Goal: Task Accomplishment & Management: Use online tool/utility

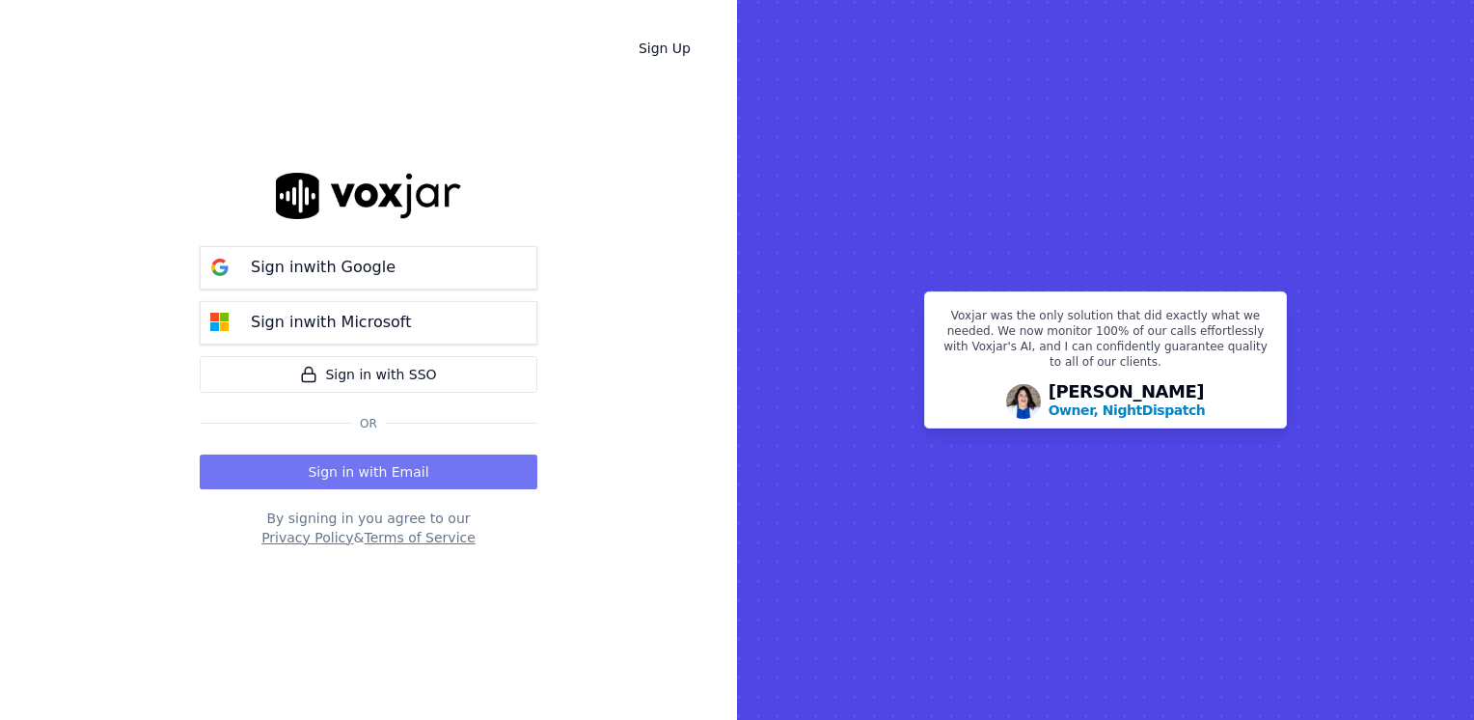
click at [399, 469] on button "Sign in with Email" at bounding box center [369, 471] width 338 height 35
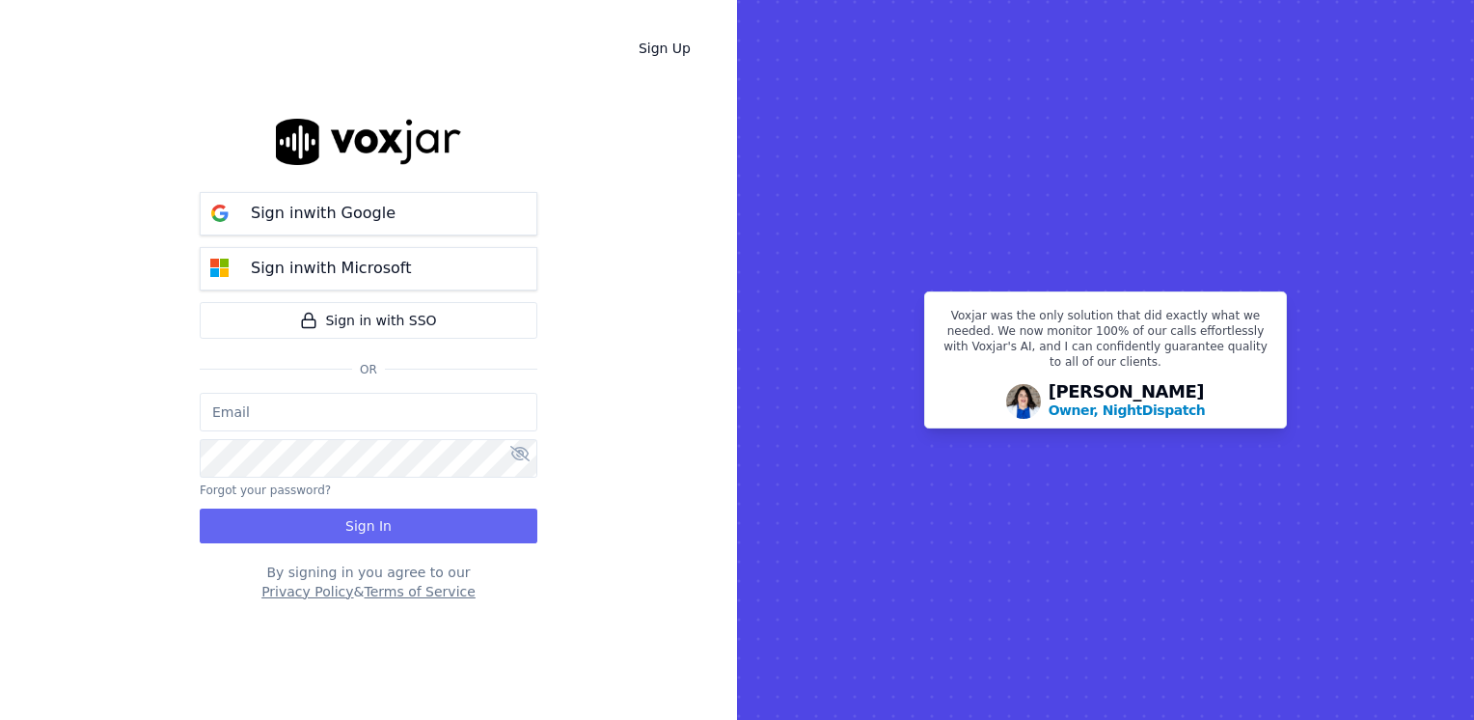
click at [343, 415] on input "email" at bounding box center [369, 412] width 338 height 39
type input "[EMAIL_ADDRESS][DOMAIN_NAME]"
click at [518, 448] on icon at bounding box center [519, 453] width 19 height 15
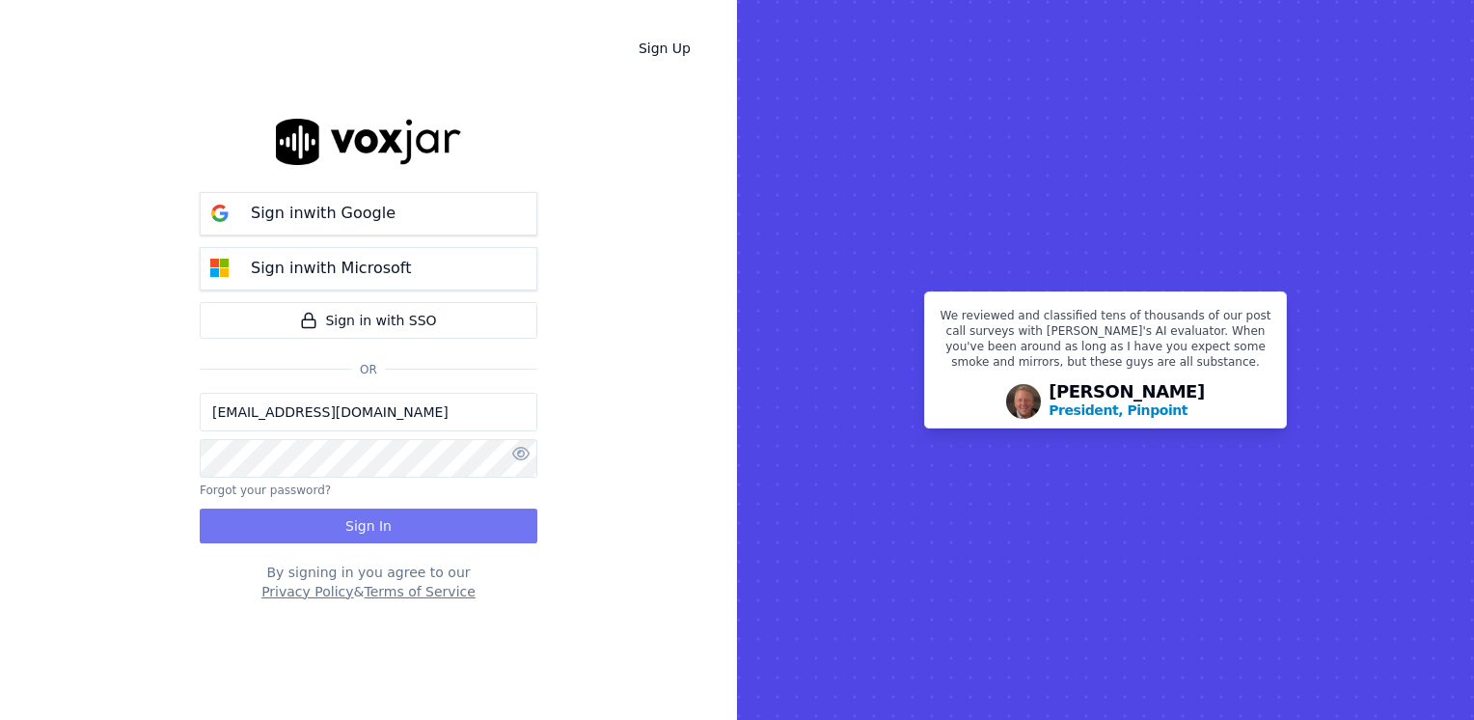
click at [381, 525] on button "Sign In" at bounding box center [369, 525] width 338 height 35
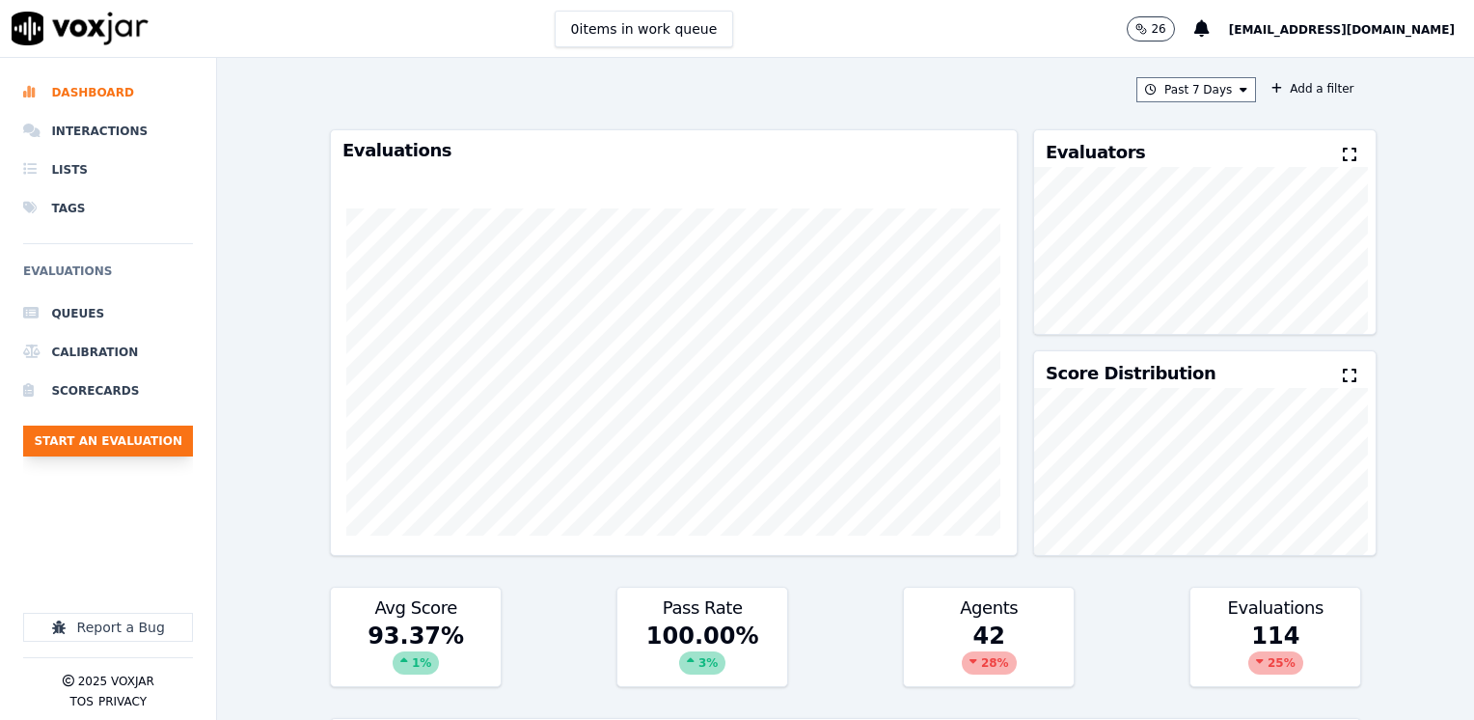
click at [127, 441] on button "Start an Evaluation" at bounding box center [108, 440] width 170 height 31
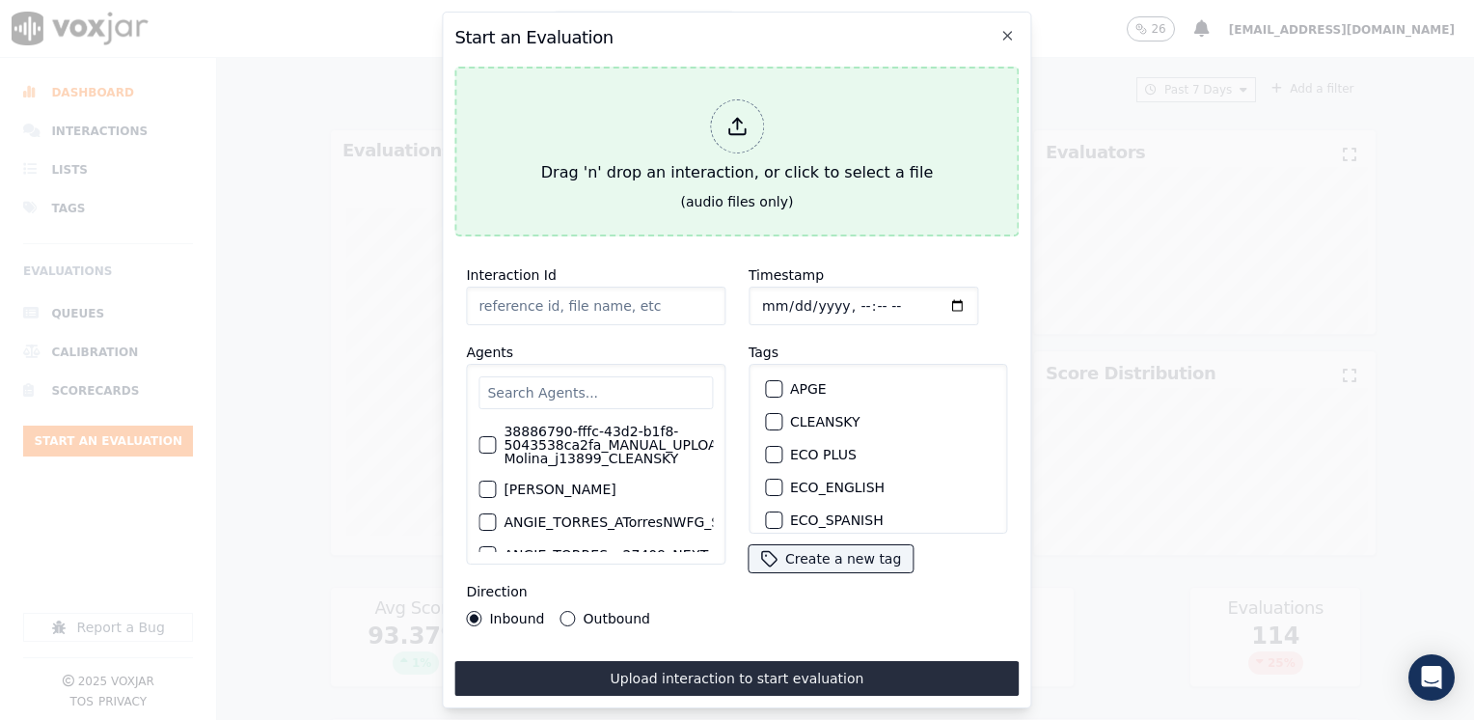
click at [715, 112] on div at bounding box center [737, 126] width 54 height 54
type input "20250826-160936_7815207708-[PERSON_NAME] 2 all.mp3"
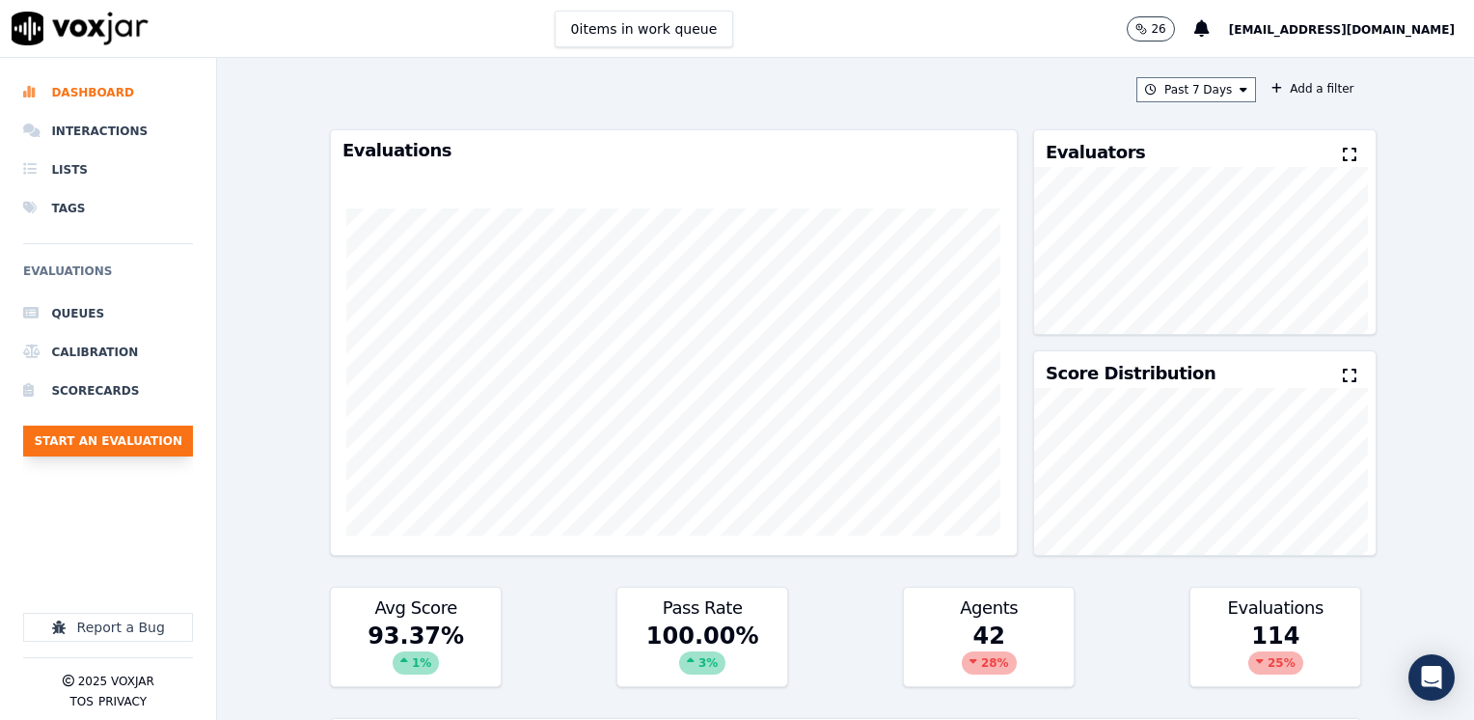
click at [139, 448] on button "Start an Evaluation" at bounding box center [108, 440] width 170 height 31
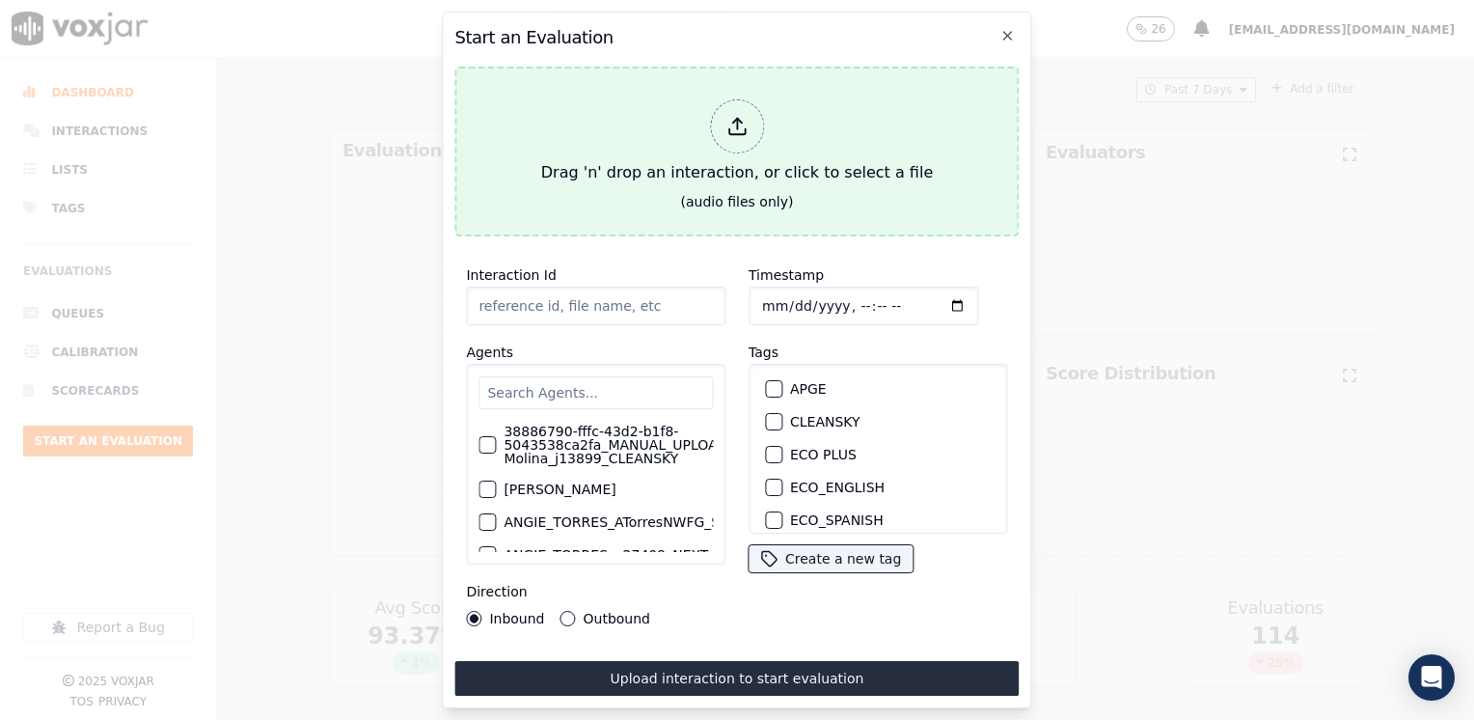
click at [739, 125] on icon at bounding box center [736, 126] width 21 height 21
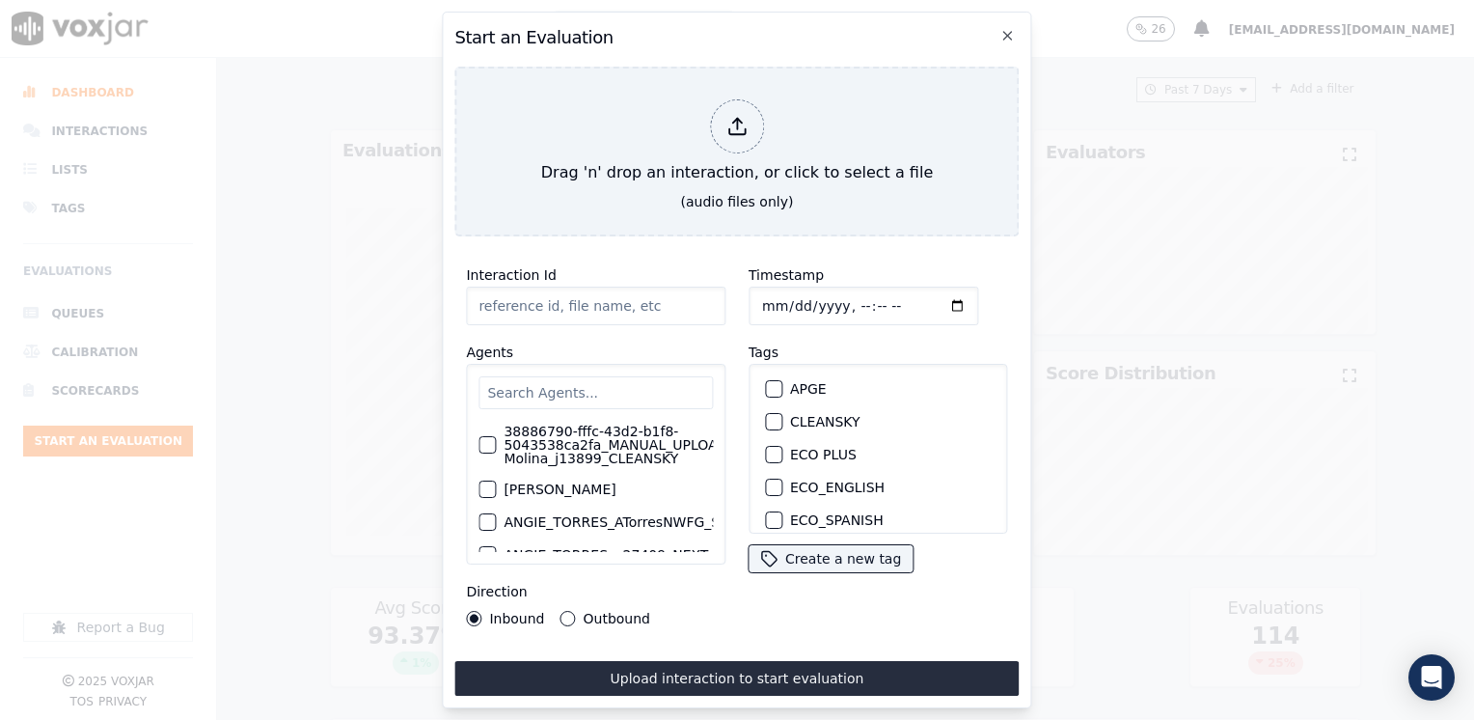
type input "20250826-160936_7815207708-[PERSON_NAME] 2 all.mp3"
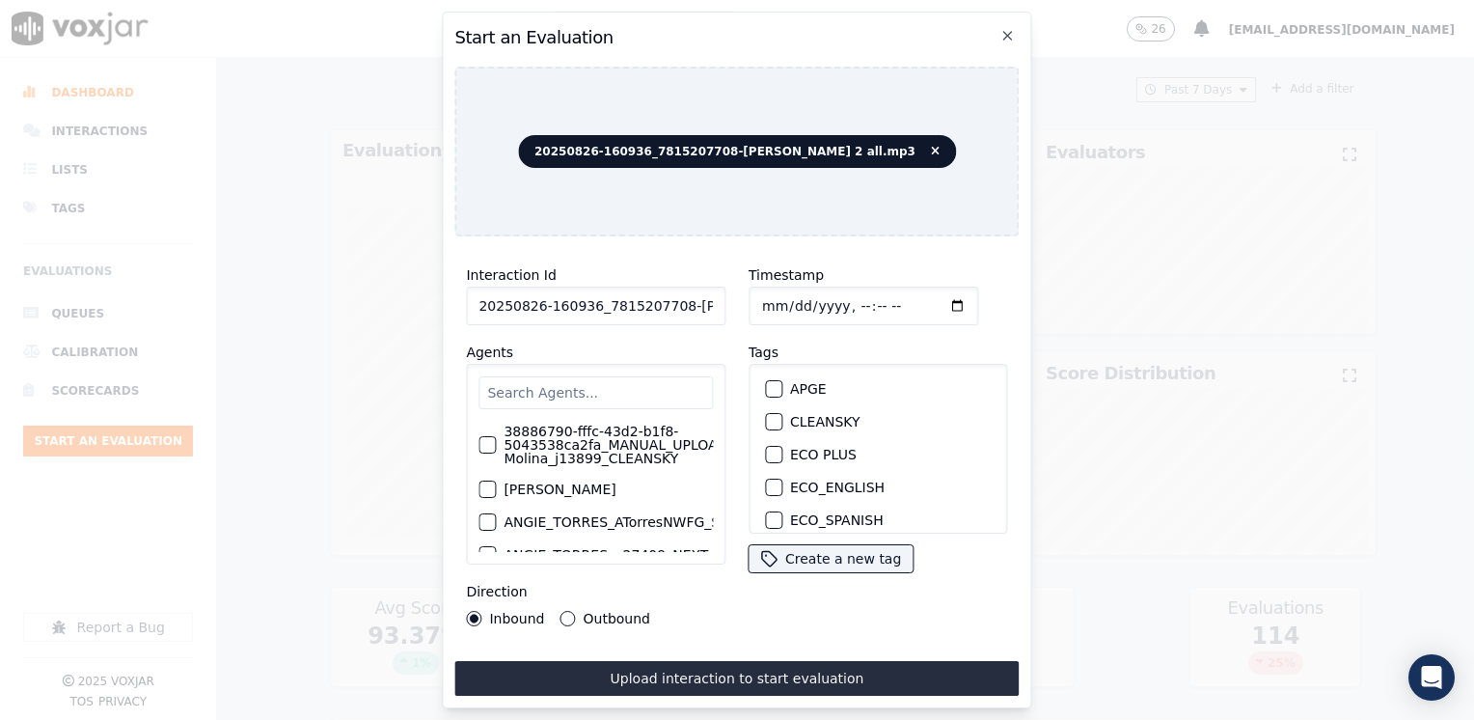
click at [653, 392] on input "text" at bounding box center [595, 392] width 234 height 33
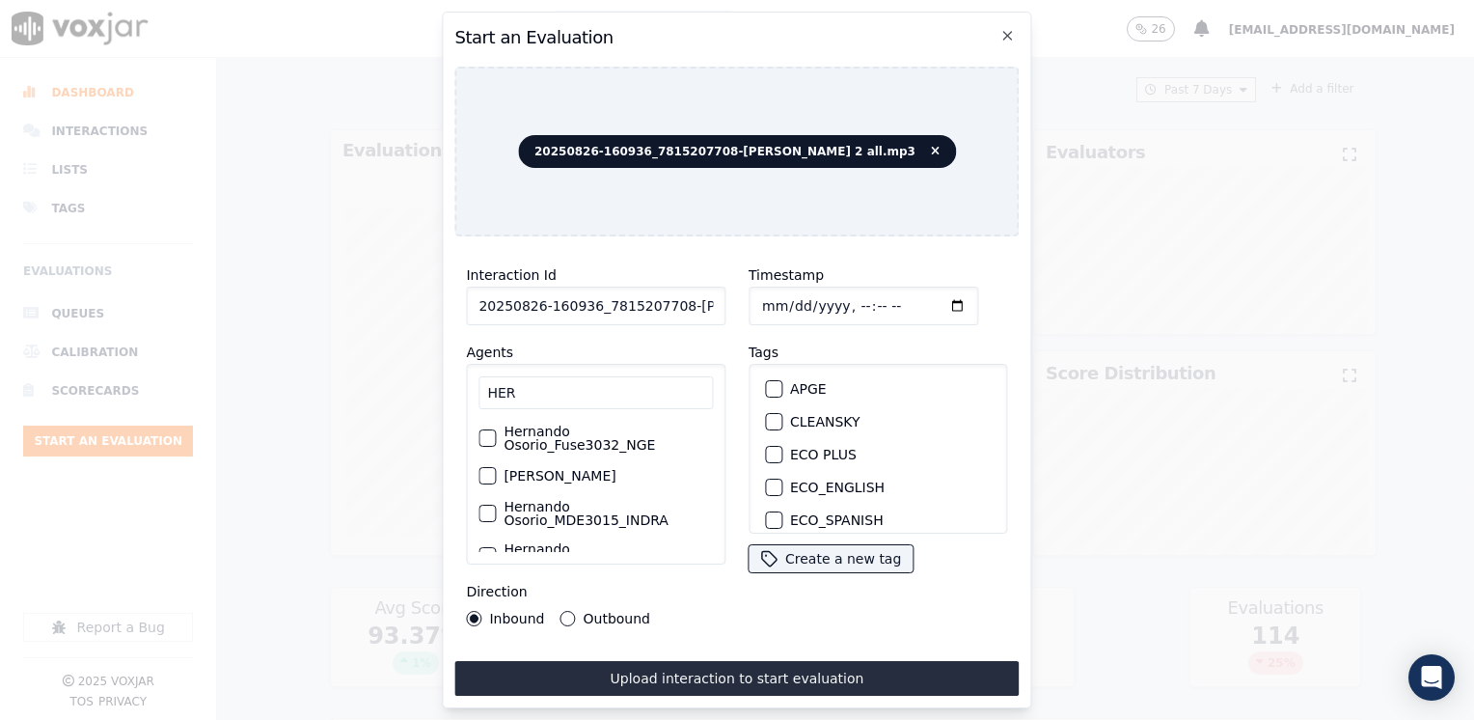
type input "HER"
click at [583, 434] on label "Hernando Osorio_Fuse3032_NGE" at bounding box center [607, 437] width 209 height 27
click at [496, 434] on button "Hernando Osorio_Fuse3032_NGE" at bounding box center [486, 437] width 17 height 17
click at [768, 424] on div "button" at bounding box center [773, 431] width 14 height 14
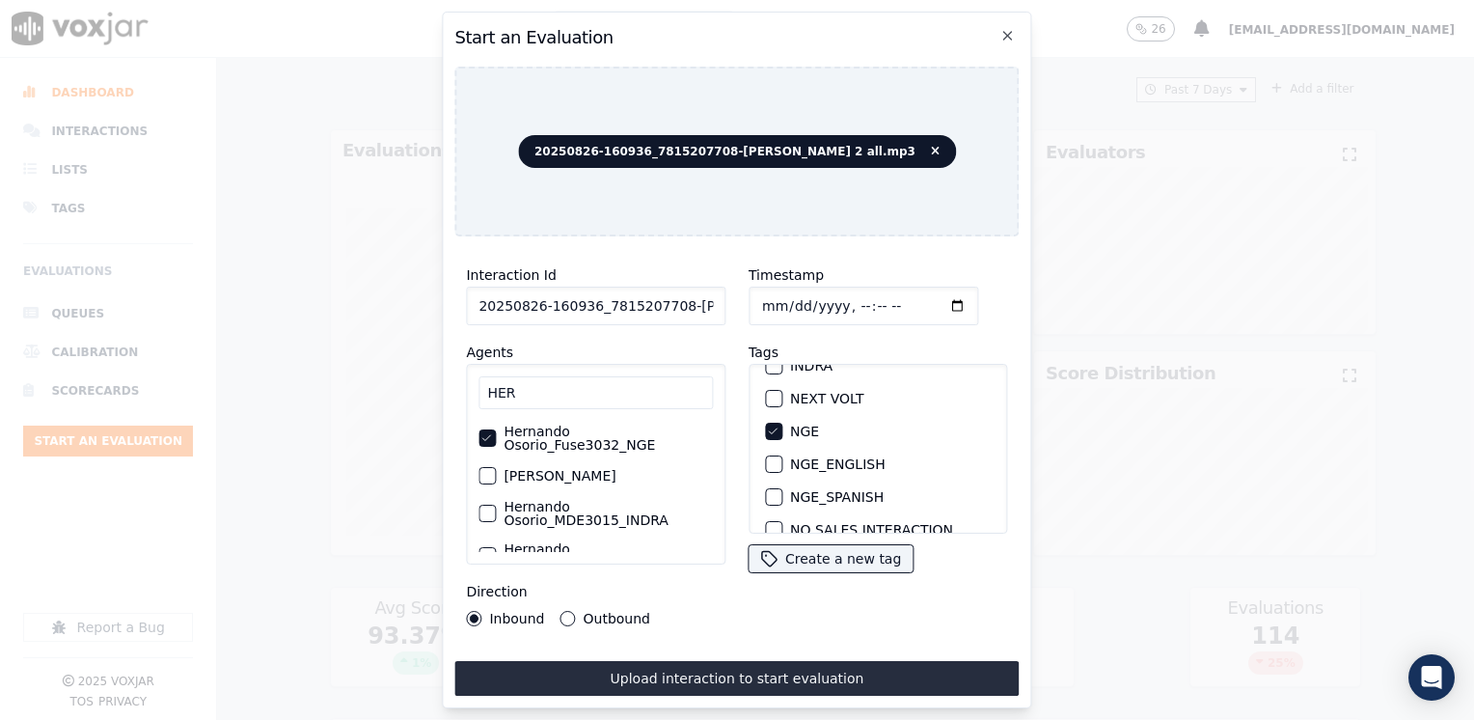
click at [920, 298] on input "Timestamp" at bounding box center [863, 305] width 230 height 39
type input "[DATE]T23:42"
click at [563, 612] on button "Outbound" at bounding box center [567, 618] width 15 height 15
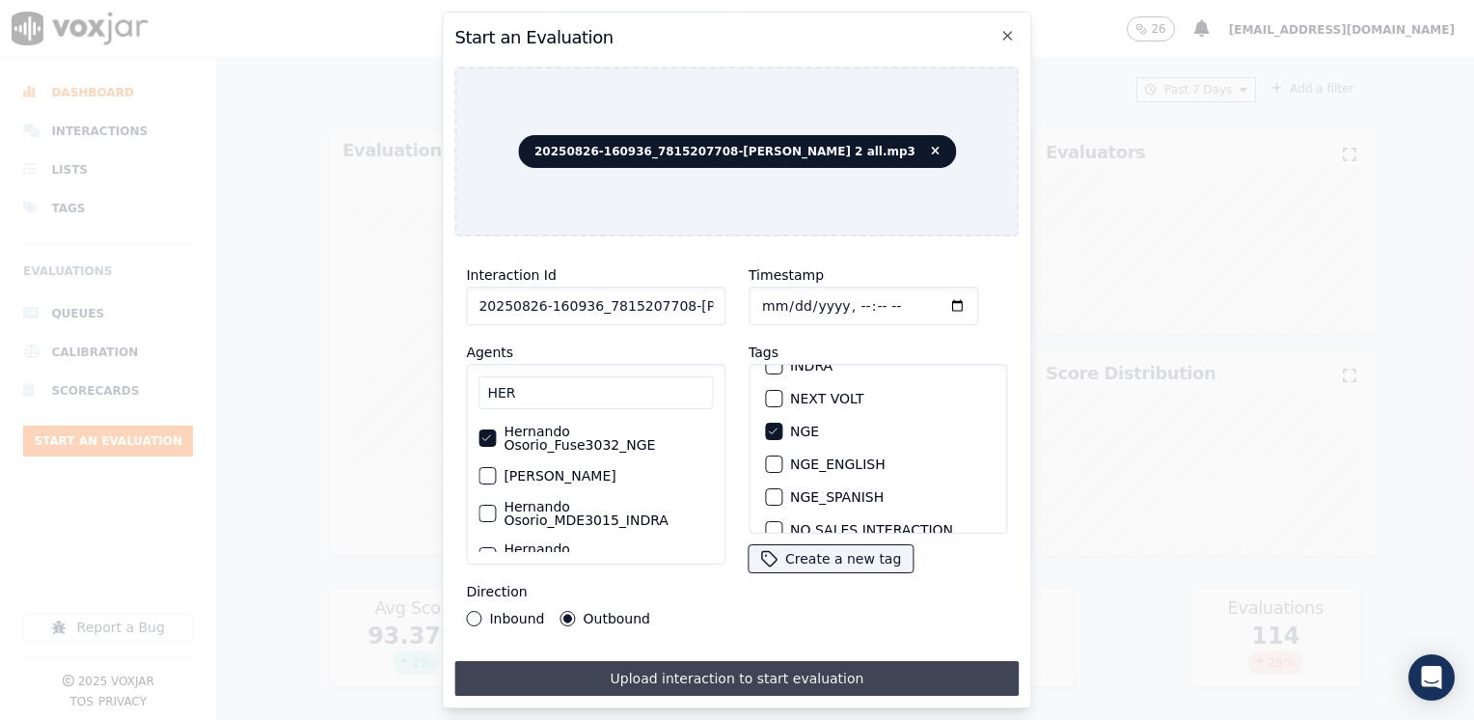
click at [683, 661] on button "Upload interaction to start evaluation" at bounding box center [736, 678] width 564 height 35
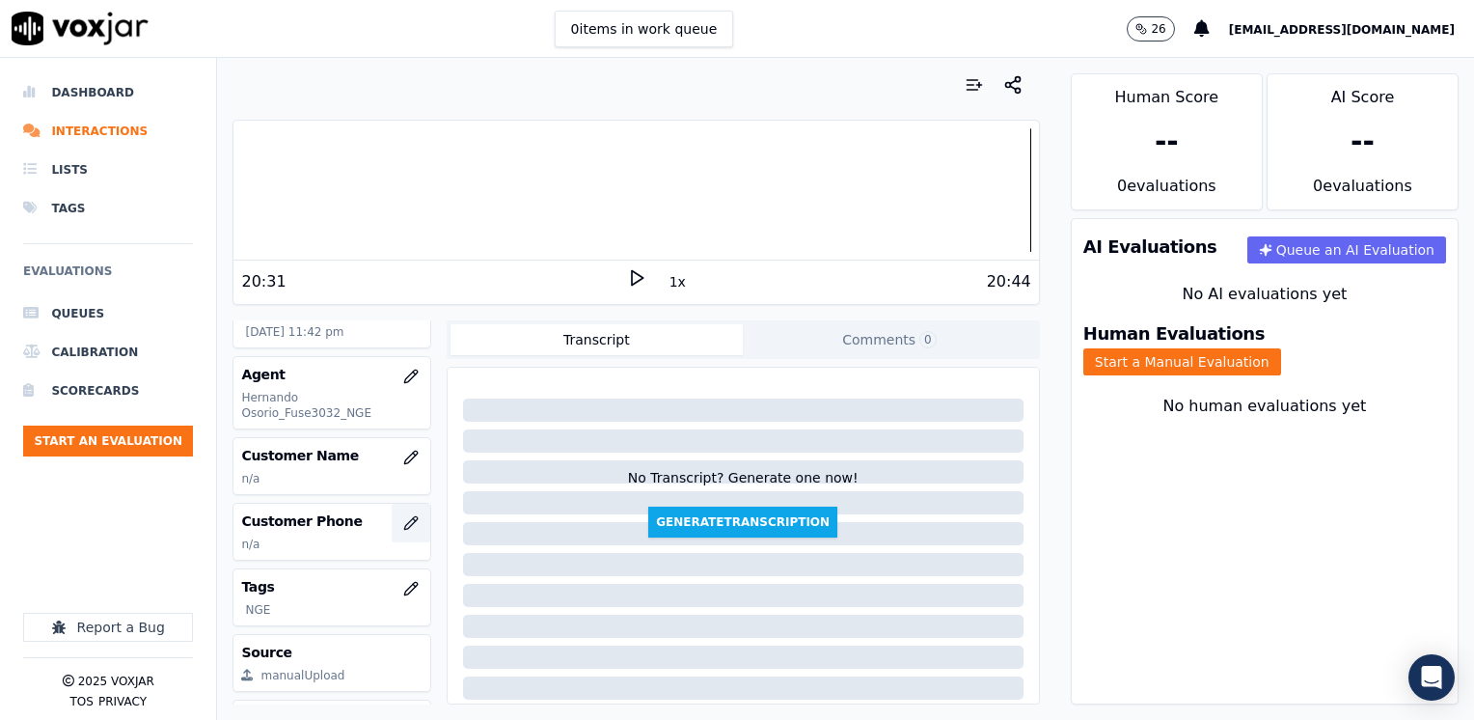
scroll to position [193, 0]
click at [404, 456] on icon "button" at bounding box center [410, 455] width 13 height 13
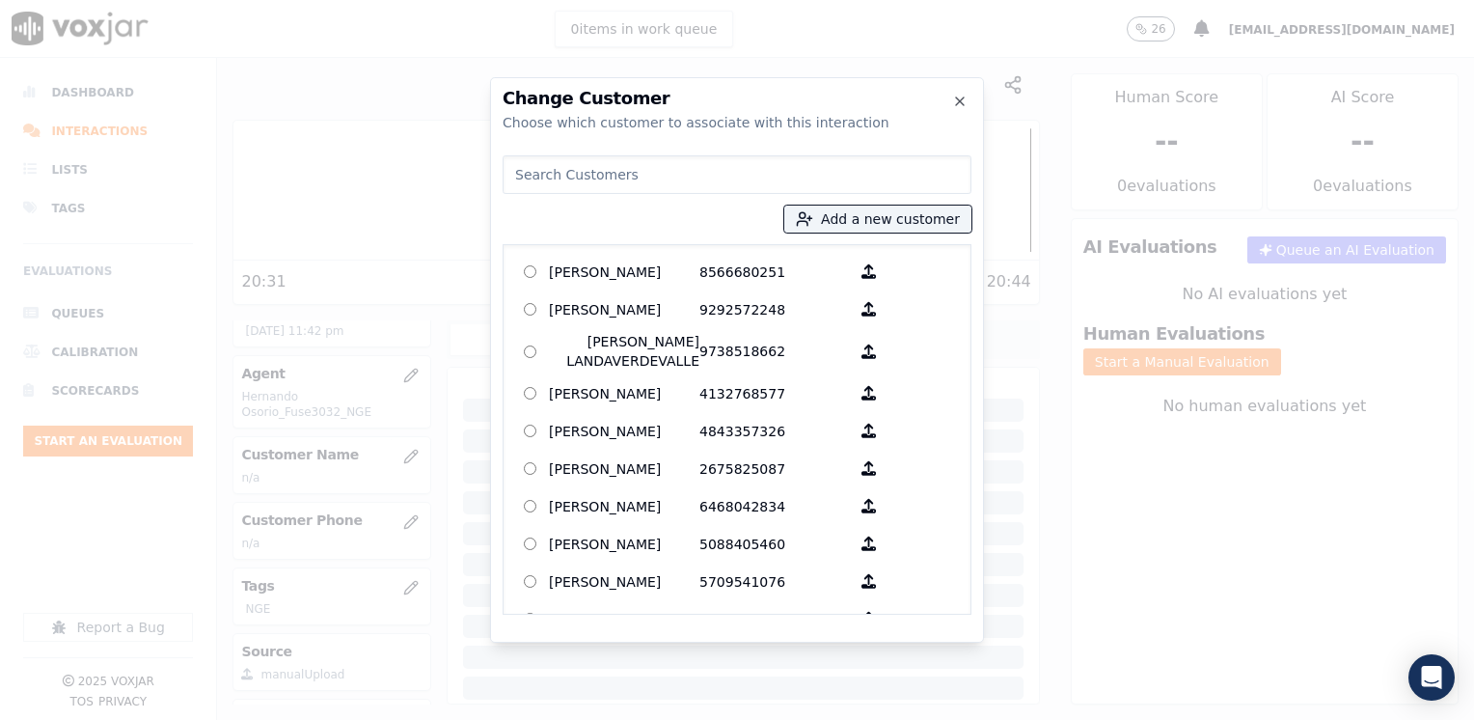
click at [727, 164] on input at bounding box center [737, 174] width 469 height 39
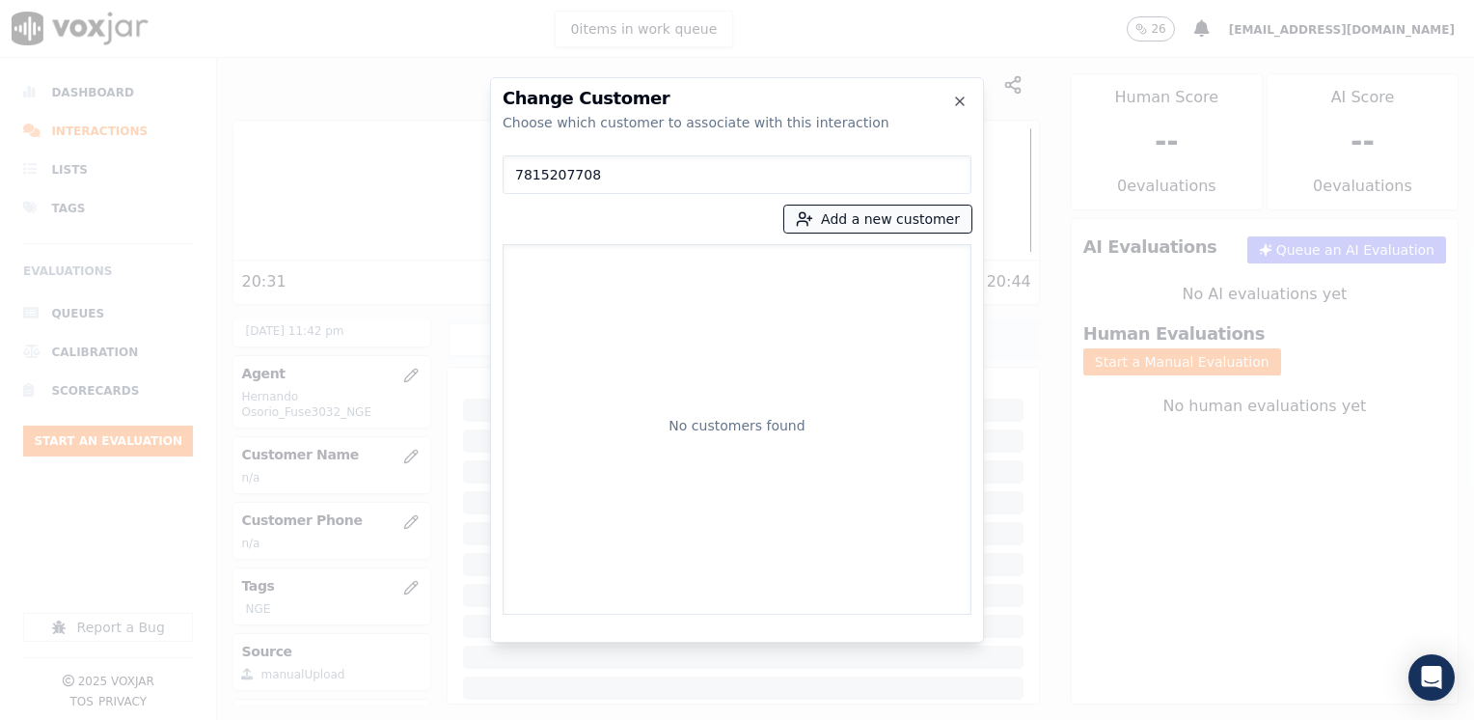
type input "7815207708"
click at [901, 226] on button "Add a new customer" at bounding box center [877, 218] width 187 height 27
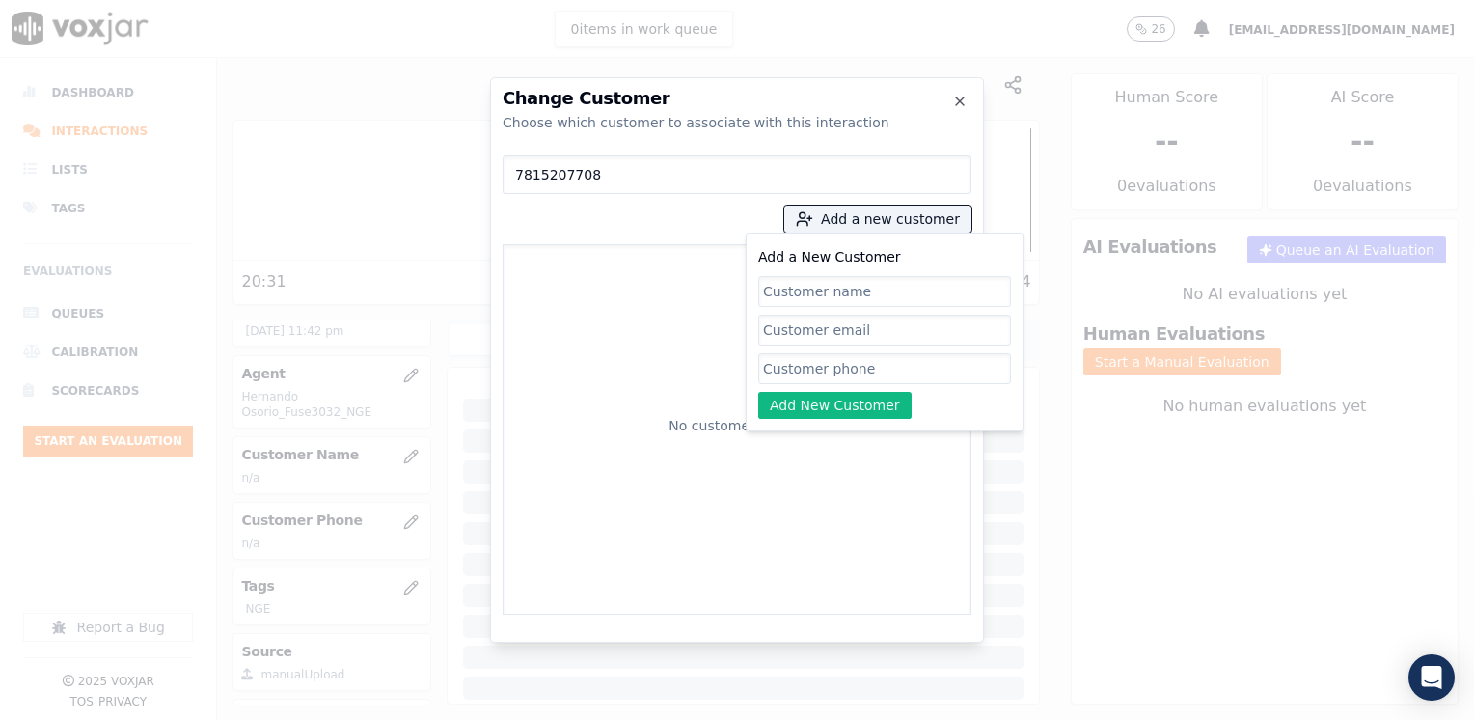
click at [866, 365] on input "Add a New Customer" at bounding box center [884, 368] width 253 height 31
paste input "7815207708"
type input "7815207708"
click at [863, 295] on input "Add a New Customer" at bounding box center [884, 291] width 253 height 31
paste input "[PERSON_NAME]"
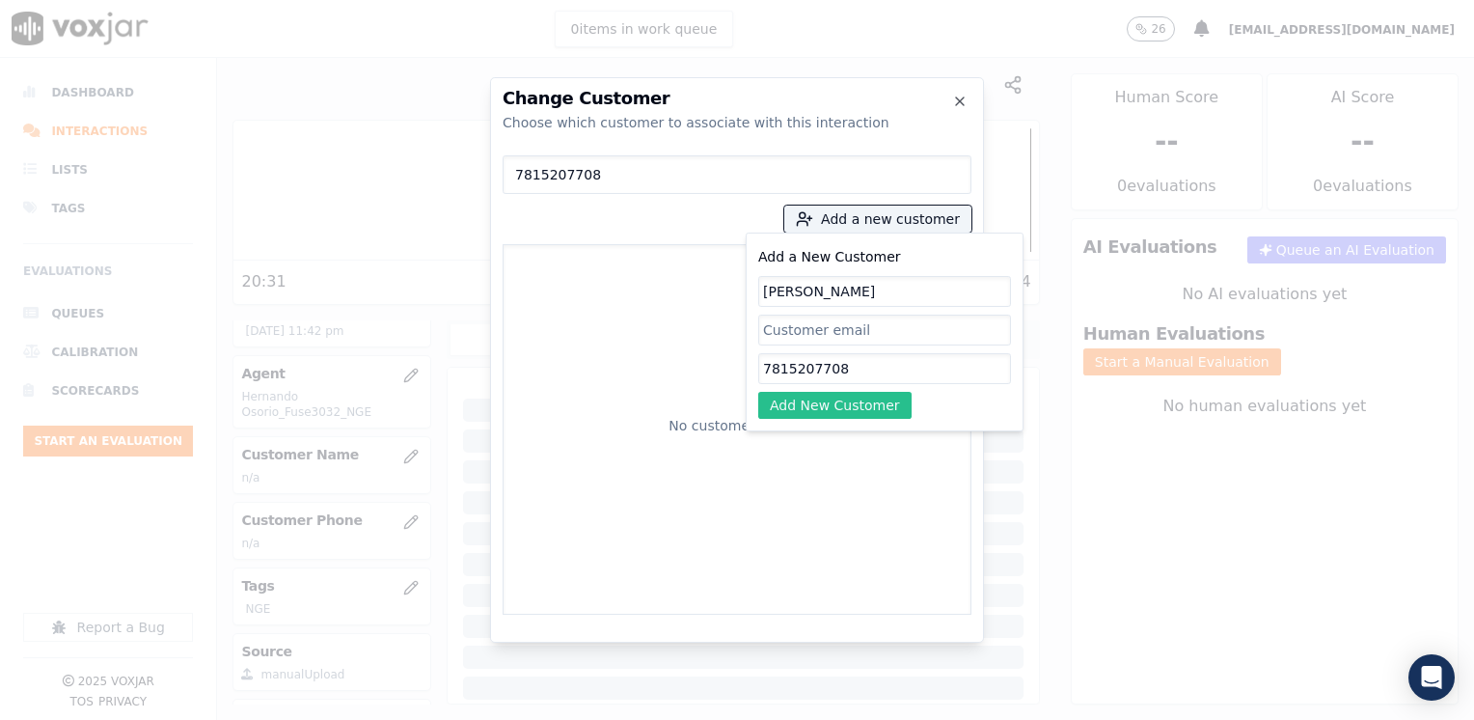
type input "[PERSON_NAME]"
click at [872, 409] on button "Add New Customer" at bounding box center [834, 405] width 153 height 27
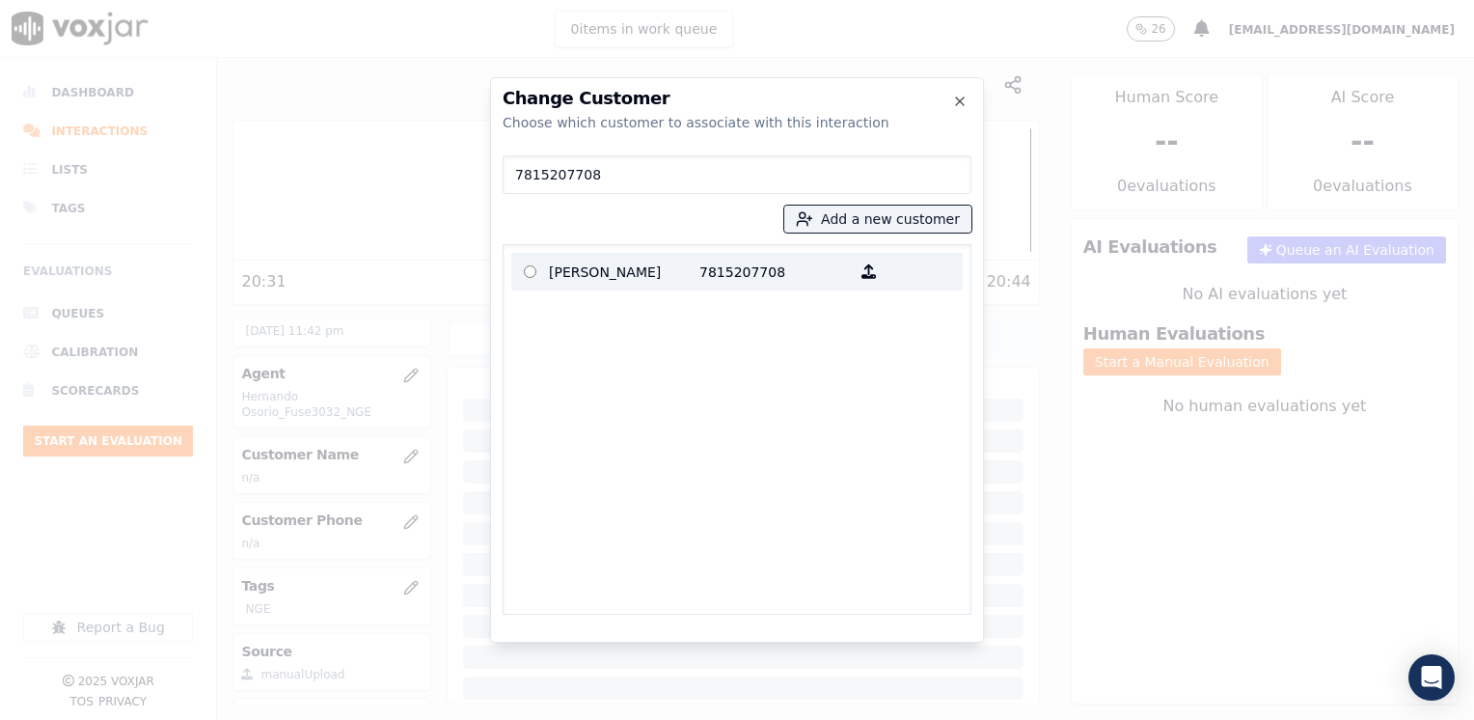
click at [649, 286] on p "[PERSON_NAME]" at bounding box center [624, 272] width 150 height 30
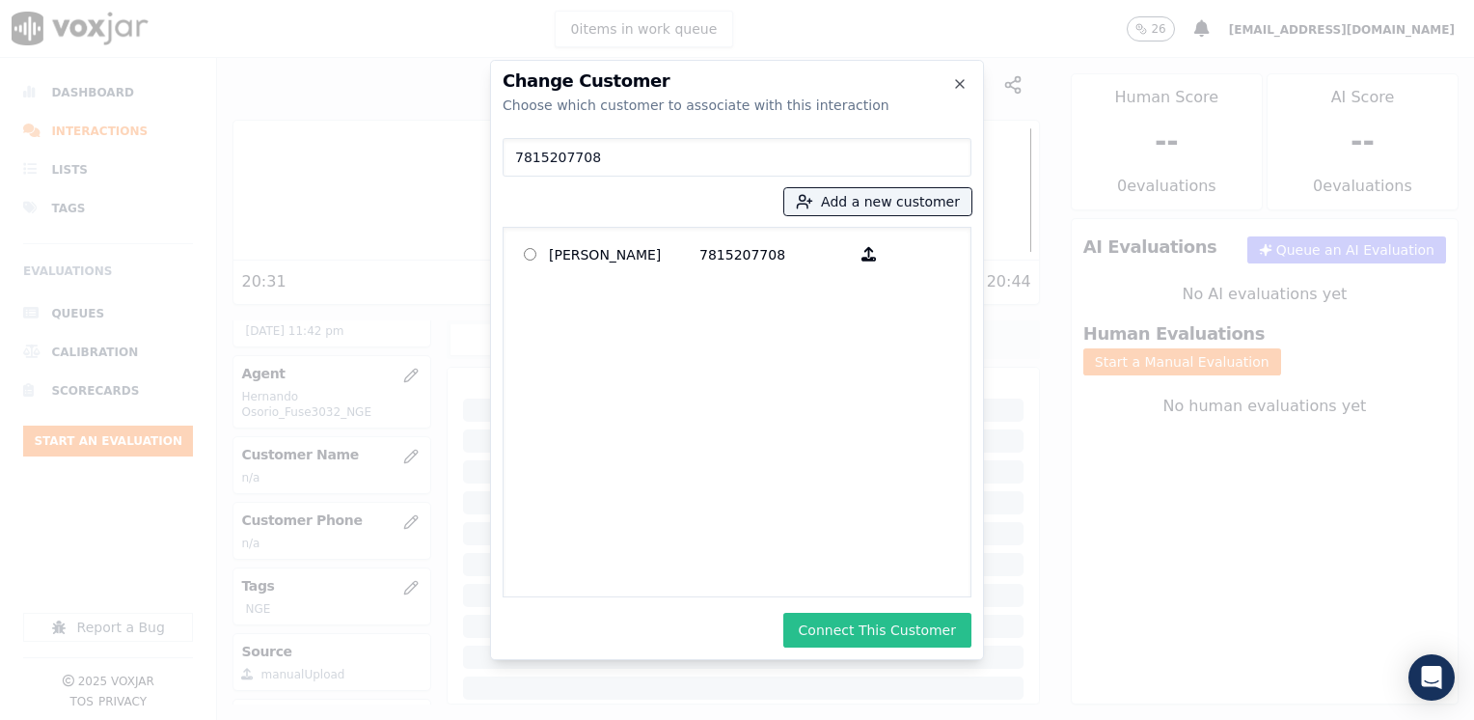
click at [903, 635] on button "Connect This Customer" at bounding box center [877, 629] width 188 height 35
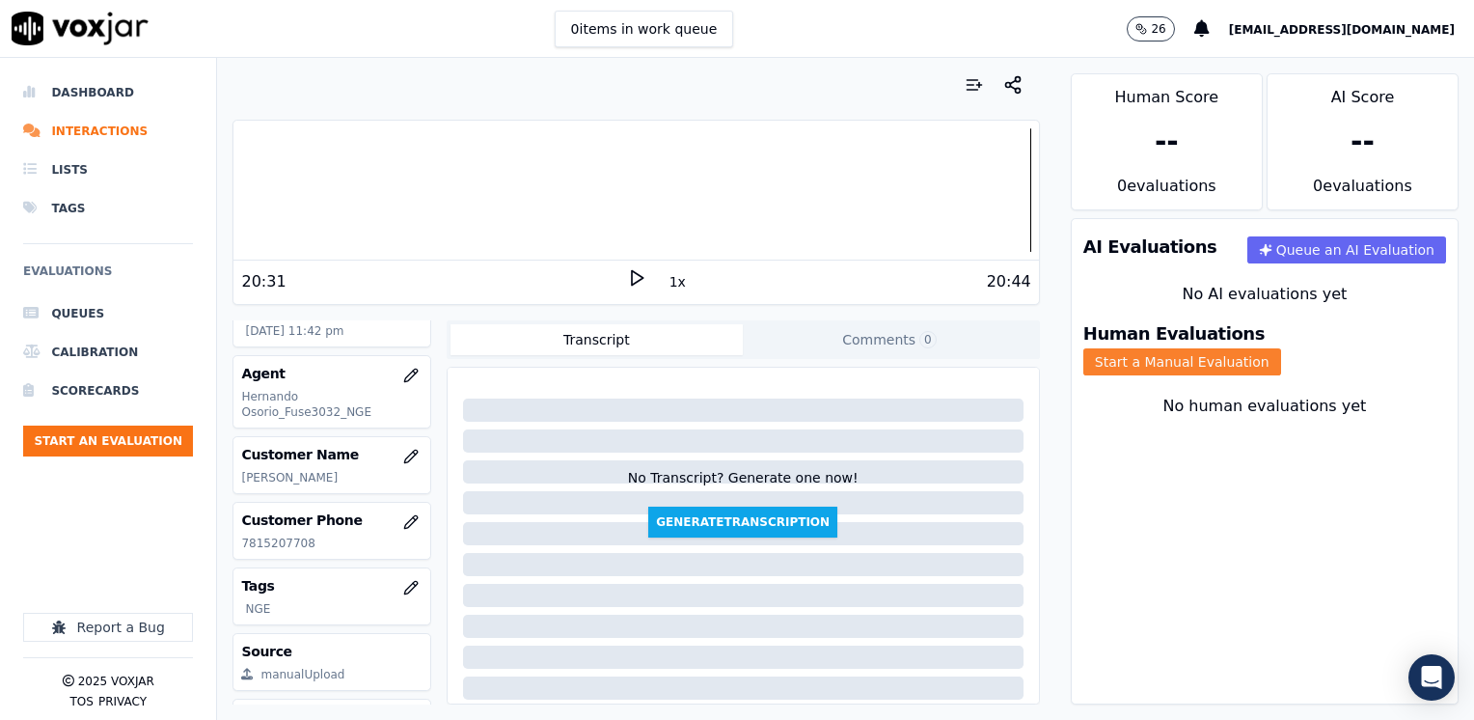
click at [1281, 348] on button "Start a Manual Evaluation" at bounding box center [1182, 361] width 198 height 27
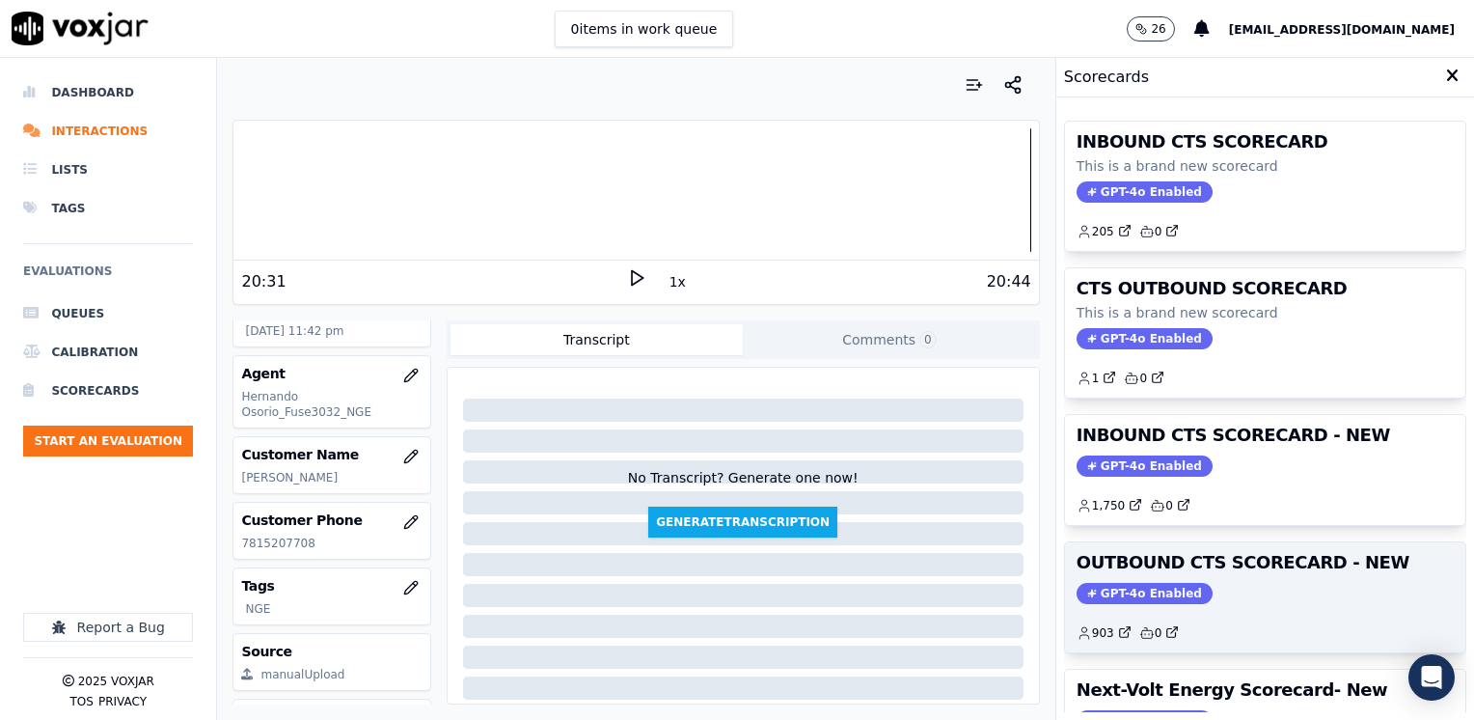
click at [1144, 583] on span "GPT-4o Enabled" at bounding box center [1144, 593] width 136 height 21
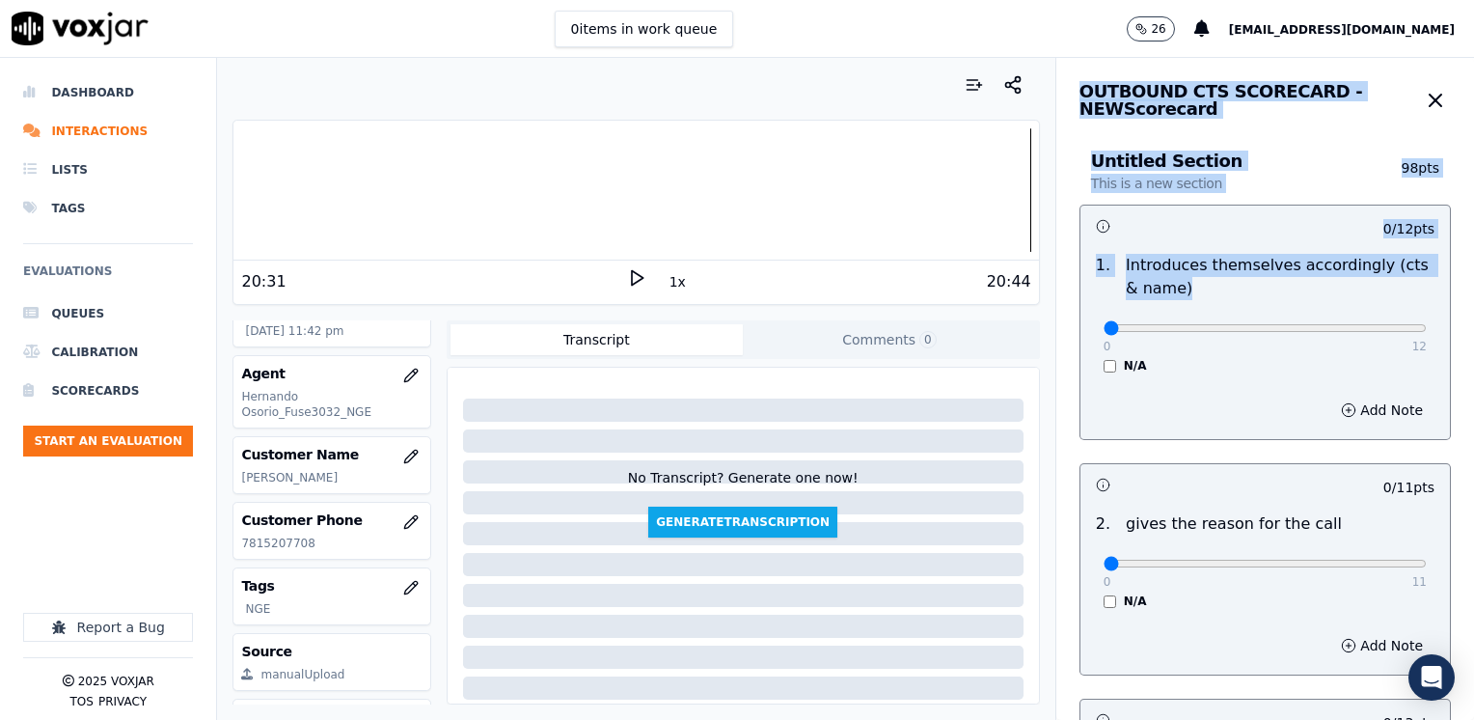
drag, startPoint x: 1096, startPoint y: 319, endPoint x: 1477, endPoint y: 367, distance: 383.9
click at [1473, 367] on html "0 items in work queue 26 [EMAIL_ADDRESS][DOMAIN_NAME] Dashboard Interactions Li…" at bounding box center [737, 360] width 1474 height 720
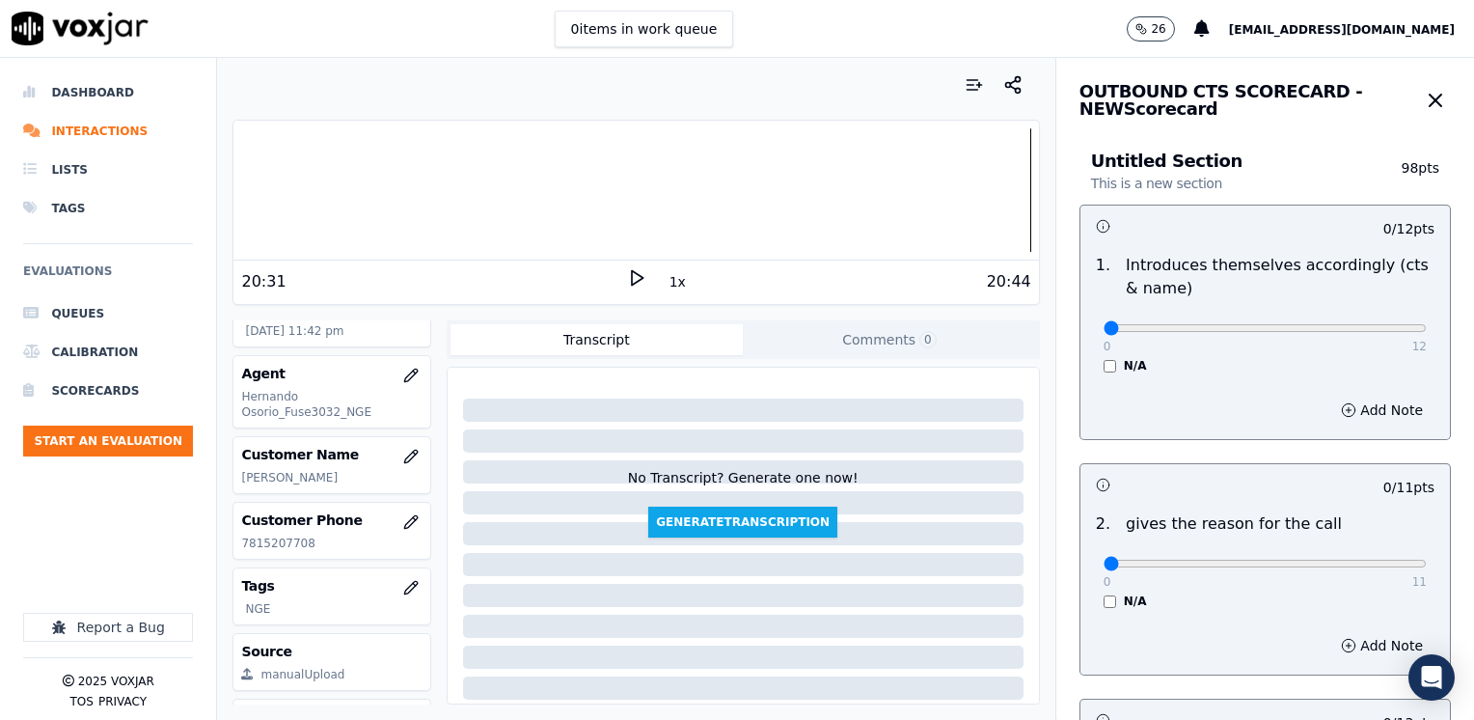
click at [1165, 381] on div "Add Note" at bounding box center [1264, 410] width 369 height 58
drag, startPoint x: 1092, startPoint y: 330, endPoint x: 1452, endPoint y: 349, distance: 360.3
type input "12"
click at [1427, 325] on input "range" at bounding box center [1264, 328] width 323 height 8
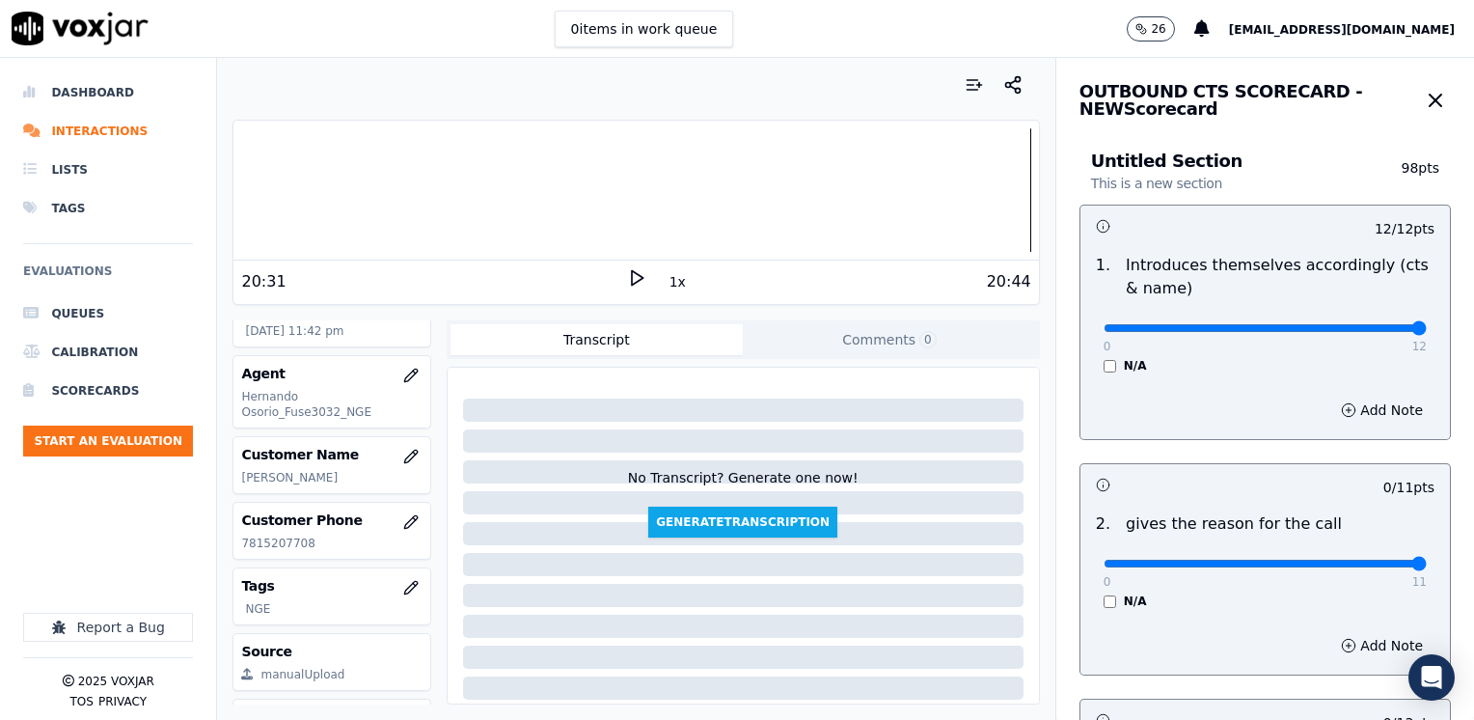
drag, startPoint x: 1088, startPoint y: 560, endPoint x: 1477, endPoint y: 542, distance: 389.1
type input "11"
click at [1427, 332] on input "range" at bounding box center [1264, 328] width 323 height 8
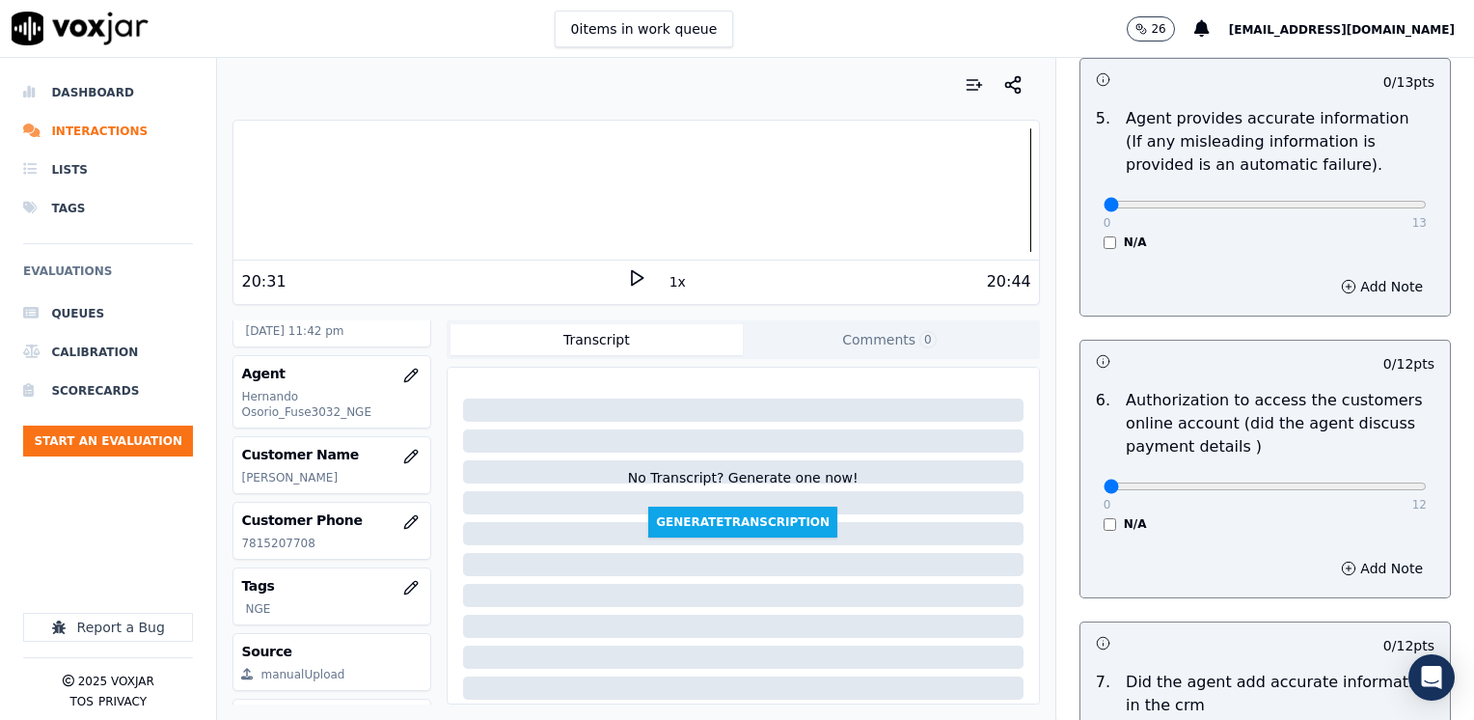
scroll to position [1686, 0]
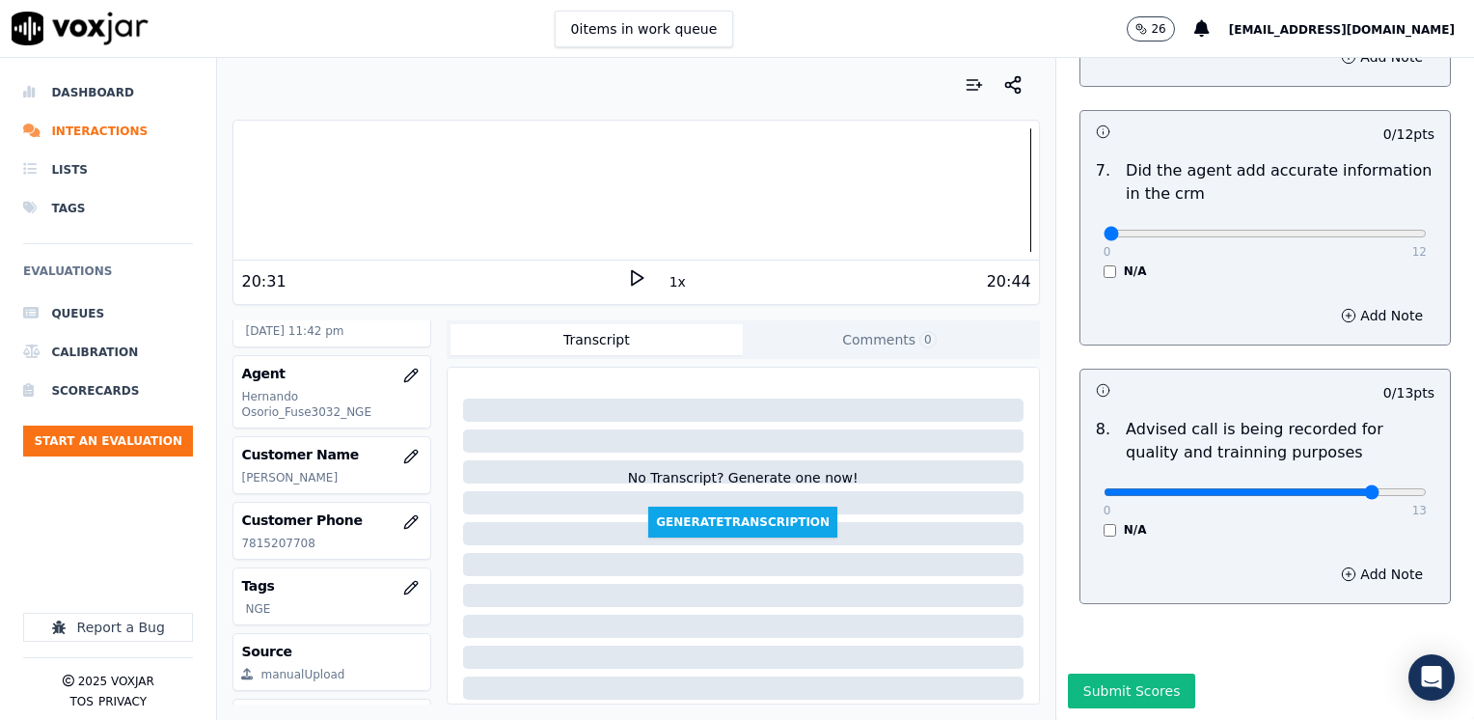
type input "10"
drag, startPoint x: 1088, startPoint y: 193, endPoint x: 1477, endPoint y: 223, distance: 389.9
type input "12"
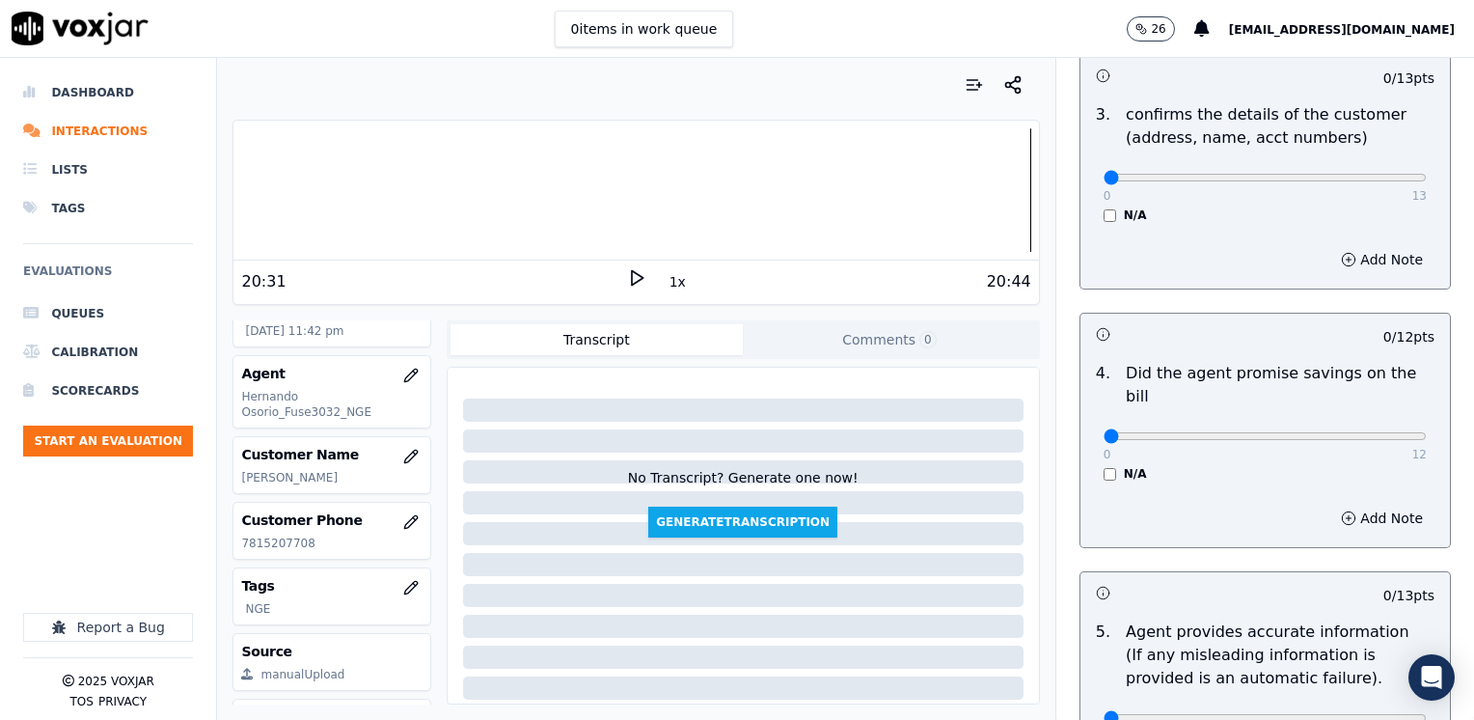
scroll to position [625, 0]
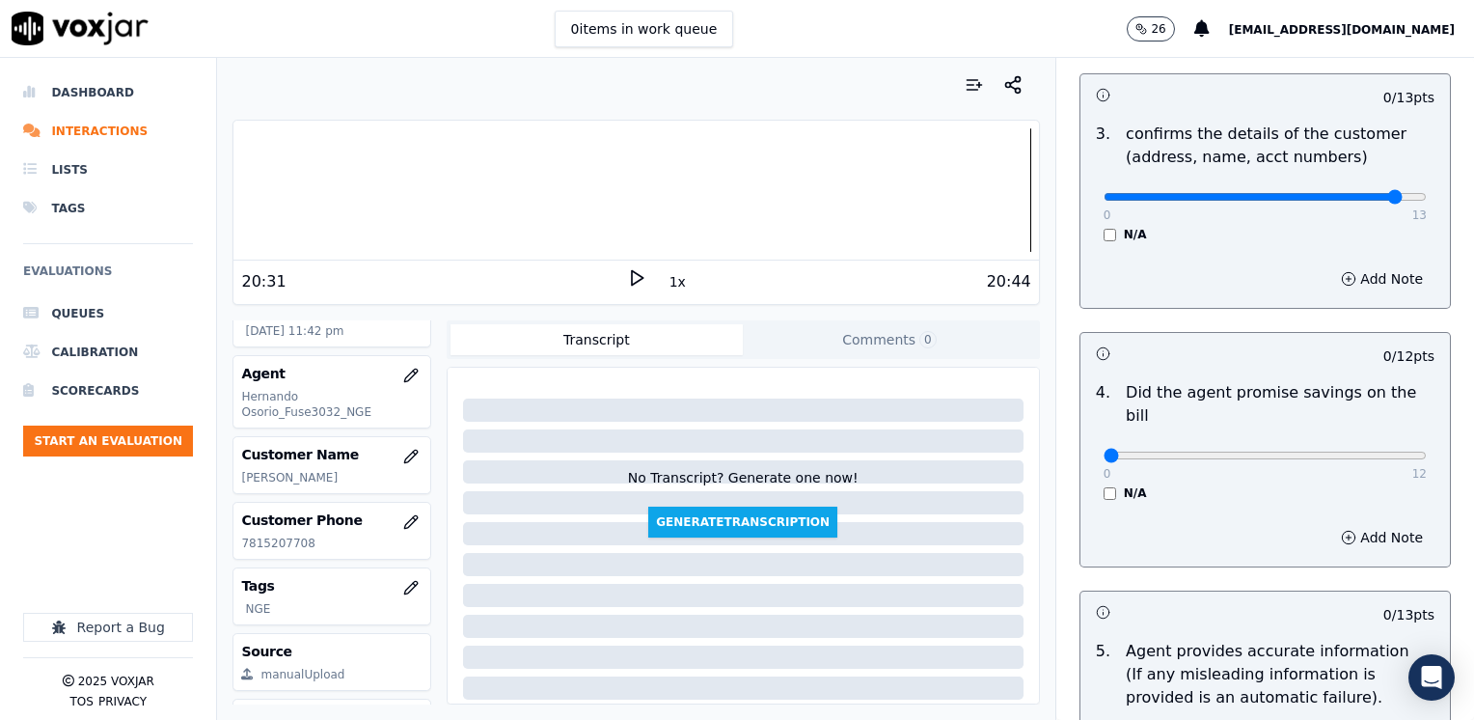
drag, startPoint x: 1350, startPoint y: 201, endPoint x: 1443, endPoint y: 249, distance: 104.4
type input "13"
drag, startPoint x: 1091, startPoint y: 428, endPoint x: 1477, endPoint y: 503, distance: 393.1
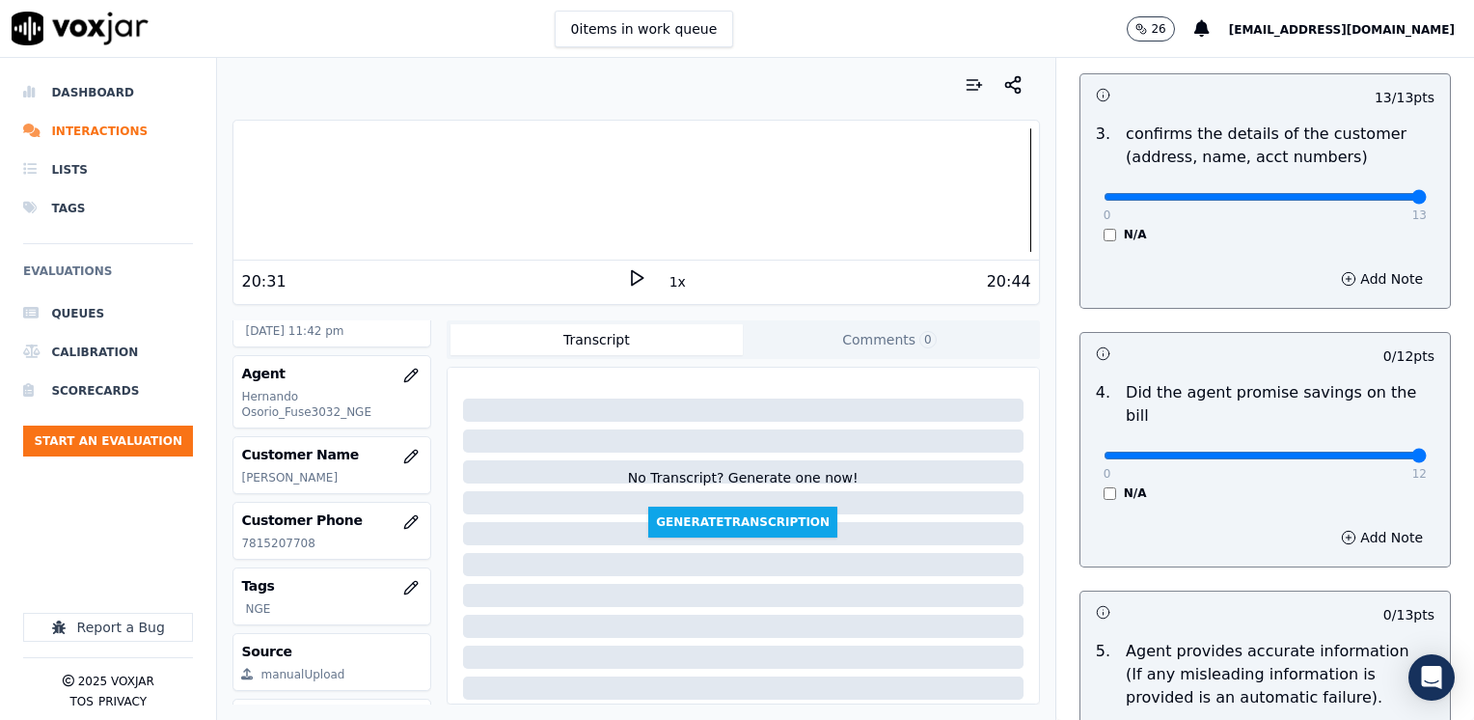
type input "12"
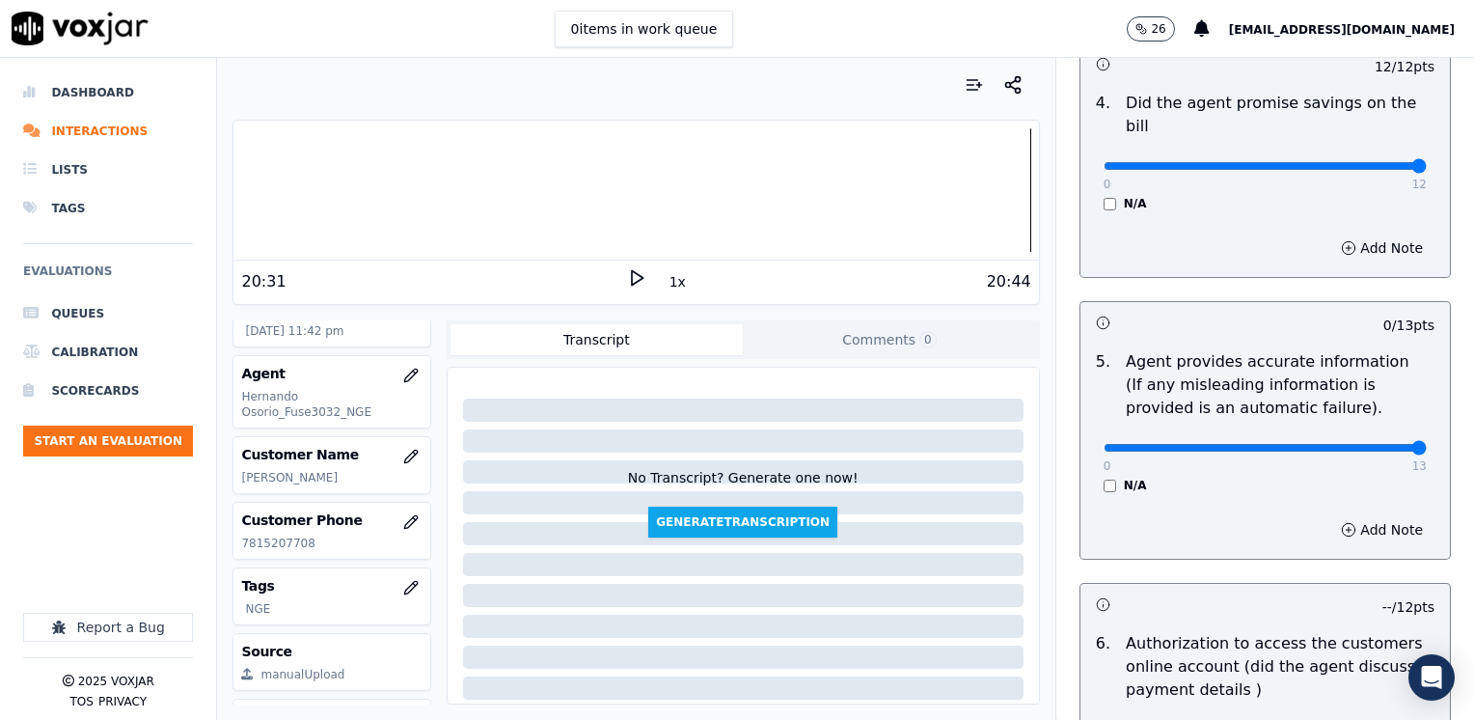
drag, startPoint x: 1103, startPoint y: 425, endPoint x: 1477, endPoint y: 472, distance: 376.1
type input "13"
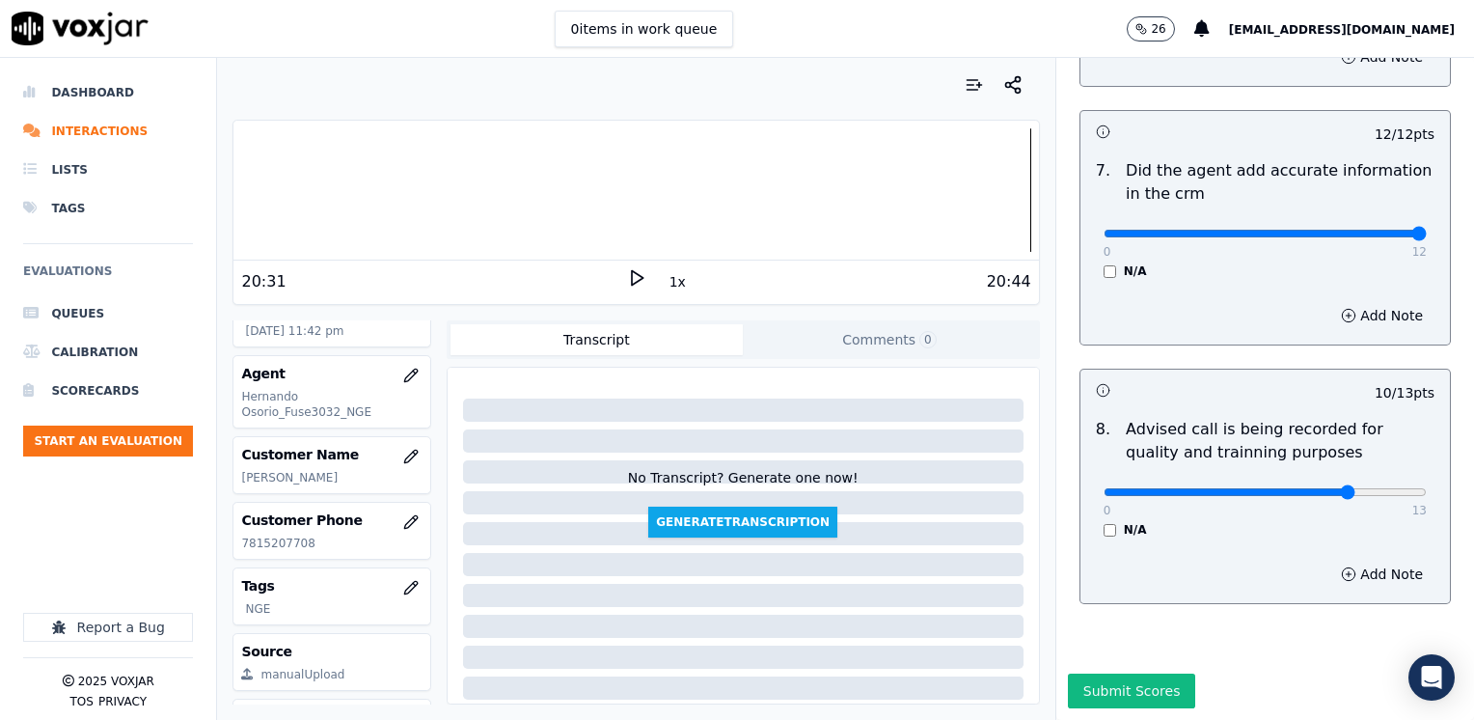
scroll to position [1686, 0]
click at [1095, 673] on button "Submit Scores" at bounding box center [1132, 690] width 128 height 35
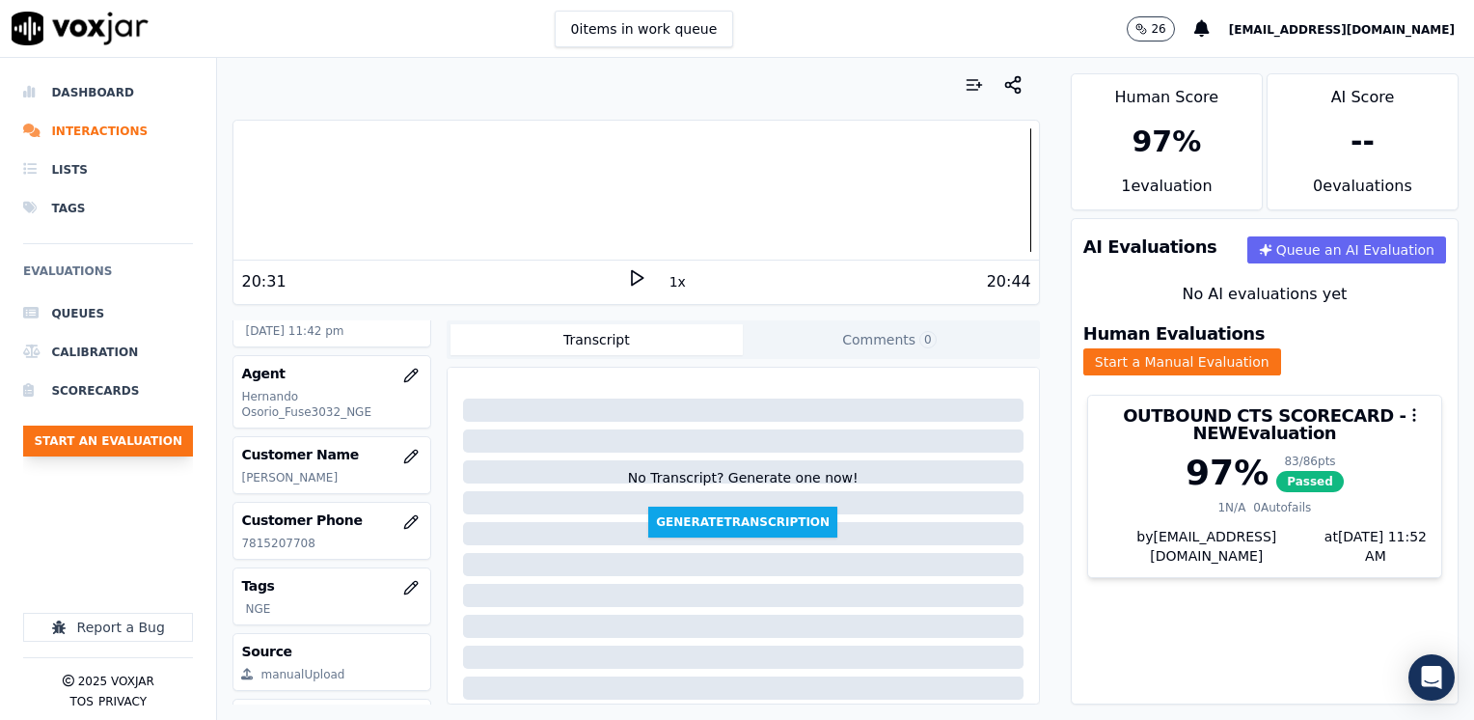
click at [123, 442] on button "Start an Evaluation" at bounding box center [108, 440] width 170 height 31
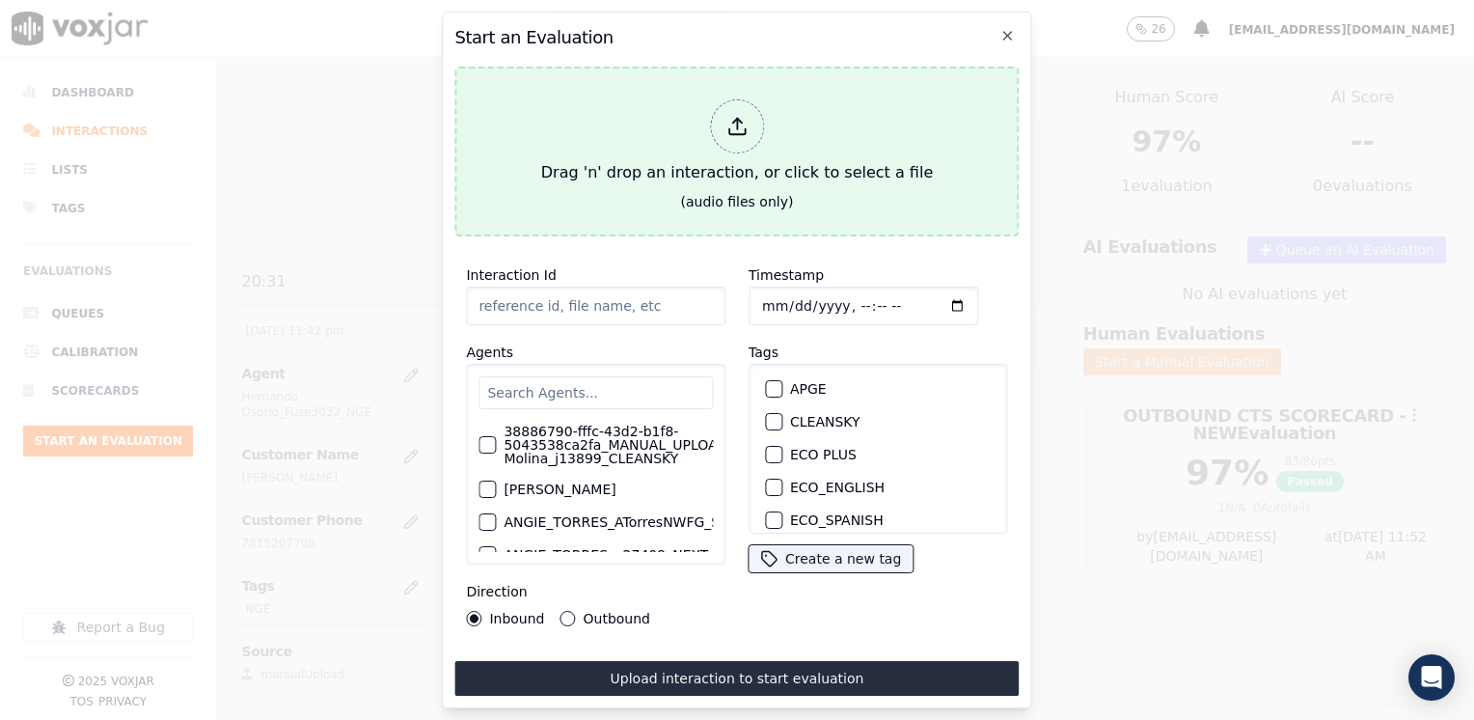
click at [732, 116] on icon at bounding box center [736, 126] width 21 height 21
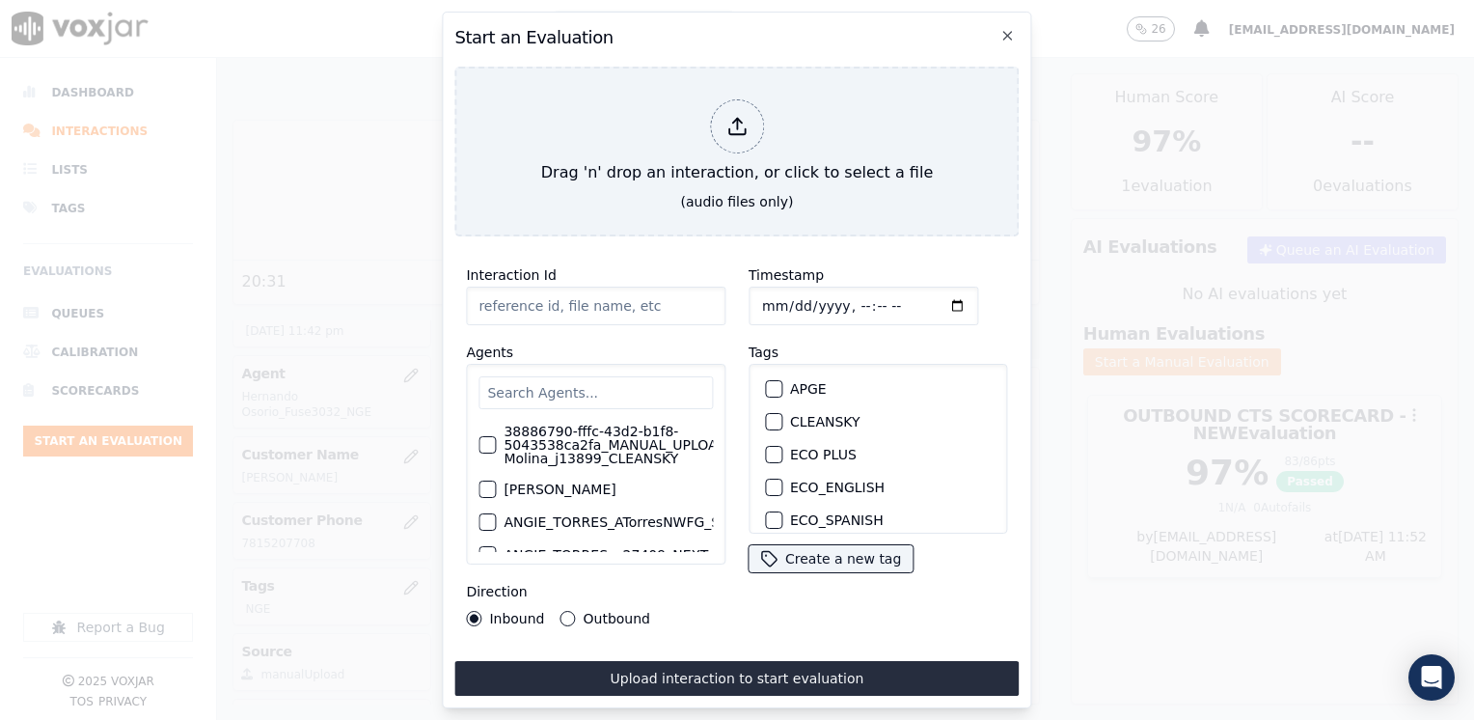
type input "20250826-120224_4134099432-[PERSON_NAME] all.mp3"
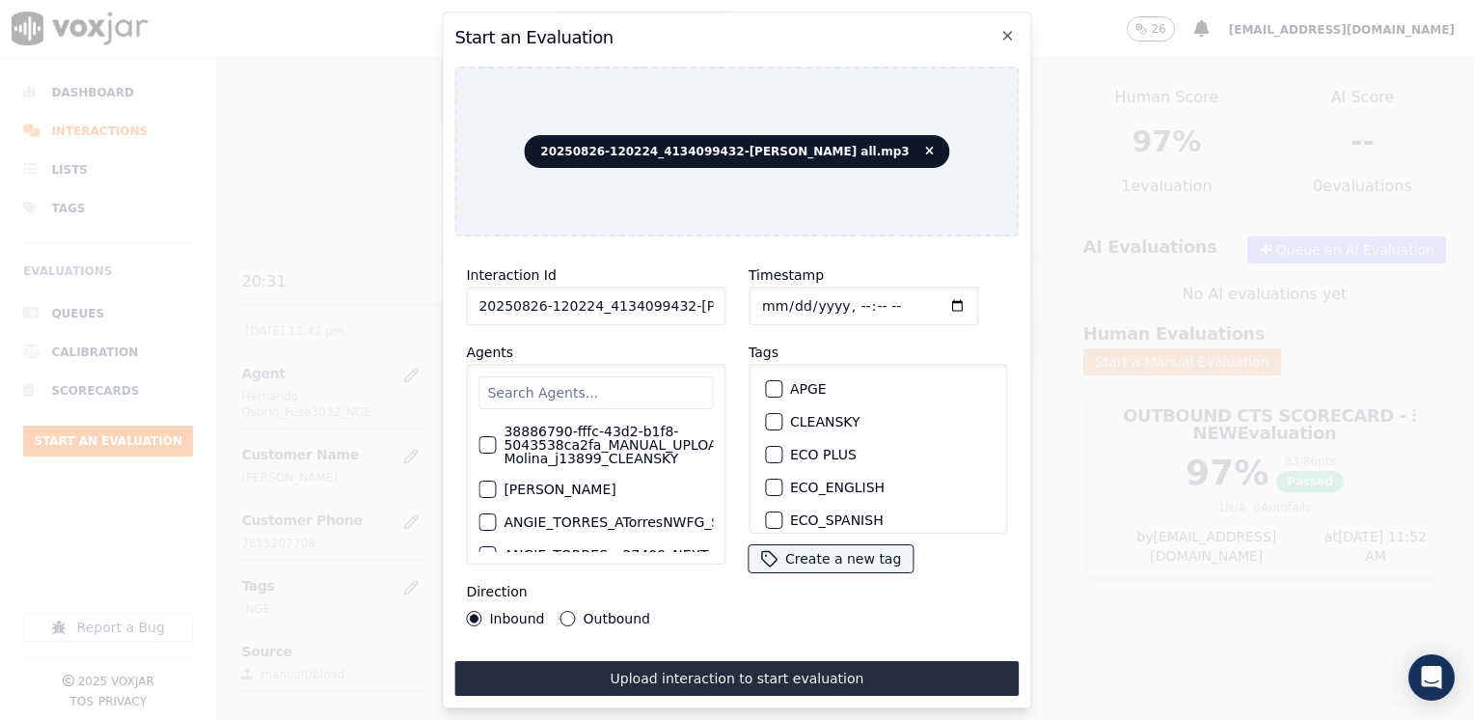
click at [619, 392] on input "text" at bounding box center [595, 392] width 234 height 33
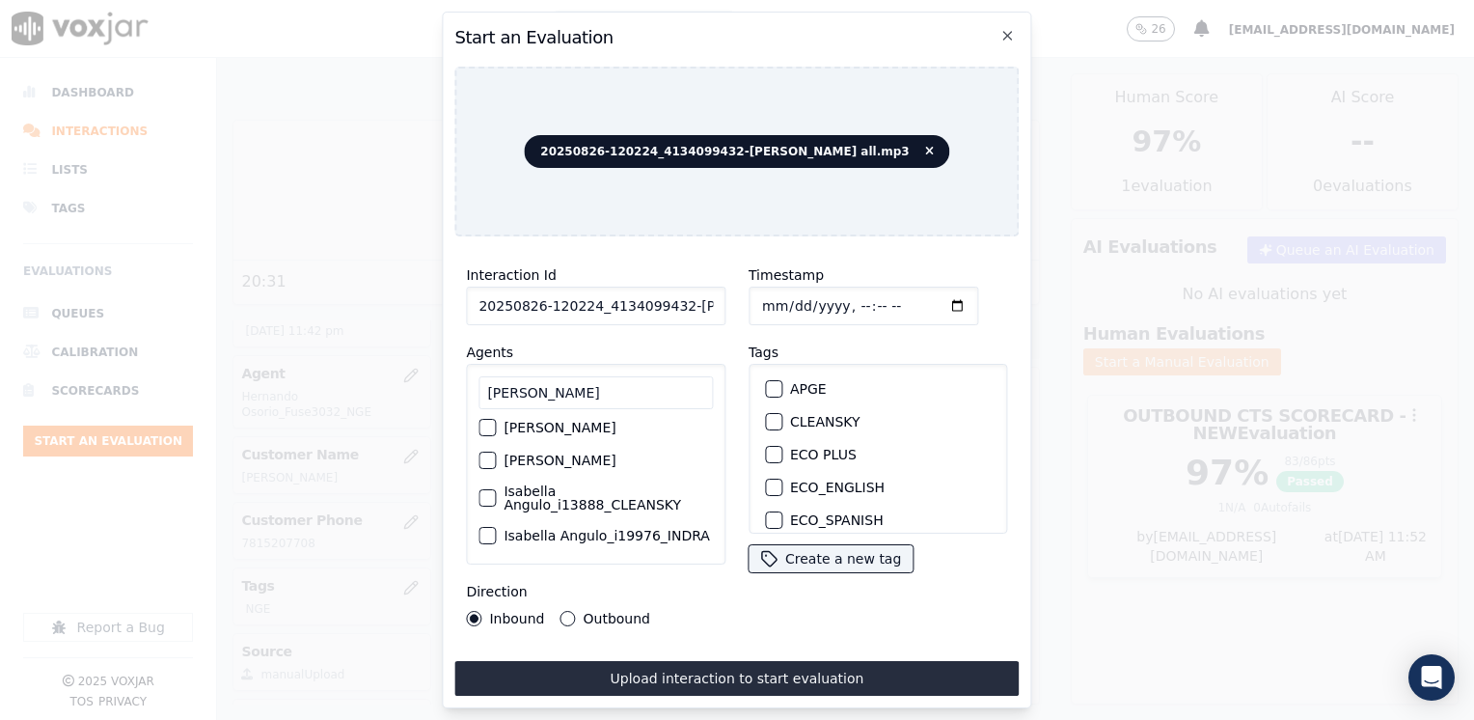
scroll to position [0, 0]
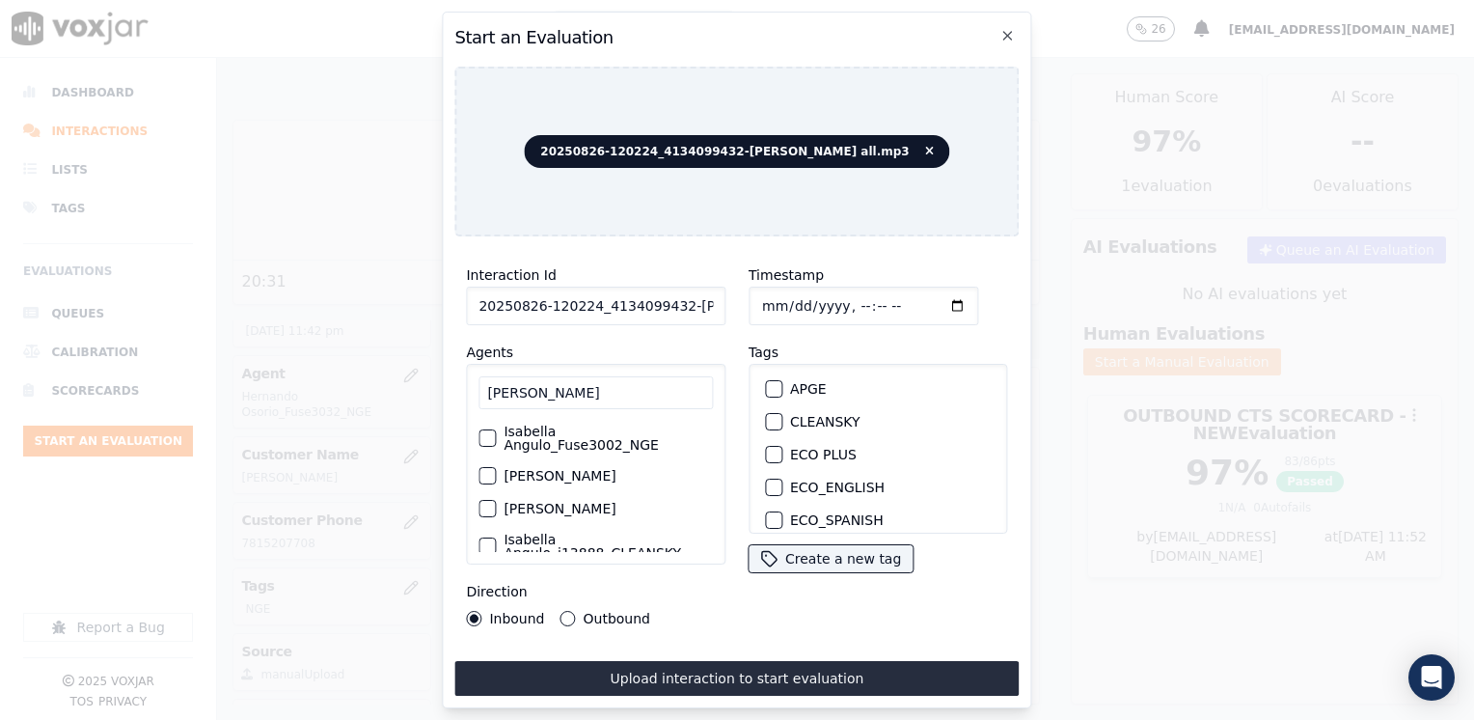
type input "[PERSON_NAME]"
click at [487, 431] on div "button" at bounding box center [486, 438] width 14 height 14
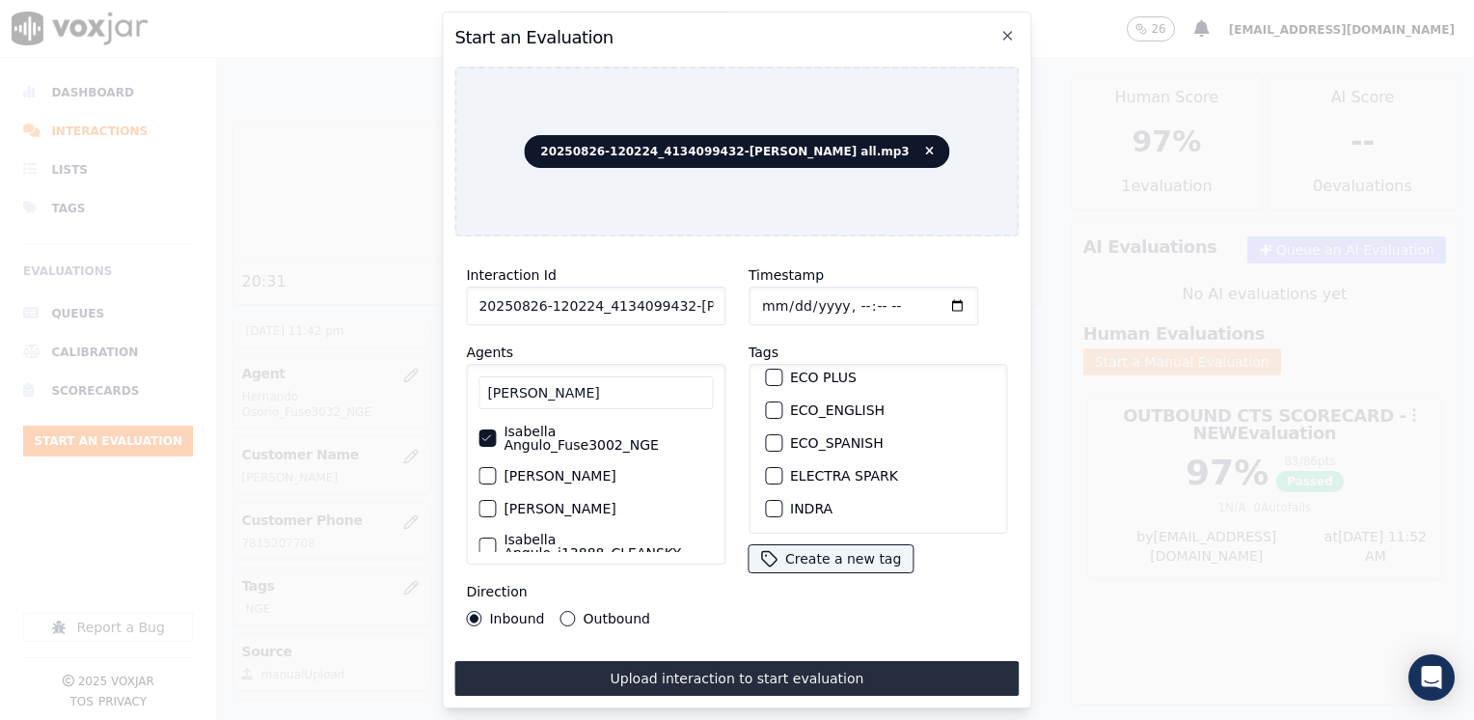
scroll to position [193, 0]
click at [768, 451] on div "button" at bounding box center [773, 458] width 14 height 14
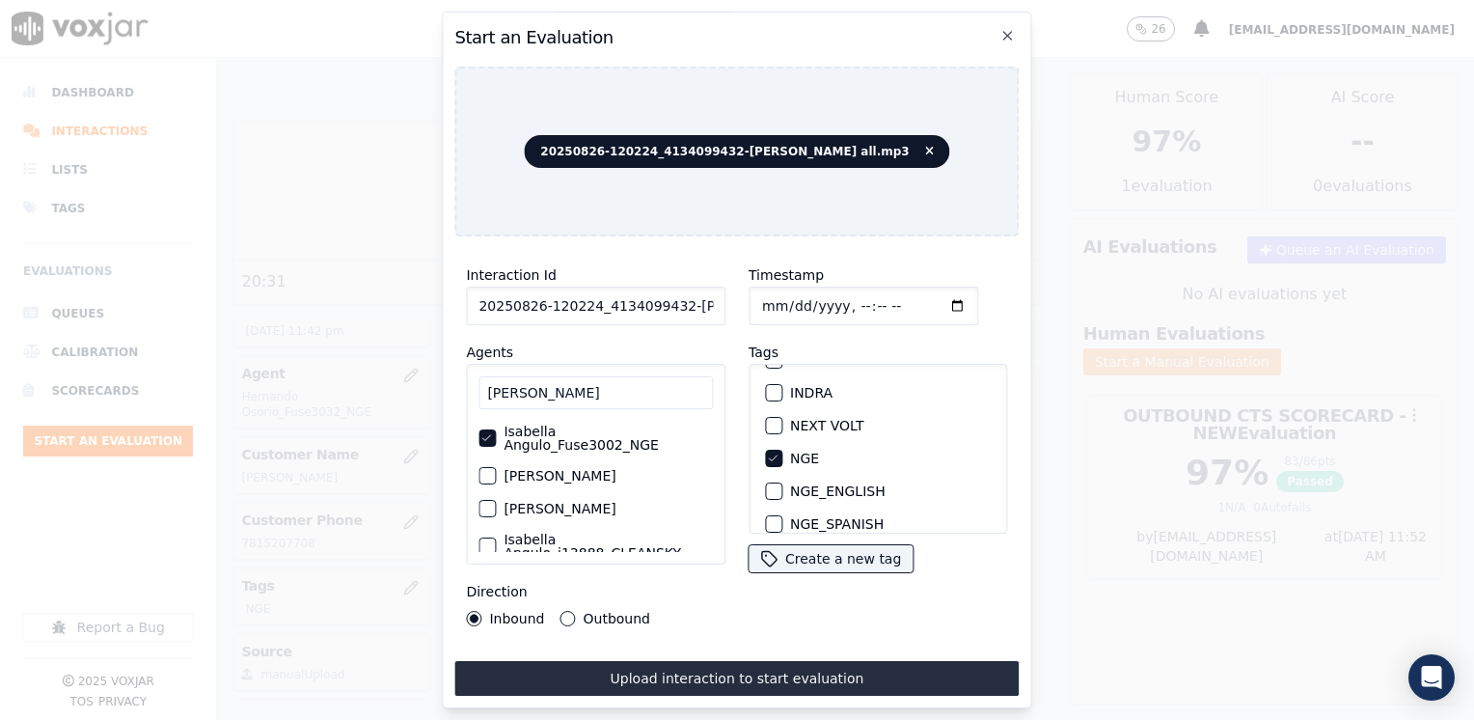
click at [933, 296] on input "Timestamp" at bounding box center [863, 305] width 230 height 39
type input "[DATE]T23:53"
click at [560, 611] on button "Outbound" at bounding box center [567, 618] width 15 height 15
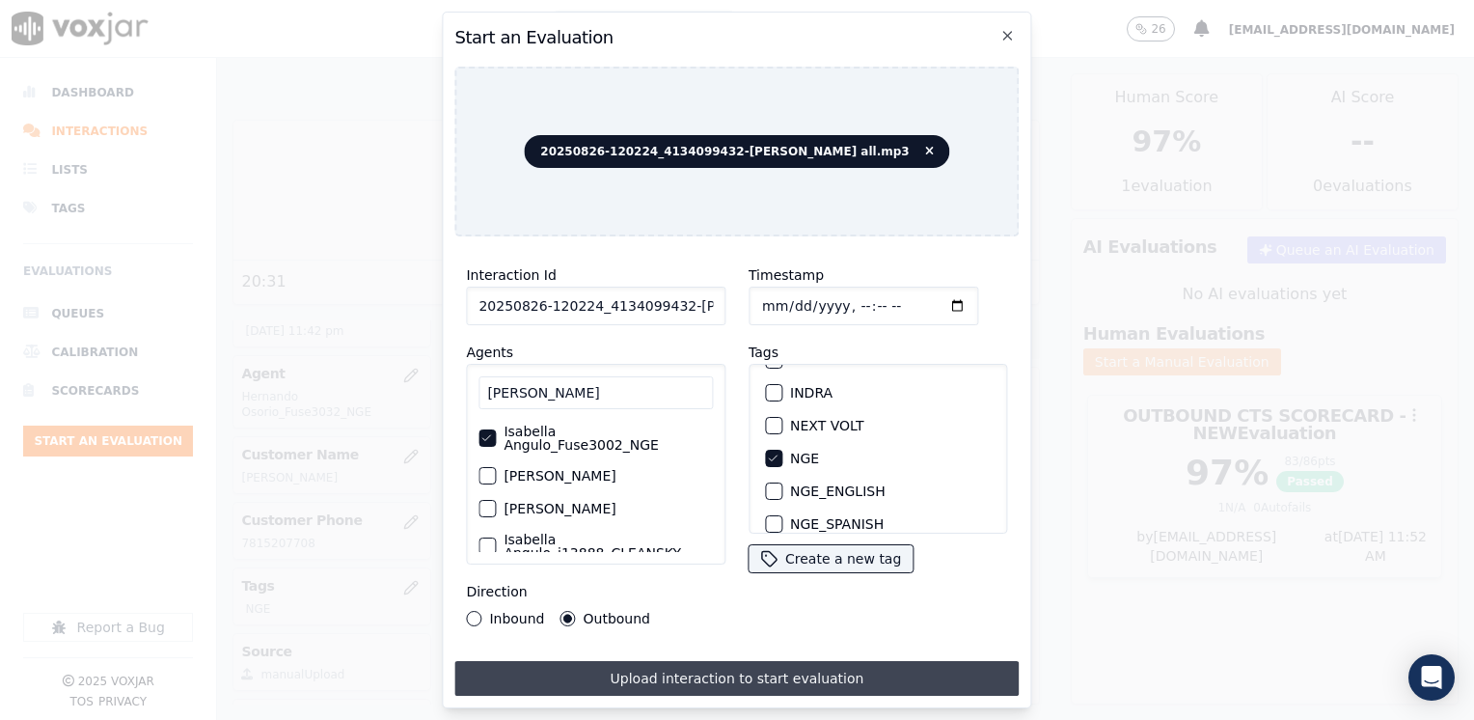
click at [712, 666] on button "Upload interaction to start evaluation" at bounding box center [736, 678] width 564 height 35
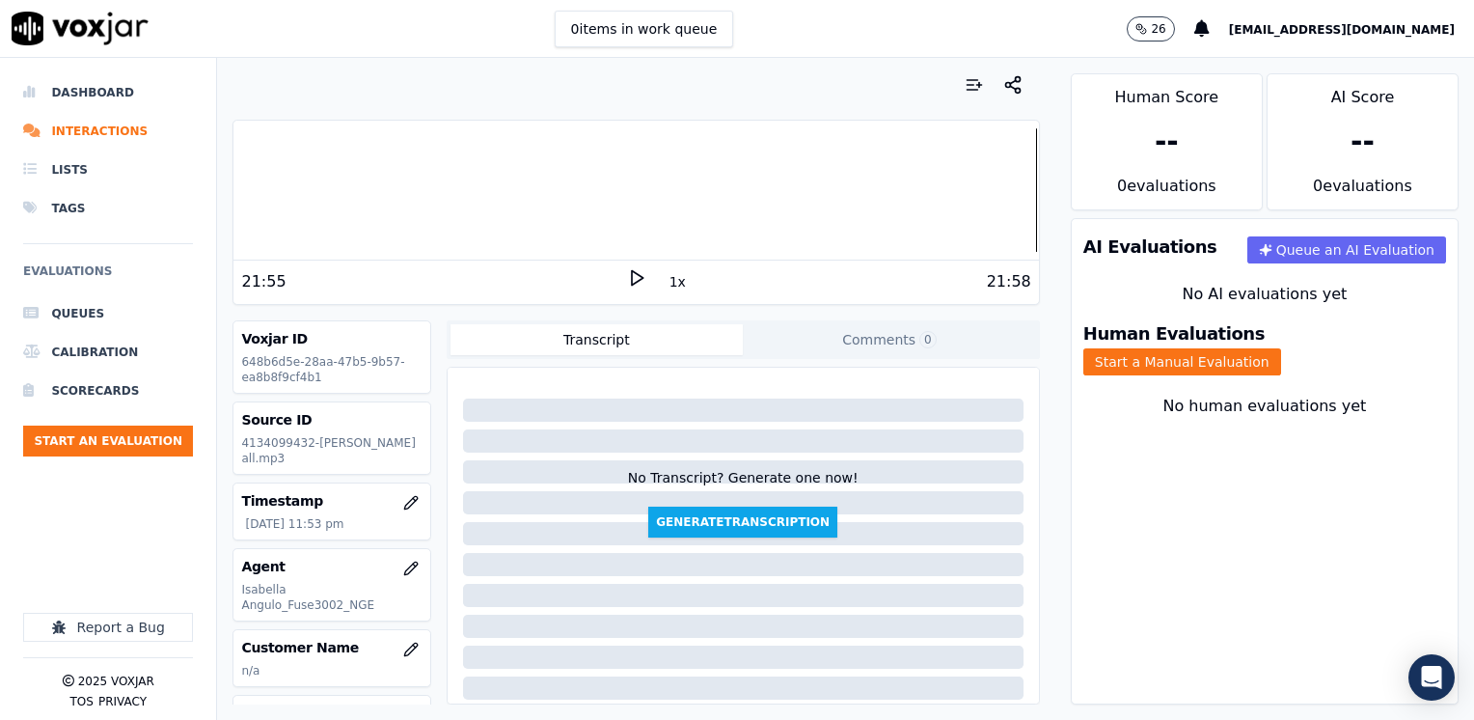
scroll to position [96, 0]
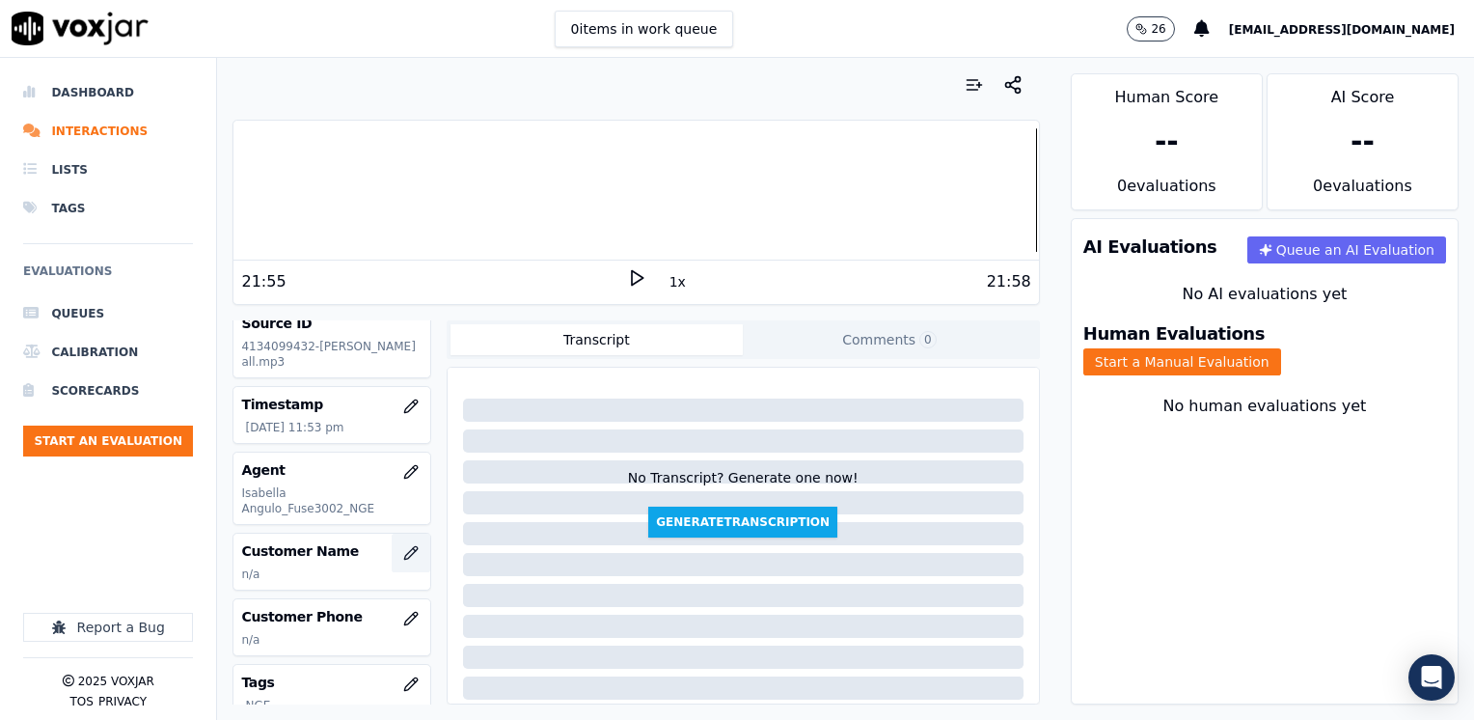
click at [403, 545] on icon "button" at bounding box center [410, 552] width 15 height 15
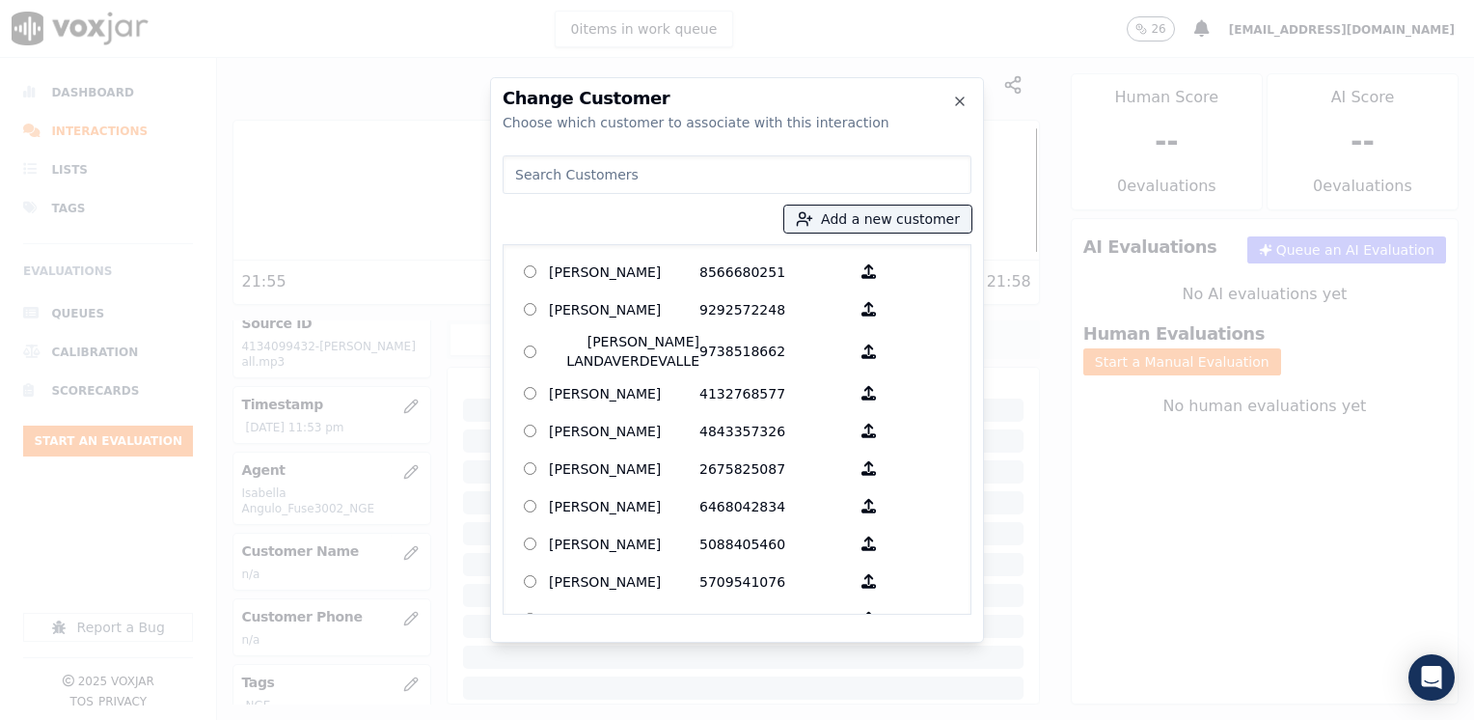
click at [616, 177] on input at bounding box center [737, 174] width 469 height 39
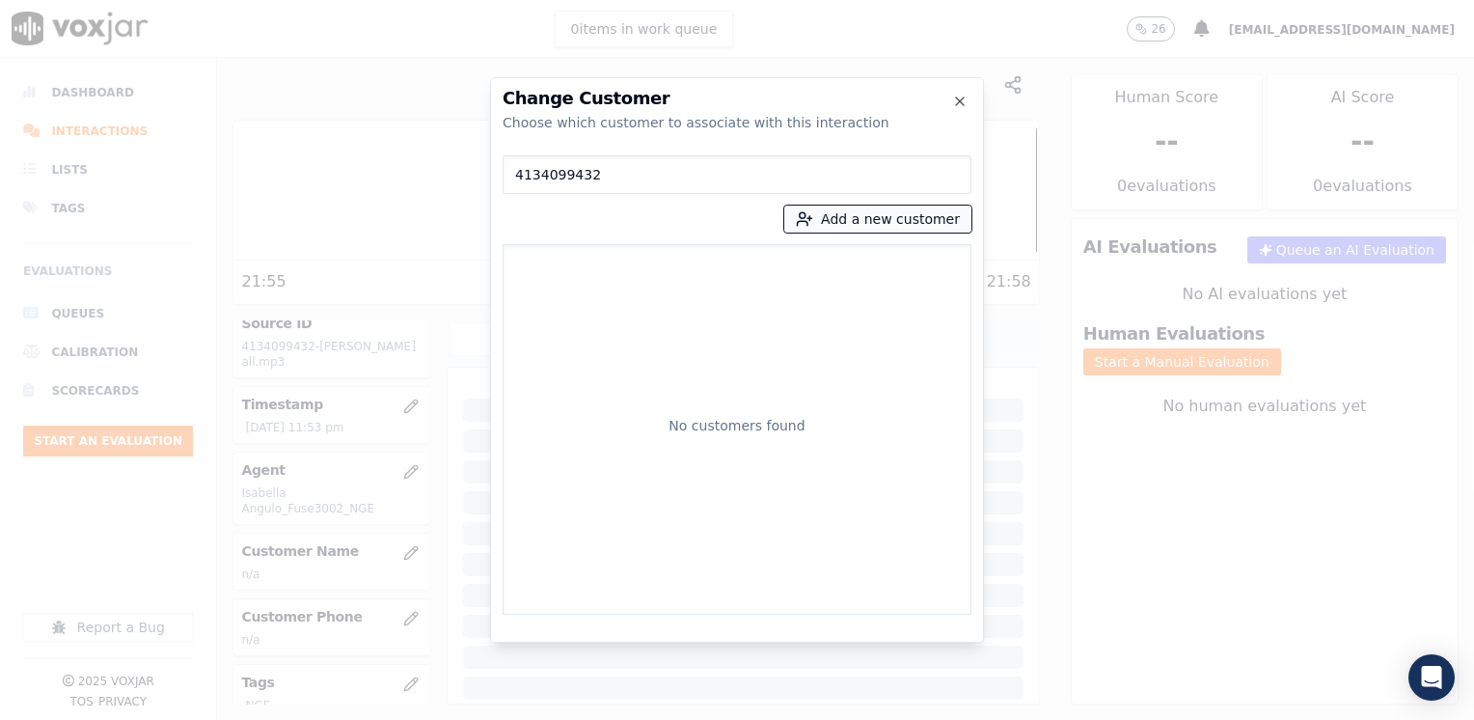
type input "4134099432"
click at [904, 219] on button "Add a new customer" at bounding box center [877, 218] width 187 height 27
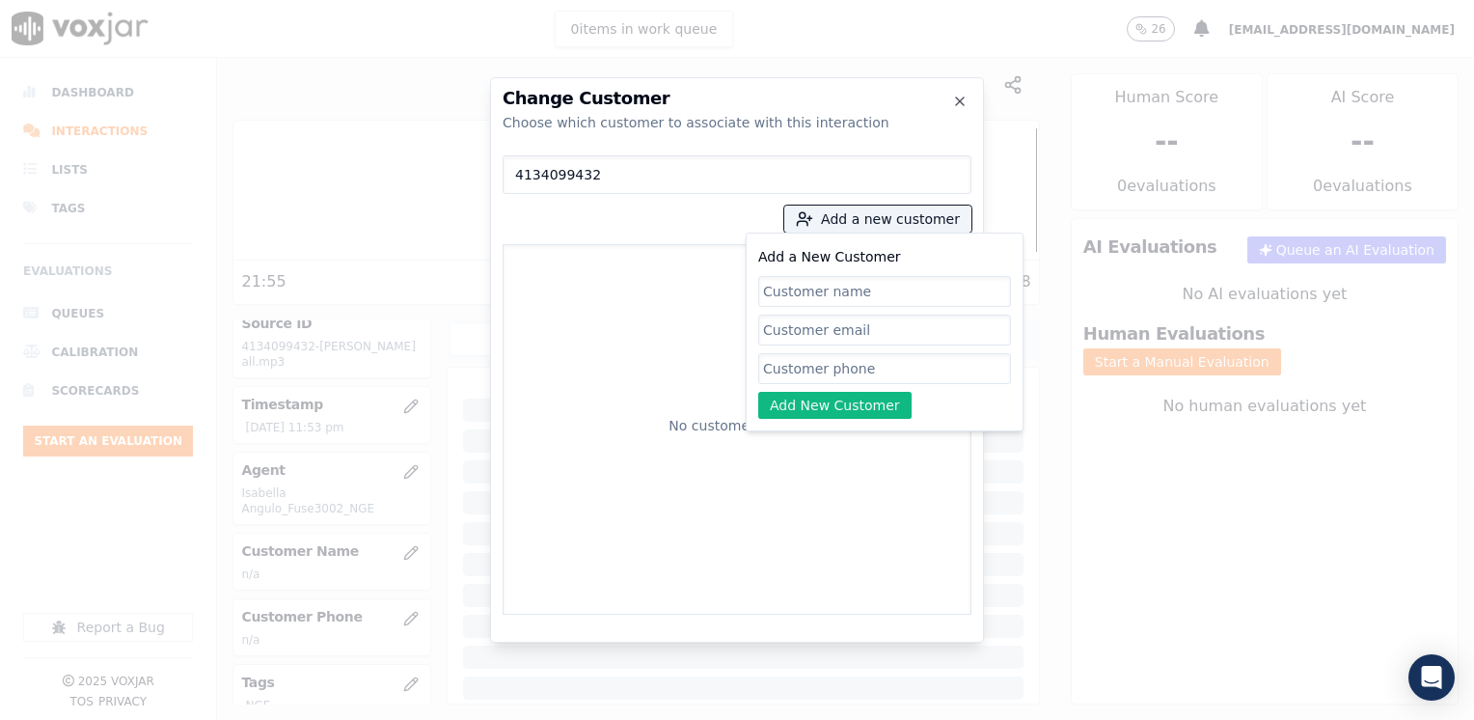
click at [846, 364] on input "Add a New Customer" at bounding box center [884, 368] width 253 height 31
paste input "4134099432"
type input "4134099432"
click at [896, 346] on div "Add a New Customer 4134099432 Add New Customer" at bounding box center [884, 332] width 253 height 174
click at [884, 294] on input "Add a New Customer" at bounding box center [884, 291] width 253 height 31
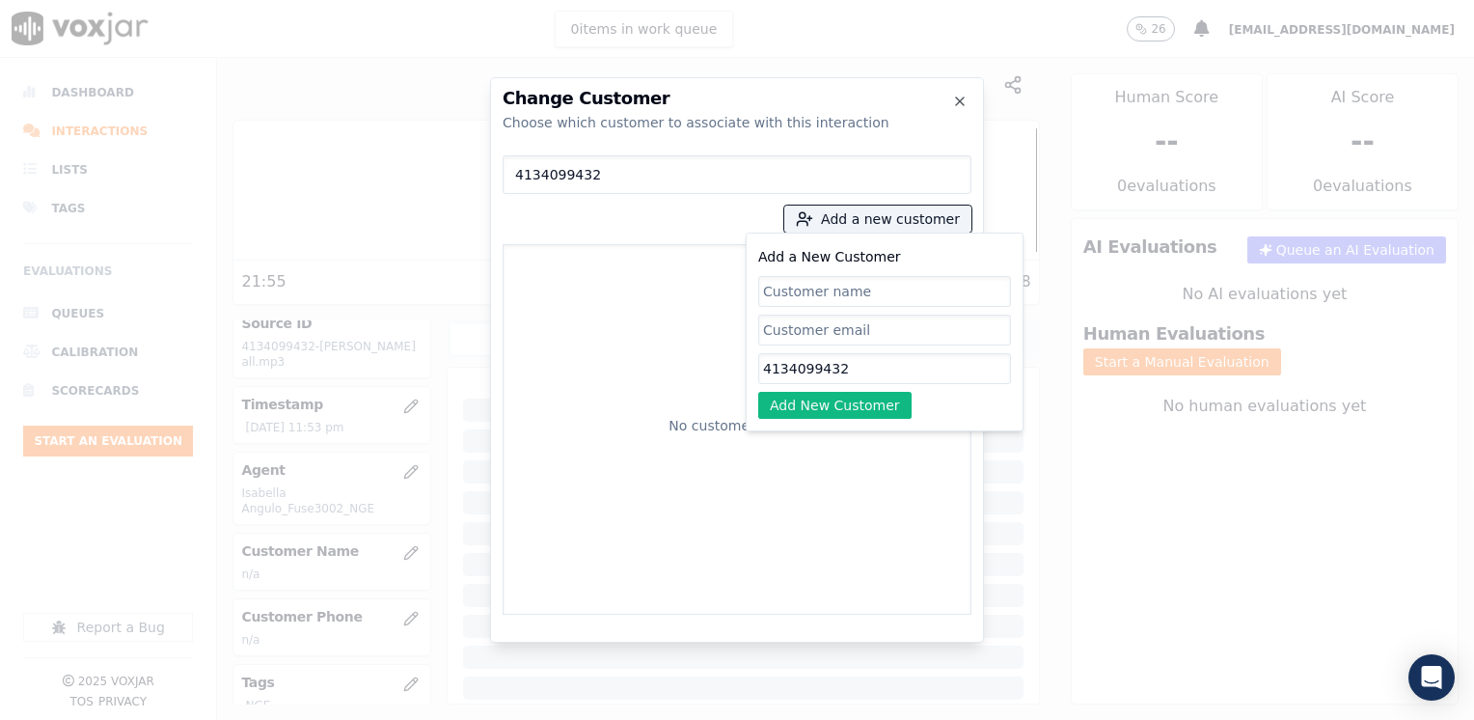
paste input "[PERSON_NAME]"
type input "[PERSON_NAME]"
click at [845, 405] on button "Add New Customer" at bounding box center [834, 405] width 153 height 27
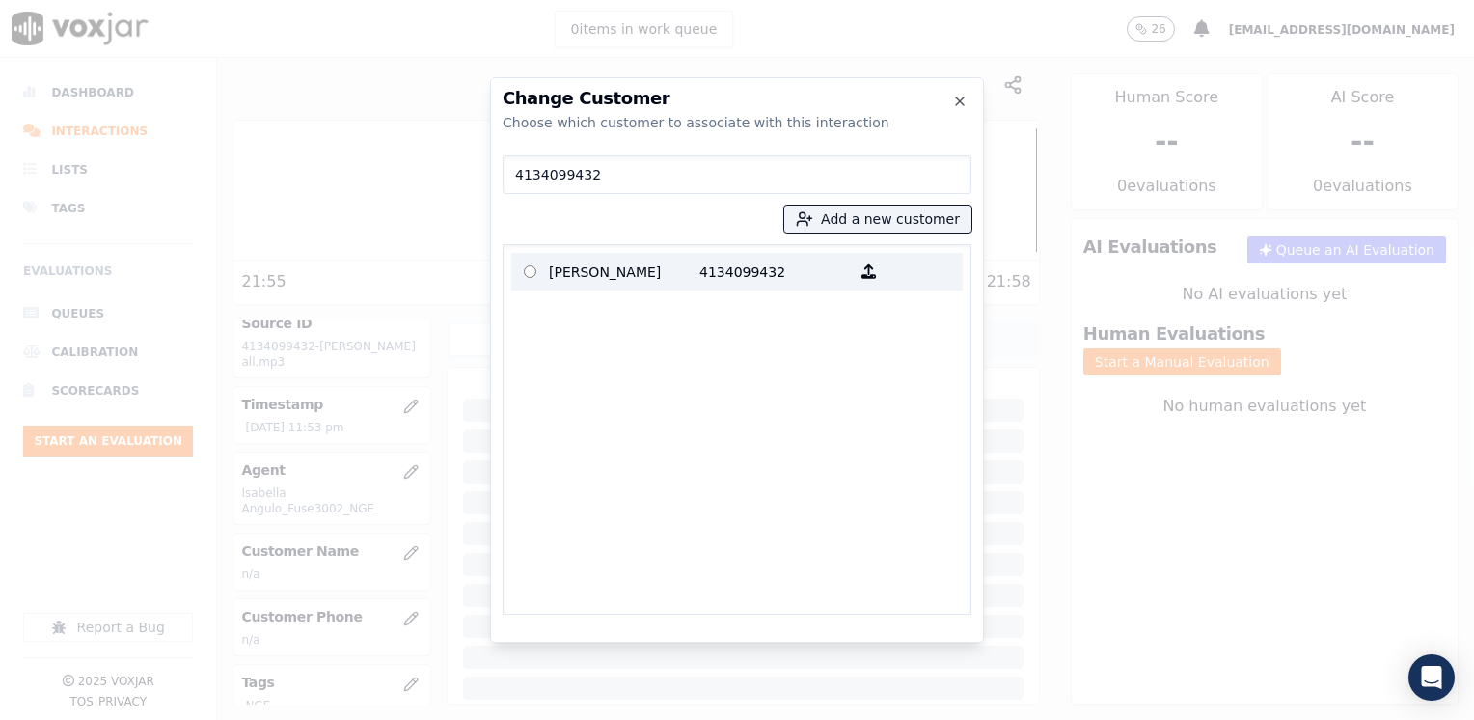
click at [741, 261] on p "4134099432" at bounding box center [774, 272] width 150 height 30
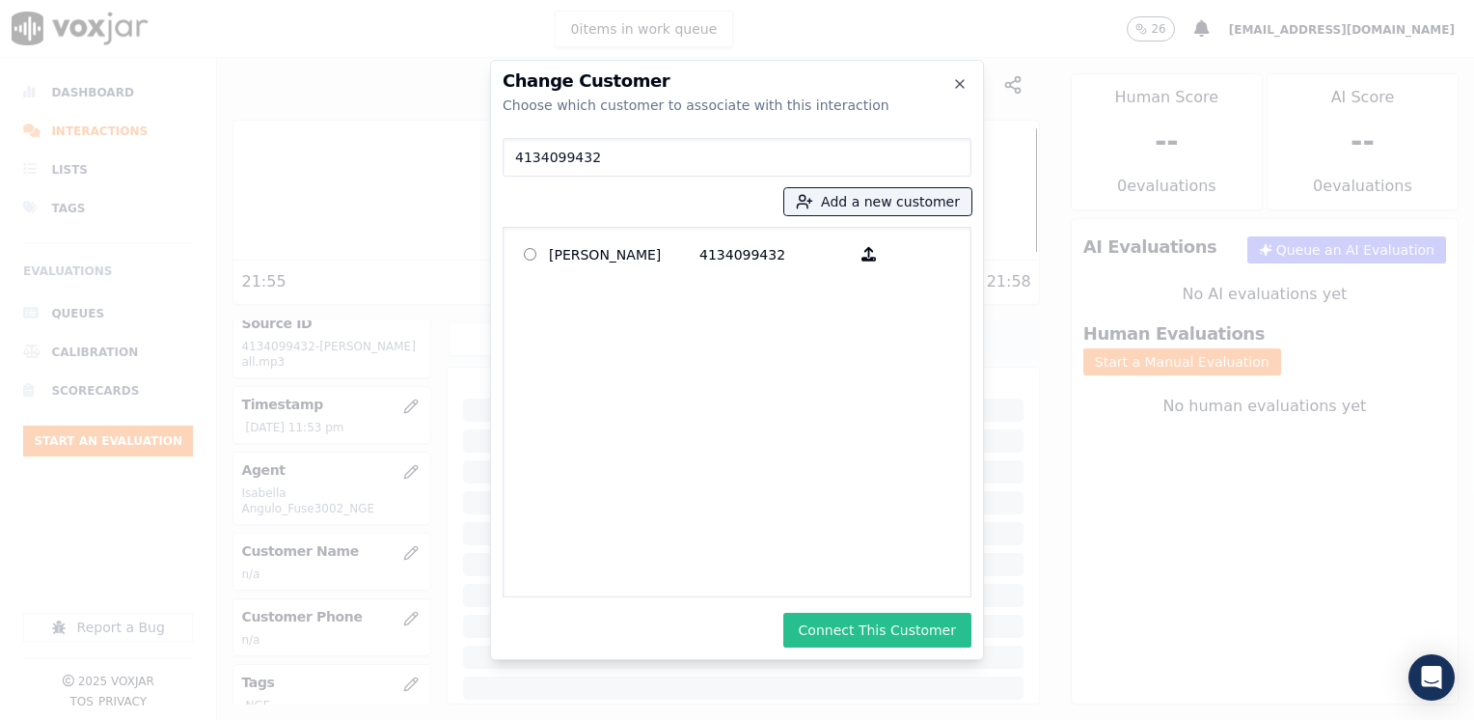
click at [927, 627] on button "Connect This Customer" at bounding box center [877, 629] width 188 height 35
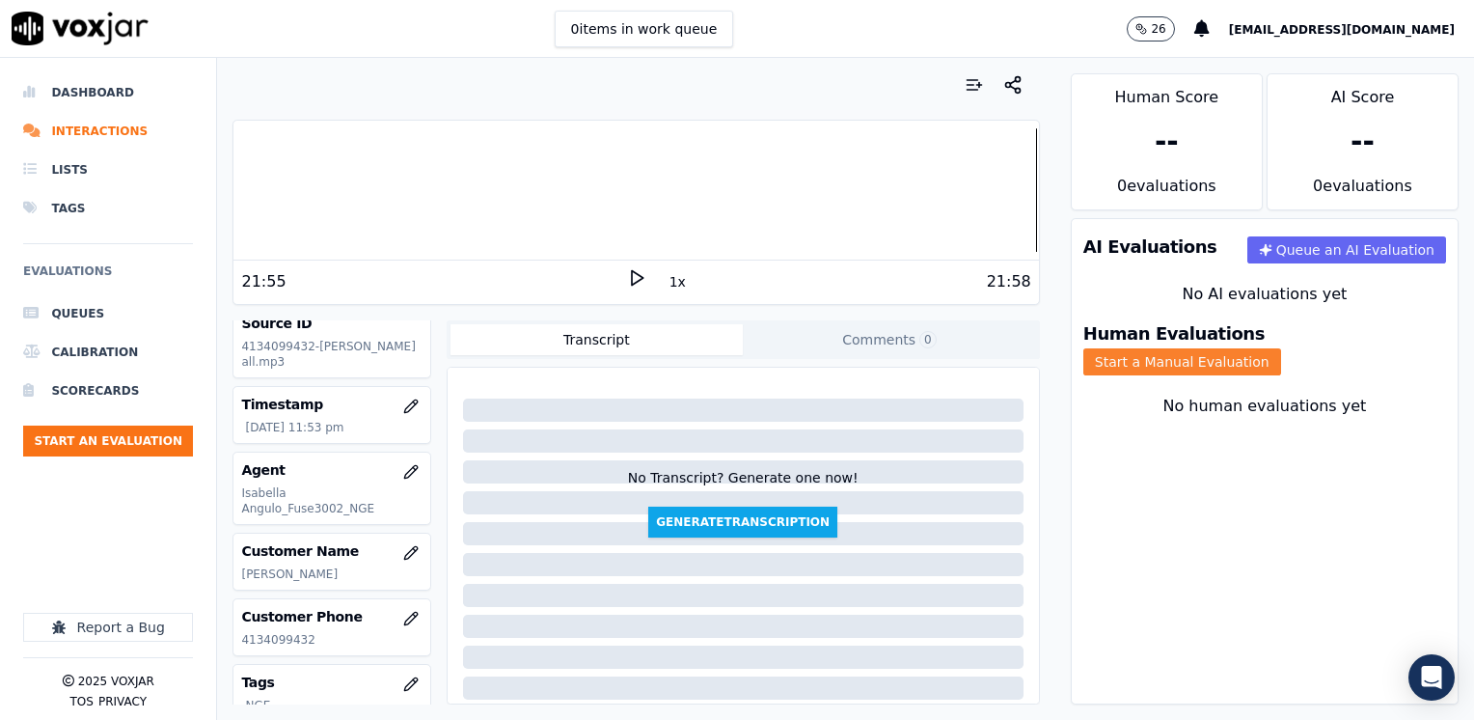
click at [1281, 348] on button "Start a Manual Evaluation" at bounding box center [1182, 361] width 198 height 27
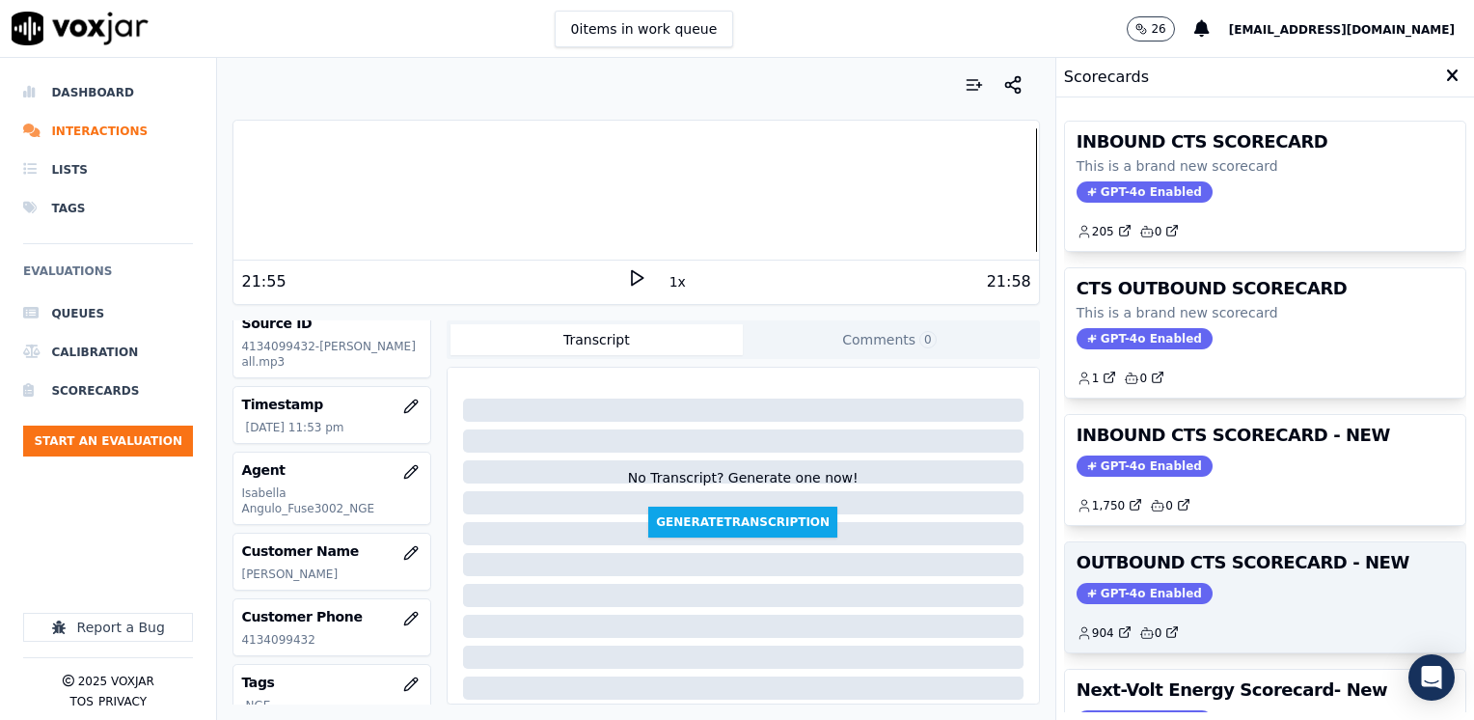
click at [1130, 592] on span "GPT-4o Enabled" at bounding box center [1144, 593] width 136 height 21
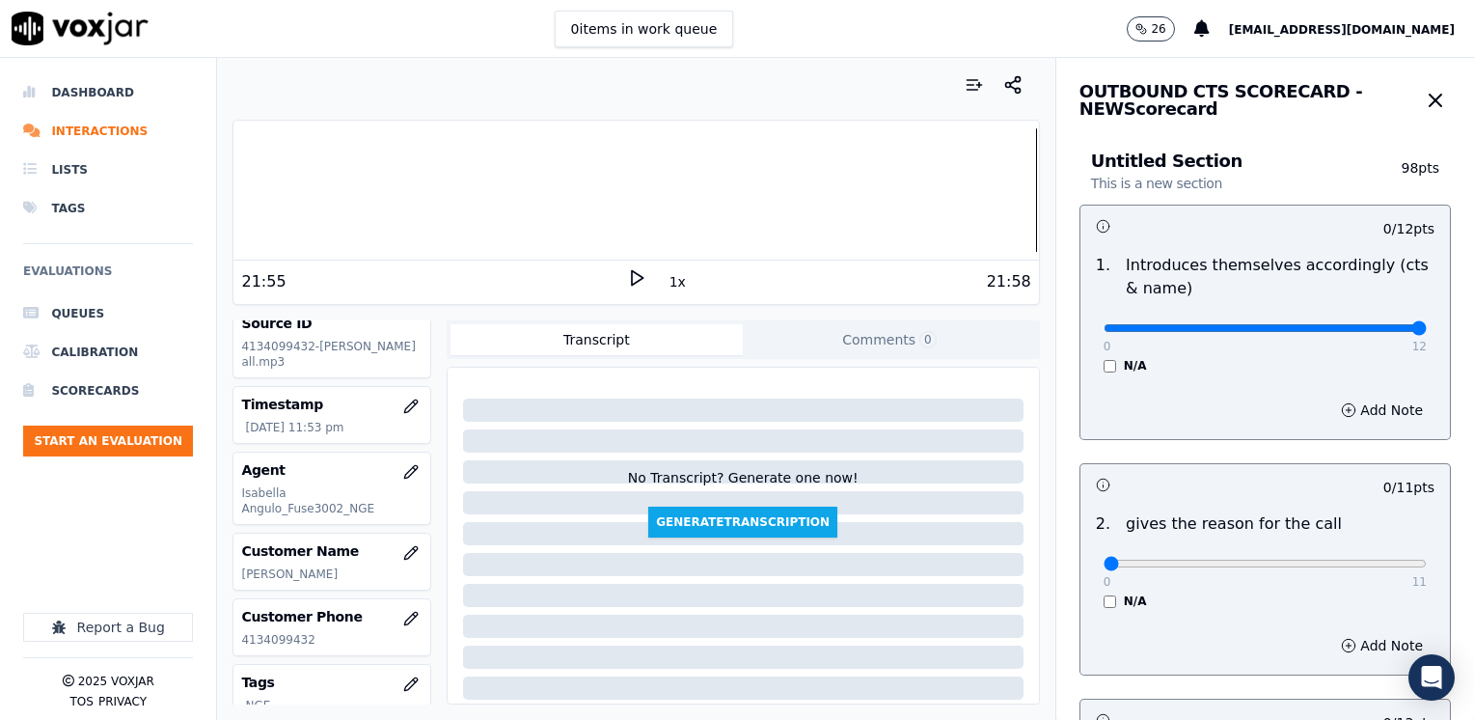
drag, startPoint x: 1091, startPoint y: 330, endPoint x: 1477, endPoint y: 330, distance: 385.8
type input "12"
click at [1427, 330] on input "range" at bounding box center [1264, 328] width 323 height 8
drag, startPoint x: 1094, startPoint y: 565, endPoint x: 1477, endPoint y: 565, distance: 382.9
type input "11"
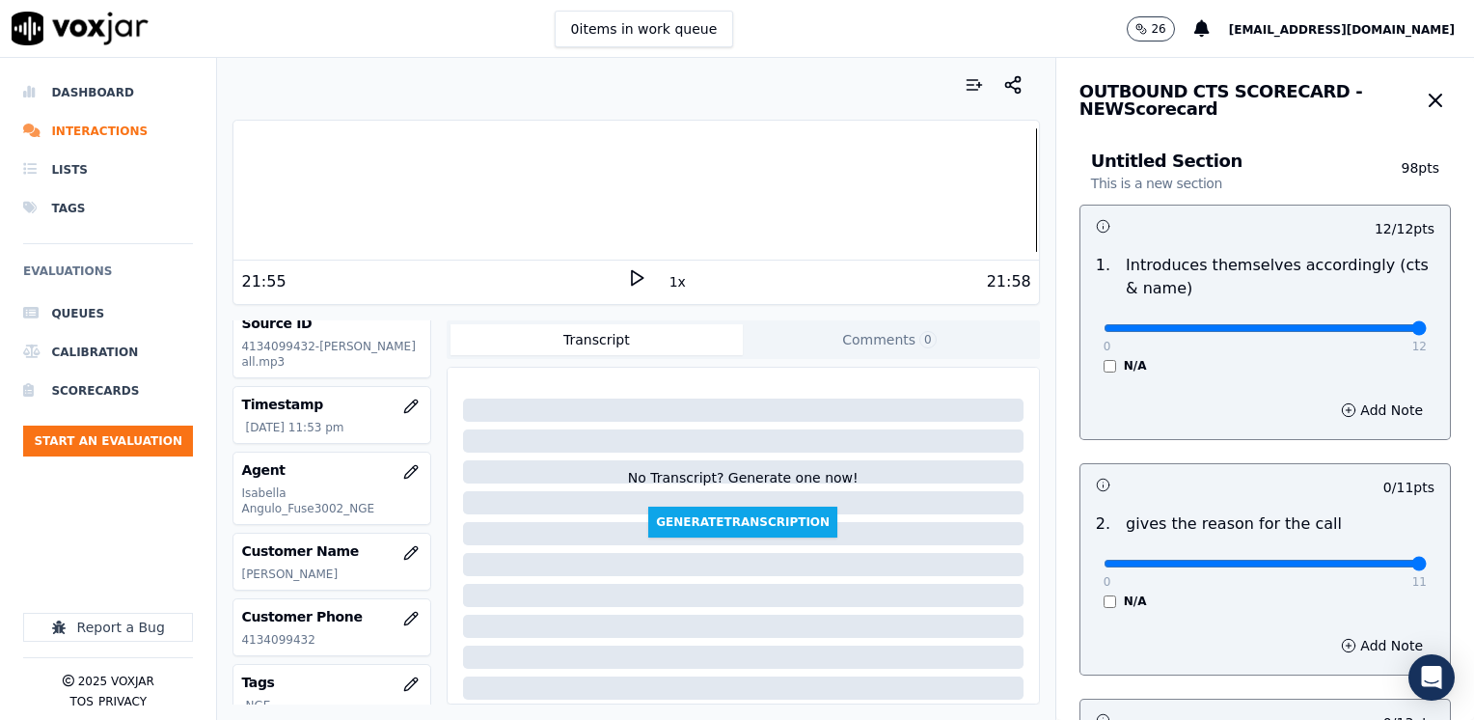
click at [1427, 332] on input "range" at bounding box center [1264, 328] width 323 height 8
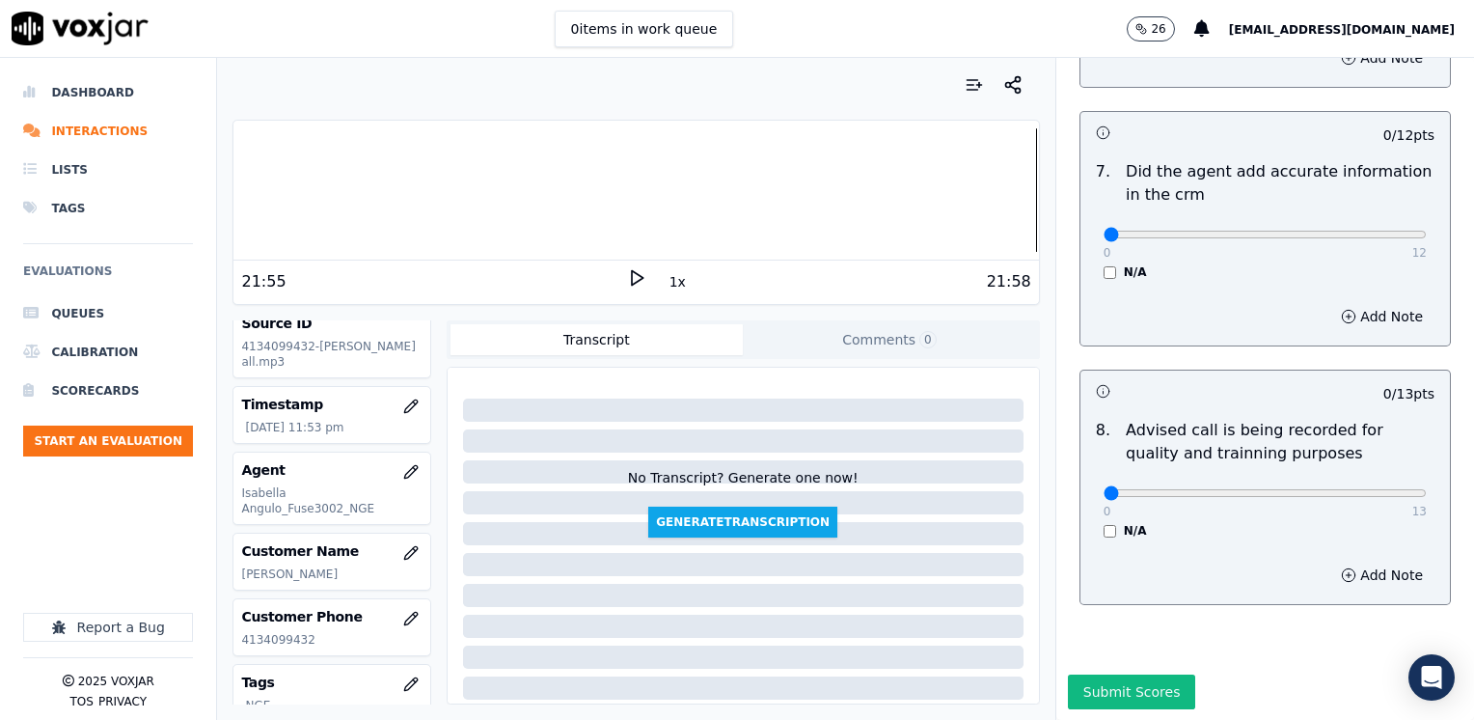
scroll to position [1686, 0]
type input "10"
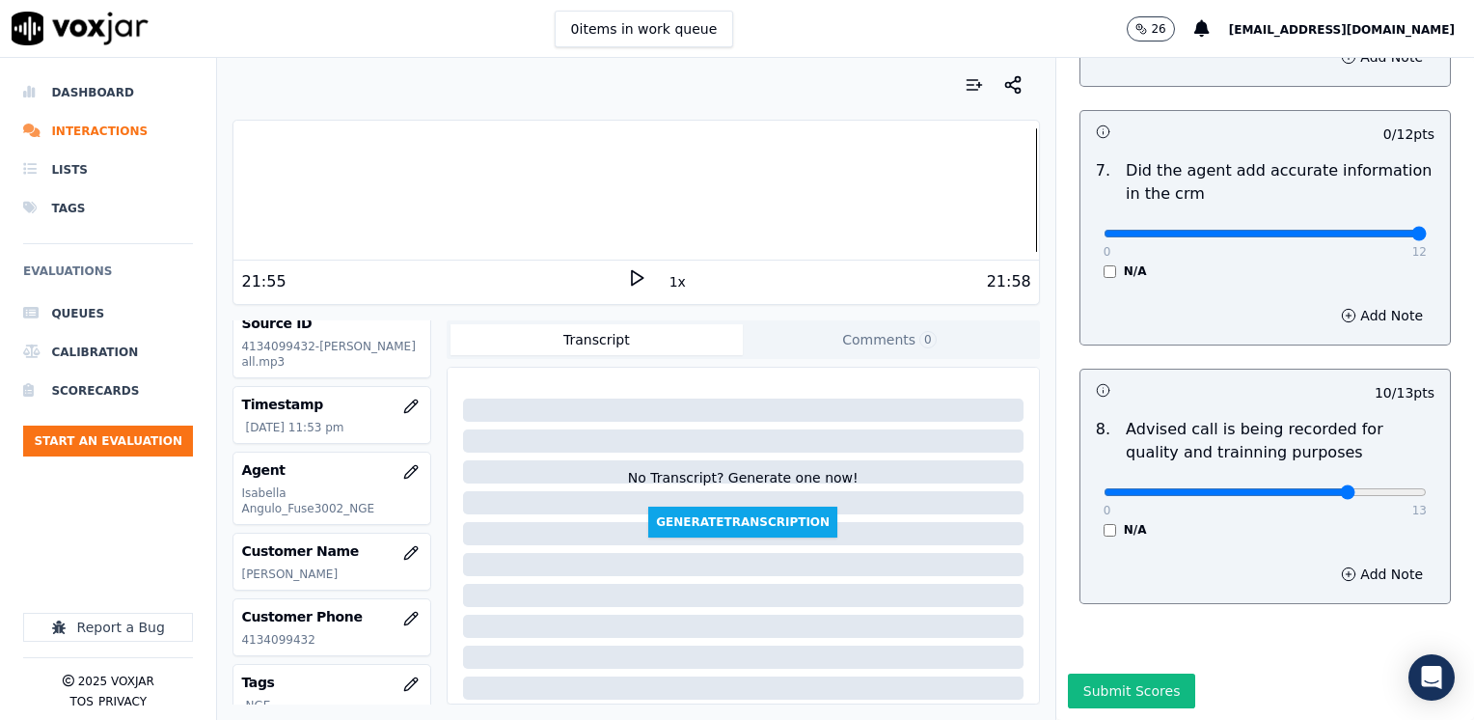
drag, startPoint x: 1089, startPoint y: 190, endPoint x: 1477, endPoint y: 254, distance: 392.9
type input "12"
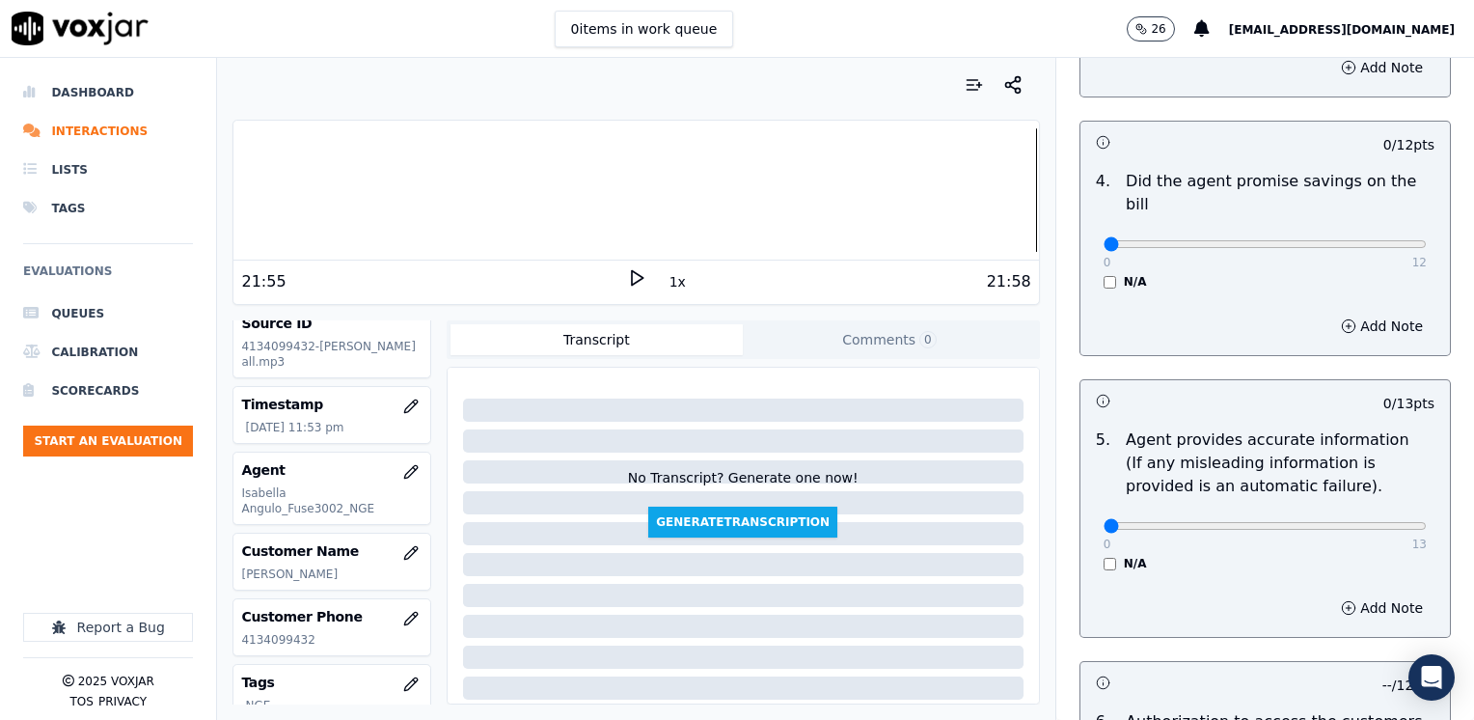
scroll to position [818, 0]
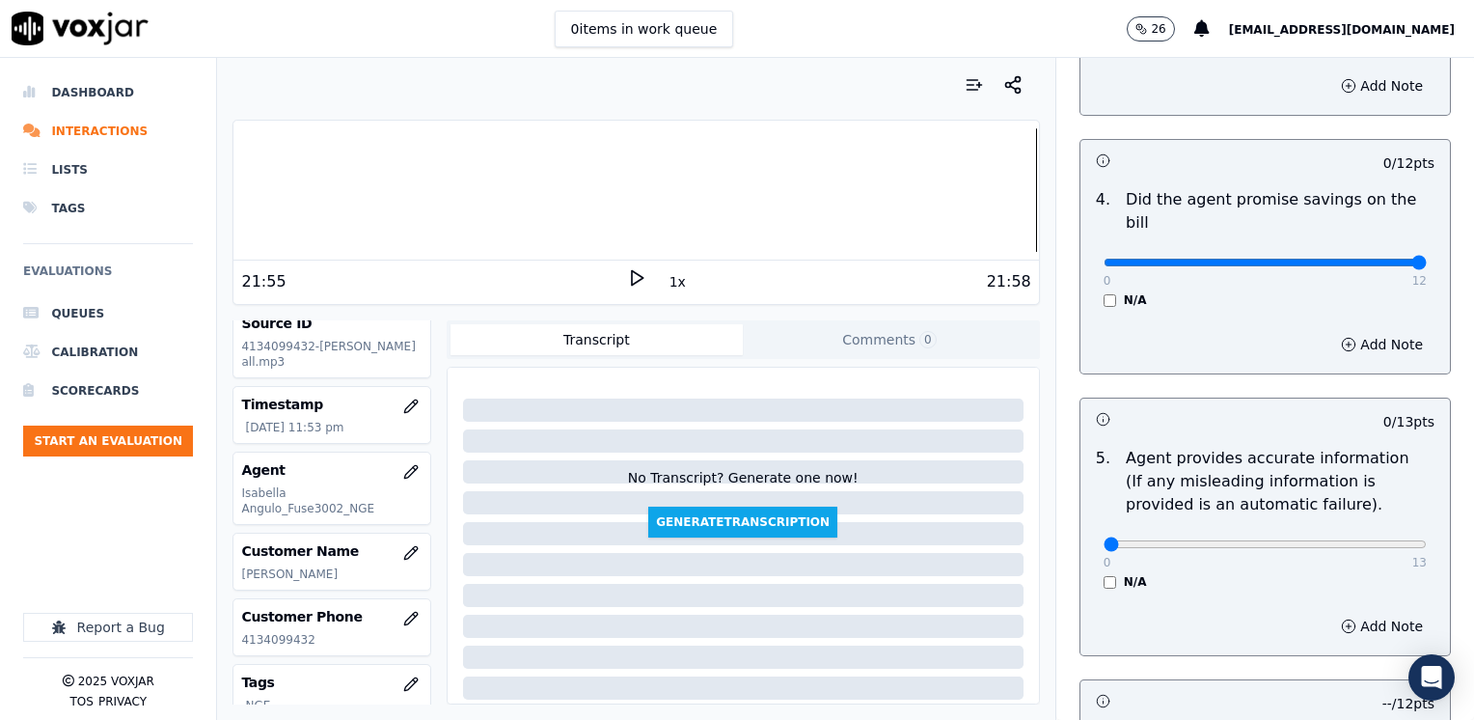
drag, startPoint x: 1092, startPoint y: 234, endPoint x: 1477, endPoint y: 238, distance: 384.9
type input "12"
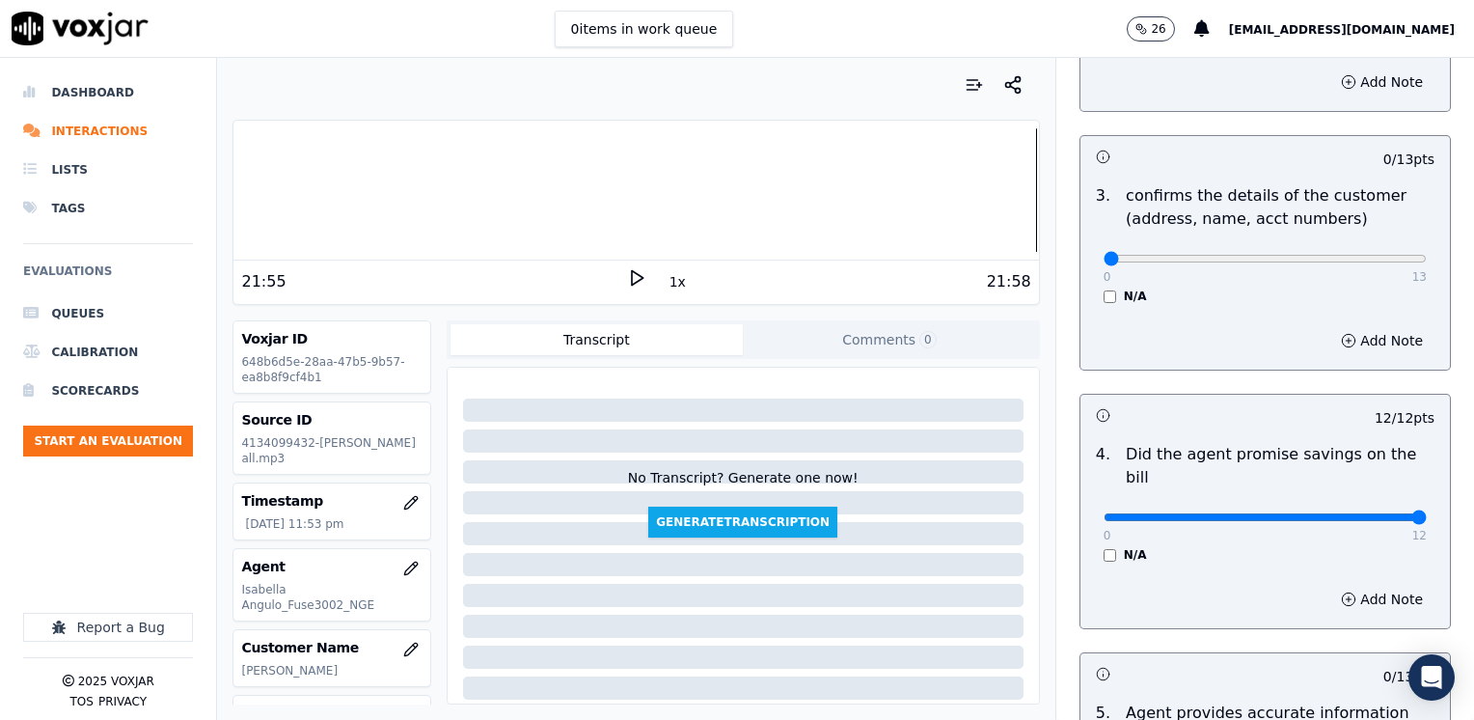
scroll to position [432, 0]
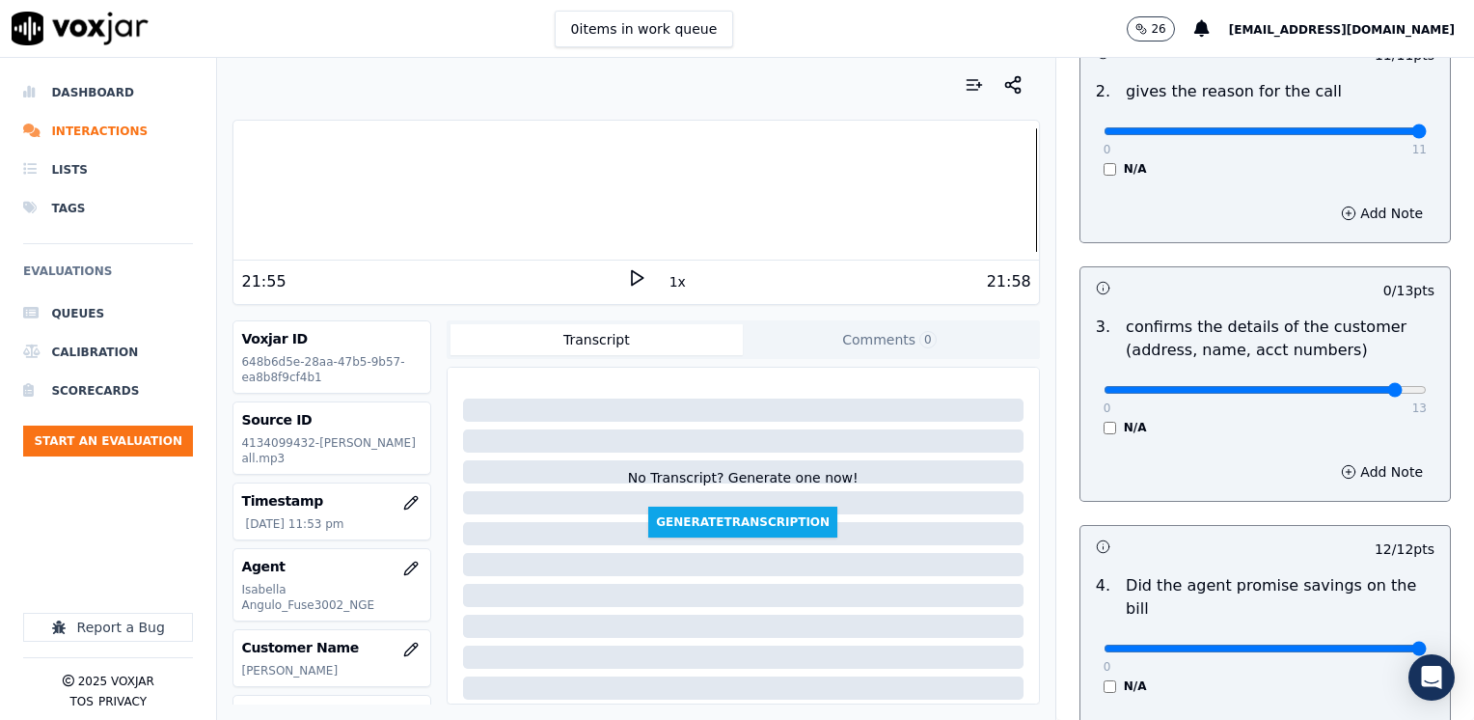
type input "12"
click at [1352, 471] on button "Add Note" at bounding box center [1381, 471] width 105 height 27
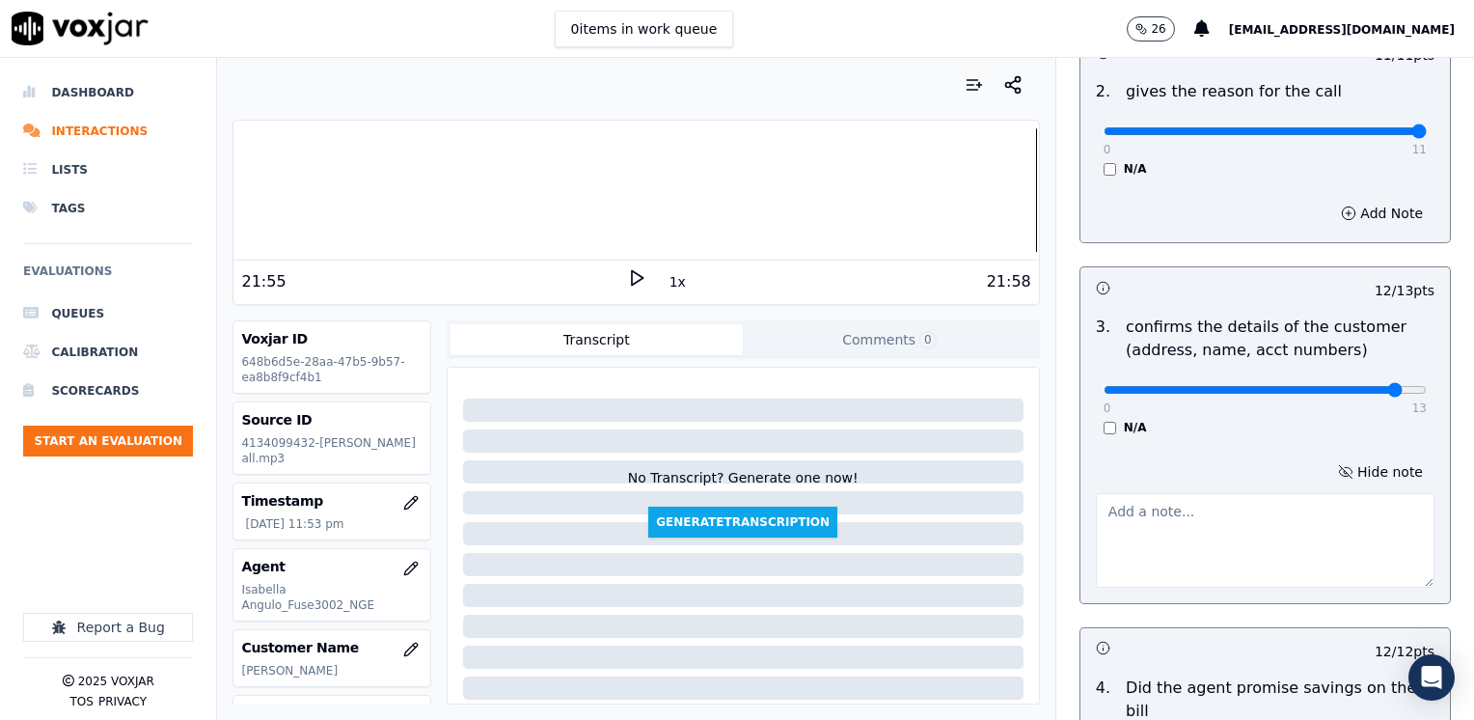
click at [1266, 534] on textarea at bounding box center [1265, 540] width 339 height 95
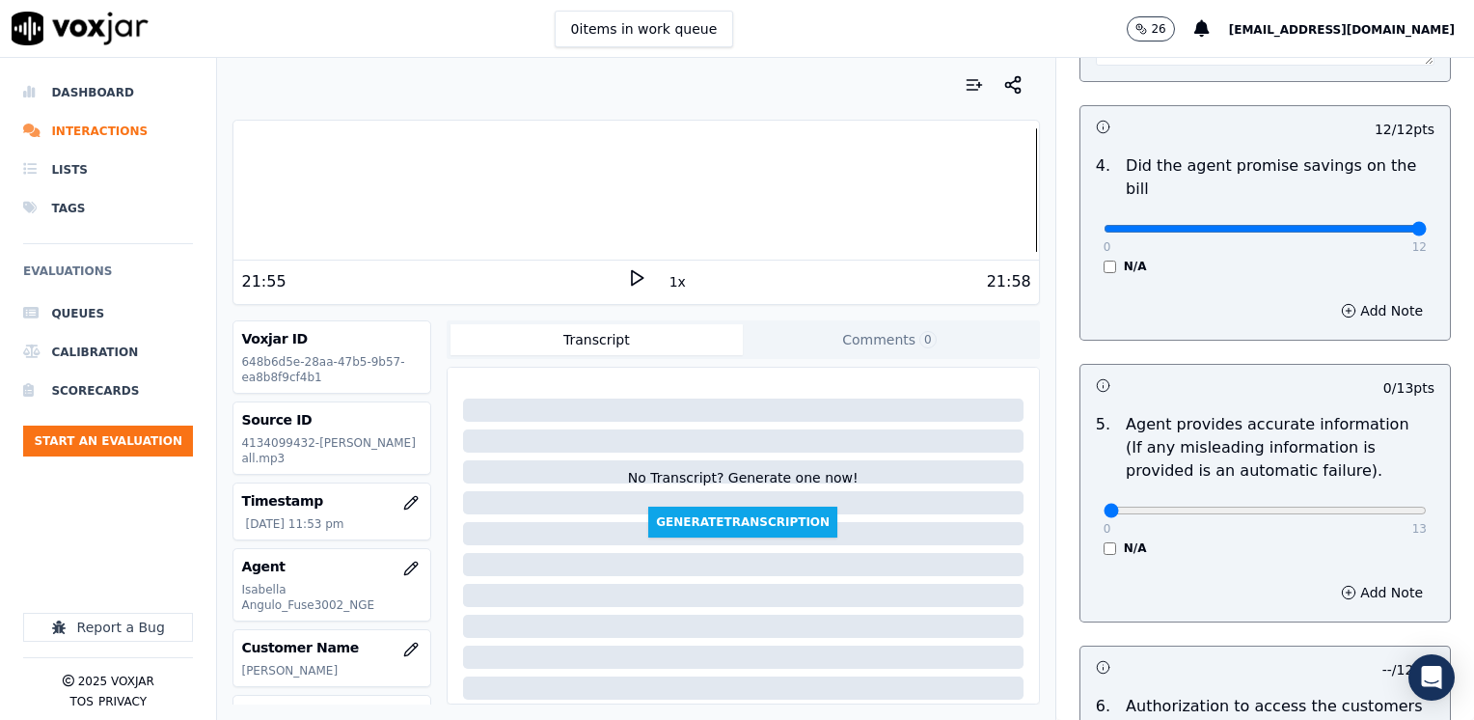
scroll to position [1107, 0]
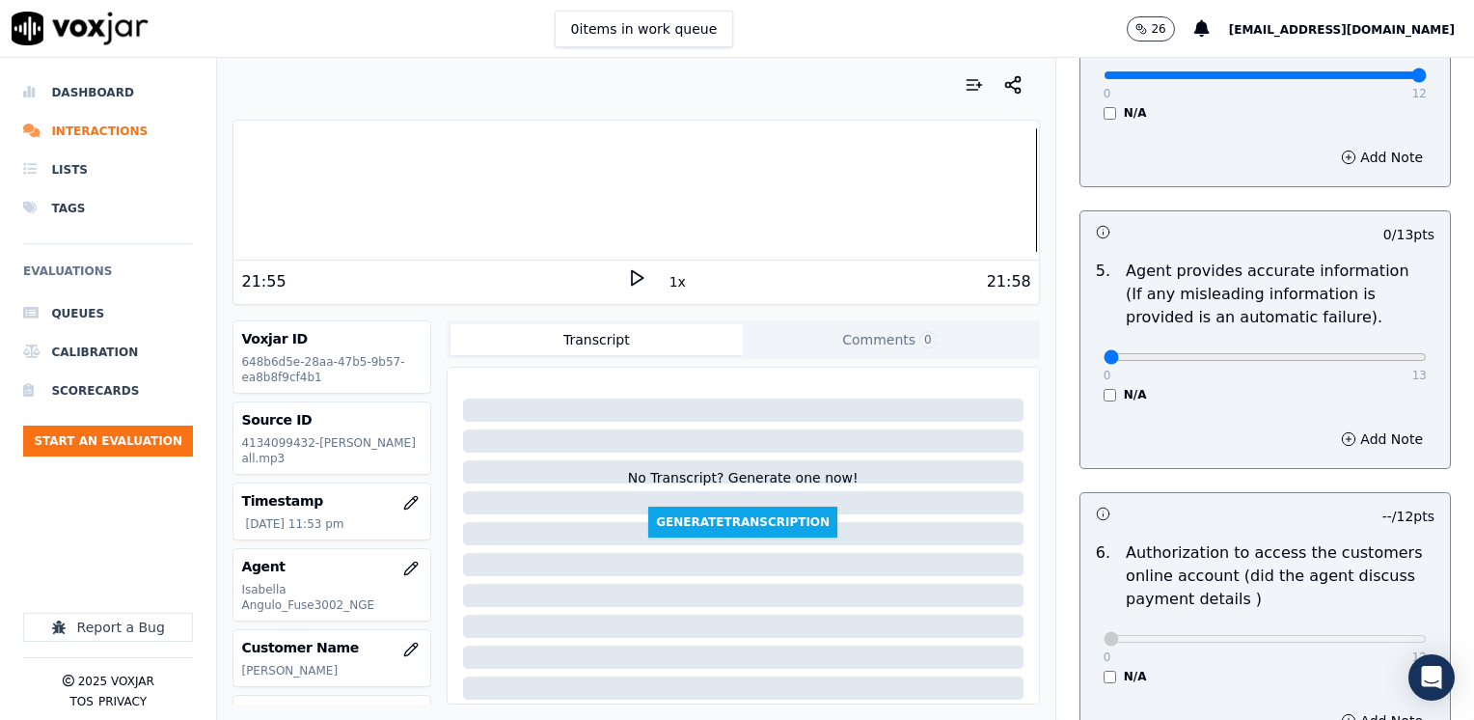
type textarea "Make sure to confirm full service address, the name as it appears on the bill b…"
drag, startPoint x: 1477, startPoint y: 347, endPoint x: 1477, endPoint y: 361, distance: 13.5
type input "13"
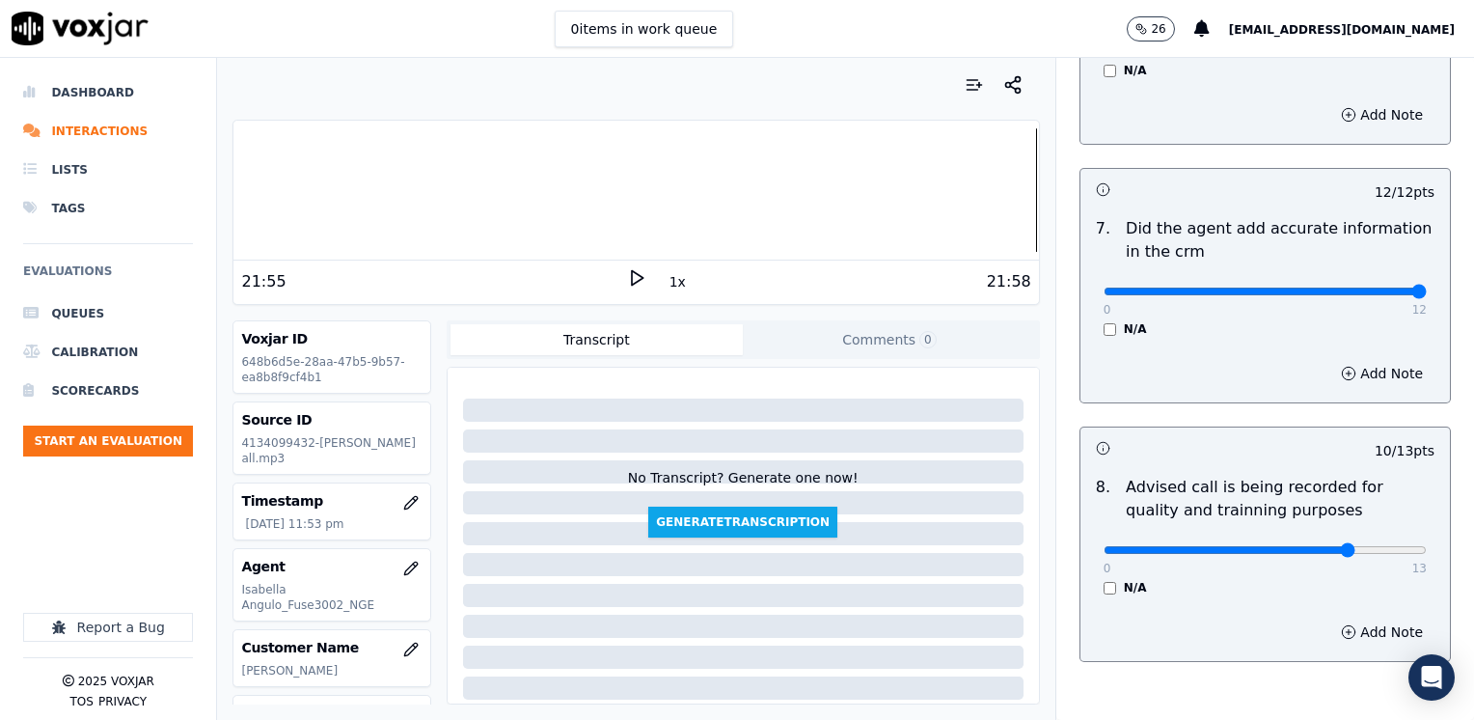
scroll to position [1787, 0]
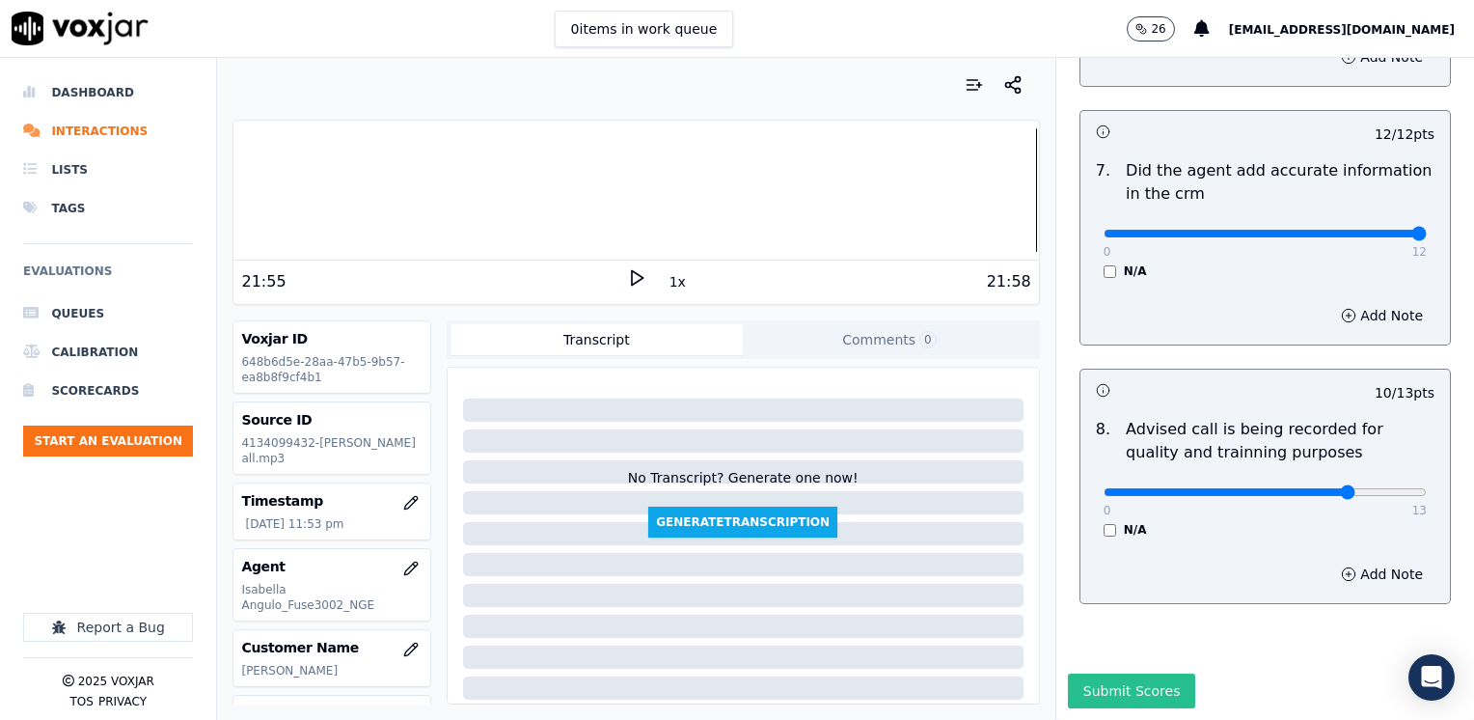
click at [1105, 673] on button "Submit Scores" at bounding box center [1132, 690] width 128 height 35
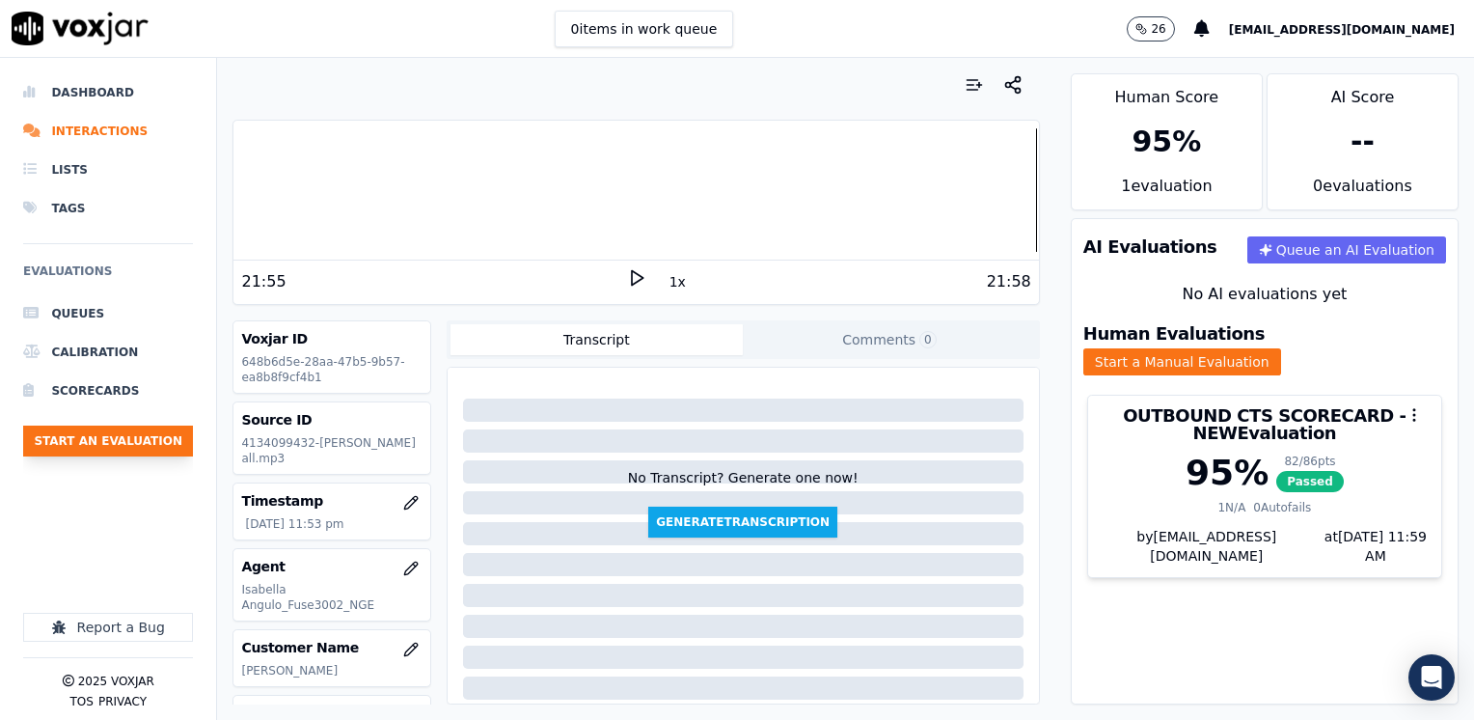
click at [98, 442] on button "Start an Evaluation" at bounding box center [108, 440] width 170 height 31
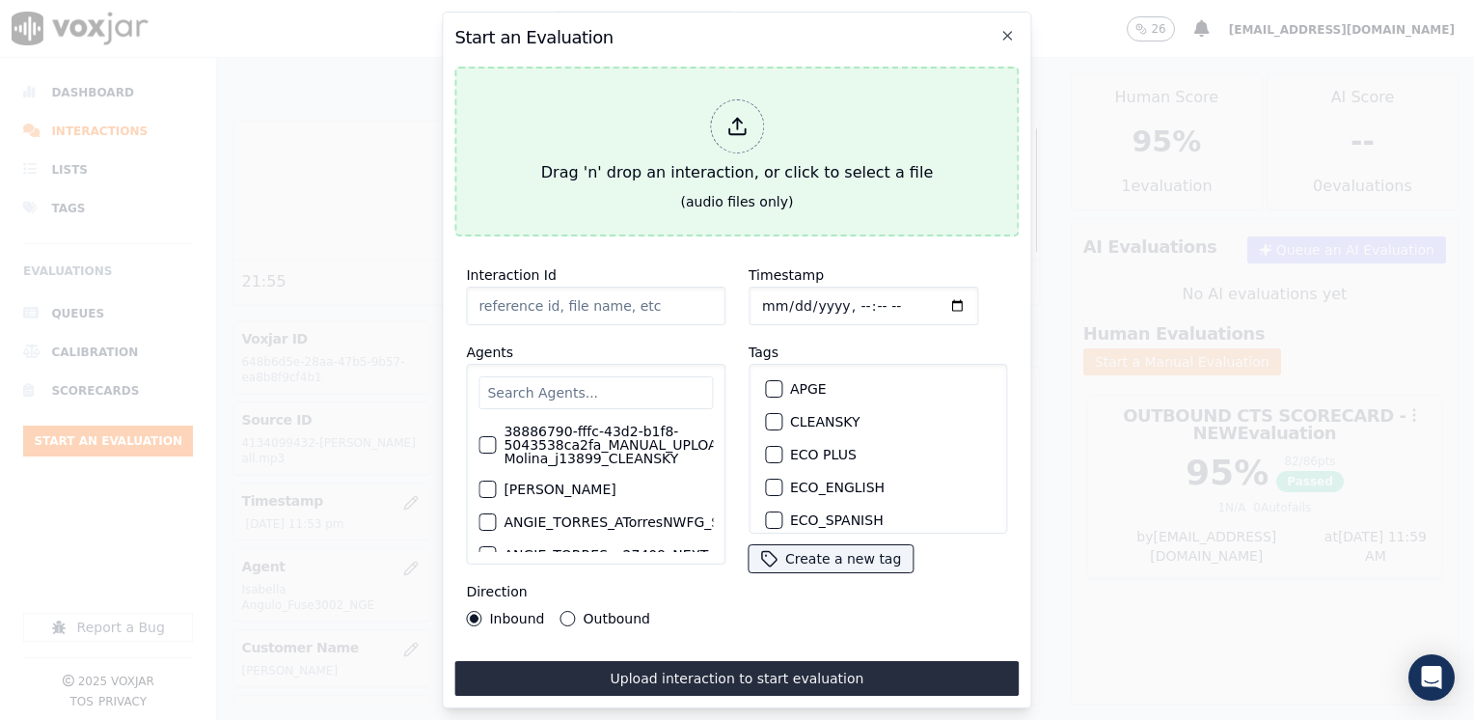
click at [755, 135] on div at bounding box center [737, 126] width 54 height 54
type input "20250826-170733_6174596955-[PERSON_NAME] 2 all.mp3"
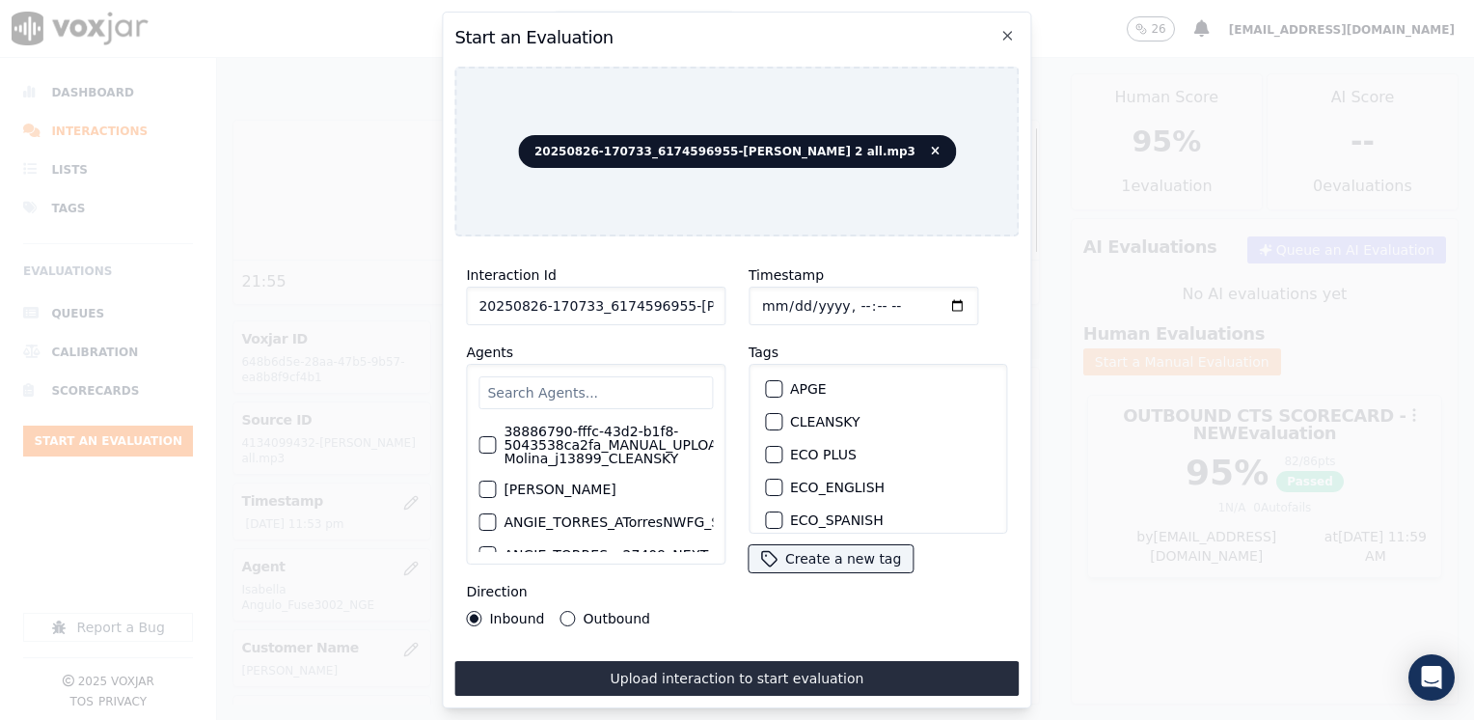
click at [593, 386] on input "text" at bounding box center [595, 392] width 234 height 33
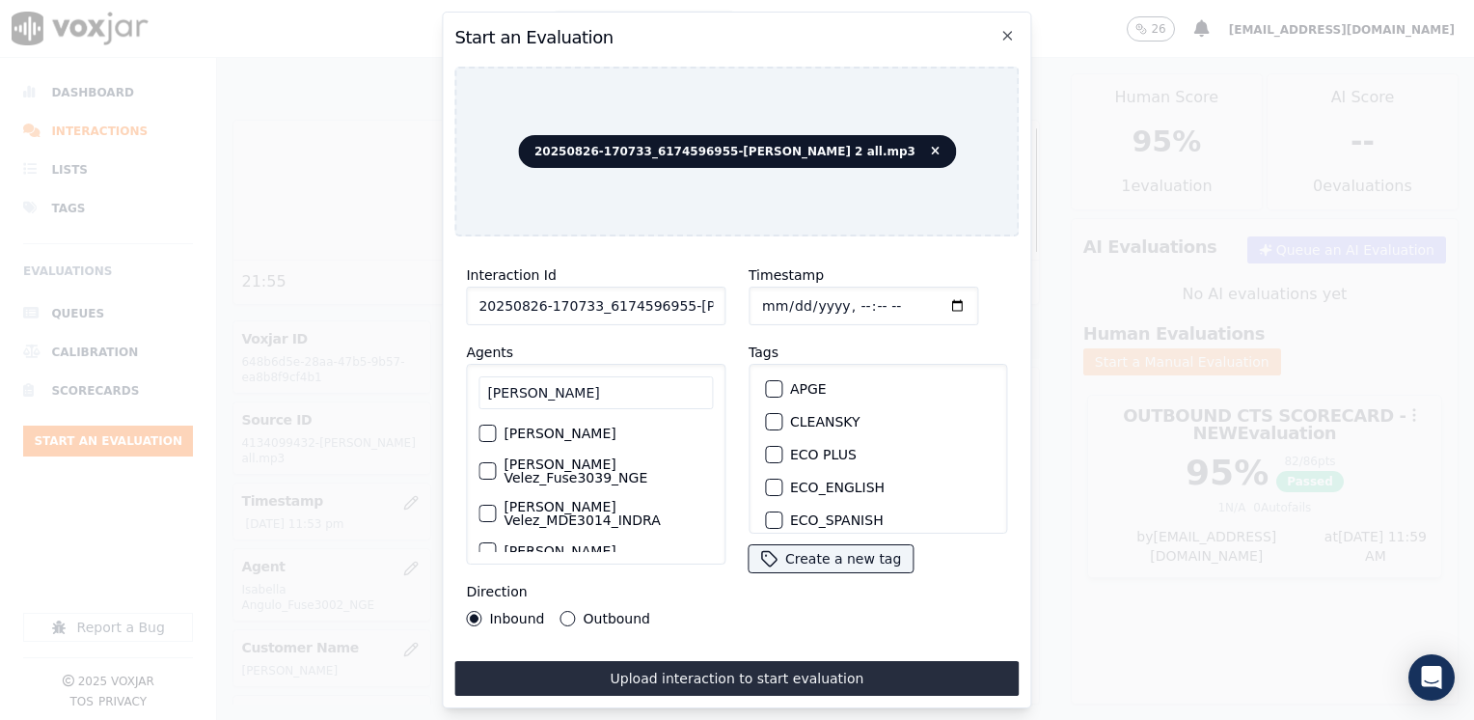
type input "[PERSON_NAME]"
click at [586, 464] on label "[PERSON_NAME] Velez_Fuse3039_NGE" at bounding box center [607, 470] width 209 height 27
click at [496, 464] on button "[PERSON_NAME] Velez_Fuse3039_NGE" at bounding box center [486, 470] width 17 height 17
click at [766, 451] on div "button" at bounding box center [773, 458] width 14 height 14
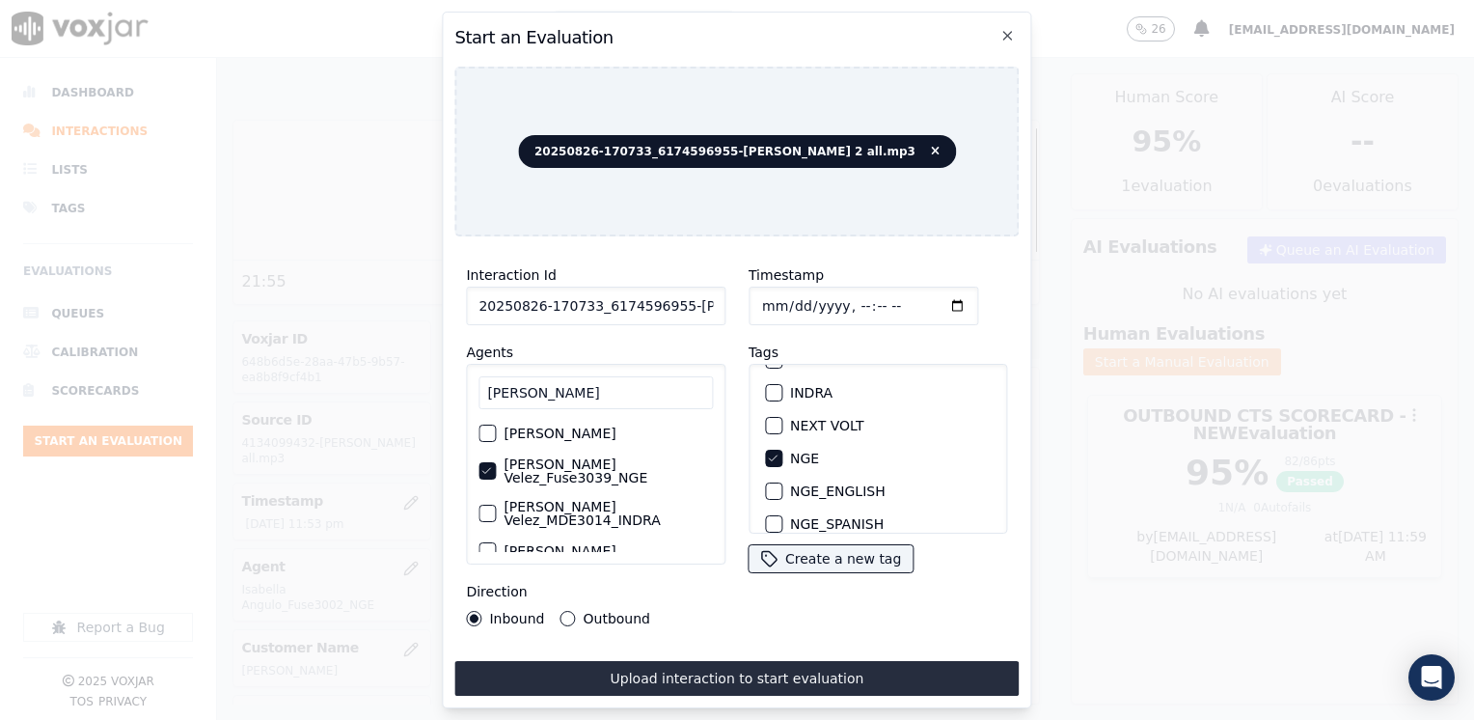
click at [926, 299] on input "Timestamp" at bounding box center [863, 305] width 230 height 39
type input "[DATE]T23:59"
click at [567, 612] on button "Outbound" at bounding box center [567, 618] width 15 height 15
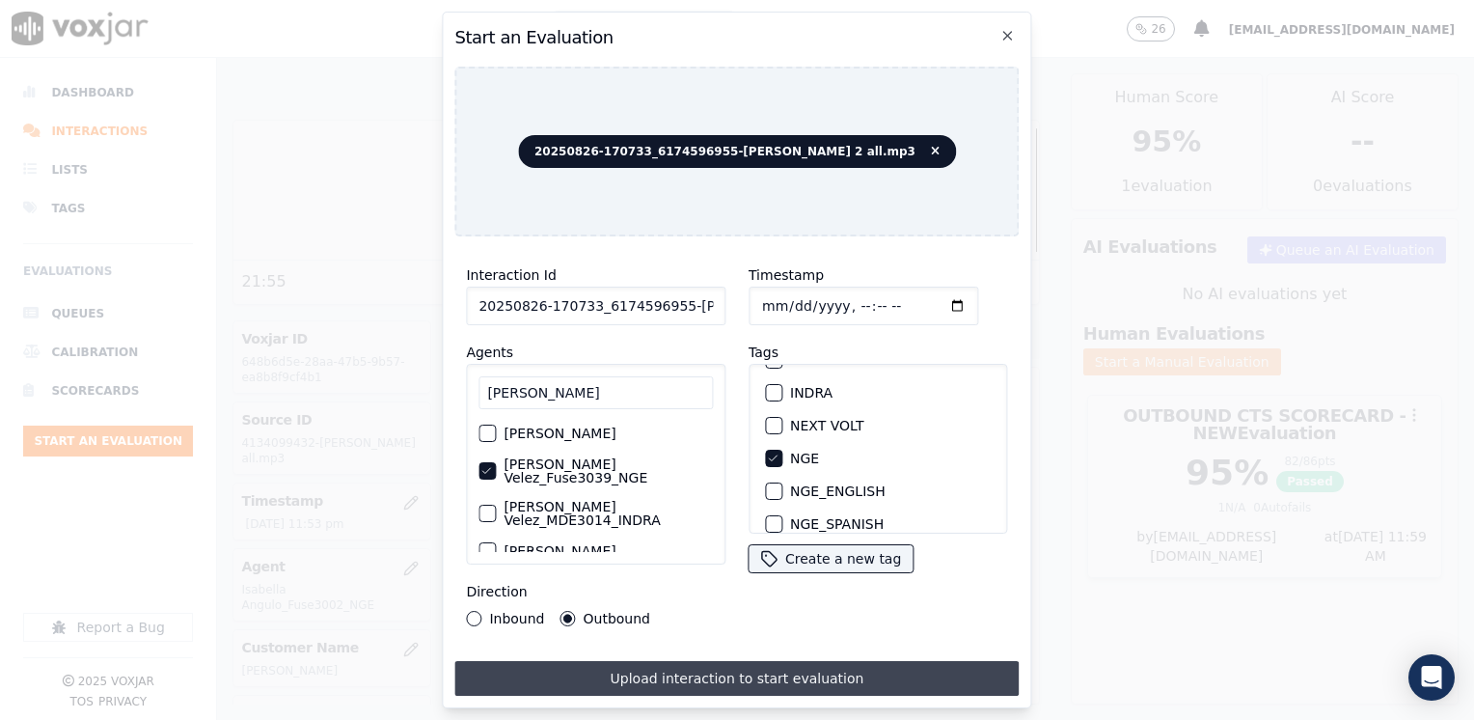
click at [729, 674] on button "Upload interaction to start evaluation" at bounding box center [736, 678] width 564 height 35
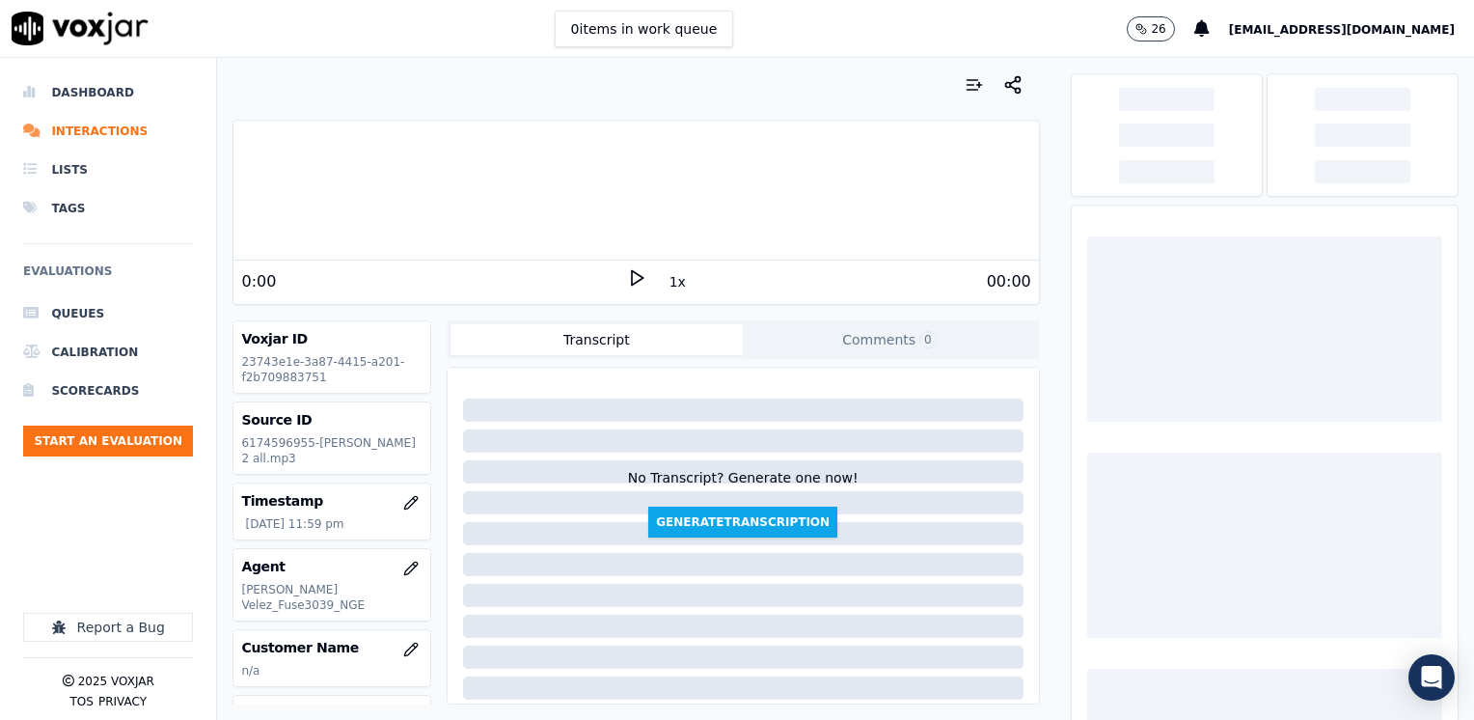
click at [627, 274] on icon at bounding box center [636, 277] width 19 height 19
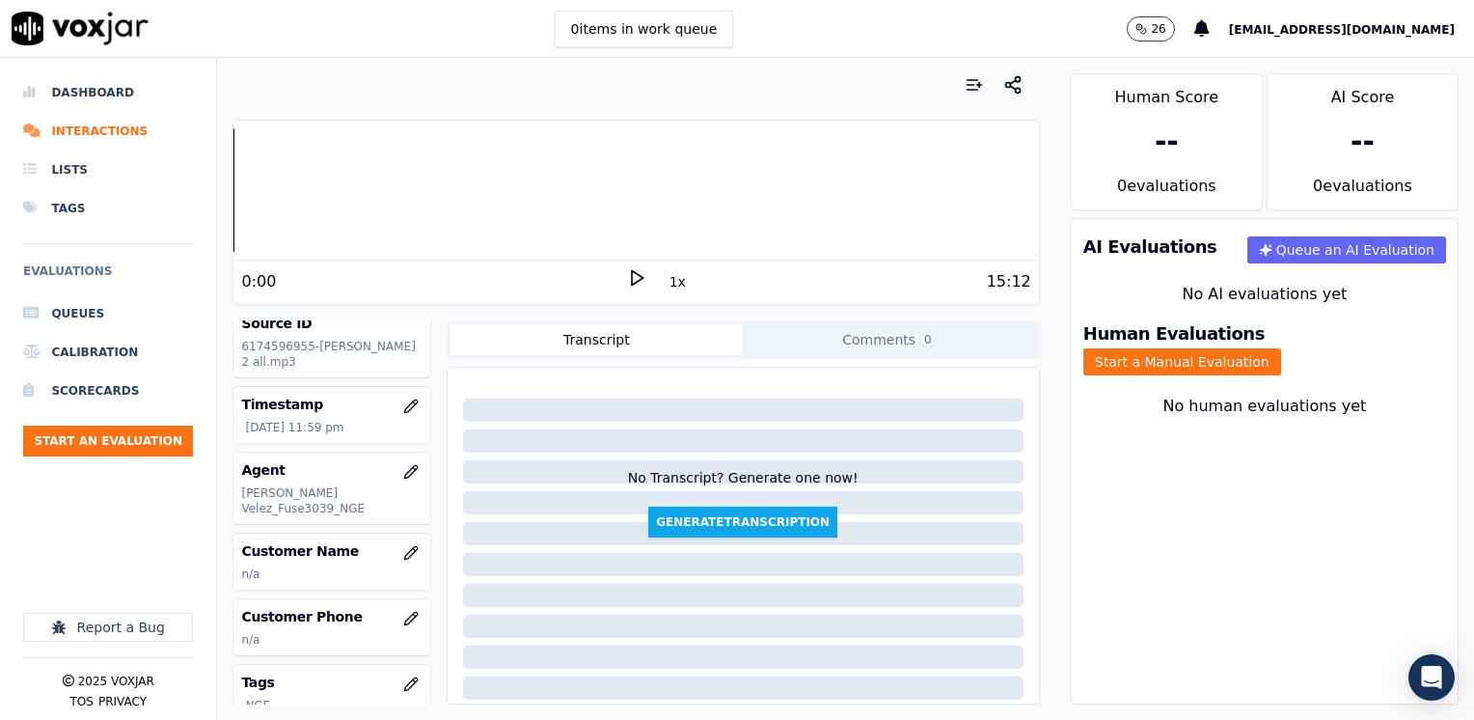
scroll to position [193, 0]
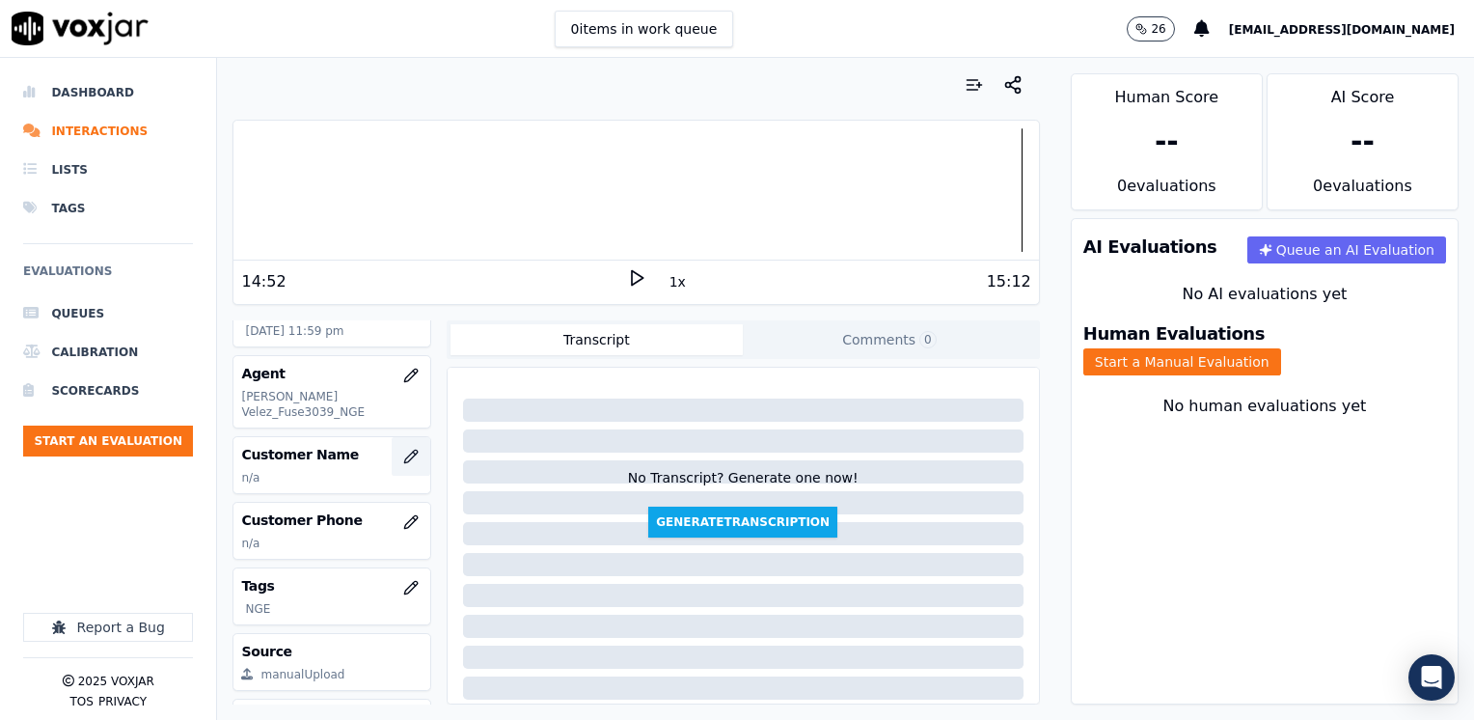
click at [404, 449] on icon "button" at bounding box center [410, 455] width 13 height 13
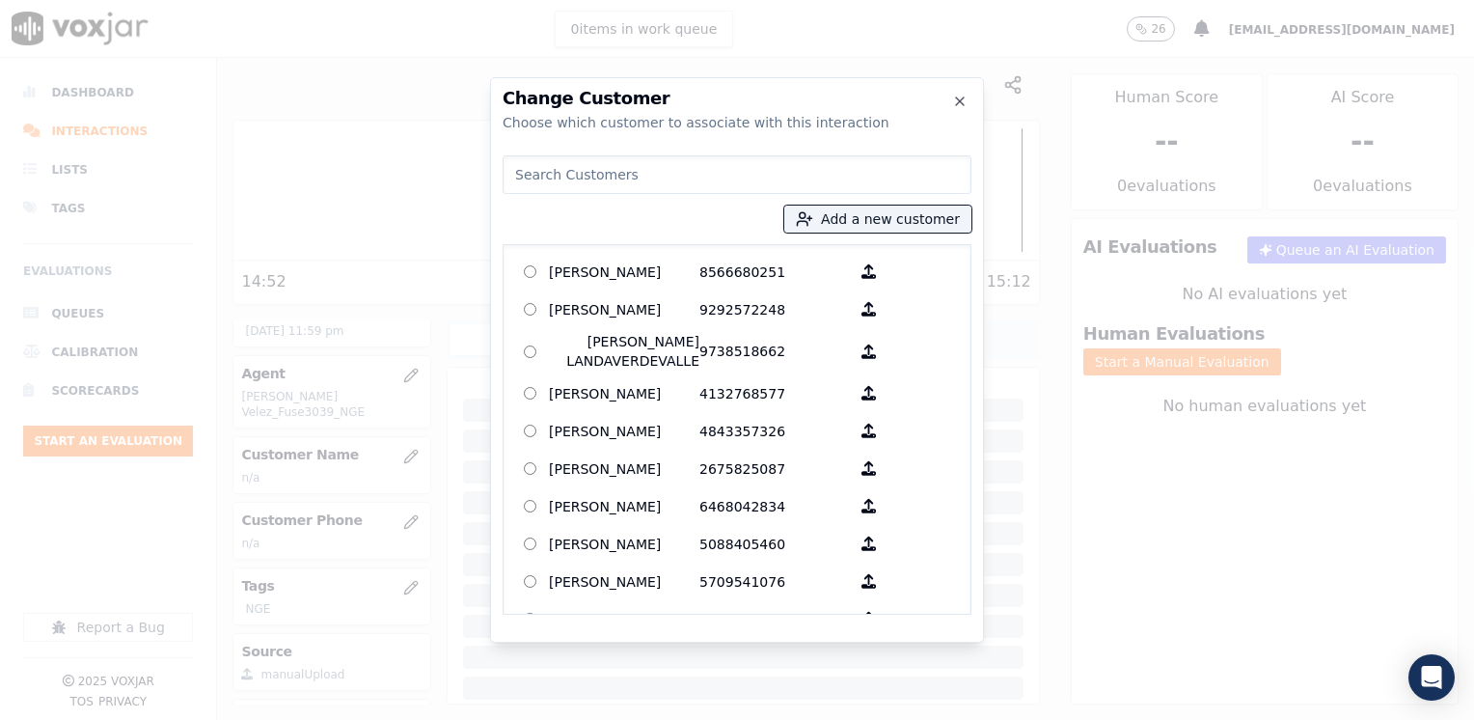
click at [686, 189] on input at bounding box center [737, 174] width 469 height 39
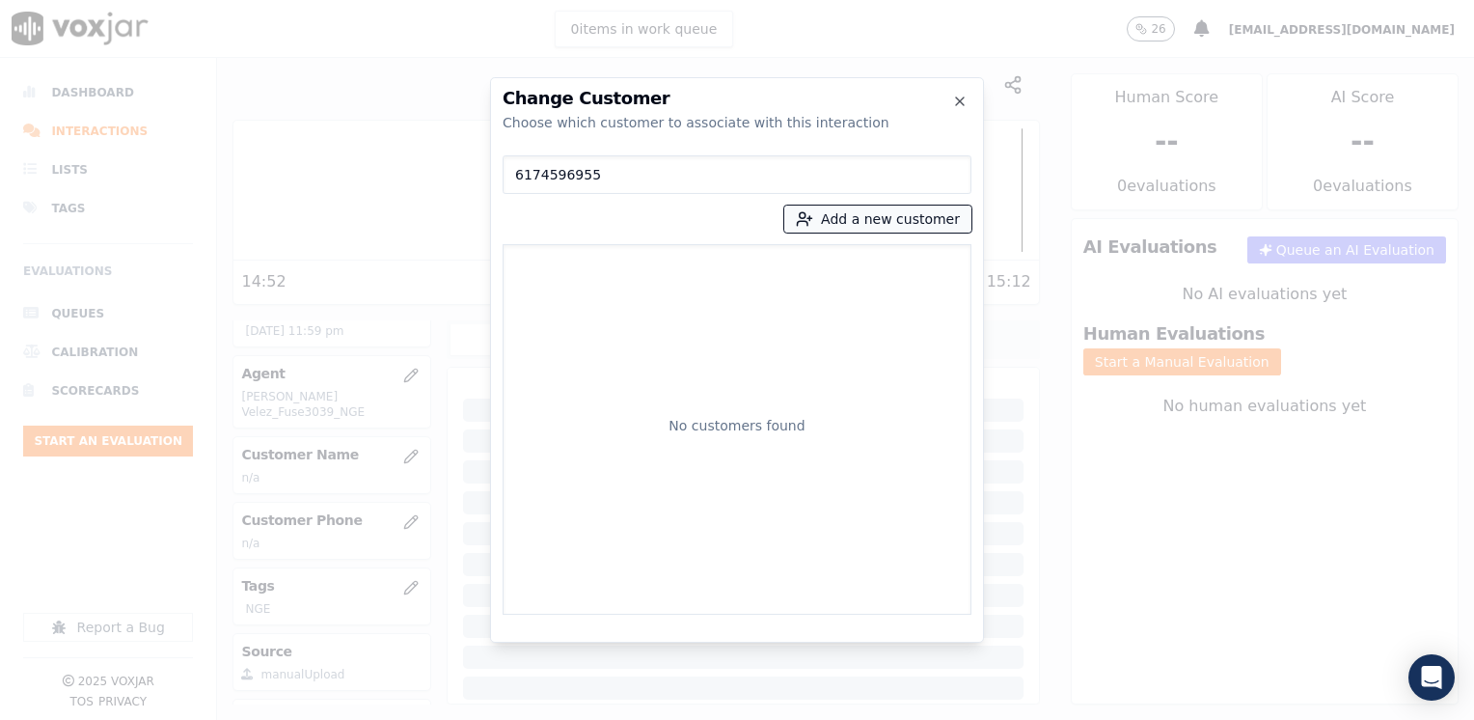
type input "6174596955"
click at [901, 220] on button "Add a new customer" at bounding box center [877, 218] width 187 height 27
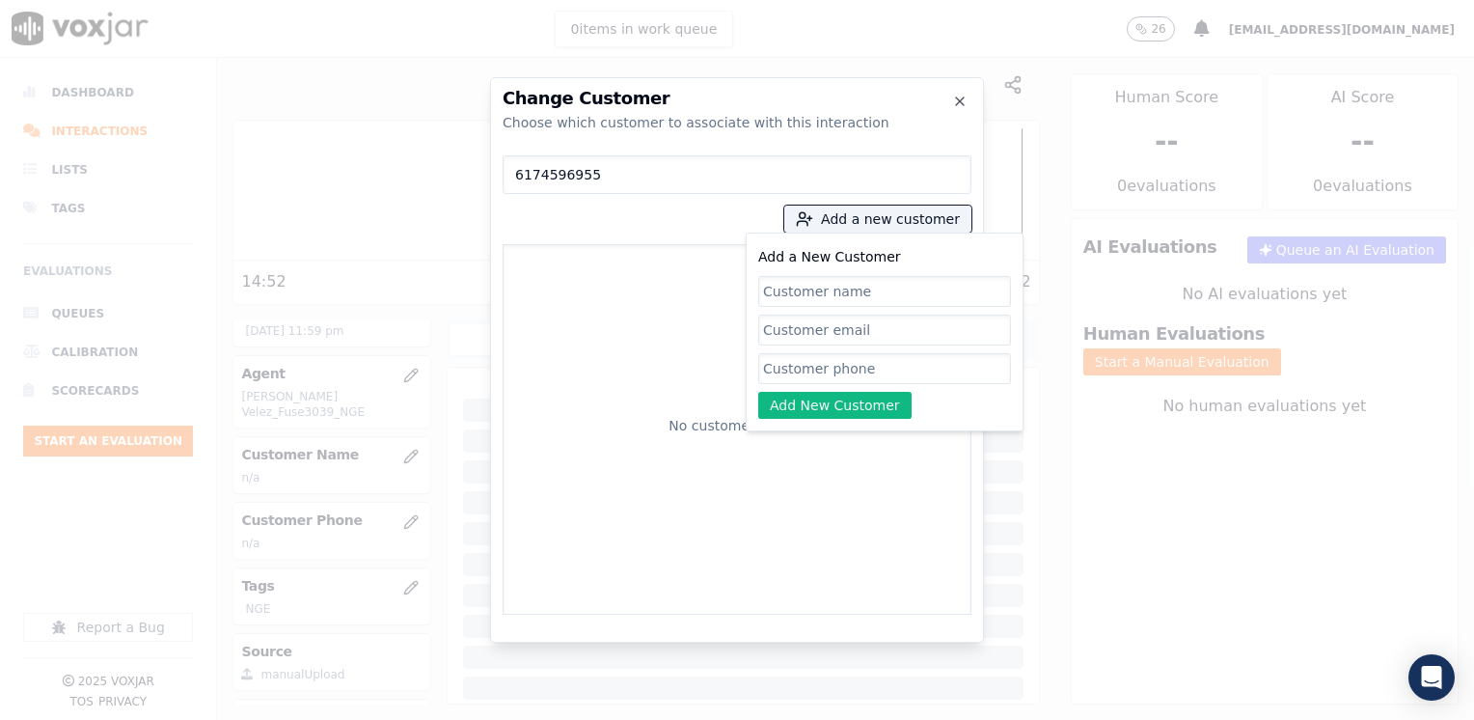
click at [859, 357] on input "Add a New Customer" at bounding box center [884, 368] width 253 height 31
paste input "6174596955"
type input "6174596955"
click at [881, 353] on input "Add a New Customer" at bounding box center [884, 368] width 253 height 31
click at [872, 272] on div "Add a New Customer 6174596955 Add New Customer" at bounding box center [884, 332] width 253 height 174
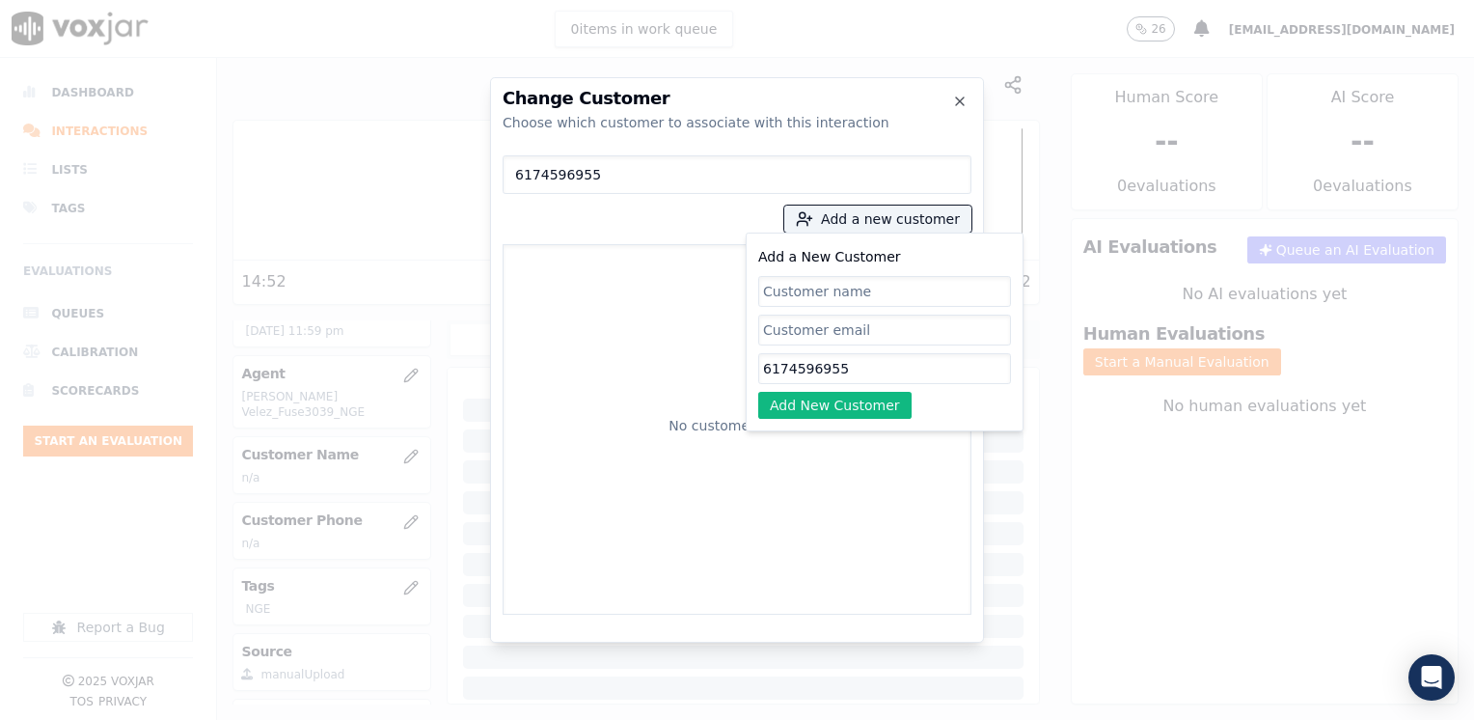
click at [861, 296] on input "Add a New Customer" at bounding box center [884, 291] width 253 height 31
paste input "[PERSON_NAME]"
type input "[PERSON_NAME]"
click at [829, 405] on button "Add New Customer" at bounding box center [834, 405] width 153 height 27
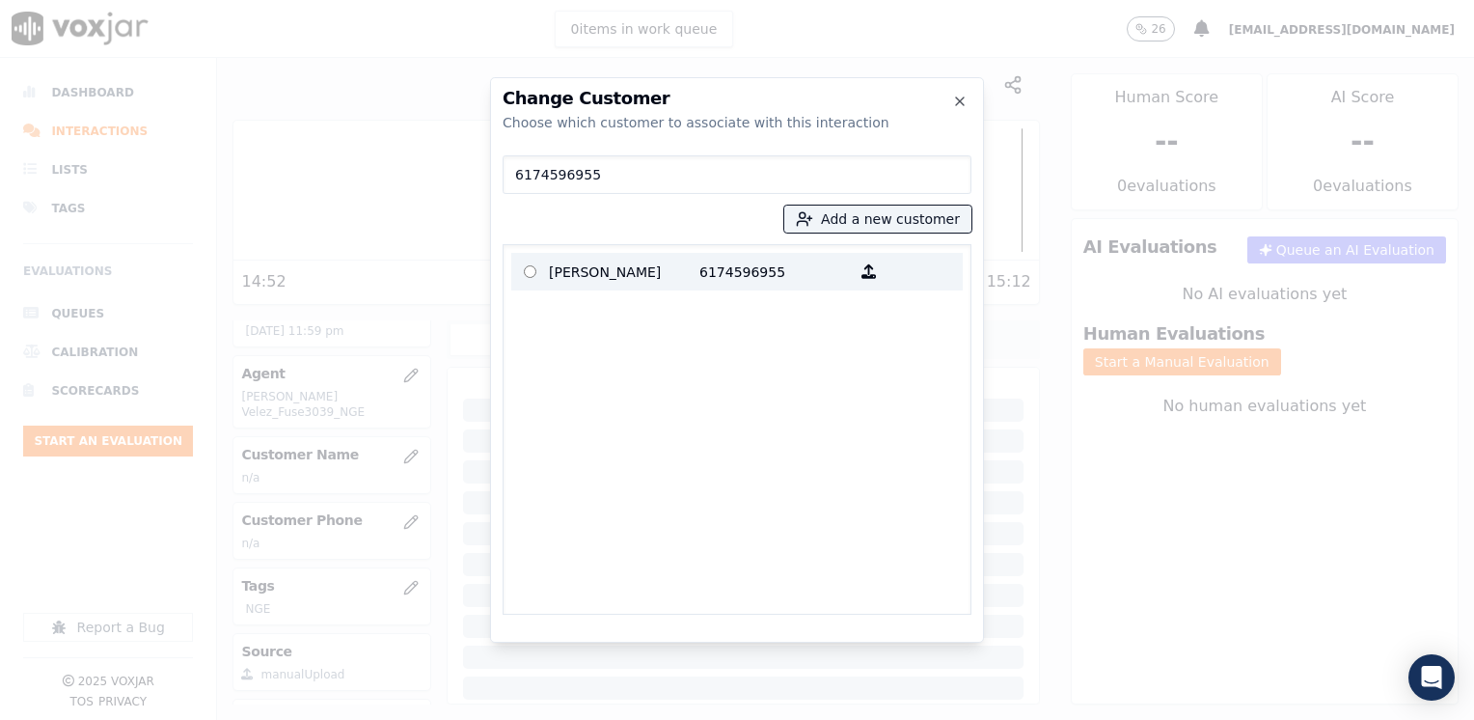
click at [734, 279] on p "6174596955" at bounding box center [774, 272] width 150 height 30
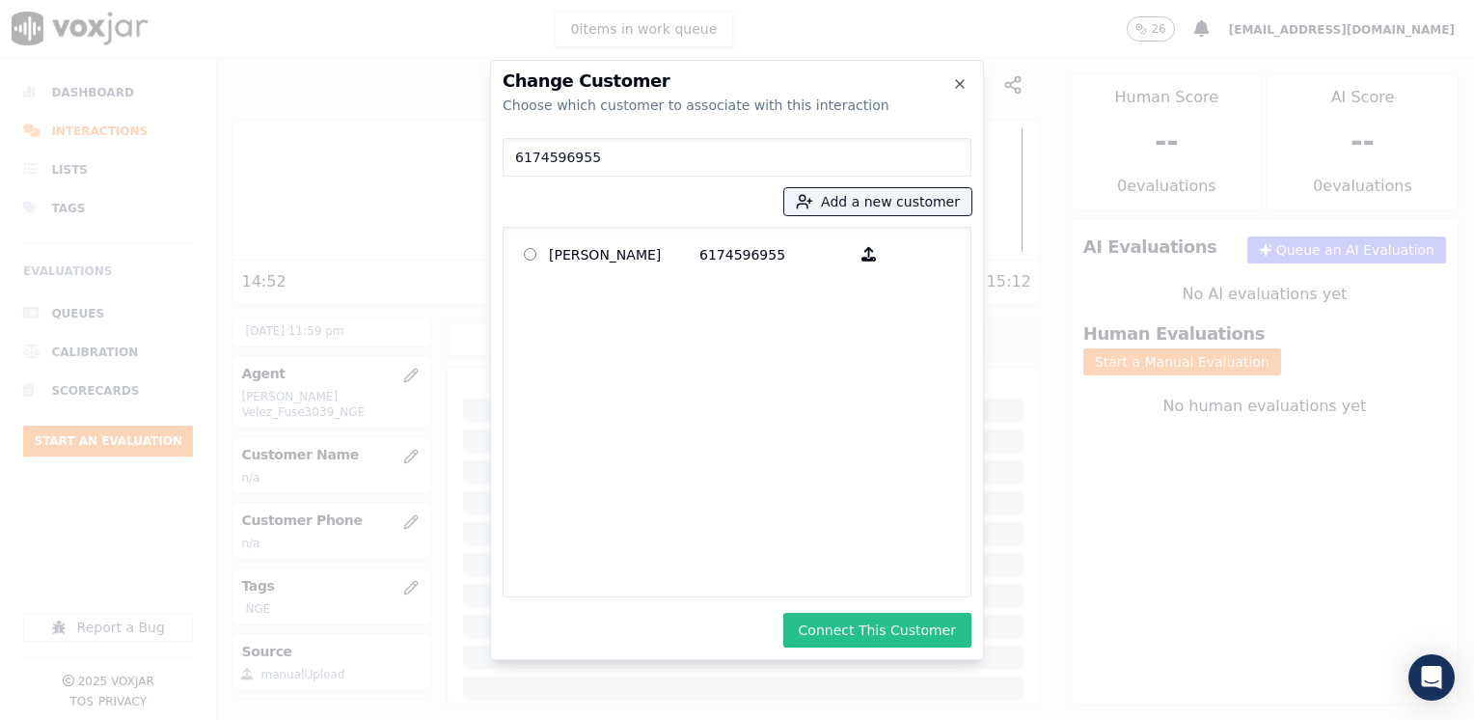
click at [887, 625] on button "Connect This Customer" at bounding box center [877, 629] width 188 height 35
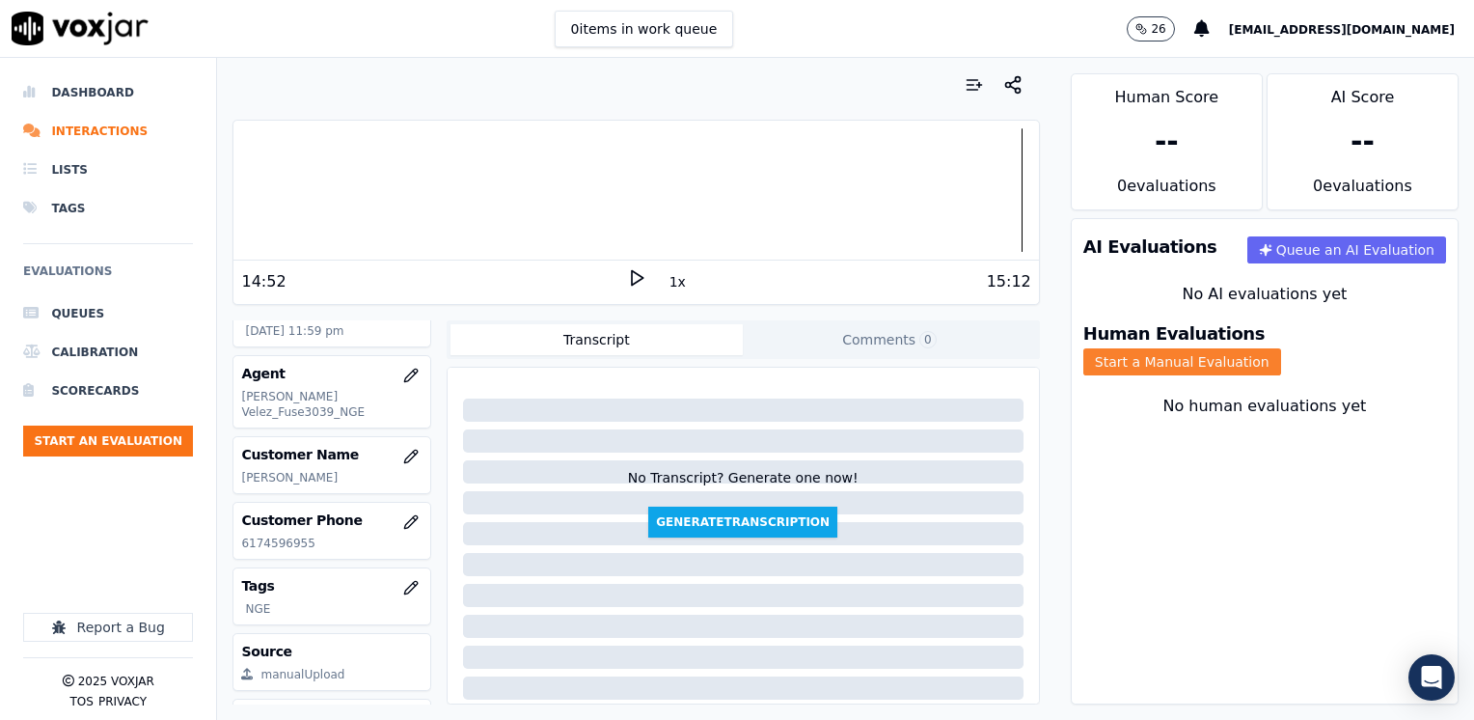
click at [1281, 348] on button "Start a Manual Evaluation" at bounding box center [1182, 361] width 198 height 27
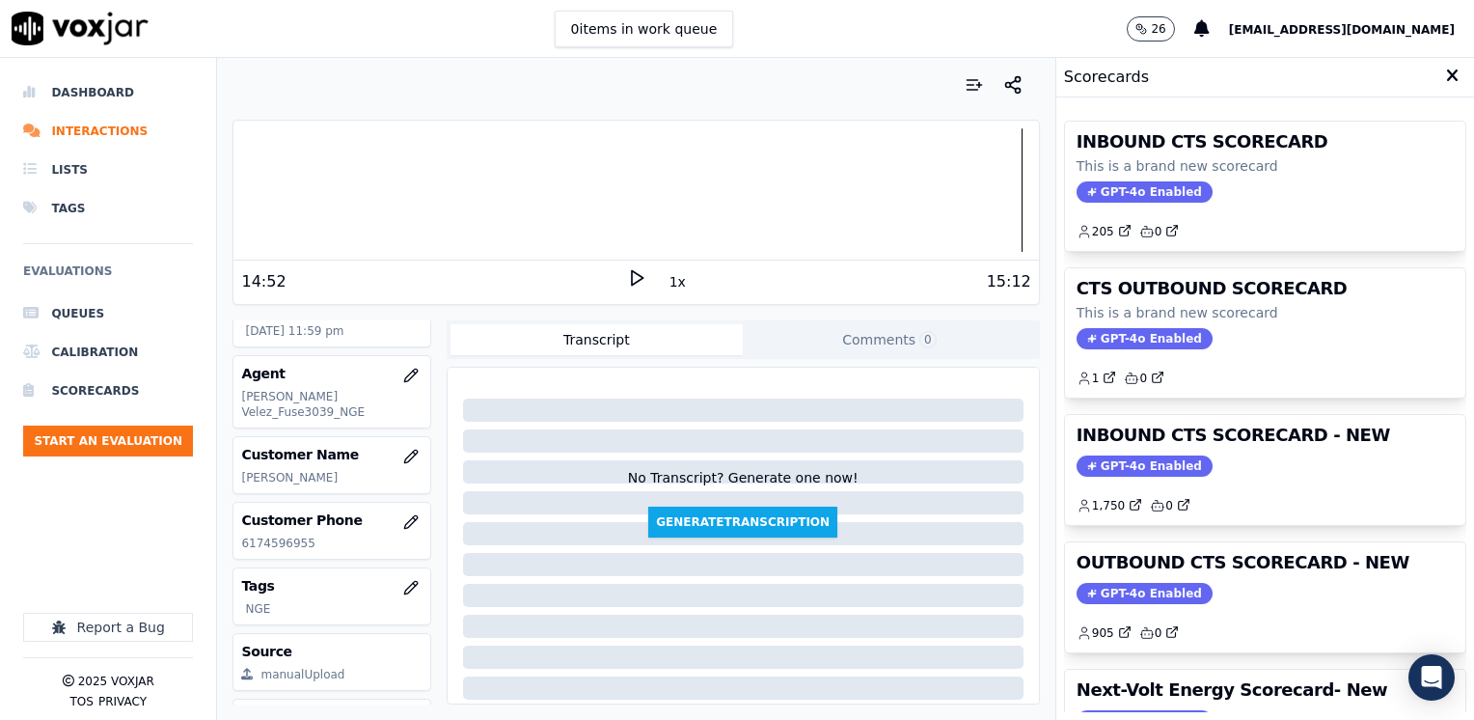
click at [1135, 577] on div "OUTBOUND CTS SCORECARD - NEW GPT-4o Enabled 905 0" at bounding box center [1265, 597] width 400 height 110
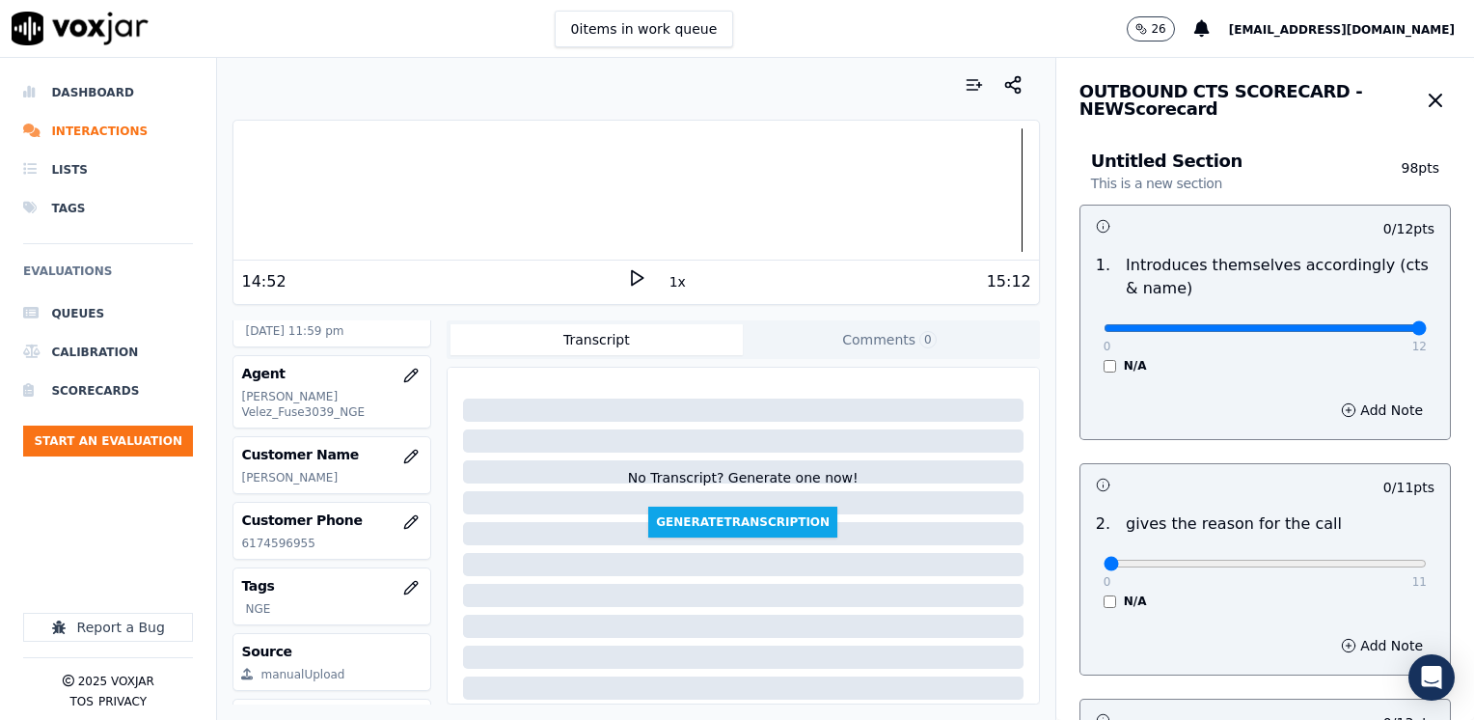
drag, startPoint x: 1090, startPoint y: 325, endPoint x: 1301, endPoint y: 422, distance: 232.6
type input "12"
click at [1427, 332] on input "range" at bounding box center [1264, 328] width 323 height 8
drag, startPoint x: 1090, startPoint y: 560, endPoint x: 1473, endPoint y: 491, distance: 389.2
type input "11"
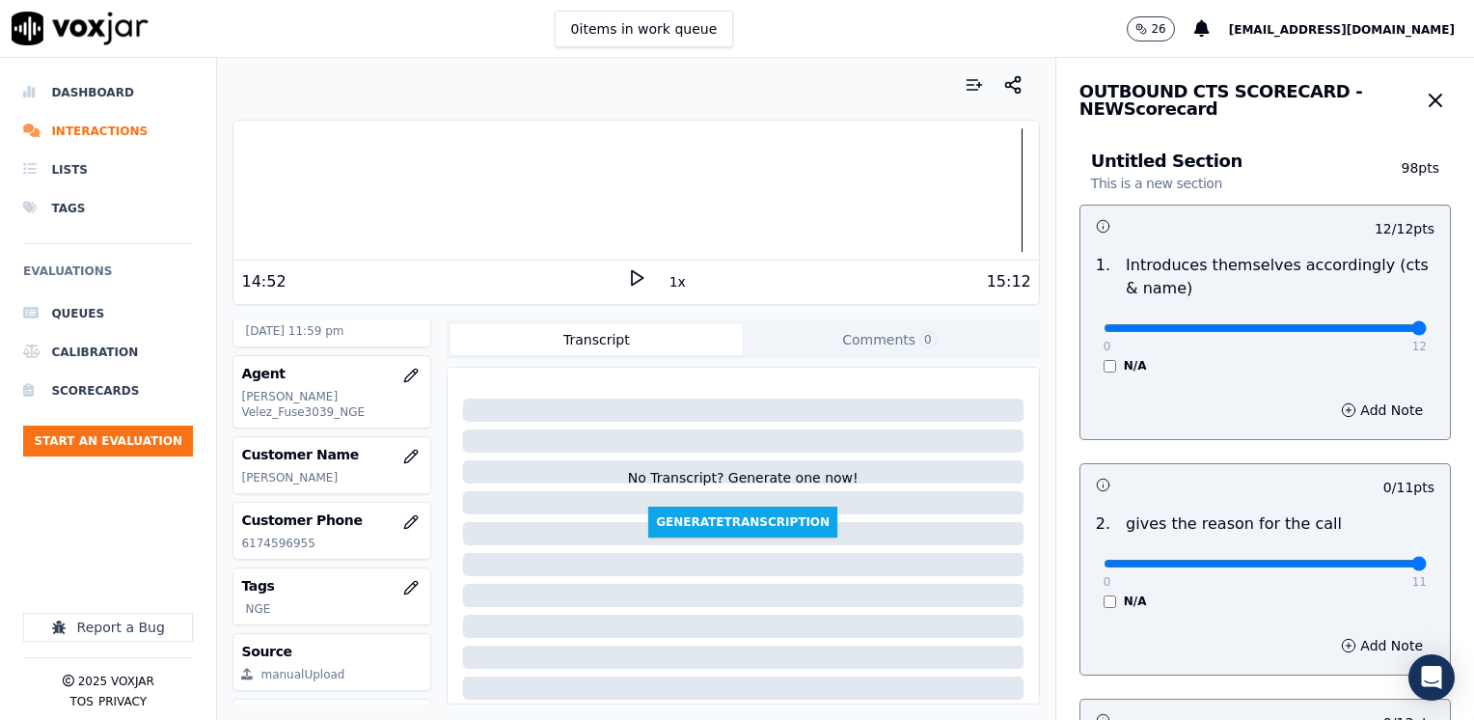
click at [1427, 332] on input "range" at bounding box center [1264, 328] width 323 height 8
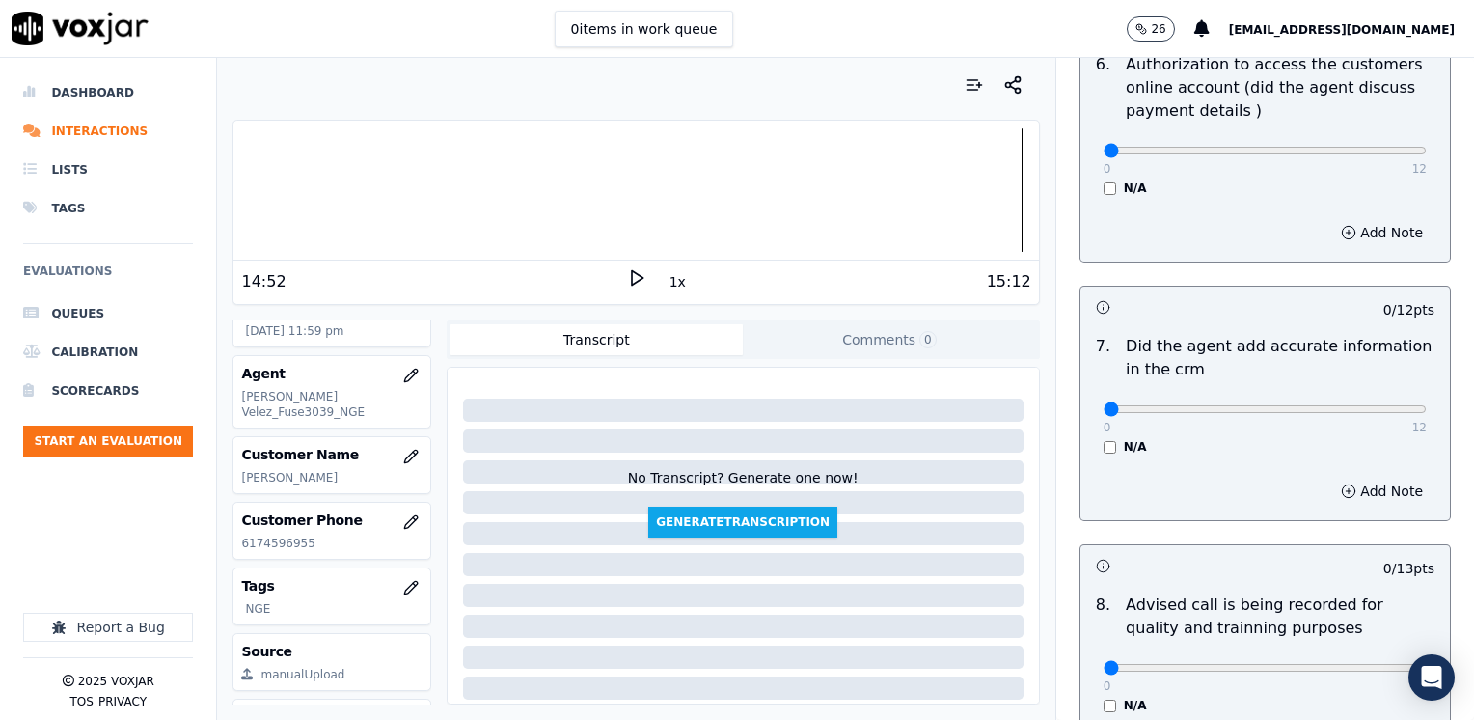
scroll to position [1640, 0]
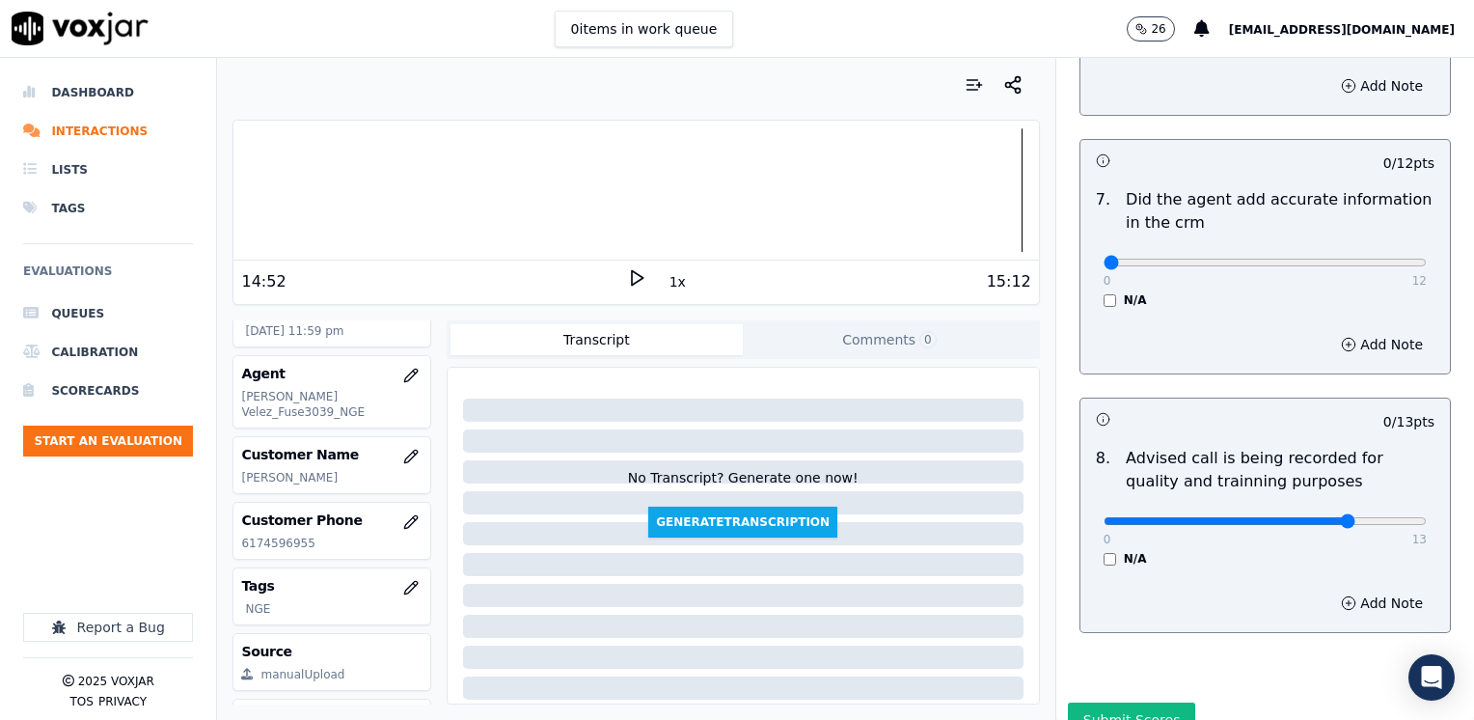
type input "10"
drag, startPoint x: 1089, startPoint y: 233, endPoint x: 1477, endPoint y: 257, distance: 388.4
type input "12"
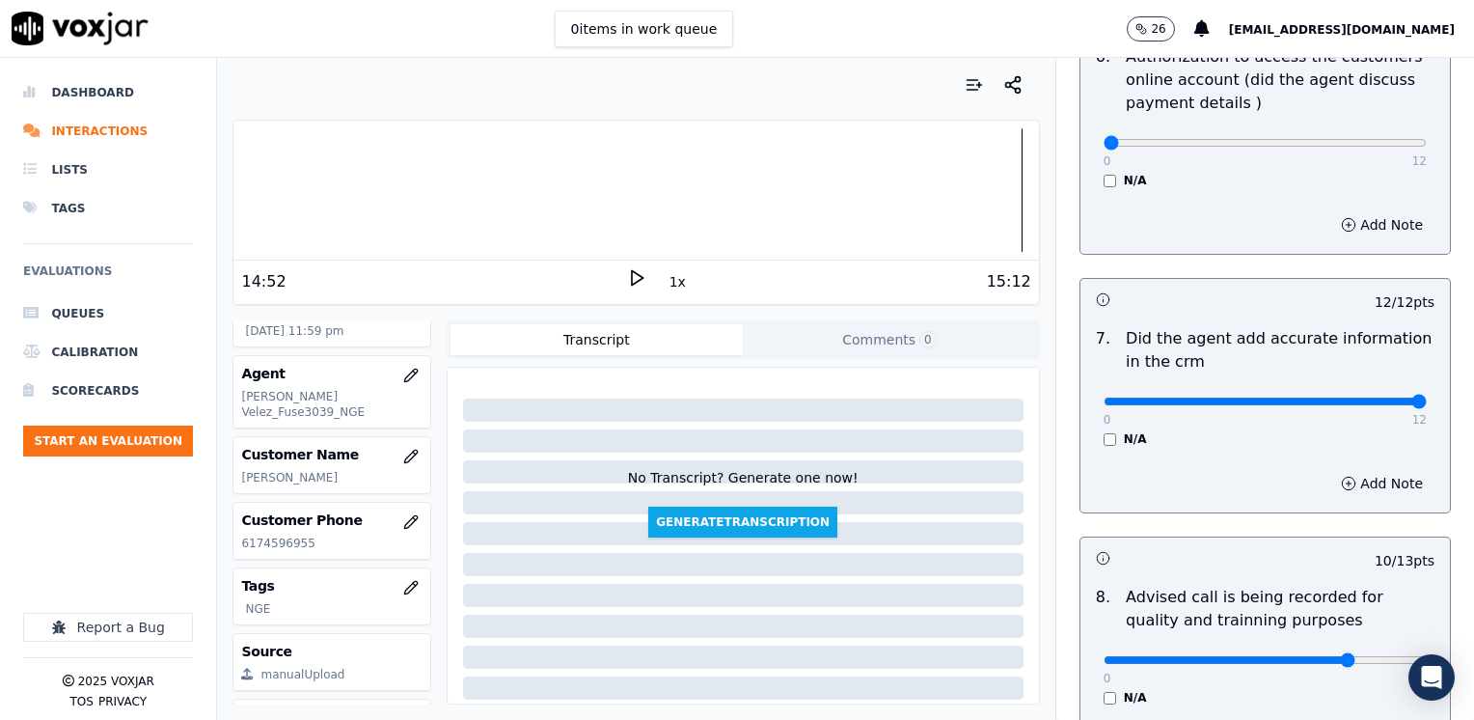
scroll to position [1350, 0]
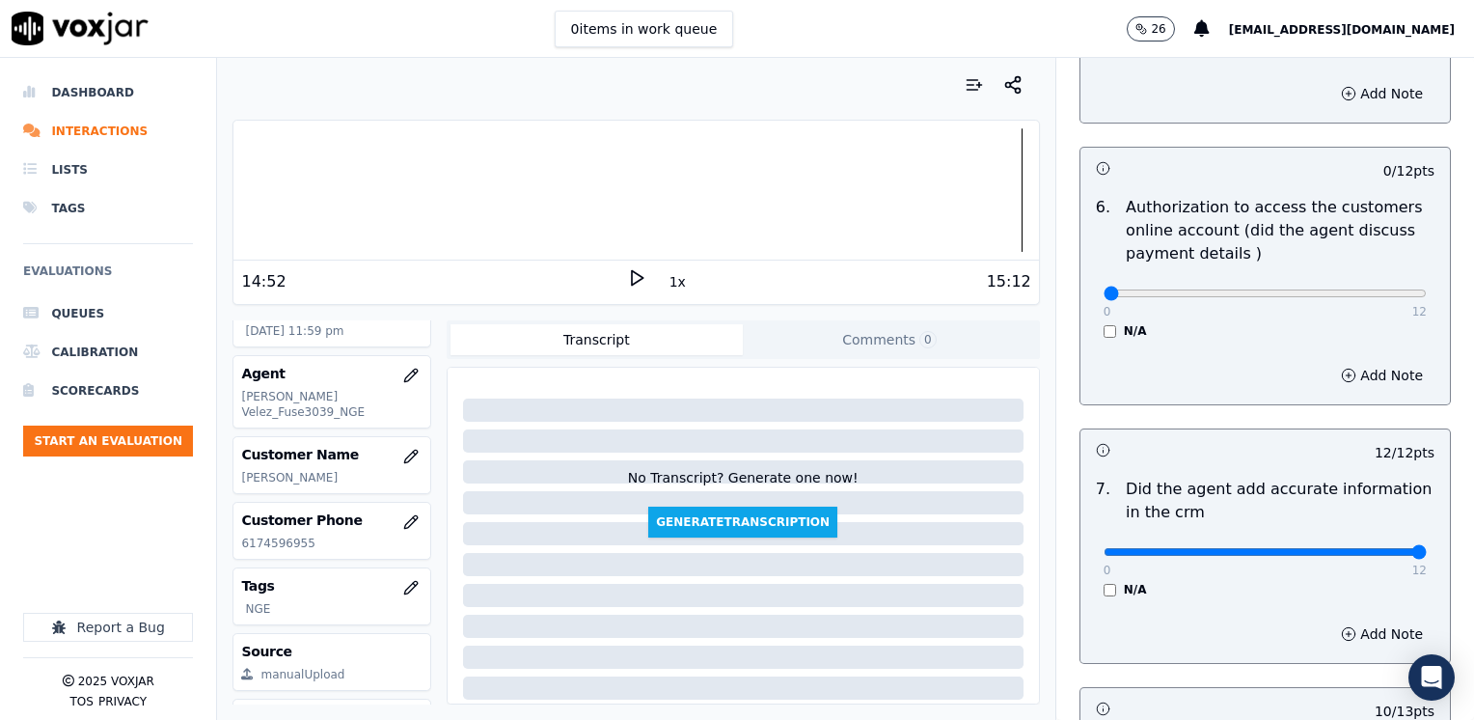
click at [1103, 323] on div "N/A" at bounding box center [1264, 330] width 323 height 15
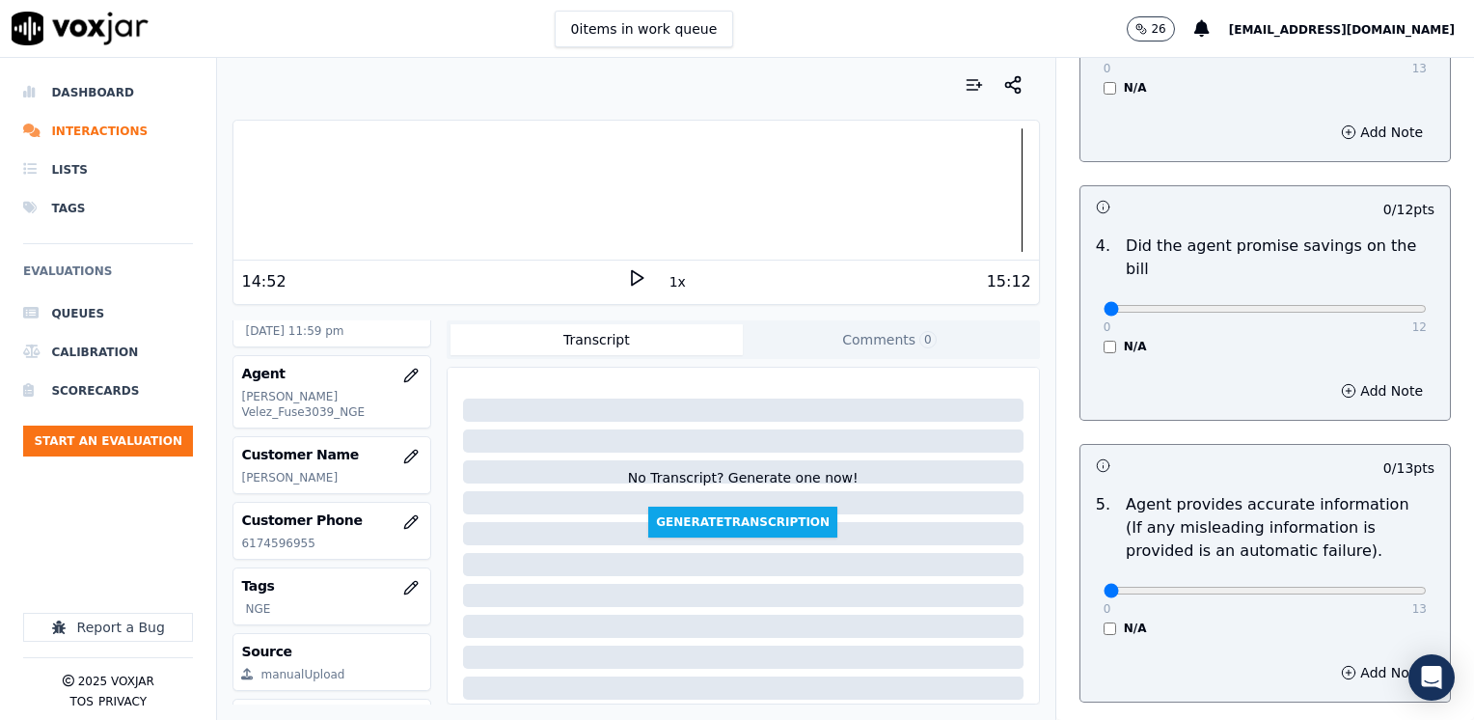
scroll to position [675, 0]
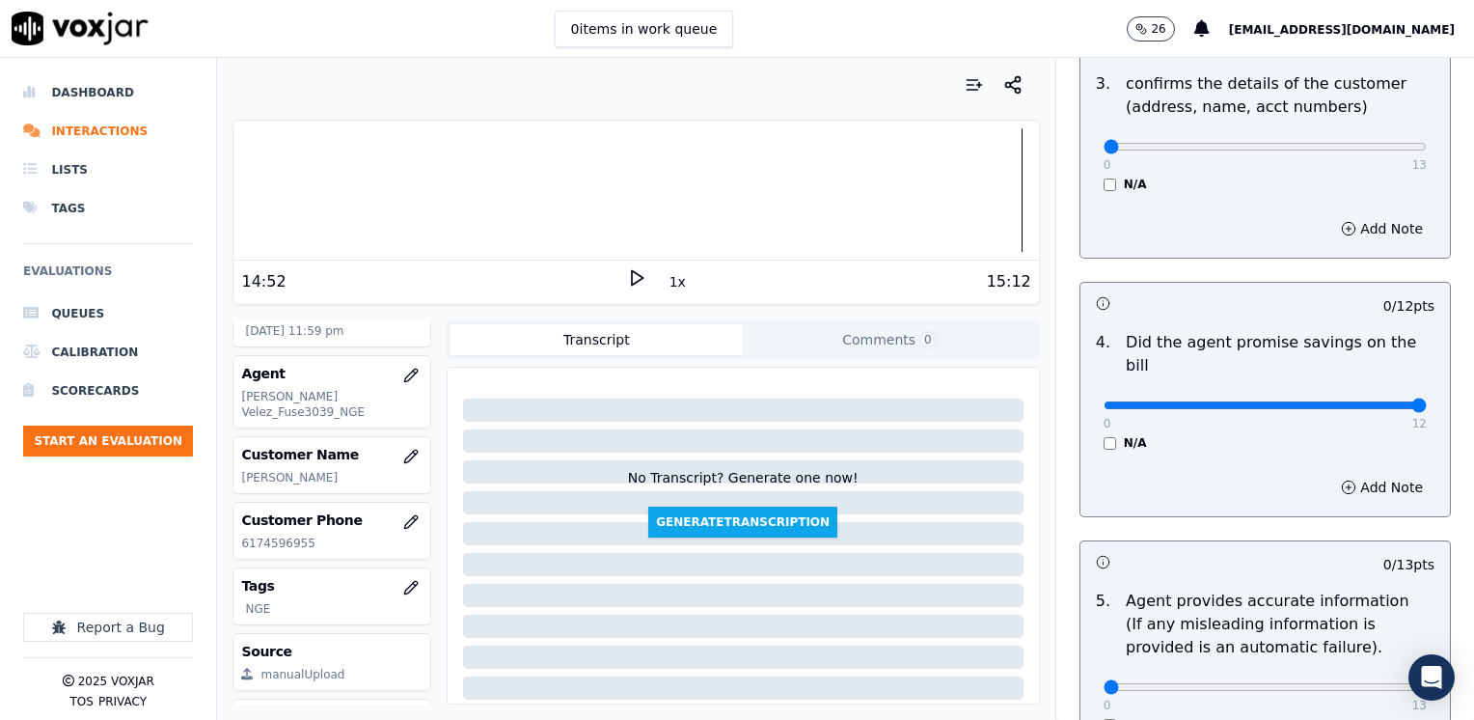
drag, startPoint x: 1092, startPoint y: 385, endPoint x: 1477, endPoint y: 413, distance: 385.9
type input "12"
drag, startPoint x: 1095, startPoint y: 148, endPoint x: 1477, endPoint y: 153, distance: 382.0
type input "13"
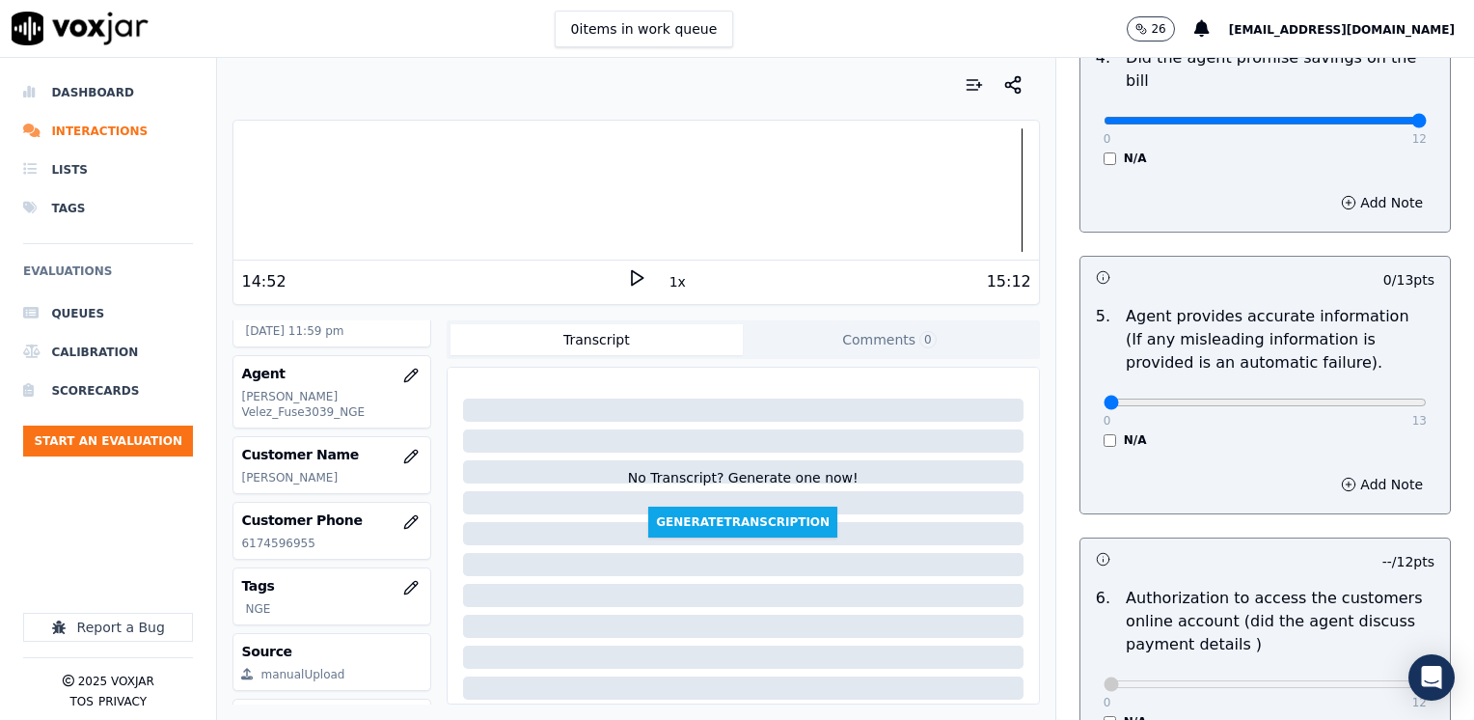
scroll to position [965, 0]
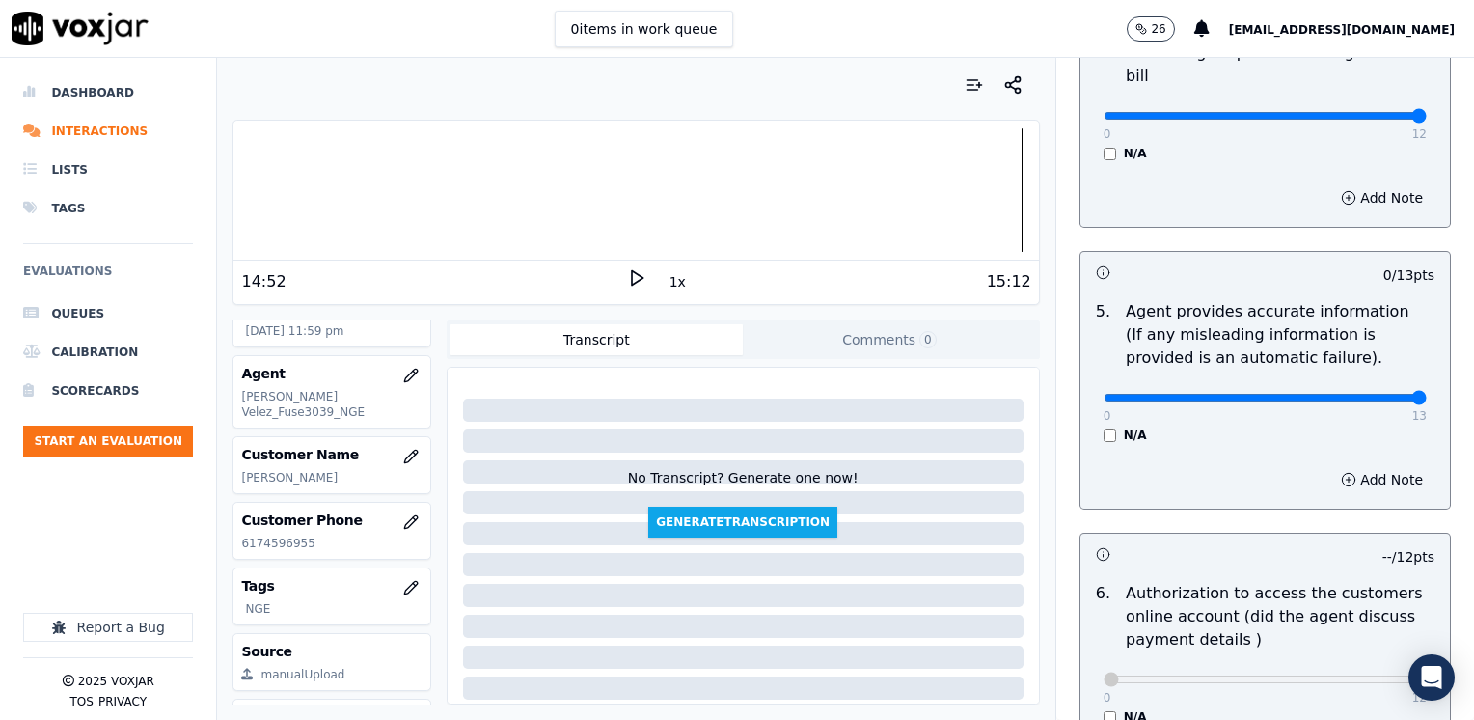
drag, startPoint x: 1097, startPoint y: 372, endPoint x: 1477, endPoint y: 503, distance: 402.0
type input "13"
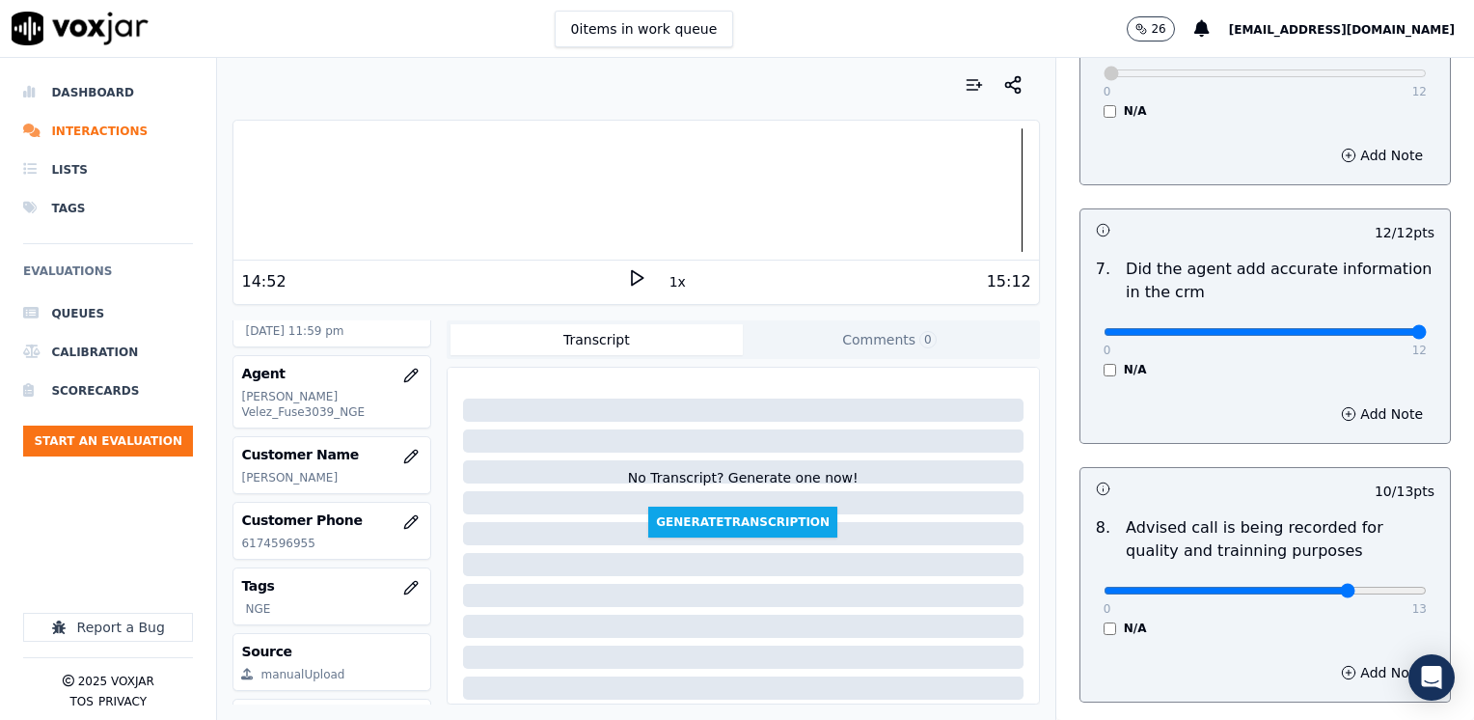
scroll to position [1686, 0]
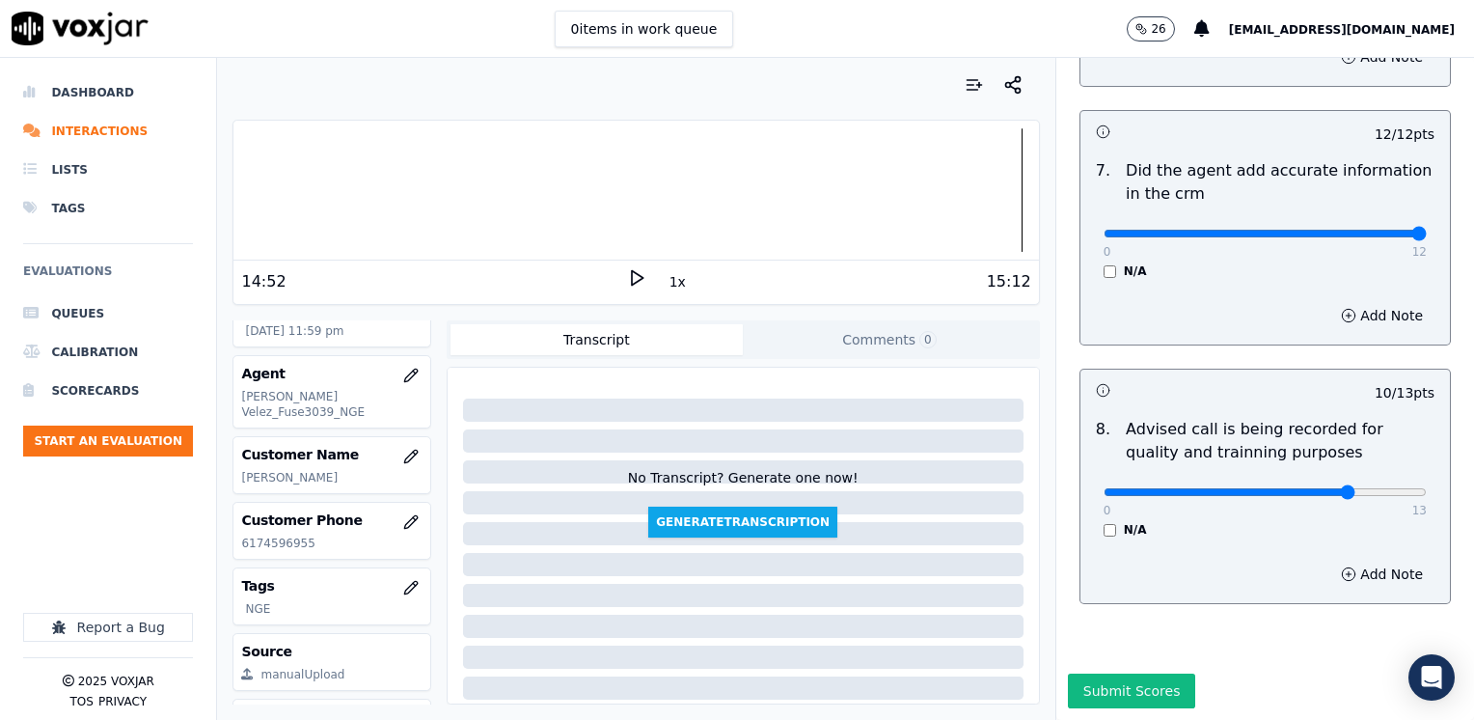
click at [1118, 673] on button "Submit Scores" at bounding box center [1132, 690] width 128 height 35
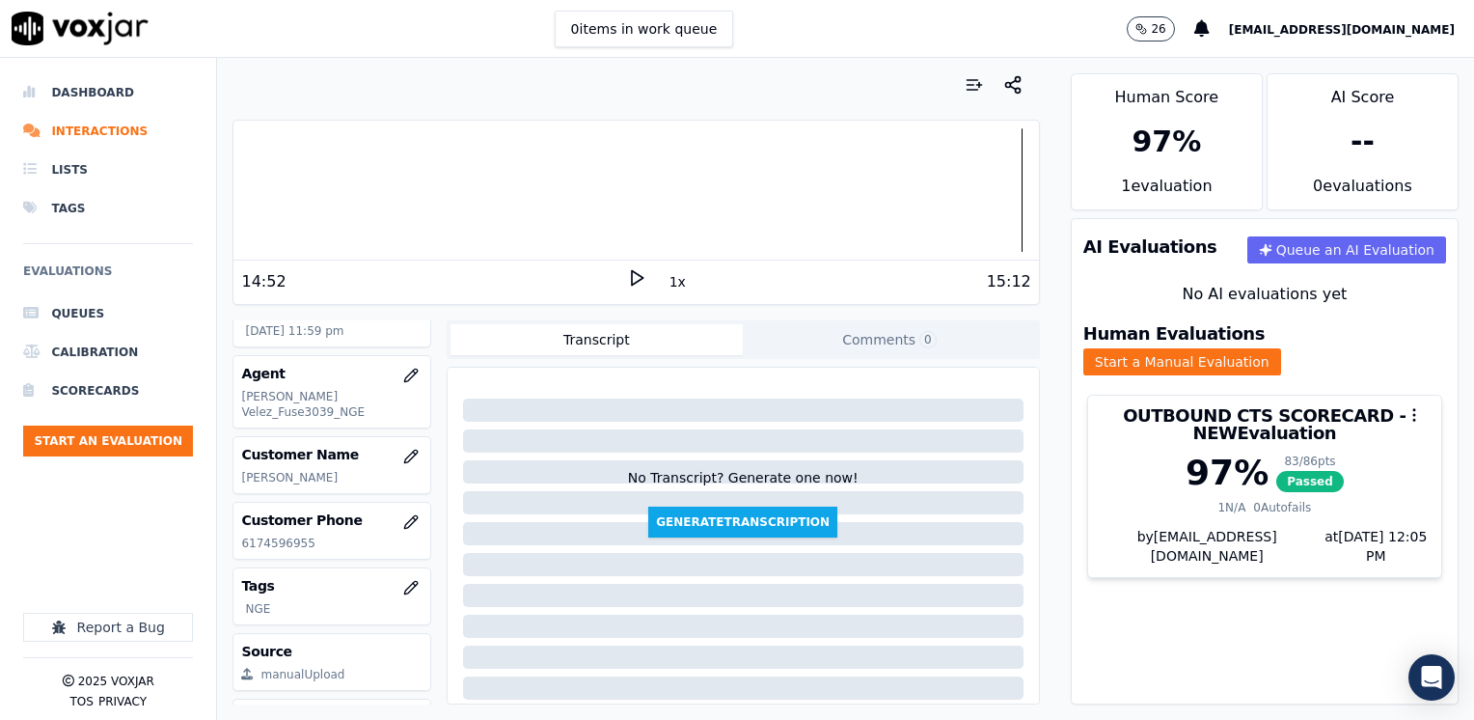
click at [112, 422] on ul "Queues Calibration Scorecards Start an Evaluation" at bounding box center [108, 382] width 170 height 177
click at [112, 438] on button "Start an Evaluation" at bounding box center [108, 440] width 170 height 31
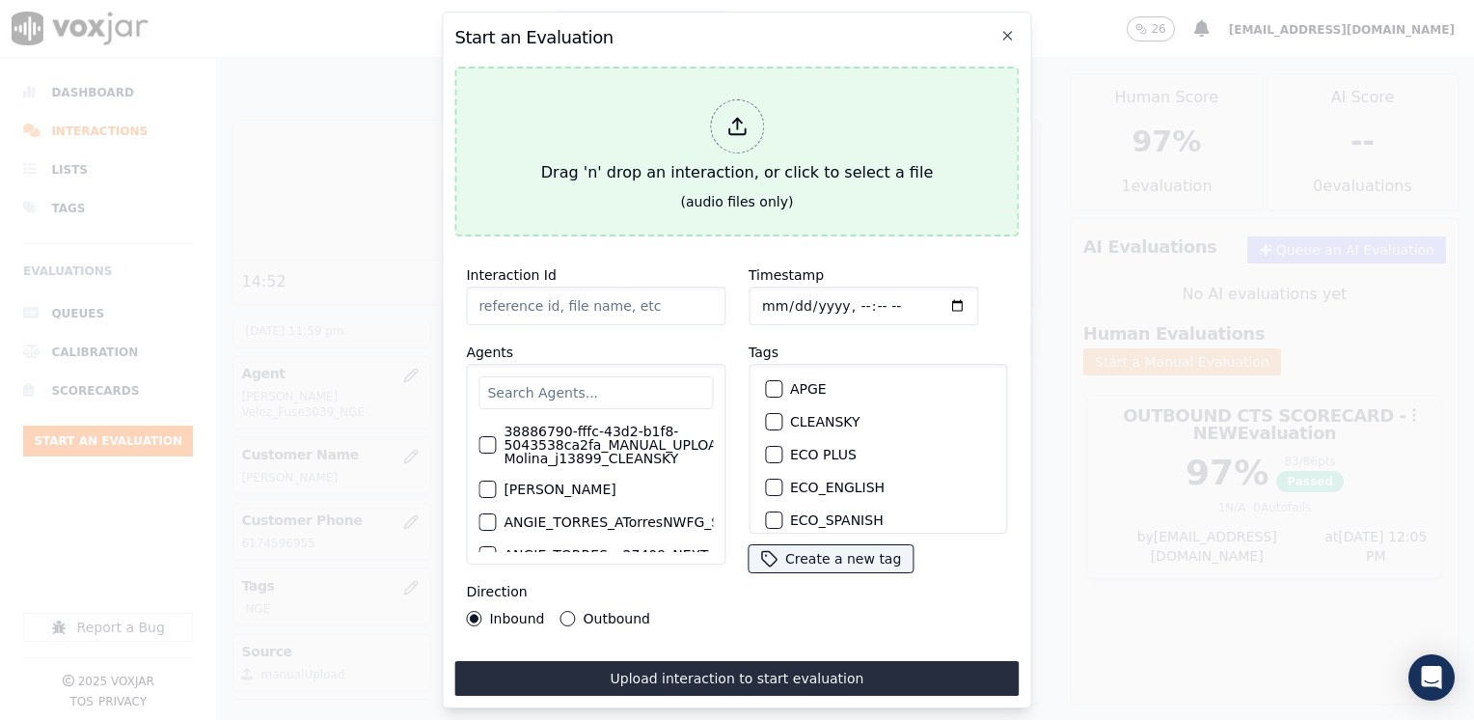
click at [737, 119] on line at bounding box center [737, 124] width 0 height 11
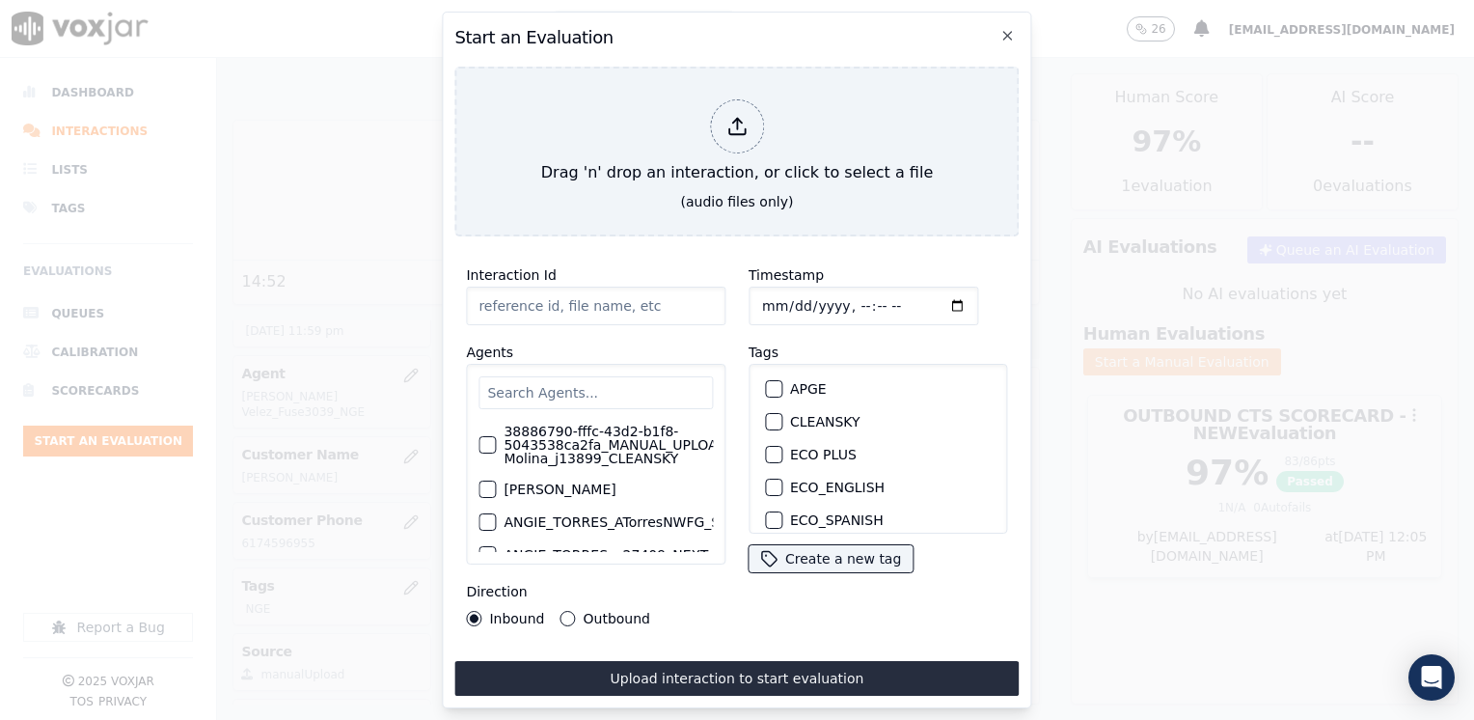
type input "20250826-154522_3309560234-[PERSON_NAME] all.mp3"
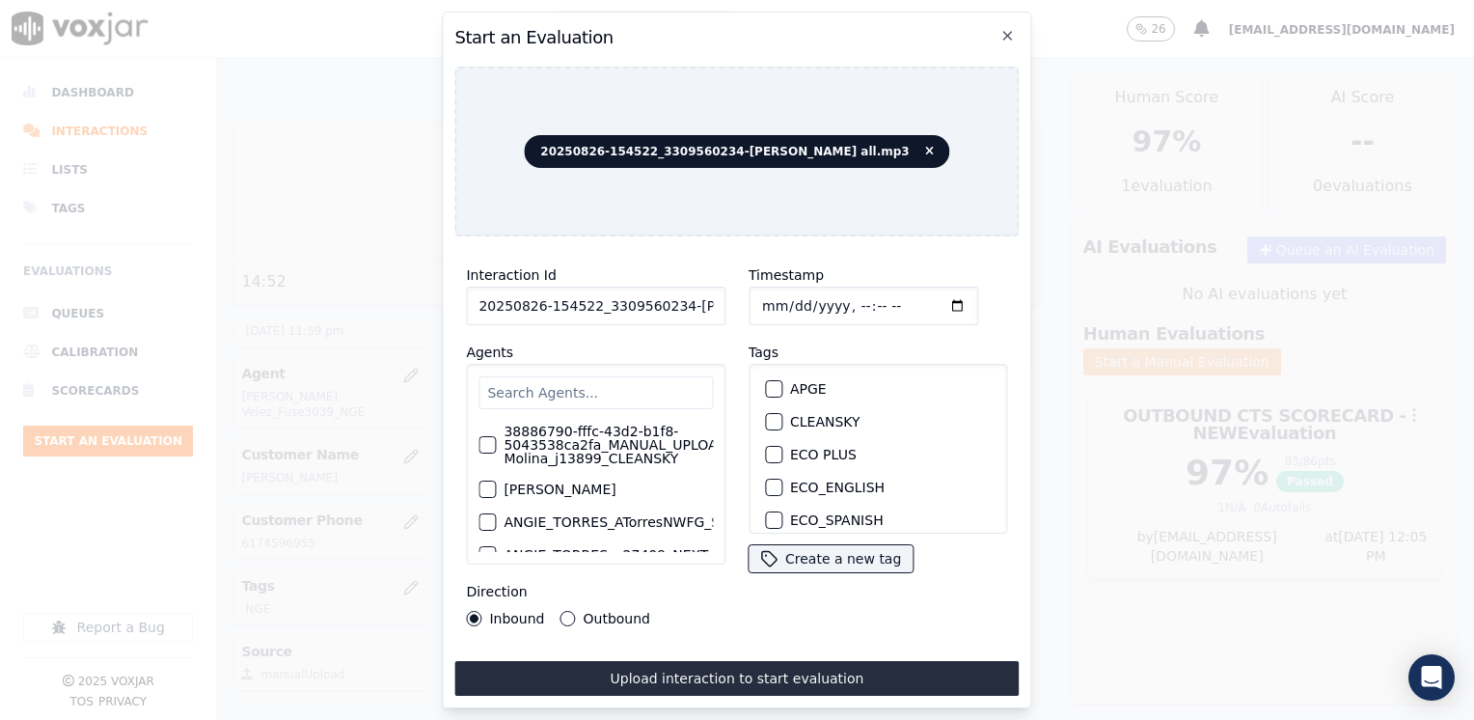
drag, startPoint x: 752, startPoint y: 610, endPoint x: 739, endPoint y: 597, distance: 18.4
click at [752, 610] on div "Timestamp Tags APGE CLEANSKY ECO PLUS ECO_ENGLISH ECO_SPANISH ELECTRA SPARK IND…" at bounding box center [878, 445] width 283 height 386
click at [591, 385] on input "text" at bounding box center [595, 392] width 234 height 33
type input ";"
click at [596, 442] on div "[PERSON_NAME] Guitierrez_Fuse3198_NGE" at bounding box center [595, 438] width 234 height 42
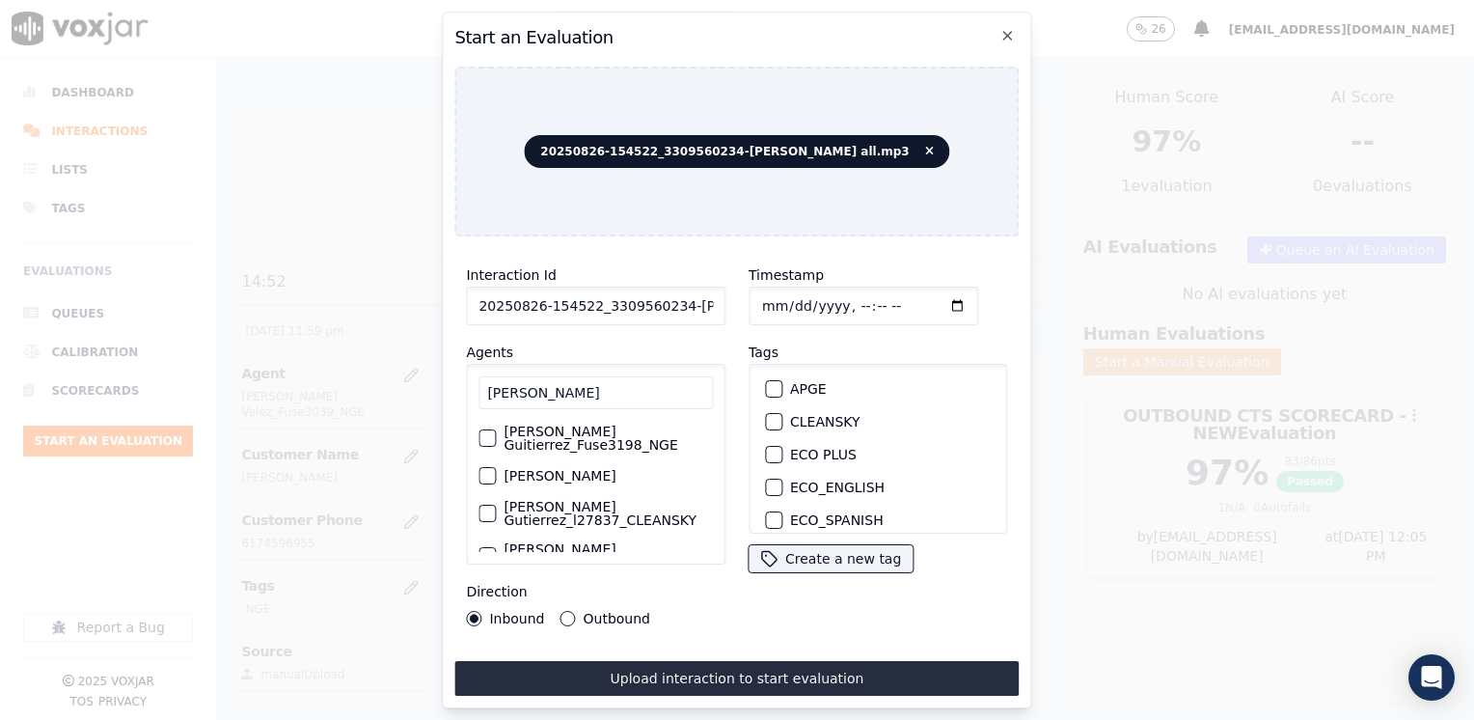
click at [556, 387] on input "[PERSON_NAME]" at bounding box center [595, 392] width 234 height 33
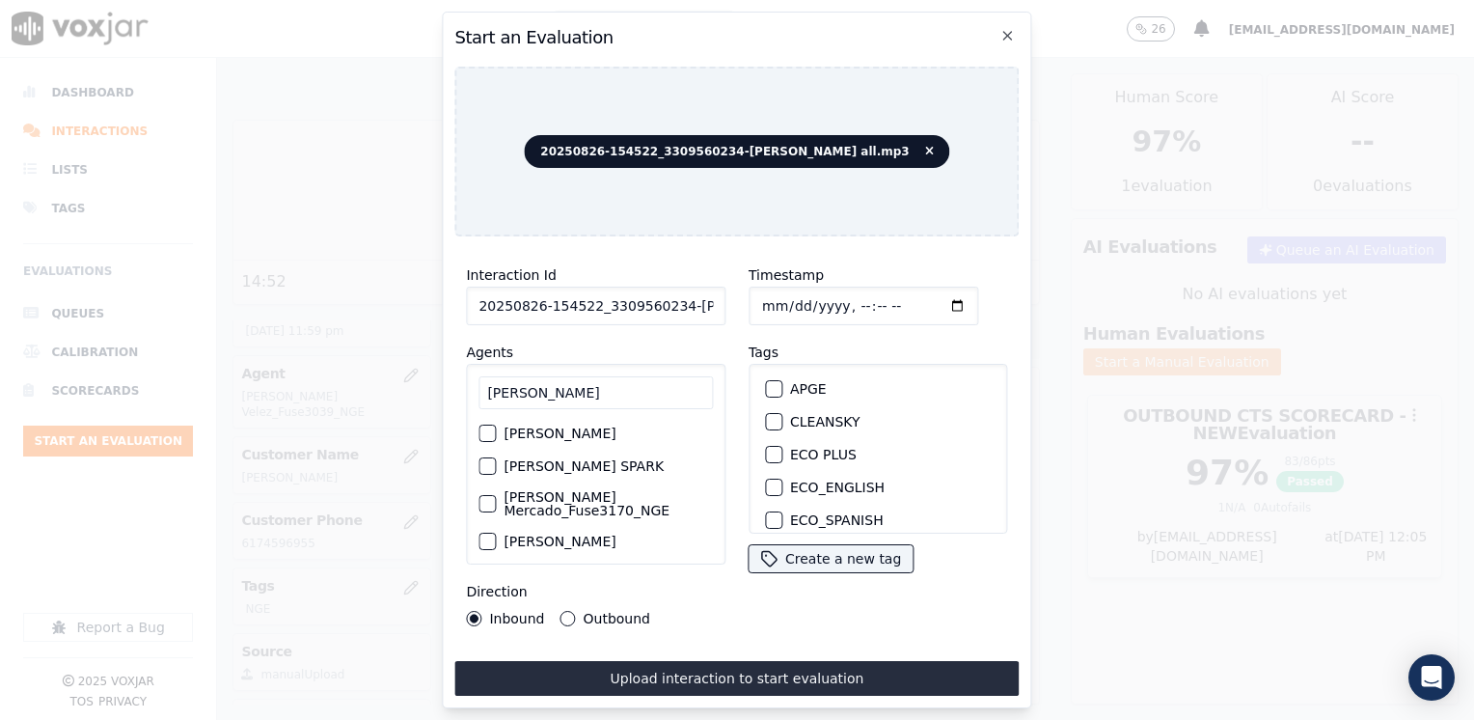
type input "[PERSON_NAME]"
click at [557, 490] on label "[PERSON_NAME] Mercado_Fuse3170_NGE" at bounding box center [607, 503] width 209 height 27
click at [496, 495] on button "[PERSON_NAME] Mercado_Fuse3170_NGE" at bounding box center [486, 503] width 17 height 17
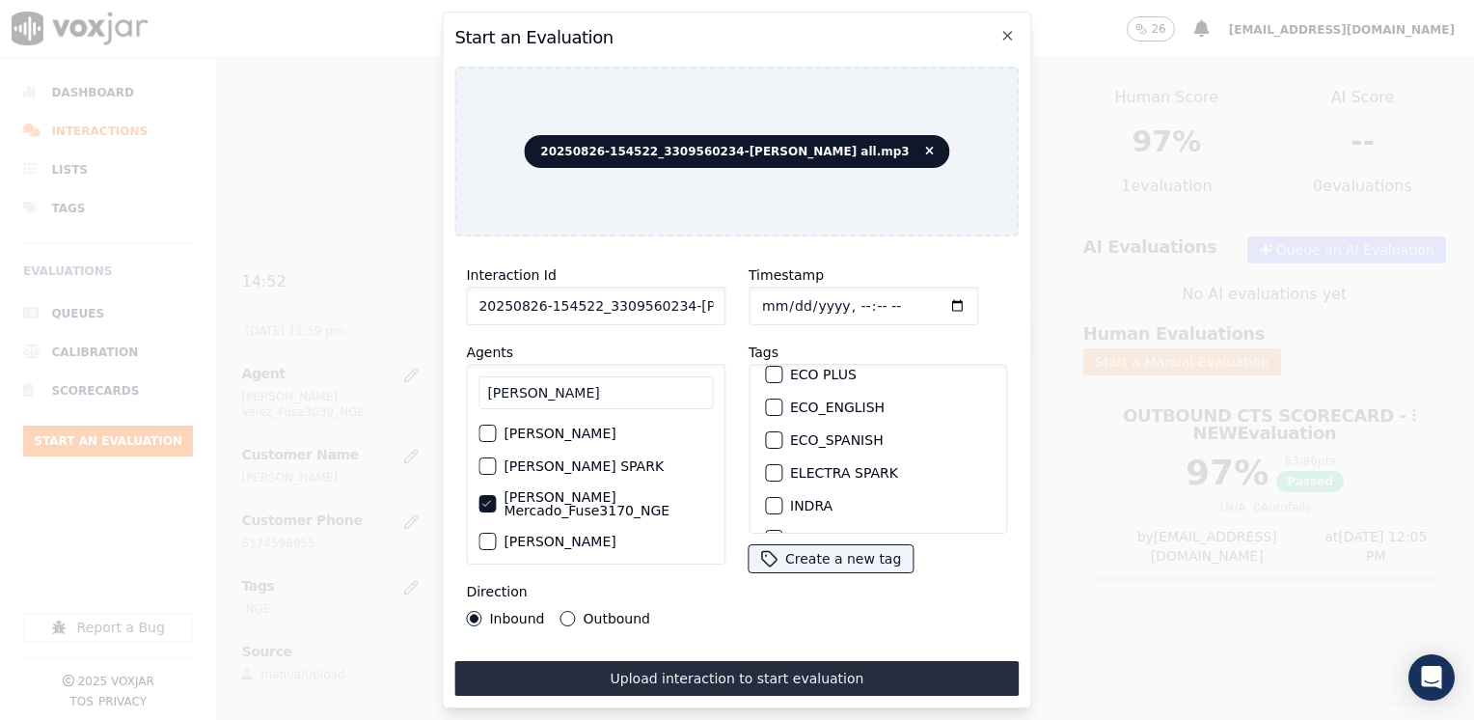
scroll to position [193, 0]
click at [769, 451] on div "button" at bounding box center [773, 458] width 14 height 14
click at [926, 299] on input "Timestamp" at bounding box center [863, 305] width 230 height 39
type input "[DATE]T12:05"
click at [567, 611] on button "Outbound" at bounding box center [567, 618] width 15 height 15
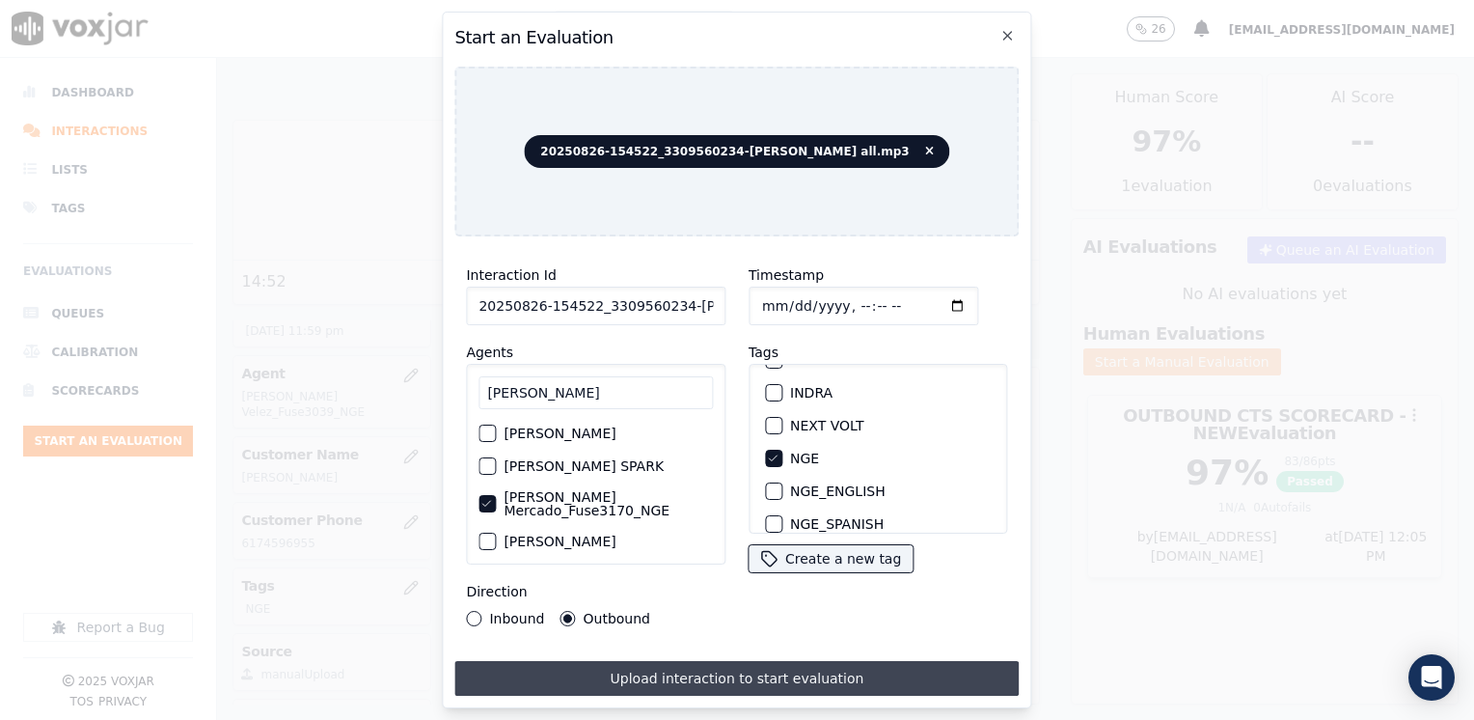
click at [694, 667] on button "Upload interaction to start evaluation" at bounding box center [736, 678] width 564 height 35
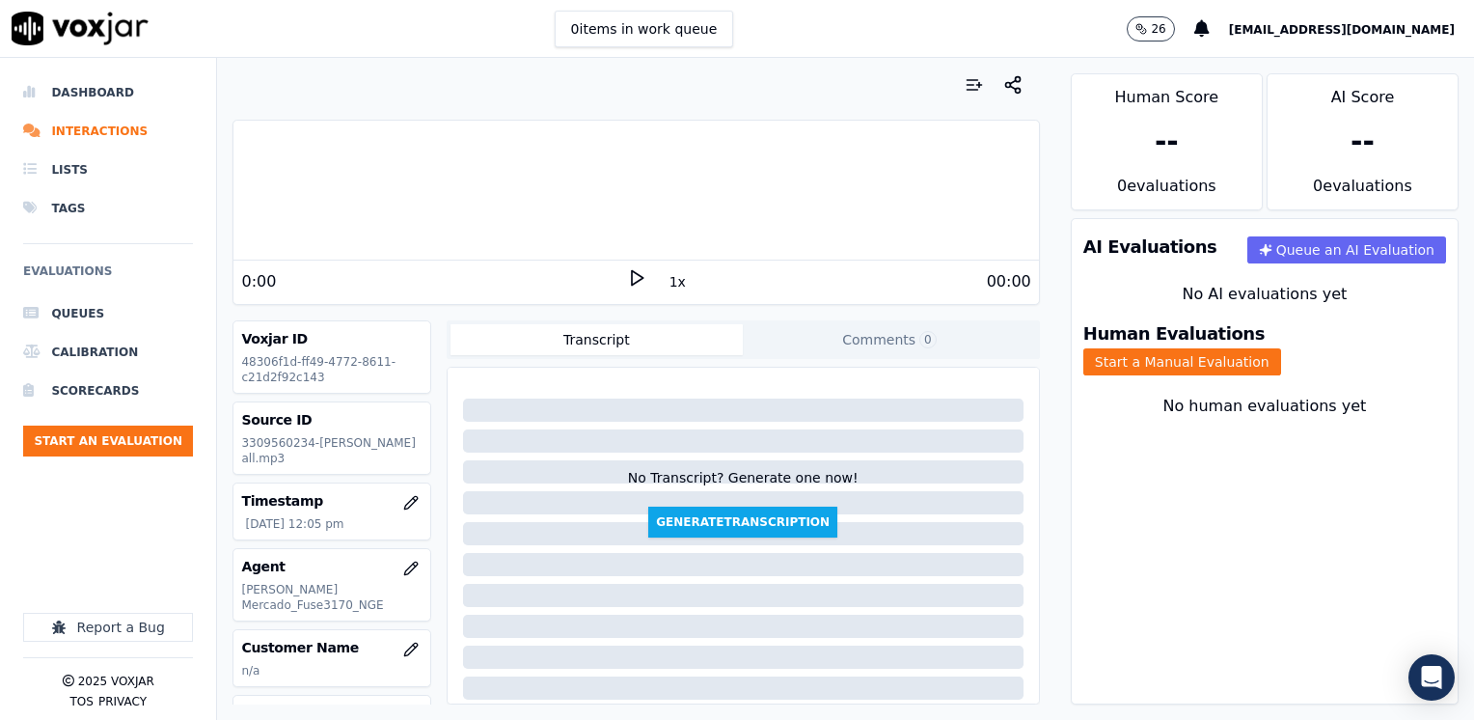
click at [627, 271] on icon at bounding box center [636, 277] width 19 height 19
click at [632, 276] on polygon at bounding box center [638, 278] width 12 height 14
click at [634, 278] on icon at bounding box center [636, 277] width 19 height 19
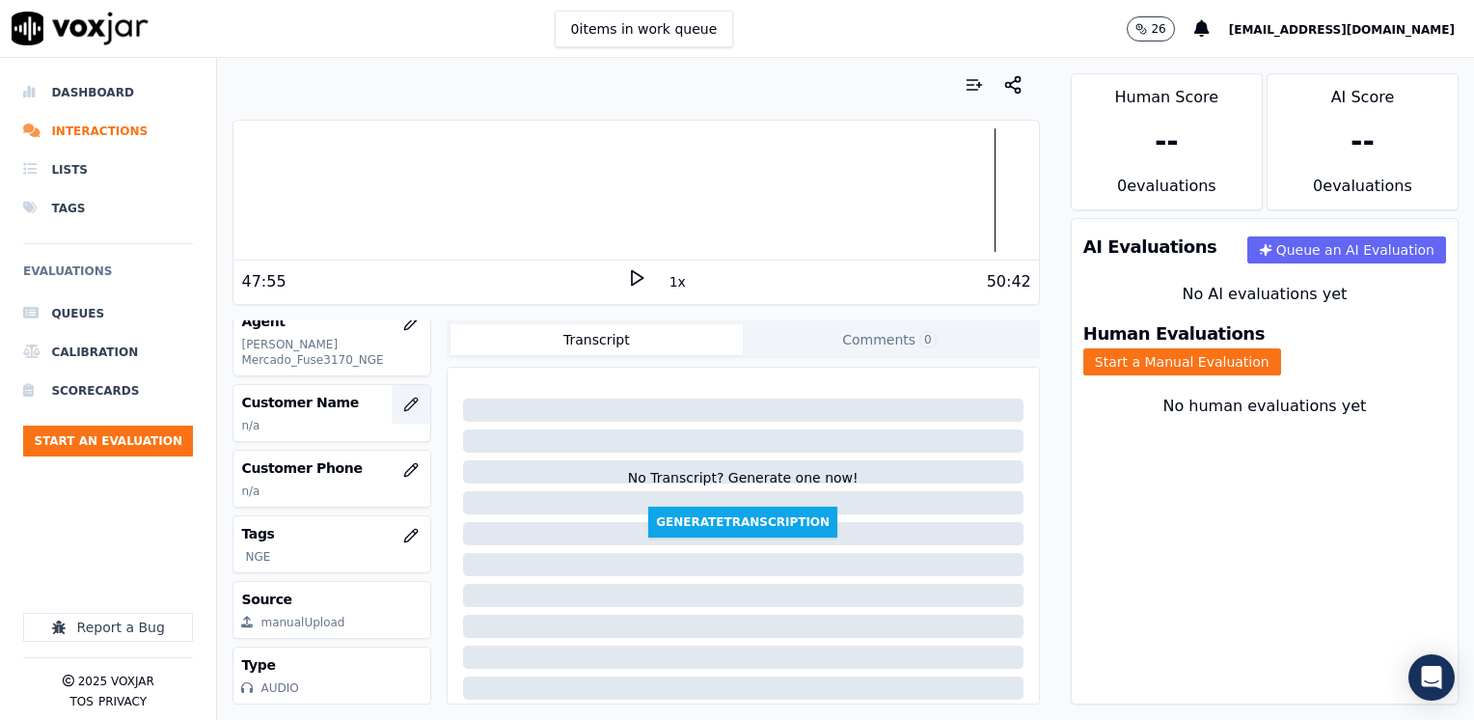
scroll to position [173, 0]
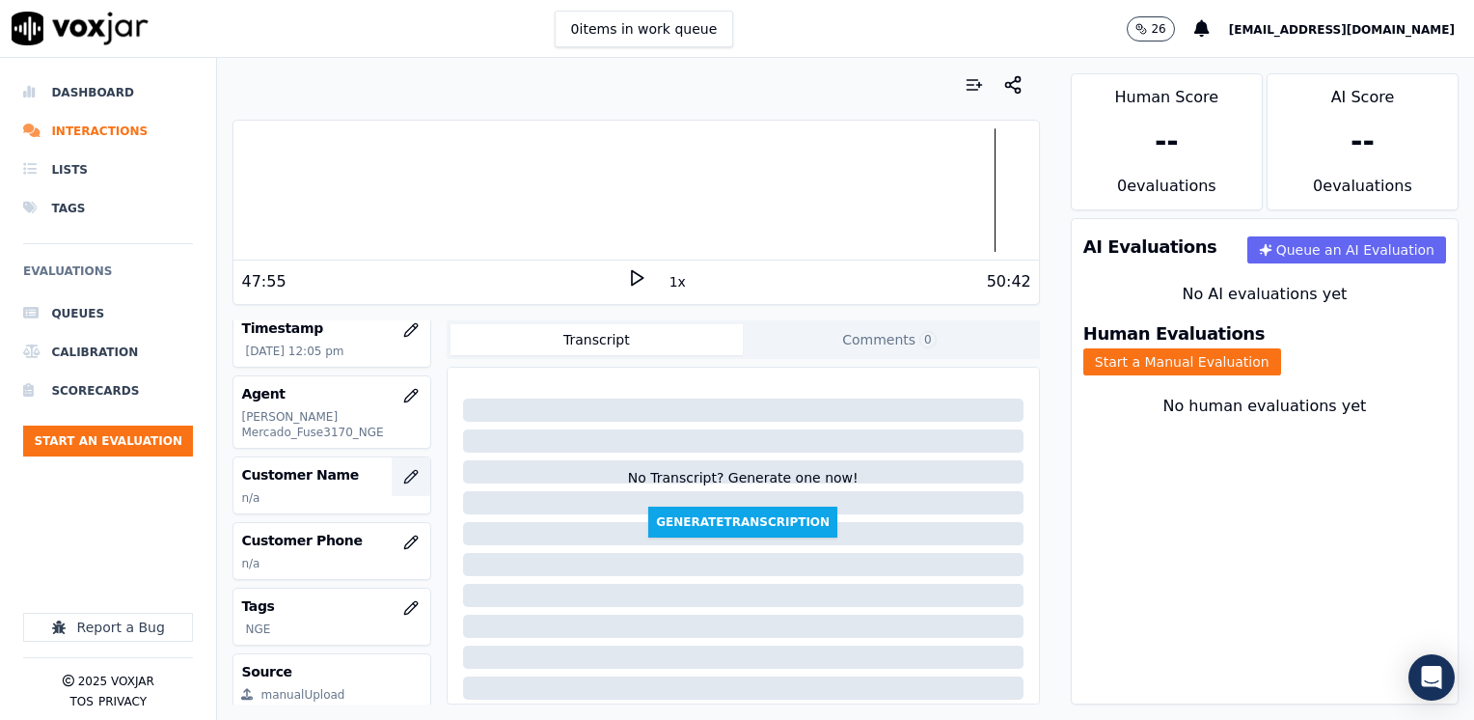
click at [403, 469] on icon "button" at bounding box center [410, 476] width 15 height 15
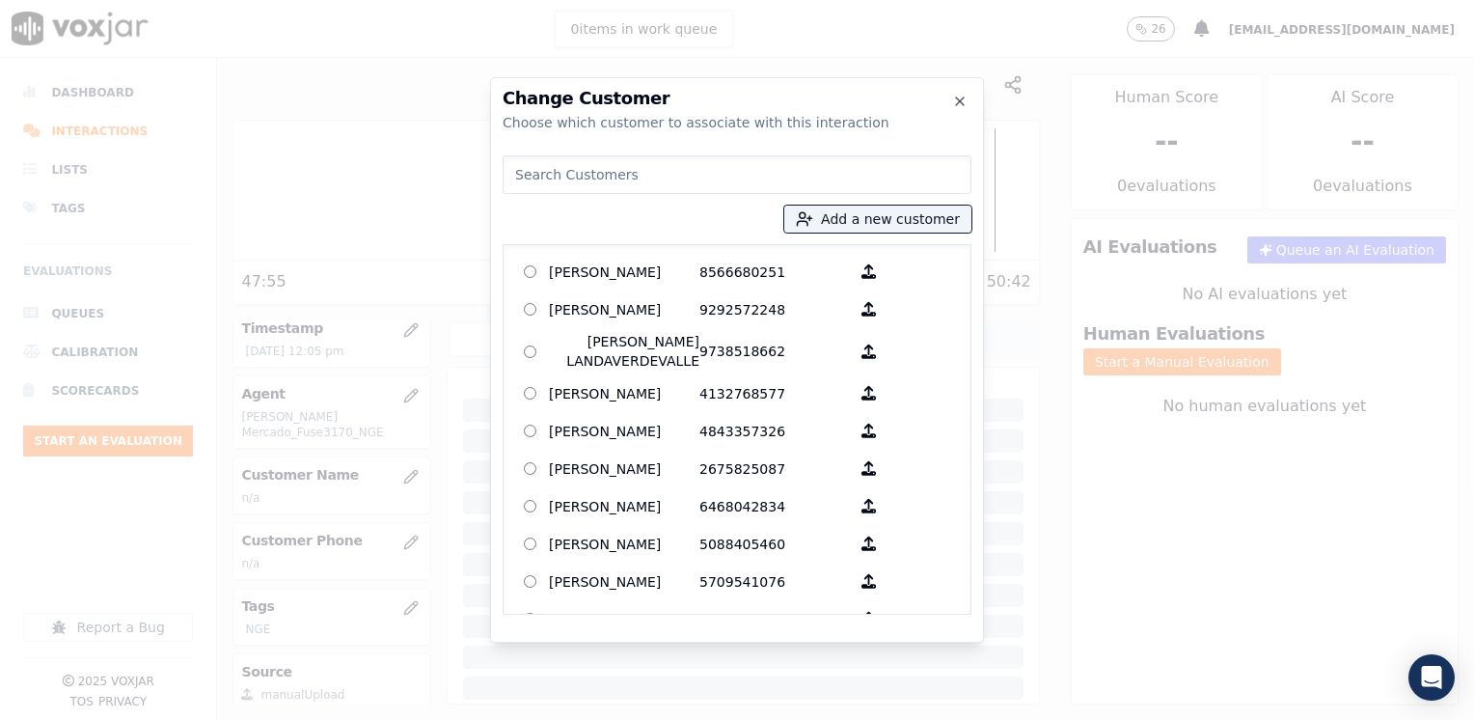
click at [698, 191] on input at bounding box center [737, 174] width 469 height 39
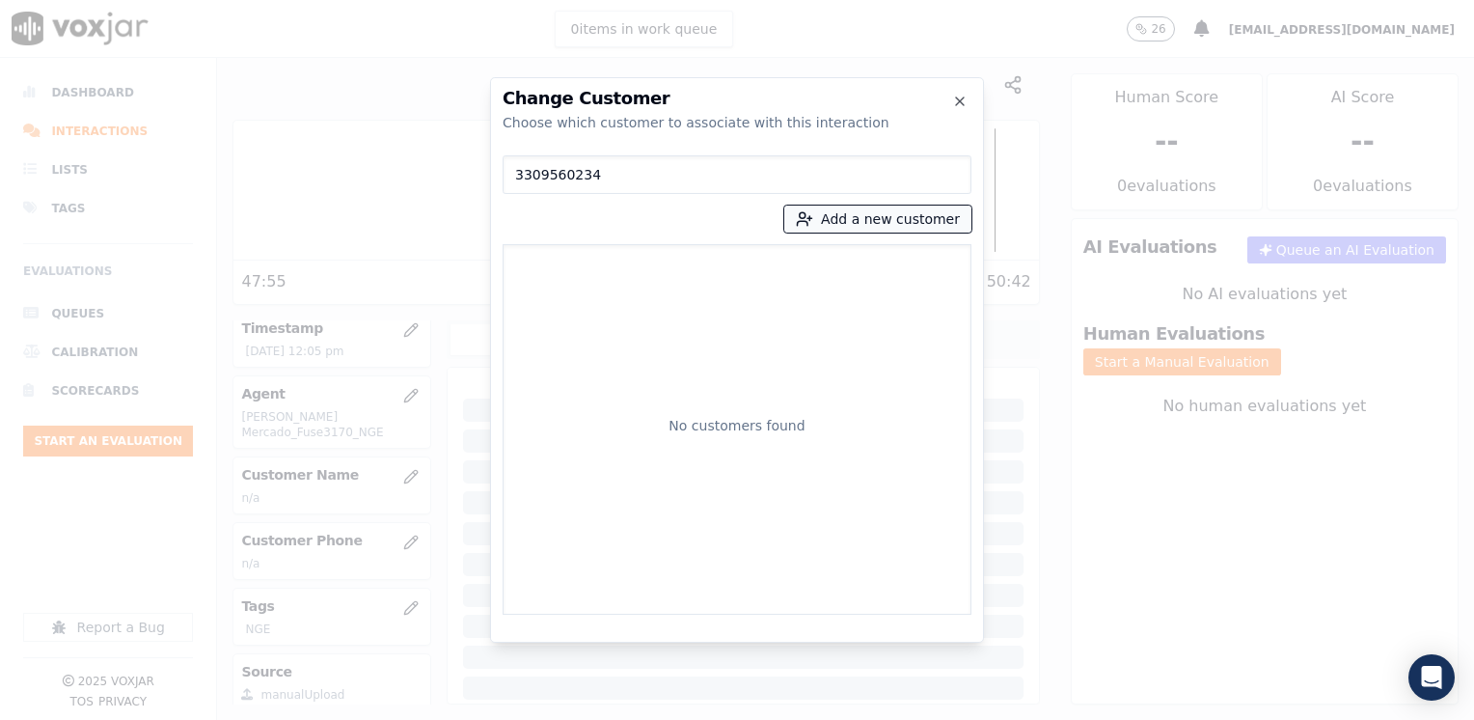
type input "3309560234"
click at [923, 220] on button "Add a new customer" at bounding box center [877, 218] width 187 height 27
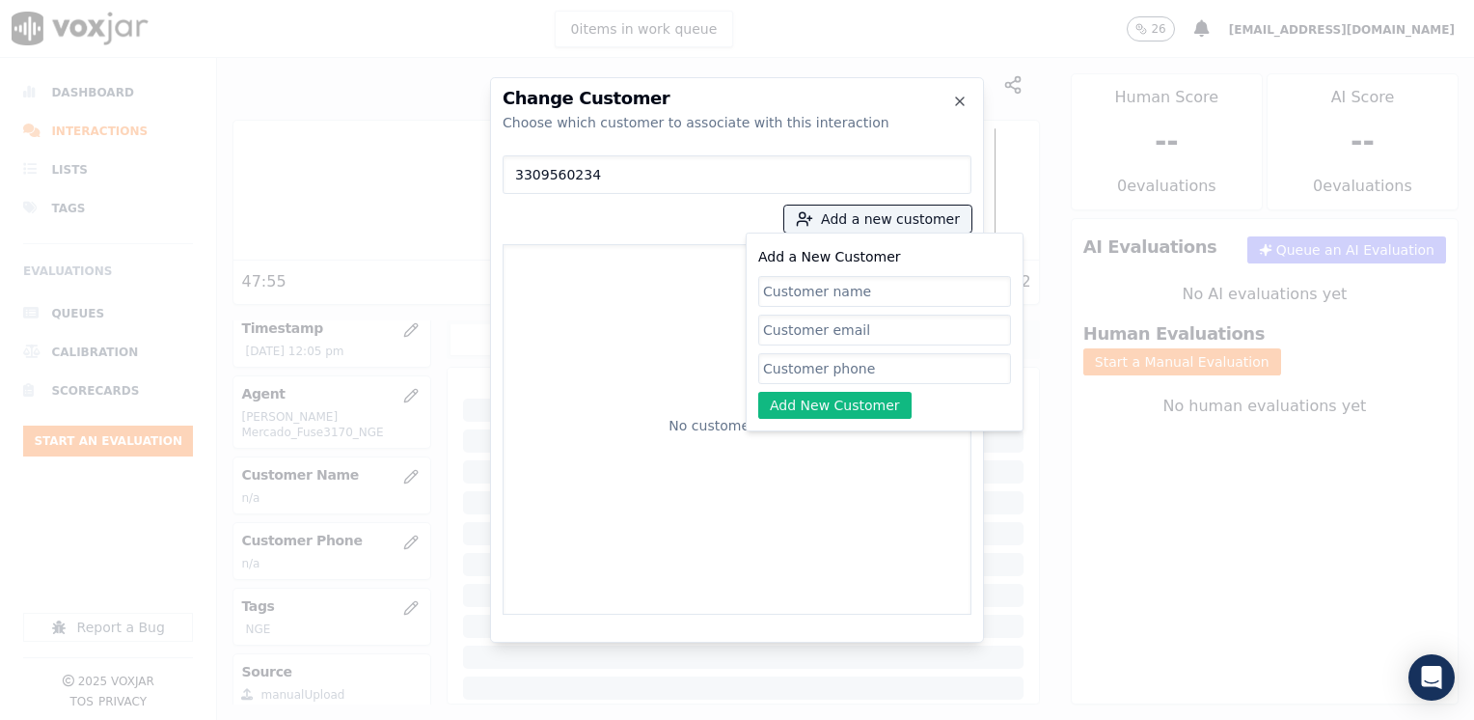
click at [857, 368] on input "Add a New Customer" at bounding box center [884, 368] width 253 height 31
paste input "3309560234"
type input "3309560234"
click at [870, 296] on input "Add a New Customer" at bounding box center [884, 291] width 253 height 31
paste input "[PERSON_NAME]"
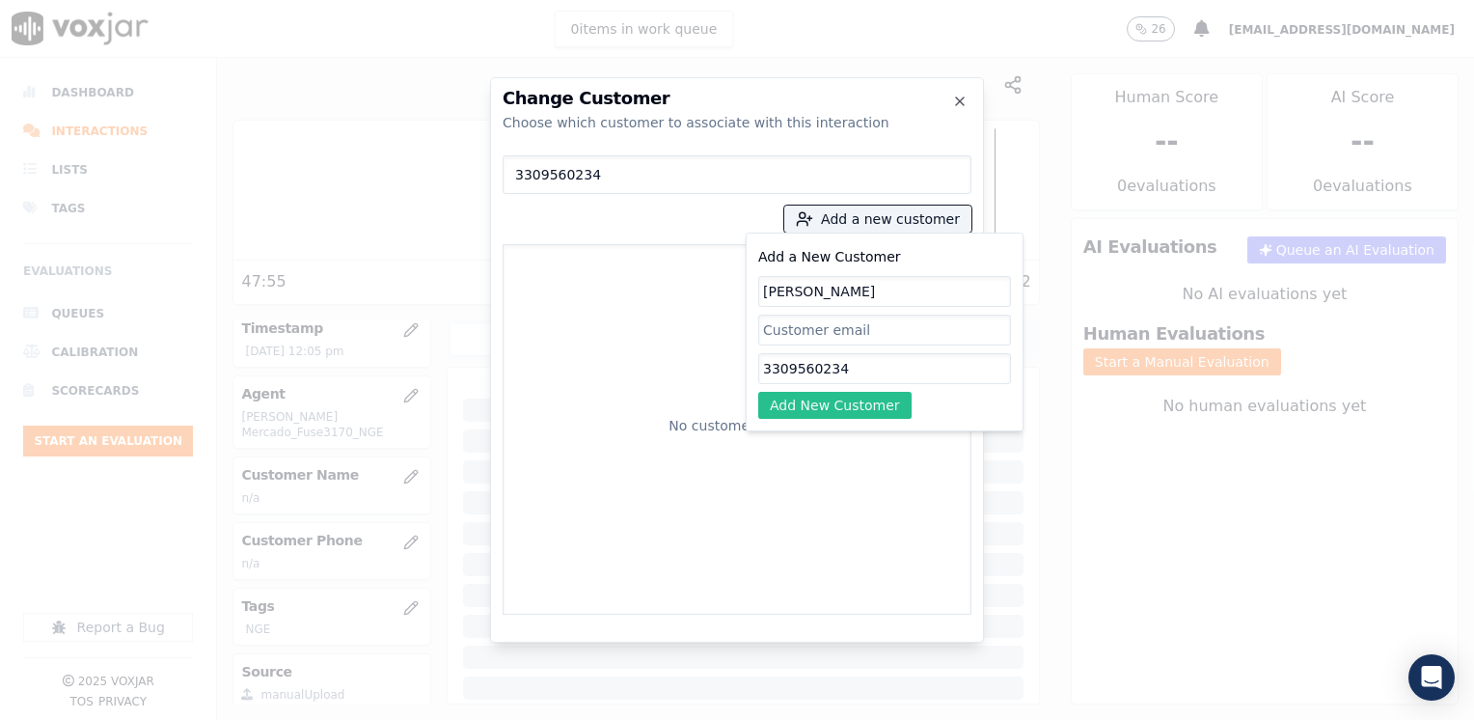
type input "[PERSON_NAME]"
click at [835, 412] on button "Add New Customer" at bounding box center [834, 405] width 153 height 27
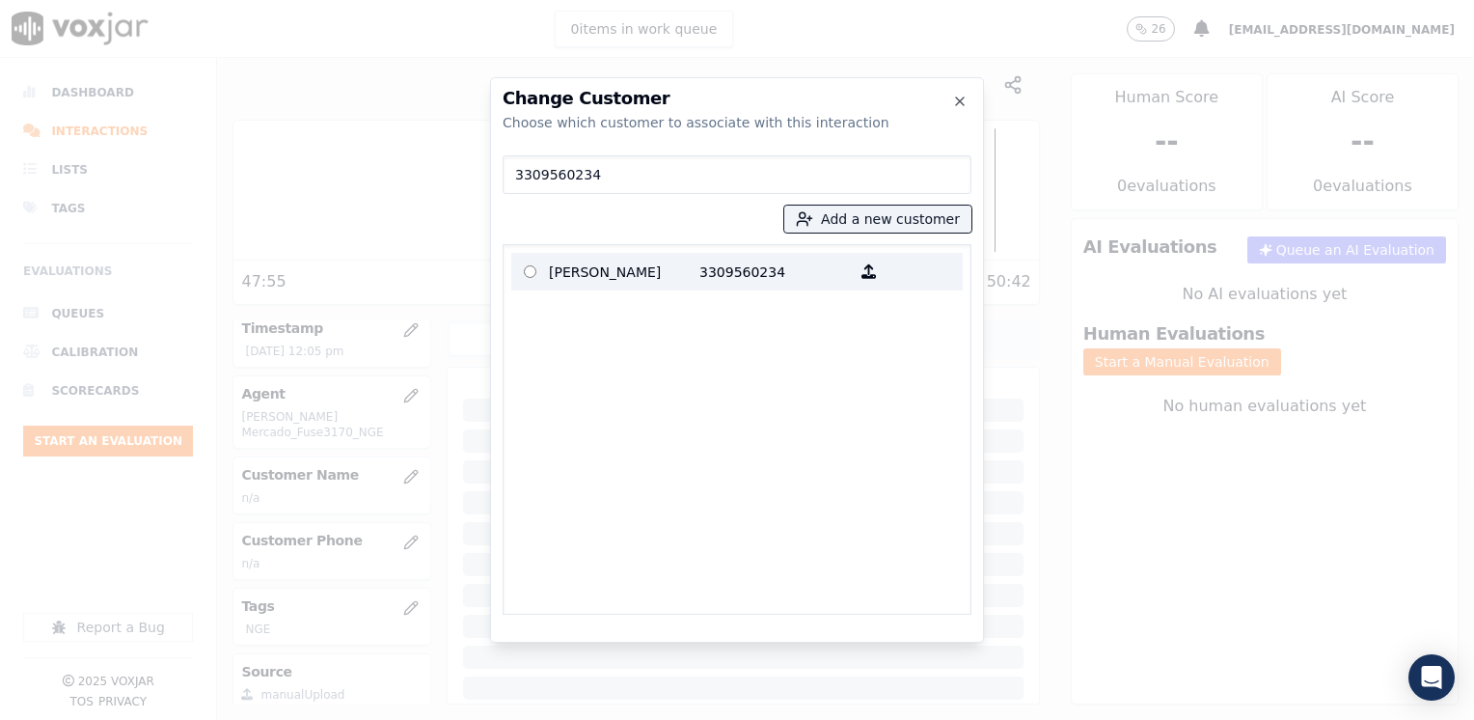
click at [598, 266] on p "[PERSON_NAME]" at bounding box center [624, 272] width 150 height 30
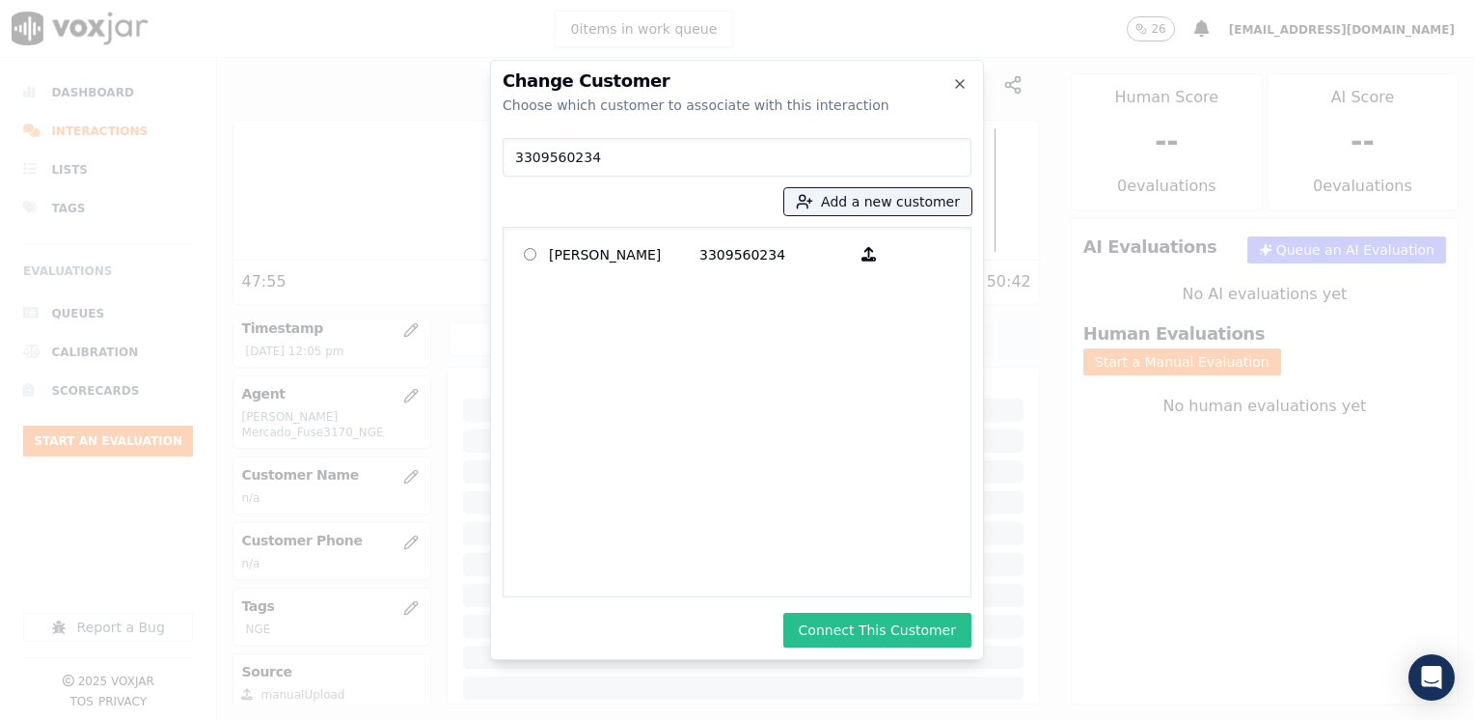
click at [889, 629] on button "Connect This Customer" at bounding box center [877, 629] width 188 height 35
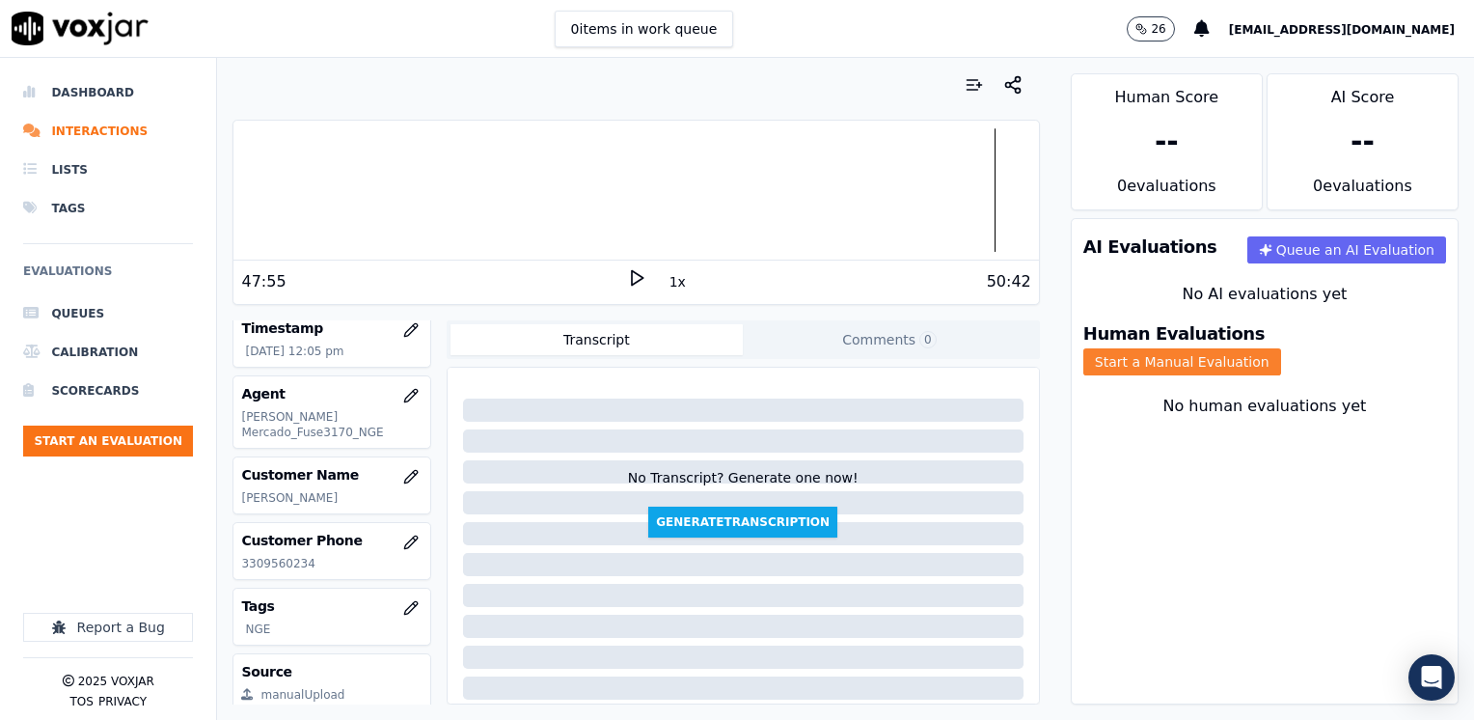
click at [1281, 348] on button "Start a Manual Evaluation" at bounding box center [1182, 361] width 198 height 27
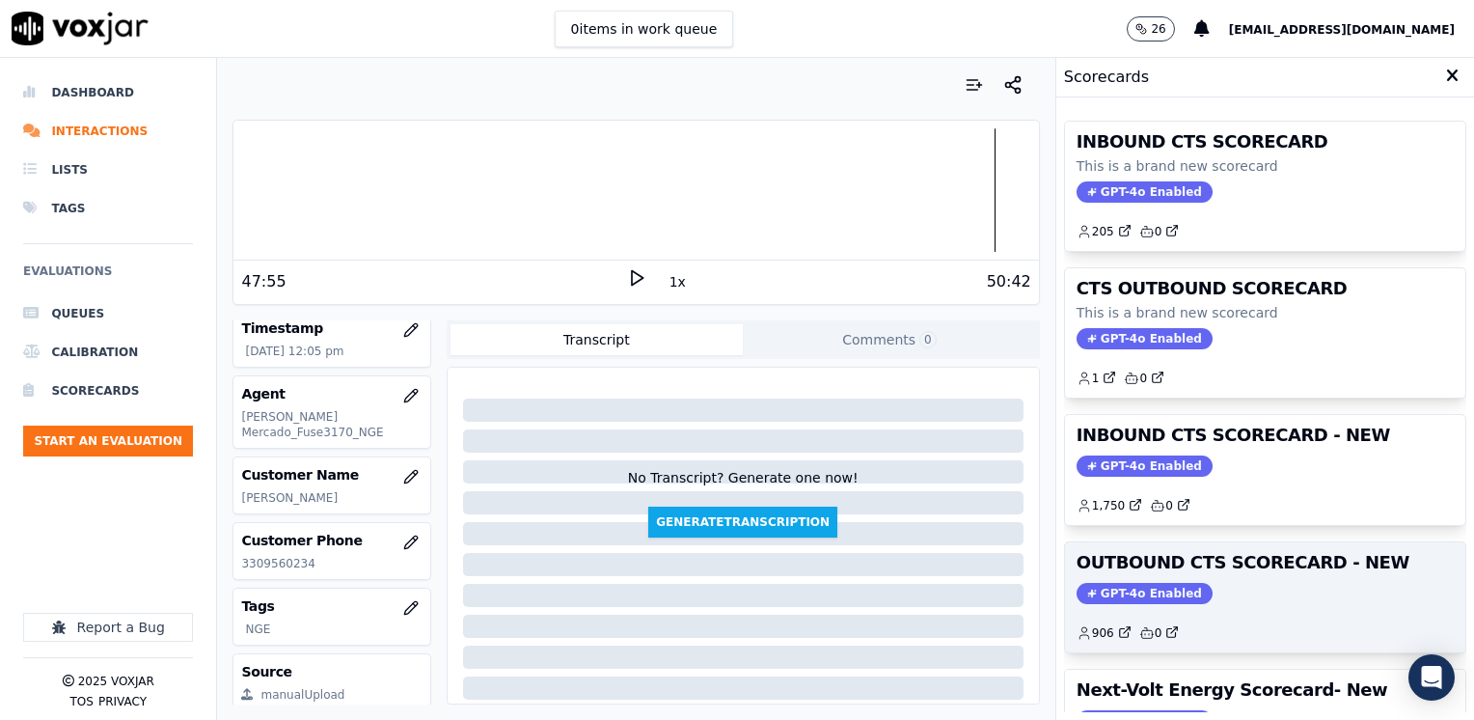
click at [1152, 585] on span "GPT-4o Enabled" at bounding box center [1144, 593] width 136 height 21
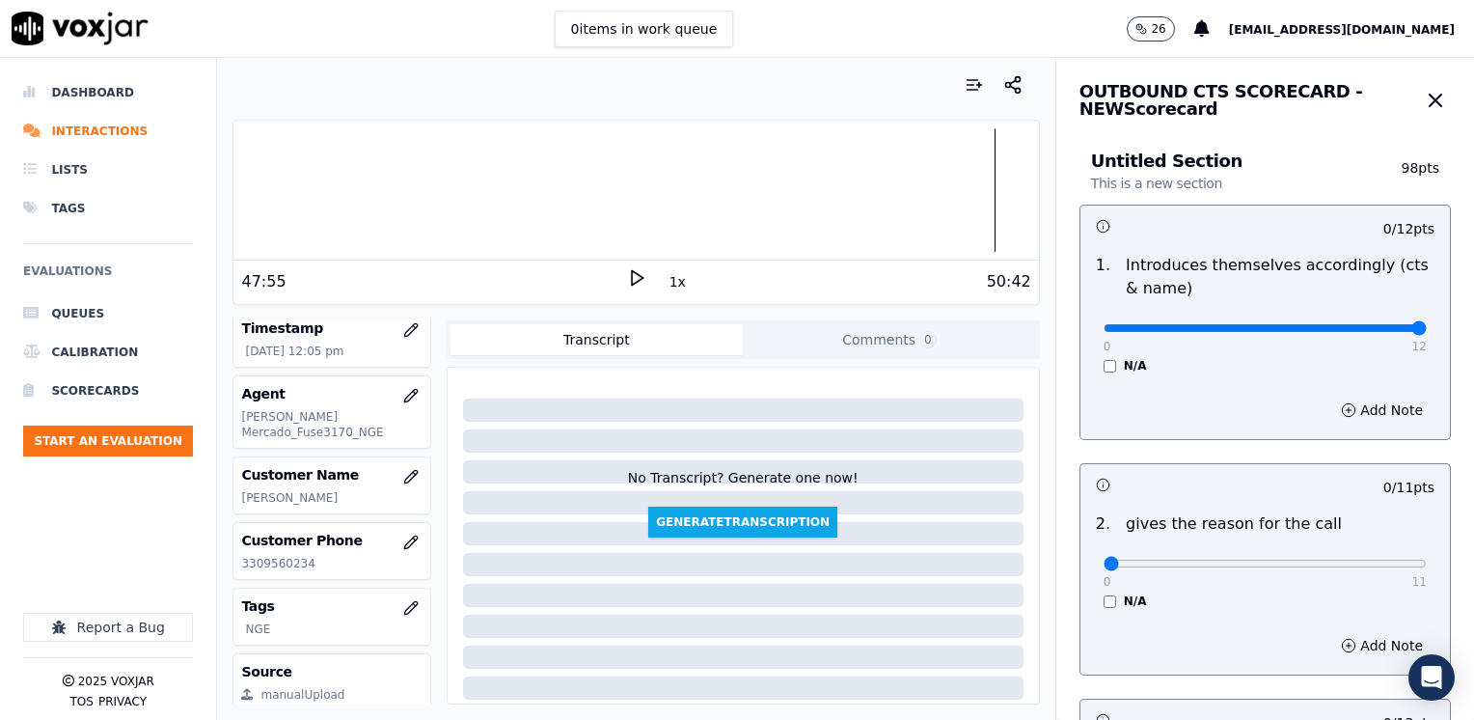
drag, startPoint x: 1092, startPoint y: 325, endPoint x: 1477, endPoint y: 311, distance: 385.1
type input "12"
click at [1427, 324] on input "range" at bounding box center [1264, 328] width 323 height 8
drag, startPoint x: 1096, startPoint y: 560, endPoint x: 1477, endPoint y: 524, distance: 382.7
type input "11"
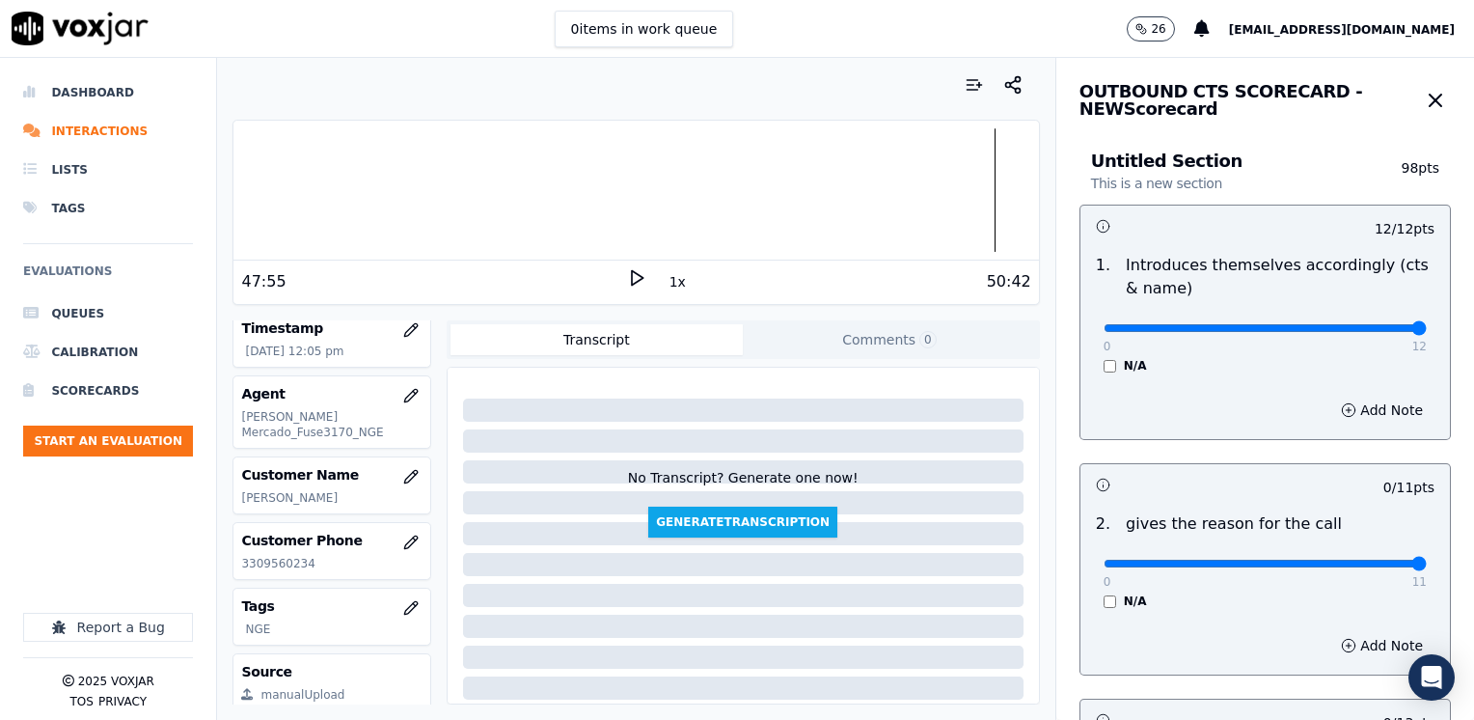
click at [1427, 332] on input "range" at bounding box center [1264, 328] width 323 height 8
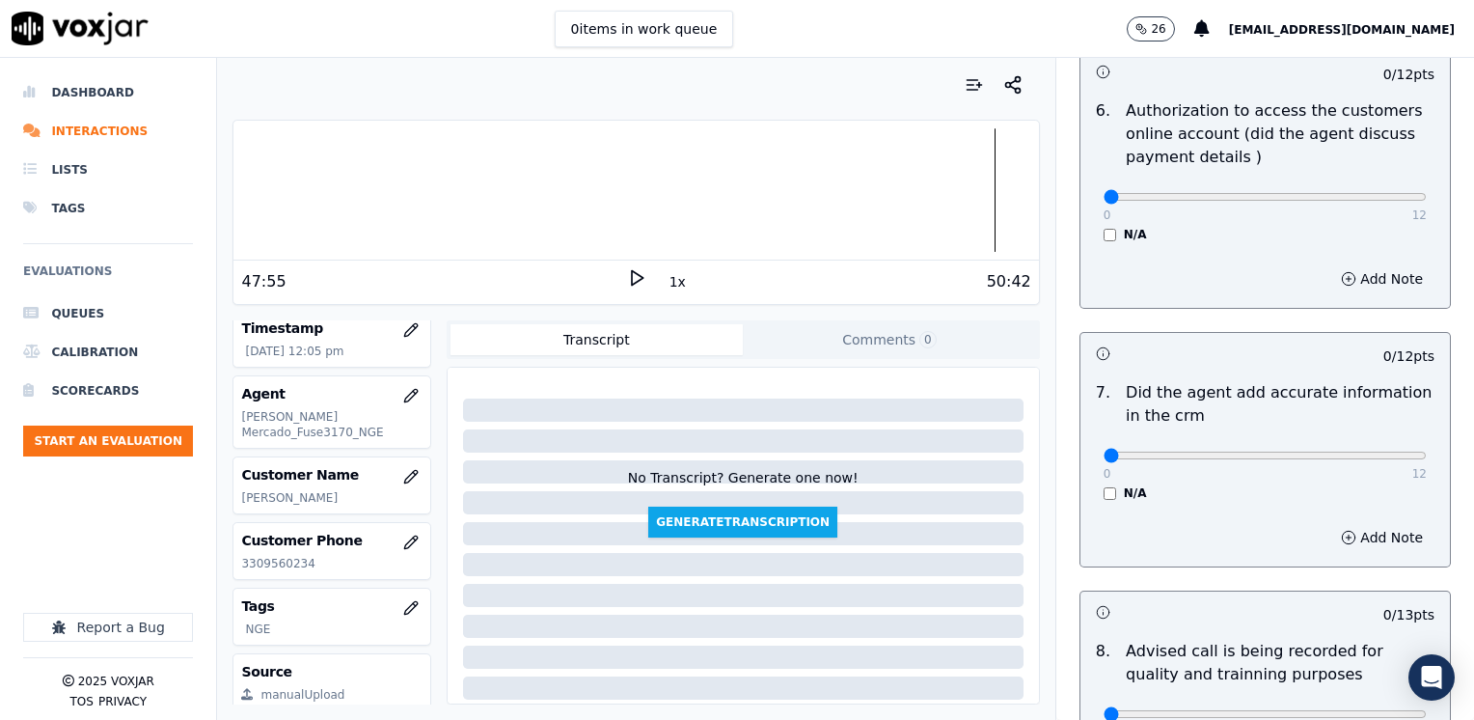
scroll to position [1686, 0]
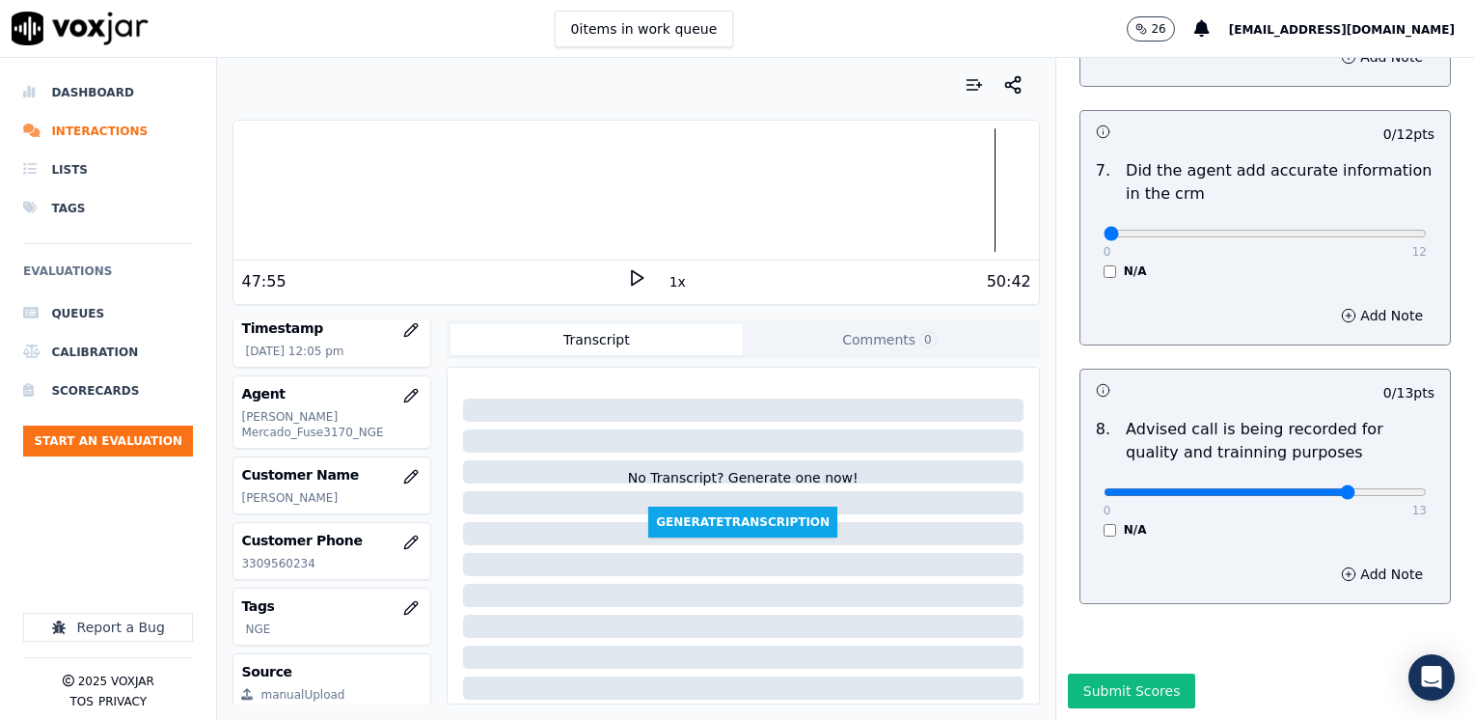
type input "10"
drag, startPoint x: 1094, startPoint y: 187, endPoint x: 1477, endPoint y: 195, distance: 383.0
type input "12"
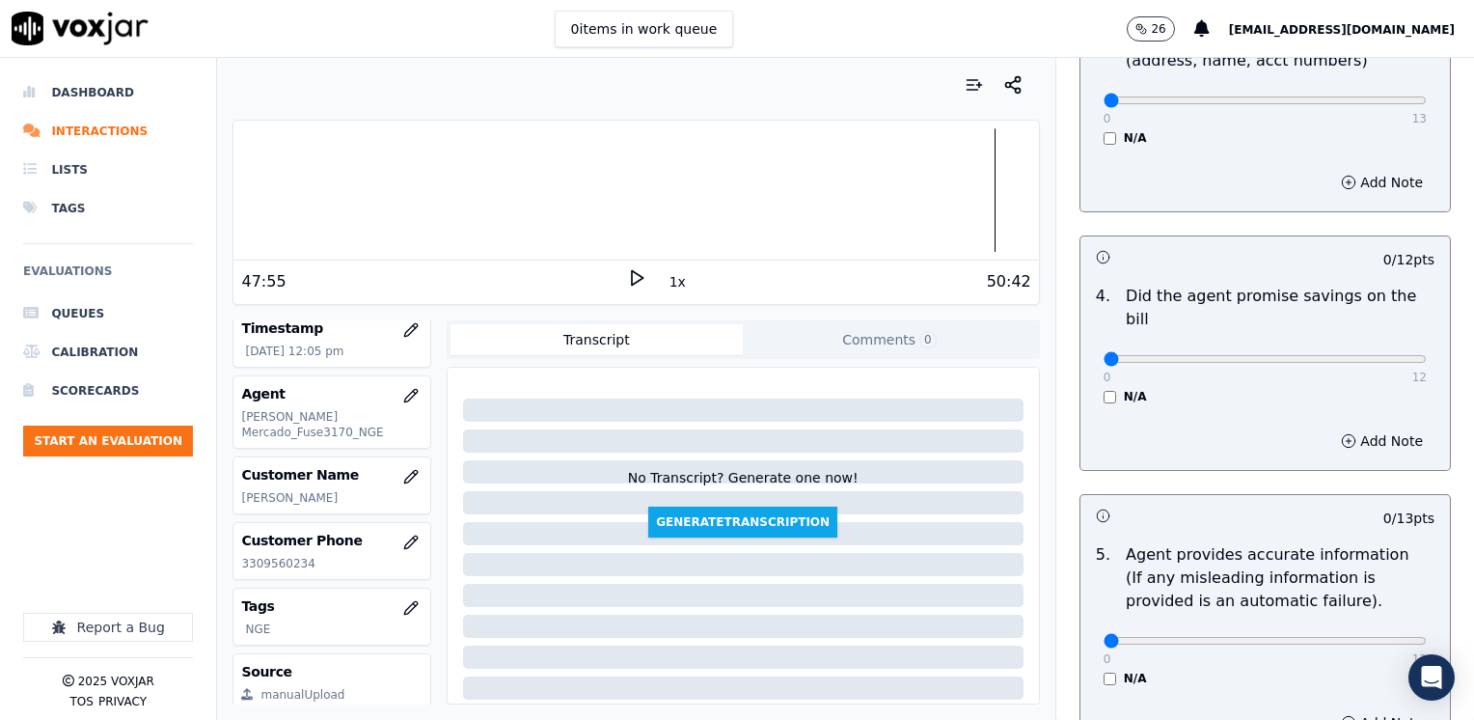
scroll to position [529, 0]
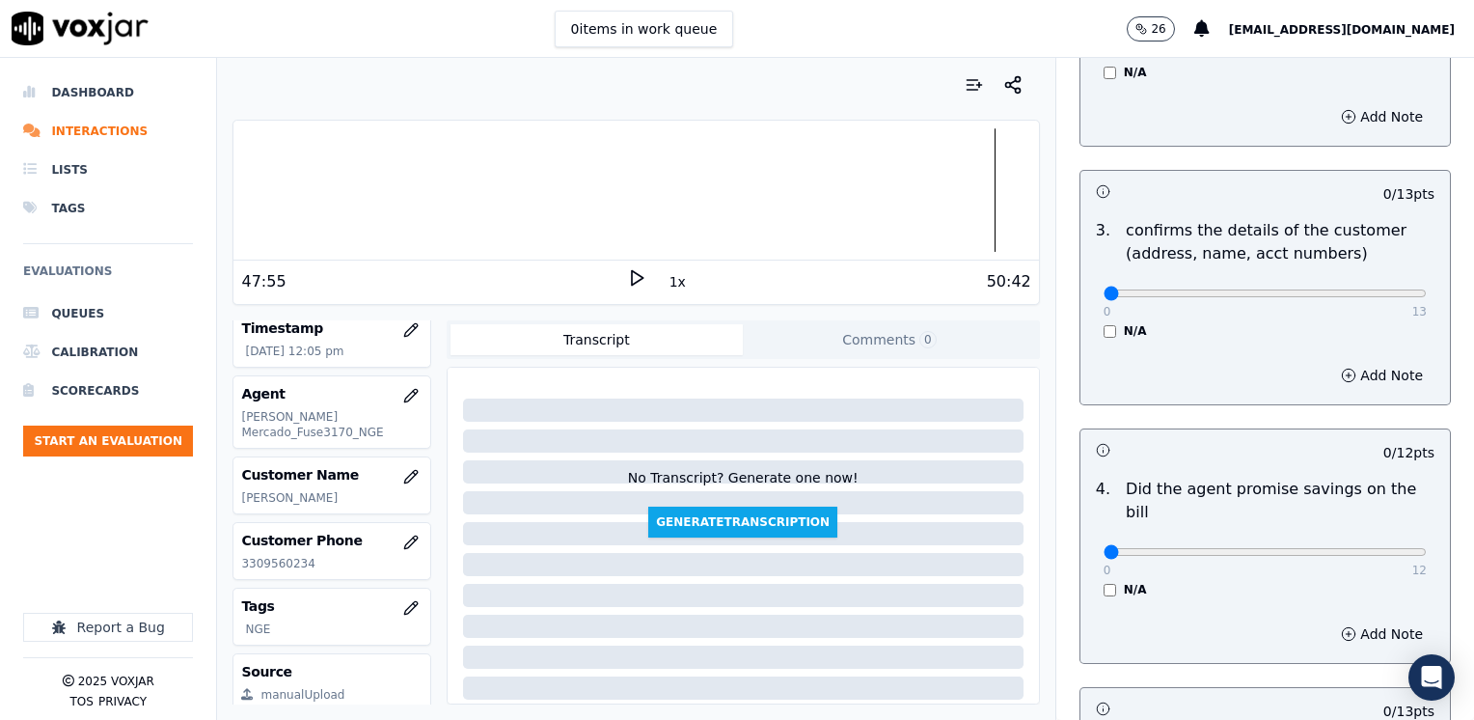
click at [1302, 524] on div "0 12 N/A" at bounding box center [1265, 560] width 354 height 73
drag, startPoint x: 1091, startPoint y: 534, endPoint x: 1473, endPoint y: 513, distance: 382.5
type input "12"
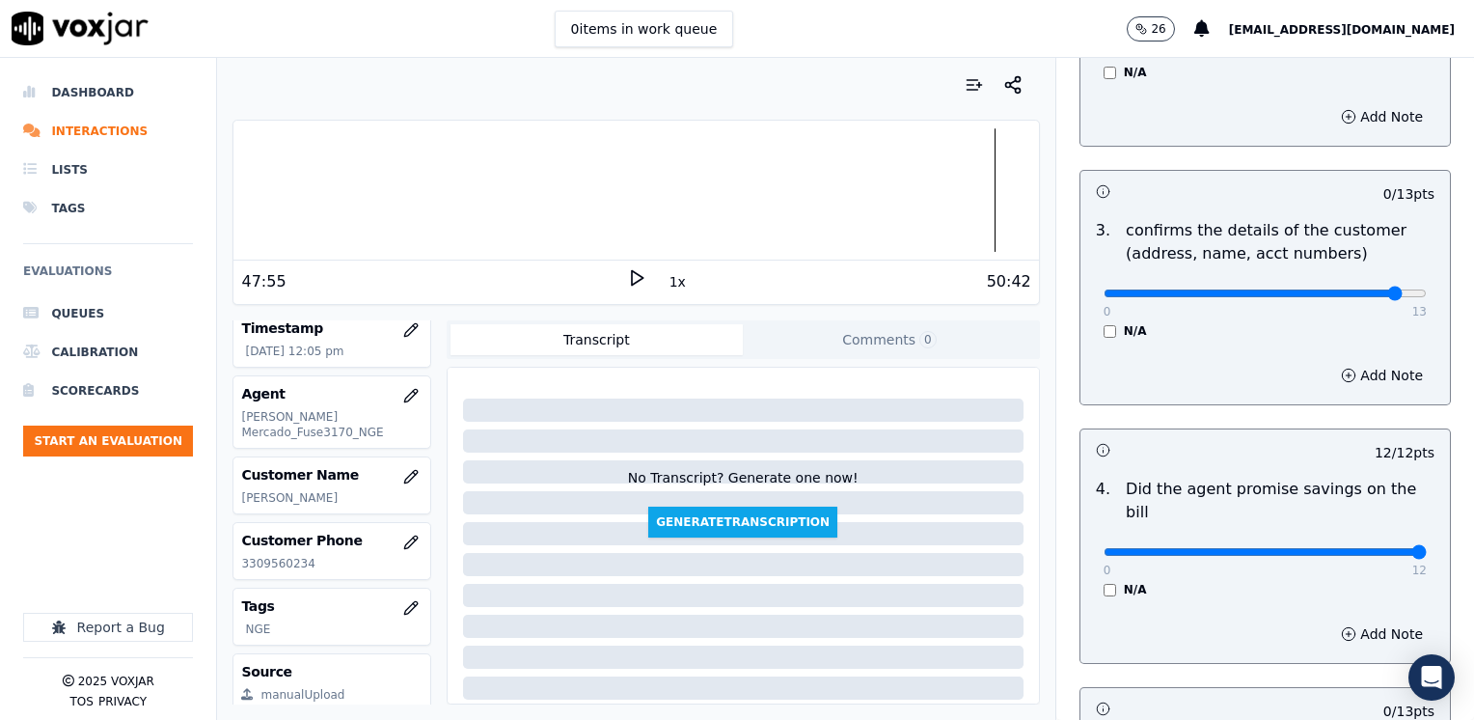
type input "12"
click at [1362, 380] on button "Add Note" at bounding box center [1381, 375] width 105 height 27
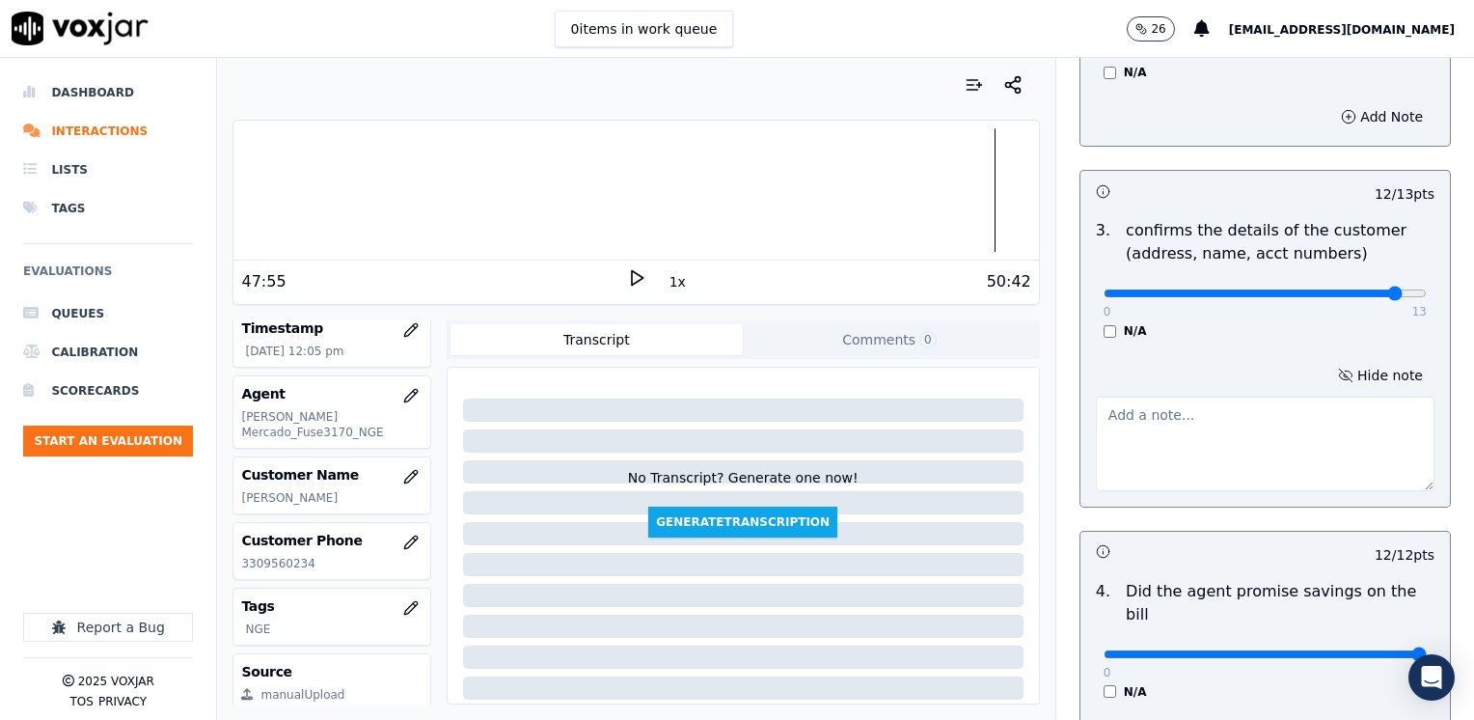
click at [1246, 478] on textarea at bounding box center [1265, 443] width 339 height 95
type textarea "Make sure to confirm full service address, the name as it appears on the bill b…"
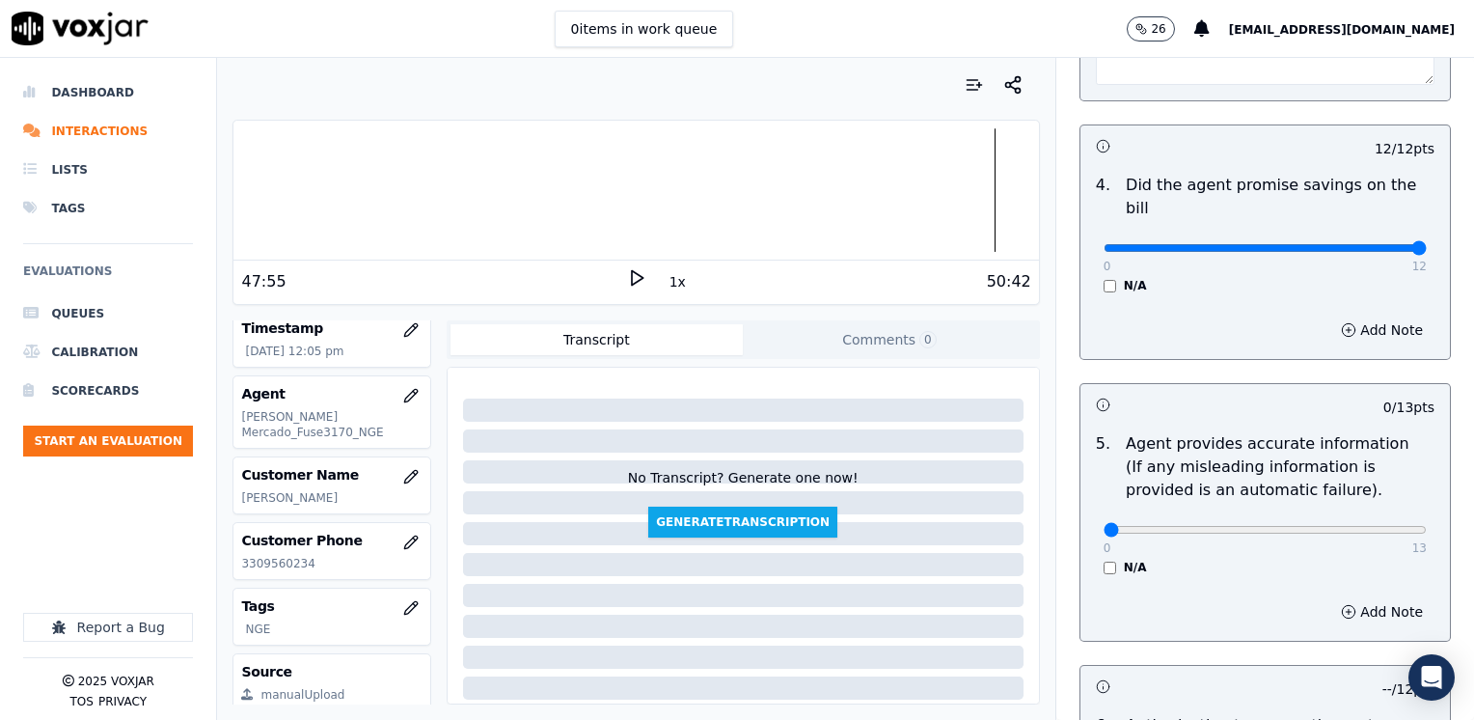
scroll to position [721, 0]
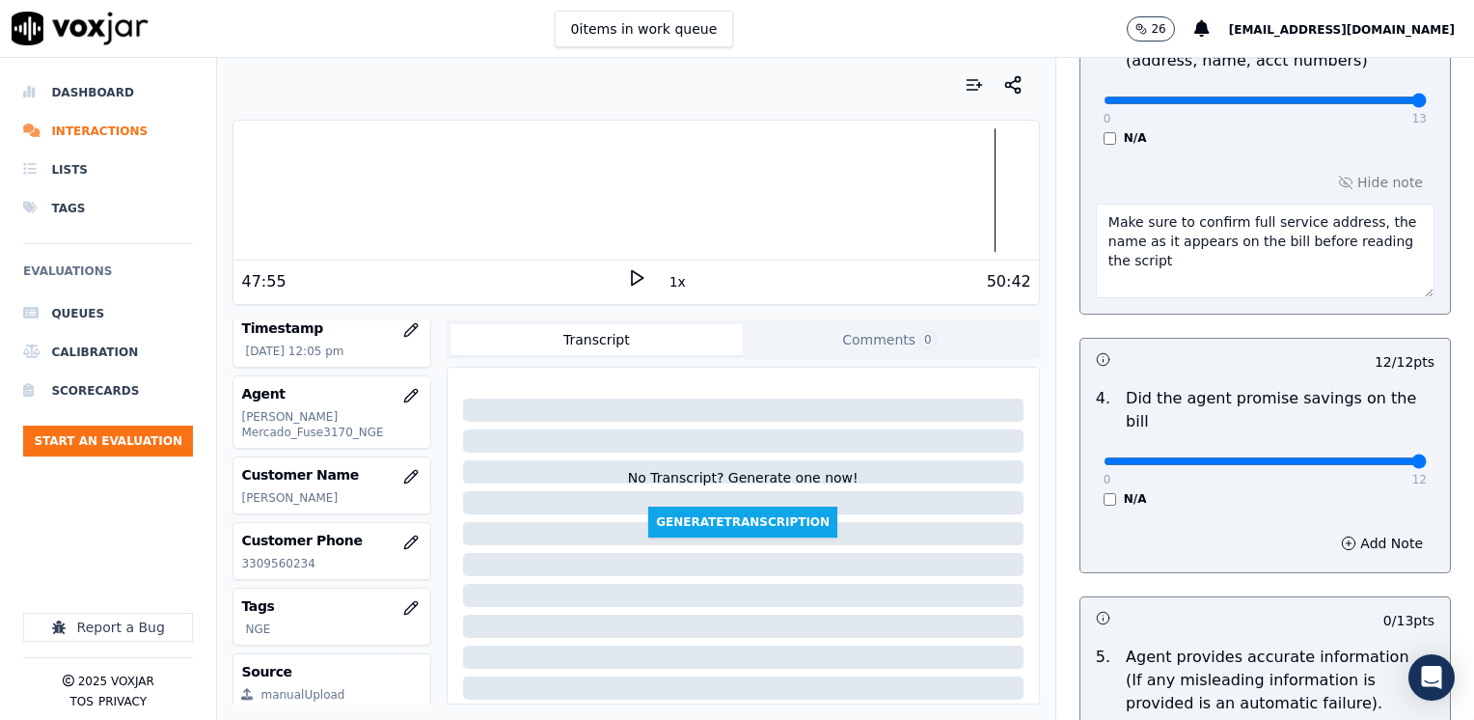
drag, startPoint x: 1351, startPoint y: 95, endPoint x: 1477, endPoint y: 111, distance: 126.5
type input "13"
drag, startPoint x: 1122, startPoint y: 268, endPoint x: 945, endPoint y: 192, distance: 192.3
click at [943, 203] on div "Your browser does not support the audio element. 47:55 1x 50:42 Voxjar ID 48306…" at bounding box center [845, 389] width 1257 height 662
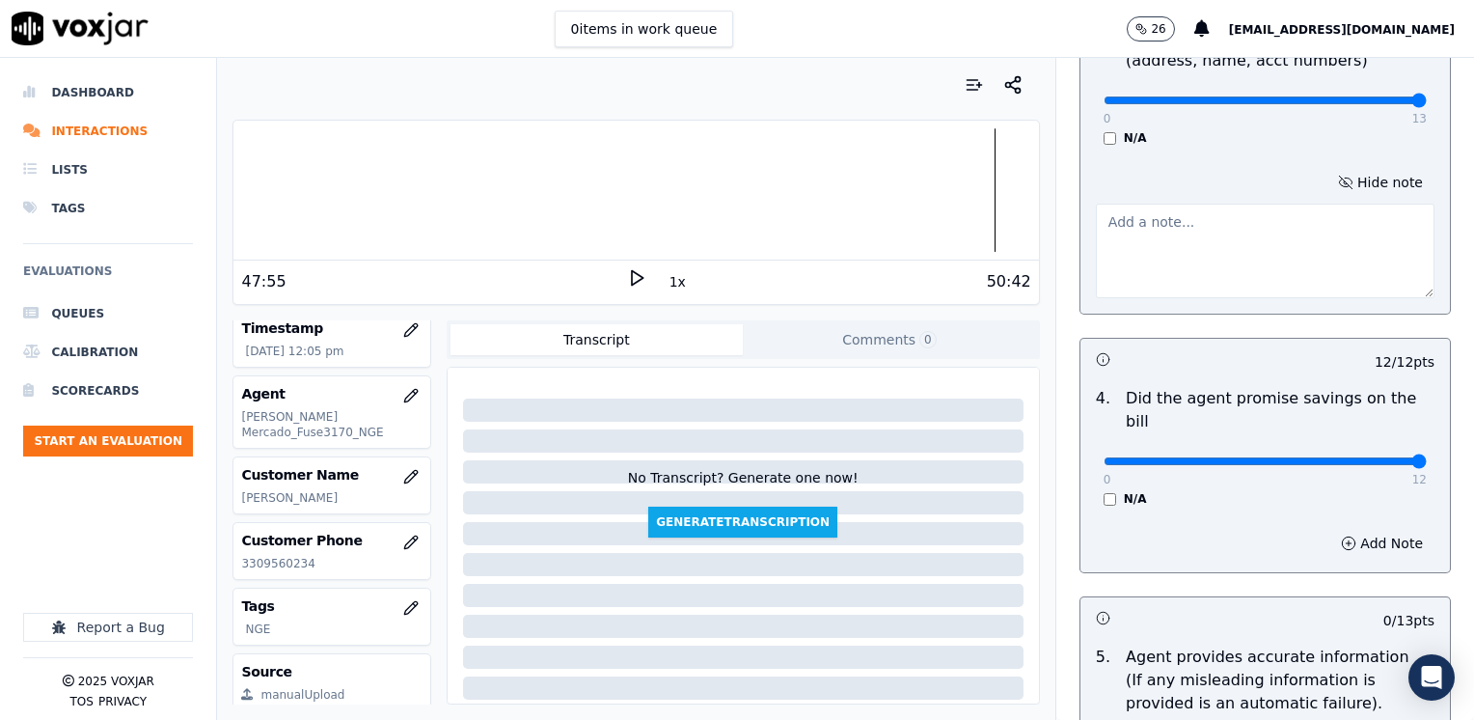
click at [1358, 176] on div "Hide note" at bounding box center [1264, 233] width 369 height 160
click at [1359, 183] on button "Hide note" at bounding box center [1380, 182] width 108 height 27
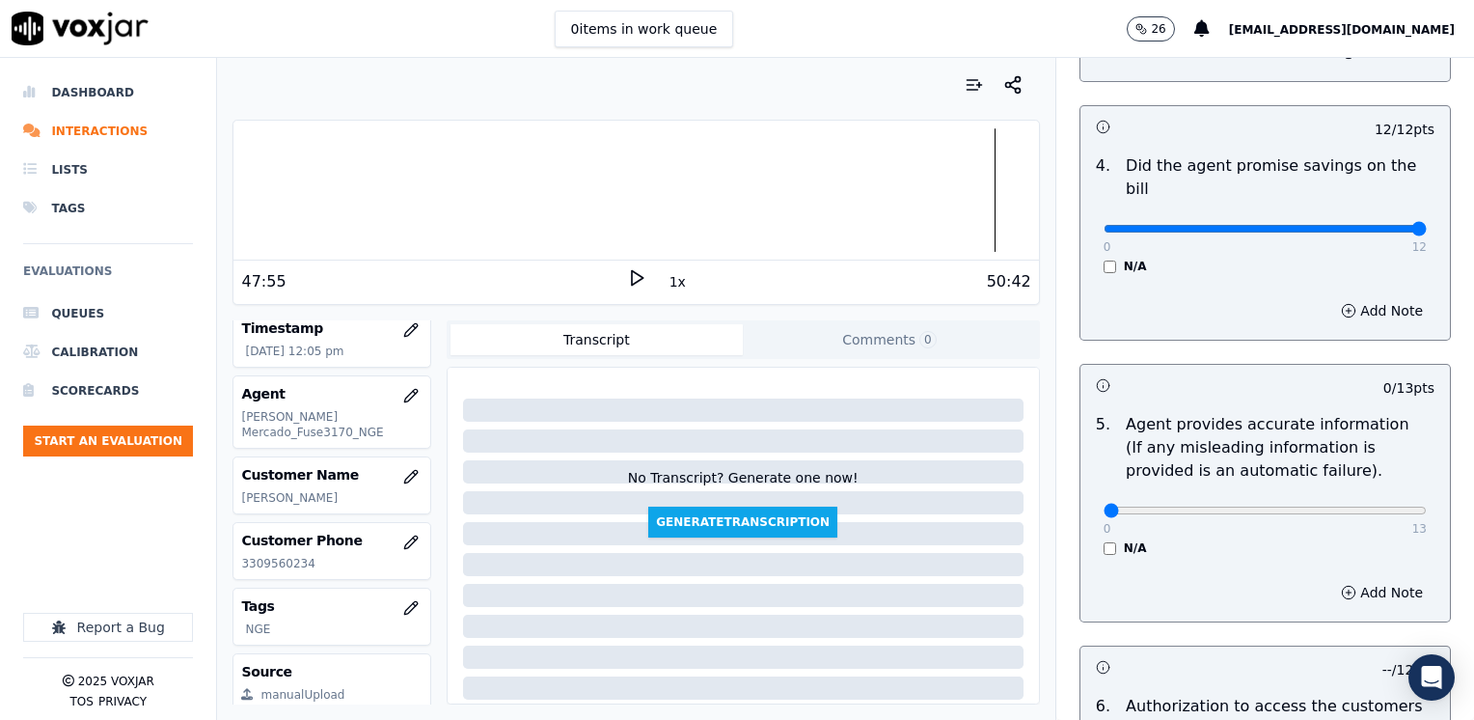
scroll to position [1011, 0]
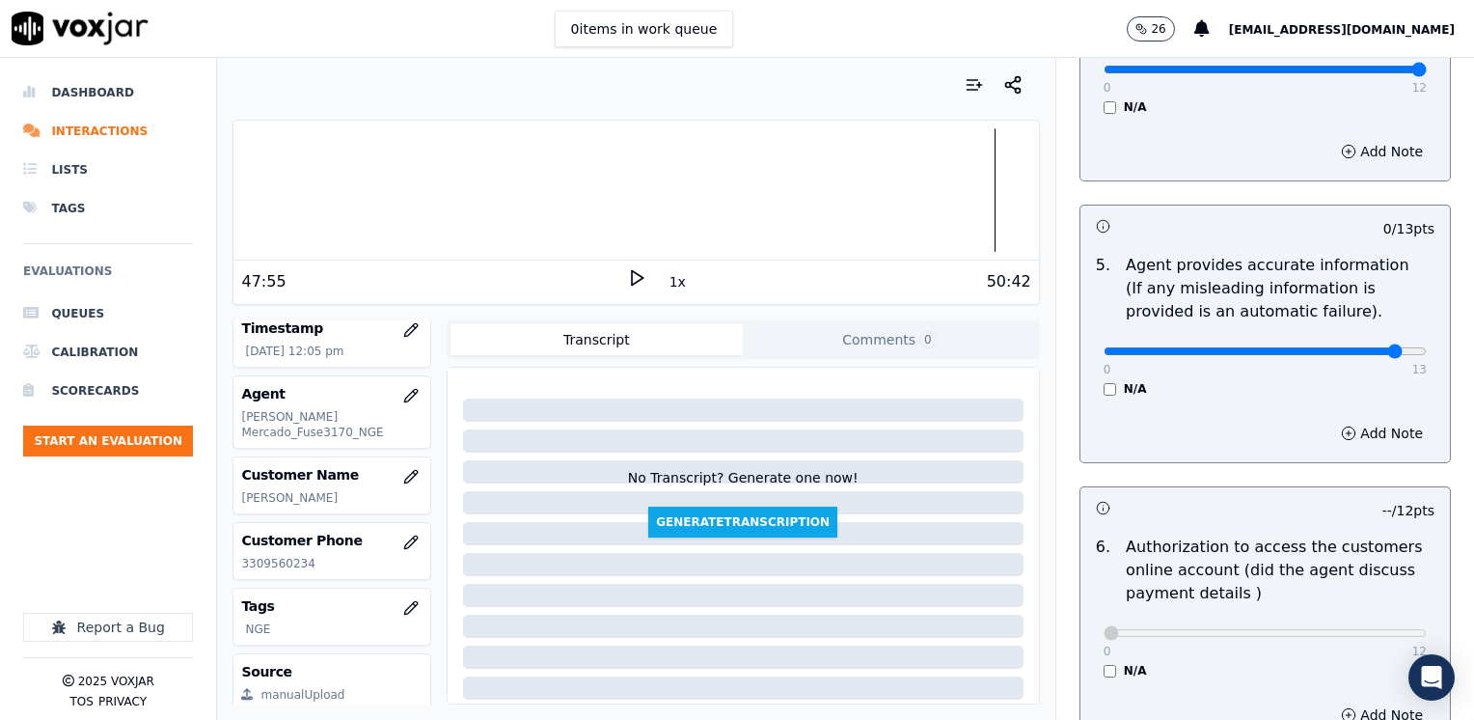
type input "12"
click at [1341, 420] on button "Add Note" at bounding box center [1381, 433] width 105 height 27
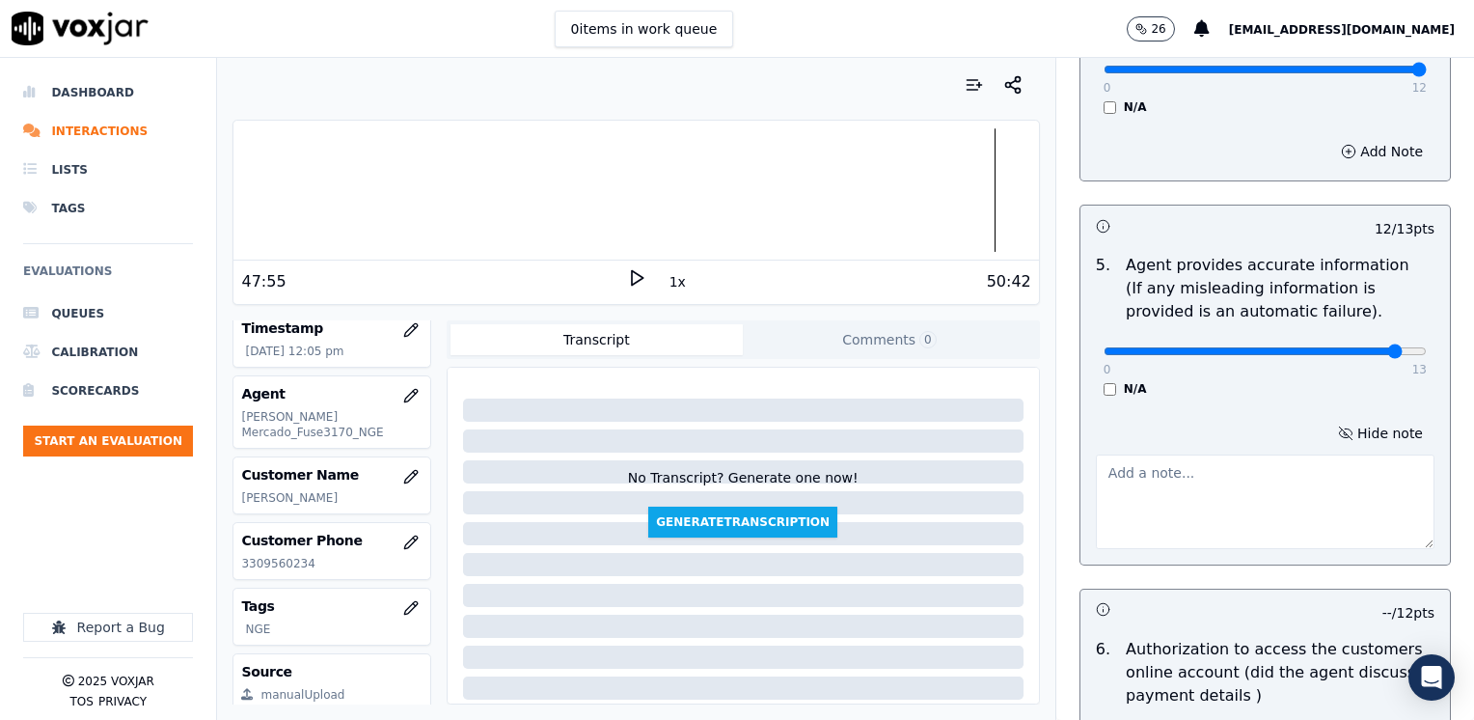
click at [1208, 481] on textarea at bounding box center [1265, 501] width 339 height 95
click at [1246, 454] on textarea "Avoid saying "esos $25.00 (no va a tener que pagarlos" at bounding box center [1265, 501] width 339 height 95
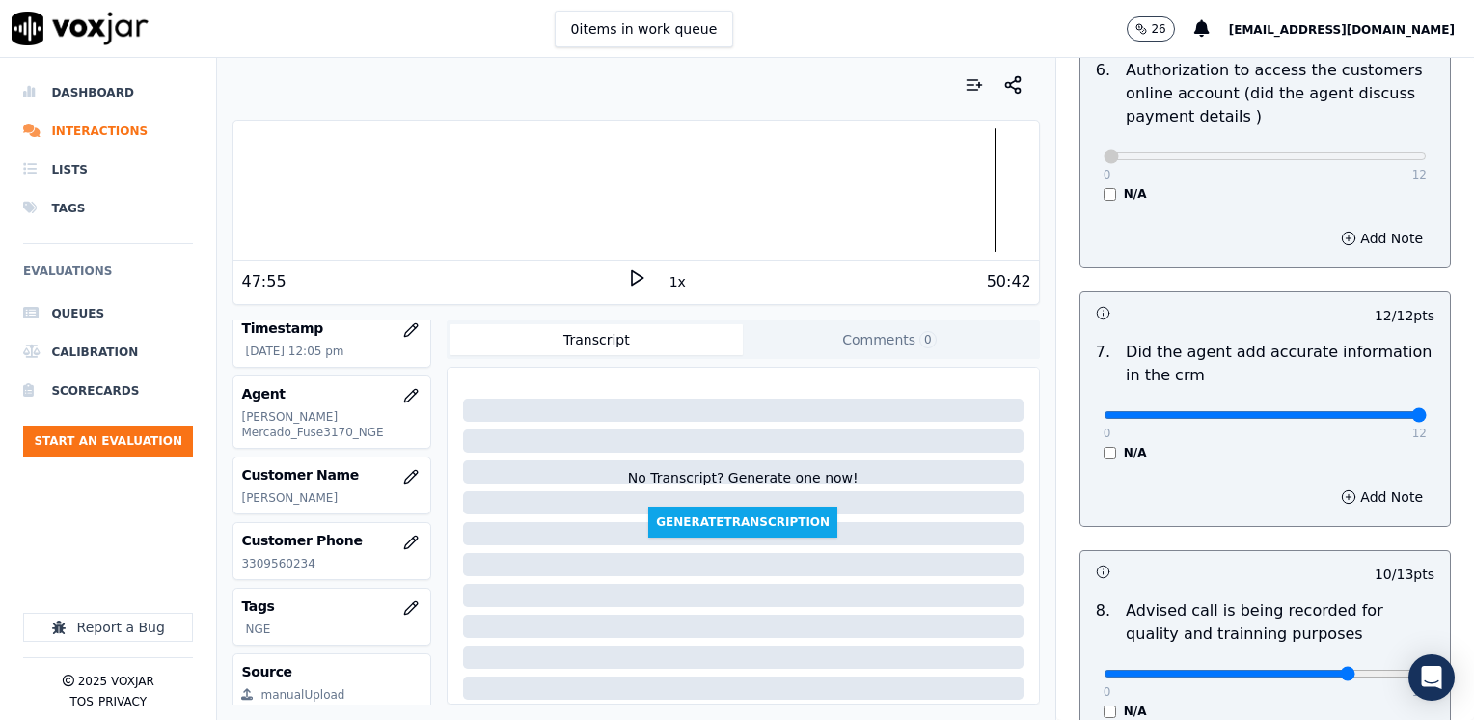
scroll to position [1787, 0]
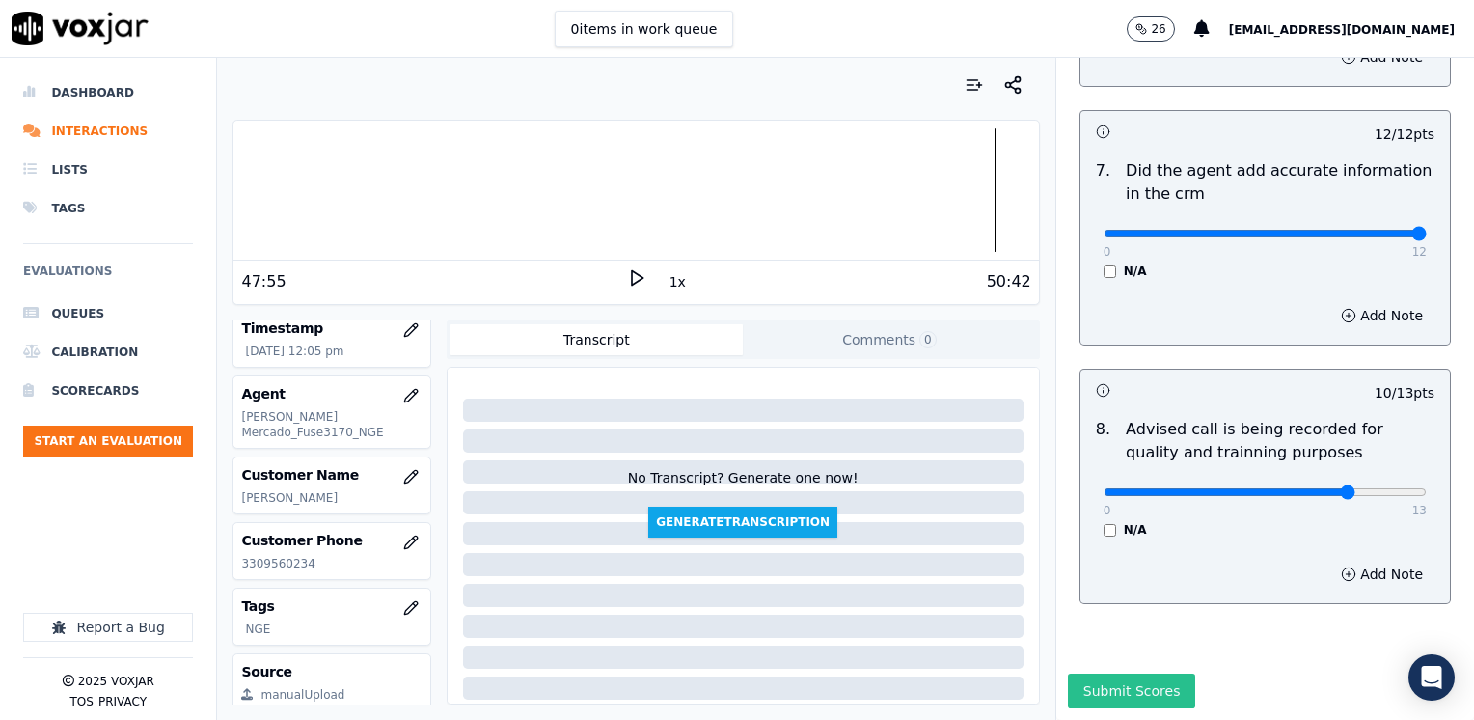
type textarea "Avoid saying "esos $25.00 (etf) no va a tener que pagarlos"
click at [1115, 673] on button "Submit Scores" at bounding box center [1132, 690] width 128 height 35
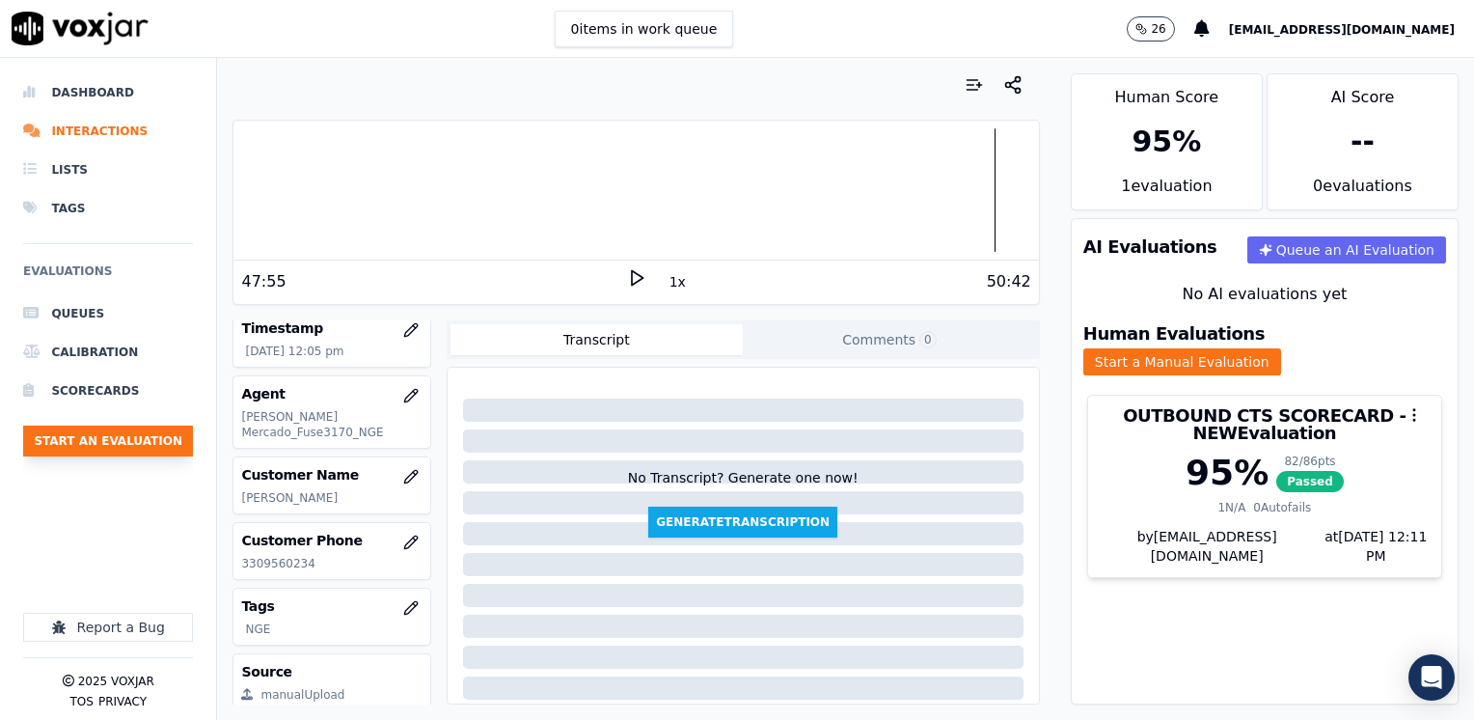
click at [133, 440] on button "Start an Evaluation" at bounding box center [108, 440] width 170 height 31
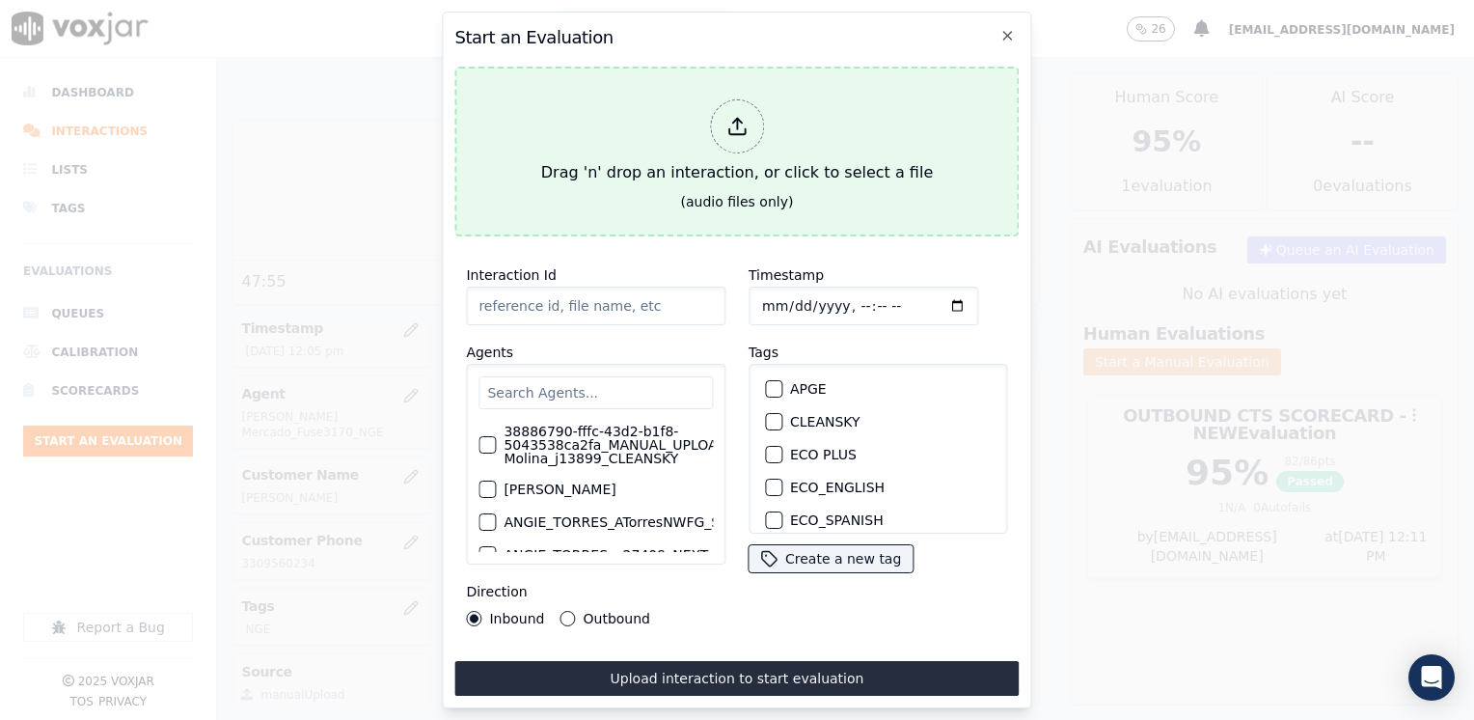
click at [724, 129] on div at bounding box center [737, 126] width 54 height 54
type input "20250826-154522_3309560234-[PERSON_NAME] all.mp3"
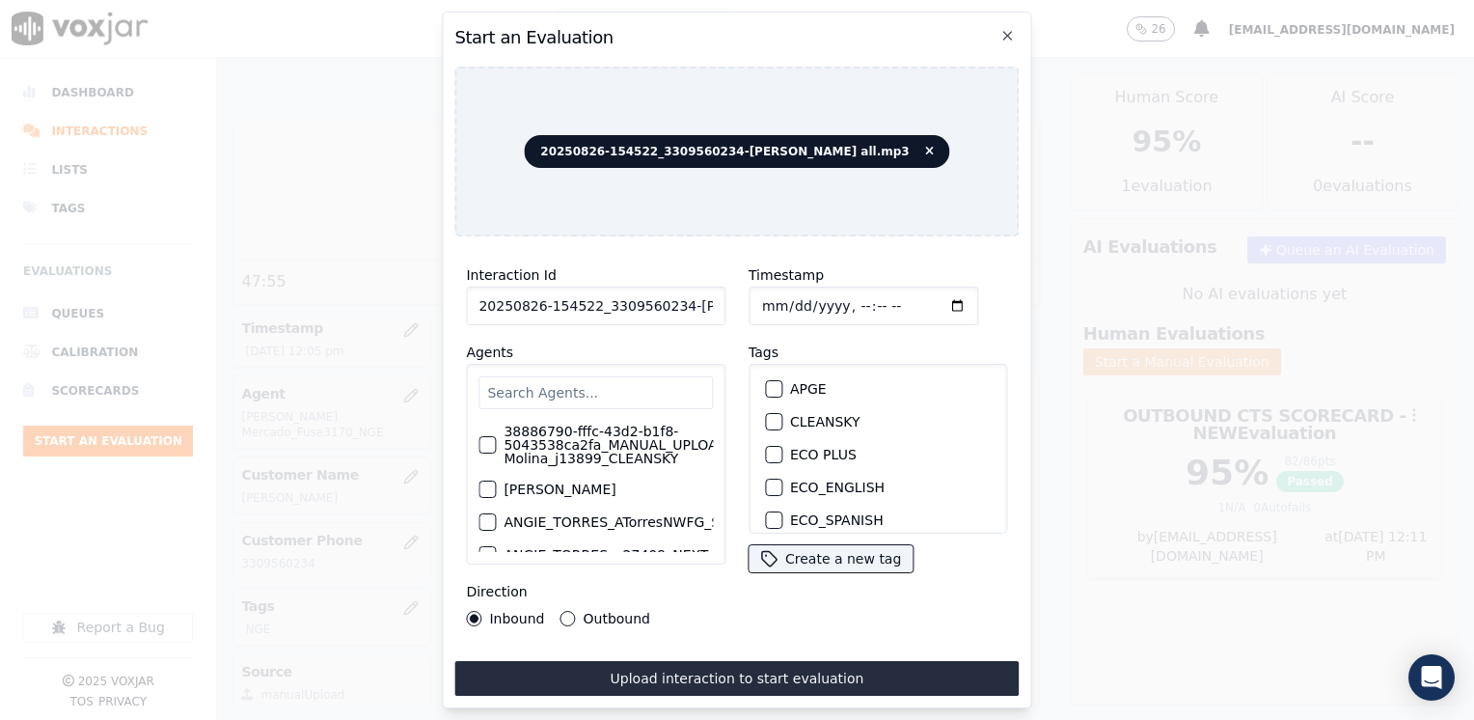
click at [648, 388] on input "text" at bounding box center [595, 392] width 234 height 33
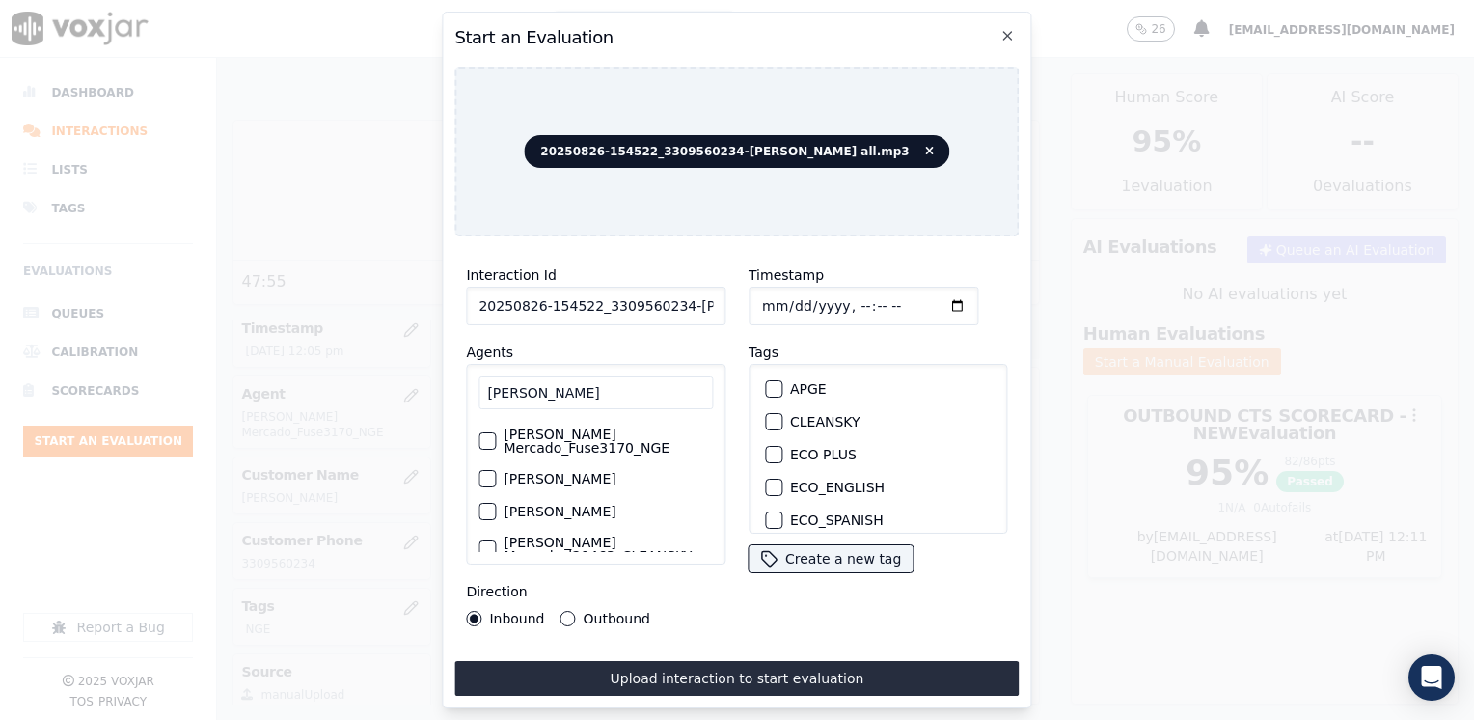
scroll to position [96, 0]
type input "[PERSON_NAME]"
click at [592, 473] on label "[PERSON_NAME]" at bounding box center [559, 478] width 112 height 14
click at [496, 473] on button "[PERSON_NAME]" at bounding box center [486, 477] width 17 height 17
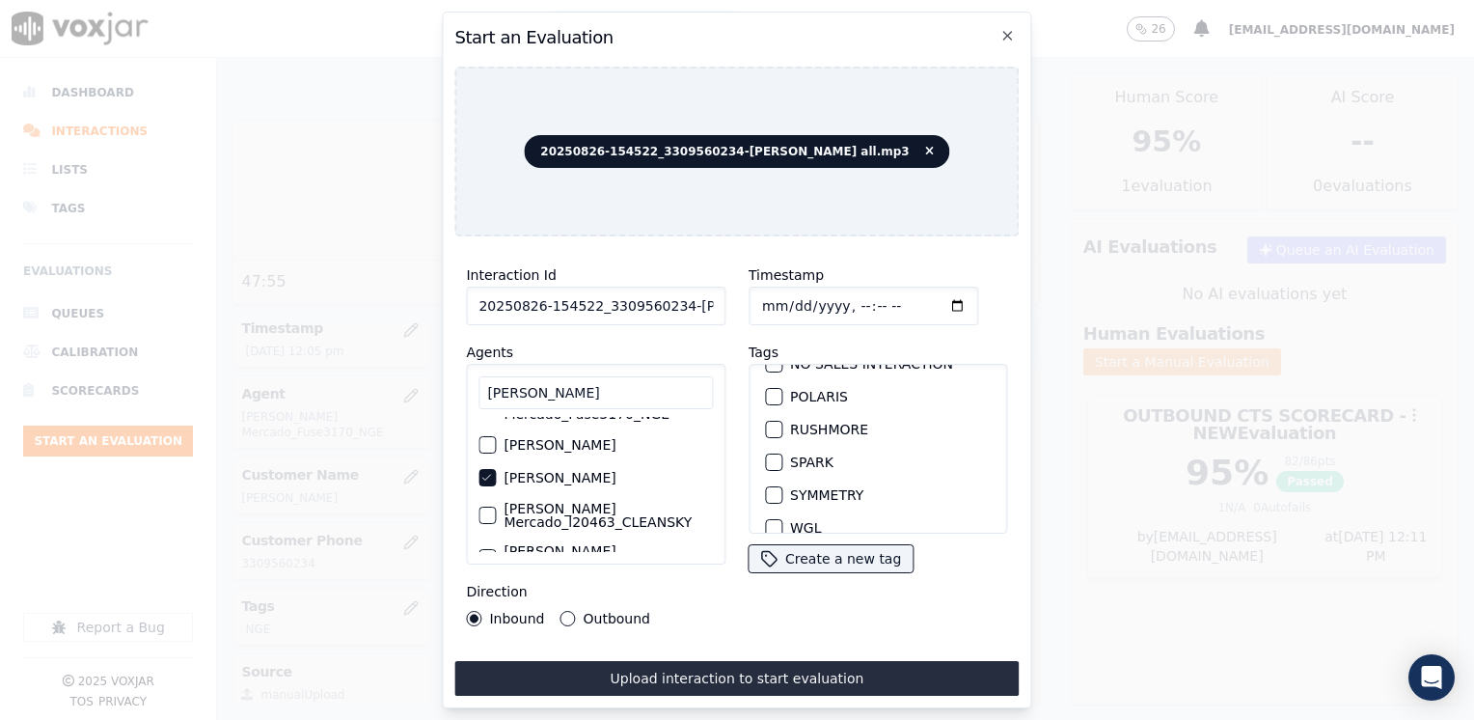
scroll to position [413, 0]
click at [766, 469] on div "button" at bounding box center [773, 476] width 14 height 14
click at [923, 295] on input "Timestamp" at bounding box center [863, 305] width 230 height 39
type input "[DATE]T12:11"
click at [569, 611] on button "Outbound" at bounding box center [567, 618] width 15 height 15
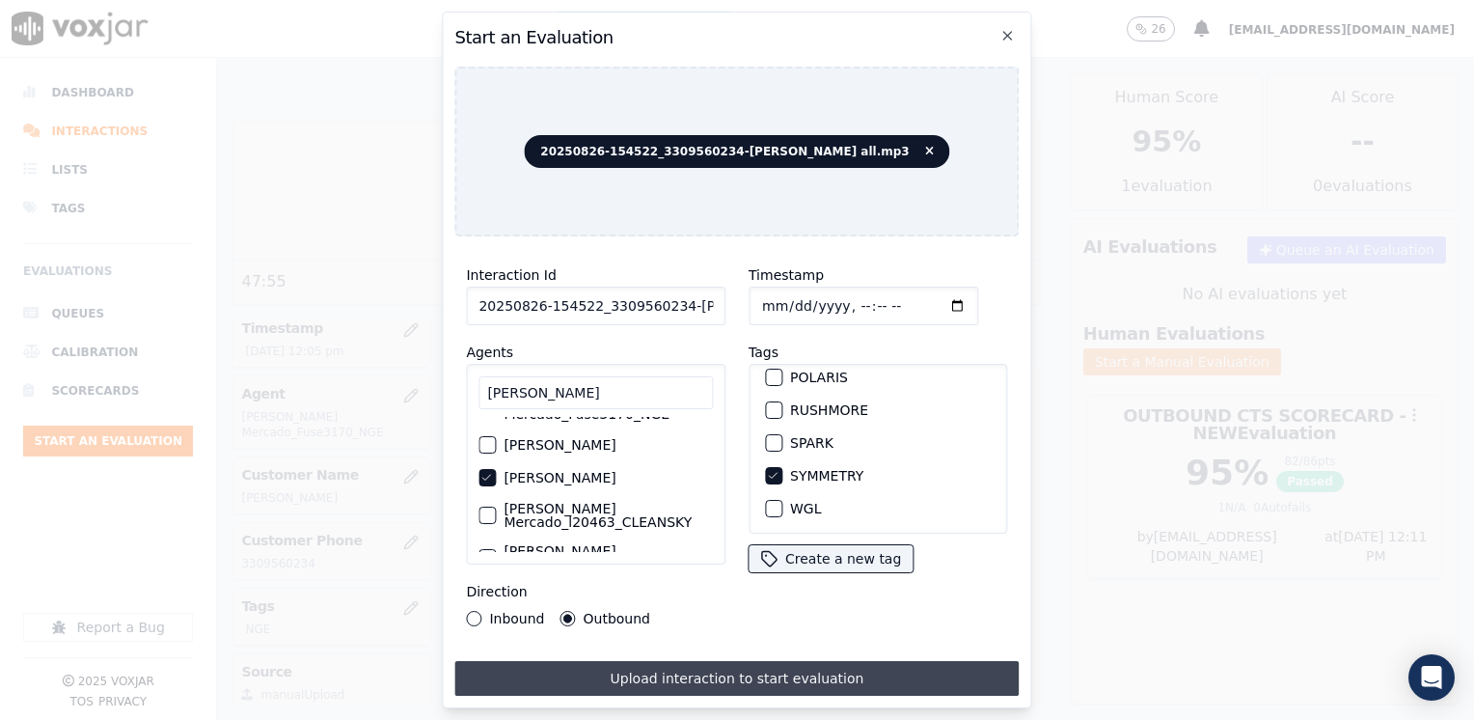
click at [804, 685] on button "Upload interaction to start evaluation" at bounding box center [736, 678] width 564 height 35
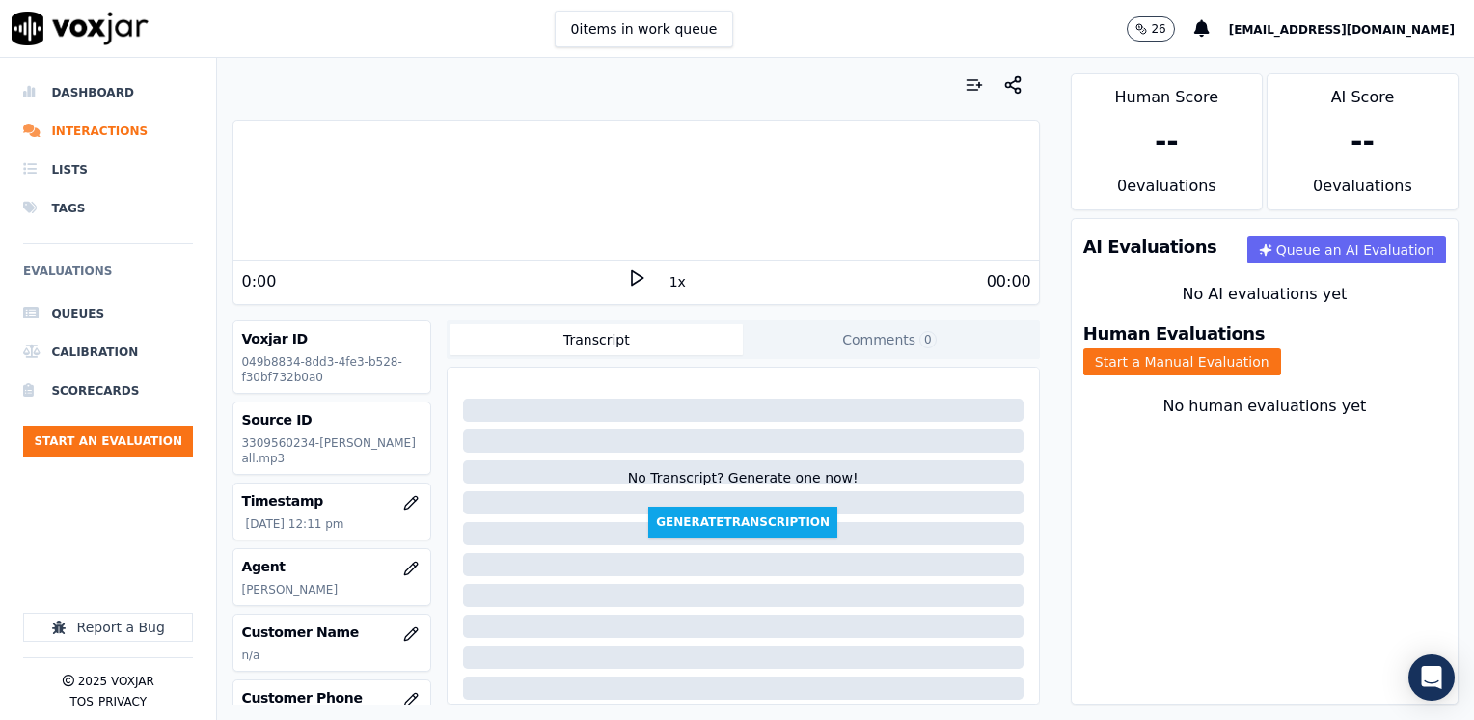
click at [627, 275] on icon at bounding box center [636, 277] width 19 height 19
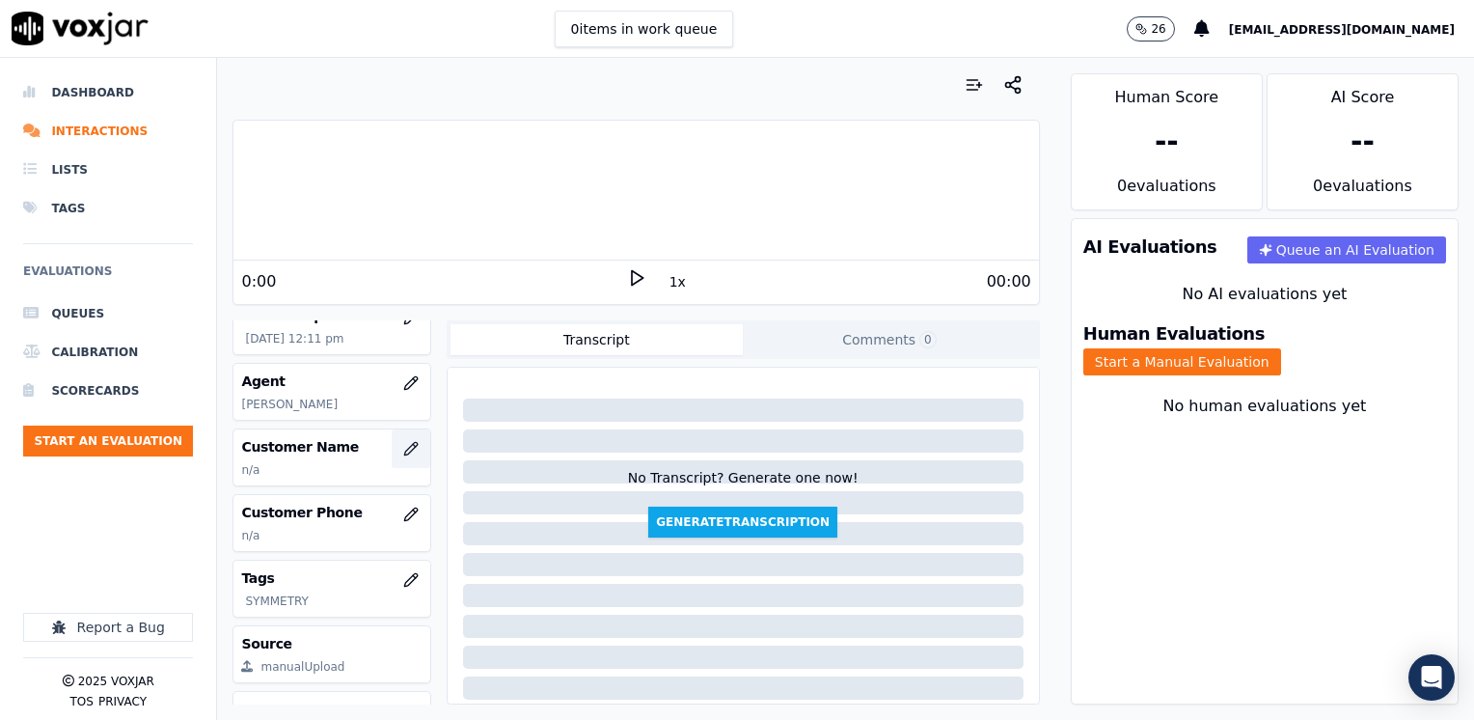
click at [392, 429] on button "button" at bounding box center [411, 448] width 39 height 39
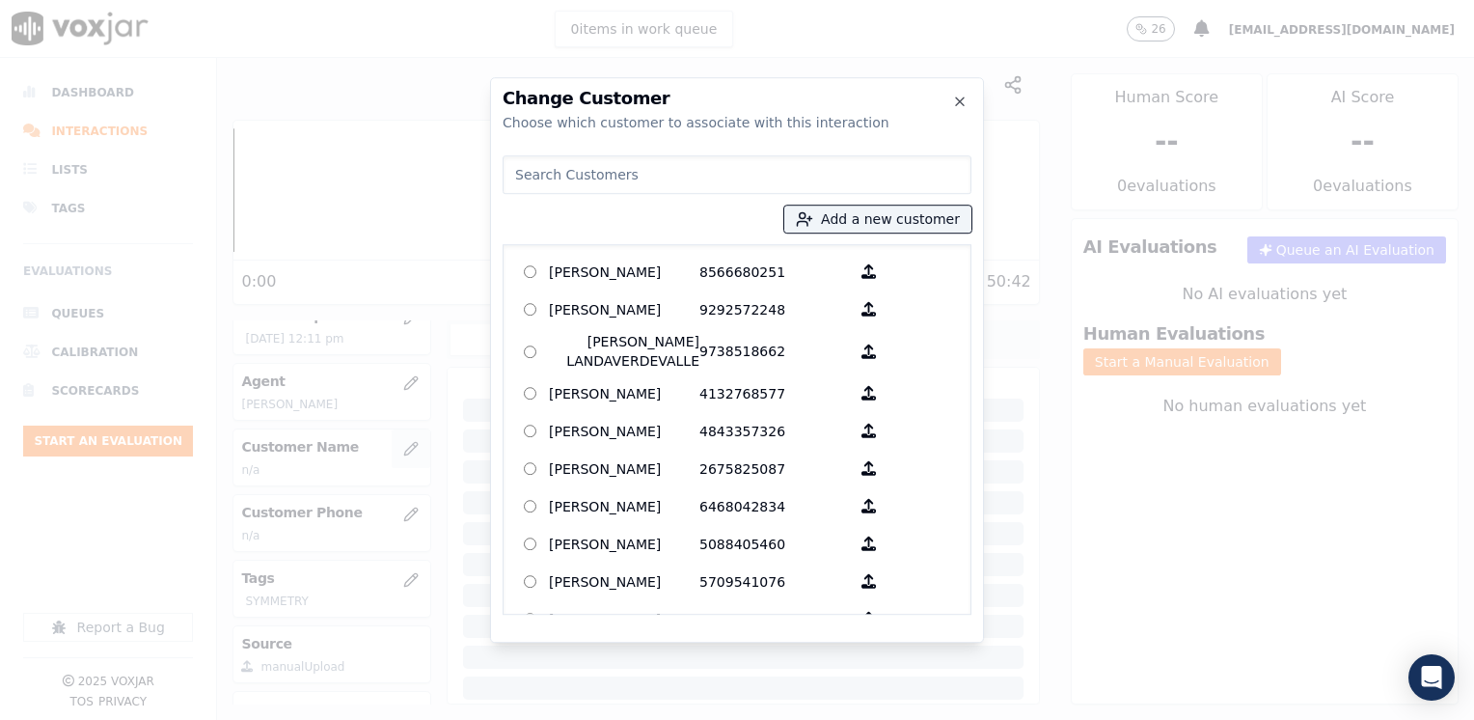
scroll to position [193, 0]
click at [388, 442] on div at bounding box center [737, 360] width 1474 height 720
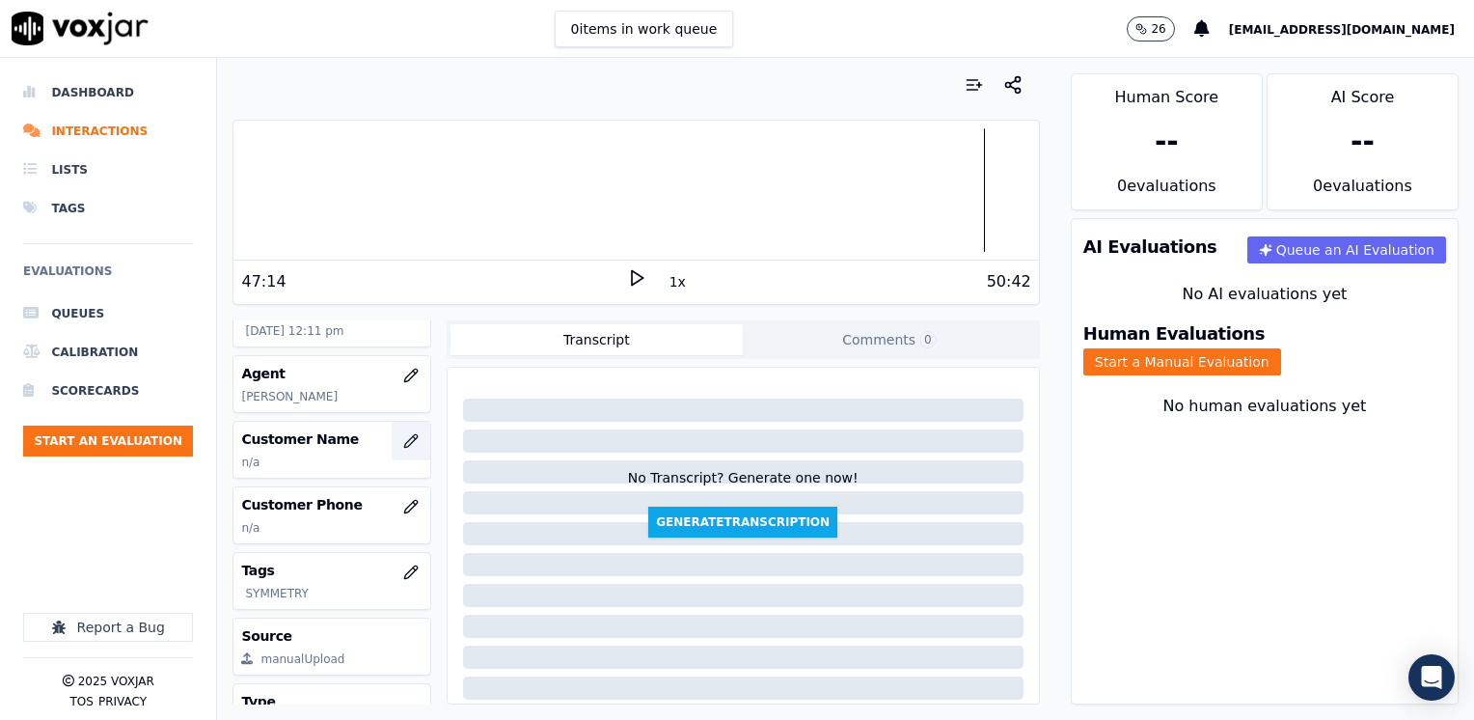
click at [403, 442] on icon "button" at bounding box center [410, 440] width 15 height 15
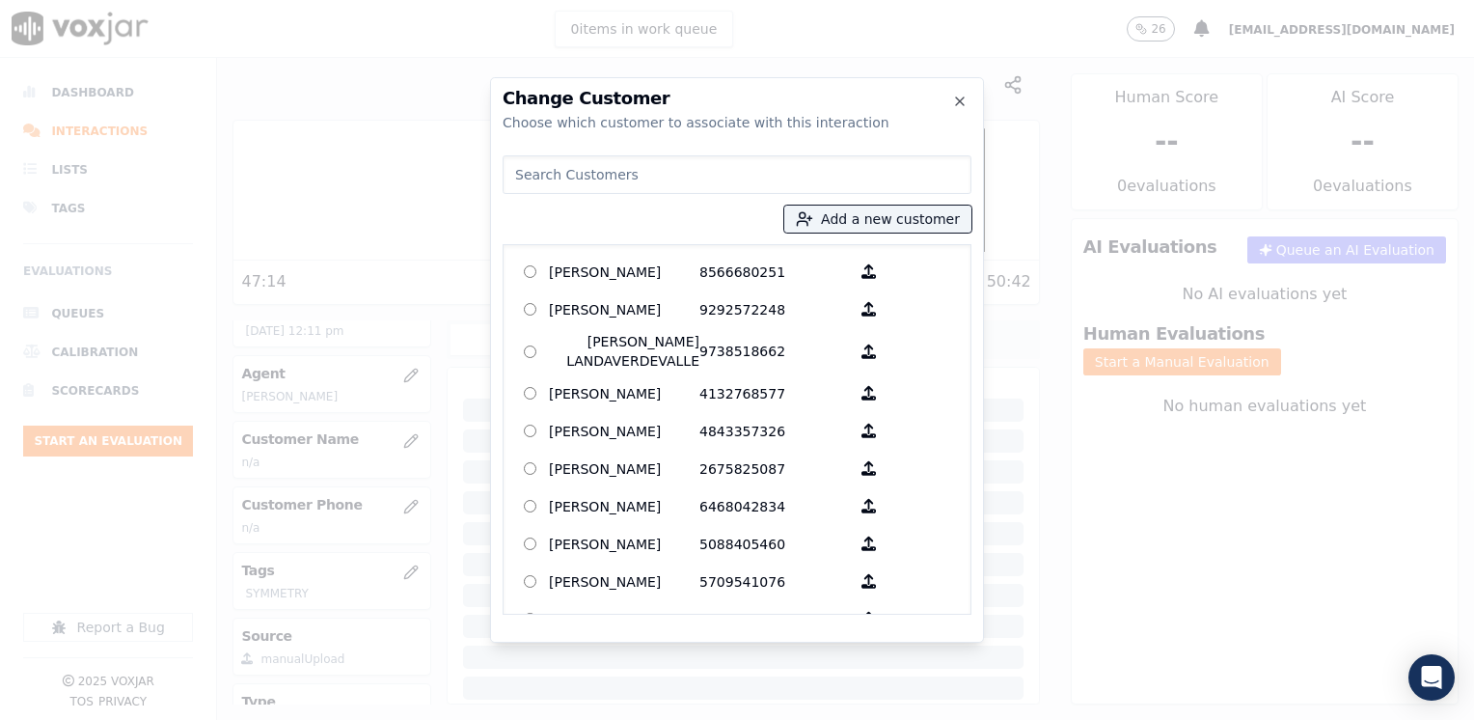
click at [887, 160] on input at bounding box center [737, 174] width 469 height 39
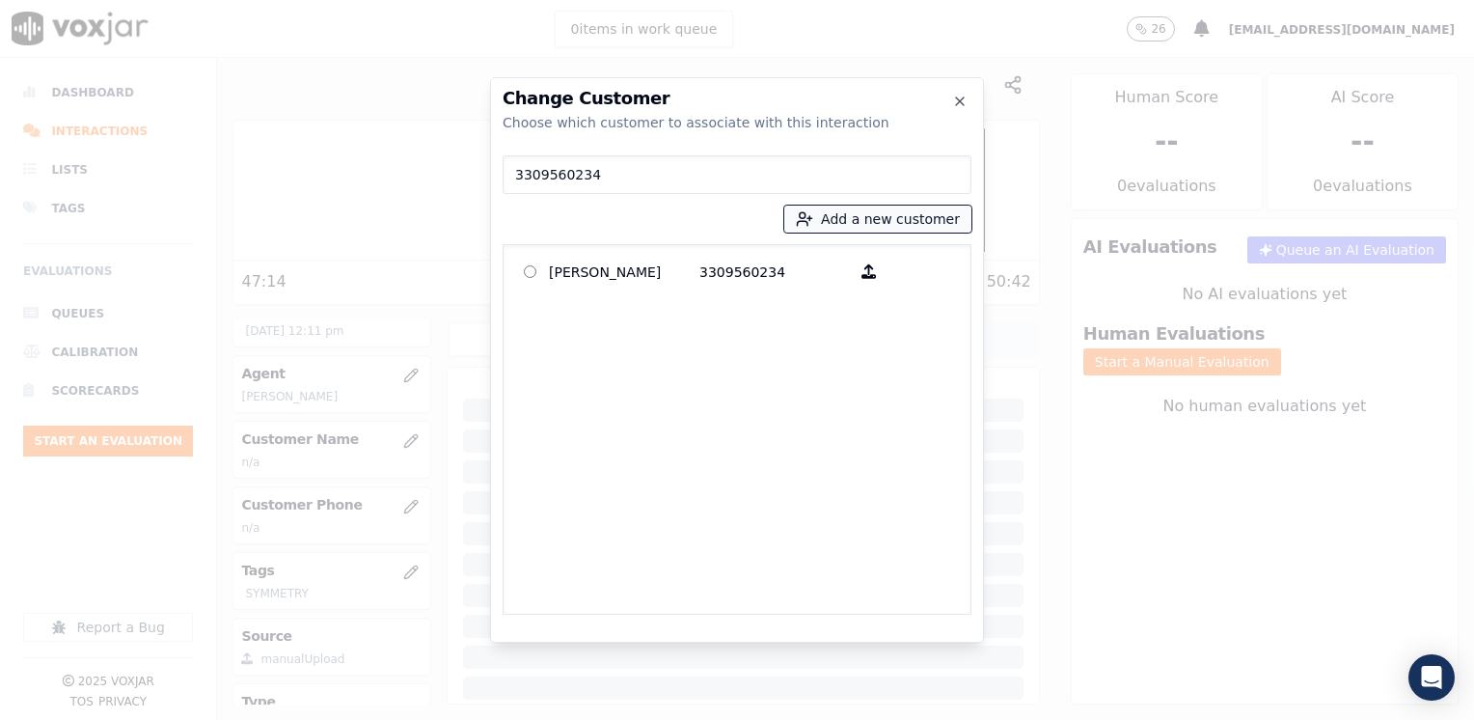
type input "3309560234"
click at [864, 214] on button "Add a new customer" at bounding box center [877, 218] width 187 height 27
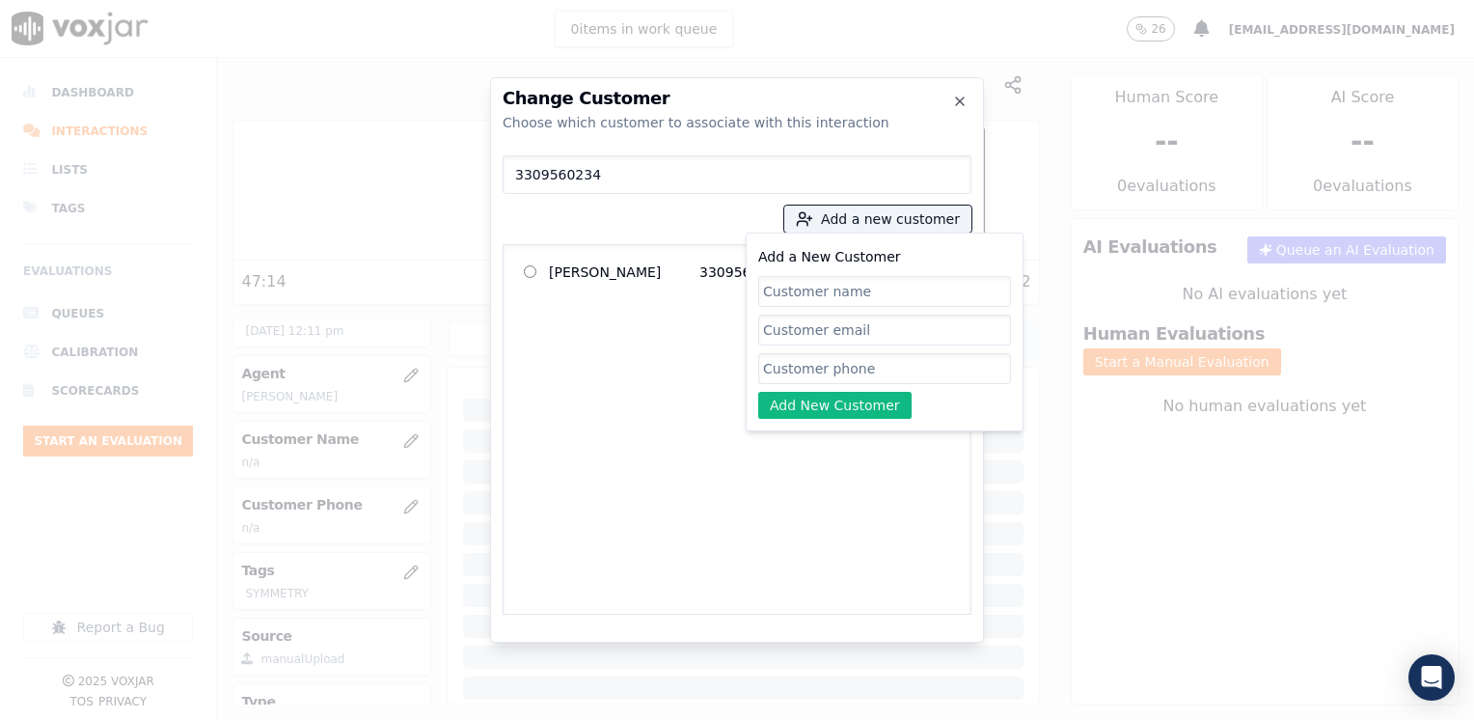
click at [822, 356] on input "Add a New Customer" at bounding box center [884, 368] width 253 height 31
paste input "3309560234"
type input "3309560234"
click at [829, 300] on input "Add a New Customer" at bounding box center [884, 291] width 253 height 31
paste input "[PERSON_NAME] Molun [PERSON_NAME]"
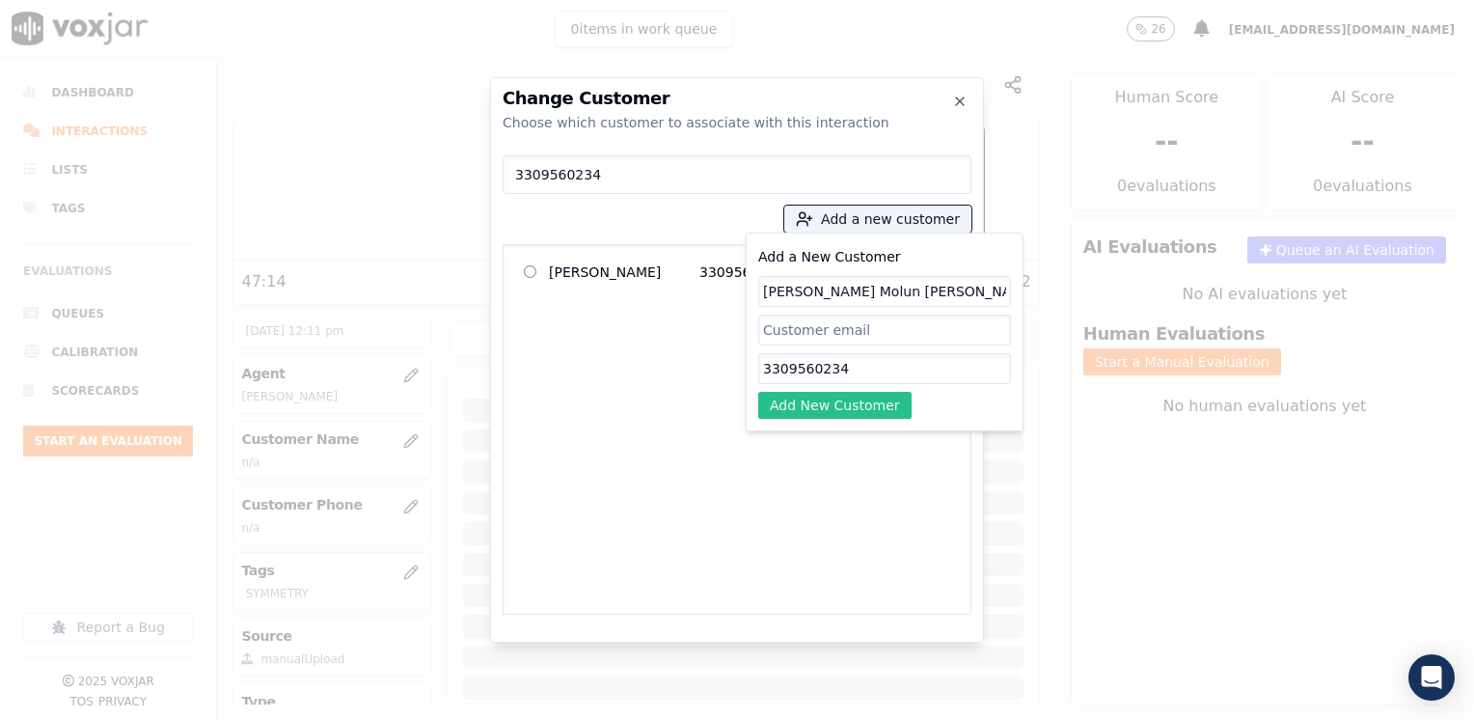
type input "[PERSON_NAME] Molun [PERSON_NAME]"
click at [872, 416] on button "Add New Customer" at bounding box center [834, 405] width 153 height 27
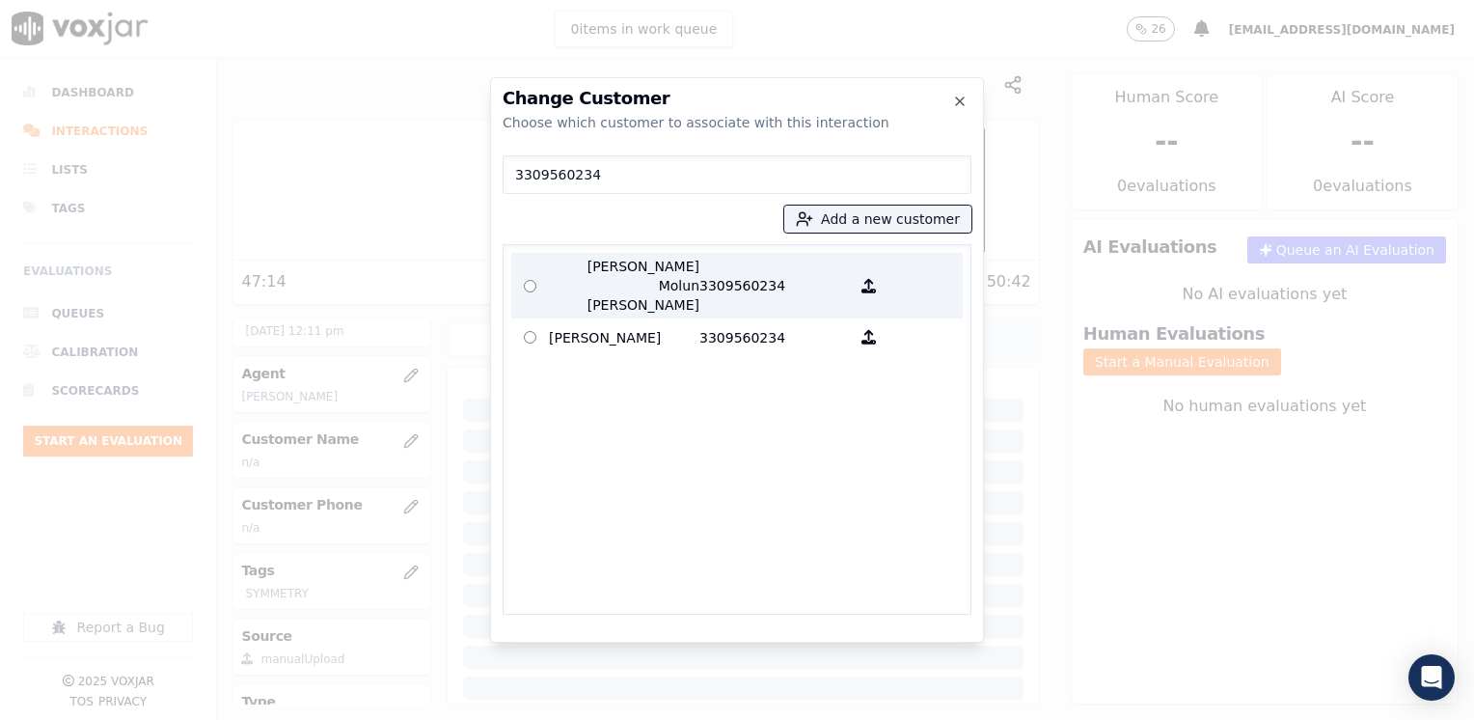
click at [739, 273] on p "3309560234" at bounding box center [774, 286] width 150 height 58
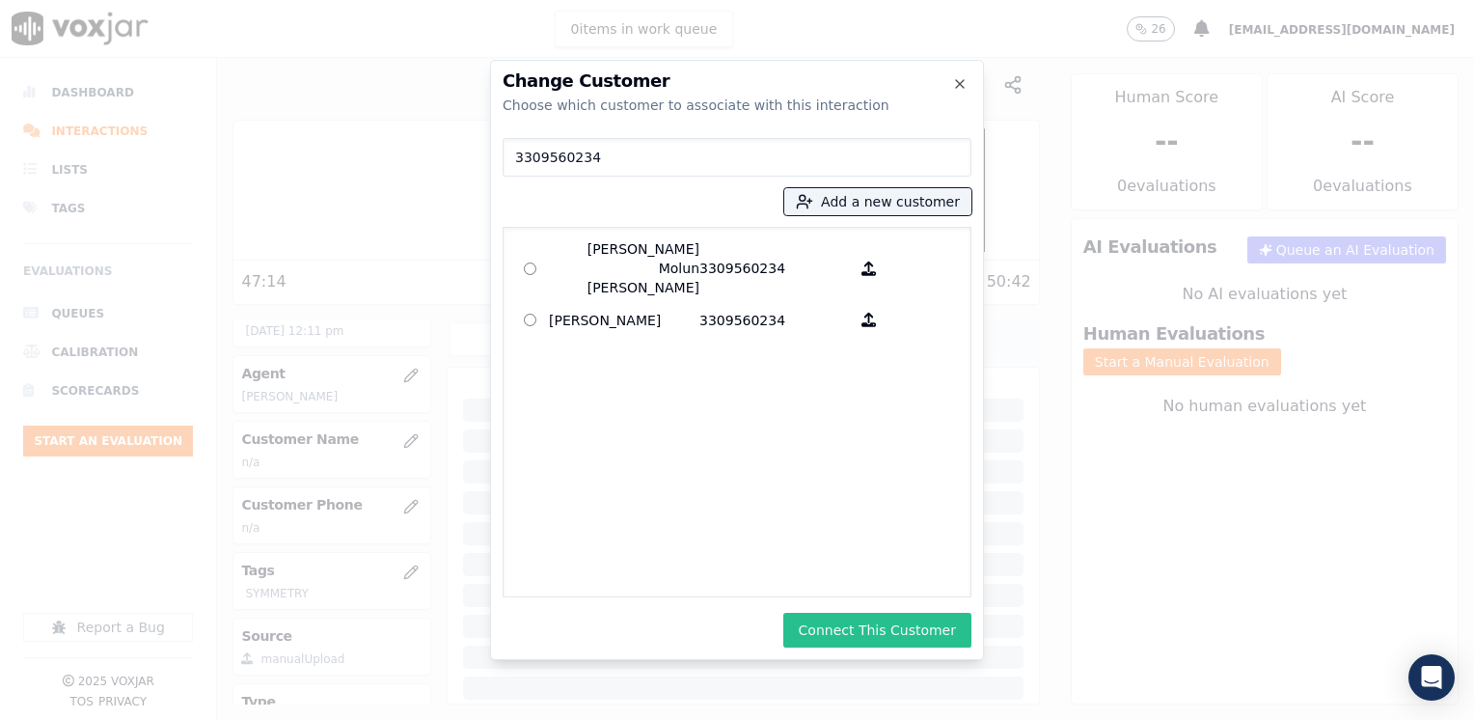
click at [919, 624] on button "Connect This Customer" at bounding box center [877, 629] width 188 height 35
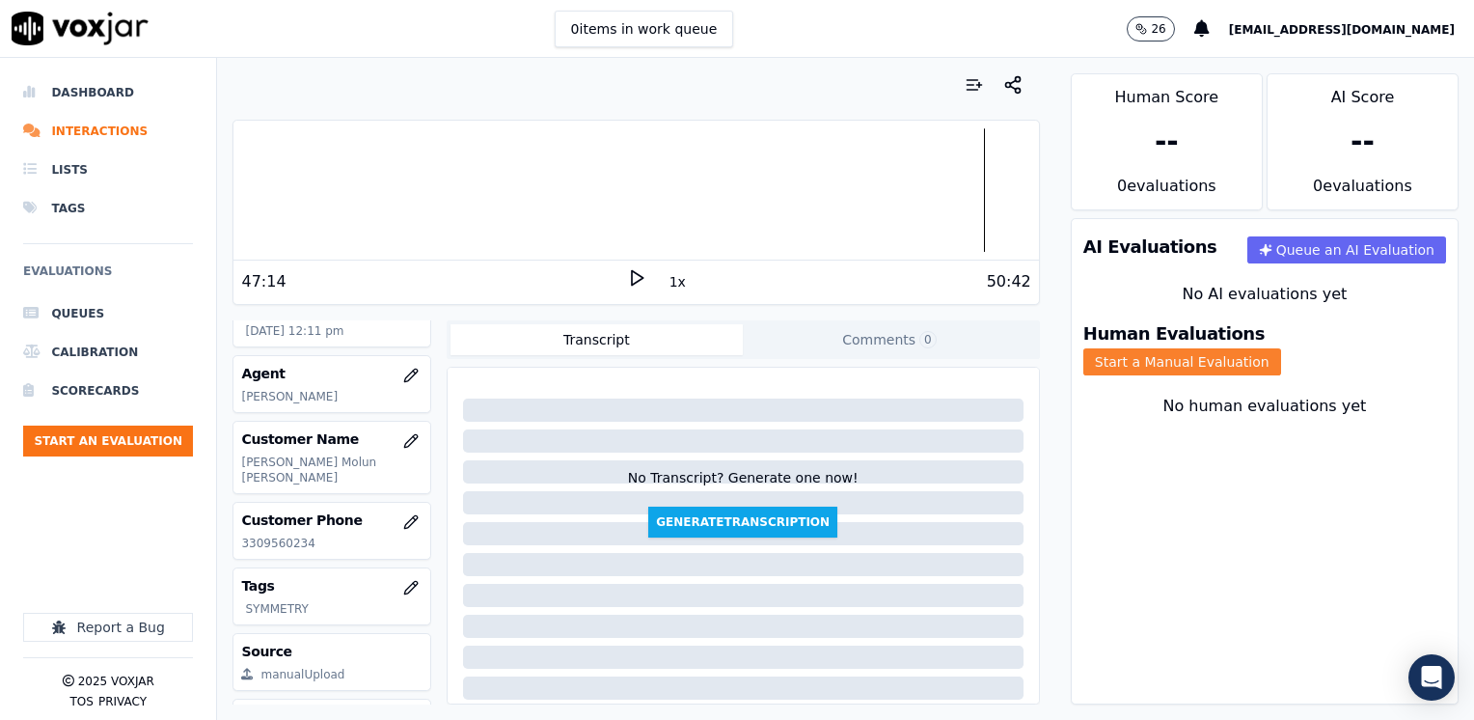
click at [1281, 348] on button "Start a Manual Evaluation" at bounding box center [1182, 361] width 198 height 27
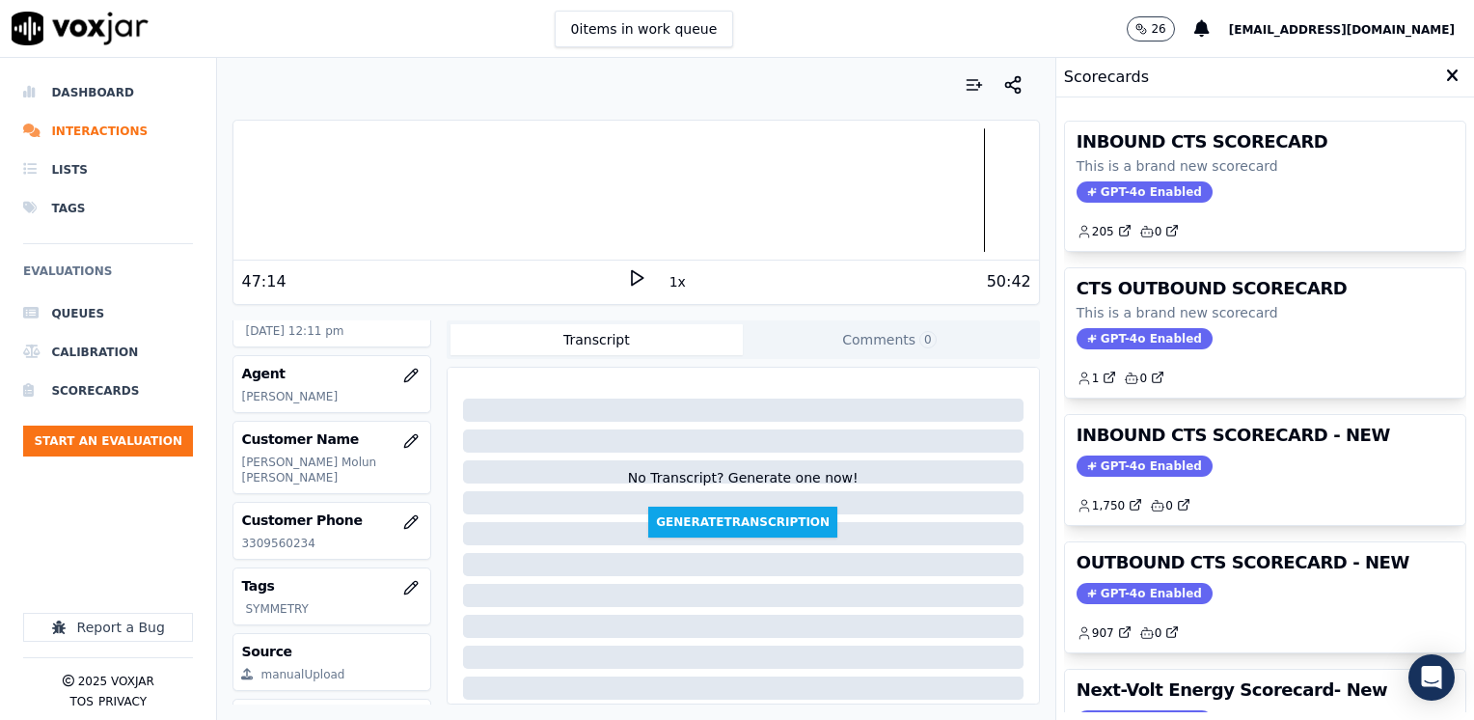
drag, startPoint x: 1127, startPoint y: 588, endPoint x: 1134, endPoint y: 578, distance: 13.1
click at [1127, 588] on span "GPT-4o Enabled" at bounding box center [1144, 593] width 136 height 21
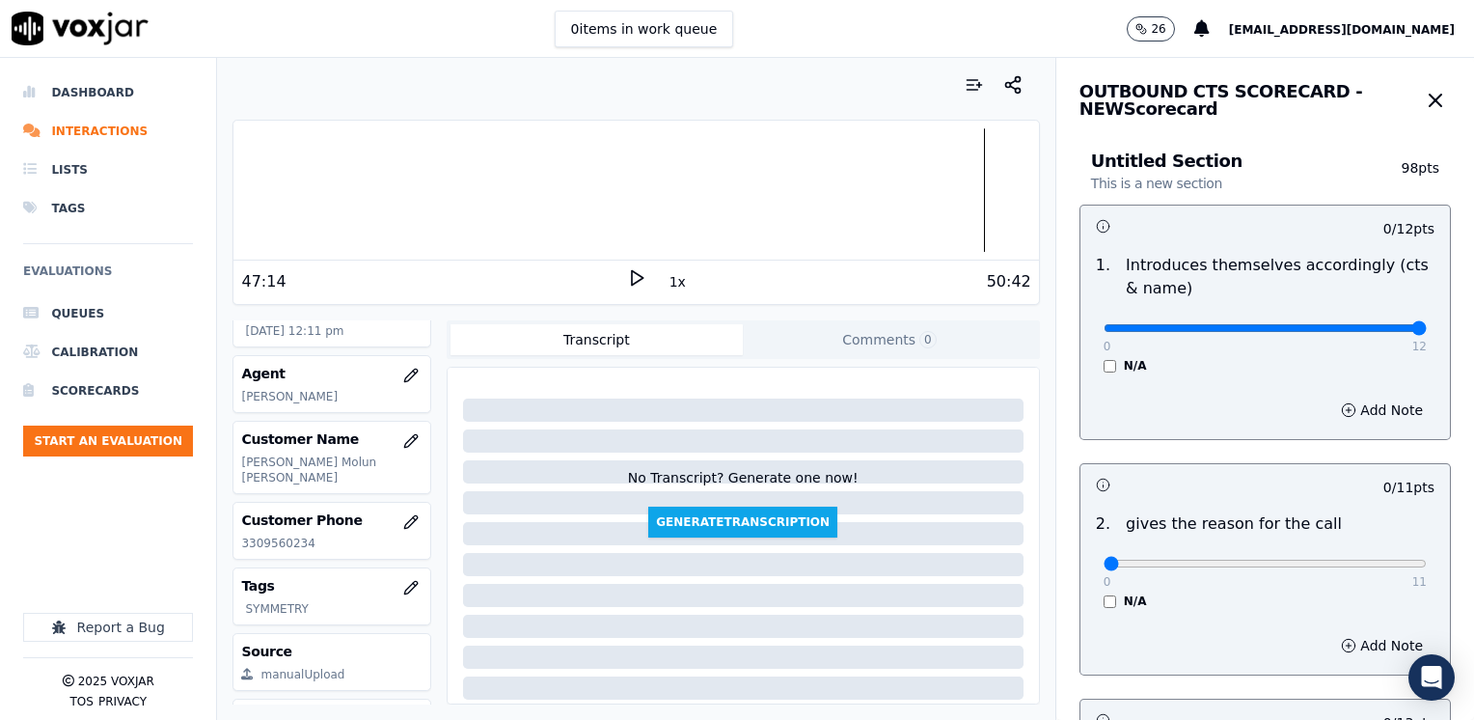
drag, startPoint x: 1089, startPoint y: 325, endPoint x: 1477, endPoint y: 447, distance: 406.3
type input "12"
click at [1427, 332] on input "range" at bounding box center [1264, 328] width 323 height 8
drag, startPoint x: 1092, startPoint y: 561, endPoint x: 1473, endPoint y: 561, distance: 381.0
type input "11"
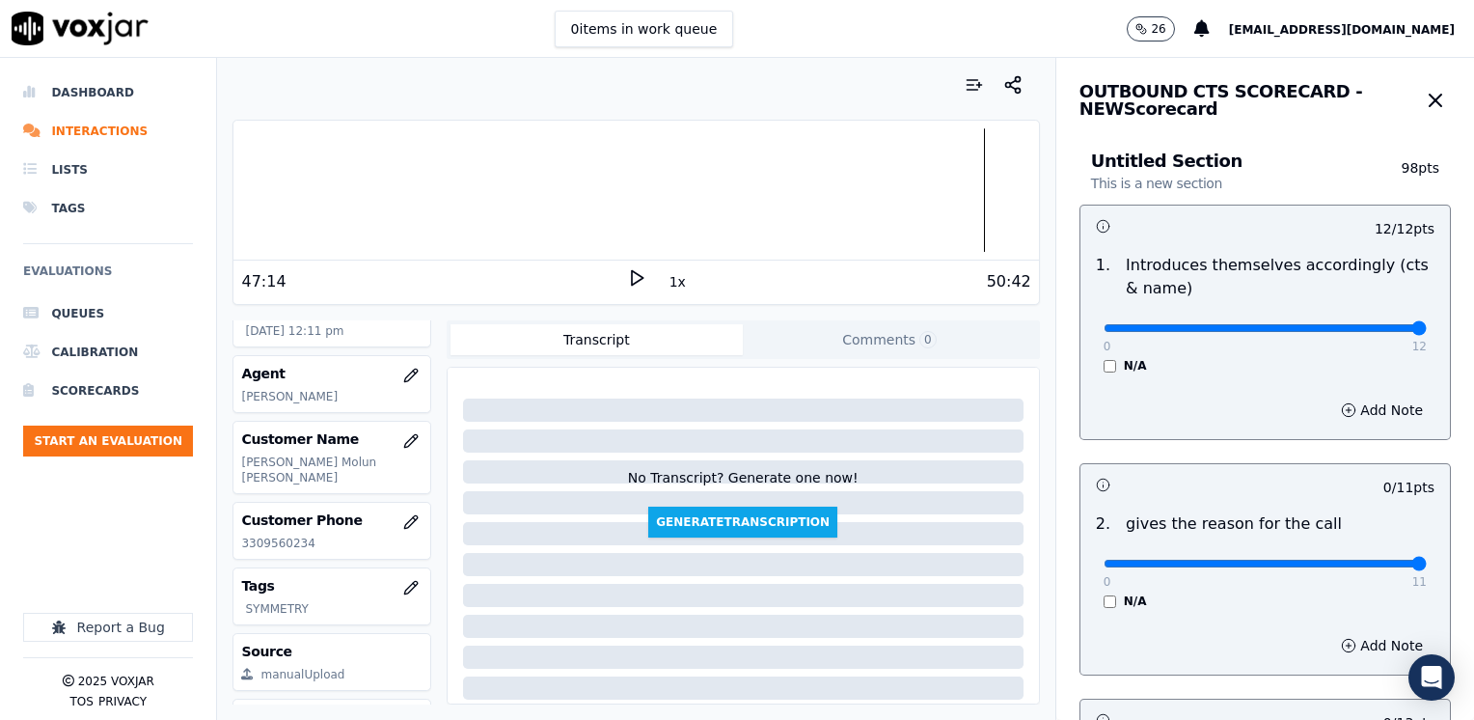
click at [1427, 332] on input "range" at bounding box center [1264, 328] width 323 height 8
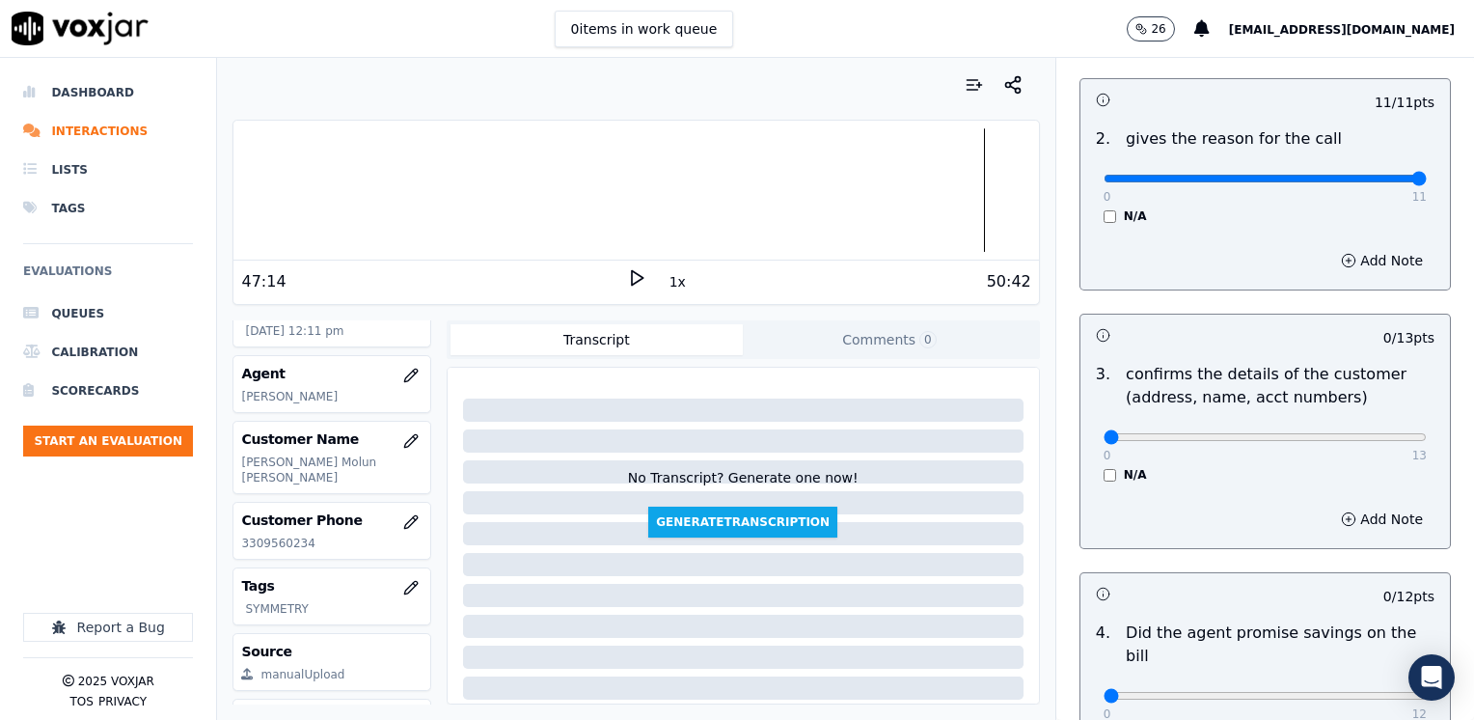
scroll to position [386, 0]
drag, startPoint x: 1096, startPoint y: 434, endPoint x: 1477, endPoint y: 461, distance: 381.9
type input "13"
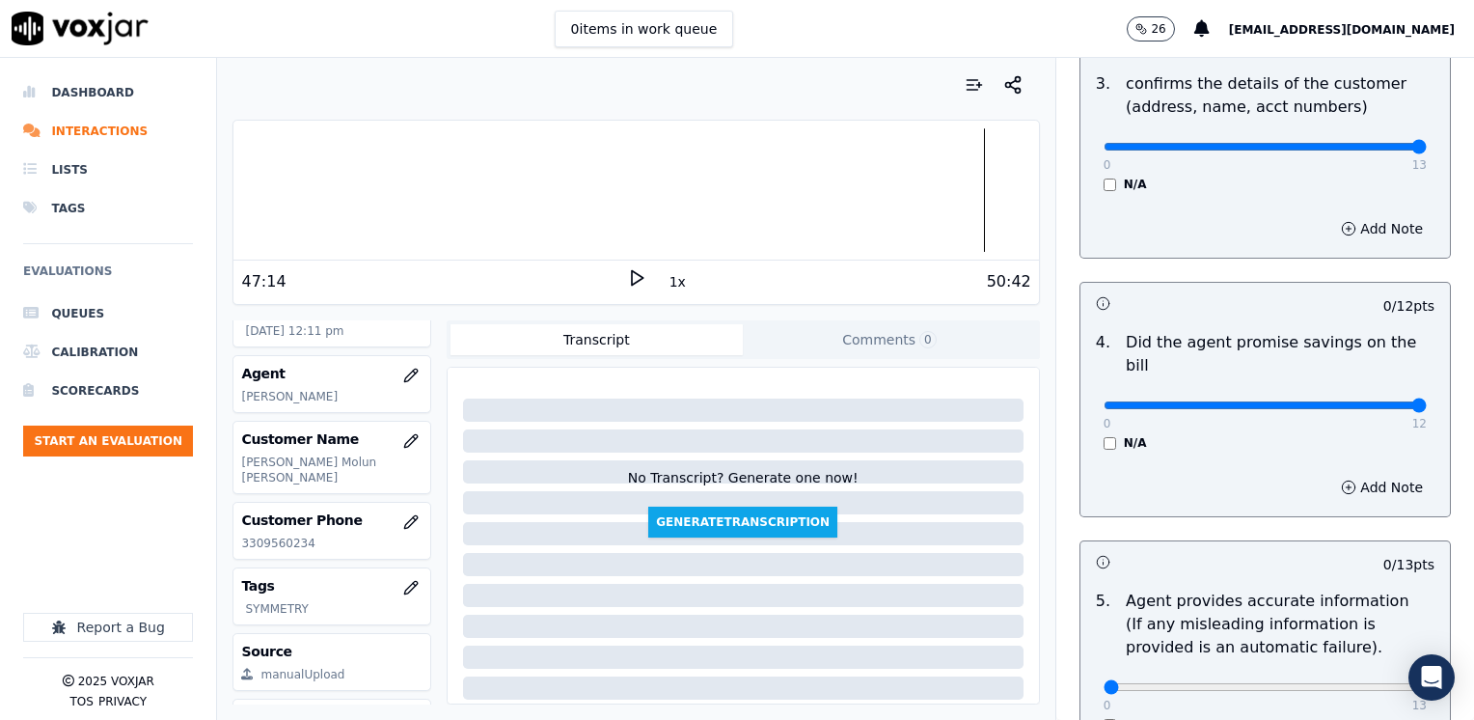
drag, startPoint x: 1092, startPoint y: 375, endPoint x: 1477, endPoint y: 377, distance: 384.9
type input "12"
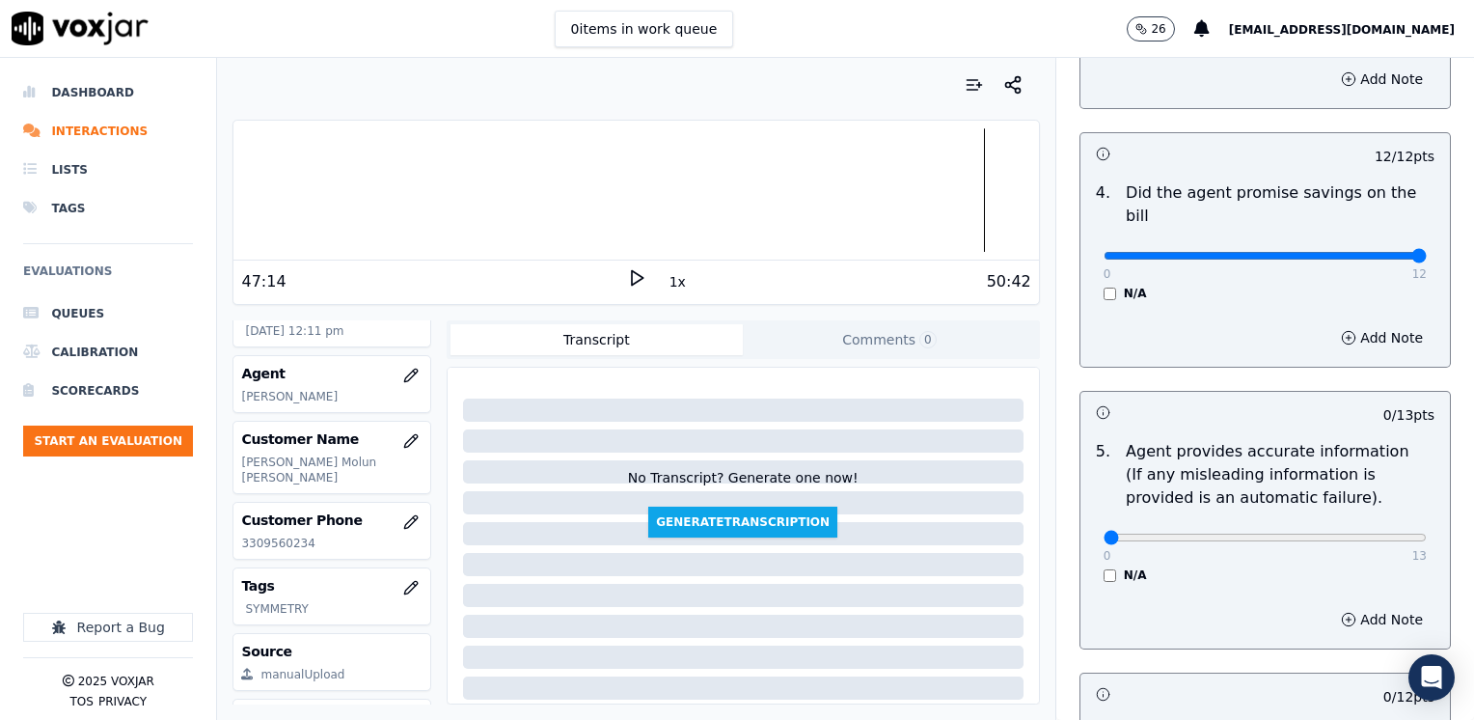
scroll to position [965, 0]
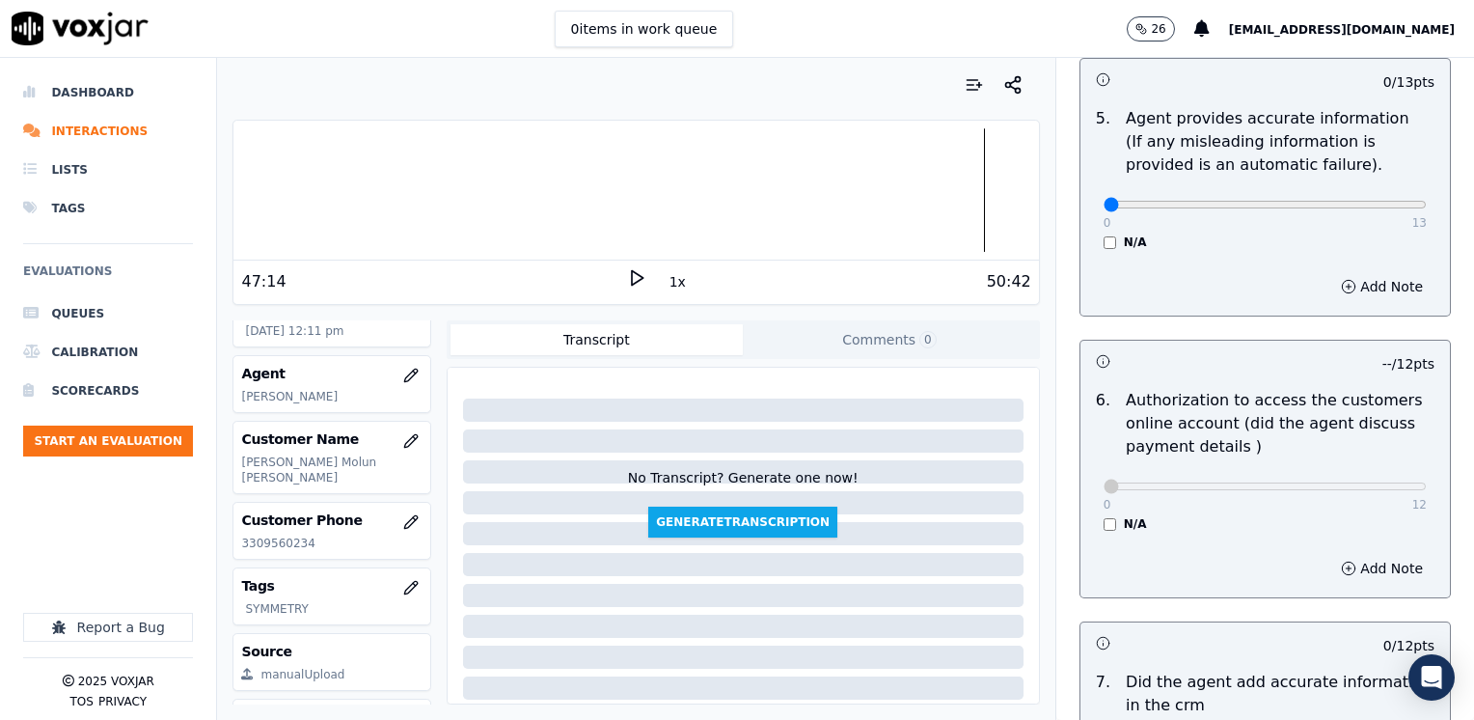
scroll to position [1447, 0]
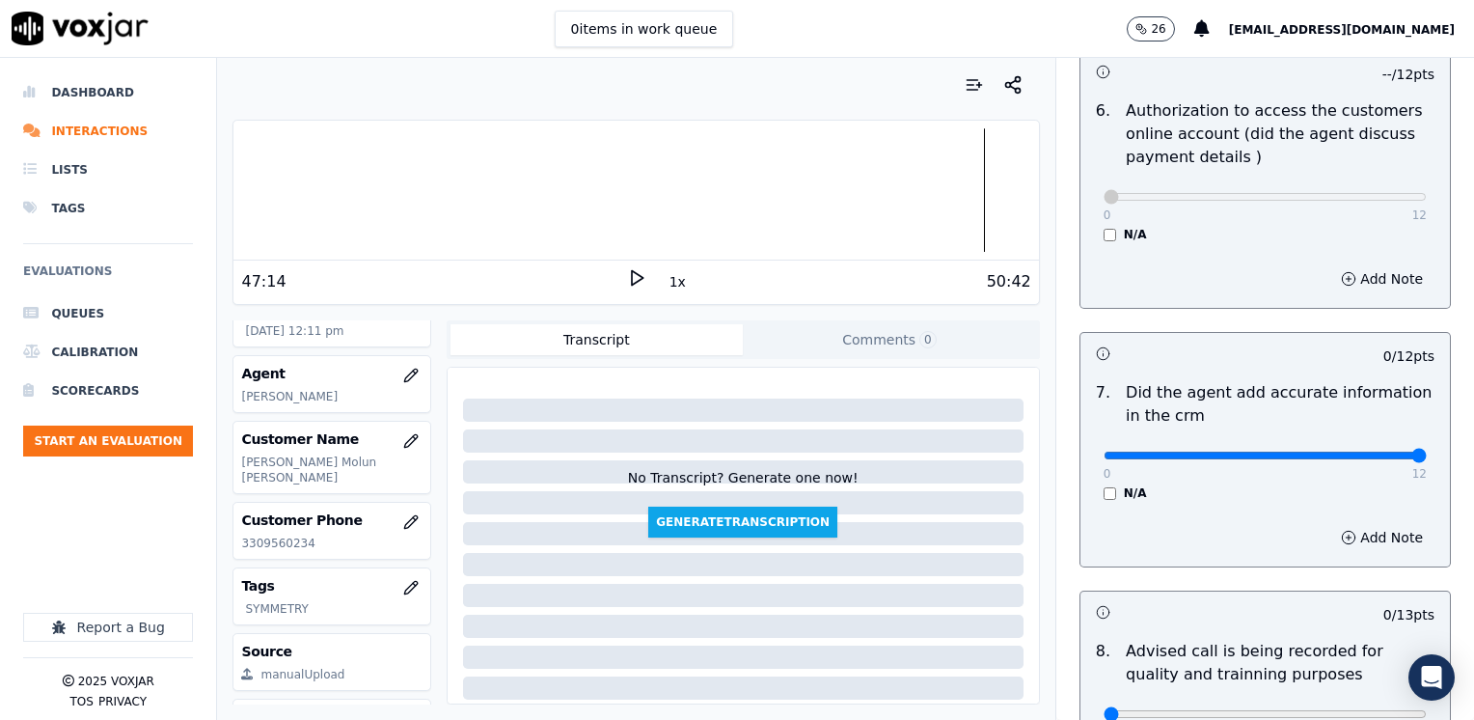
drag, startPoint x: 1095, startPoint y: 431, endPoint x: 1477, endPoint y: 427, distance: 382.0
type input "12"
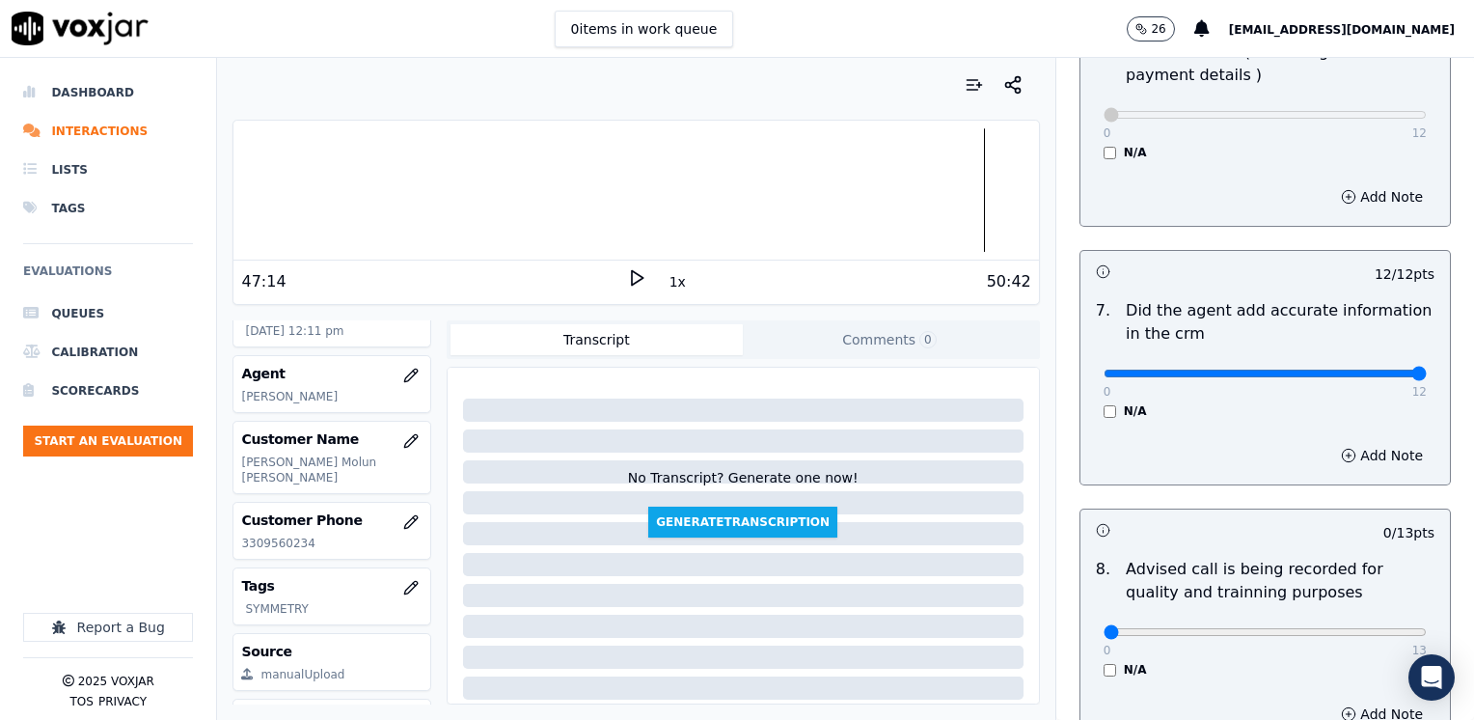
scroll to position [1686, 0]
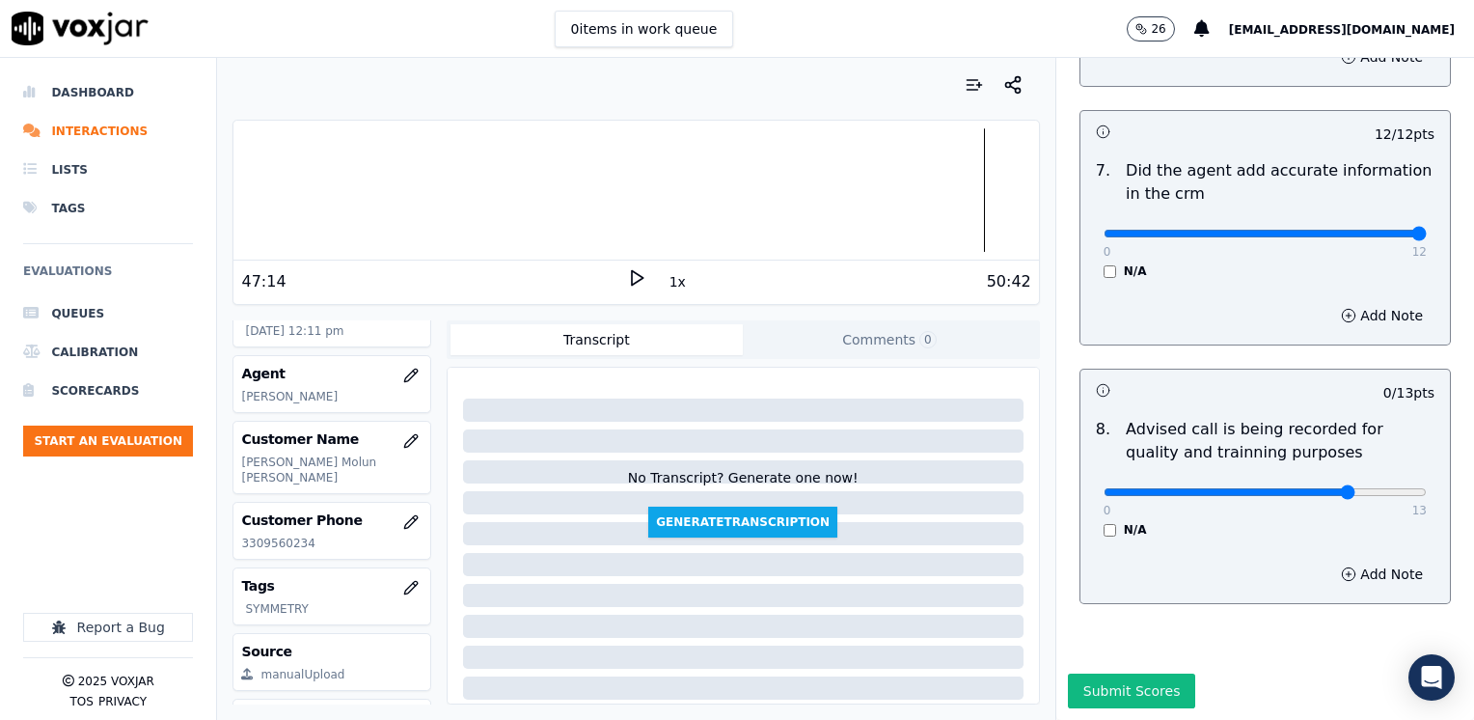
drag, startPoint x: 1095, startPoint y: 453, endPoint x: 1307, endPoint y: 451, distance: 212.2
type input "10"
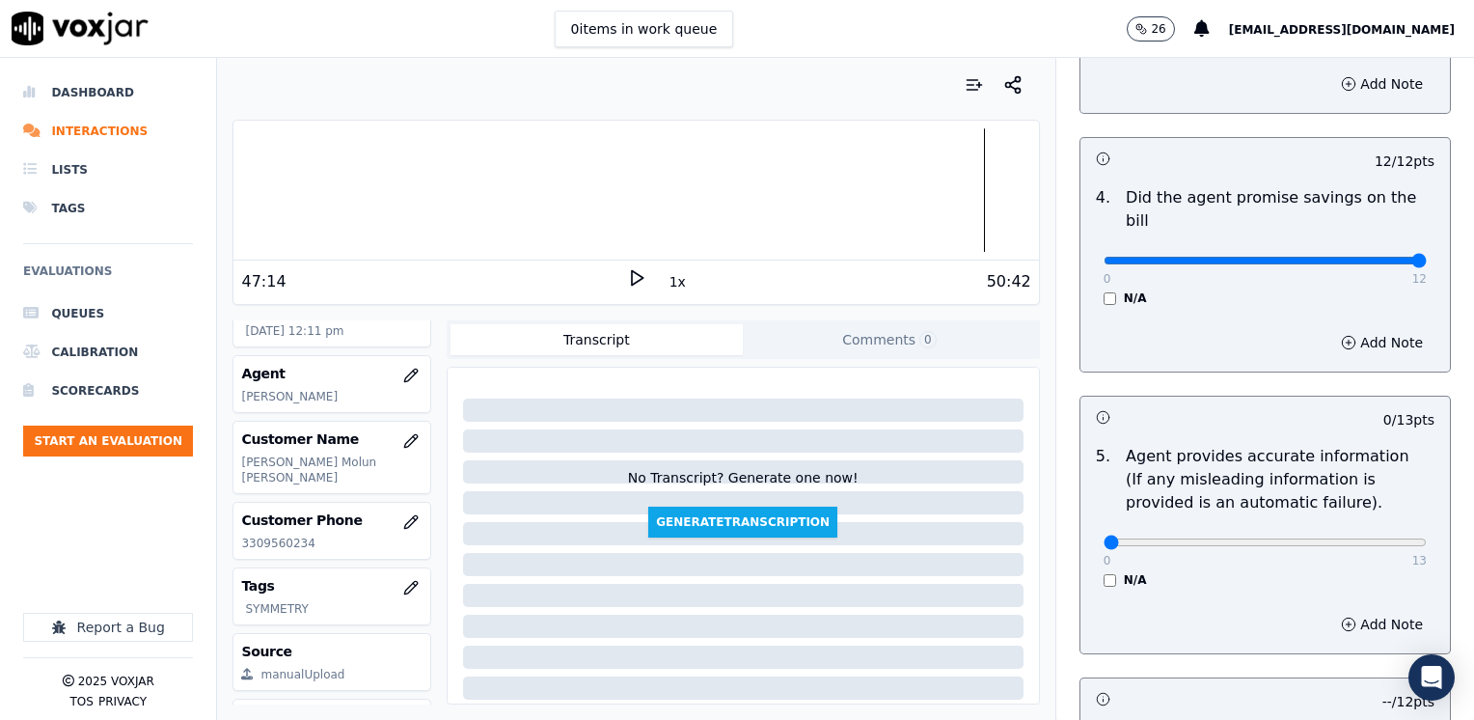
scroll to position [818, 0]
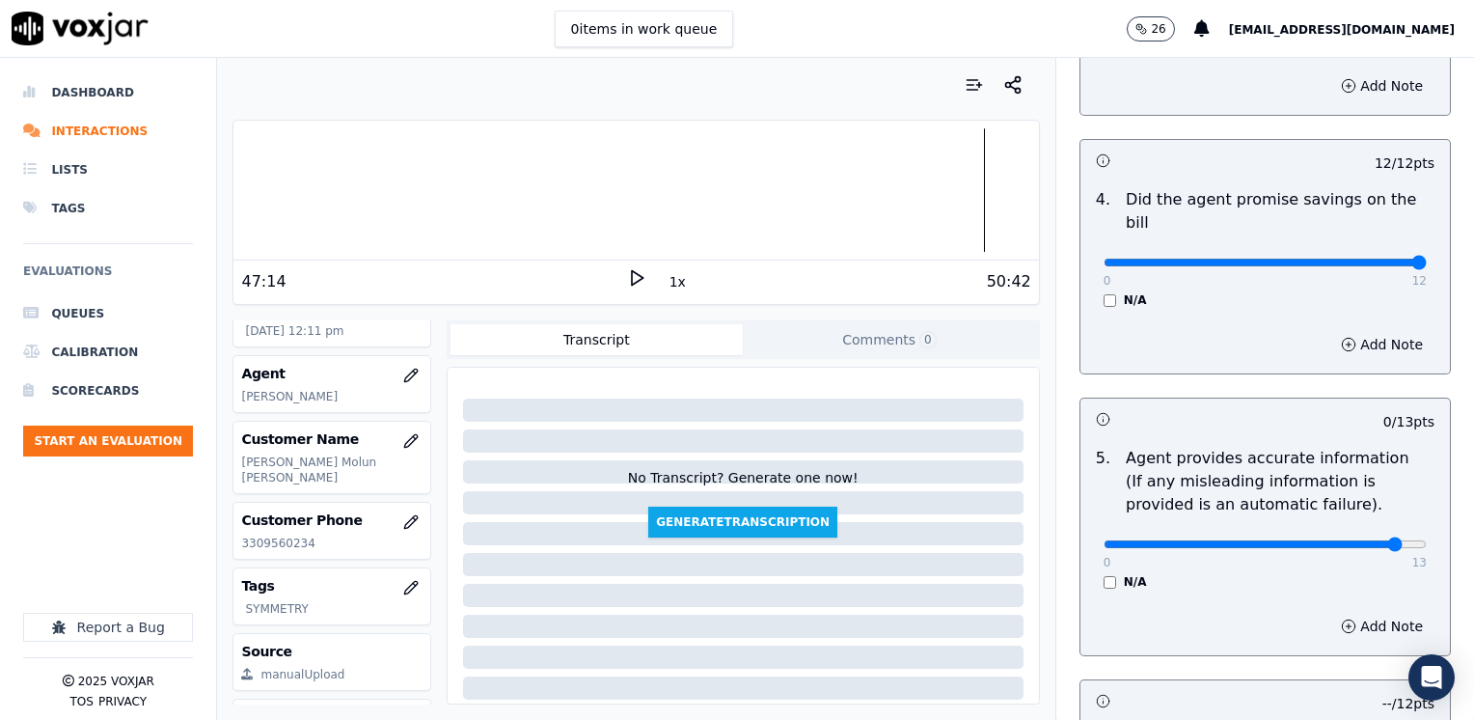
type input "12"
type input "11"
click at [1363, 331] on button "Add Note" at bounding box center [1381, 344] width 105 height 27
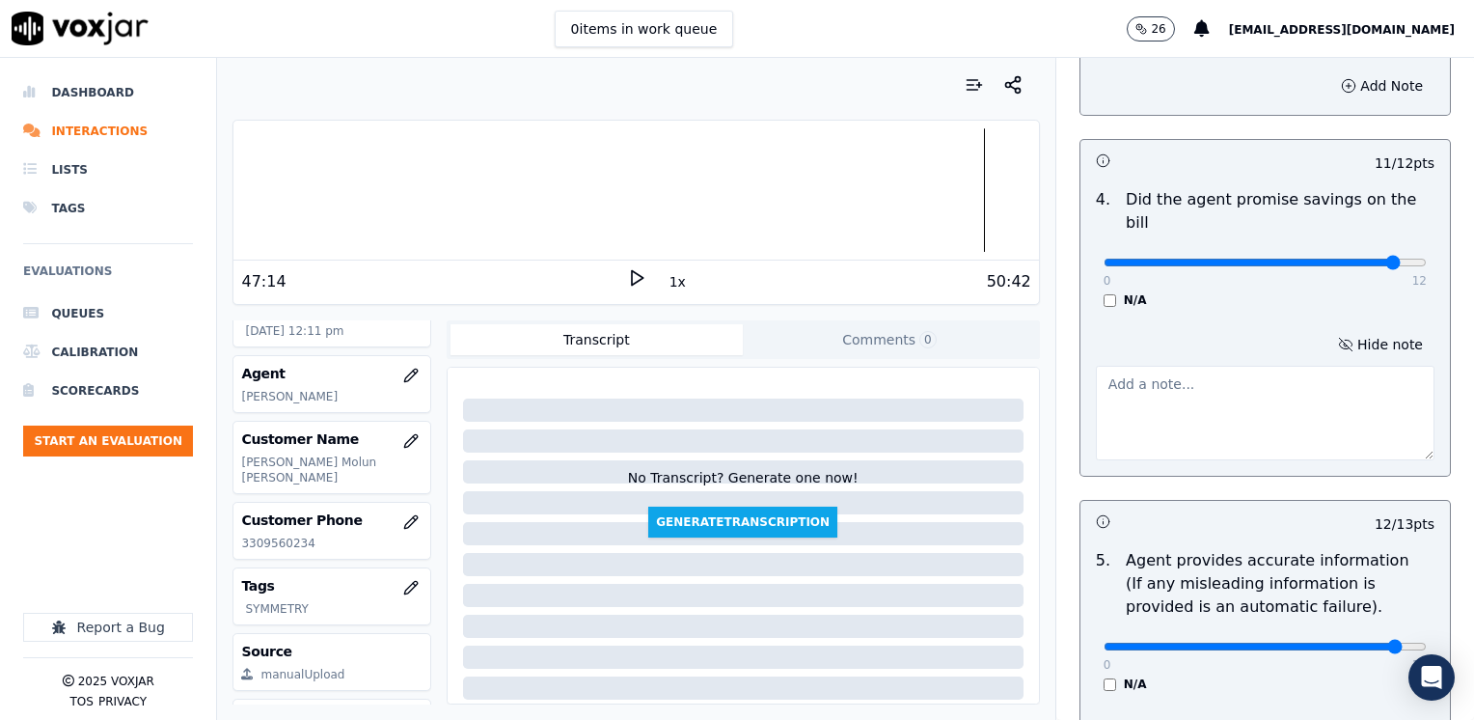
click at [1227, 375] on textarea at bounding box center [1265, 413] width 339 height 95
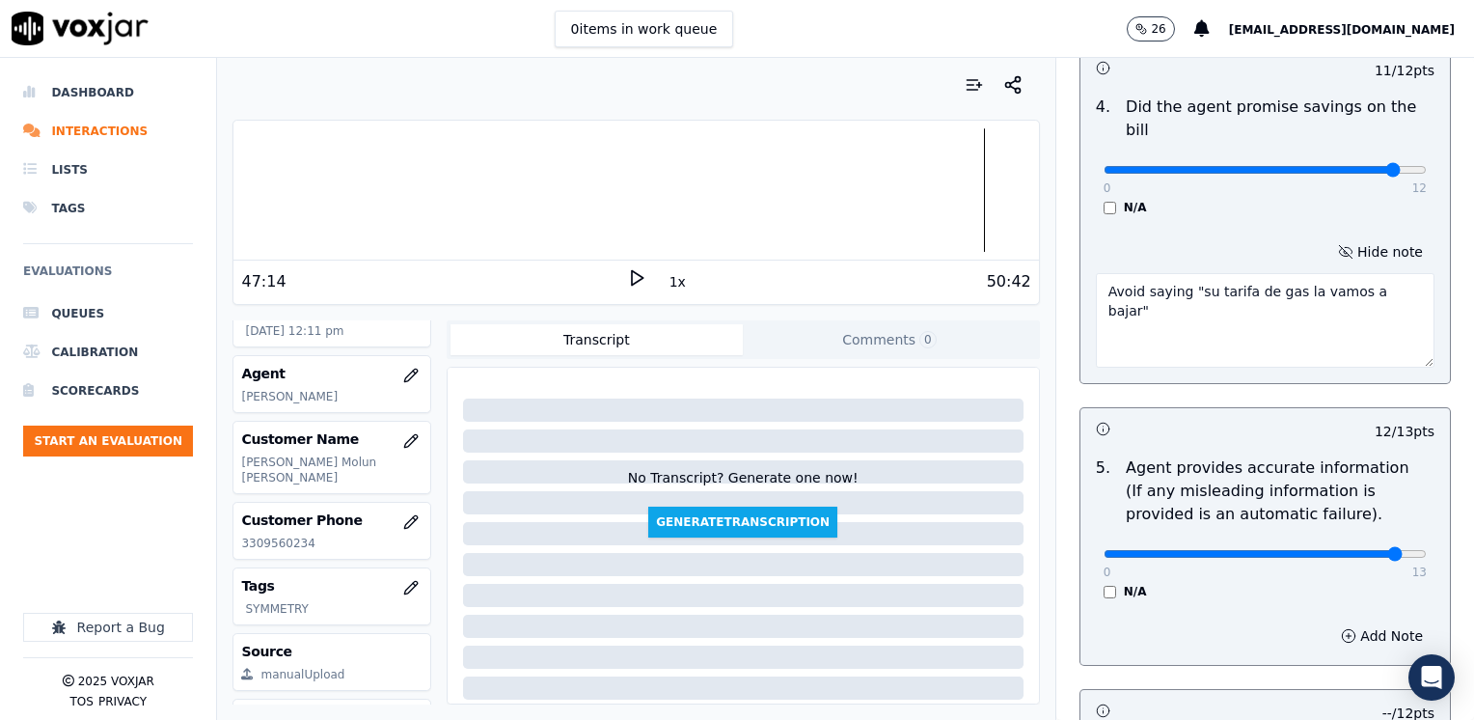
scroll to position [1011, 0]
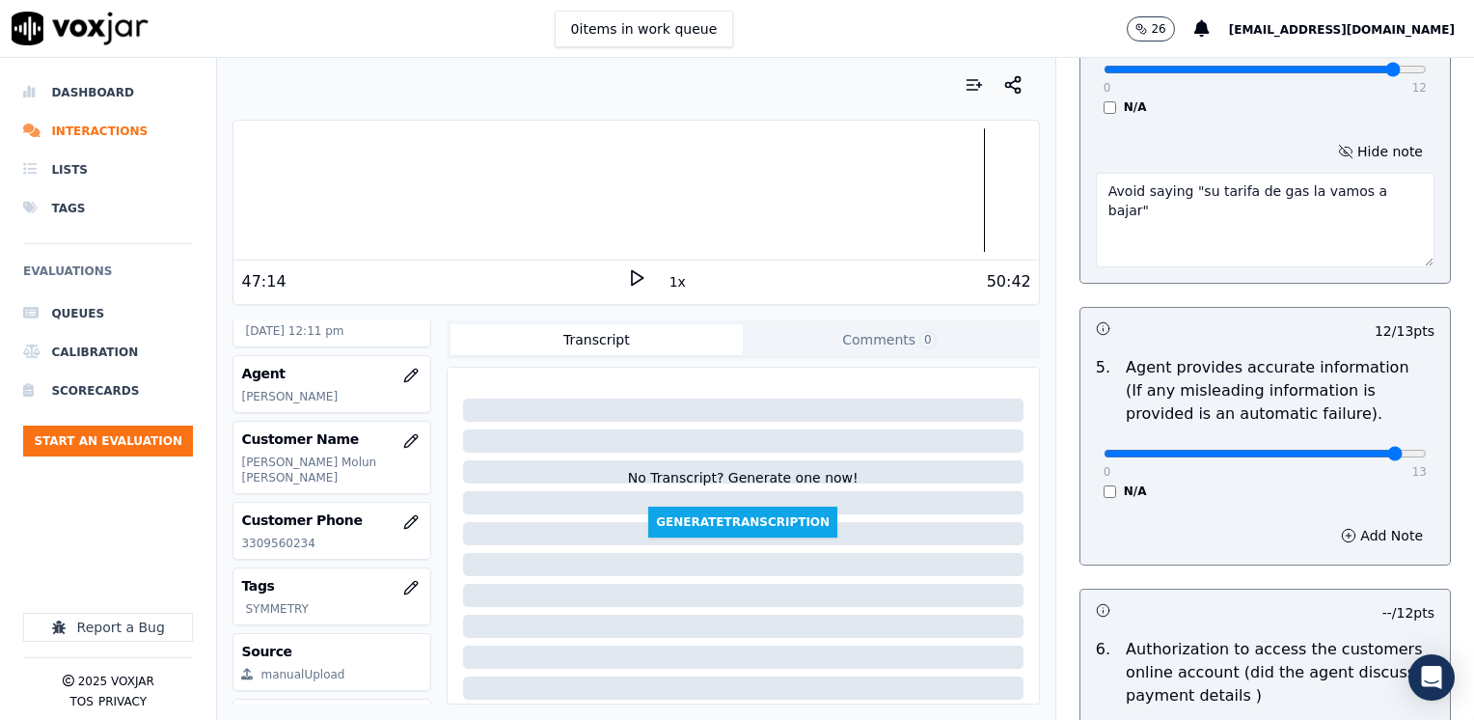
type textarea "Avoid saying "su tarifa de gas la vamos a bajar""
drag, startPoint x: 1354, startPoint y: 426, endPoint x: 1477, endPoint y: 434, distance: 122.7
type input "13"
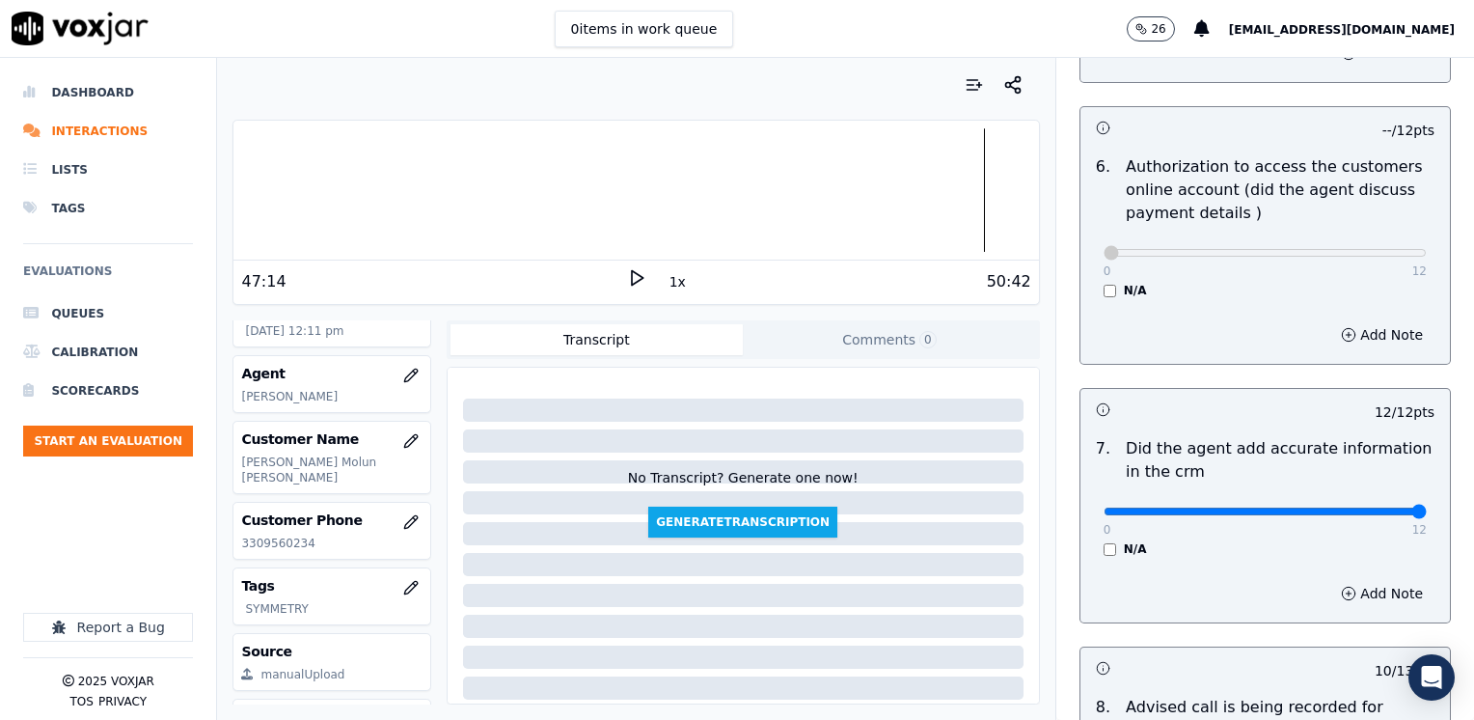
scroll to position [1787, 0]
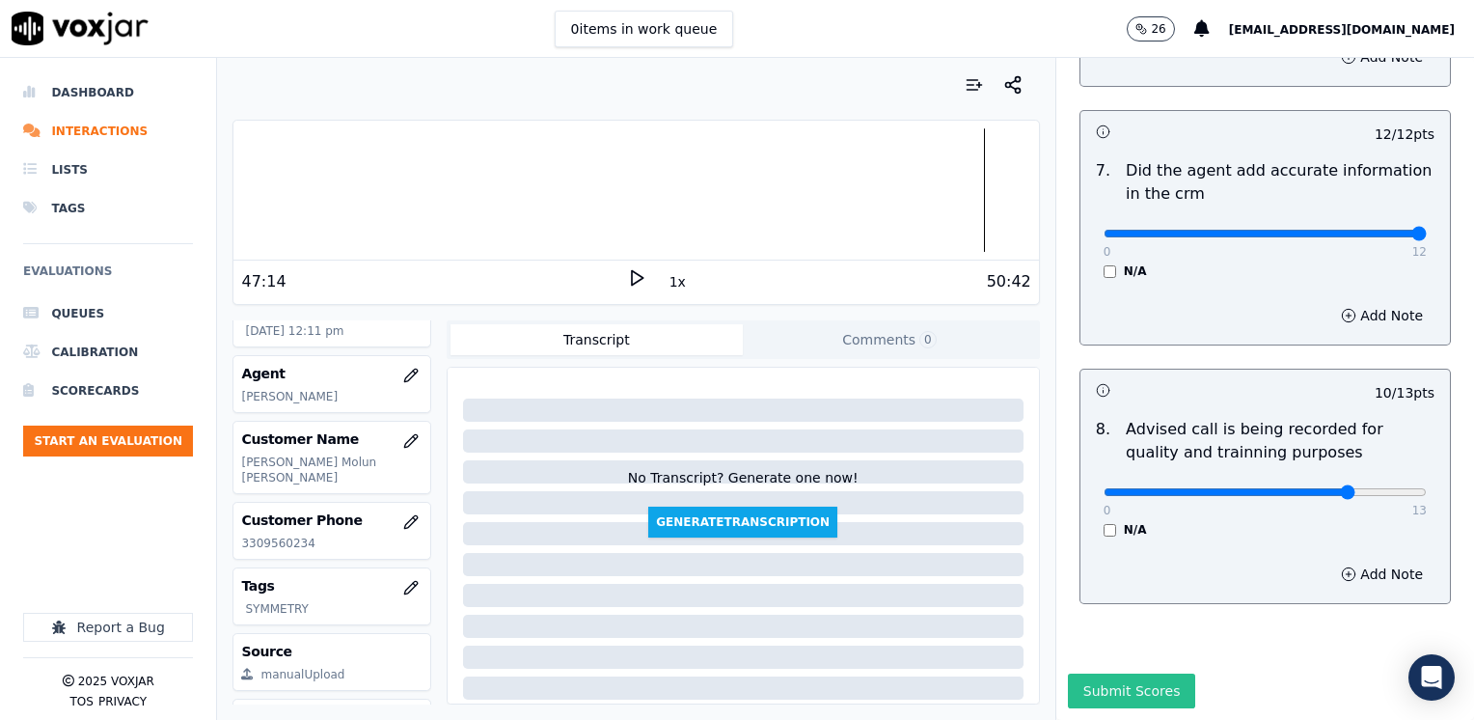
click at [1130, 673] on button "Submit Scores" at bounding box center [1132, 690] width 128 height 35
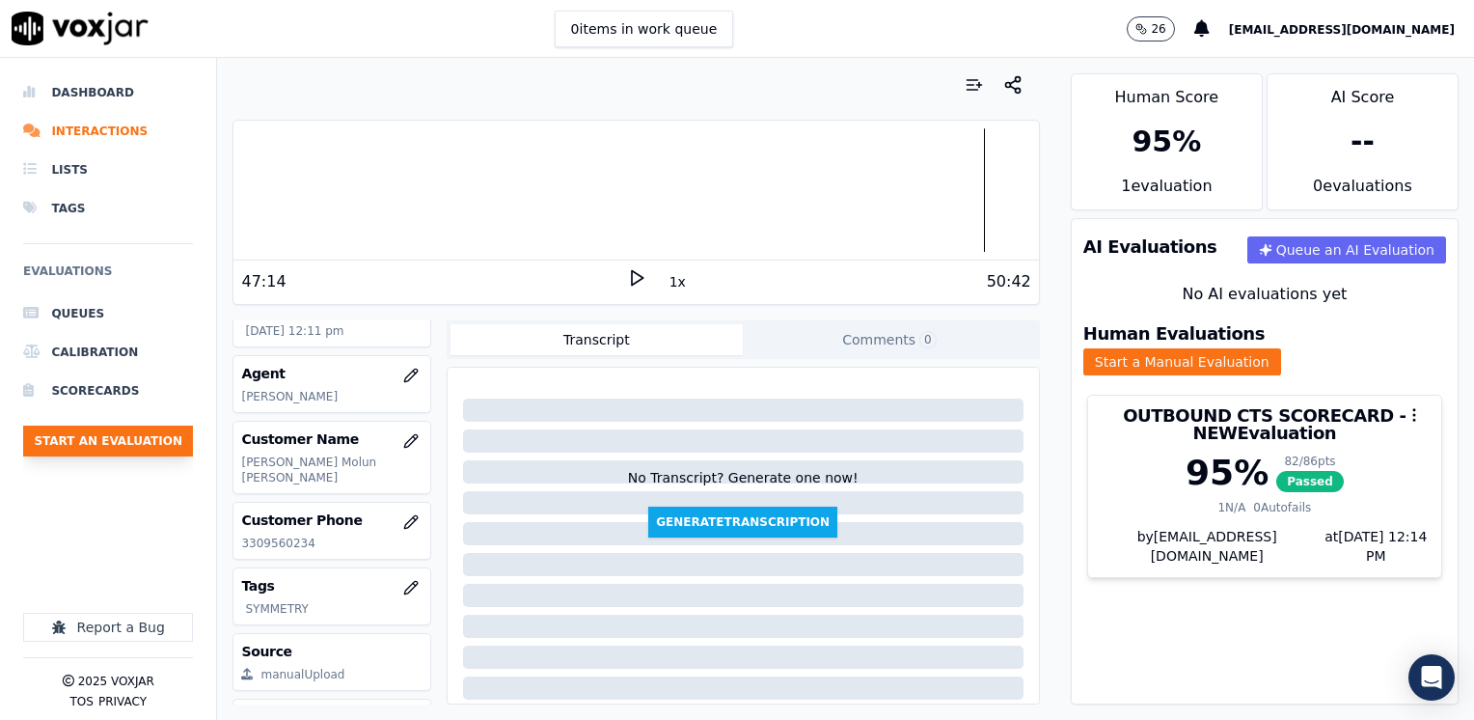
click at [94, 438] on button "Start an Evaluation" at bounding box center [108, 440] width 170 height 31
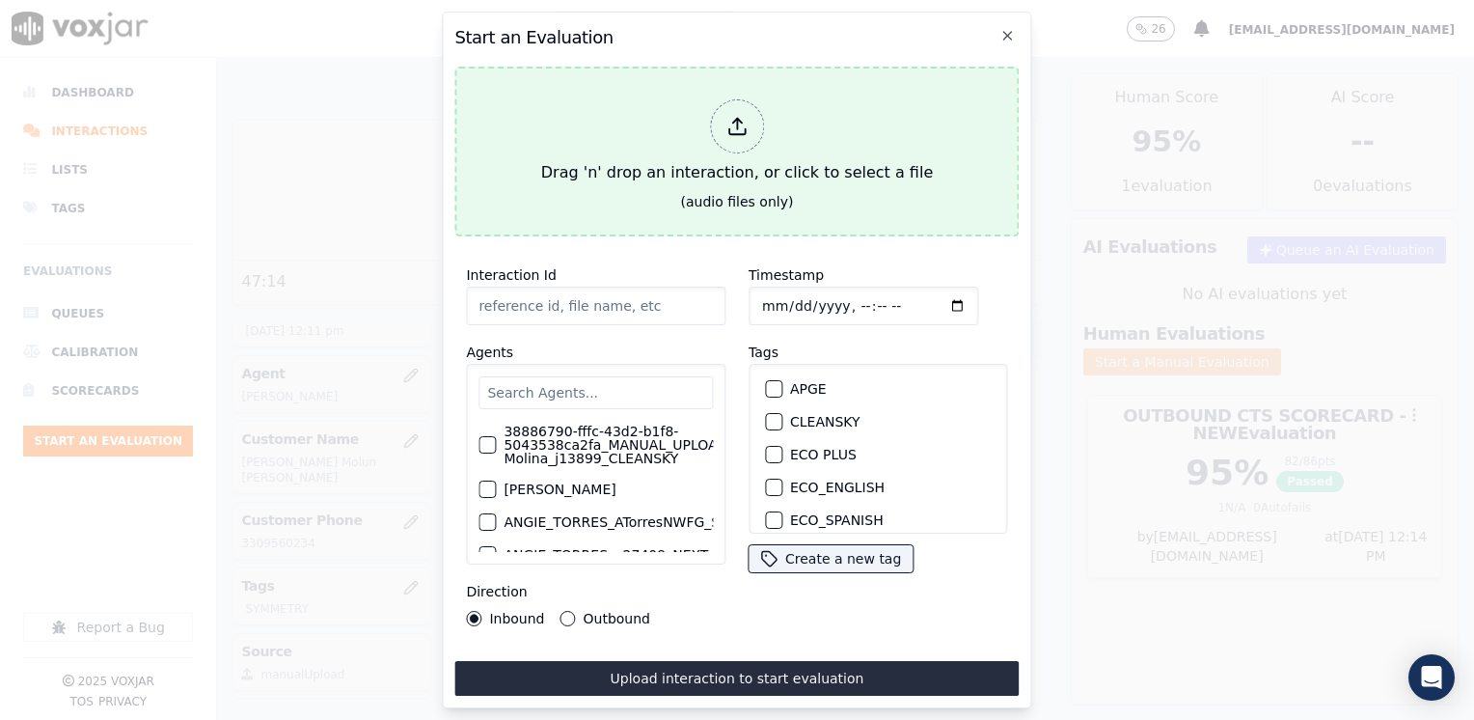
click at [738, 116] on icon at bounding box center [736, 126] width 21 height 21
type input "20250826-180153_6142642352-[PERSON_NAME] 2 all.mp3"
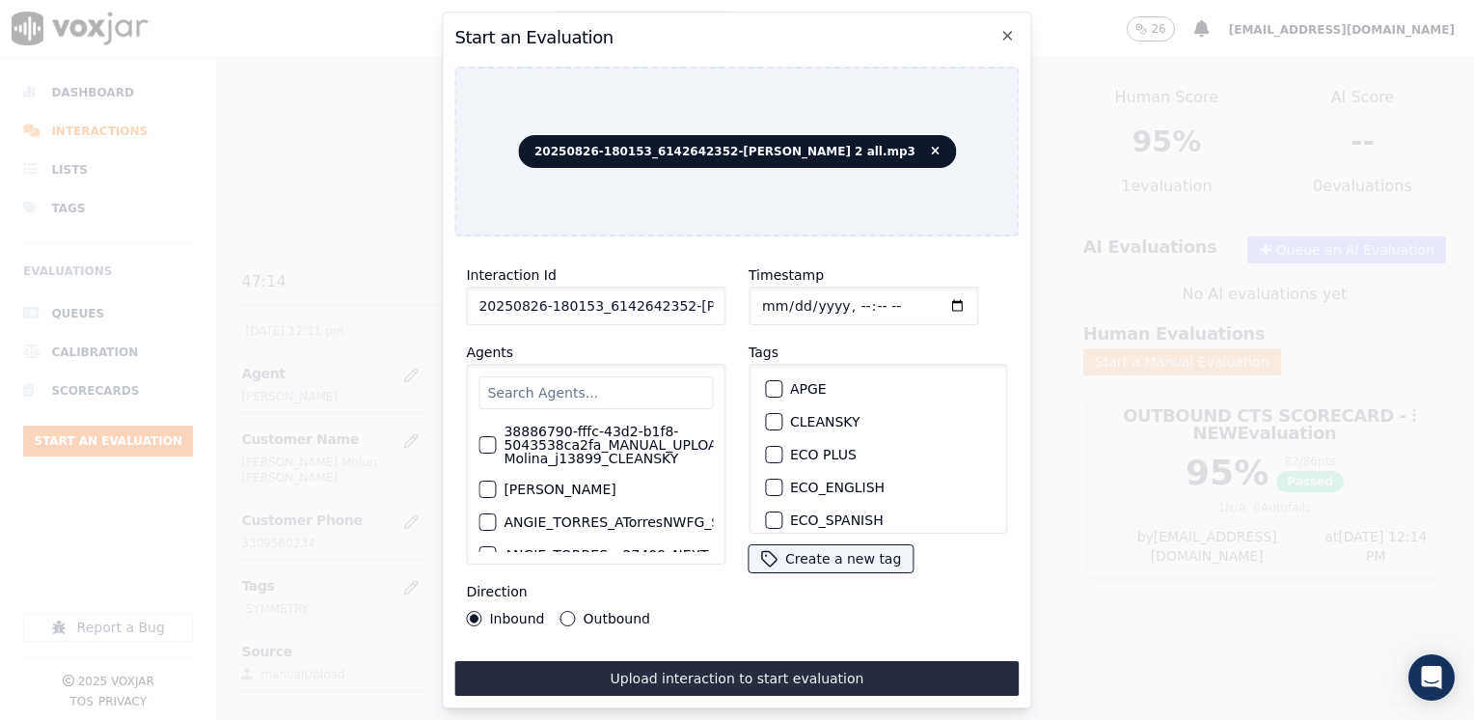
click at [603, 376] on input "text" at bounding box center [595, 392] width 234 height 33
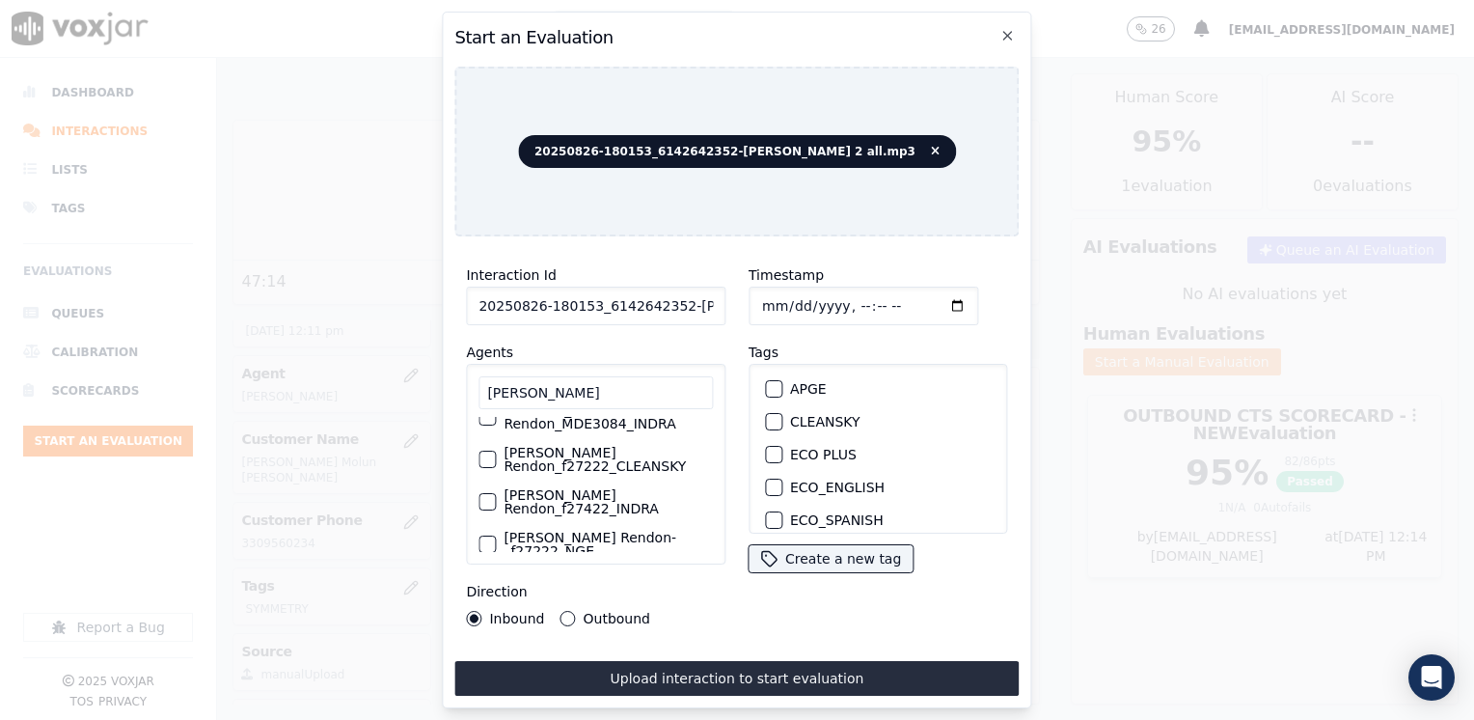
scroll to position [83, 0]
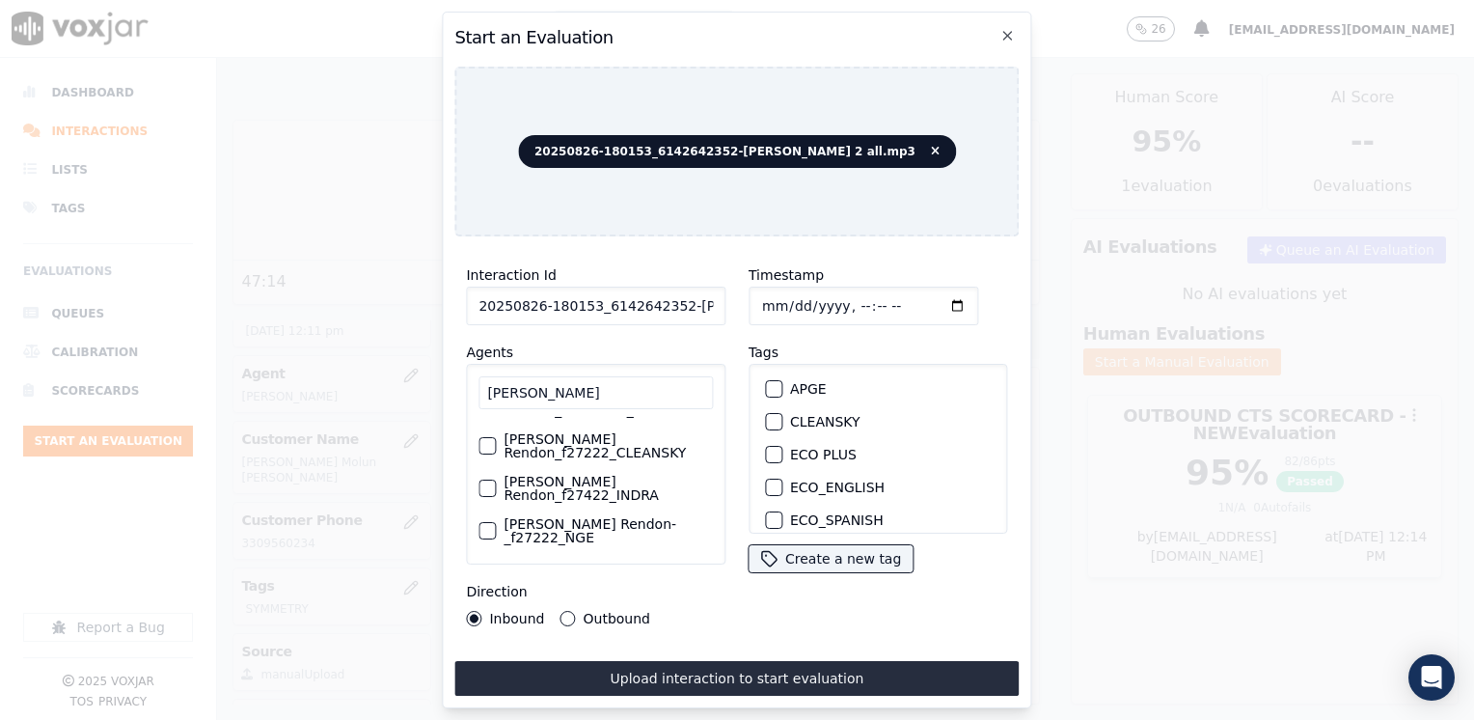
type input "[PERSON_NAME]"
click at [490, 524] on div "button" at bounding box center [486, 531] width 14 height 14
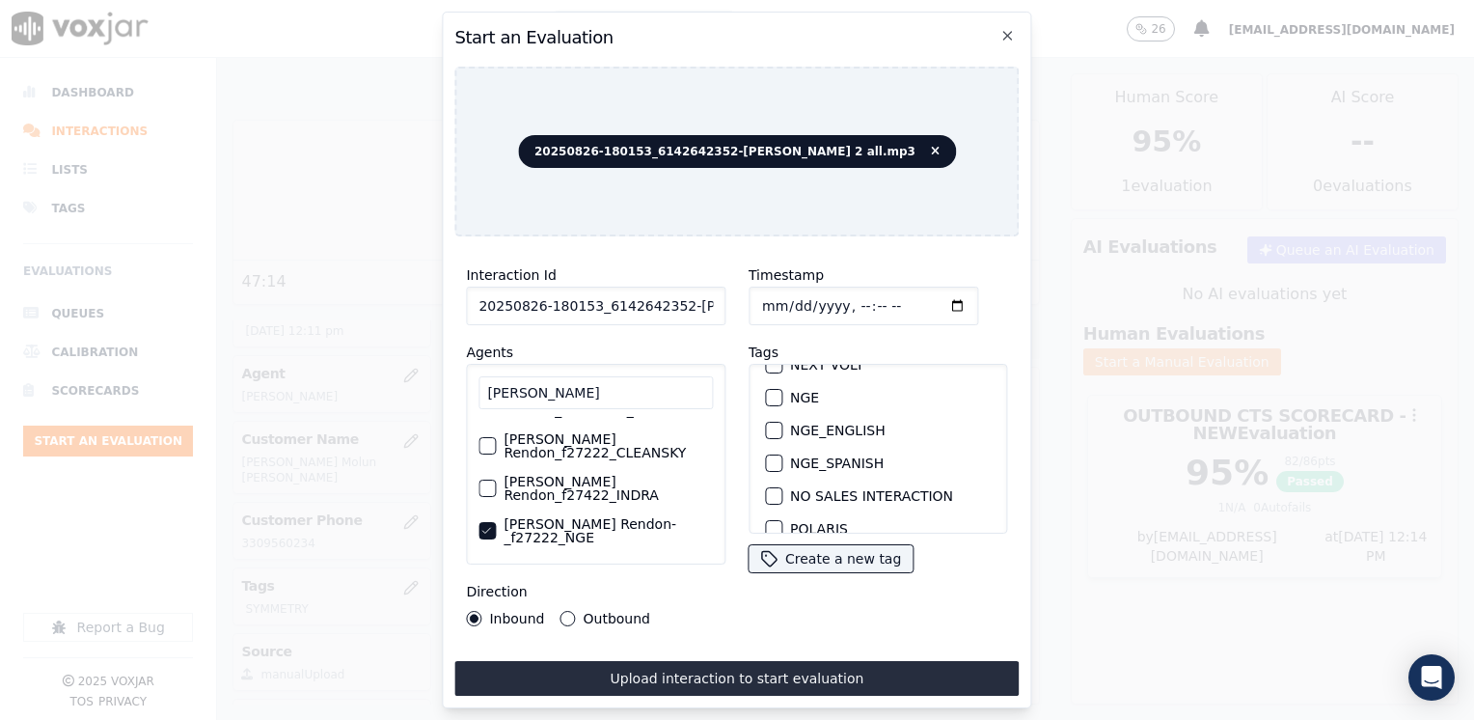
scroll to position [193, 0]
click at [768, 451] on div "button" at bounding box center [773, 458] width 14 height 14
click at [922, 298] on input "Timestamp" at bounding box center [863, 305] width 230 height 39
type input "[DATE]T12:14"
click at [553, 611] on div "Inbound Outbound" at bounding box center [558, 618] width 184 height 15
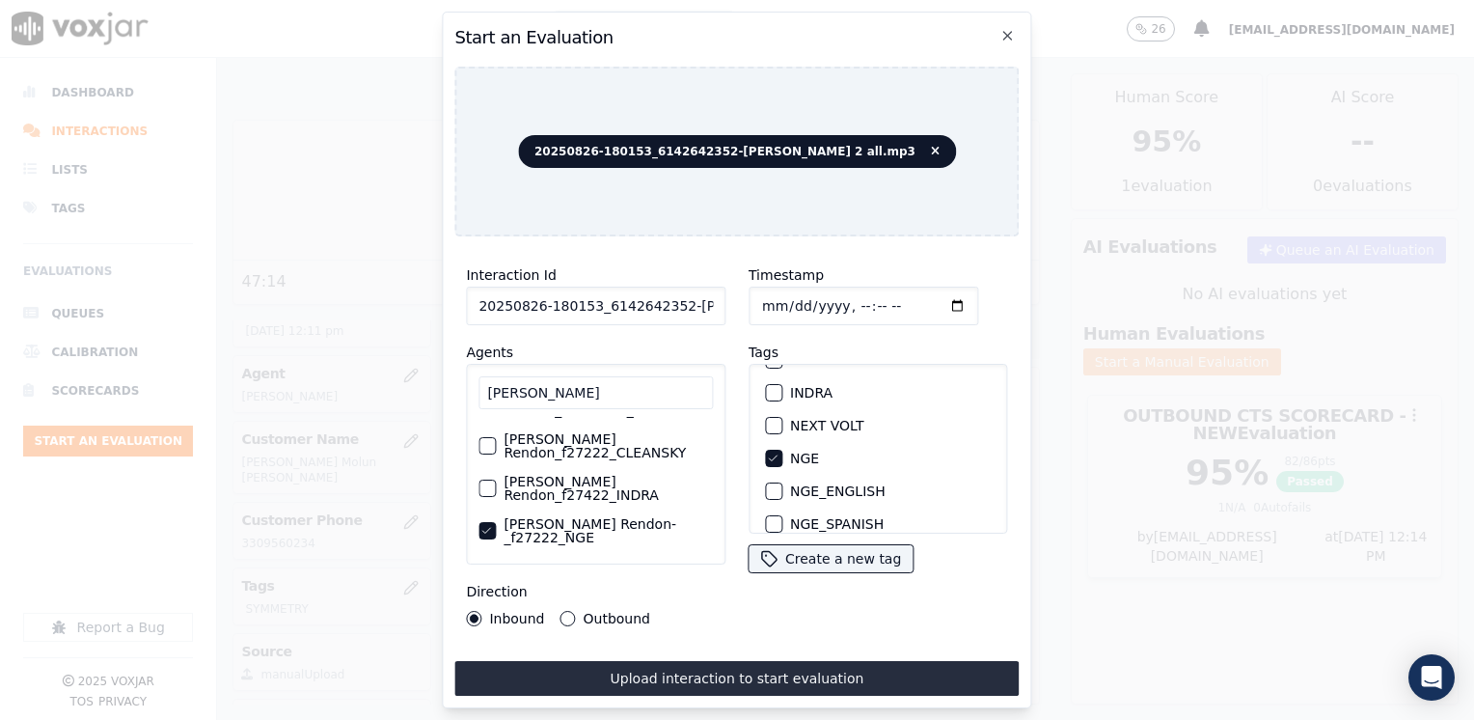
click at [560, 611] on button "Outbound" at bounding box center [567, 618] width 15 height 15
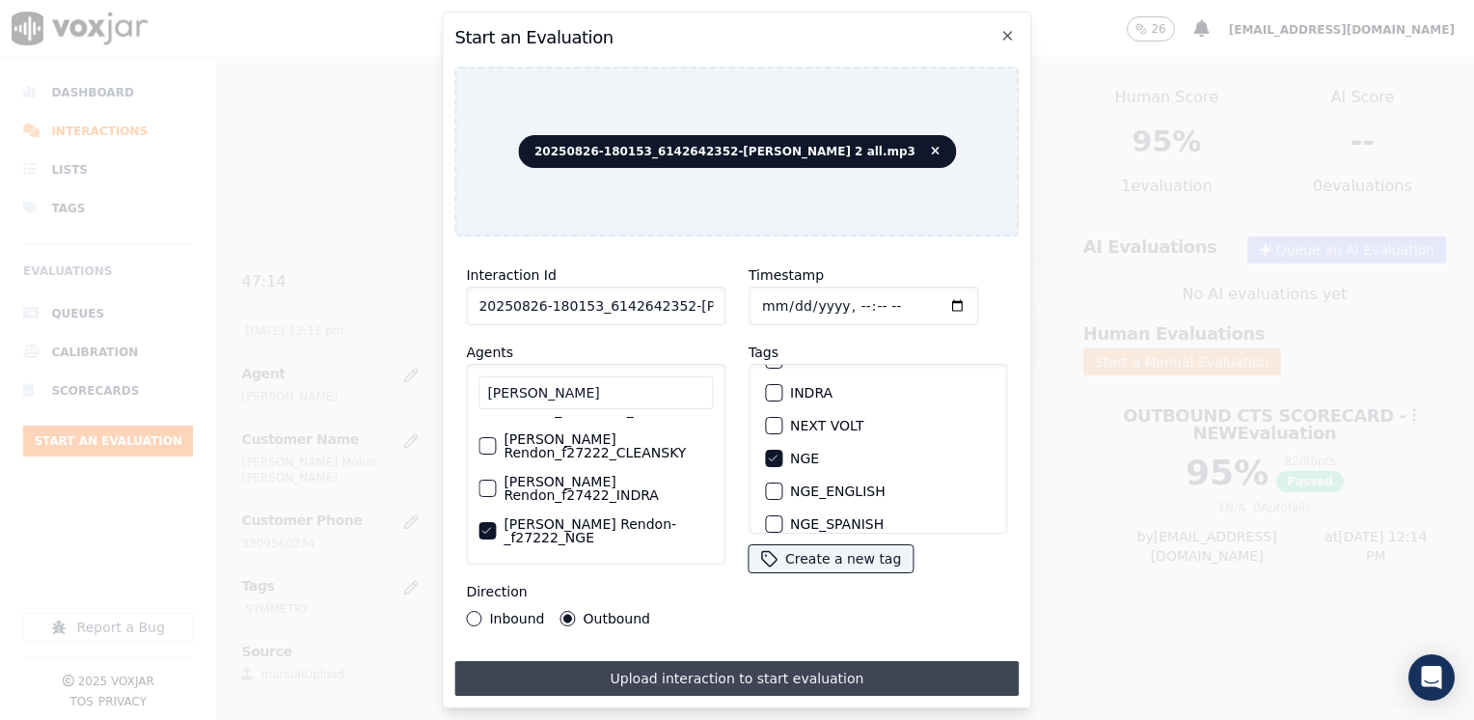
click at [706, 668] on button "Upload interaction to start evaluation" at bounding box center [736, 678] width 564 height 35
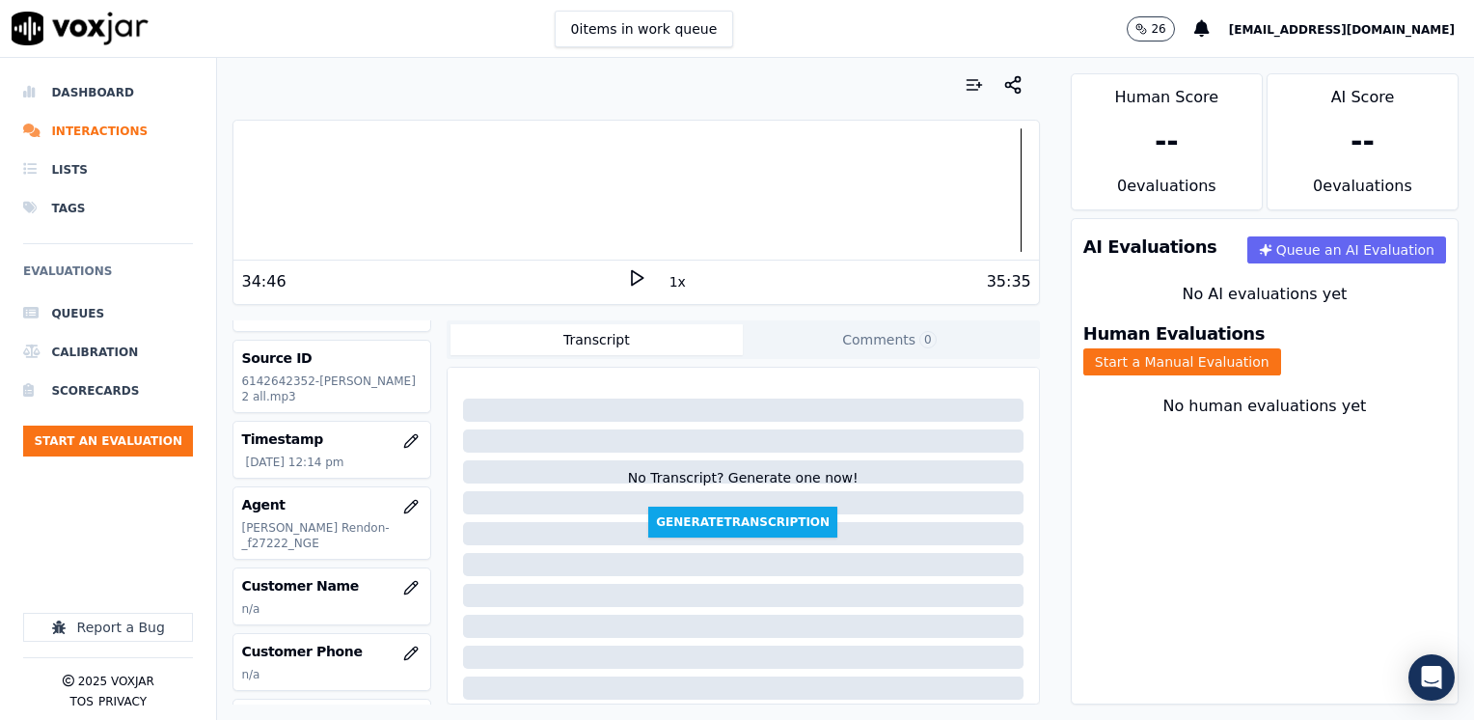
scroll to position [96, 0]
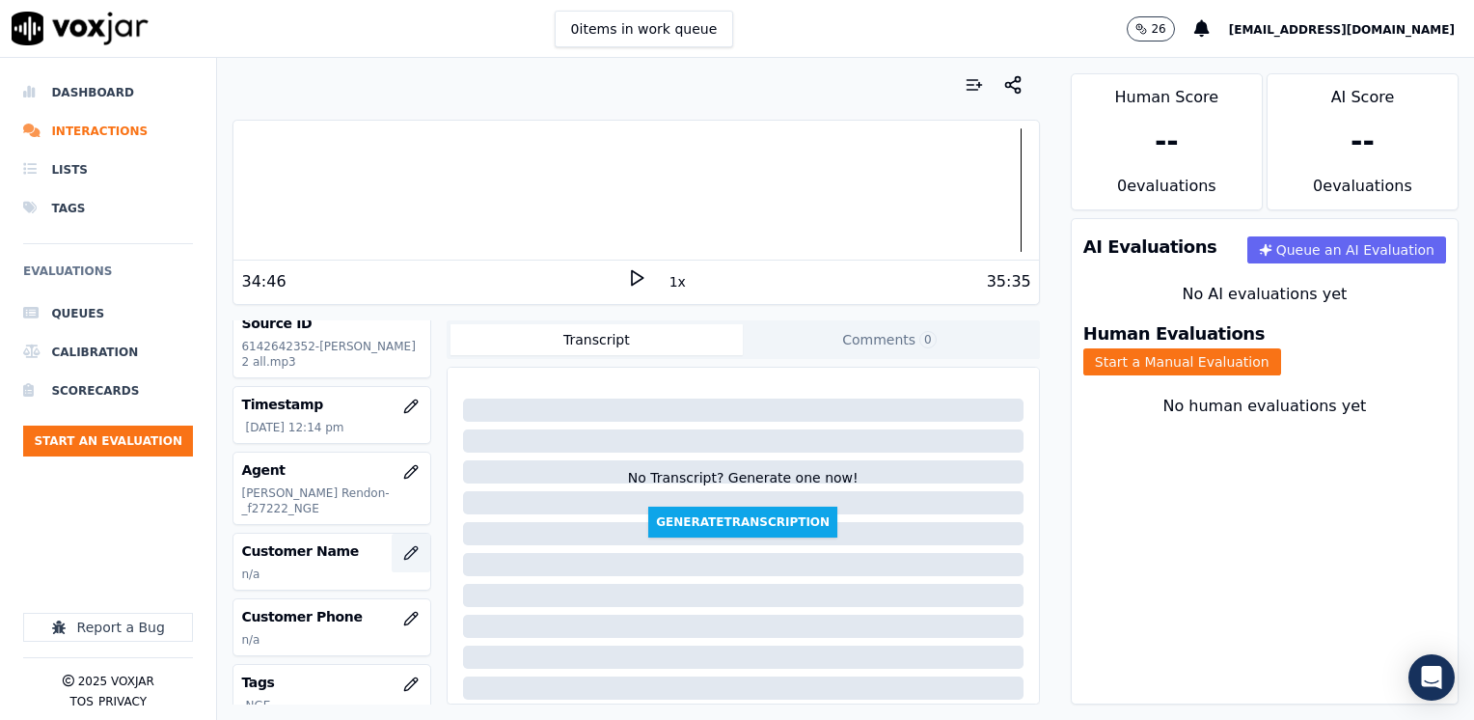
click at [404, 546] on icon "button" at bounding box center [410, 552] width 13 height 13
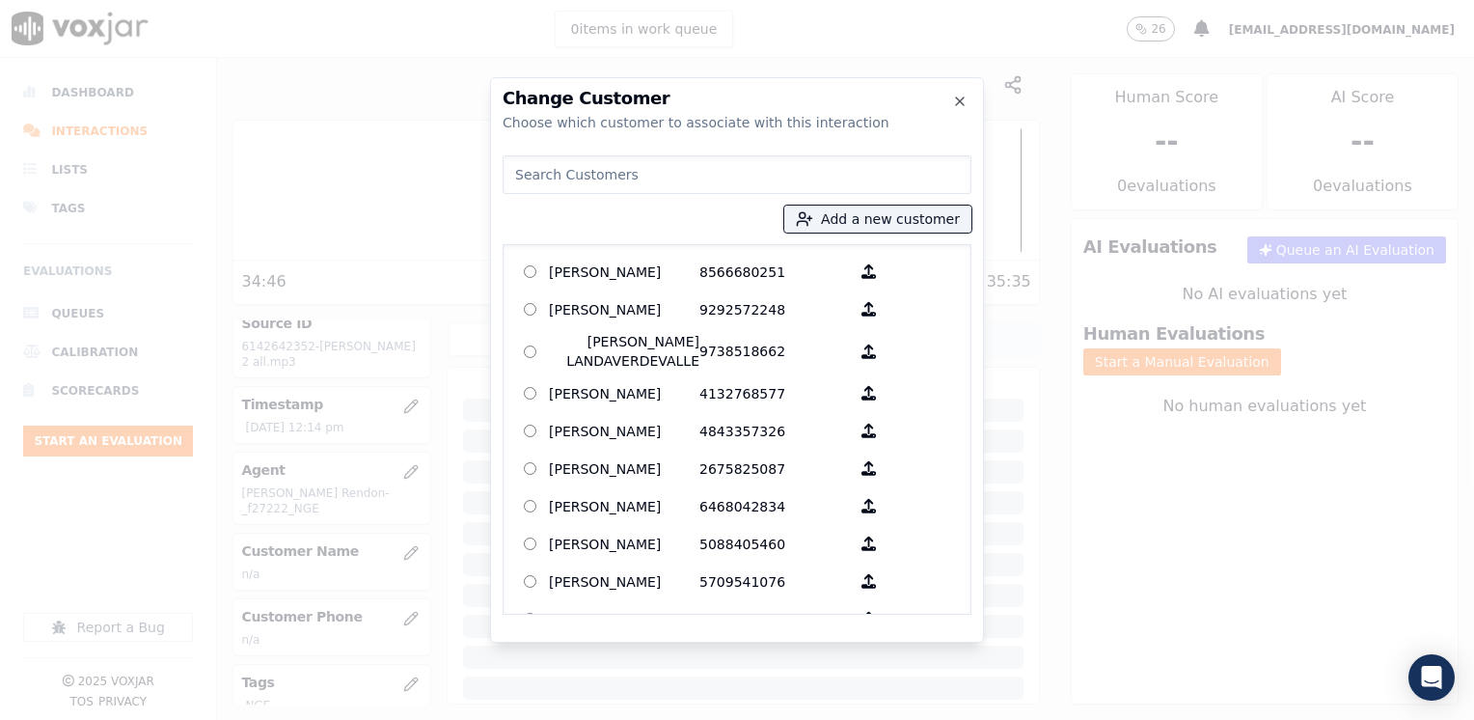
click at [694, 177] on input at bounding box center [737, 174] width 469 height 39
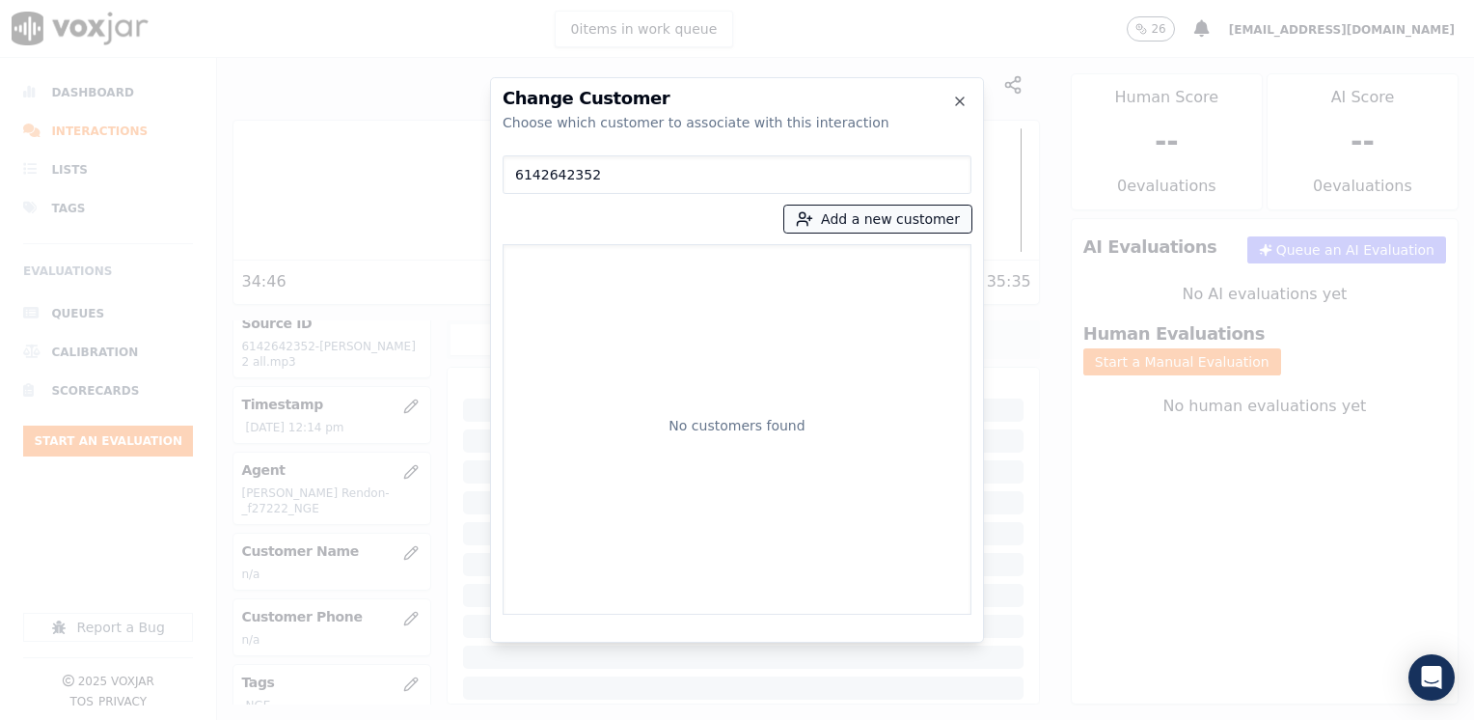
type input "6142642352"
click at [885, 216] on button "Add a new customer" at bounding box center [877, 218] width 187 height 27
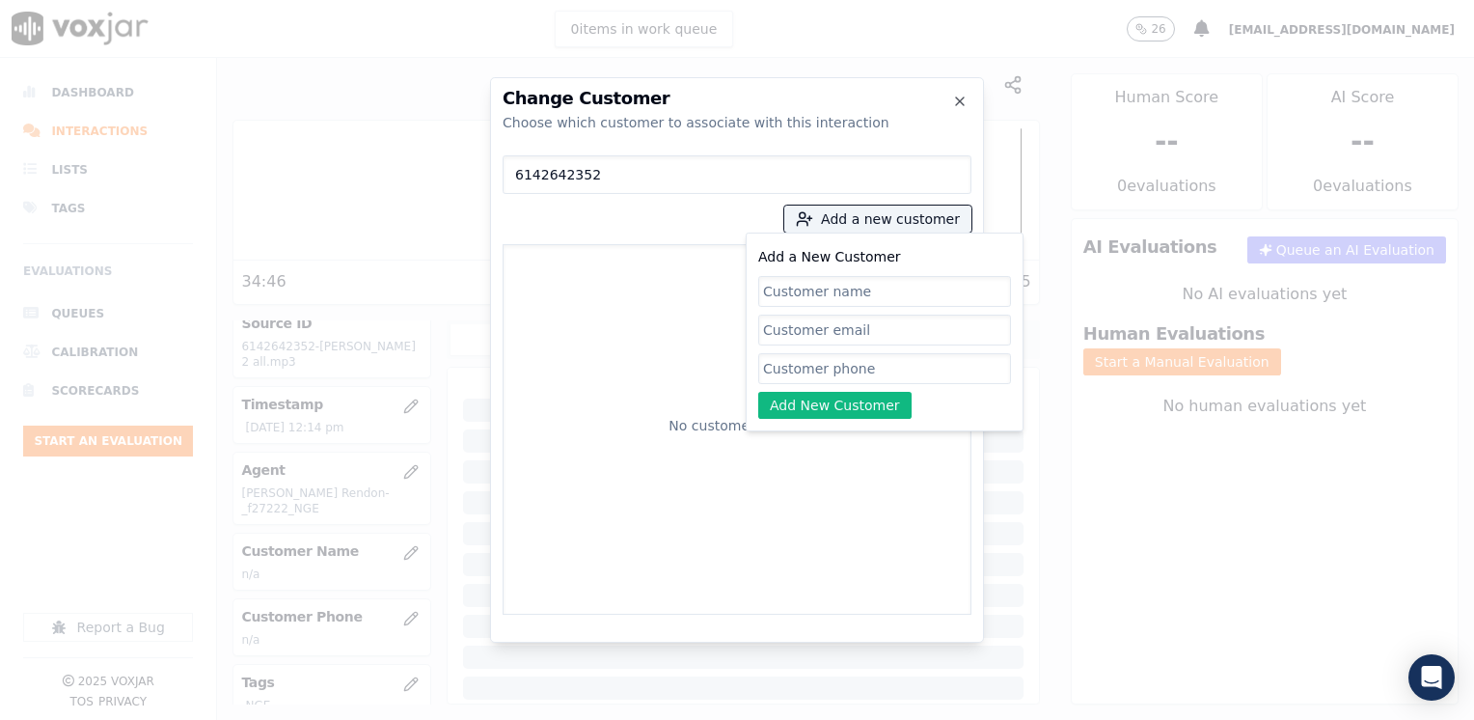
click at [849, 297] on input "Add a New Customer" at bounding box center [884, 291] width 253 height 31
type input "6142642352"
click at [838, 360] on input "Add a New Customer" at bounding box center [884, 368] width 253 height 31
paste input "[PERSON_NAME]"
type input "[PERSON_NAME]"
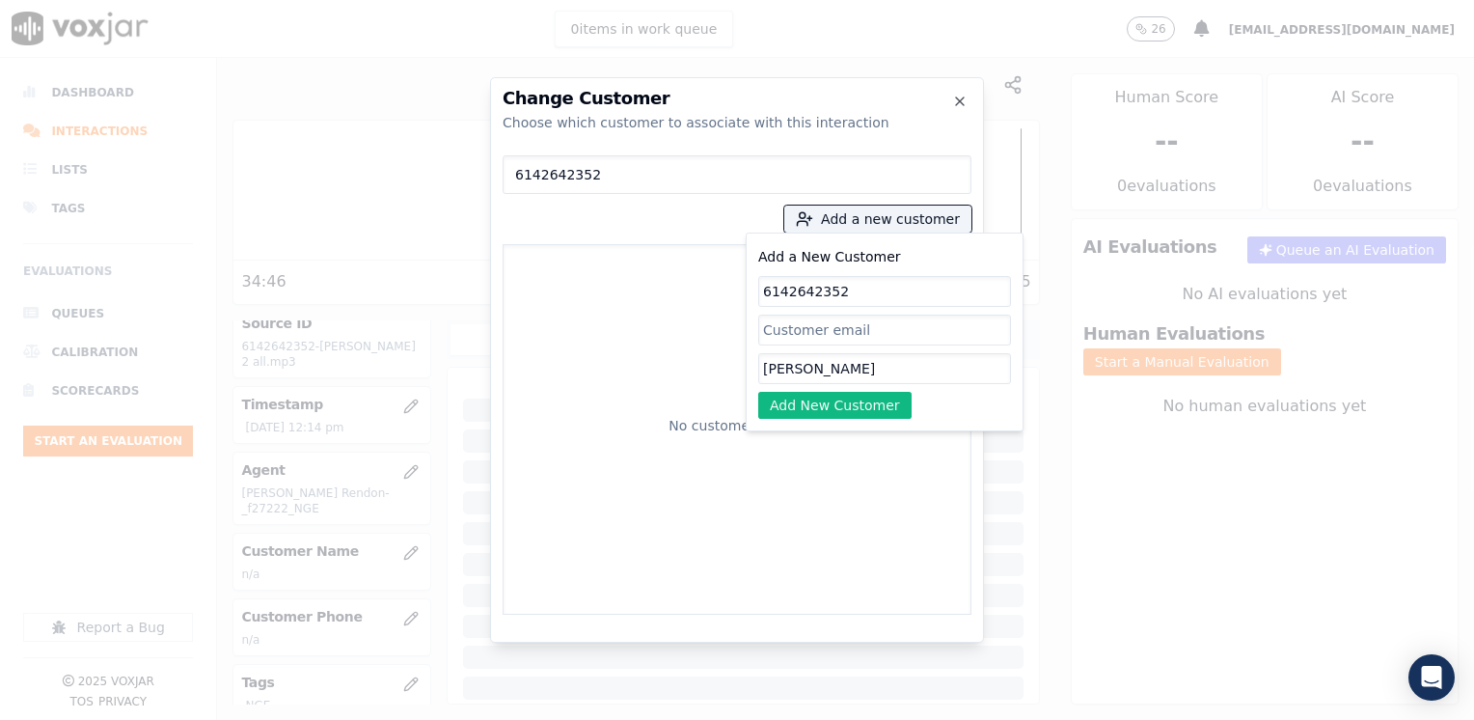
drag, startPoint x: 881, startPoint y: 286, endPoint x: 518, endPoint y: 280, distance: 362.7
click at [518, 280] on div "6142642352 Add a new customer Add a New Customer 6142642352 [PERSON_NAME] Add N…" at bounding box center [737, 381] width 469 height 467
paste input "[PERSON_NAME]"
type input "[PERSON_NAME]"
drag, startPoint x: 869, startPoint y: 365, endPoint x: 702, endPoint y: 392, distance: 169.0
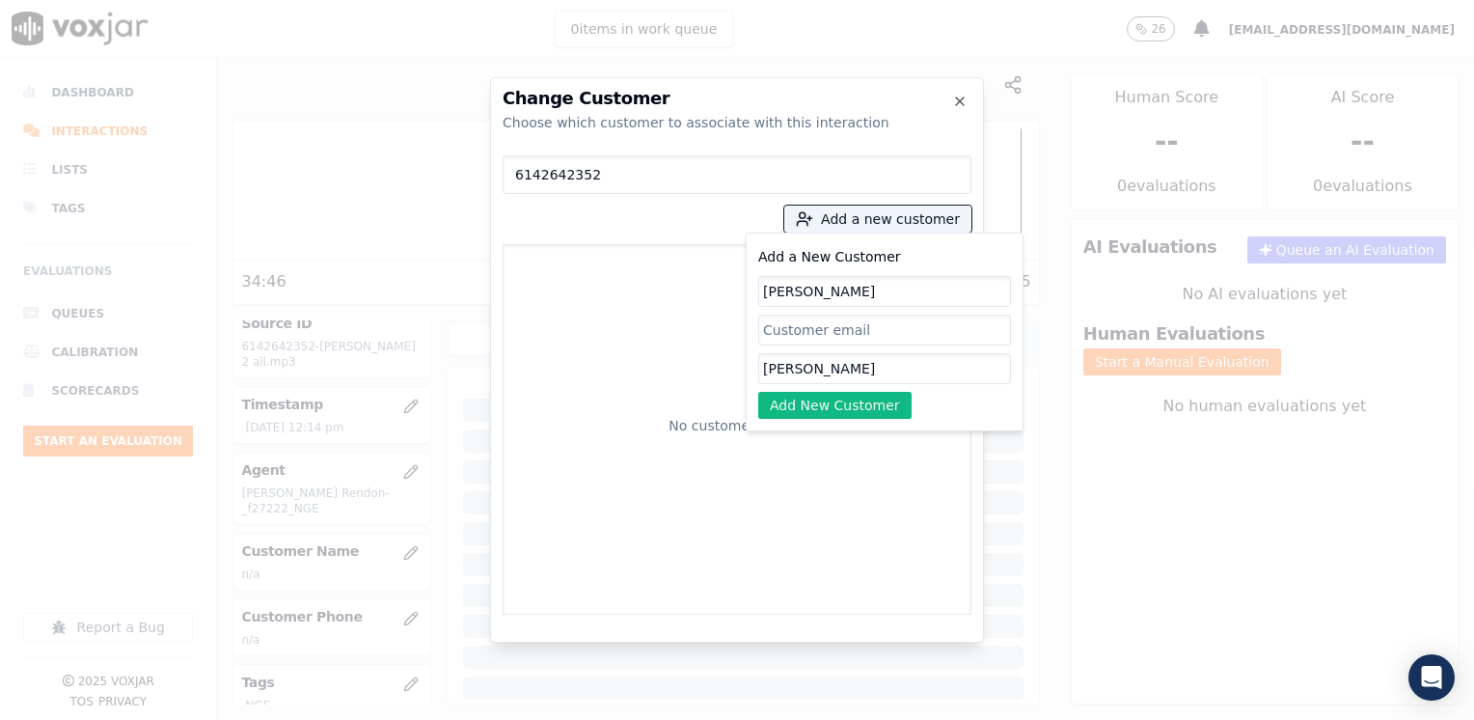
click at [434, 719] on div "Change Customer Choose which customer to associate with this interaction 614264…" at bounding box center [737, 720] width 1474 height 0
paste input "6142642352"
type input "6142642352"
click at [816, 411] on button "Add New Customer" at bounding box center [834, 405] width 153 height 27
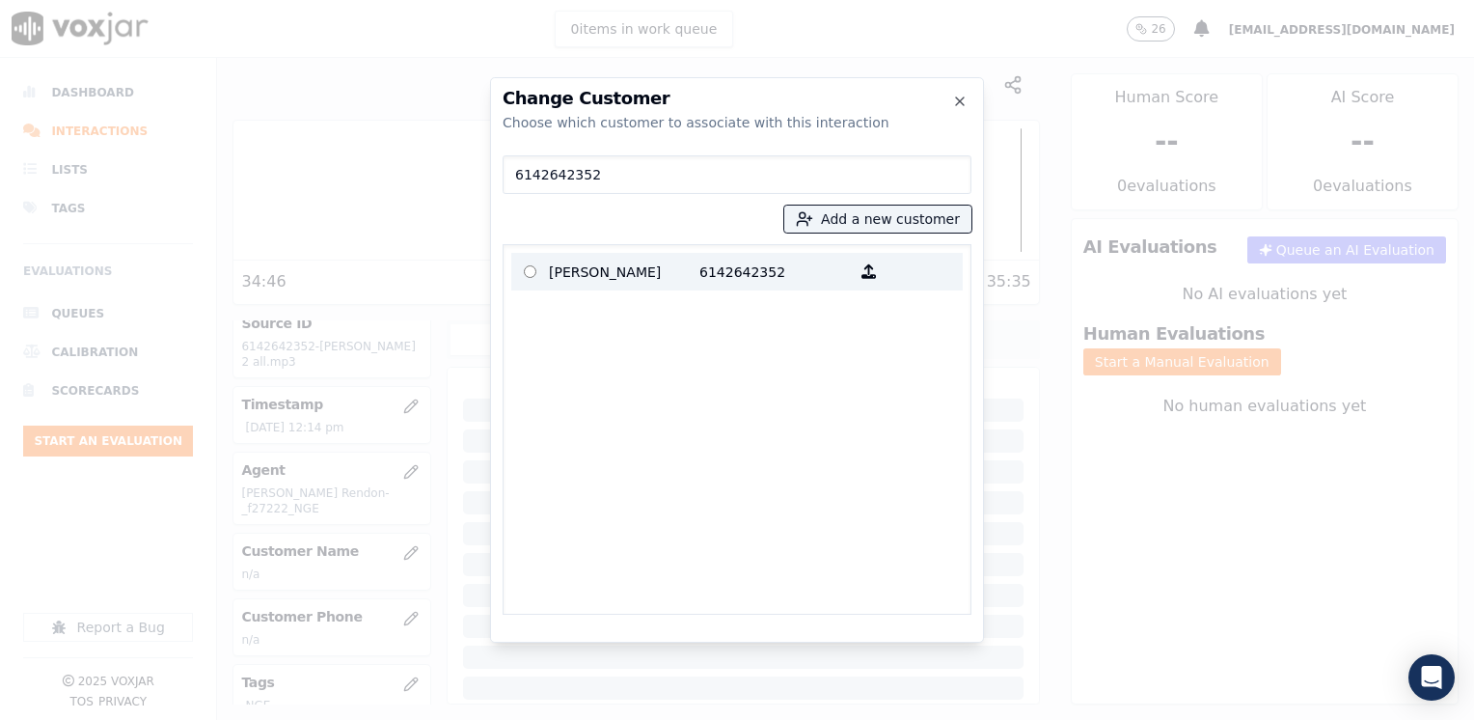
click at [757, 264] on p "6142642352" at bounding box center [774, 272] width 150 height 30
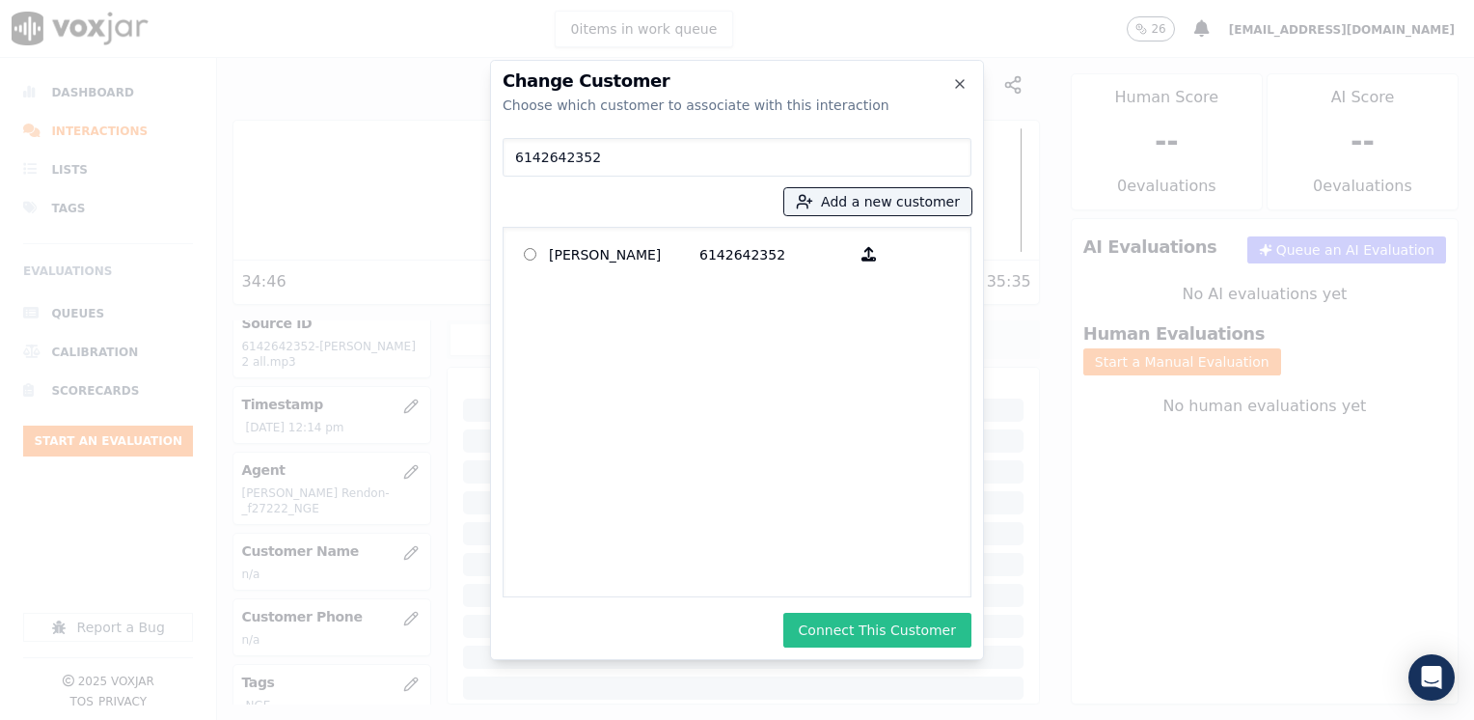
click at [862, 635] on button "Connect This Customer" at bounding box center [877, 629] width 188 height 35
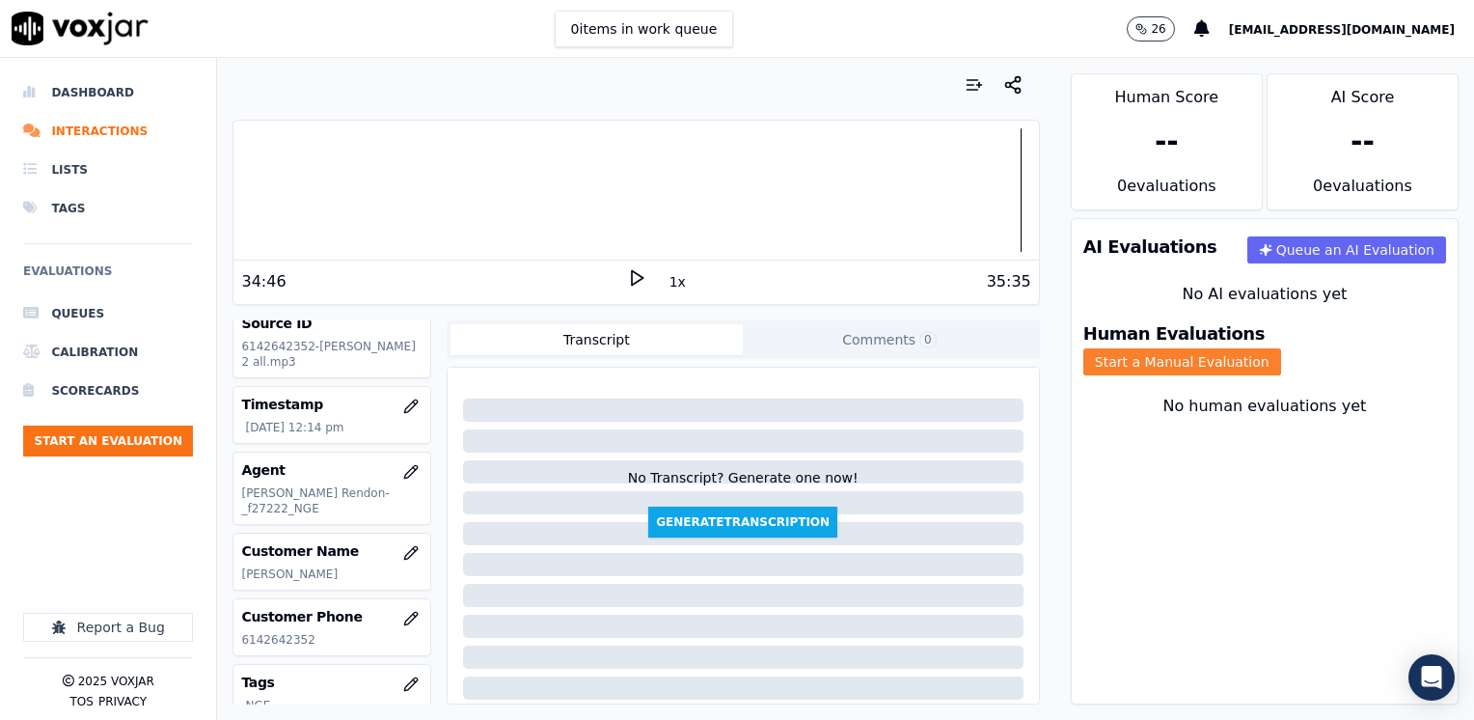
click at [1281, 348] on button "Start a Manual Evaluation" at bounding box center [1182, 361] width 198 height 27
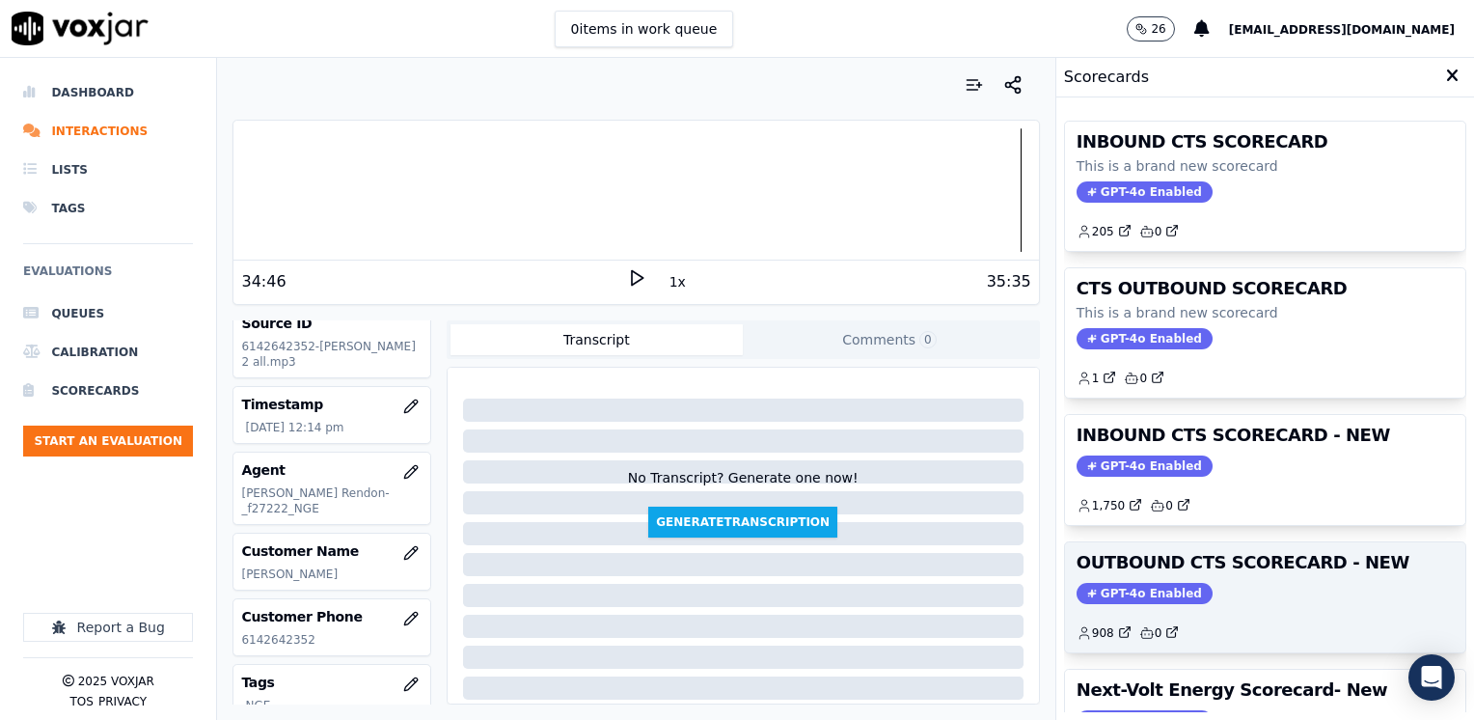
click at [1123, 576] on div "OUTBOUND CTS SCORECARD - NEW GPT-4o Enabled 908 0" at bounding box center [1265, 597] width 400 height 110
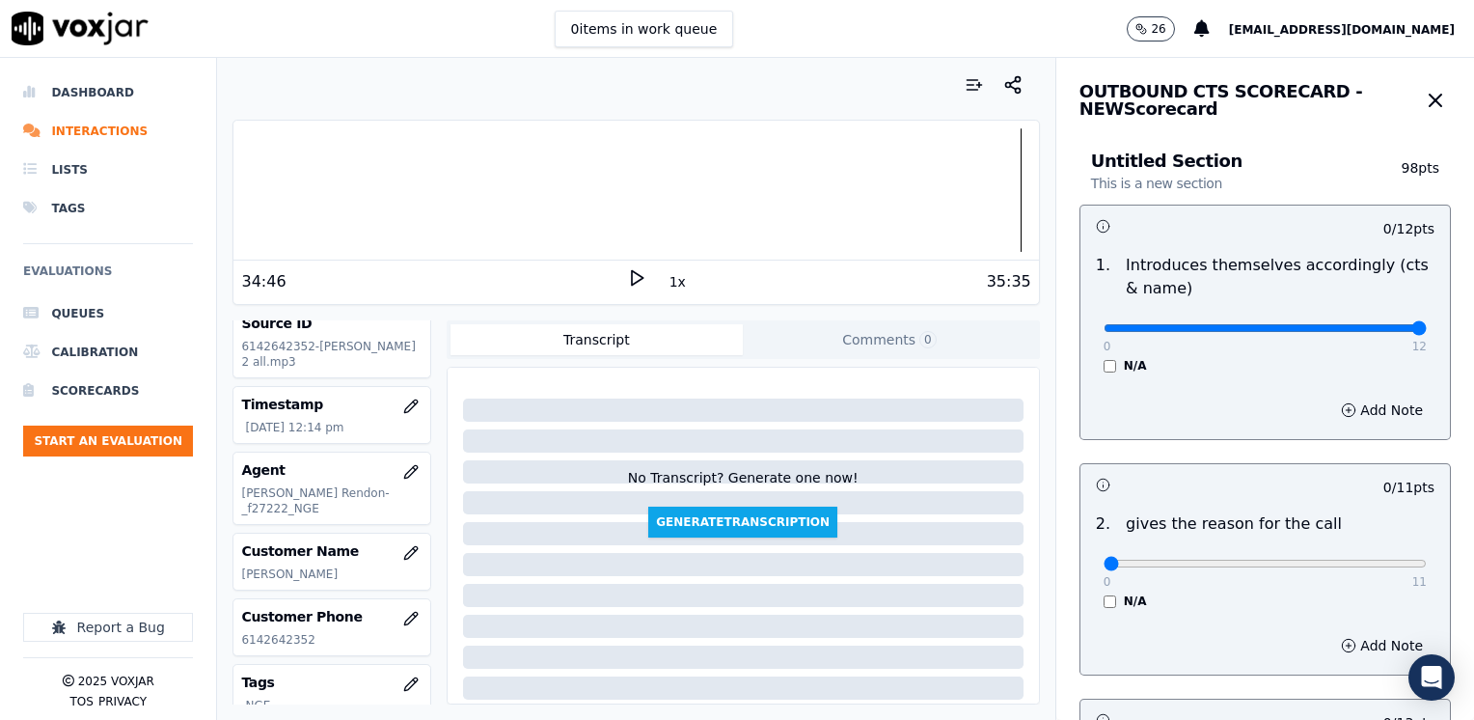
drag, startPoint x: 1099, startPoint y: 328, endPoint x: 1453, endPoint y: 361, distance: 355.5
type input "12"
click at [1427, 330] on input "range" at bounding box center [1264, 328] width 323 height 8
drag, startPoint x: 1094, startPoint y: 563, endPoint x: 1477, endPoint y: 524, distance: 385.0
type input "11"
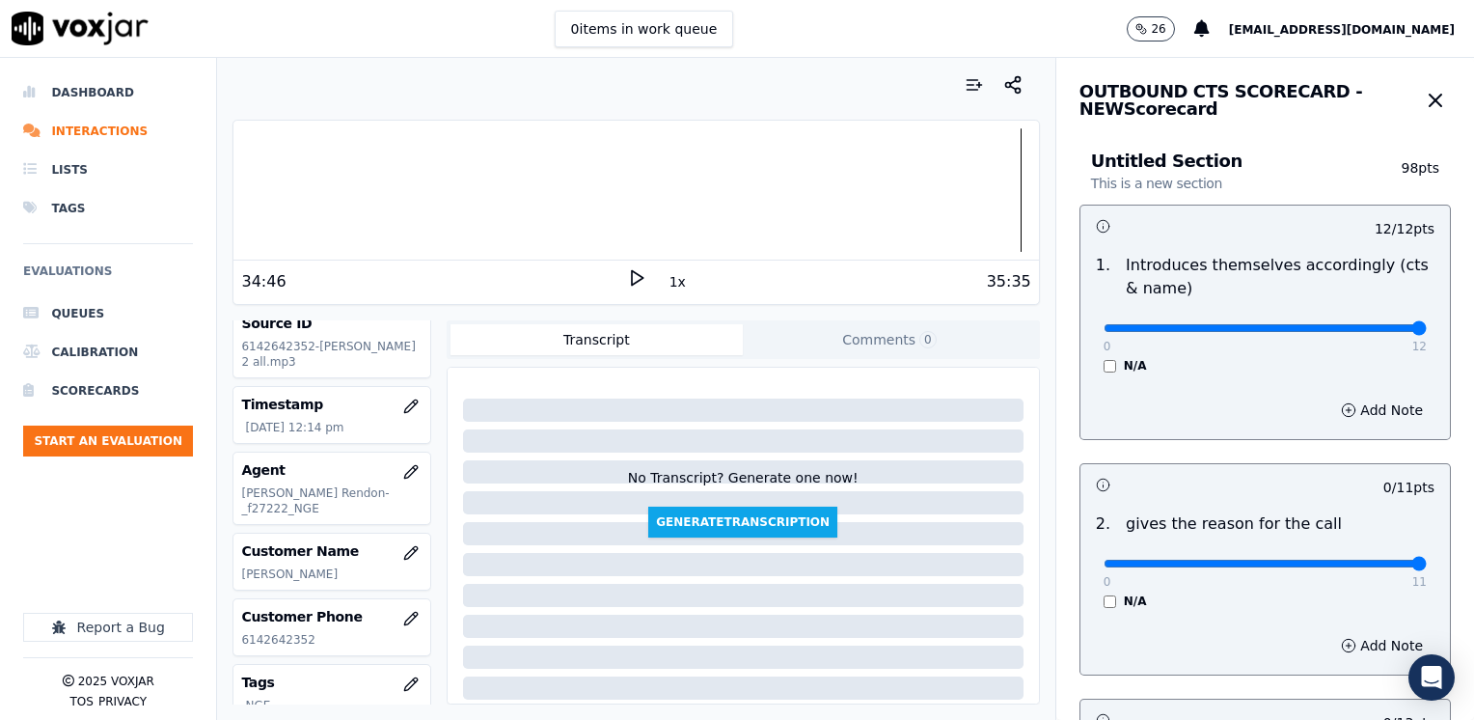
click at [1427, 332] on input "range" at bounding box center [1264, 328] width 323 height 8
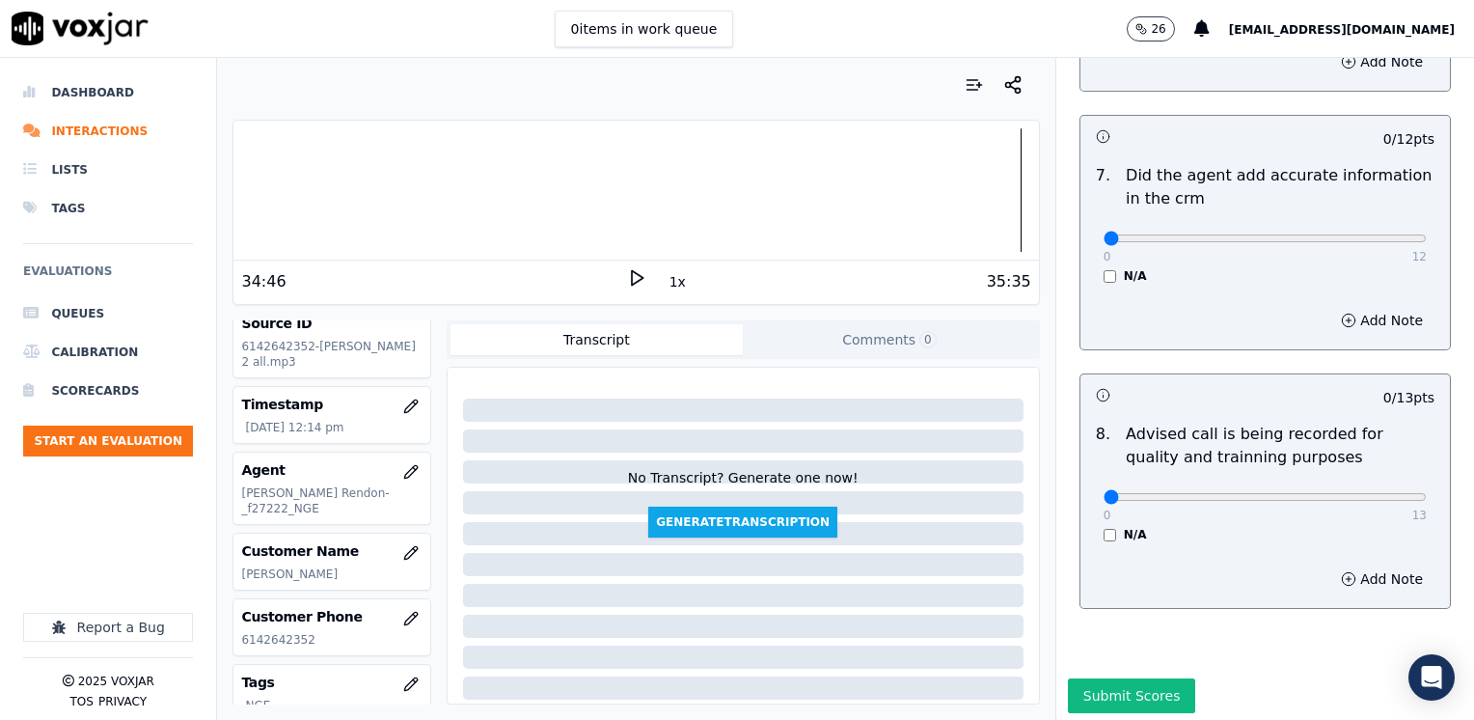
scroll to position [1686, 0]
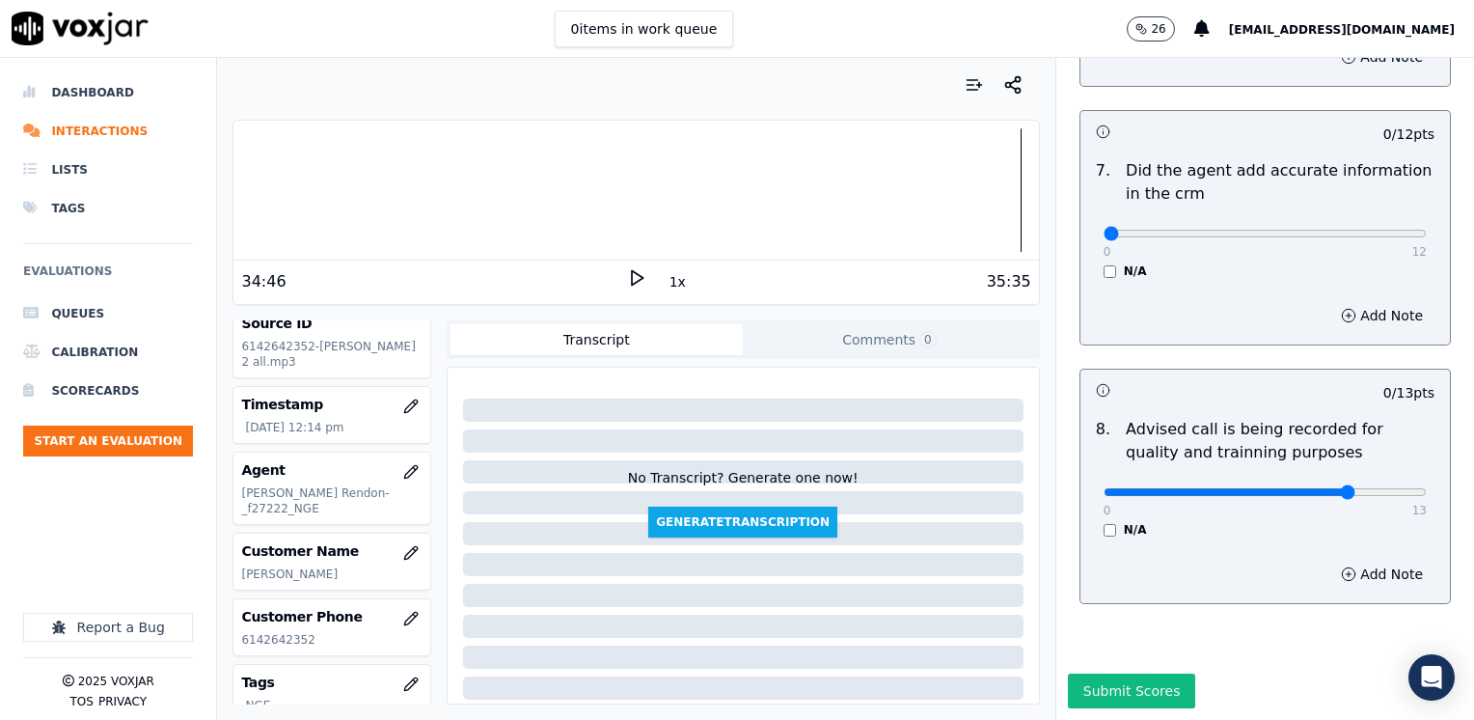
type input "10"
drag, startPoint x: 1093, startPoint y: 192, endPoint x: 1477, endPoint y: 196, distance: 383.9
type input "12"
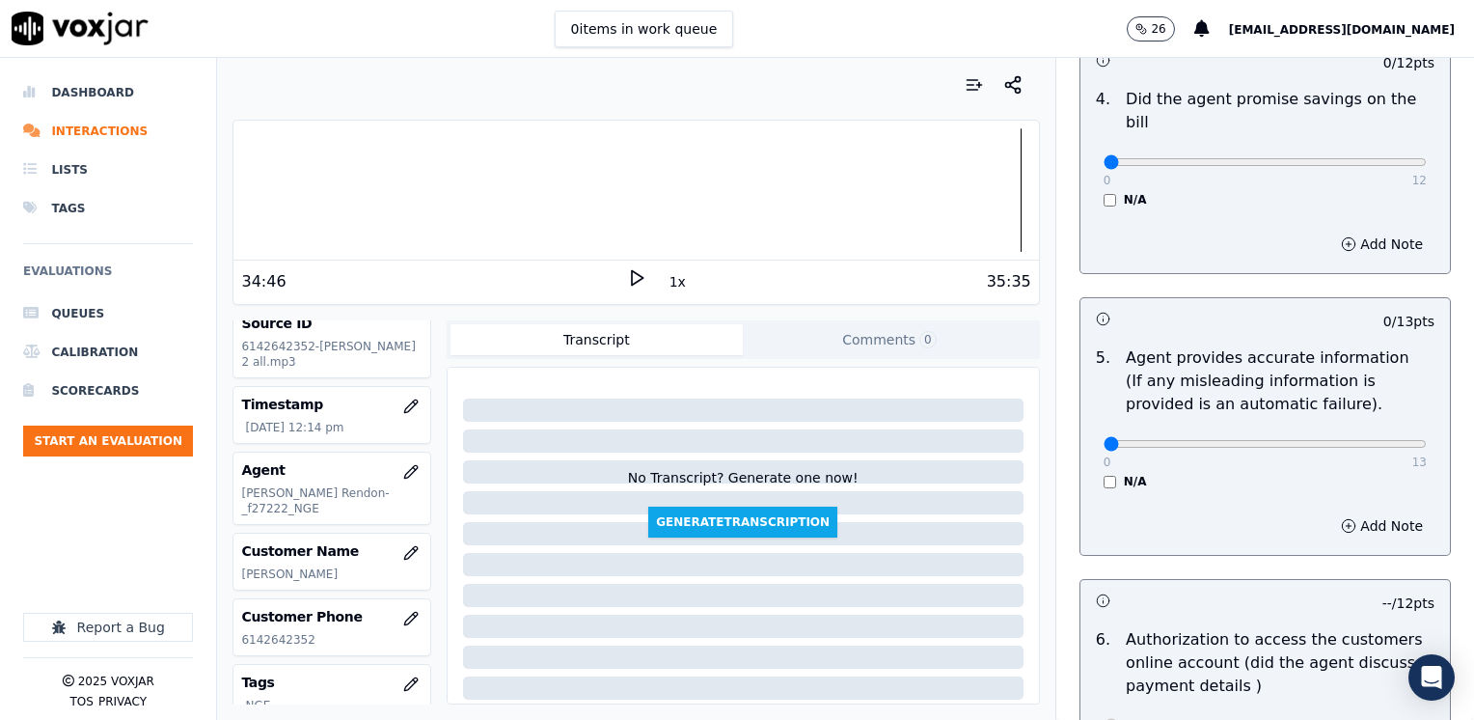
scroll to position [914, 0]
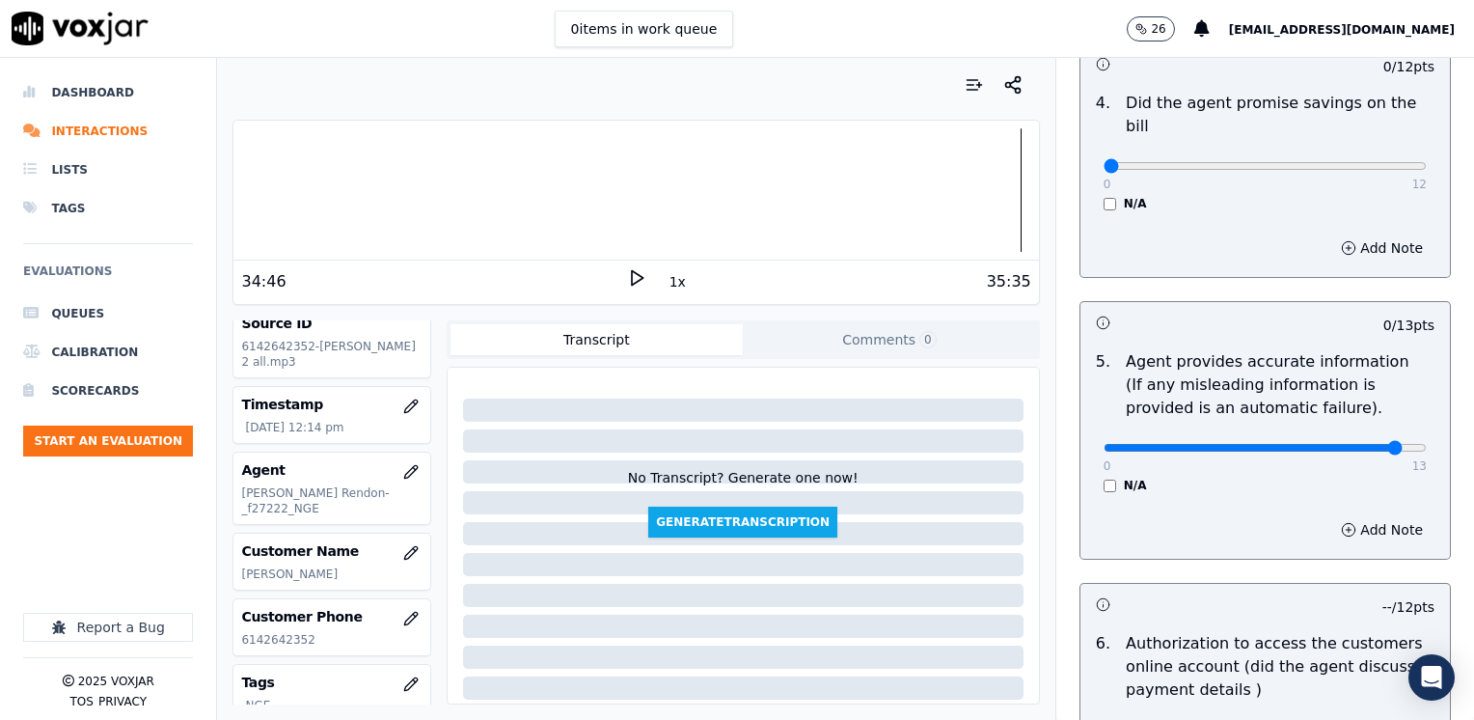
type input "12"
click at [1362, 516] on button "Add Note" at bounding box center [1381, 529] width 105 height 27
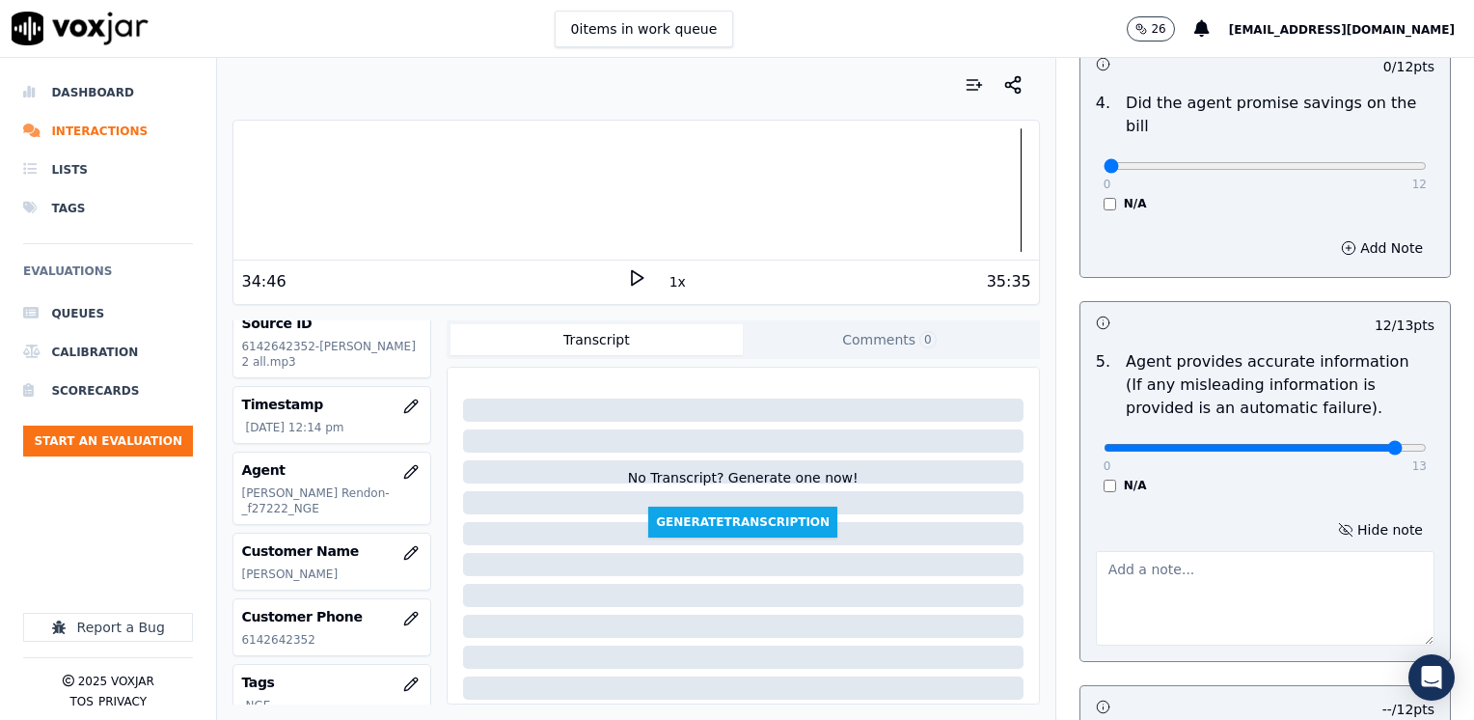
click at [1219, 619] on div "Hide note" at bounding box center [1264, 581] width 369 height 160
click at [1193, 551] on textarea at bounding box center [1265, 598] width 339 height 95
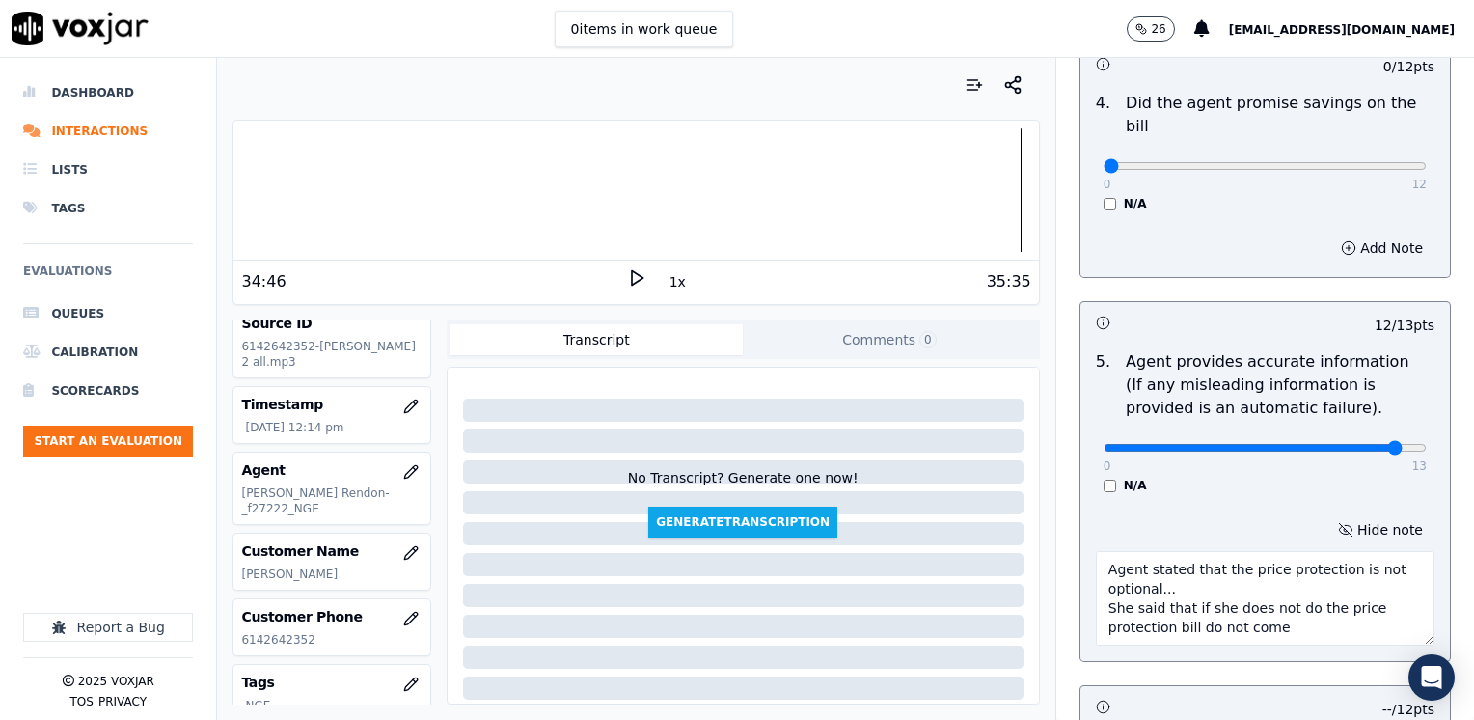
type textarea "Agent stated that the price protection is not optional... She said that if she …"
drag, startPoint x: 1354, startPoint y: 422, endPoint x: 668, endPoint y: 419, distance: 685.8
type input "0"
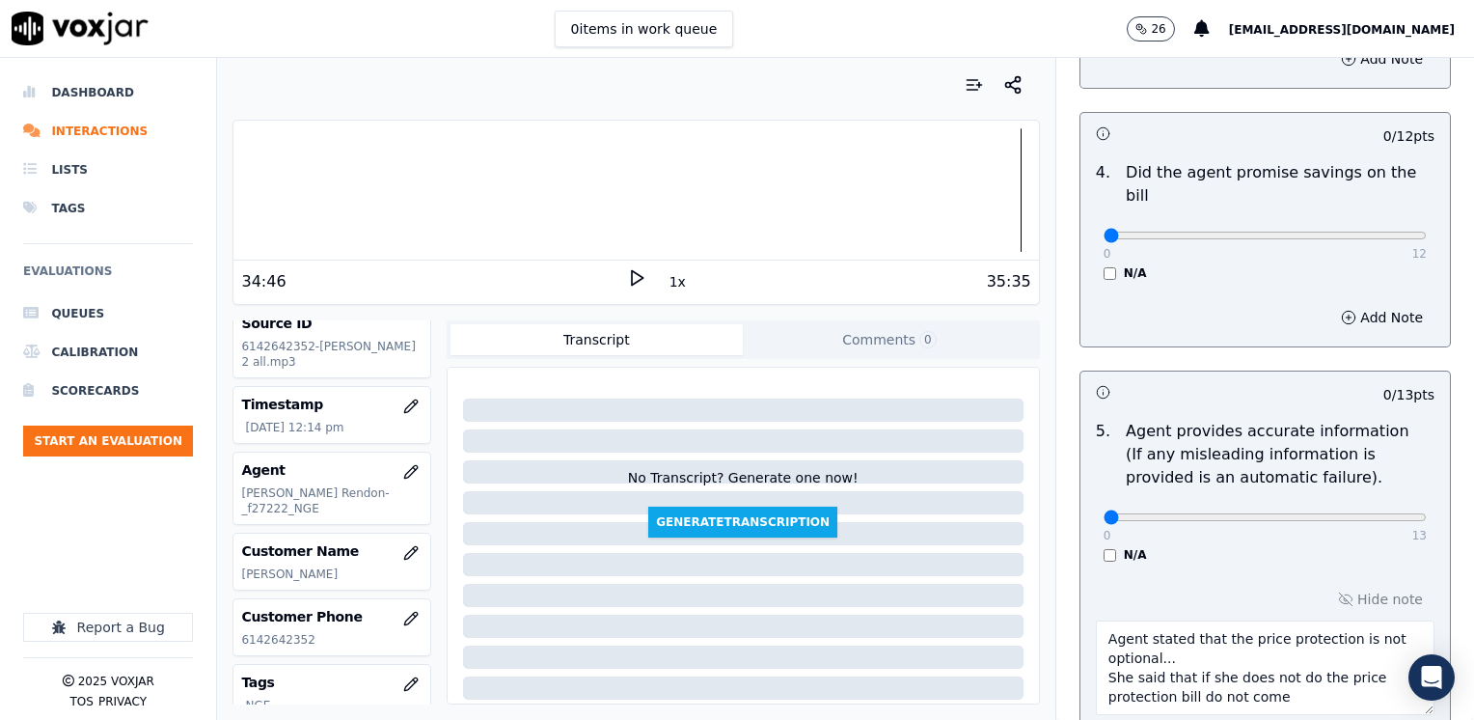
scroll to position [721, 0]
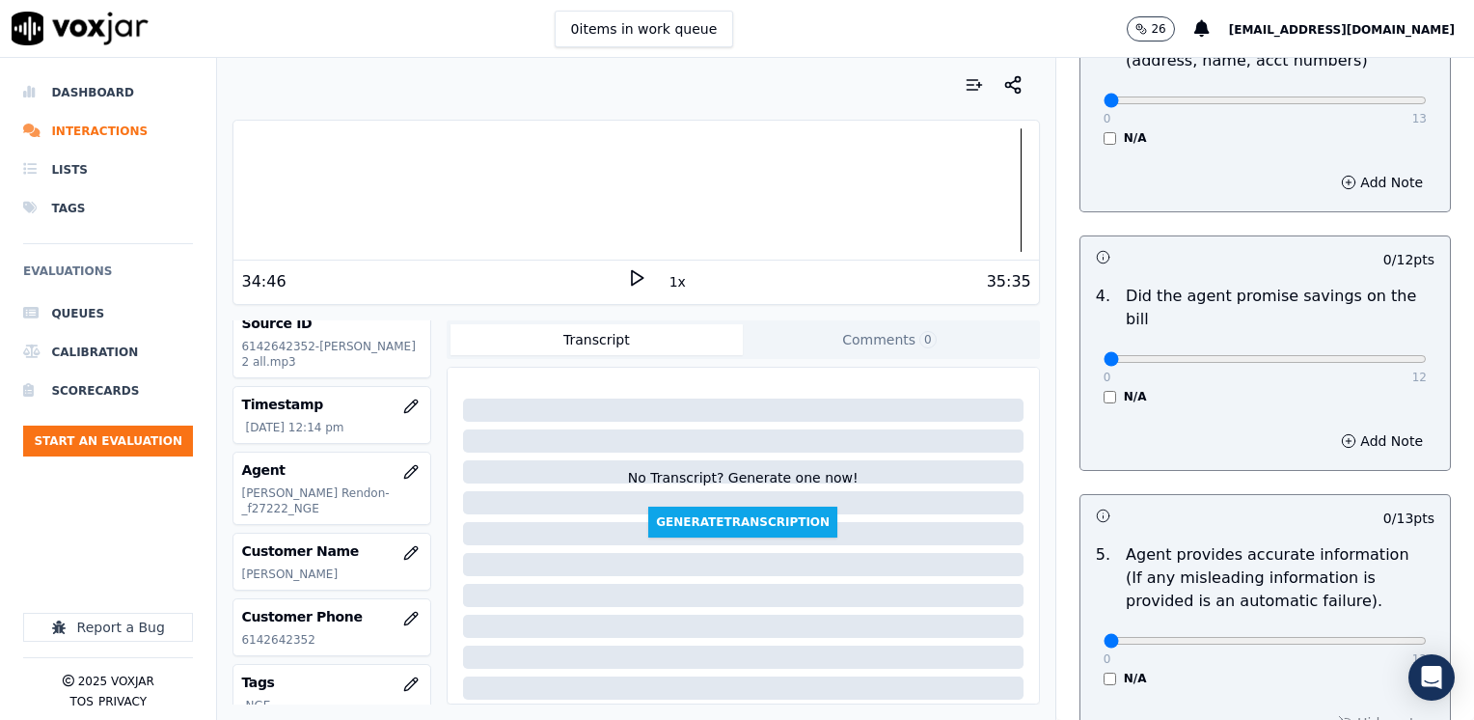
click at [1189, 389] on div "N/A" at bounding box center [1264, 396] width 323 height 15
drag, startPoint x: 1096, startPoint y: 333, endPoint x: 1354, endPoint y: 282, distance: 263.5
type input "12"
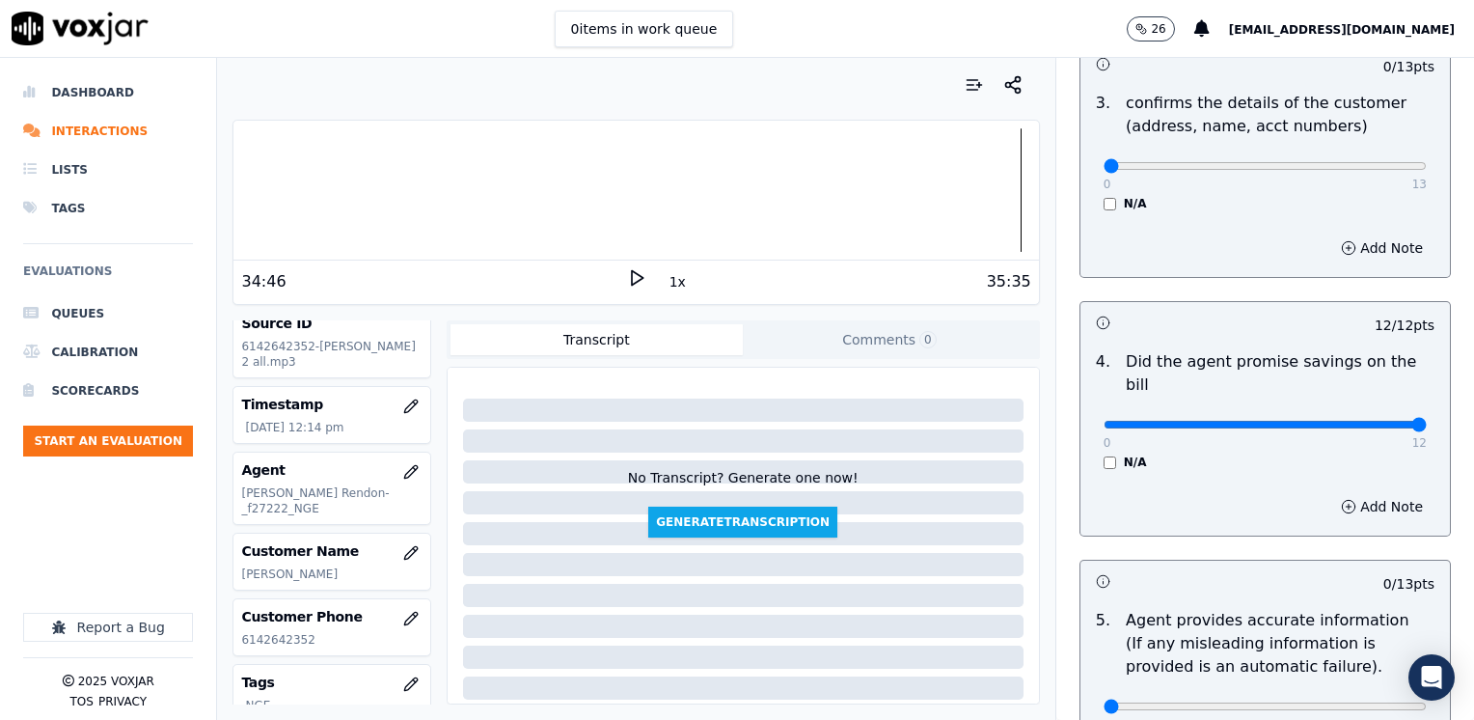
scroll to position [625, 0]
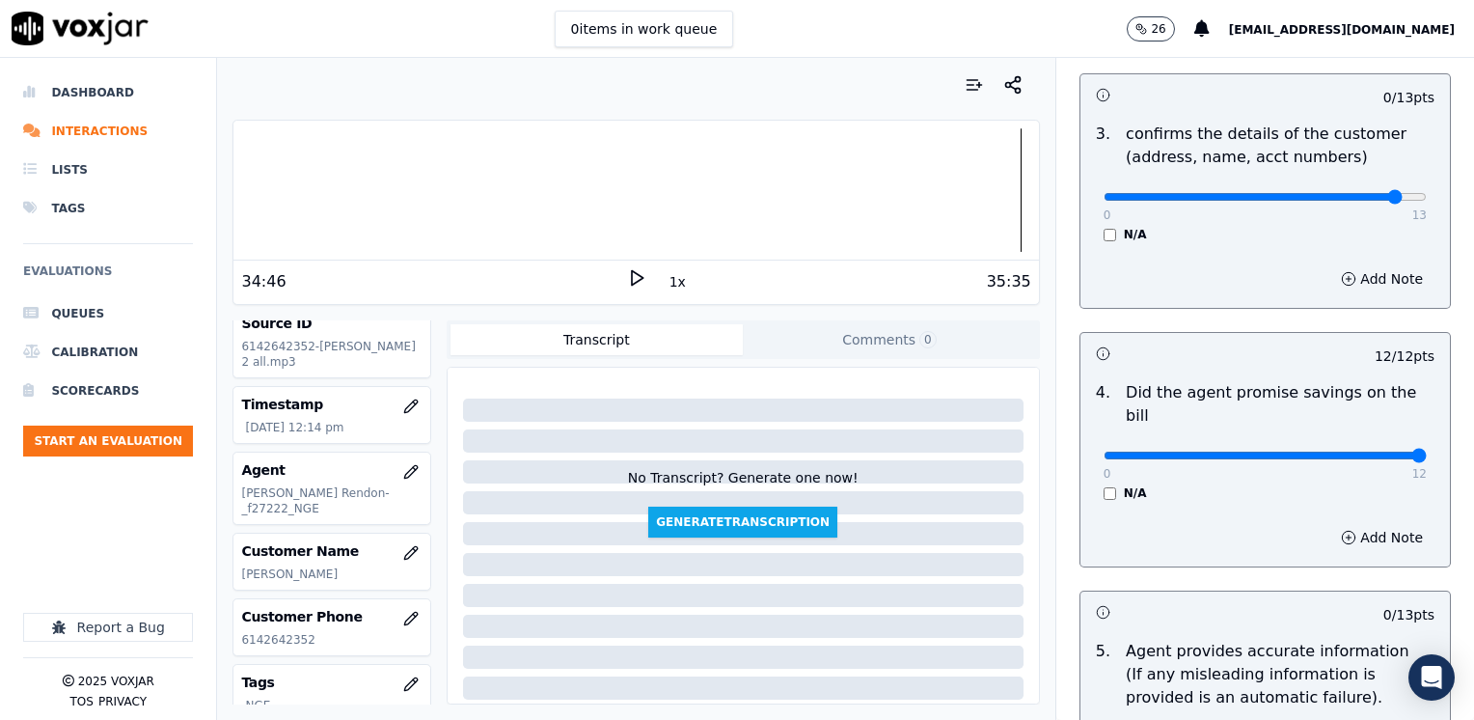
type input "12"
click at [1329, 283] on button "Add Note" at bounding box center [1381, 278] width 105 height 27
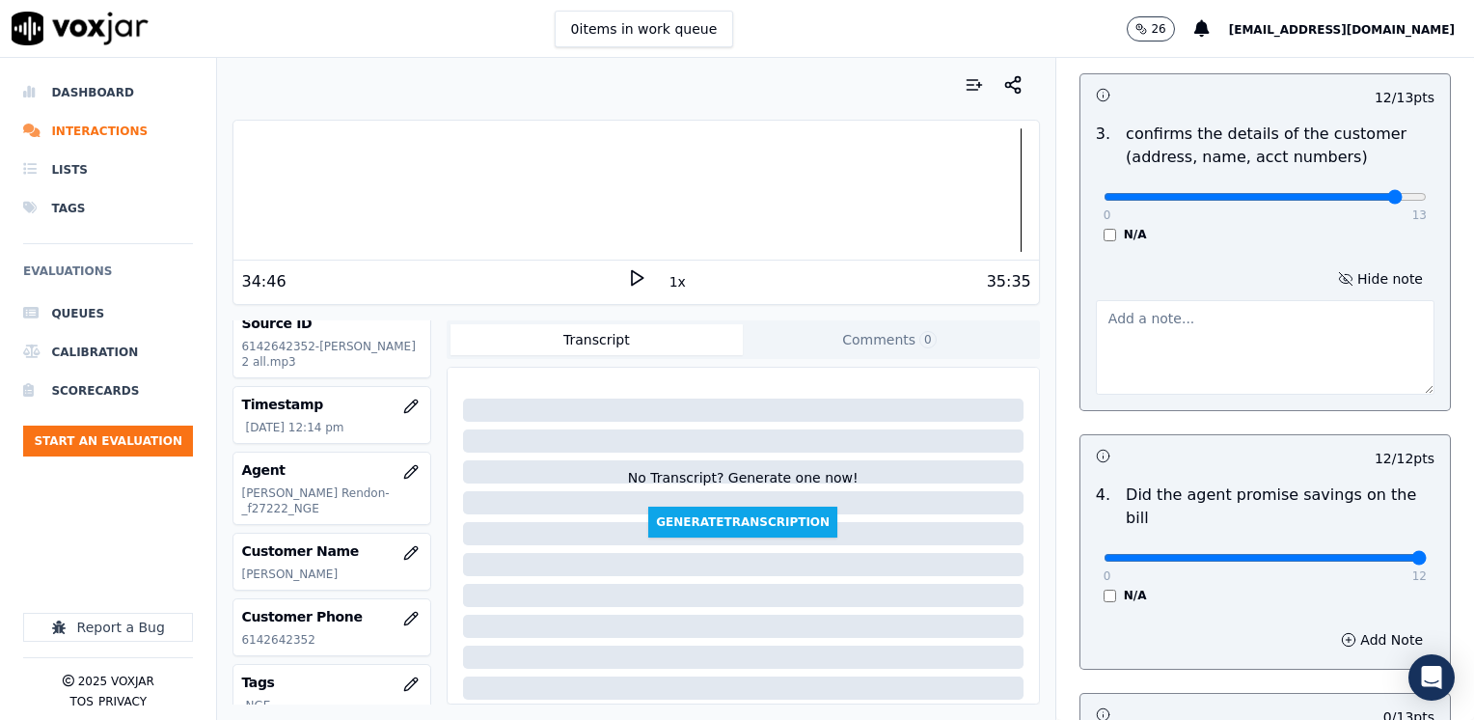
click at [1259, 340] on textarea at bounding box center [1265, 347] width 339 height 95
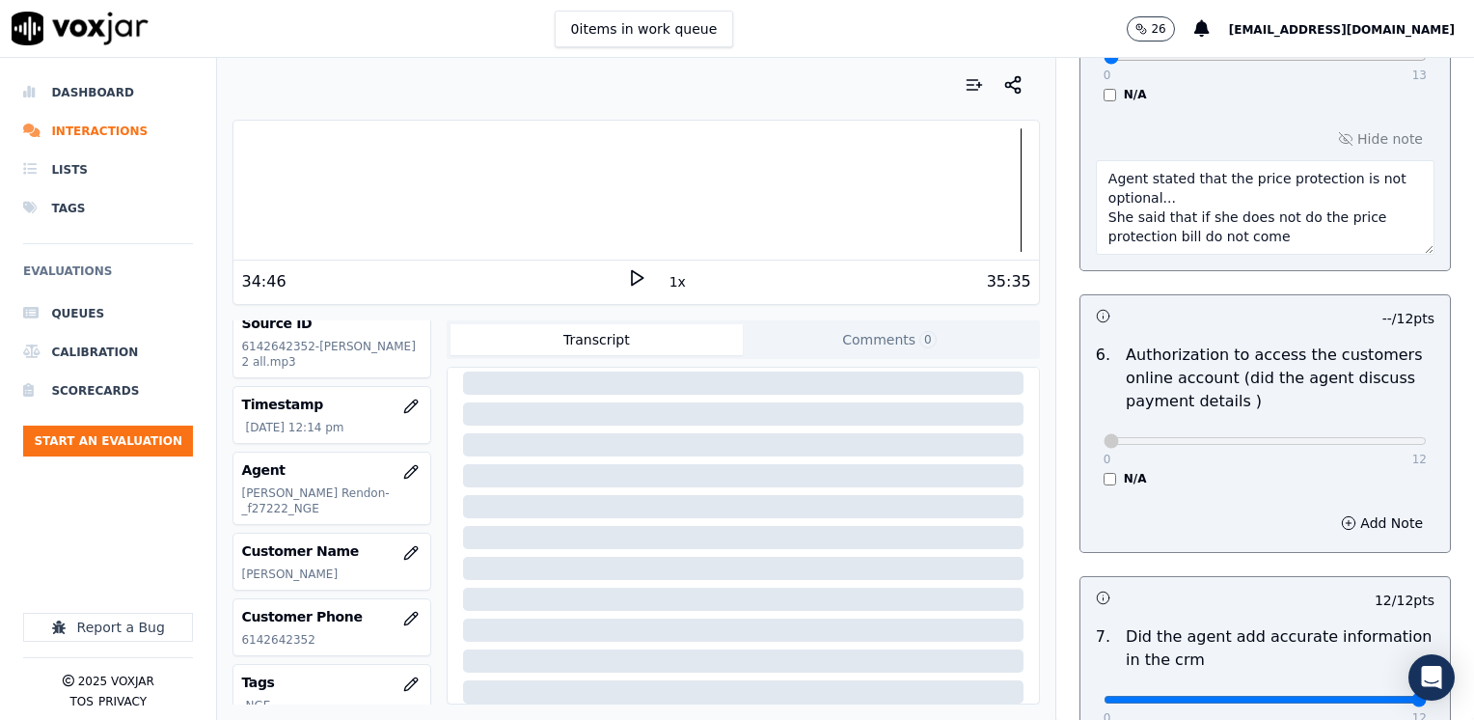
scroll to position [1890, 0]
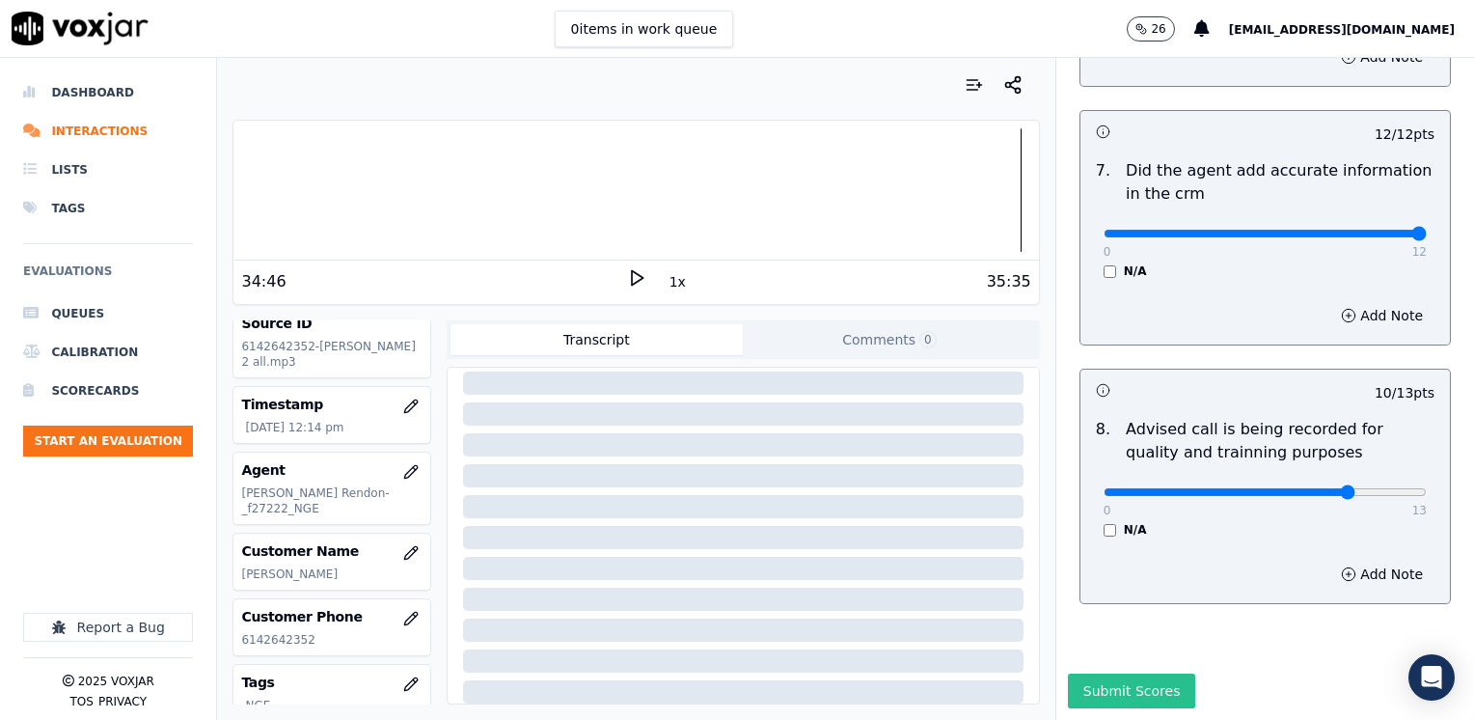
type textarea "Make sure to confirm full service address, the name as it appears on the bill b…"
click at [1107, 673] on button "Submit Scores" at bounding box center [1132, 690] width 128 height 35
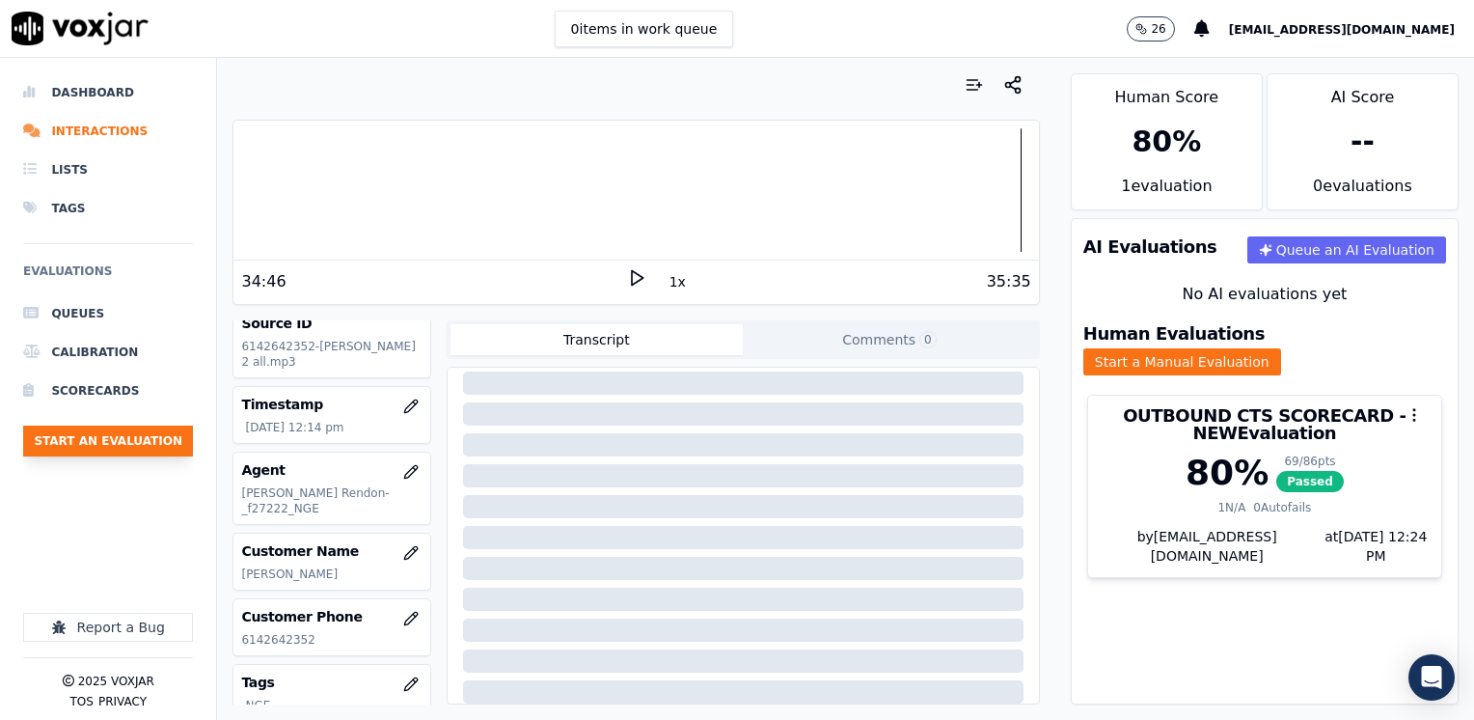
click at [150, 440] on button "Start an Evaluation" at bounding box center [108, 440] width 170 height 31
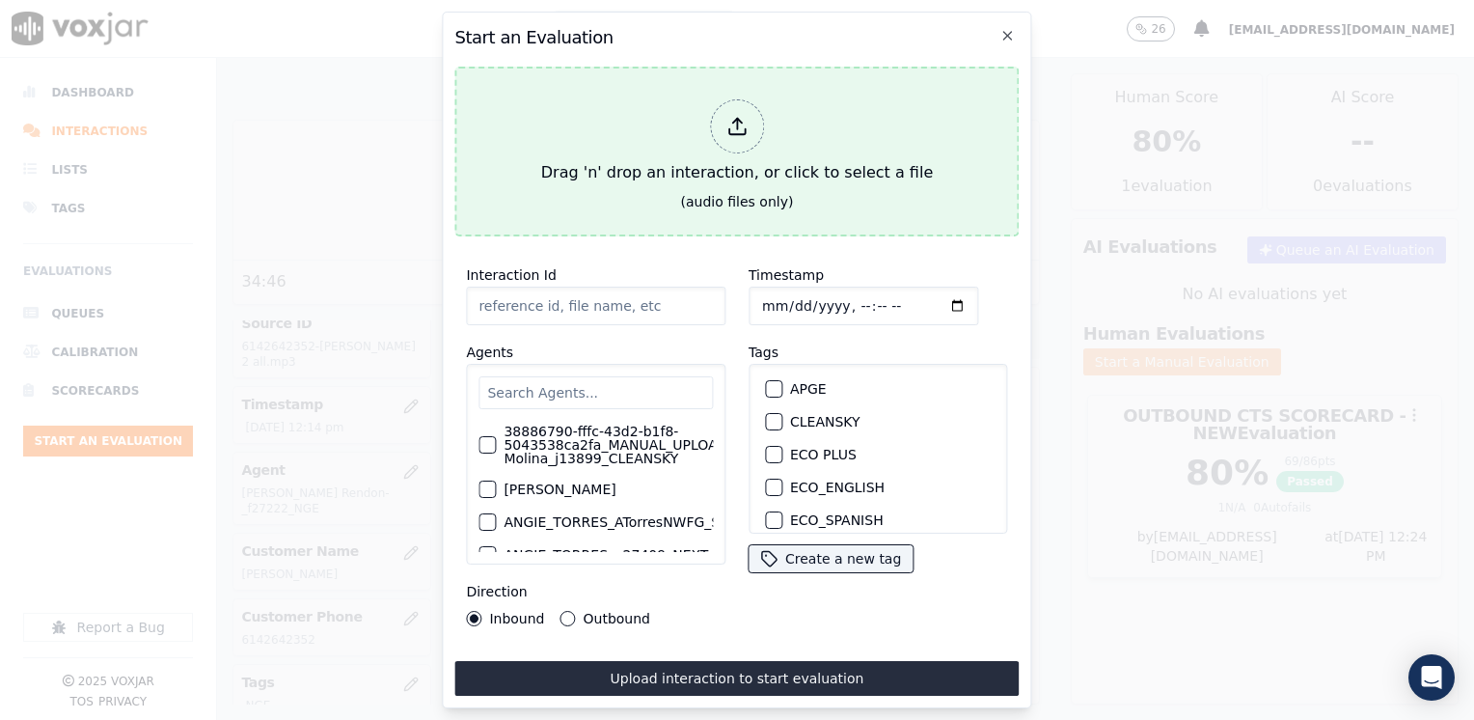
click at [740, 116] on icon at bounding box center [736, 126] width 21 height 21
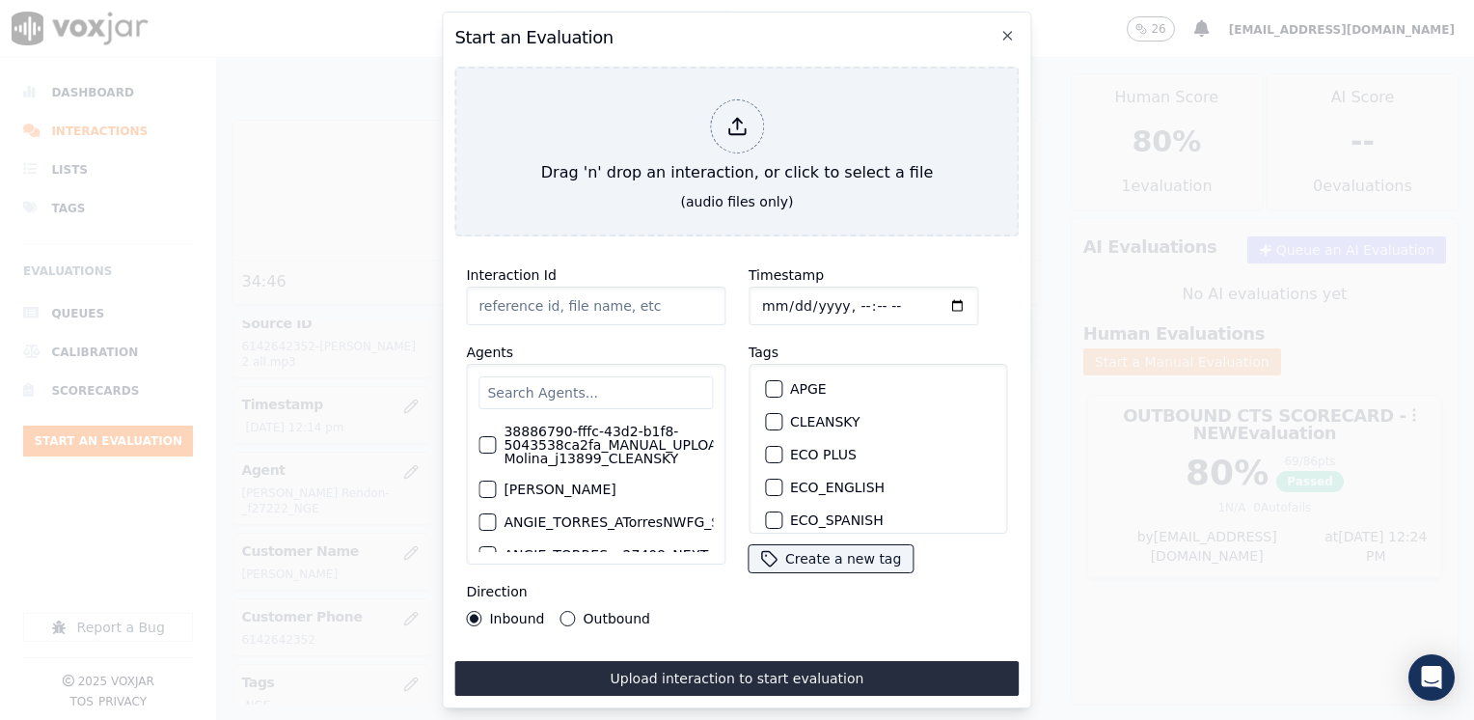
type input "20250826-163251_4013896424-[PERSON_NAME] all.mp3"
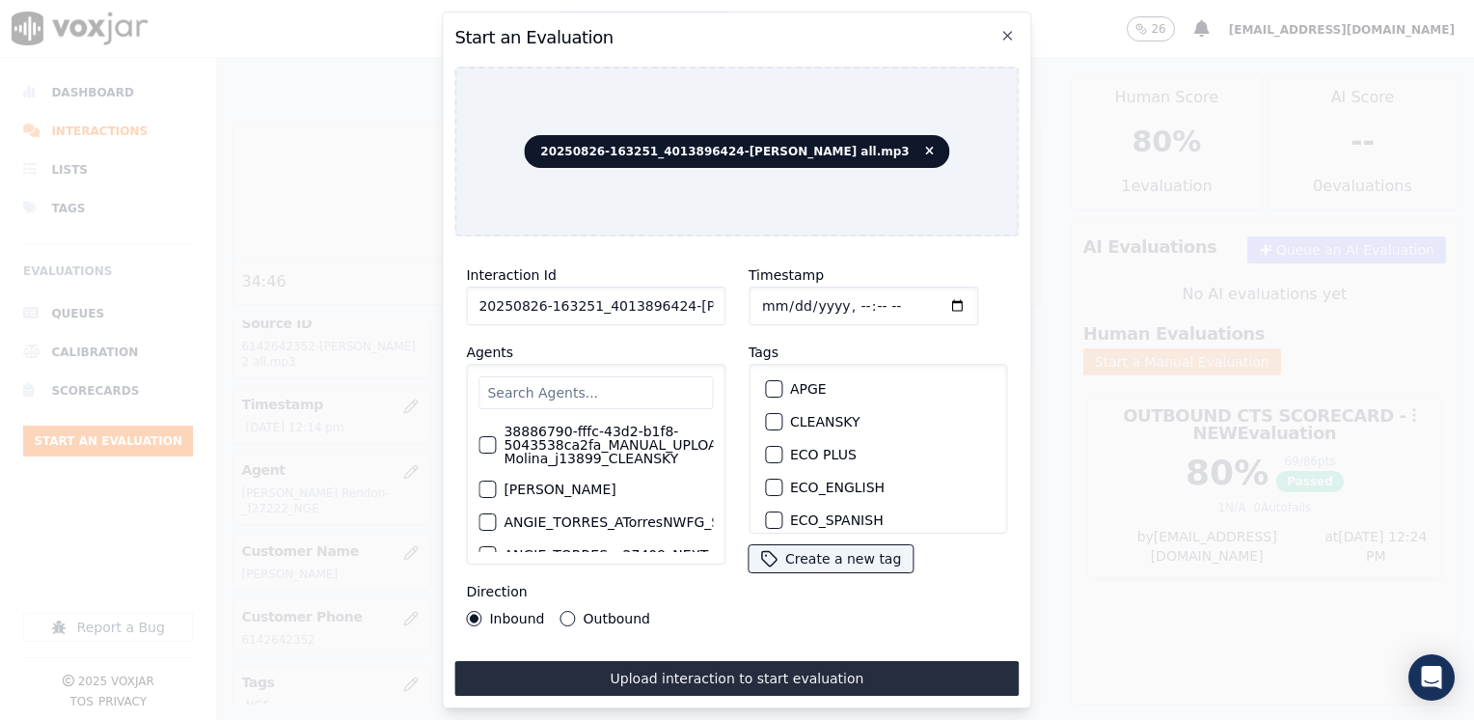
click at [571, 378] on input "text" at bounding box center [595, 392] width 234 height 33
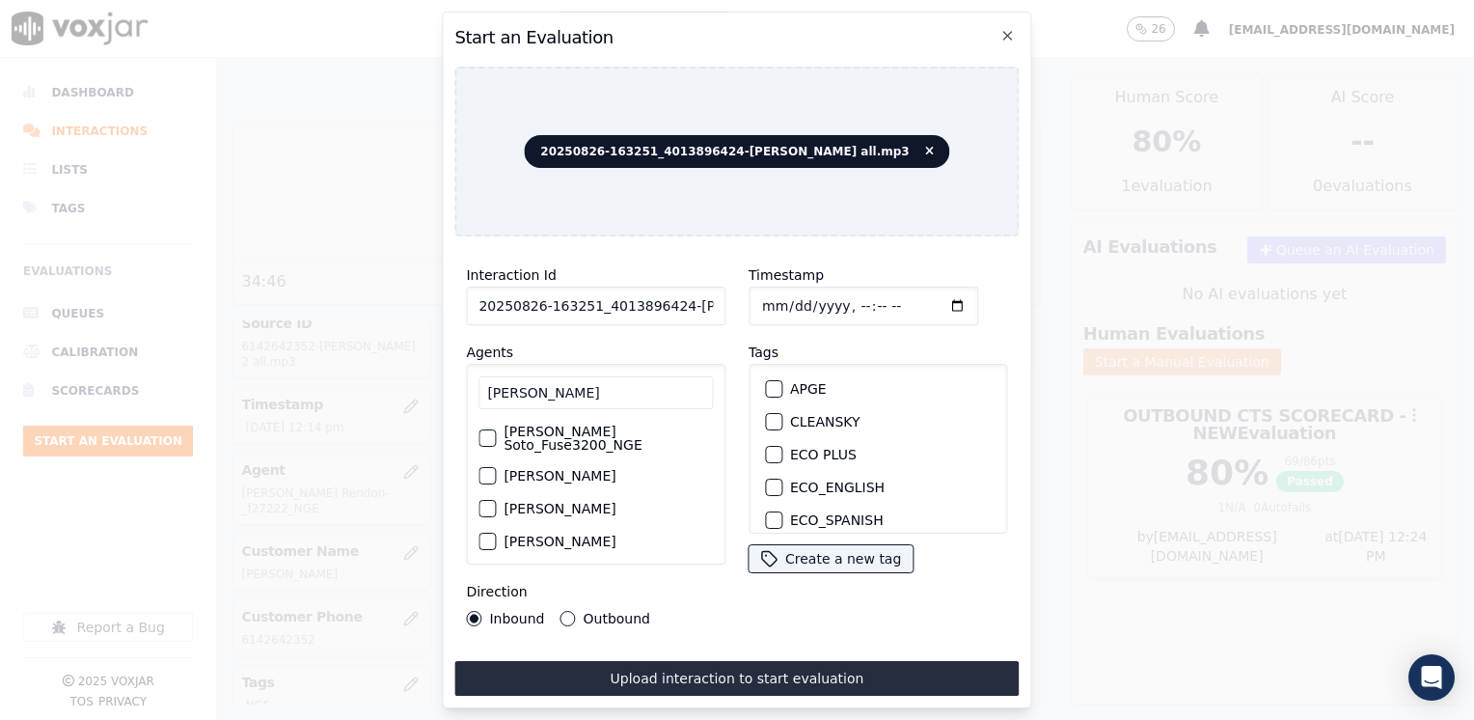
type input "[PERSON_NAME]"
click at [590, 430] on label "[PERSON_NAME] Soto_Fuse3200_NGE" at bounding box center [607, 437] width 209 height 27
click at [496, 430] on button "[PERSON_NAME] Soto_Fuse3200_NGE" at bounding box center [486, 437] width 17 height 17
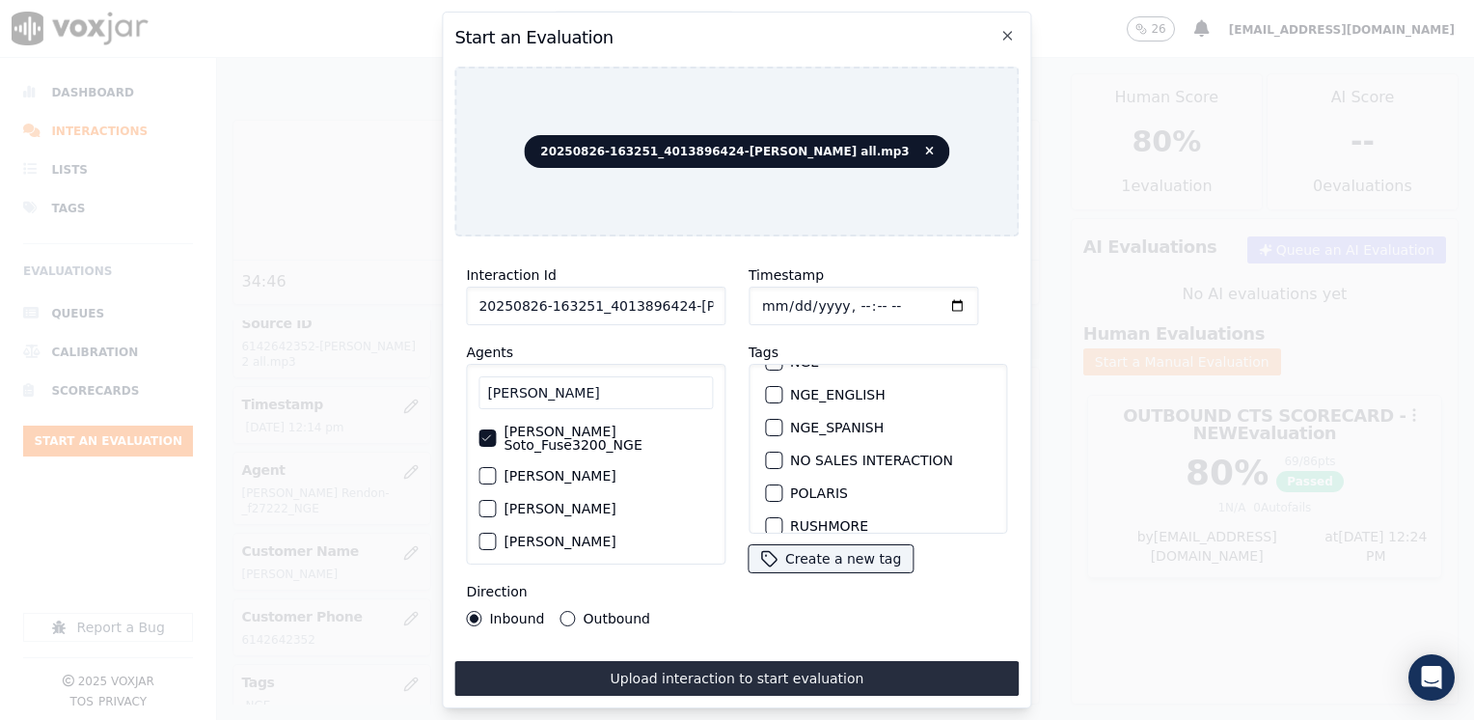
scroll to position [193, 0]
click at [766, 451] on div "button" at bounding box center [773, 458] width 14 height 14
click at [927, 295] on input "Timestamp" at bounding box center [863, 305] width 230 height 39
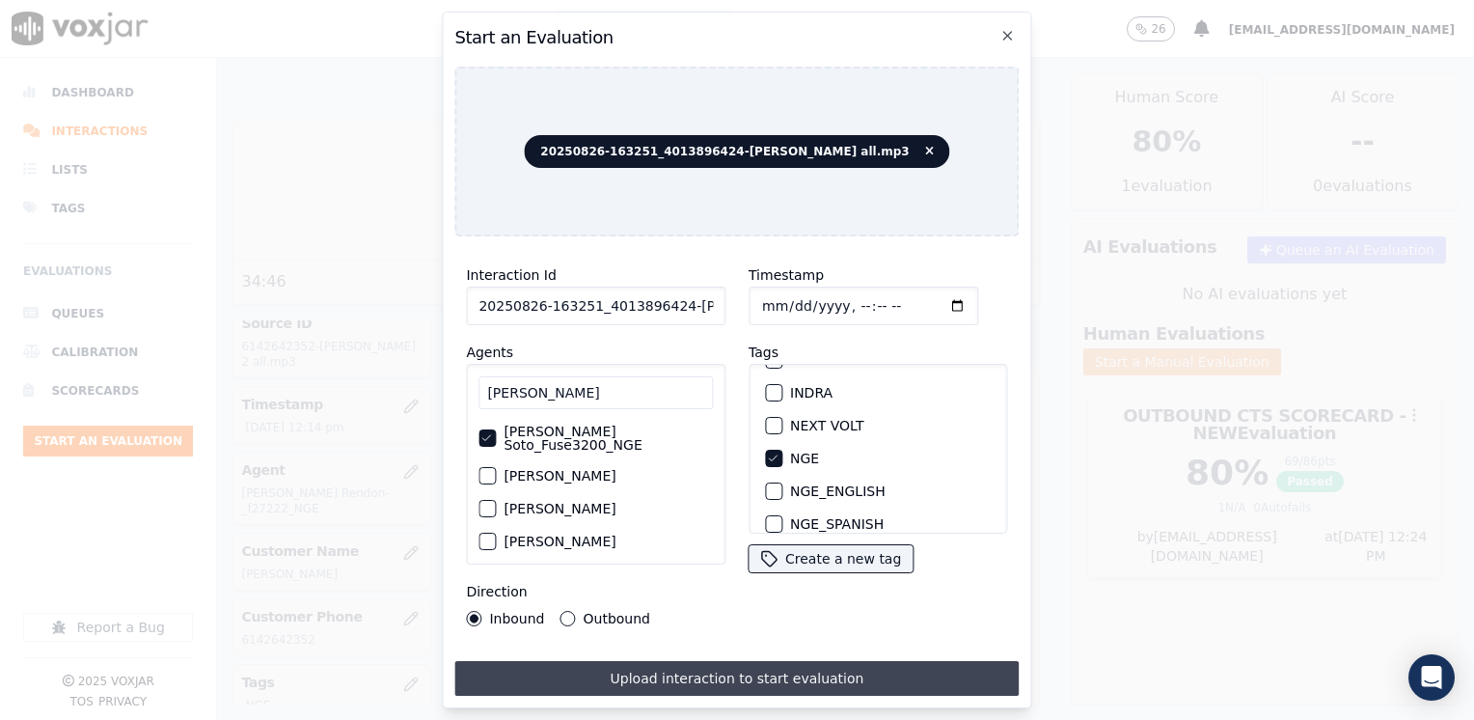
type input "[DATE]T12:25"
click at [741, 672] on button "Upload interaction to start evaluation" at bounding box center [736, 678] width 564 height 35
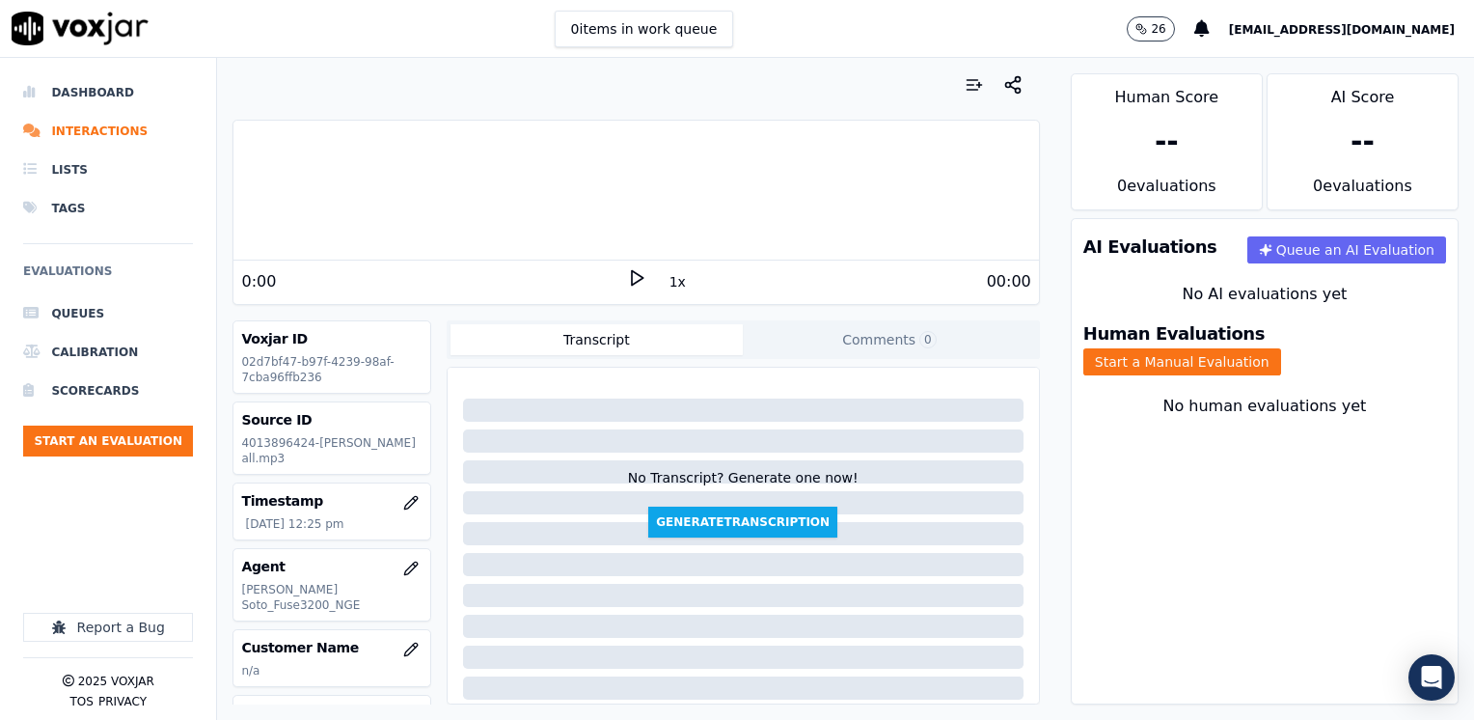
click at [628, 277] on icon at bounding box center [636, 277] width 19 height 19
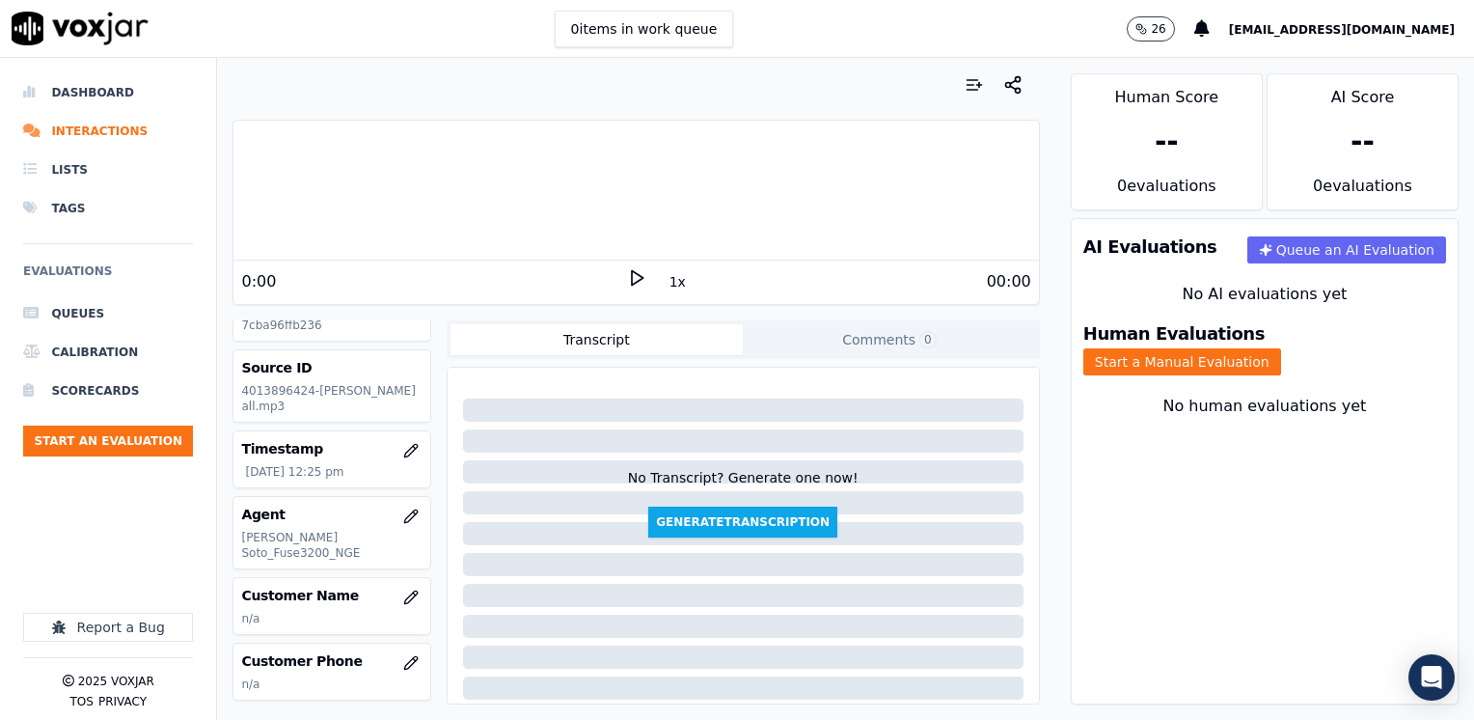
scroll to position [96, 0]
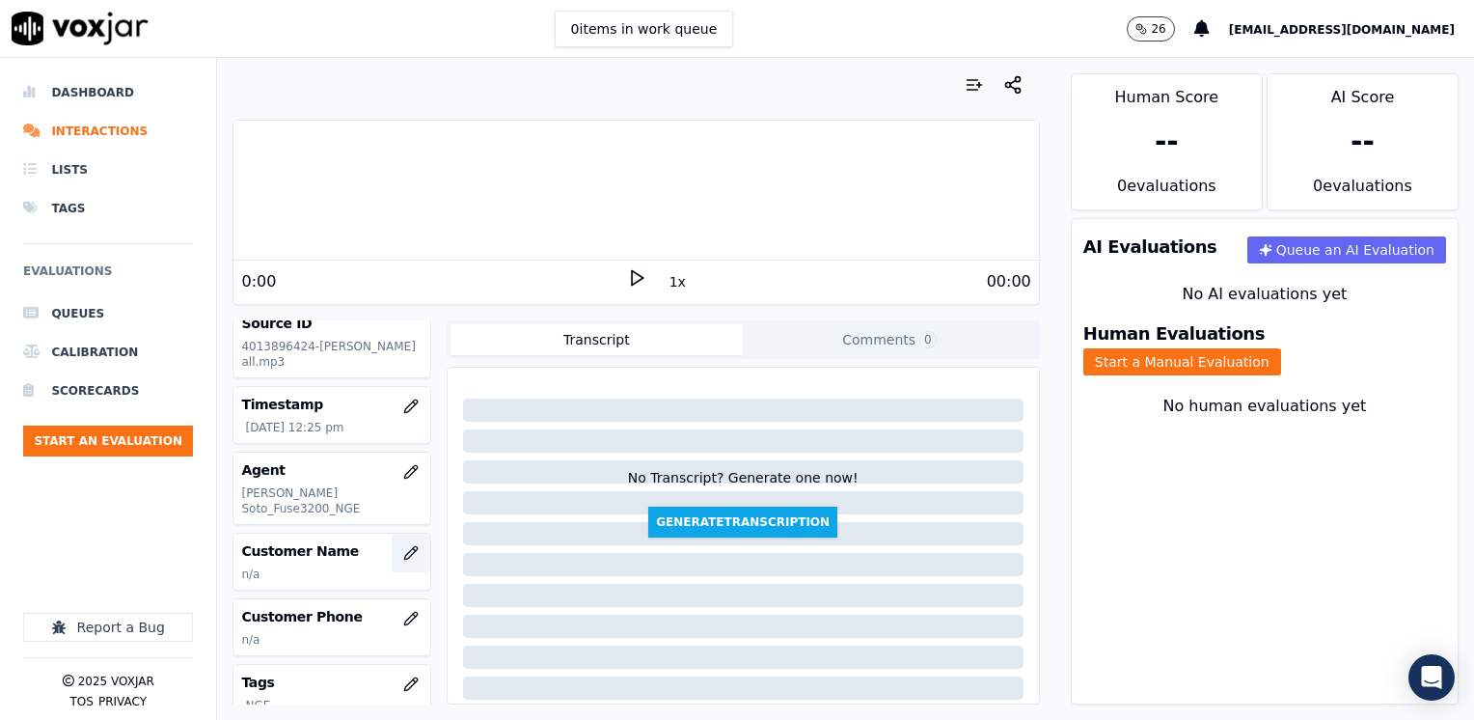
click at [403, 545] on icon "button" at bounding box center [410, 552] width 15 height 15
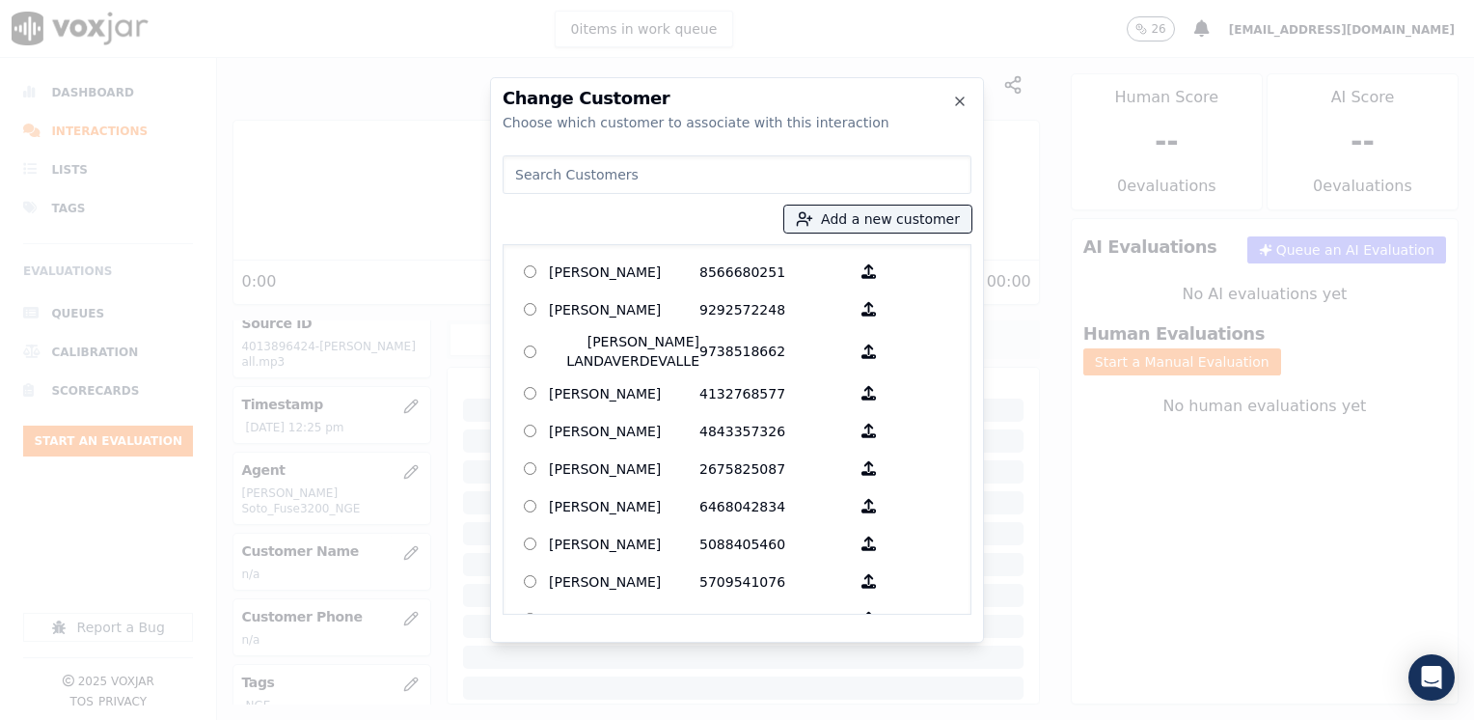
click at [749, 178] on input at bounding box center [737, 174] width 469 height 39
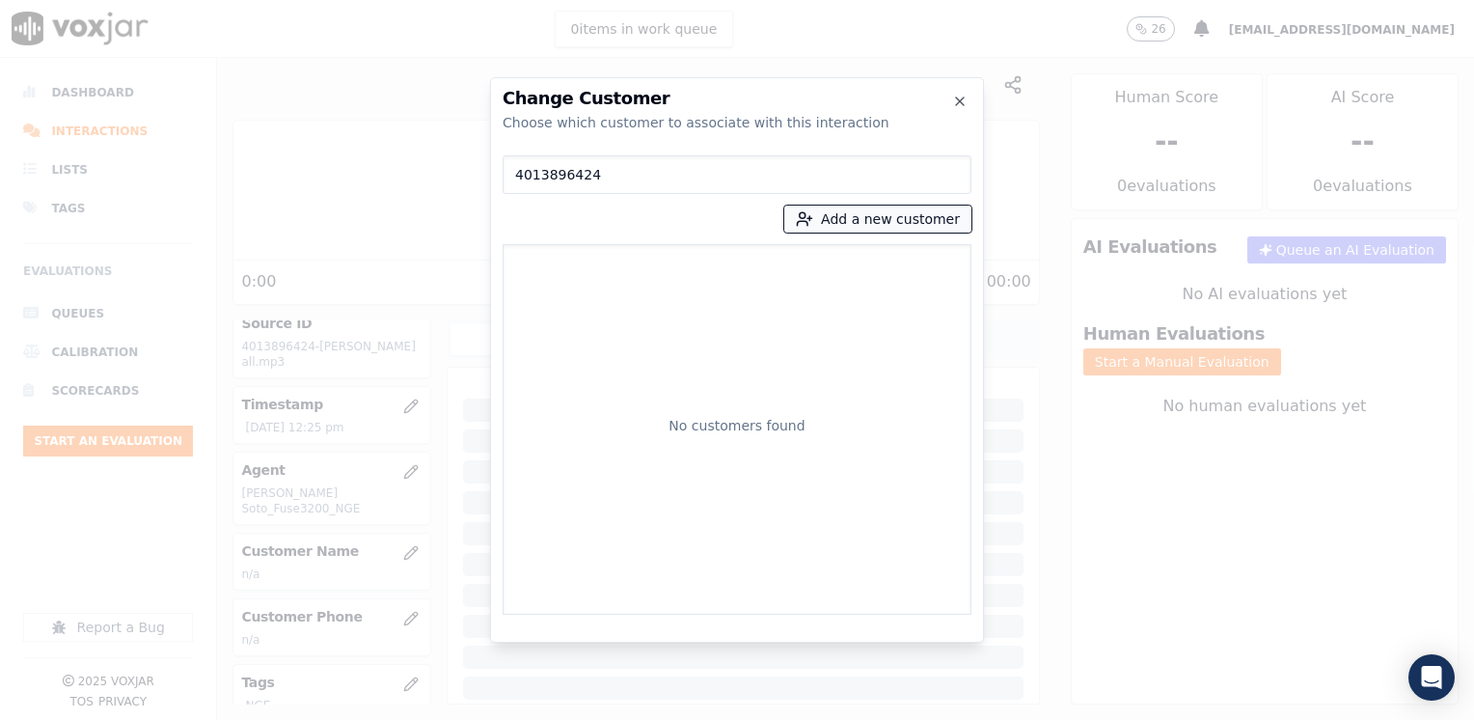
type input "4013896424"
click at [941, 218] on button "Add a new customer" at bounding box center [877, 218] width 187 height 27
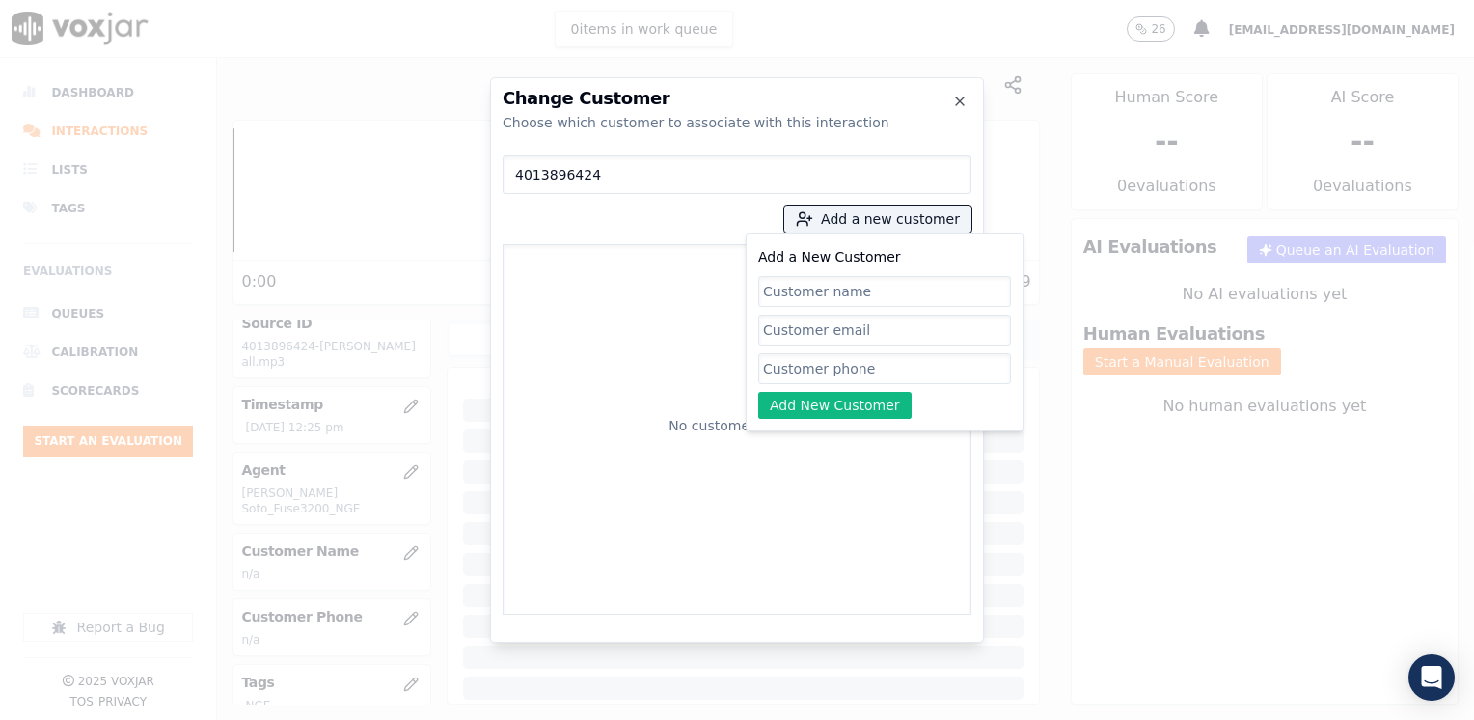
click at [848, 369] on input "Add a New Customer" at bounding box center [884, 368] width 253 height 31
paste input "4013896424"
type input "4013896424"
click at [555, 313] on div "No customers found" at bounding box center [736, 429] width 451 height 353
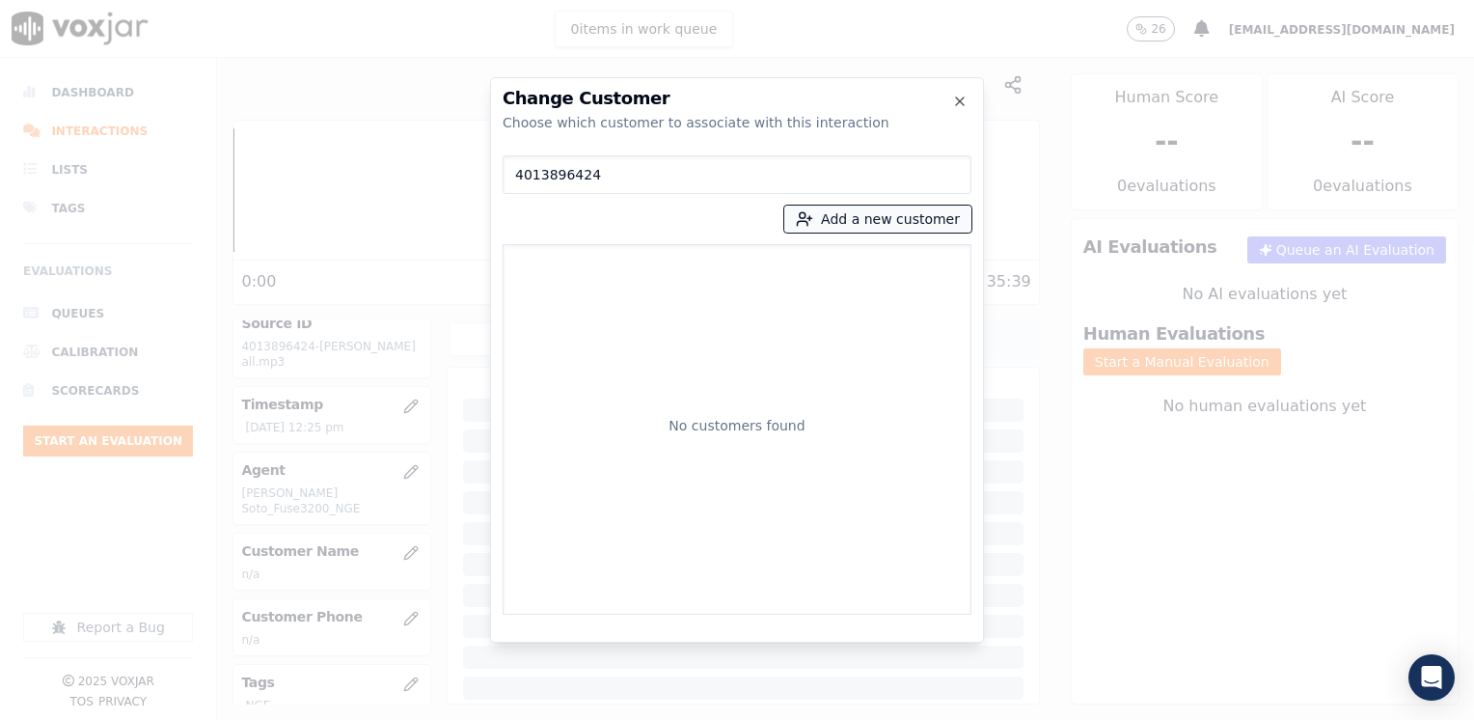
click at [903, 218] on button "Add a new customer" at bounding box center [877, 218] width 187 height 27
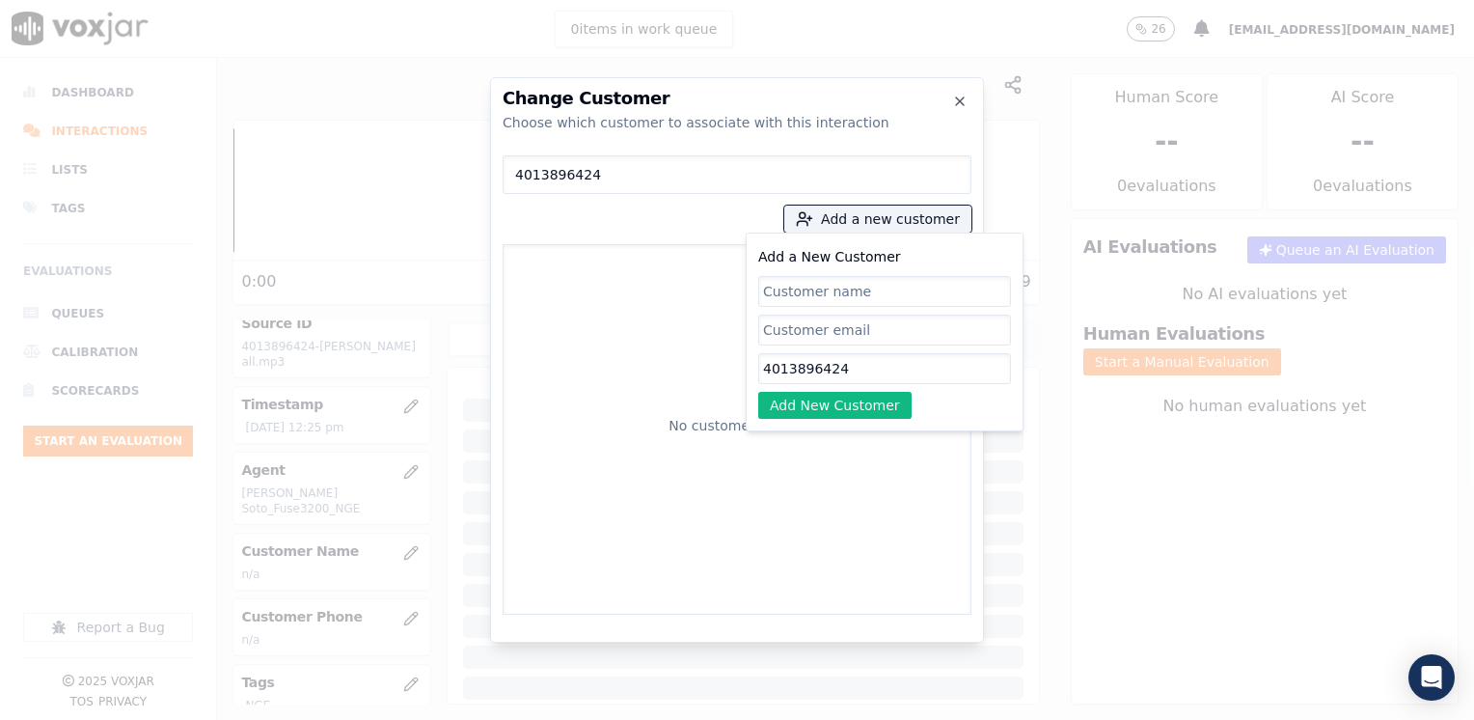
click at [867, 292] on input "Add a New Customer" at bounding box center [884, 291] width 253 height 31
paste input "[PERSON_NAME]"
type input "[PERSON_NAME]"
click at [818, 412] on button "Add New Customer" at bounding box center [834, 405] width 153 height 27
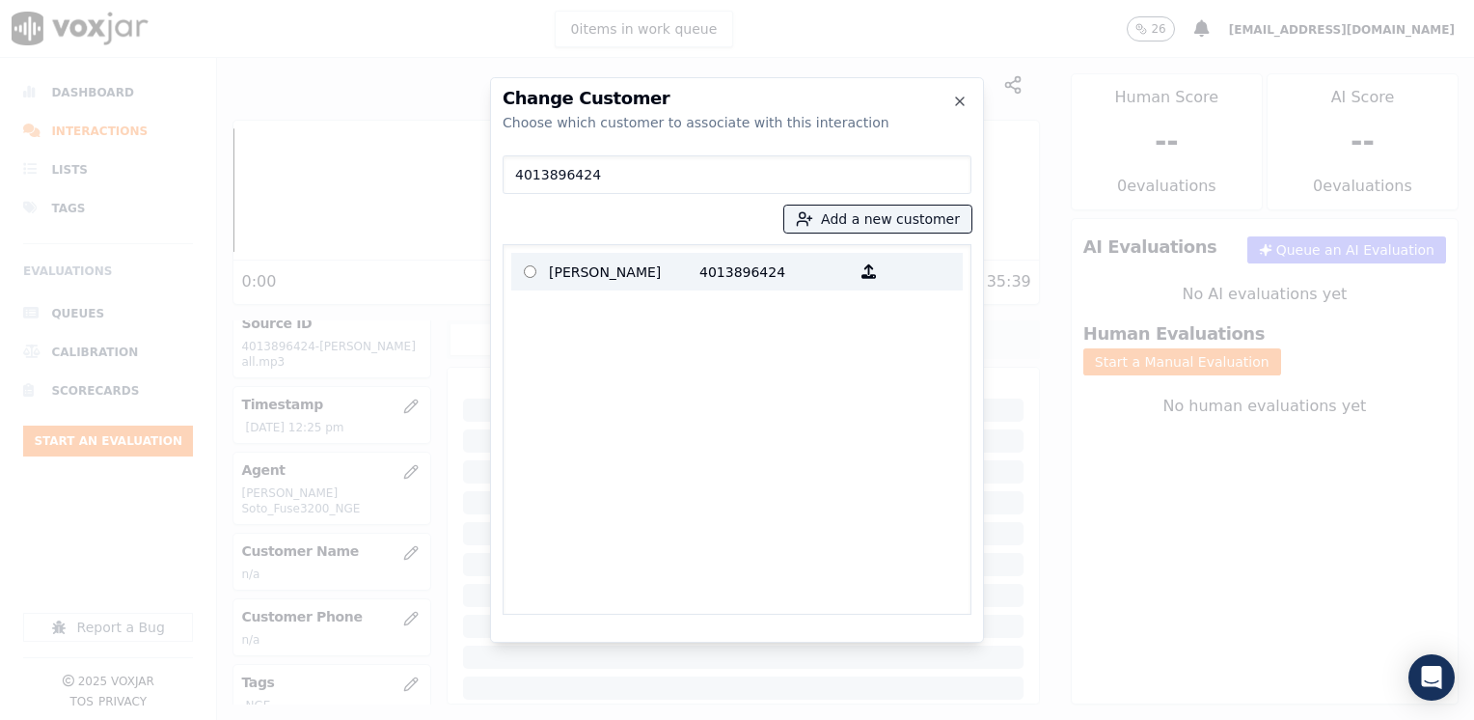
click at [651, 260] on p "[PERSON_NAME]" at bounding box center [624, 272] width 150 height 30
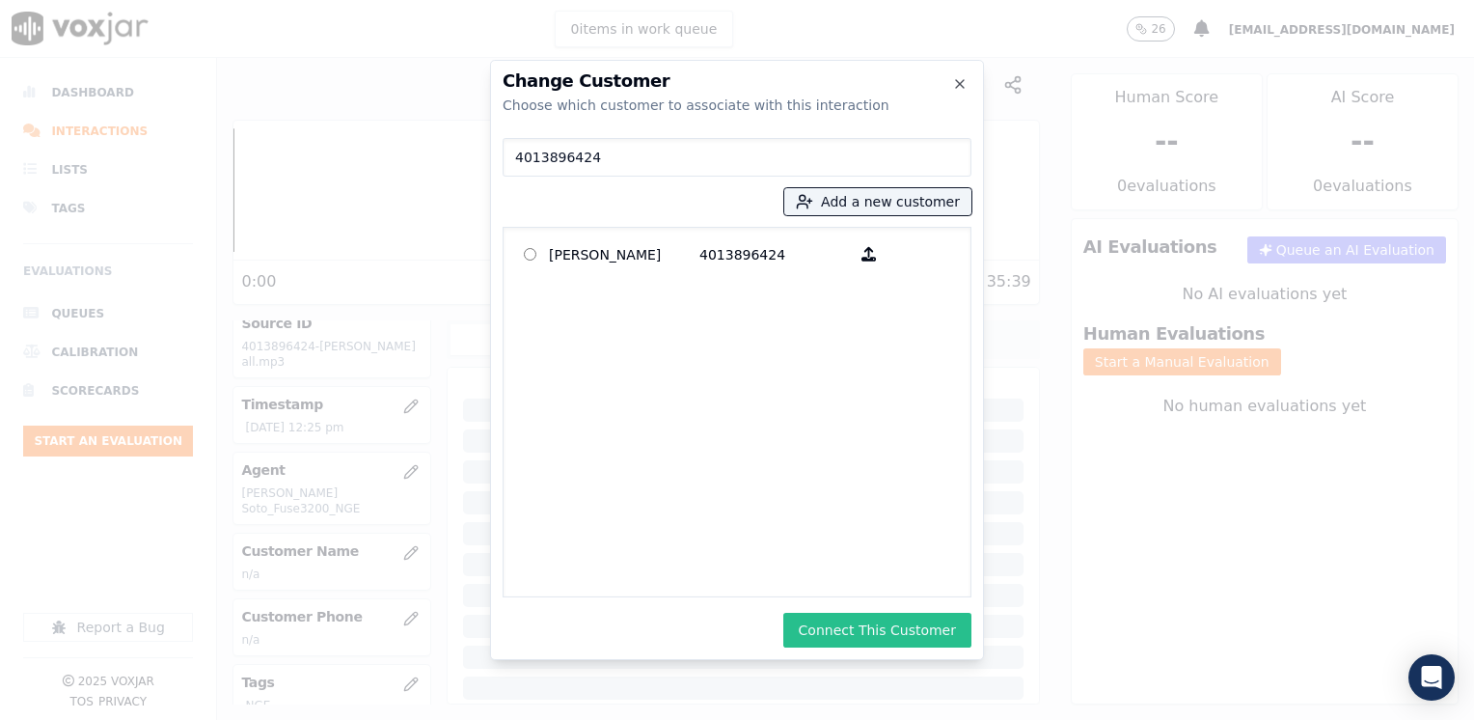
click at [922, 617] on button "Connect This Customer" at bounding box center [877, 629] width 188 height 35
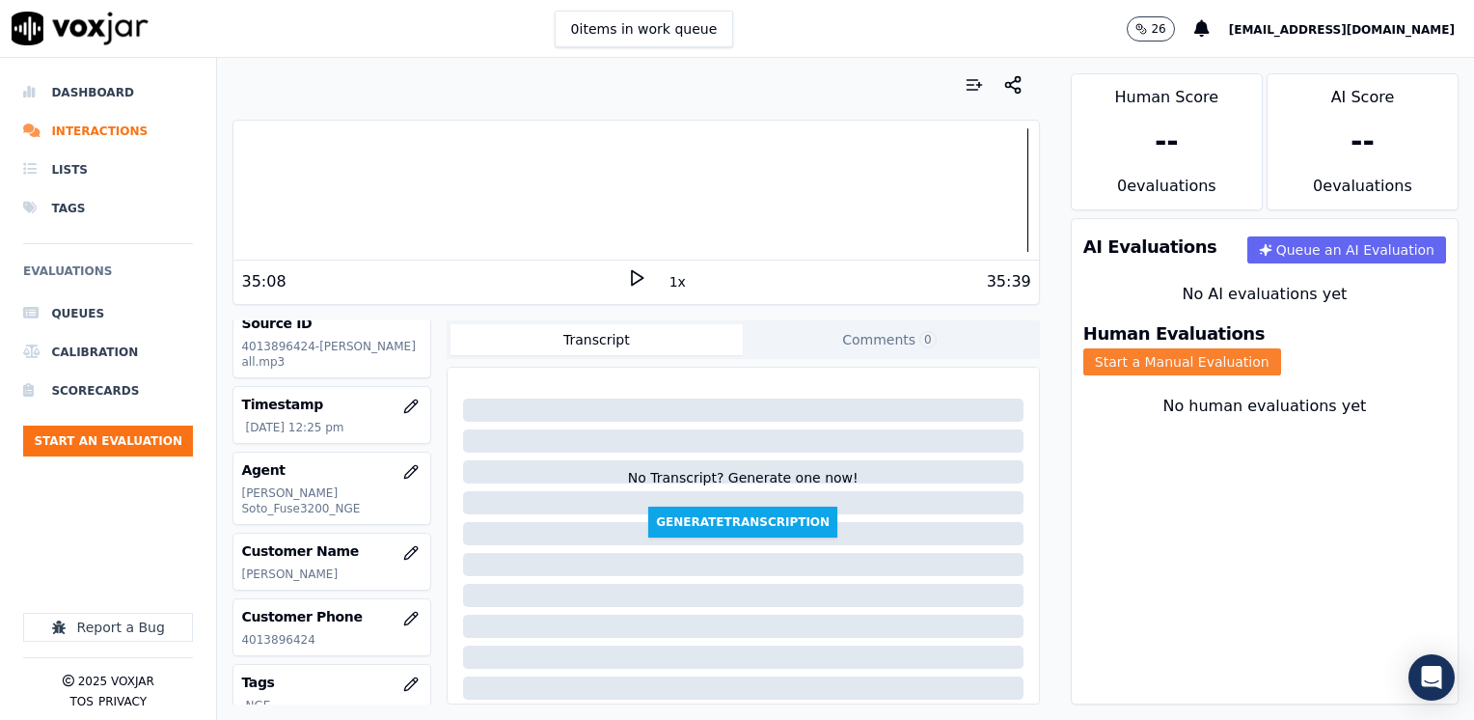
click at [1281, 348] on button "Start a Manual Evaluation" at bounding box center [1182, 361] width 198 height 27
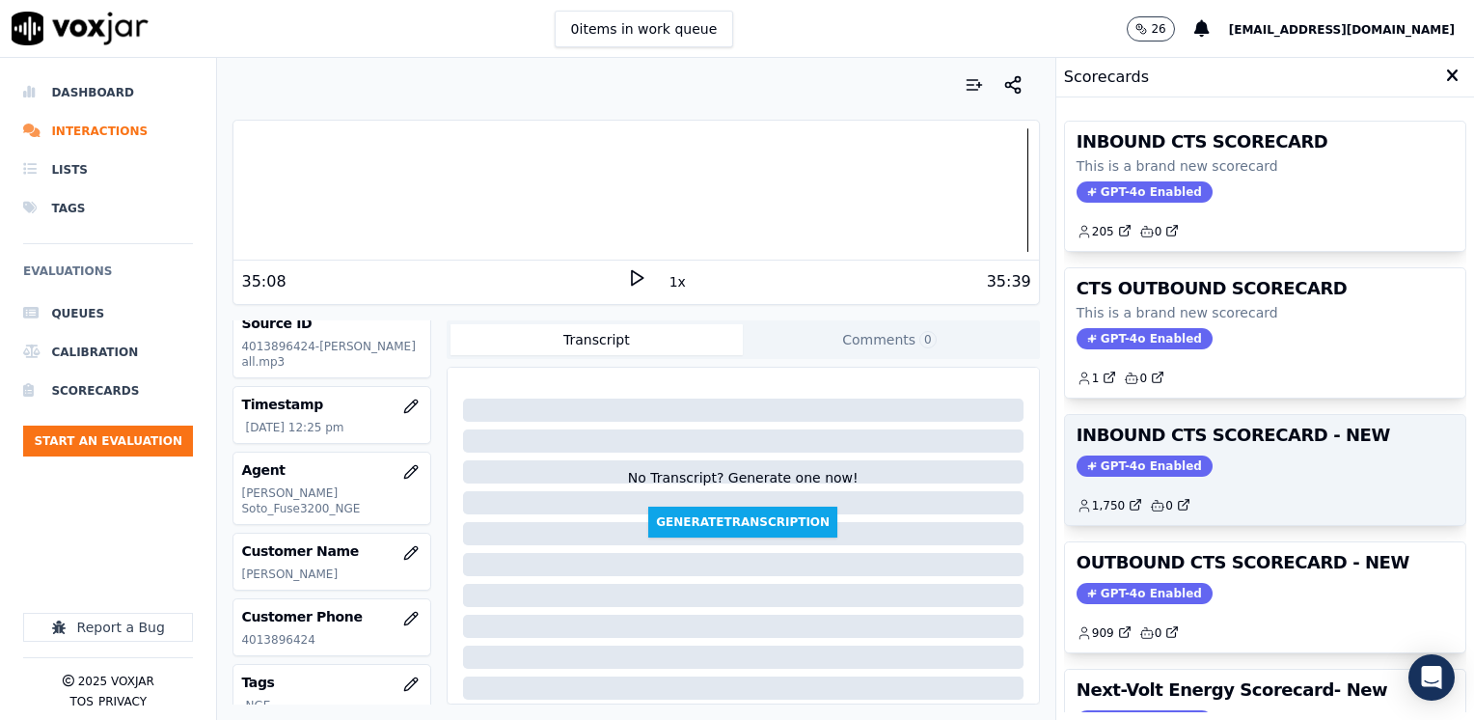
click at [1117, 469] on span "GPT-4o Enabled" at bounding box center [1144, 465] width 136 height 21
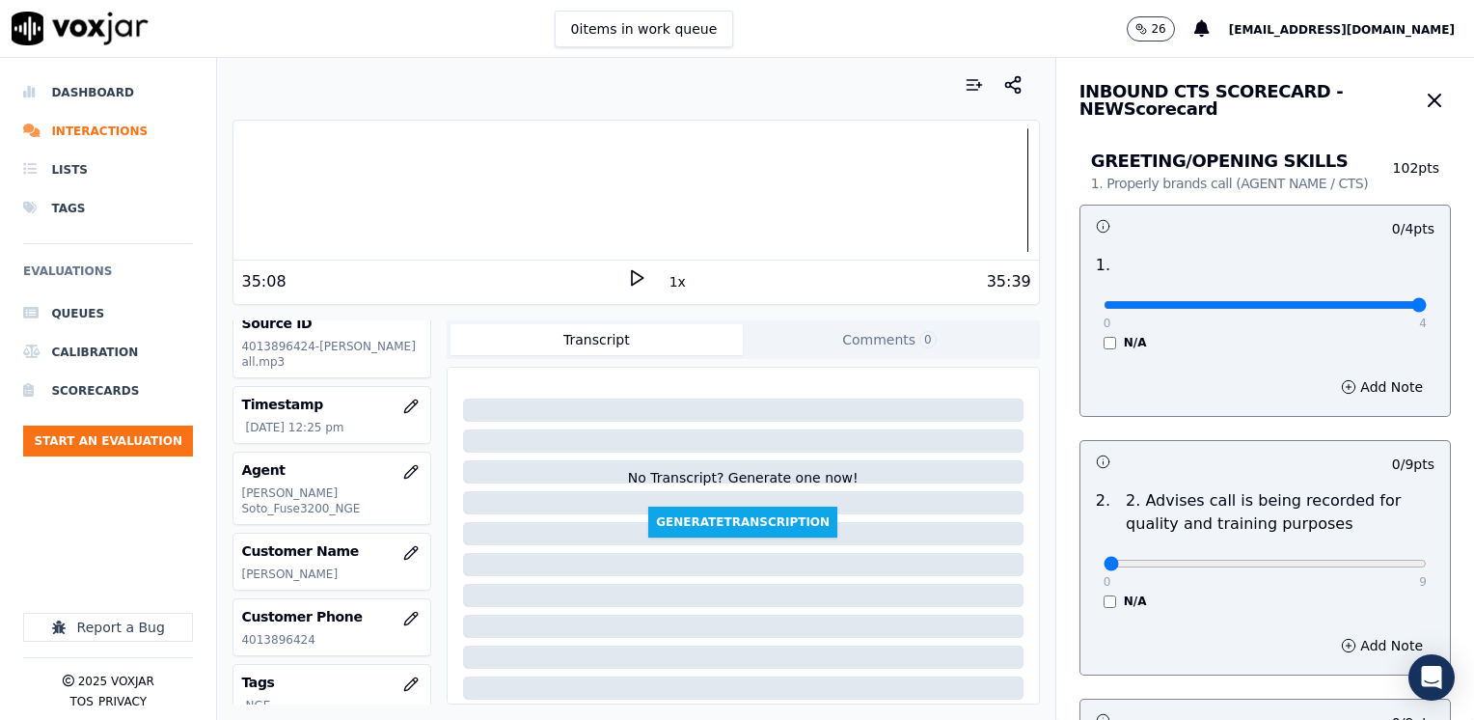
drag, startPoint x: 1092, startPoint y: 302, endPoint x: 1477, endPoint y: 300, distance: 384.9
type input "4"
click at [1427, 301] on input "range" at bounding box center [1264, 305] width 323 height 8
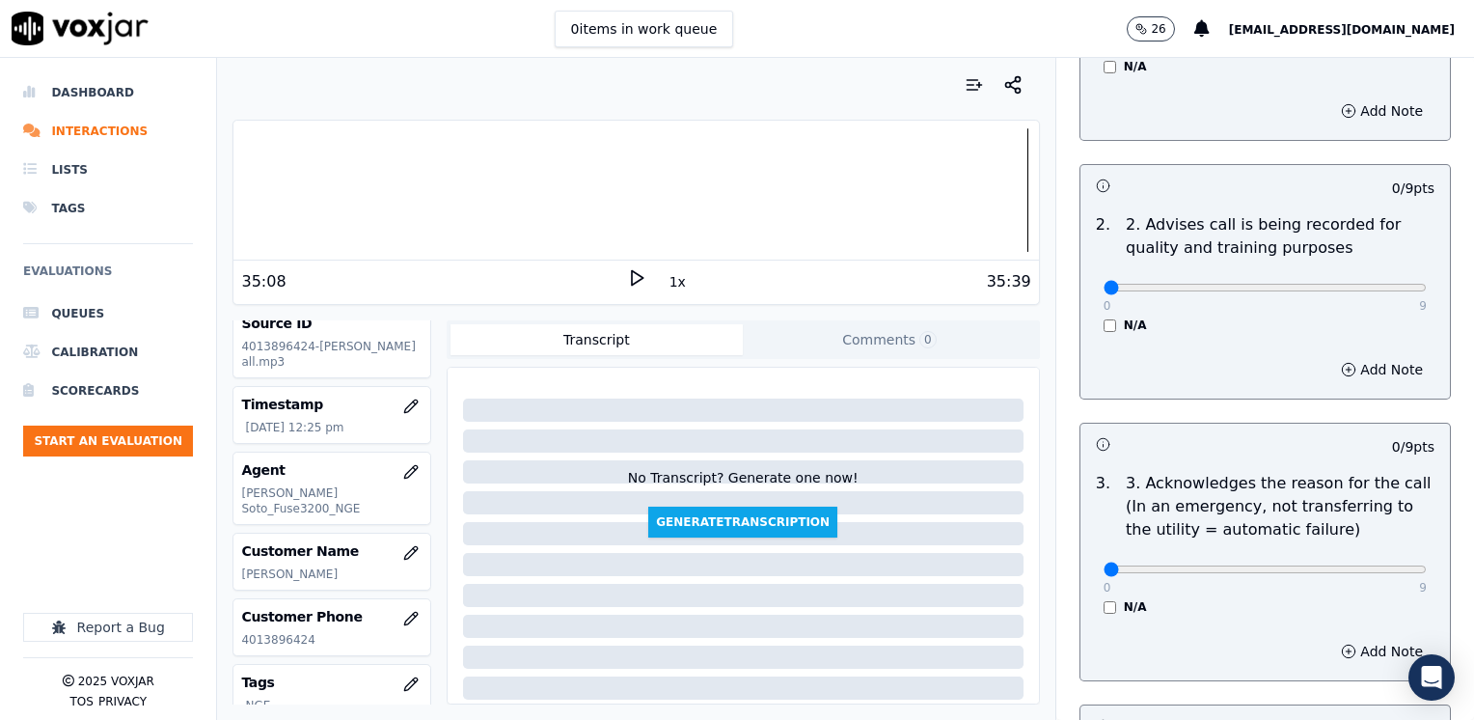
scroll to position [386, 0]
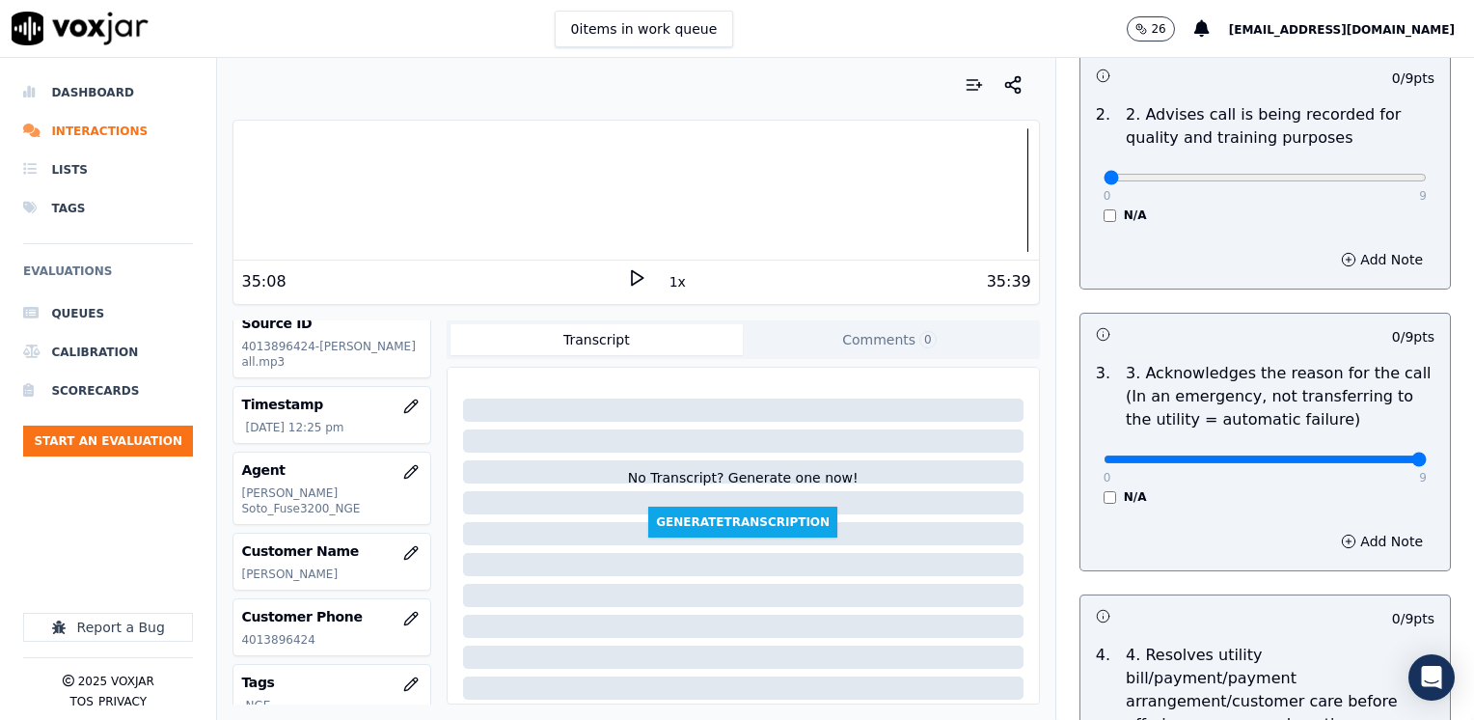
drag, startPoint x: 1090, startPoint y: 459, endPoint x: 1477, endPoint y: 498, distance: 388.7
type input "9"
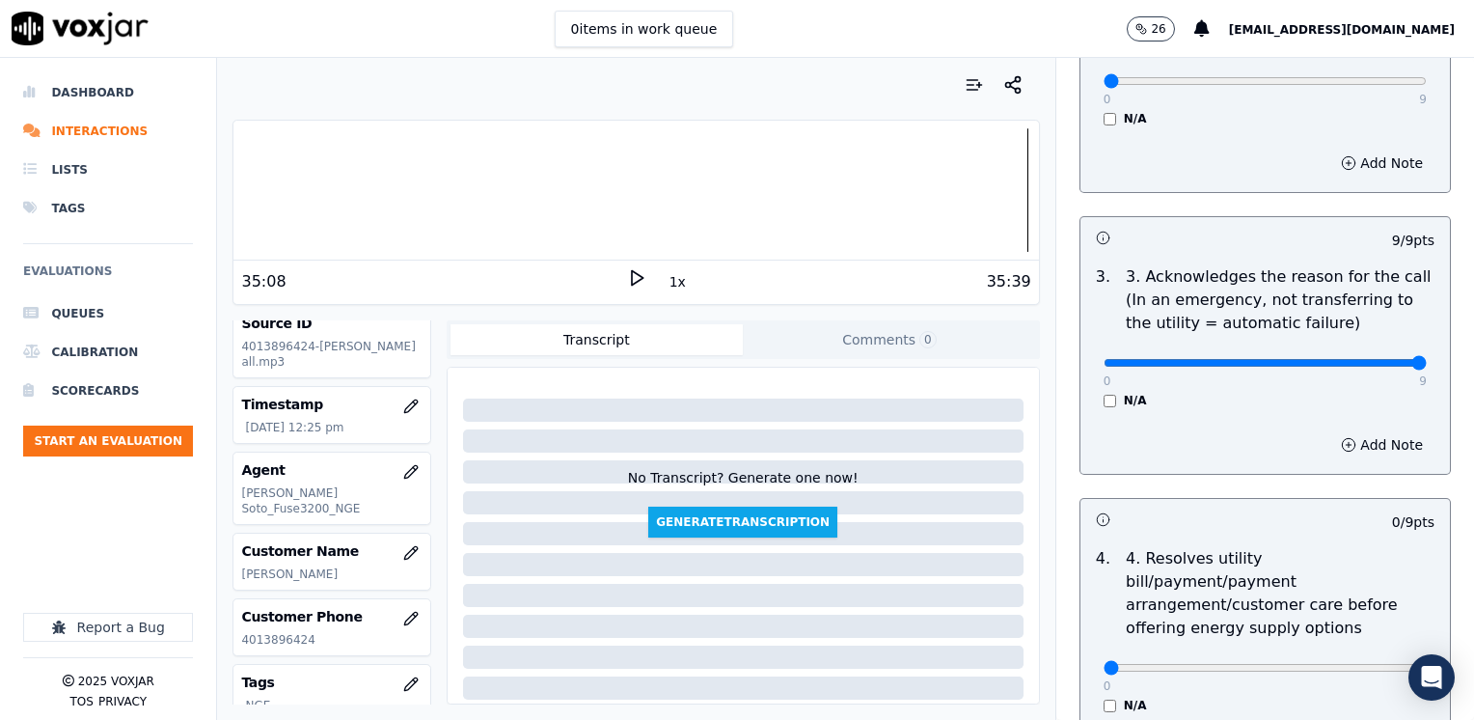
click at [1285, 420] on div "Add Note" at bounding box center [1264, 445] width 369 height 58
click at [1367, 451] on button "Add Note" at bounding box center [1381, 444] width 105 height 27
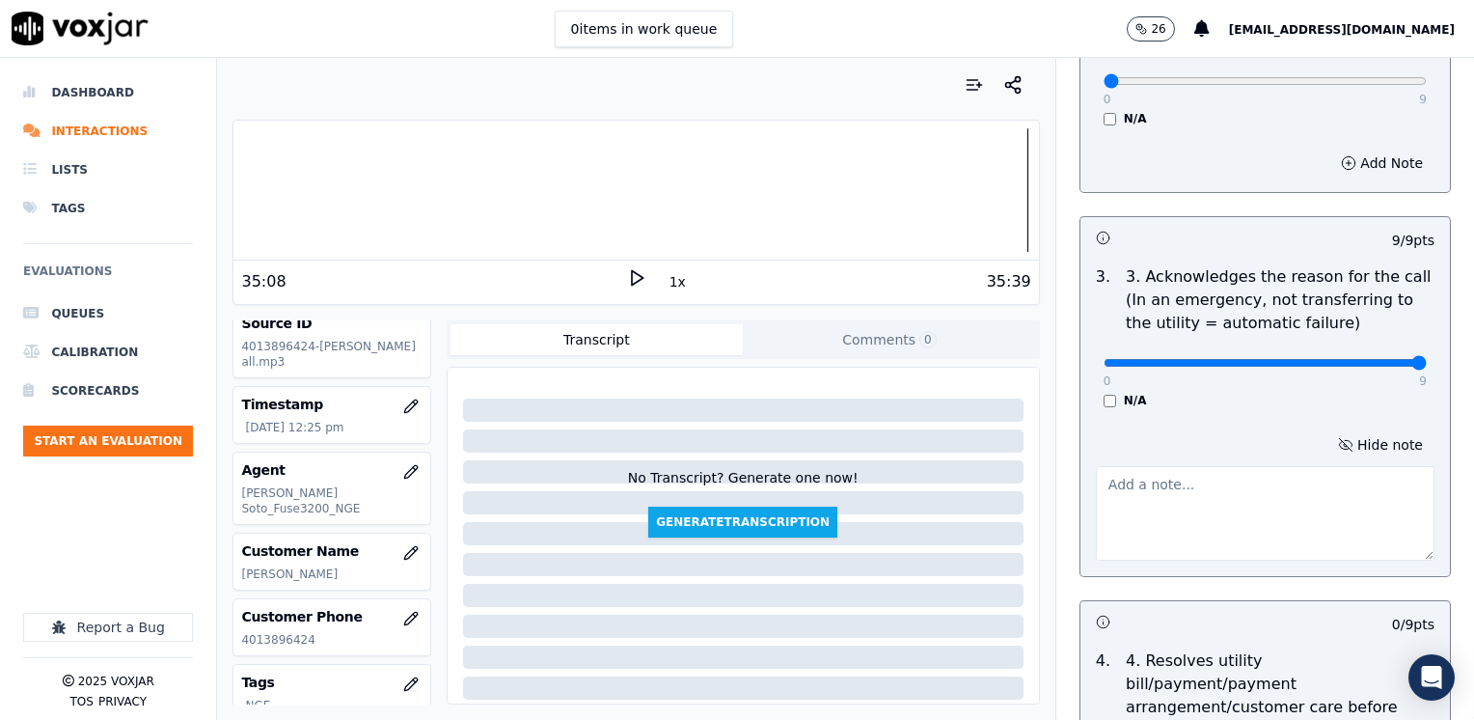
click at [1198, 526] on textarea at bounding box center [1265, 513] width 339 height 95
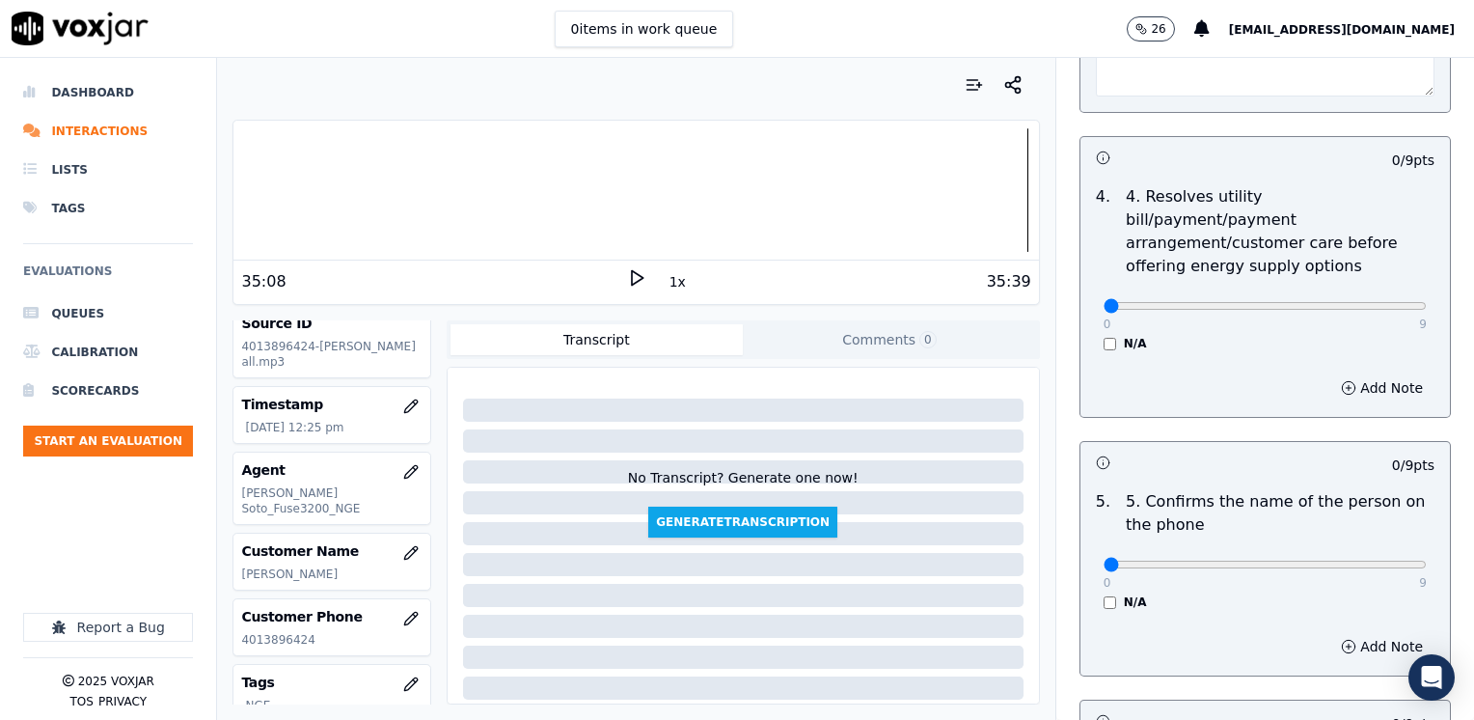
scroll to position [1061, 0]
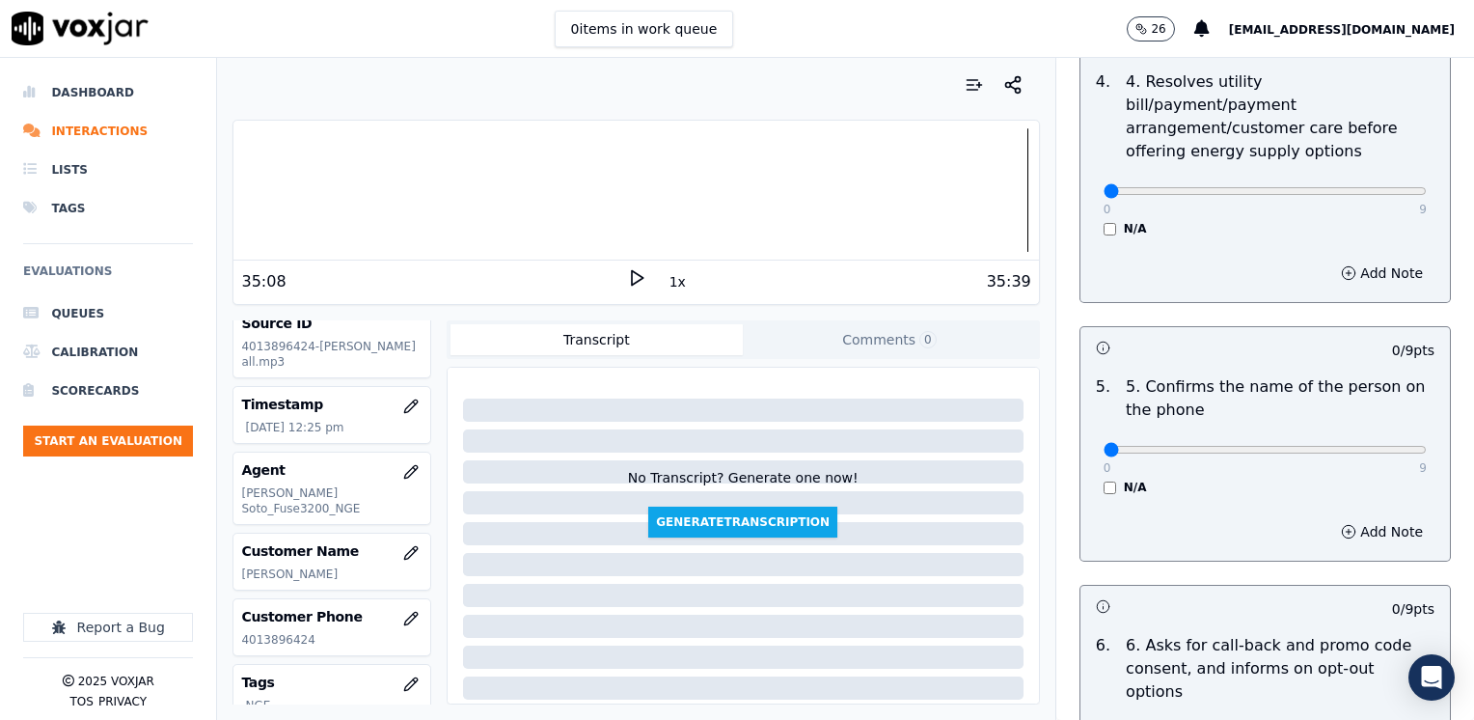
type textarea "Cx wants to transfer her services into a new address"
drag, startPoint x: 1088, startPoint y: 423, endPoint x: 1477, endPoint y: 423, distance: 388.7
type input "9"
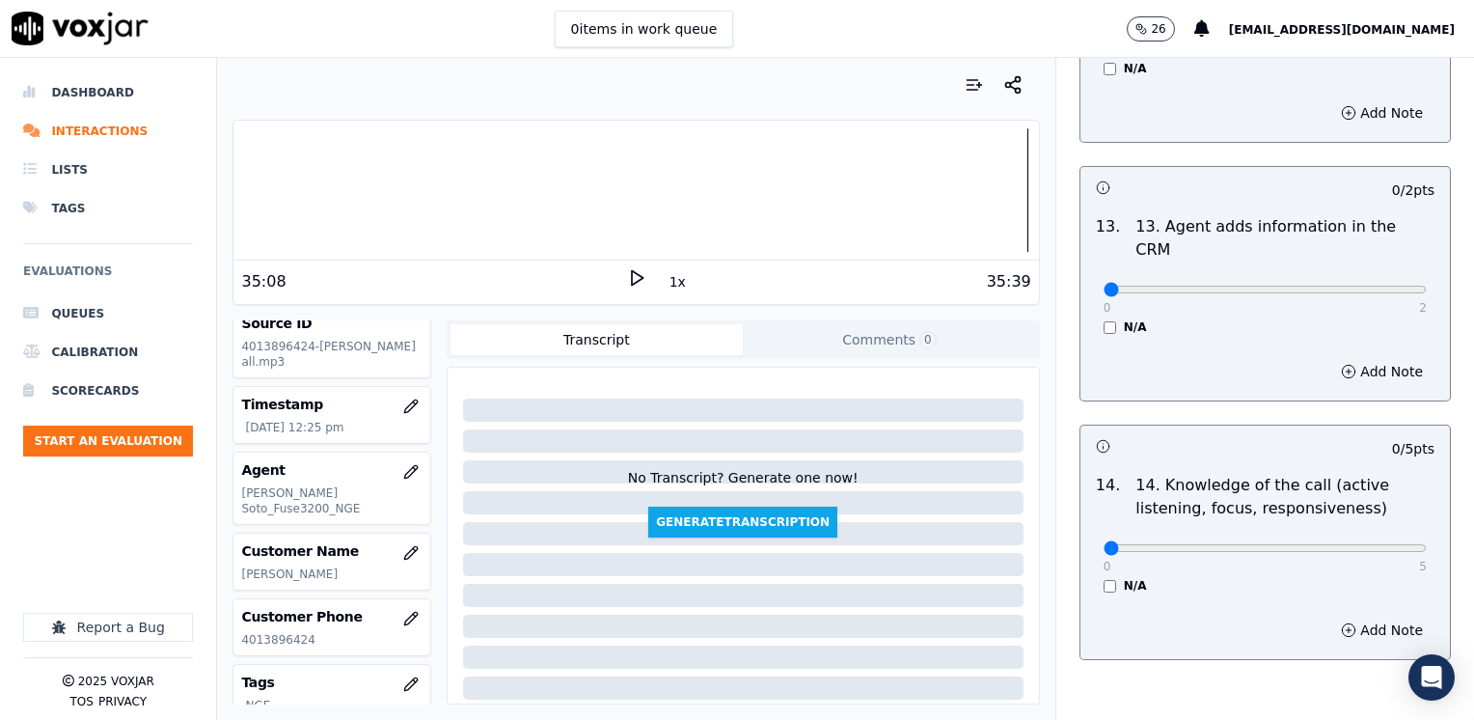
scroll to position [3336, 0]
drag, startPoint x: 1312, startPoint y: 446, endPoint x: 1477, endPoint y: 428, distance: 165.8
type input "5"
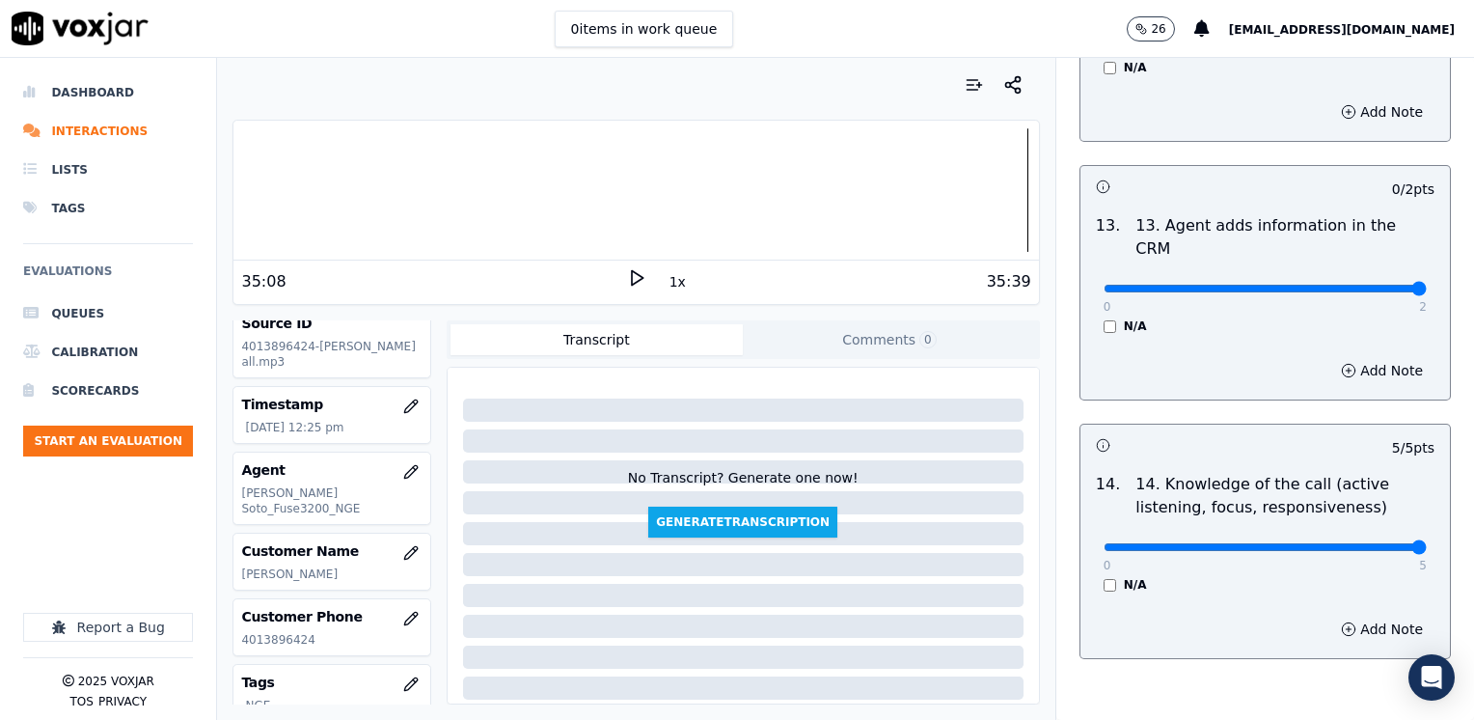
drag, startPoint x: 1087, startPoint y: 192, endPoint x: 1473, endPoint y: 183, distance: 385.9
type input "2"
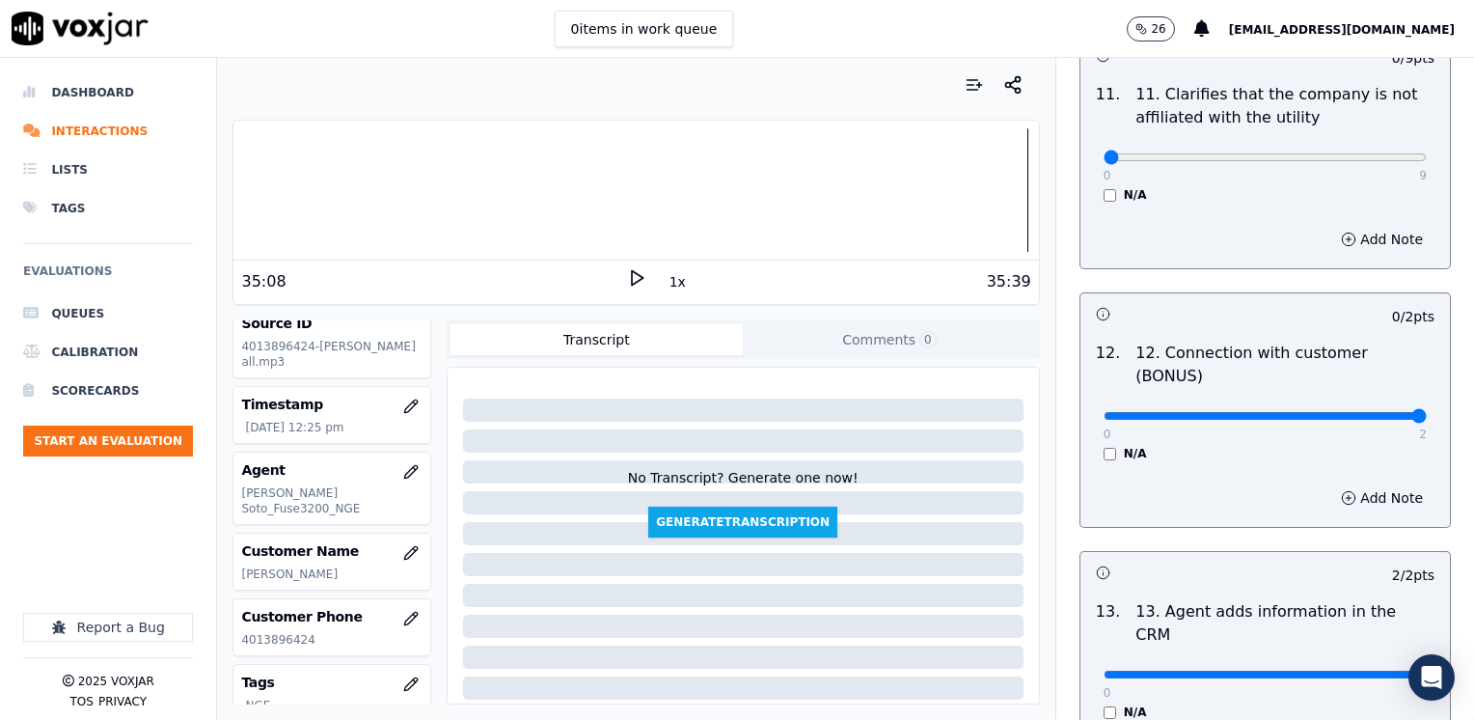
drag, startPoint x: 1100, startPoint y: 345, endPoint x: 1473, endPoint y: 343, distance: 373.3
type input "2"
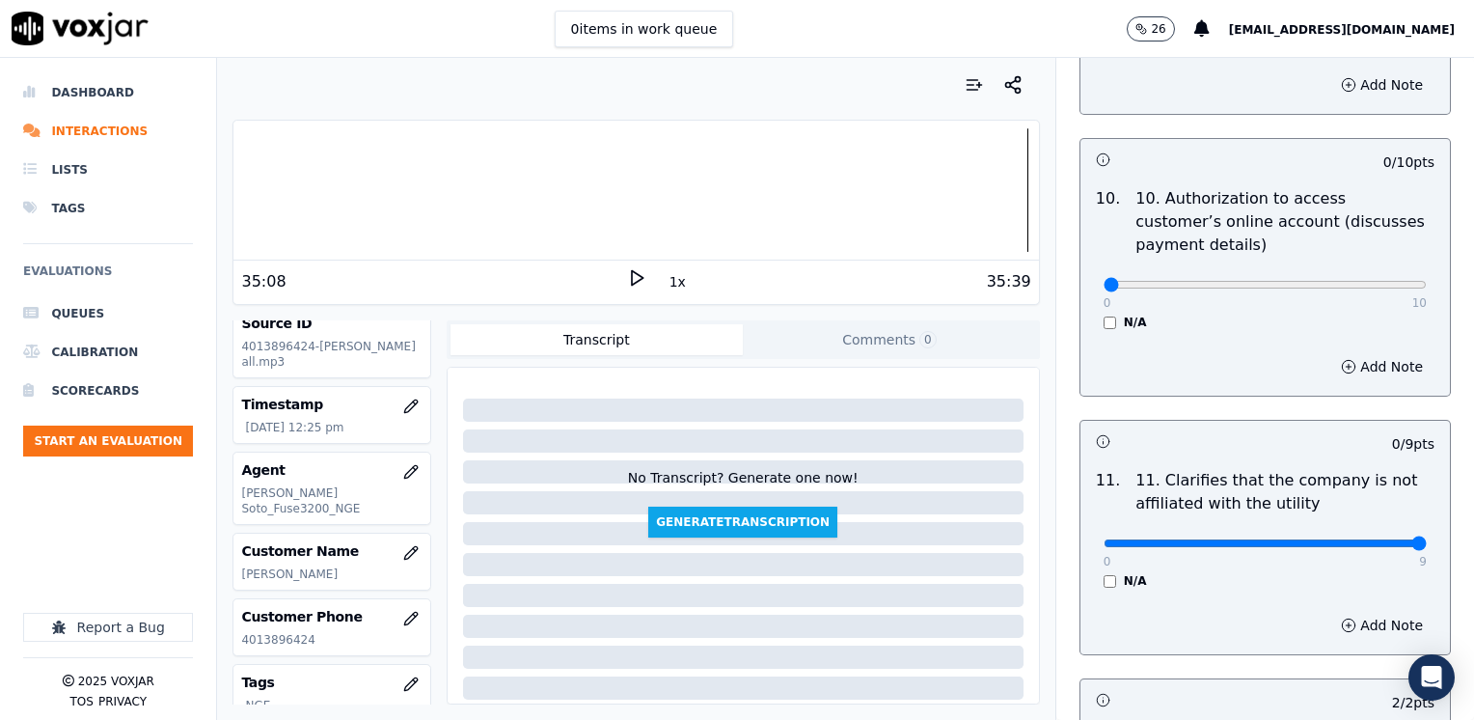
drag, startPoint x: 1082, startPoint y: 492, endPoint x: 1477, endPoint y: 493, distance: 394.5
type input "9"
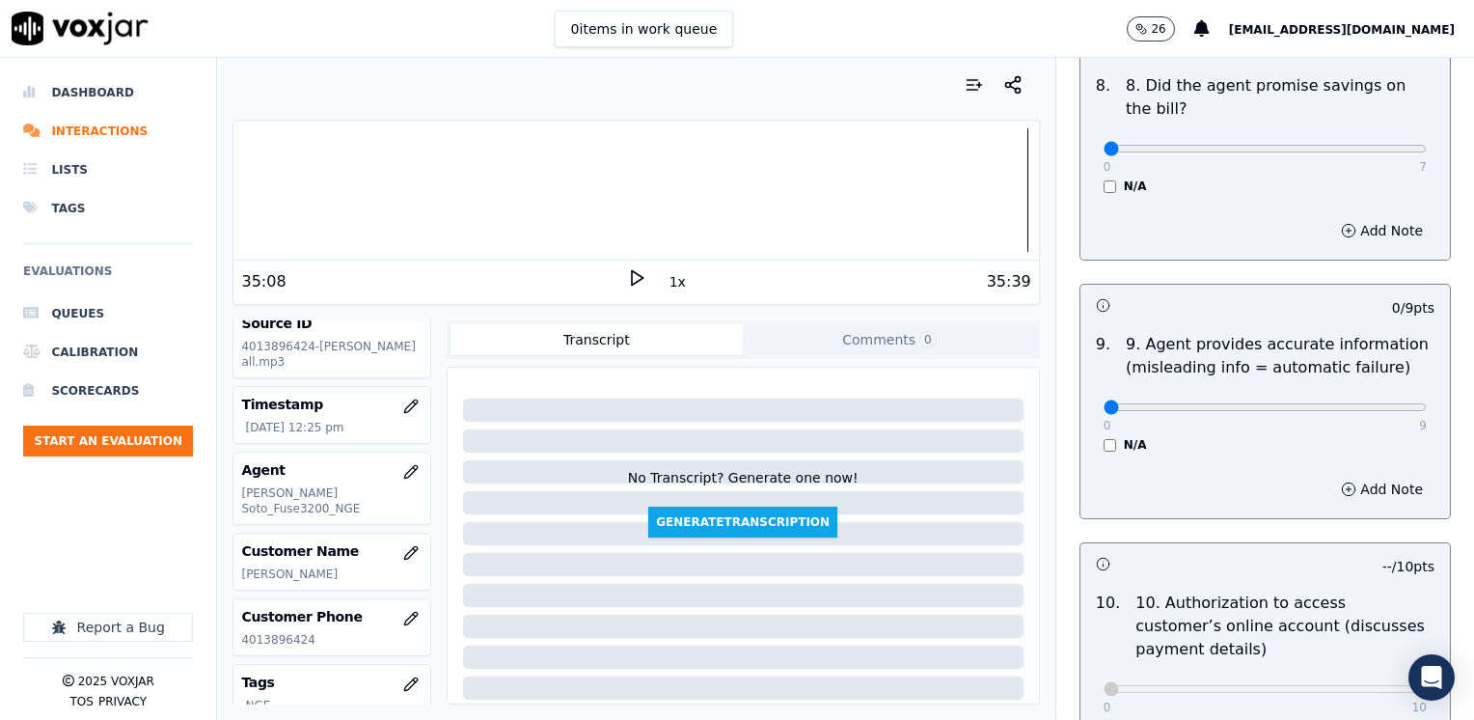
scroll to position [2082, 0]
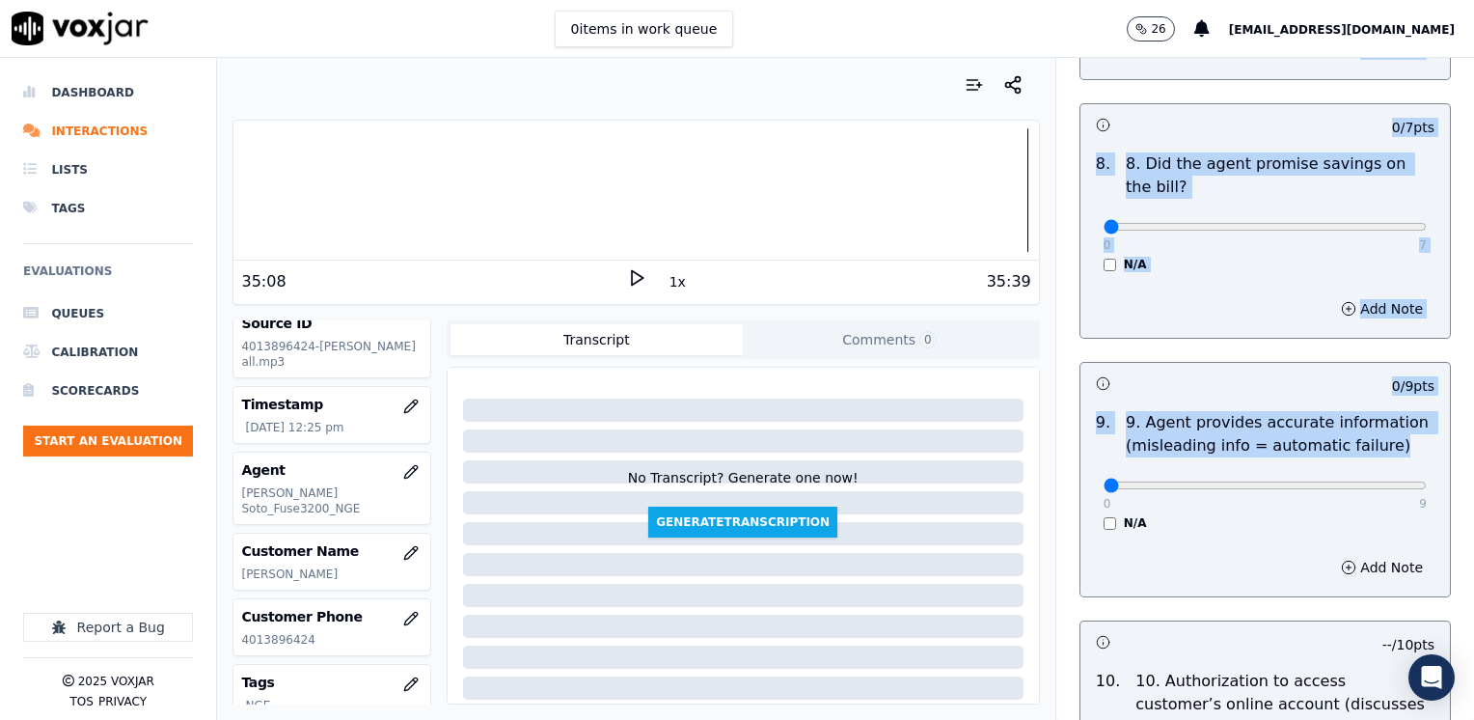
drag, startPoint x: 1097, startPoint y: 426, endPoint x: 1474, endPoint y: 446, distance: 377.6
click at [1473, 446] on html "0 items in work queue 26 [EMAIL_ADDRESS][DOMAIN_NAME] Dashboard Interactions Li…" at bounding box center [737, 360] width 1474 height 720
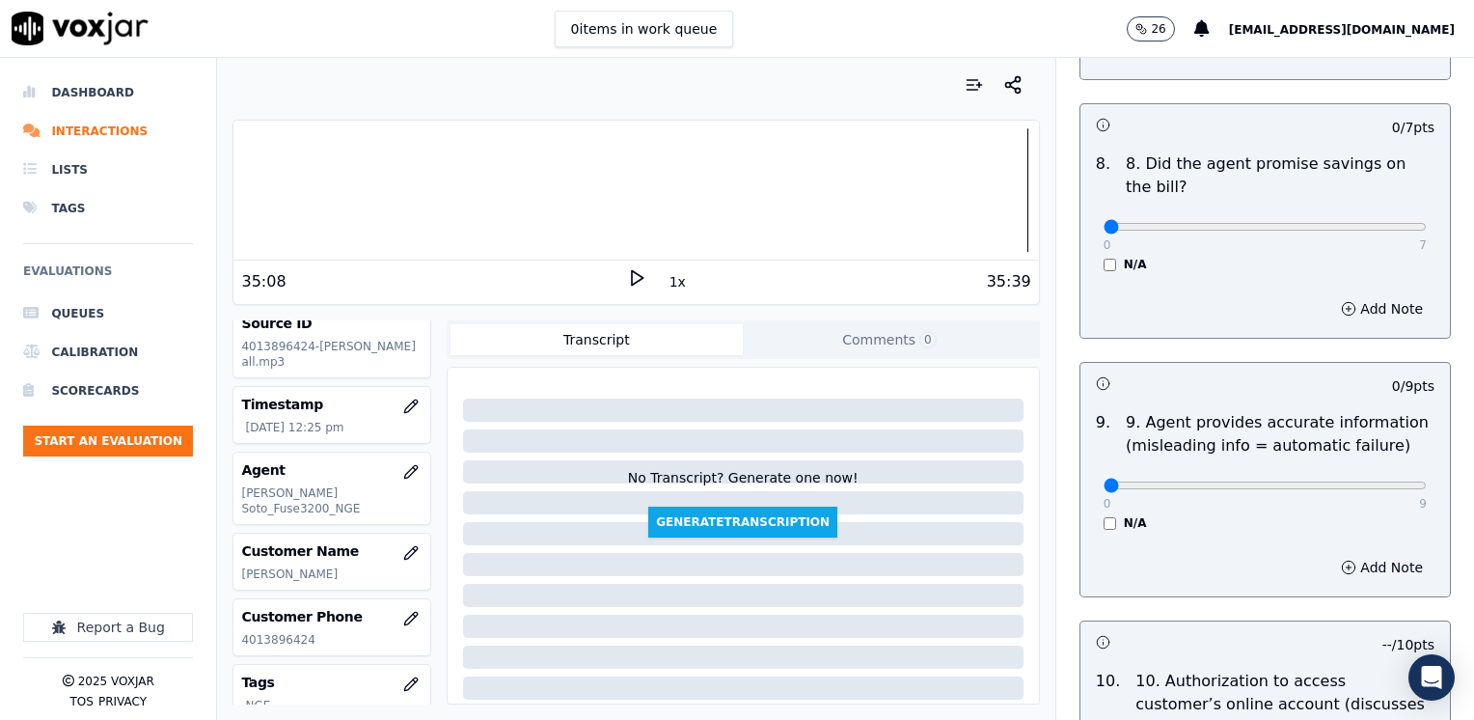
click at [1215, 457] on div "0 9 N/A" at bounding box center [1265, 493] width 354 height 73
drag, startPoint x: 1094, startPoint y: 433, endPoint x: 1477, endPoint y: 435, distance: 382.9
drag, startPoint x: 1345, startPoint y: 431, endPoint x: 907, endPoint y: 441, distance: 438.0
type input "0"
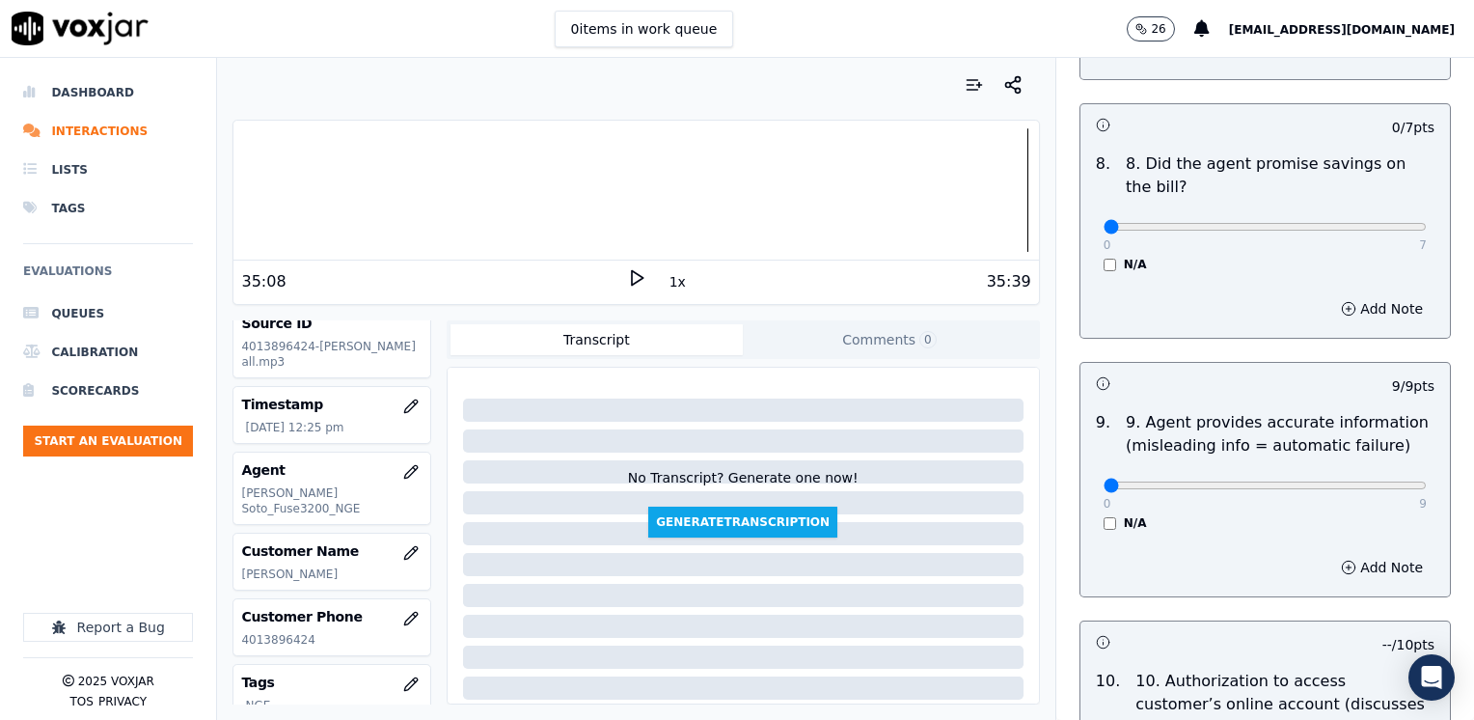
drag, startPoint x: 1087, startPoint y: 181, endPoint x: 1477, endPoint y: 224, distance: 392.0
type input "7"
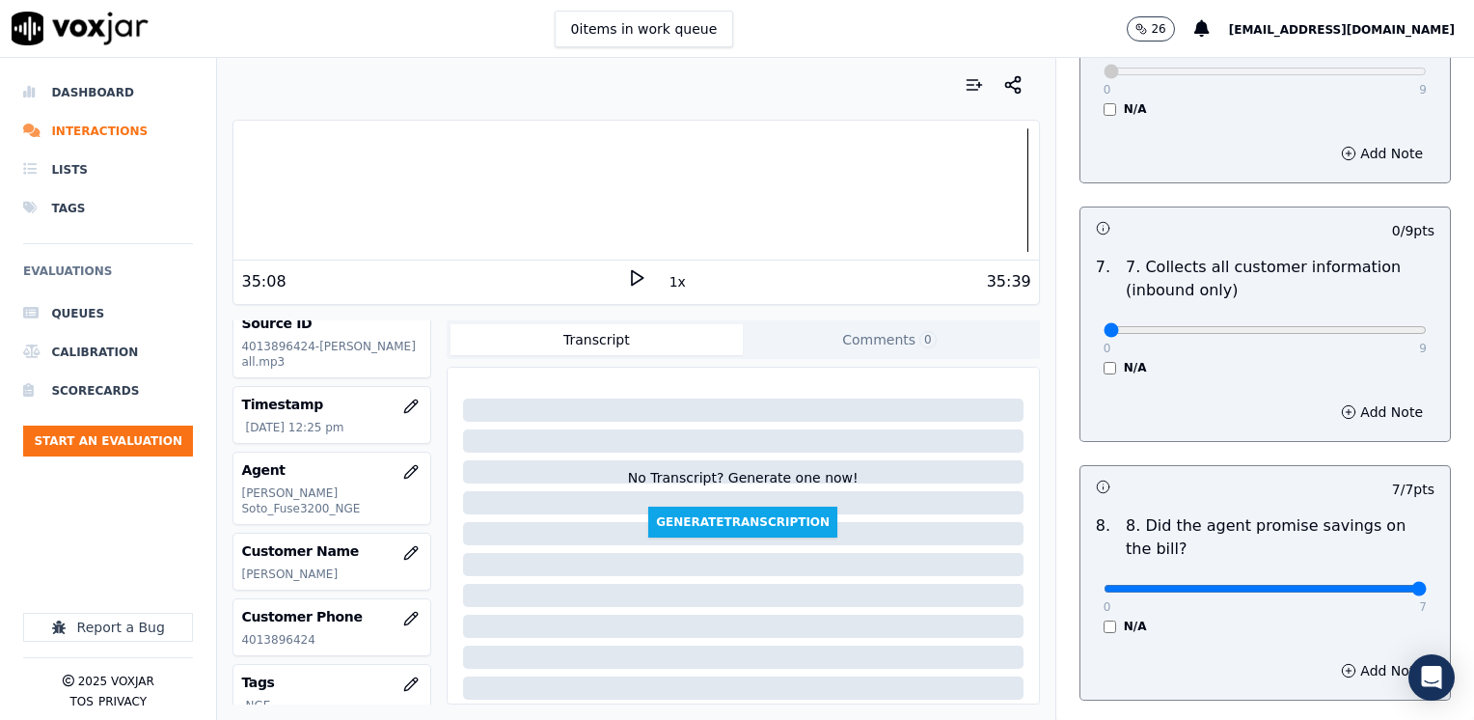
scroll to position [1697, 0]
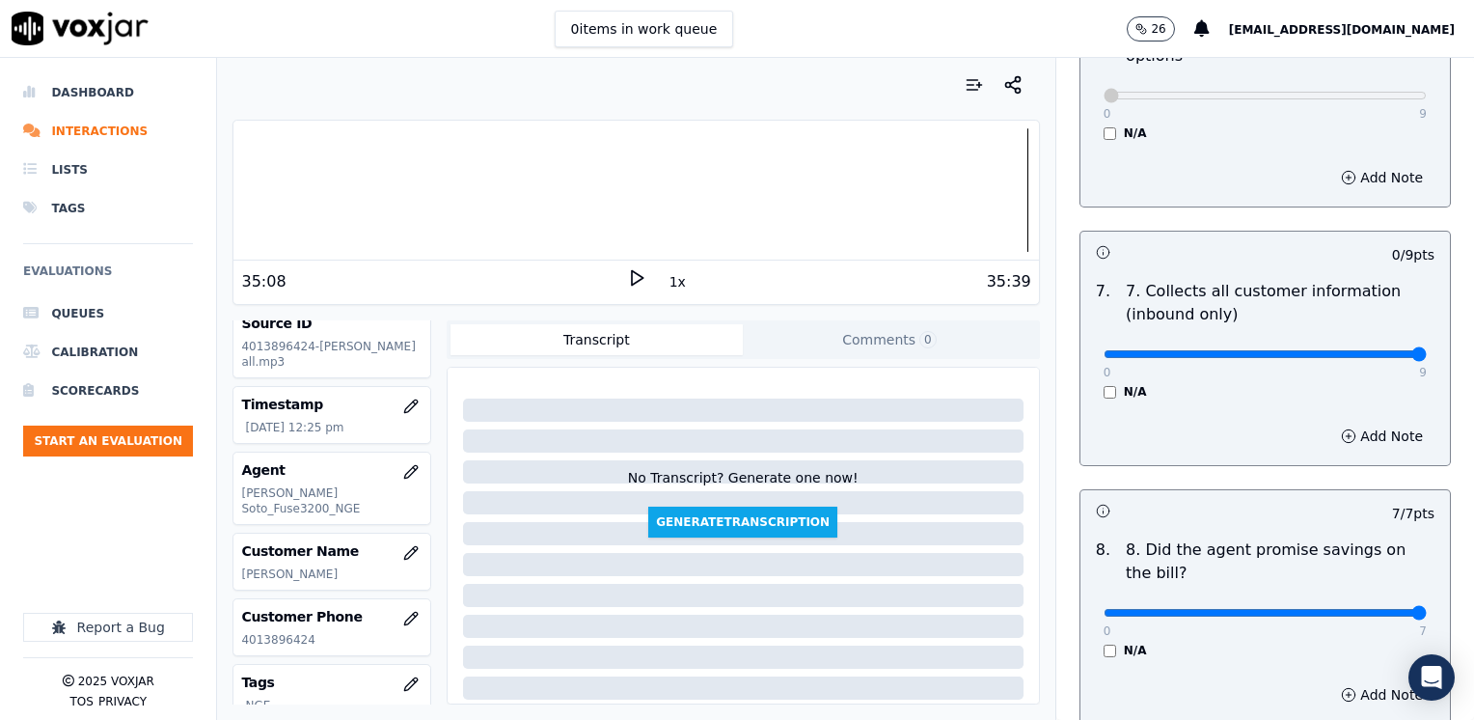
drag, startPoint x: 1095, startPoint y: 302, endPoint x: 1387, endPoint y: 320, distance: 292.8
type input "9"
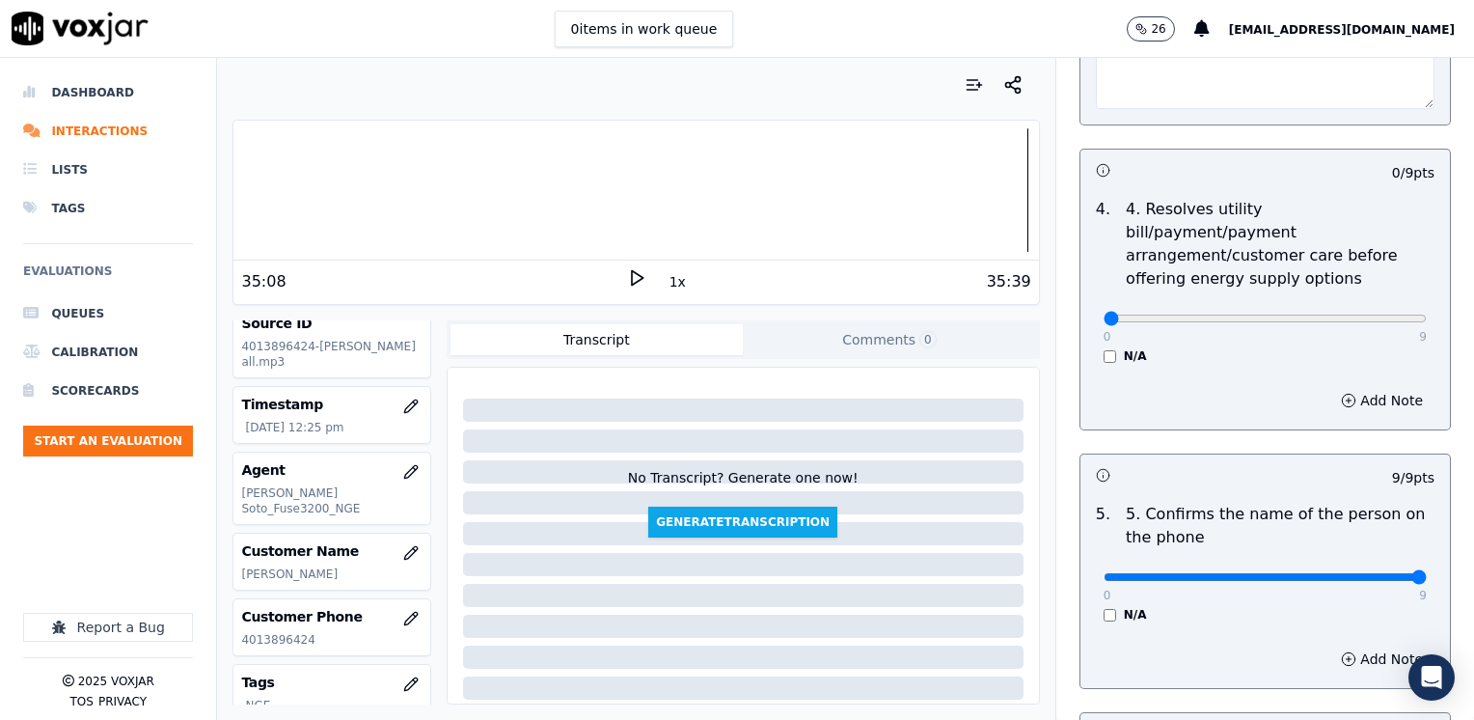
scroll to position [925, 0]
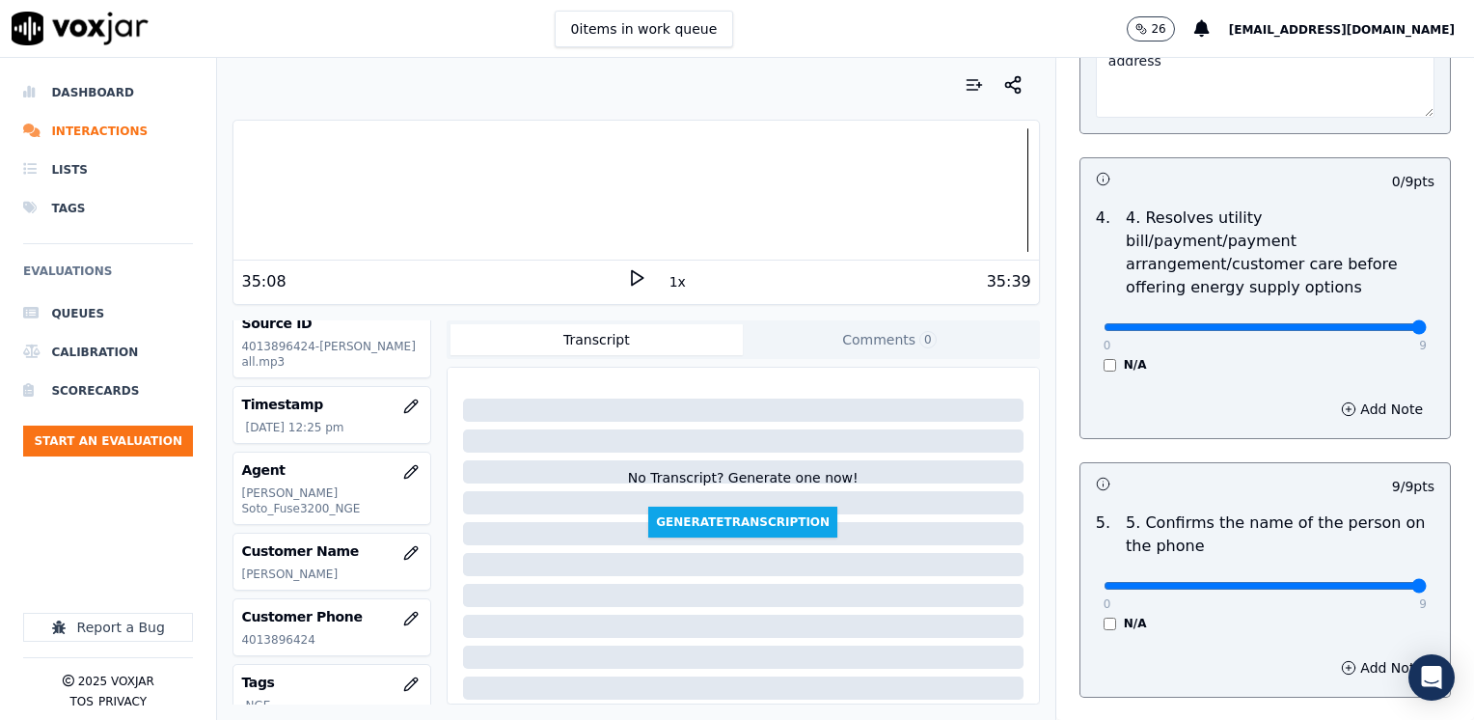
drag, startPoint x: 1091, startPoint y: 304, endPoint x: 1477, endPoint y: 365, distance: 390.6
type input "9"
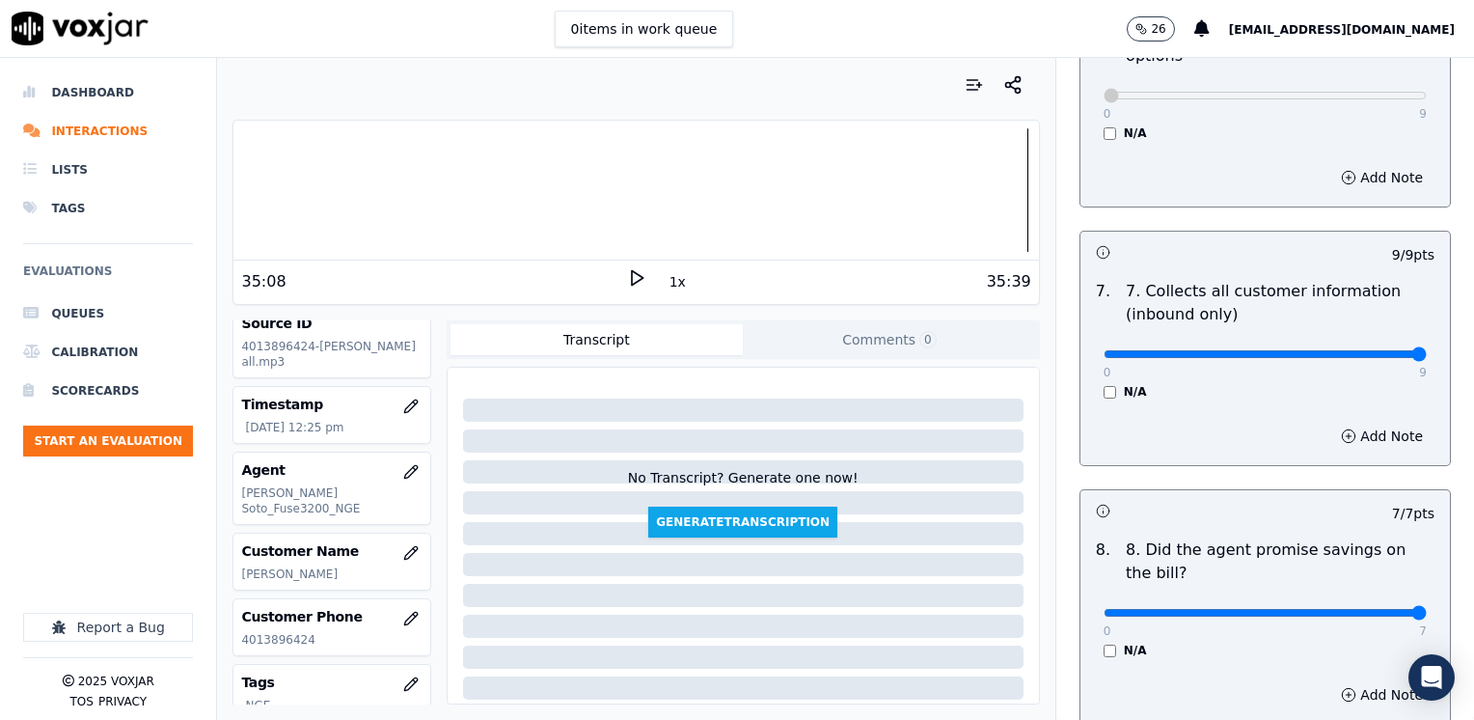
scroll to position [2082, 0]
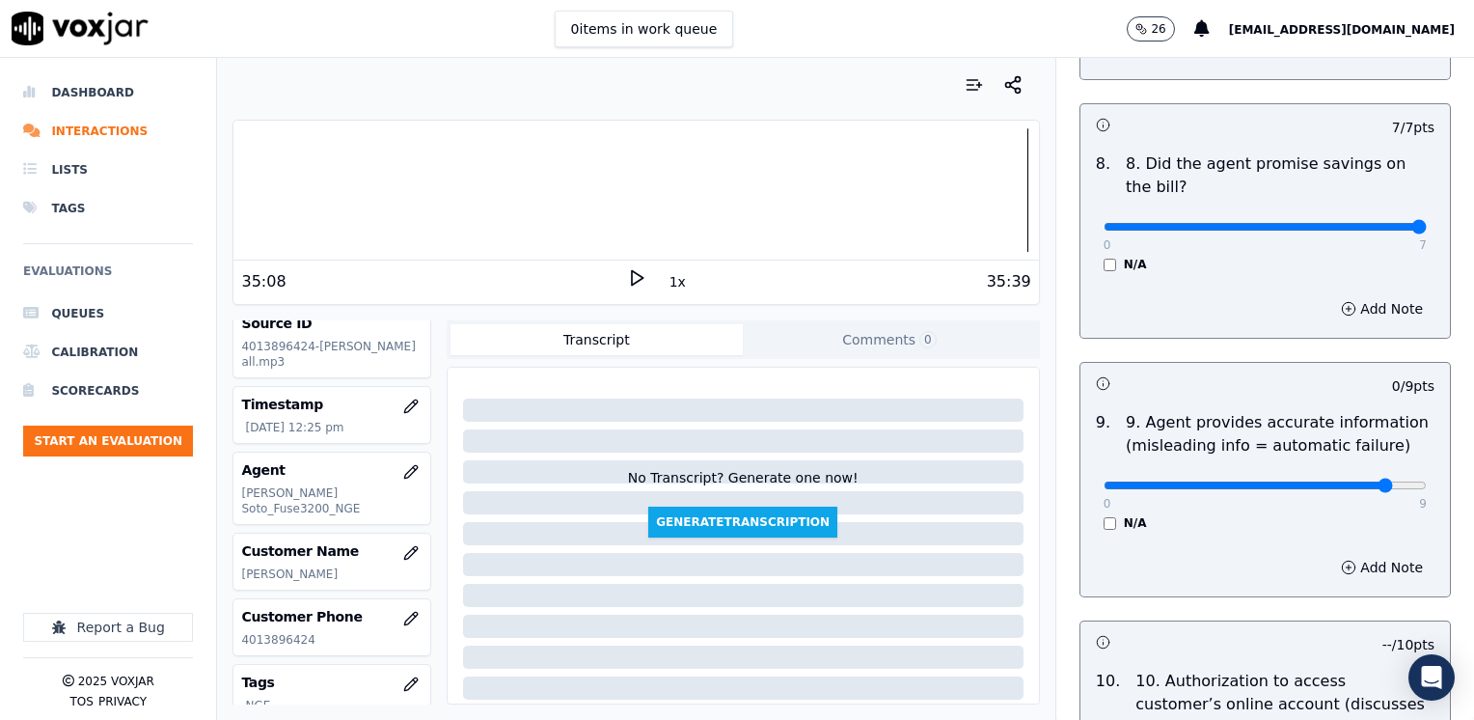
type input "8"
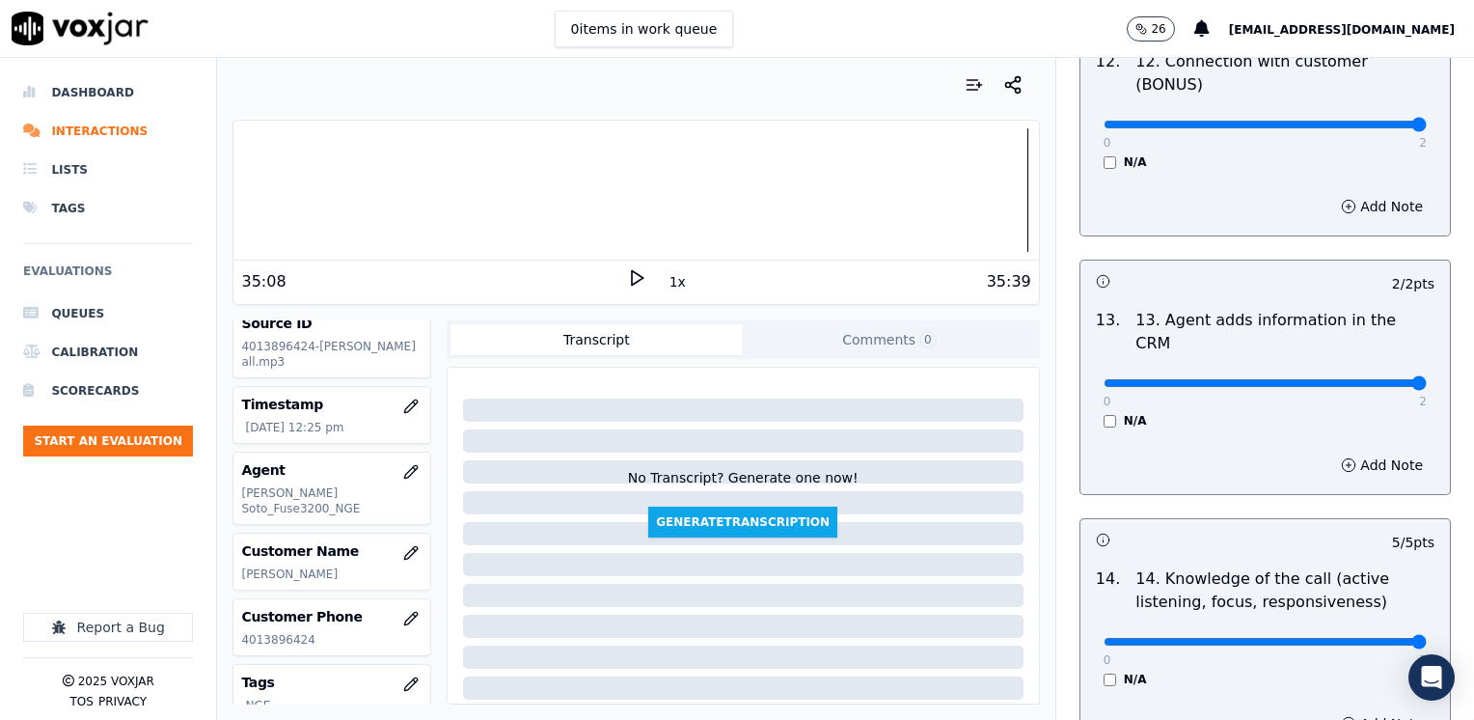
scroll to position [3336, 0]
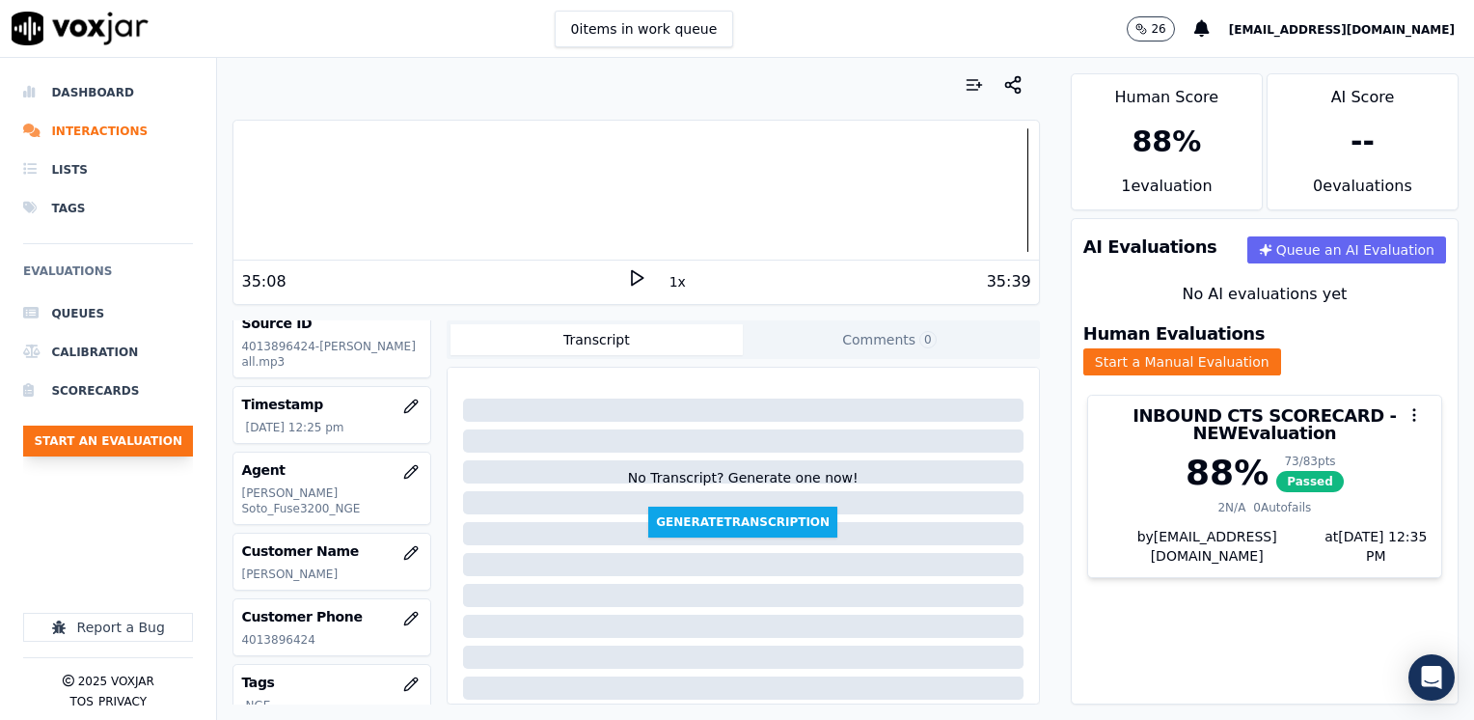
click at [131, 440] on button "Start an Evaluation" at bounding box center [108, 440] width 170 height 31
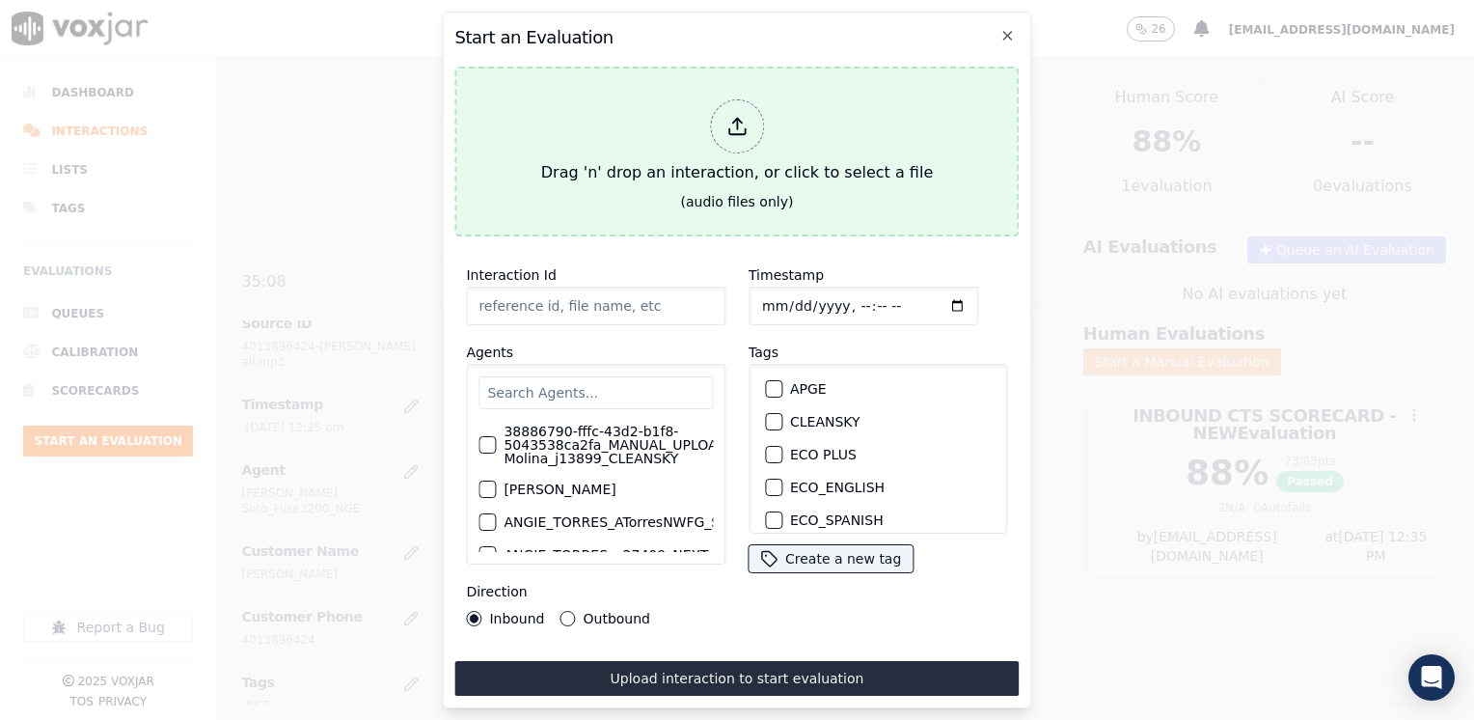
click at [741, 122] on icon at bounding box center [736, 126] width 21 height 21
type input "20250826-180039_4017713317-[PERSON_NAME] all.mp3"
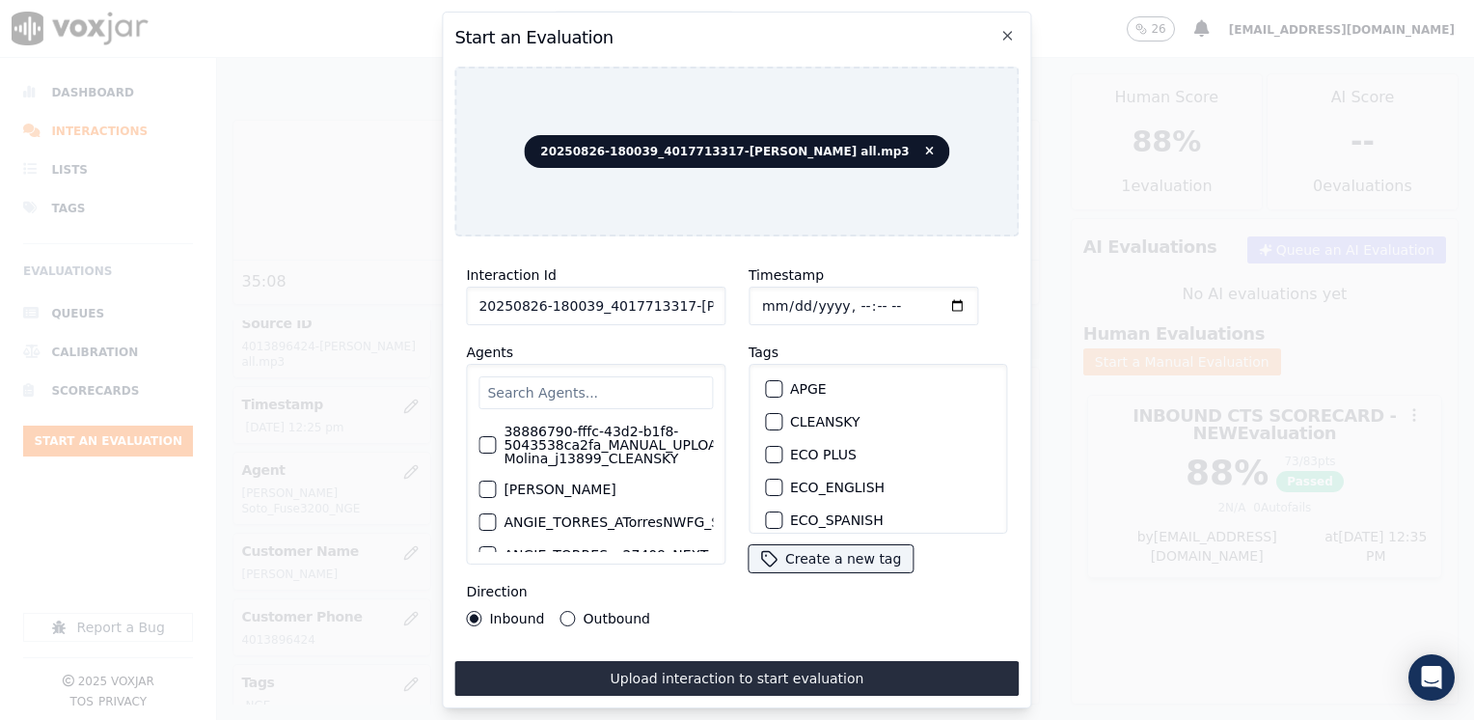
click at [620, 376] on input "text" at bounding box center [595, 392] width 234 height 33
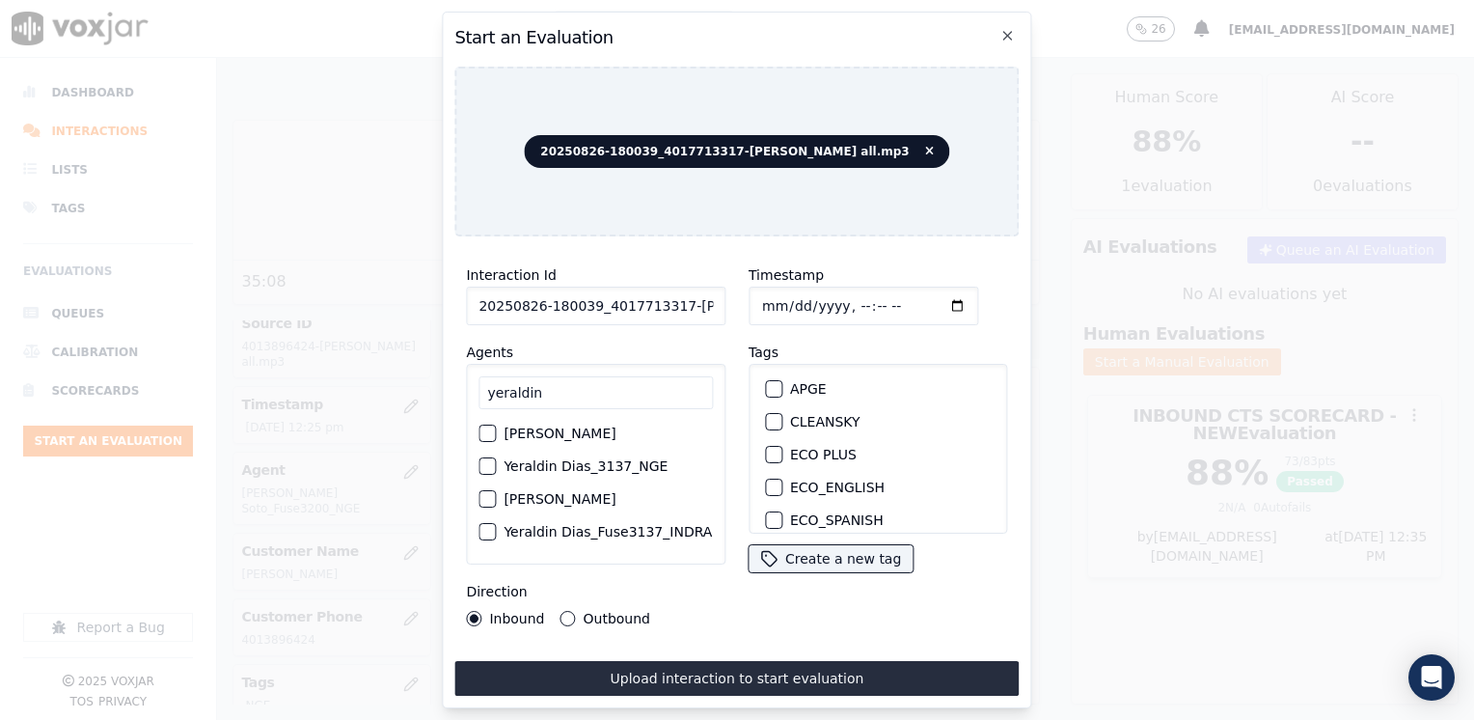
type input "yeraldin"
click at [512, 473] on label "Yeraldin Dias_3137_NGE" at bounding box center [585, 466] width 164 height 14
click at [496, 473] on button "Yeraldin Dias_3137_NGE" at bounding box center [486, 465] width 17 height 17
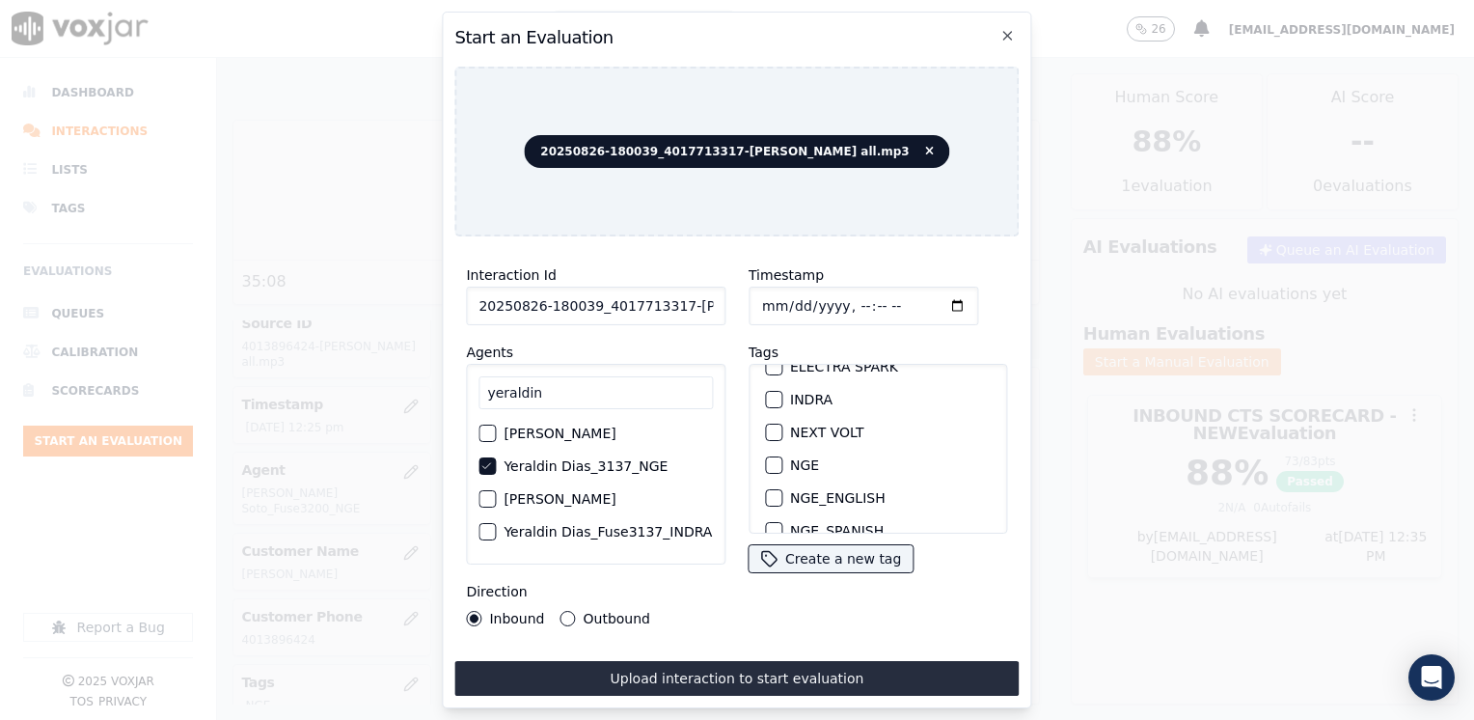
scroll to position [220, 0]
click at [775, 422] on div "NGE" at bounding box center [878, 431] width 242 height 33
click at [766, 424] on div "button" at bounding box center [773, 431] width 14 height 14
click at [926, 295] on input "Timestamp" at bounding box center [863, 305] width 230 height 39
type input "[DATE]T12:35"
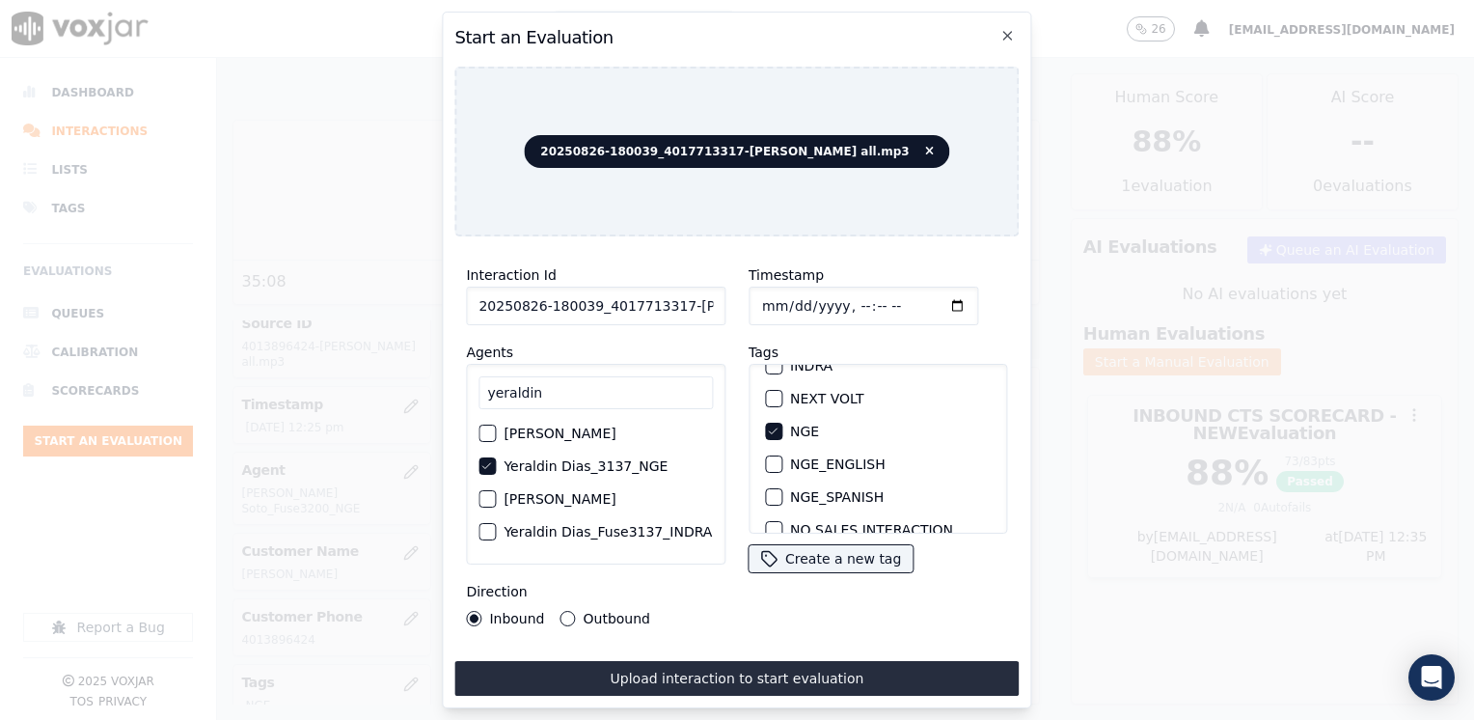
click at [571, 612] on button "Outbound" at bounding box center [567, 618] width 15 height 15
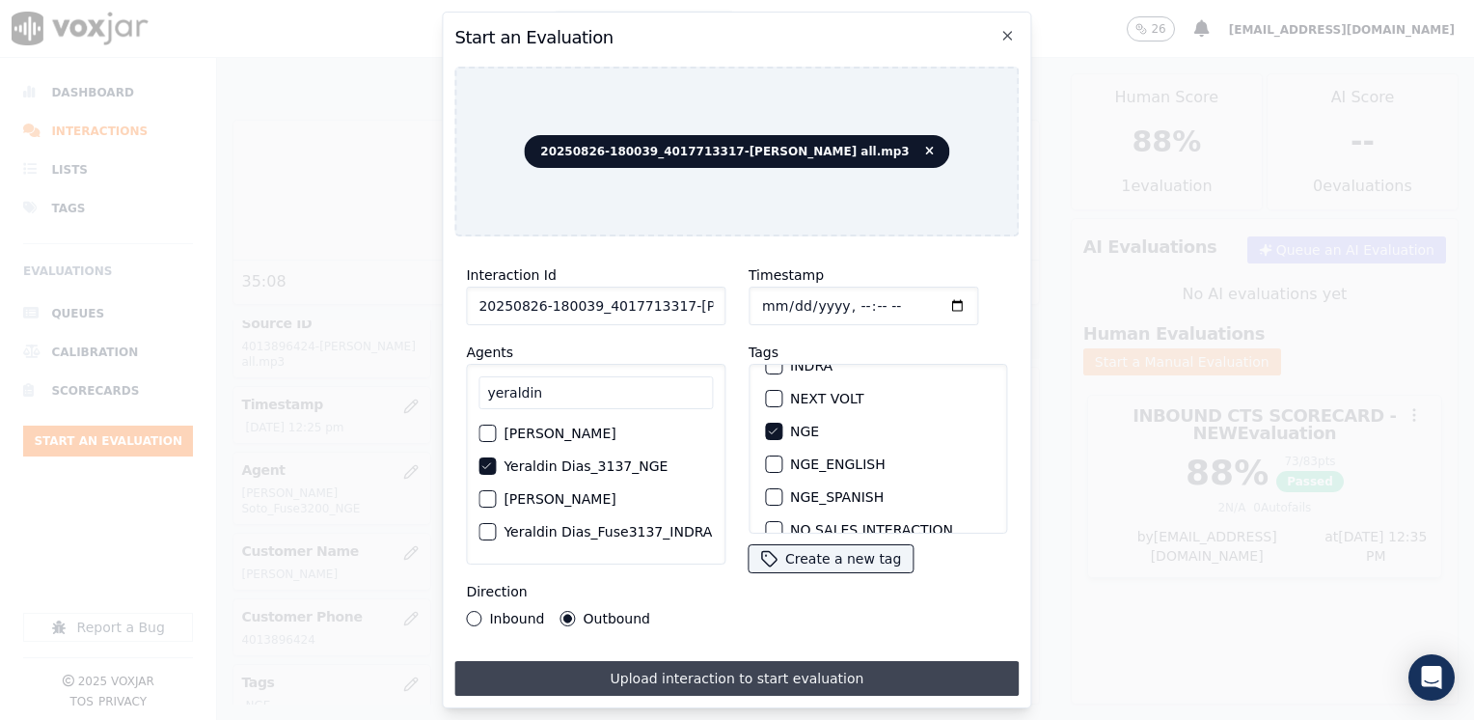
click at [811, 668] on button "Upload interaction to start evaluation" at bounding box center [736, 678] width 564 height 35
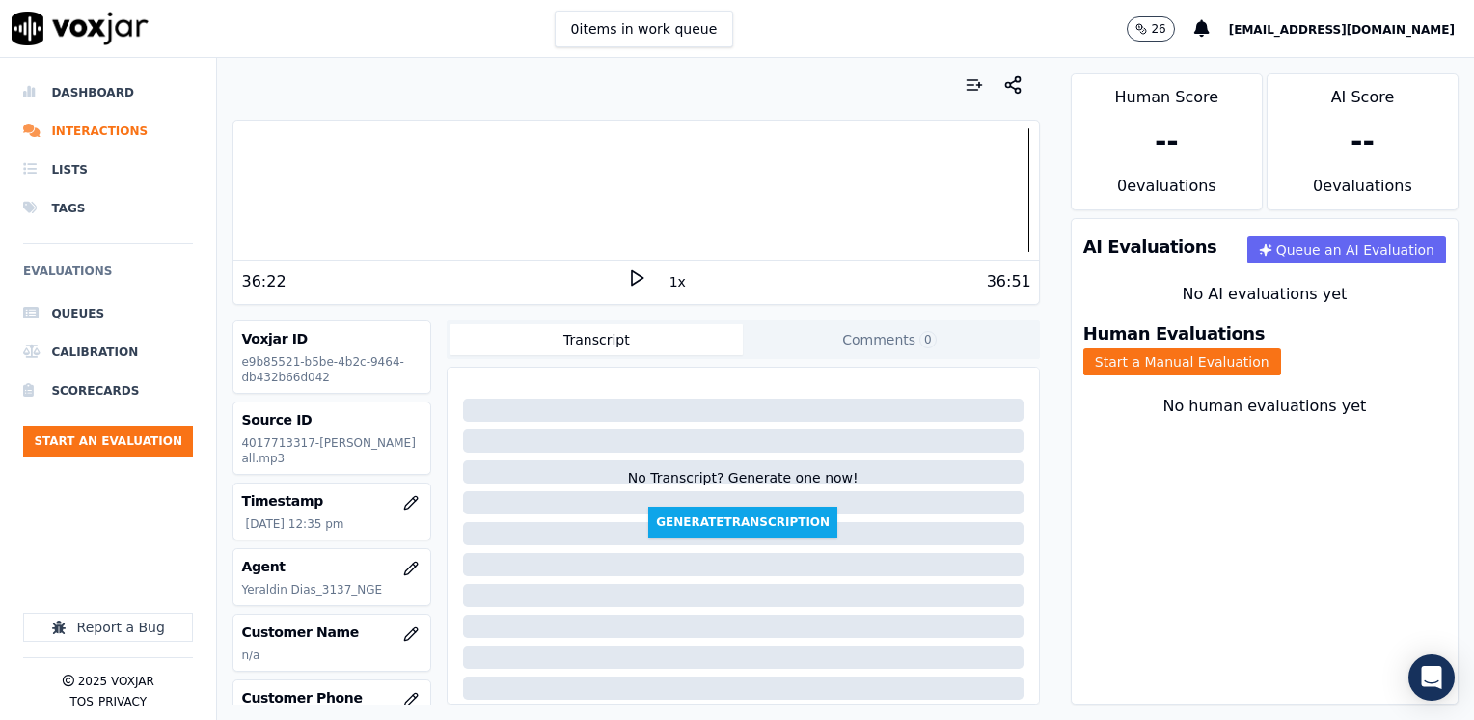
scroll to position [96, 0]
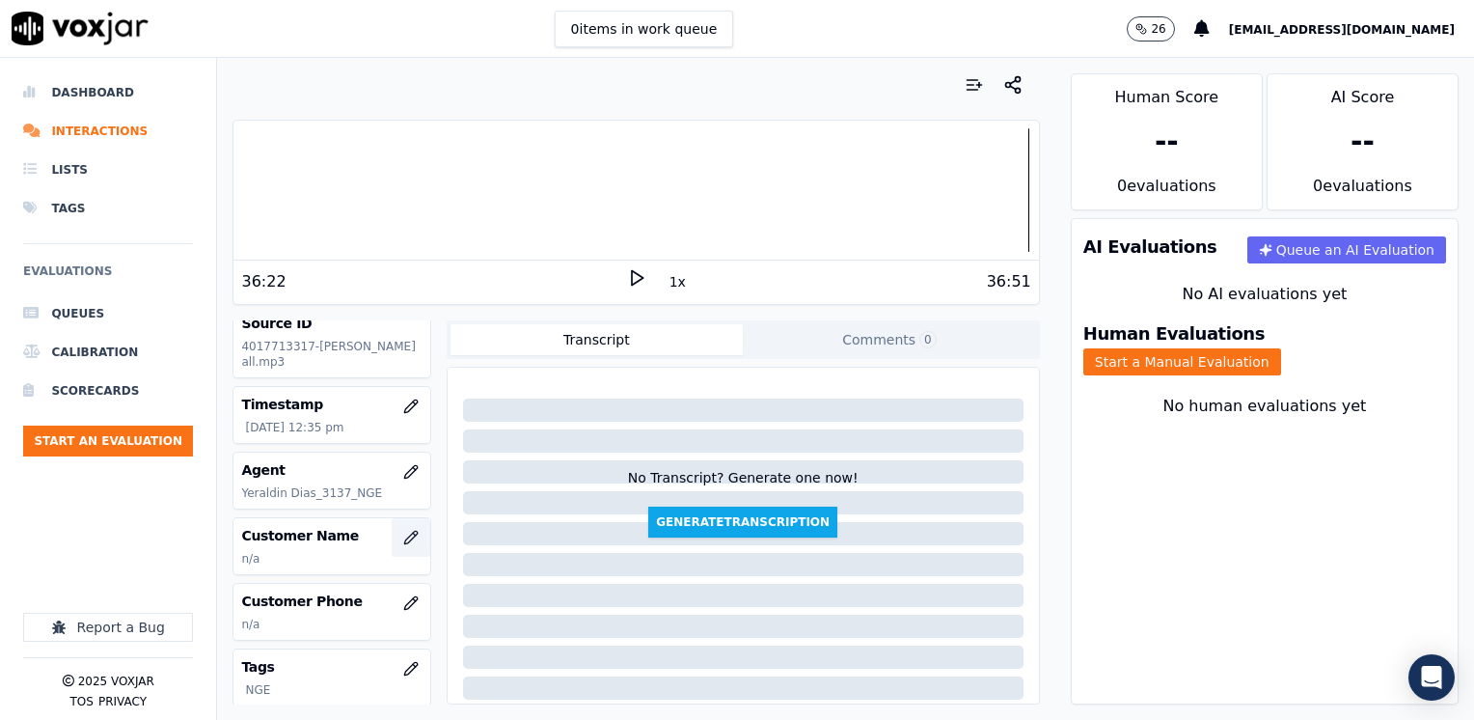
click at [403, 540] on icon "button" at bounding box center [410, 537] width 15 height 15
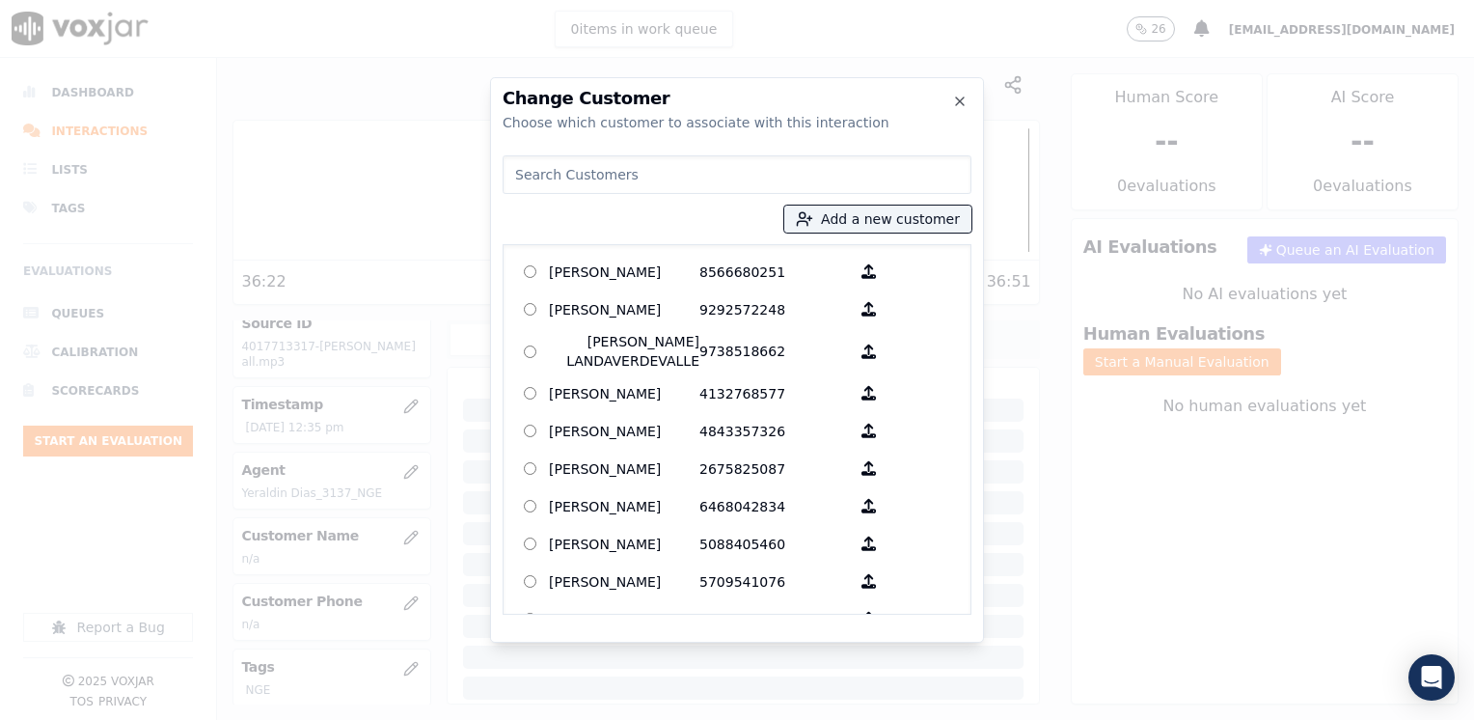
click at [685, 182] on input at bounding box center [737, 174] width 469 height 39
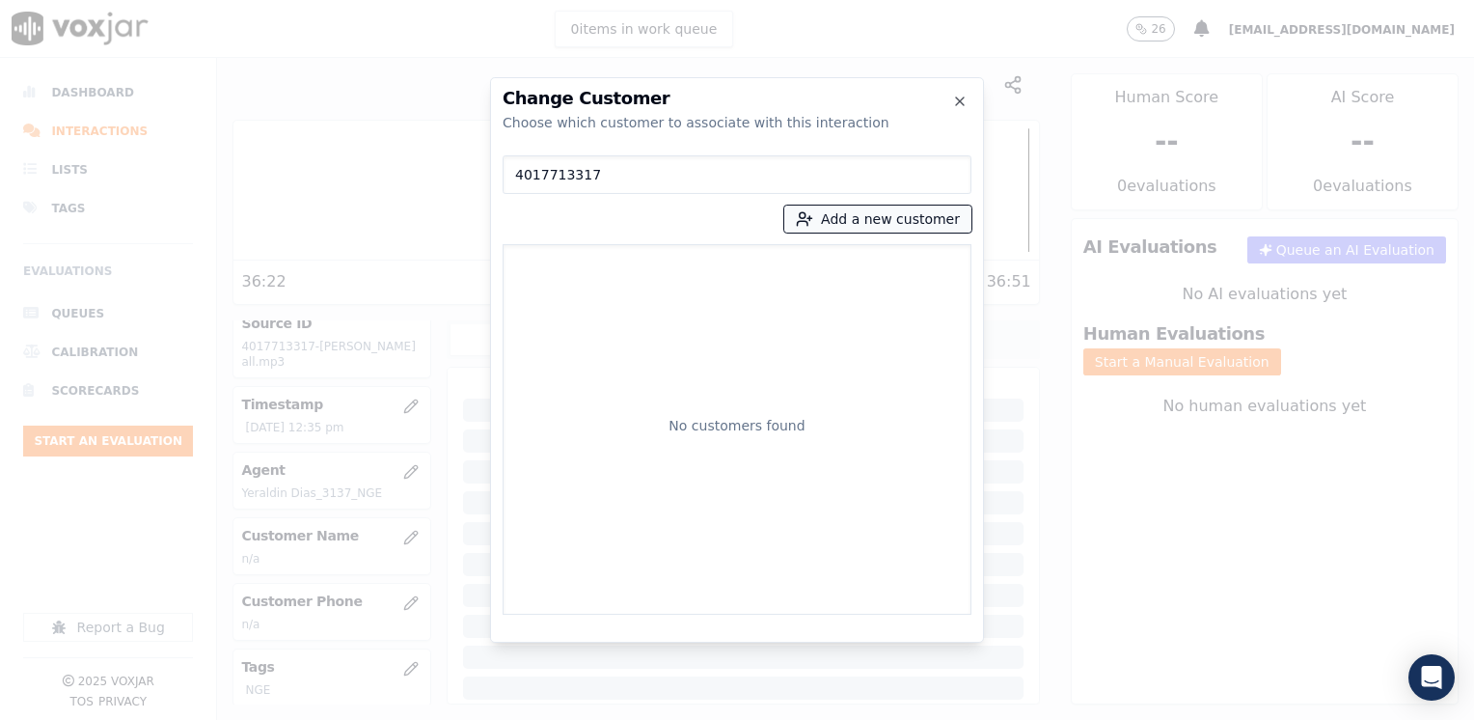
type input "4017713317"
click at [903, 221] on button "Add a new customer" at bounding box center [877, 218] width 187 height 27
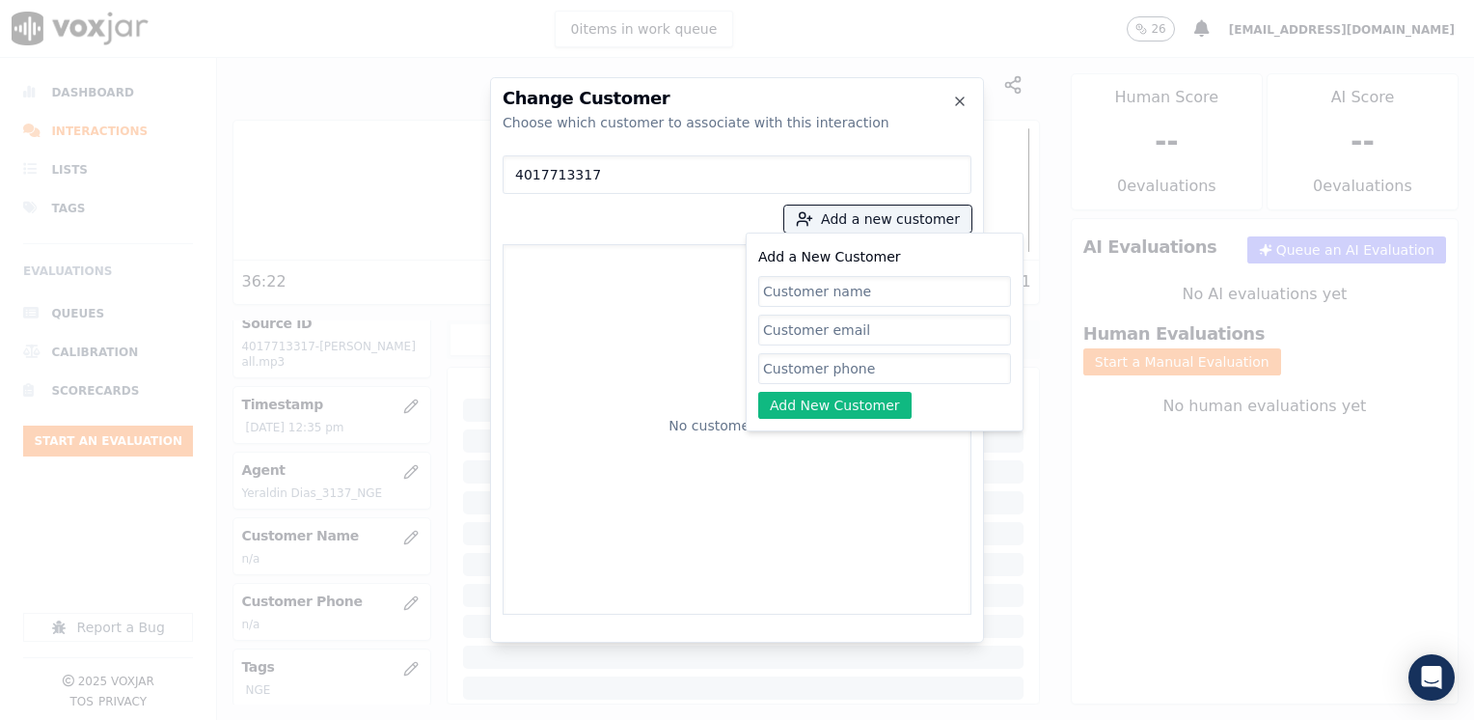
click at [876, 368] on input "Add a New Customer" at bounding box center [884, 368] width 253 height 31
paste input "4017713317"
type input "4017713317"
click at [900, 294] on input "Add a New Customer" at bounding box center [884, 291] width 253 height 31
paste input "[PERSON_NAME]"
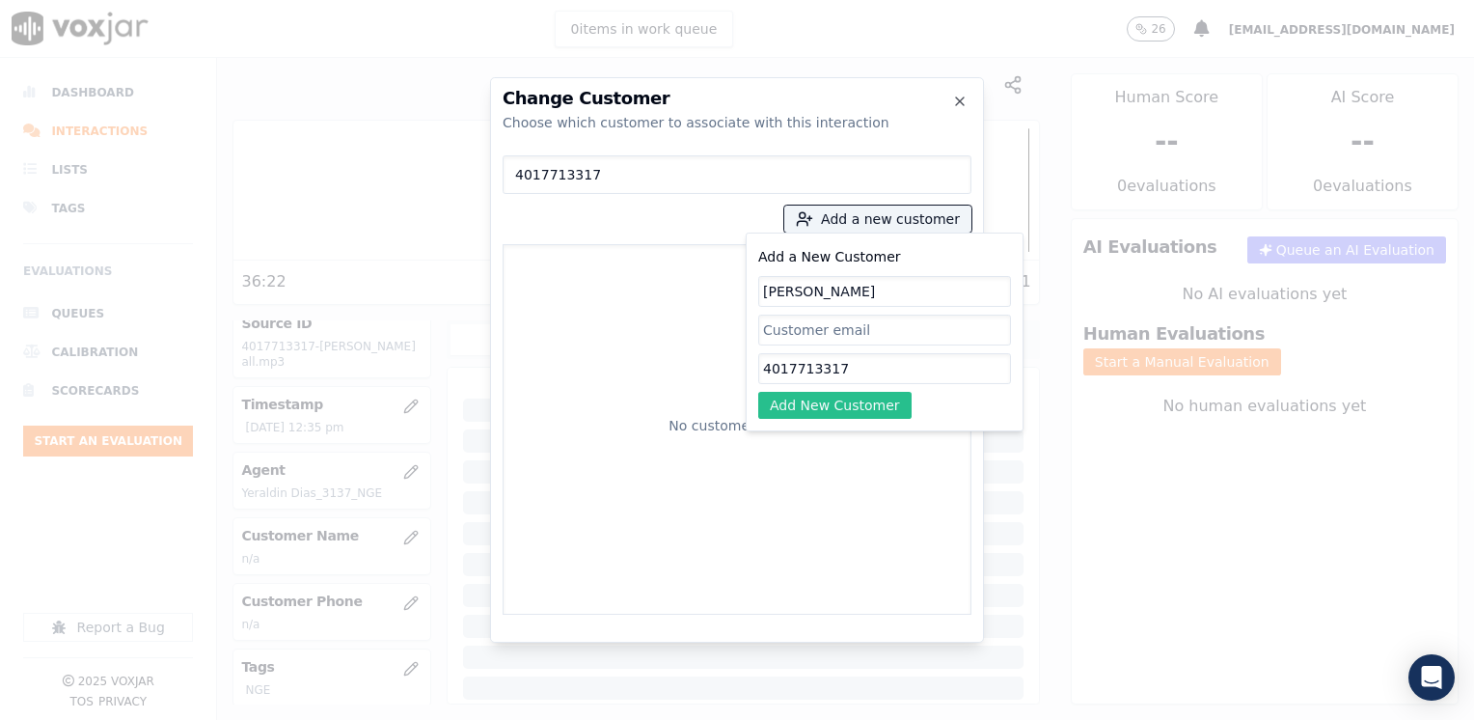
type input "[PERSON_NAME]"
click at [869, 409] on button "Add New Customer" at bounding box center [834, 405] width 153 height 27
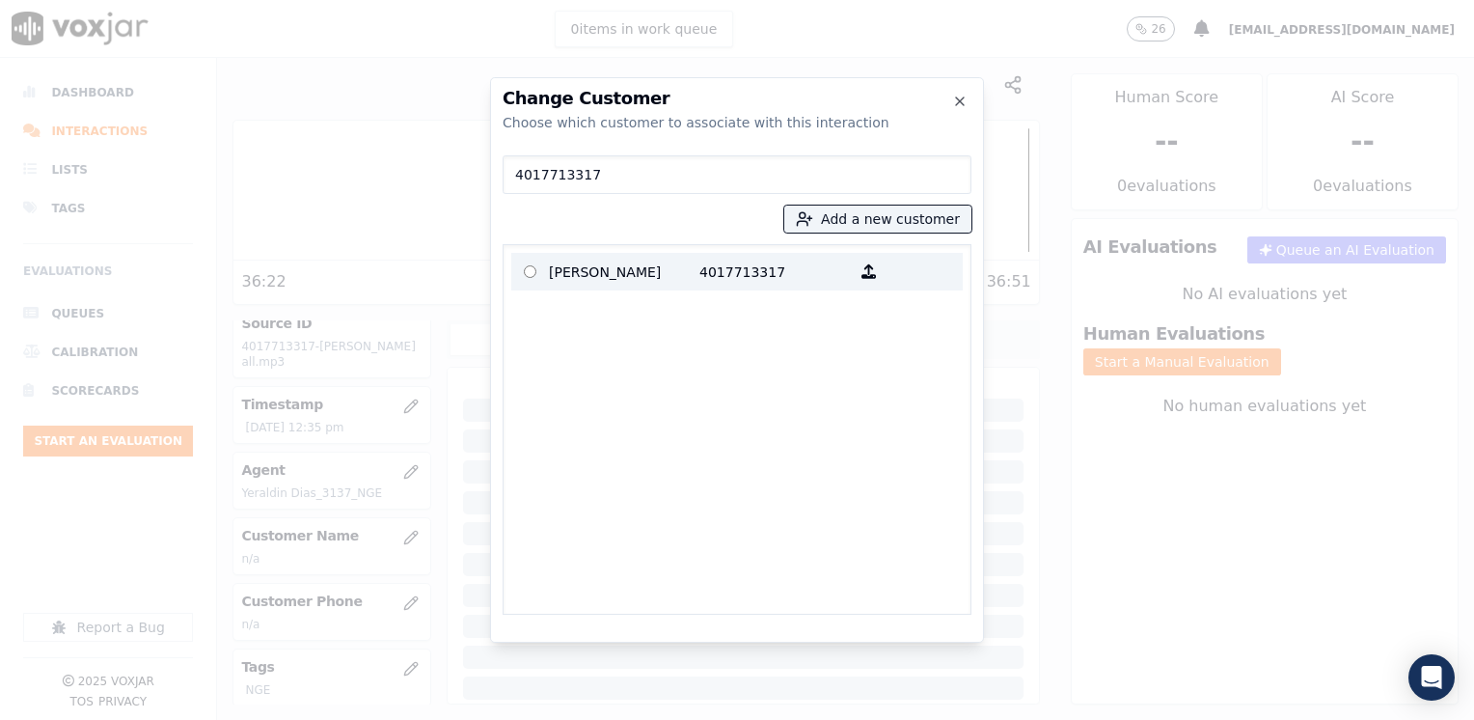
click at [688, 273] on p "[PERSON_NAME]" at bounding box center [624, 272] width 150 height 30
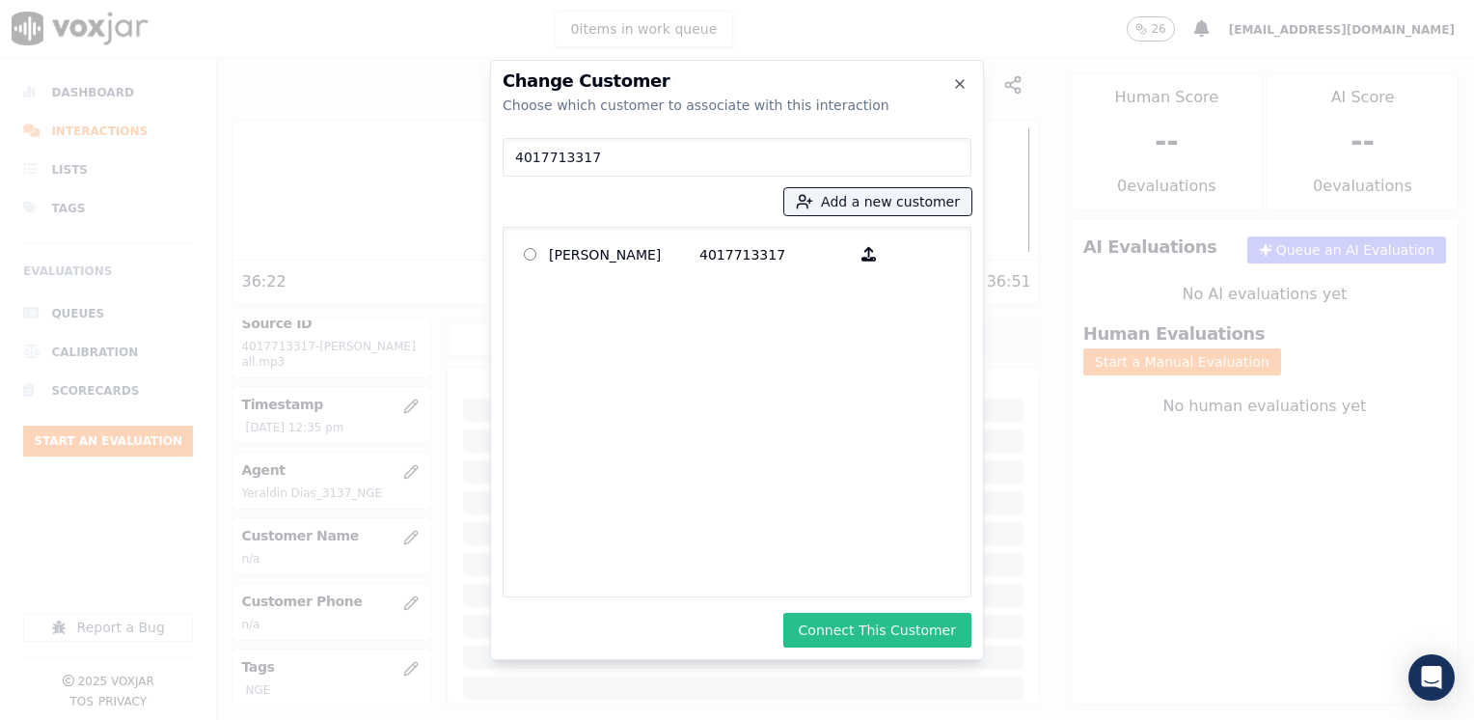
click at [862, 643] on button "Connect This Customer" at bounding box center [877, 629] width 188 height 35
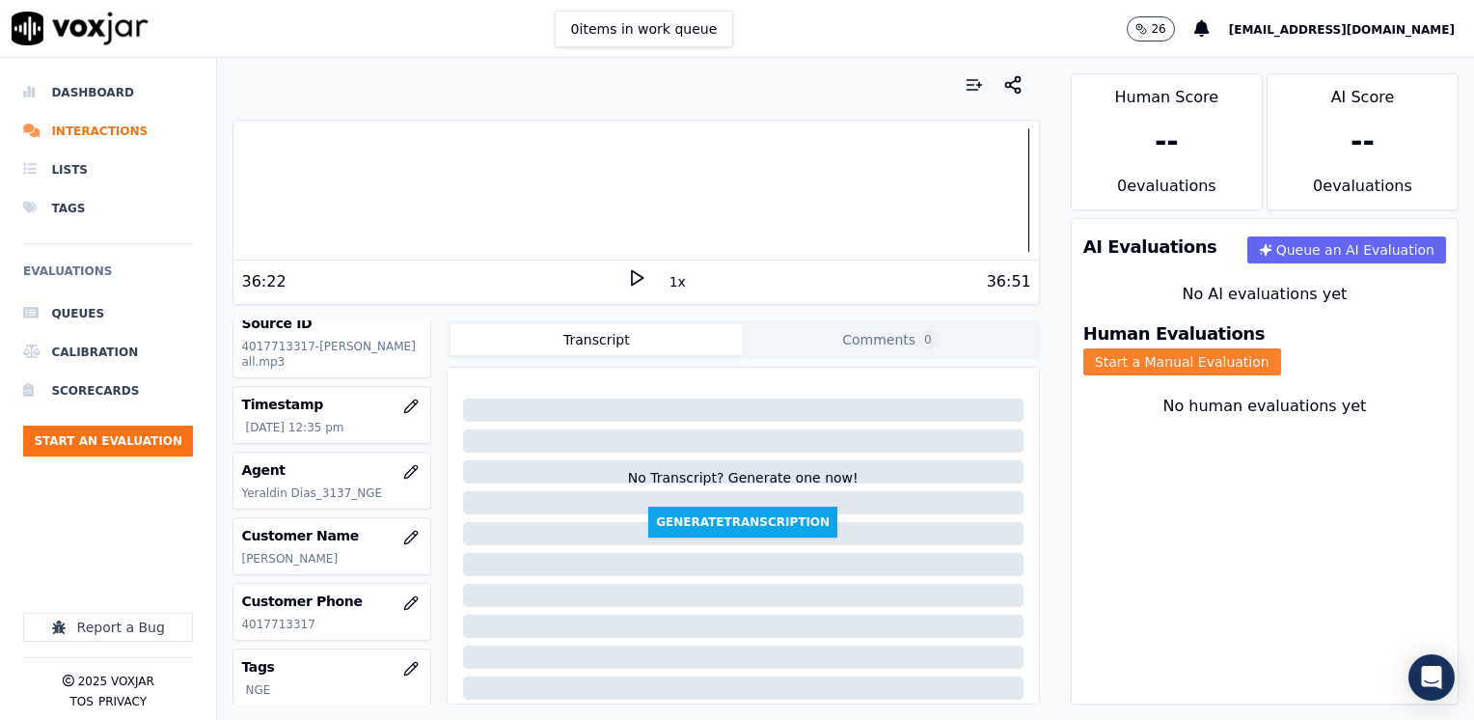
click at [1281, 348] on button "Start a Manual Evaluation" at bounding box center [1182, 361] width 198 height 27
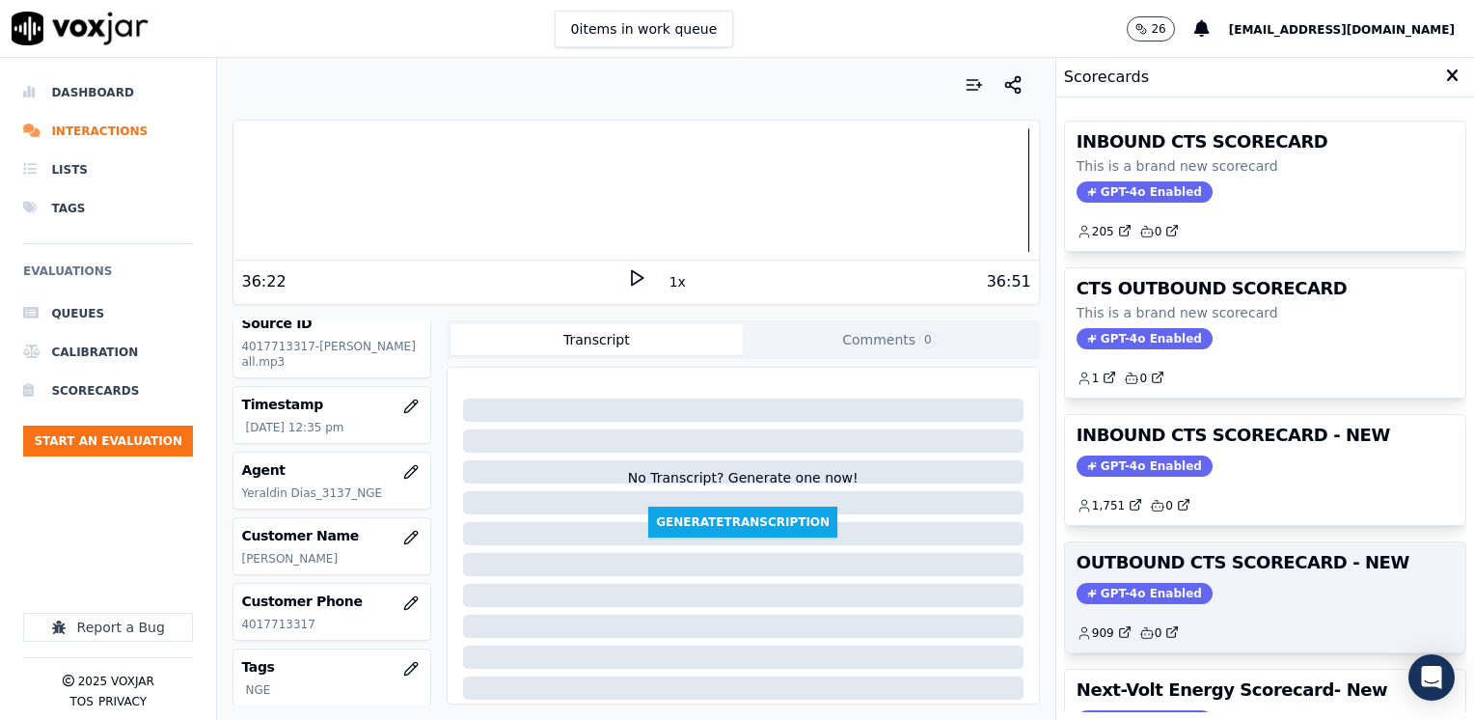
click at [1146, 590] on span "GPT-4o Enabled" at bounding box center [1144, 593] width 136 height 21
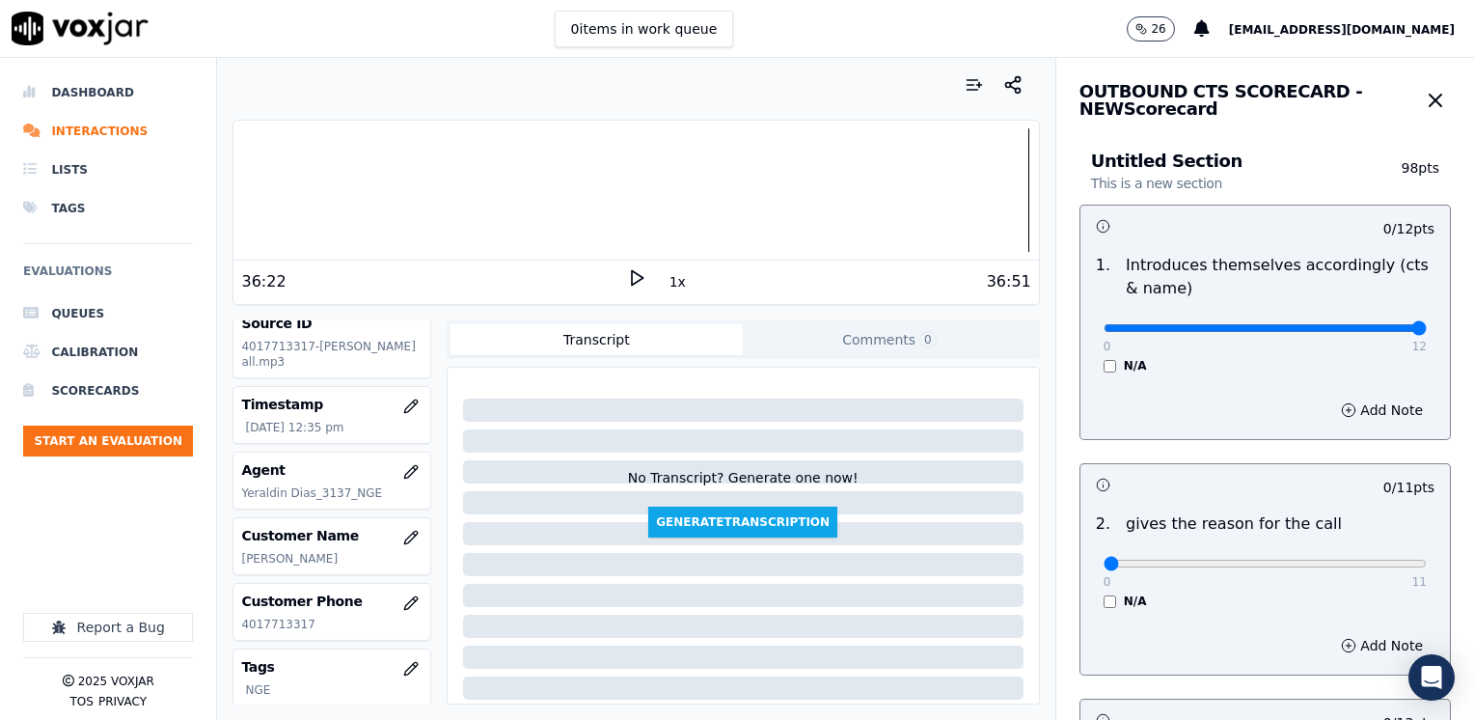
drag, startPoint x: 1091, startPoint y: 322, endPoint x: 1477, endPoint y: 322, distance: 385.8
type input "12"
click at [1427, 324] on input "range" at bounding box center [1264, 328] width 323 height 8
drag, startPoint x: 1098, startPoint y: 559, endPoint x: 1477, endPoint y: 559, distance: 379.1
type input "11"
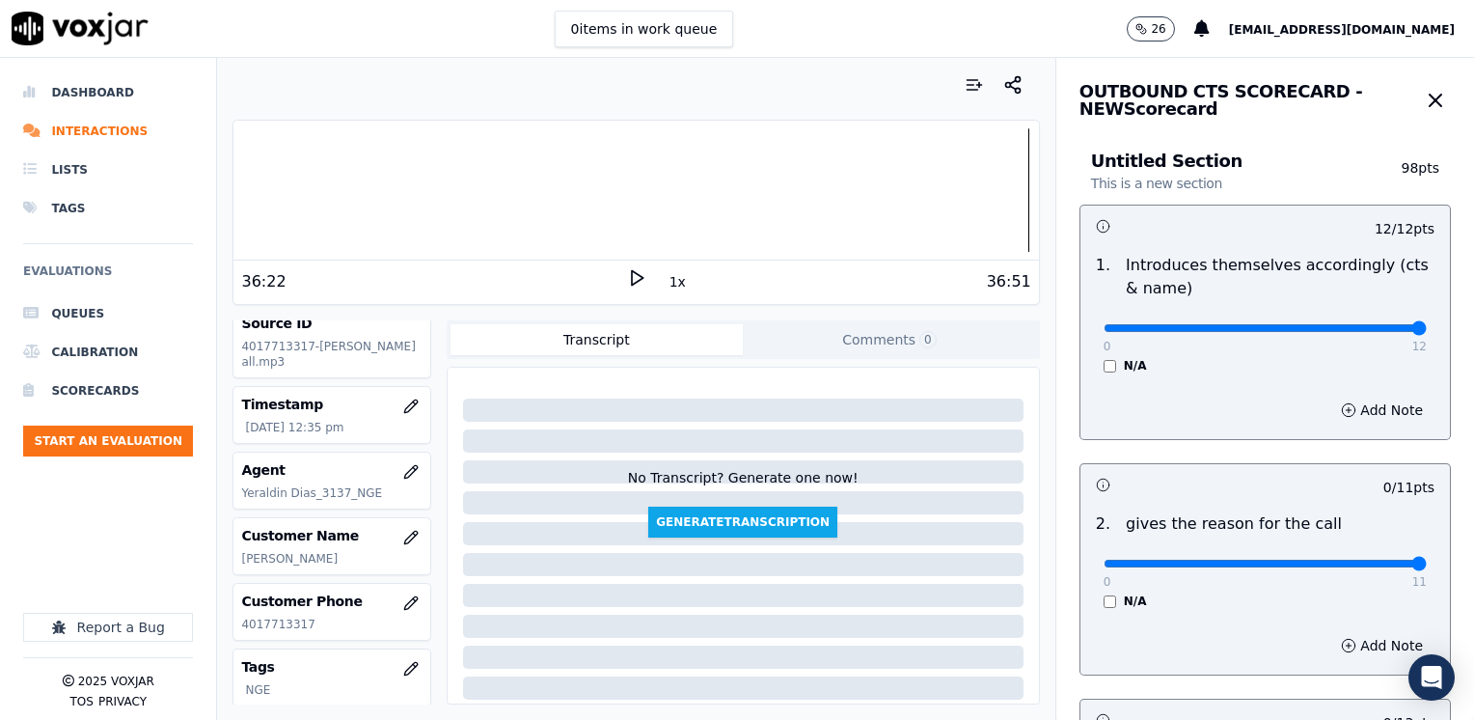
click at [1427, 332] on input "range" at bounding box center [1264, 328] width 323 height 8
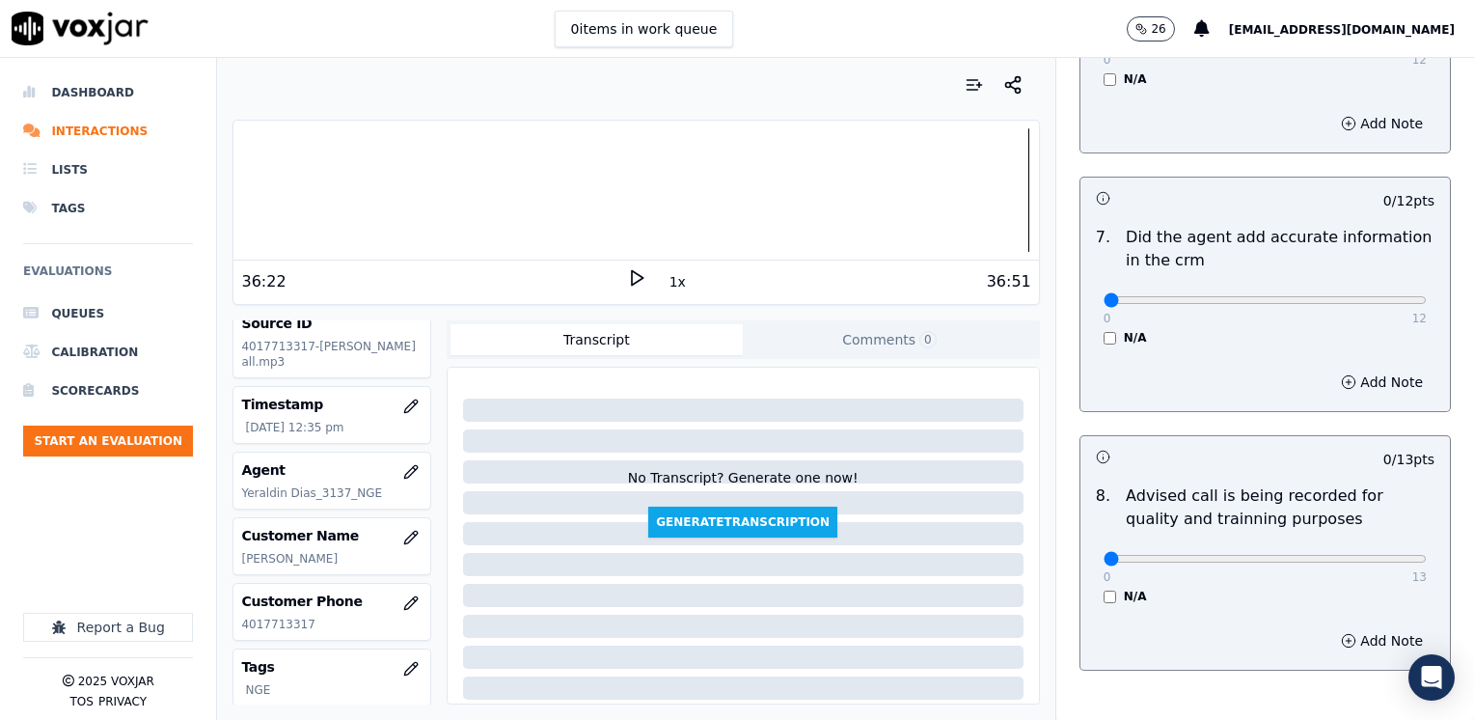
scroll to position [1686, 0]
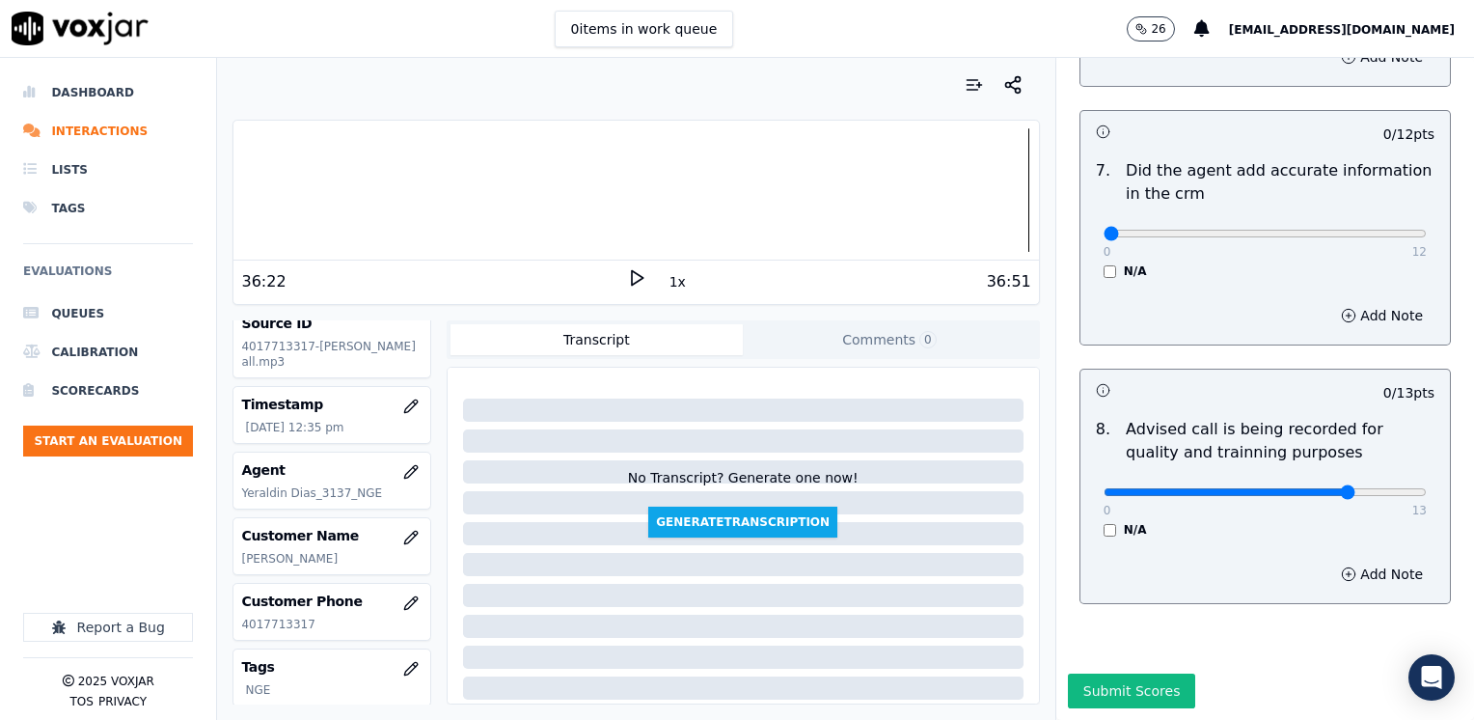
type input "10"
drag, startPoint x: 1091, startPoint y: 189, endPoint x: 1477, endPoint y: 190, distance: 385.8
type input "12"
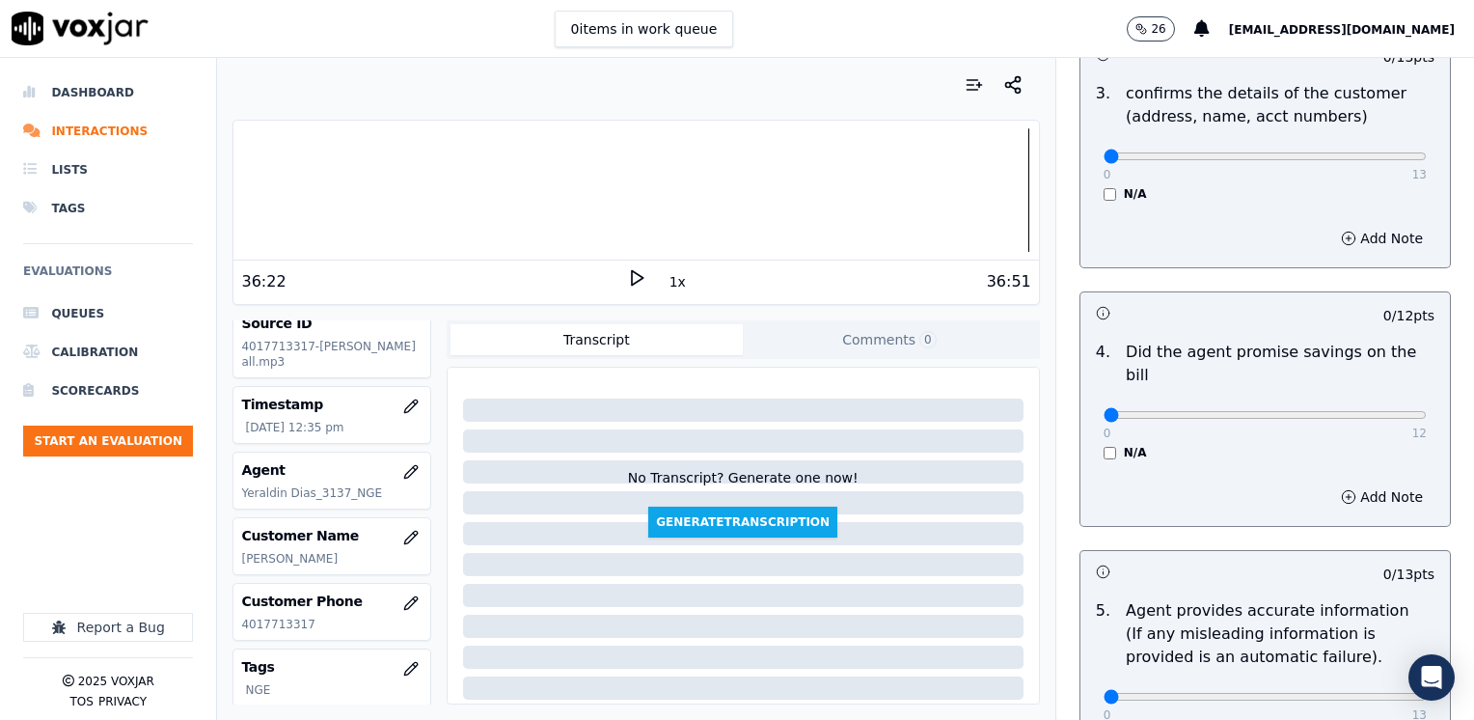
scroll to position [625, 0]
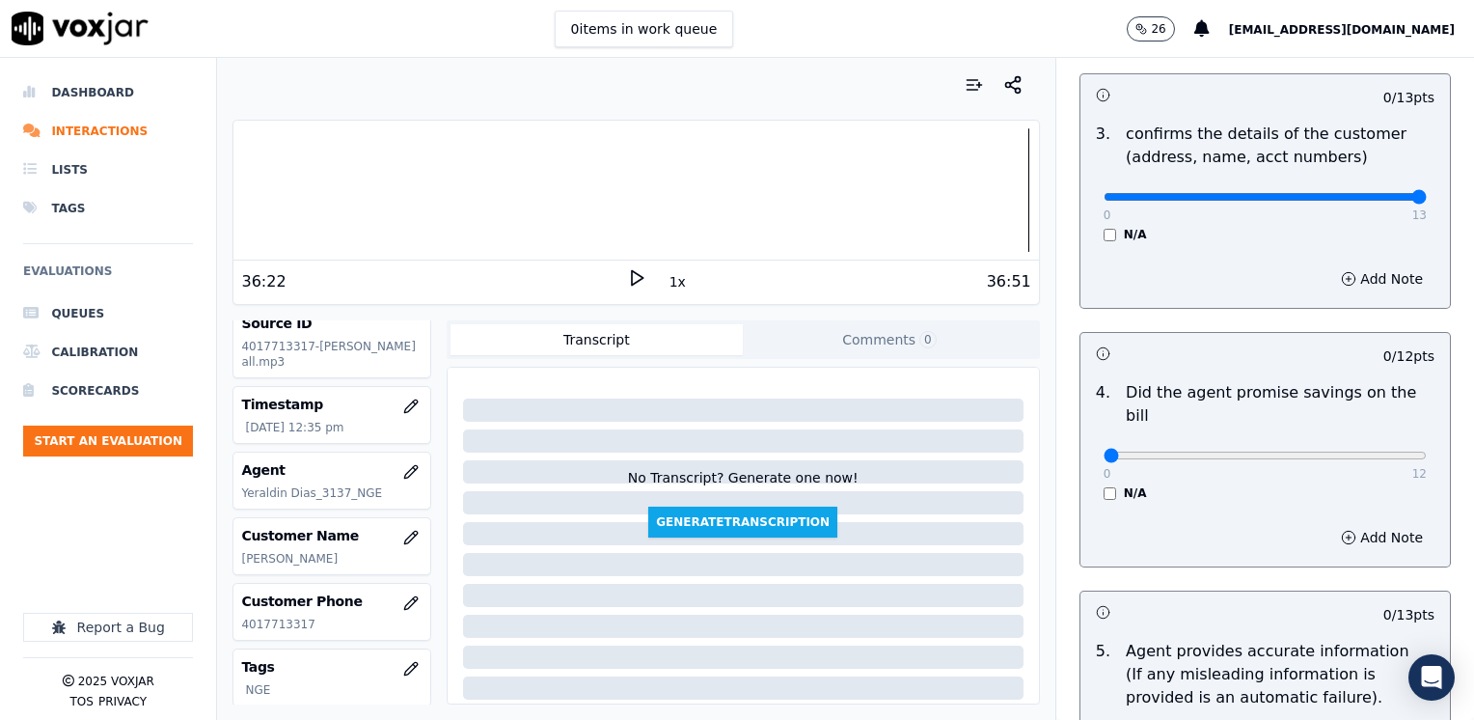
drag, startPoint x: 1096, startPoint y: 199, endPoint x: 1477, endPoint y: 241, distance: 383.3
type input "13"
drag, startPoint x: 1092, startPoint y: 424, endPoint x: 1412, endPoint y: 409, distance: 320.6
type input "12"
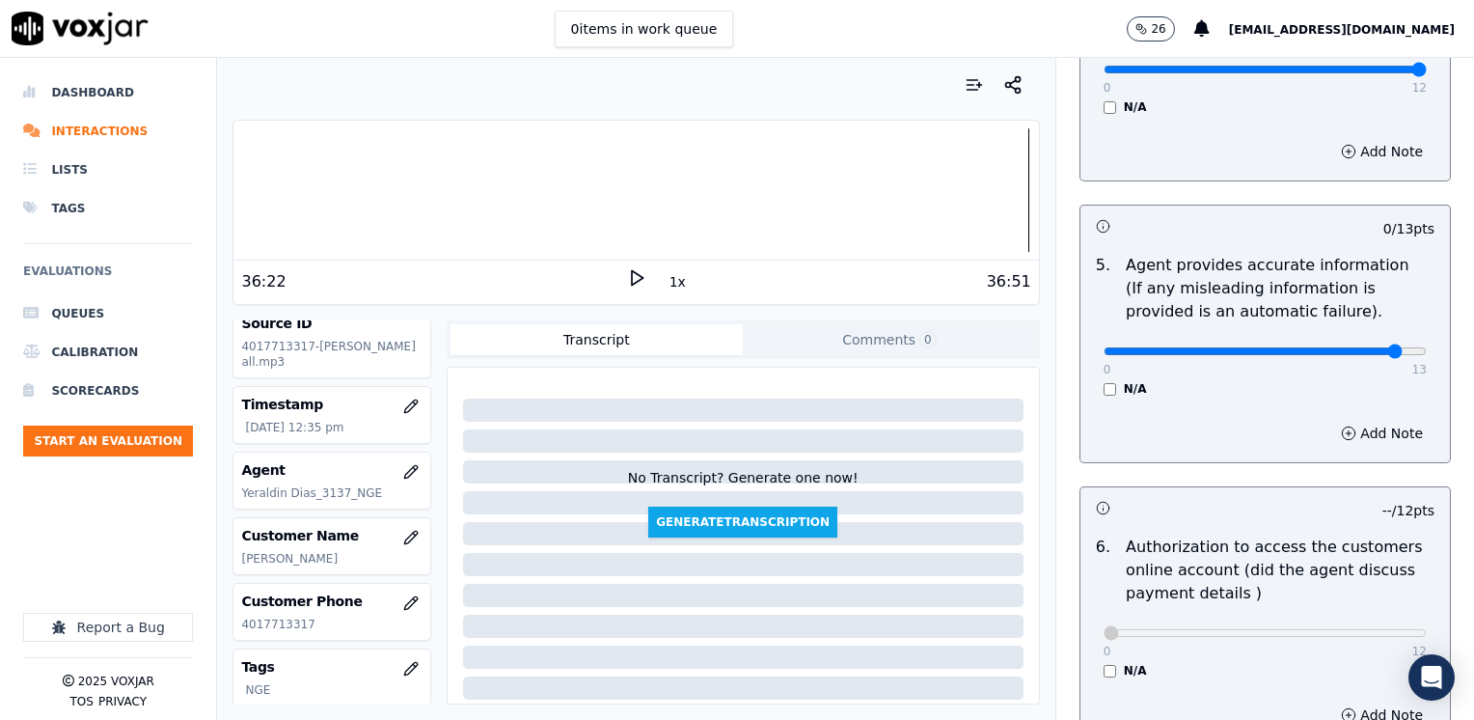
drag, startPoint x: 1352, startPoint y: 329, endPoint x: 1477, endPoint y: 347, distance: 125.8
type input "13"
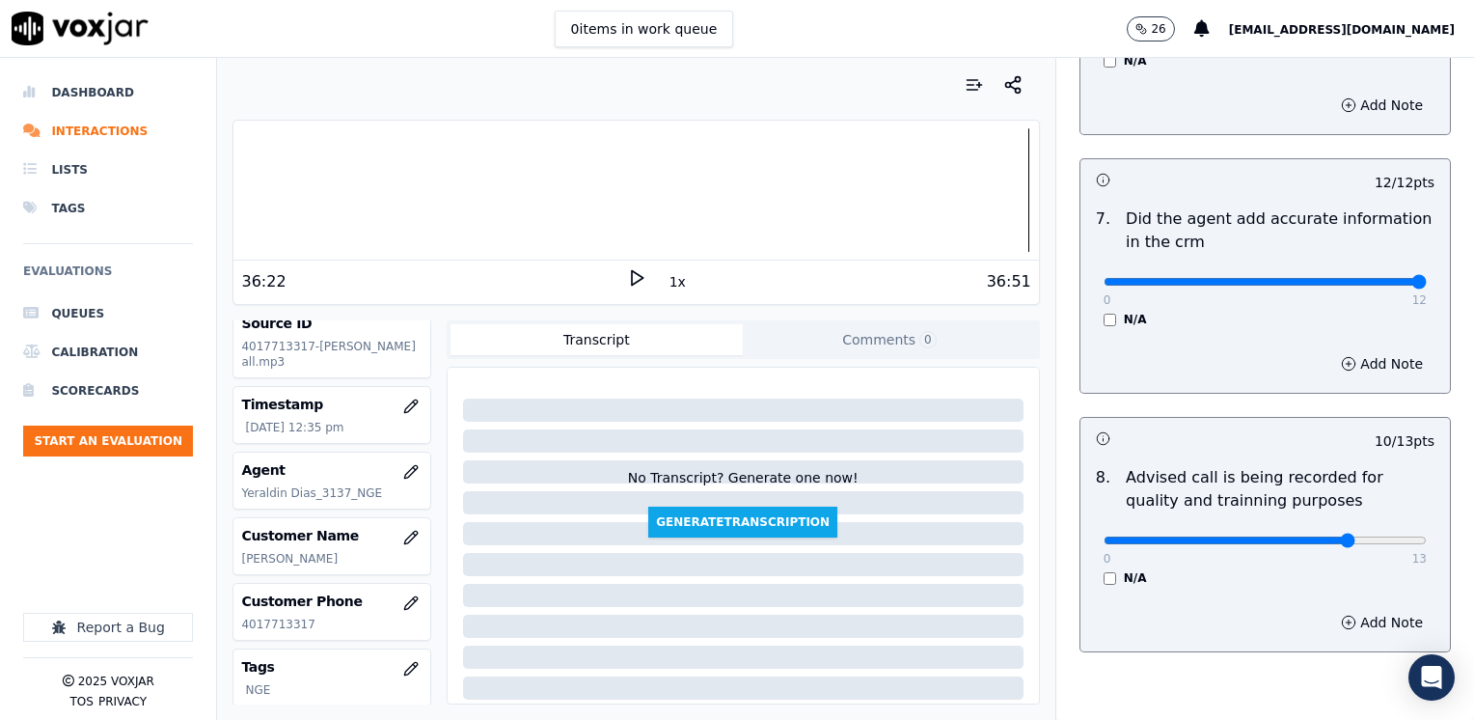
scroll to position [1686, 0]
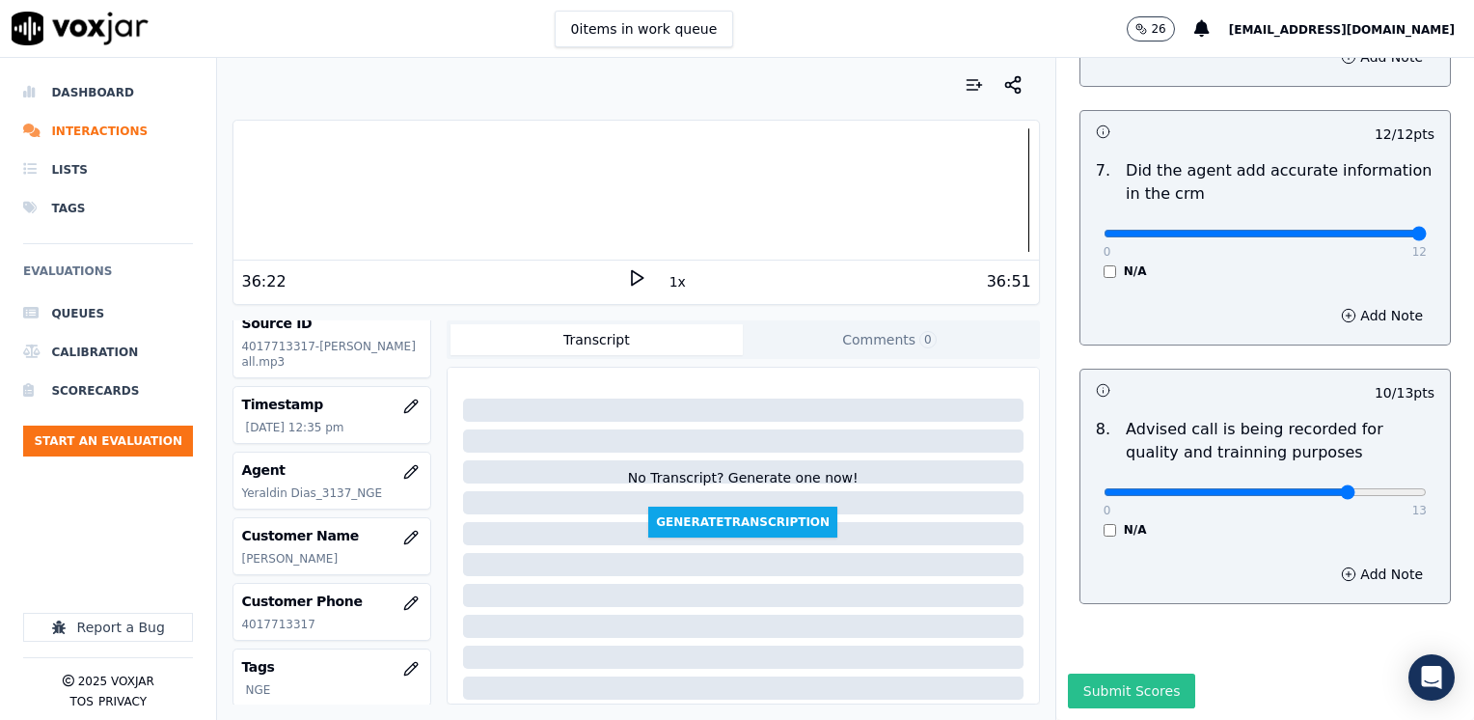
click at [1134, 673] on button "Submit Scores" at bounding box center [1132, 690] width 128 height 35
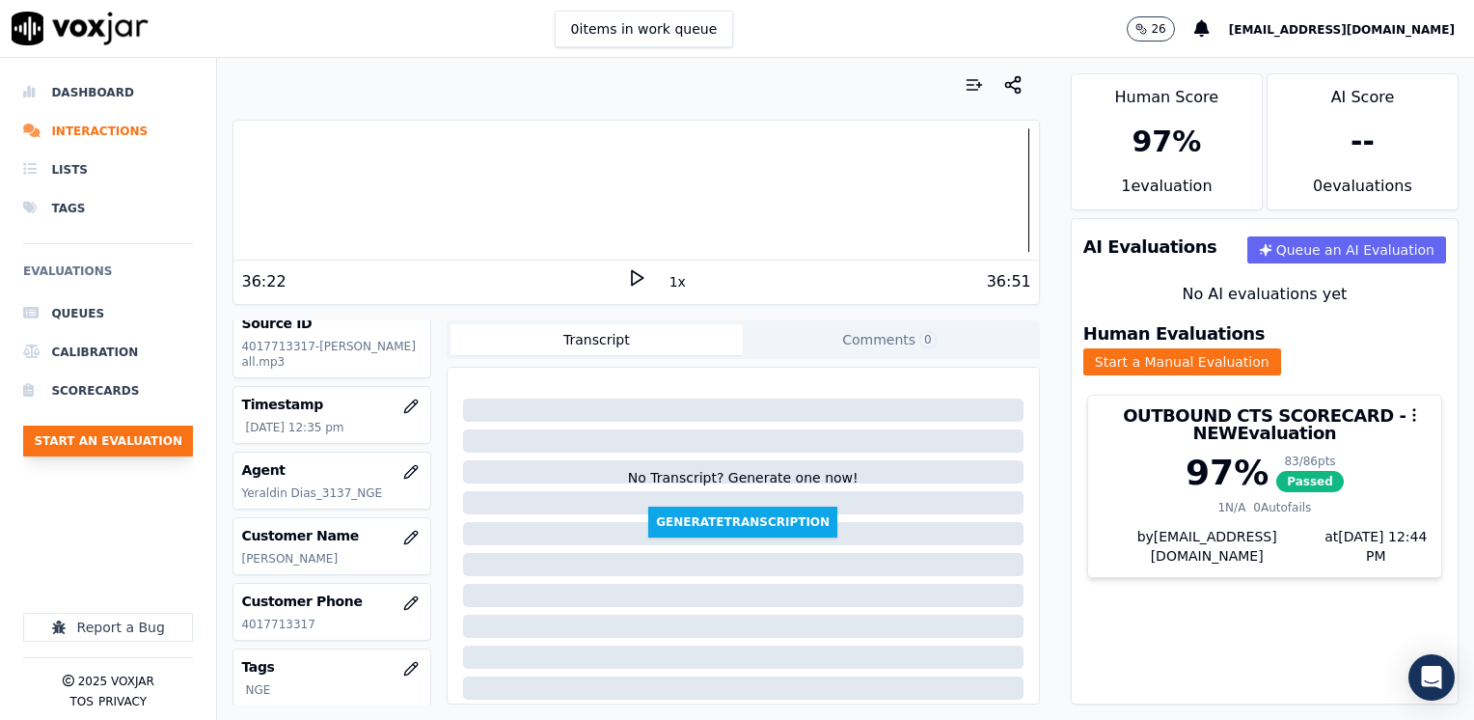
click at [138, 438] on button "Start an Evaluation" at bounding box center [108, 440] width 170 height 31
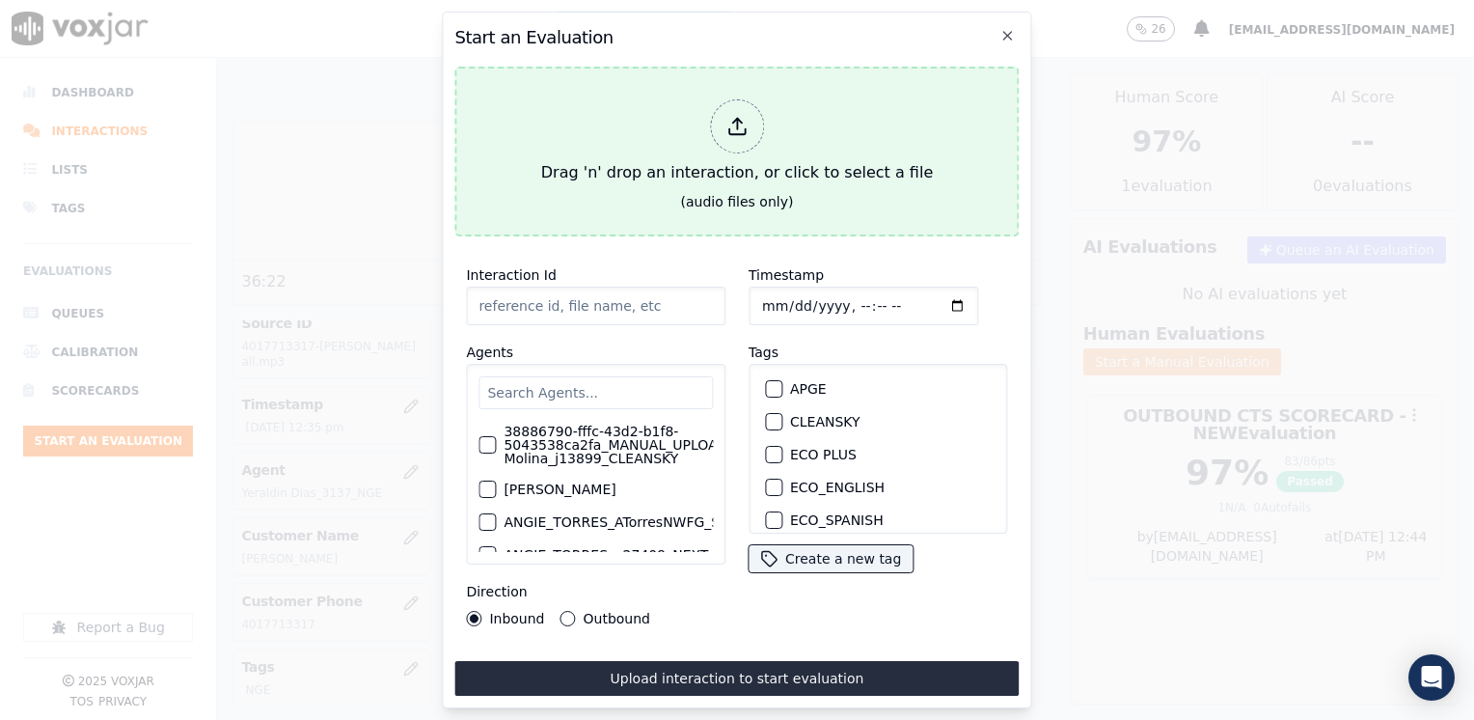
click at [721, 120] on div at bounding box center [737, 126] width 54 height 54
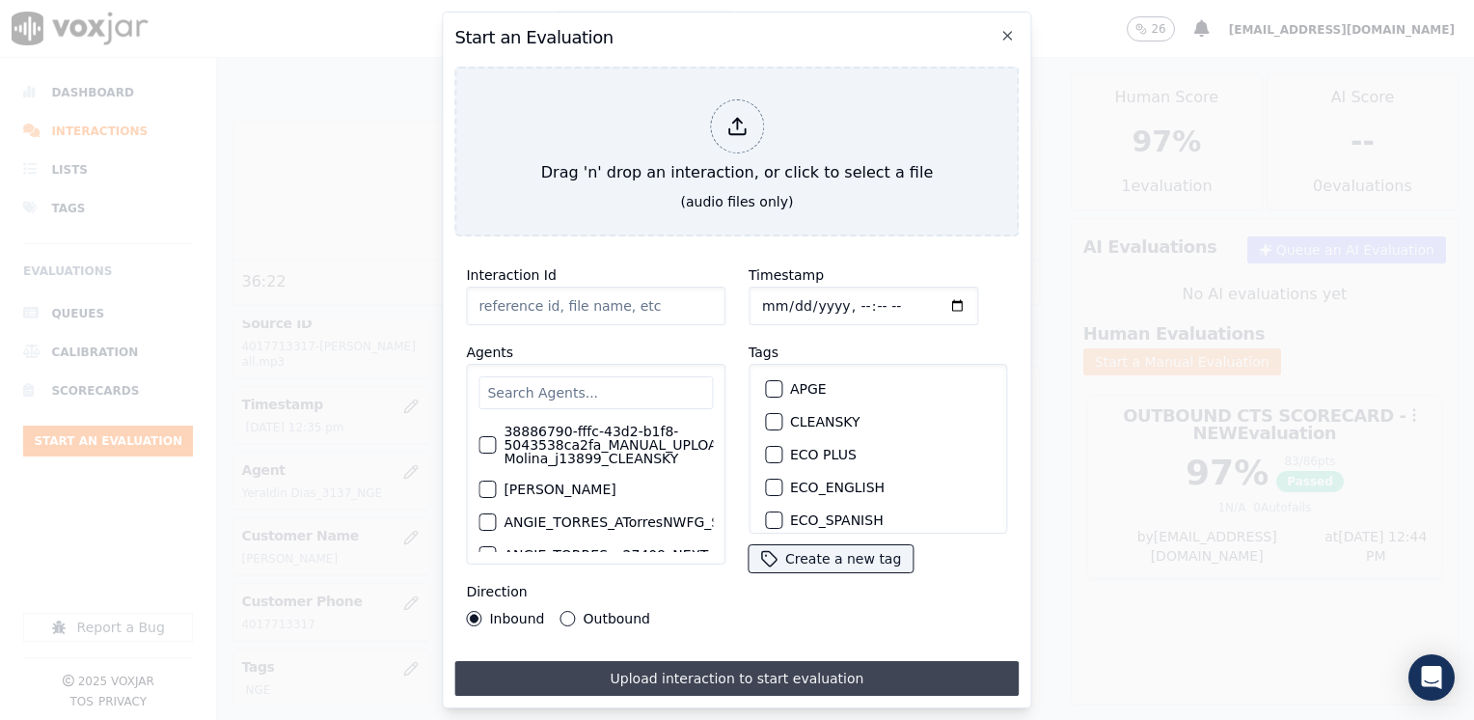
type input "20250826-181259_8572363123-[PERSON_NAME] all.mp3"
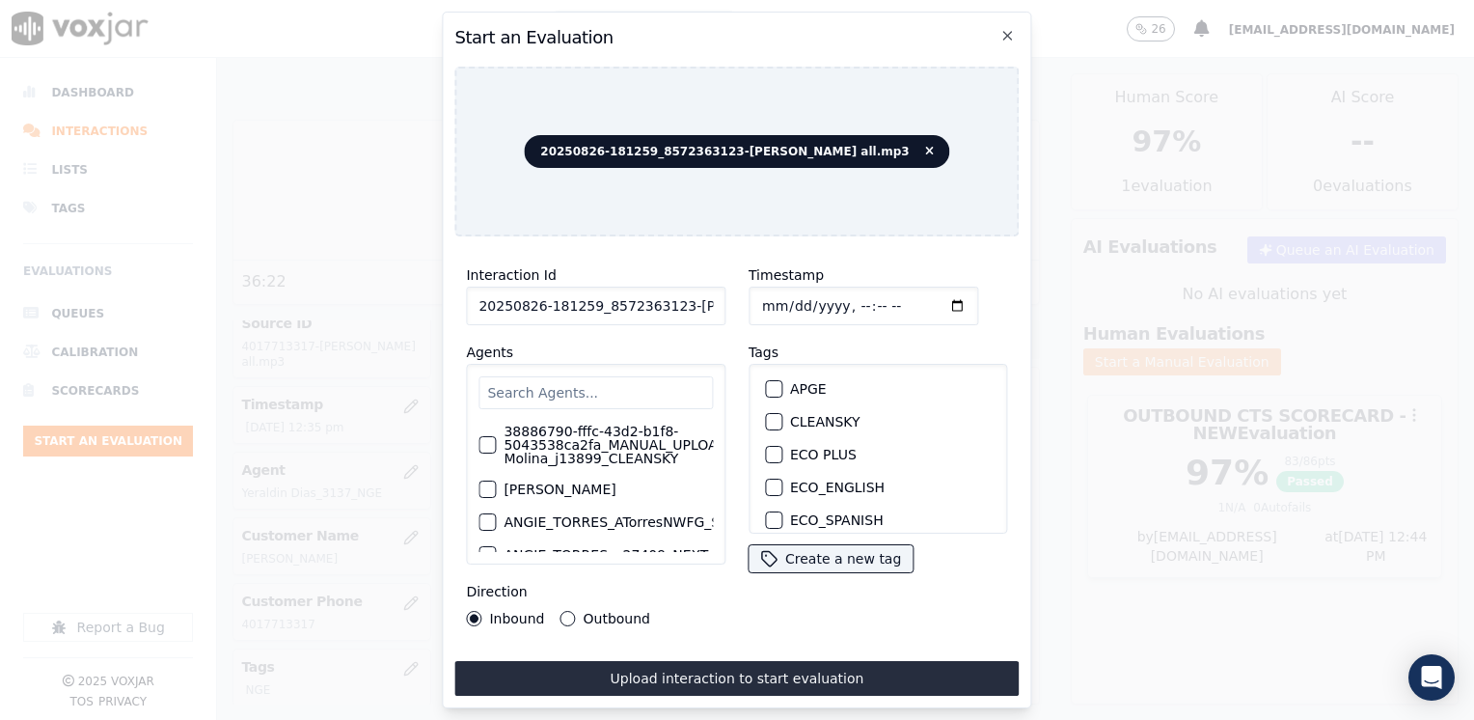
click at [645, 376] on input "text" at bounding box center [595, 392] width 234 height 33
type input "[PERSON_NAME]"
click at [484, 508] on div "button" at bounding box center [486, 515] width 14 height 14
click at [766, 415] on div "button" at bounding box center [773, 422] width 14 height 14
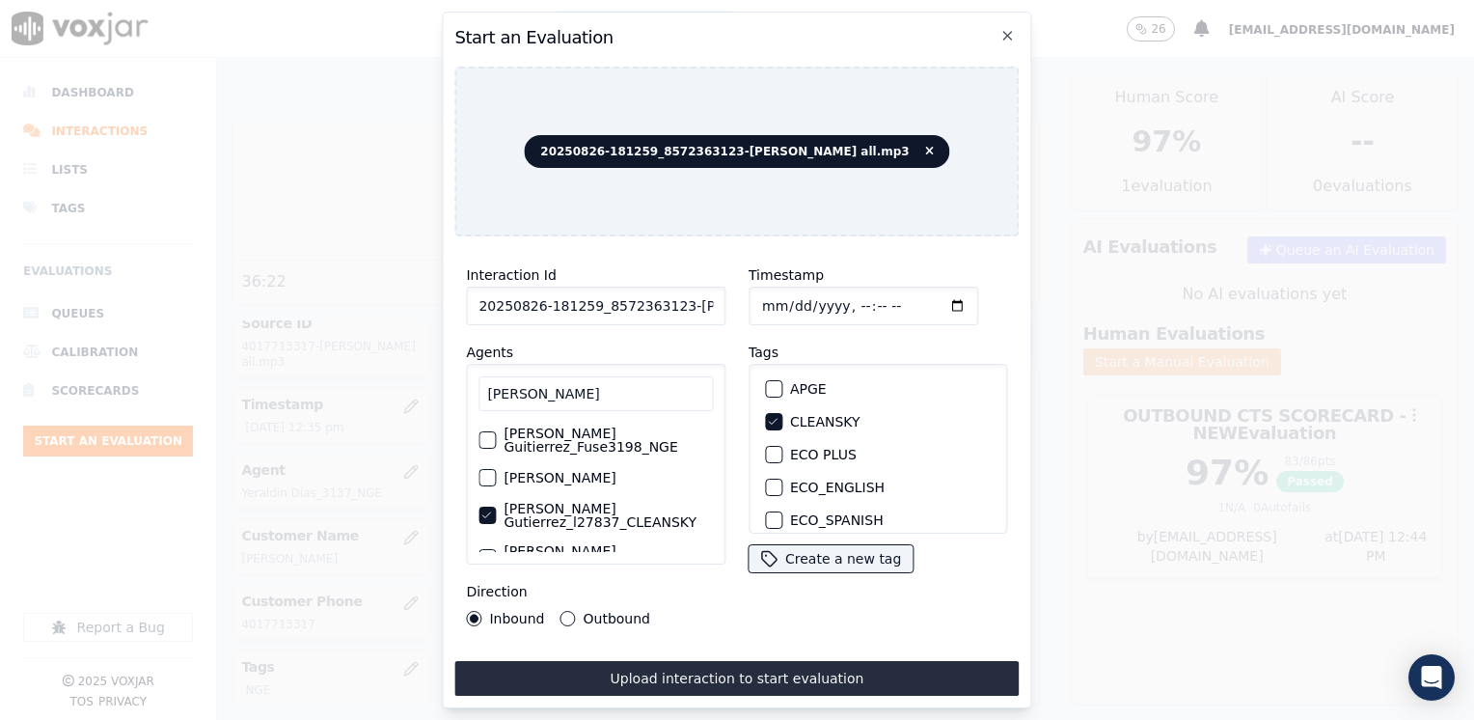
click at [922, 299] on input "Timestamp" at bounding box center [863, 305] width 230 height 39
type input "[DATE]T12:44"
click at [562, 612] on button "Outbound" at bounding box center [567, 618] width 15 height 15
click at [478, 615] on button "Inbound" at bounding box center [473, 618] width 15 height 15
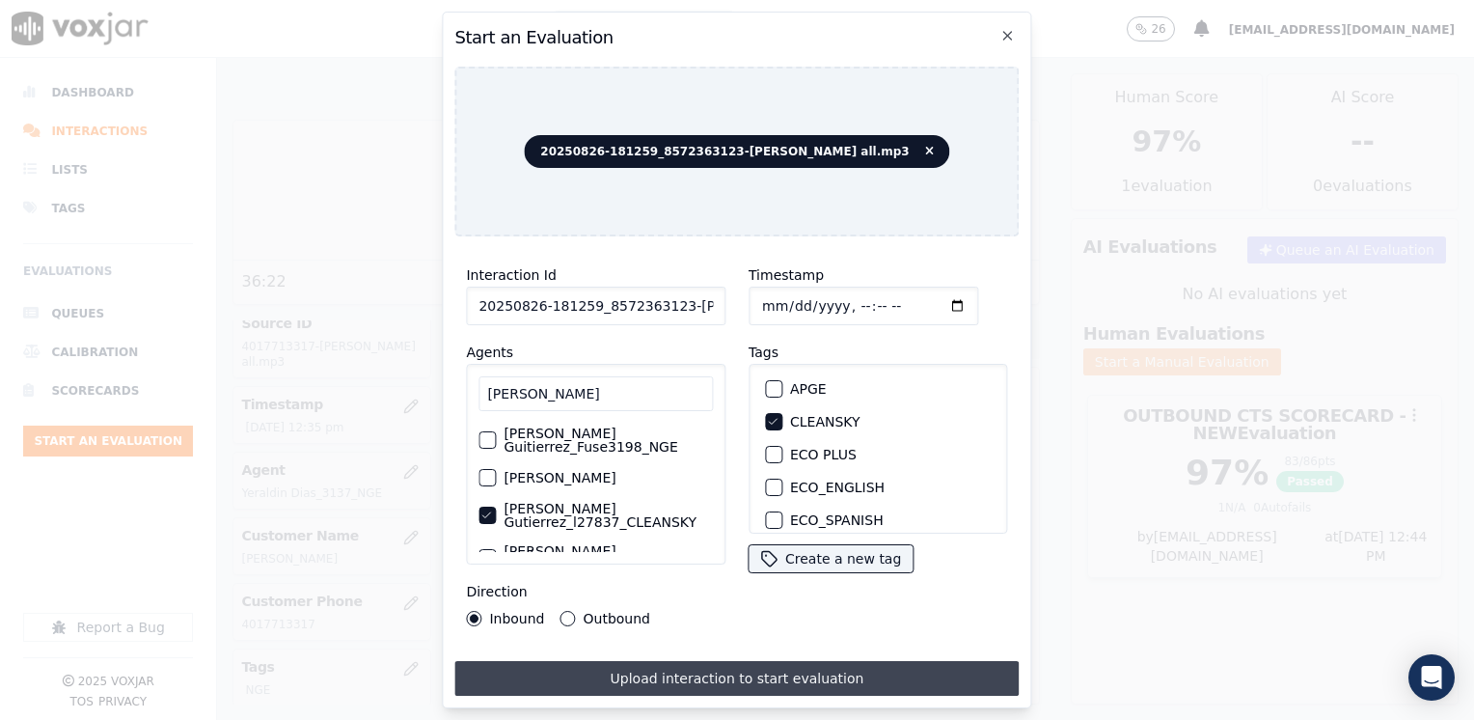
click at [753, 667] on button "Upload interaction to start evaluation" at bounding box center [736, 678] width 564 height 35
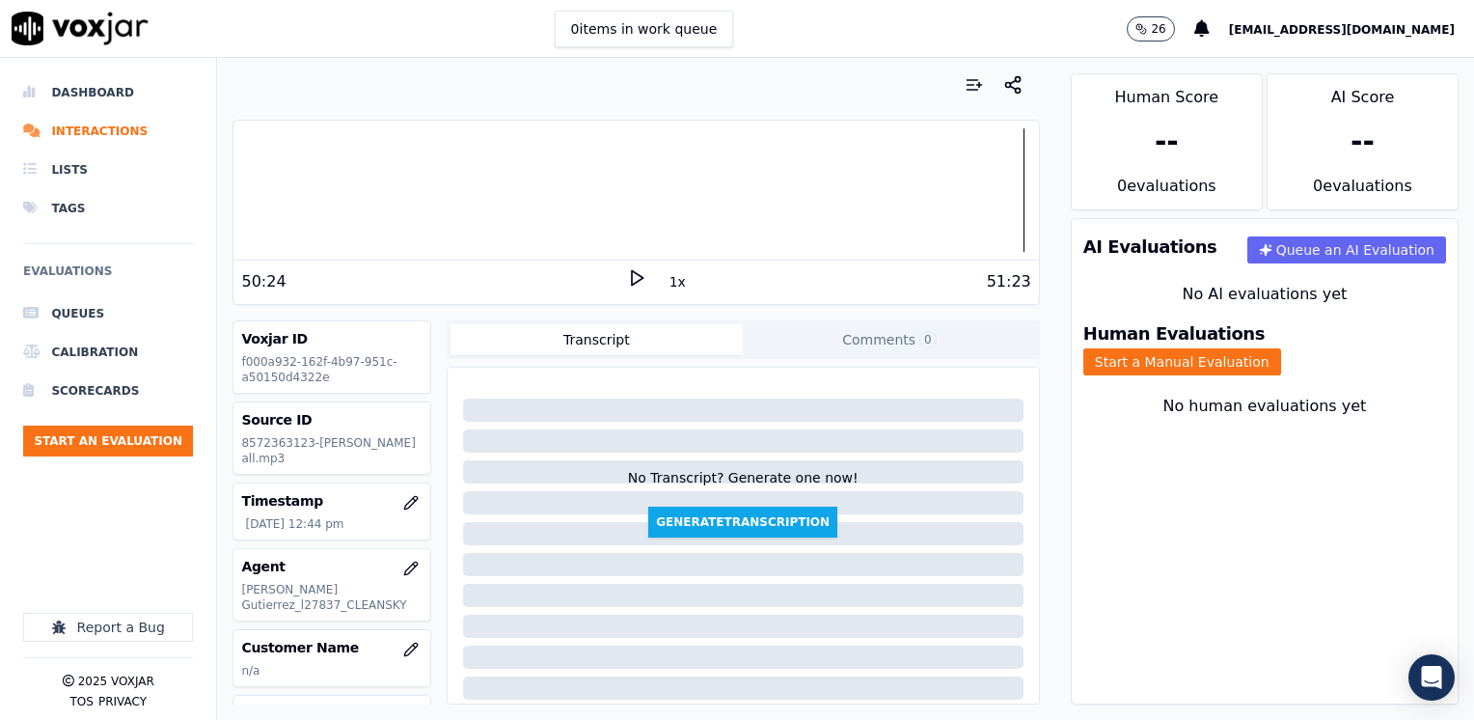
scroll to position [96, 0]
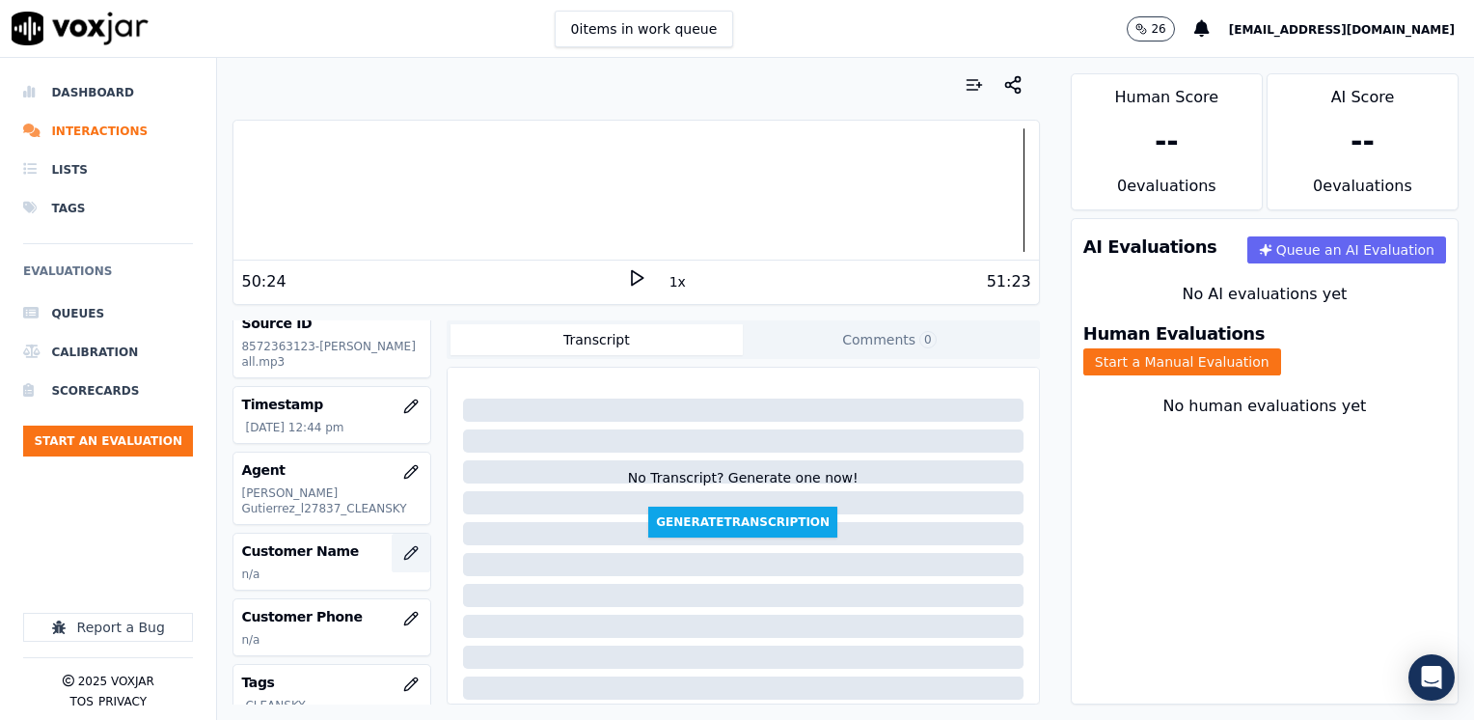
click at [403, 548] on icon "button" at bounding box center [410, 552] width 15 height 15
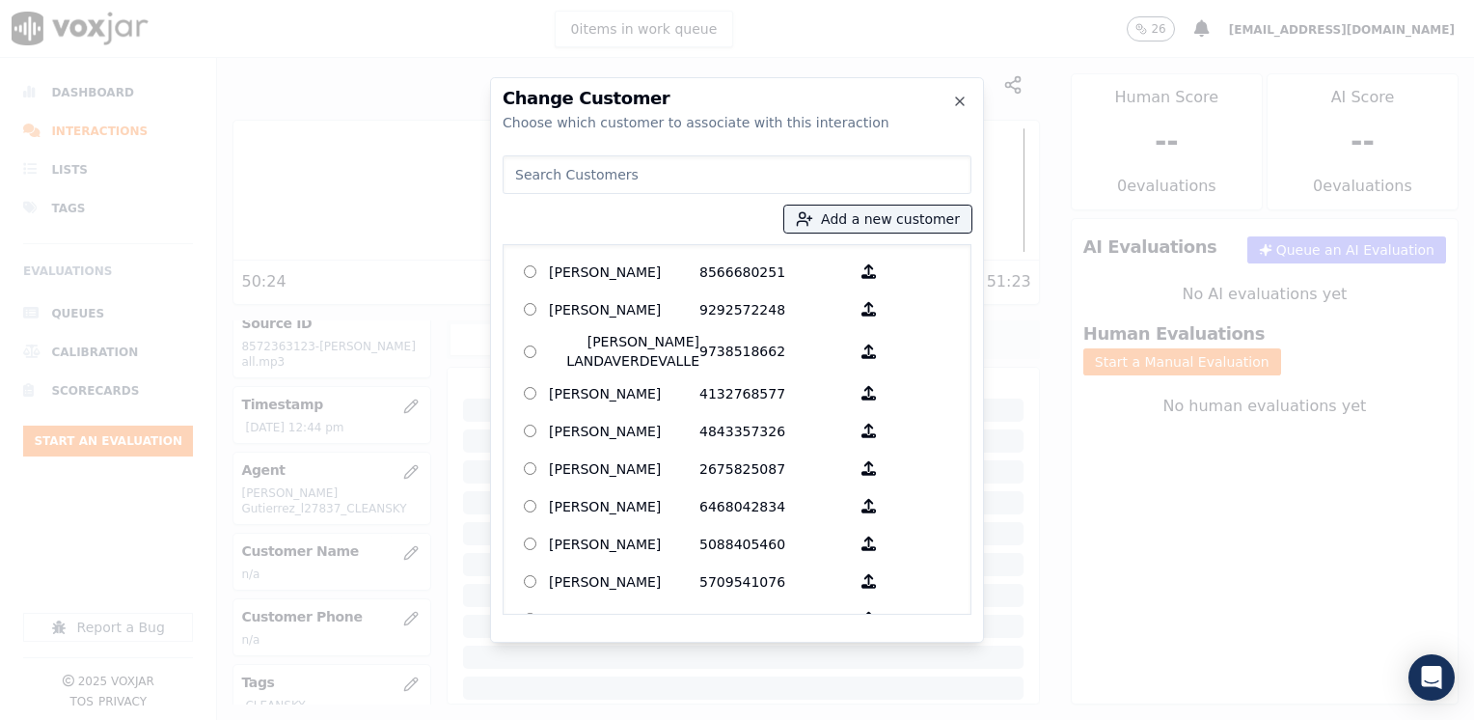
drag, startPoint x: 634, startPoint y: 165, endPoint x: 719, endPoint y: 175, distance: 85.4
click at [634, 165] on input at bounding box center [737, 174] width 469 height 39
paste input "8572363123"
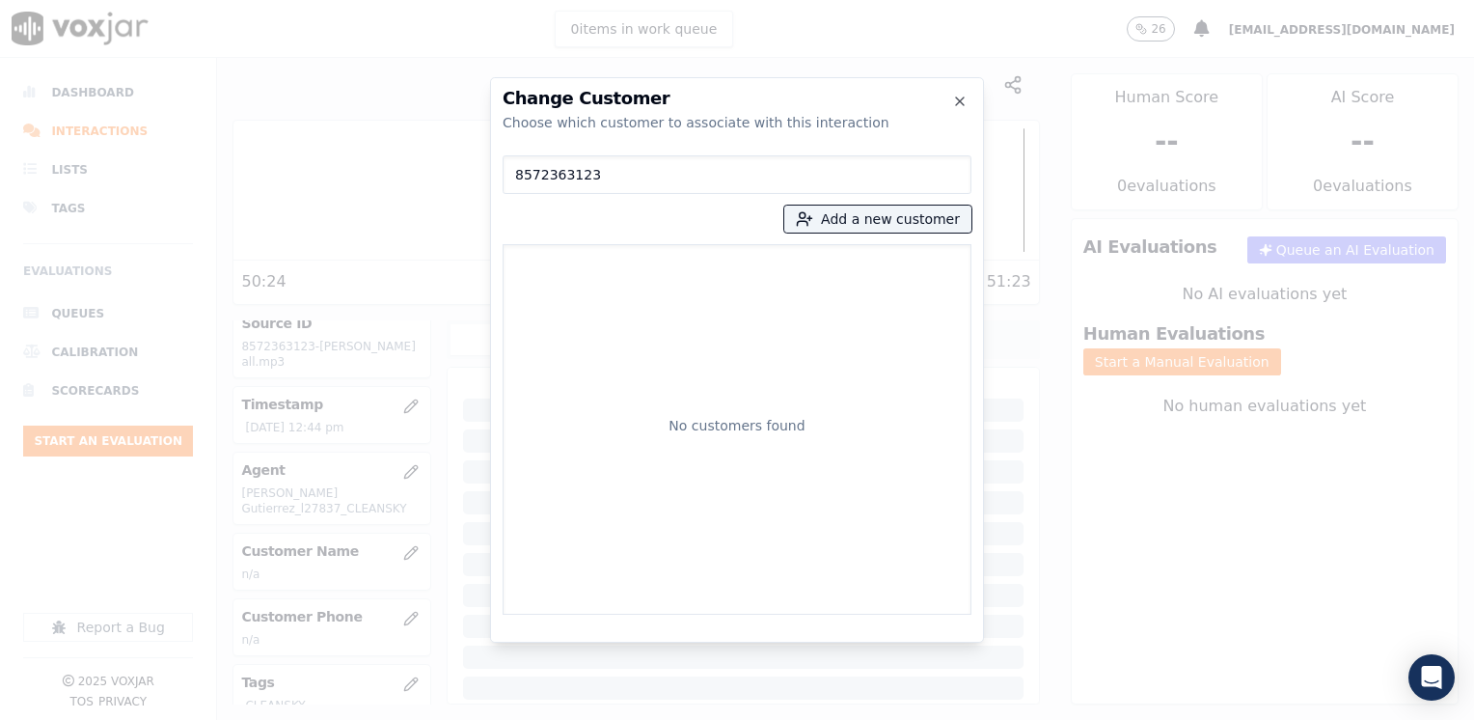
type input "8572363123"
click at [879, 223] on button "Add a new customer" at bounding box center [877, 218] width 187 height 27
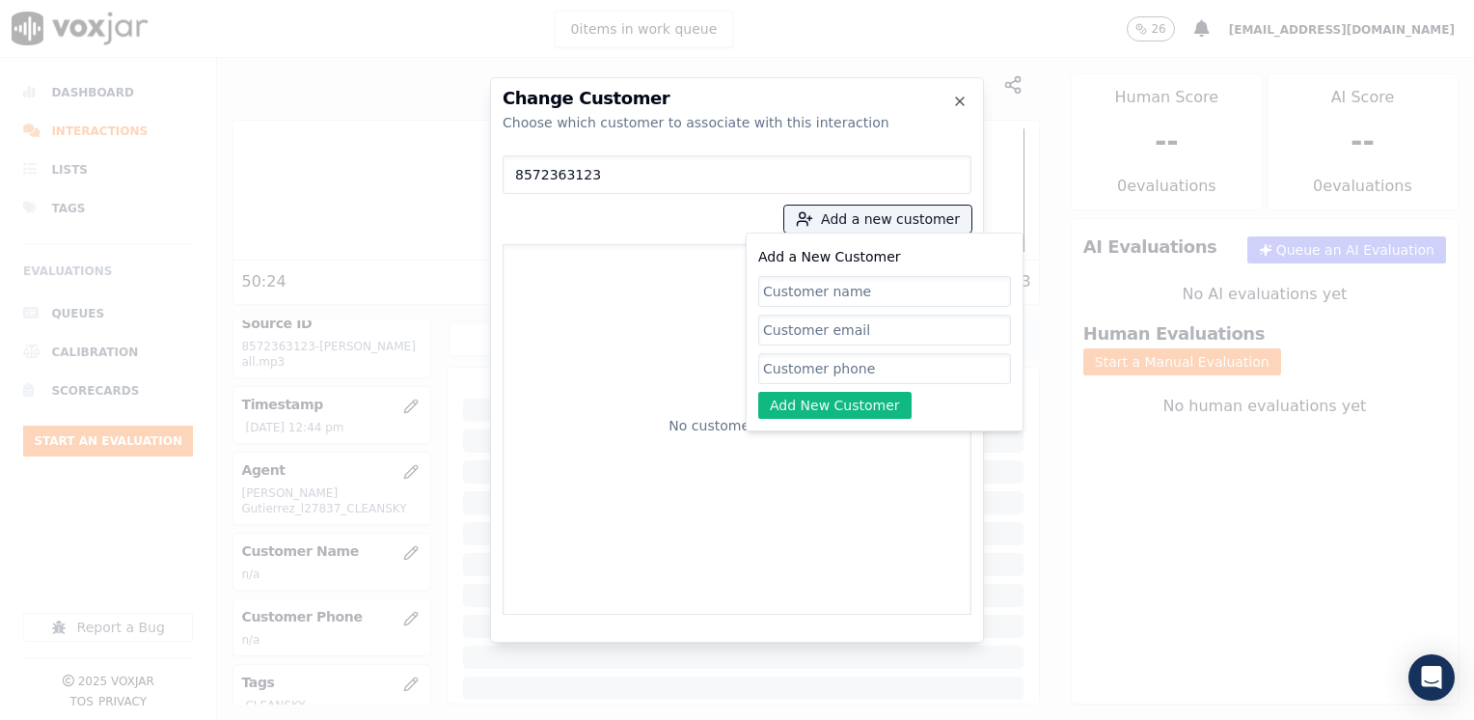
click at [860, 376] on input "Add a New Customer" at bounding box center [884, 368] width 253 height 31
paste input "8572363123"
type input "8572363123"
drag, startPoint x: 895, startPoint y: 334, endPoint x: 884, endPoint y: 315, distance: 21.2
click at [895, 353] on input "Add a New Customer" at bounding box center [884, 368] width 253 height 31
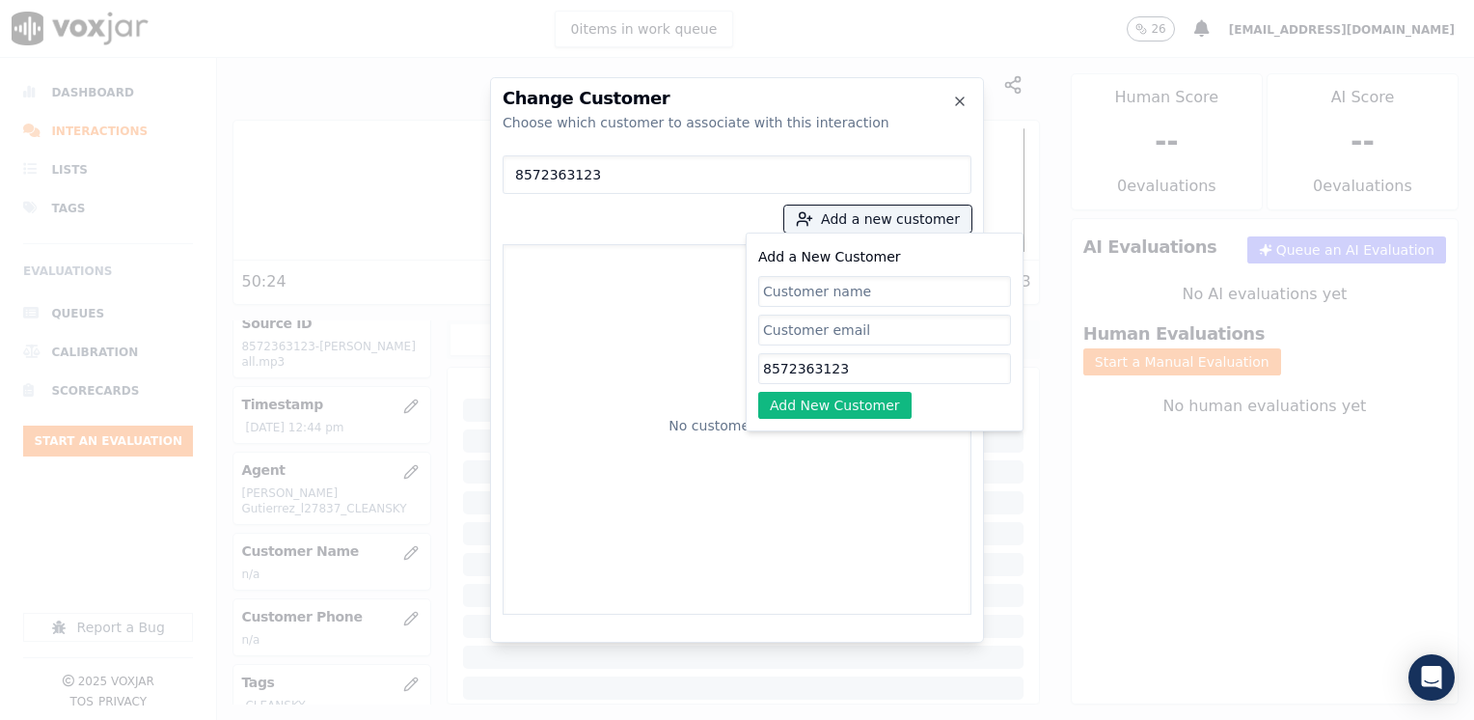
click at [876, 300] on input "Add a New Customer" at bounding box center [884, 291] width 253 height 31
paste input "[PERSON_NAME]"
type input "[PERSON_NAME]"
click at [863, 401] on button "Add New Customer" at bounding box center [834, 405] width 153 height 27
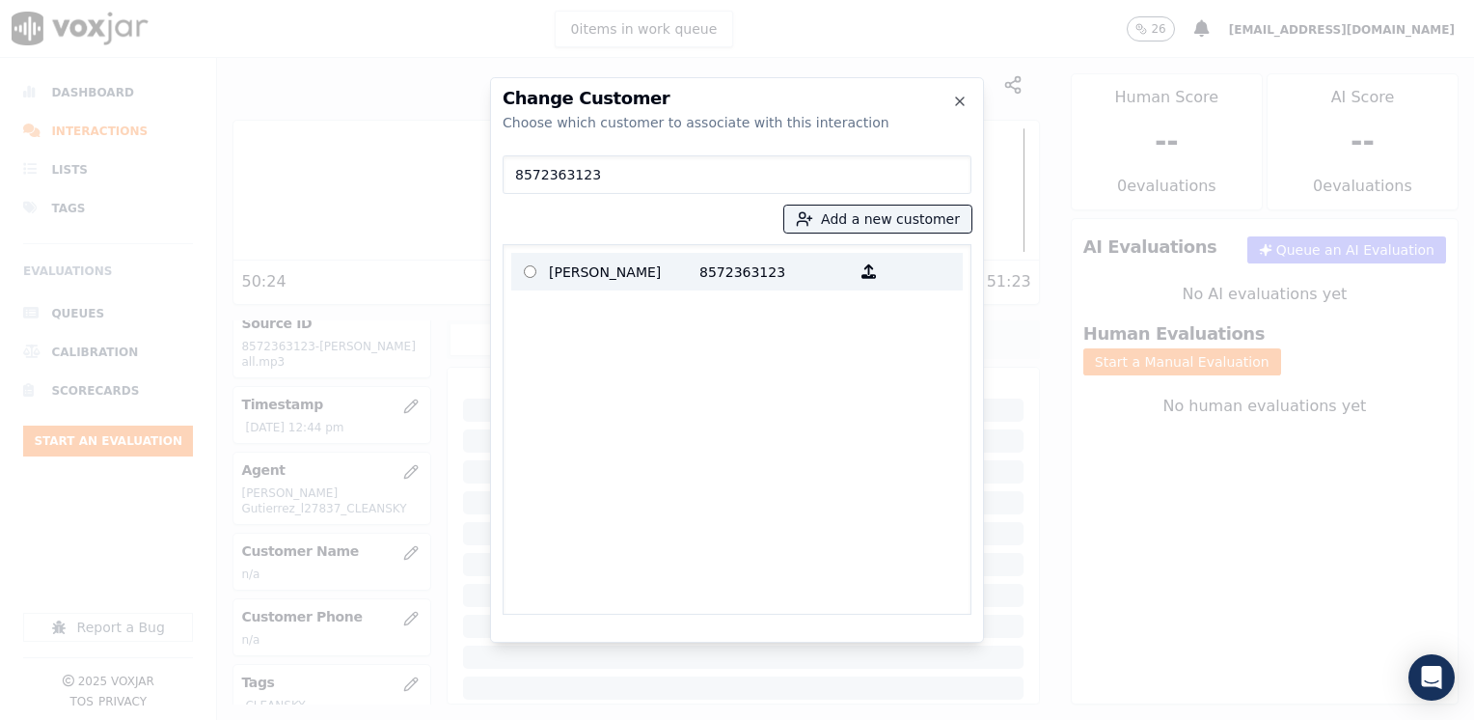
click at [703, 271] on p "8572363123" at bounding box center [774, 272] width 150 height 30
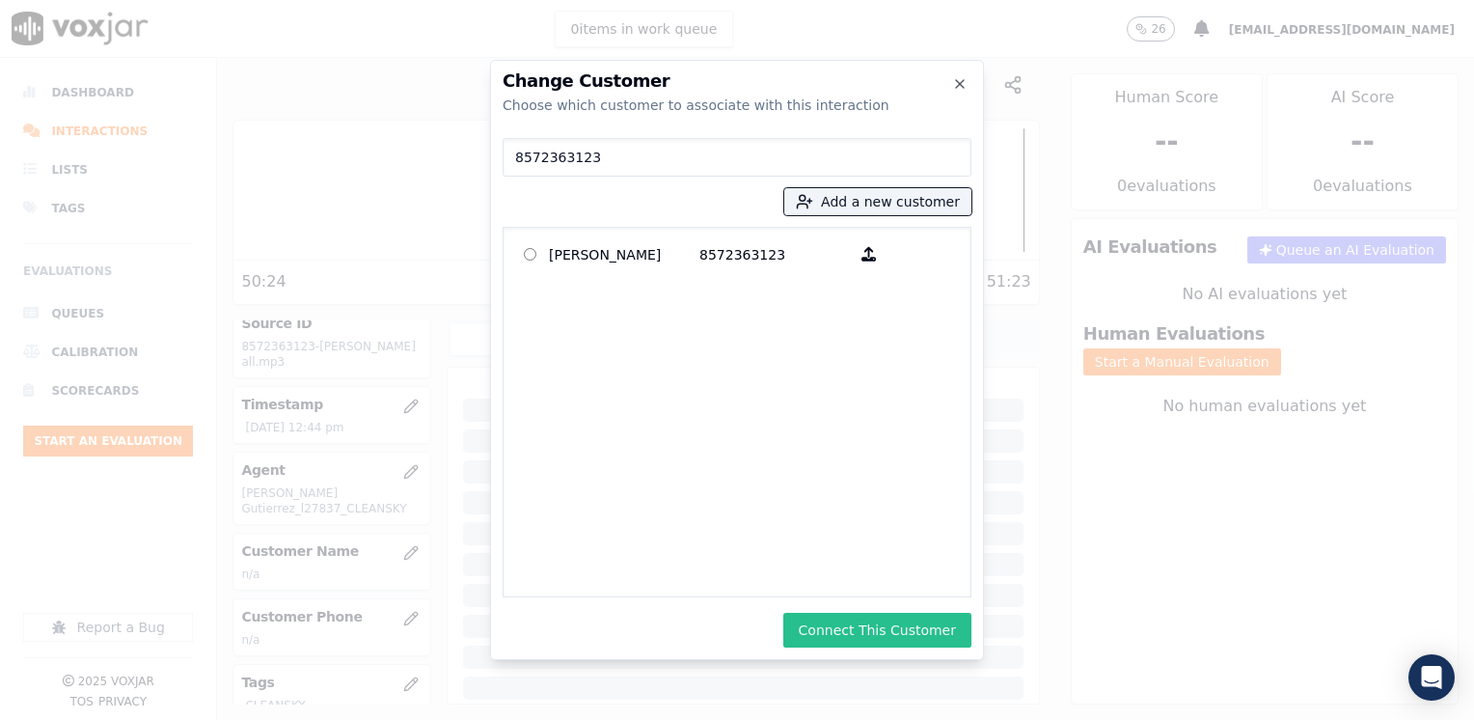
click at [847, 627] on button "Connect This Customer" at bounding box center [877, 629] width 188 height 35
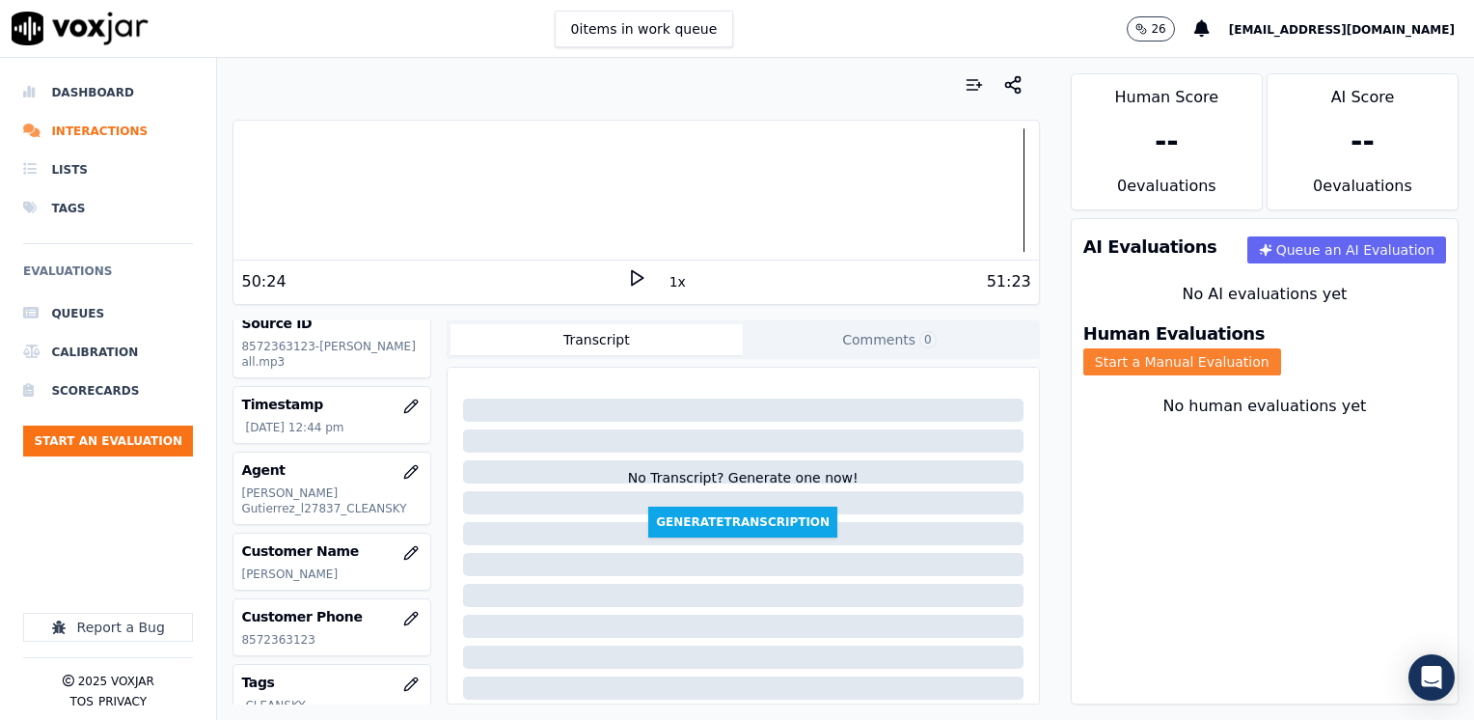
click at [1281, 348] on button "Start a Manual Evaluation" at bounding box center [1182, 361] width 198 height 27
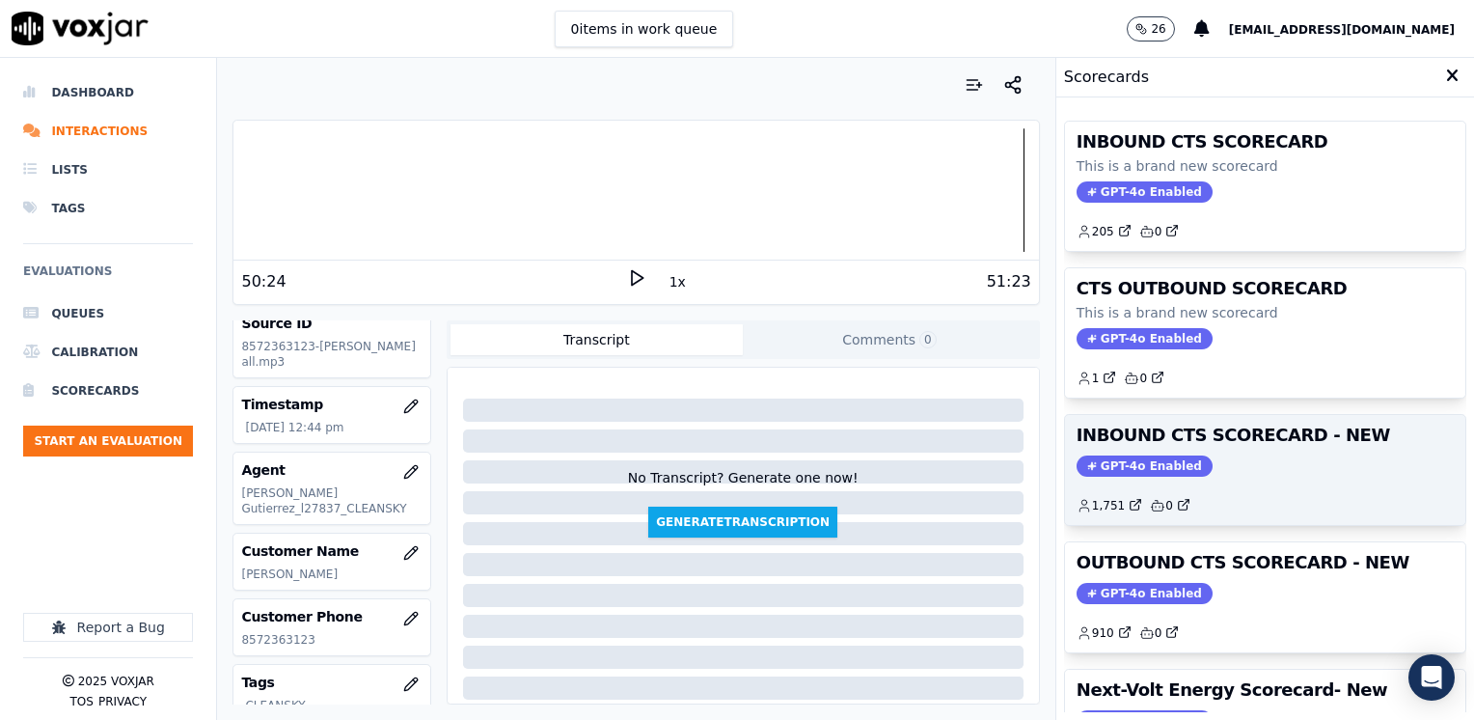
click at [1117, 465] on span "GPT-4o Enabled" at bounding box center [1144, 465] width 136 height 21
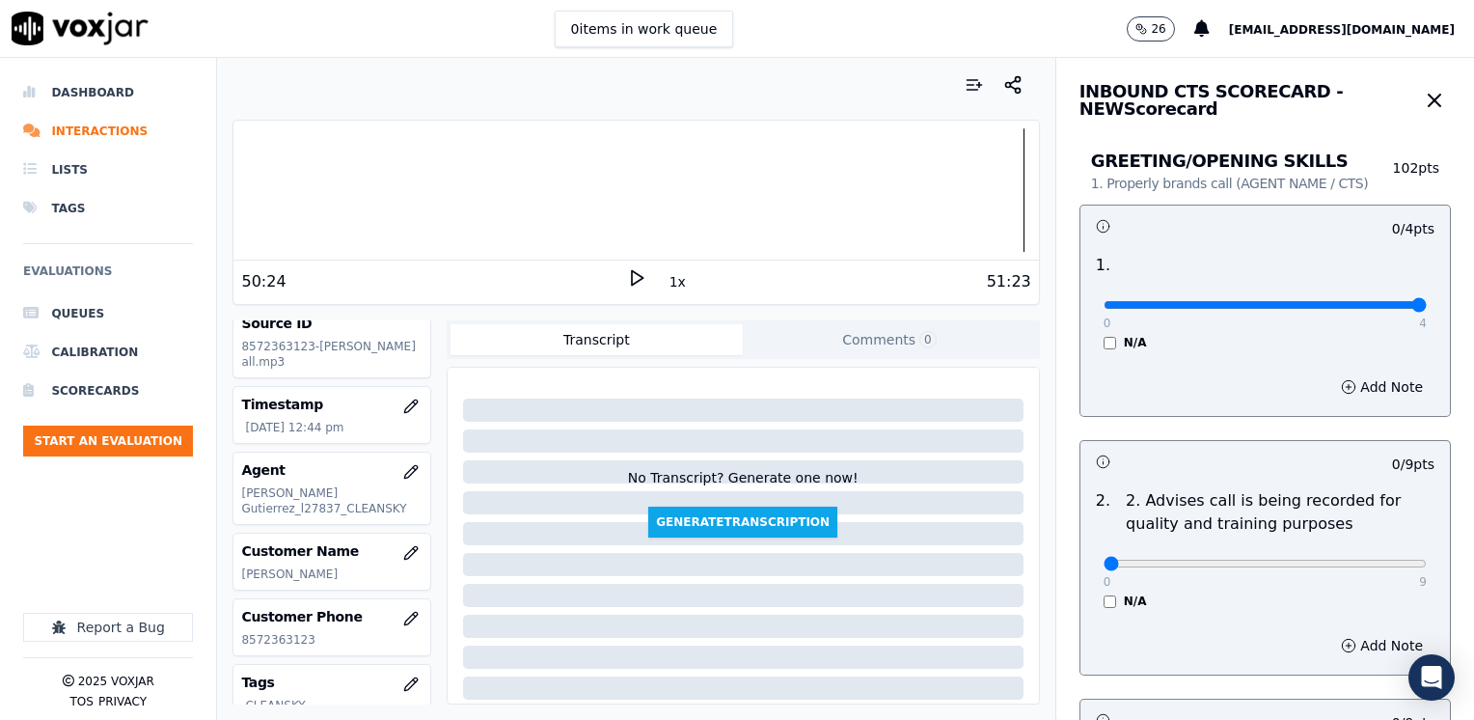
drag, startPoint x: 1092, startPoint y: 303, endPoint x: 1473, endPoint y: 335, distance: 382.3
type input "4"
click at [1427, 309] on input "range" at bounding box center [1264, 305] width 323 height 8
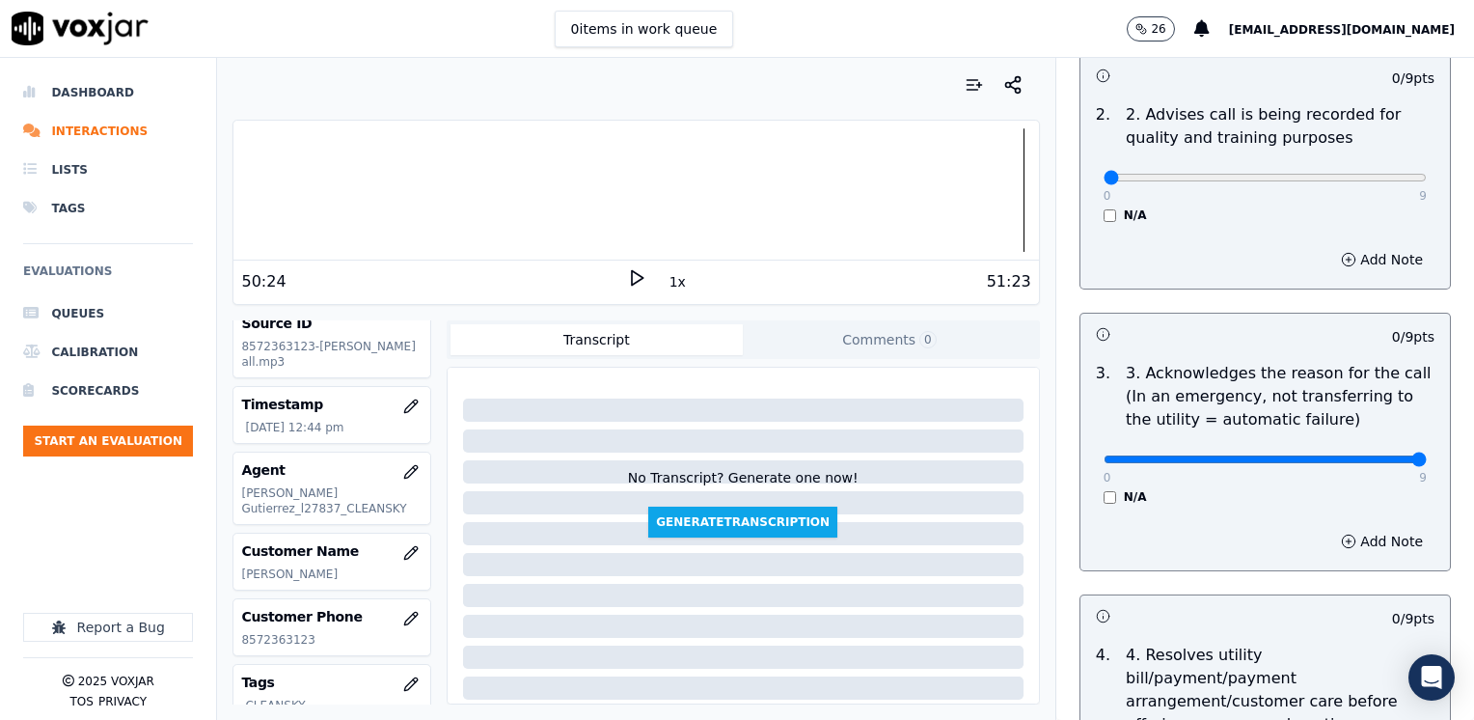
drag, startPoint x: 1095, startPoint y: 452, endPoint x: 1473, endPoint y: 451, distance: 378.1
type input "9"
click at [1348, 537] on button "Add Note" at bounding box center [1381, 541] width 105 height 27
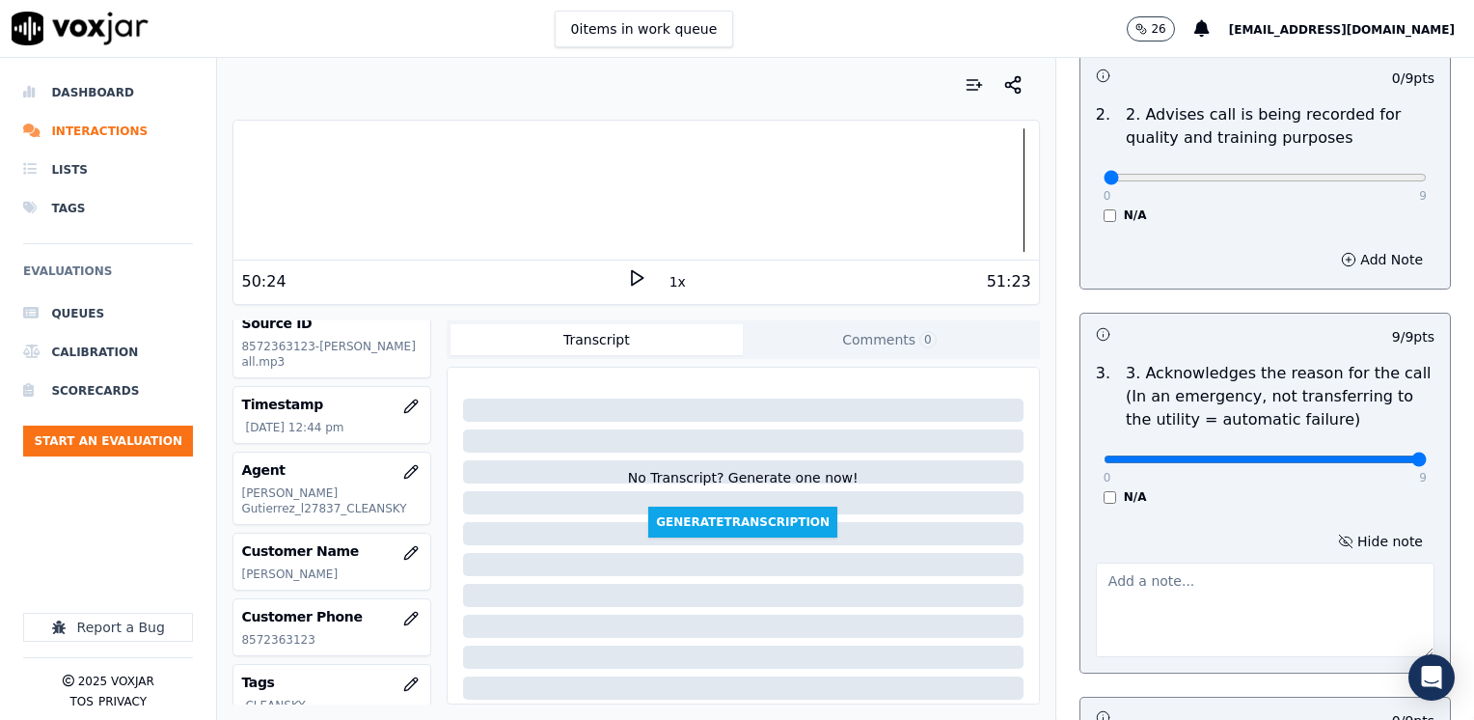
click at [1225, 571] on textarea at bounding box center [1265, 609] width 339 height 95
type textarea "c"
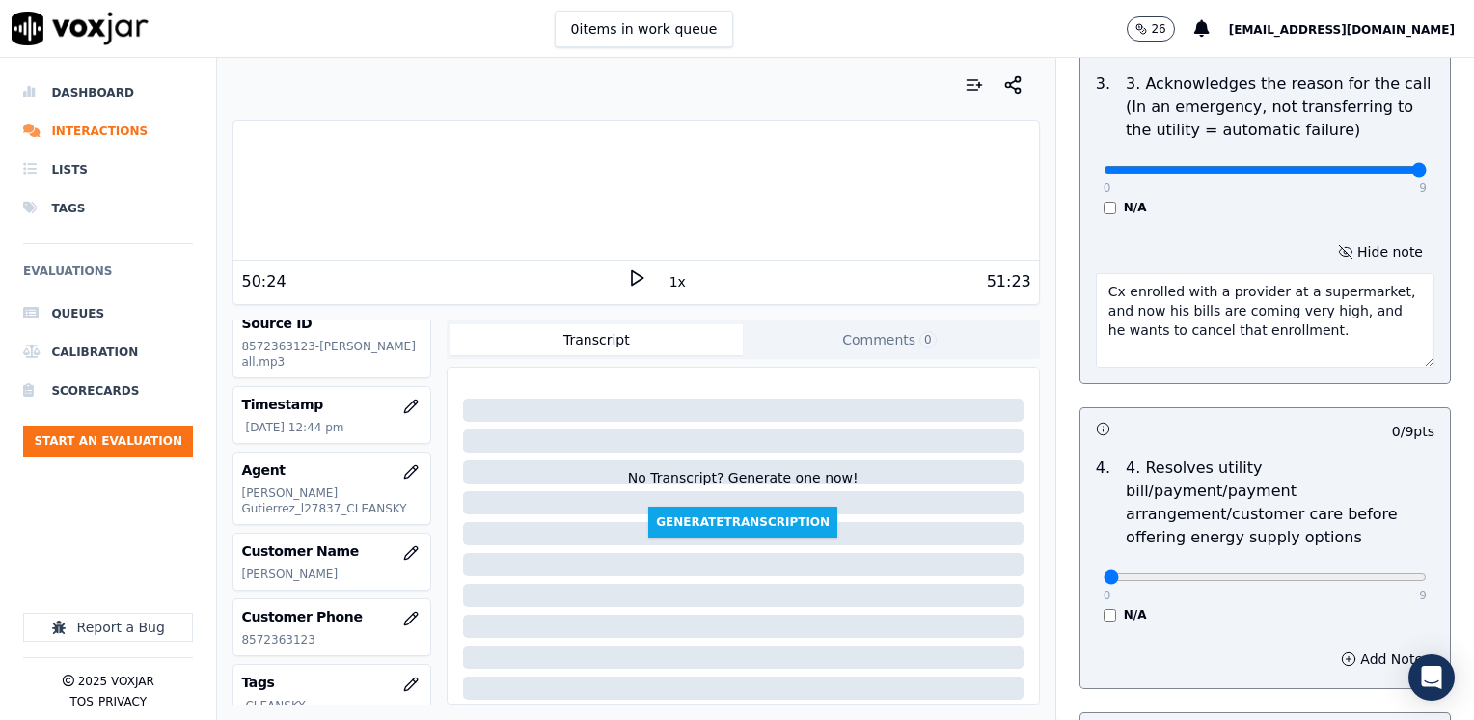
scroll to position [965, 0]
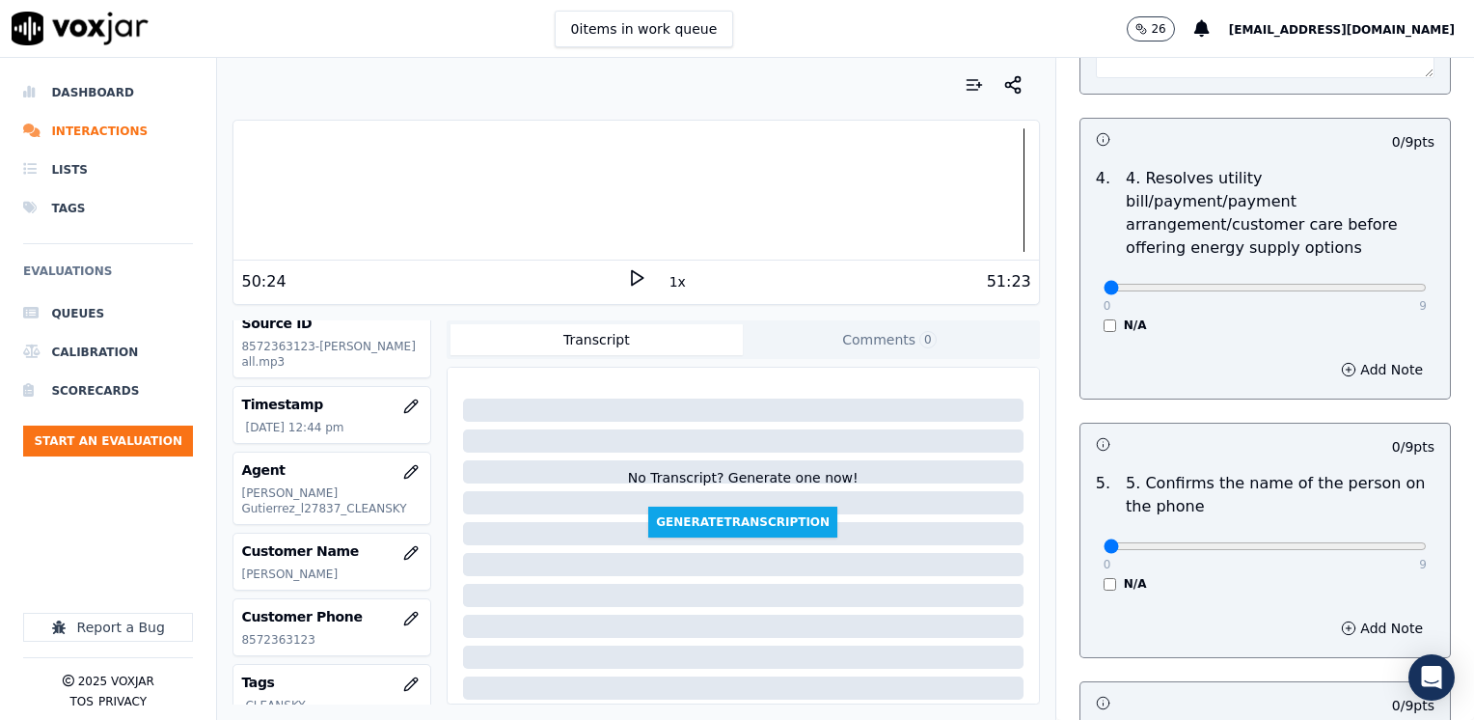
type textarea "Cx enrolled with a provider at a supermarket, and now his bills are coming very…"
drag, startPoint x: 1096, startPoint y: 515, endPoint x: 1473, endPoint y: 516, distance: 377.1
type input "9"
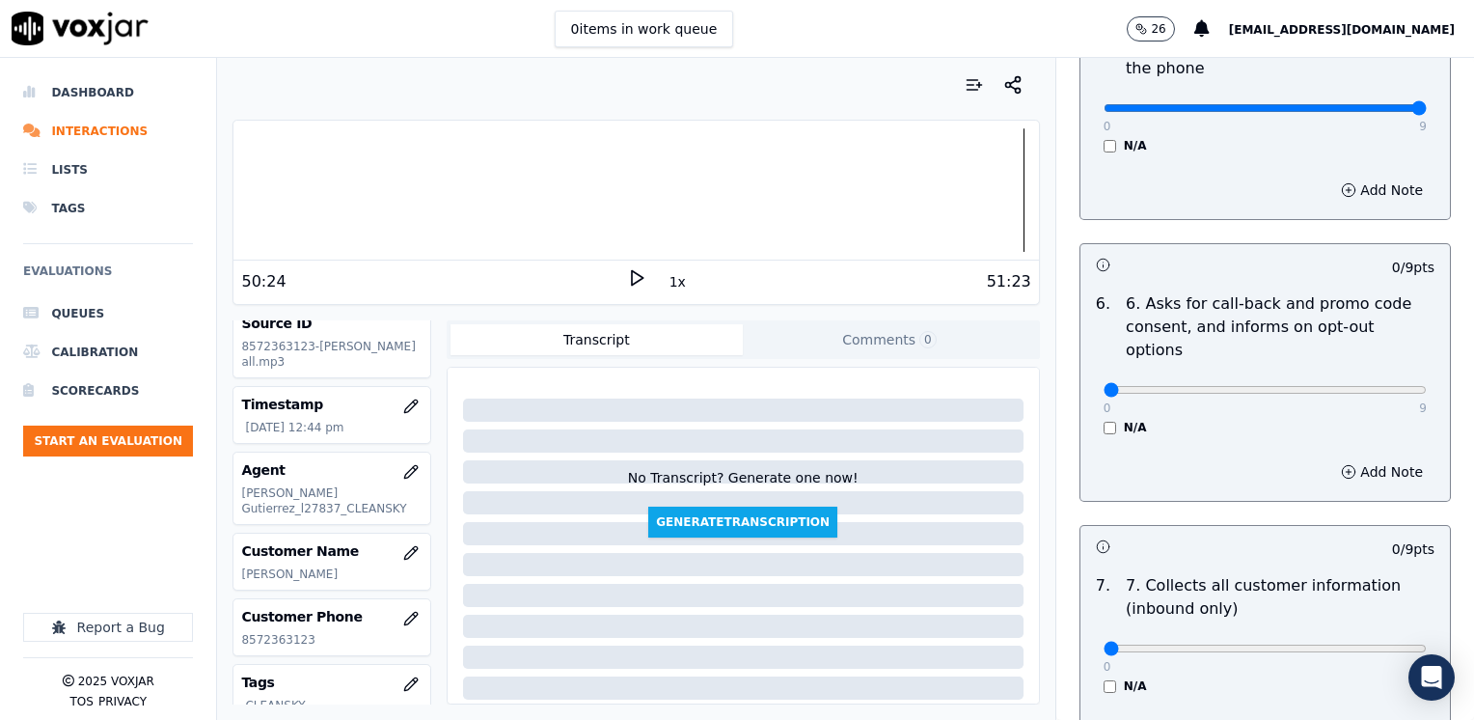
scroll to position [1447, 0]
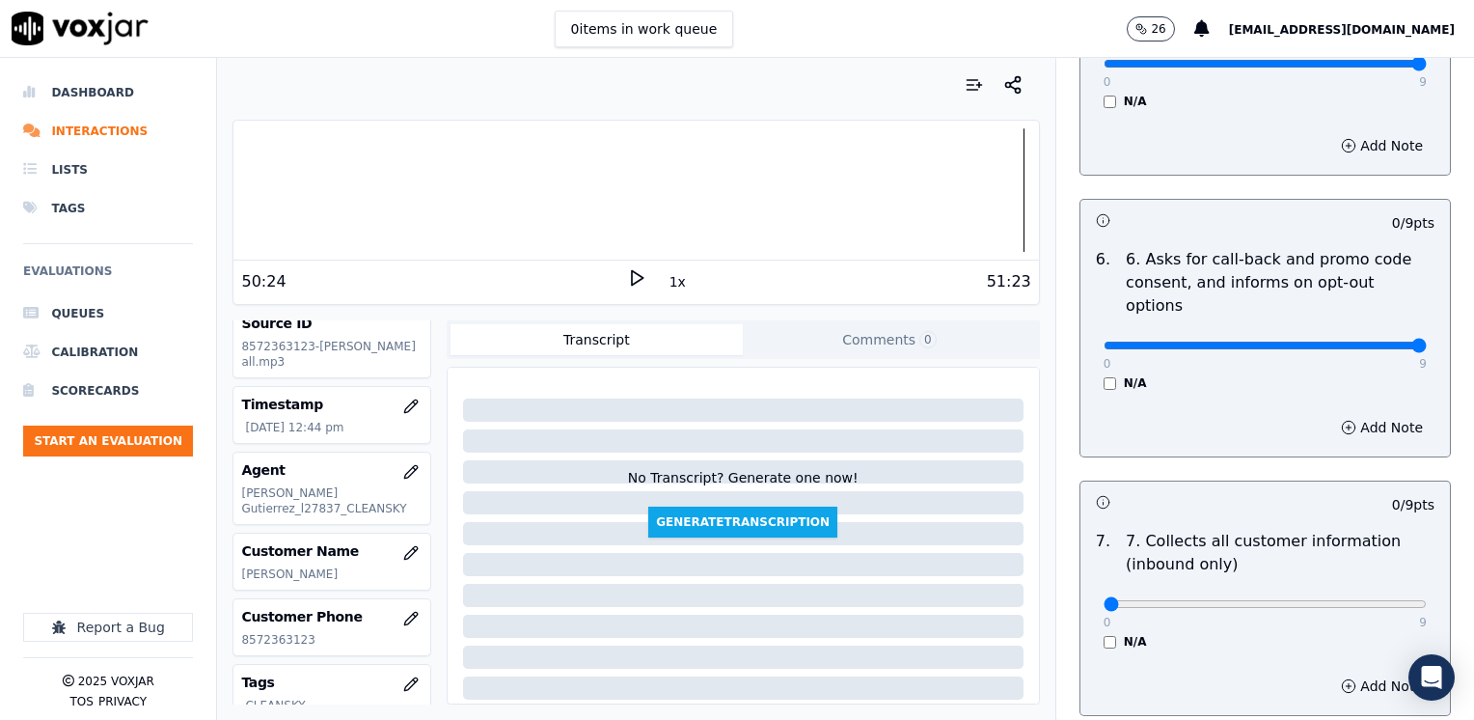
drag, startPoint x: 1096, startPoint y: 302, endPoint x: 1477, endPoint y: 303, distance: 381.0
type input "9"
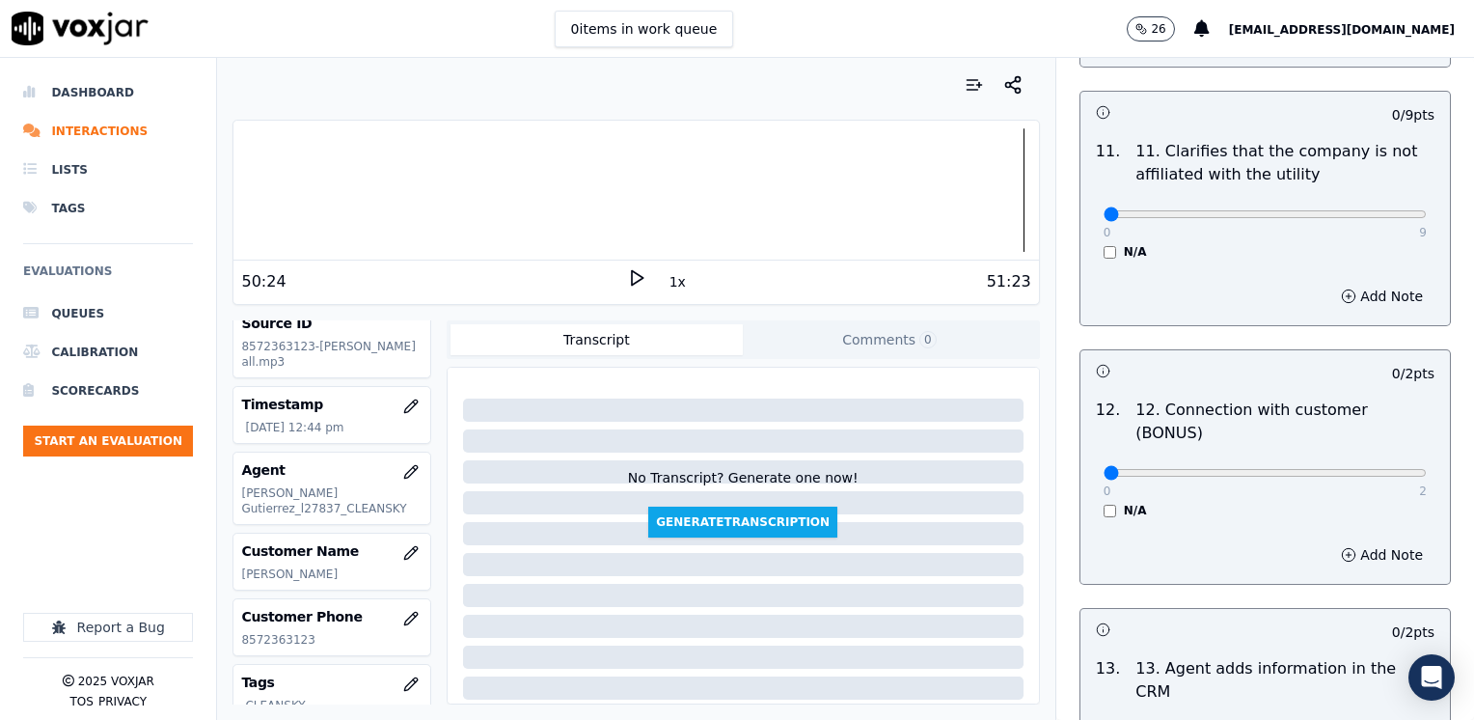
scroll to position [3336, 0]
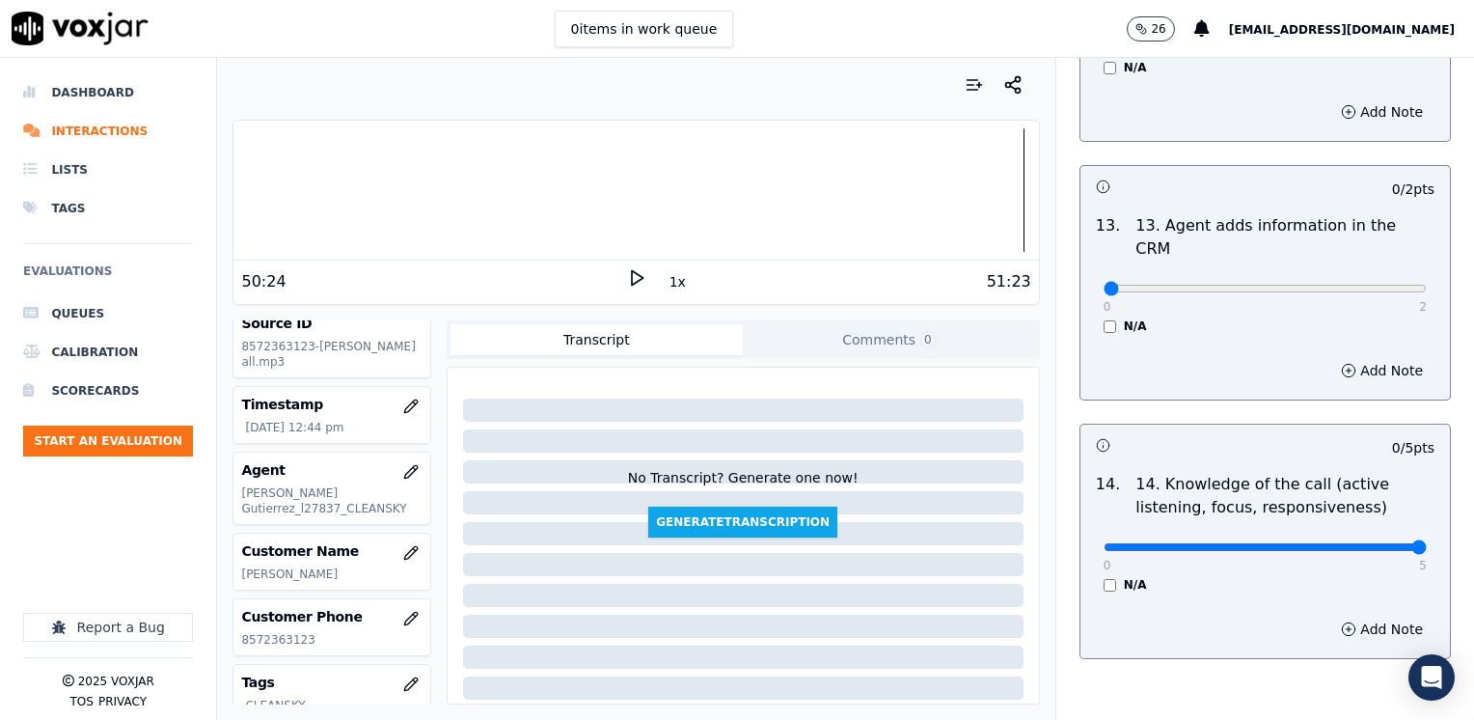
drag, startPoint x: 1091, startPoint y: 446, endPoint x: 1477, endPoint y: 453, distance: 385.9
type input "5"
drag, startPoint x: 1089, startPoint y: 189, endPoint x: 1473, endPoint y: 188, distance: 383.9
type input "2"
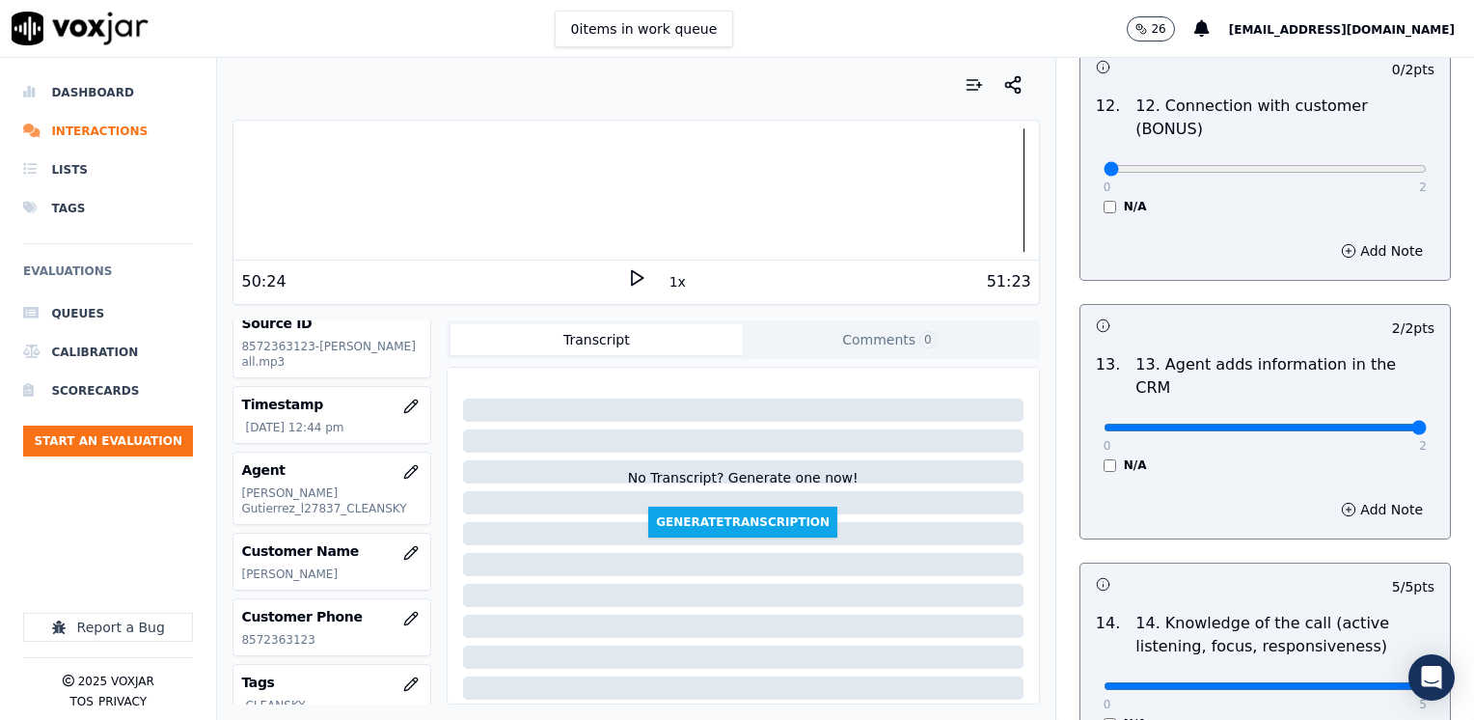
scroll to position [2950, 0]
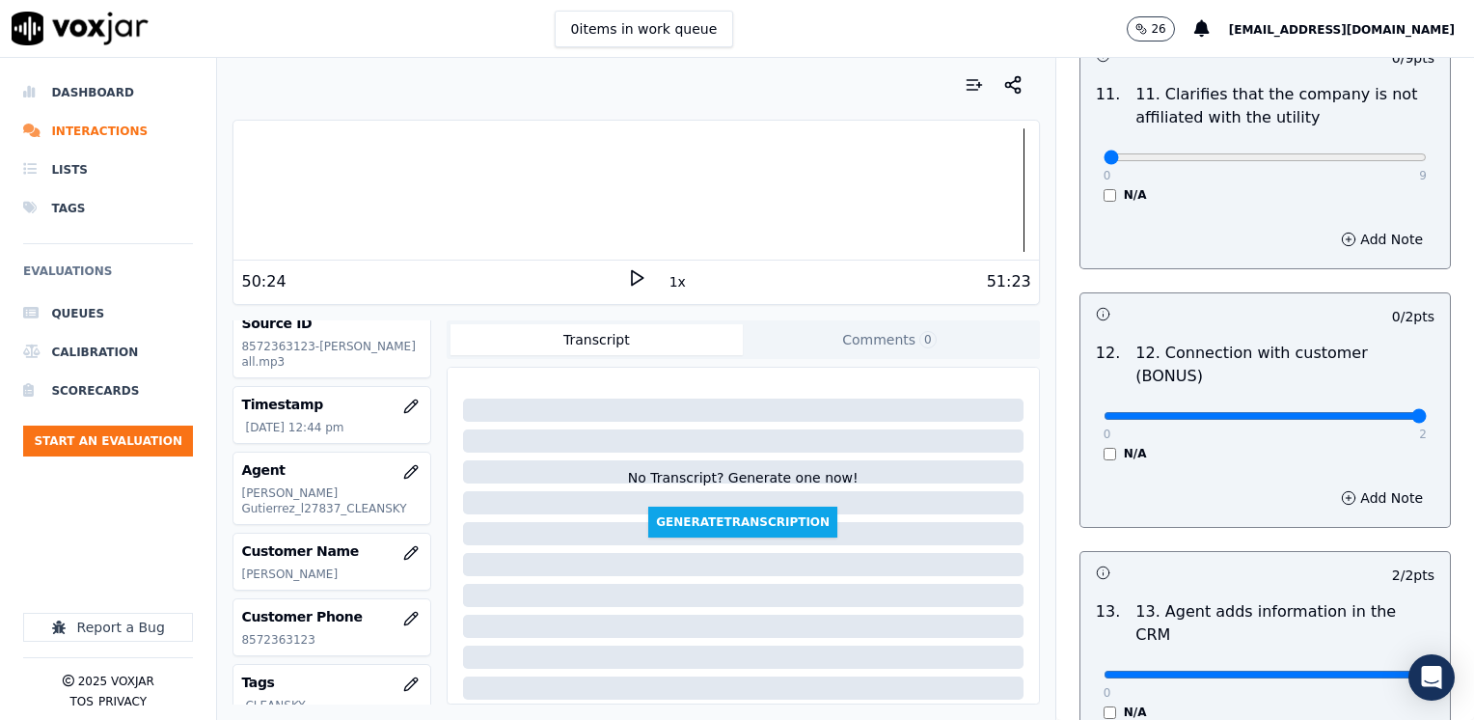
drag, startPoint x: 1082, startPoint y: 341, endPoint x: 1430, endPoint y: 341, distance: 348.2
type input "2"
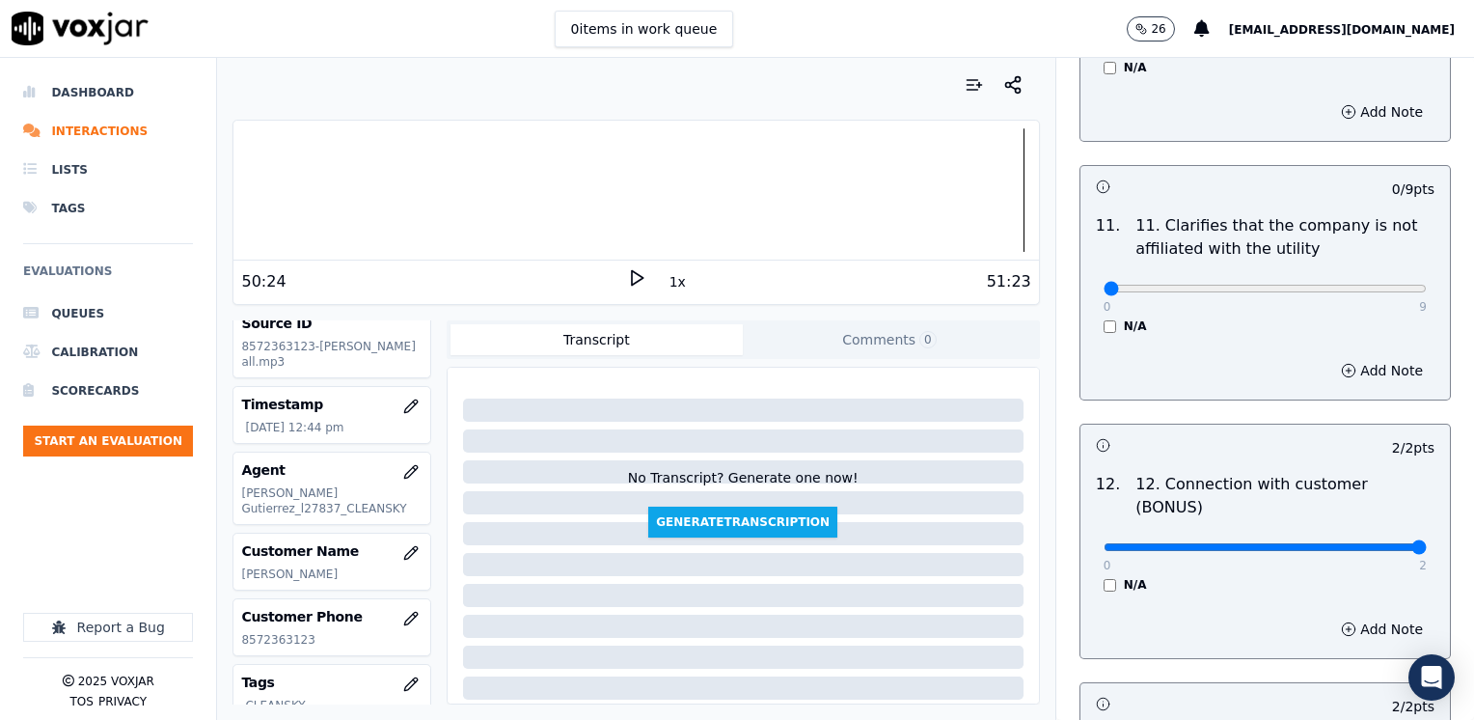
scroll to position [2661, 0]
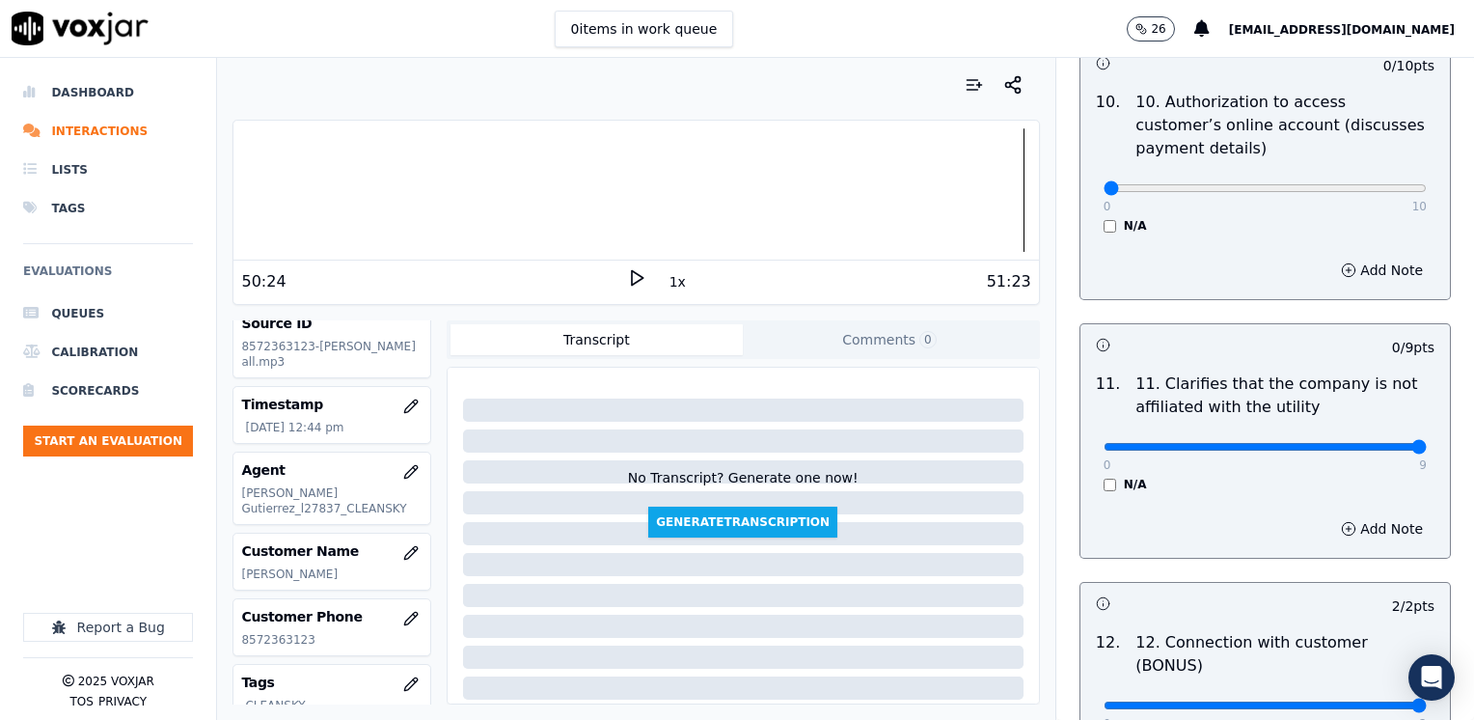
drag, startPoint x: 1090, startPoint y: 398, endPoint x: 1477, endPoint y: 399, distance: 386.8
type input "9"
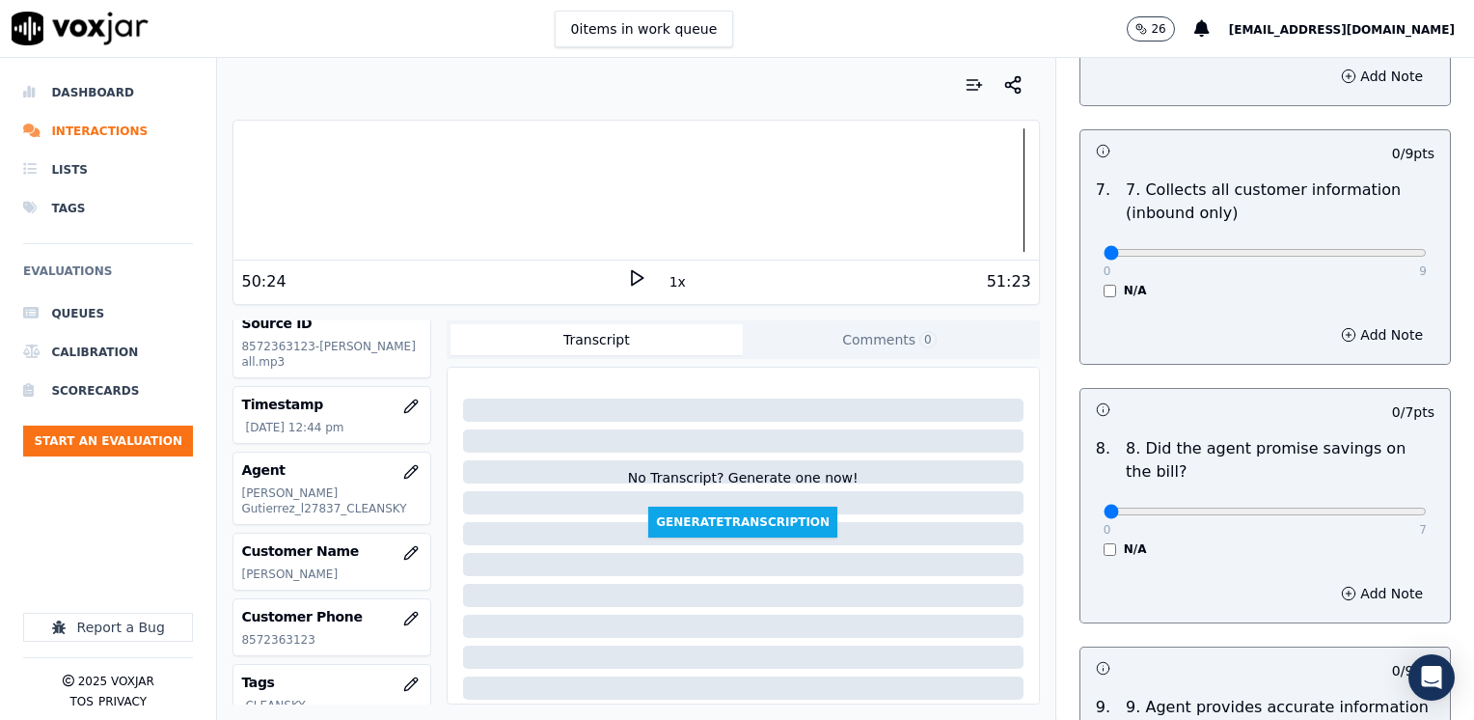
scroll to position [1793, 0]
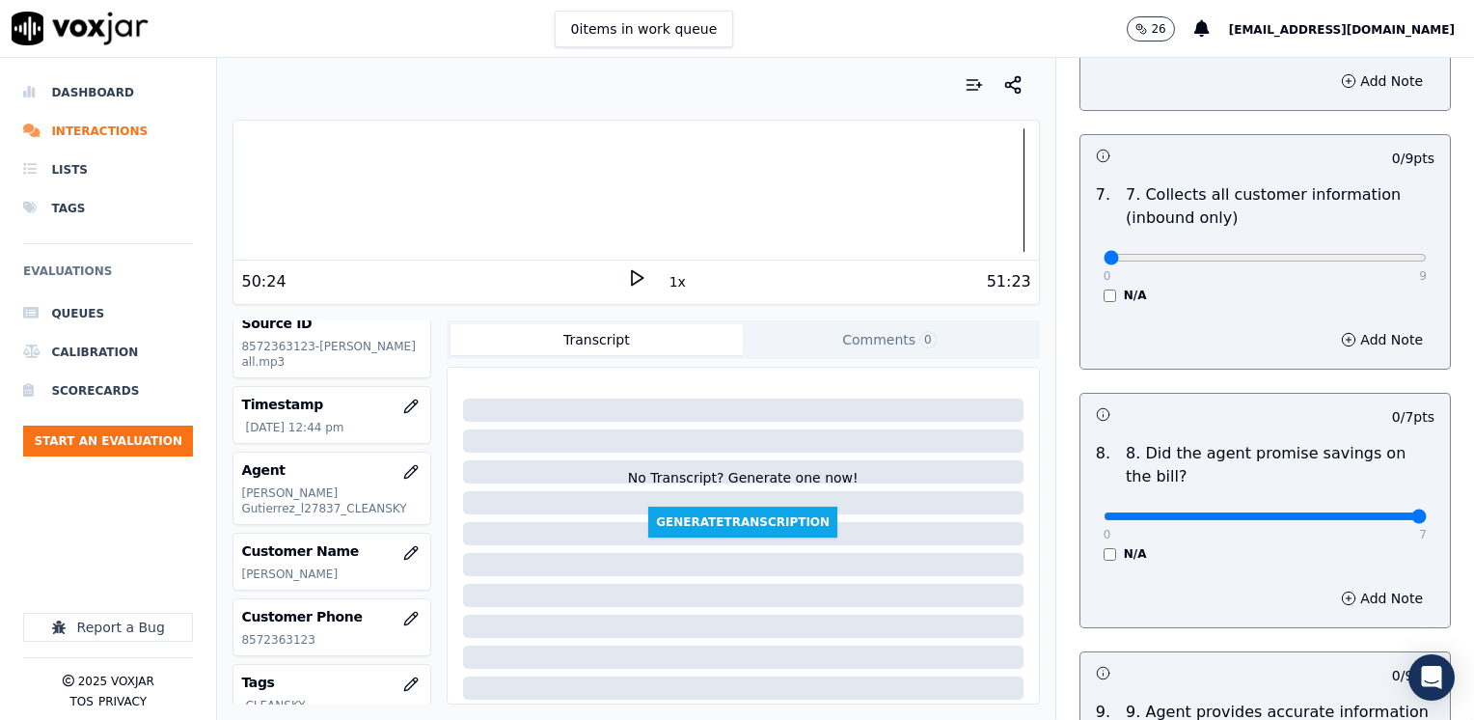
drag, startPoint x: 1088, startPoint y: 462, endPoint x: 1477, endPoint y: 462, distance: 388.7
type input "7"
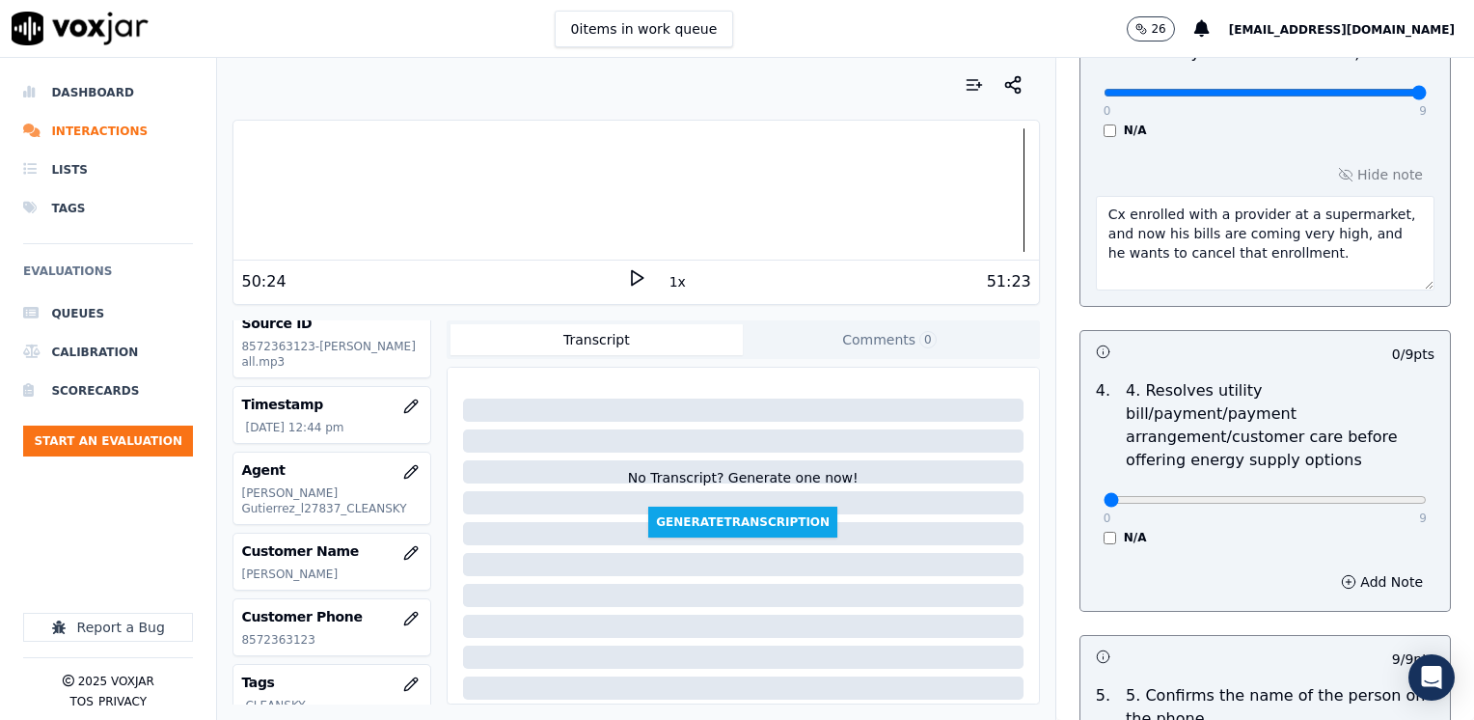
scroll to position [1021, 0]
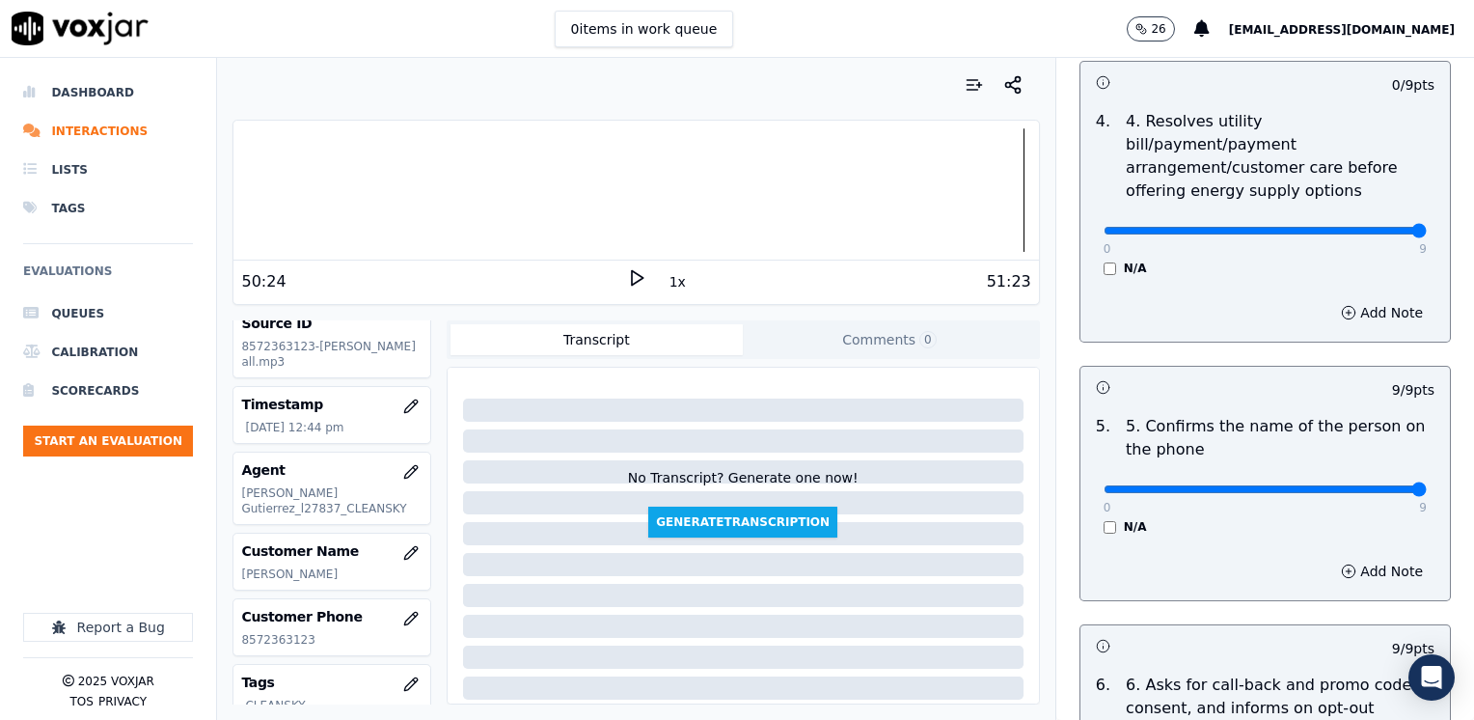
drag, startPoint x: 1116, startPoint y: 204, endPoint x: 1477, endPoint y: 232, distance: 361.9
type input "9"
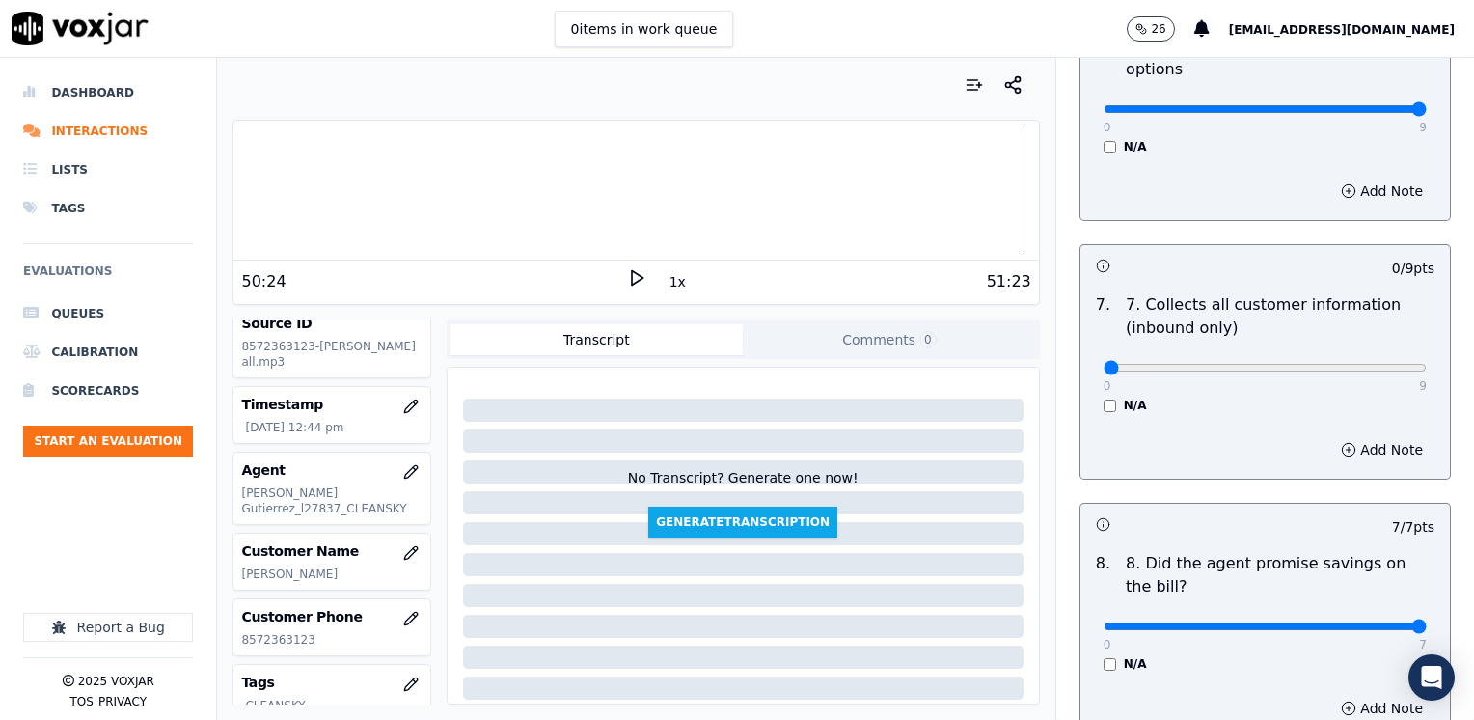
scroll to position [1697, 0]
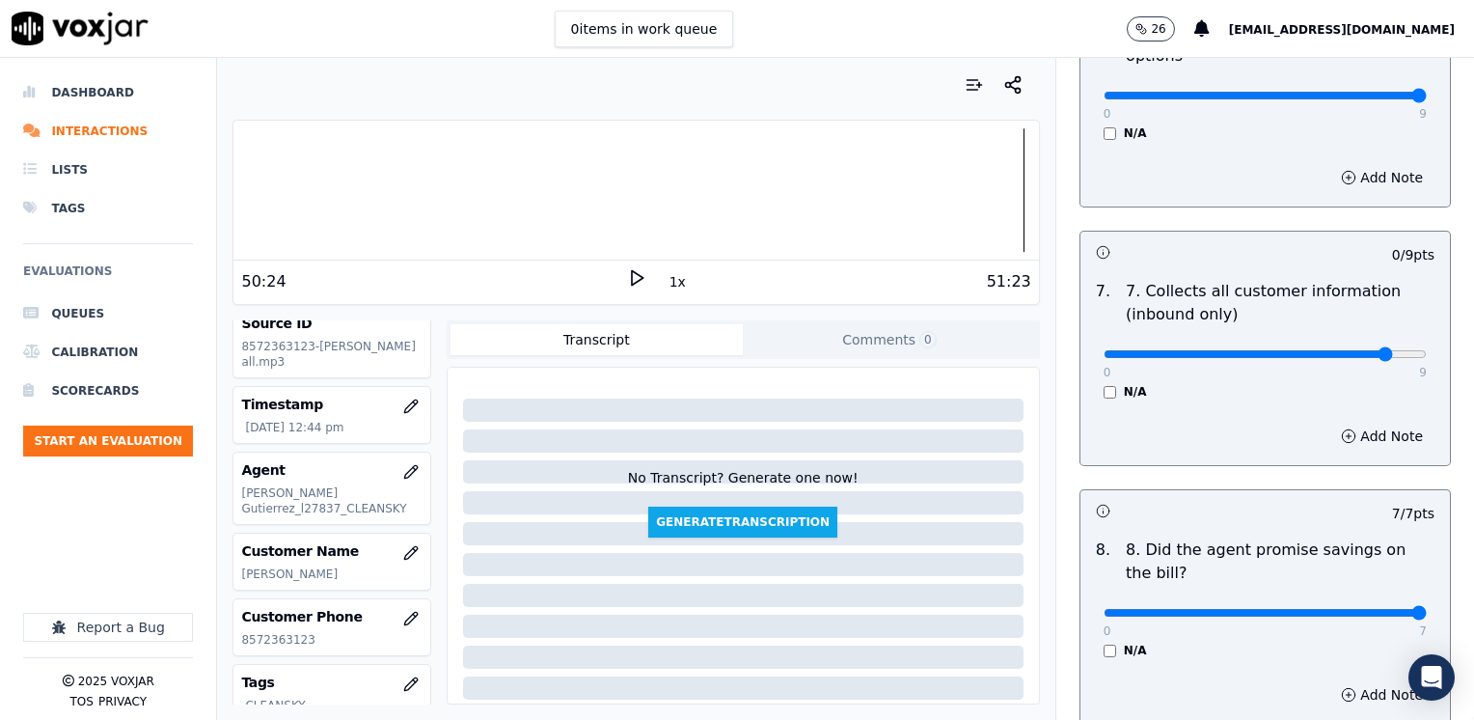
type input "8"
click at [1346, 422] on button "Add Note" at bounding box center [1381, 435] width 105 height 27
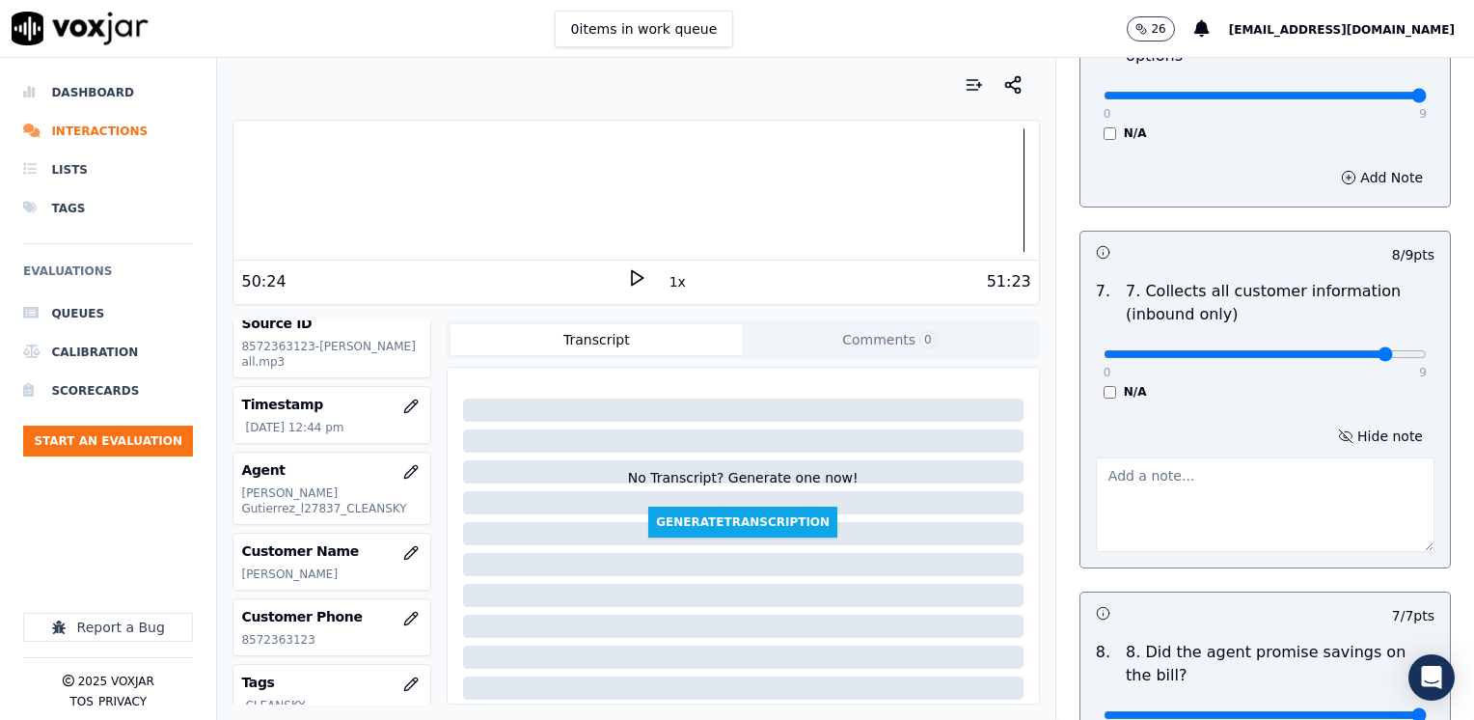
click at [1240, 481] on textarea at bounding box center [1265, 504] width 339 height 95
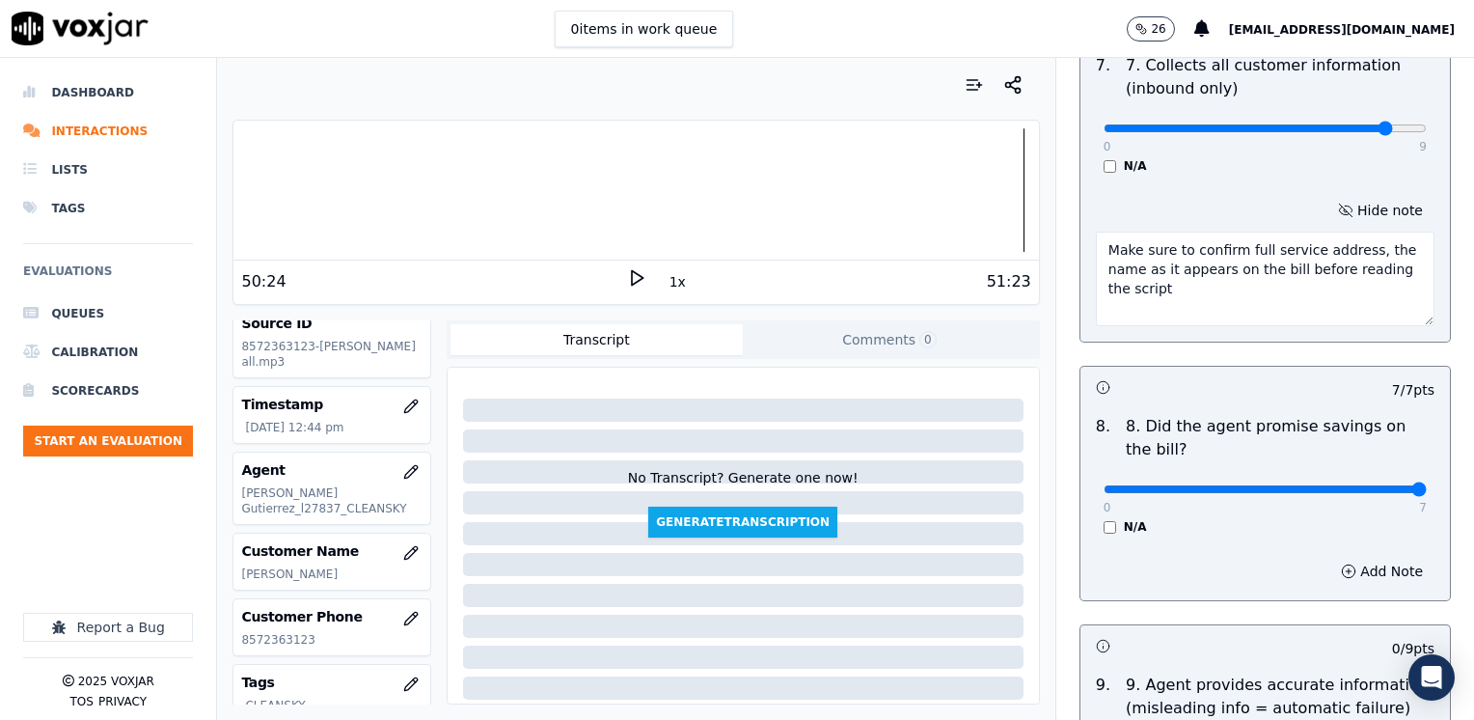
scroll to position [2179, 0]
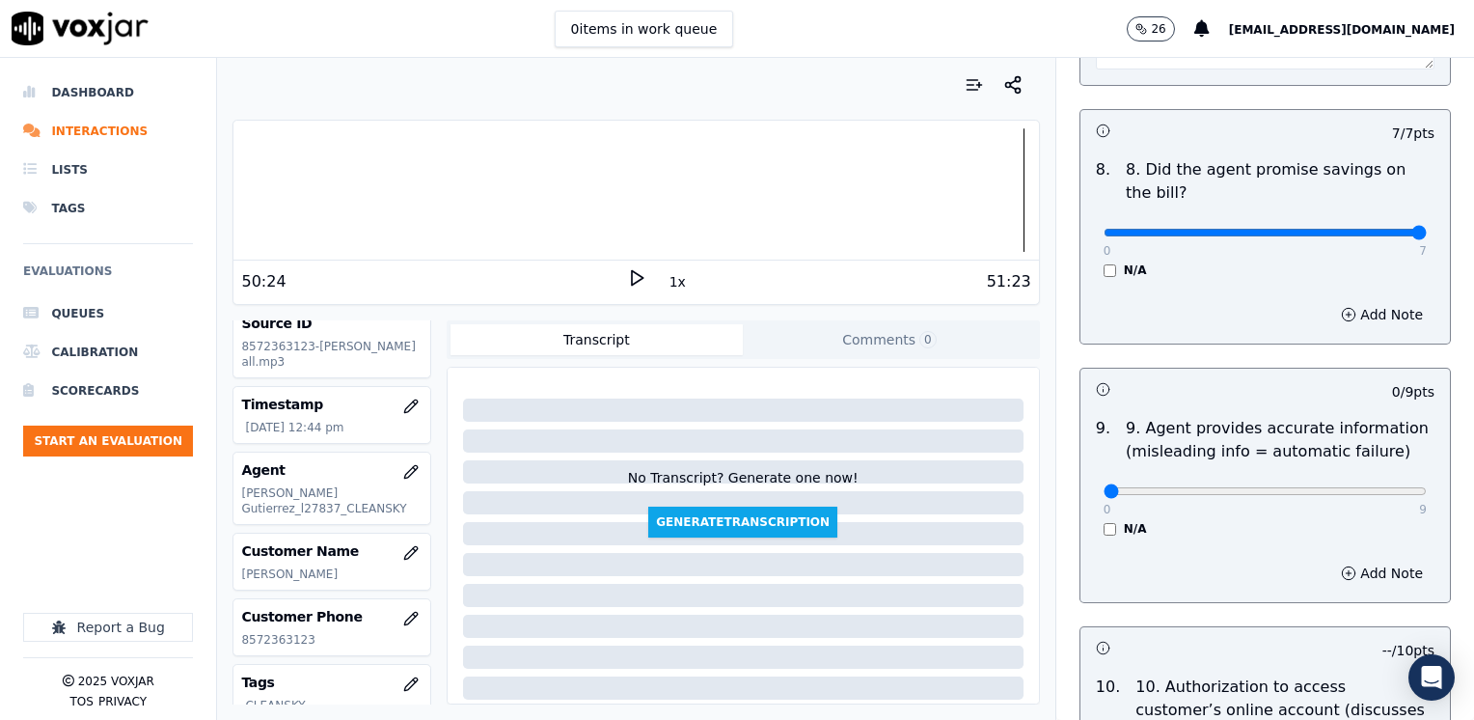
type textarea "Make sure to confirm full service address, the name as it appears on the bill b…"
drag, startPoint x: 1477, startPoint y: 456, endPoint x: 1477, endPoint y: 468, distance: 11.6
type input "9"
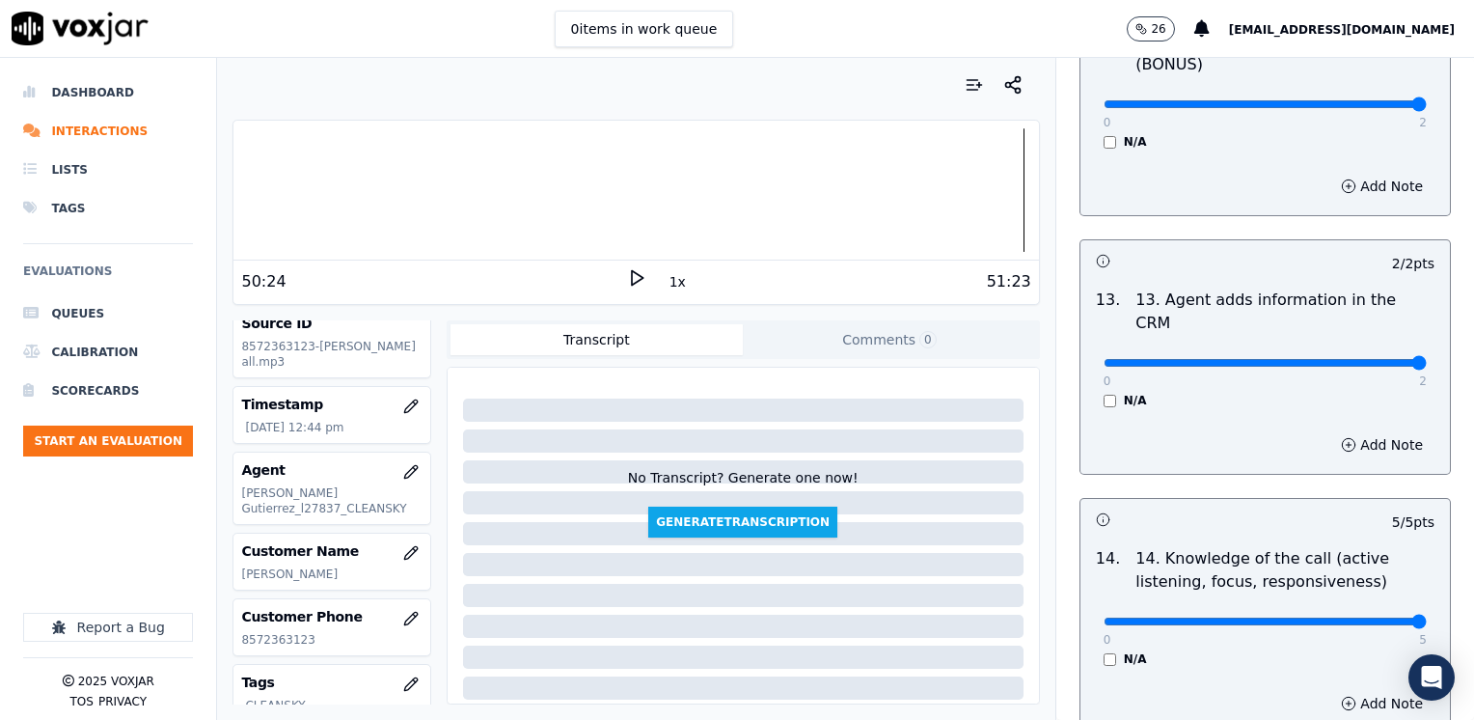
scroll to position [3438, 0]
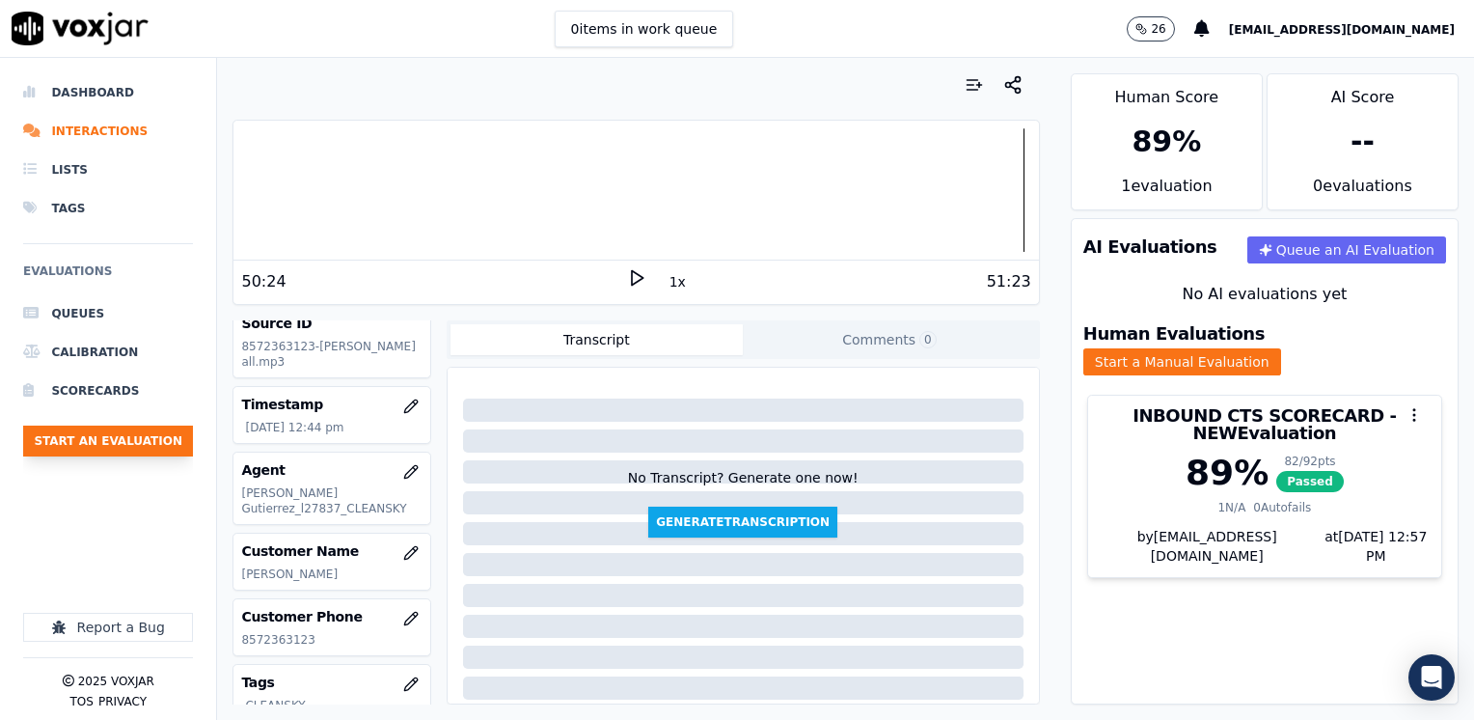
click at [128, 444] on button "Start an Evaluation" at bounding box center [108, 440] width 170 height 31
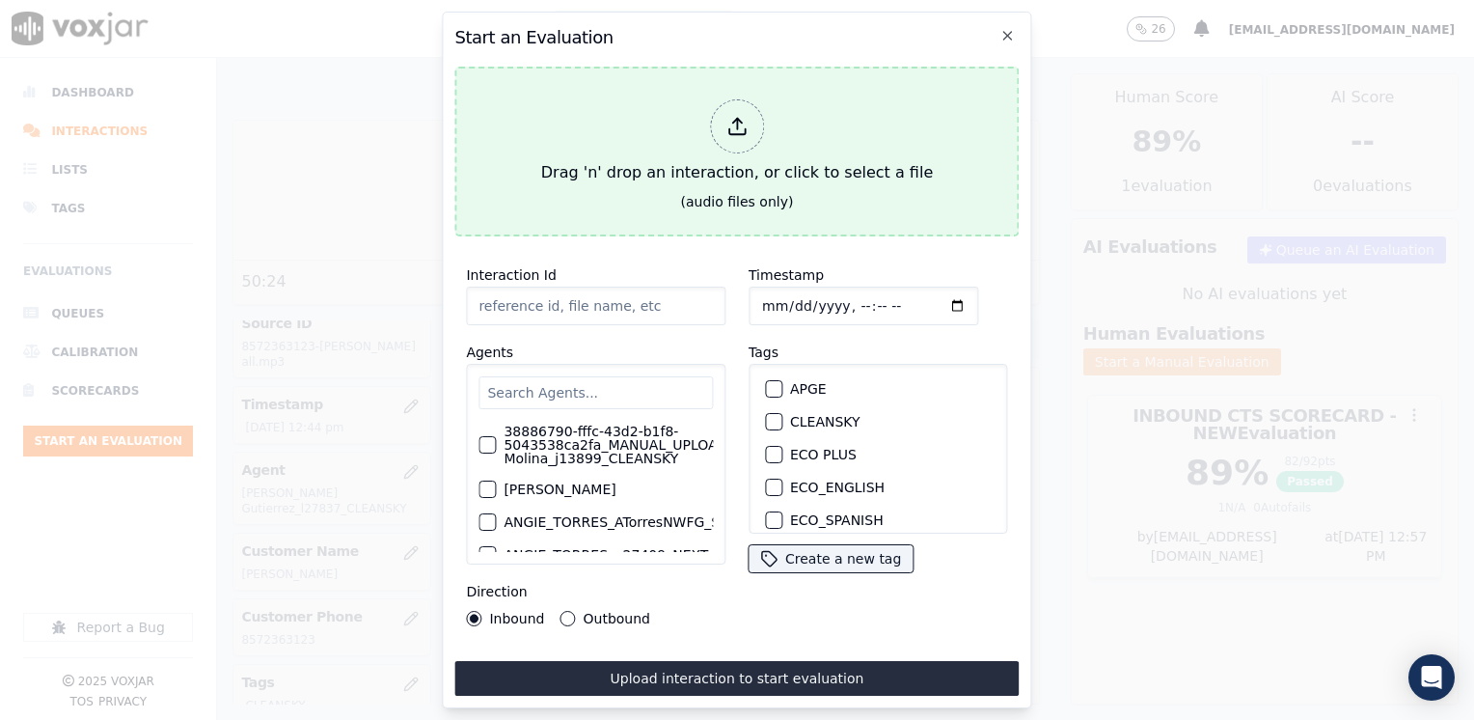
click at [738, 116] on icon at bounding box center [736, 126] width 21 height 21
type input "20250826-094045_9782277194-[PERSON_NAME] 1 all.mp3"
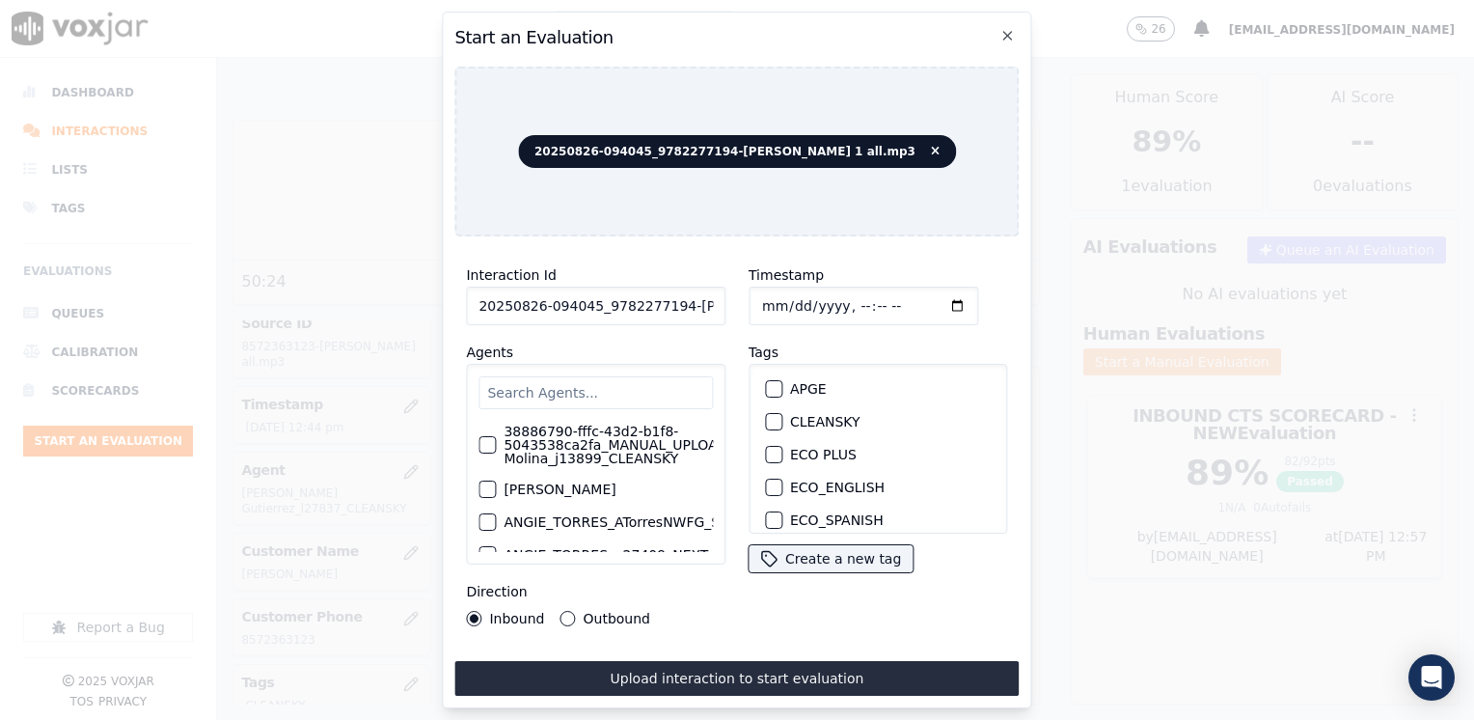
click at [579, 376] on input "text" at bounding box center [595, 392] width 234 height 33
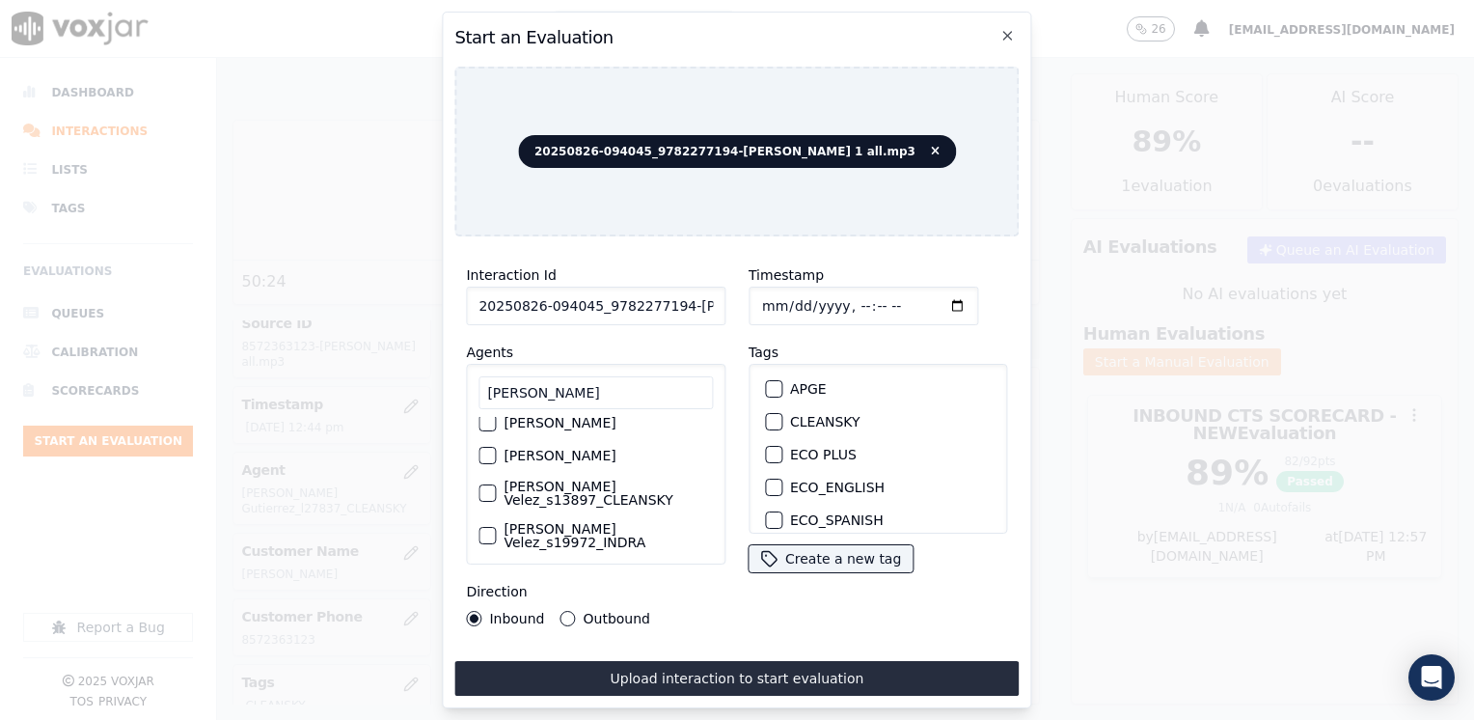
scroll to position [155, 0]
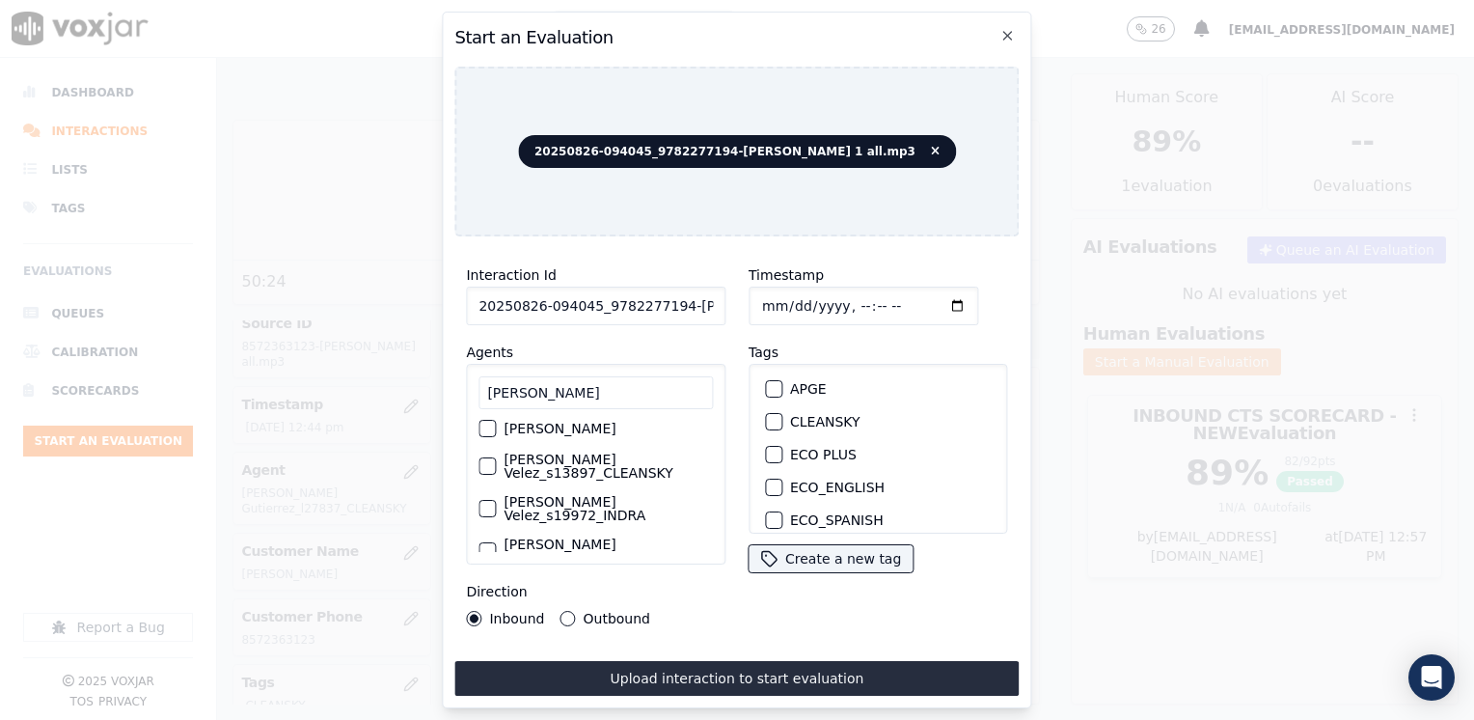
type input "[PERSON_NAME]"
click at [487, 459] on div "button" at bounding box center [486, 466] width 14 height 14
click at [766, 415] on div "button" at bounding box center [773, 422] width 14 height 14
click at [918, 299] on input "Timestamp" at bounding box center [863, 305] width 230 height 39
click at [924, 297] on input "Timestamp" at bounding box center [863, 305] width 230 height 39
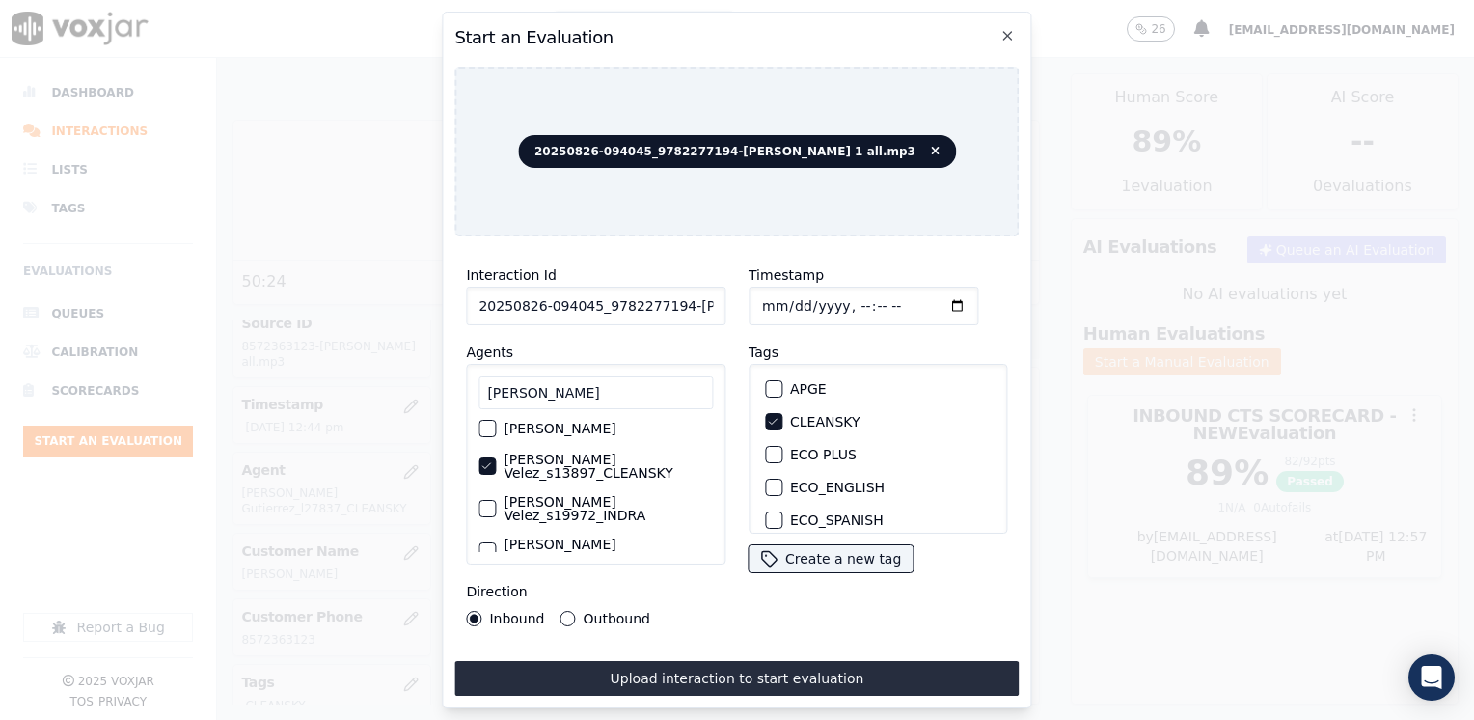
type input "[DATE]T12:57"
click at [572, 614] on div "Outbound" at bounding box center [605, 618] width 90 height 15
click at [566, 612] on button "Outbound" at bounding box center [567, 618] width 15 height 15
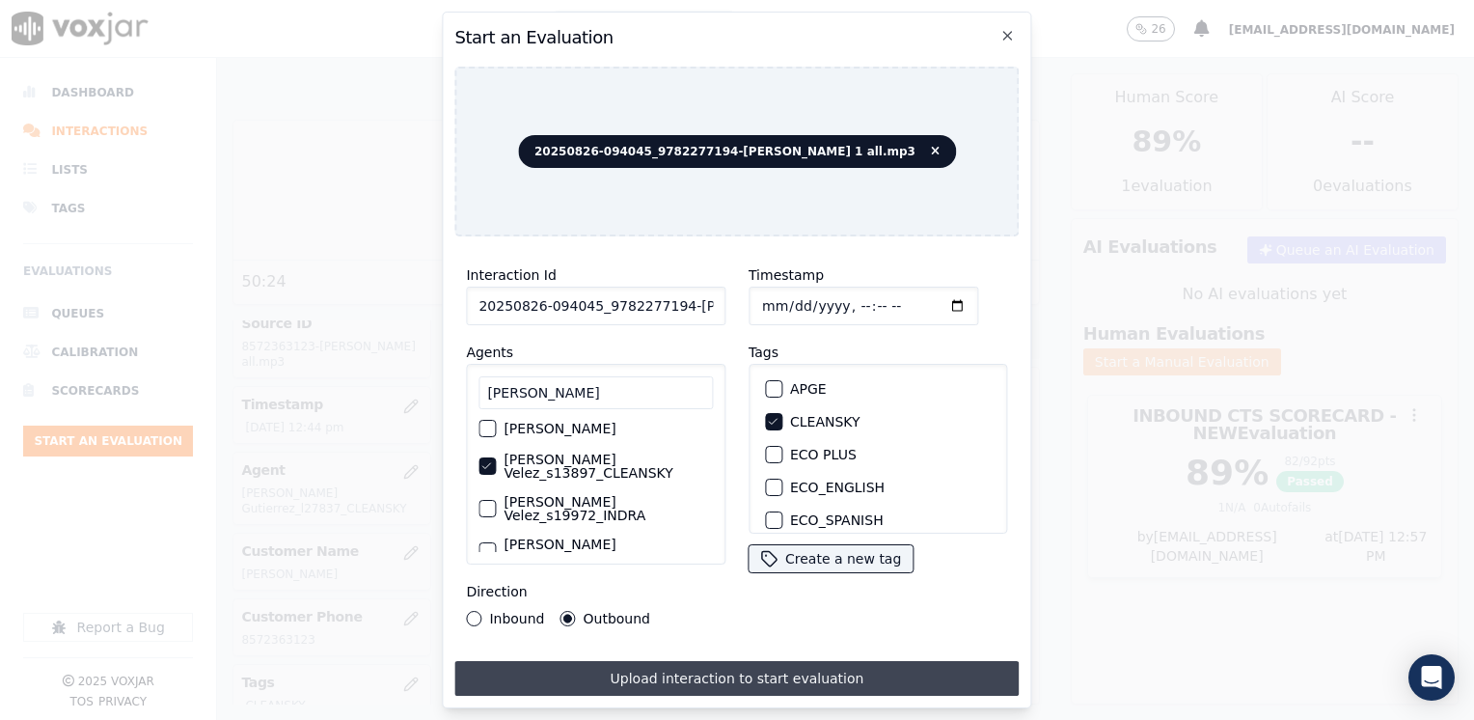
click at [789, 666] on button "Upload interaction to start evaluation" at bounding box center [736, 678] width 564 height 35
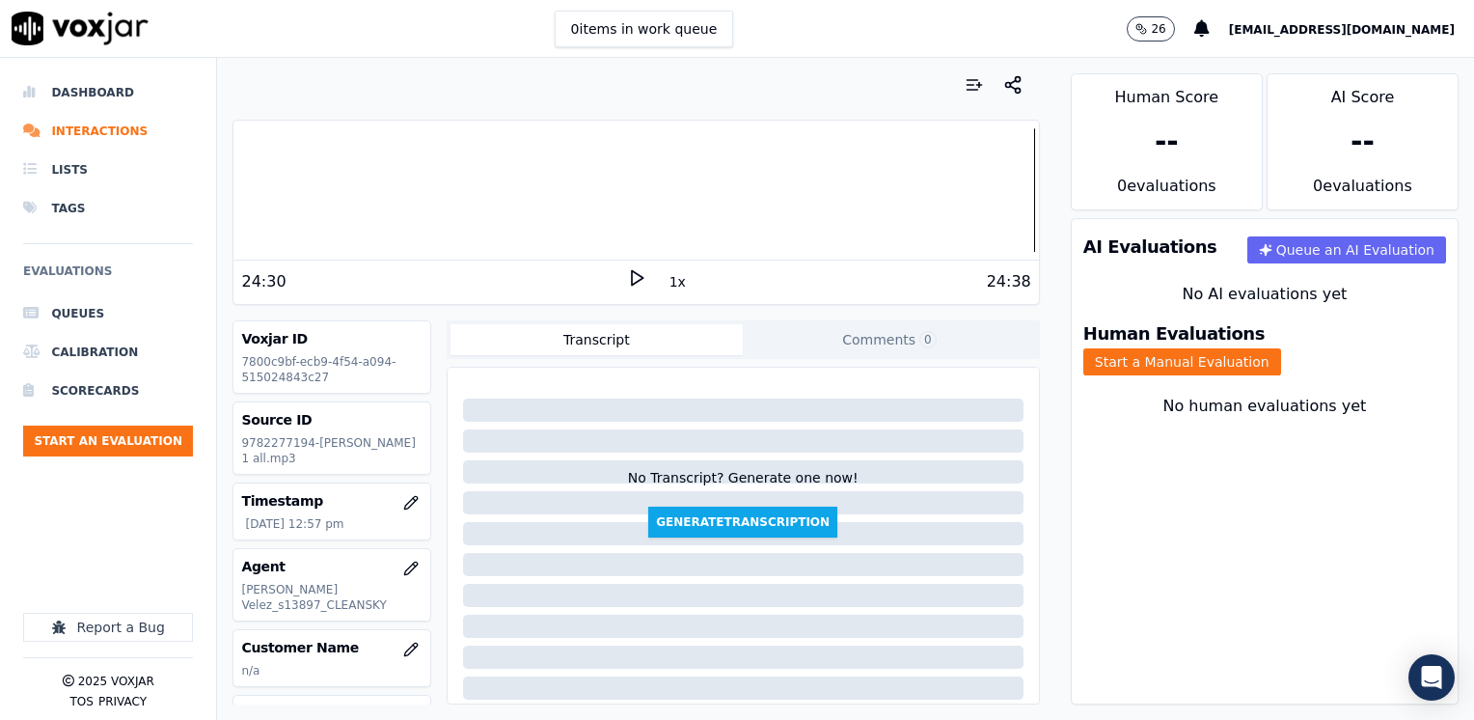
scroll to position [96, 0]
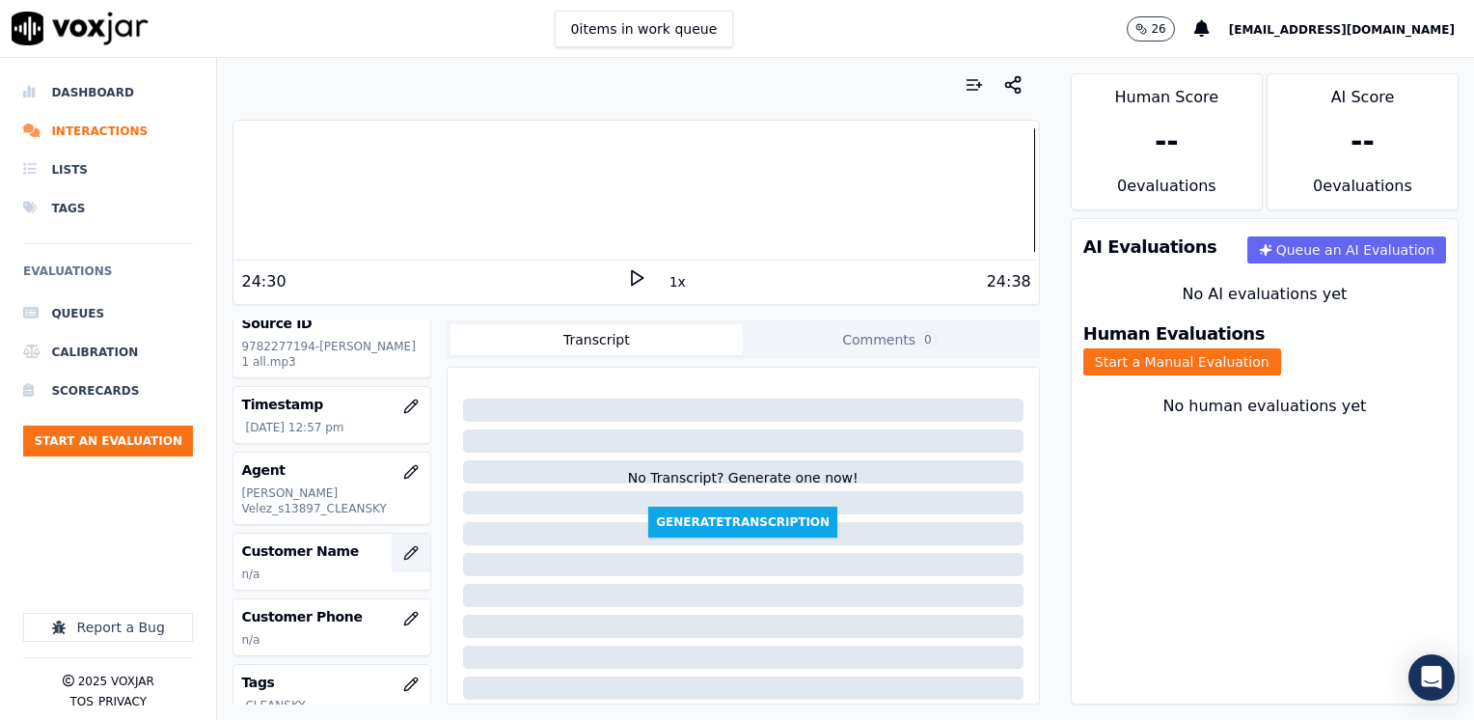
click at [403, 556] on icon "button" at bounding box center [410, 552] width 15 height 15
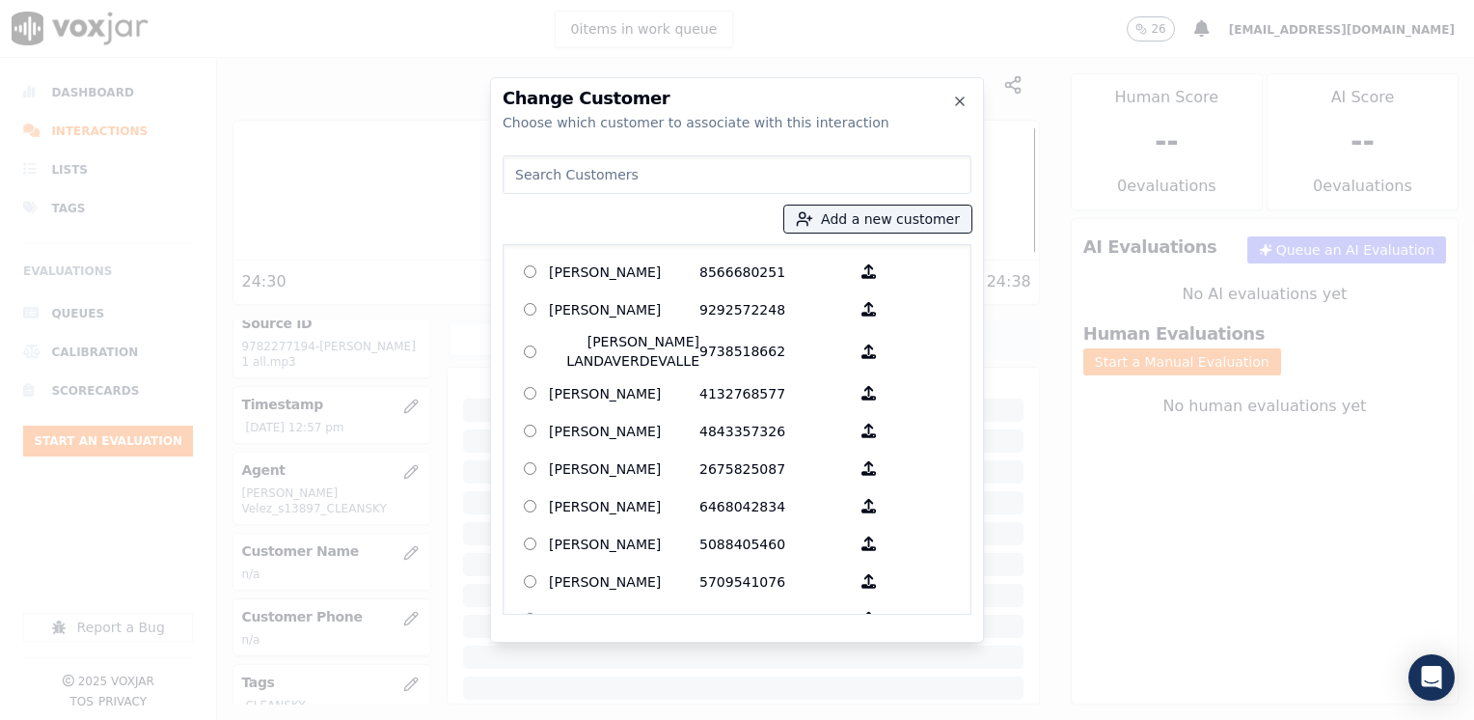
click at [687, 172] on input at bounding box center [737, 174] width 469 height 39
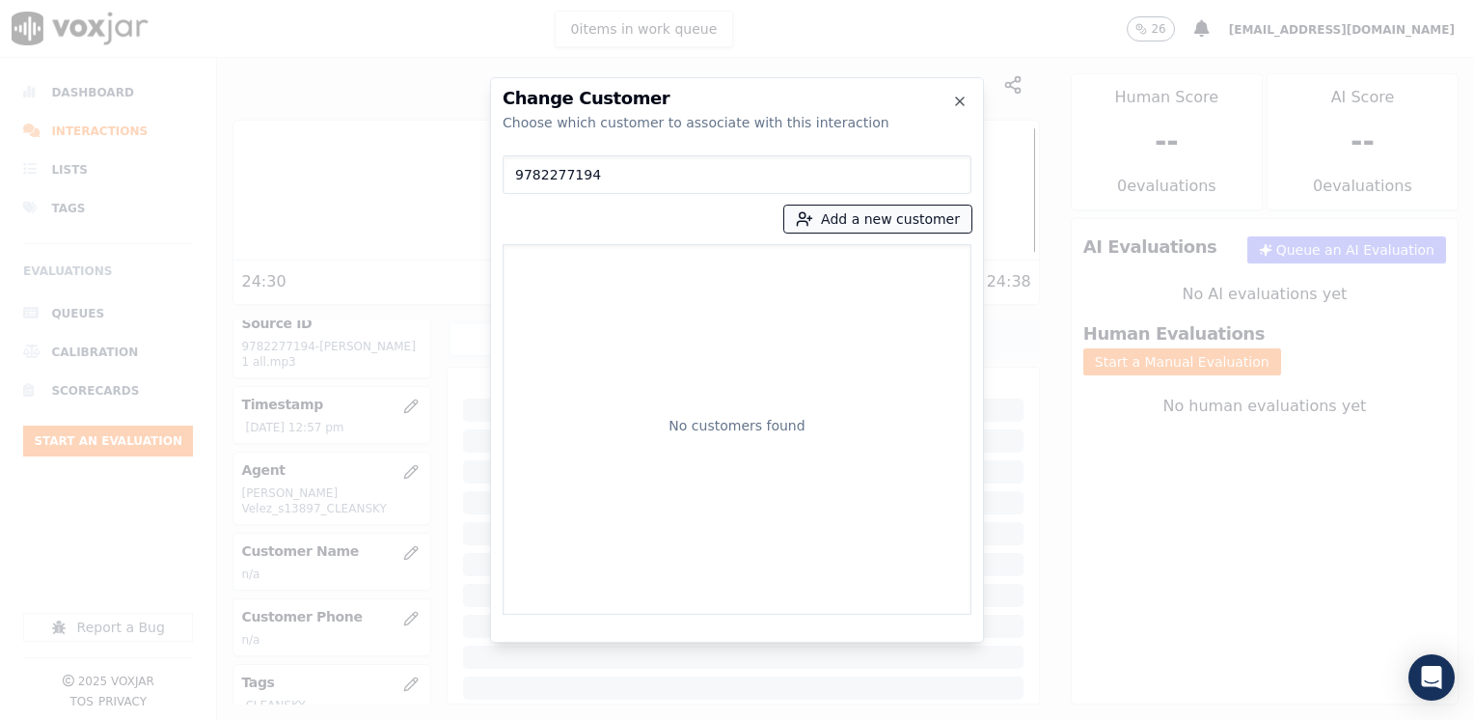
type input "9782277194"
click at [911, 207] on button "Add a new customer" at bounding box center [877, 218] width 187 height 27
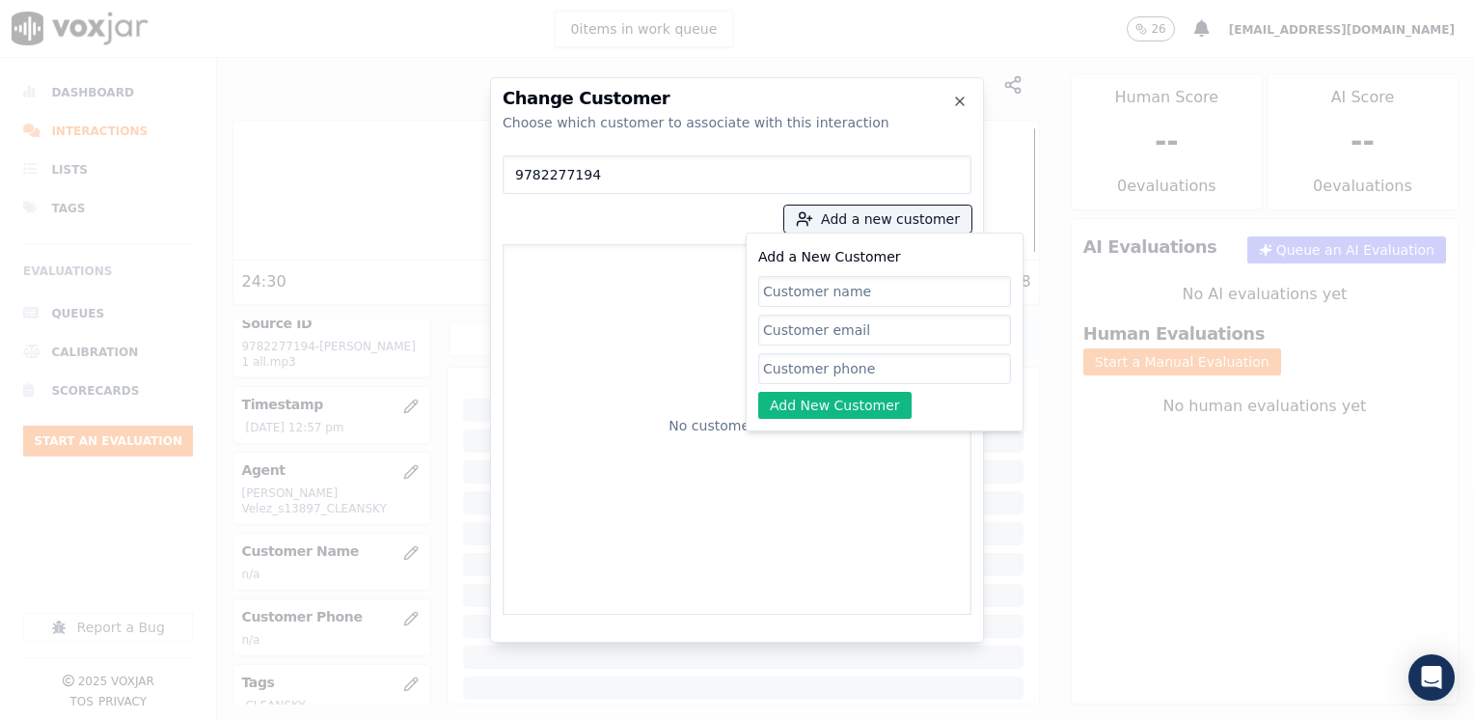
click at [797, 365] on input "Add a New Customer" at bounding box center [884, 368] width 253 height 31
paste input "9782277194"
type input "9782277194"
click at [880, 280] on input "Add a New Customer" at bounding box center [884, 291] width 253 height 31
paste input "[PERSON_NAME]"
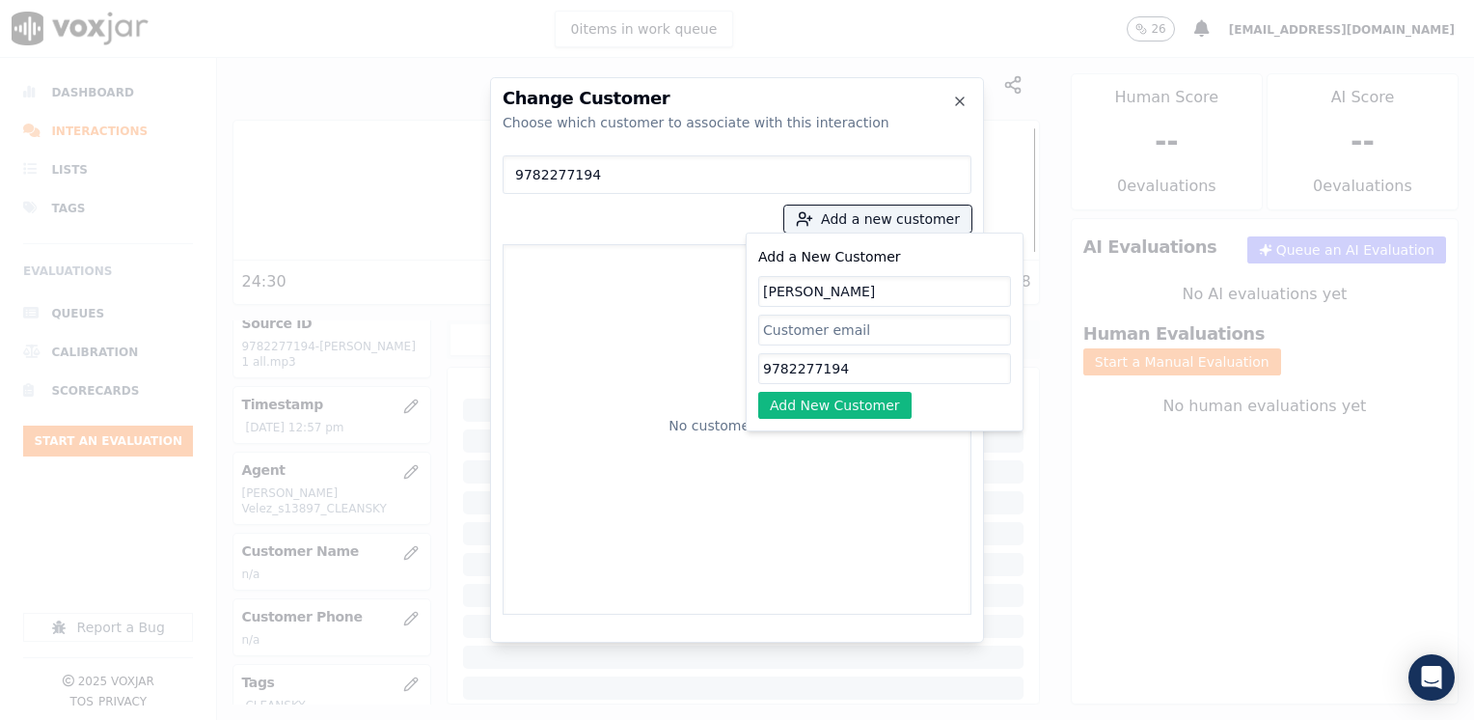
type input "[PERSON_NAME]"
click at [857, 382] on input "9782277194" at bounding box center [884, 368] width 253 height 31
click at [862, 407] on button "Add New Customer" at bounding box center [834, 405] width 153 height 27
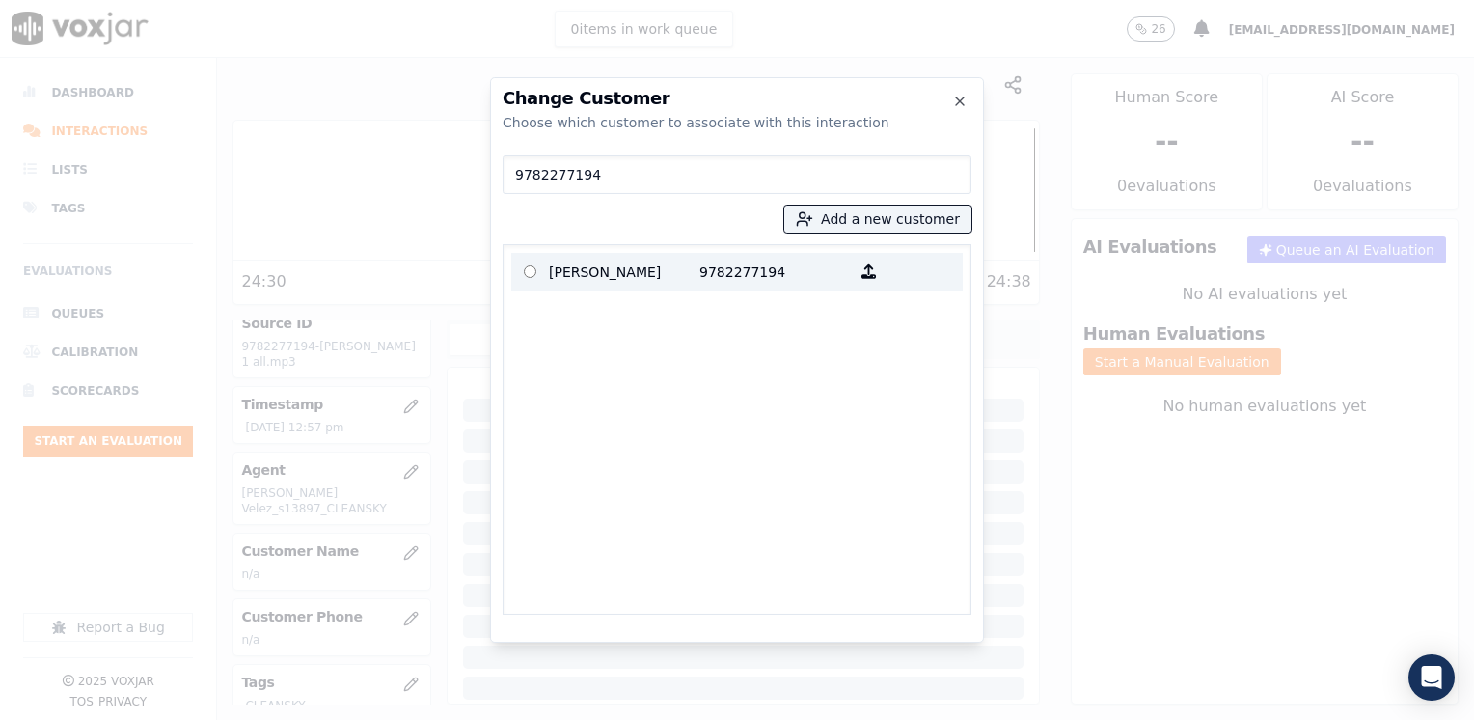
click at [722, 270] on p "9782277194" at bounding box center [774, 272] width 150 height 30
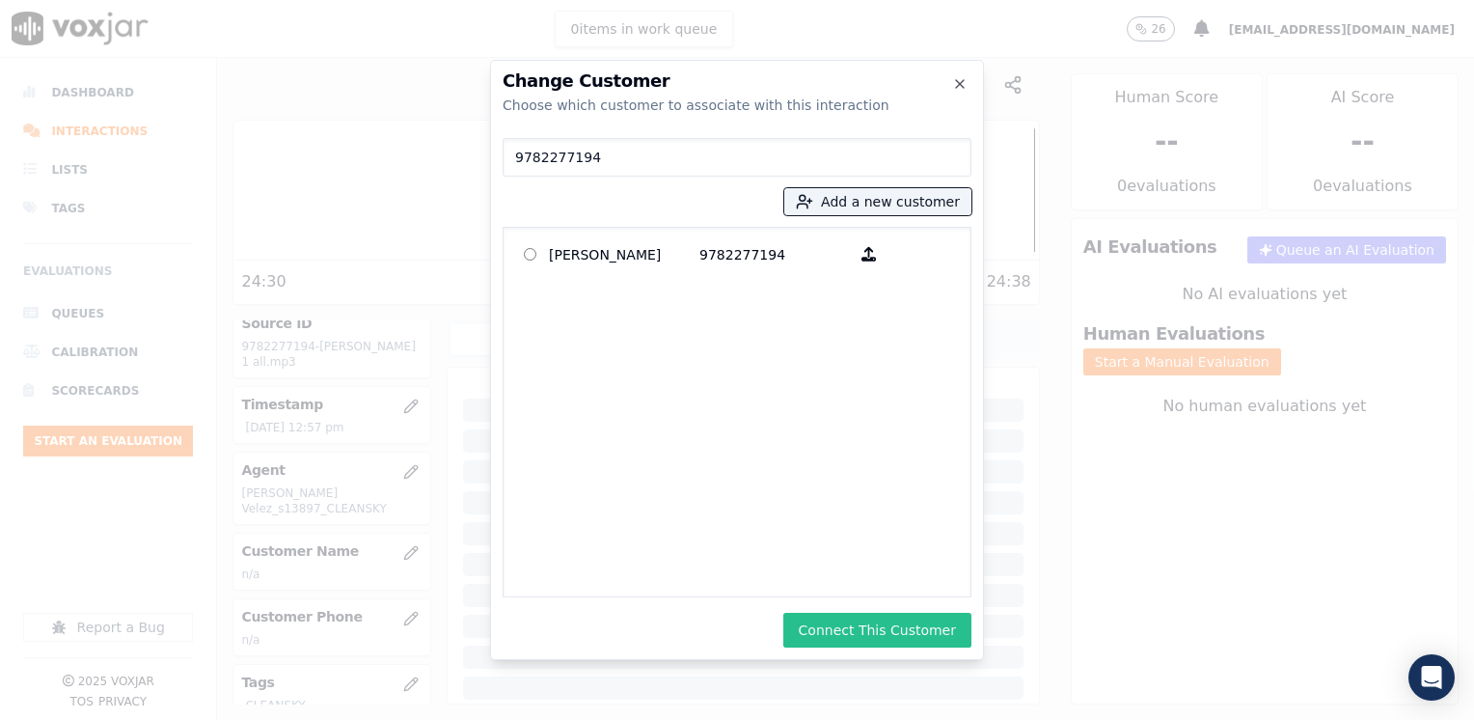
click at [892, 635] on button "Connect This Customer" at bounding box center [877, 629] width 188 height 35
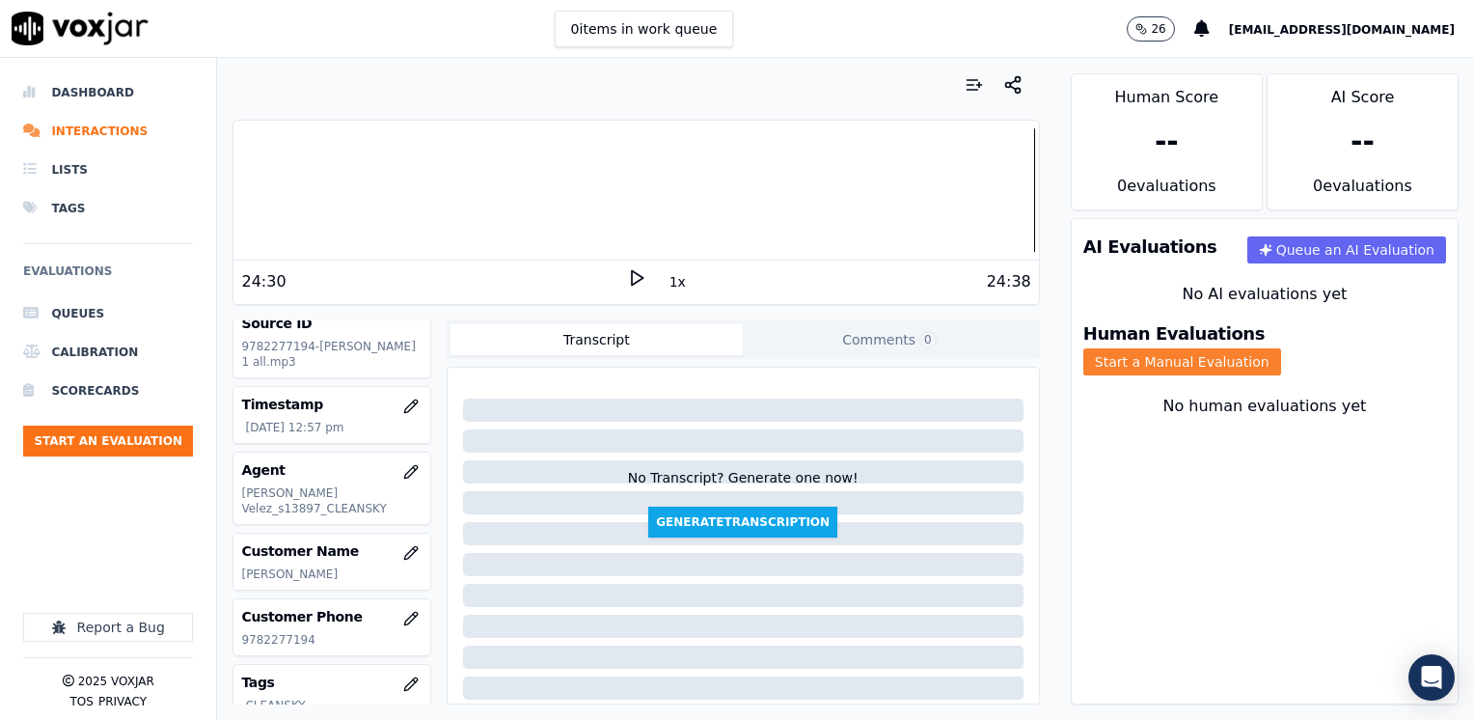
click at [1281, 348] on button "Start a Manual Evaluation" at bounding box center [1182, 361] width 198 height 27
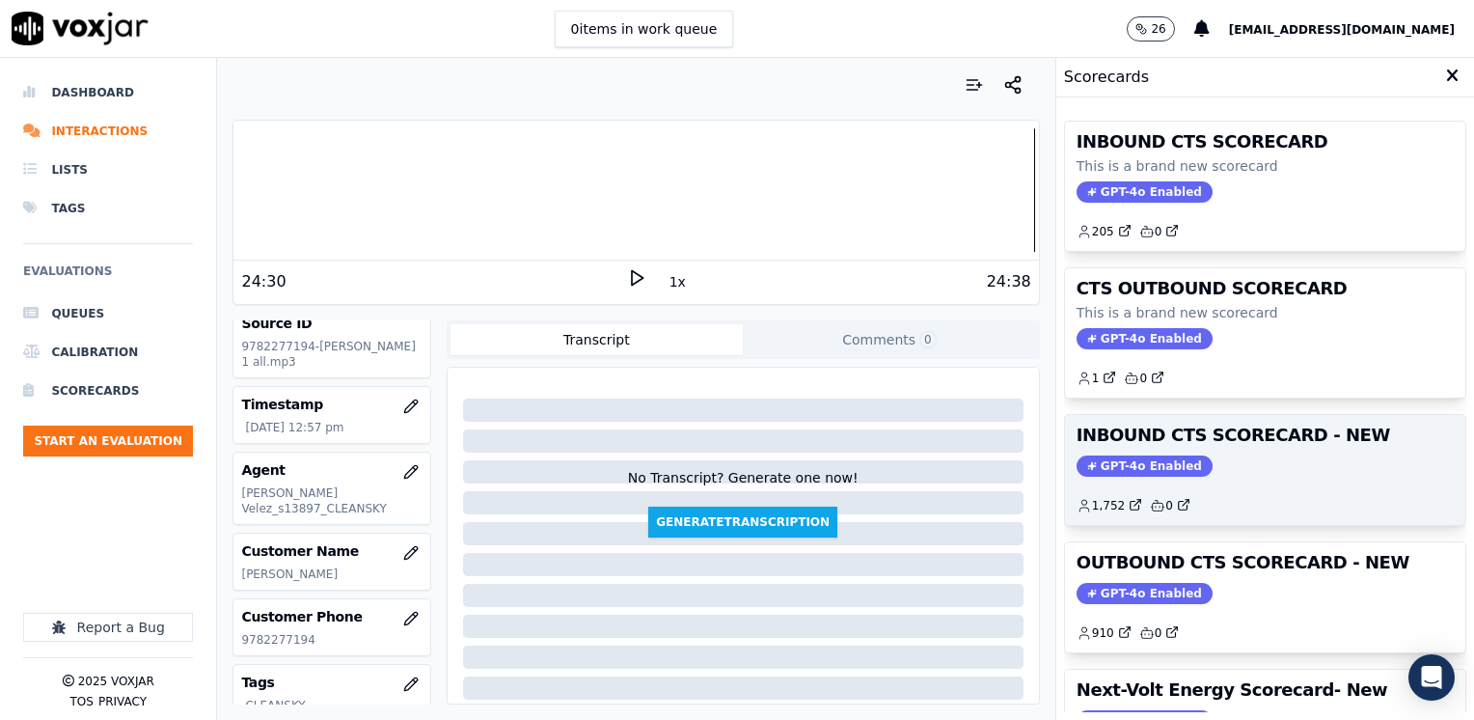
click at [1122, 459] on span "GPT-4o Enabled" at bounding box center [1144, 465] width 136 height 21
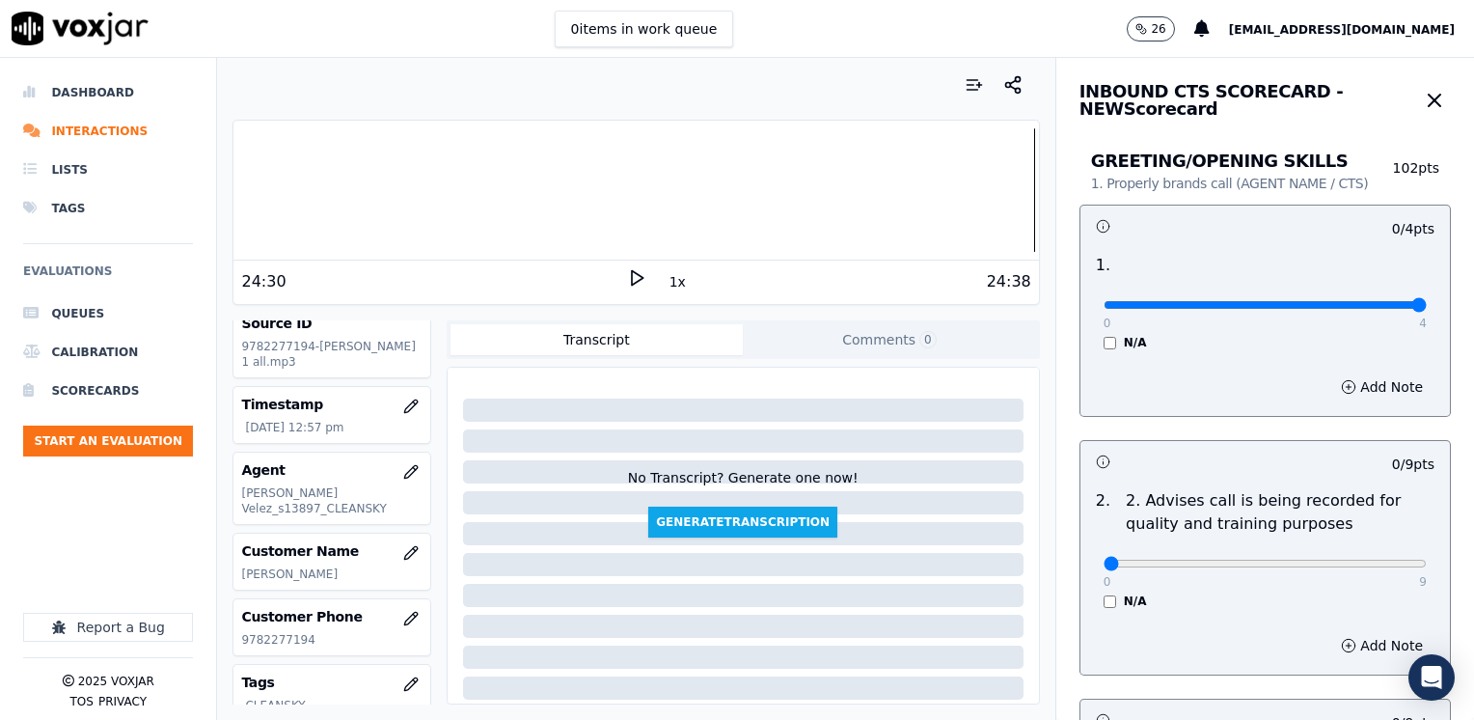
drag, startPoint x: 1092, startPoint y: 305, endPoint x: 1477, endPoint y: 302, distance: 384.9
type input "4"
click at [1427, 302] on input "range" at bounding box center [1264, 305] width 323 height 8
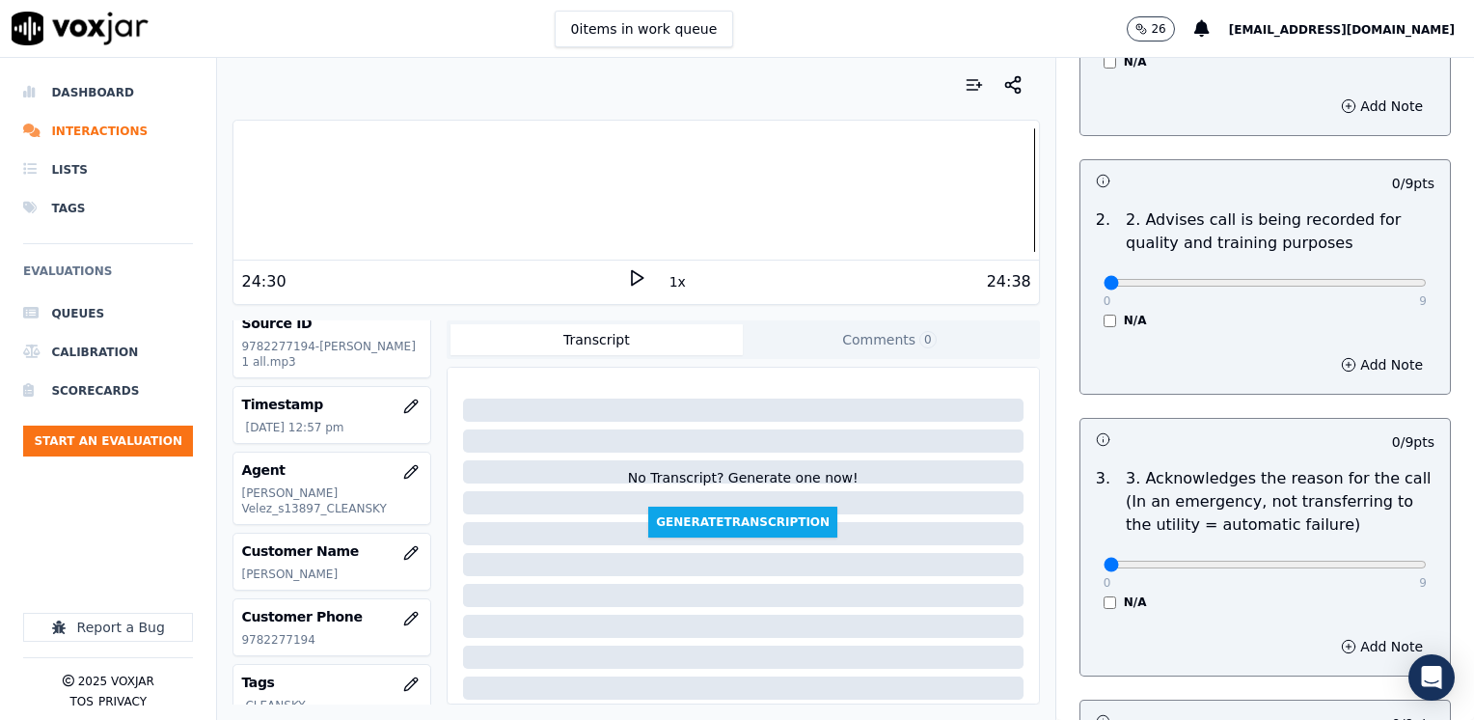
scroll to position [289, 0]
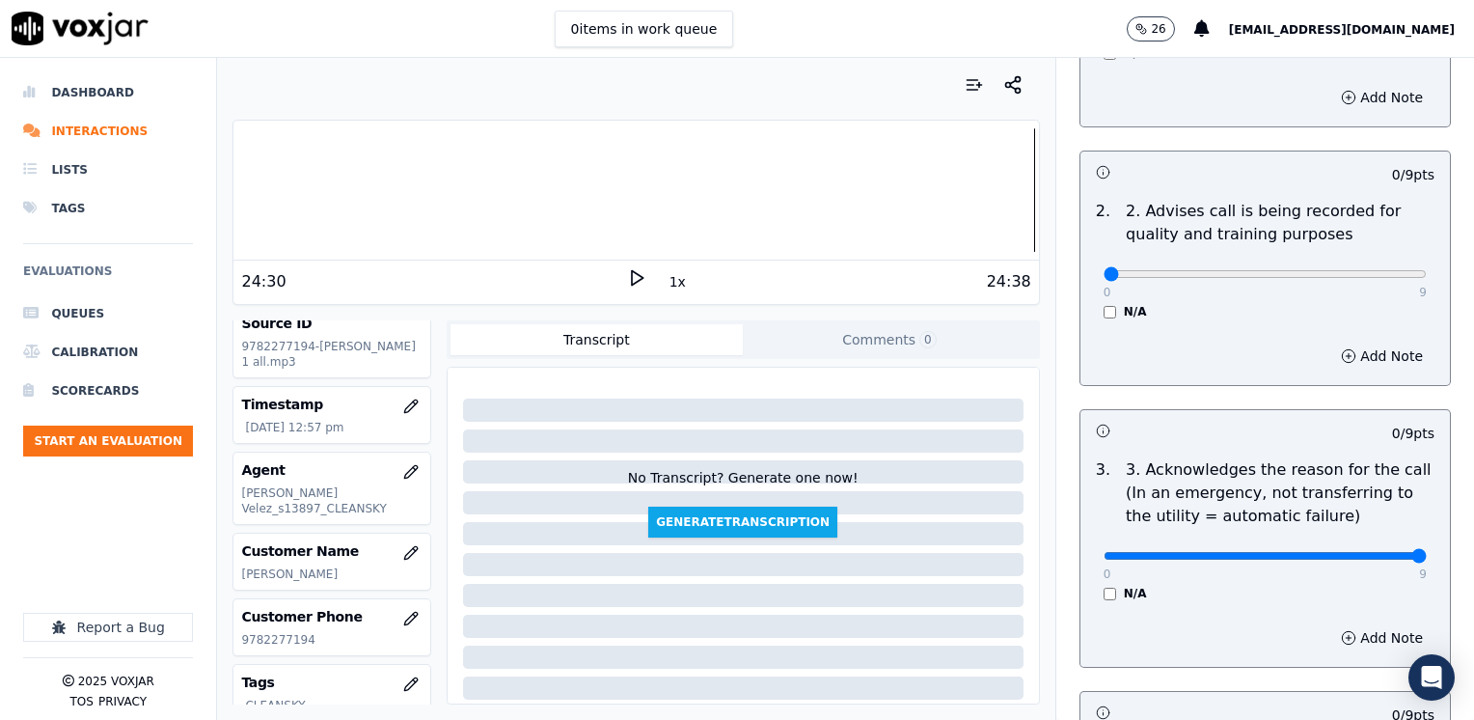
drag, startPoint x: 1096, startPoint y: 554, endPoint x: 1477, endPoint y: 556, distance: 381.0
type input "9"
click at [1427, 19] on input "range" at bounding box center [1264, 16] width 323 height 8
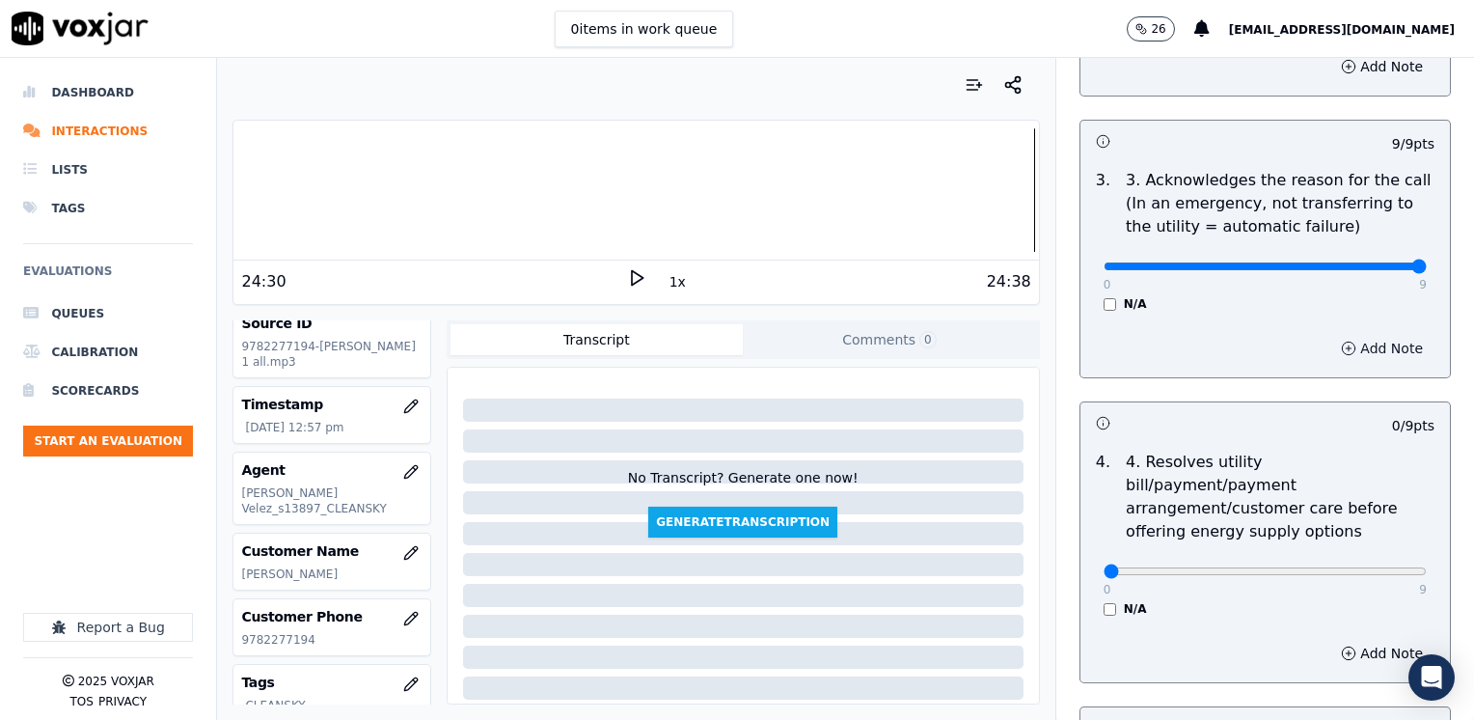
click at [1367, 351] on button "Add Note" at bounding box center [1381, 348] width 105 height 27
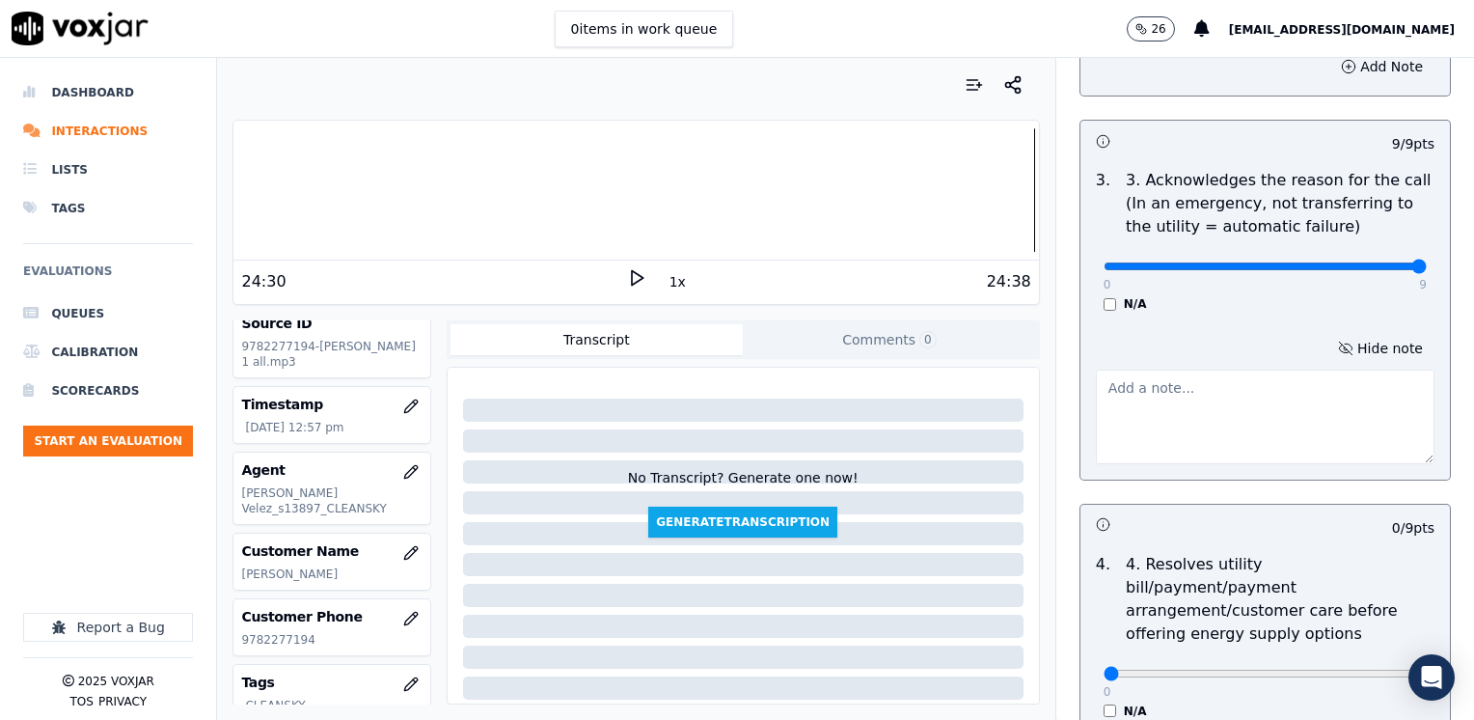
click at [1231, 436] on textarea at bounding box center [1265, 416] width 339 height 95
click at [1286, 386] on textarea "Cx did not have electric service because one of the breakers was down" at bounding box center [1265, 416] width 339 height 95
click at [1287, 386] on textarea "Cx did not have electric service because one of the breakers was down" at bounding box center [1265, 416] width 339 height 95
click at [1354, 421] on textarea "Cx did not have electric service; it looks like one of the breakers was down" at bounding box center [1265, 416] width 339 height 95
click at [1297, 409] on textarea "Cx did not have electric service; it looks like one of the breakers was down" at bounding box center [1265, 416] width 339 height 95
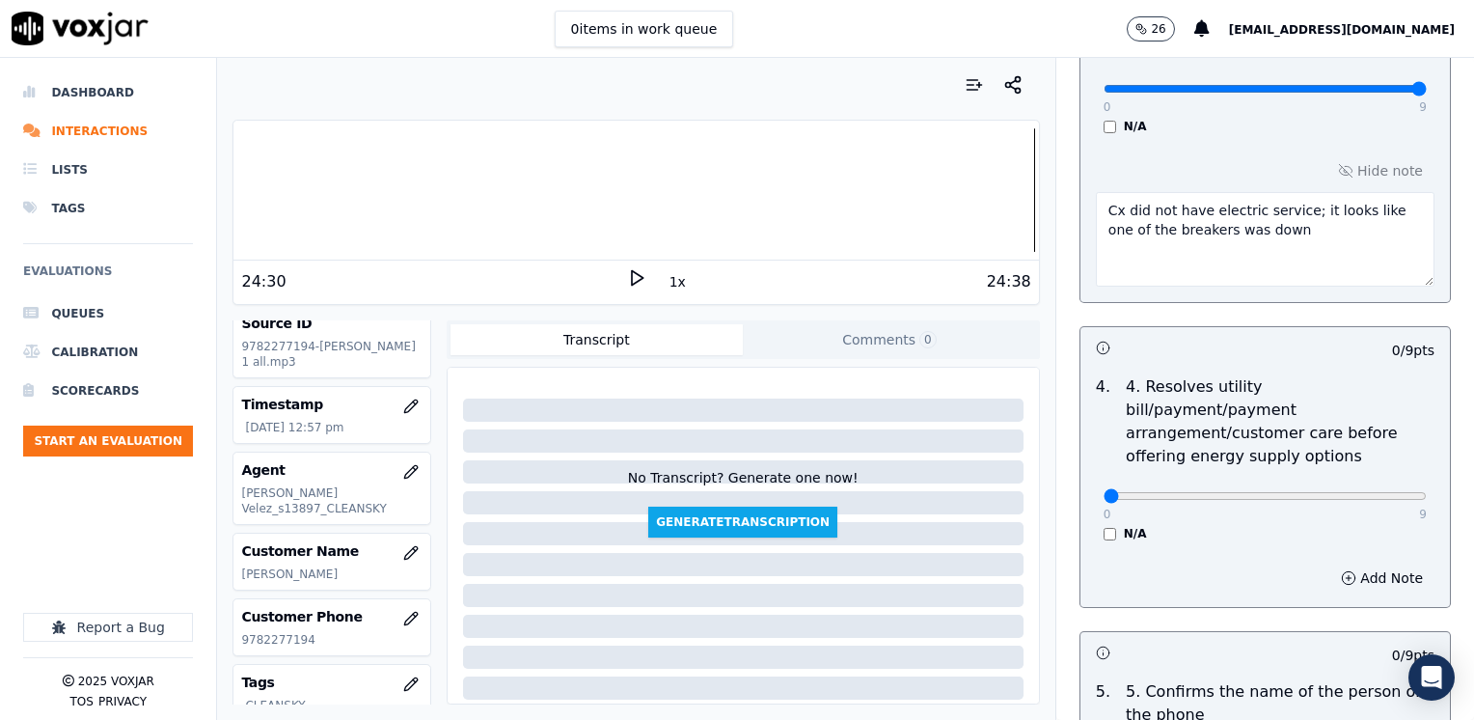
scroll to position [772, 0]
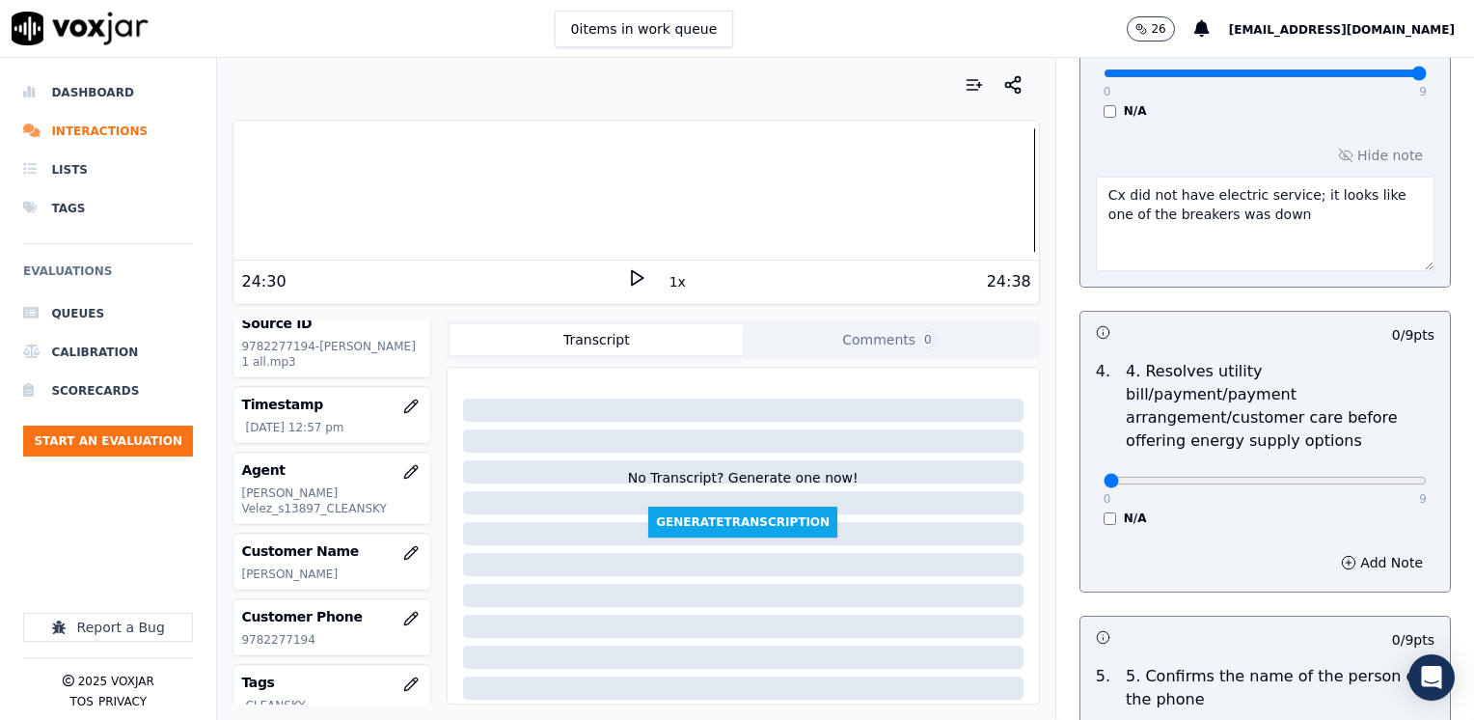
type textarea "Cx did not have electric service; it looks like one of the breakers was down"
drag, startPoint x: 1093, startPoint y: 458, endPoint x: 1477, endPoint y: 493, distance: 385.5
type input "9"
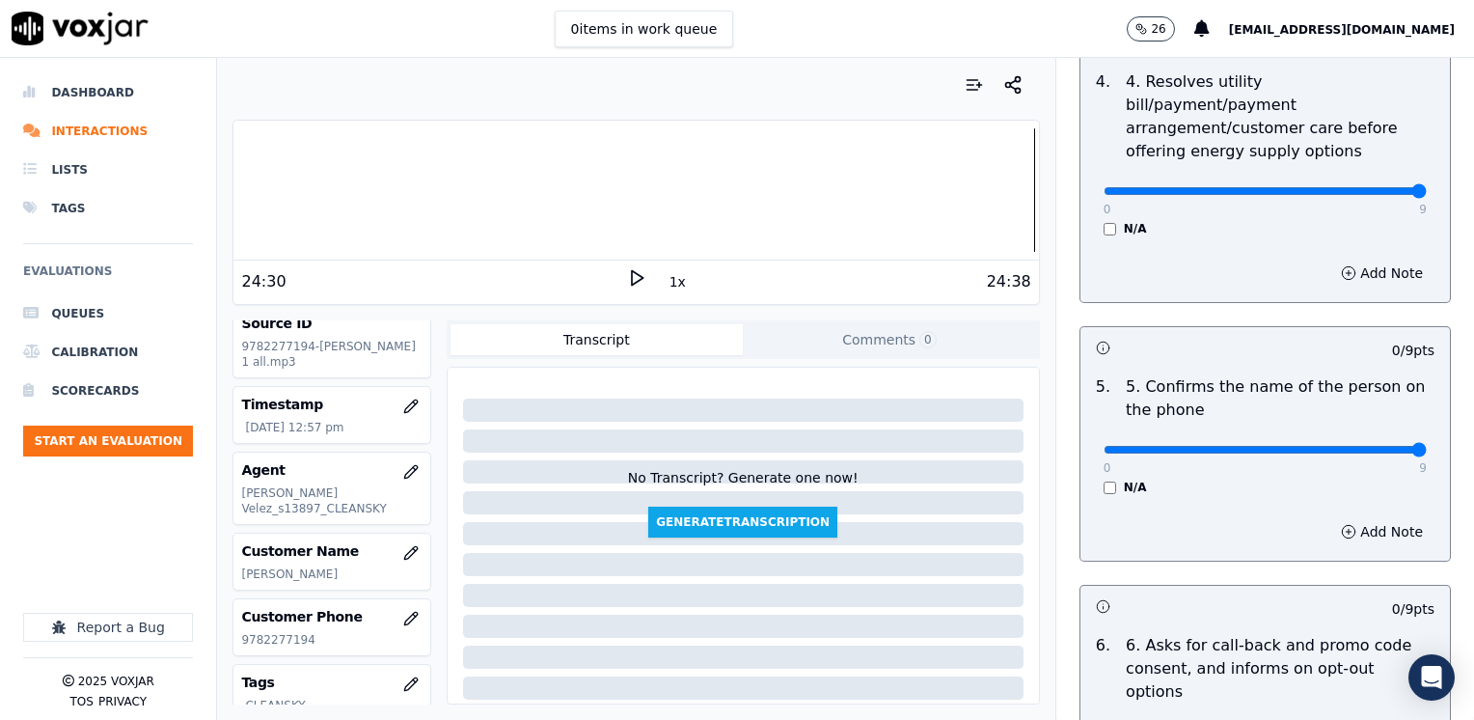
drag, startPoint x: 1091, startPoint y: 422, endPoint x: 1477, endPoint y: 428, distance: 385.9
type input "9"
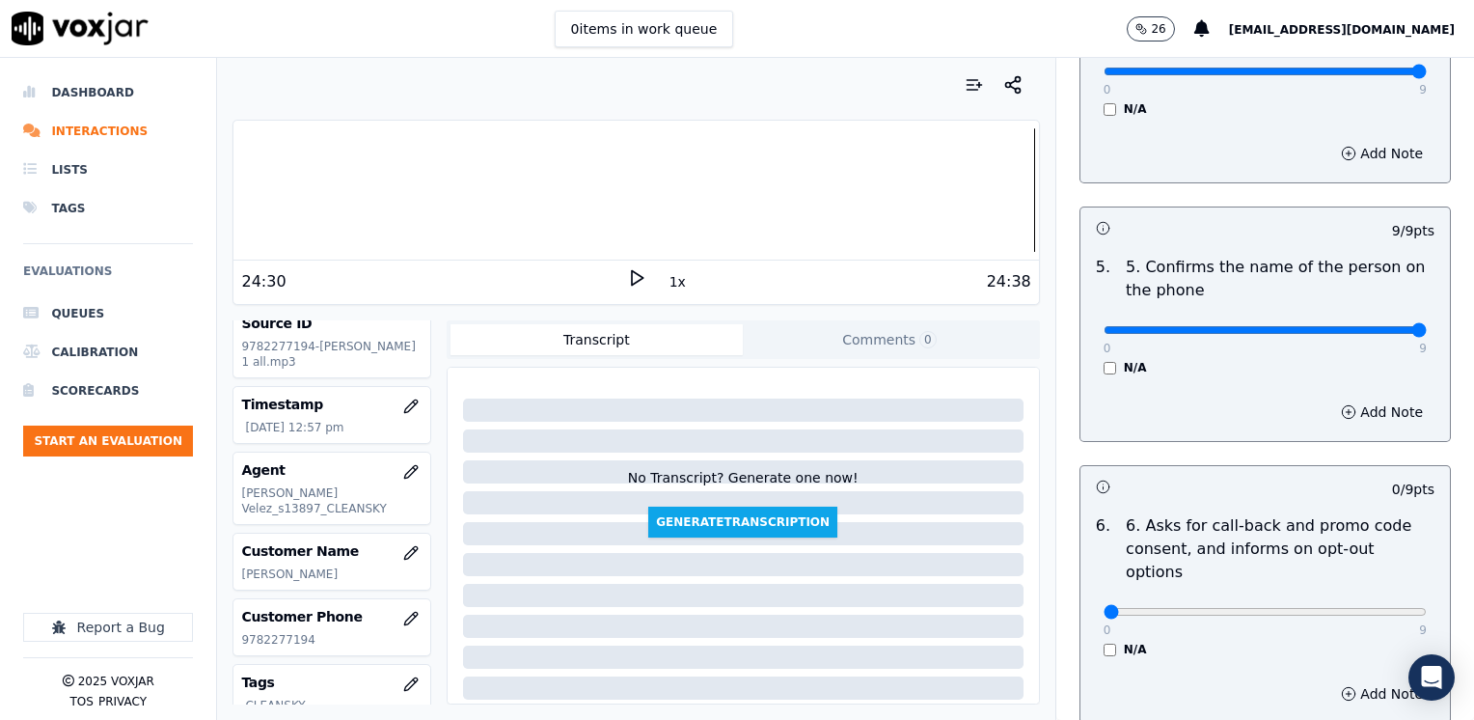
scroll to position [1350, 0]
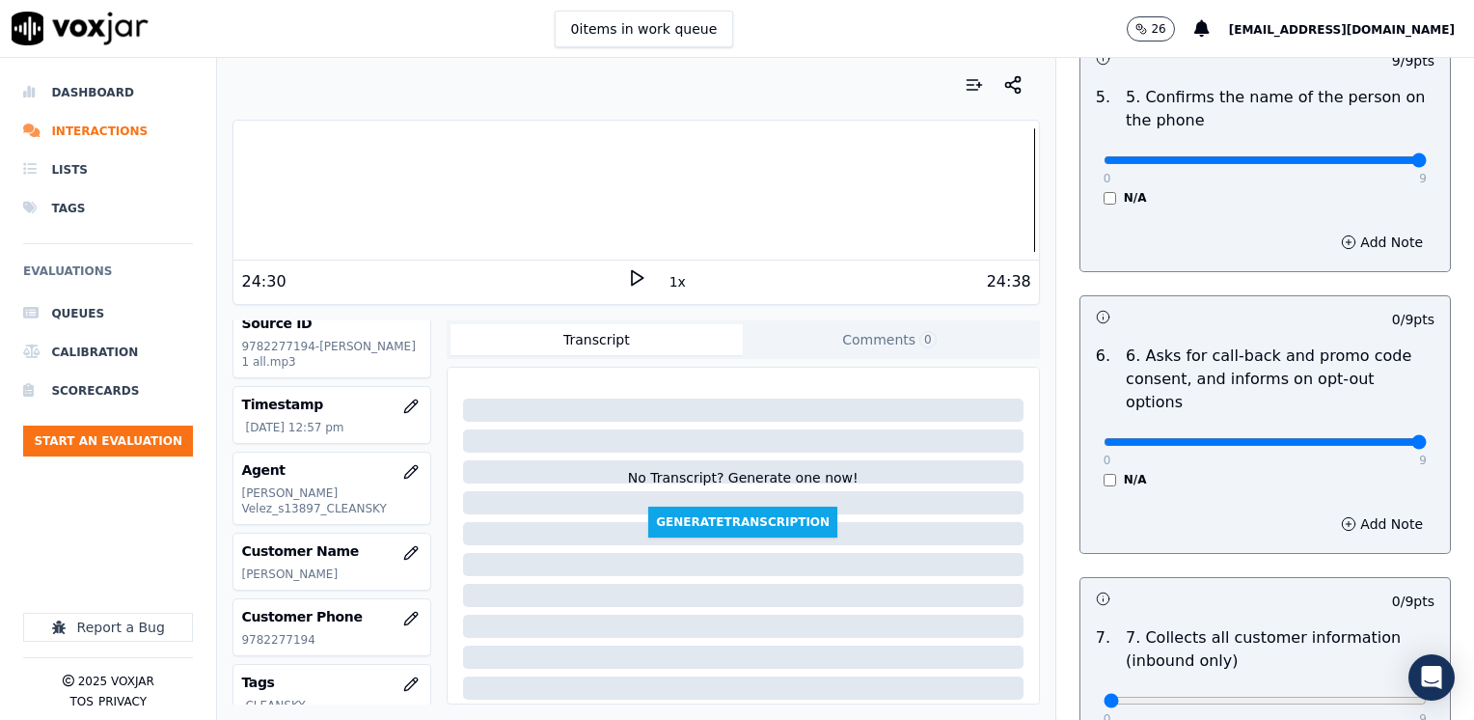
drag, startPoint x: 1090, startPoint y: 399, endPoint x: 1477, endPoint y: 398, distance: 386.8
type input "9"
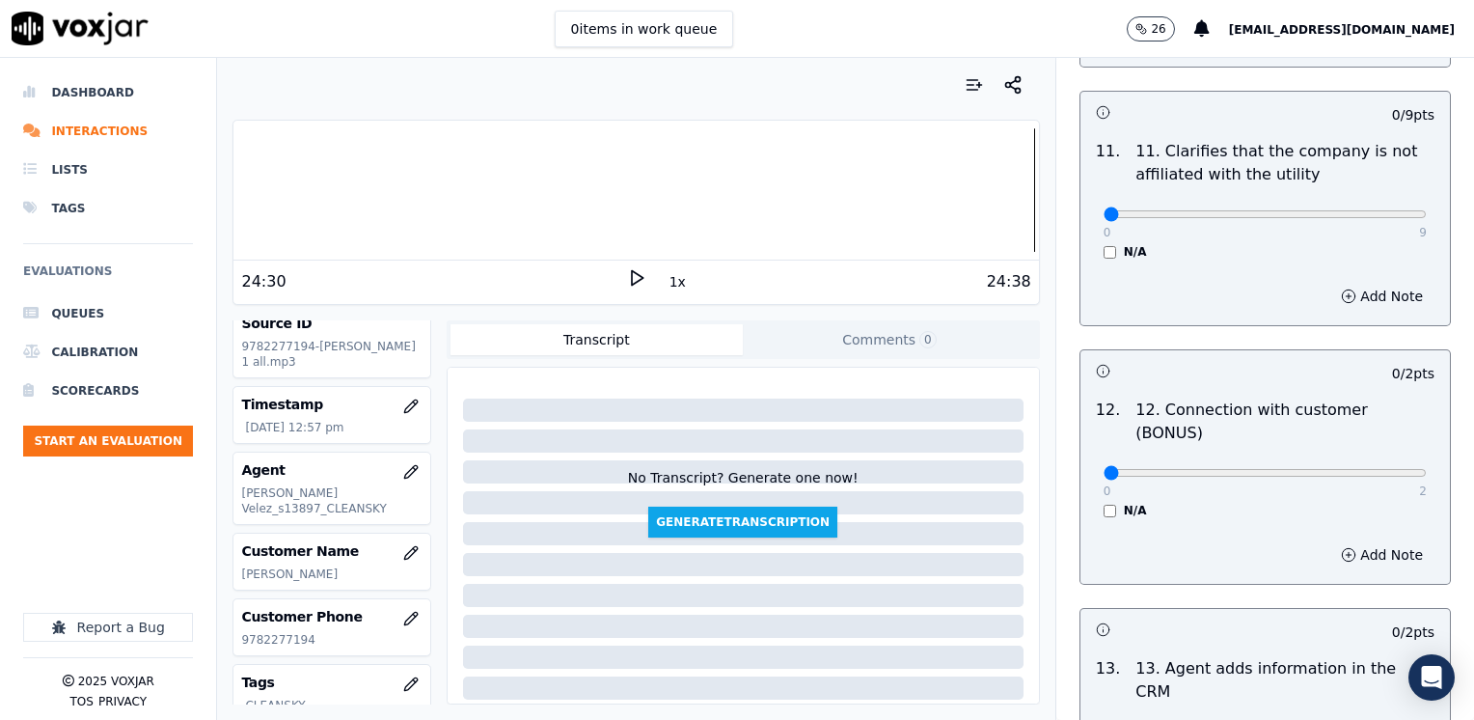
scroll to position [3336, 0]
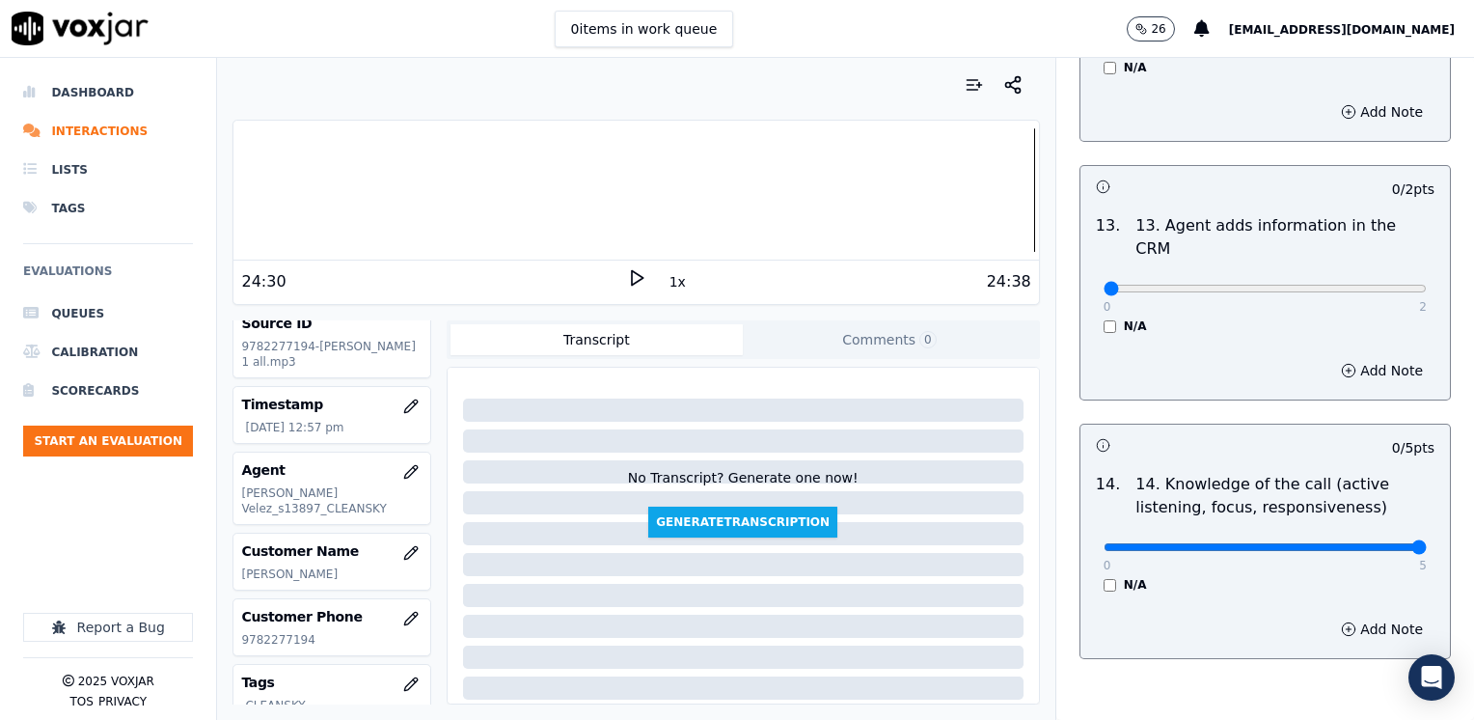
drag, startPoint x: 1093, startPoint y: 450, endPoint x: 1477, endPoint y: 450, distance: 383.9
type input "5"
drag, startPoint x: 1085, startPoint y: 191, endPoint x: 1390, endPoint y: 264, distance: 313.5
type input "2"
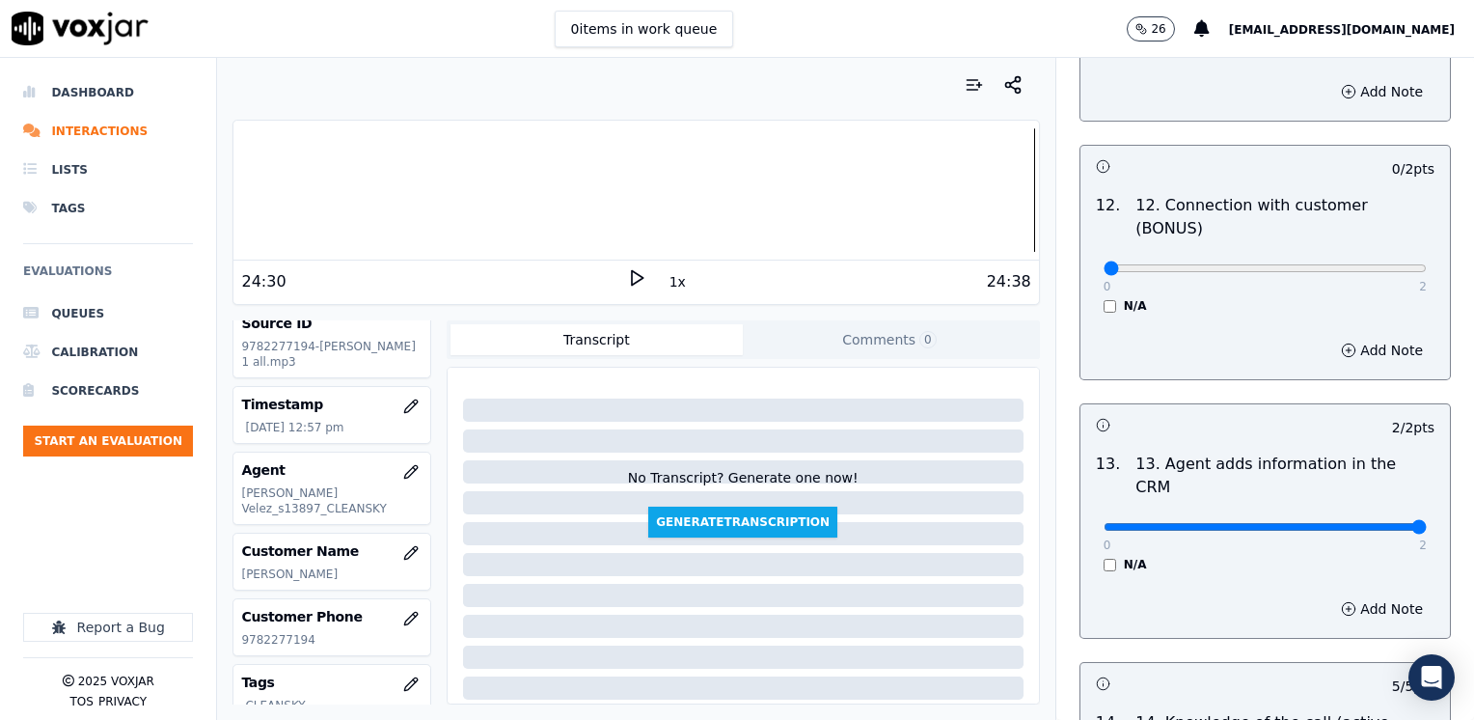
scroll to position [2854, 0]
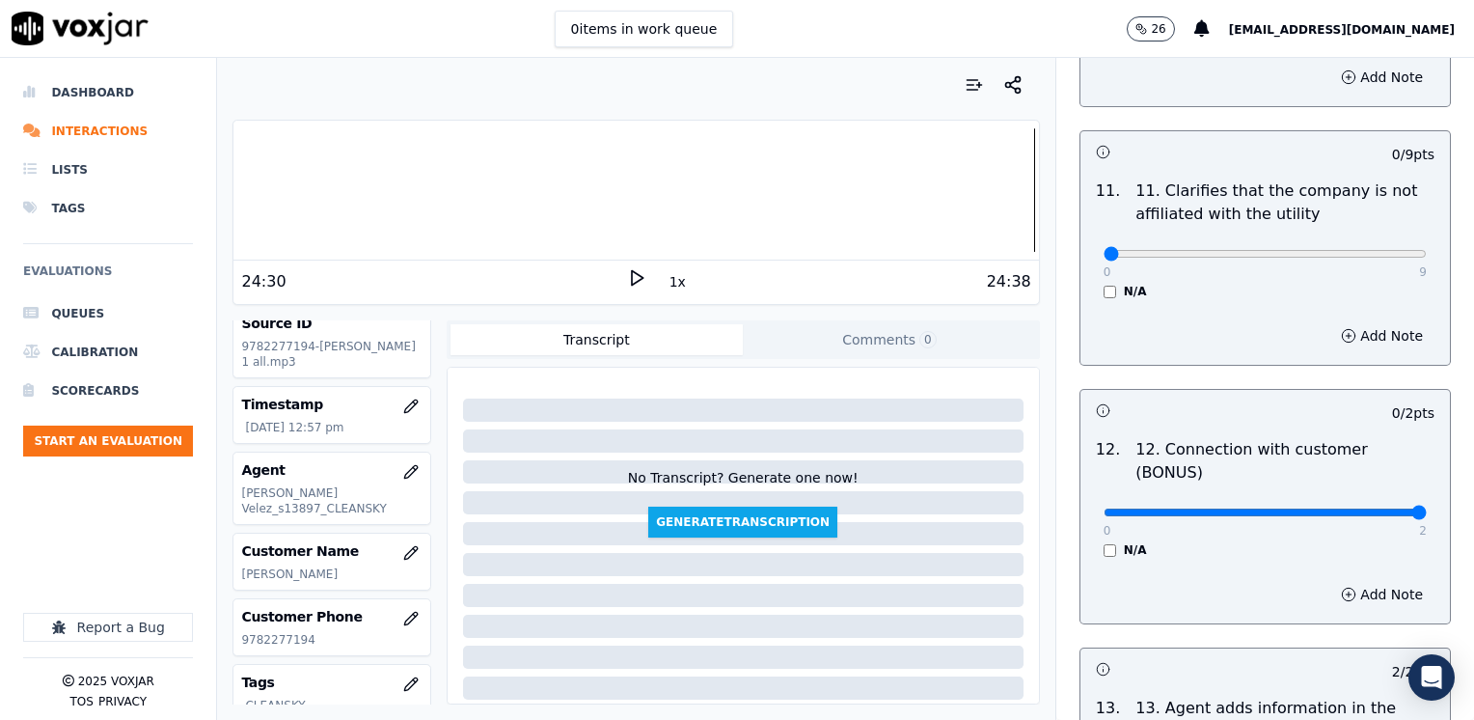
drag, startPoint x: 1086, startPoint y: 439, endPoint x: 1324, endPoint y: 438, distance: 238.2
type input "2"
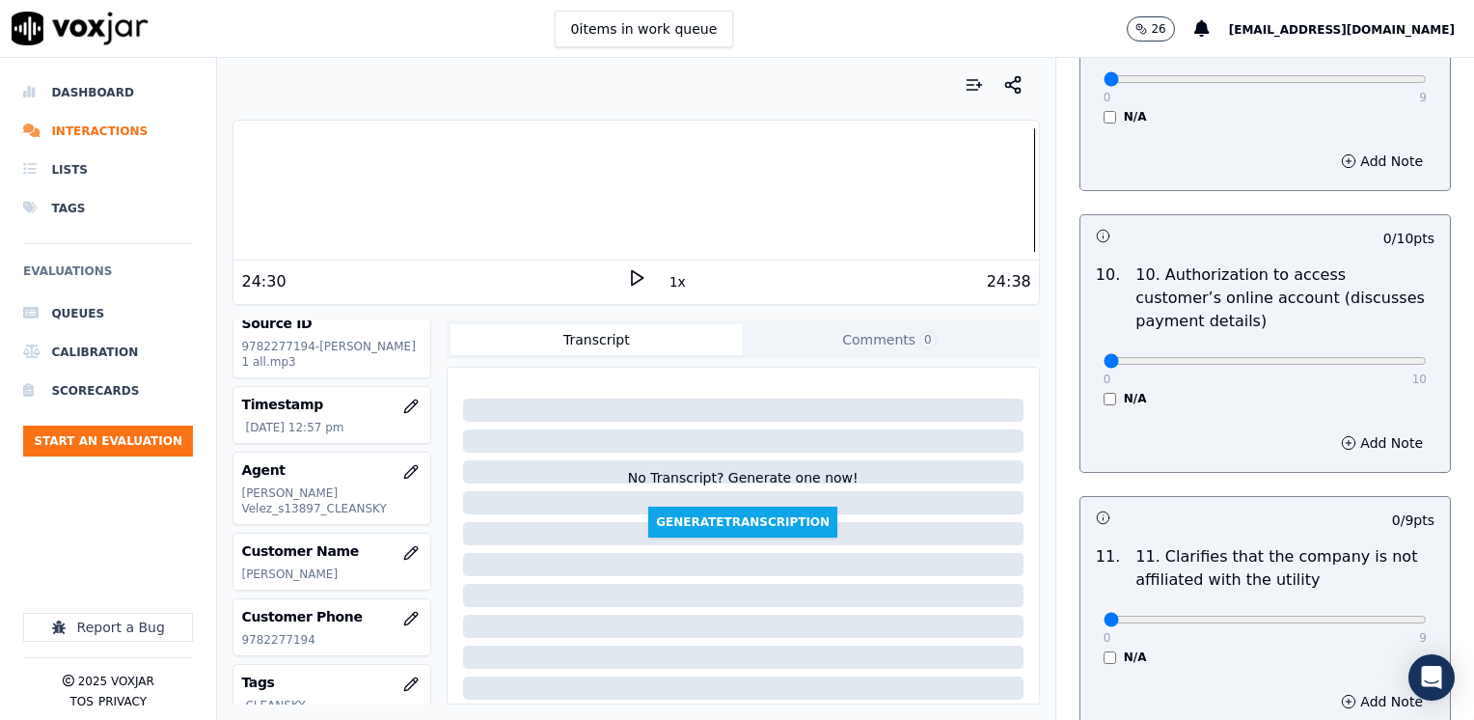
scroll to position [2468, 0]
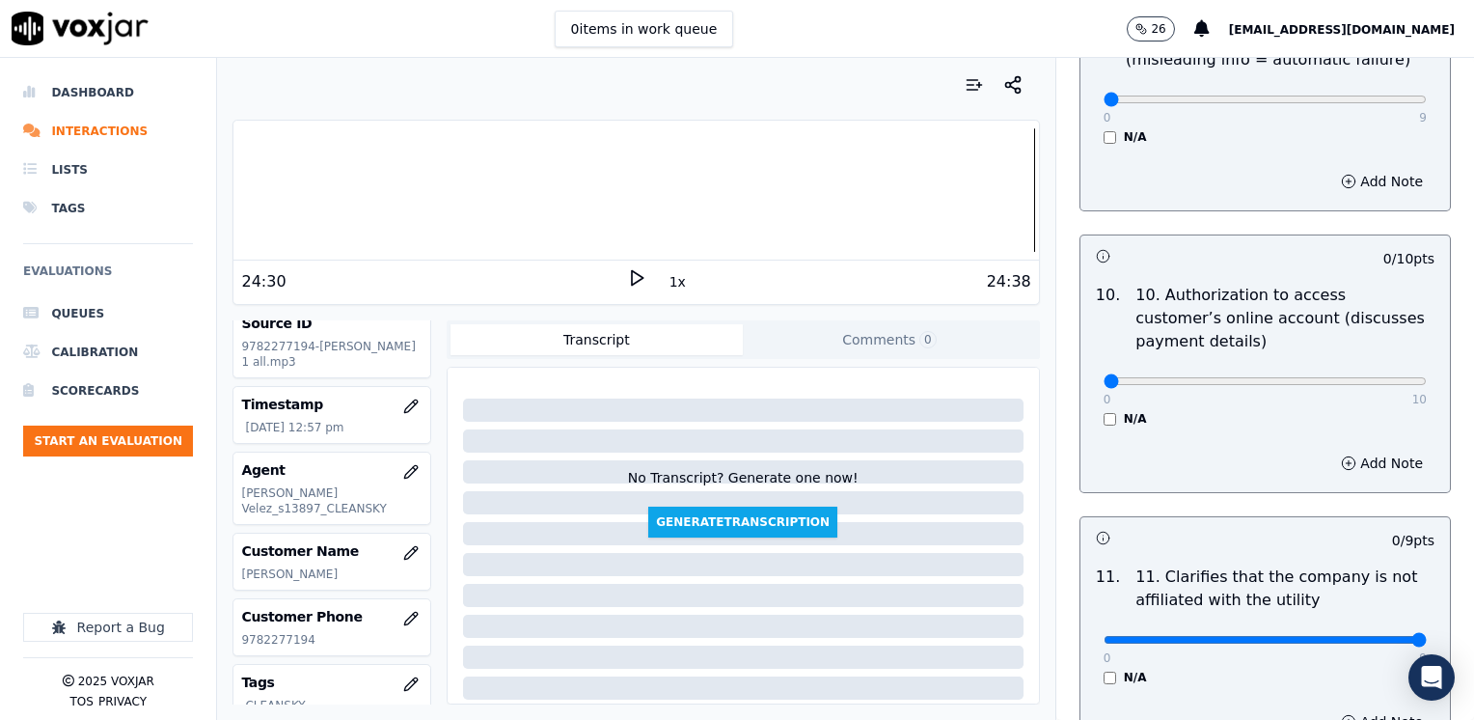
drag, startPoint x: 1324, startPoint y: 592, endPoint x: 1473, endPoint y: 557, distance: 152.8
type input "9"
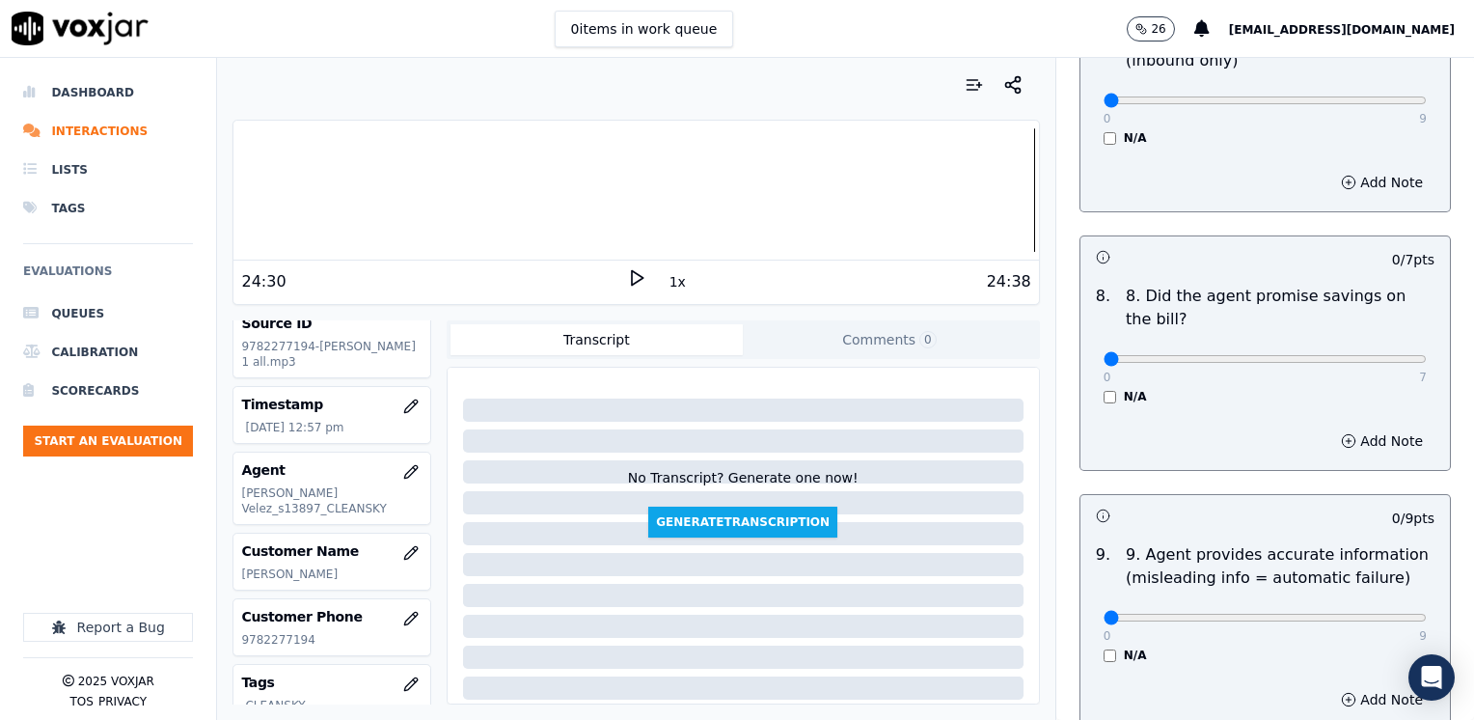
scroll to position [1697, 0]
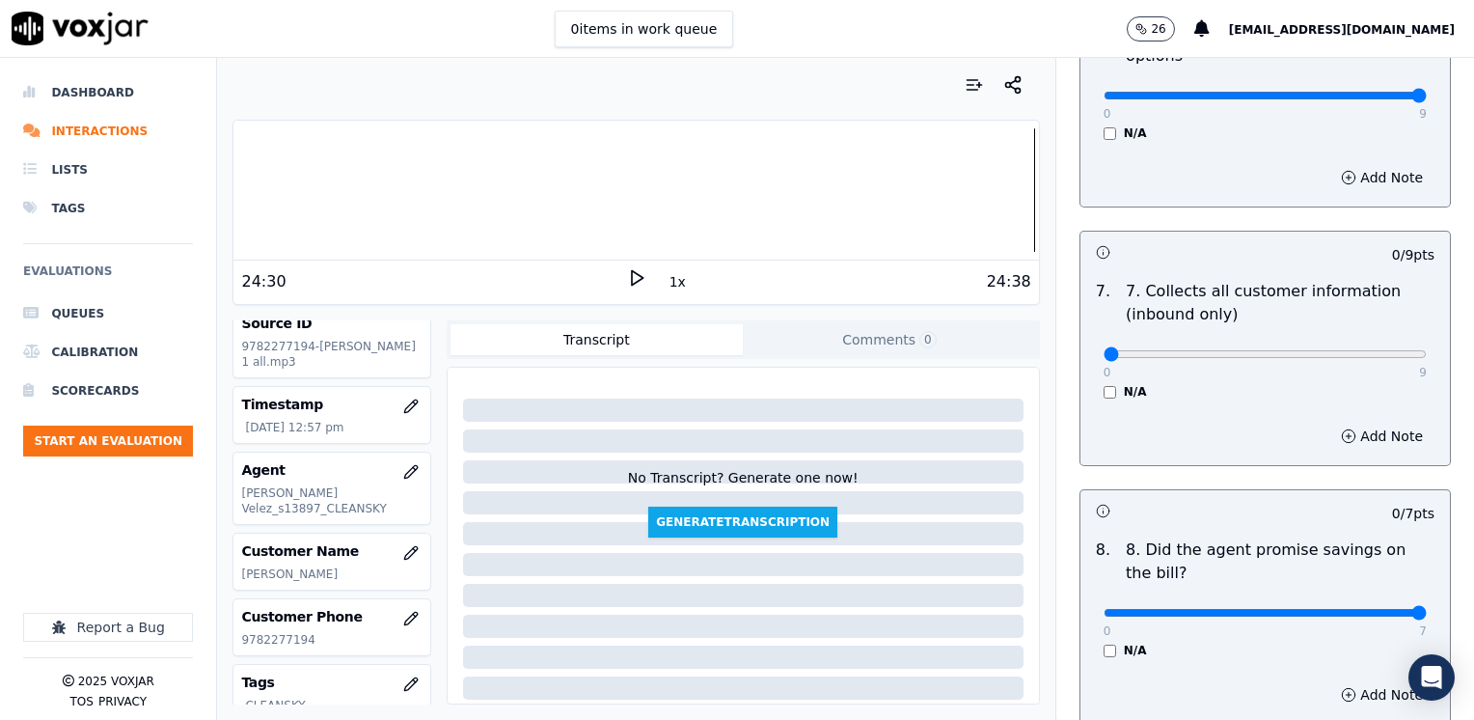
drag, startPoint x: 1101, startPoint y: 564, endPoint x: 1477, endPoint y: 565, distance: 376.2
type input "7"
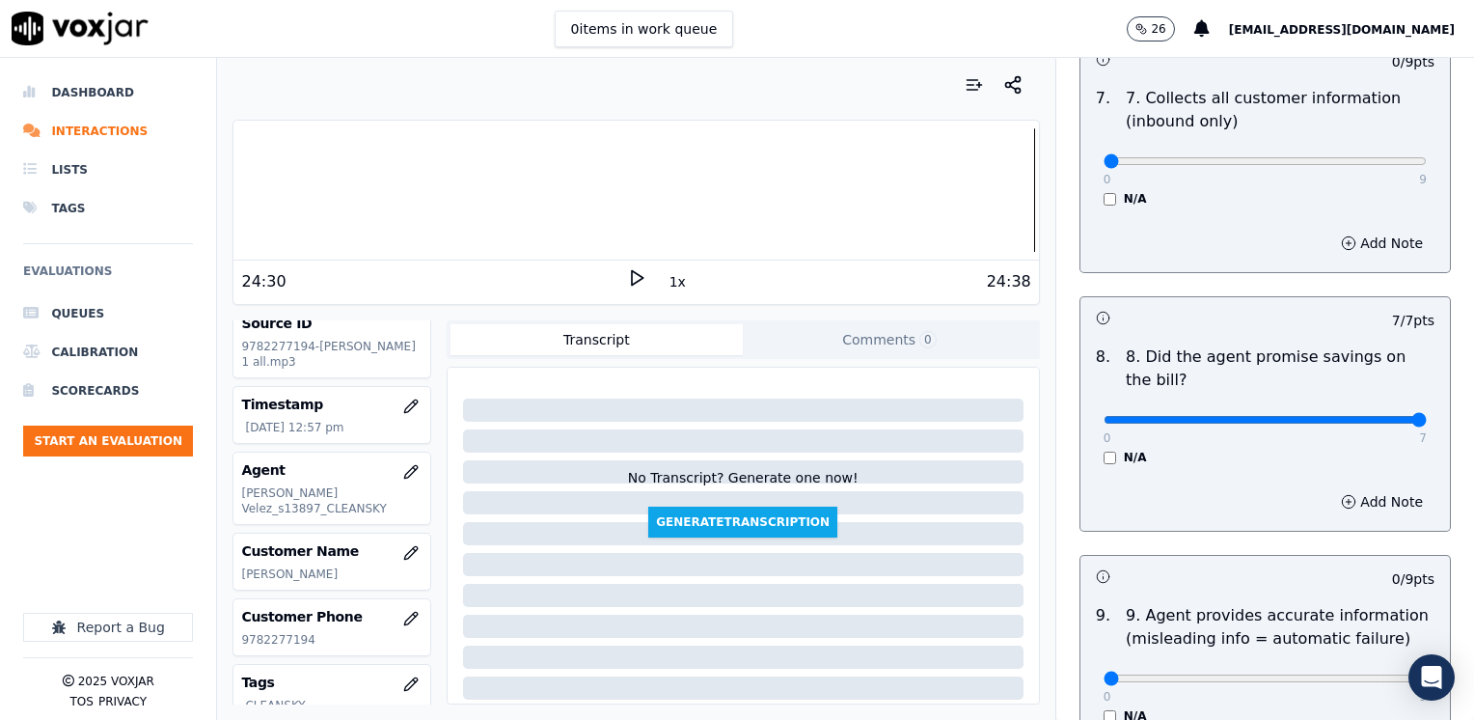
scroll to position [2082, 0]
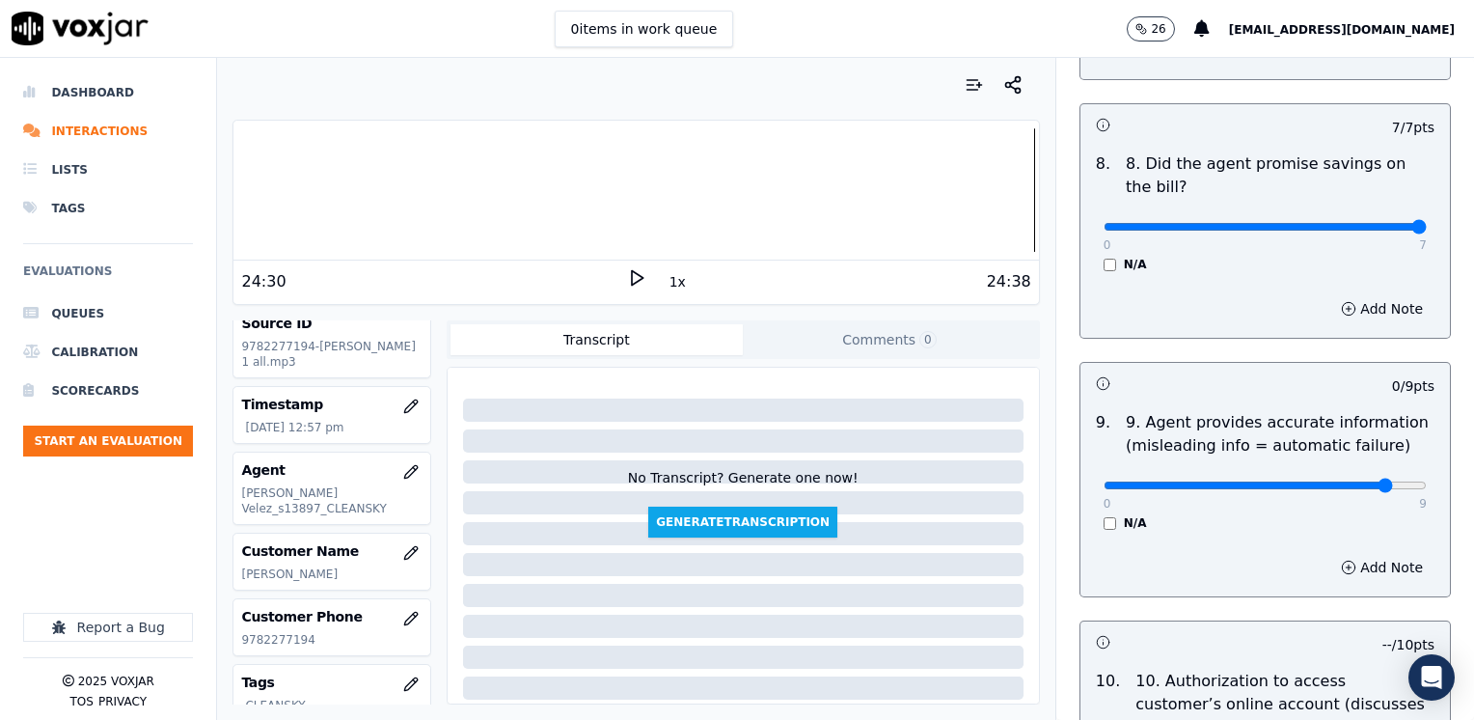
type input "8"
click at [1338, 554] on button "Add Note" at bounding box center [1381, 567] width 105 height 27
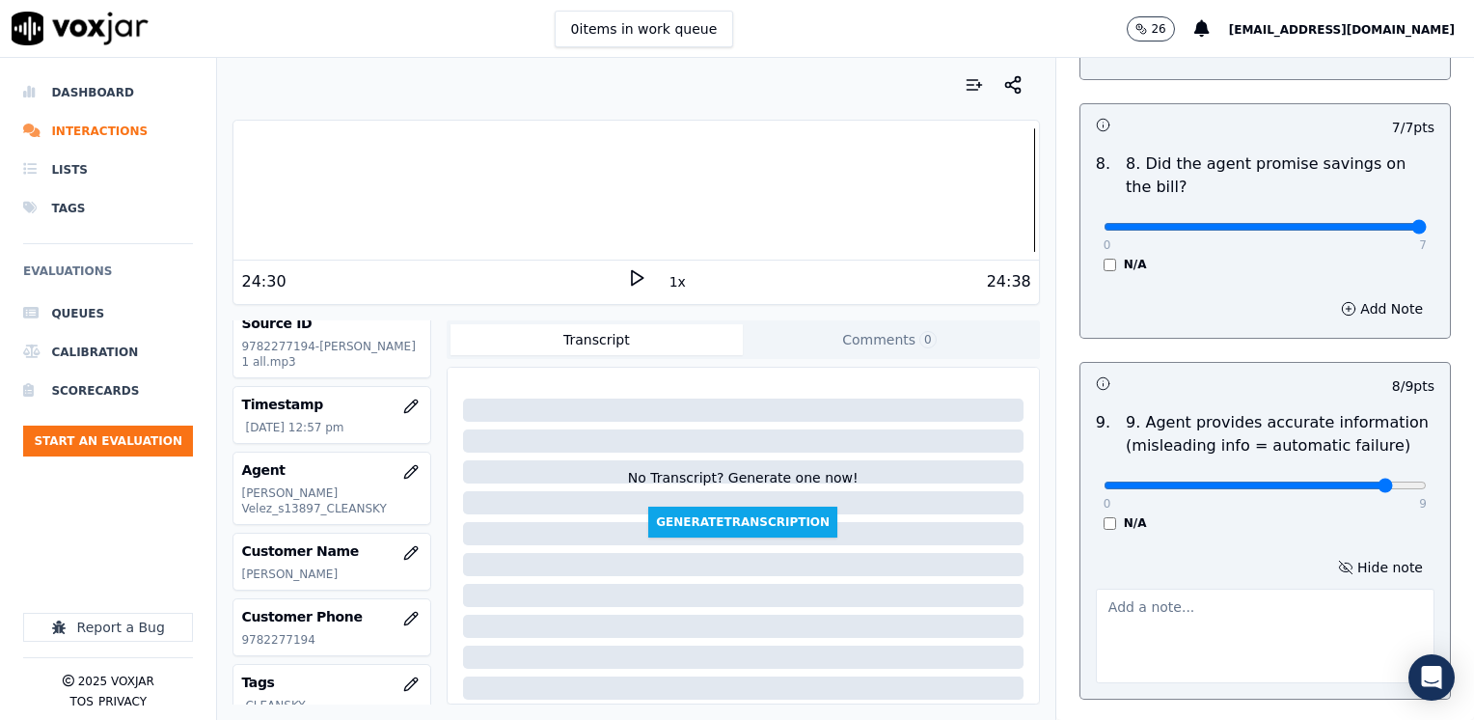
click at [1169, 588] on textarea at bounding box center [1265, 635] width 339 height 95
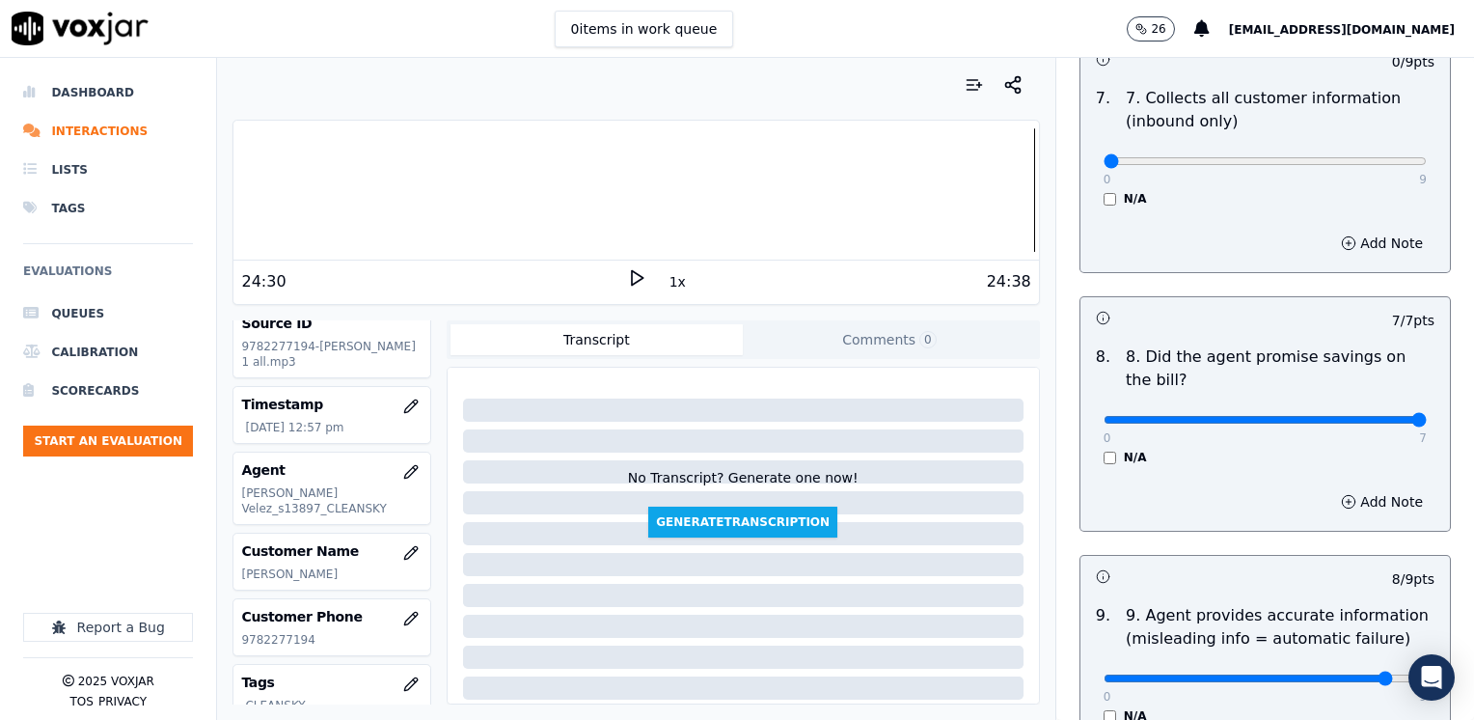
scroll to position [1600, 0]
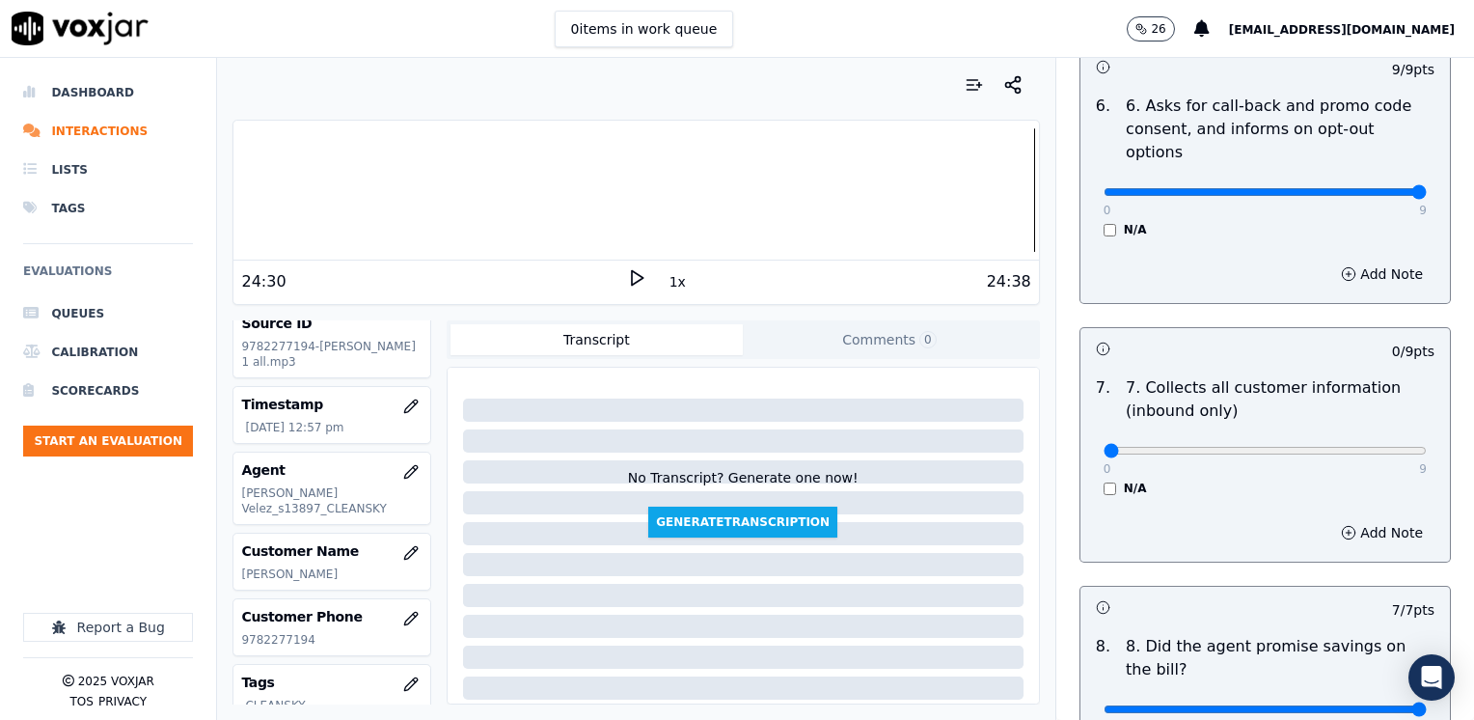
type textarea "Refrain from saying "eso tu no lo tienes que pagar" referring to the ETF"
type input "8"
click at [1355, 519] on button "Add Note" at bounding box center [1381, 532] width 105 height 27
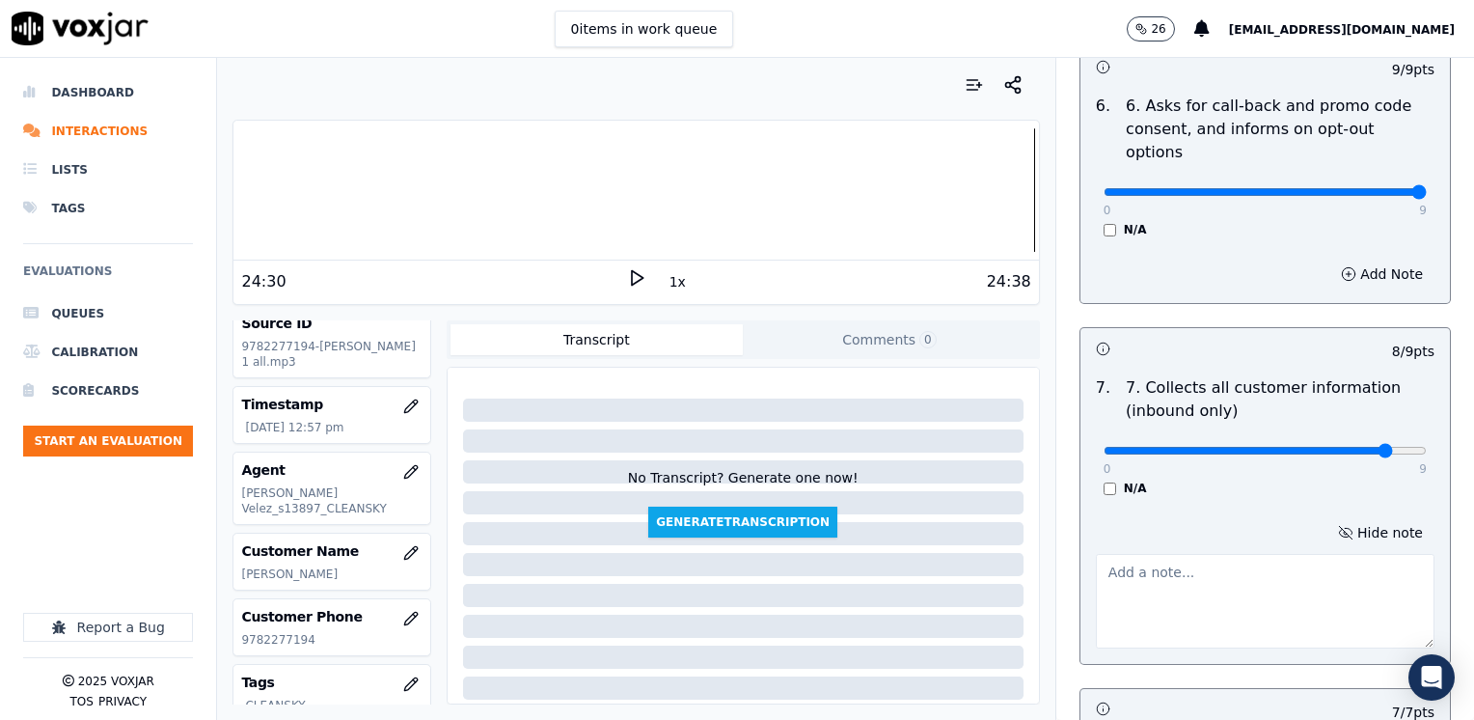
click at [1204, 554] on textarea at bounding box center [1265, 601] width 339 height 95
type textarea "m"
type textarea "M"
drag, startPoint x: 1350, startPoint y: 397, endPoint x: 1448, endPoint y: 433, distance: 103.7
type input "9"
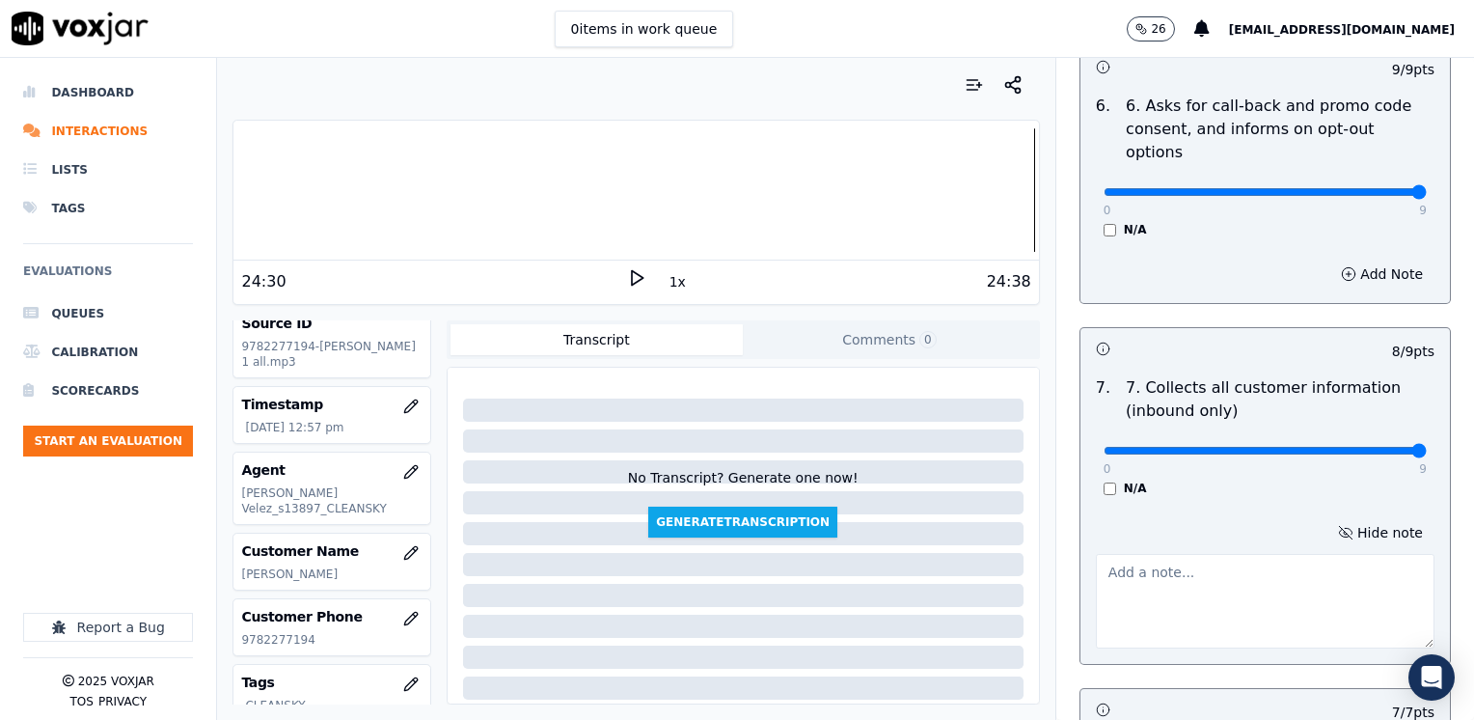
click at [1354, 519] on button "Hide note" at bounding box center [1380, 532] width 108 height 27
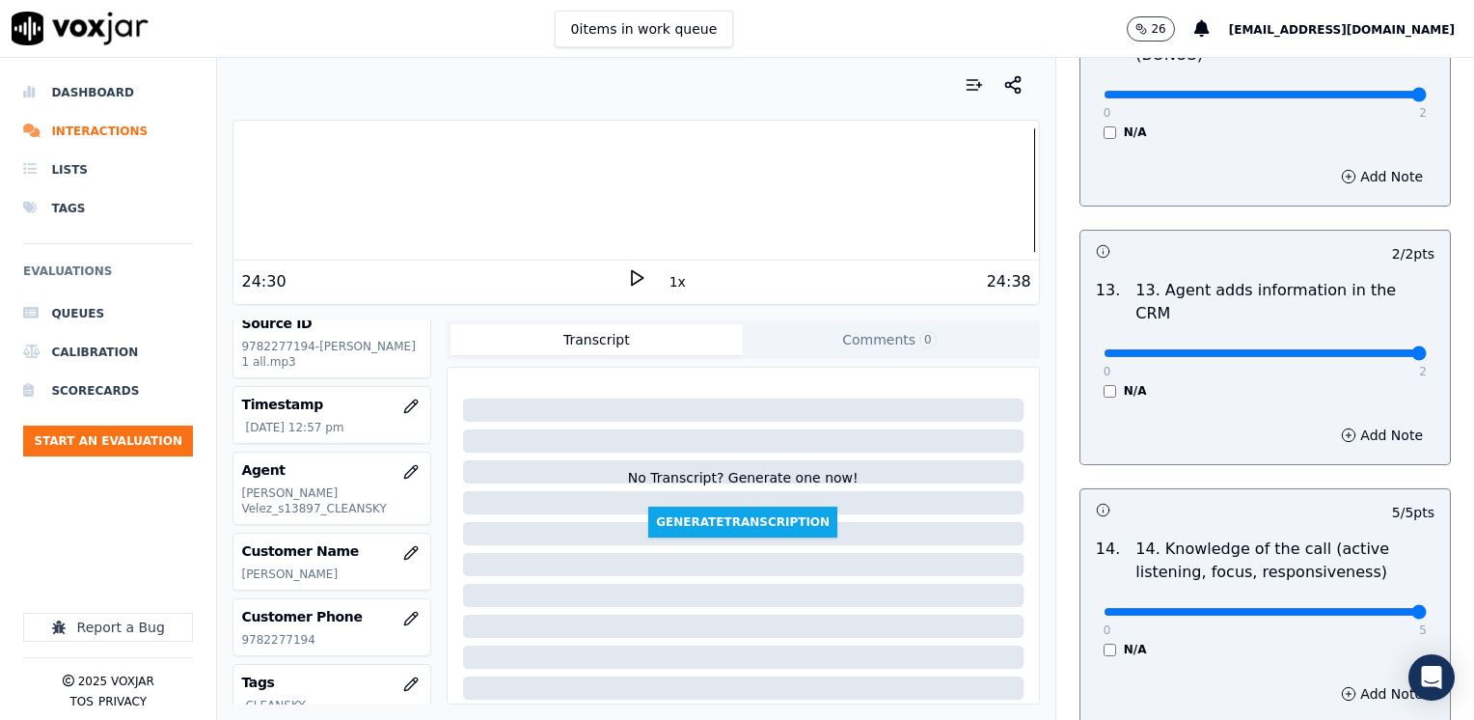
scroll to position [3438, 0]
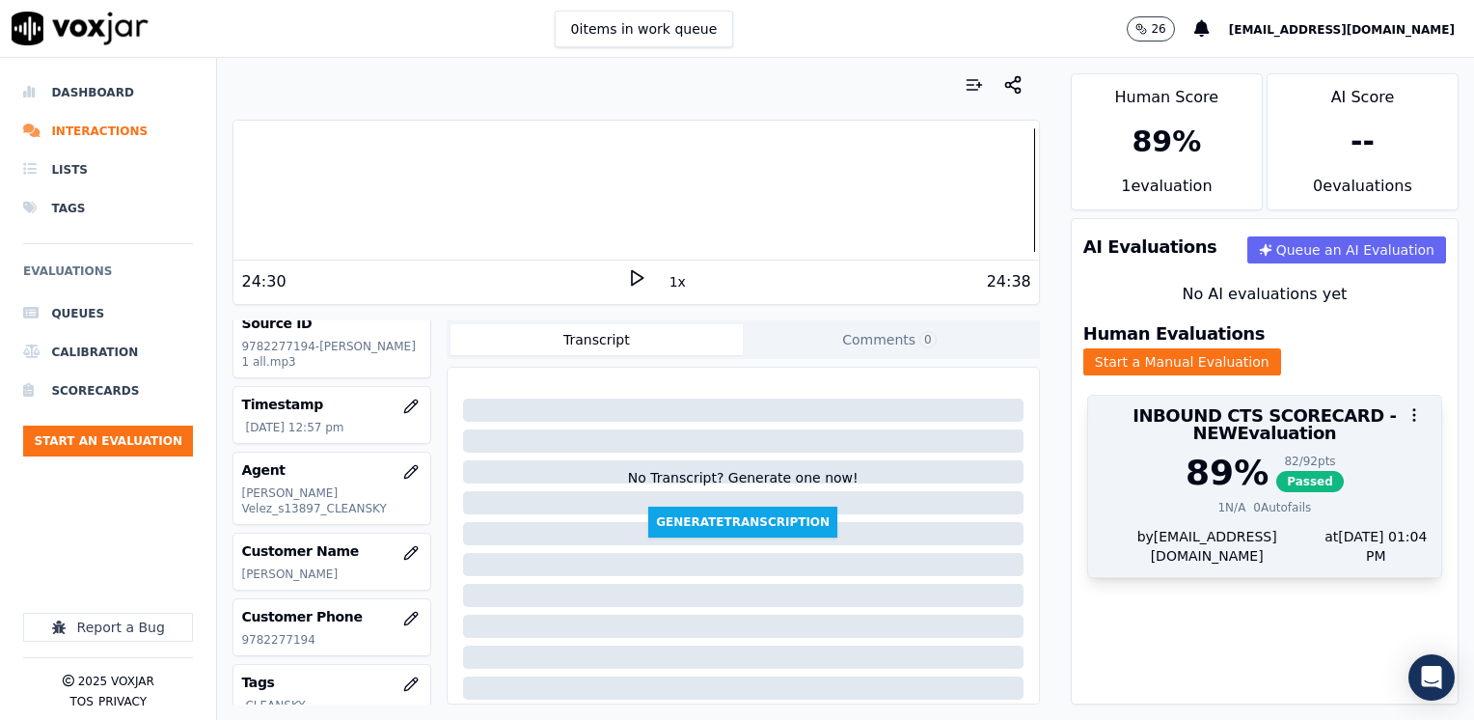
click at [1276, 453] on div "82 / 92 pts" at bounding box center [1310, 460] width 68 height 15
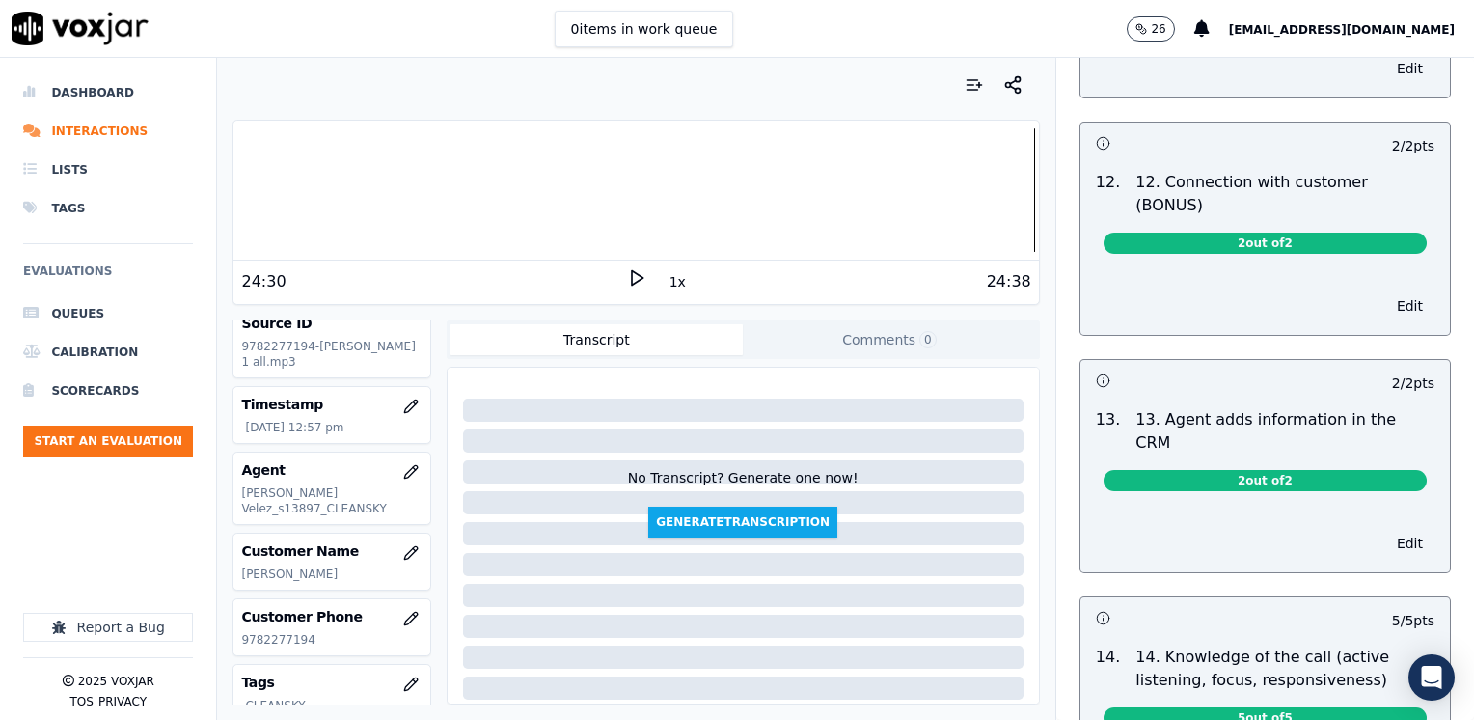
scroll to position [3089, 0]
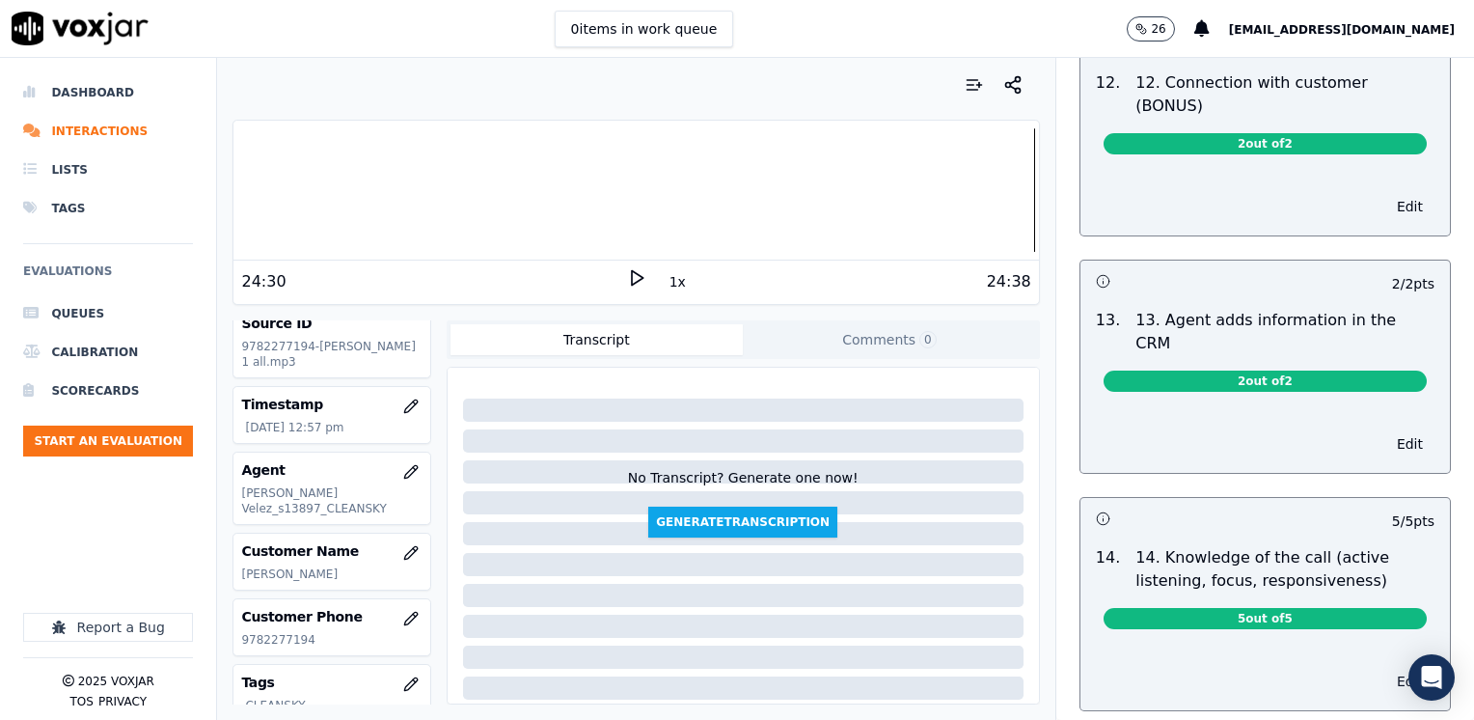
click at [1385, 667] on button "Edit" at bounding box center [1409, 680] width 49 height 27
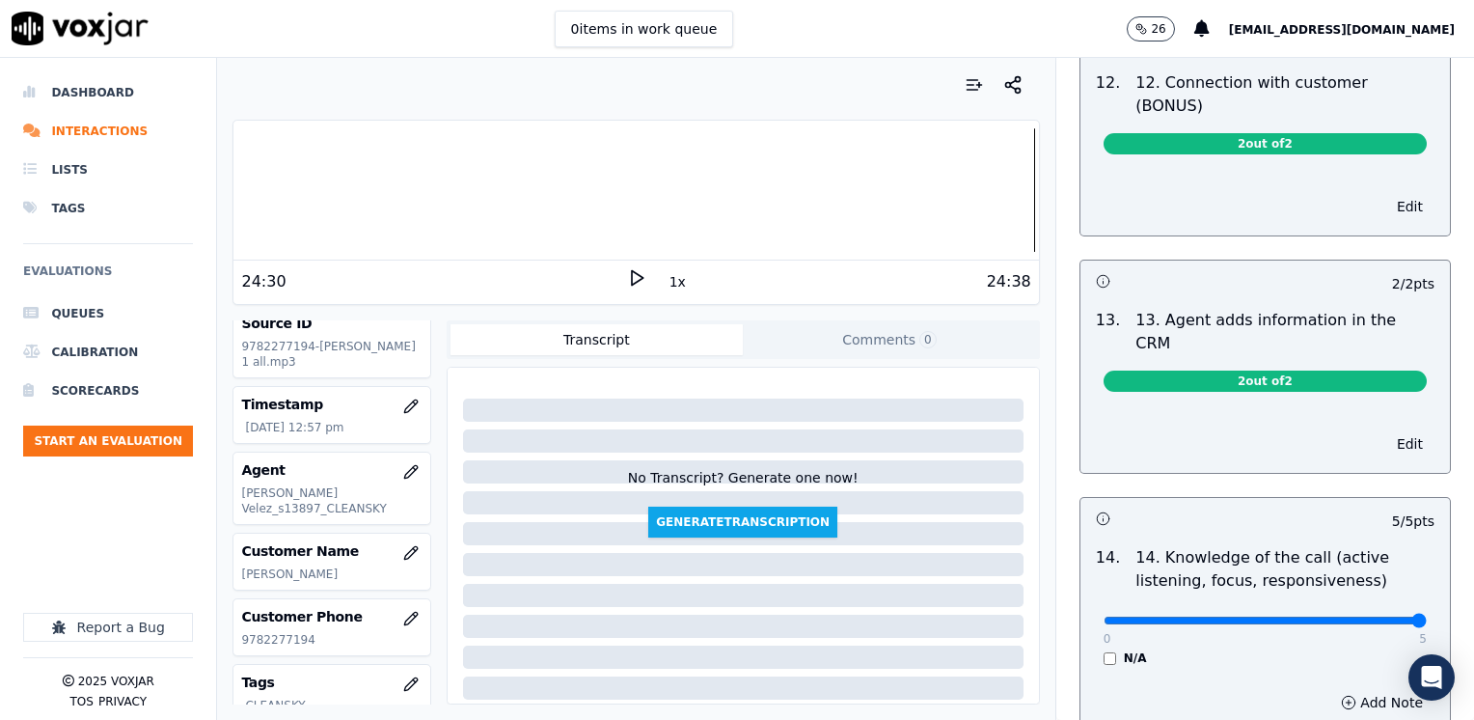
click at [1348, 616] on input "range" at bounding box center [1264, 620] width 323 height 8
type input "4"
click at [1333, 616] on input "range" at bounding box center [1264, 620] width 323 height 8
click at [1358, 689] on button "Add Note" at bounding box center [1381, 702] width 105 height 27
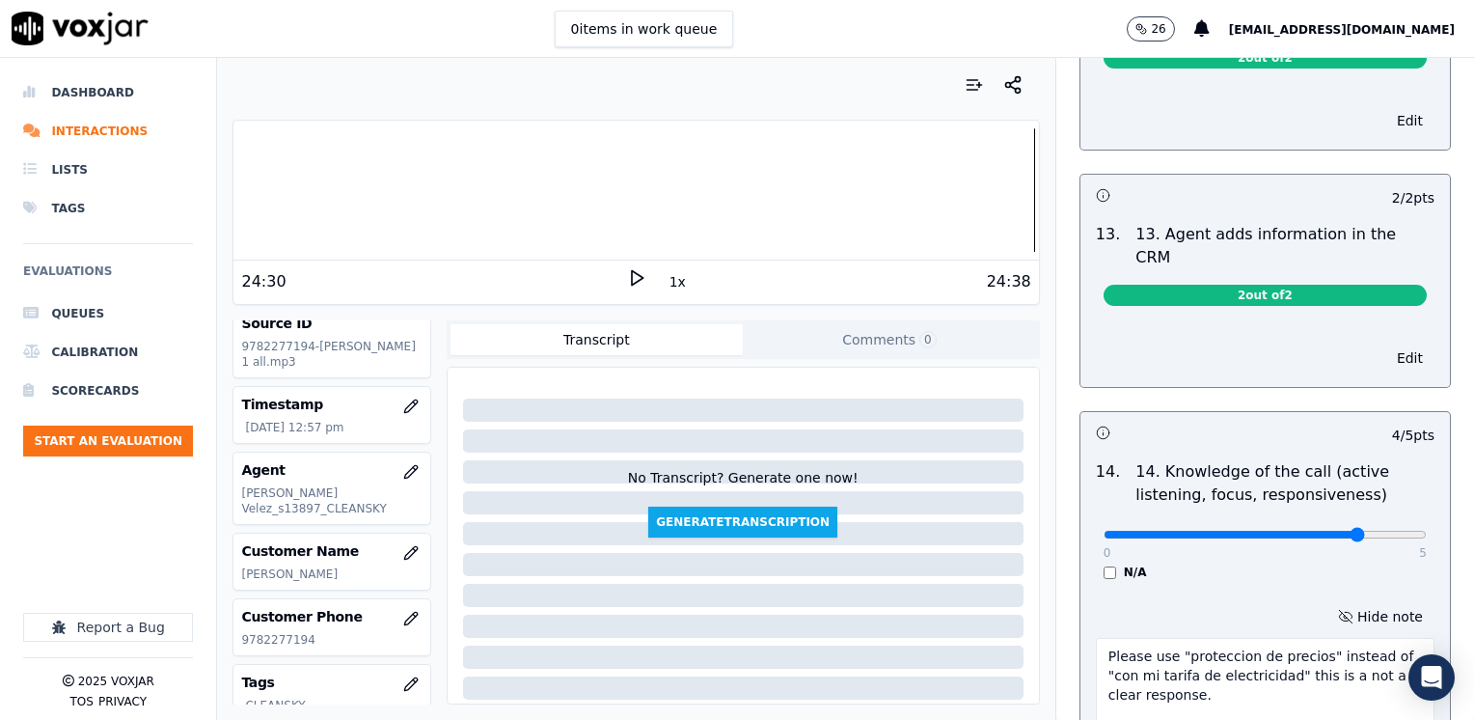
scroll to position [3263, 0]
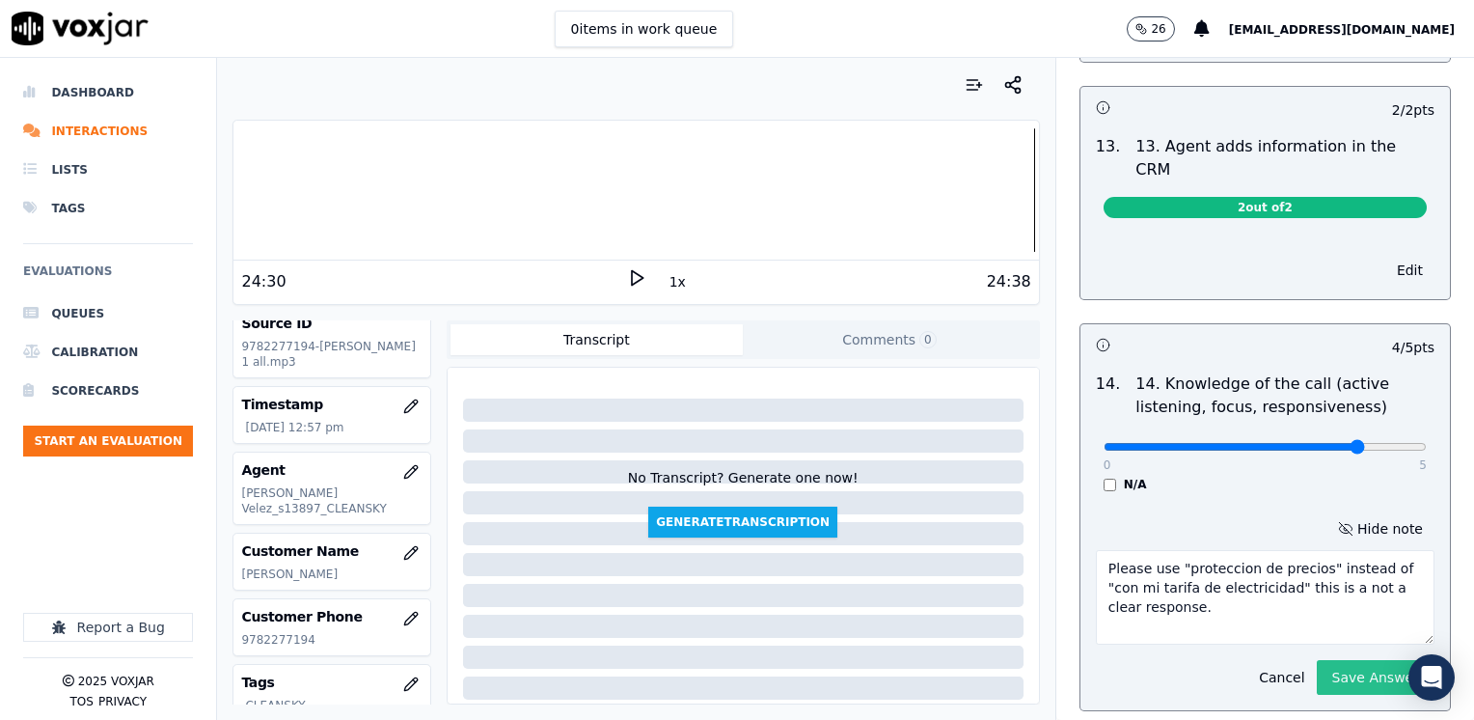
type textarea "Please use "proteccion de precios" instead of "con mi tarifa de electricidad" t…"
click at [1356, 660] on button "Save Answer" at bounding box center [1376, 677] width 118 height 35
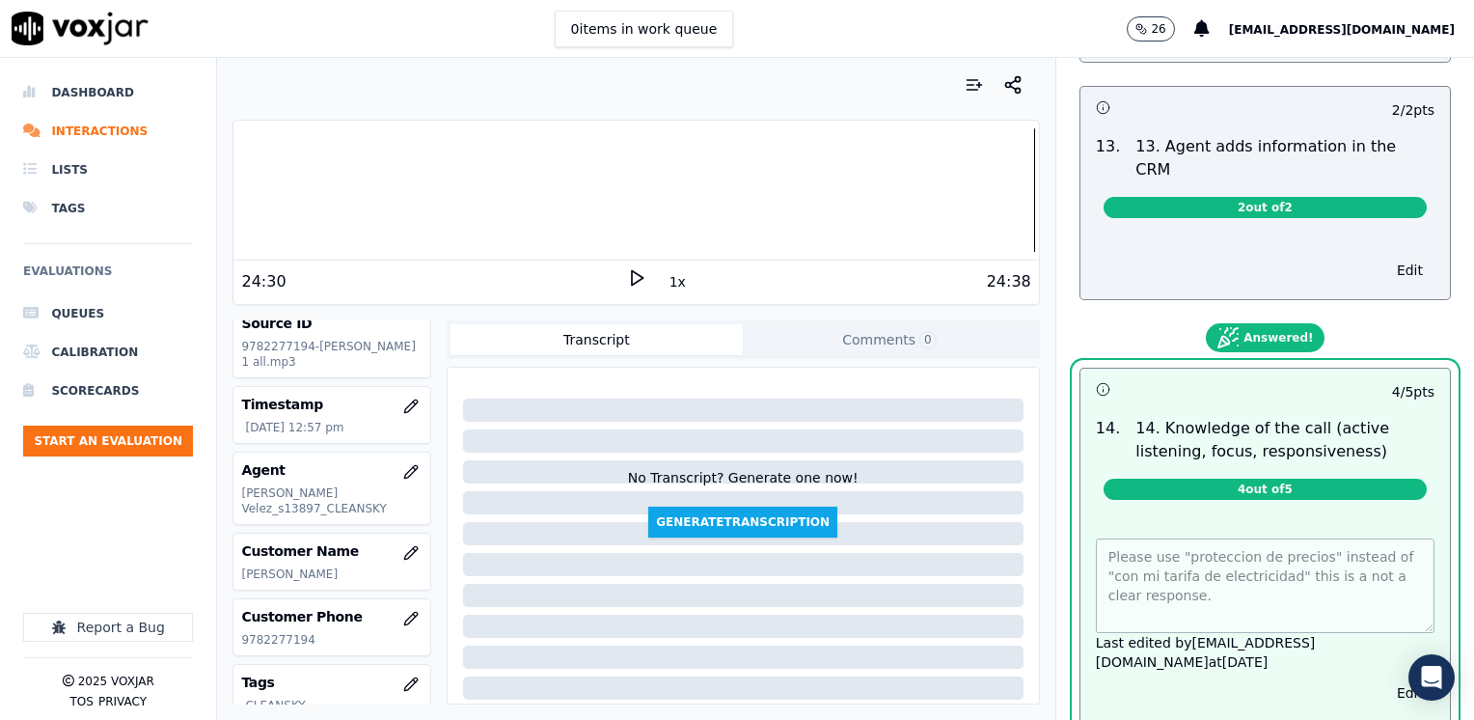
scroll to position [3229, 0]
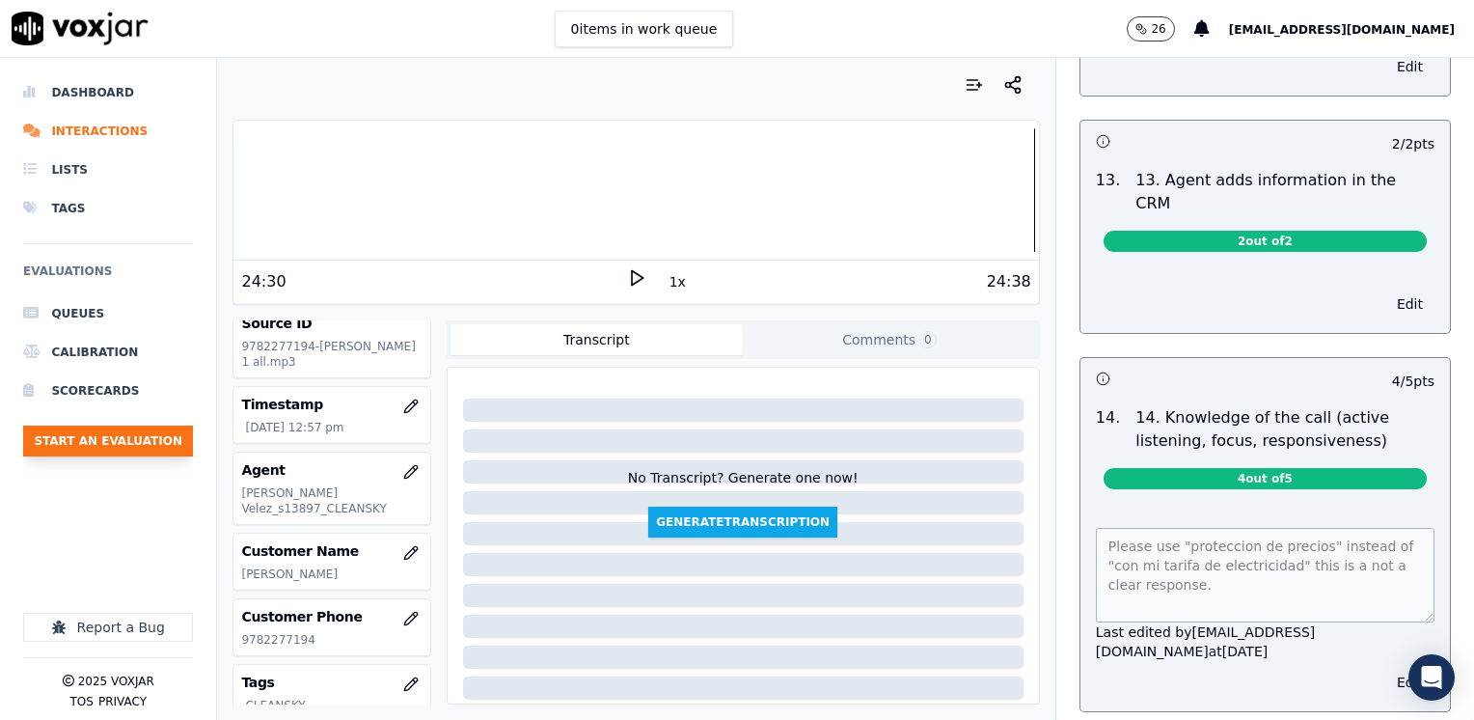
click at [144, 442] on button "Start an Evaluation" at bounding box center [108, 440] width 170 height 31
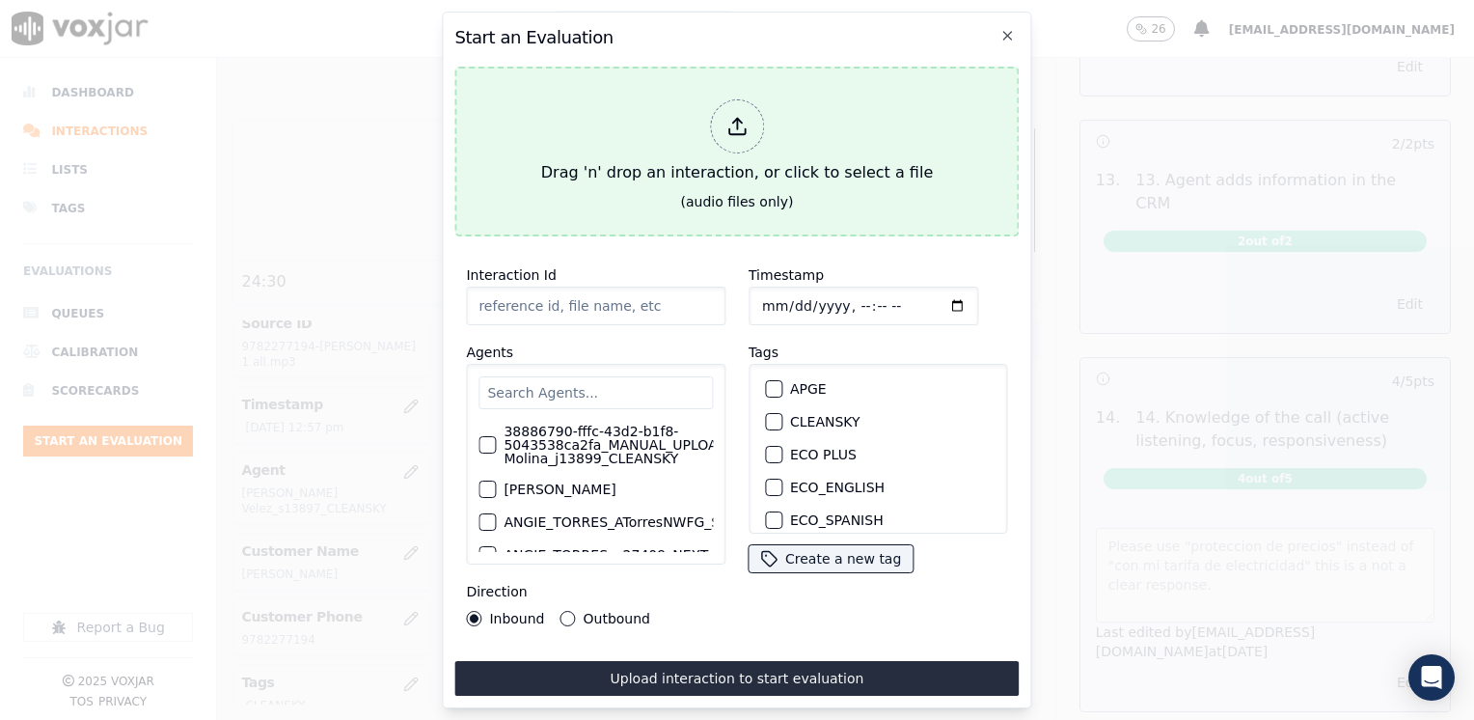
click at [733, 130] on div at bounding box center [737, 126] width 54 height 54
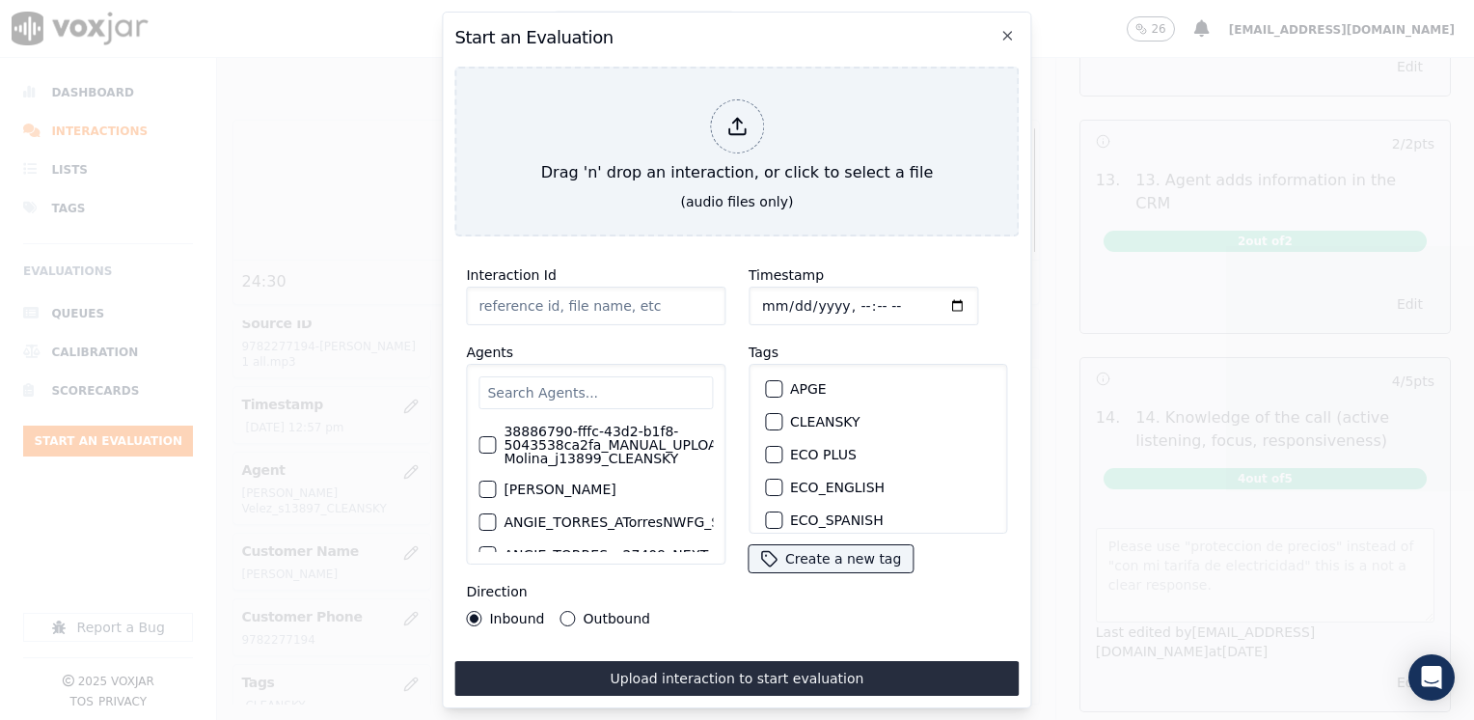
type input "20250826-101810_3056135976-[PERSON_NAME] 1 all.mp3"
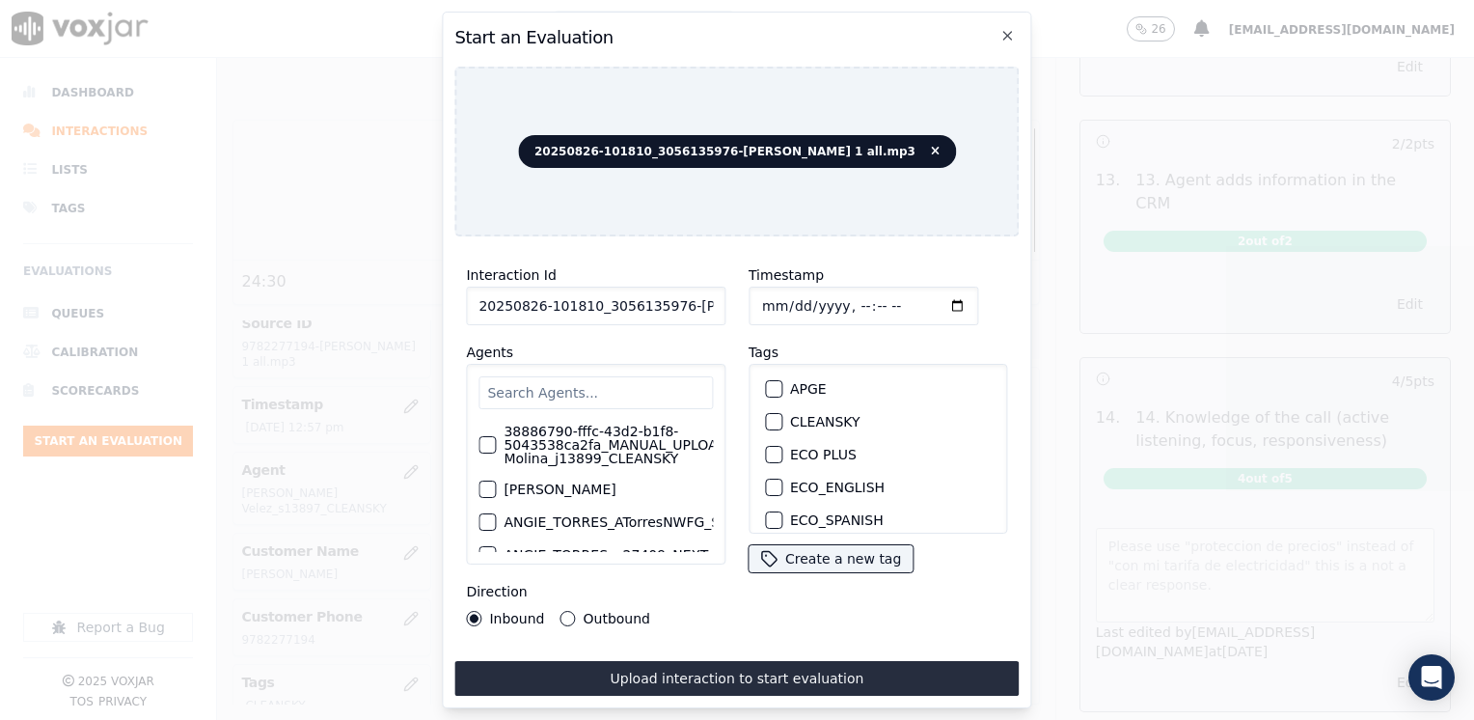
click at [661, 388] on input "text" at bounding box center [595, 392] width 234 height 33
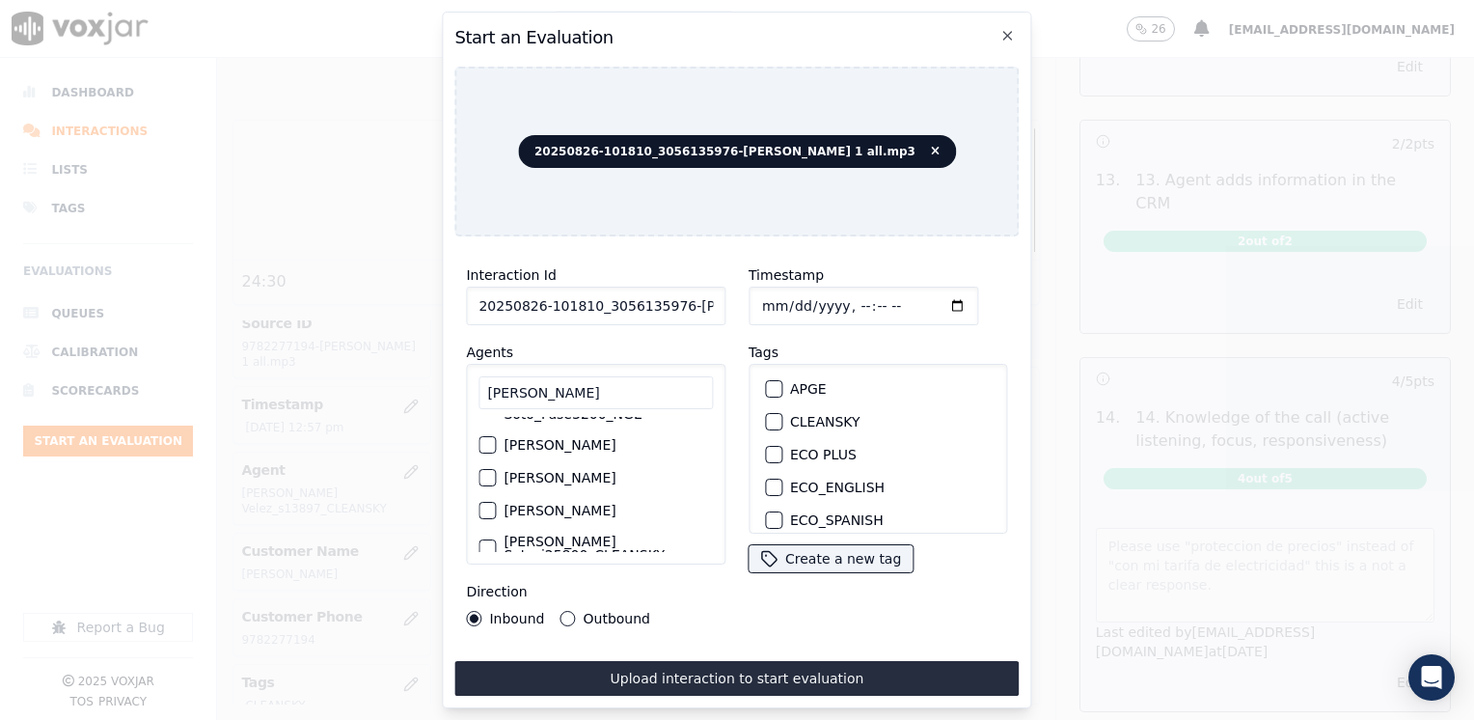
scroll to position [61, 0]
type input "[PERSON_NAME]"
click at [490, 511] on div "button" at bounding box center [486, 518] width 14 height 14
click at [766, 415] on div "button" at bounding box center [773, 422] width 14 height 14
click at [929, 302] on input "Timestamp" at bounding box center [863, 305] width 230 height 39
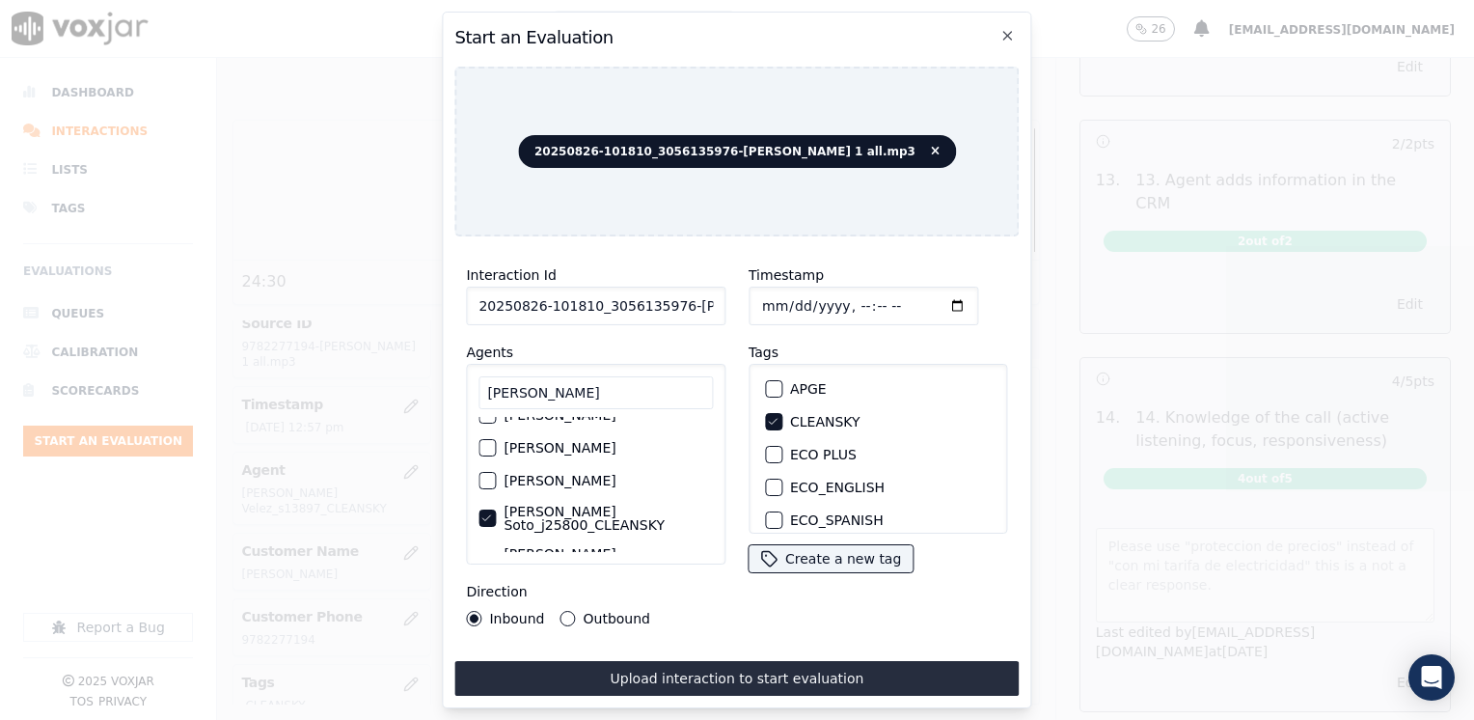
type input "[DATE]T13:07"
click at [563, 612] on button "Outbound" at bounding box center [567, 618] width 15 height 15
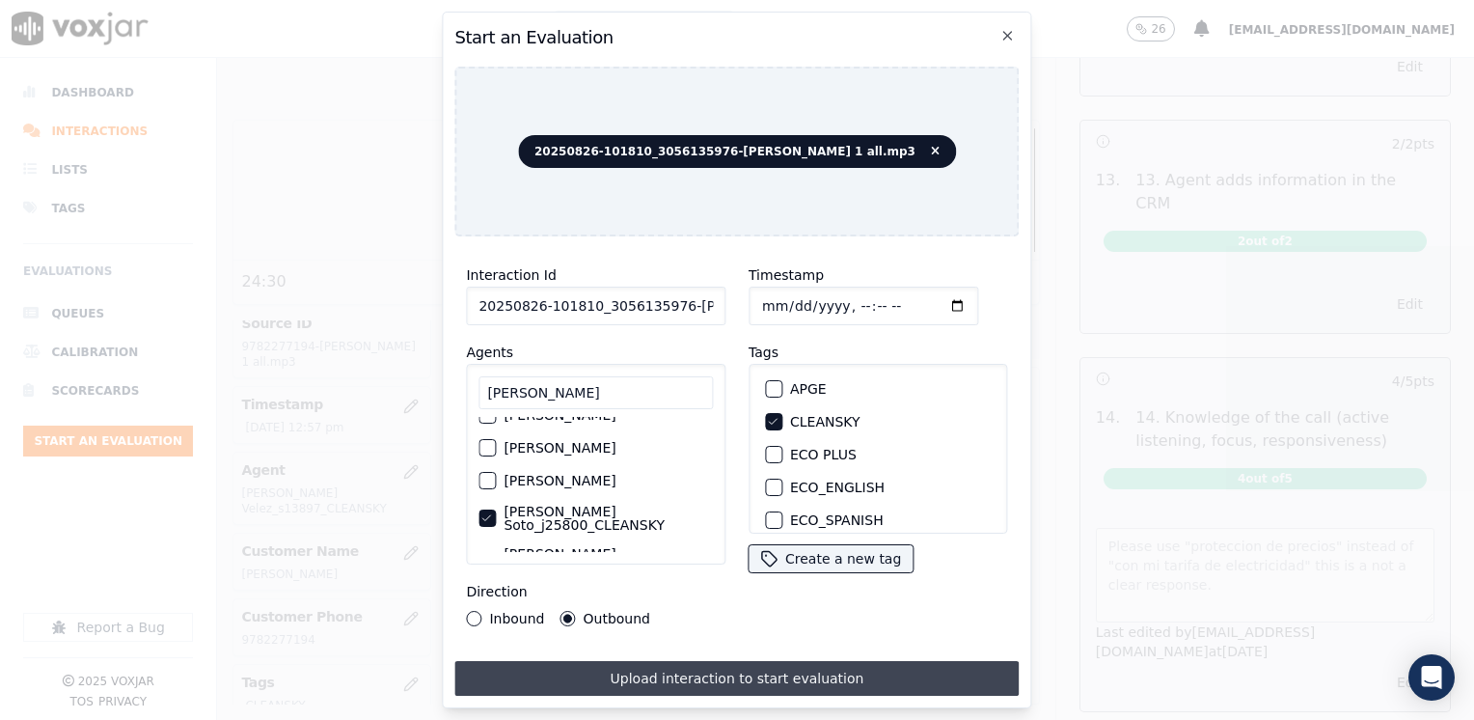
click at [768, 683] on button "Upload interaction to start evaluation" at bounding box center [736, 678] width 564 height 35
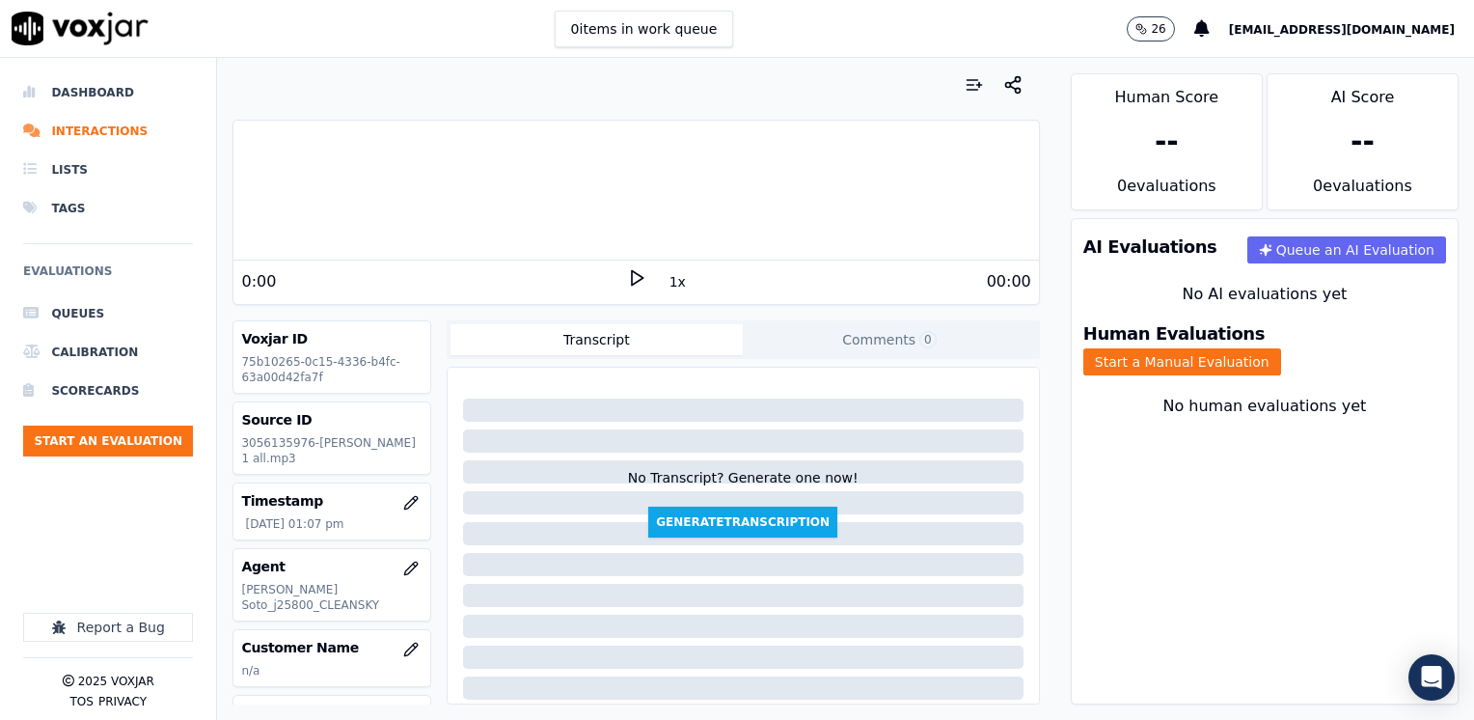
click at [632, 282] on polygon at bounding box center [638, 278] width 12 height 14
click at [632, 282] on rect at bounding box center [633, 277] width 3 height 13
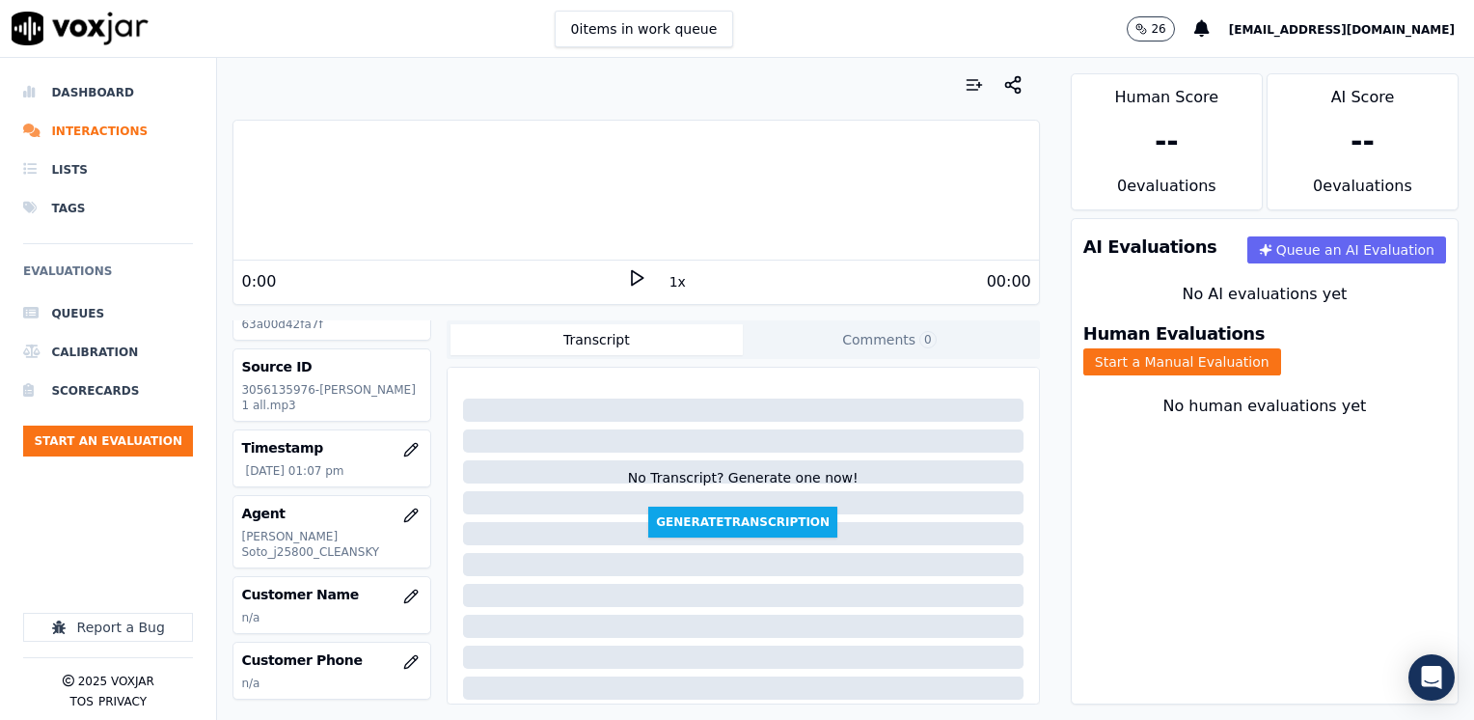
scroll to position [96, 0]
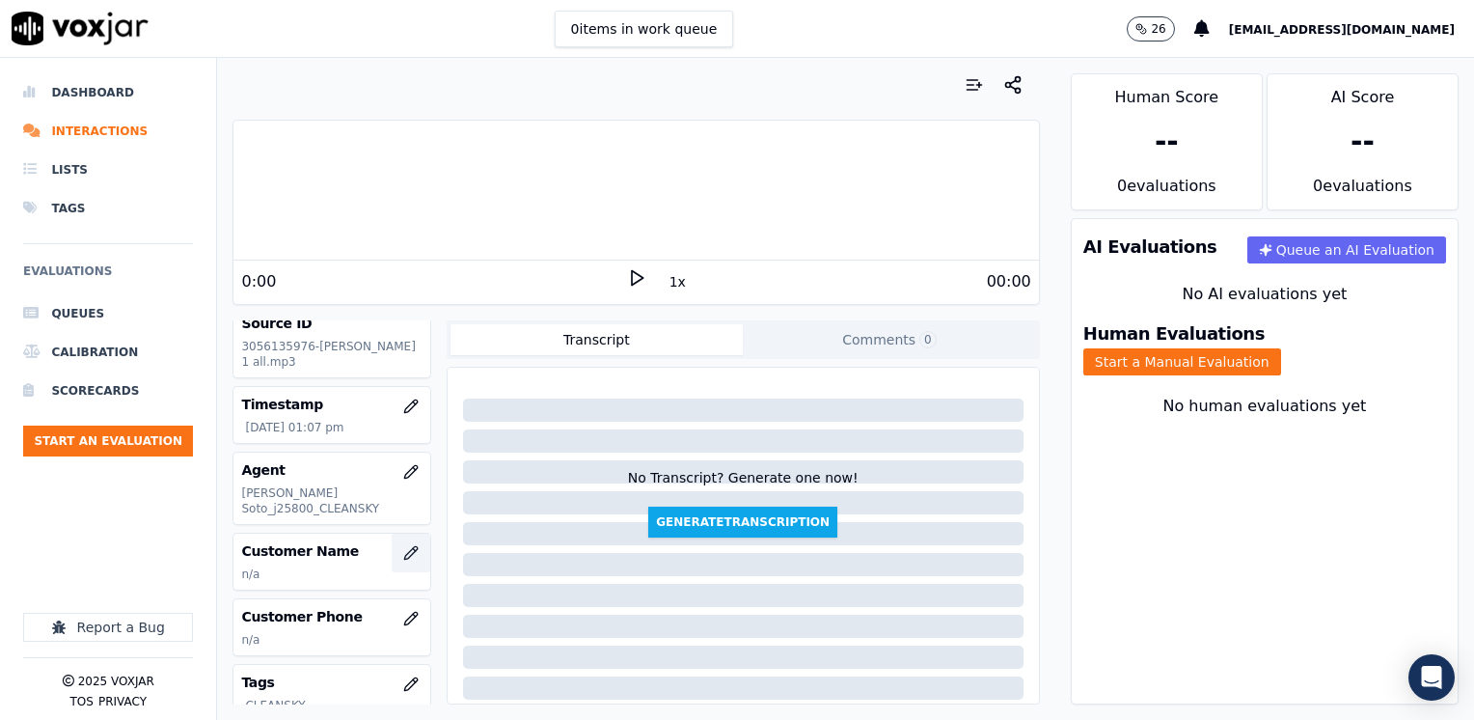
click at [394, 550] on button "button" at bounding box center [411, 552] width 39 height 39
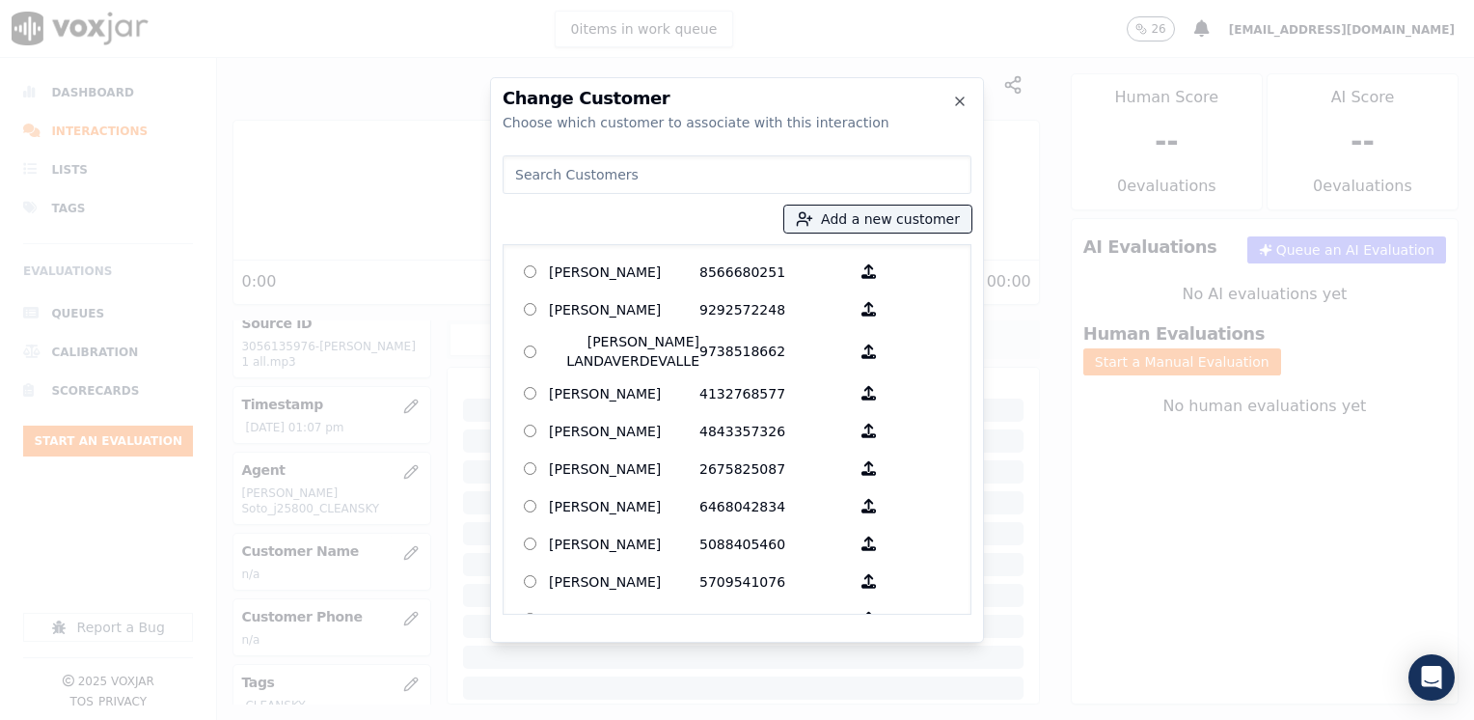
click at [725, 183] on input at bounding box center [737, 174] width 469 height 39
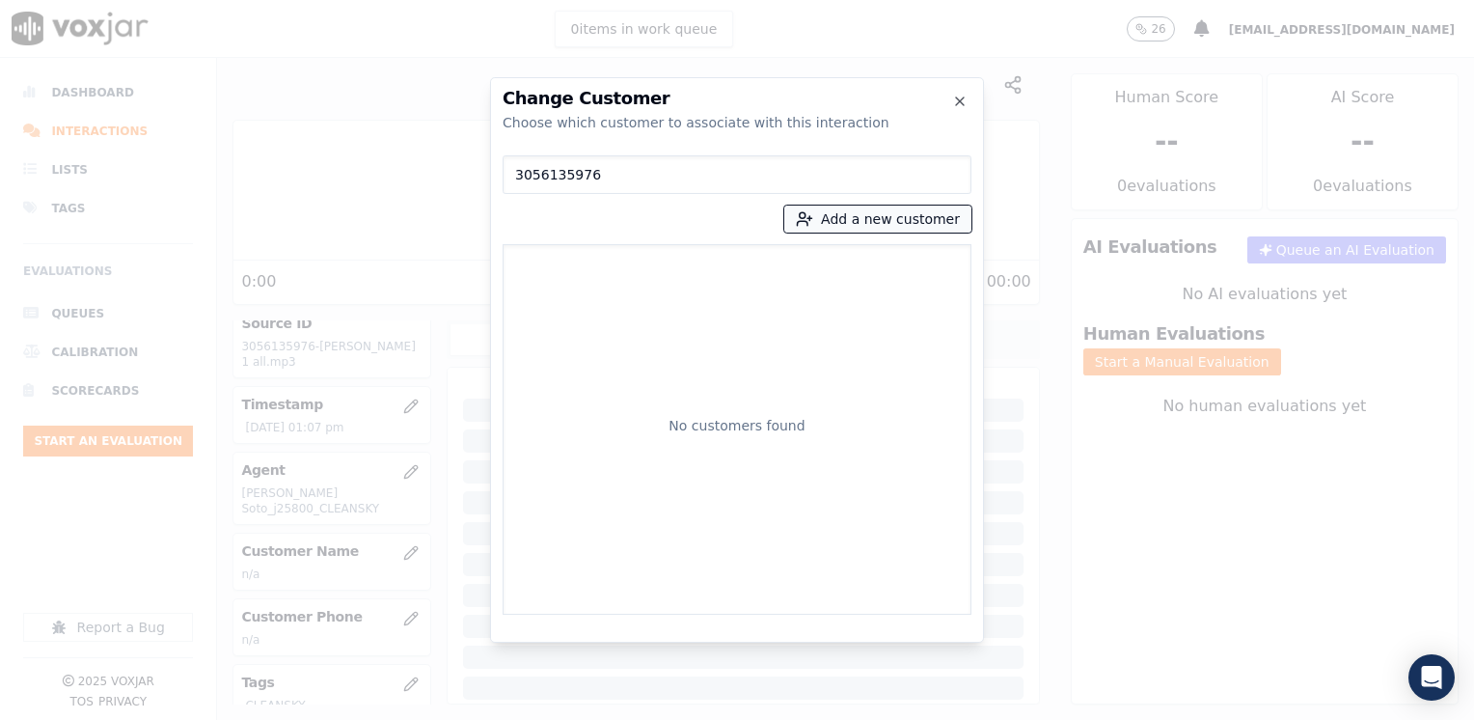
type input "3056135976"
click at [896, 219] on button "Add a new customer" at bounding box center [877, 218] width 187 height 27
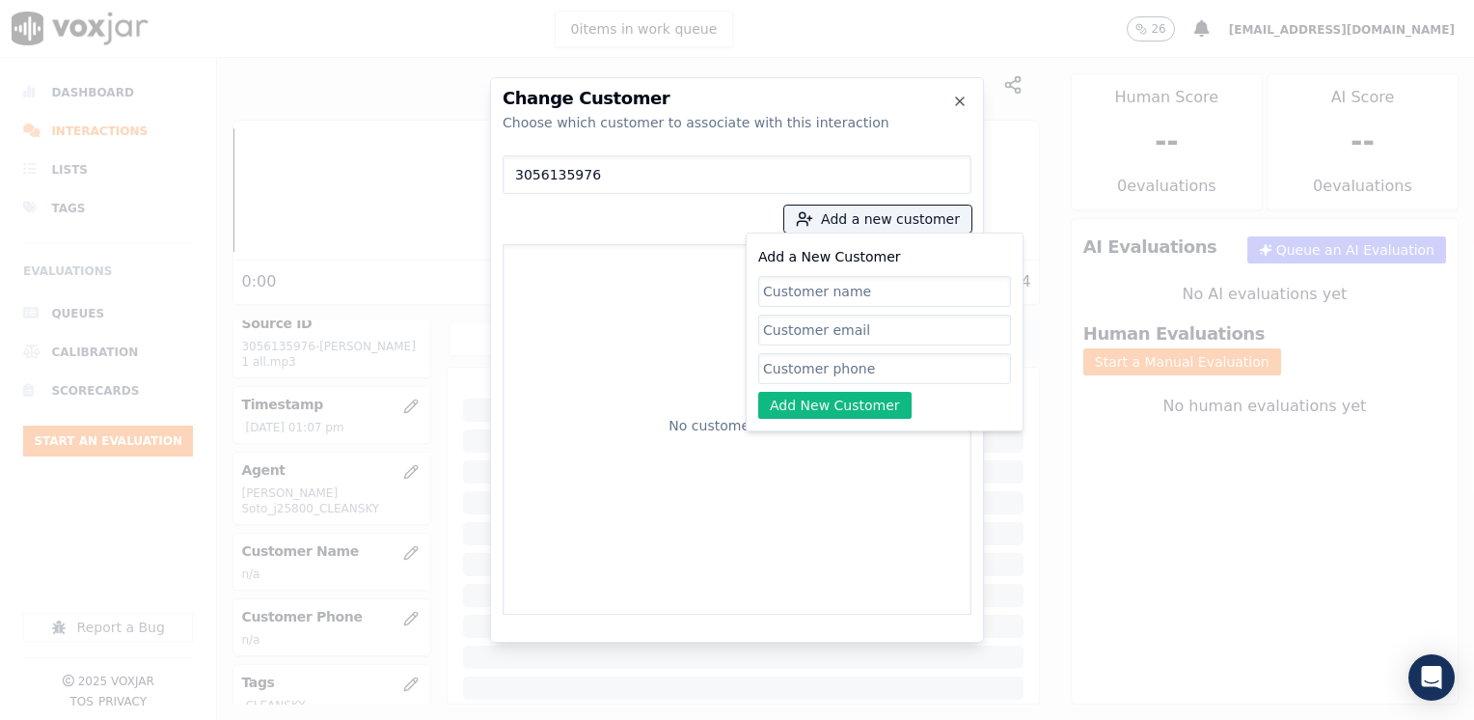
click at [860, 372] on input "Add a New Customer" at bounding box center [884, 368] width 253 height 31
paste input "3056135976"
type input "3056135976"
click at [911, 281] on input "Add a New Customer" at bounding box center [884, 291] width 253 height 31
paste input "[PERSON_NAME]"
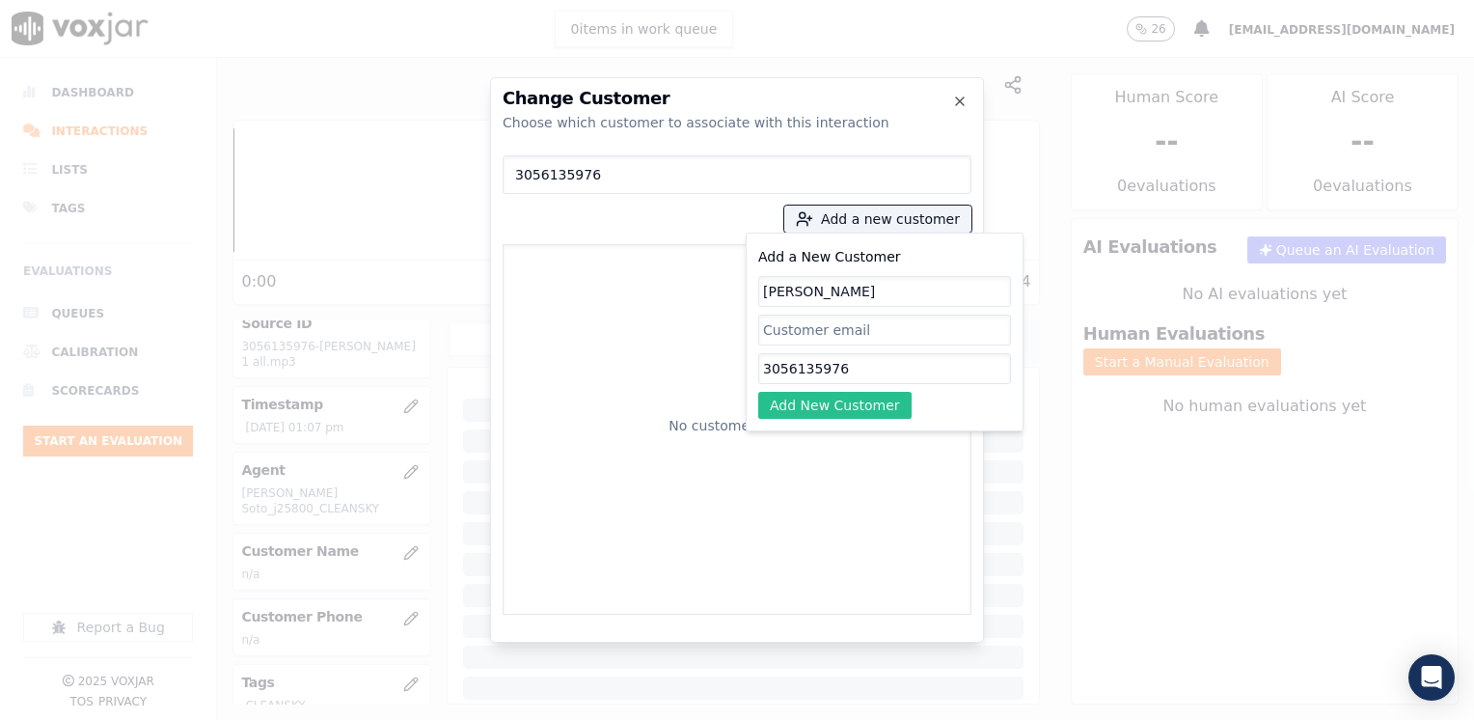
type input "[PERSON_NAME]"
click at [869, 394] on button "Add New Customer" at bounding box center [834, 405] width 153 height 27
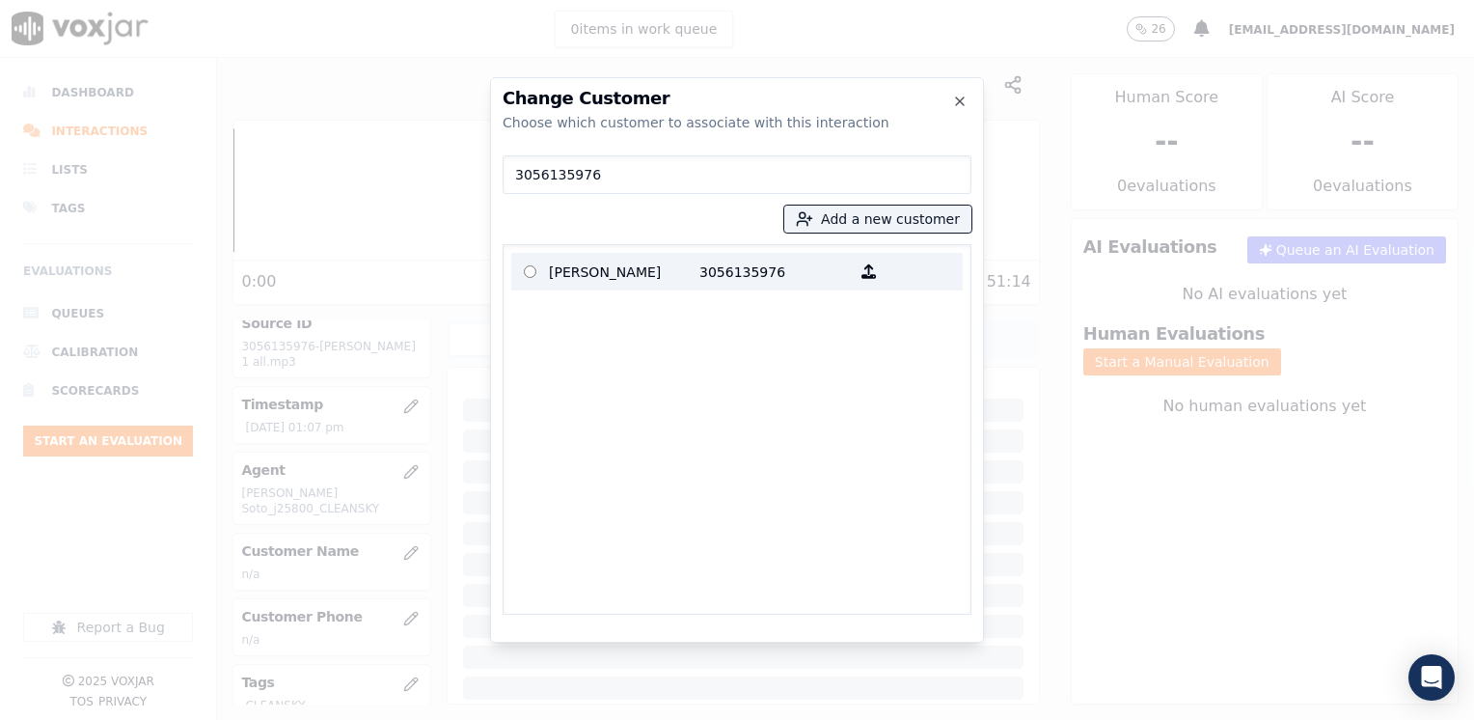
click at [707, 267] on p "3056135976" at bounding box center [774, 272] width 150 height 30
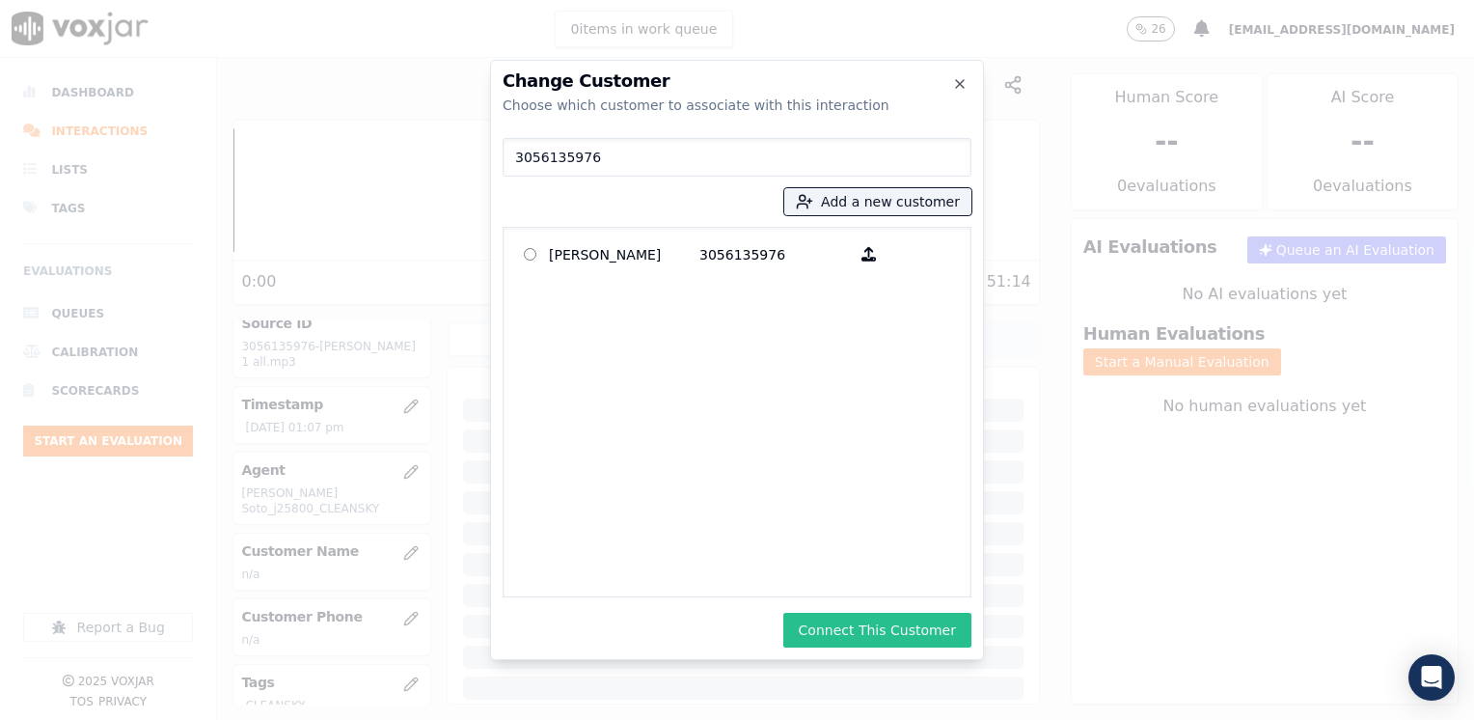
click at [919, 642] on button "Connect This Customer" at bounding box center [877, 629] width 188 height 35
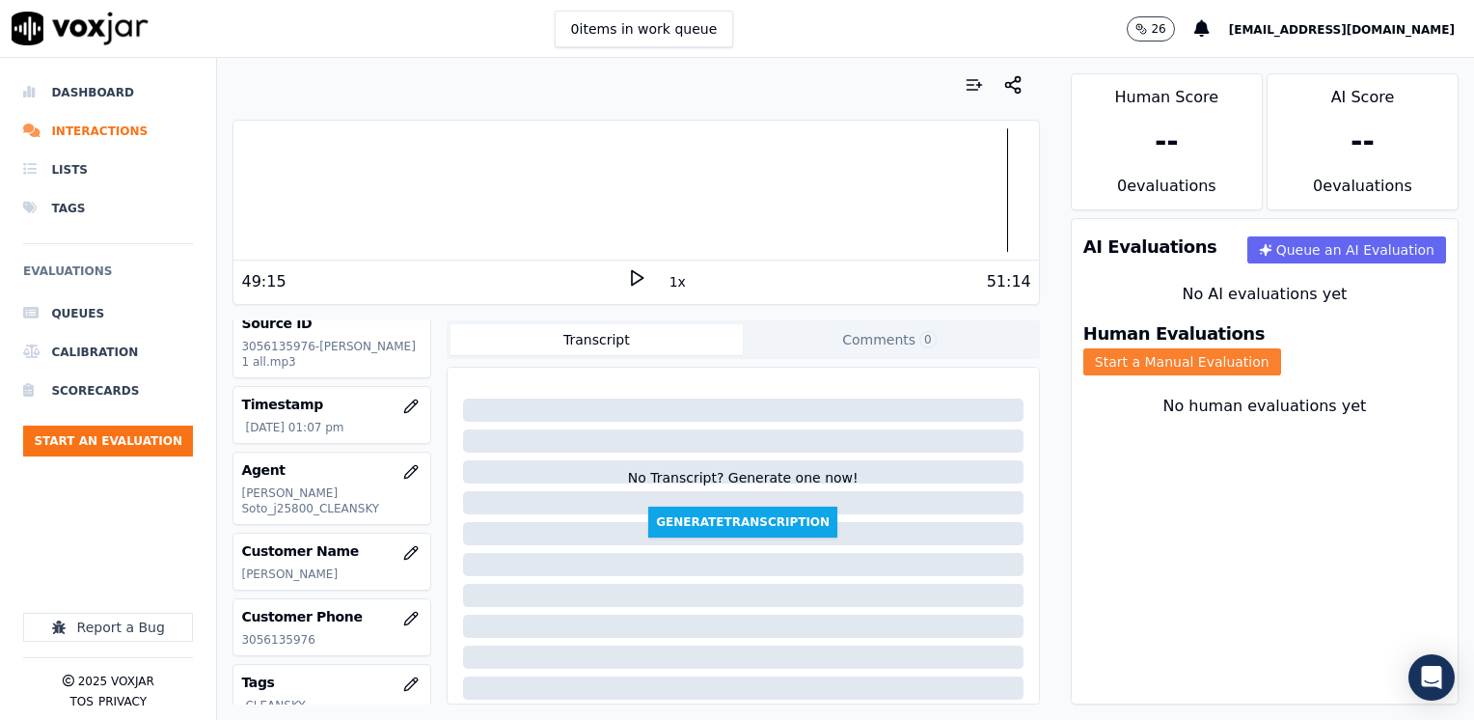
click at [1281, 355] on button "Start a Manual Evaluation" at bounding box center [1182, 361] width 198 height 27
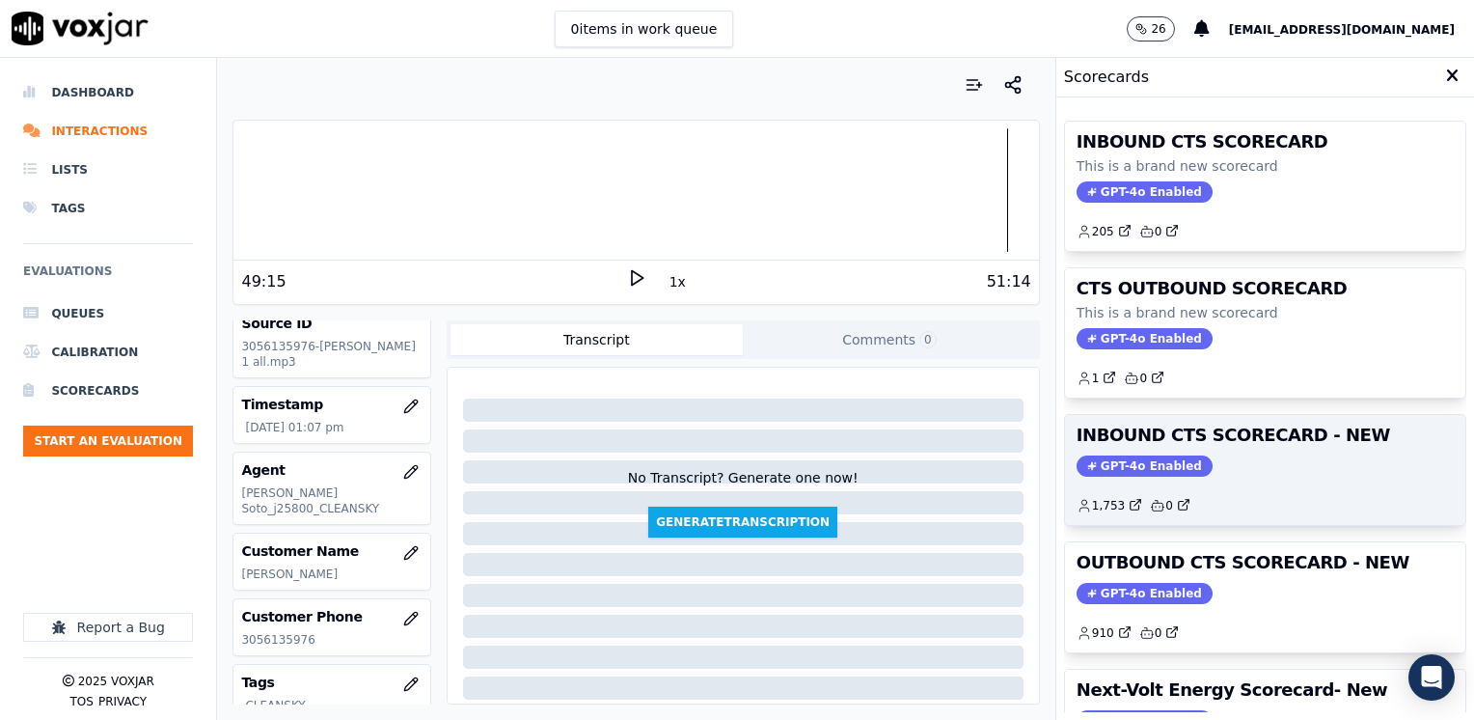
click at [1118, 460] on span "GPT-4o Enabled" at bounding box center [1144, 465] width 136 height 21
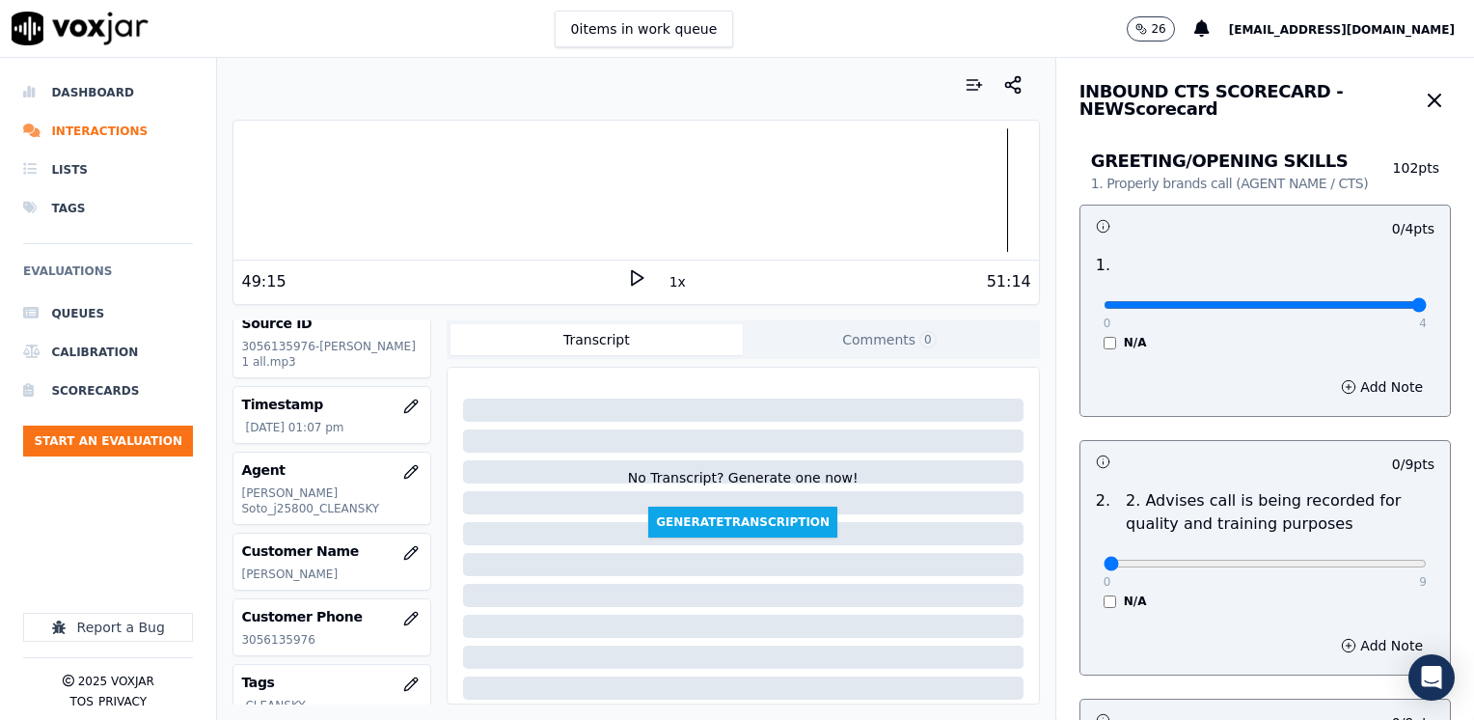
drag, startPoint x: 1092, startPoint y: 305, endPoint x: 1473, endPoint y: 359, distance: 384.8
type input "4"
click at [1427, 309] on input "range" at bounding box center [1264, 305] width 323 height 8
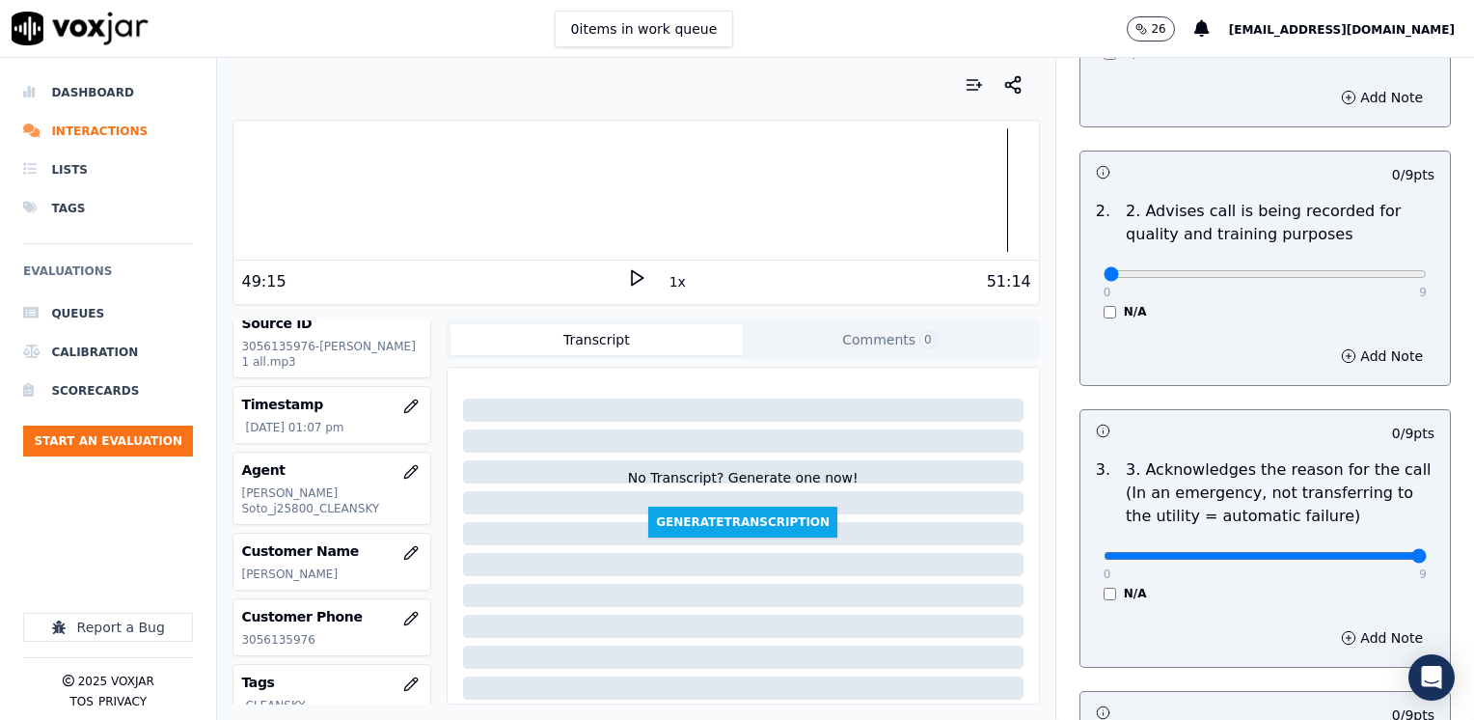
drag, startPoint x: 1088, startPoint y: 551, endPoint x: 1477, endPoint y: 548, distance: 388.7
type input "9"
click at [1427, 19] on input "range" at bounding box center [1264, 16] width 323 height 8
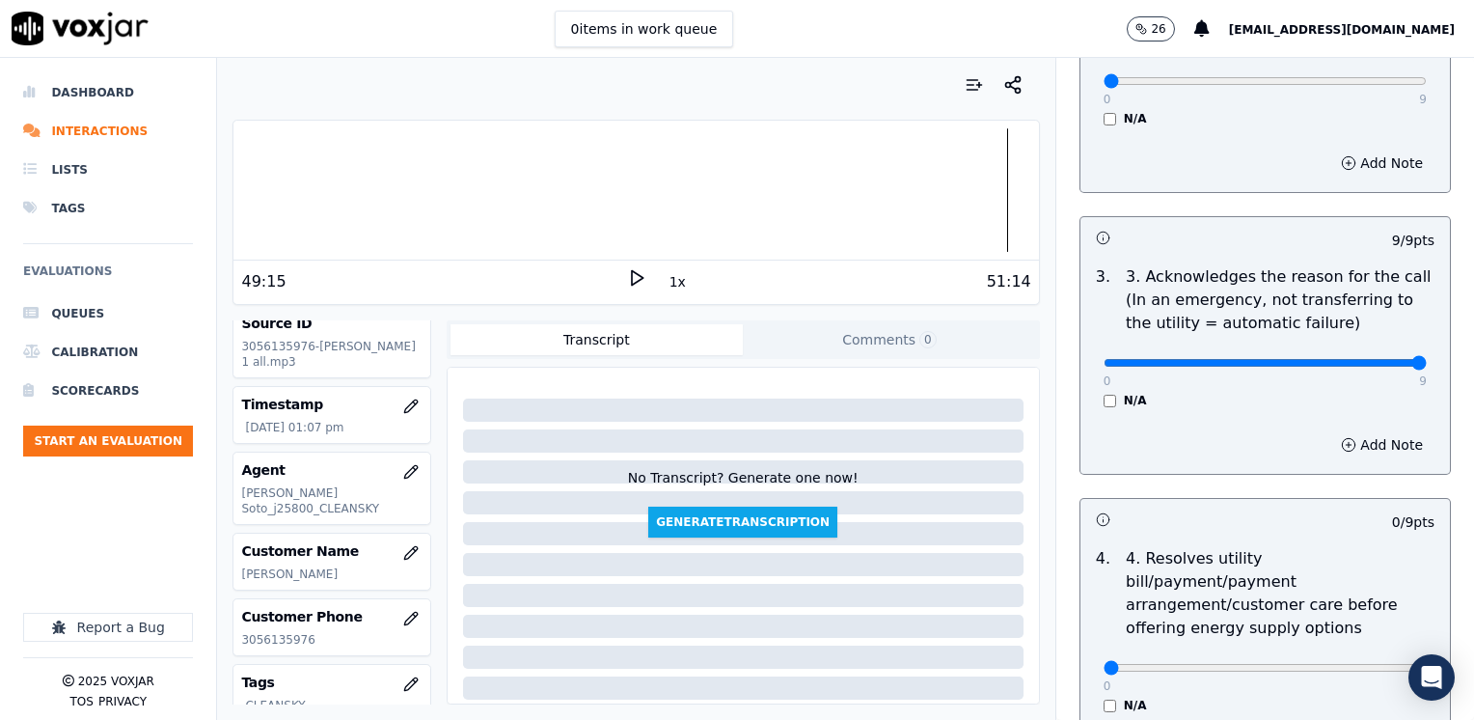
scroll to position [675, 0]
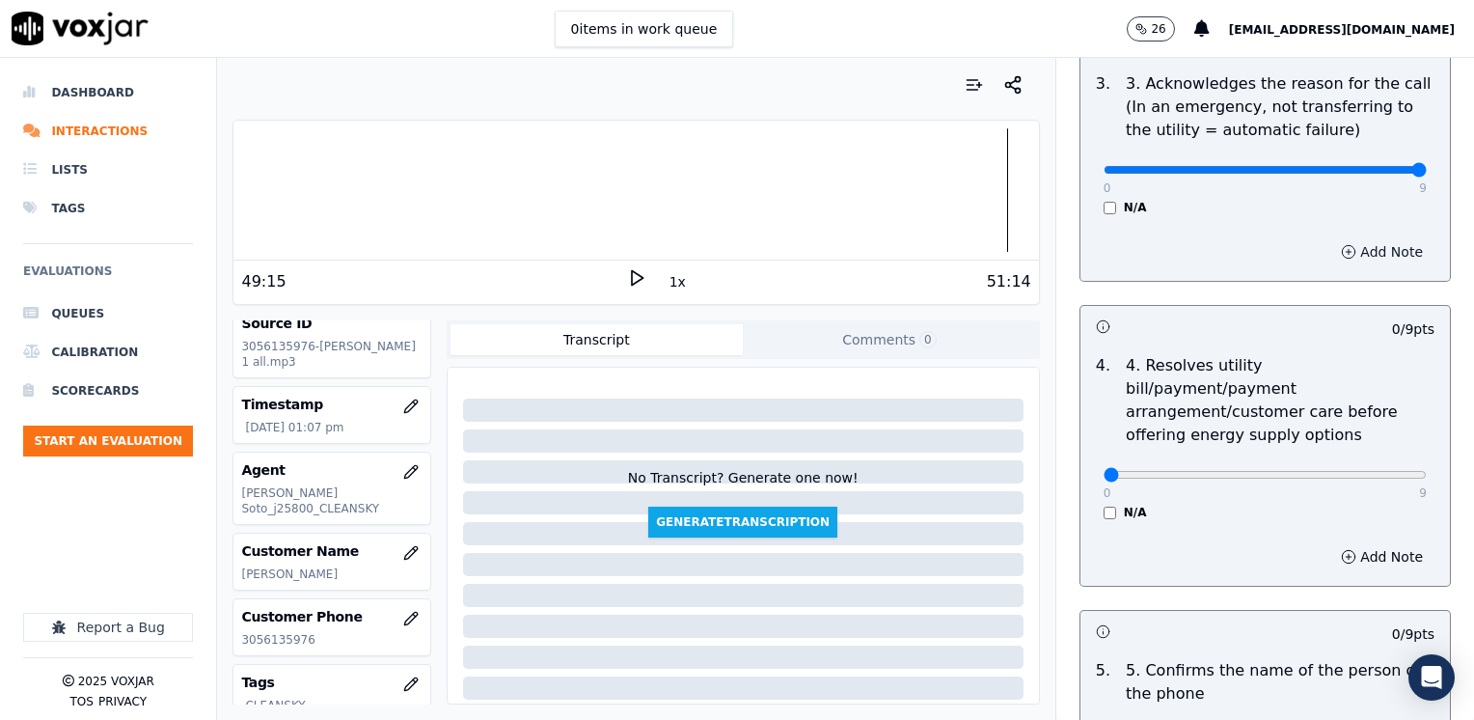
click at [1358, 244] on button "Add Note" at bounding box center [1381, 251] width 105 height 27
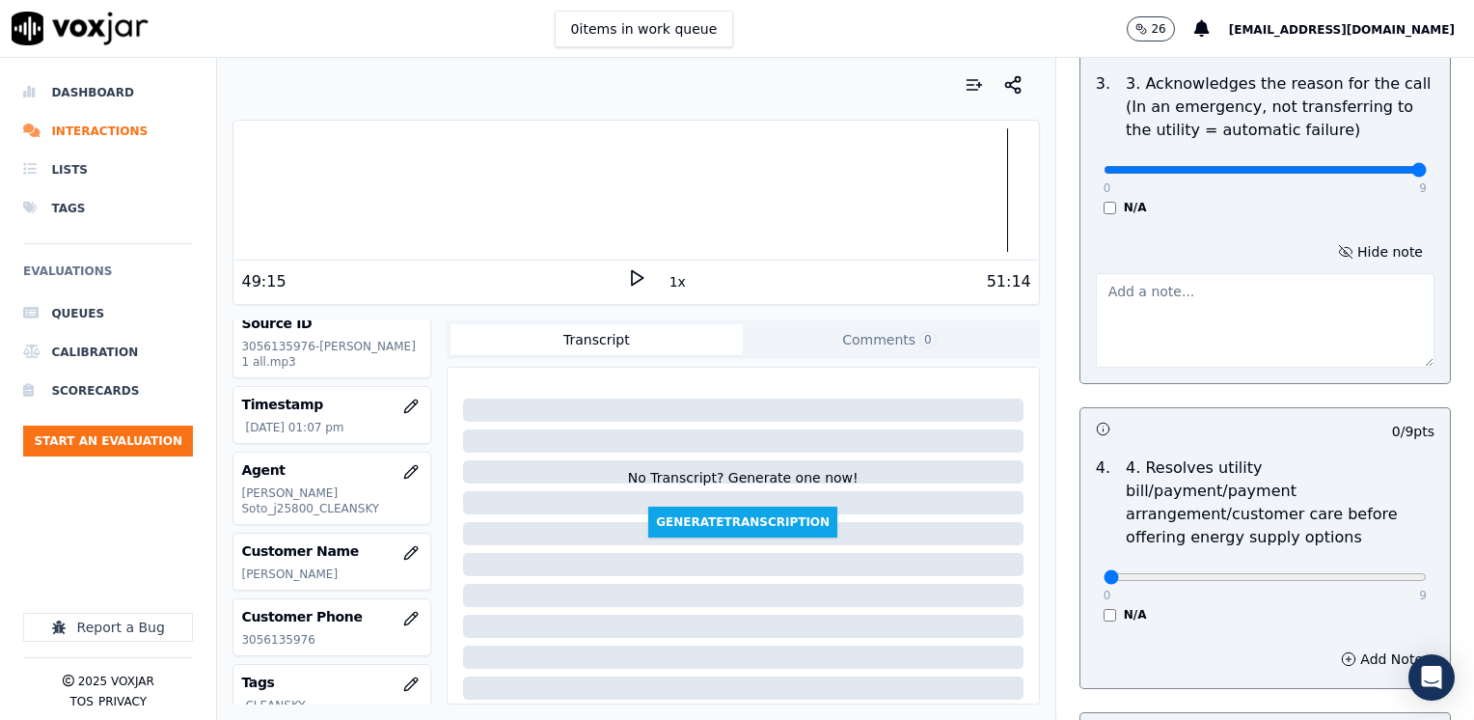
click at [1204, 322] on textarea at bounding box center [1265, 320] width 339 height 95
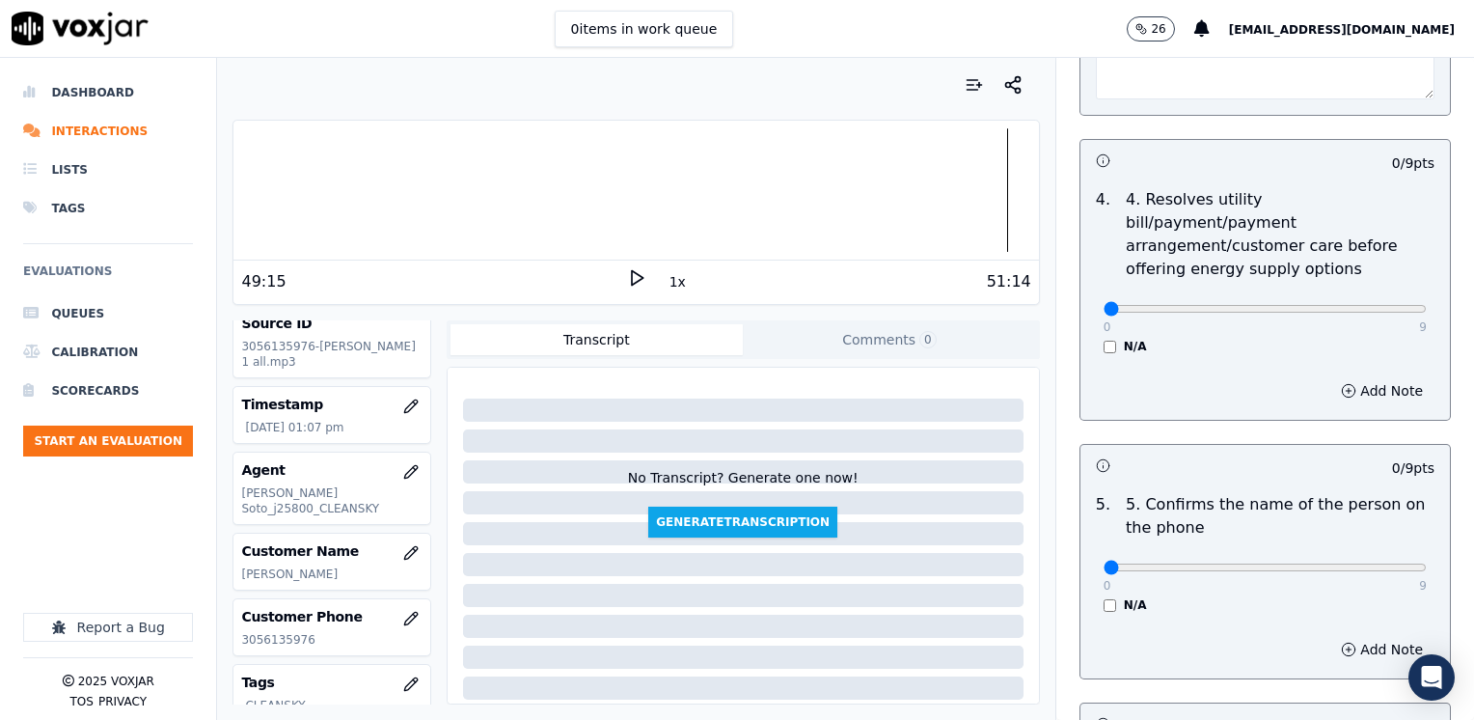
scroll to position [965, 0]
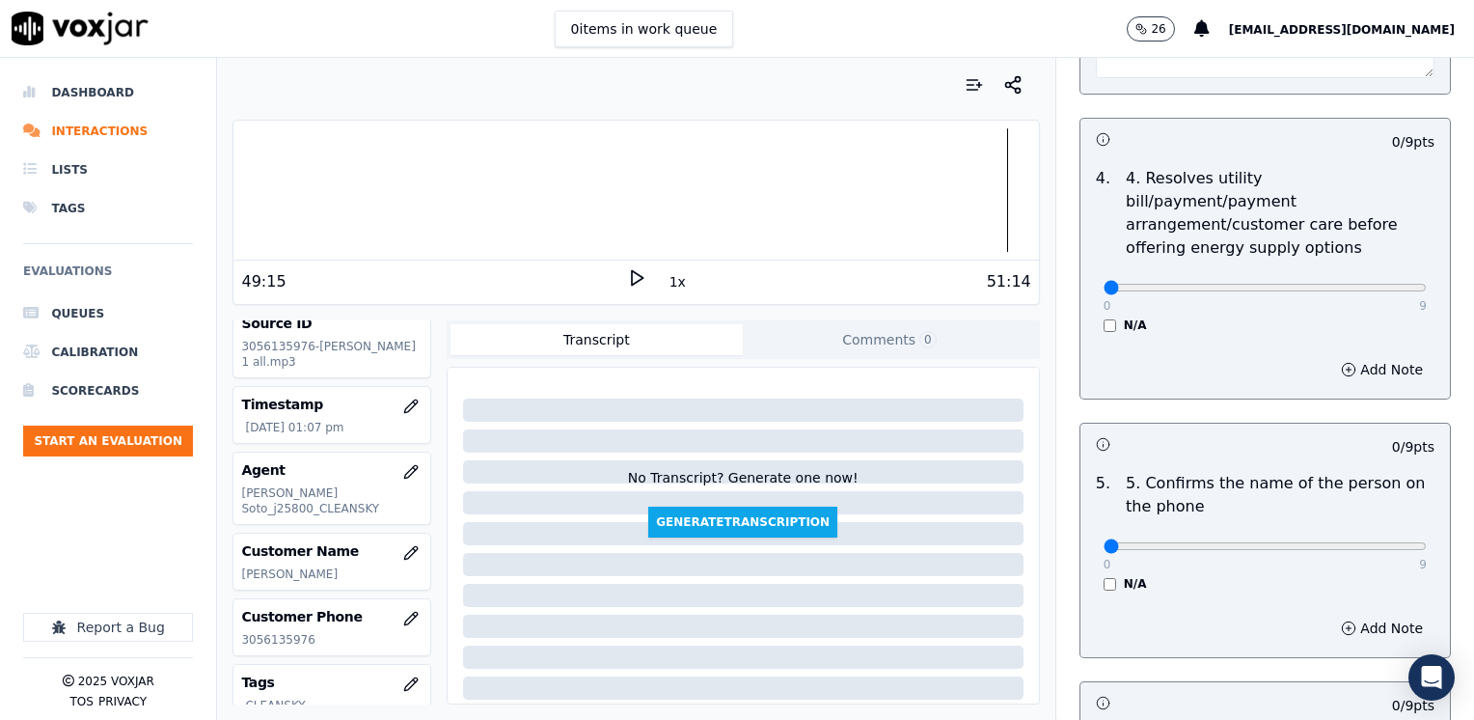
type textarea "[PERSON_NAME] said he has not received his gas bill since [DATE]"
drag, startPoint x: 1088, startPoint y: 527, endPoint x: 1473, endPoint y: 519, distance: 384.9
type input "9"
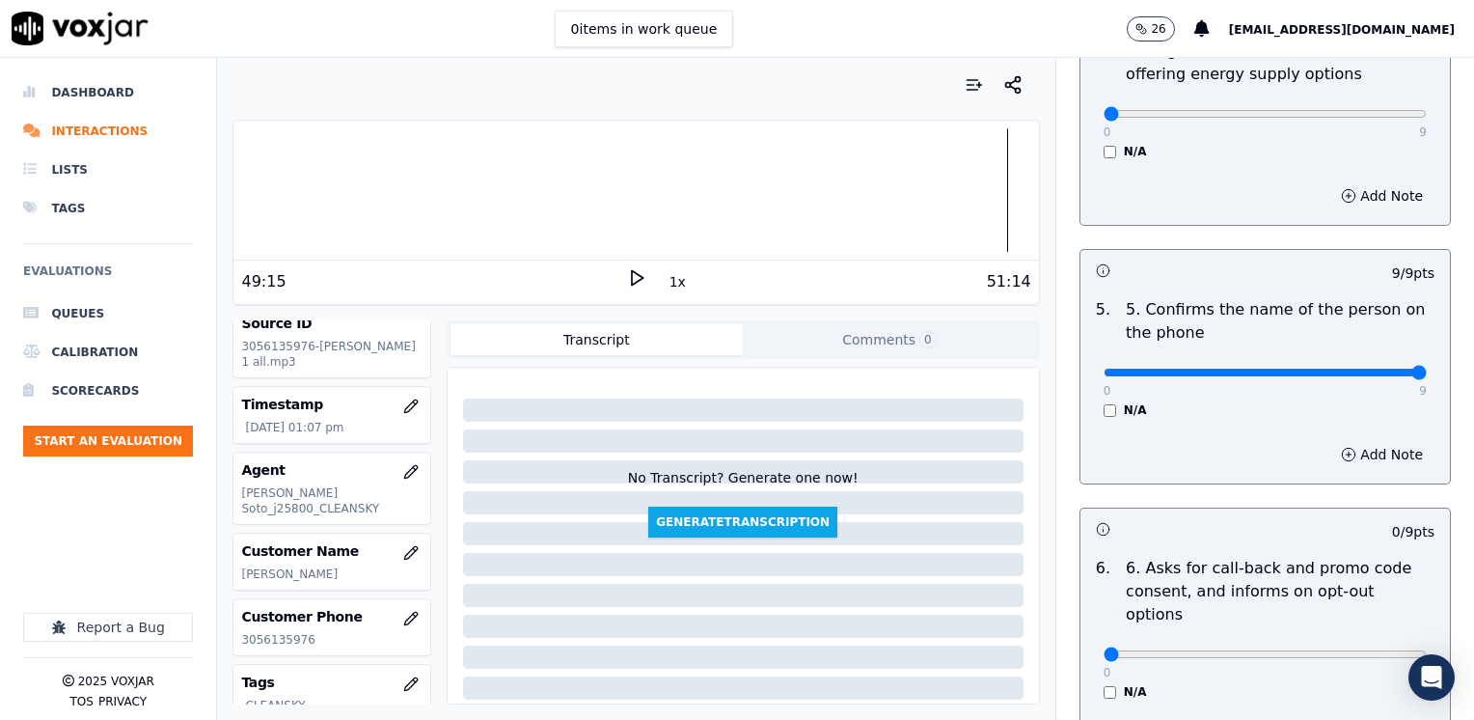
scroll to position [1350, 0]
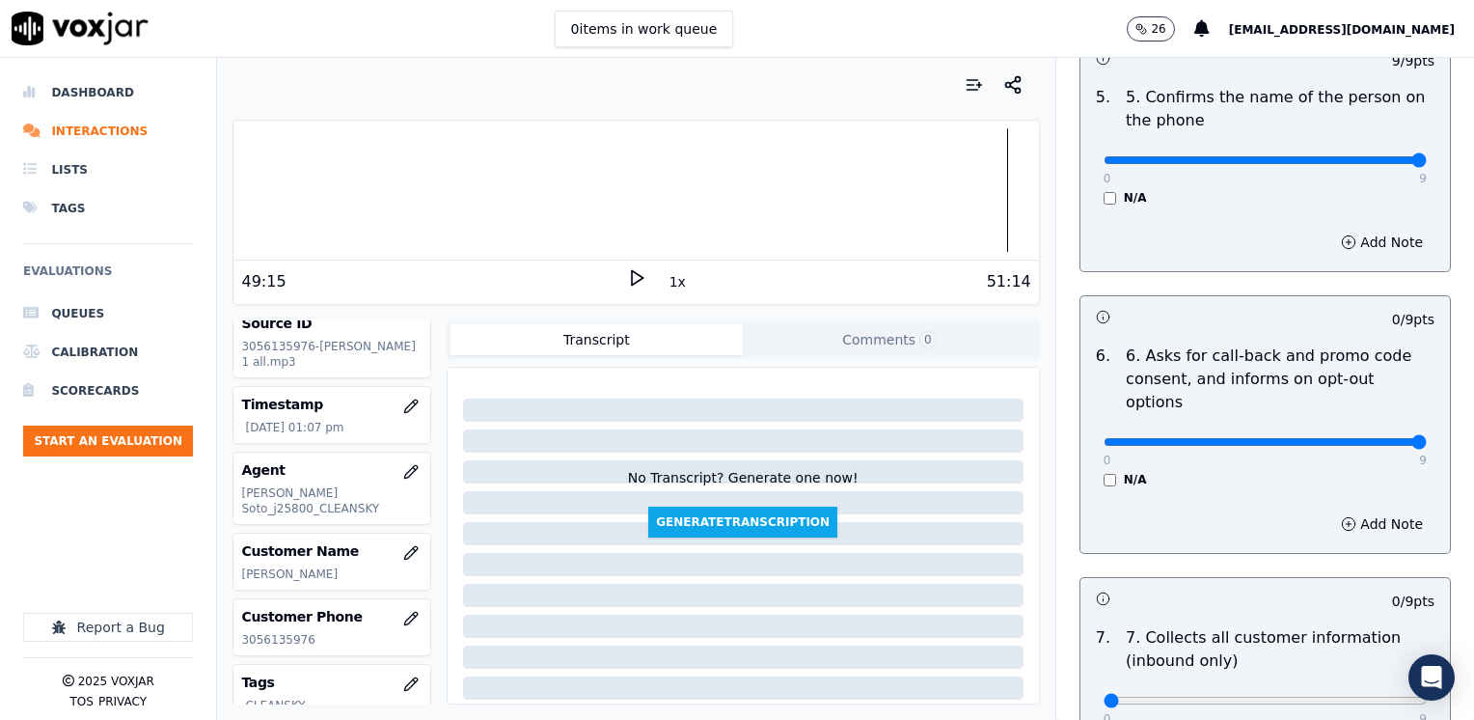
drag, startPoint x: 1092, startPoint y: 392, endPoint x: 1473, endPoint y: 432, distance: 383.1
type input "9"
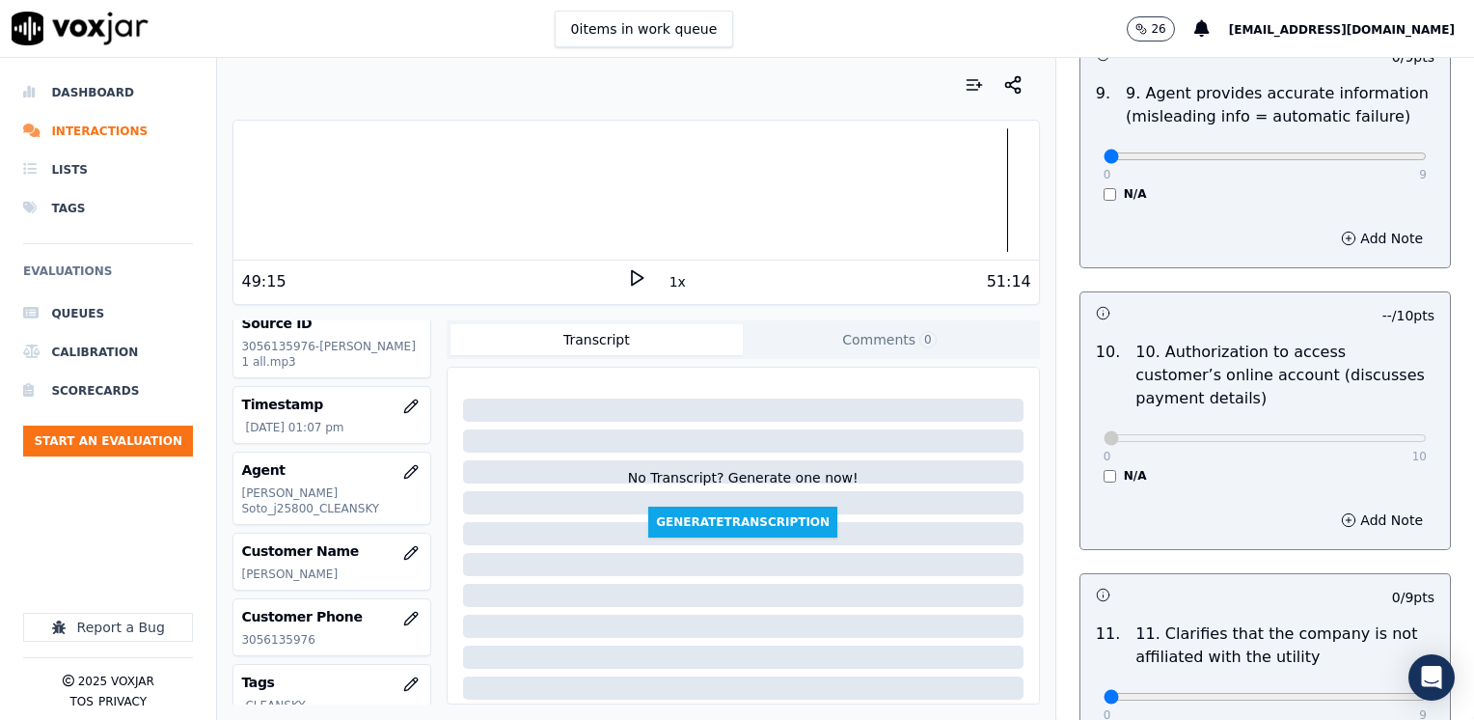
scroll to position [2701, 0]
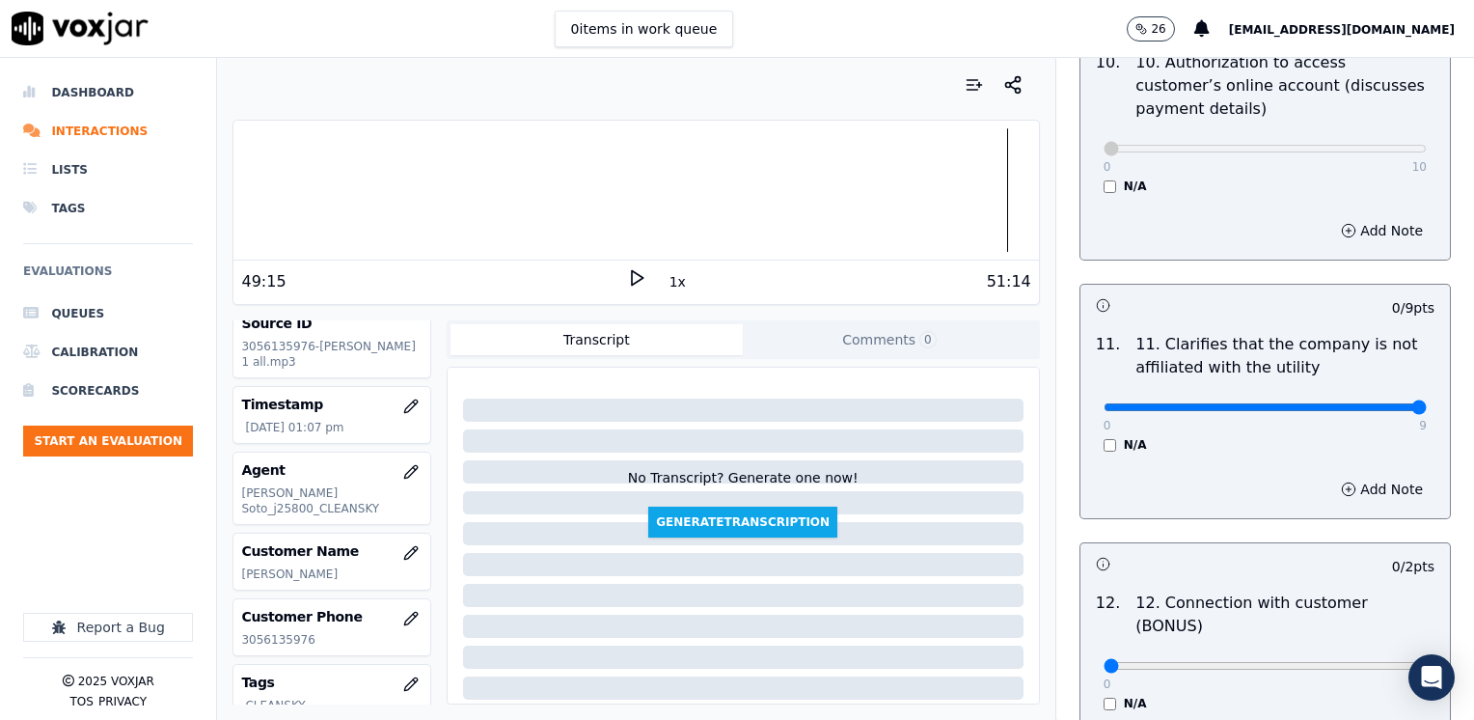
drag, startPoint x: 1091, startPoint y: 359, endPoint x: 1477, endPoint y: 349, distance: 385.9
type input "9"
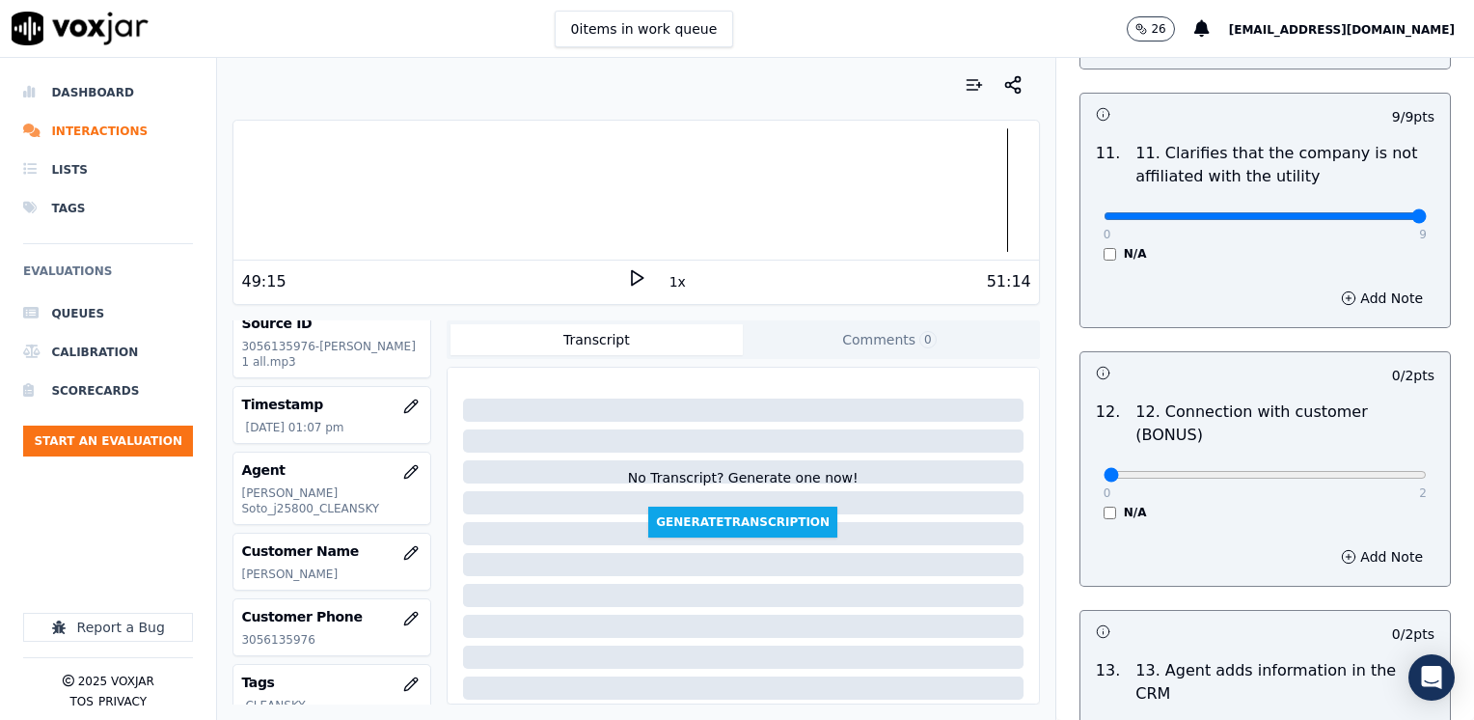
scroll to position [2894, 0]
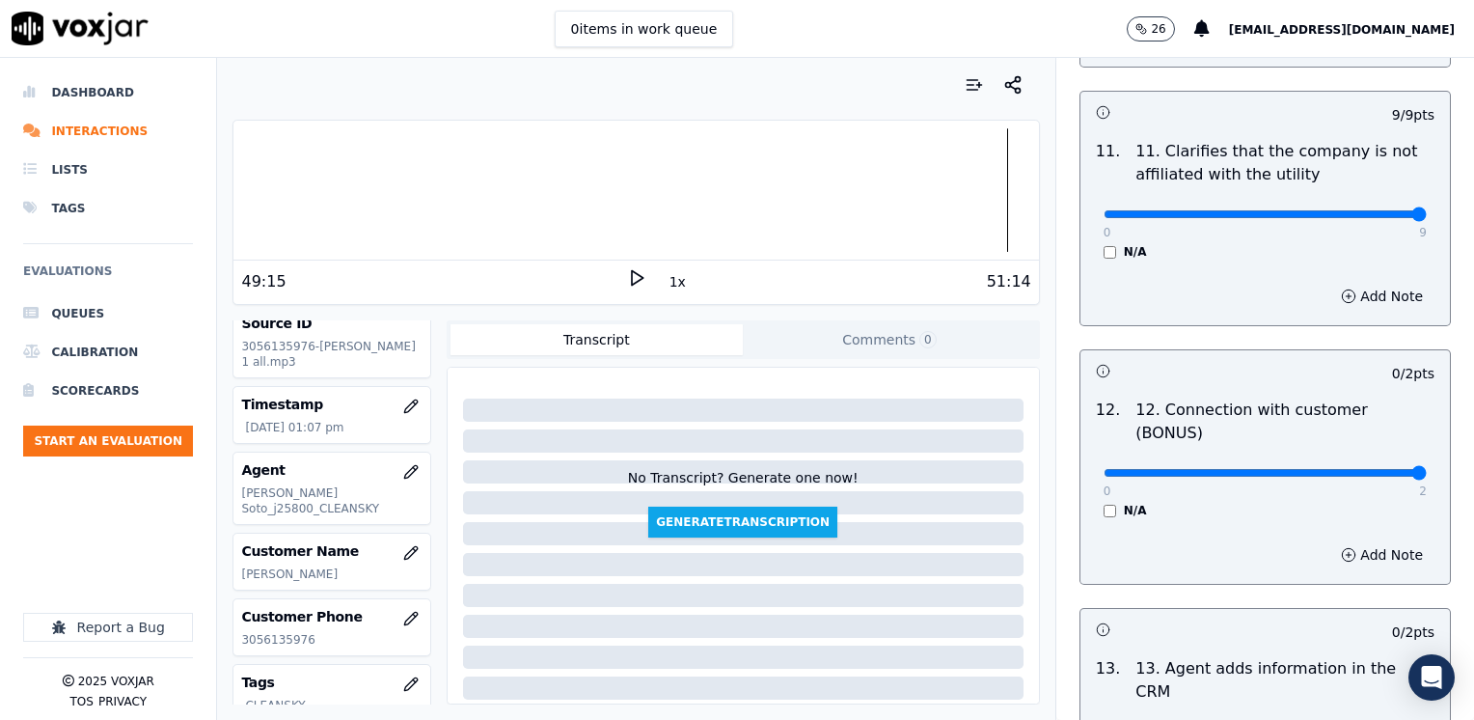
drag, startPoint x: 1097, startPoint y: 393, endPoint x: 1477, endPoint y: 380, distance: 380.2
type input "2"
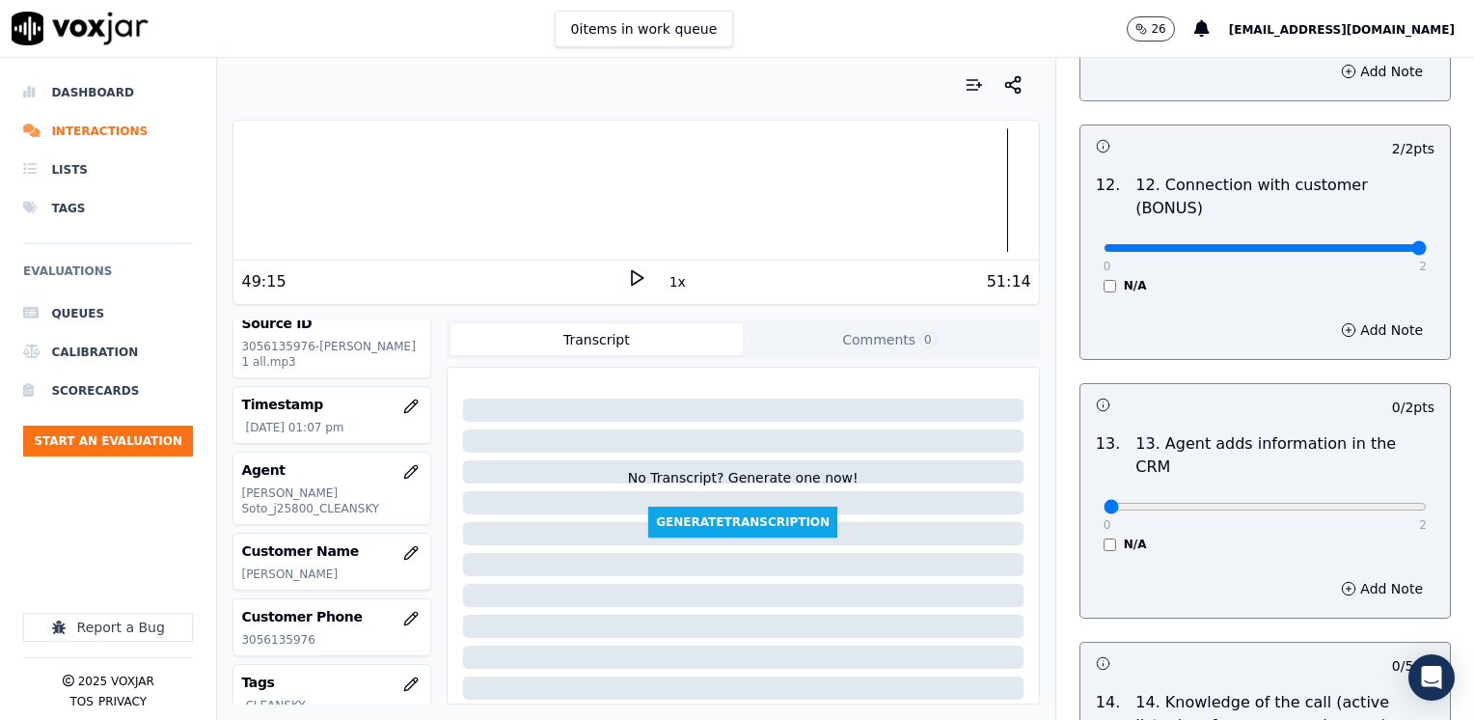
scroll to position [3183, 0]
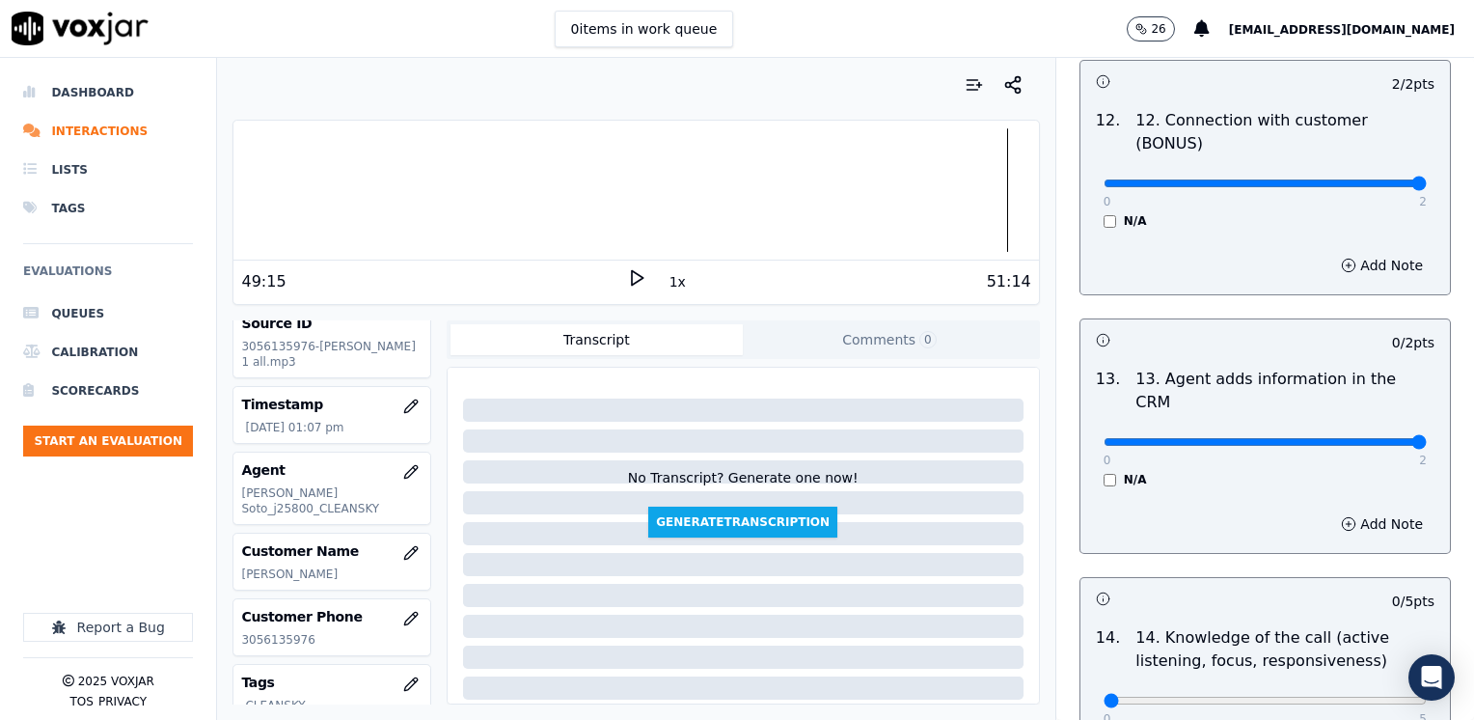
drag, startPoint x: 1084, startPoint y: 340, endPoint x: 1473, endPoint y: 373, distance: 390.2
type input "2"
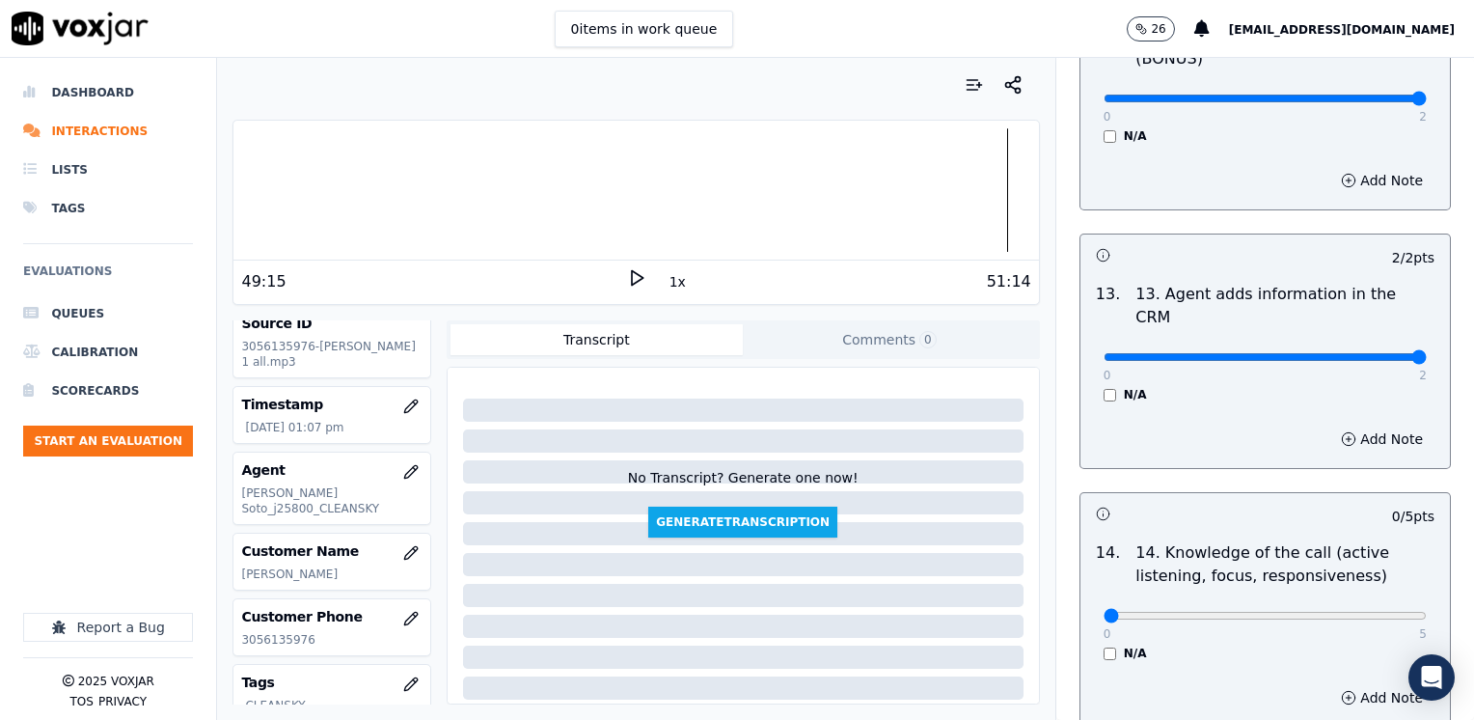
scroll to position [3336, 0]
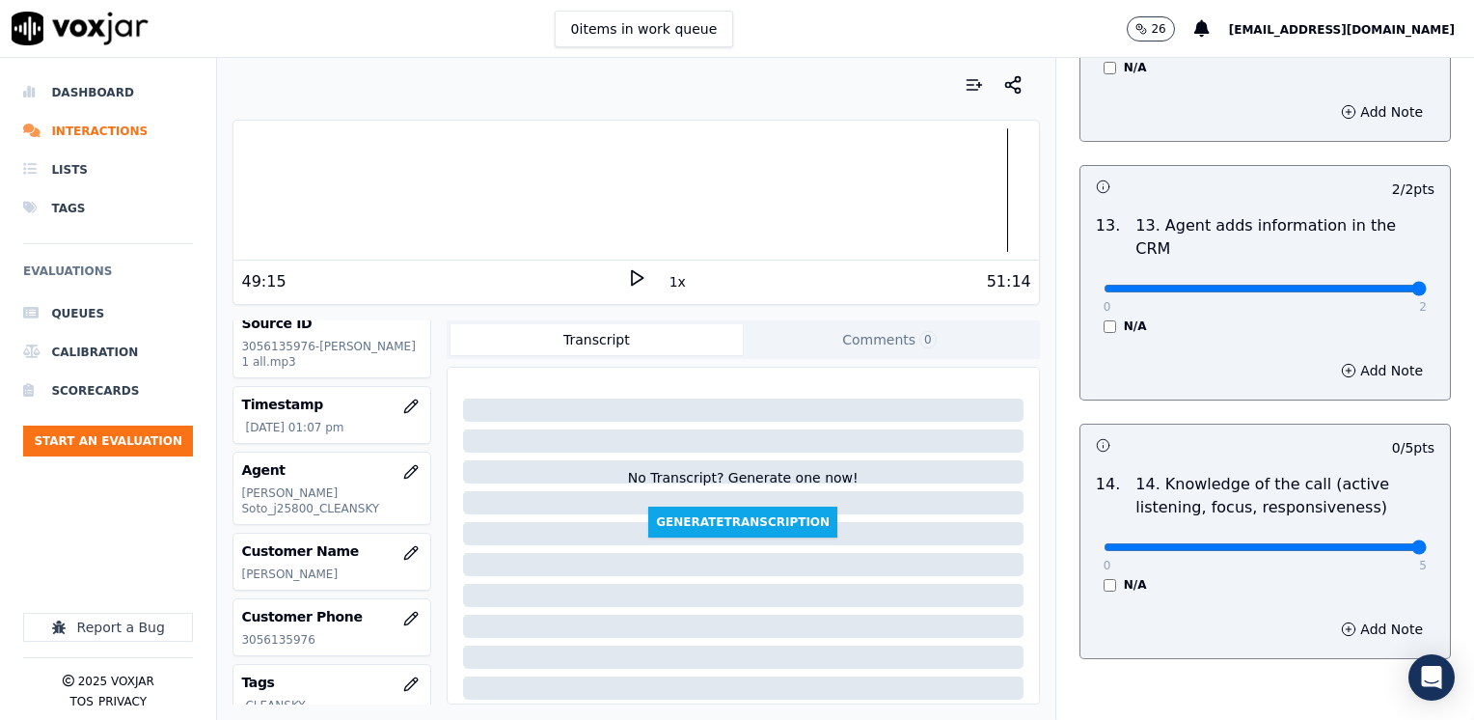
drag, startPoint x: 1085, startPoint y: 450, endPoint x: 1473, endPoint y: 433, distance: 388.1
type input "5"
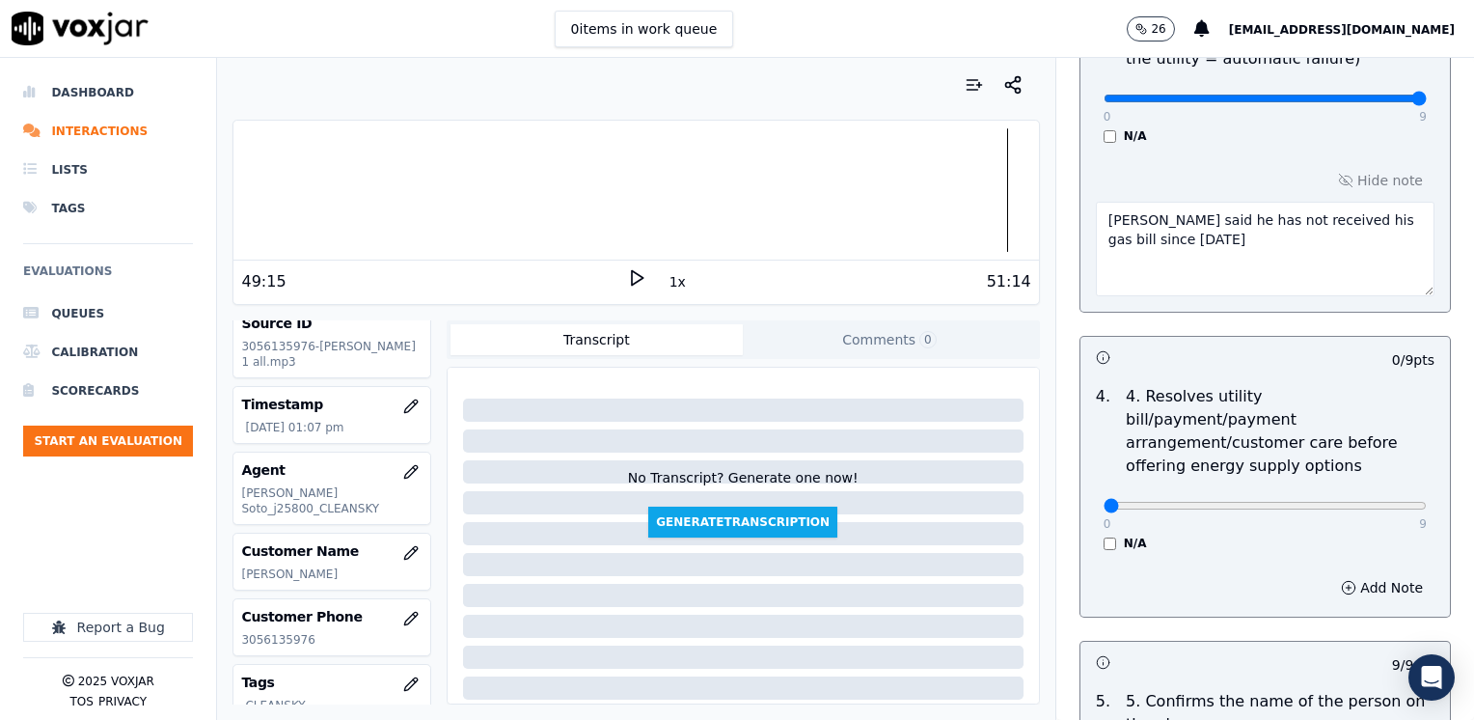
scroll to position [772, 0]
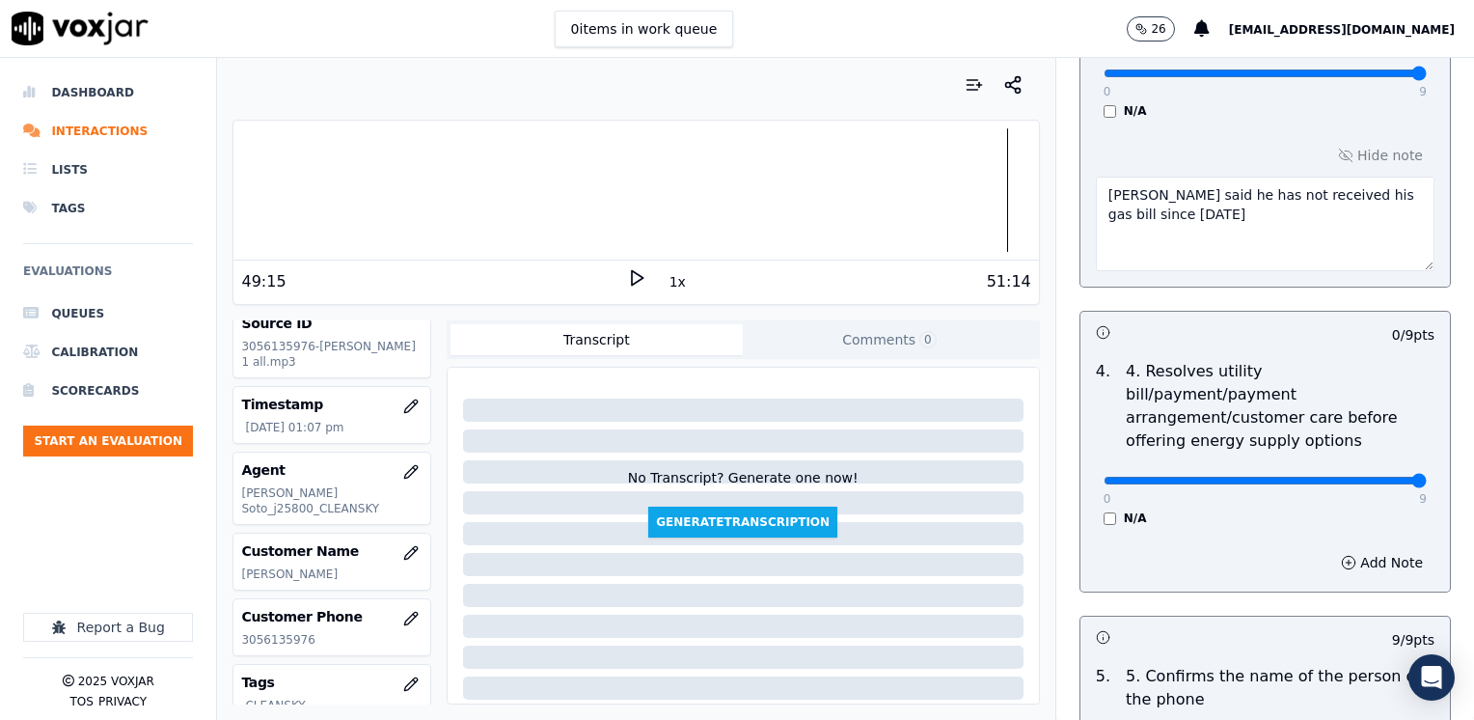
drag, startPoint x: 1088, startPoint y: 449, endPoint x: 1477, endPoint y: 481, distance: 390.0
type input "9"
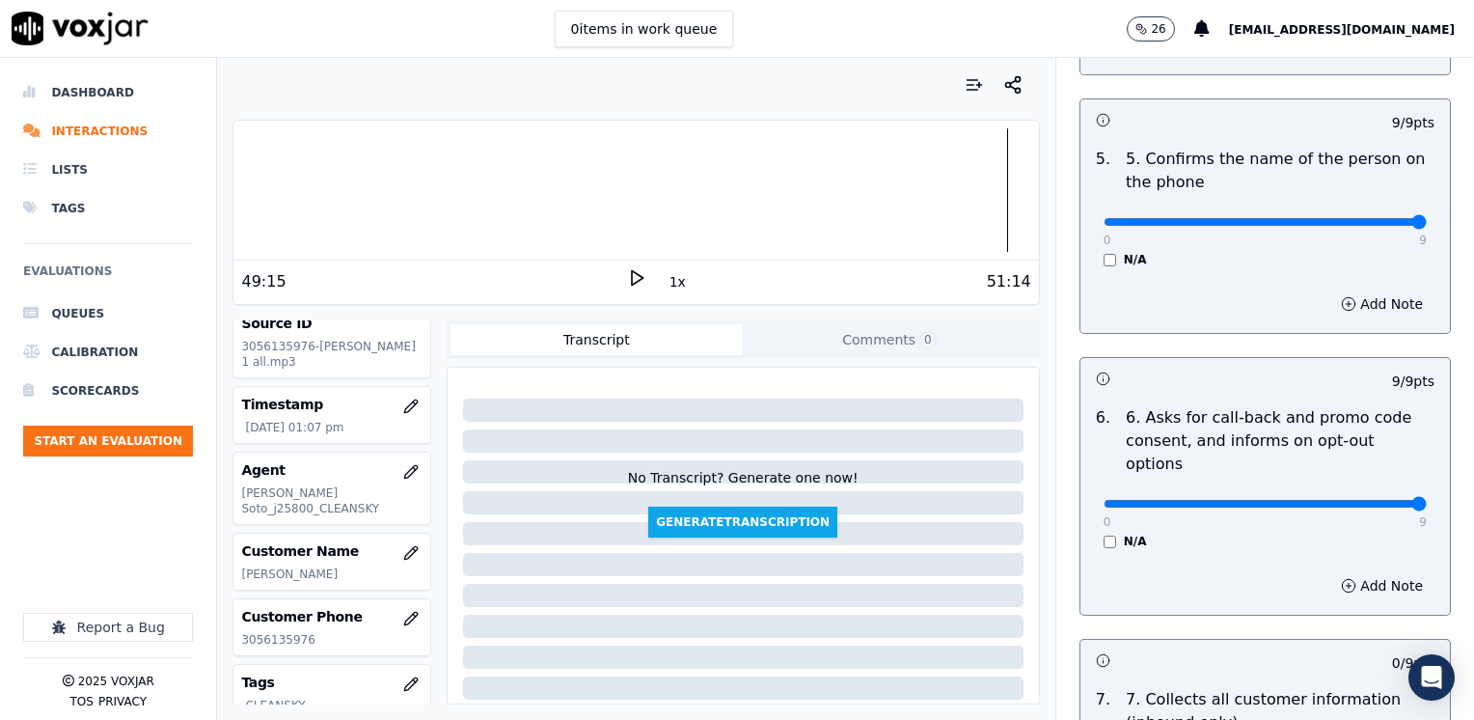
scroll to position [1447, 0]
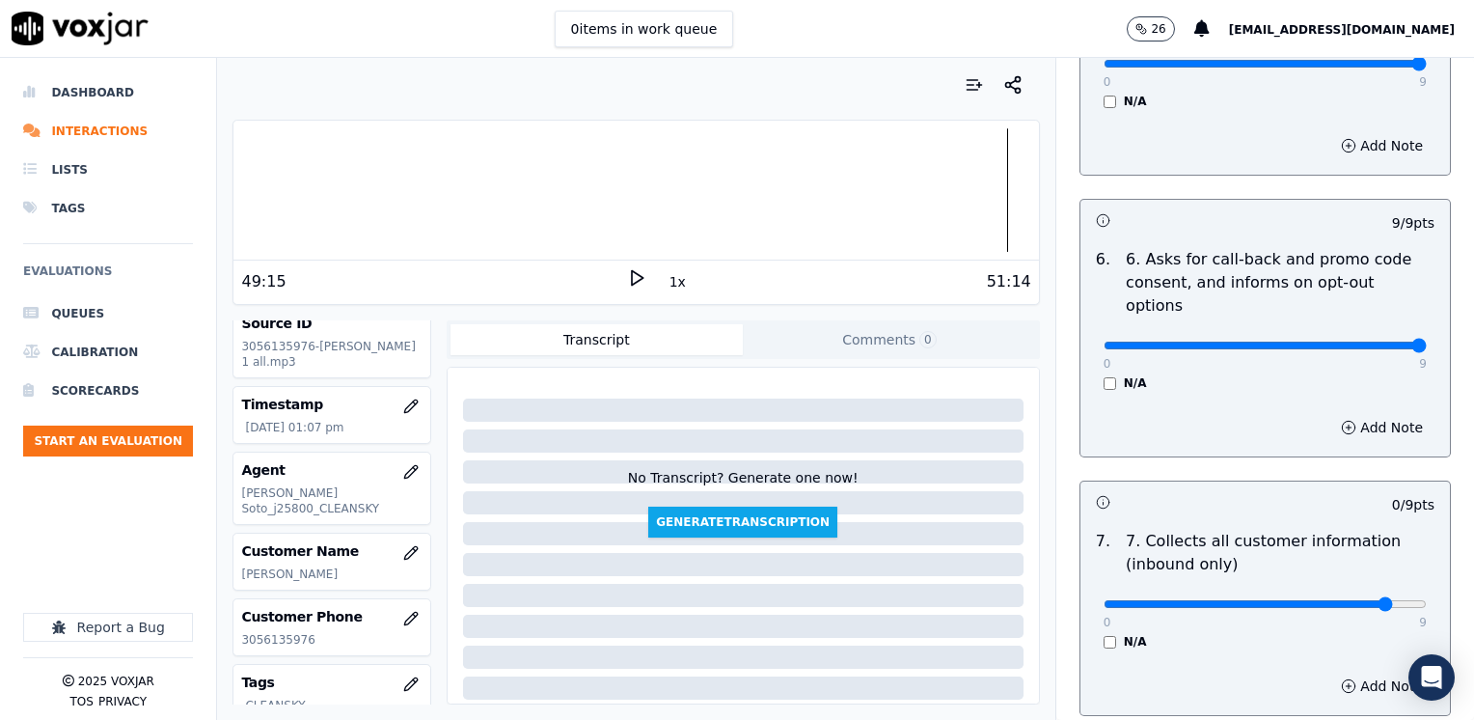
type input "8"
click at [1365, 672] on button "Add Note" at bounding box center [1381, 685] width 105 height 27
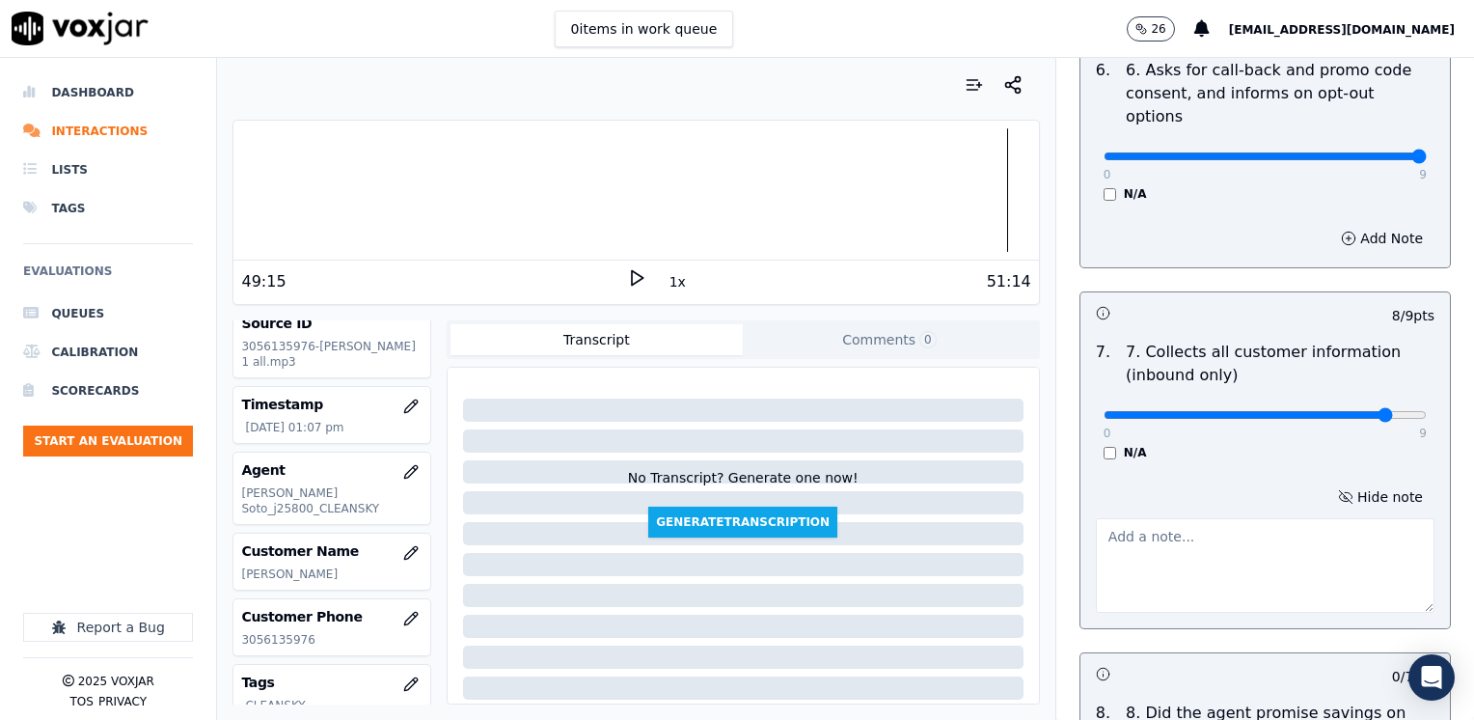
scroll to position [1640, 0]
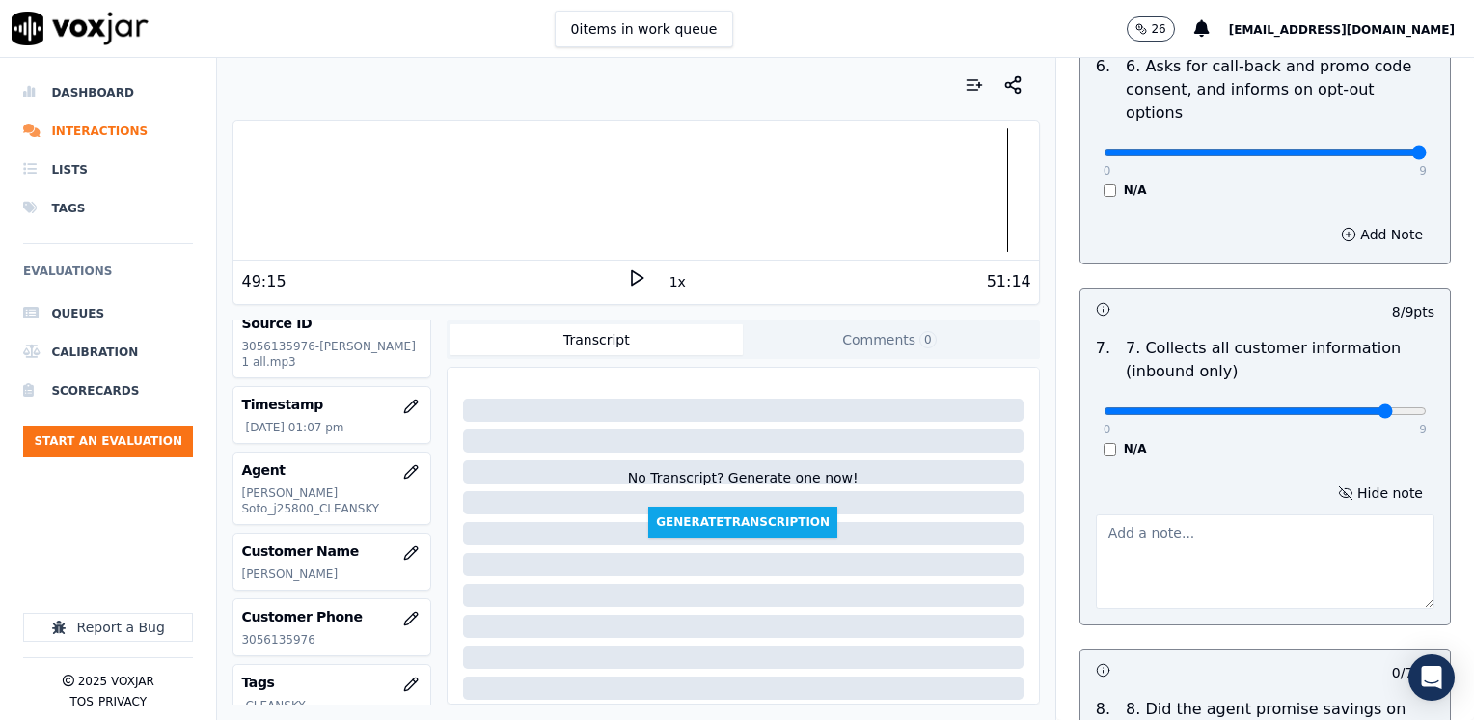
click at [1169, 514] on textarea at bounding box center [1265, 561] width 339 height 95
type textarea "m"
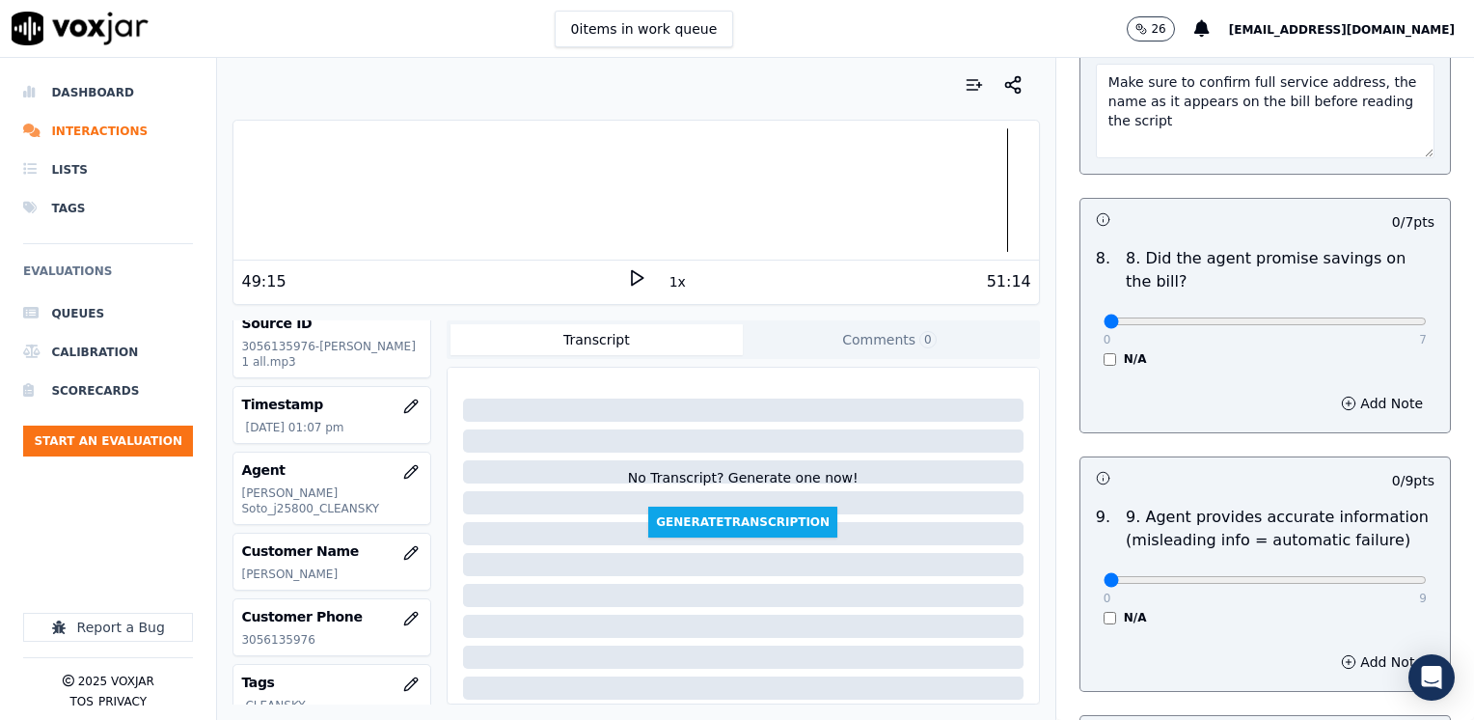
scroll to position [2122, 0]
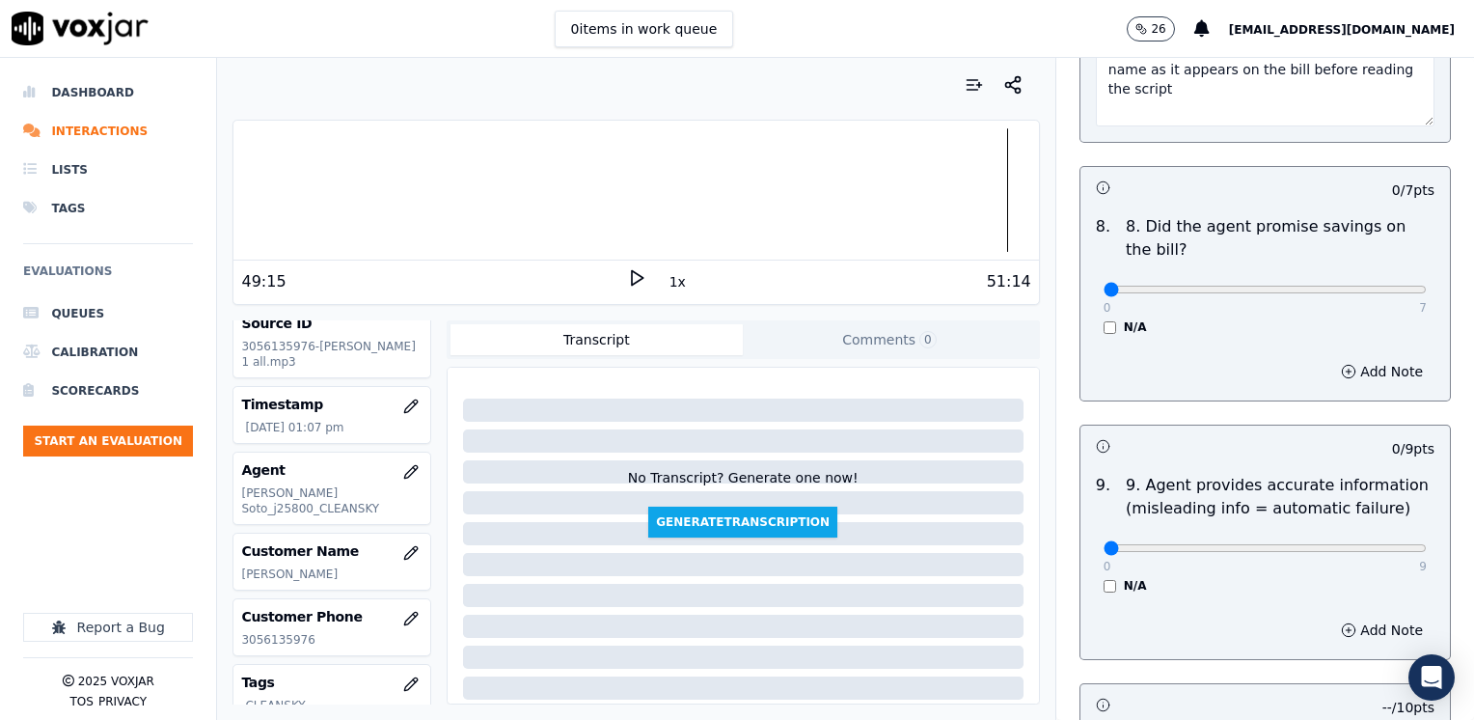
type textarea "Make sure to confirm full service address, the name as it appears on the bill b…"
drag, startPoint x: 1374, startPoint y: 500, endPoint x: 1477, endPoint y: 496, distance: 102.3
type input "9"
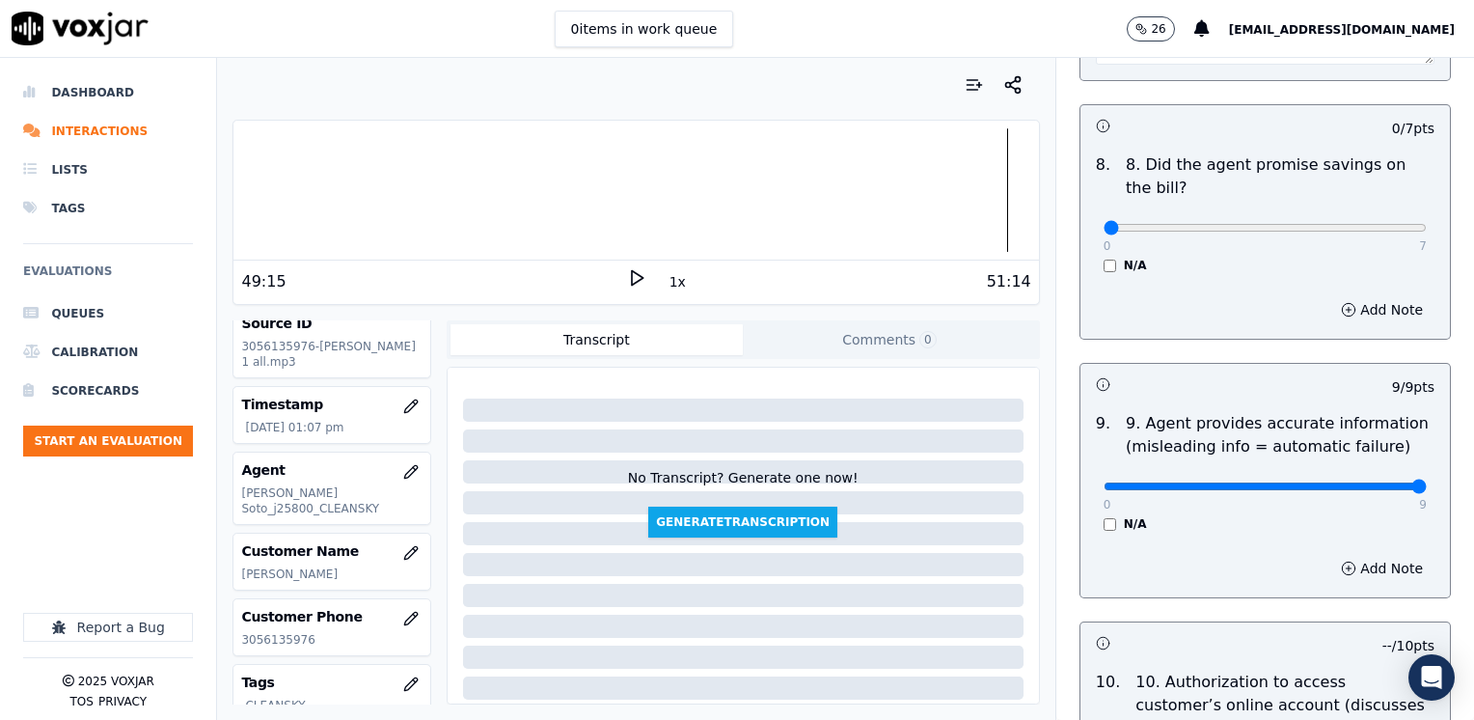
scroll to position [1991, 0]
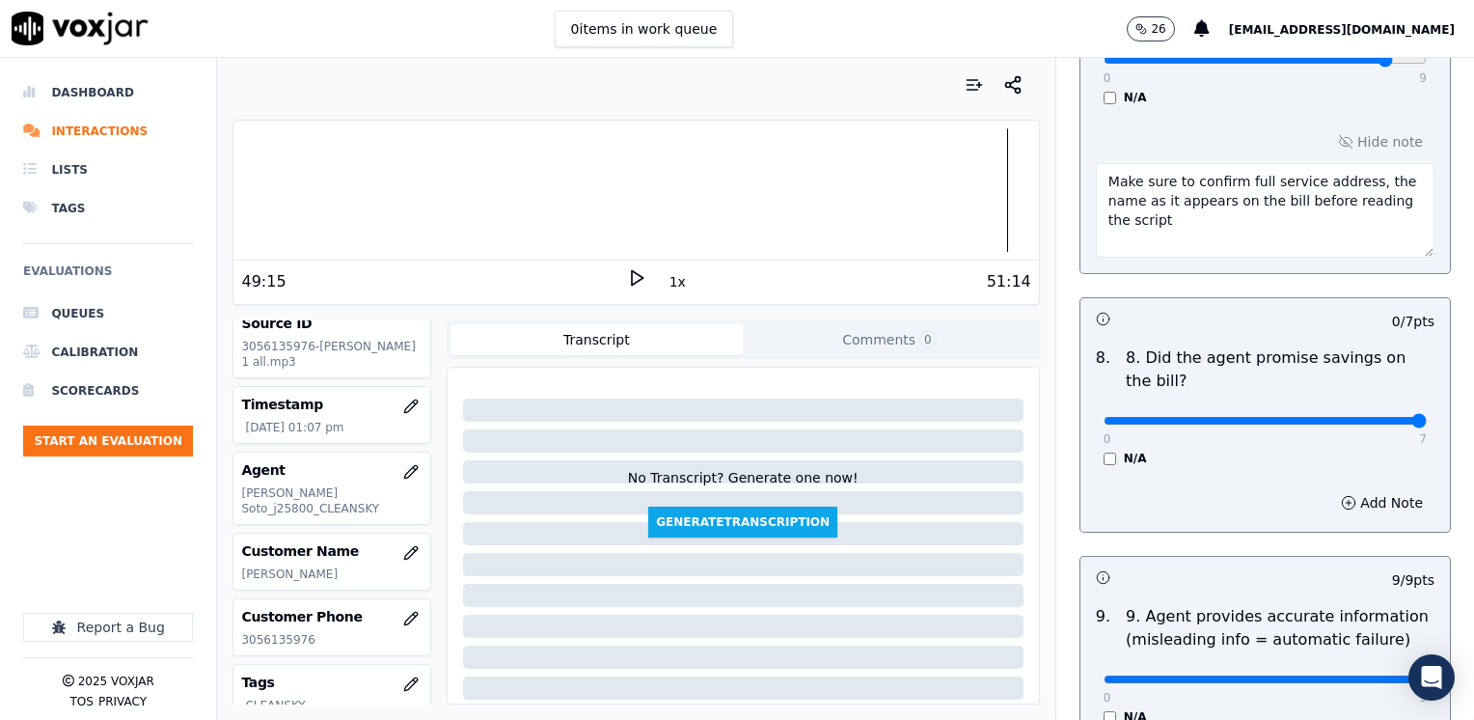
drag, startPoint x: 1088, startPoint y: 368, endPoint x: 1477, endPoint y: 368, distance: 388.7
type input "7"
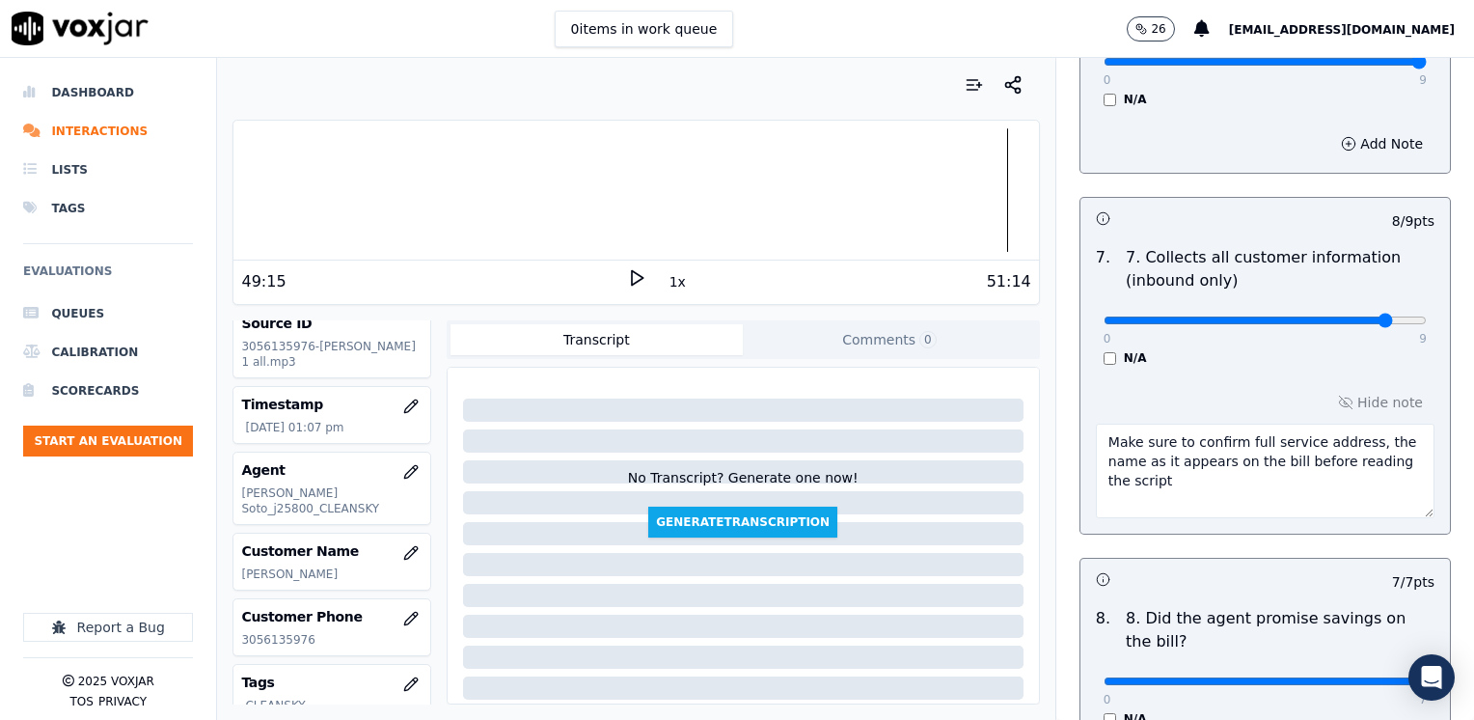
scroll to position [1701, 0]
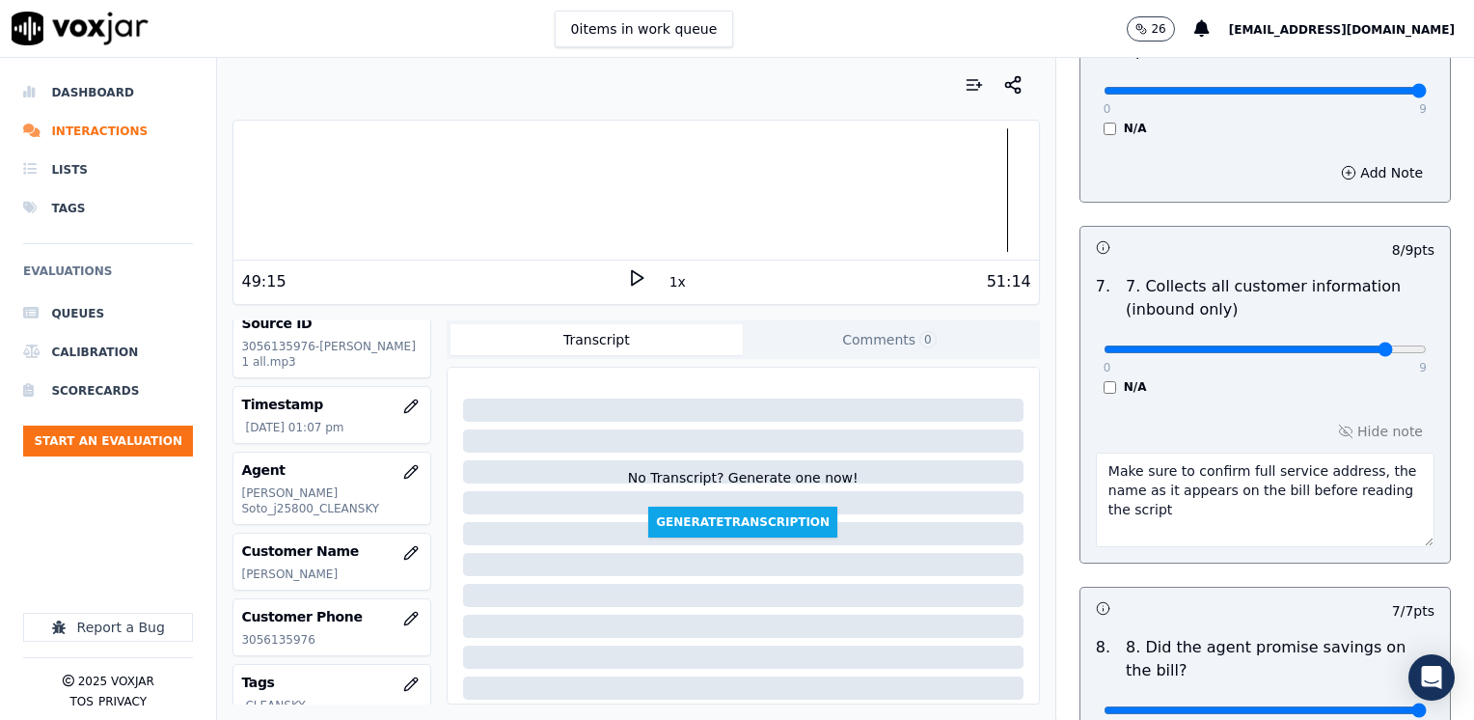
drag, startPoint x: 1201, startPoint y: 486, endPoint x: 1022, endPoint y: 419, distance: 190.8
click at [1022, 419] on div "Your browser does not support the audio element. 49:15 1x 51:14 Voxjar ID 75b10…" at bounding box center [845, 389] width 1257 height 662
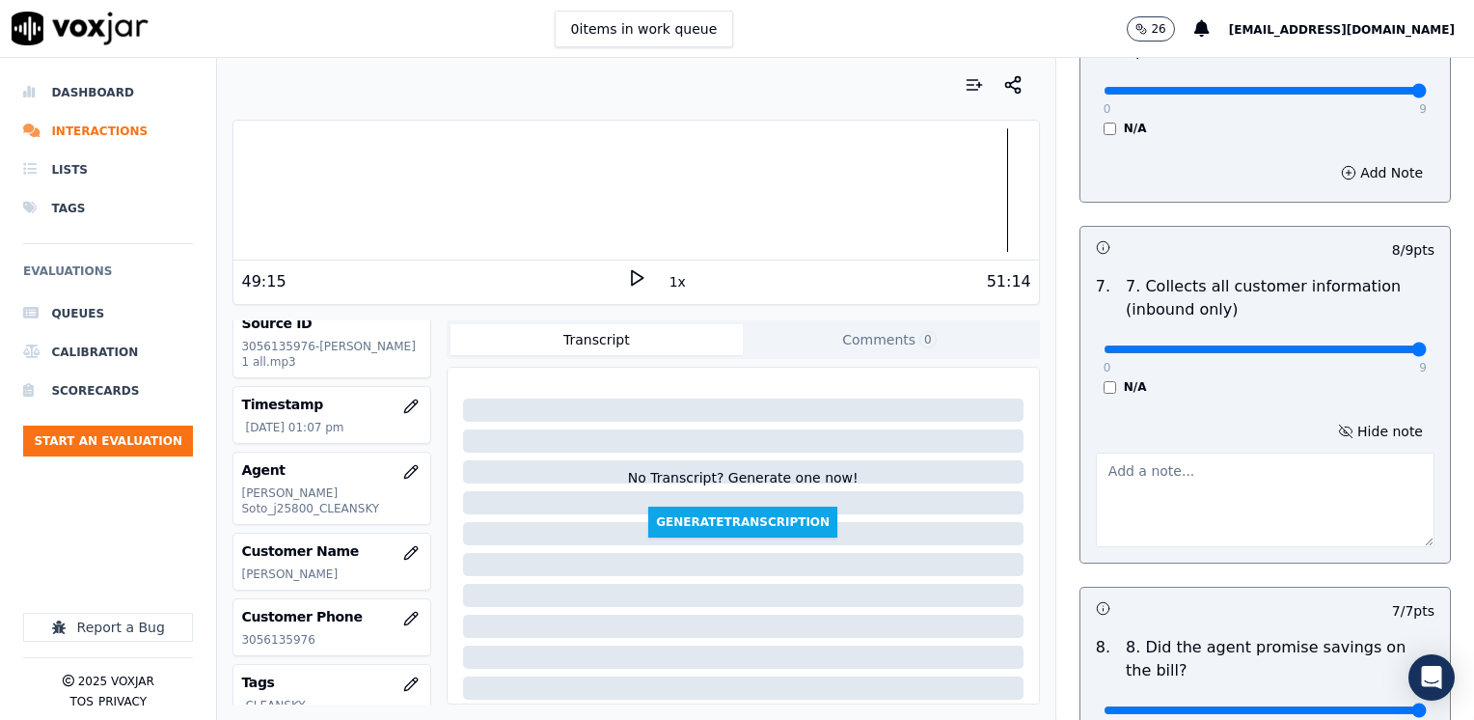
drag, startPoint x: 1345, startPoint y: 297, endPoint x: 1397, endPoint y: 368, distance: 88.4
type input "9"
click at [1362, 418] on button "Hide note" at bounding box center [1380, 431] width 108 height 27
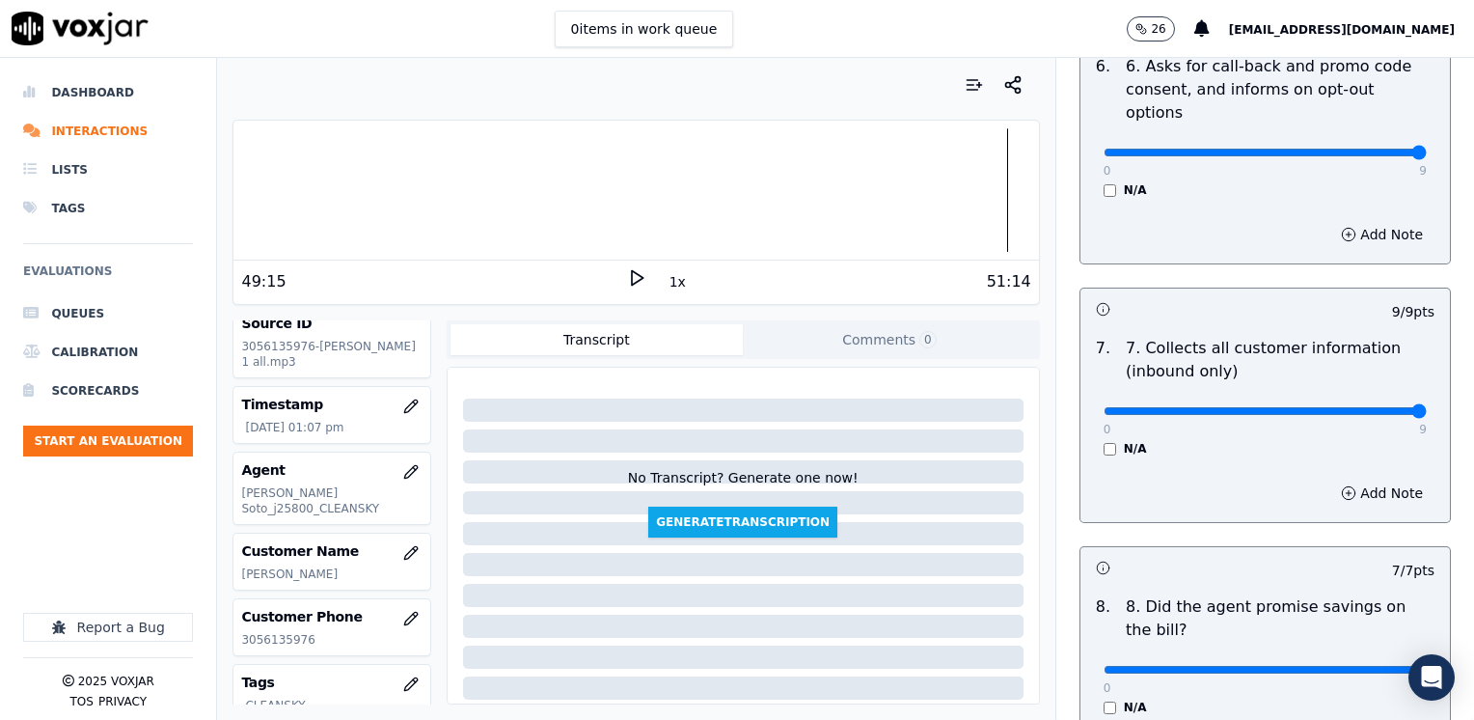
scroll to position [2122, 0]
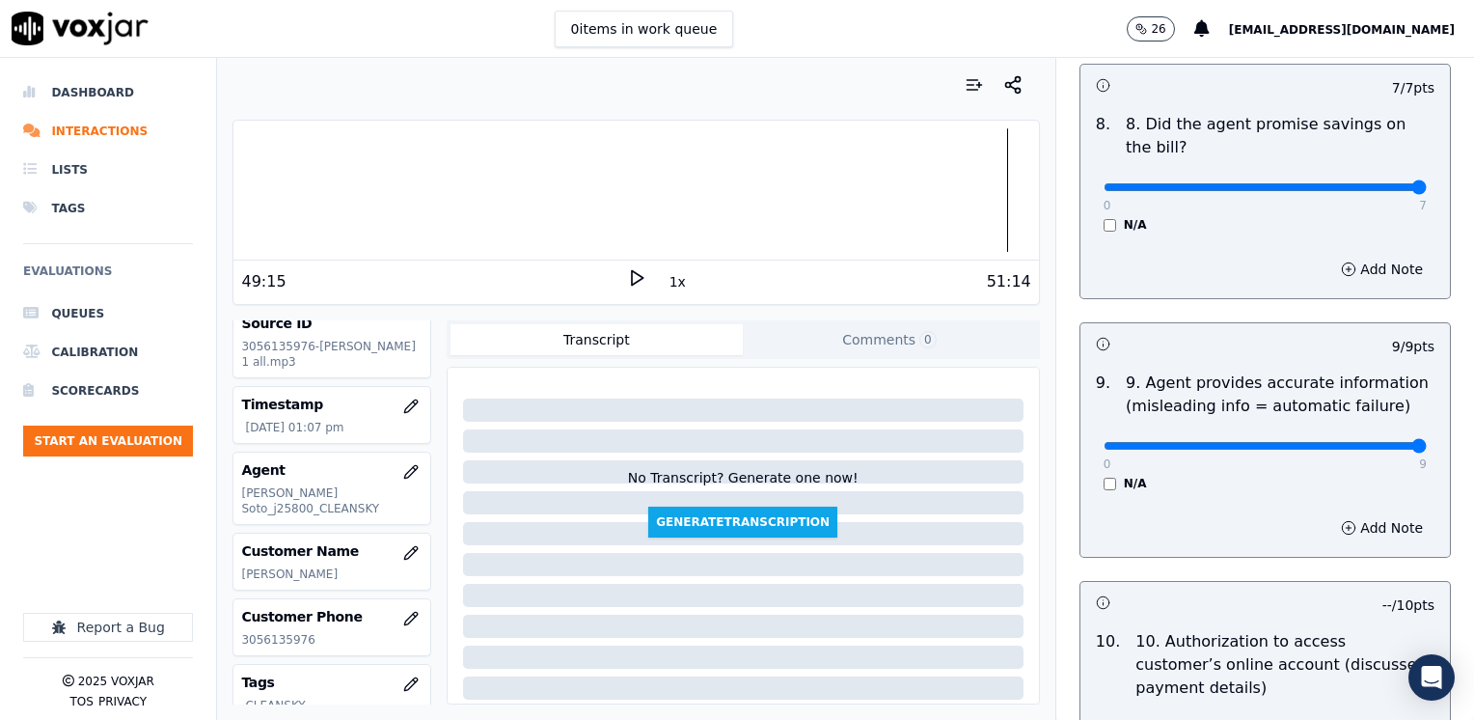
type input "8"
click at [1362, 514] on button "Add Note" at bounding box center [1381, 527] width 105 height 27
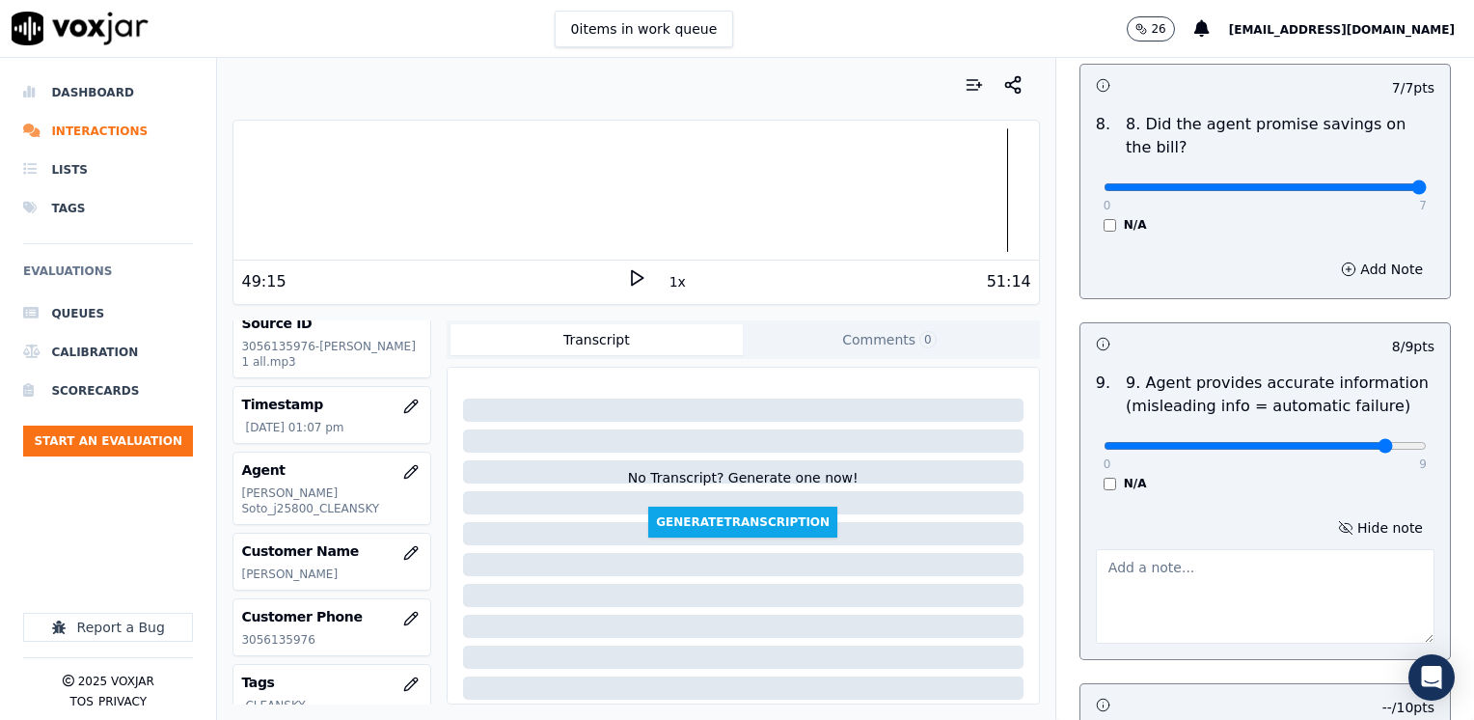
click at [1243, 549] on textarea at bounding box center [1265, 596] width 339 height 95
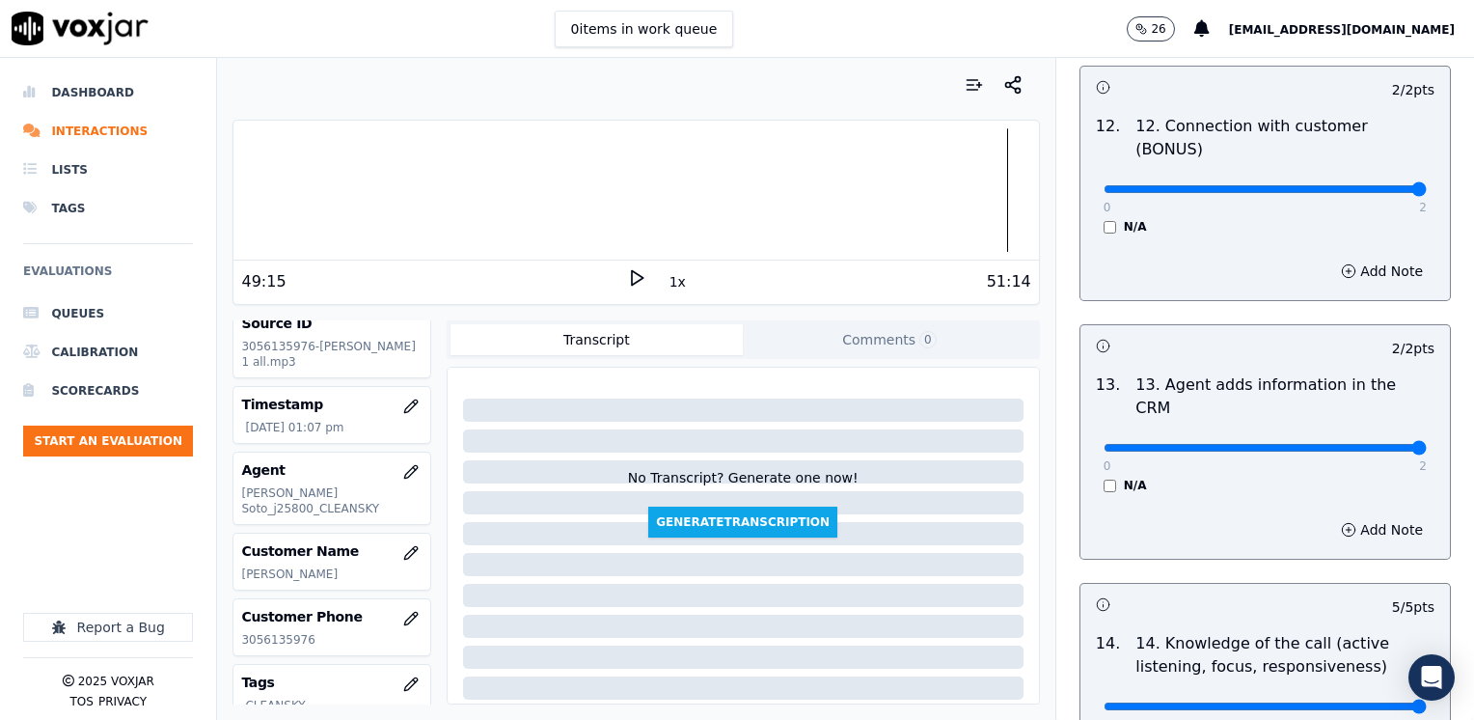
scroll to position [3438, 0]
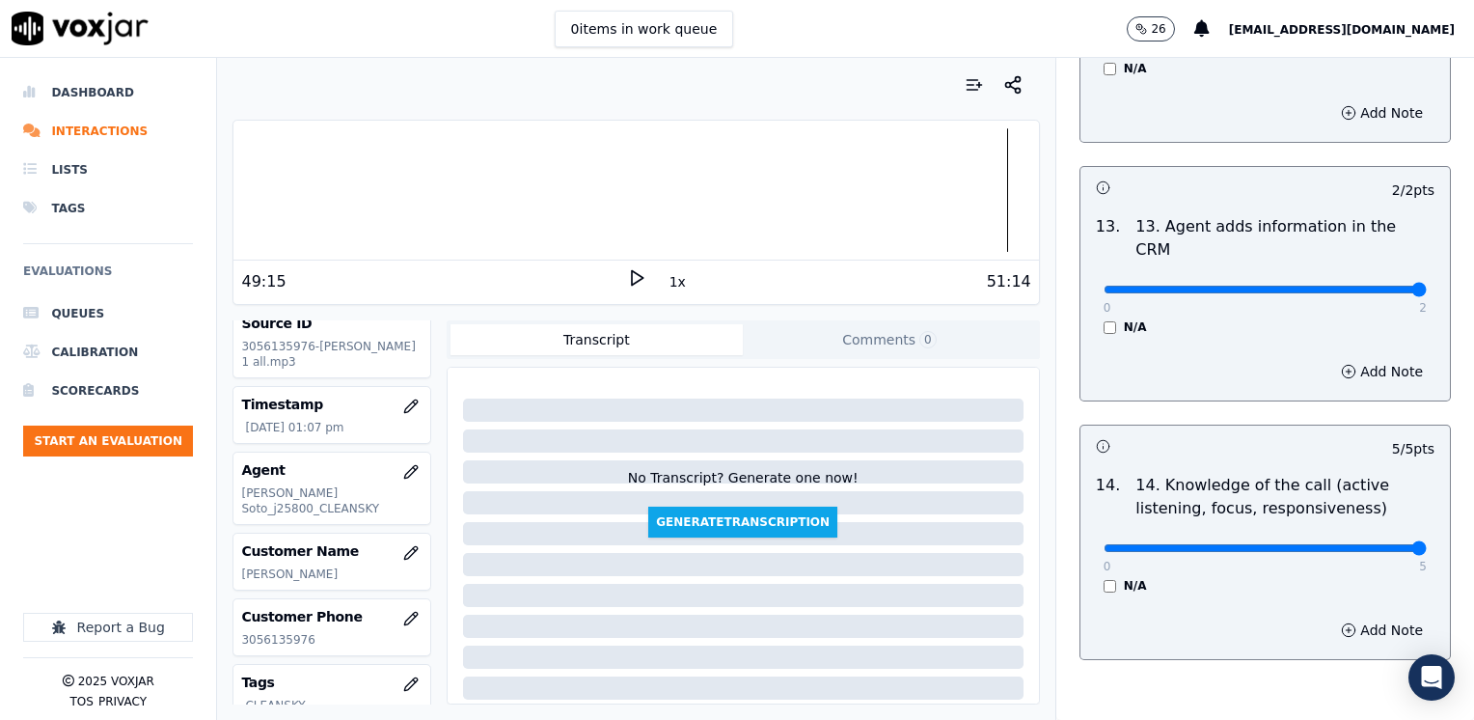
type textarea "Avoid saying "no te preocupes tu no tienes que pagar eso" referring to the $75.…"
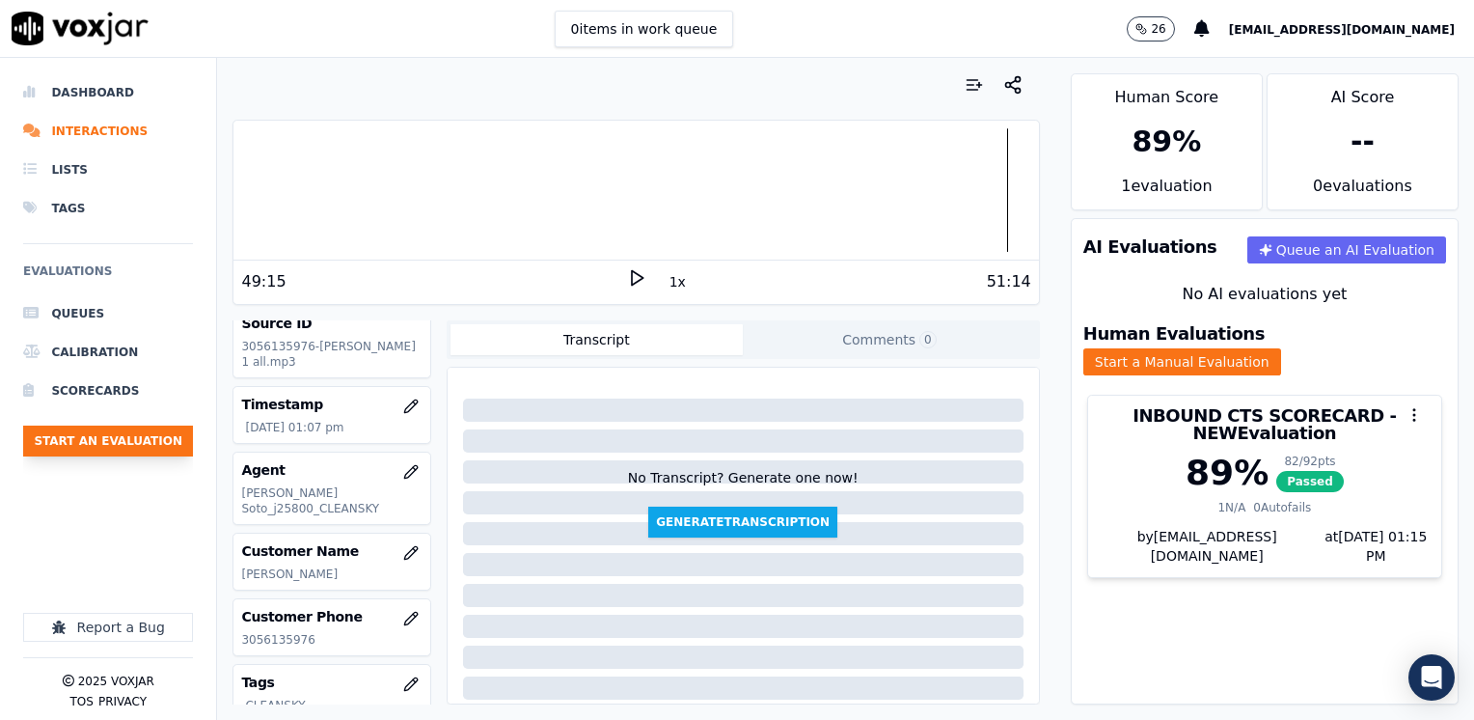
click at [146, 426] on button "Start an Evaluation" at bounding box center [108, 440] width 170 height 31
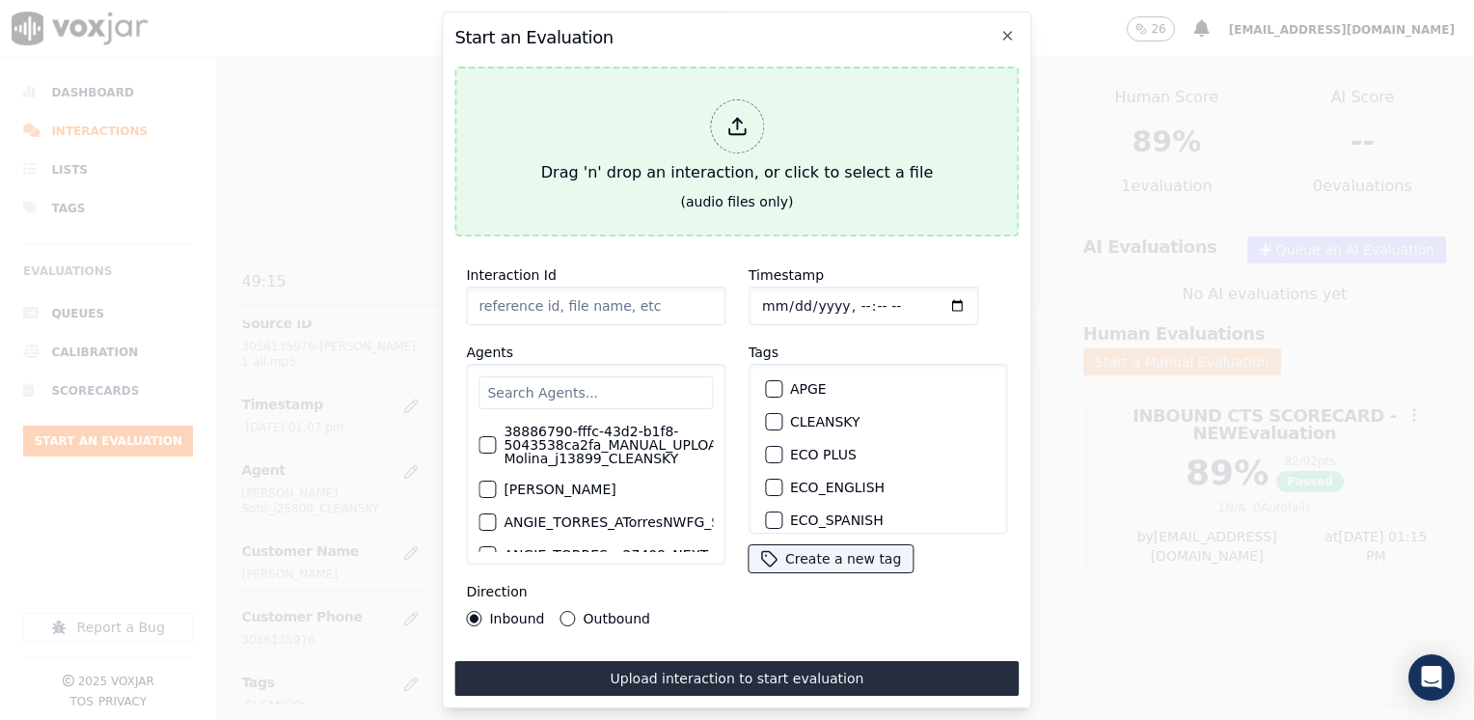
click at [750, 129] on div at bounding box center [737, 126] width 54 height 54
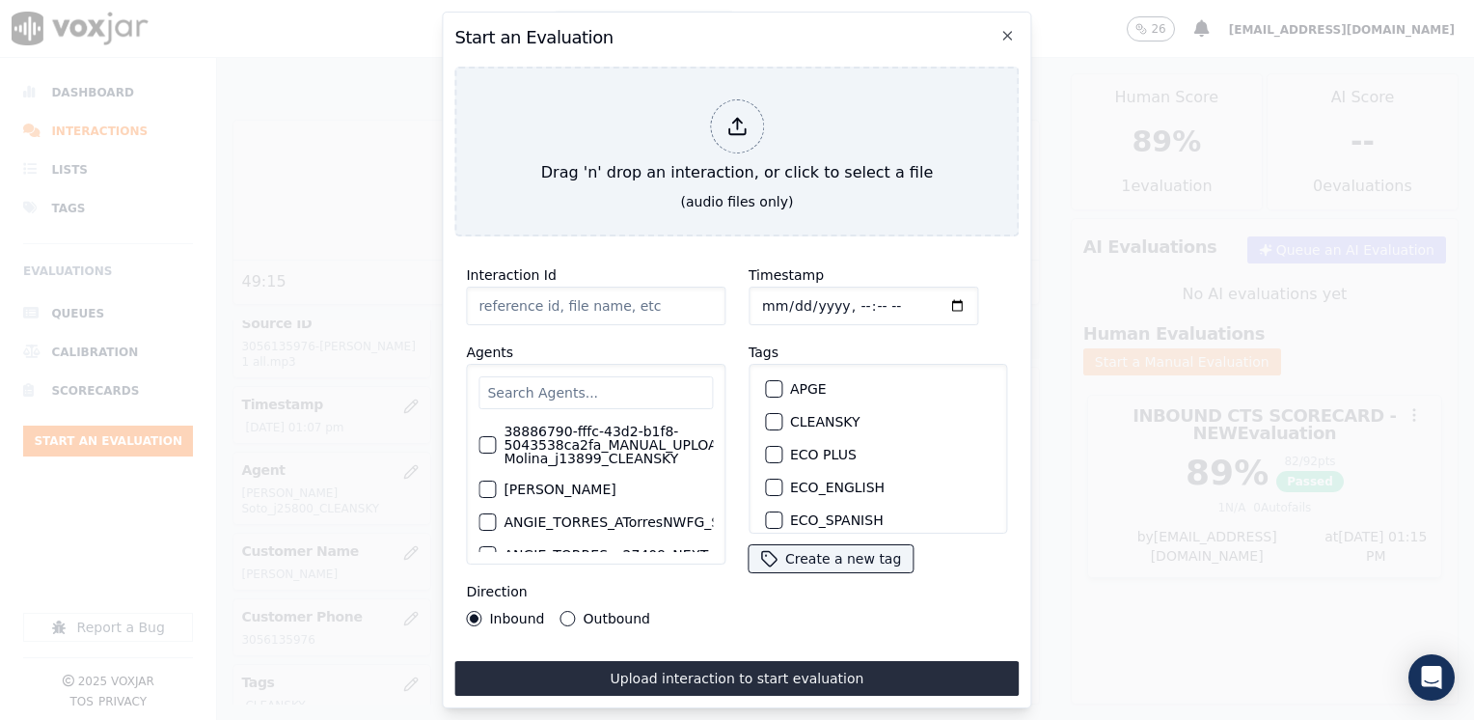
type input "20250826-101810_3056135976-[PERSON_NAME] 1 all.mp3"
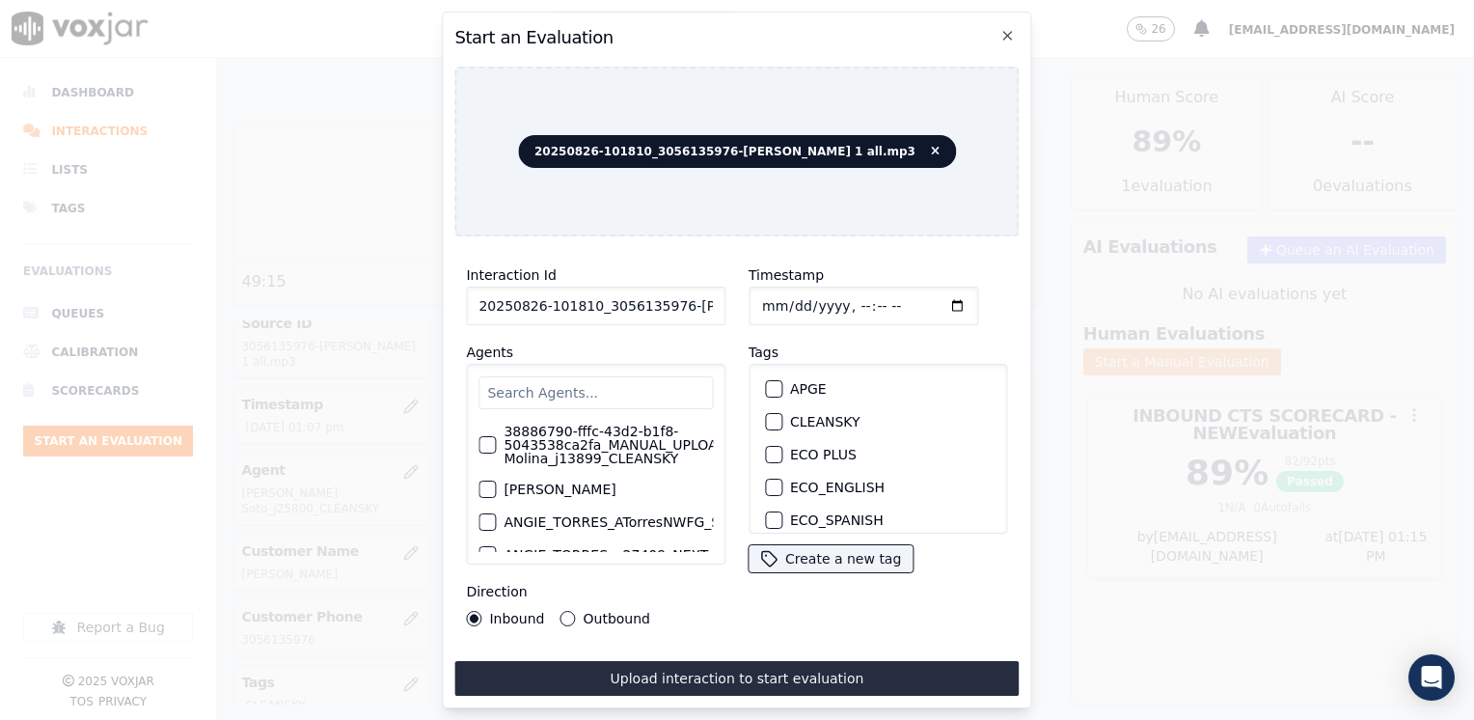
click at [631, 380] on input "text" at bounding box center [595, 392] width 234 height 33
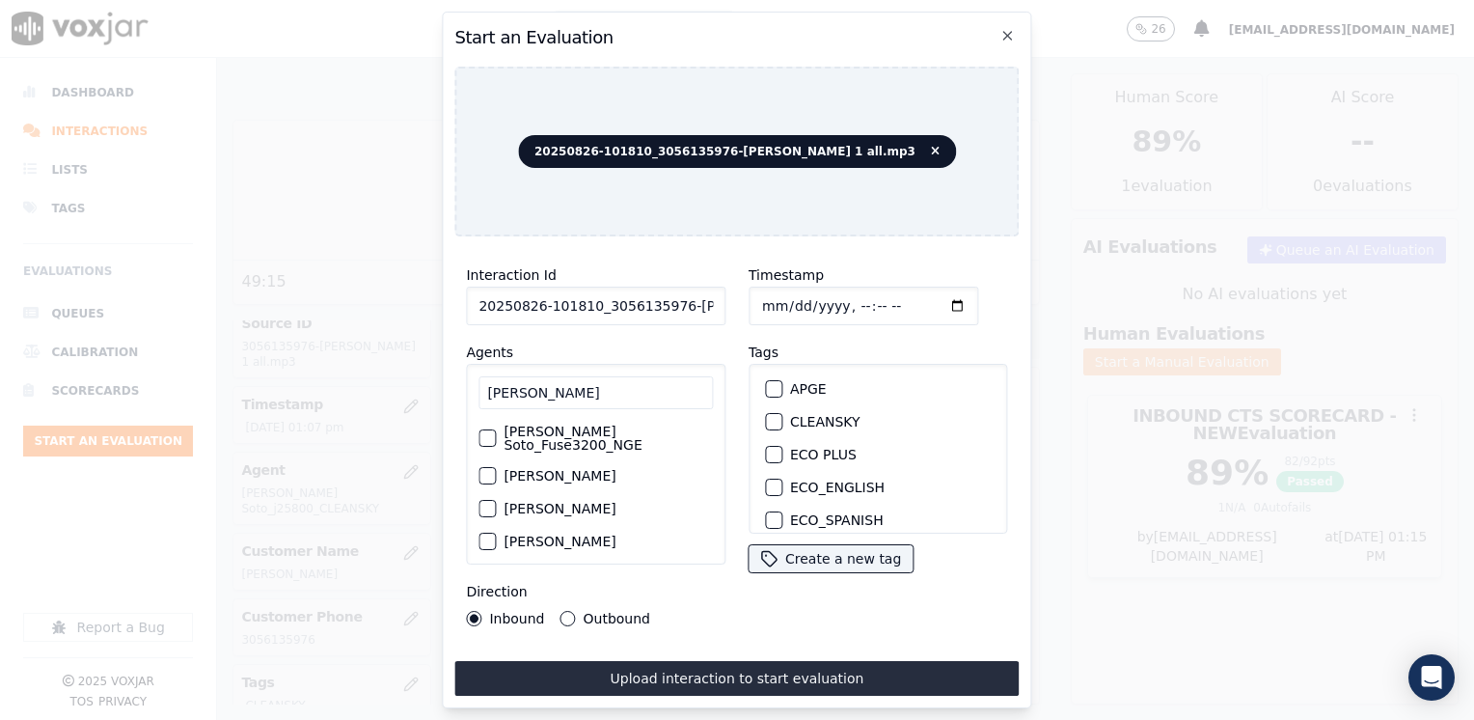
type input "[PERSON_NAME]"
click at [581, 534] on label "[PERSON_NAME]" at bounding box center [559, 541] width 112 height 14
click at [496, 532] on button "[PERSON_NAME]" at bounding box center [486, 540] width 17 height 17
click at [766, 469] on div "button" at bounding box center [773, 476] width 14 height 14
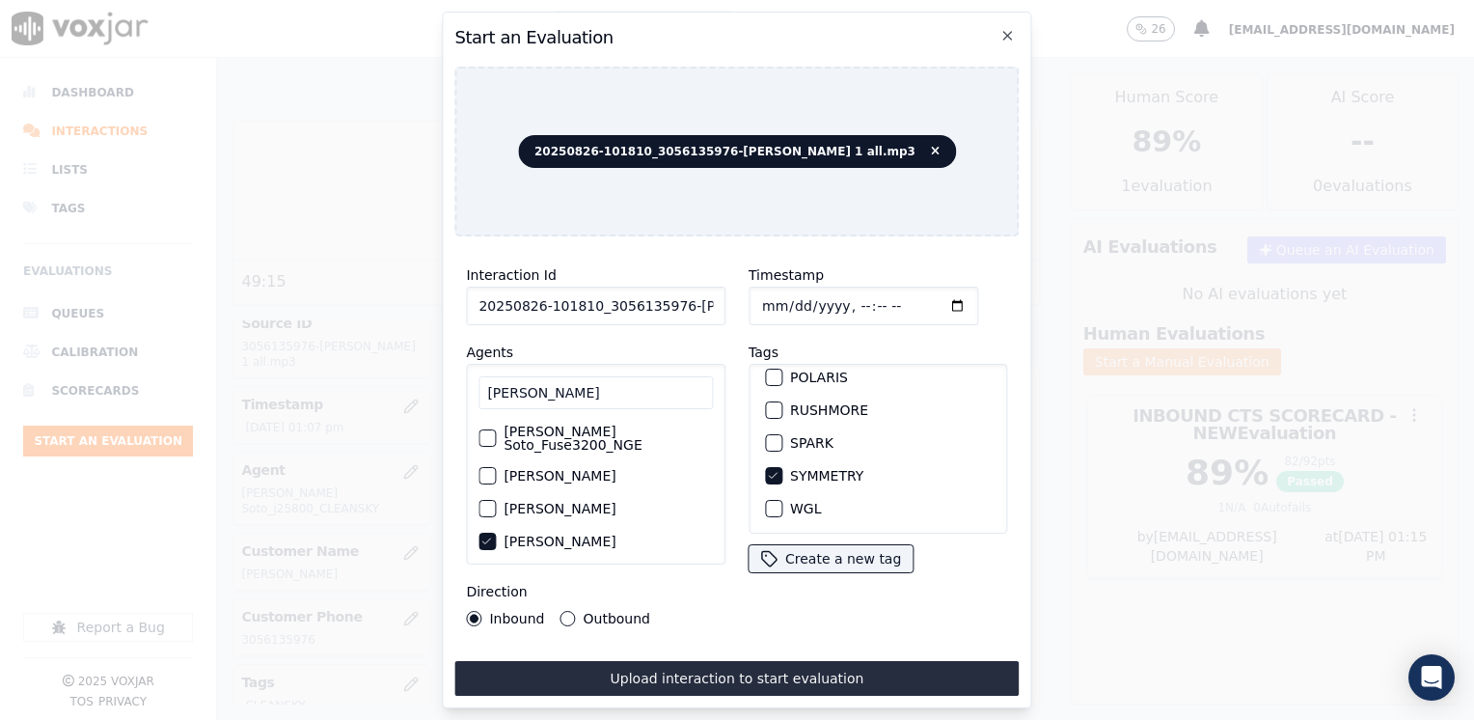
click at [926, 299] on input "Timestamp" at bounding box center [863, 305] width 230 height 39
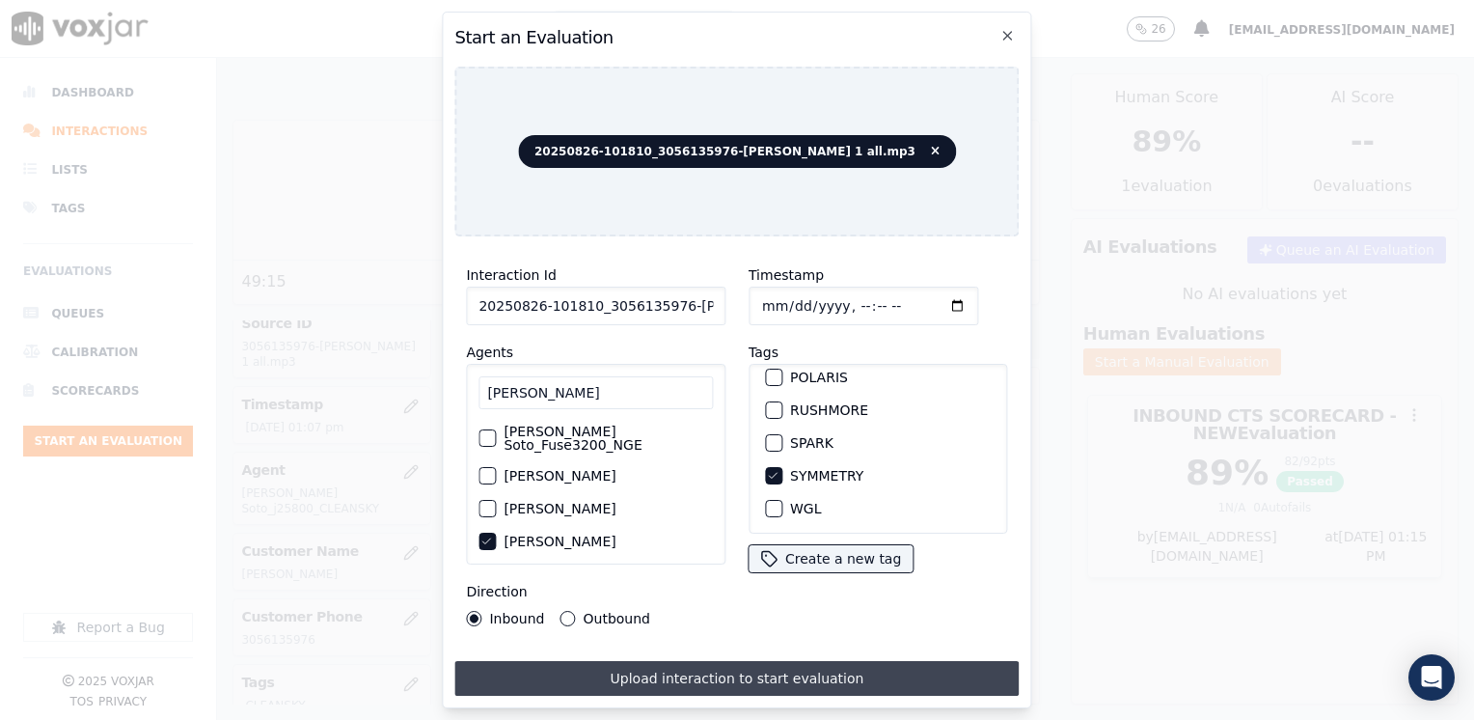
type input "[DATE]T13:15"
click at [676, 662] on button "Upload interaction to start evaluation" at bounding box center [736, 678] width 564 height 35
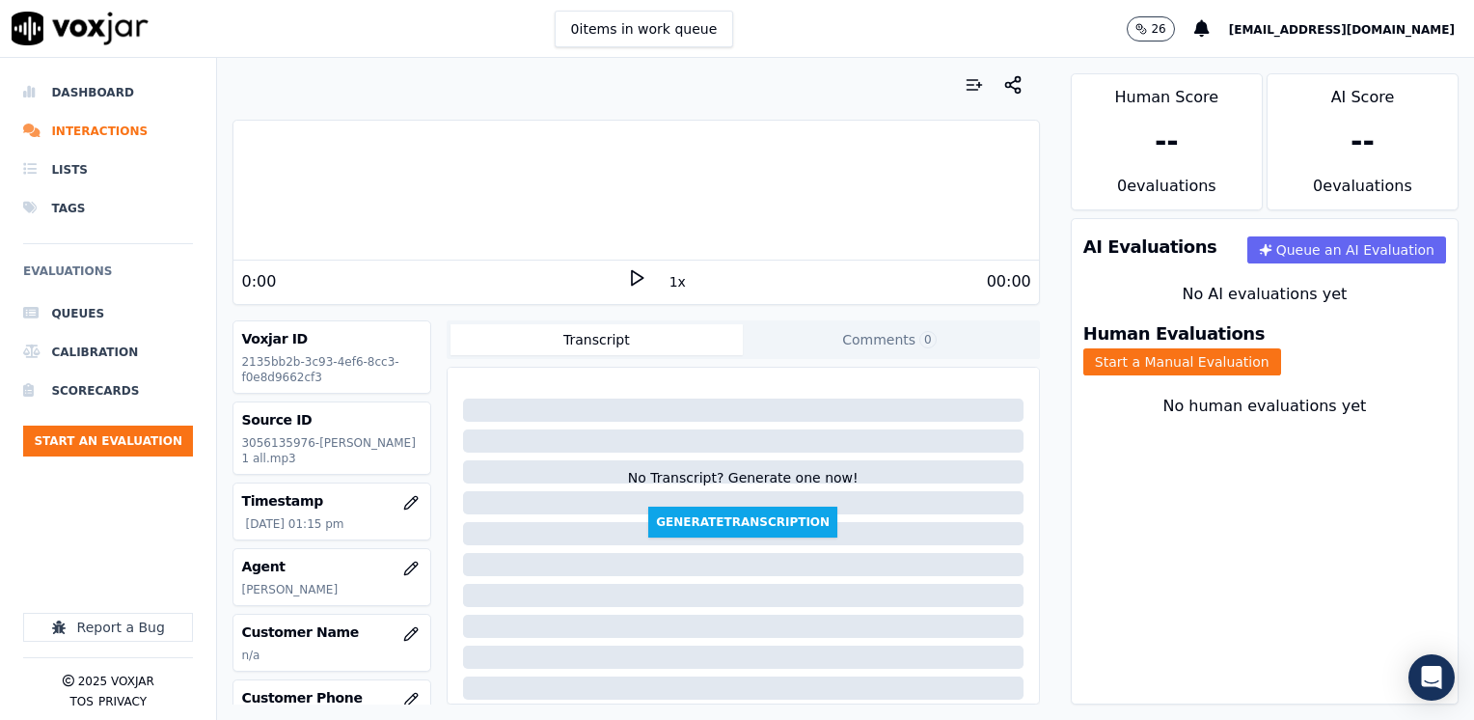
click at [628, 278] on icon at bounding box center [636, 277] width 19 height 19
click at [638, 278] on rect at bounding box center [639, 277] width 3 height 13
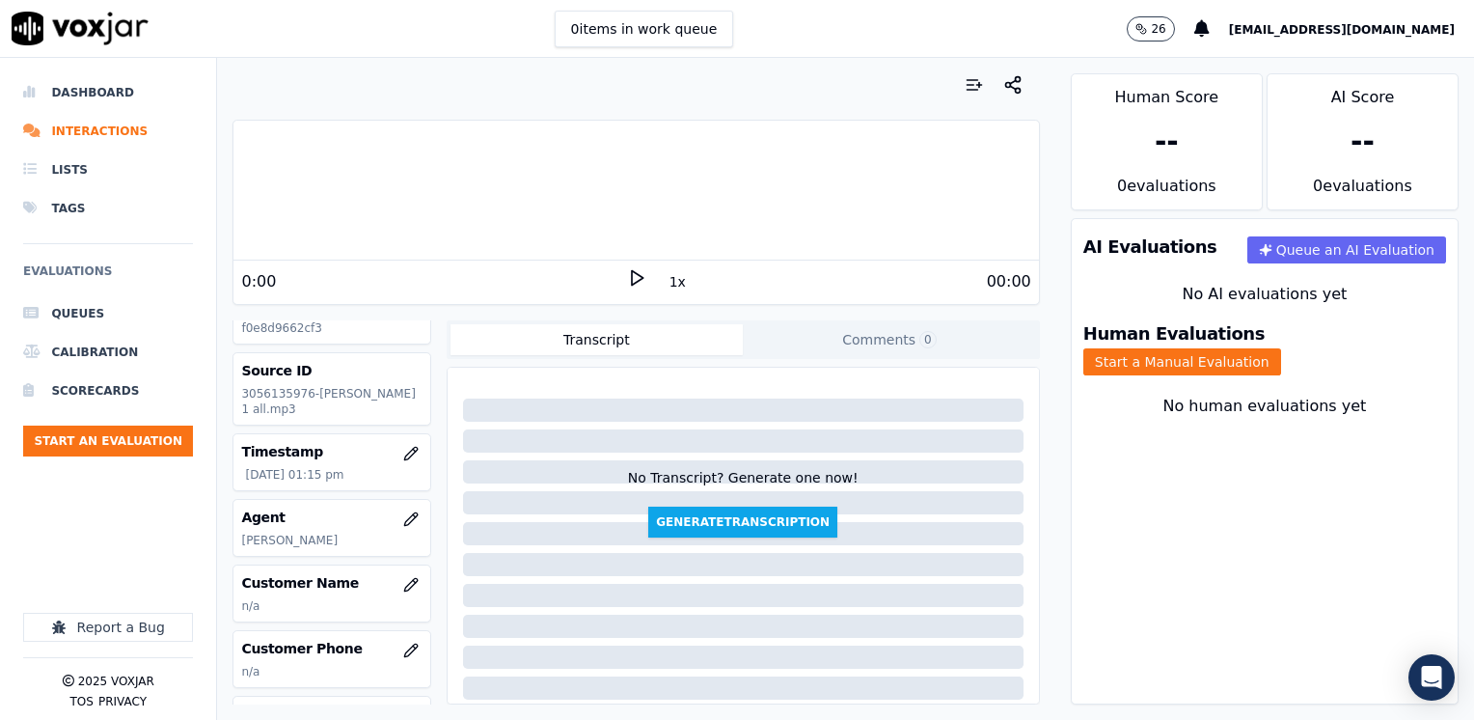
scroll to position [96, 0]
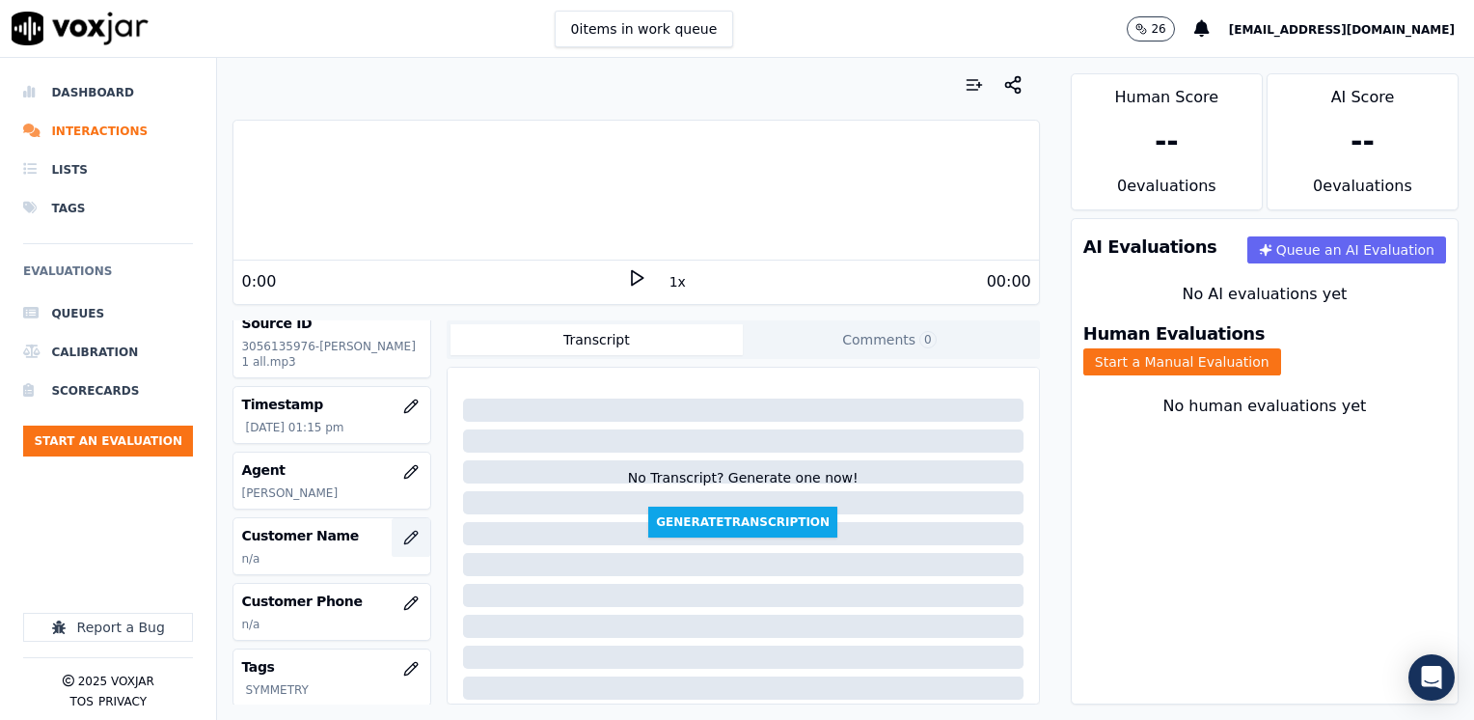
click at [392, 532] on button "button" at bounding box center [411, 537] width 39 height 39
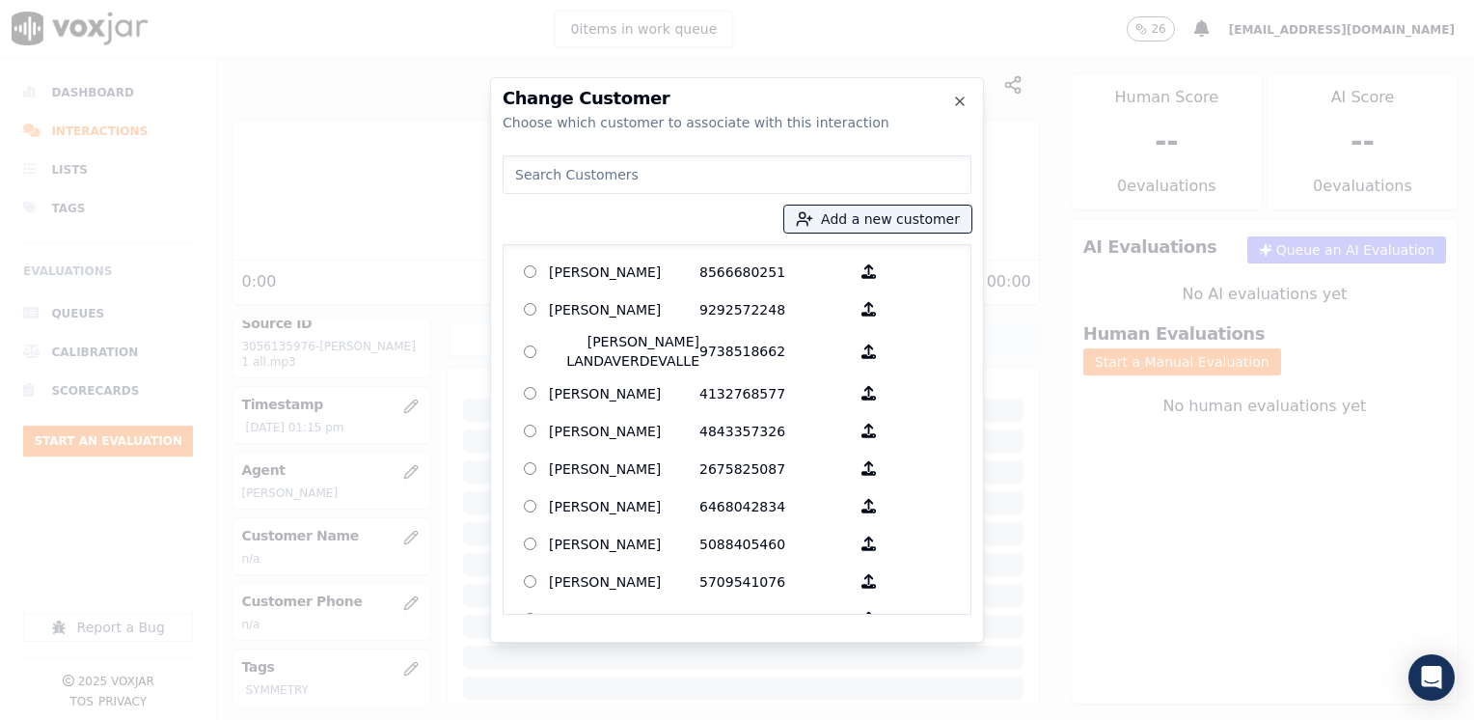
click at [748, 152] on div "Add a new customer [PERSON_NAME] 8566680251 [PERSON_NAME] 9292572248 [PERSON_NA…" at bounding box center [737, 381] width 469 height 467
click at [737, 179] on input at bounding box center [737, 174] width 469 height 39
paste input "20250826-101810_3056135976-[PERSON_NAME]- [PERSON_NAME]"
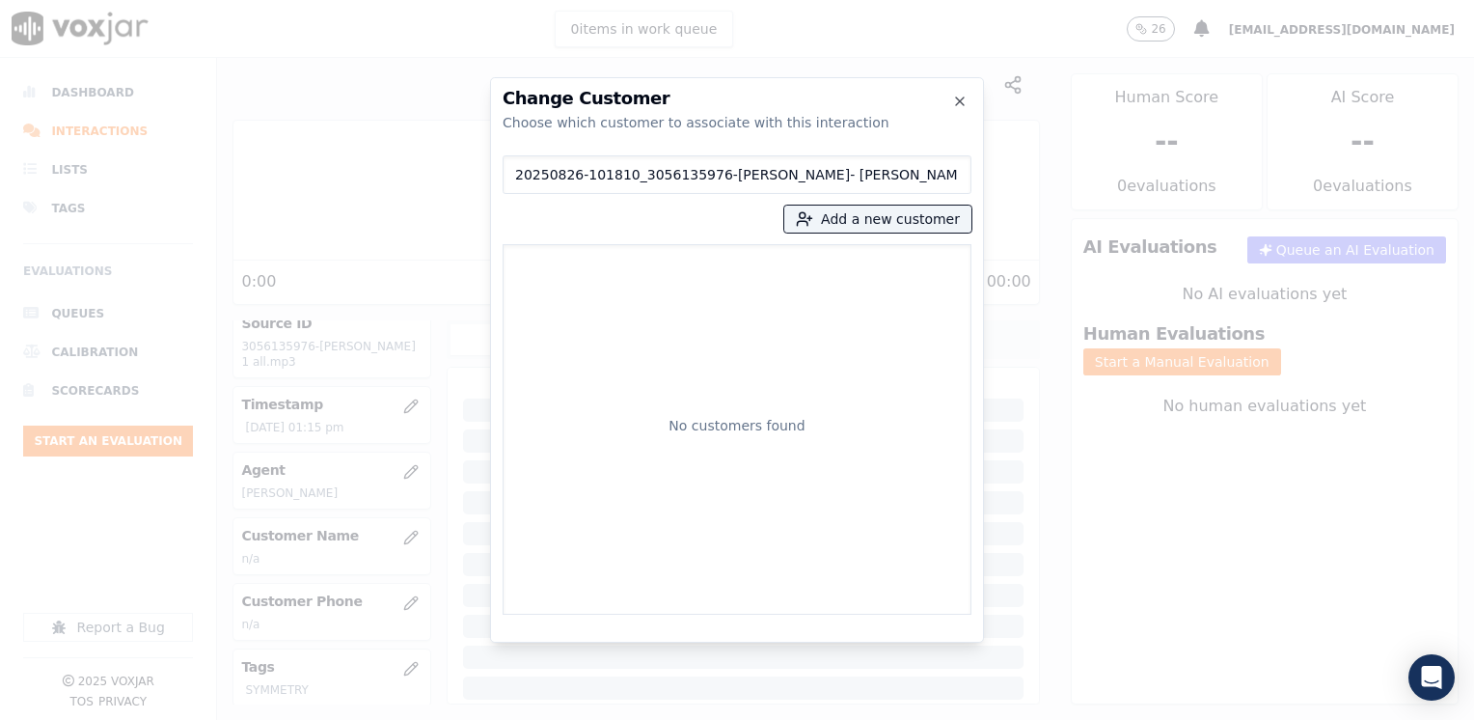
drag, startPoint x: 829, startPoint y: 178, endPoint x: 247, endPoint y: 186, distance: 581.7
click at [247, 719] on div "Change Customer Choose which customer to associate with this interaction 202508…" at bounding box center [737, 720] width 1474 height 0
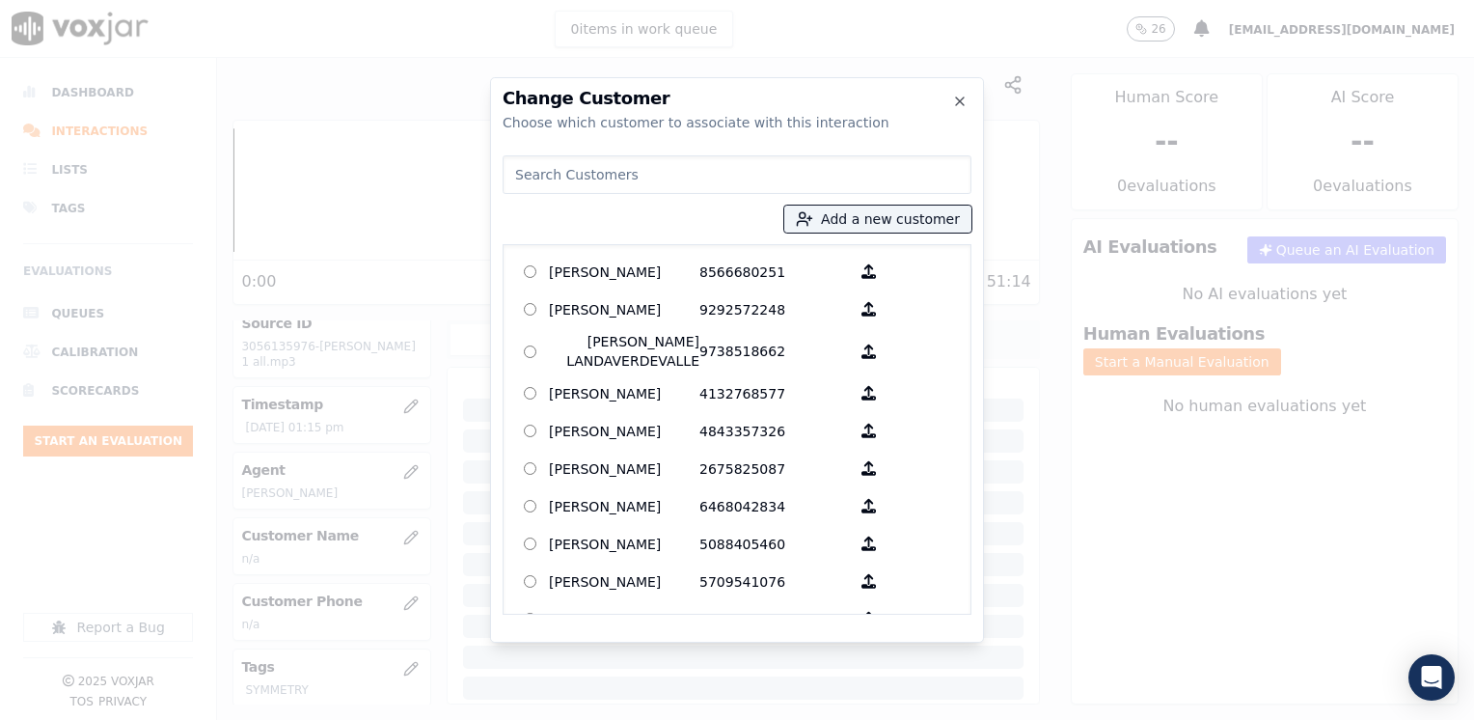
click at [669, 179] on input at bounding box center [737, 174] width 469 height 39
paste input "3056135976"
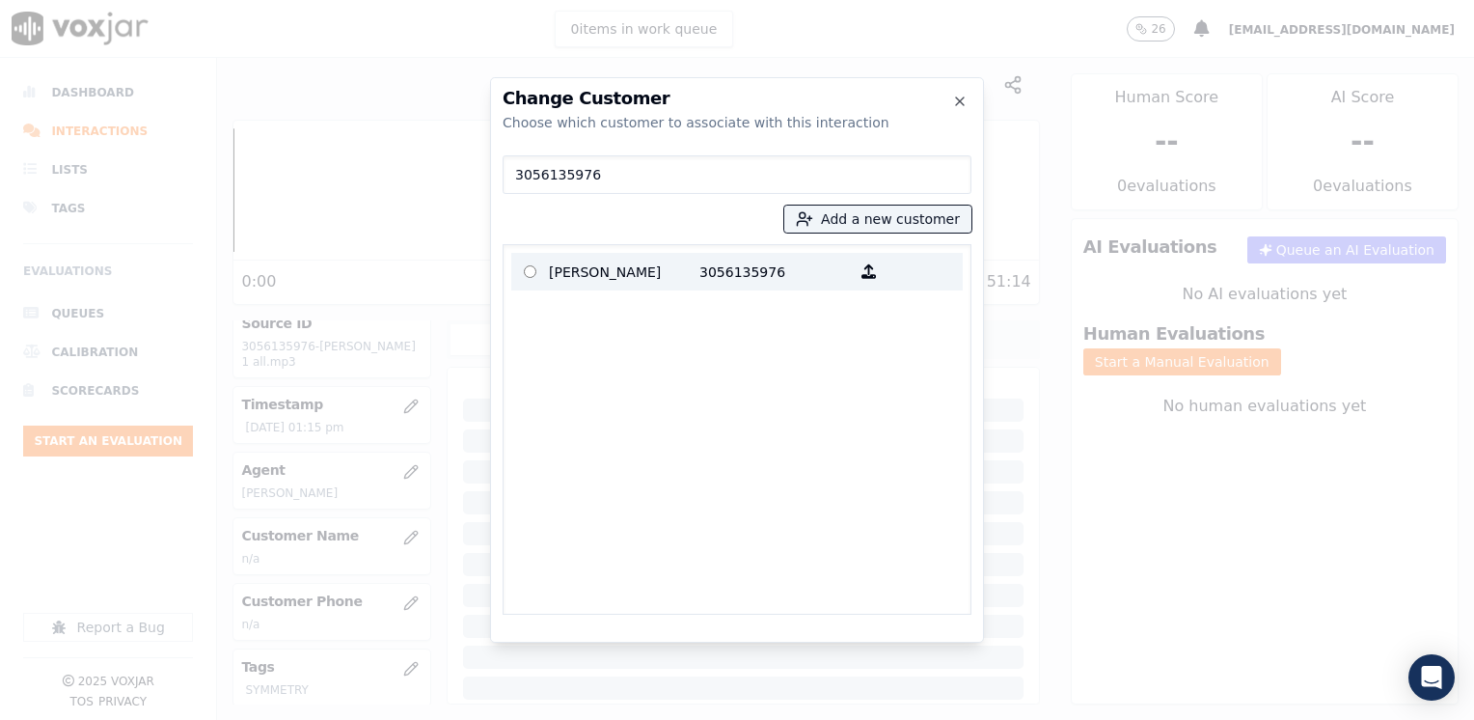
click at [742, 268] on p "3056135976" at bounding box center [774, 272] width 150 height 30
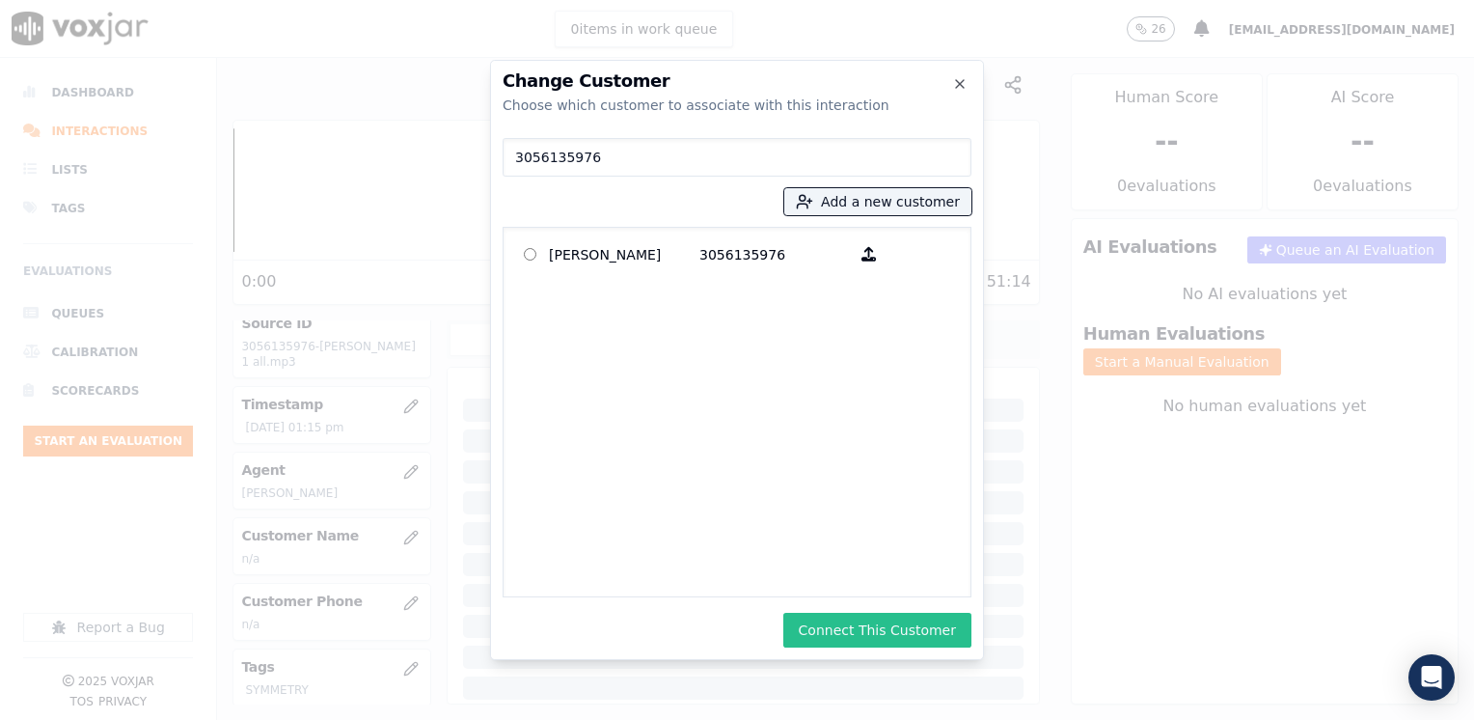
click at [926, 627] on button "Connect This Customer" at bounding box center [877, 629] width 188 height 35
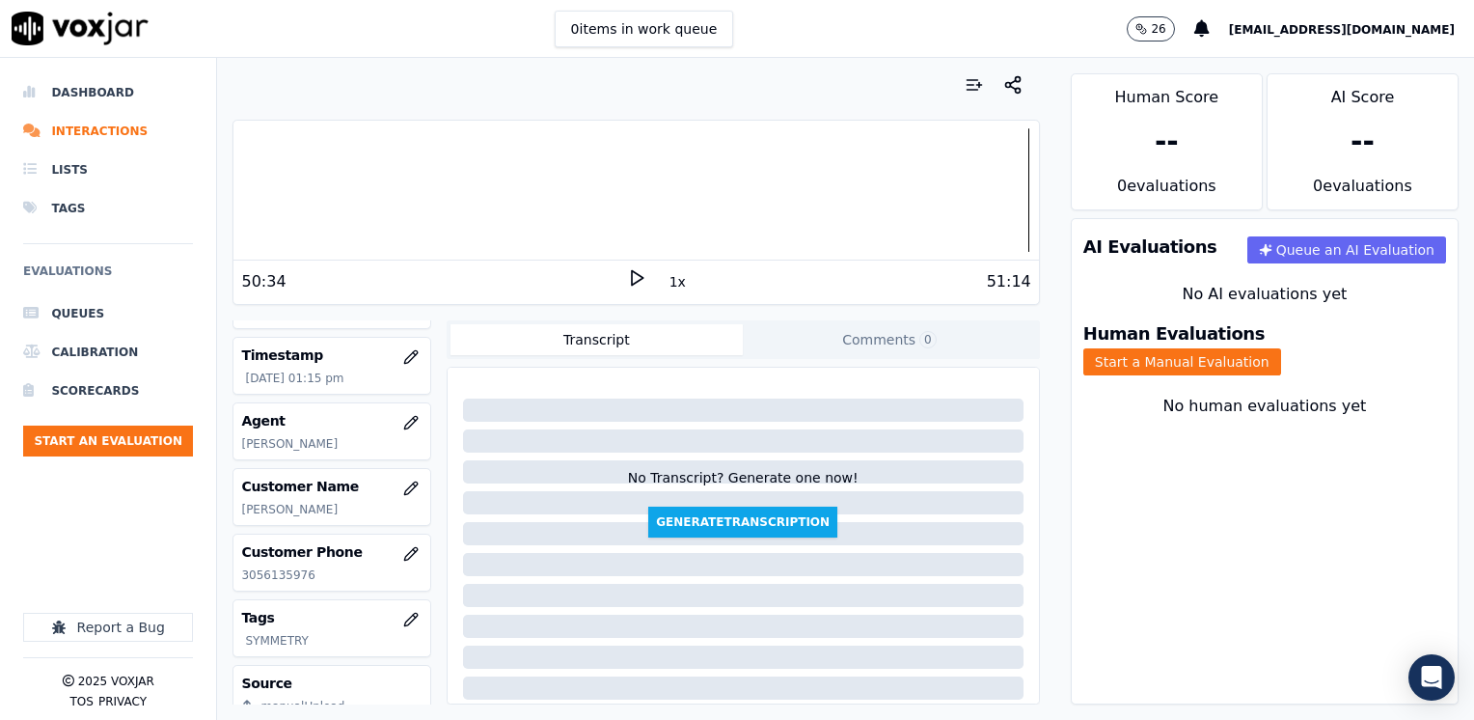
scroll to position [193, 0]
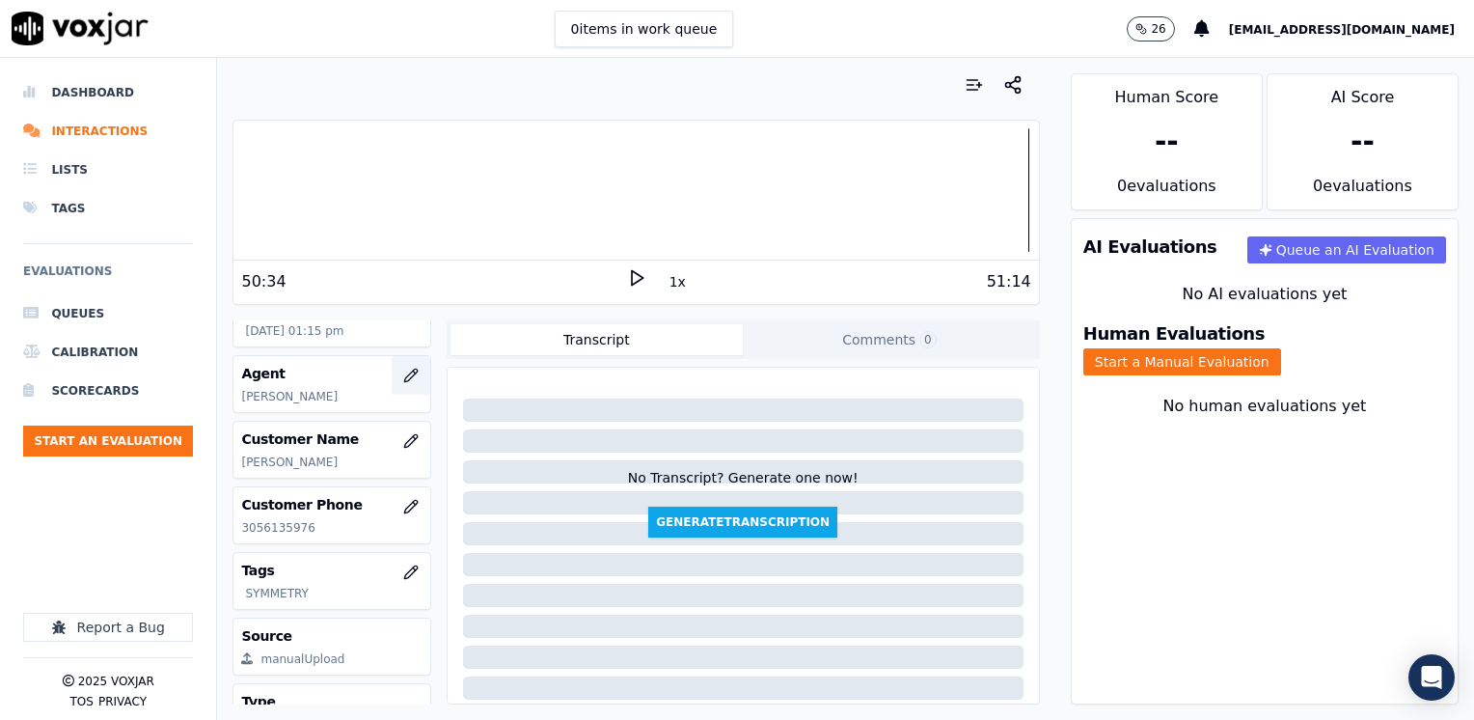
click at [403, 368] on icon "button" at bounding box center [410, 374] width 15 height 15
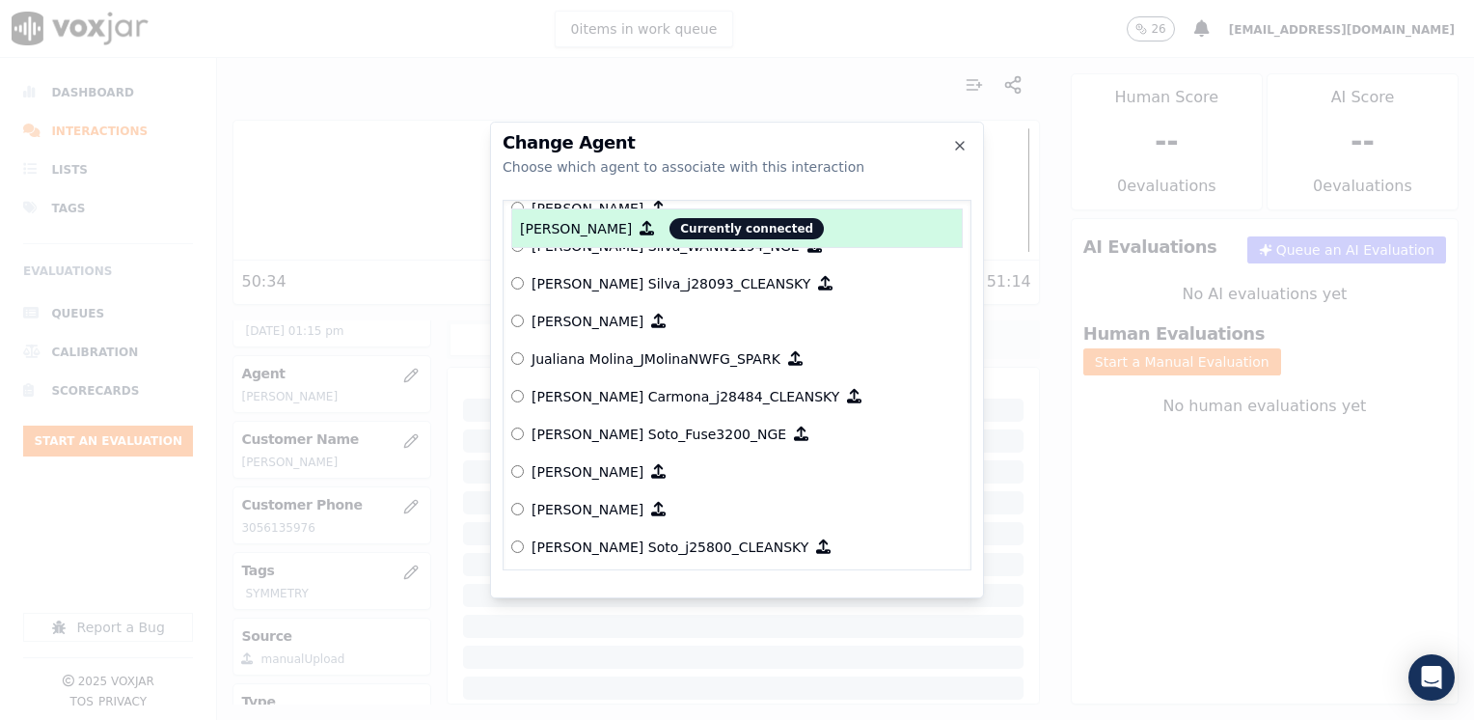
scroll to position [5439, 0]
click at [959, 147] on icon "button" at bounding box center [960, 146] width 8 height 8
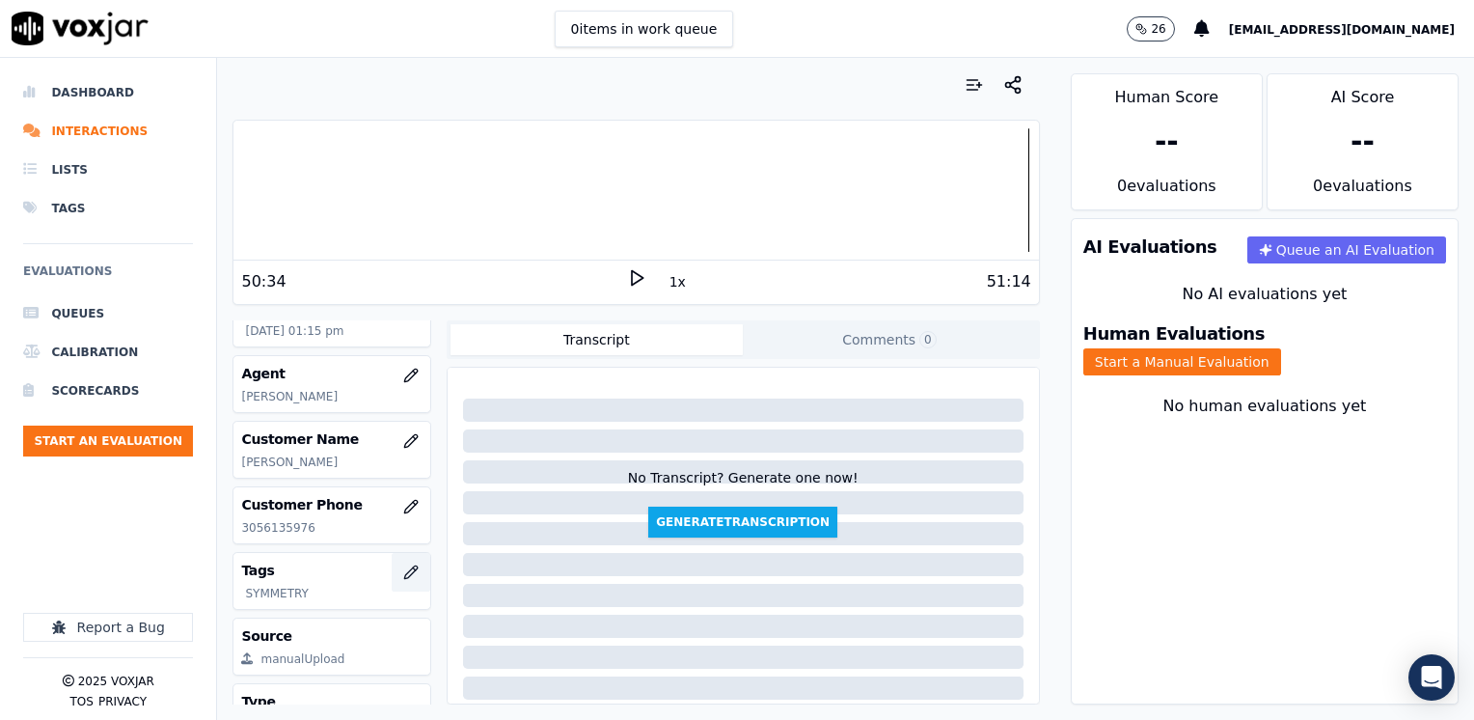
click at [403, 572] on icon "button" at bounding box center [410, 571] width 15 height 15
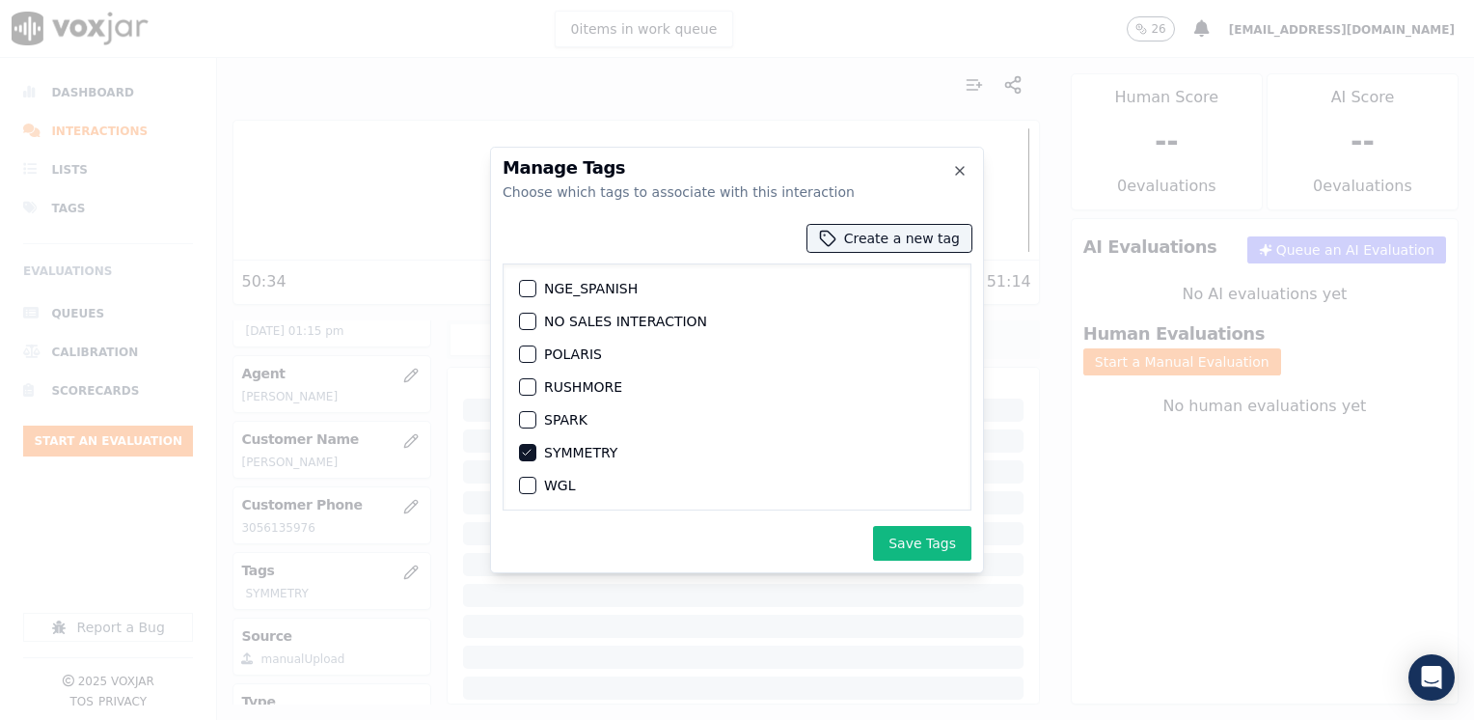
scroll to position [336, 0]
click at [527, 447] on icon "button" at bounding box center [527, 453] width 12 height 12
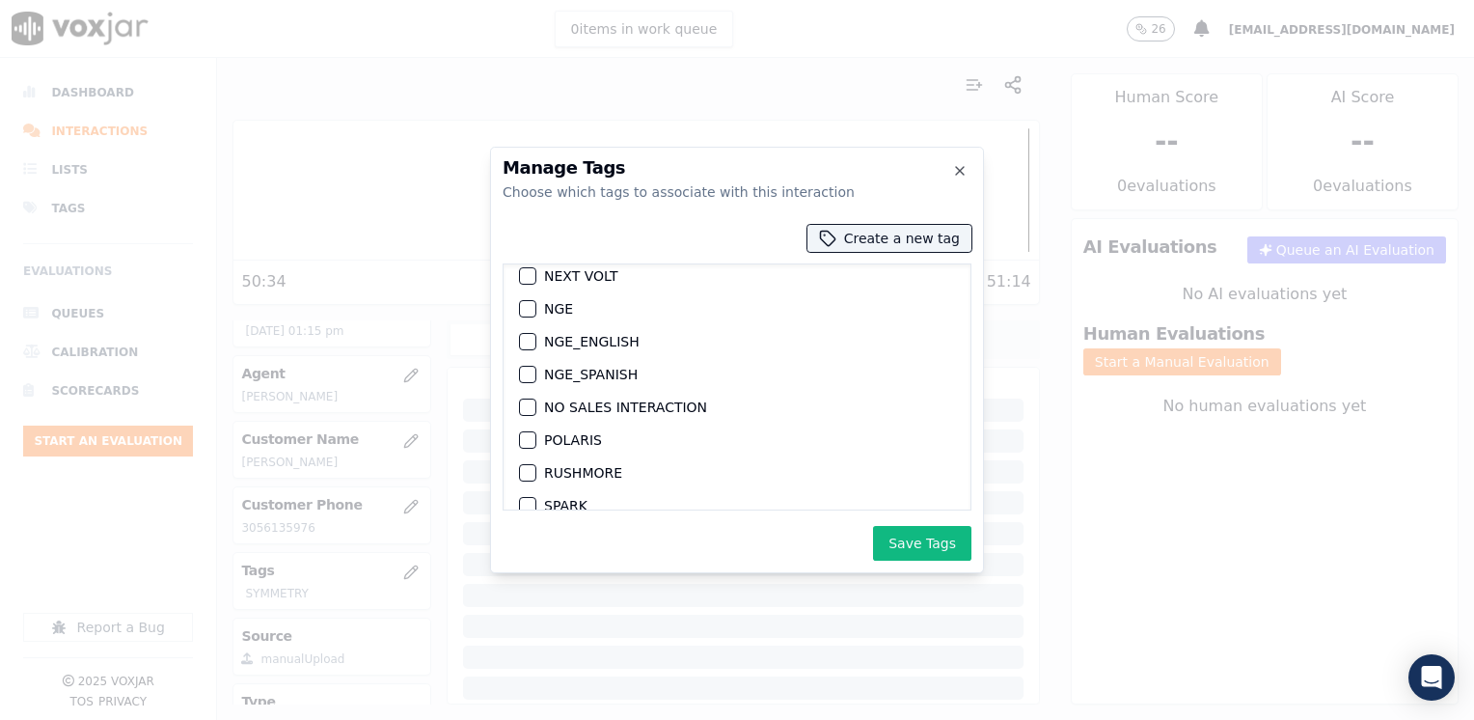
scroll to position [289, 0]
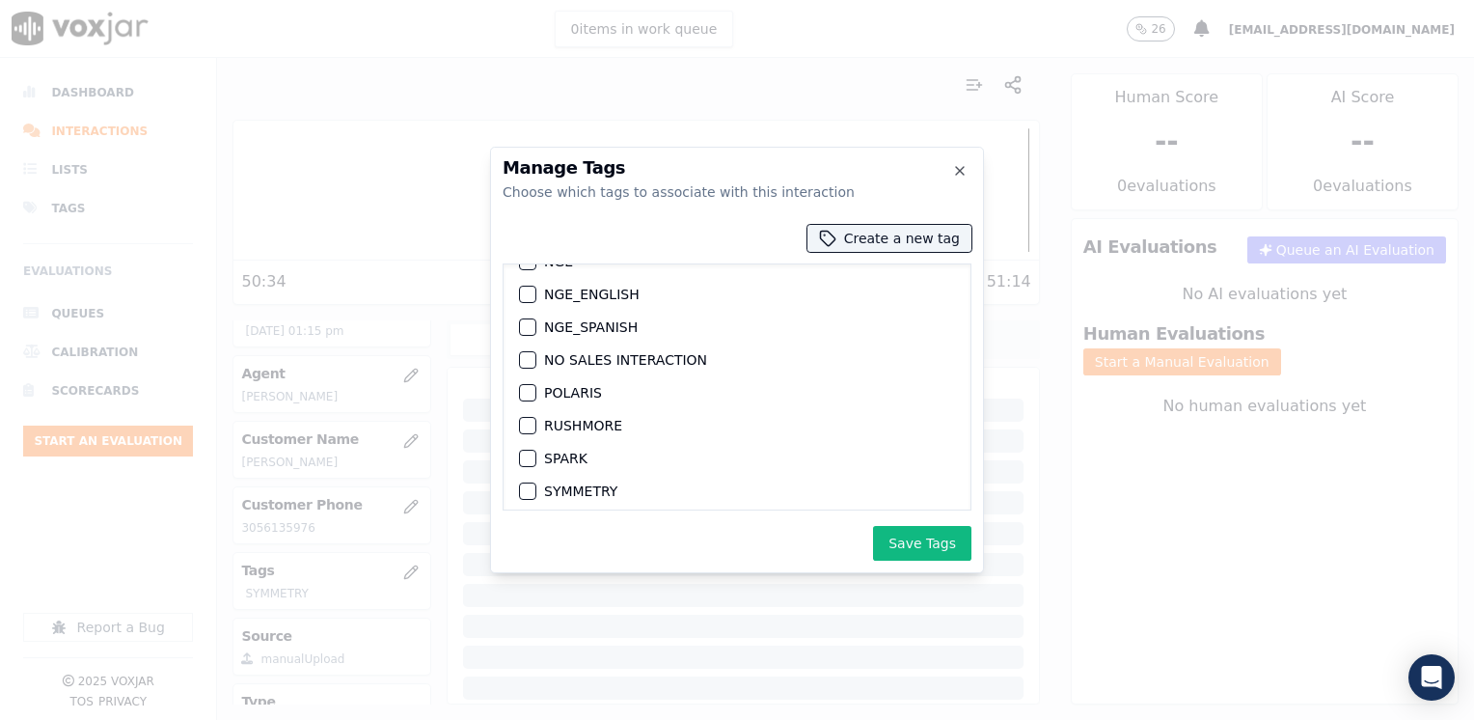
click at [528, 391] on div "button" at bounding box center [527, 393] width 14 height 14
click at [951, 538] on button "Save Tags" at bounding box center [922, 543] width 98 height 35
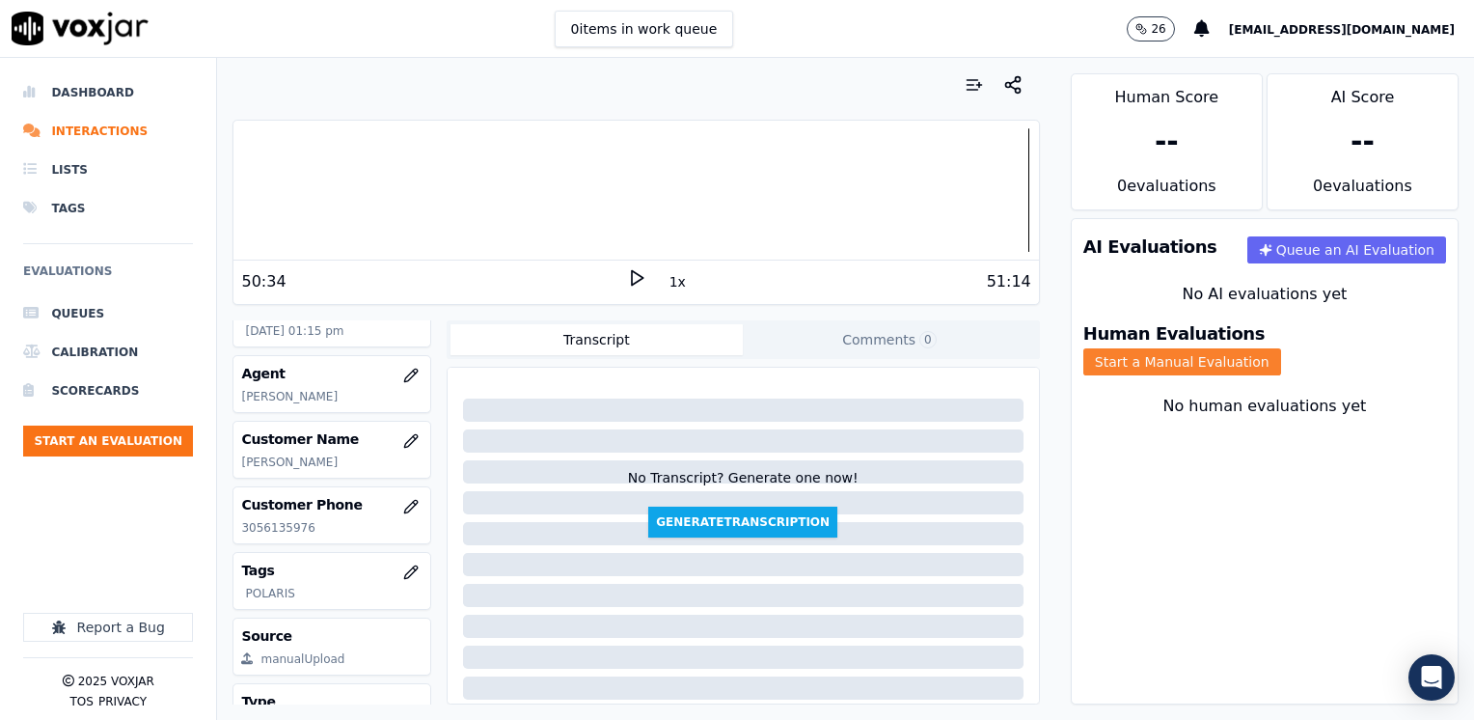
click at [1281, 348] on button "Start a Manual Evaluation" at bounding box center [1182, 361] width 198 height 27
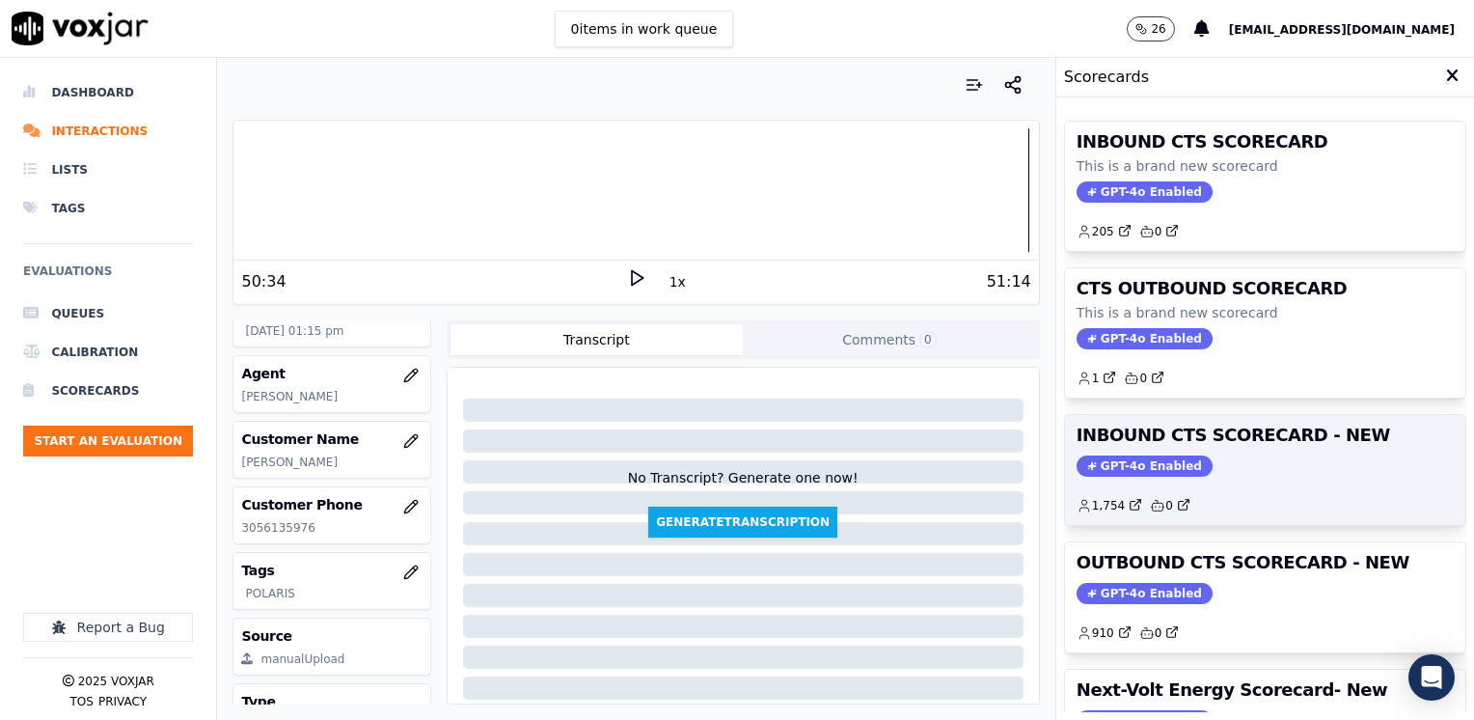
click at [1095, 467] on span "GPT-4o Enabled" at bounding box center [1144, 465] width 136 height 21
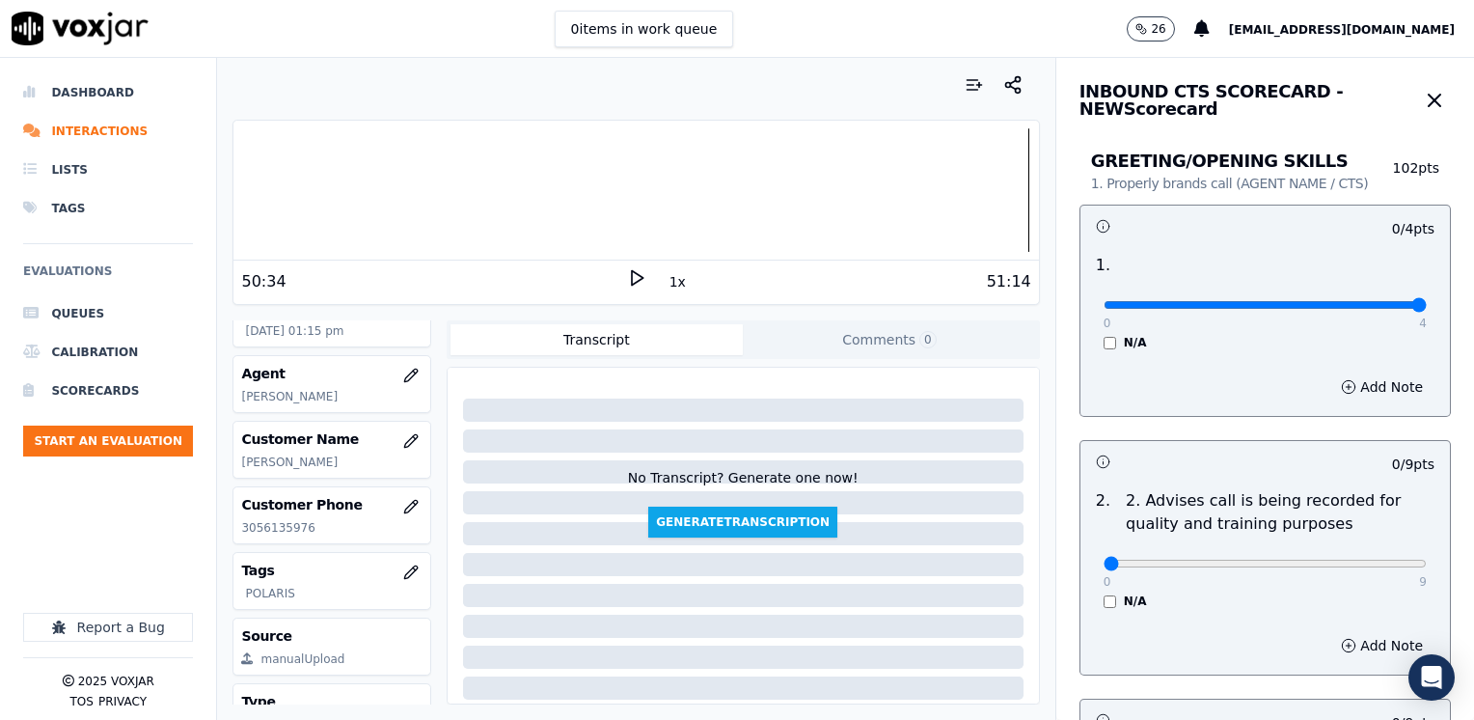
drag, startPoint x: 1092, startPoint y: 305, endPoint x: 1477, endPoint y: 291, distance: 385.1
click at [1427, 301] on input "range" at bounding box center [1264, 305] width 323 height 8
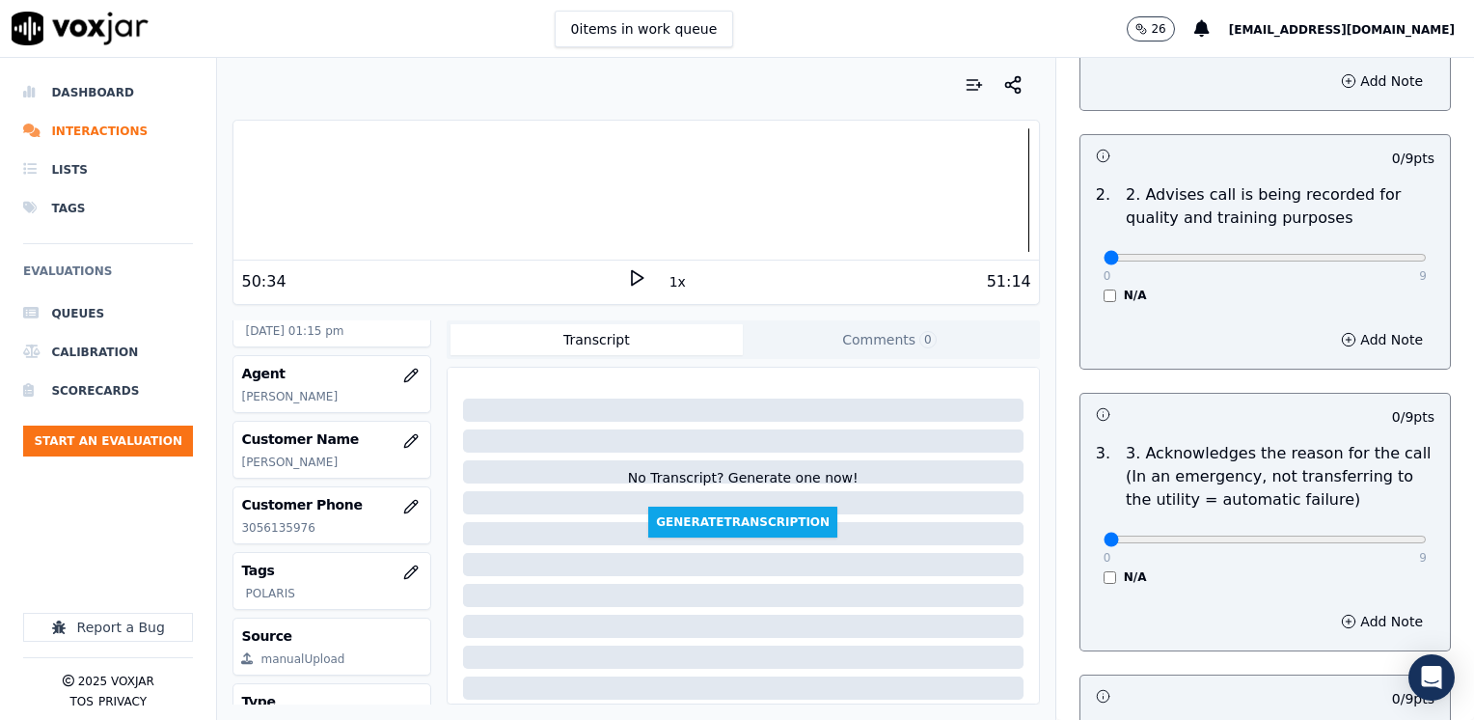
scroll to position [386, 0]
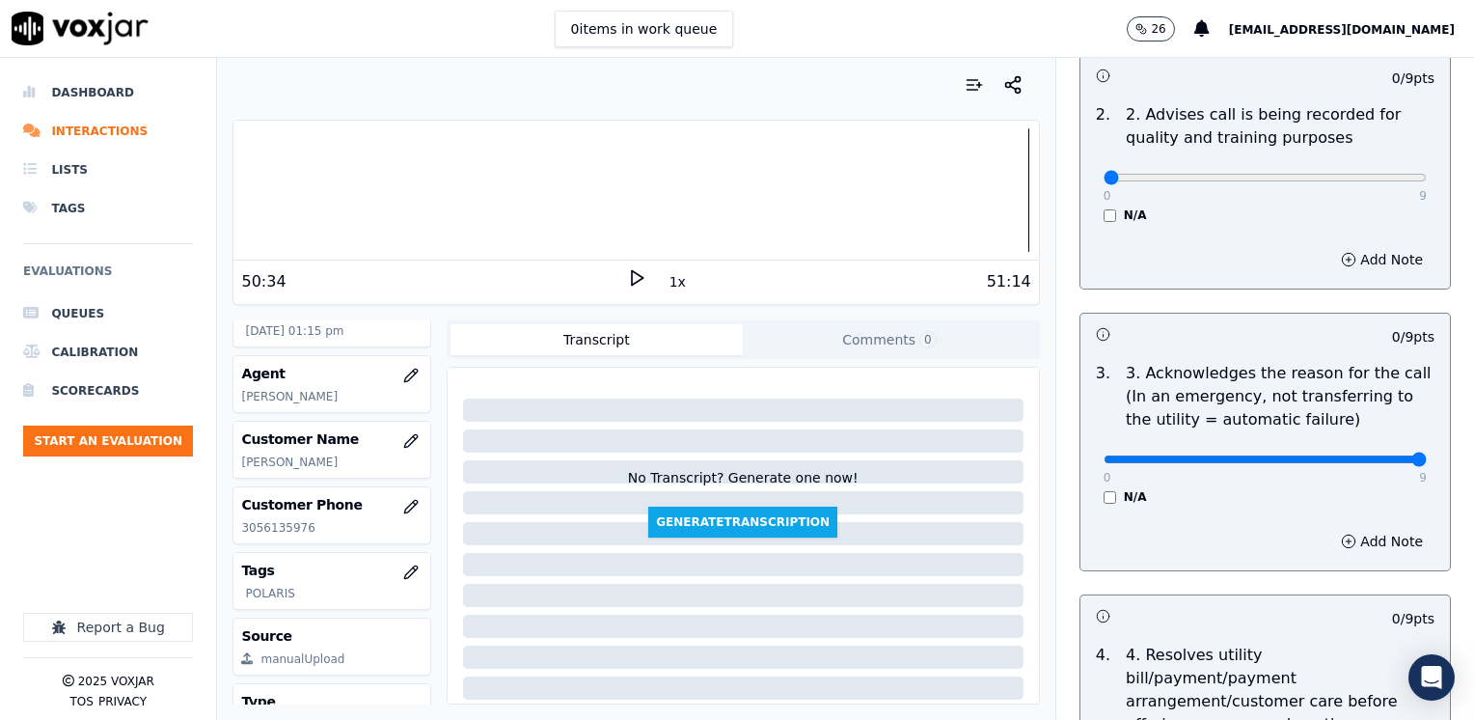
drag, startPoint x: 1092, startPoint y: 457, endPoint x: 1473, endPoint y: 480, distance: 381.7
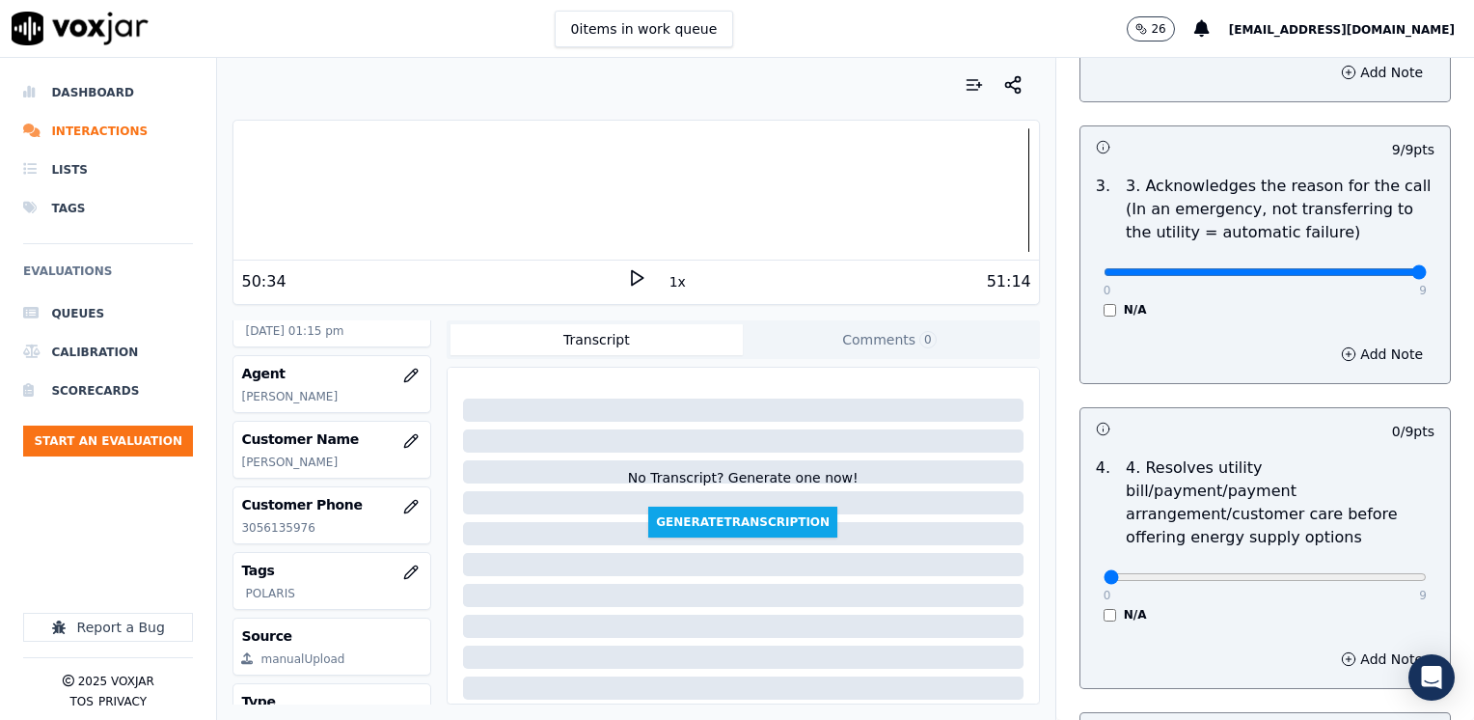
scroll to position [675, 0]
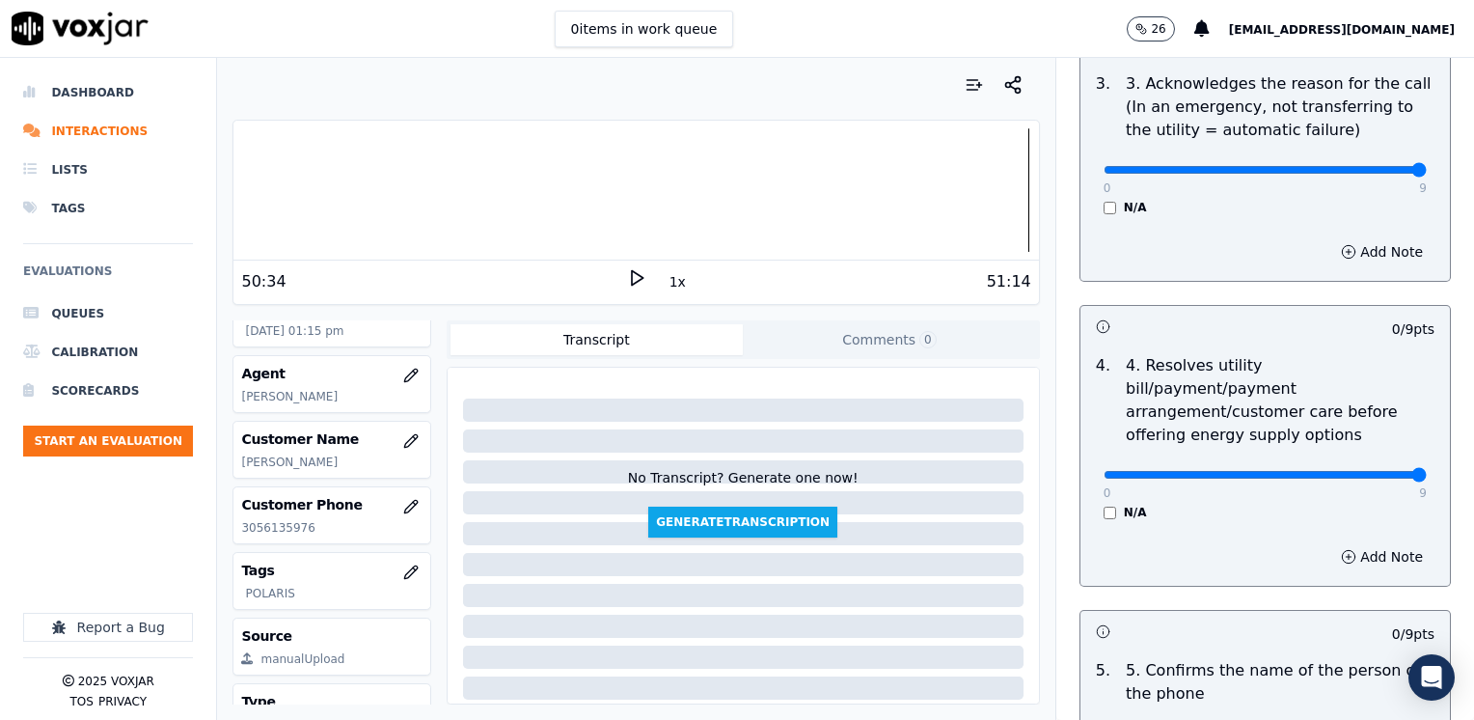
drag, startPoint x: 1086, startPoint y: 453, endPoint x: 1477, endPoint y: 445, distance: 390.7
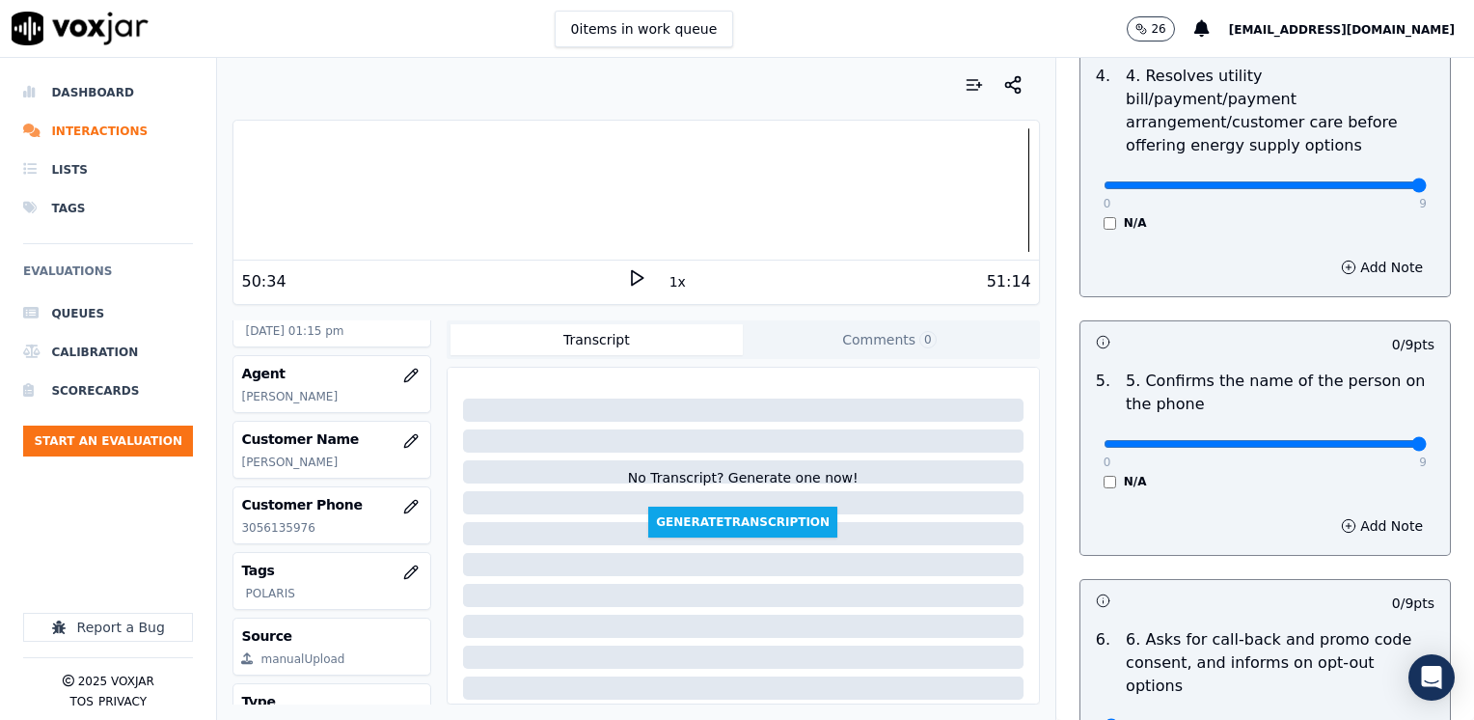
drag, startPoint x: 1094, startPoint y: 420, endPoint x: 1473, endPoint y: 425, distance: 379.1
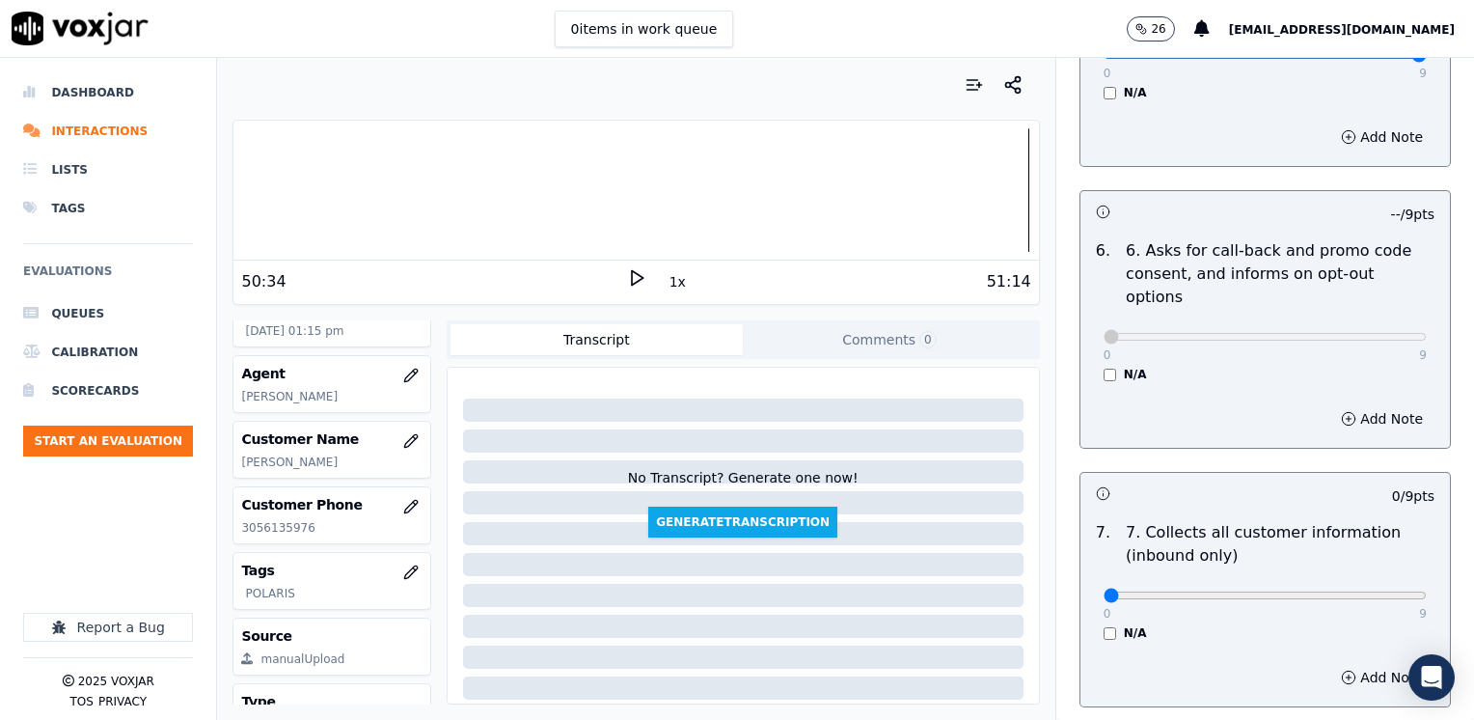
scroll to position [1447, 0]
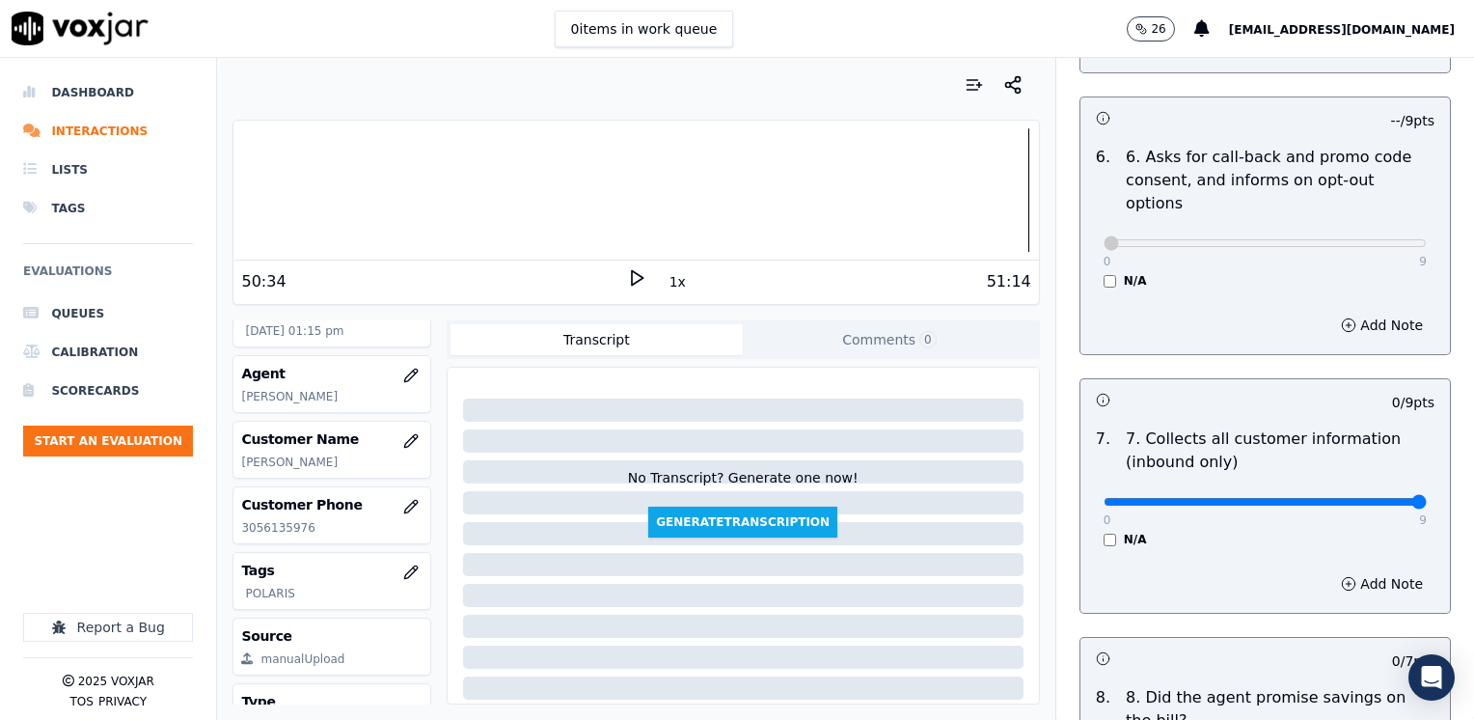
drag, startPoint x: 1203, startPoint y: 457, endPoint x: 1473, endPoint y: 443, distance: 270.5
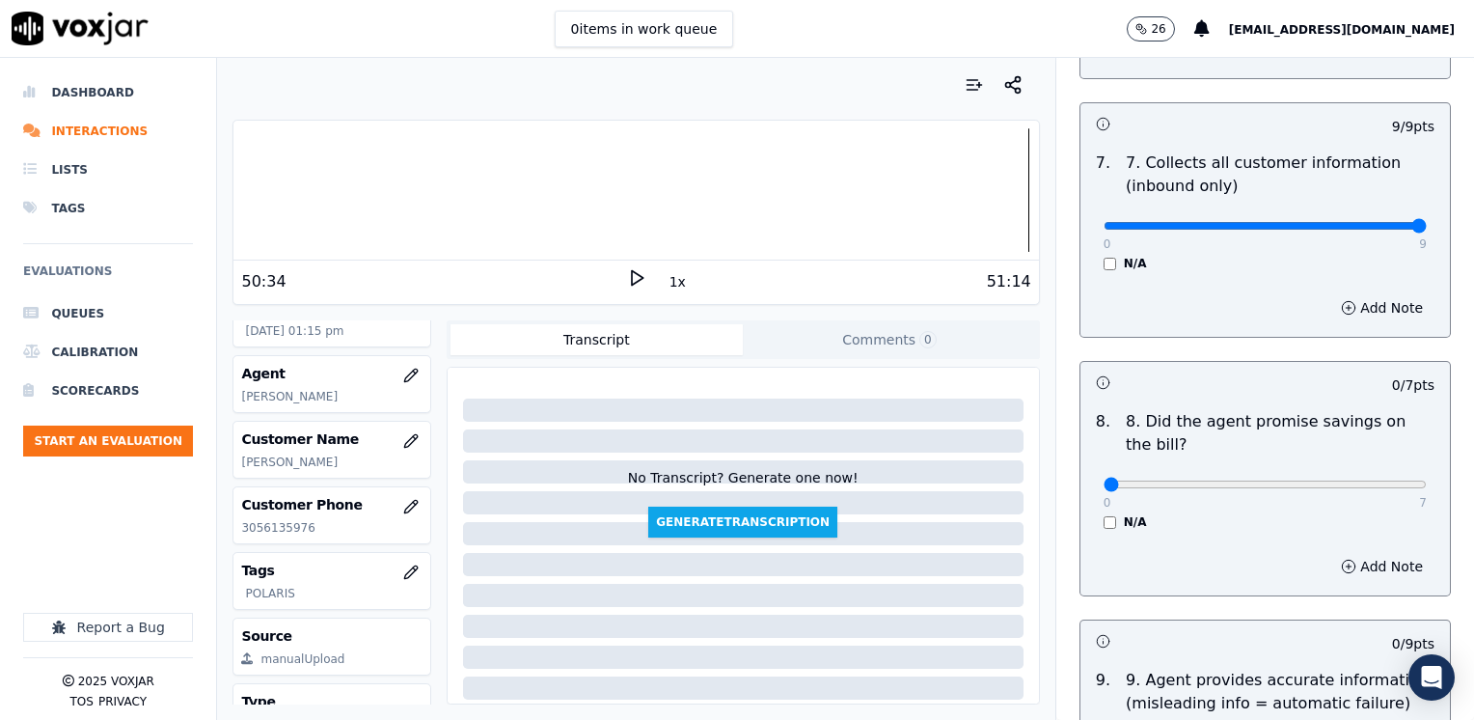
scroll to position [1833, 0]
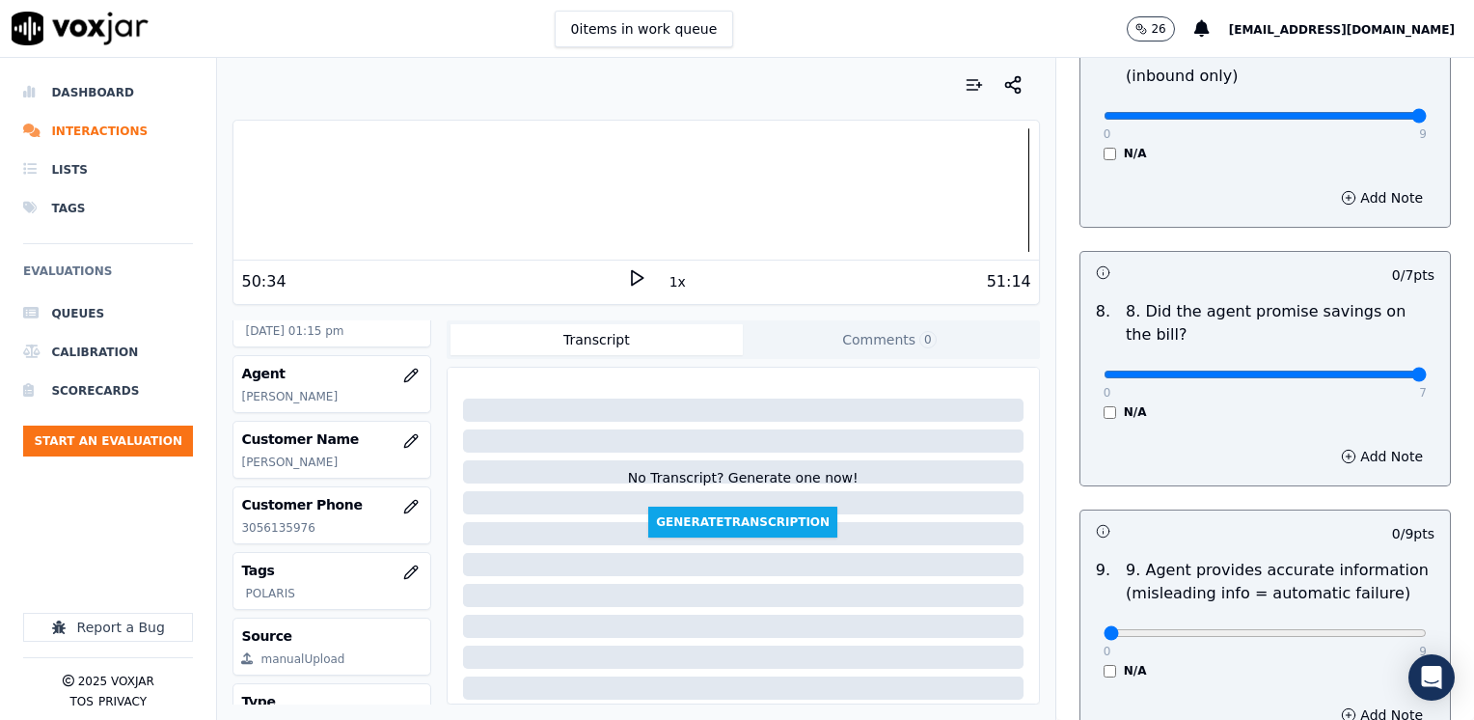
drag, startPoint x: 1094, startPoint y: 328, endPoint x: 1470, endPoint y: 340, distance: 376.4
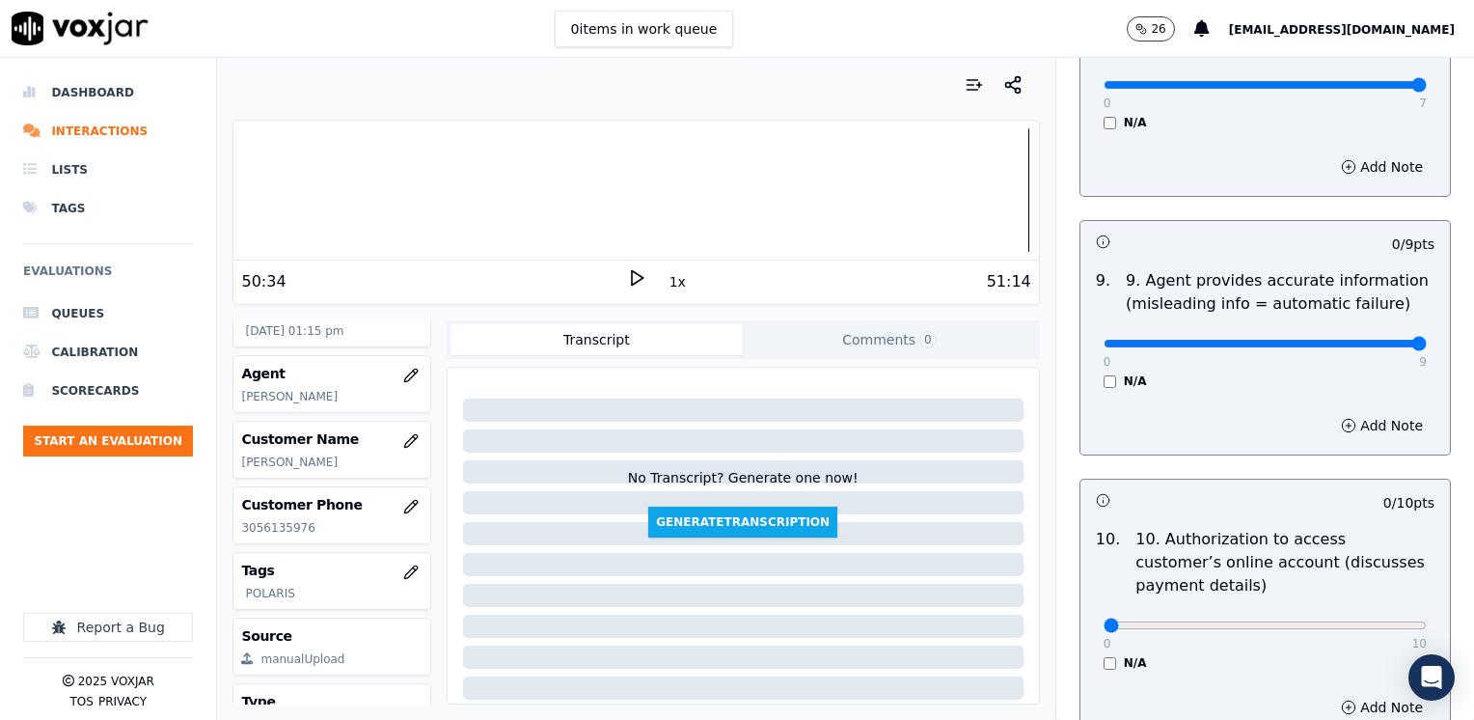
drag, startPoint x: 1099, startPoint y: 289, endPoint x: 1477, endPoint y: 292, distance: 378.1
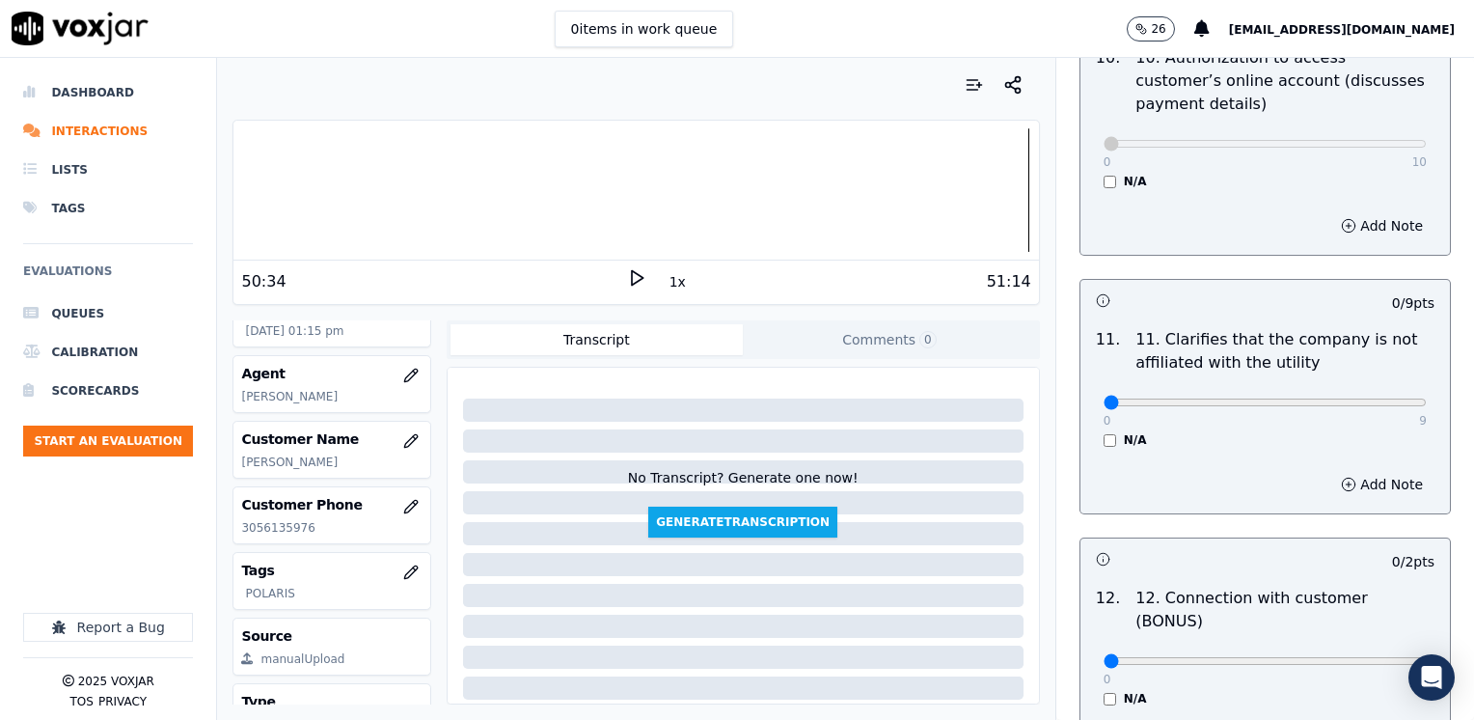
scroll to position [2604, 0]
drag, startPoint x: 1092, startPoint y: 356, endPoint x: 1477, endPoint y: 413, distance: 389.0
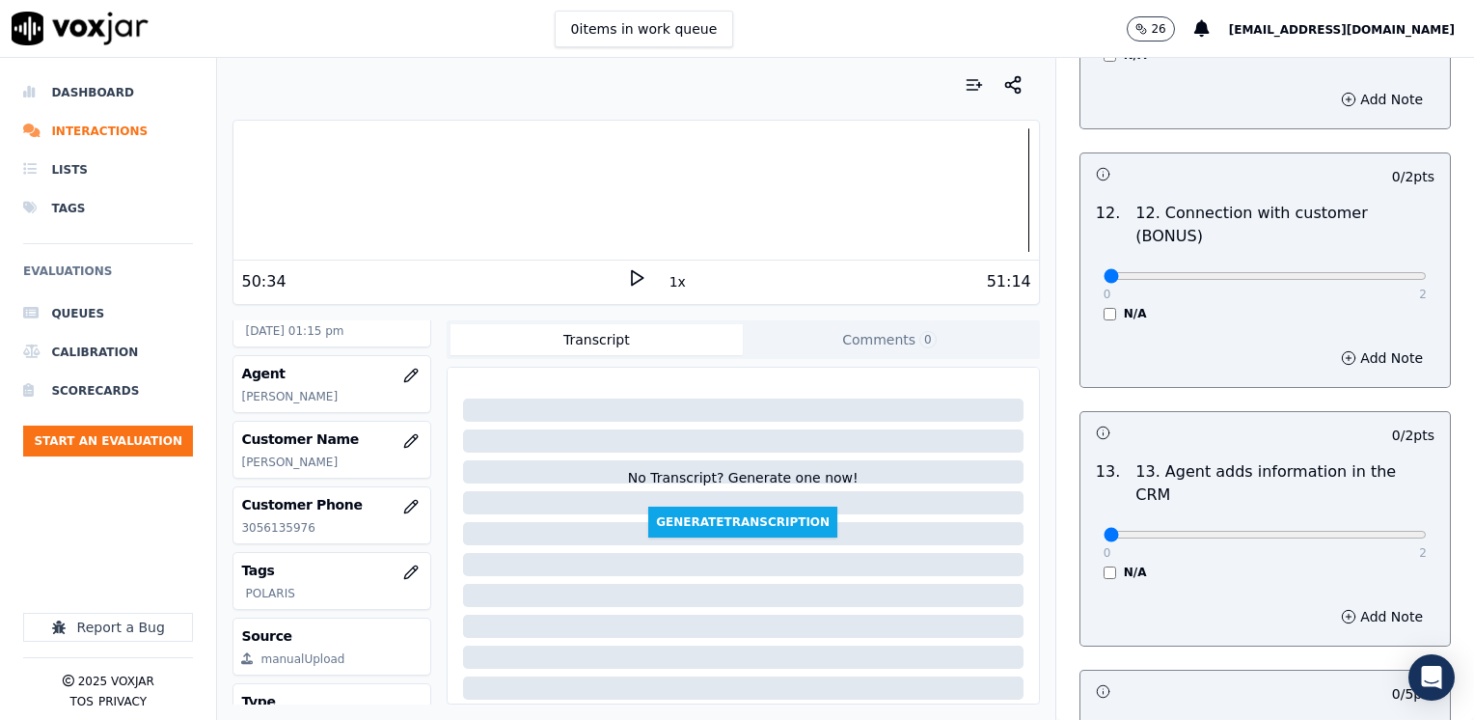
scroll to position [2990, 0]
drag, startPoint x: 1092, startPoint y: 203, endPoint x: 1473, endPoint y: 219, distance: 381.3
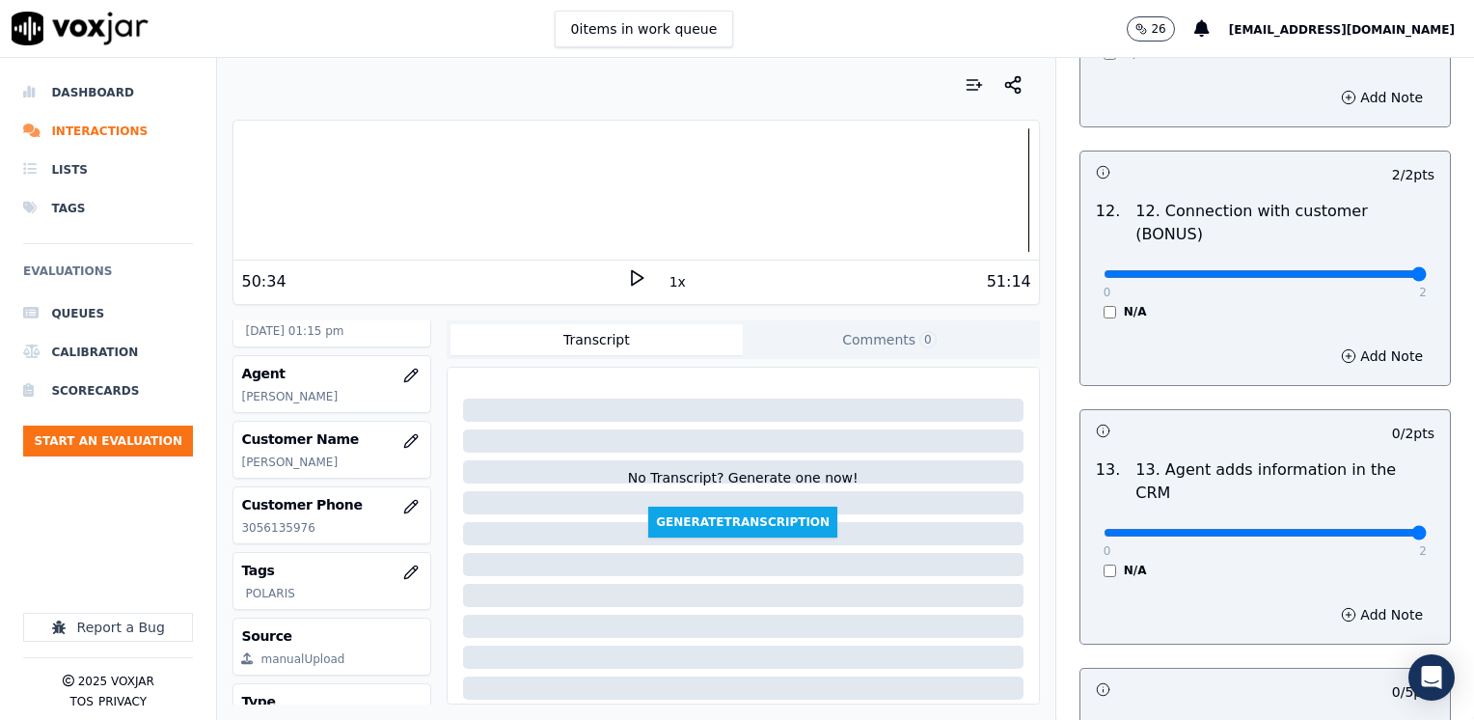
drag, startPoint x: 1097, startPoint y: 438, endPoint x: 1435, endPoint y: 444, distance: 338.6
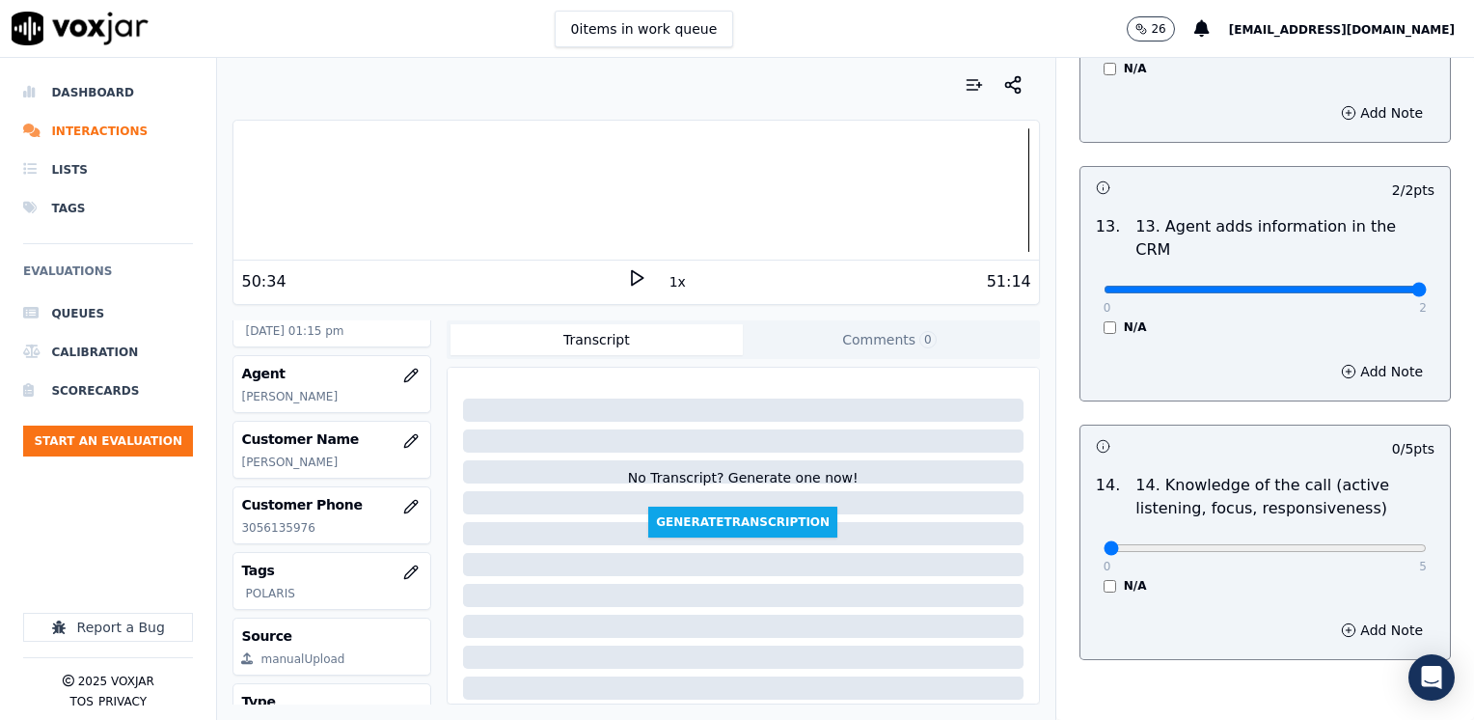
scroll to position [3234, 0]
drag, startPoint x: 1091, startPoint y: 453, endPoint x: 1477, endPoint y: 502, distance: 388.8
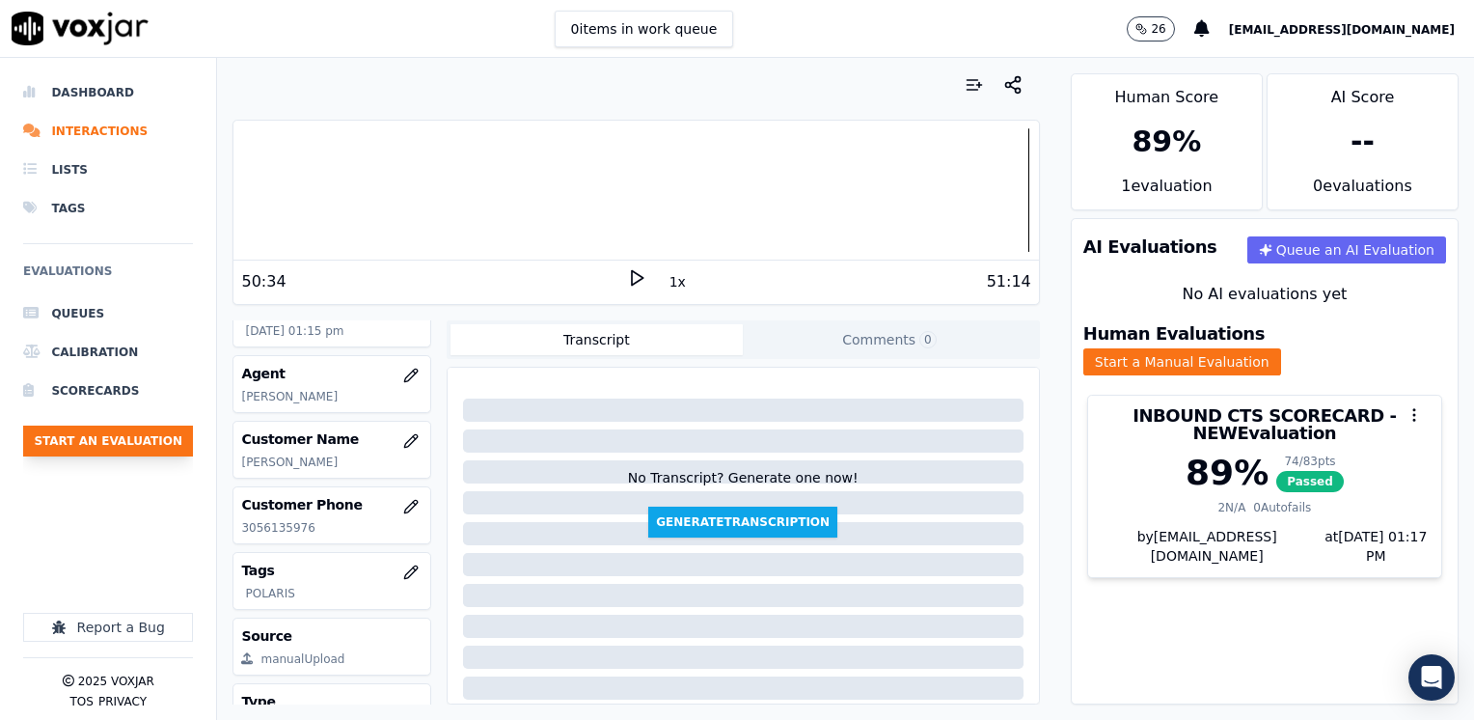
click at [110, 446] on button "Start an Evaluation" at bounding box center [108, 440] width 170 height 31
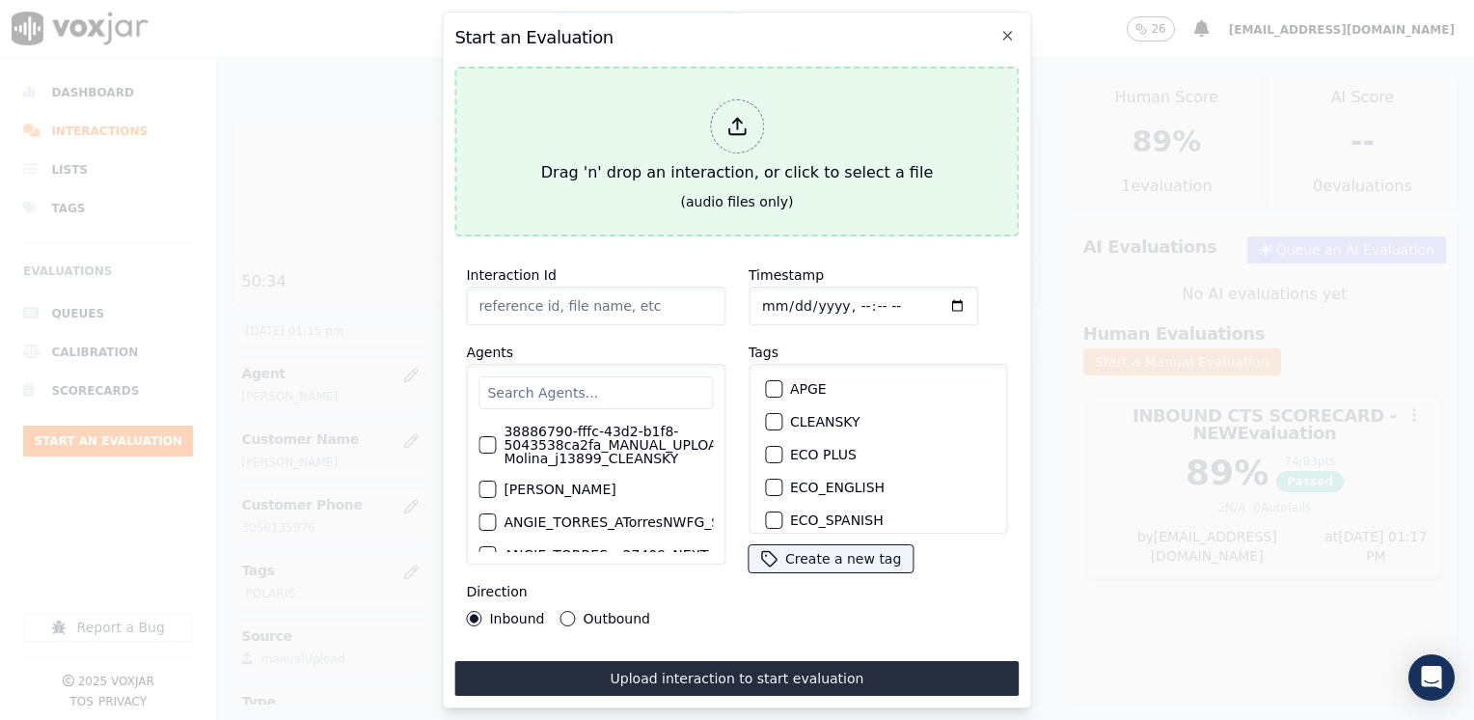
click at [770, 114] on div "Drag 'n' drop an interaction, or click to select a file" at bounding box center [736, 142] width 407 height 100
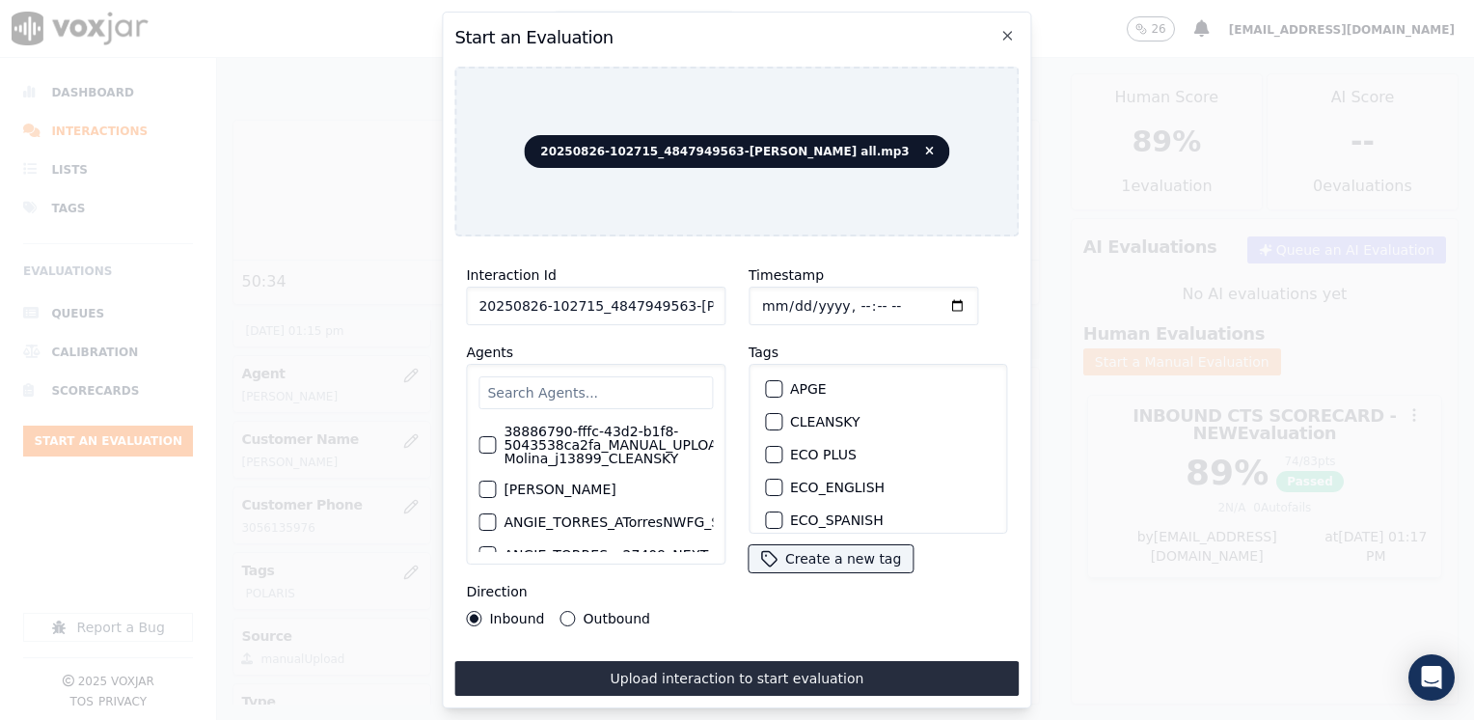
click at [841, 612] on div "Timestamp Tags APGE CLEANSKY ECO PLUS ECO_ENGLISH ECO_SPANISH ELECTRA SPARK IND…" at bounding box center [878, 445] width 283 height 386
click at [633, 387] on input "text" at bounding box center [595, 392] width 234 height 33
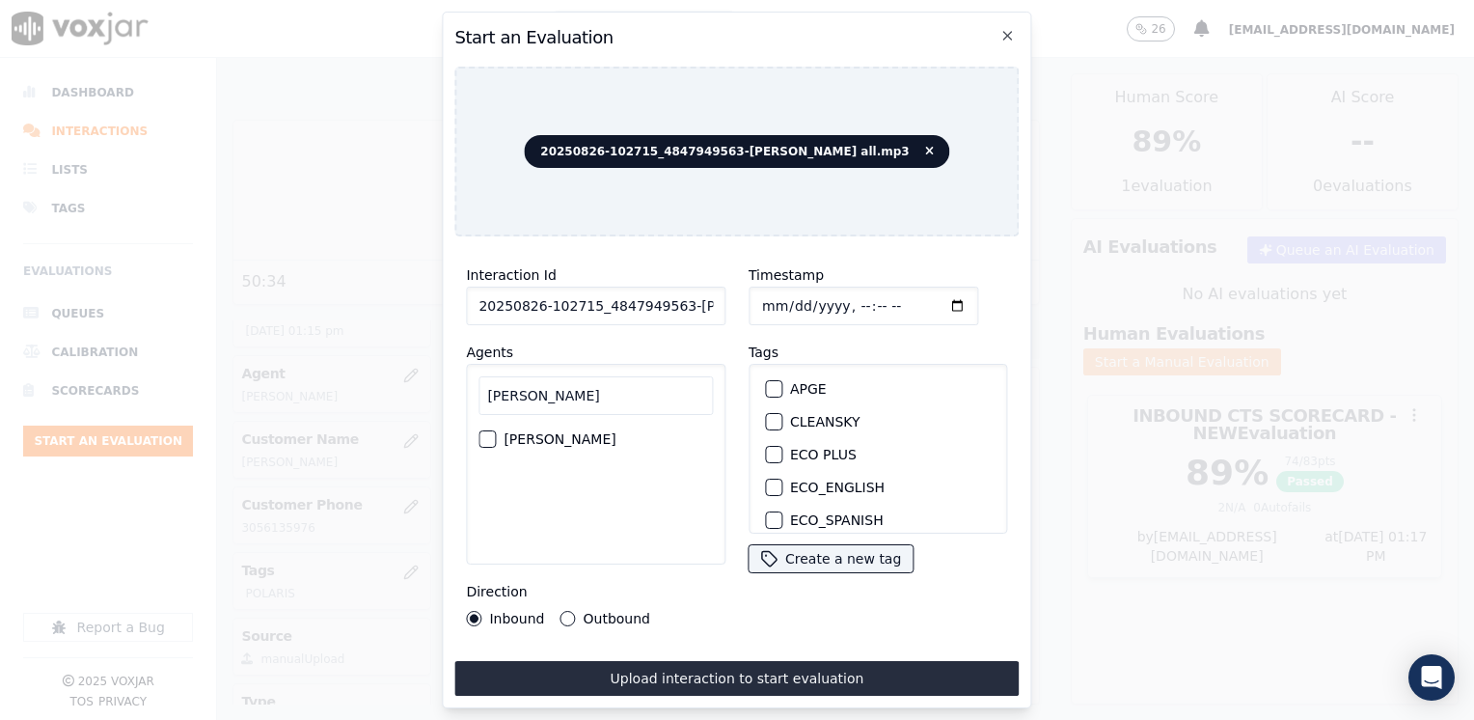
click at [585, 442] on label "[PERSON_NAME]" at bounding box center [559, 439] width 112 height 14
click at [496, 442] on button "[PERSON_NAME]" at bounding box center [486, 438] width 17 height 17
click at [770, 419] on div "button" at bounding box center [773, 422] width 14 height 14
click at [928, 299] on input "Timestamp" at bounding box center [863, 305] width 230 height 39
click at [571, 612] on button "Outbound" at bounding box center [567, 618] width 15 height 15
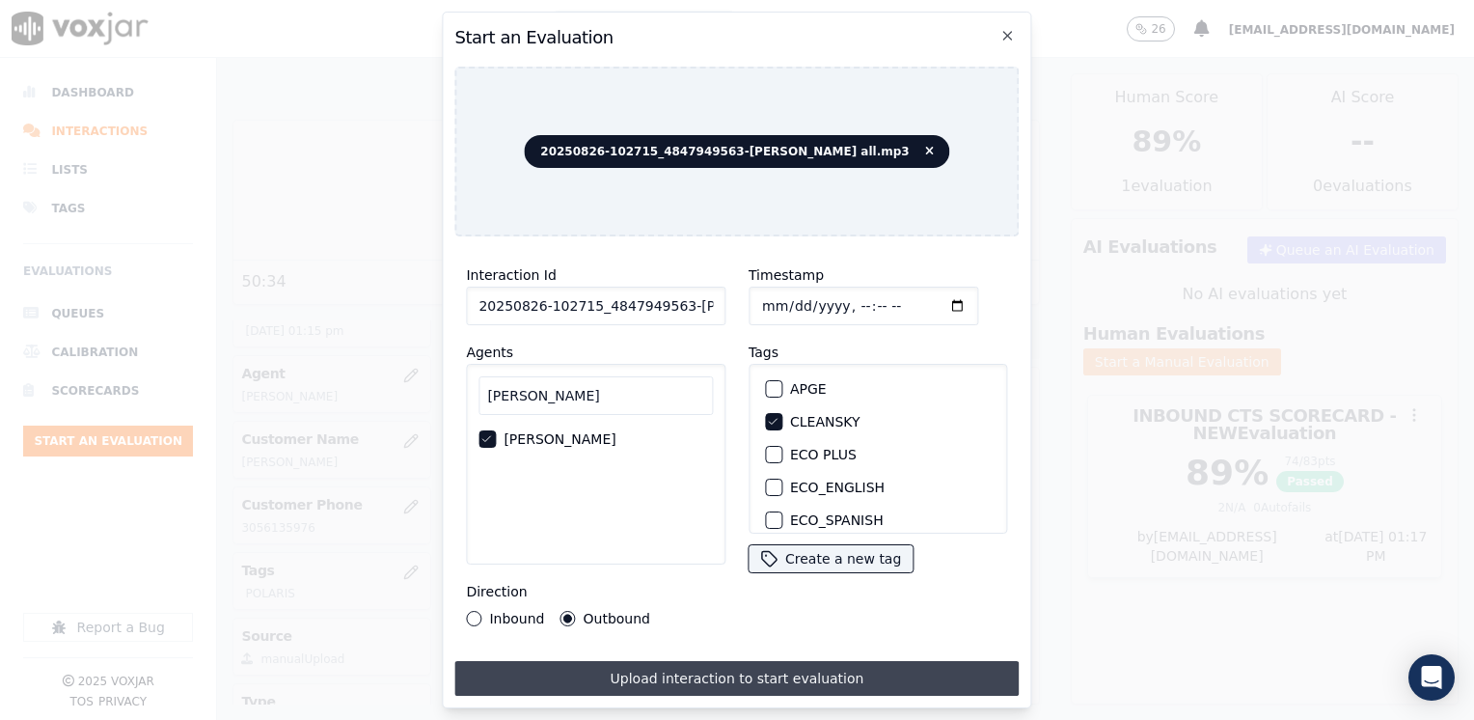
click at [732, 682] on button "Upload interaction to start evaluation" at bounding box center [736, 678] width 564 height 35
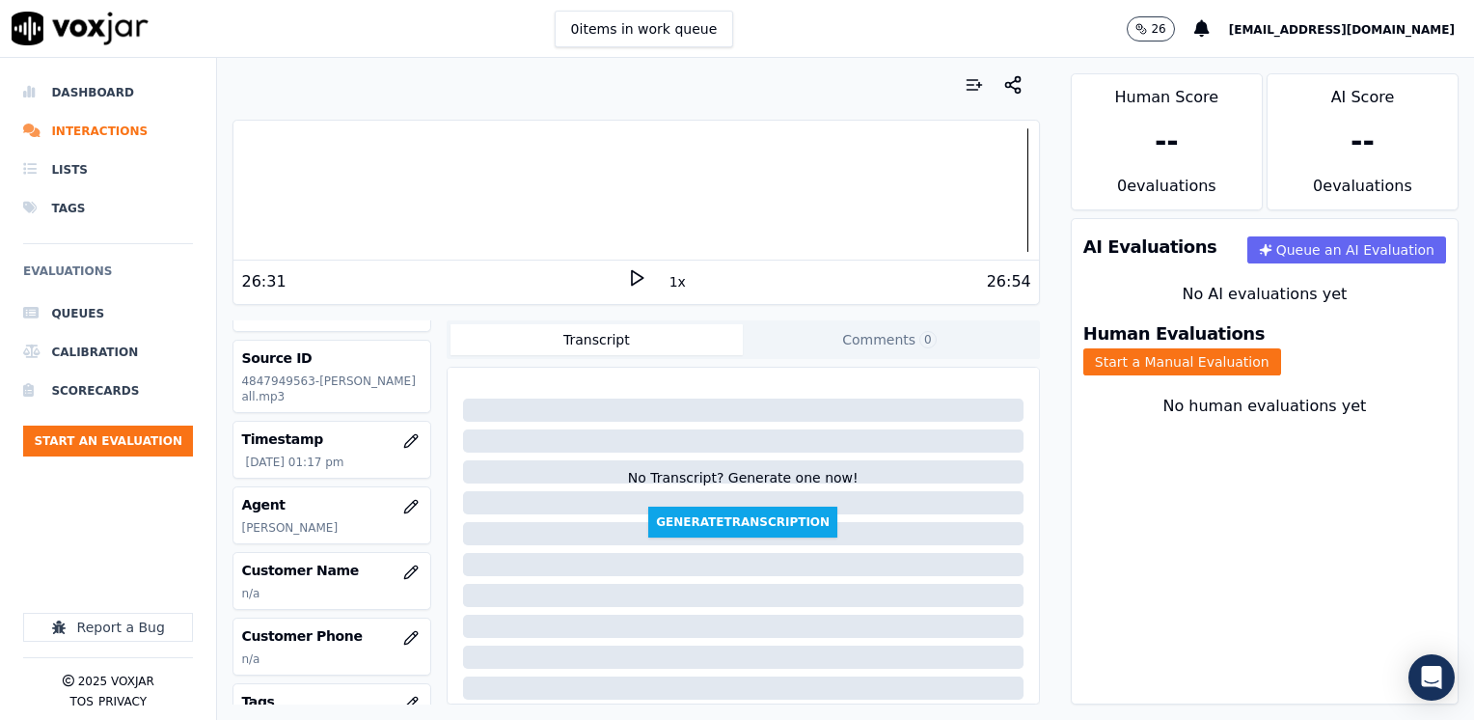
scroll to position [193, 0]
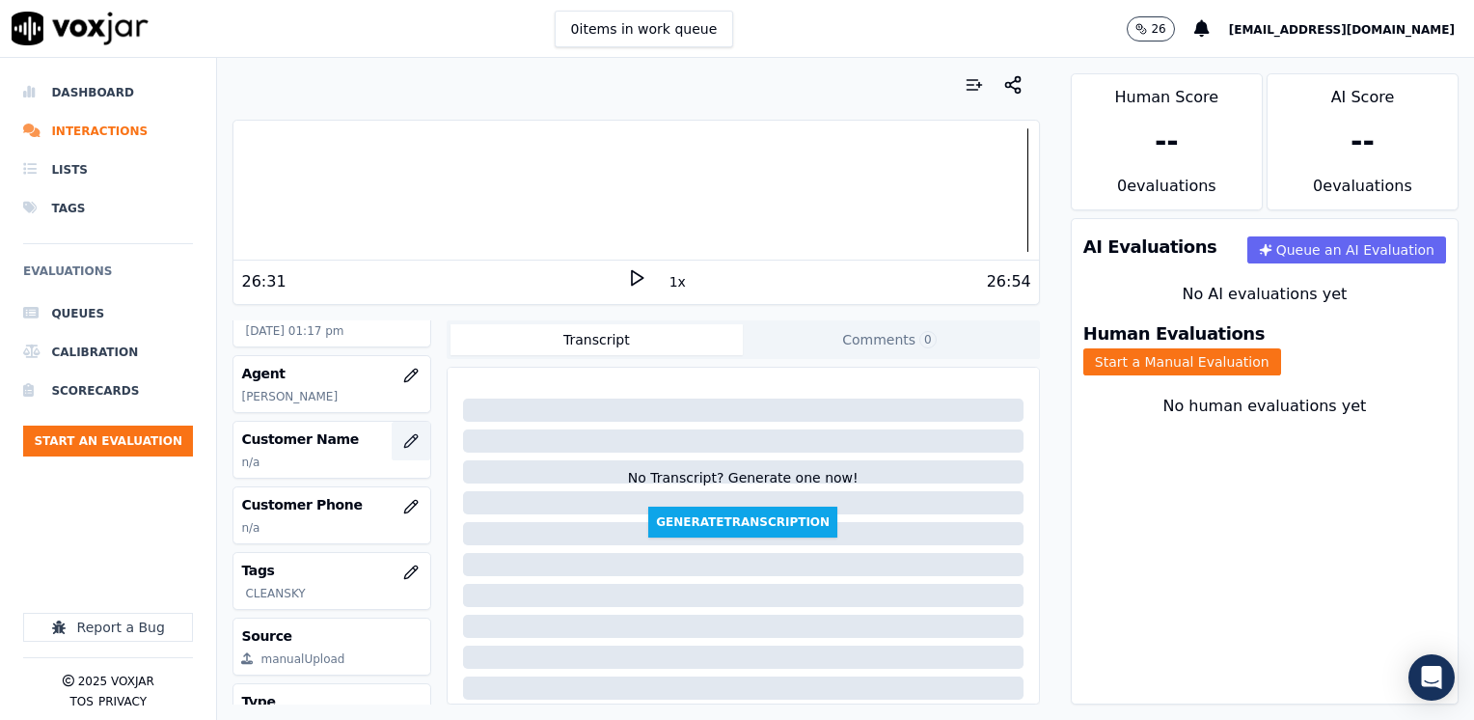
click at [392, 446] on button "button" at bounding box center [411, 440] width 39 height 39
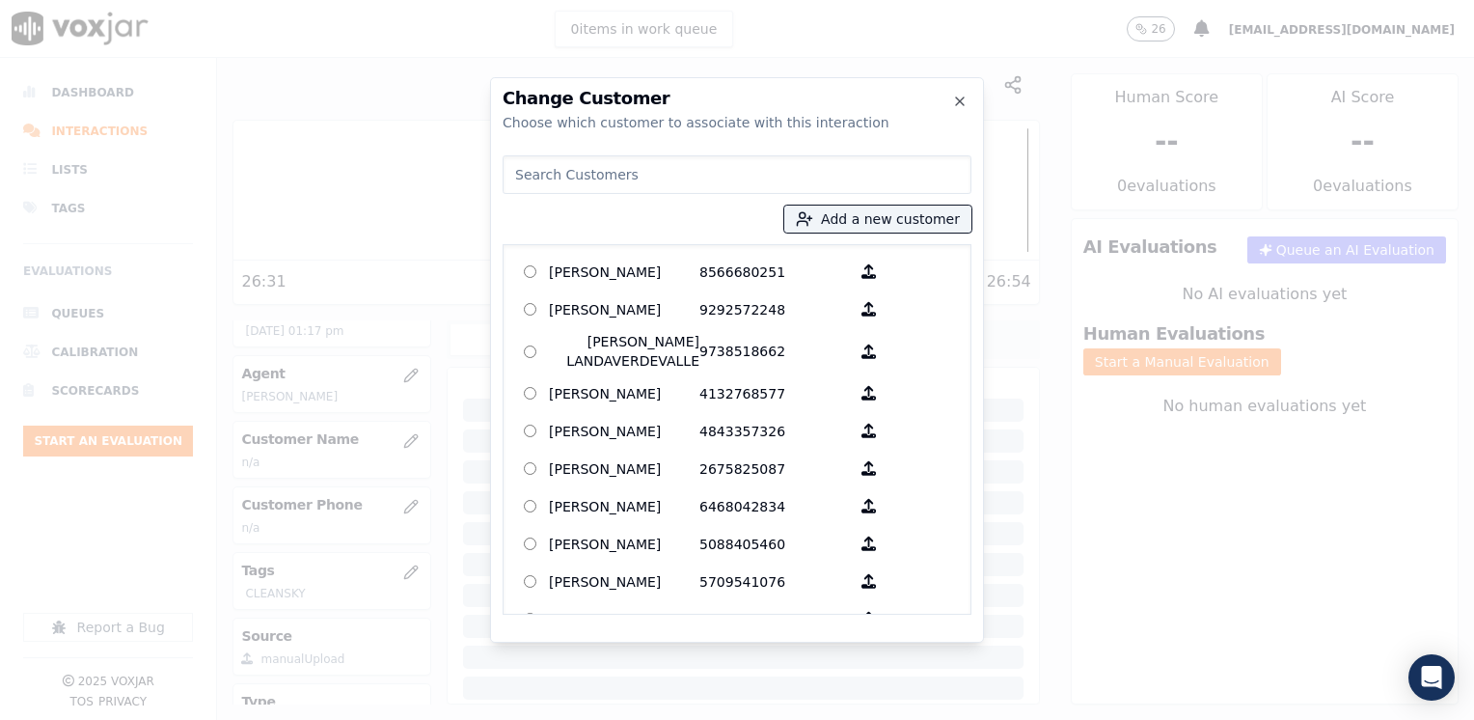
click at [769, 172] on input at bounding box center [737, 174] width 469 height 39
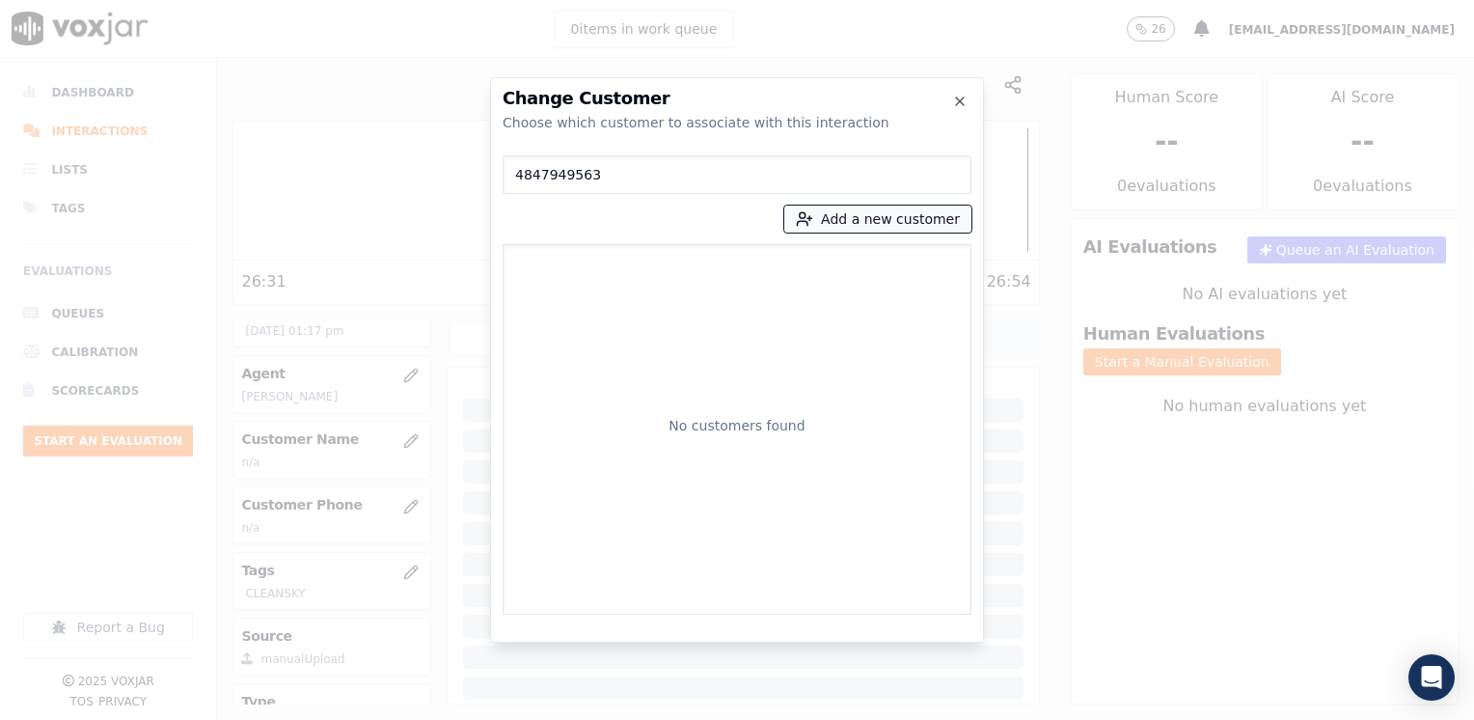
click at [881, 210] on button "Add a new customer" at bounding box center [877, 218] width 187 height 27
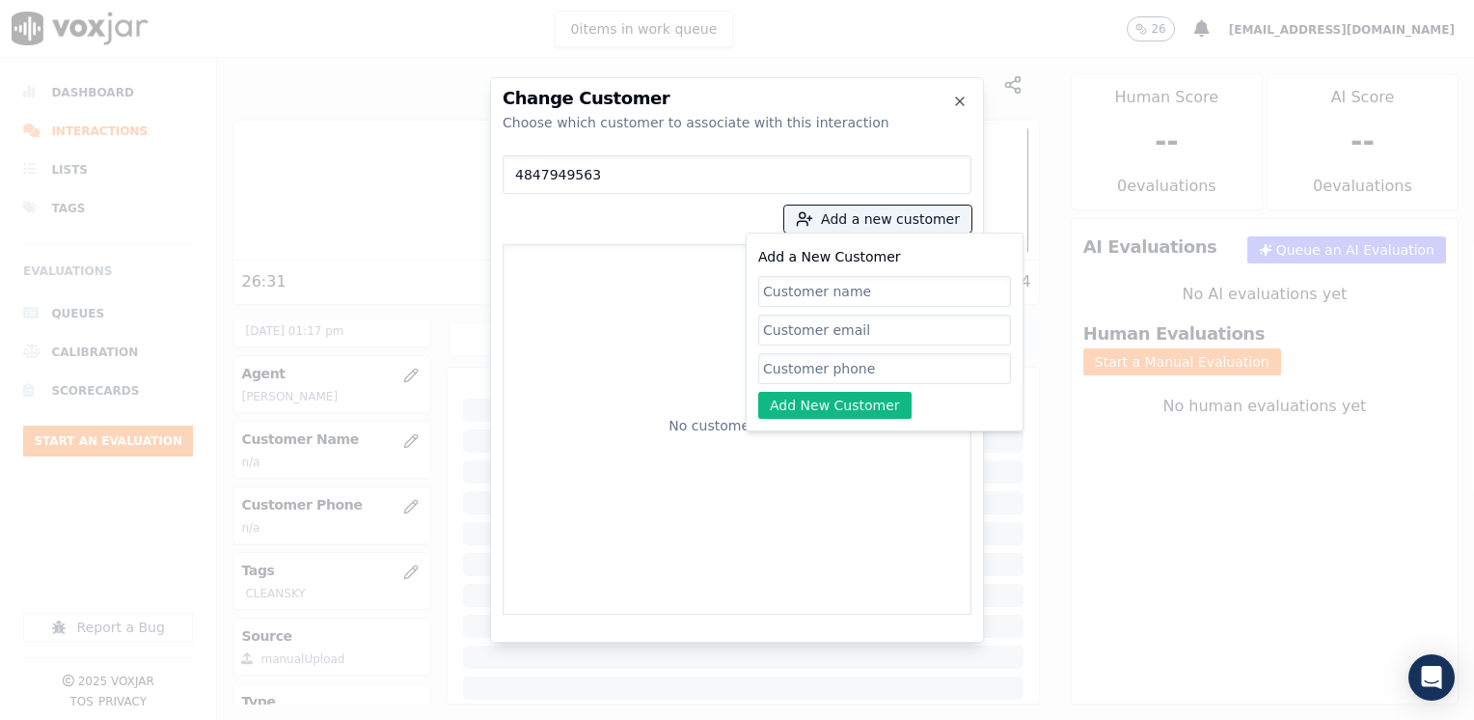
click at [810, 365] on input "Add a New Customer" at bounding box center [884, 368] width 253 height 31
paste input "4847949563"
click at [830, 291] on input "Add a New Customer" at bounding box center [884, 291] width 253 height 31
paste input "[PERSON_NAME]"
click at [837, 395] on button "Add New Customer" at bounding box center [834, 405] width 153 height 27
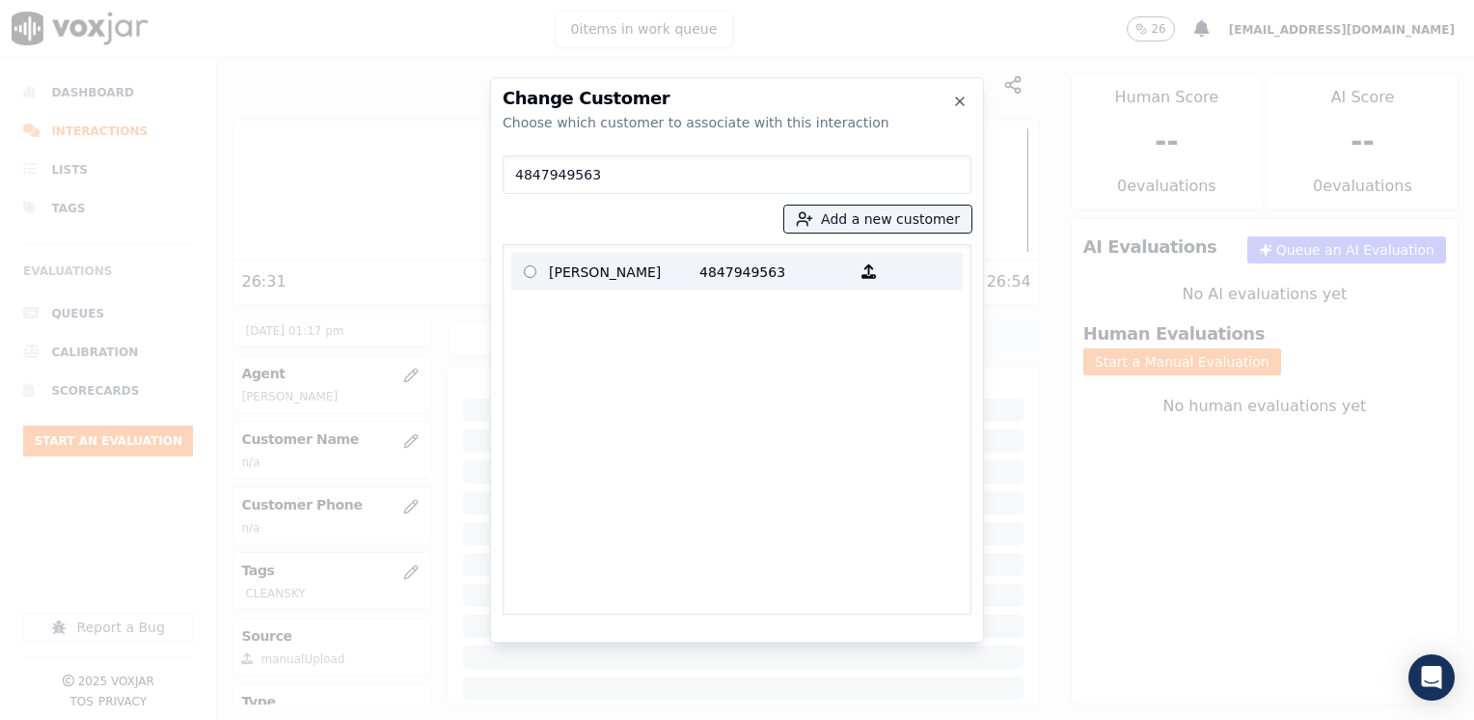
click at [667, 254] on label "[PERSON_NAME] 4847949563" at bounding box center [736, 272] width 451 height 38
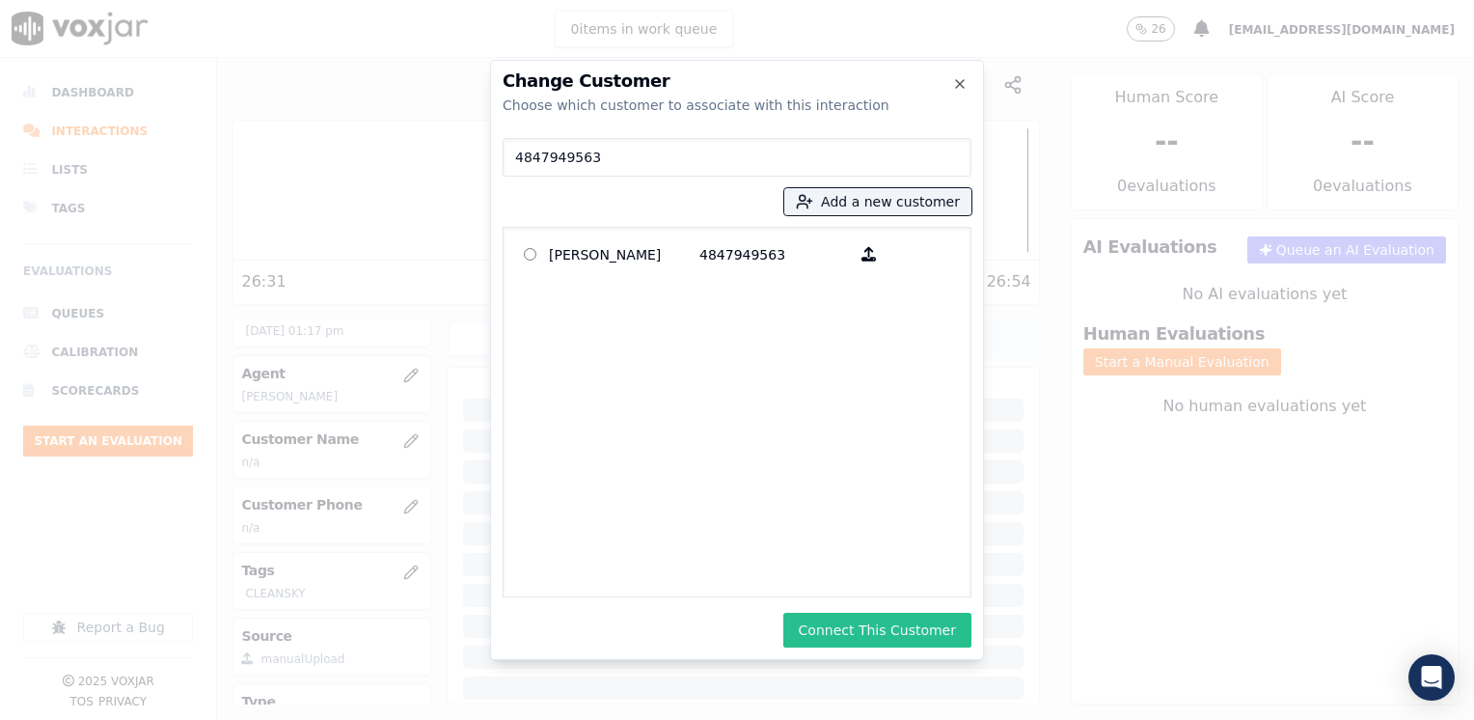
click at [894, 631] on button "Connect This Customer" at bounding box center [877, 629] width 188 height 35
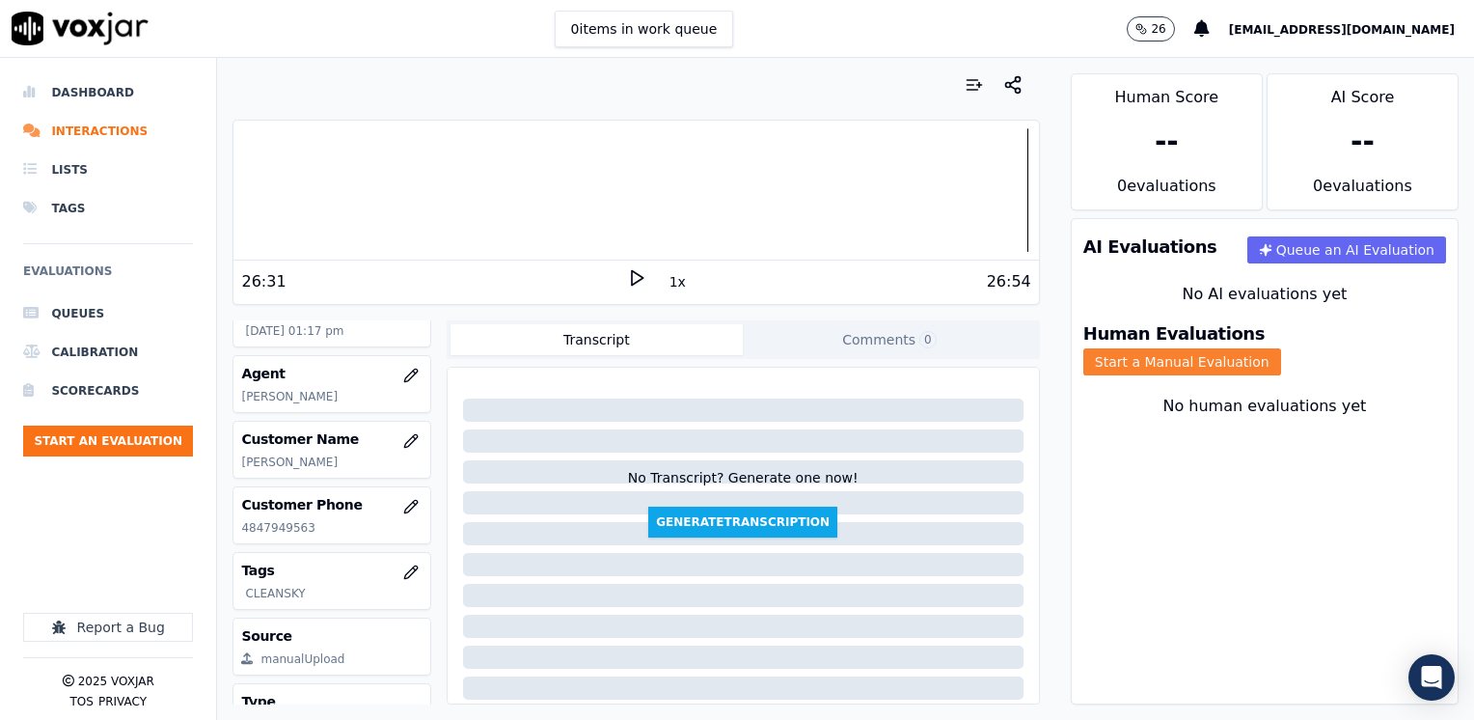
click at [1281, 348] on button "Start a Manual Evaluation" at bounding box center [1182, 361] width 198 height 27
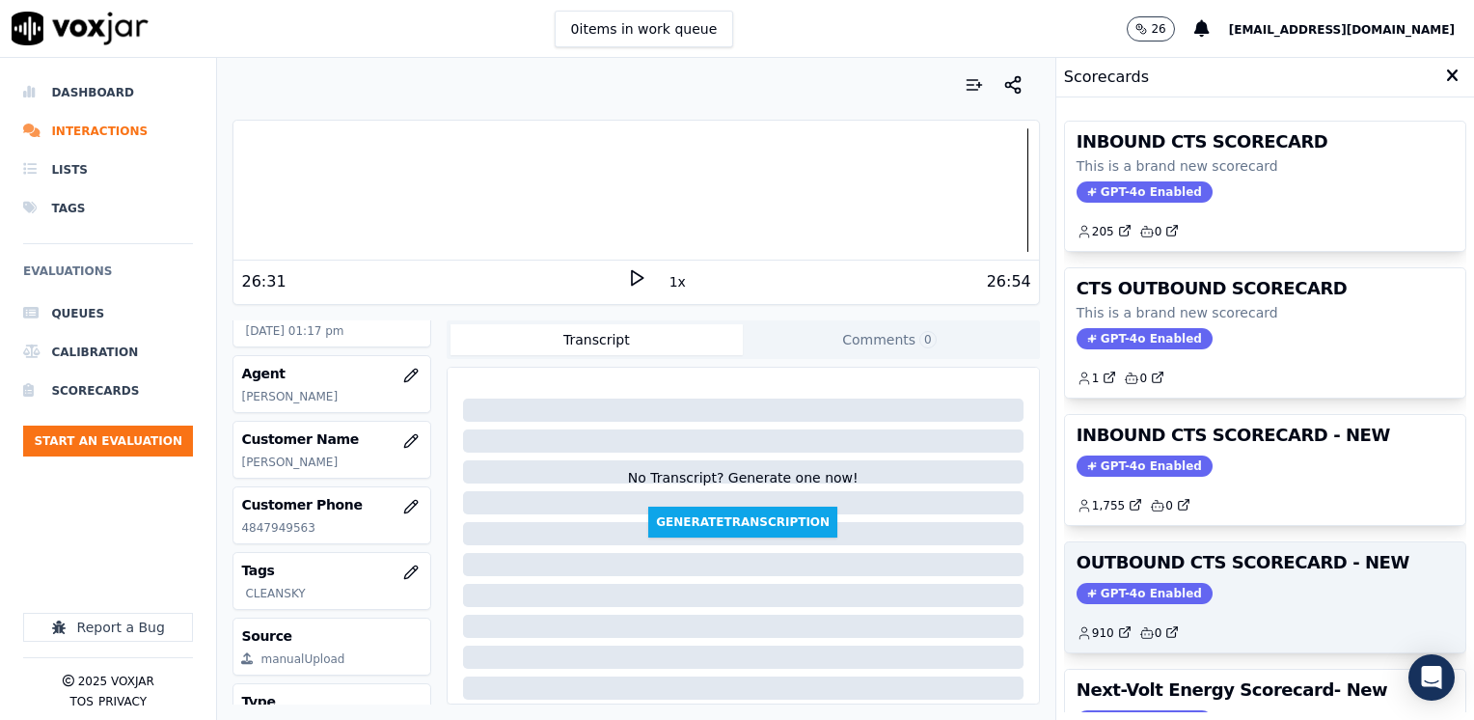
click at [1129, 587] on span "GPT-4o Enabled" at bounding box center [1144, 593] width 136 height 21
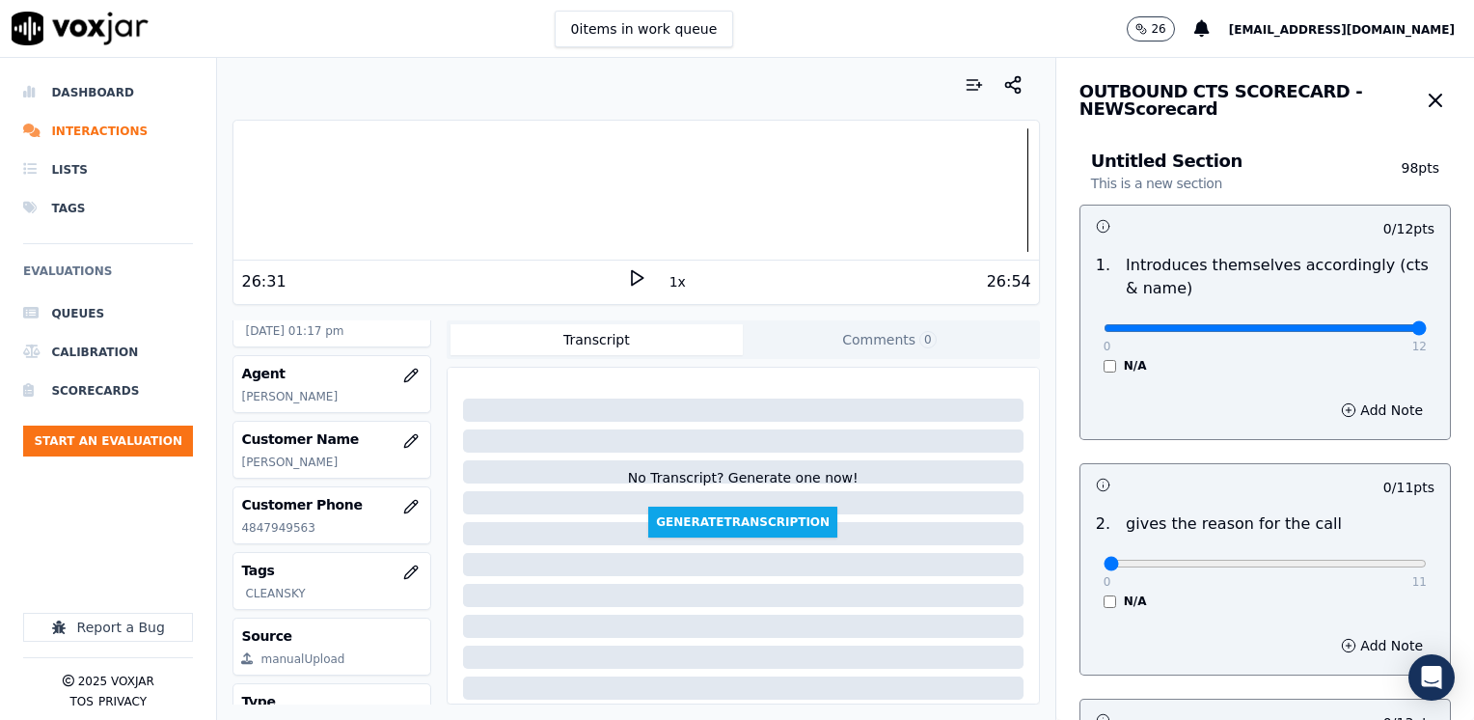
drag, startPoint x: 1086, startPoint y: 330, endPoint x: 1477, endPoint y: 331, distance: 390.6
click at [1427, 331] on input "range" at bounding box center [1264, 328] width 323 height 8
drag, startPoint x: 1093, startPoint y: 562, endPoint x: 1477, endPoint y: 525, distance: 385.7
click at [1427, 332] on input "range" at bounding box center [1264, 328] width 323 height 8
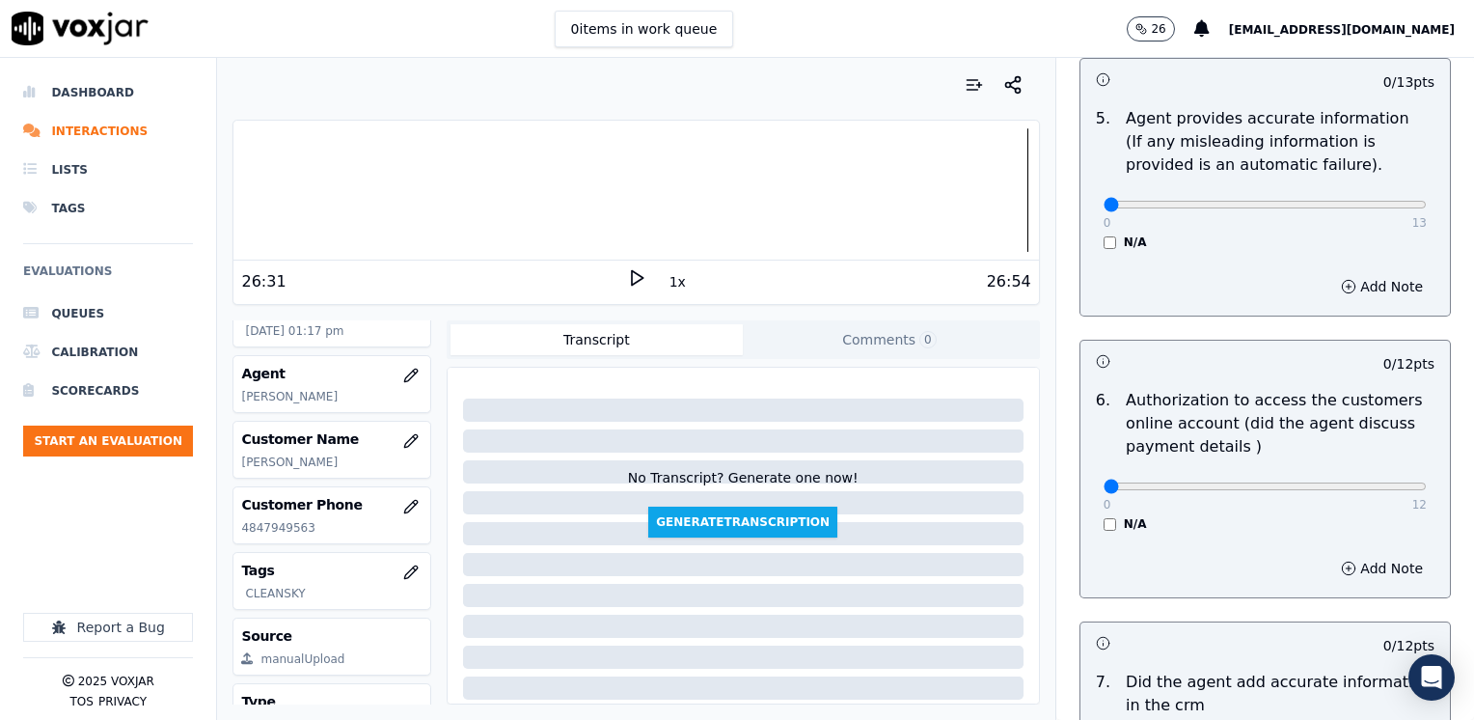
scroll to position [1686, 0]
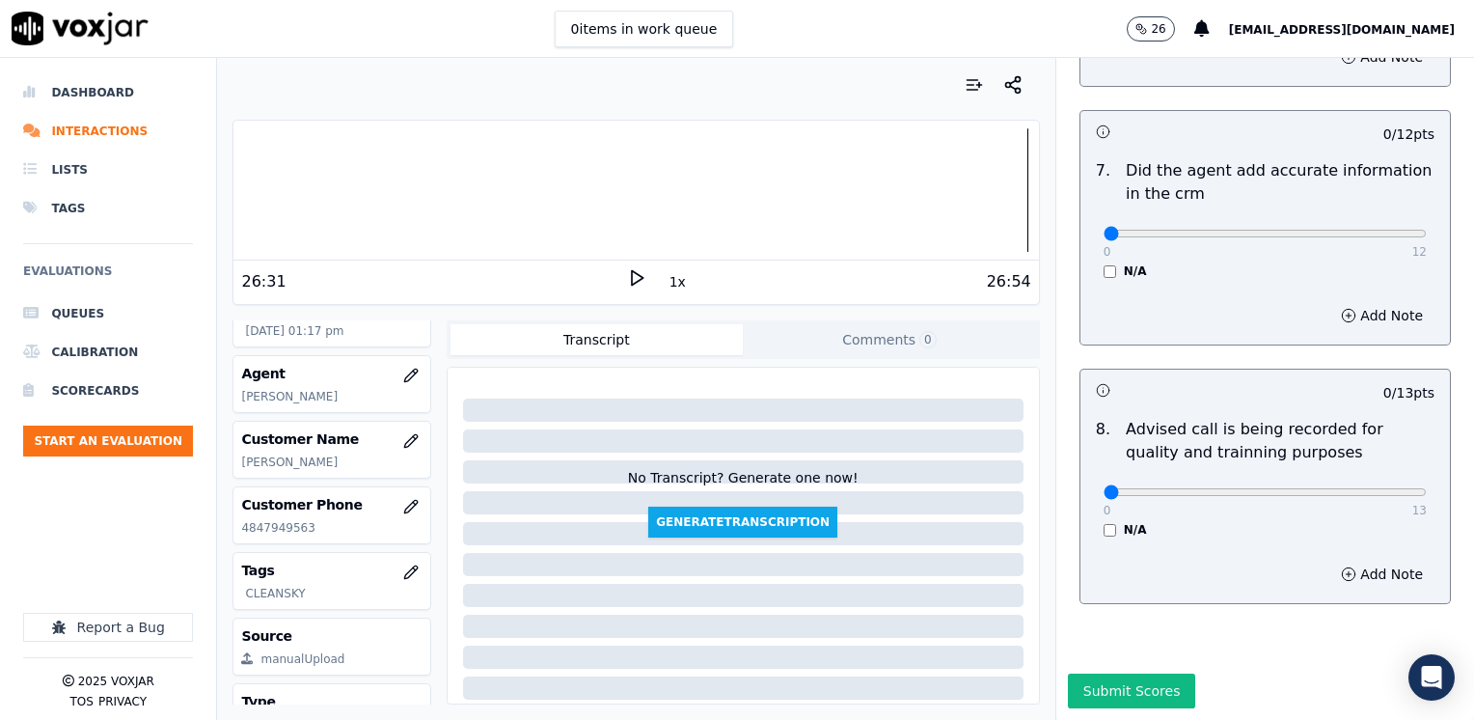
click at [1318, 464] on div "0 13 N/A" at bounding box center [1265, 500] width 354 height 73
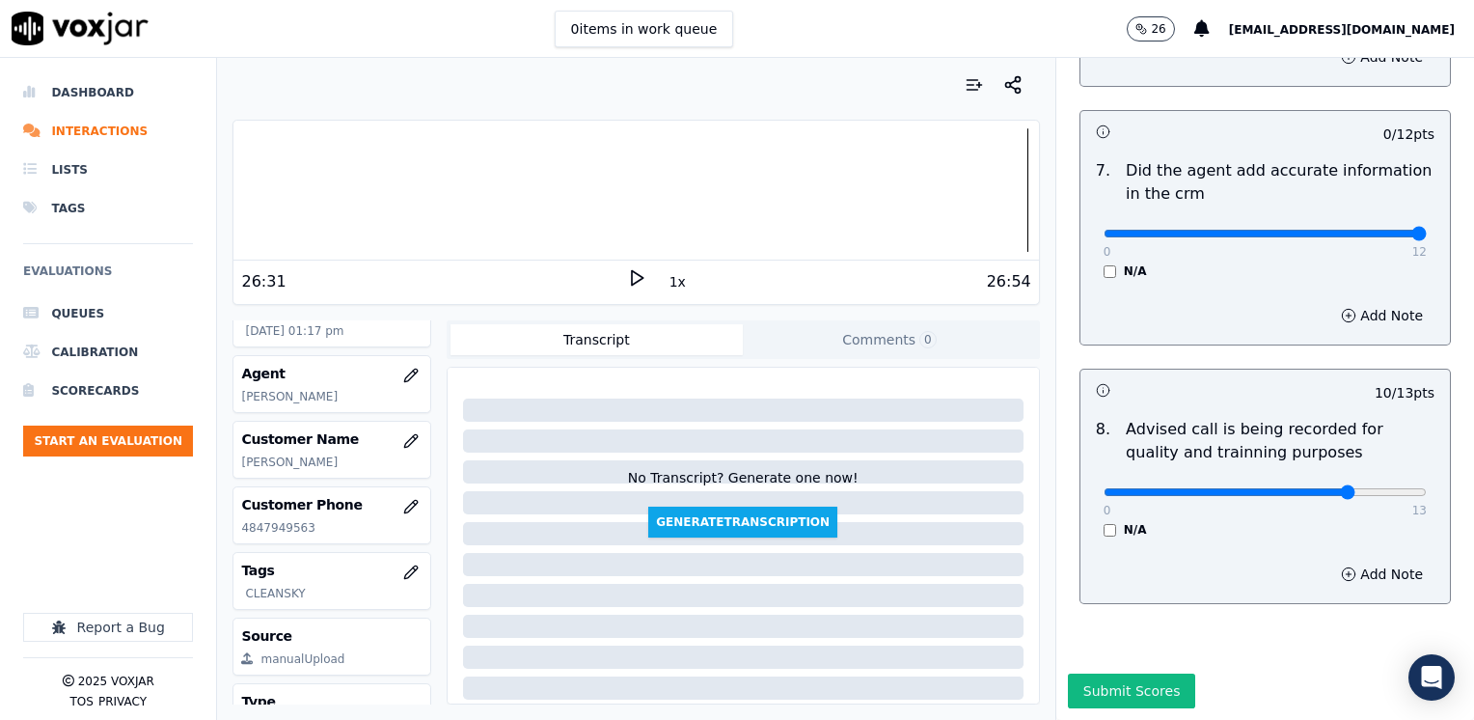
drag, startPoint x: 1095, startPoint y: 186, endPoint x: 1477, endPoint y: 193, distance: 382.0
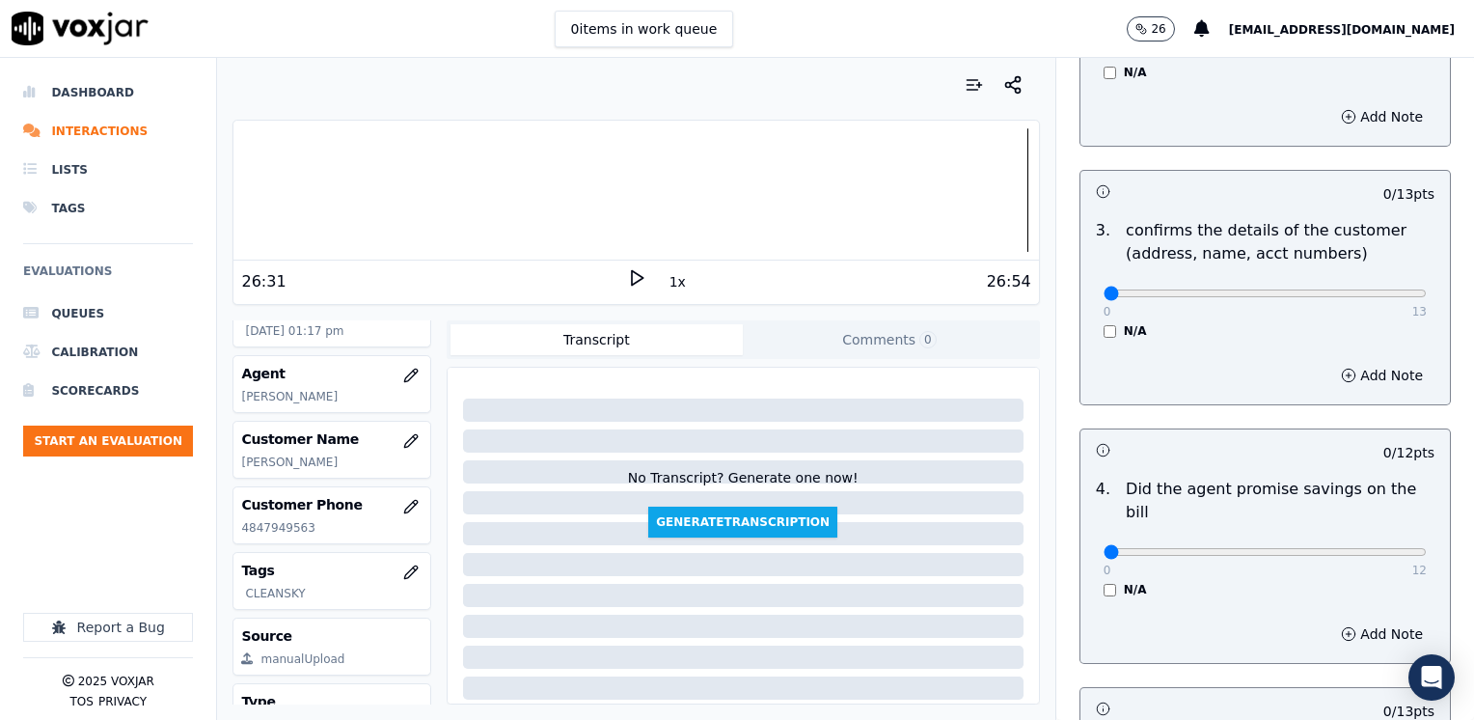
scroll to position [529, 0]
drag, startPoint x: 1096, startPoint y: 530, endPoint x: 1477, endPoint y: 515, distance: 381.3
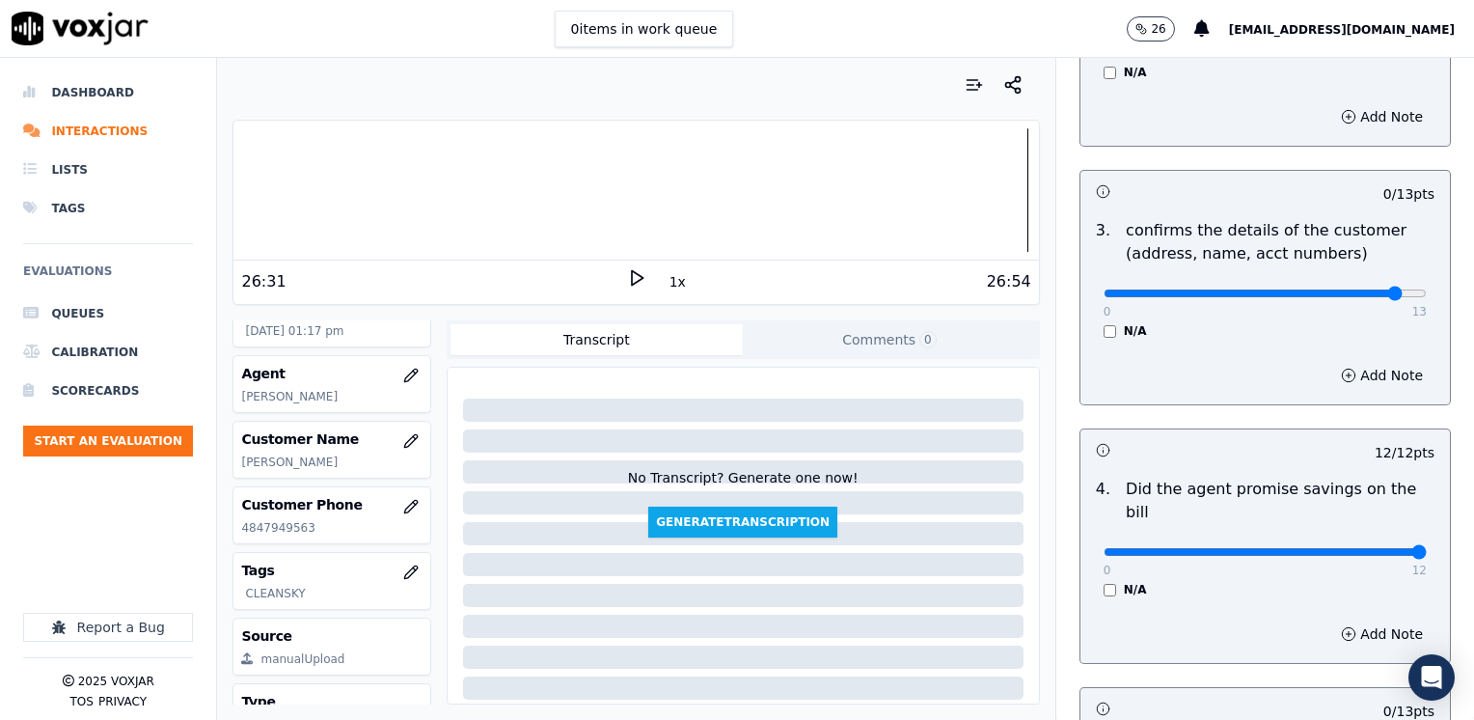
click at [1366, 383] on button "Add Note" at bounding box center [1381, 375] width 105 height 27
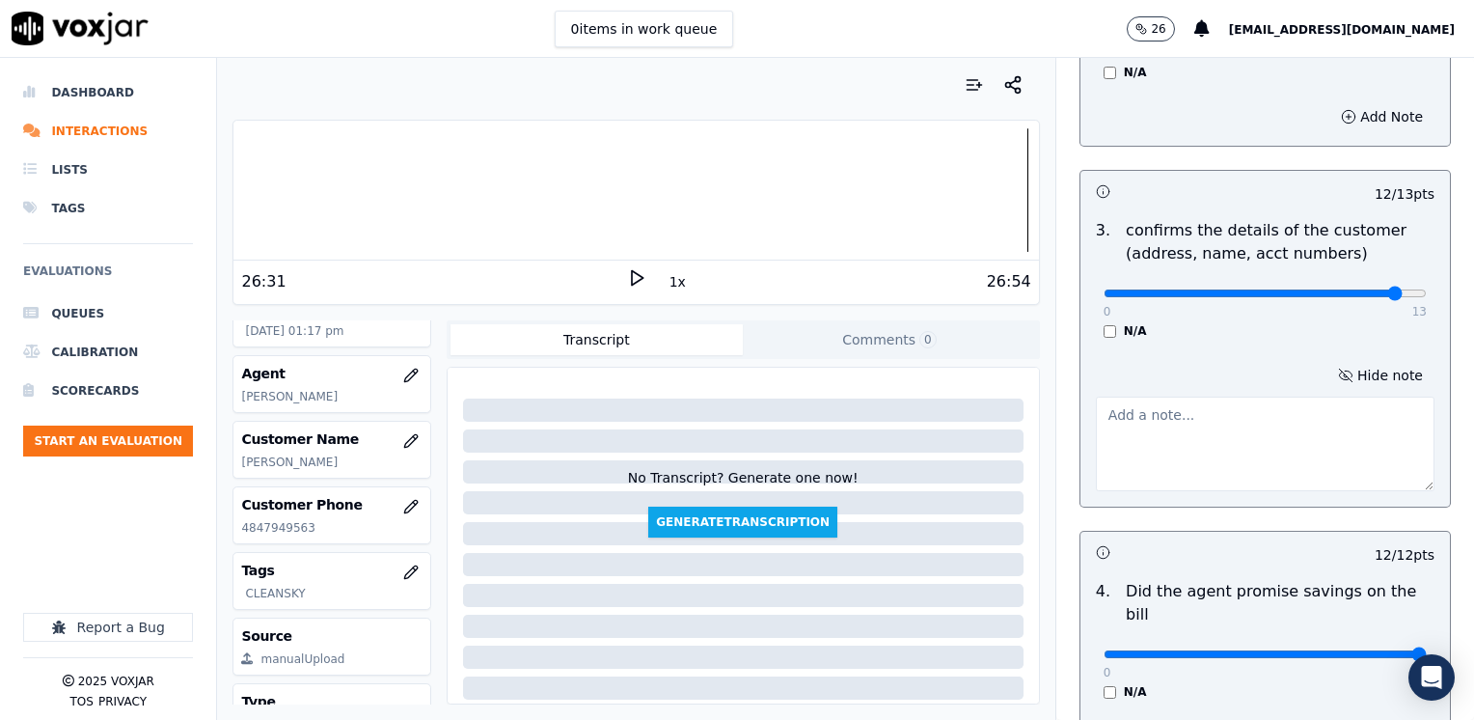
click at [1235, 468] on textarea at bounding box center [1265, 443] width 339 height 95
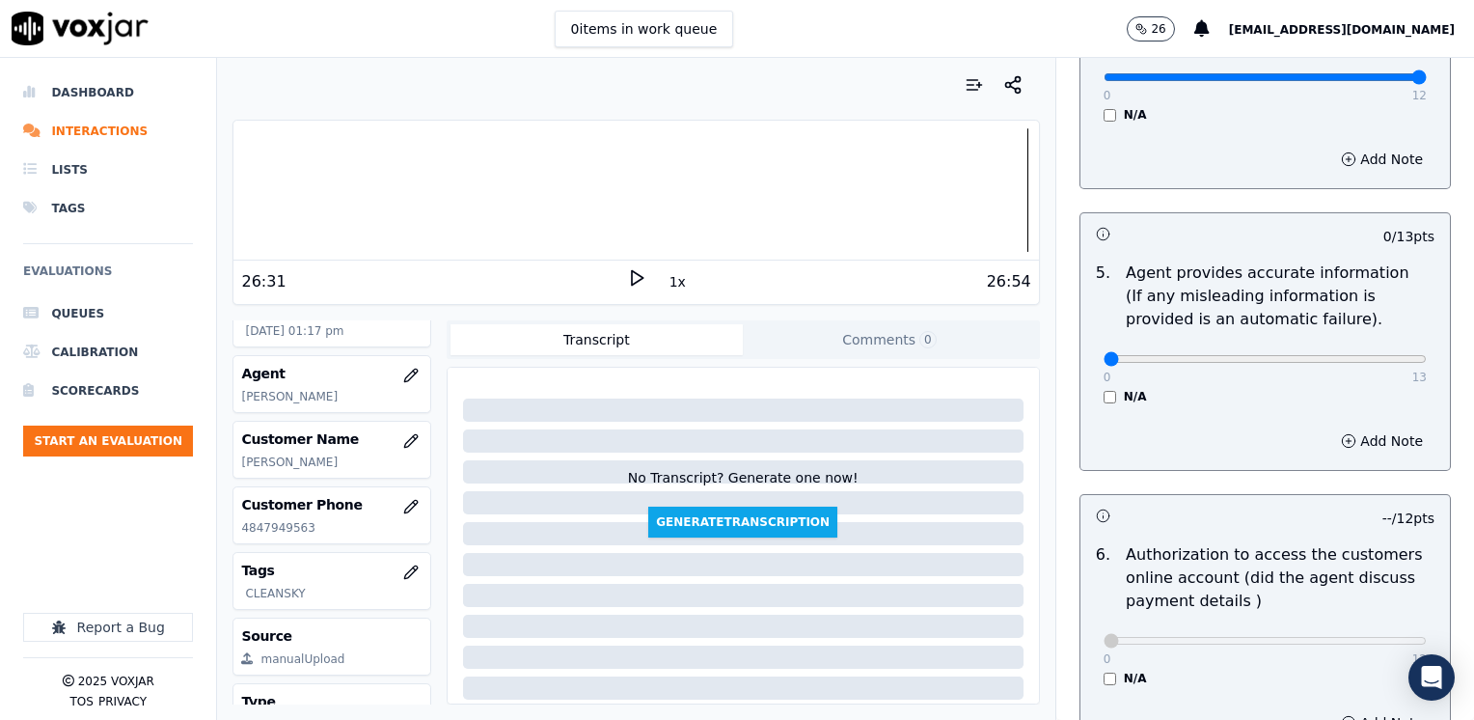
scroll to position [1107, 0]
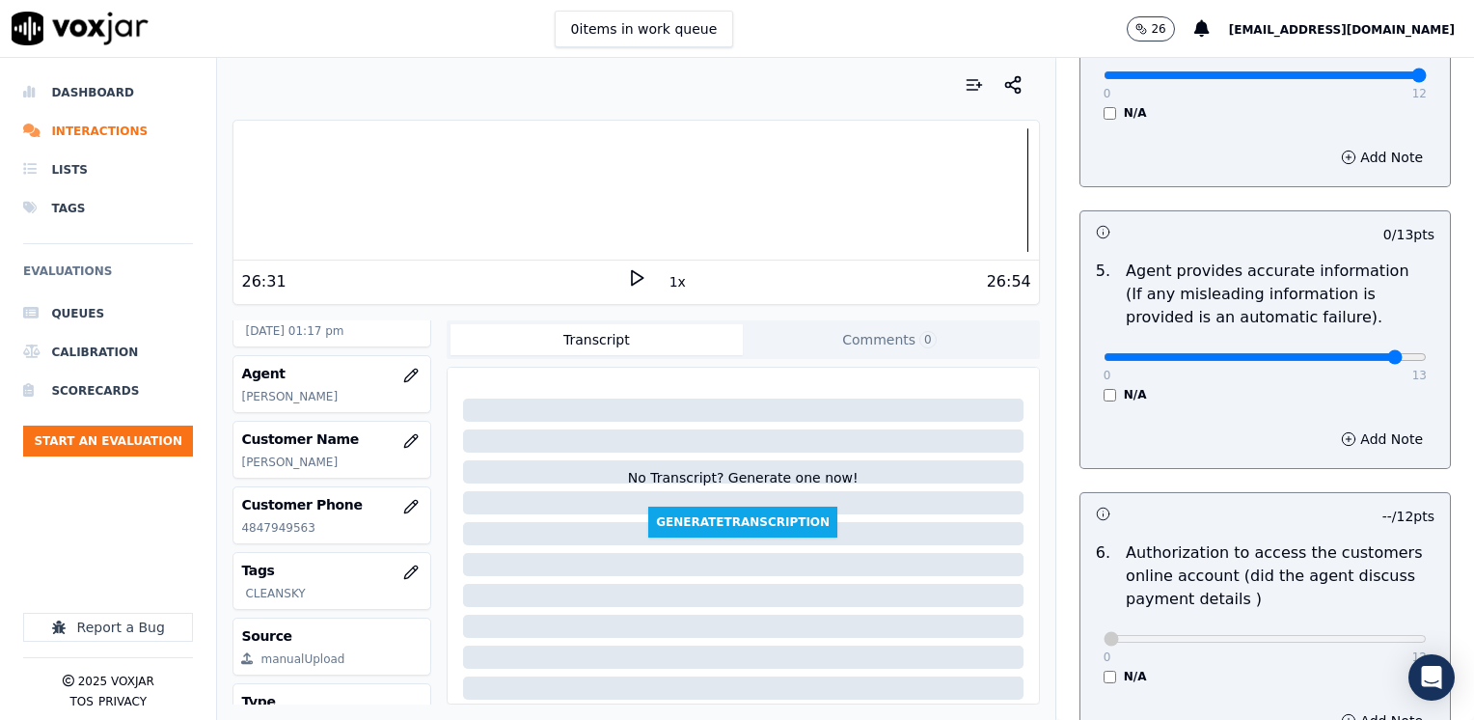
click at [1349, 425] on button "Add Note" at bounding box center [1381, 438] width 105 height 27
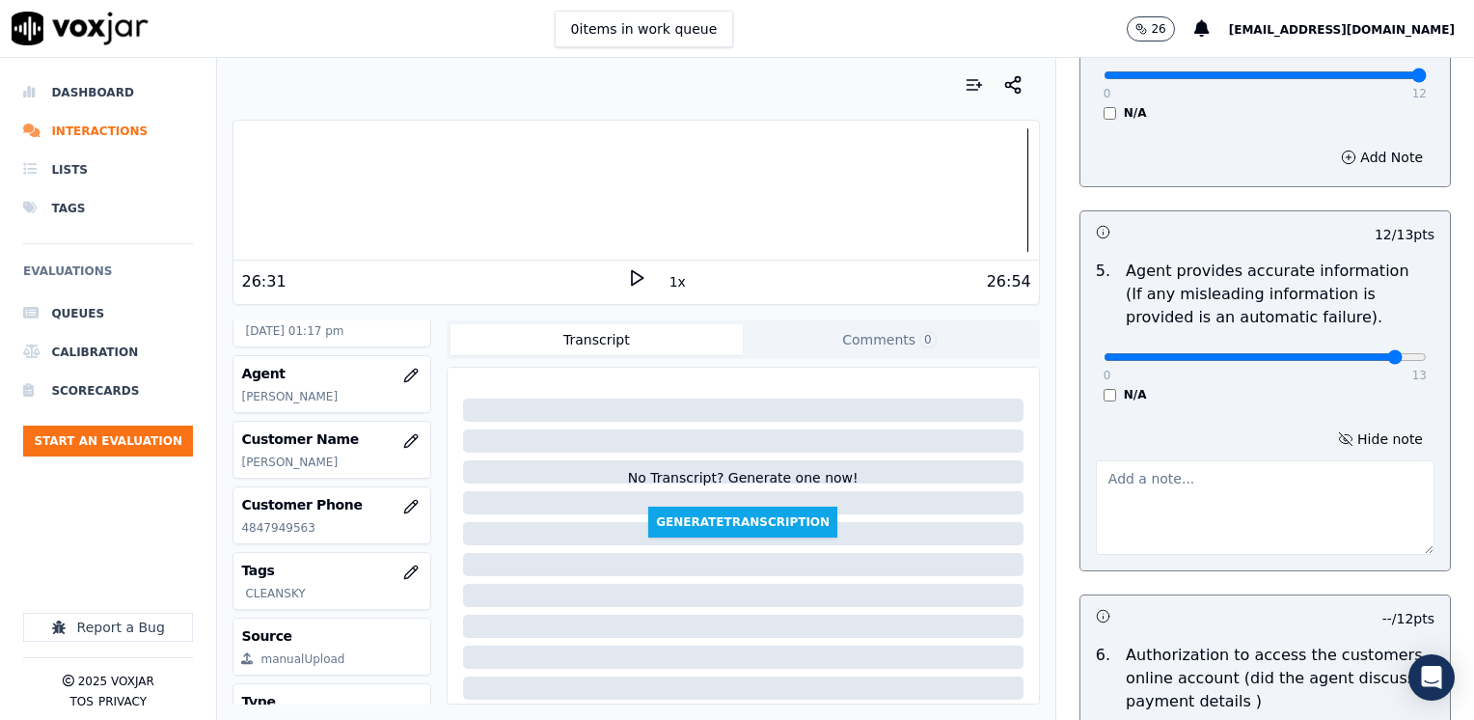
click at [1190, 460] on textarea at bounding box center [1265, 507] width 339 height 95
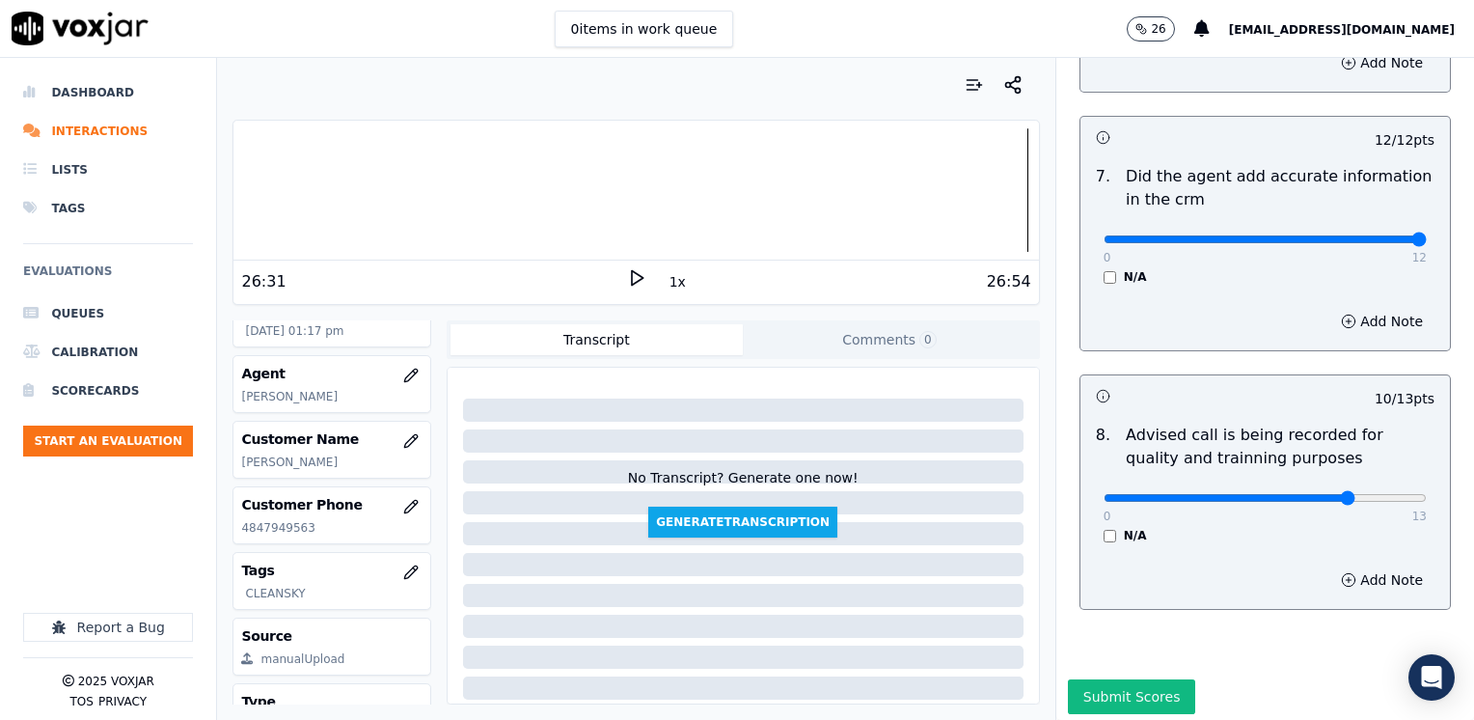
scroll to position [1890, 0]
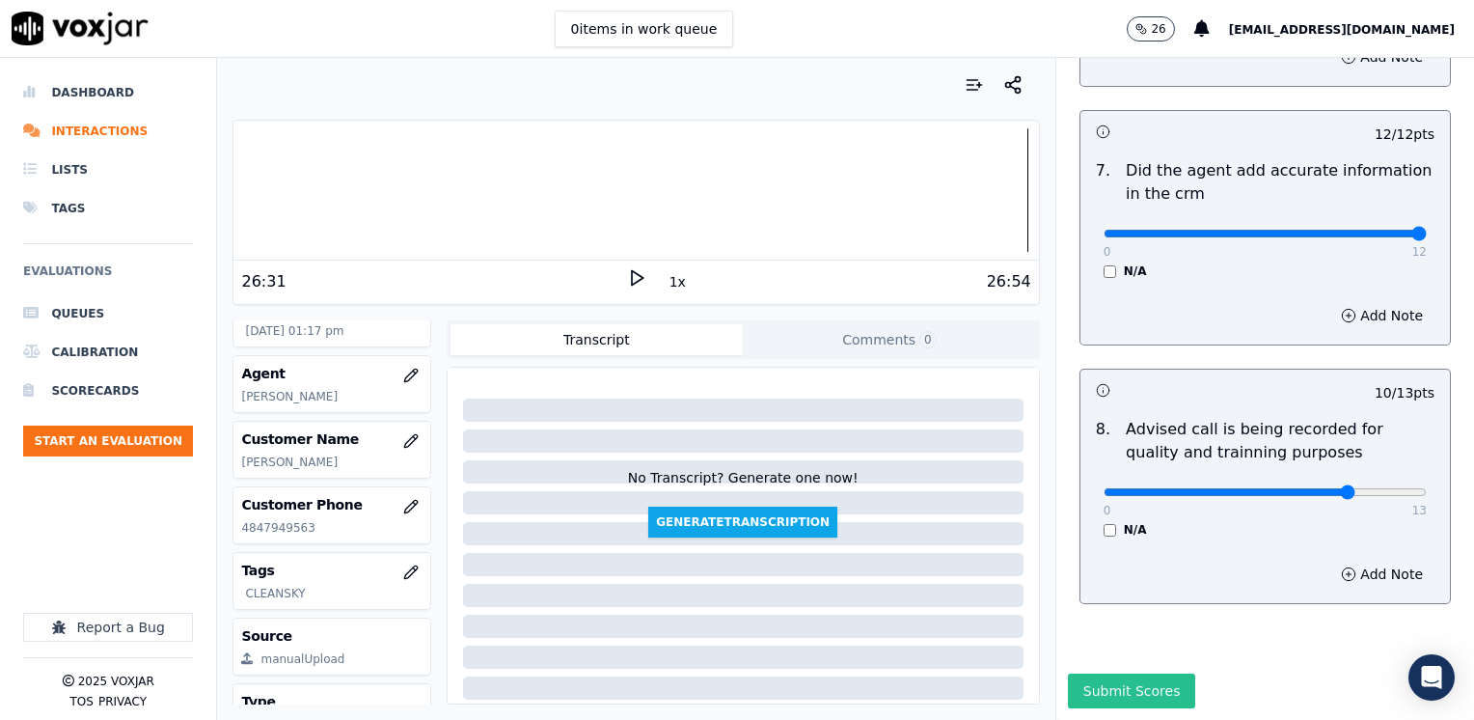
click at [1118, 673] on button "Submit Scores" at bounding box center [1132, 690] width 128 height 35
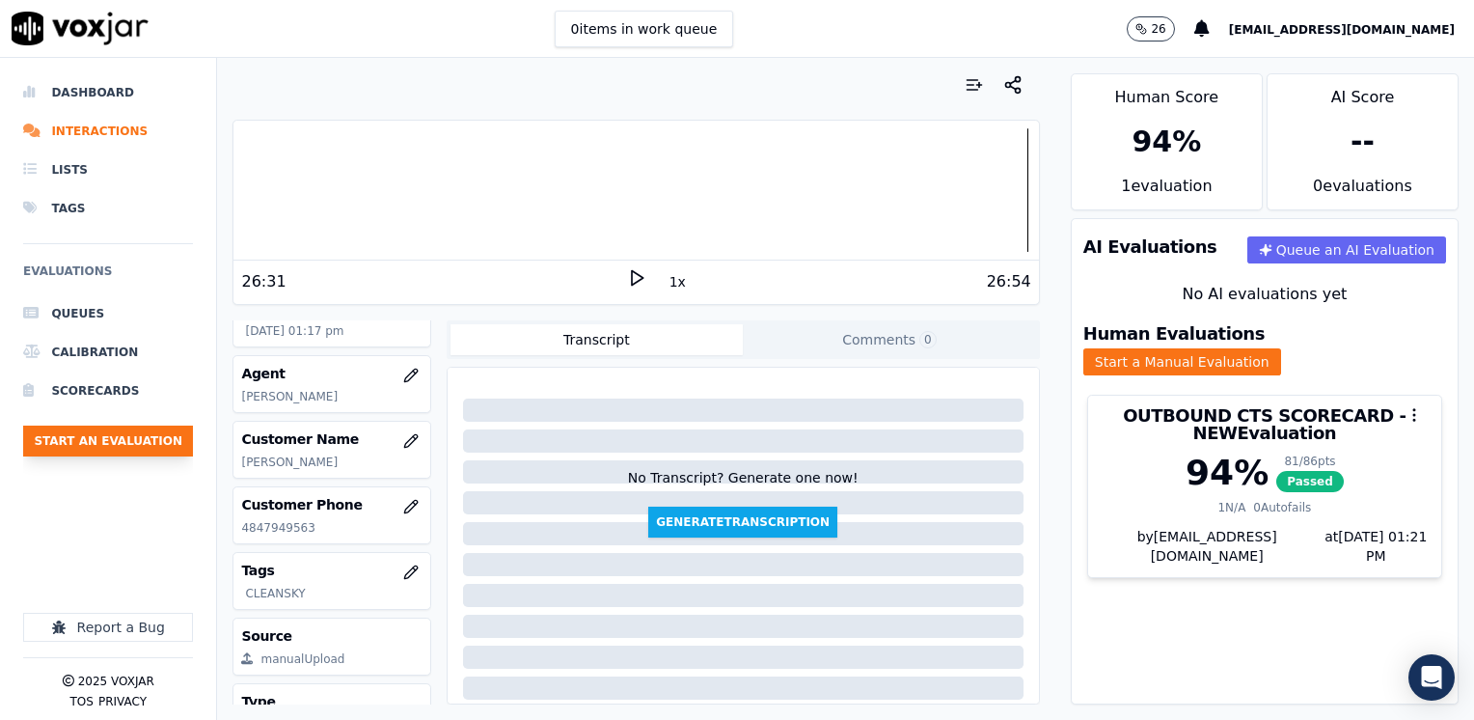
click at [133, 447] on button "Start an Evaluation" at bounding box center [108, 440] width 170 height 31
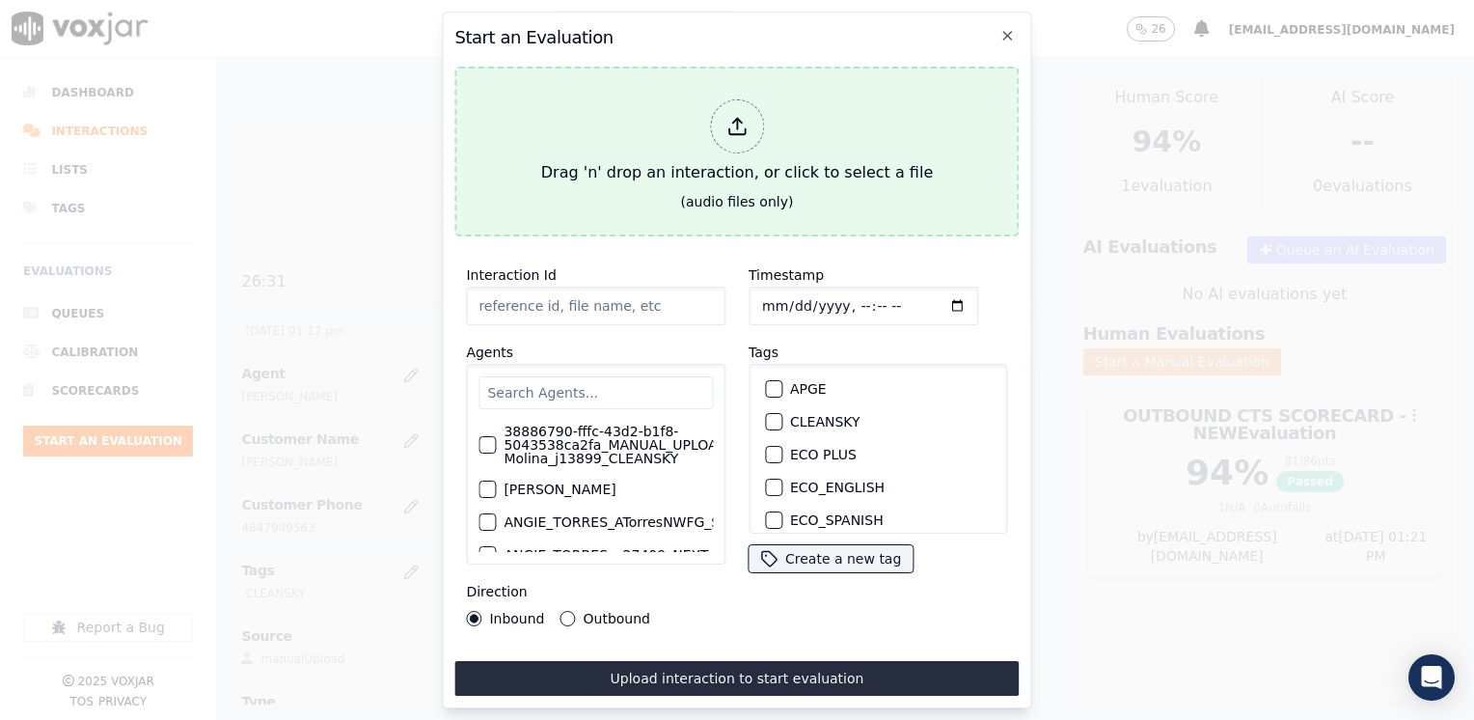
click at [745, 129] on icon at bounding box center [737, 132] width 16 height 6
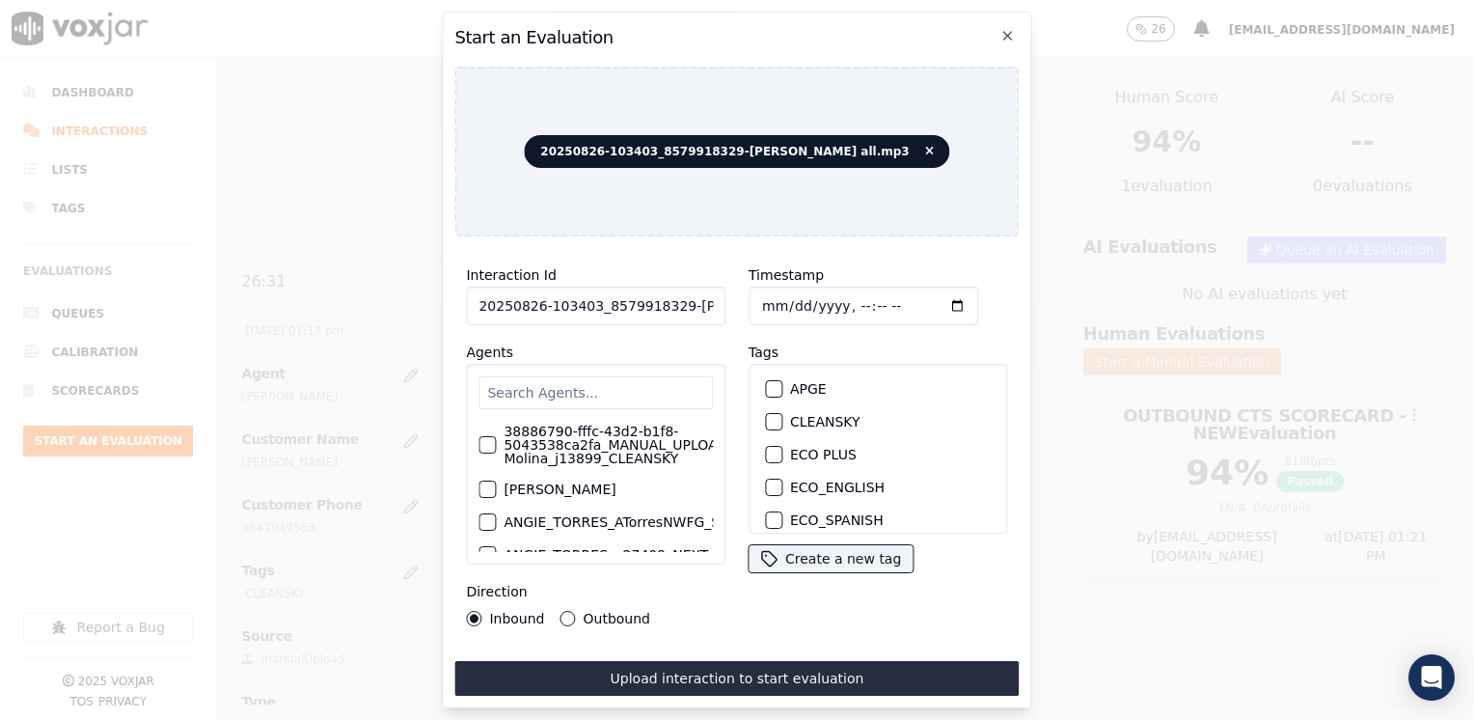
click at [583, 381] on input "text" at bounding box center [595, 392] width 234 height 33
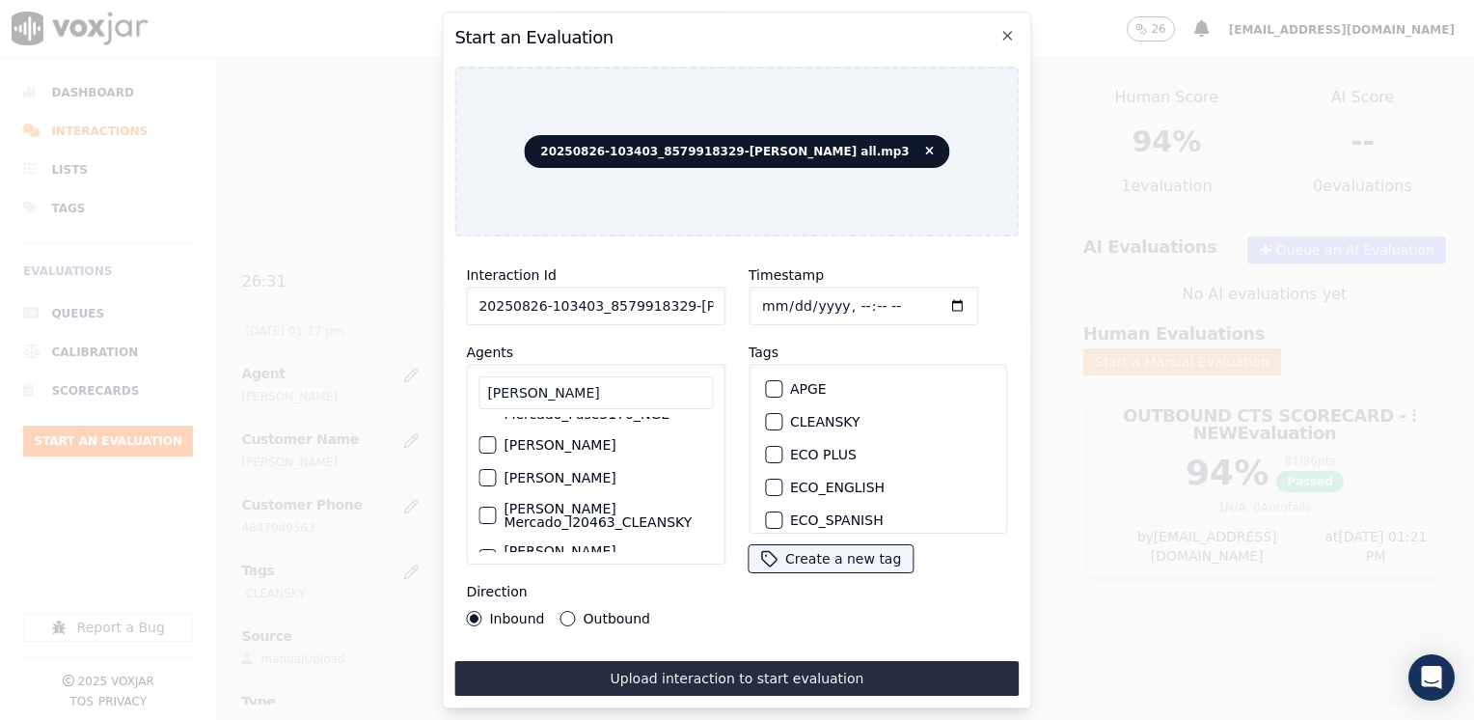
scroll to position [127, 0]
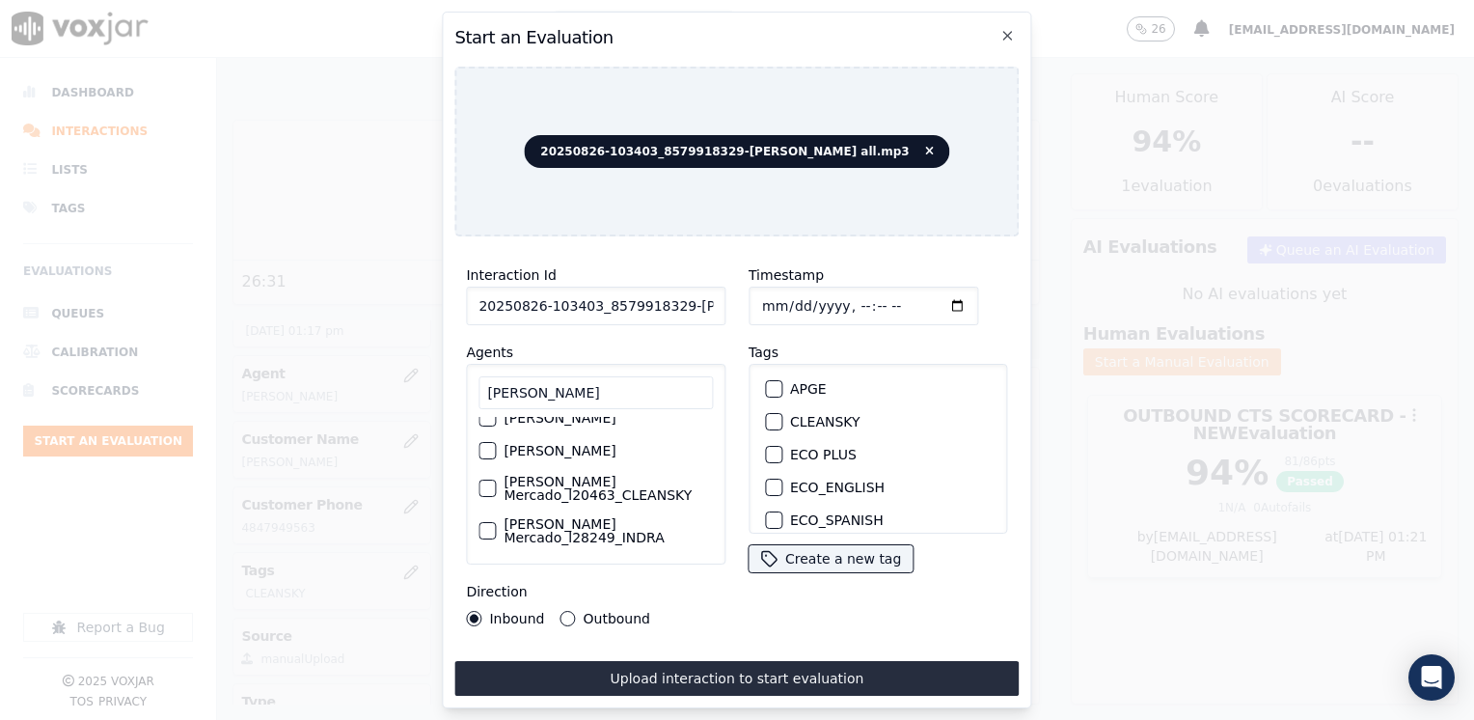
click at [487, 479] on button "[PERSON_NAME] Mercado_l20463_CLEANSKY" at bounding box center [486, 487] width 17 height 17
click at [771, 415] on div "button" at bounding box center [773, 422] width 14 height 14
click at [925, 297] on input "Timestamp" at bounding box center [863, 305] width 230 height 39
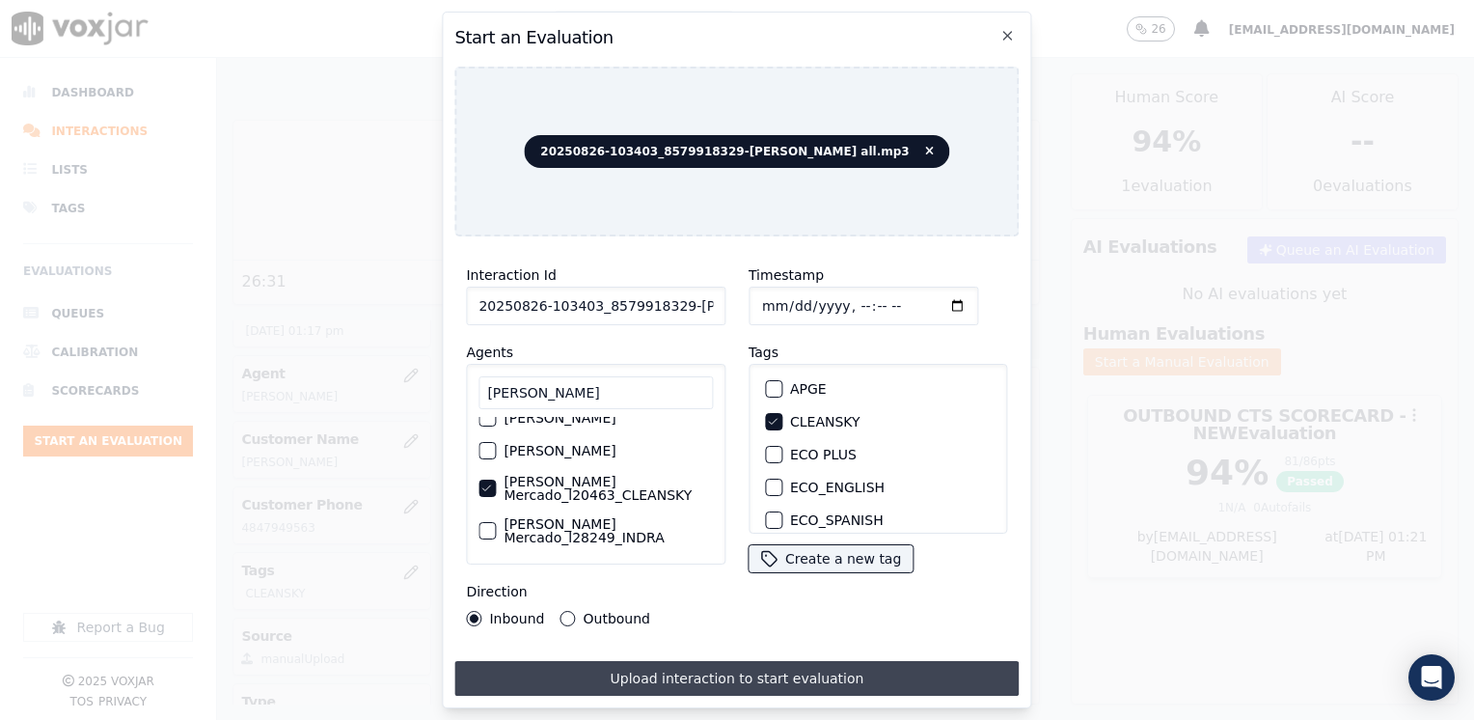
click at [679, 666] on button "Upload interaction to start evaluation" at bounding box center [736, 678] width 564 height 35
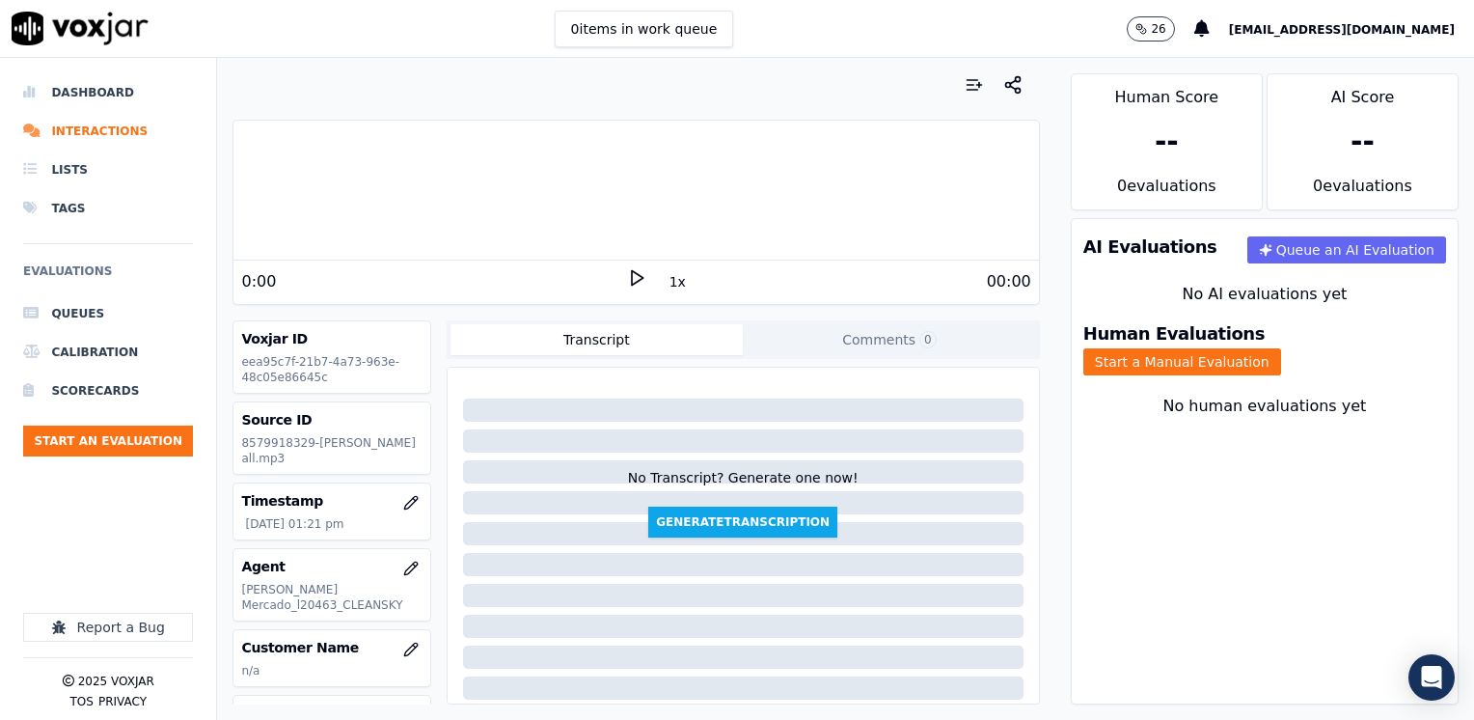
click at [632, 273] on polygon at bounding box center [638, 278] width 12 height 14
click at [638, 274] on rect at bounding box center [639, 277] width 3 height 13
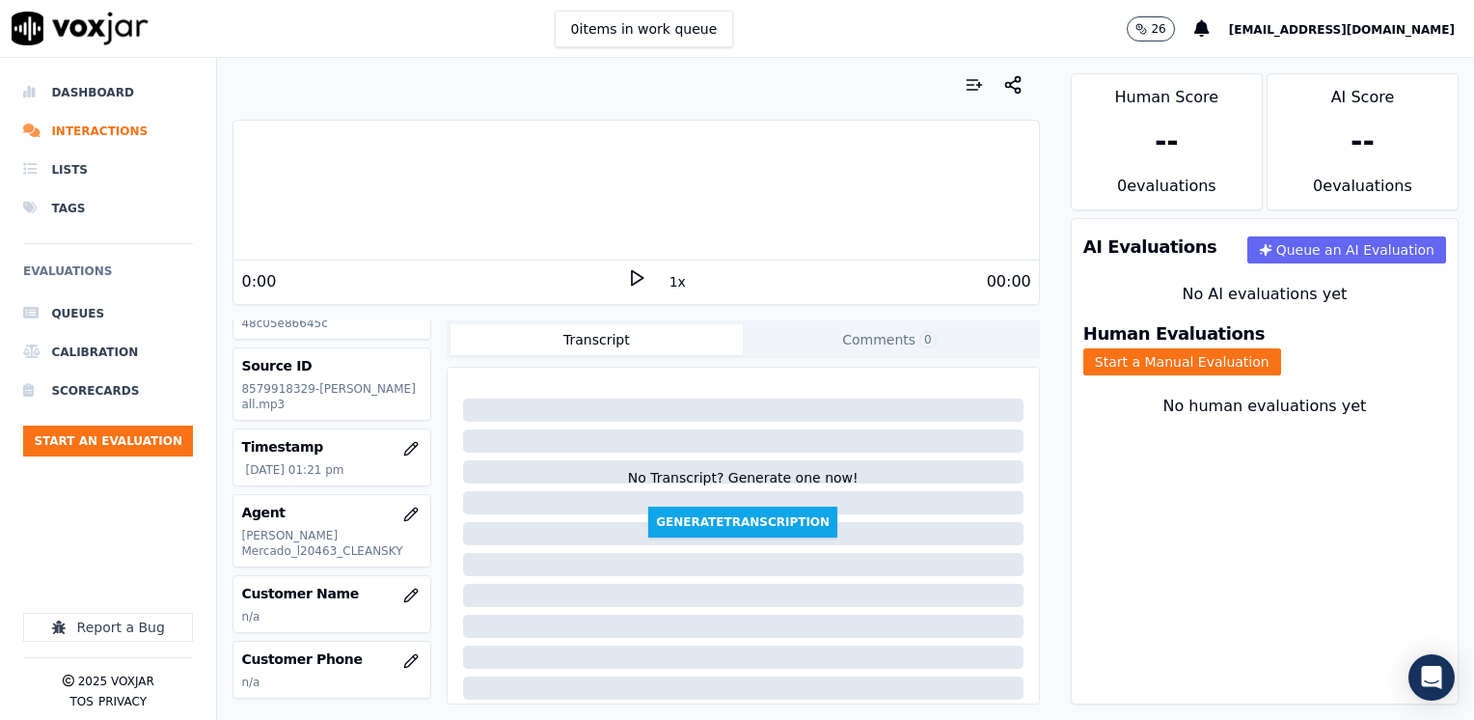
scroll to position [96, 0]
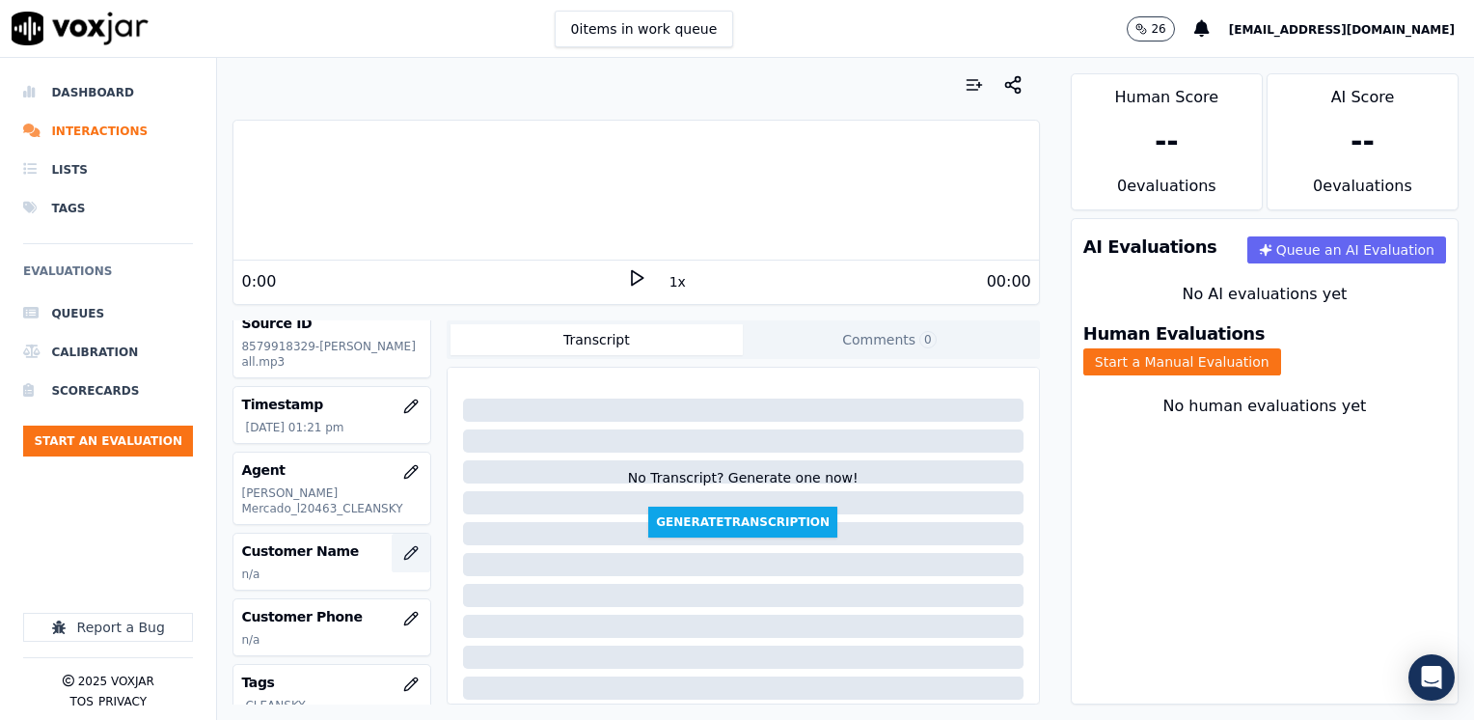
click at [403, 551] on icon "button" at bounding box center [410, 552] width 15 height 15
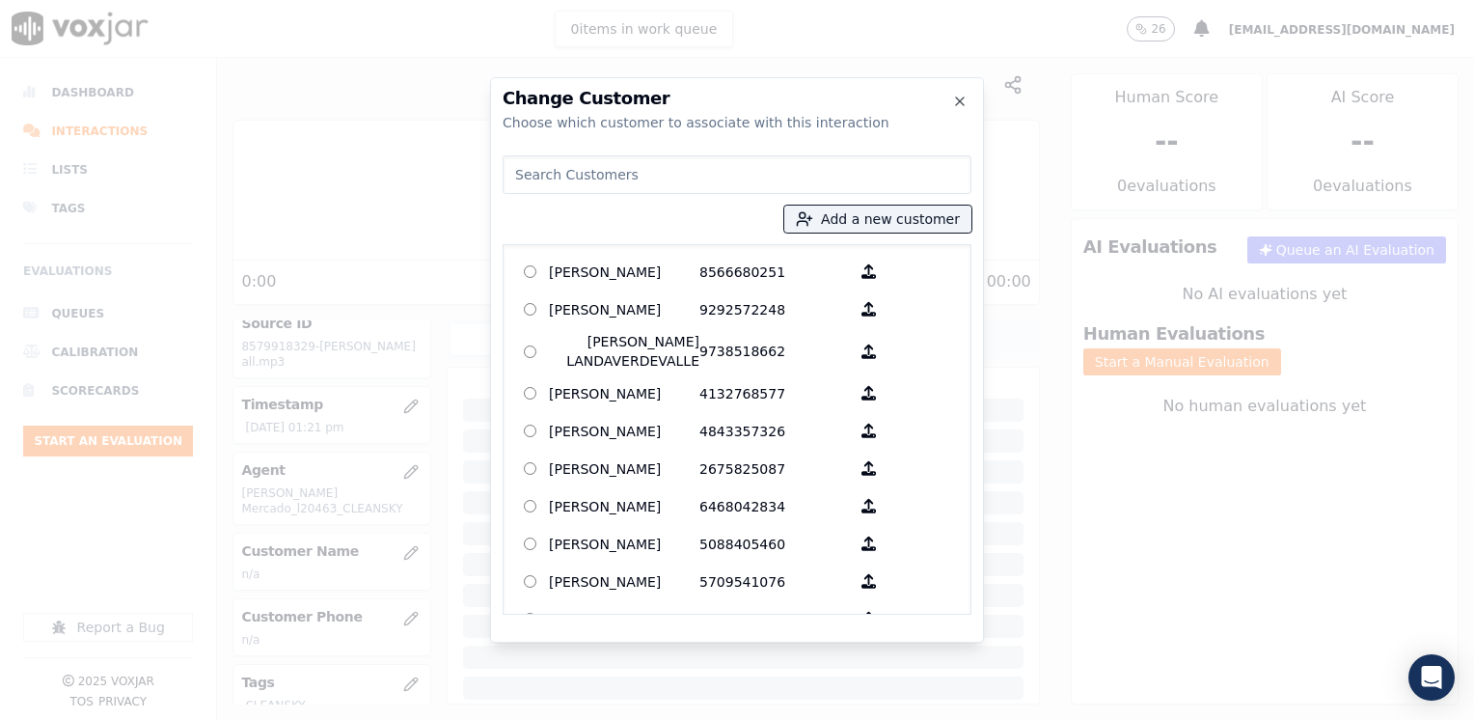
click at [670, 184] on input at bounding box center [737, 174] width 469 height 39
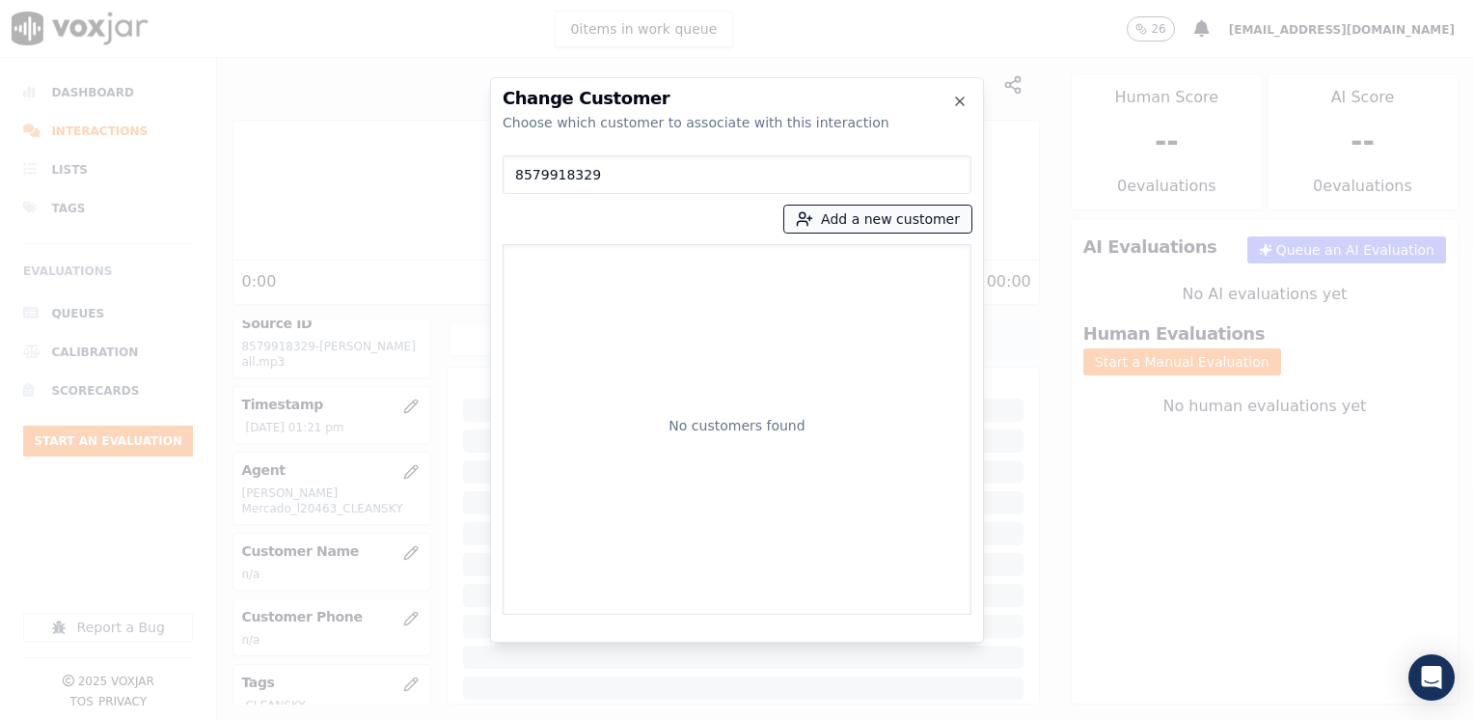
click at [922, 217] on button "Add a new customer" at bounding box center [877, 218] width 187 height 27
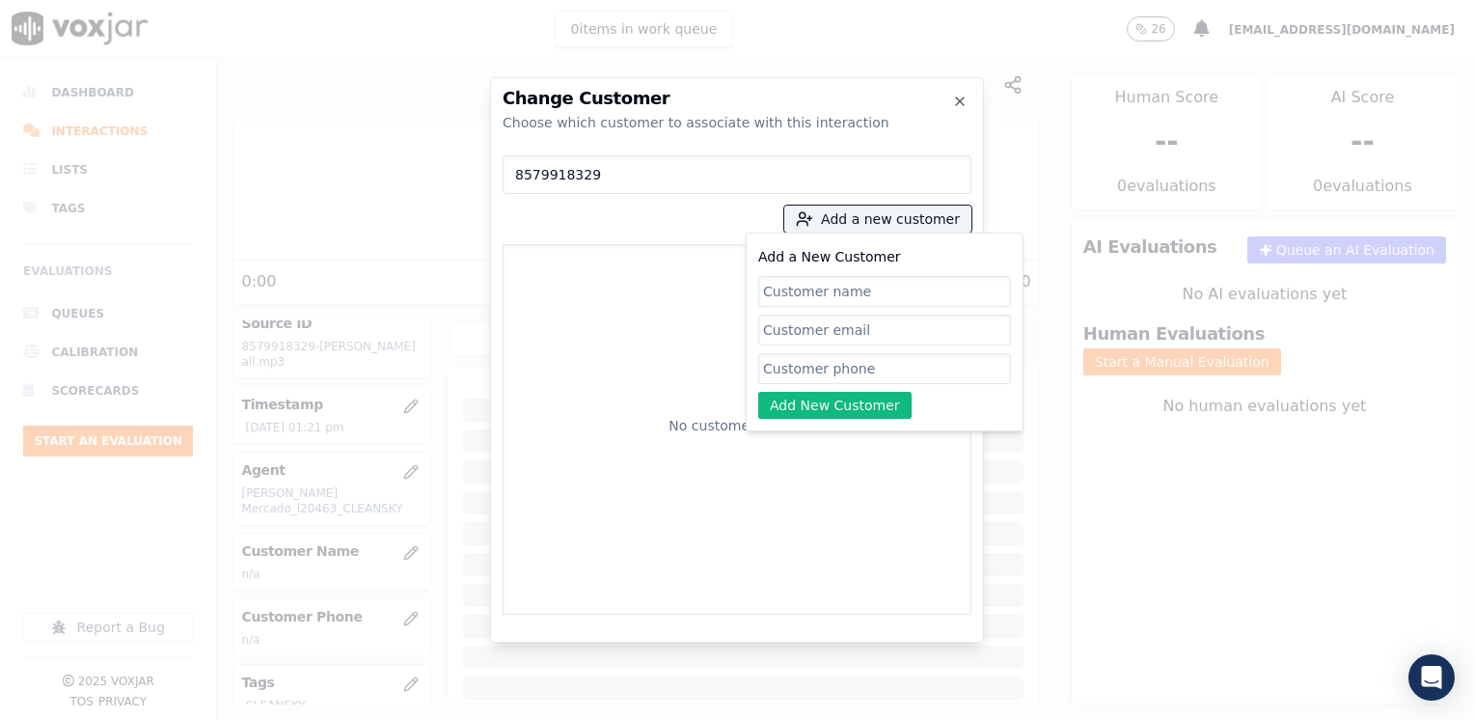
click at [817, 359] on input "Add a New Customer" at bounding box center [884, 368] width 253 height 31
paste input "8579918329"
click at [852, 288] on input "Add a New Customer" at bounding box center [884, 291] width 253 height 31
paste input "[PERSON_NAME]"
click at [848, 401] on button "Add New Customer" at bounding box center [834, 405] width 153 height 27
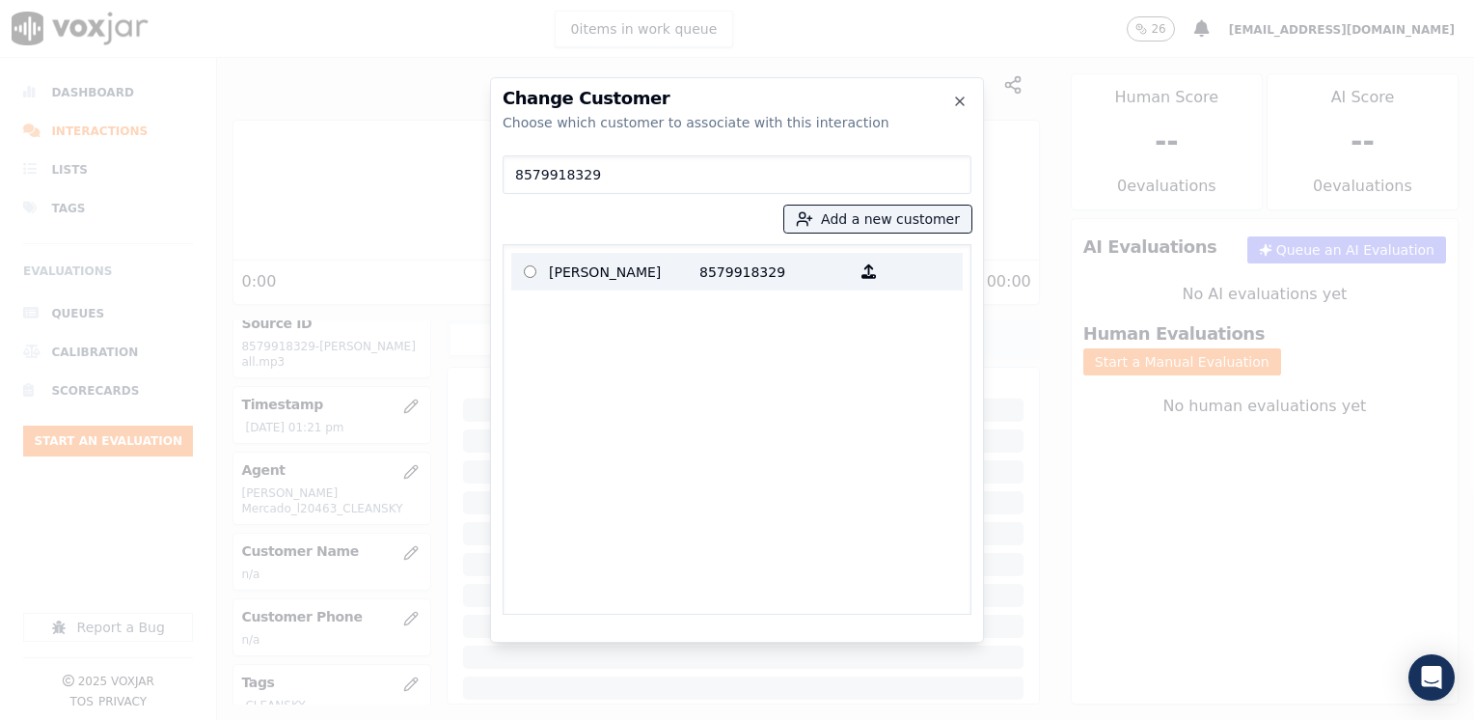
click at [621, 271] on p "[PERSON_NAME]" at bounding box center [624, 272] width 150 height 30
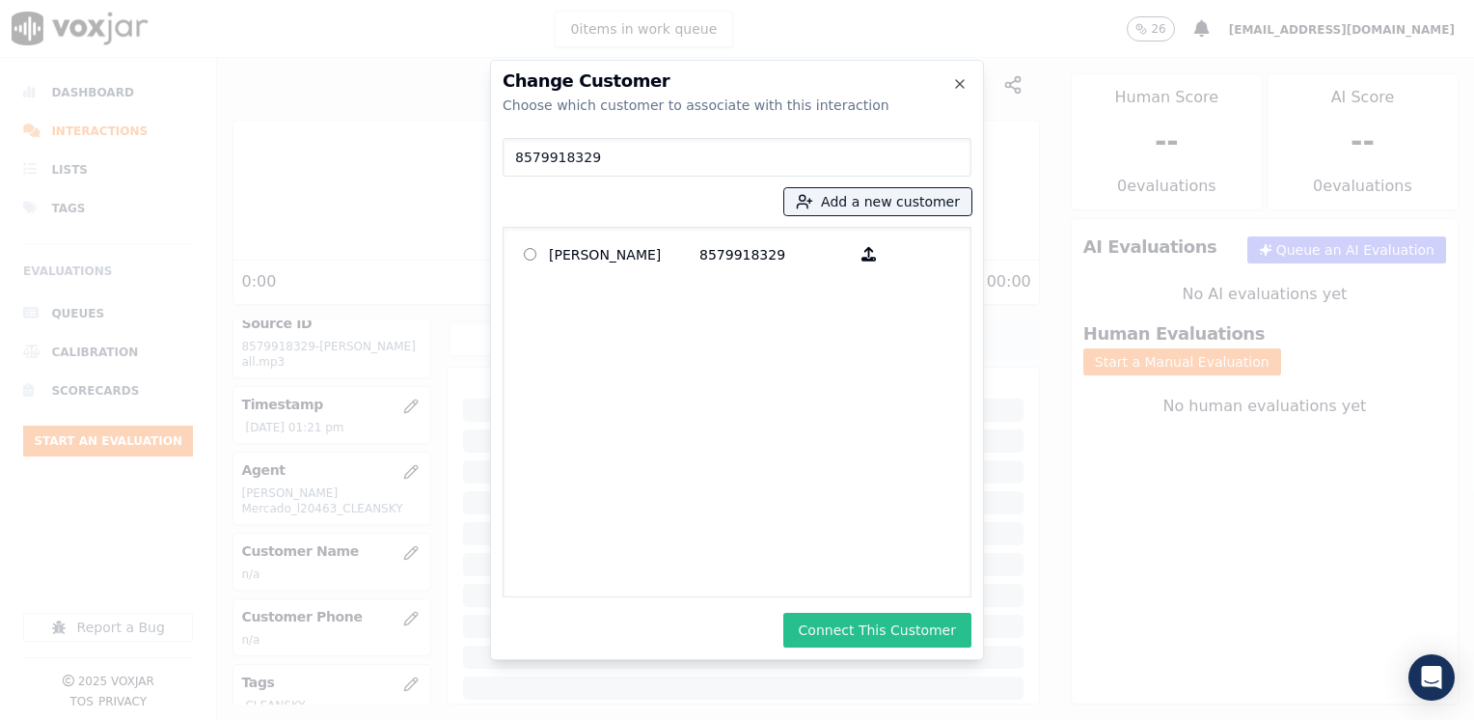
click at [895, 623] on button "Connect This Customer" at bounding box center [877, 629] width 188 height 35
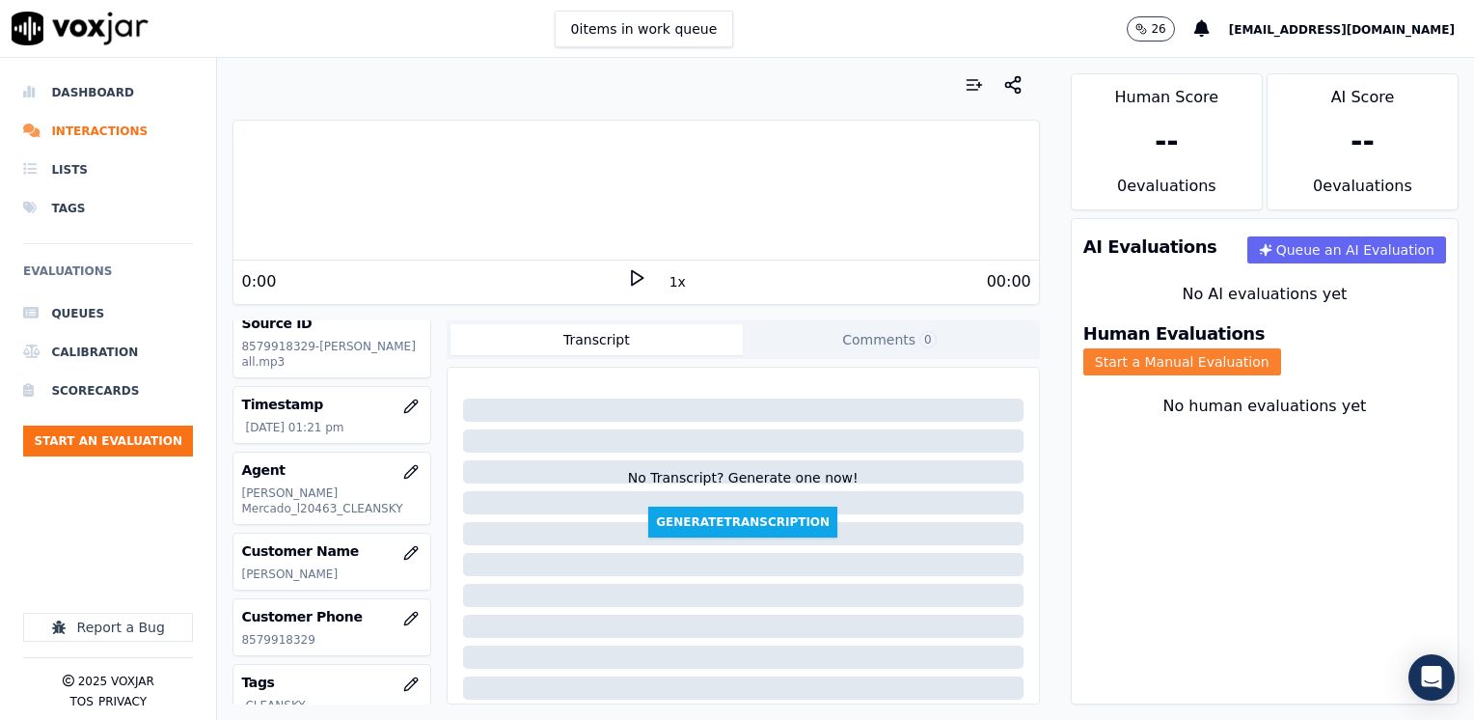
click at [1281, 348] on button "Start a Manual Evaluation" at bounding box center [1182, 361] width 198 height 27
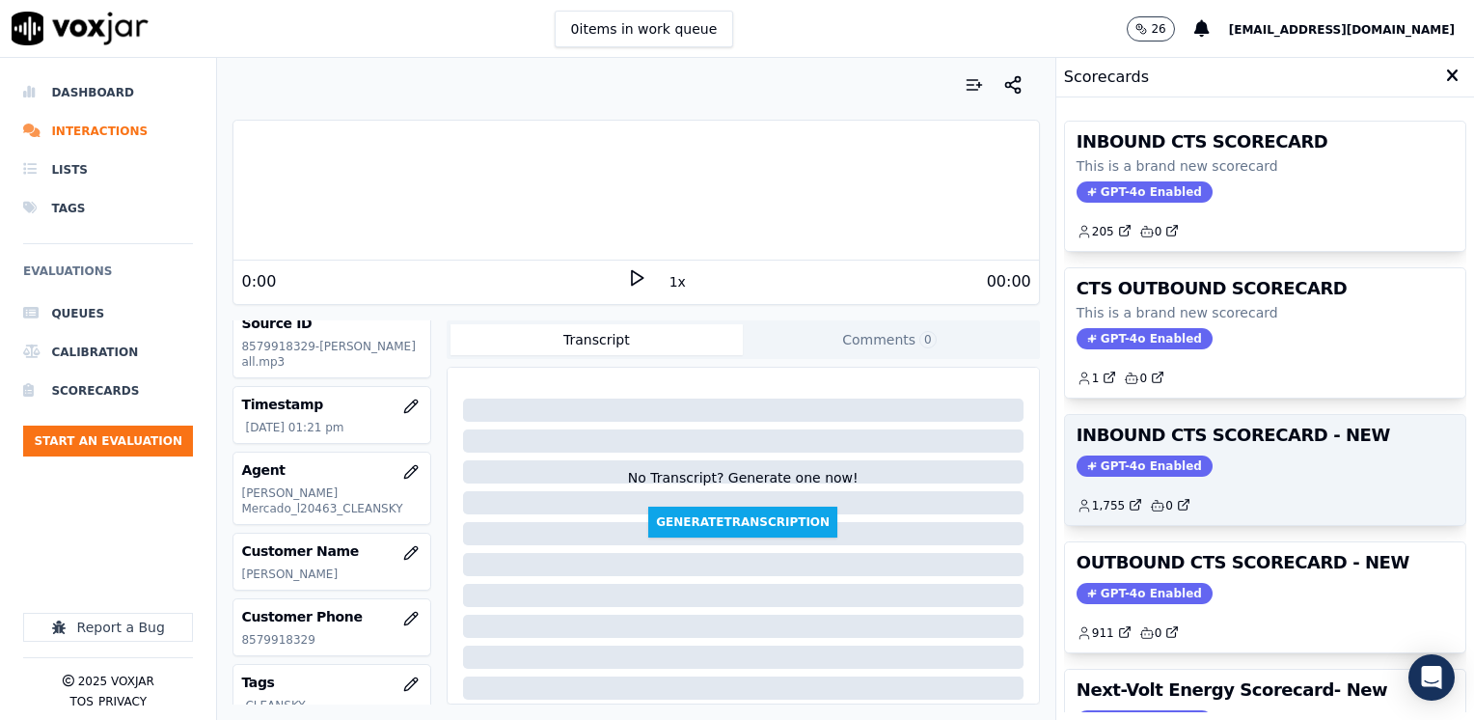
click at [1138, 465] on span "GPT-4o Enabled" at bounding box center [1144, 465] width 136 height 21
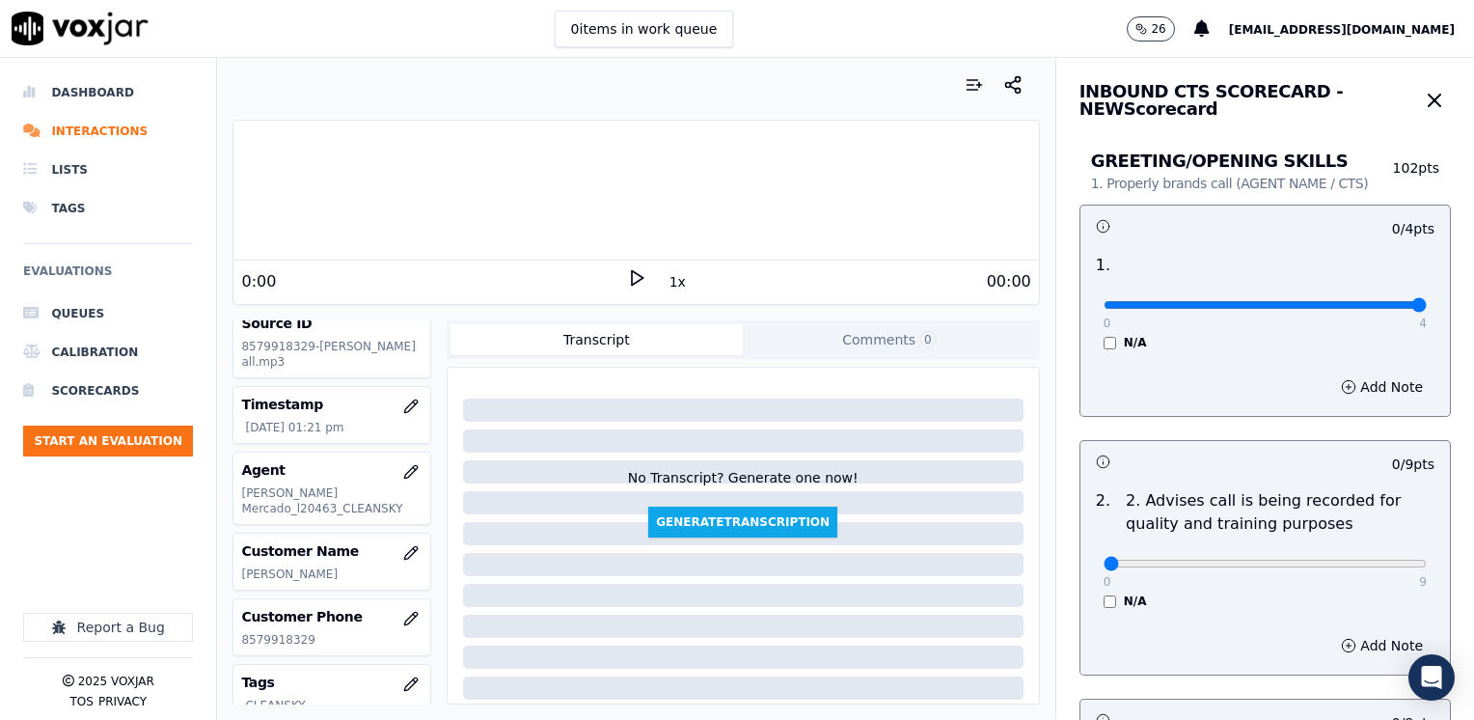
drag, startPoint x: 1090, startPoint y: 300, endPoint x: 1477, endPoint y: 298, distance: 386.8
click at [1427, 301] on input "range" at bounding box center [1264, 305] width 323 height 8
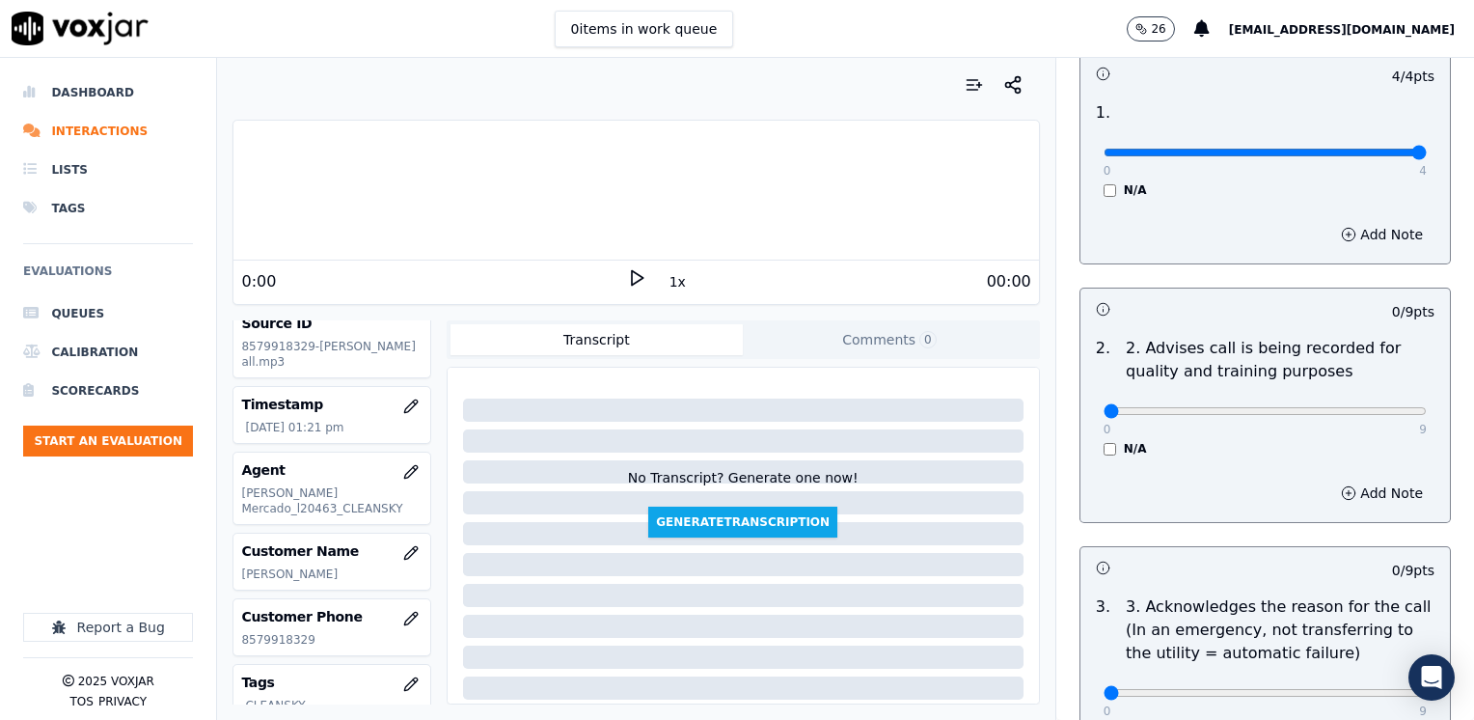
scroll to position [289, 0]
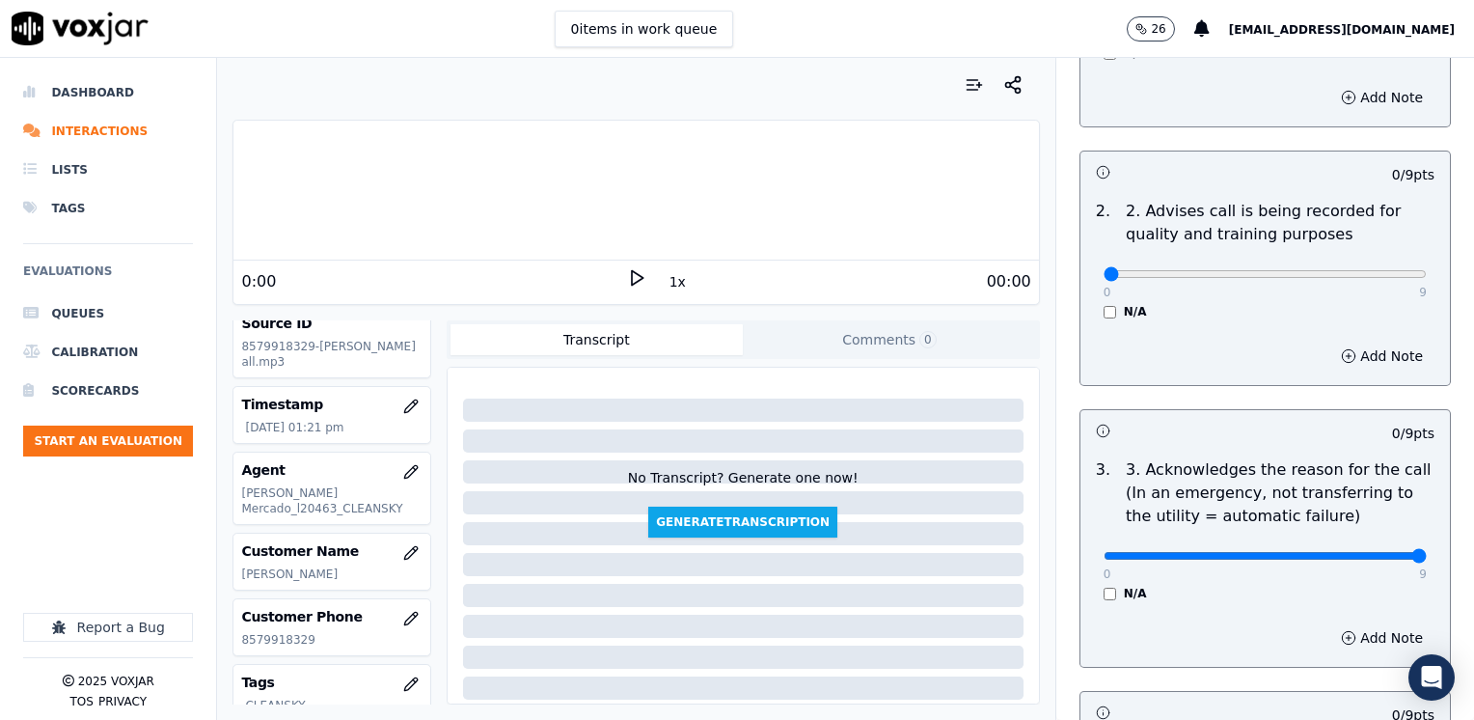
drag, startPoint x: 1092, startPoint y: 557, endPoint x: 1477, endPoint y: 553, distance: 384.9
click at [1427, 19] on input "range" at bounding box center [1264, 16] width 323 height 8
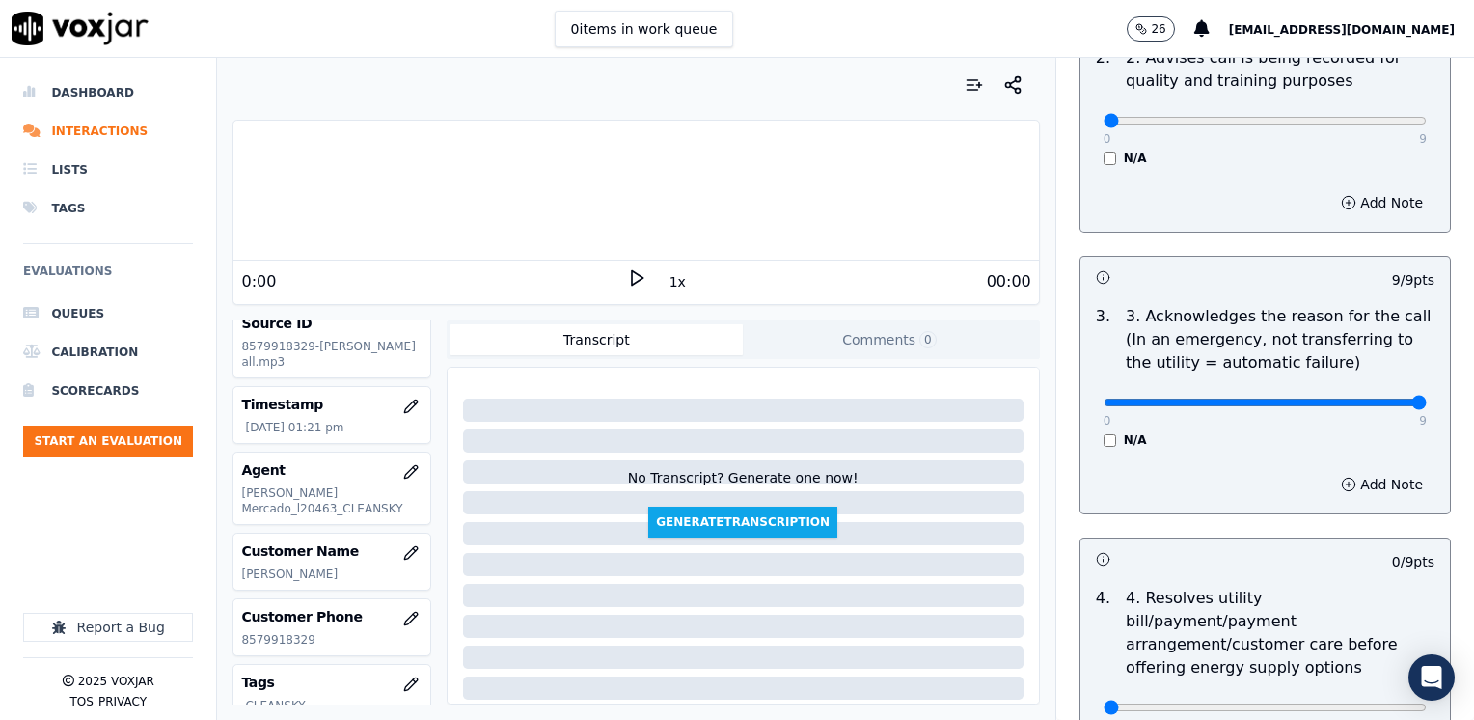
scroll to position [579, 0]
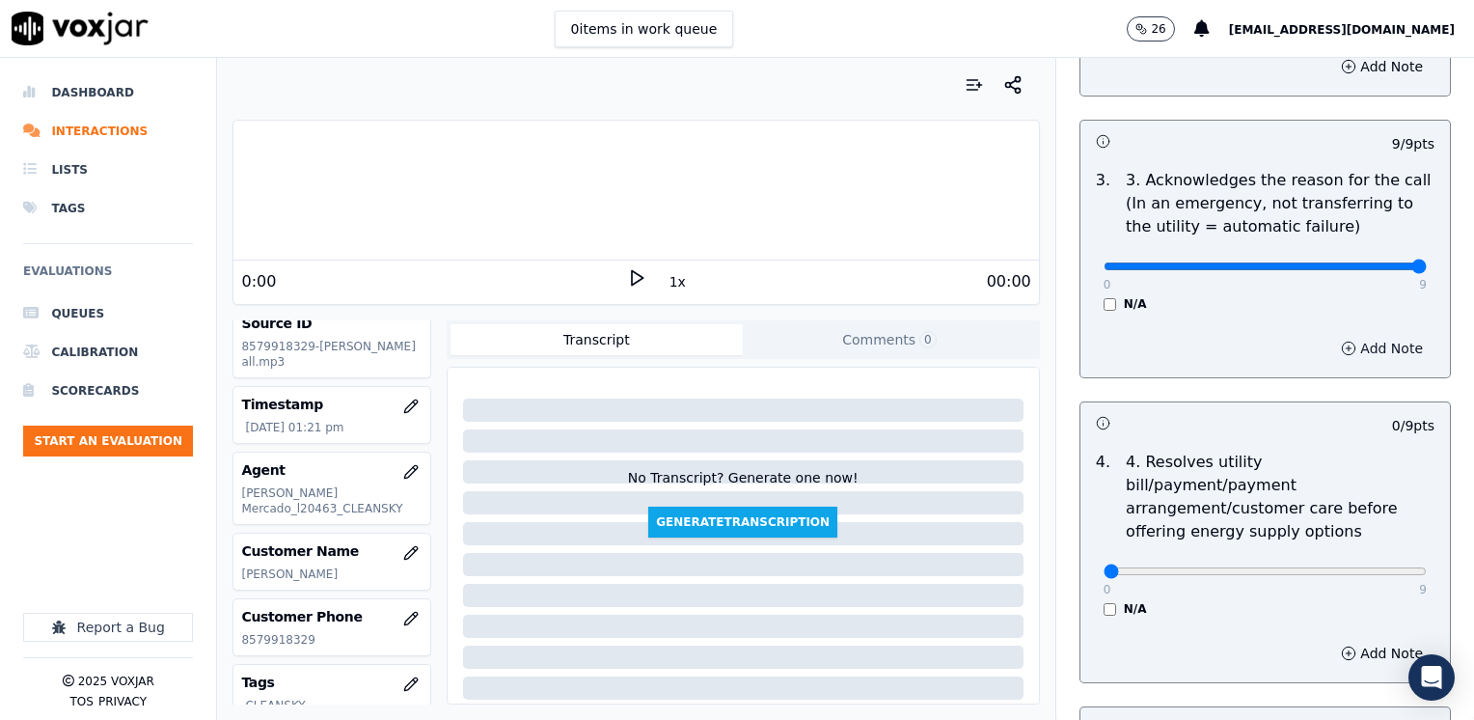
click at [1362, 345] on button "Add Note" at bounding box center [1381, 348] width 105 height 27
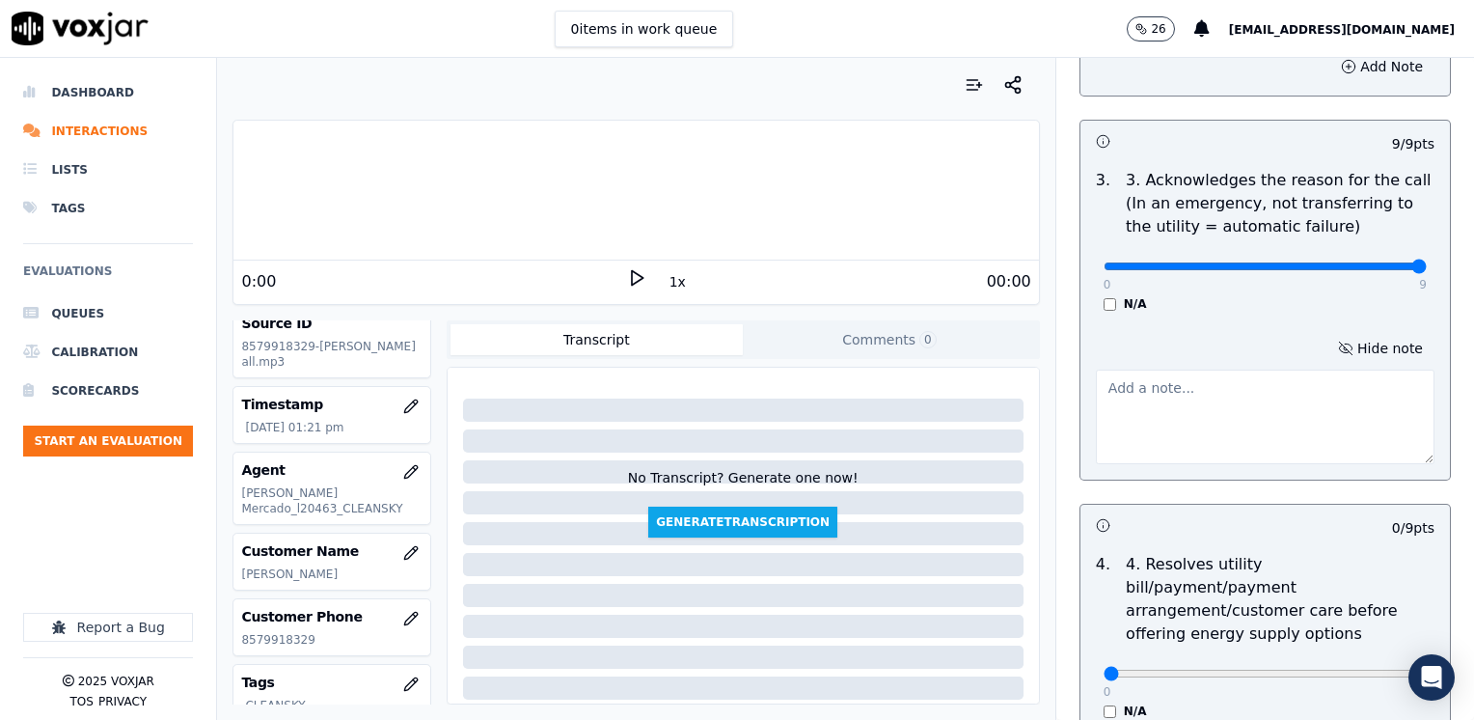
click at [1154, 454] on textarea at bounding box center [1265, 416] width 339 height 95
click at [1175, 411] on textarea at bounding box center [1265, 416] width 339 height 95
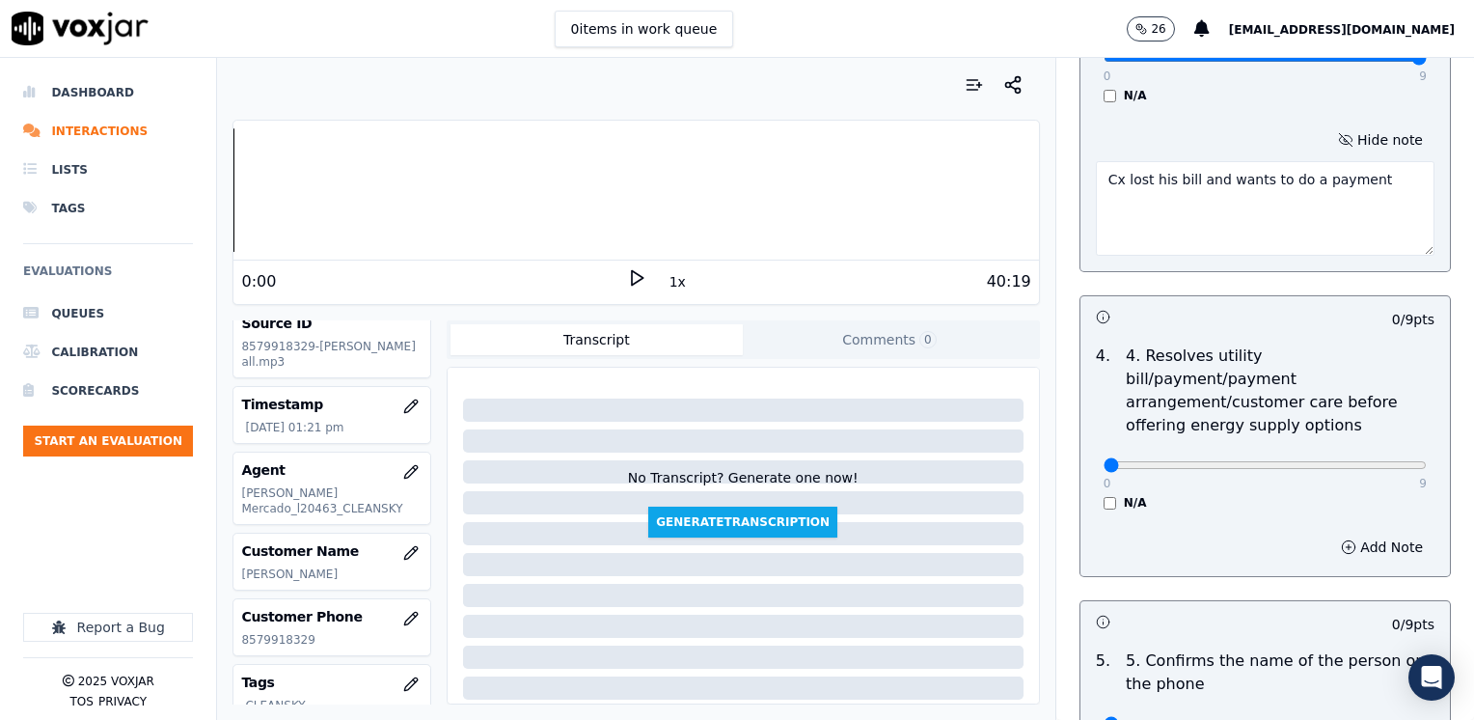
scroll to position [868, 0]
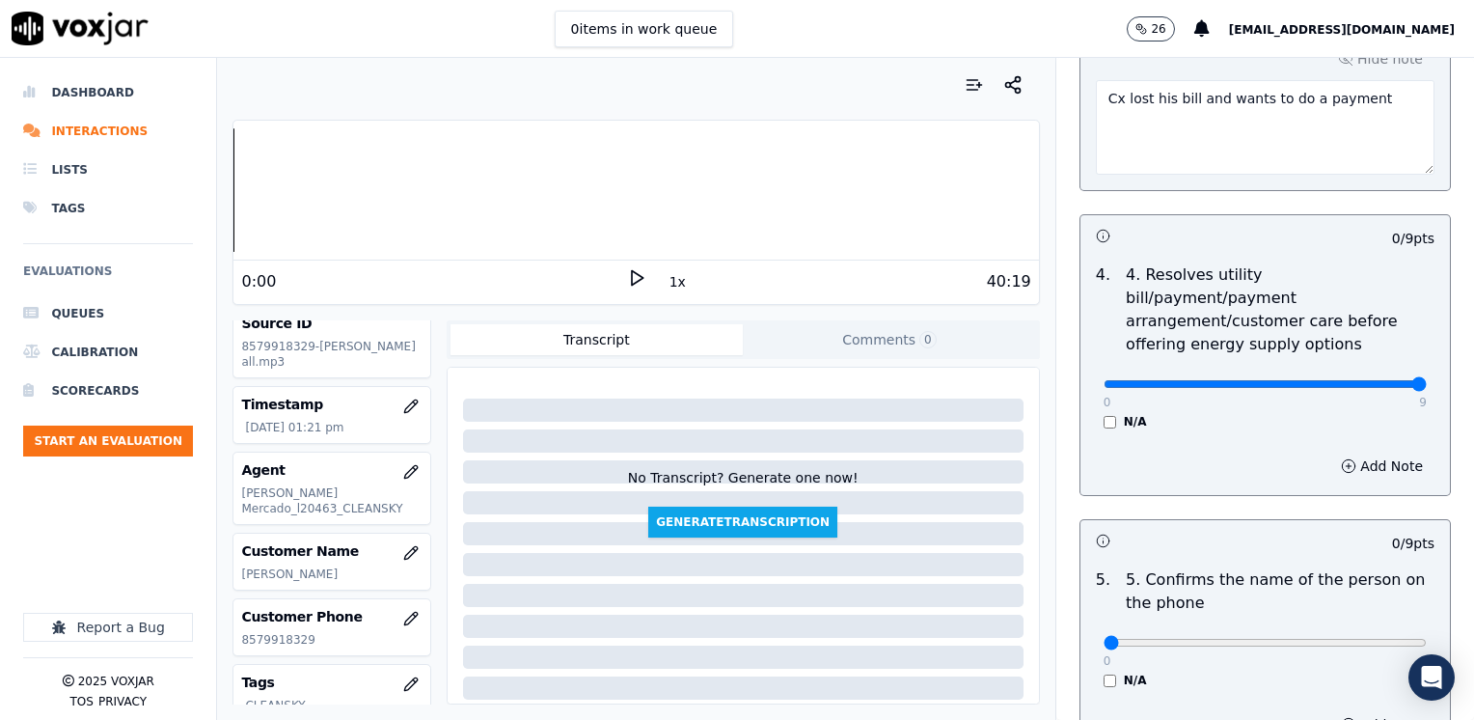
drag, startPoint x: 1084, startPoint y: 361, endPoint x: 1473, endPoint y: 336, distance: 389.5
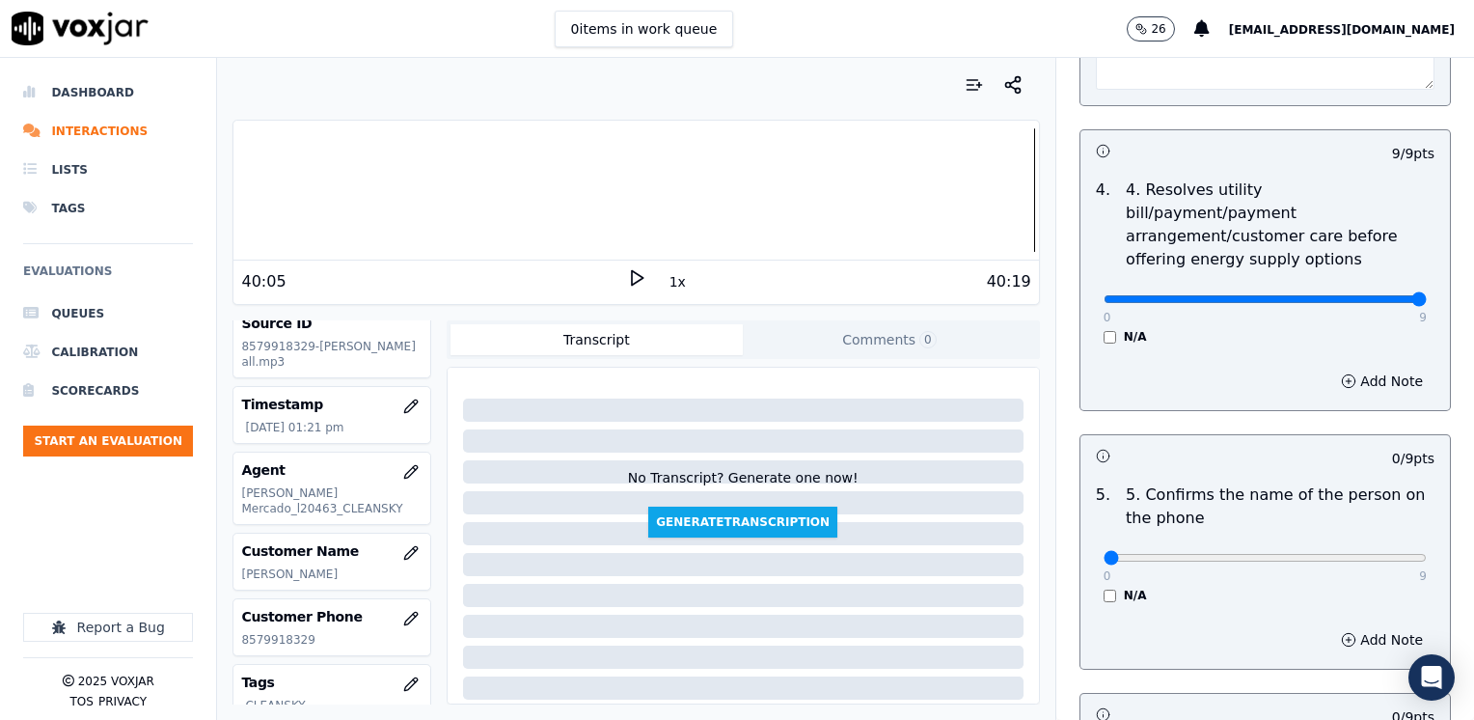
scroll to position [1157, 0]
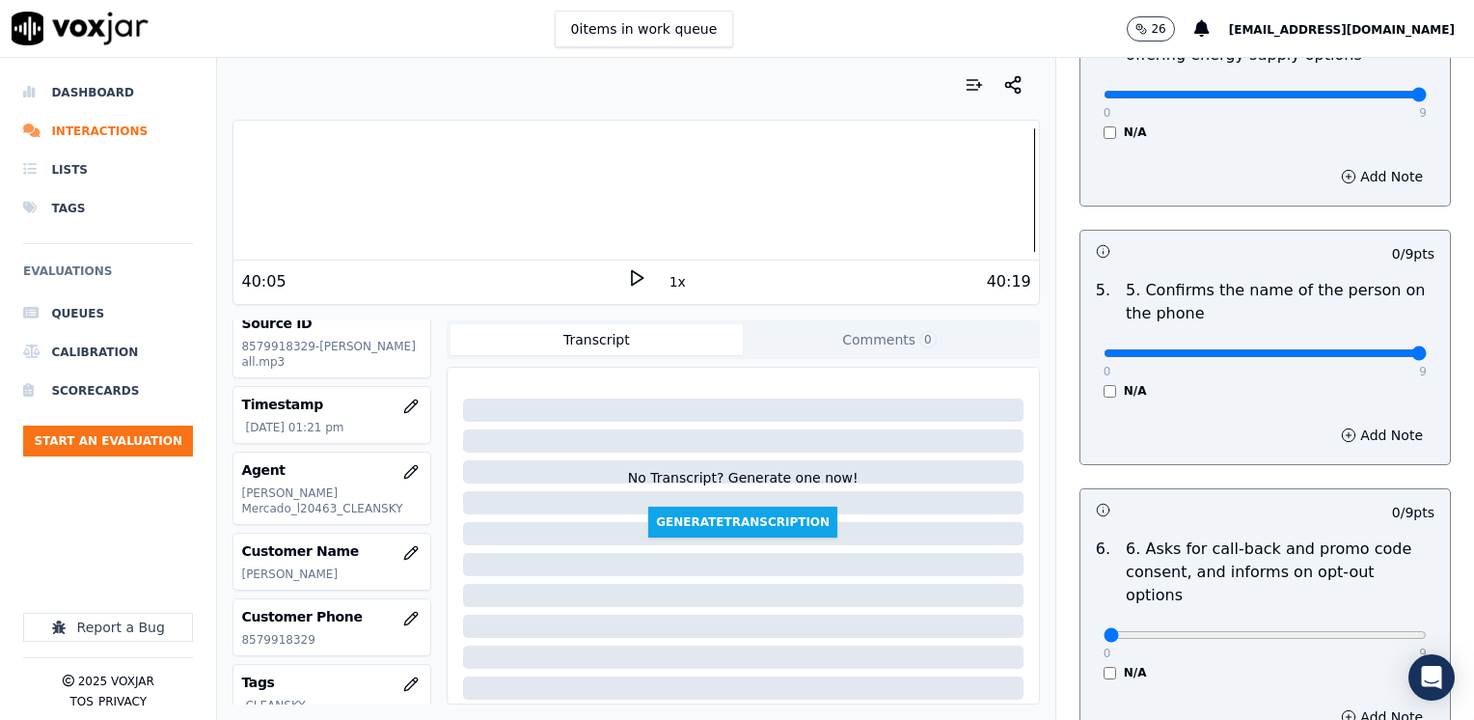
drag, startPoint x: 1092, startPoint y: 334, endPoint x: 1477, endPoint y: 349, distance: 385.2
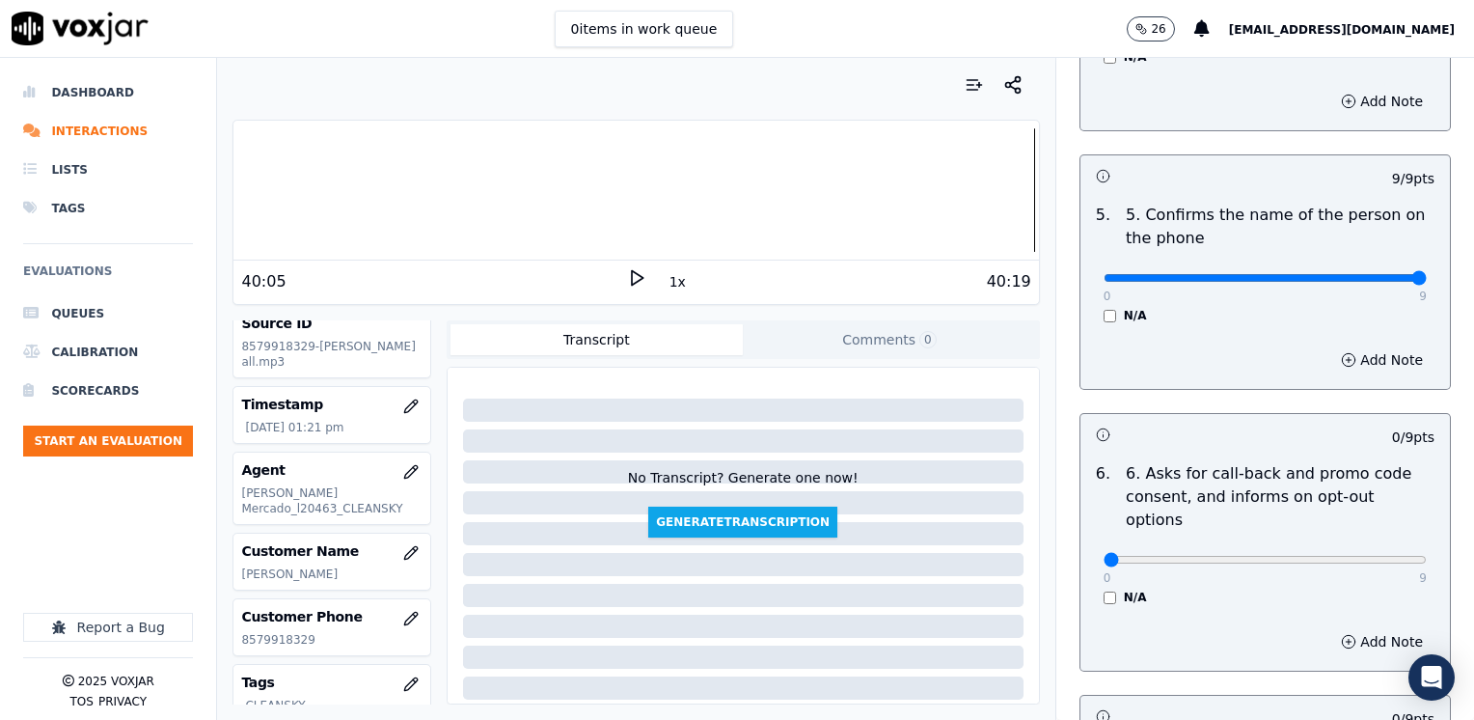
scroll to position [1447, 0]
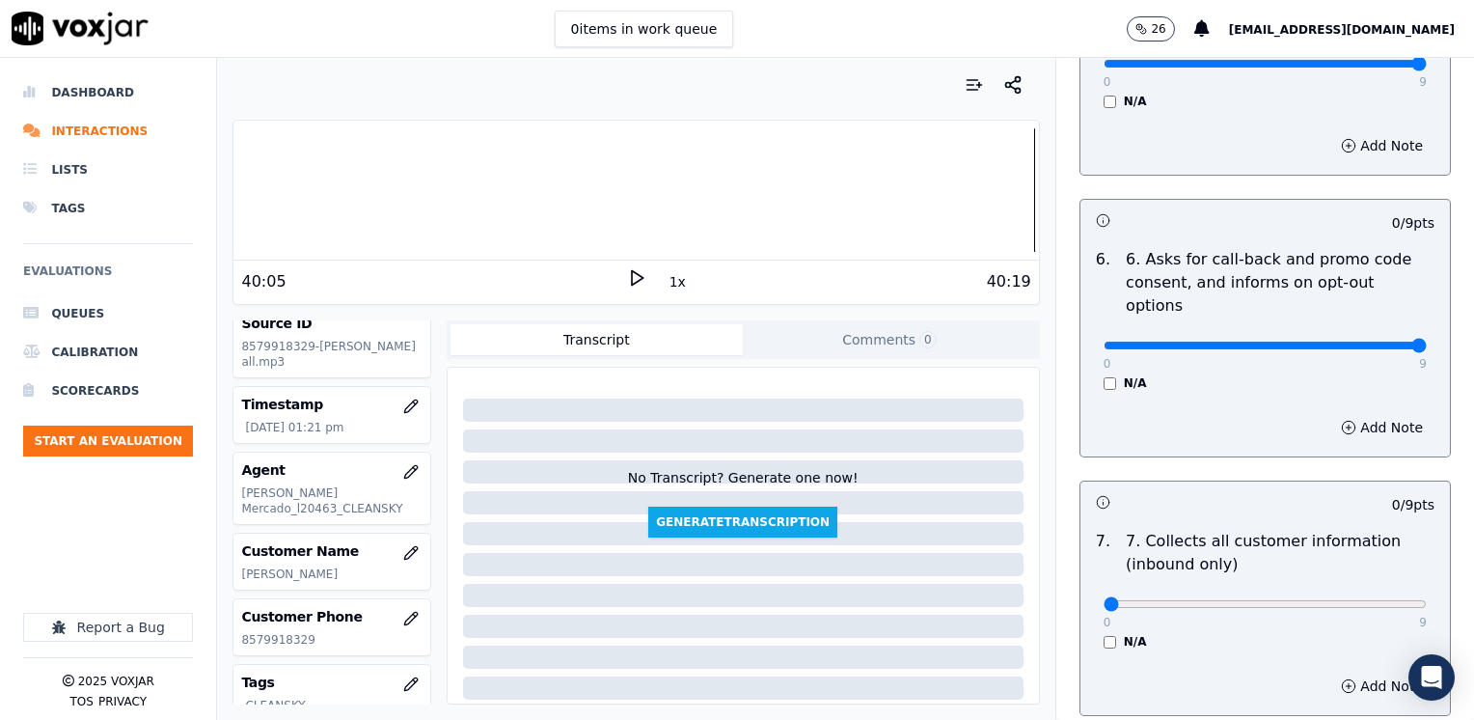
drag, startPoint x: 1090, startPoint y: 293, endPoint x: 1477, endPoint y: 287, distance: 386.8
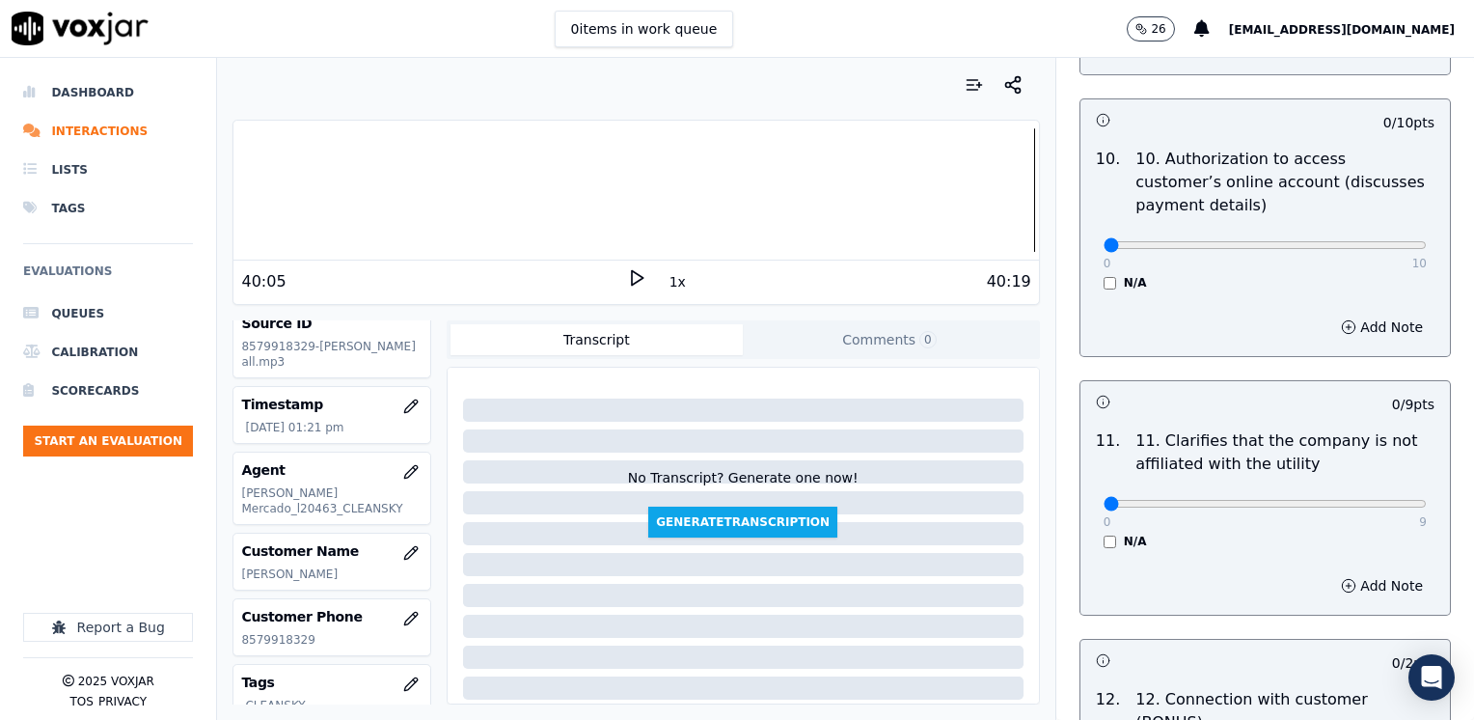
scroll to position [2411, 0]
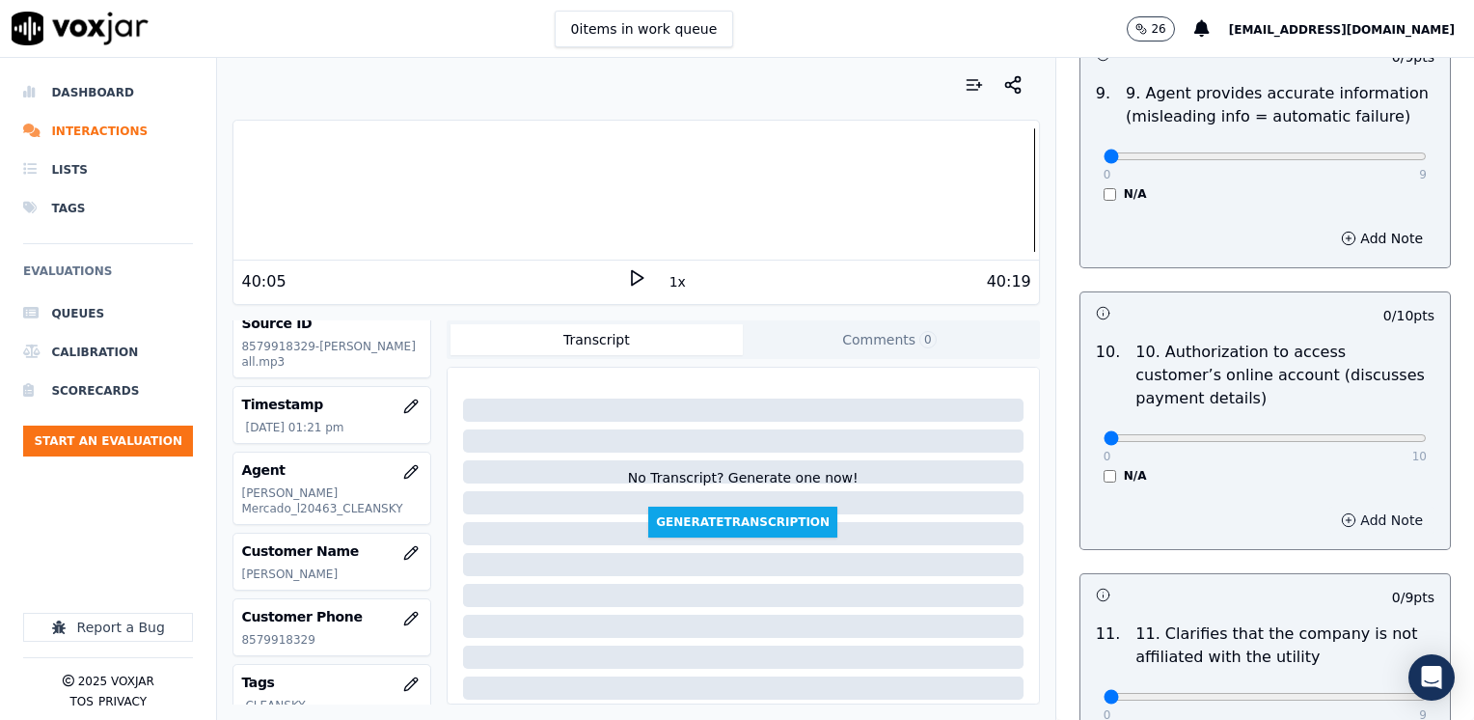
click at [1355, 506] on button "Add Note" at bounding box center [1381, 519] width 105 height 27
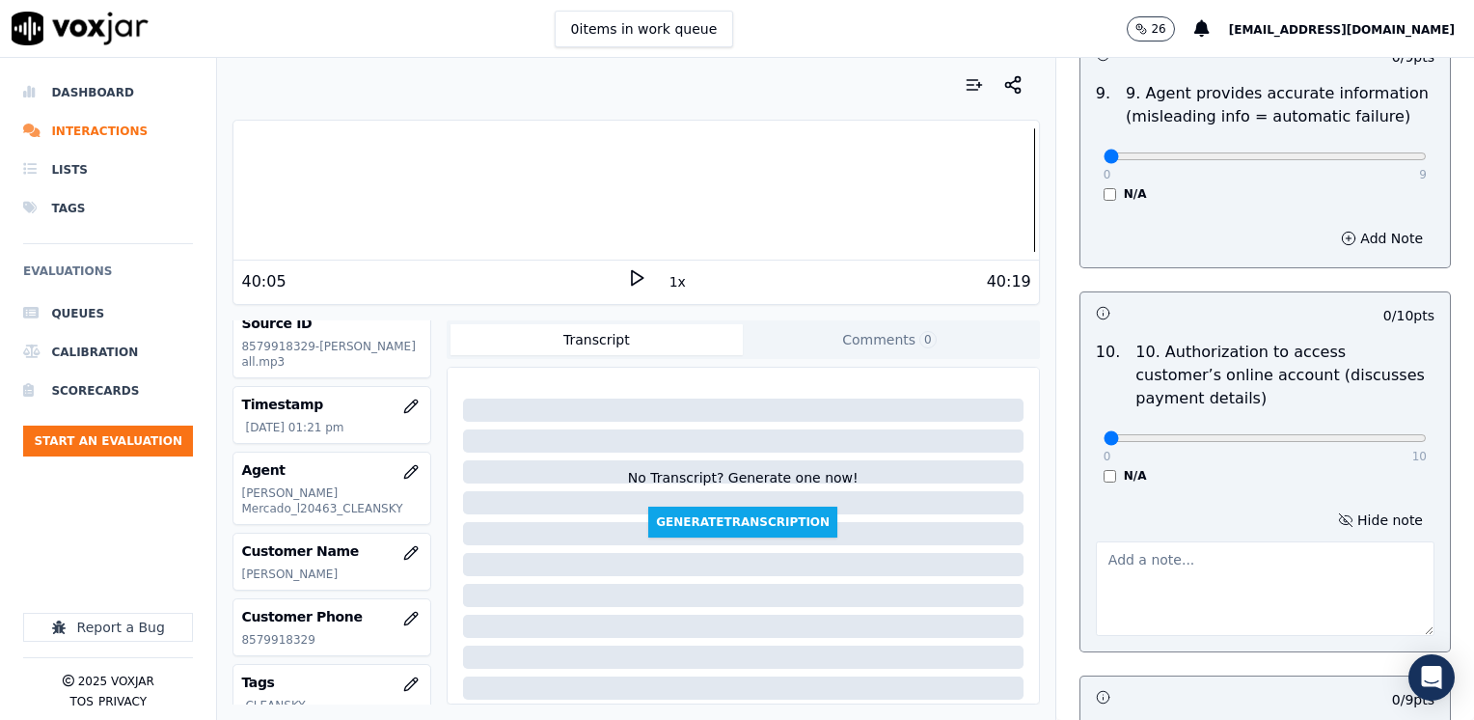
click at [1201, 541] on textarea at bounding box center [1265, 588] width 339 height 95
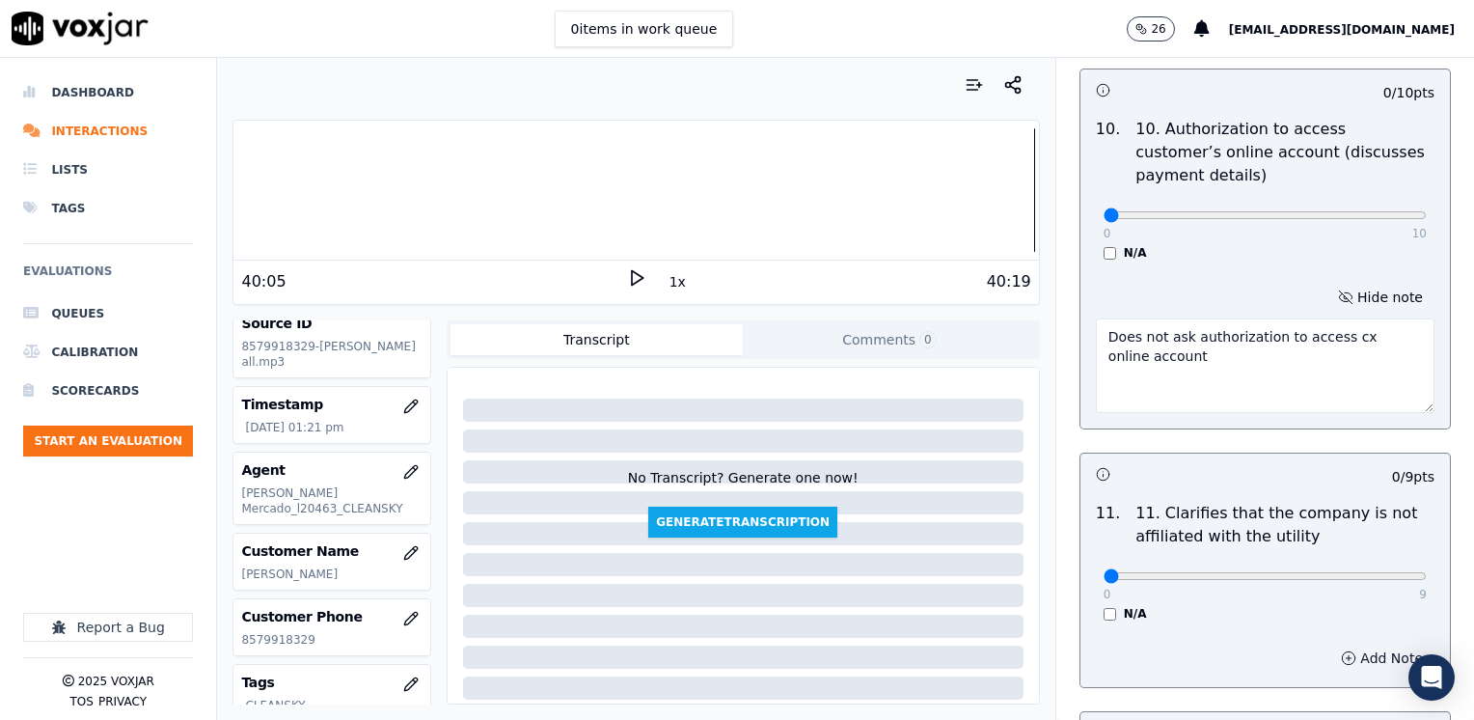
scroll to position [2797, 0]
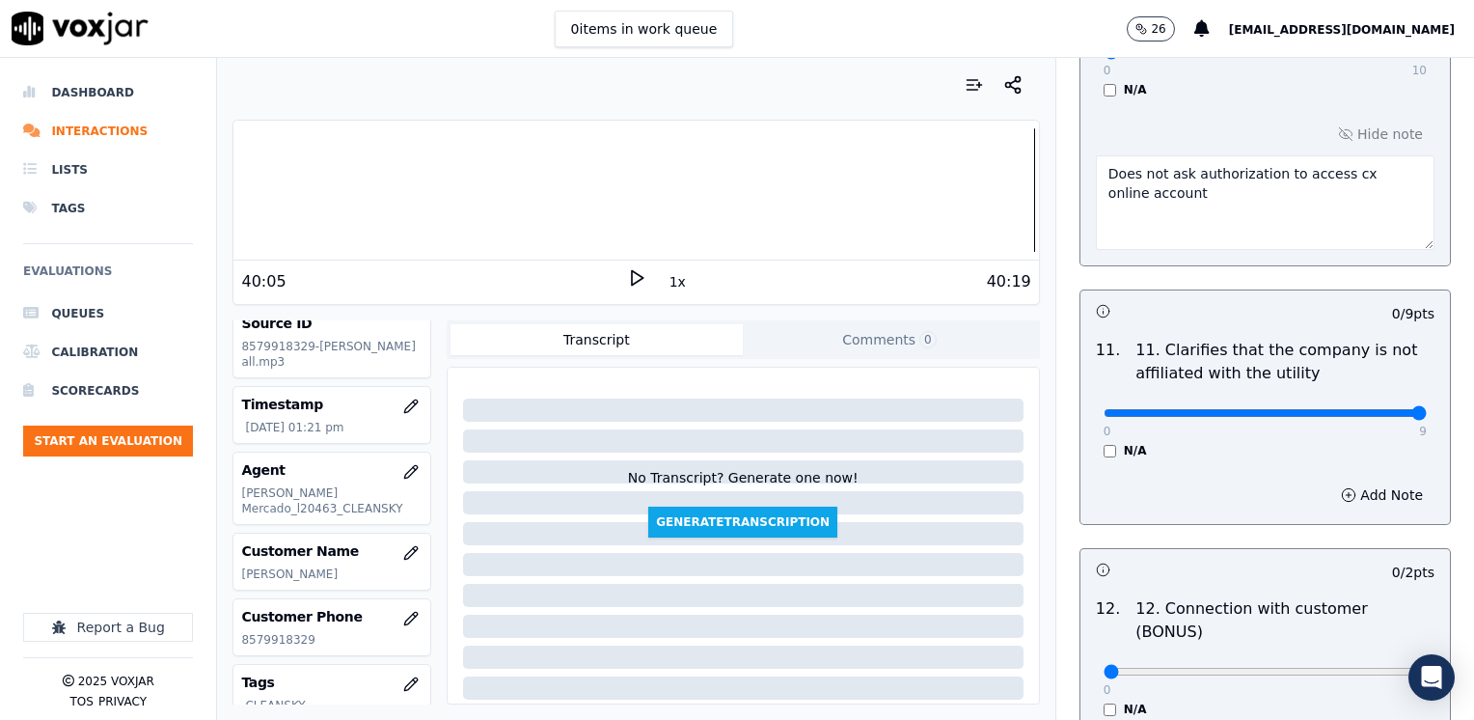
drag, startPoint x: 1088, startPoint y: 363, endPoint x: 1473, endPoint y: 366, distance: 384.9
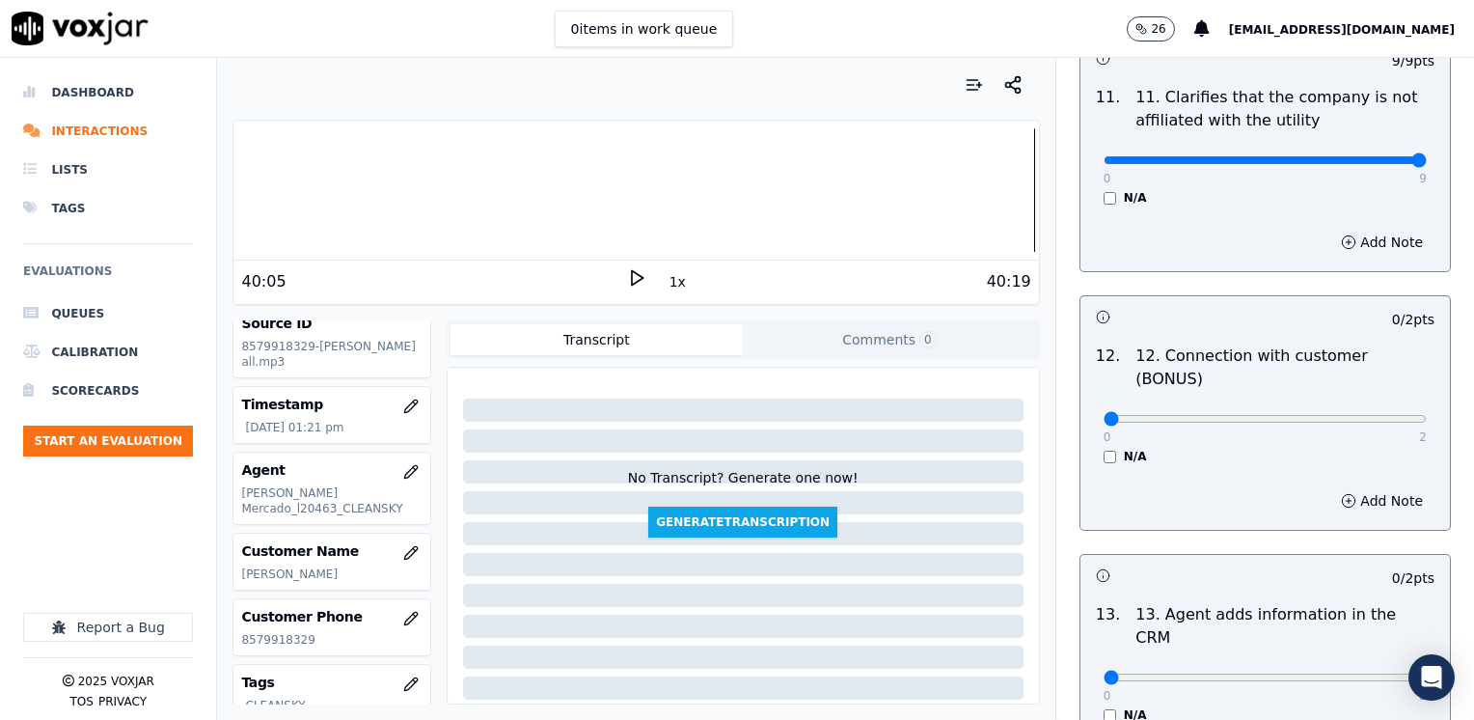
scroll to position [3086, 0]
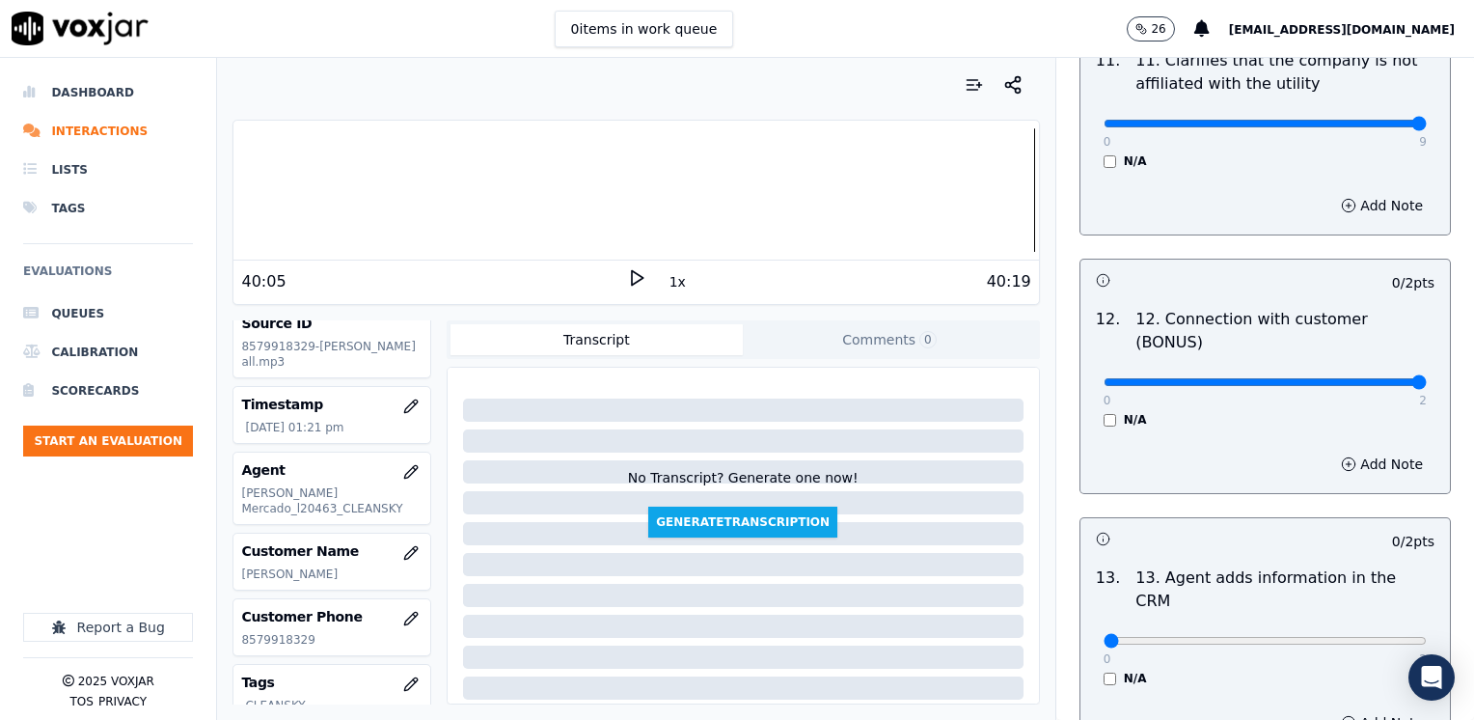
drag, startPoint x: 1093, startPoint y: 307, endPoint x: 1477, endPoint y: 345, distance: 385.8
drag, startPoint x: 1101, startPoint y: 542, endPoint x: 1473, endPoint y: 541, distance: 372.3
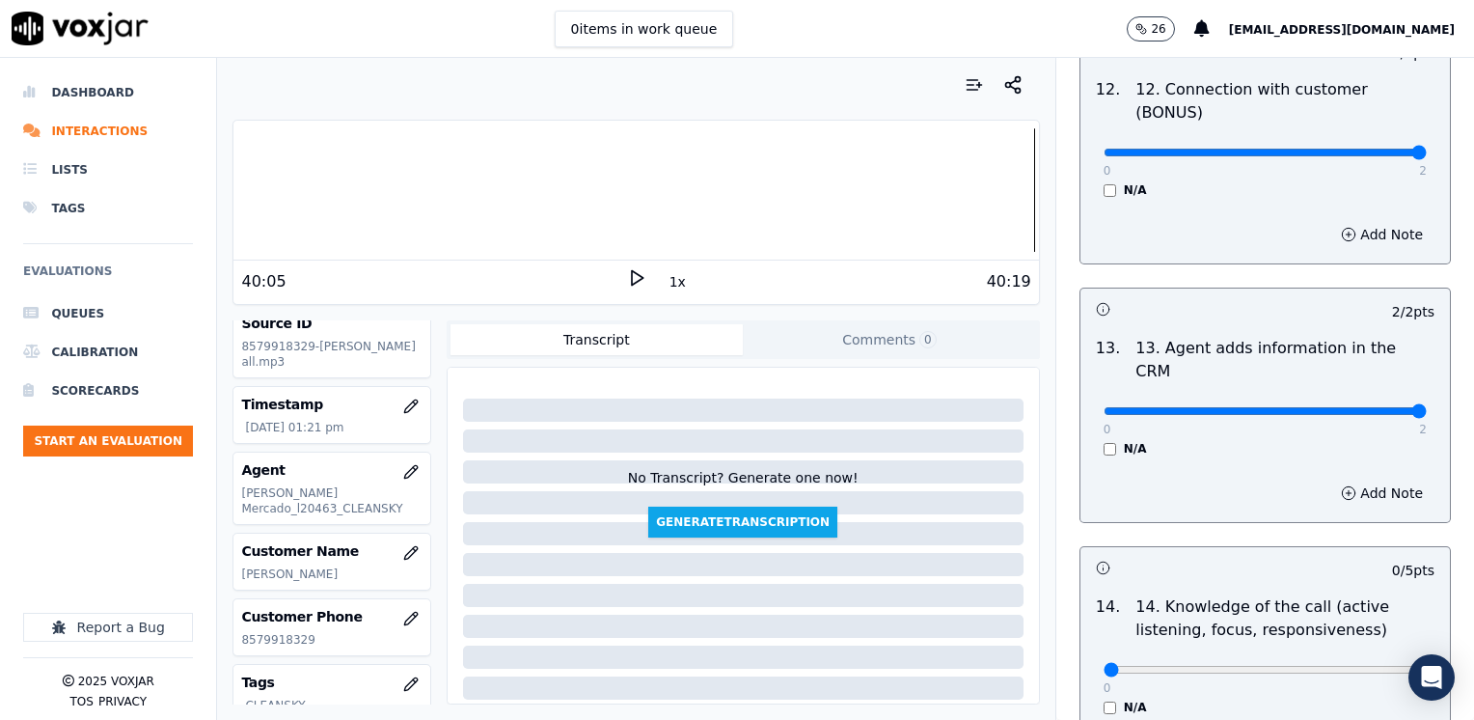
scroll to position [3438, 0]
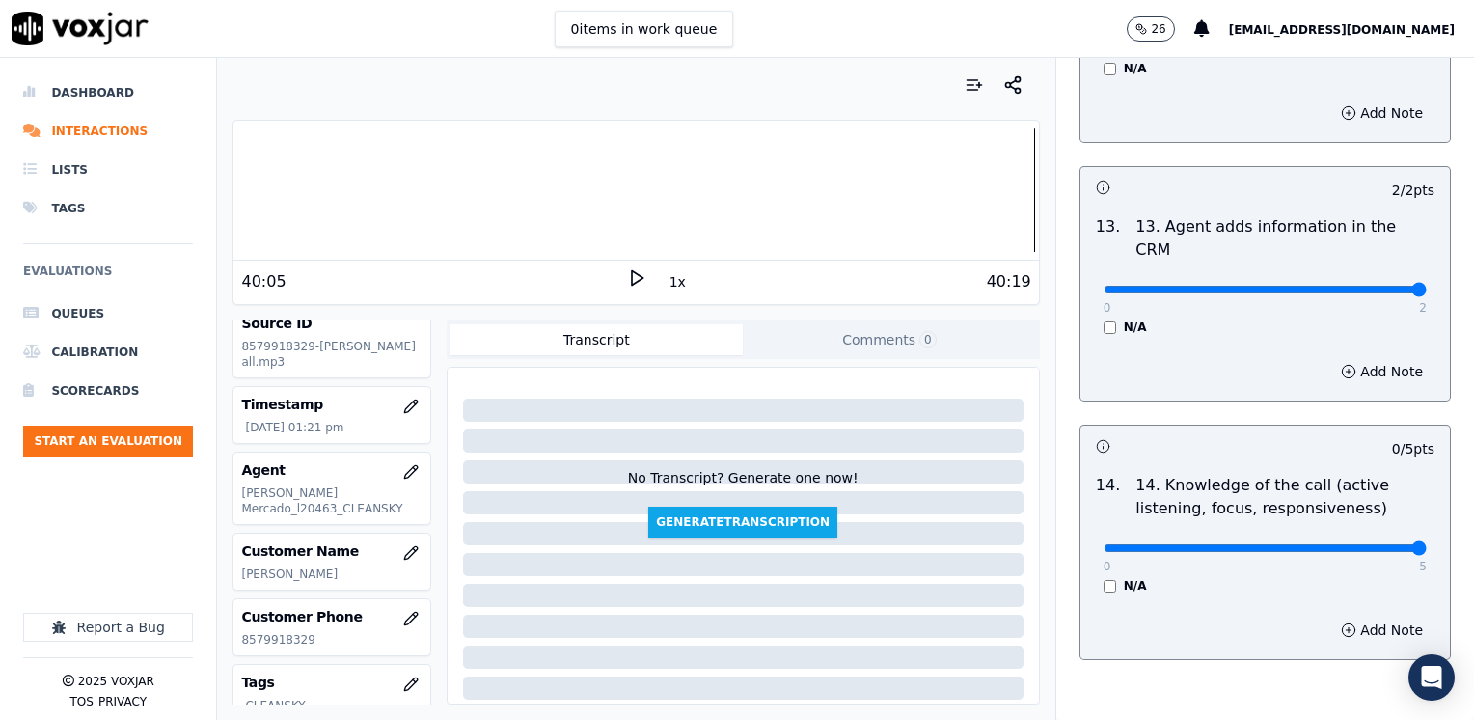
drag, startPoint x: 1096, startPoint y: 446, endPoint x: 1473, endPoint y: 440, distance: 377.2
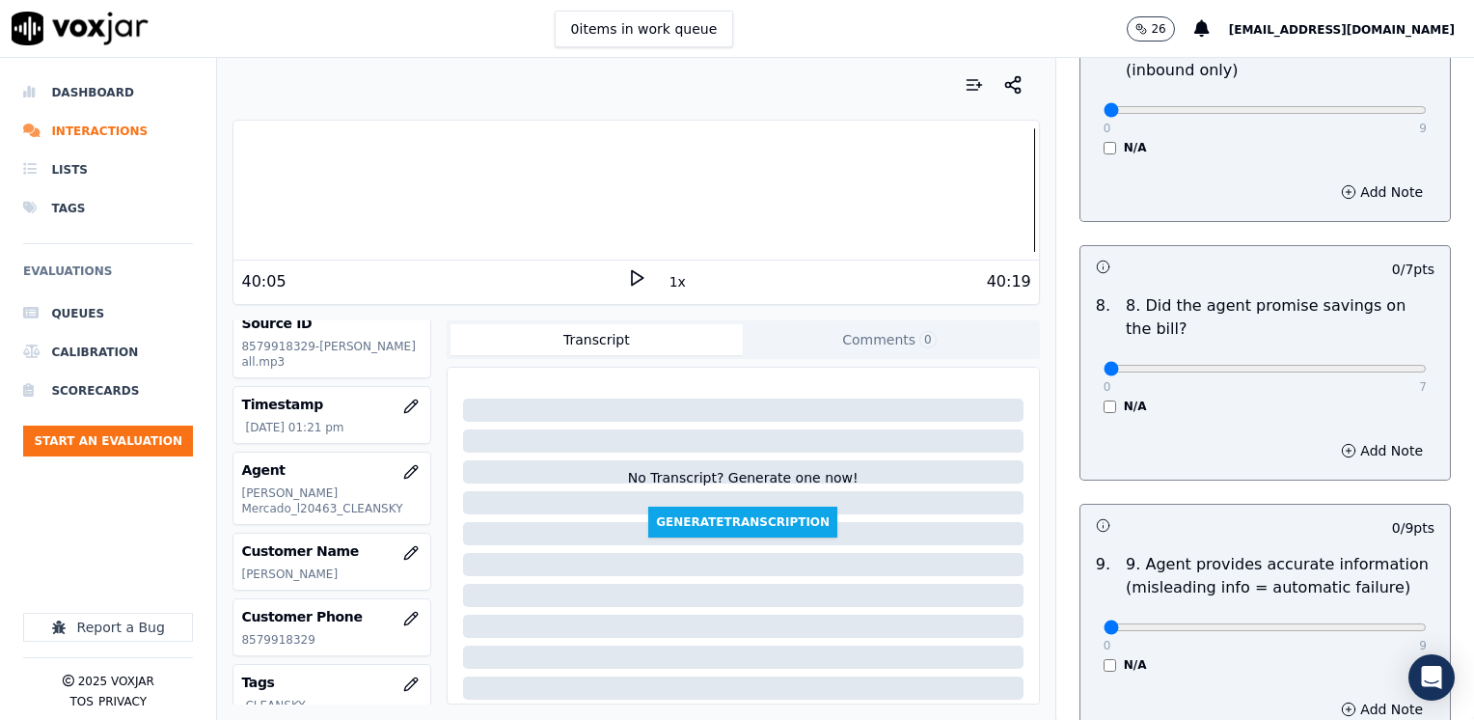
scroll to position [1929, 0]
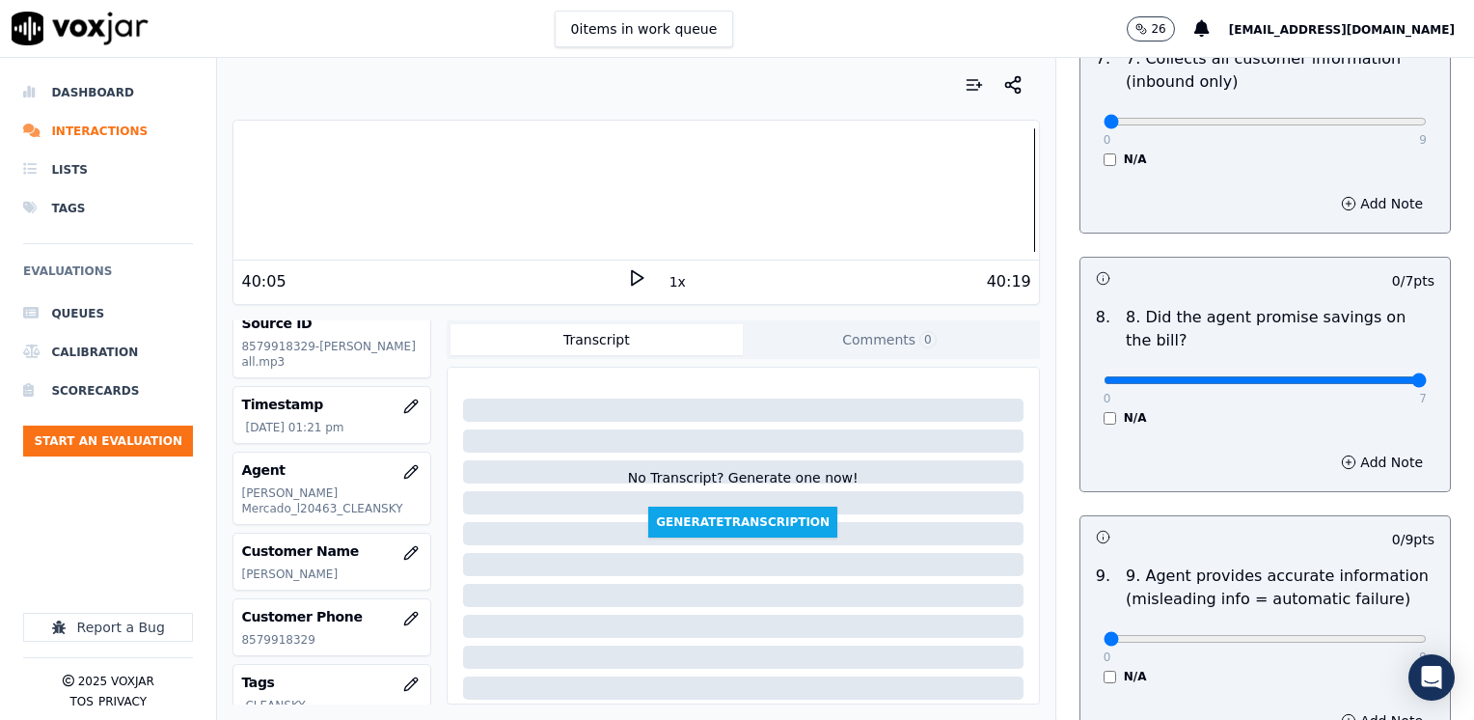
drag, startPoint x: 1091, startPoint y: 329, endPoint x: 1477, endPoint y: 372, distance: 388.2
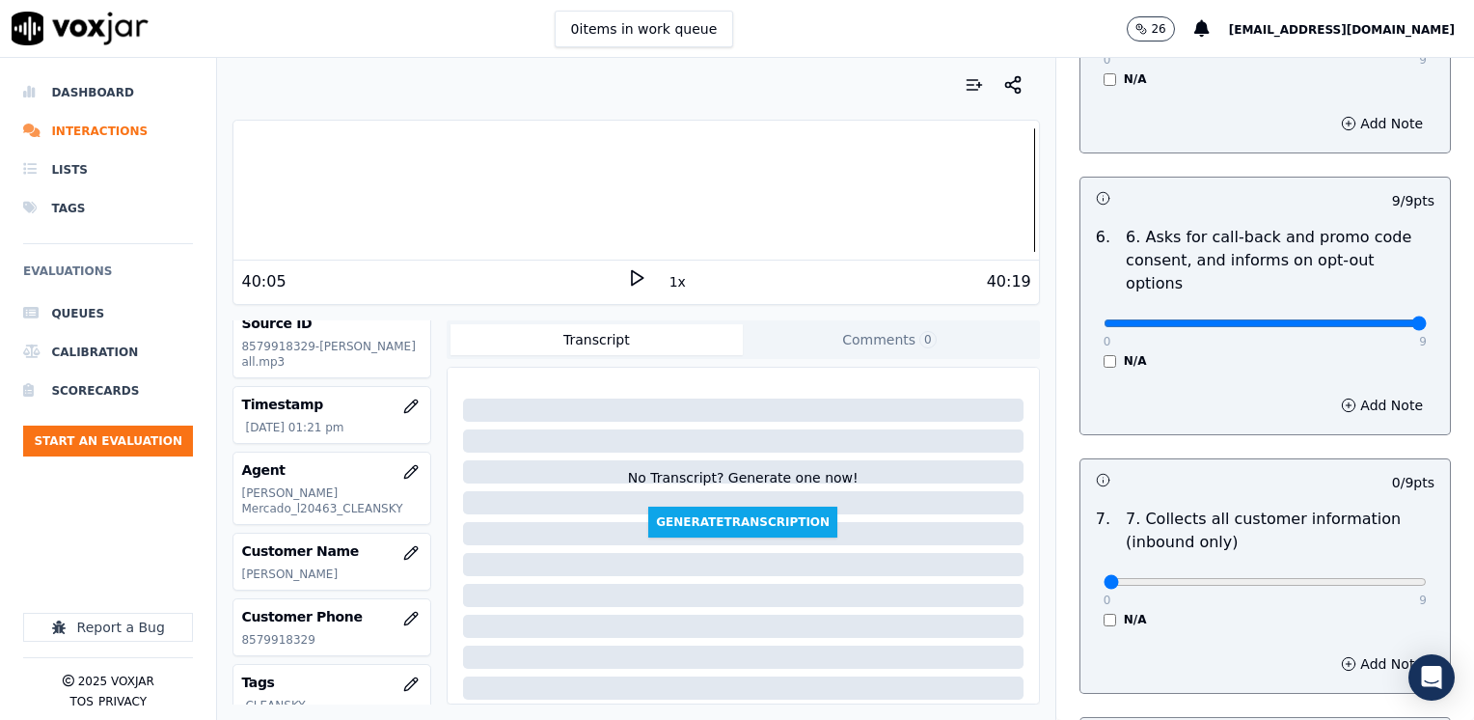
scroll to position [1509, 0]
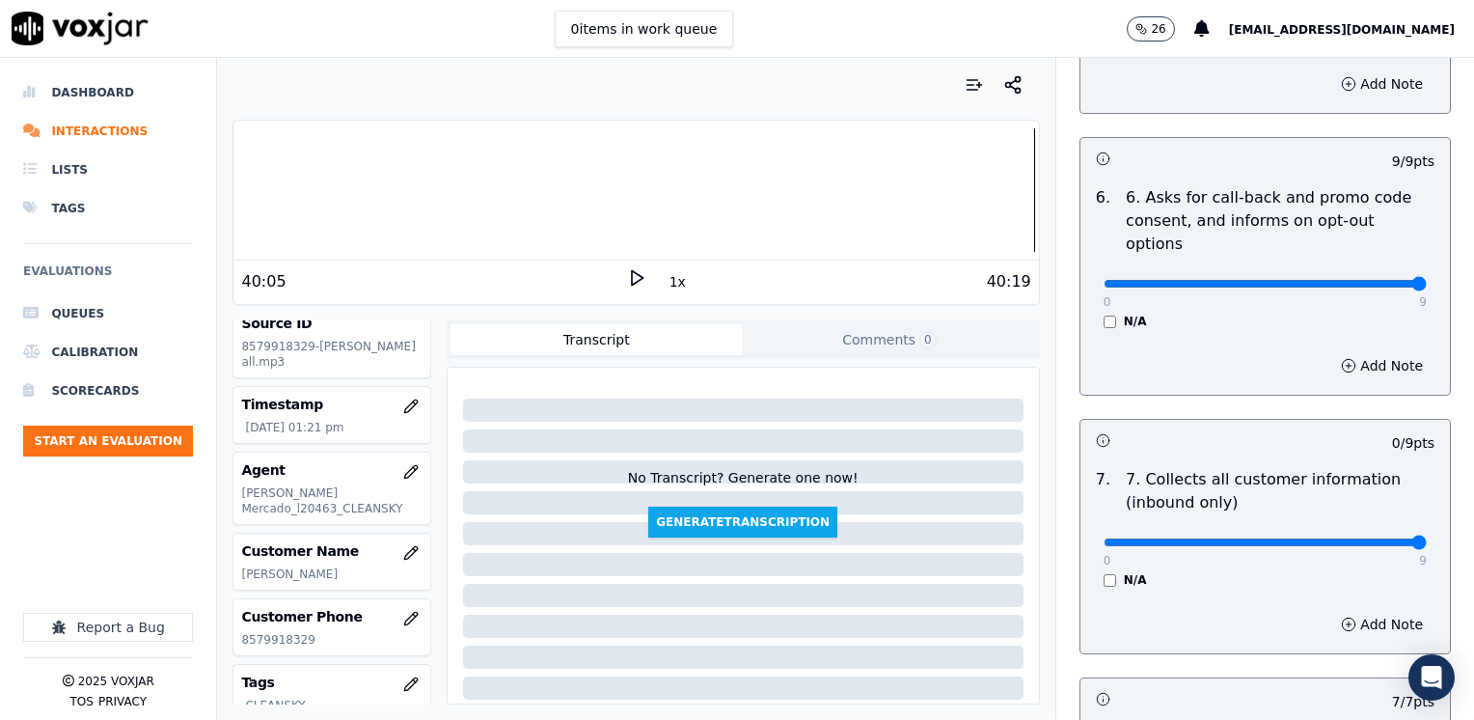
drag, startPoint x: 1088, startPoint y: 486, endPoint x: 1473, endPoint y: 484, distance: 384.9
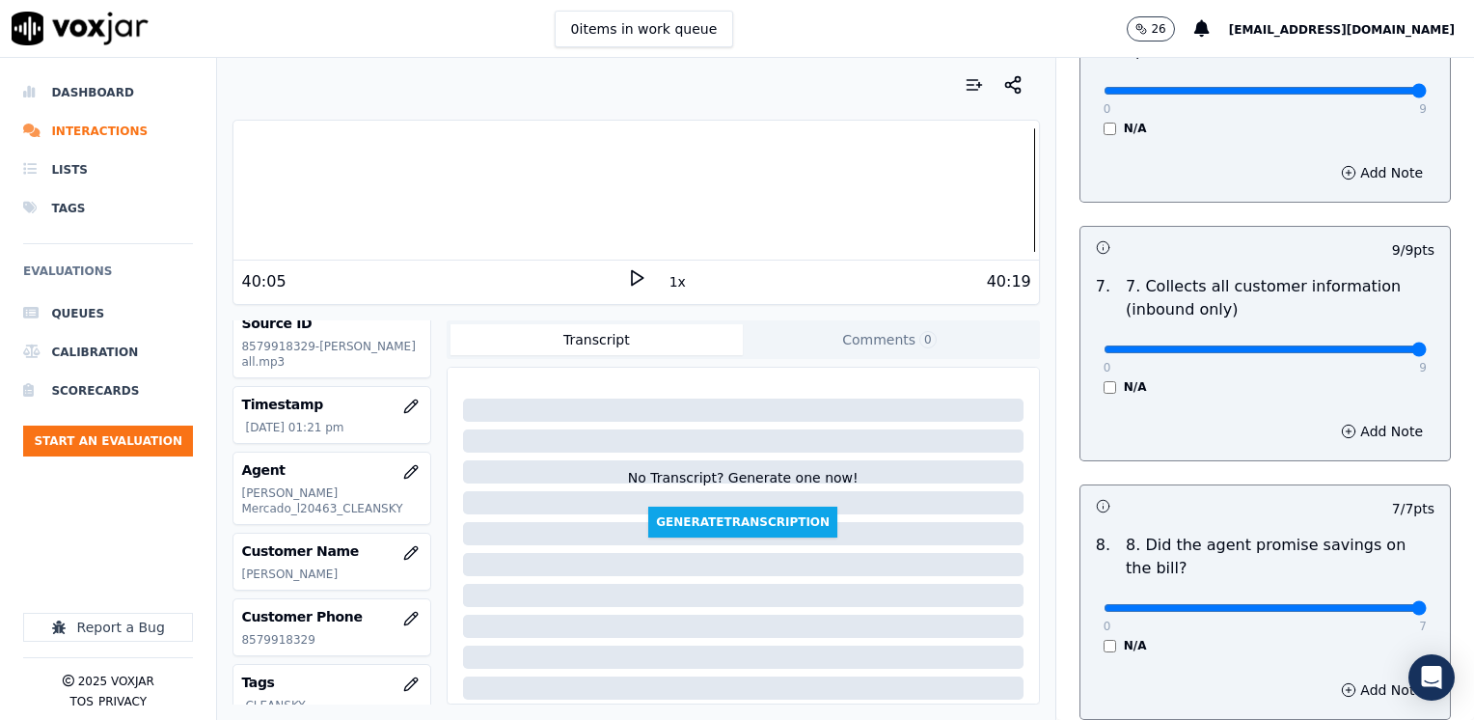
scroll to position [1991, 0]
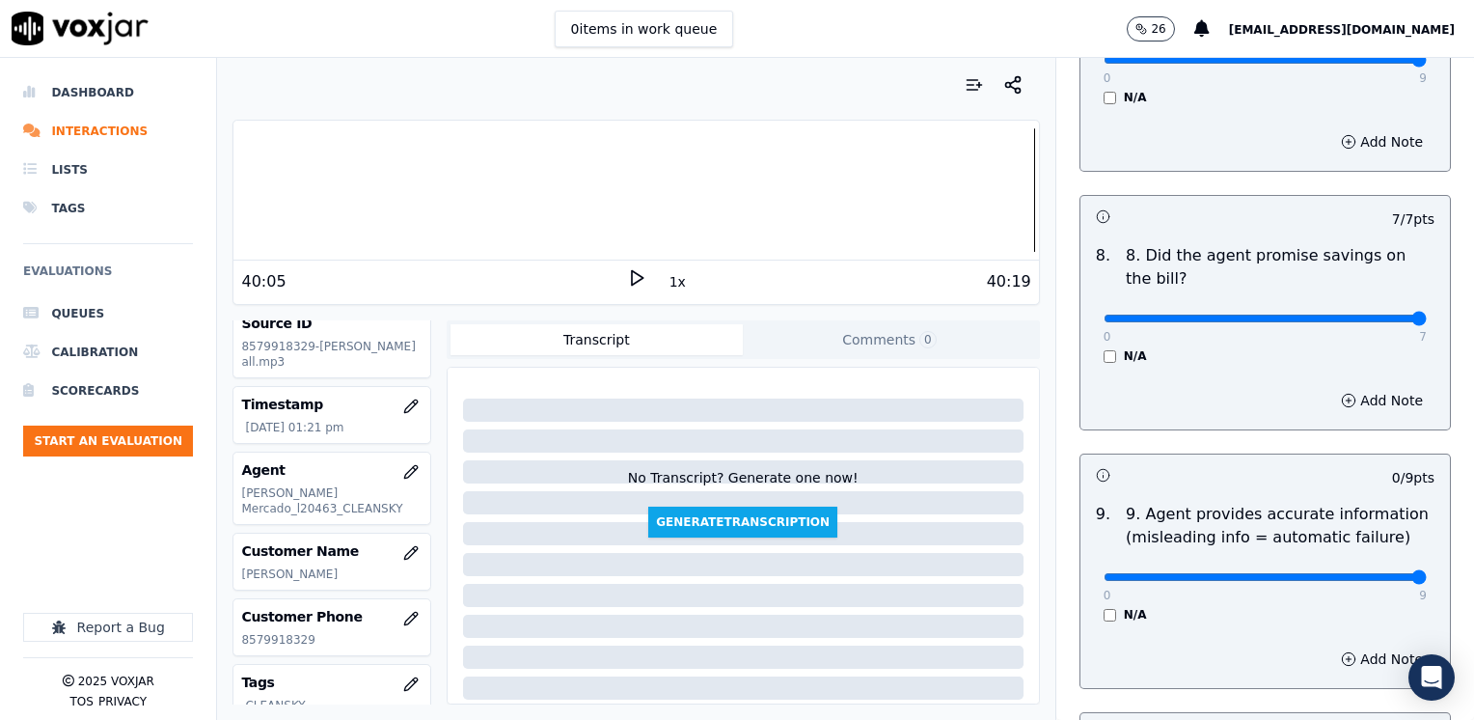
drag, startPoint x: 1090, startPoint y: 528, endPoint x: 1420, endPoint y: 520, distance: 330.0
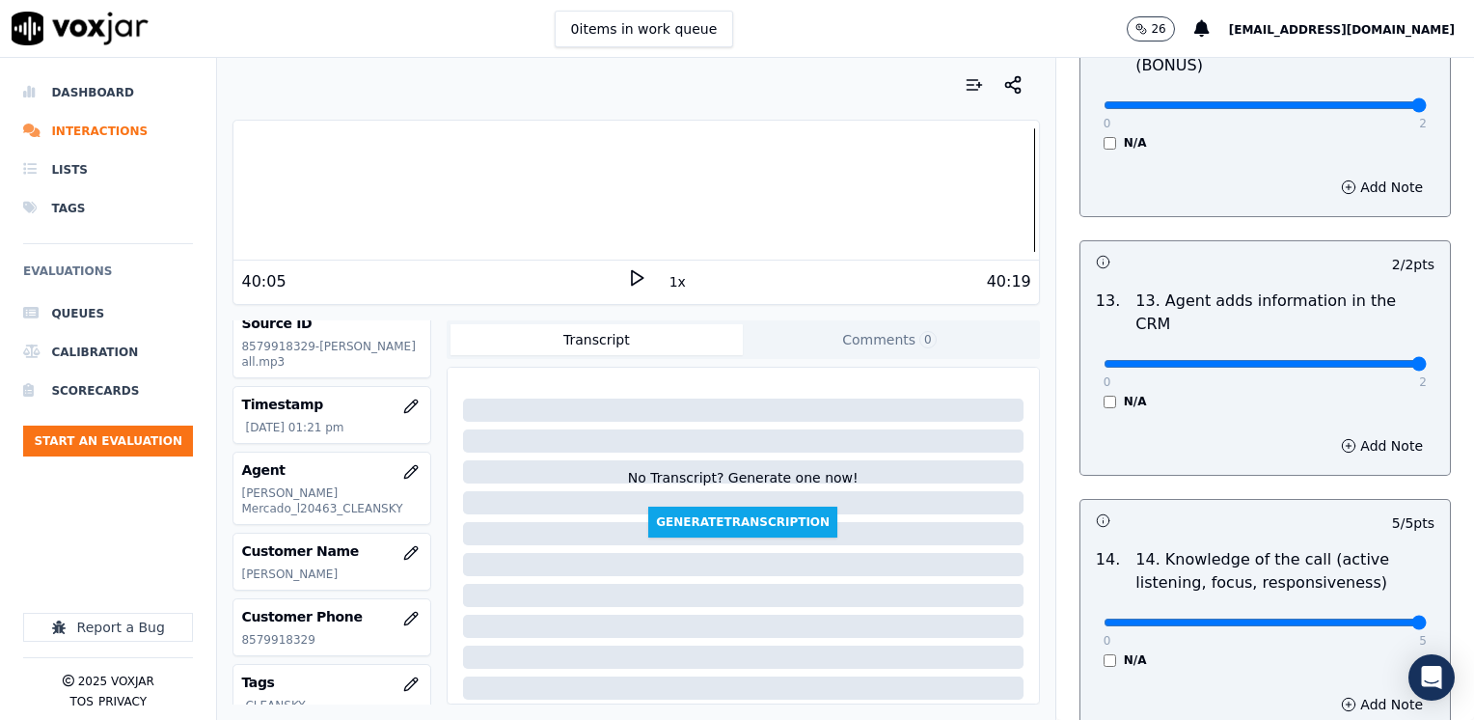
scroll to position [3438, 0]
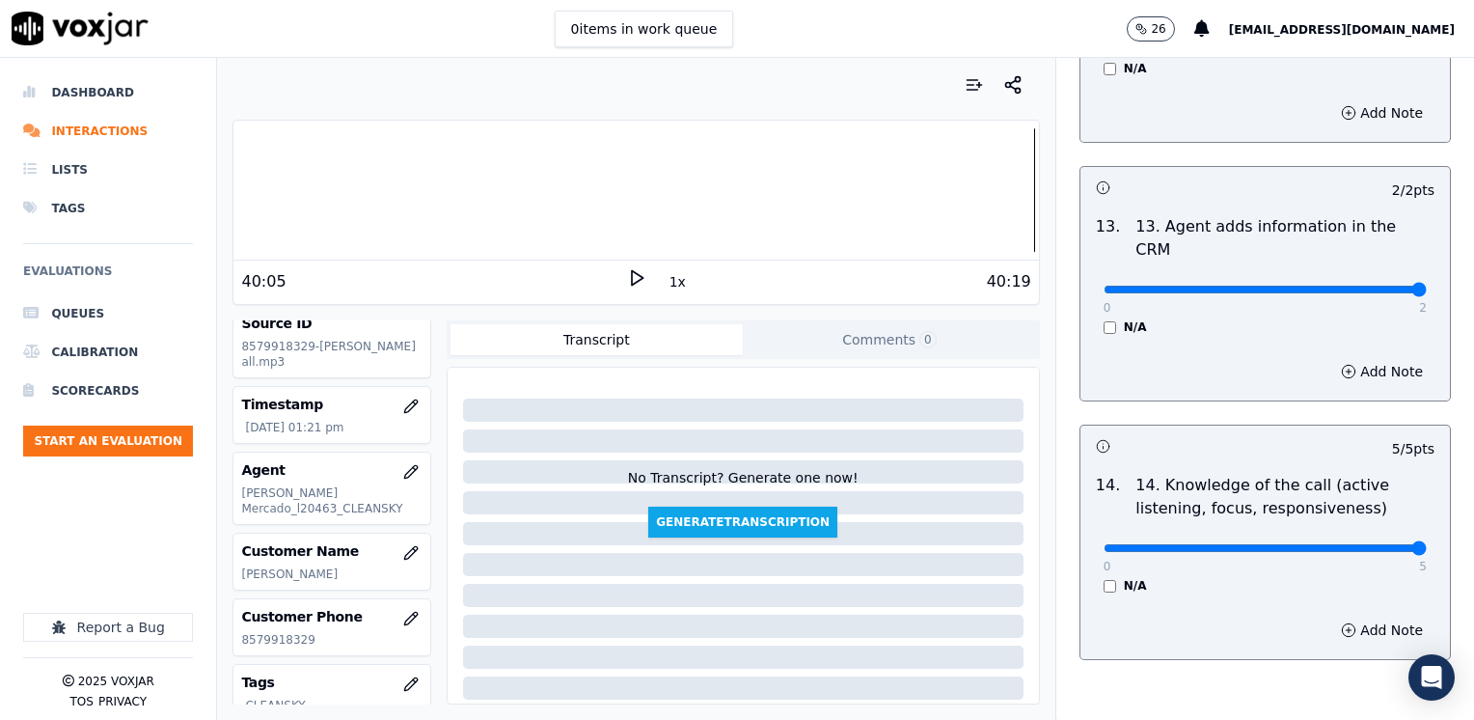
drag, startPoint x: 1276, startPoint y: 618, endPoint x: 1285, endPoint y: 606, distance: 15.3
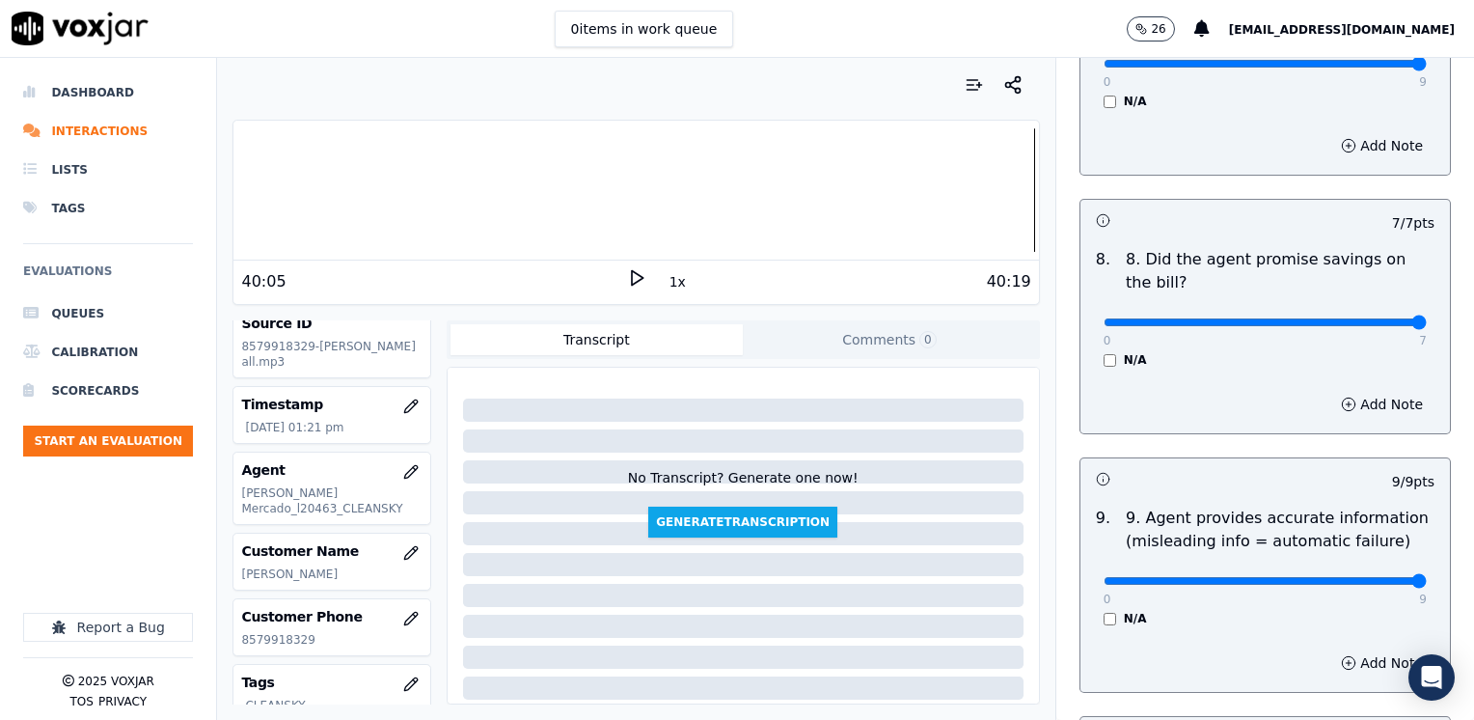
scroll to position [2087, 0]
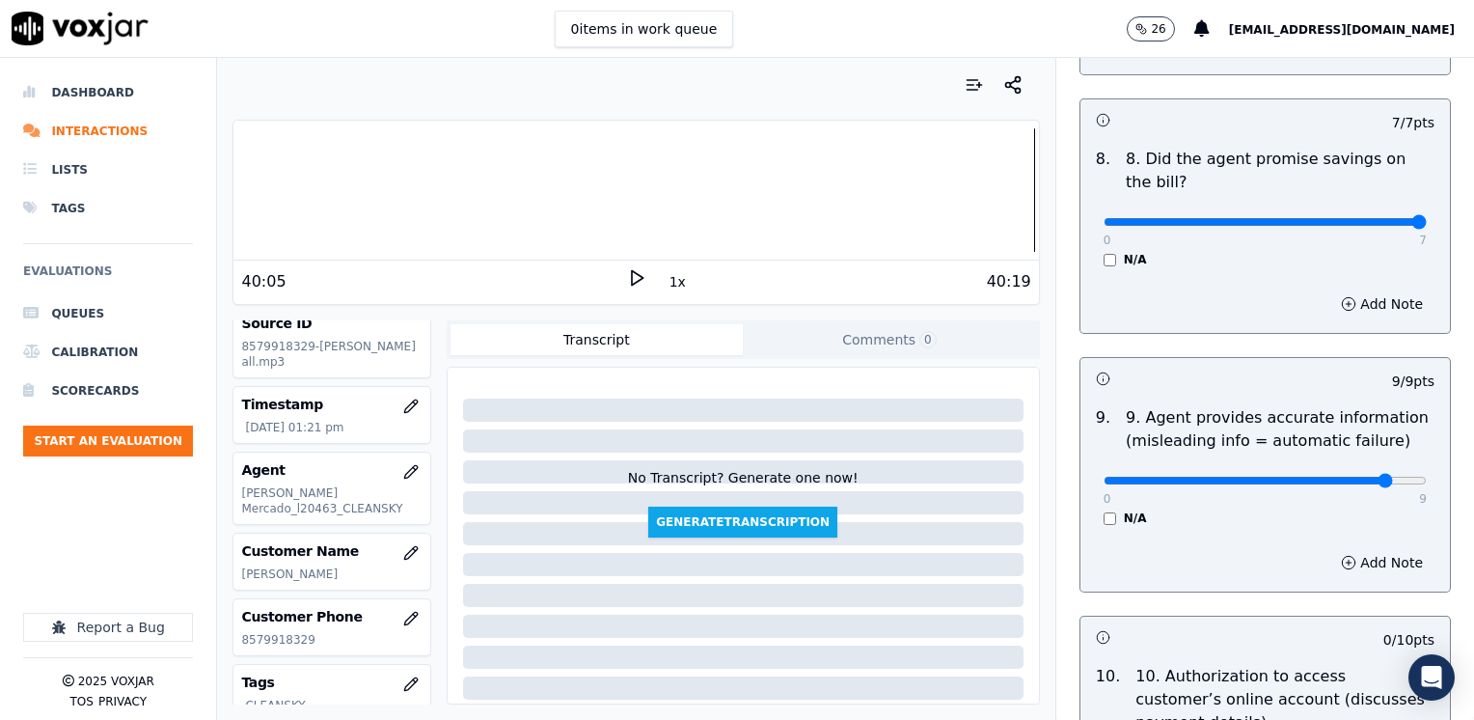
click at [1340, 549] on button "Add Note" at bounding box center [1381, 562] width 105 height 27
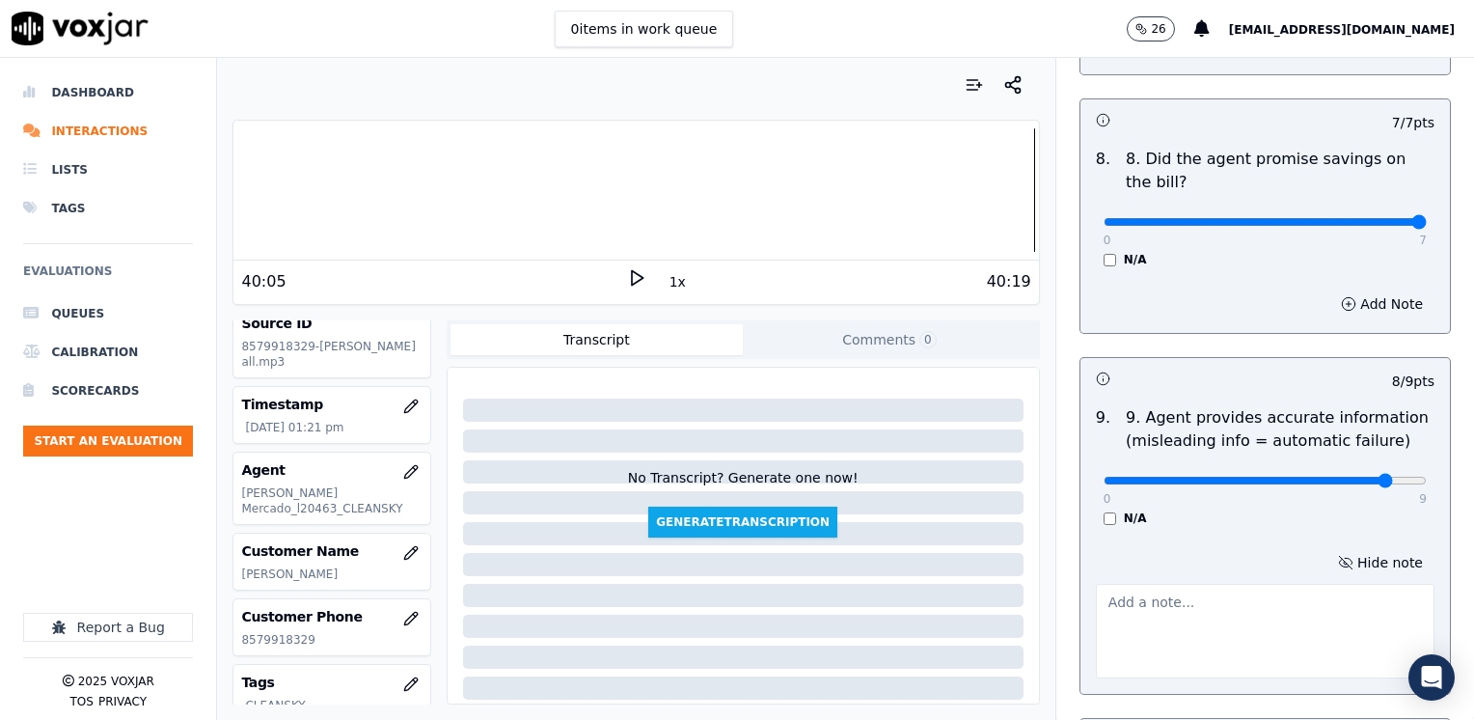
click at [1201, 584] on textarea at bounding box center [1265, 631] width 339 height 95
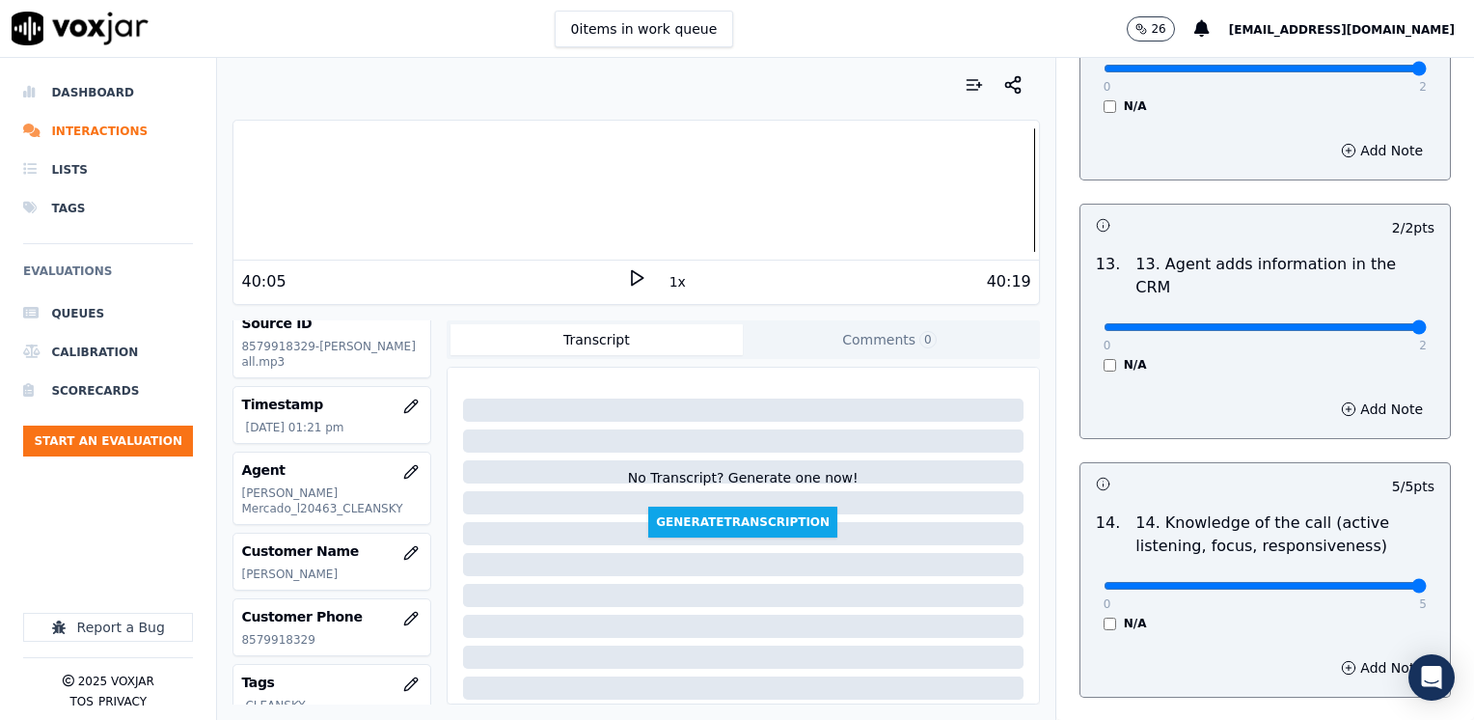
scroll to position [3540, 0]
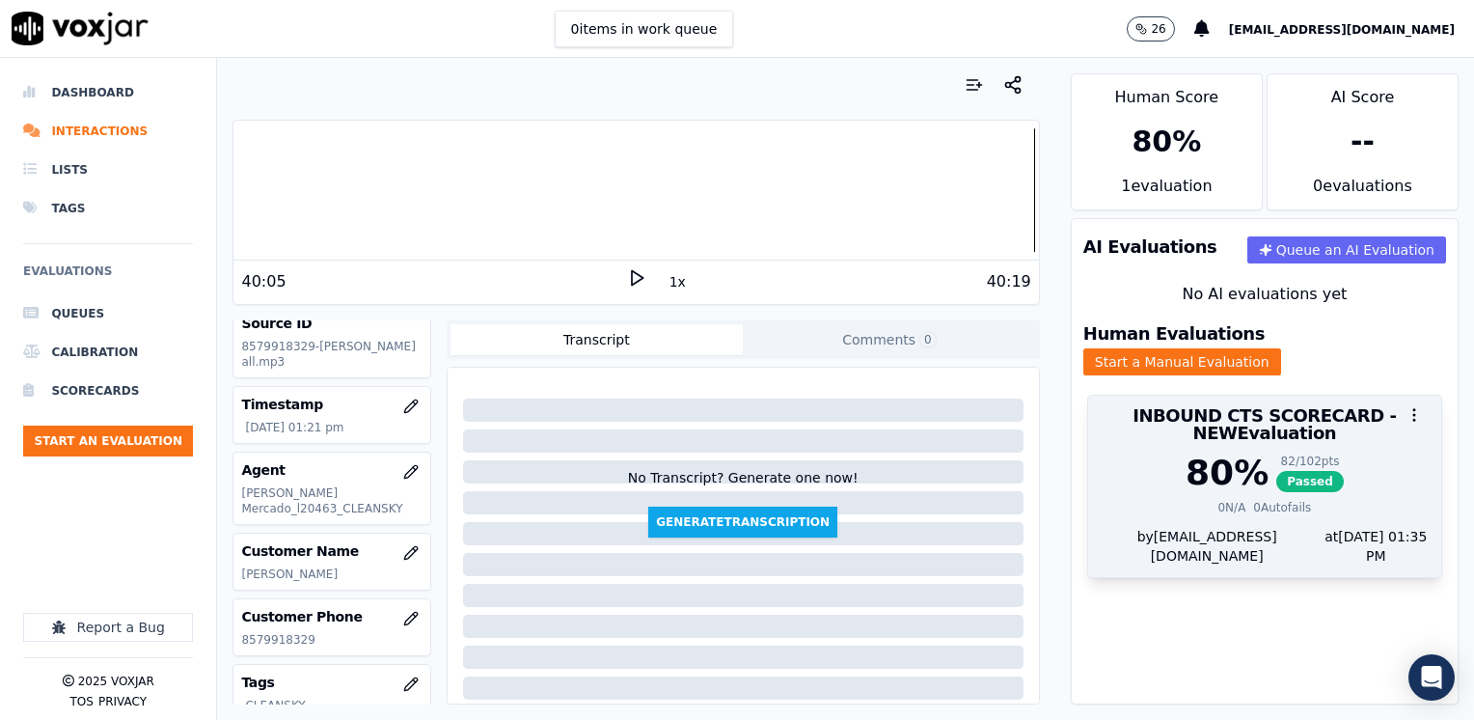
click at [1234, 477] on div "80 % 82 / 102 pts Passed 0 N/A 0 Autofails" at bounding box center [1264, 489] width 353 height 73
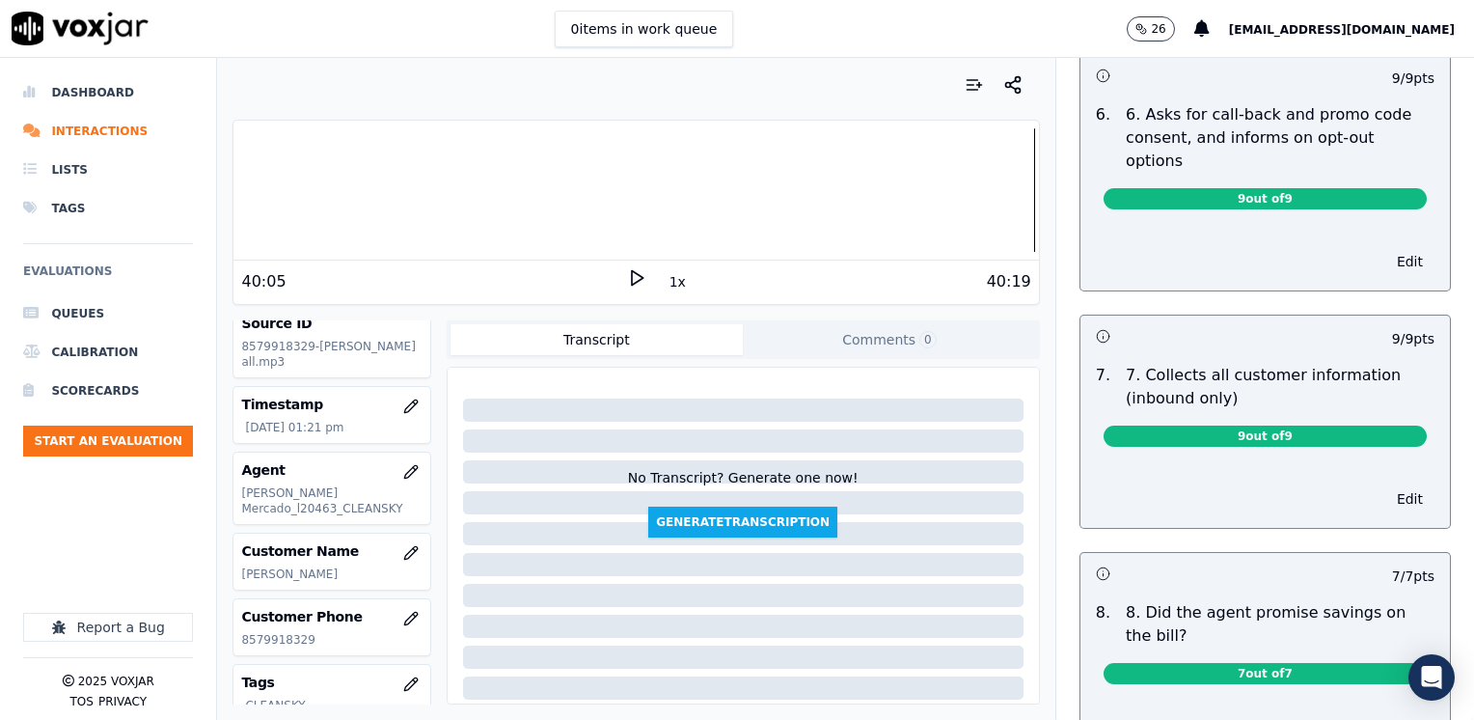
scroll to position [1640, 0]
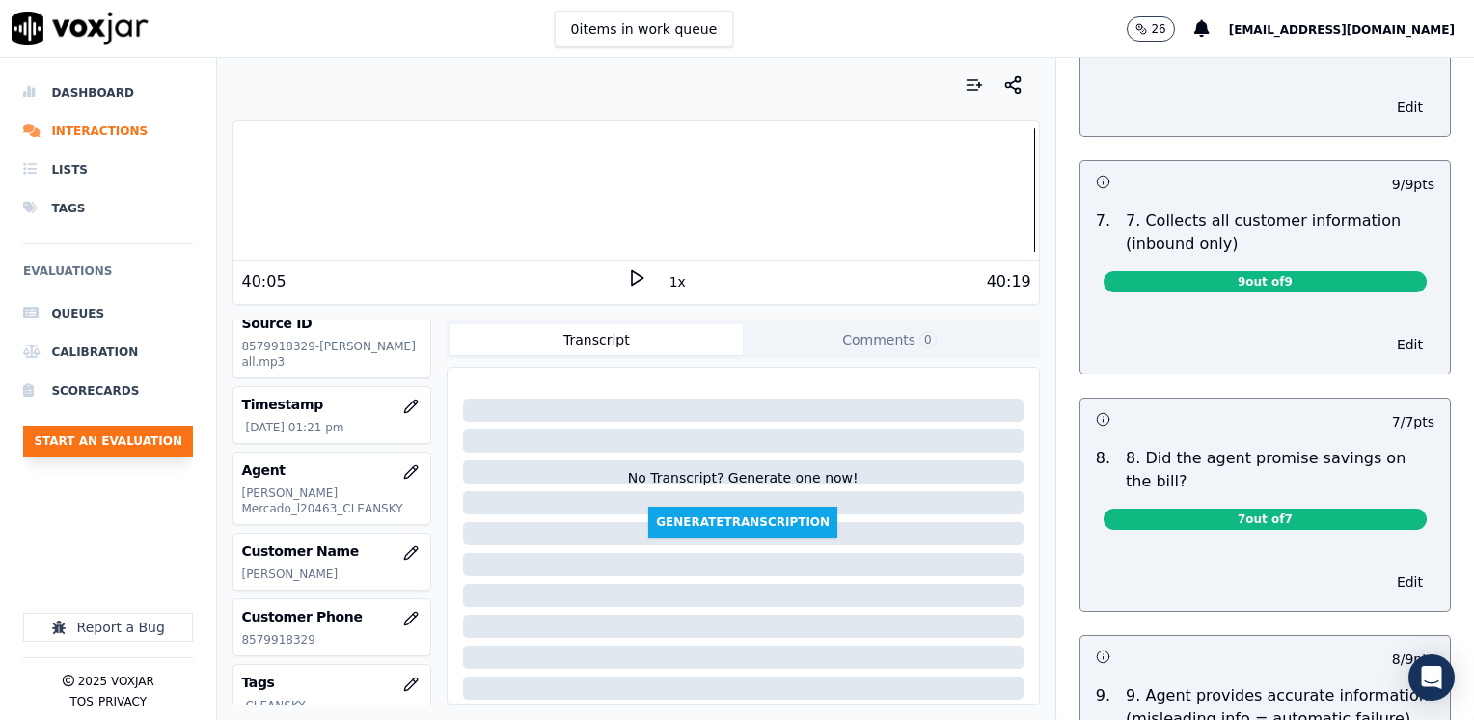
click at [137, 450] on button "Start an Evaluation" at bounding box center [108, 440] width 170 height 31
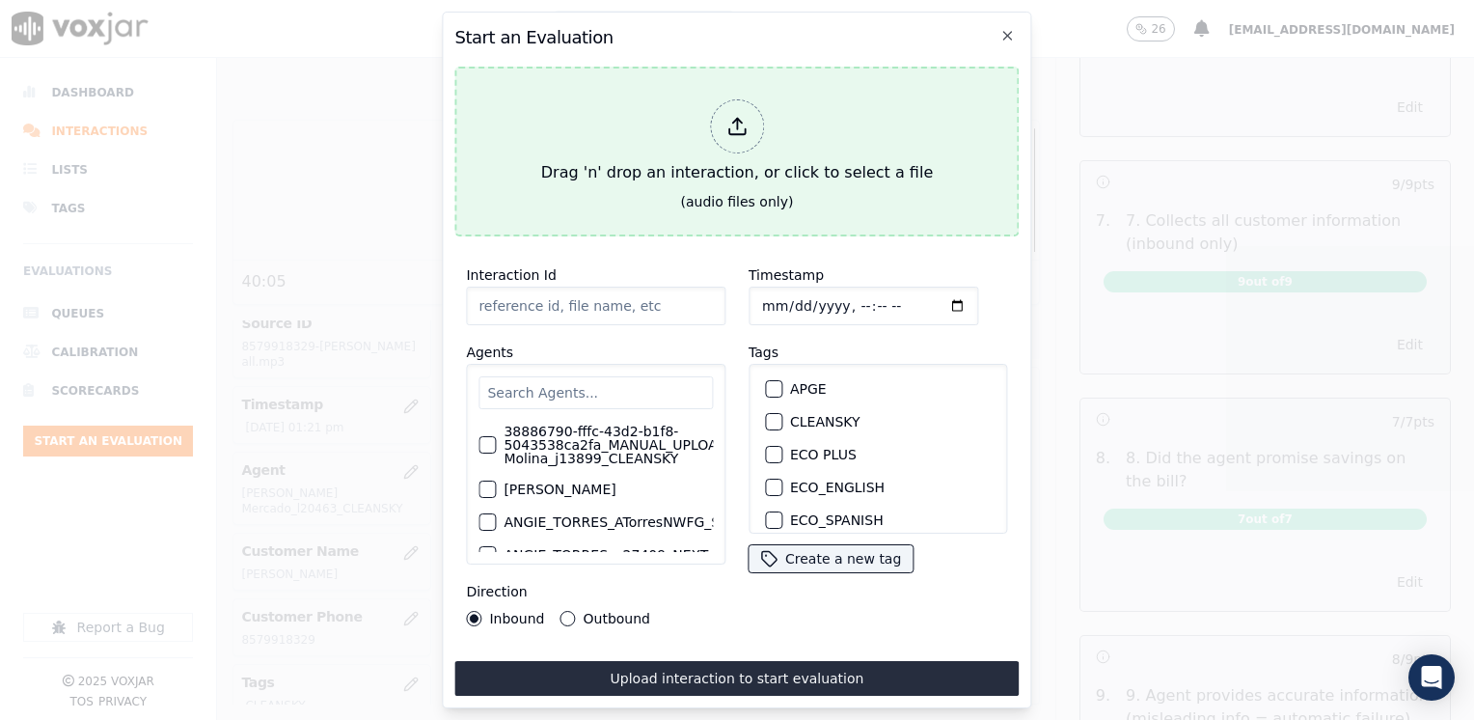
click at [760, 120] on div at bounding box center [737, 126] width 54 height 54
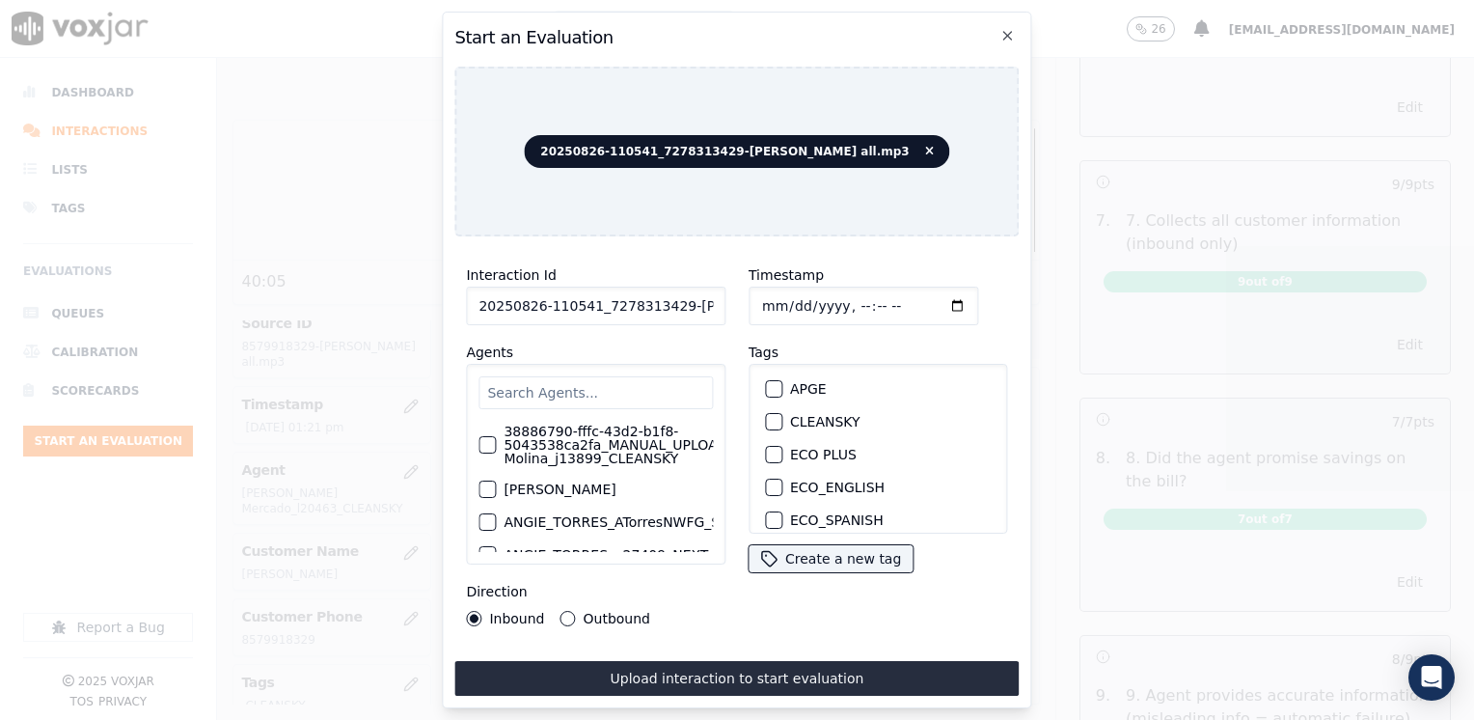
click at [615, 382] on input "text" at bounding box center [595, 392] width 234 height 33
click at [616, 447] on label "38886790-fffc-43d2-b1f8-5043538ca2fa_MANUAL_UPLOAD_Juliana Molina_j13899_CLEANS…" at bounding box center [641, 444] width 276 height 41
click at [496, 447] on button "38886790-fffc-43d2-b1f8-5043538ca2fa_MANUAL_UPLOAD_Juliana Molina_j13899_CLEANS…" at bounding box center [486, 444] width 17 height 17
click at [766, 415] on div "button" at bounding box center [773, 422] width 14 height 14
click at [926, 299] on input "Timestamp" at bounding box center [863, 305] width 230 height 39
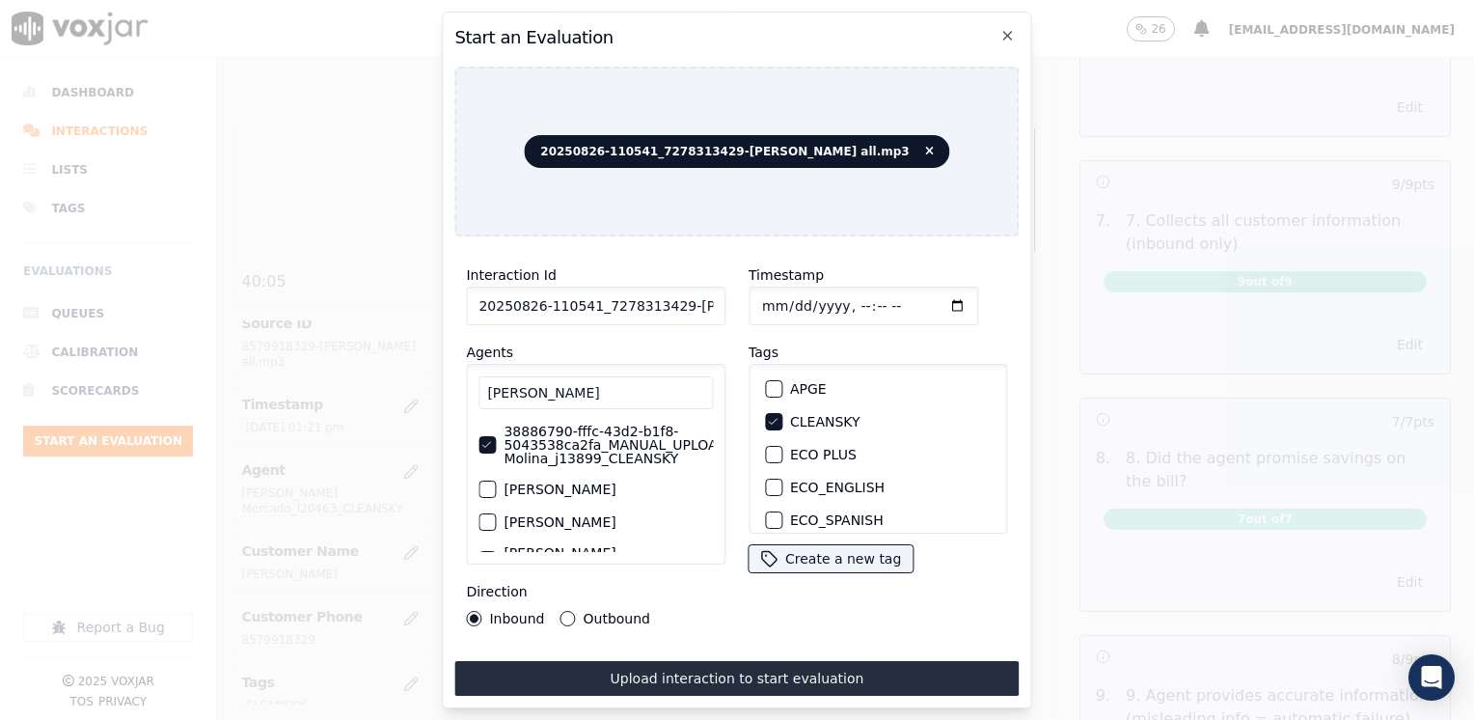
click at [565, 612] on button "Outbound" at bounding box center [567, 618] width 15 height 15
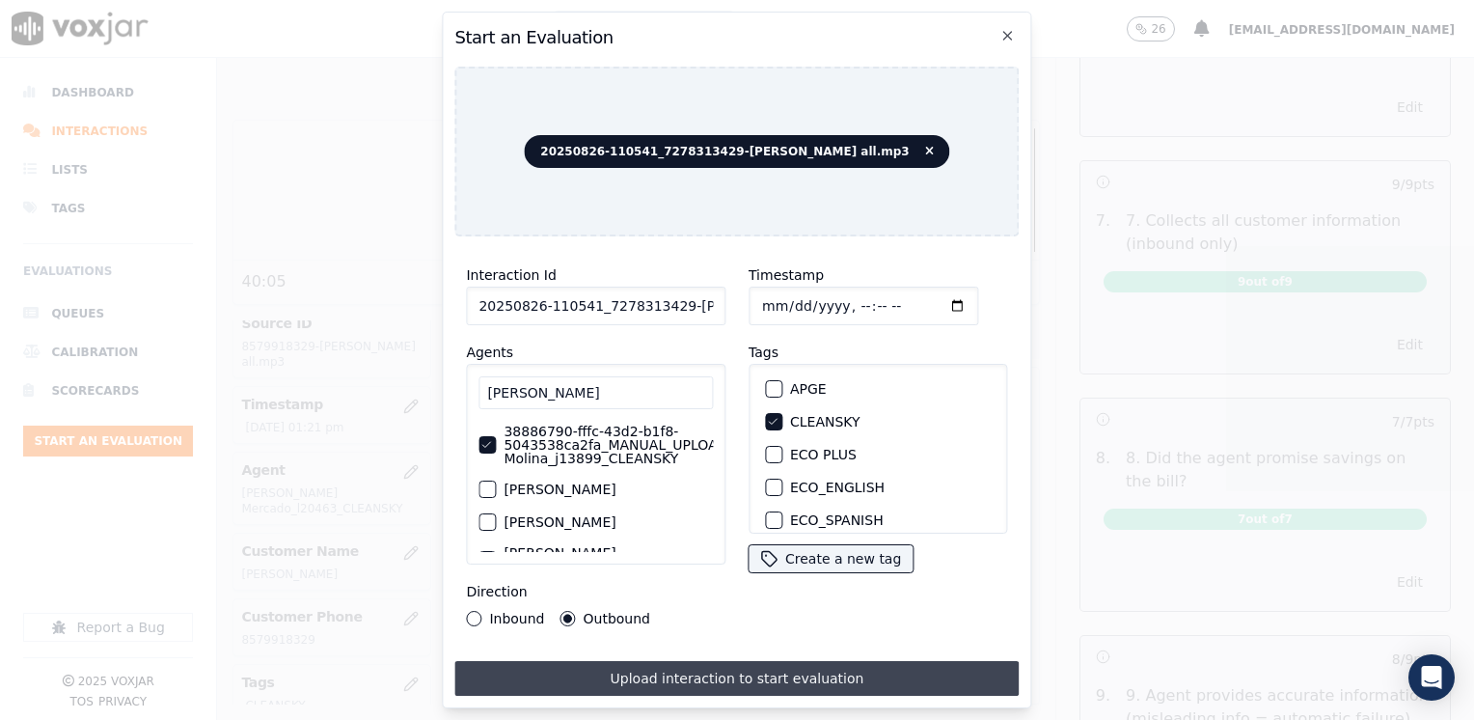
click at [745, 676] on button "Upload interaction to start evaluation" at bounding box center [736, 678] width 564 height 35
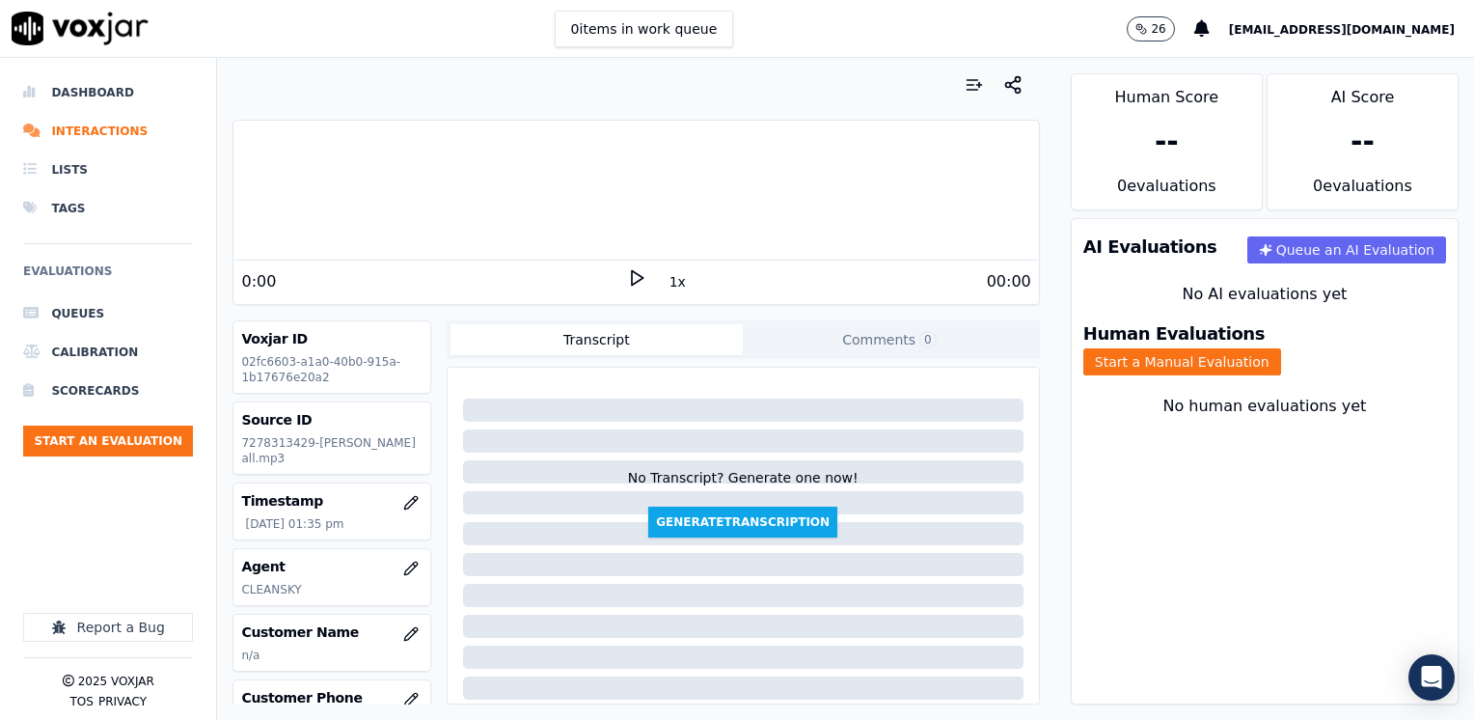
click at [499, 330] on button "Transcript" at bounding box center [596, 339] width 293 height 31
click at [1021, 165] on div "Your browser does not support the audio element. 0:00 1x 26:59 Voxjar ID 02fc66…" at bounding box center [635, 389] width 837 height 662
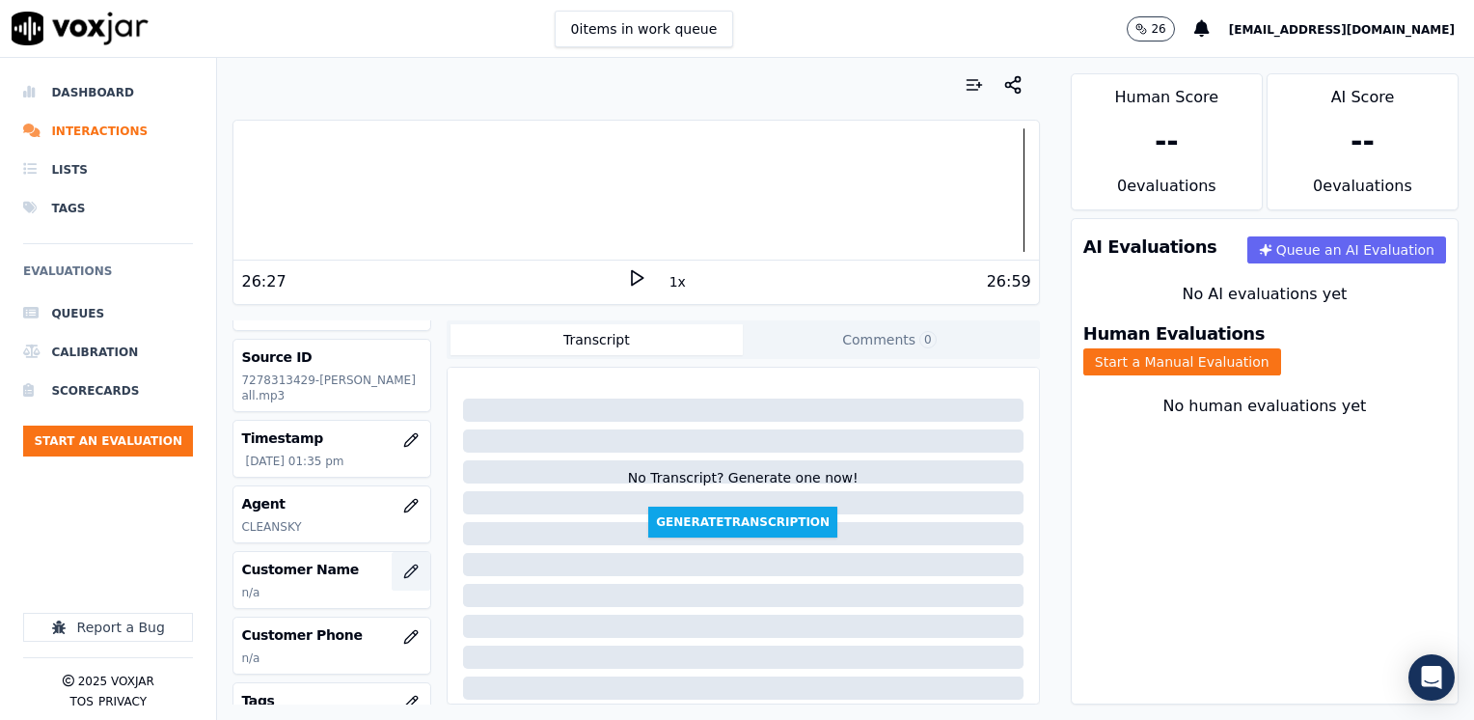
scroll to position [96, 0]
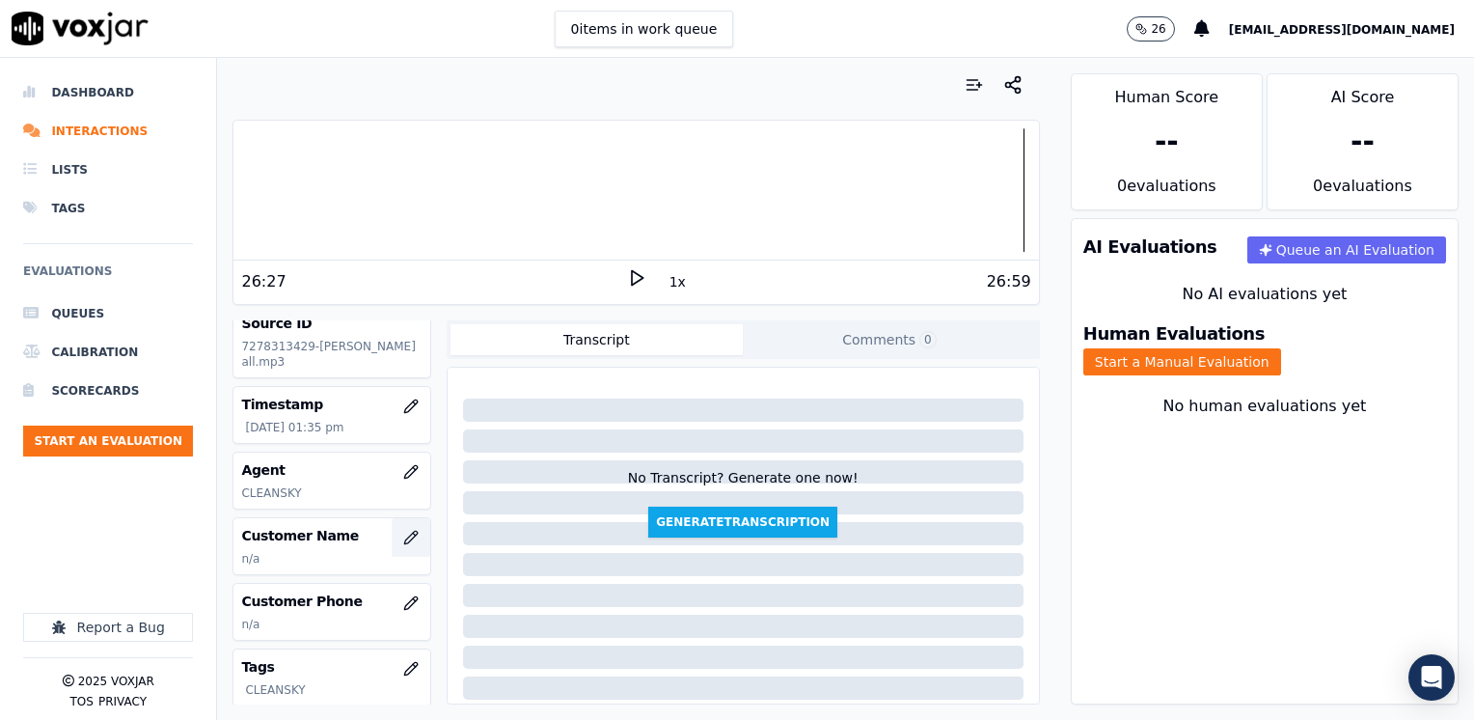
click at [403, 534] on icon "button" at bounding box center [410, 537] width 15 height 15
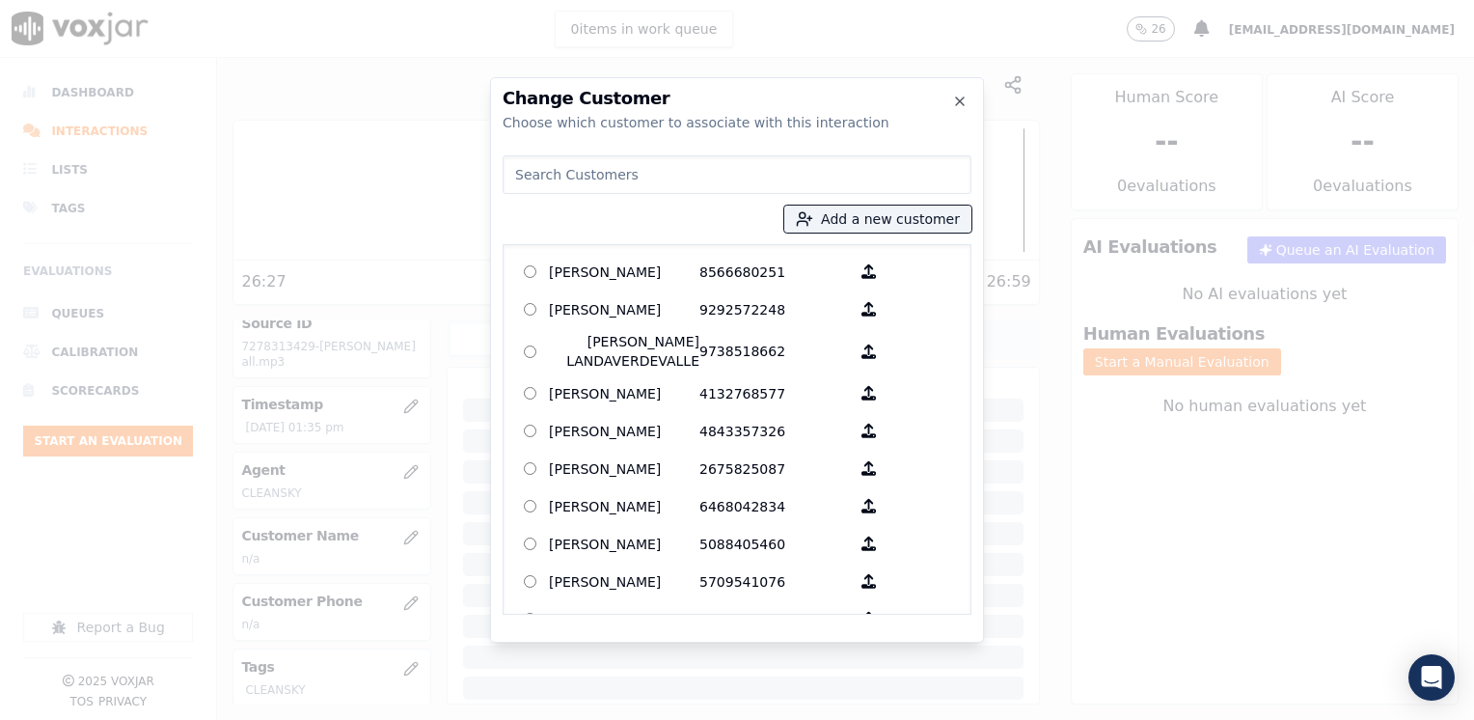
click at [606, 158] on input at bounding box center [737, 174] width 469 height 39
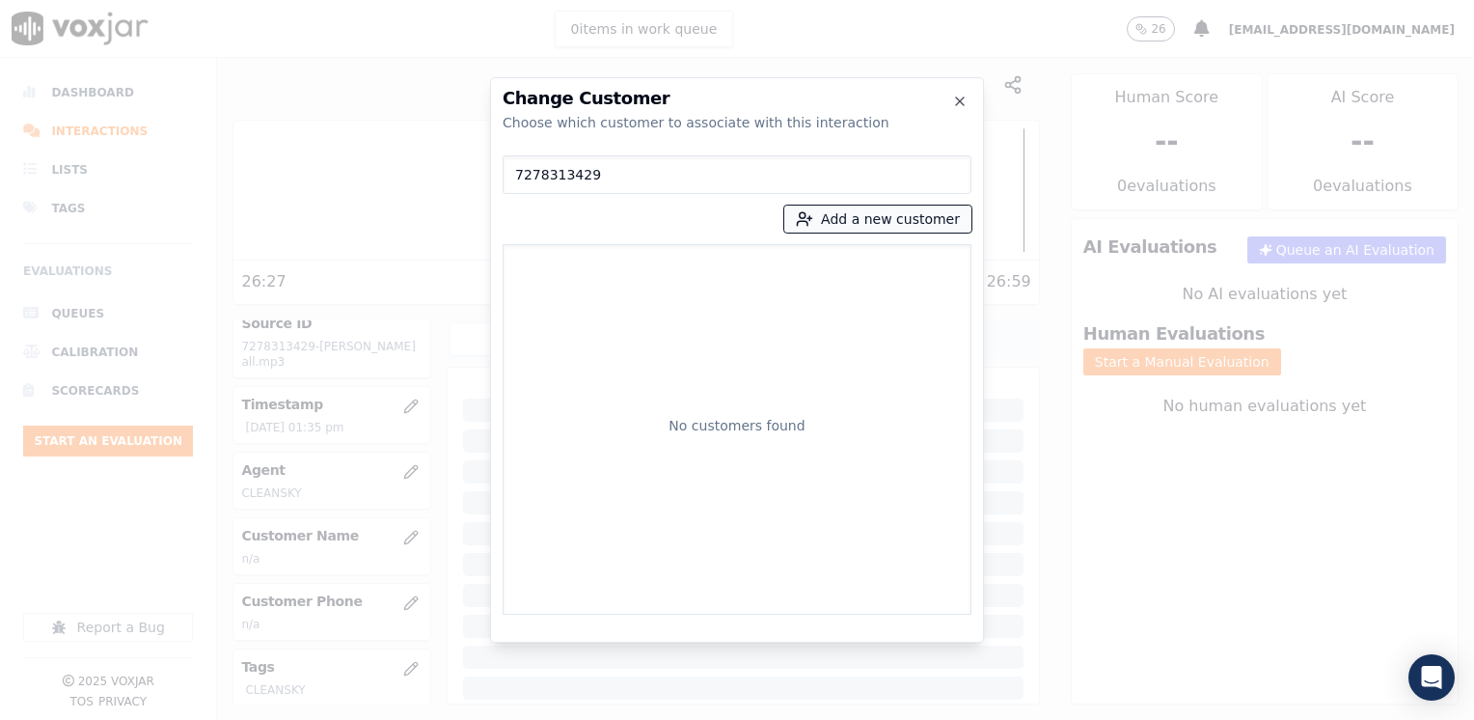
click at [880, 210] on button "Add a new customer" at bounding box center [877, 218] width 187 height 27
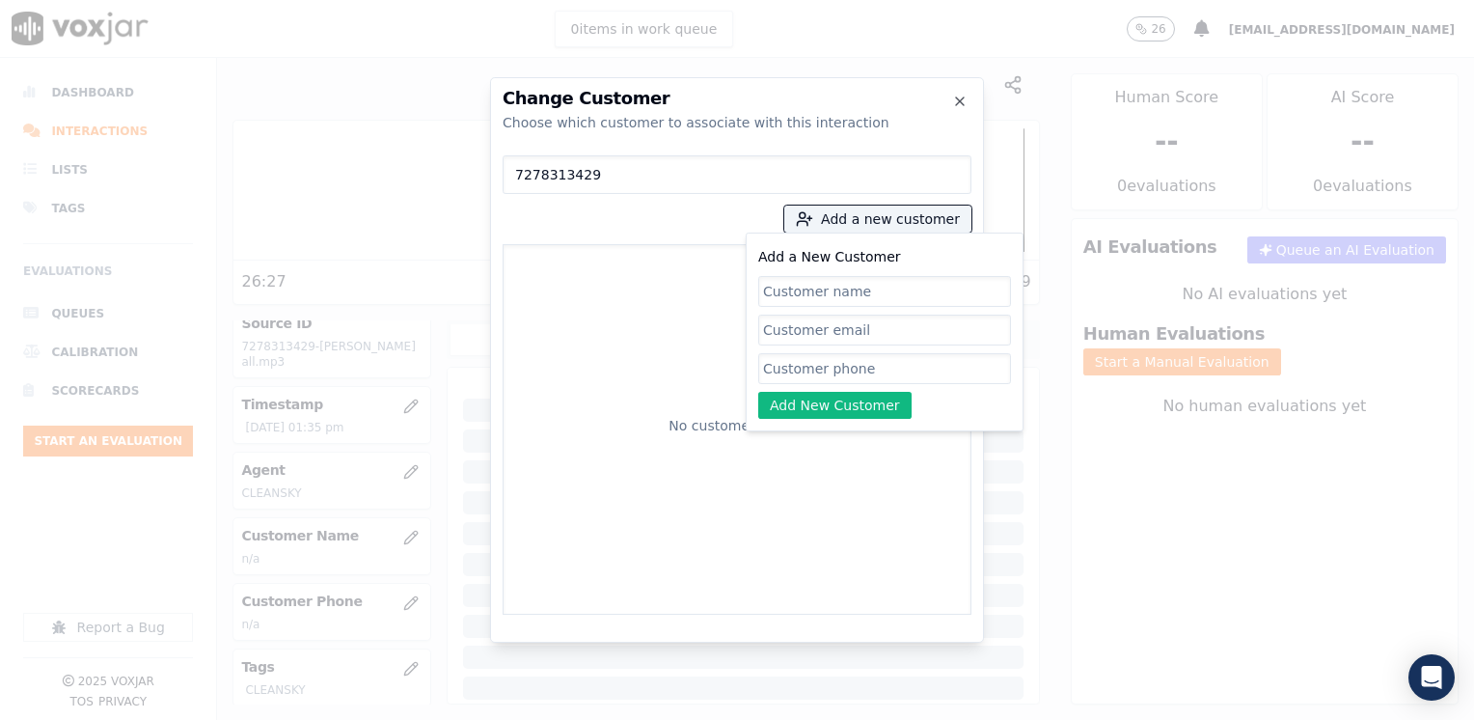
click at [841, 376] on input "Add a New Customer" at bounding box center [884, 368] width 253 height 31
paste input "7278313429"
click at [833, 291] on input "Add a New Customer" at bounding box center [884, 291] width 253 height 31
paste input "[PERSON_NAME]"
click at [843, 404] on button "Add New Customer" at bounding box center [834, 405] width 153 height 27
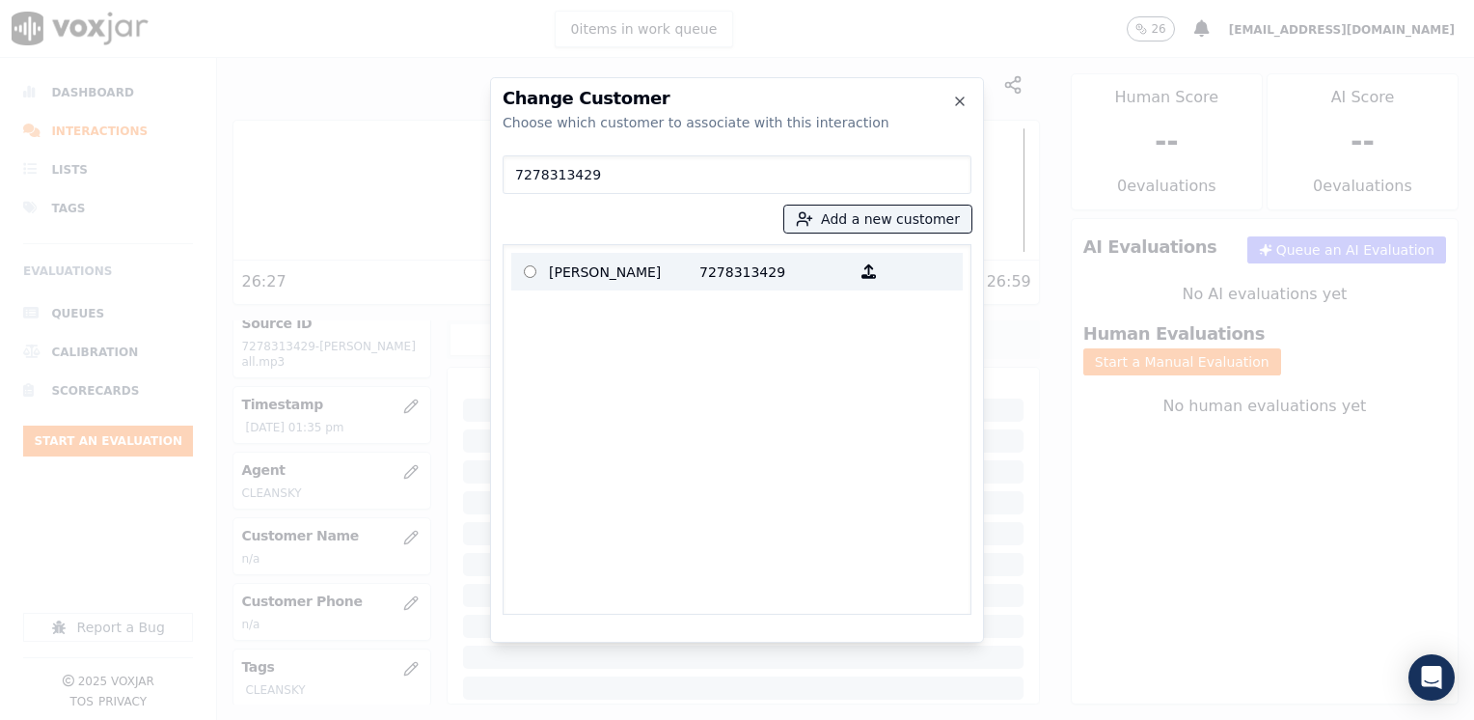
click at [679, 280] on p "[PERSON_NAME]" at bounding box center [624, 272] width 150 height 30
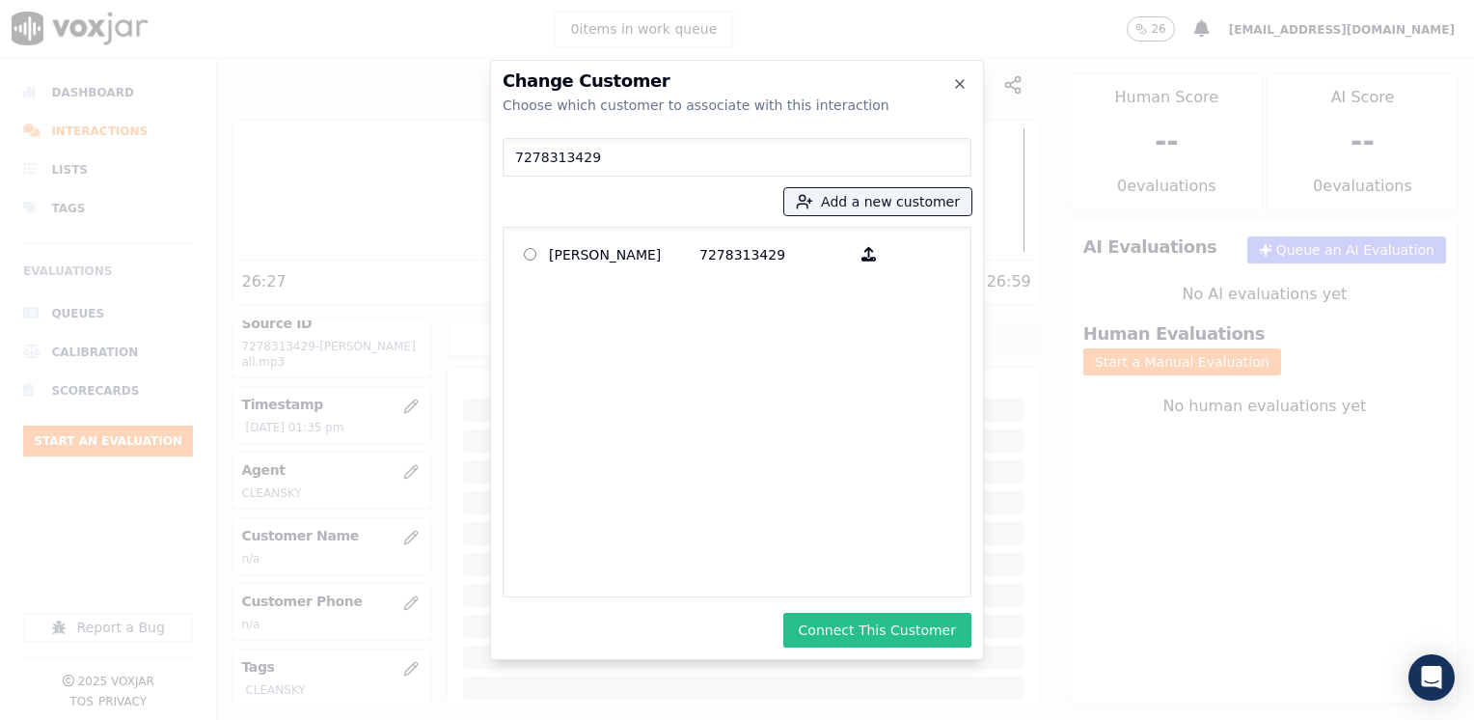
click at [857, 635] on button "Connect This Customer" at bounding box center [877, 629] width 188 height 35
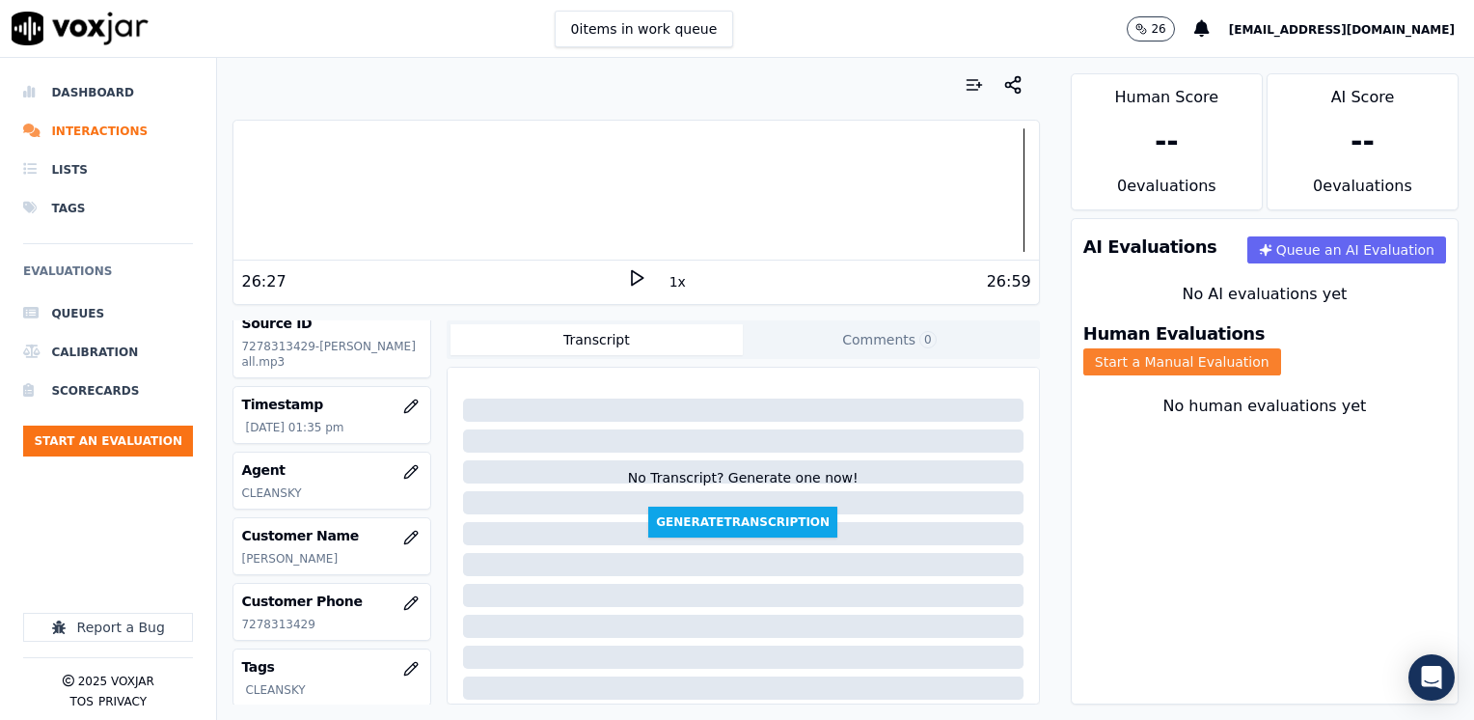
click at [1281, 348] on button "Start a Manual Evaluation" at bounding box center [1182, 361] width 198 height 27
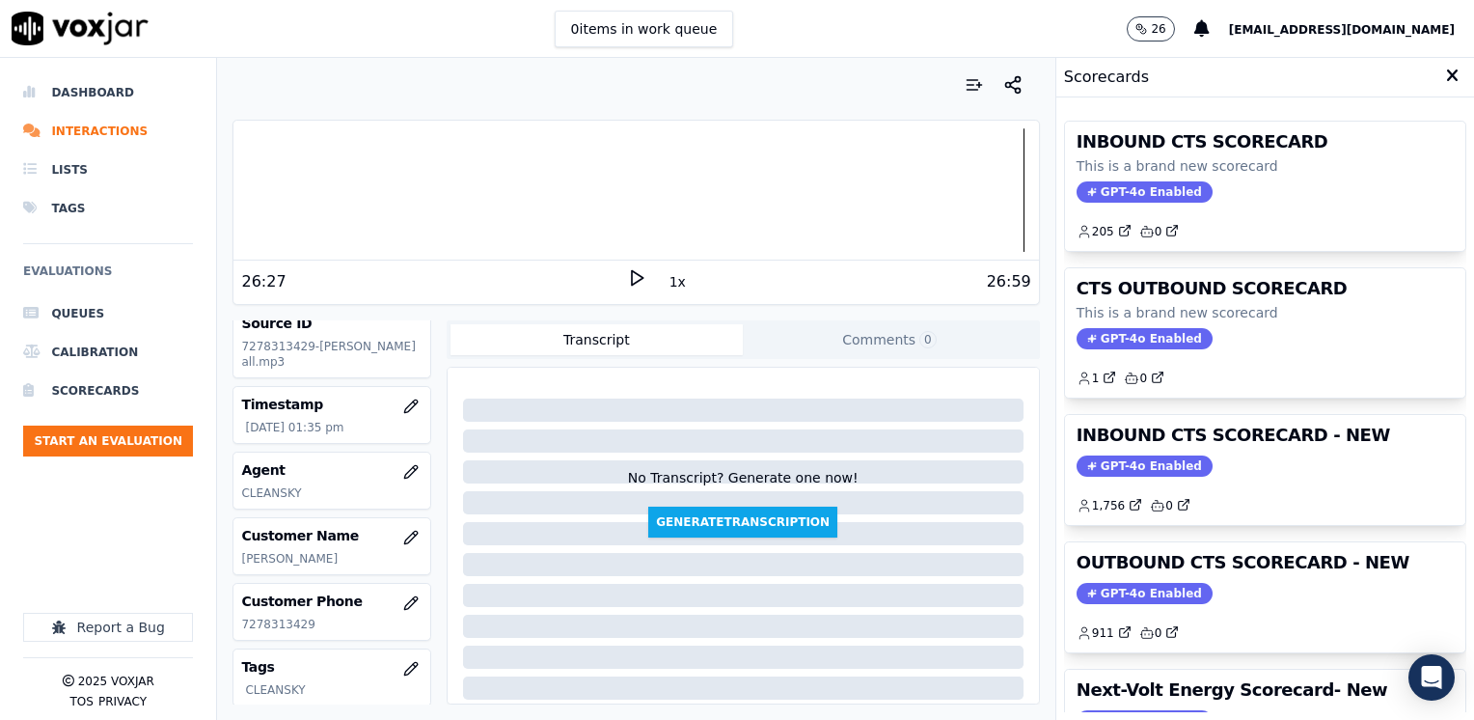
drag, startPoint x: 1128, startPoint y: 577, endPoint x: 1150, endPoint y: 546, distance: 37.5
click at [1128, 577] on div "OUTBOUND CTS SCORECARD - NEW GPT-4o Enabled 911 0" at bounding box center [1265, 597] width 400 height 110
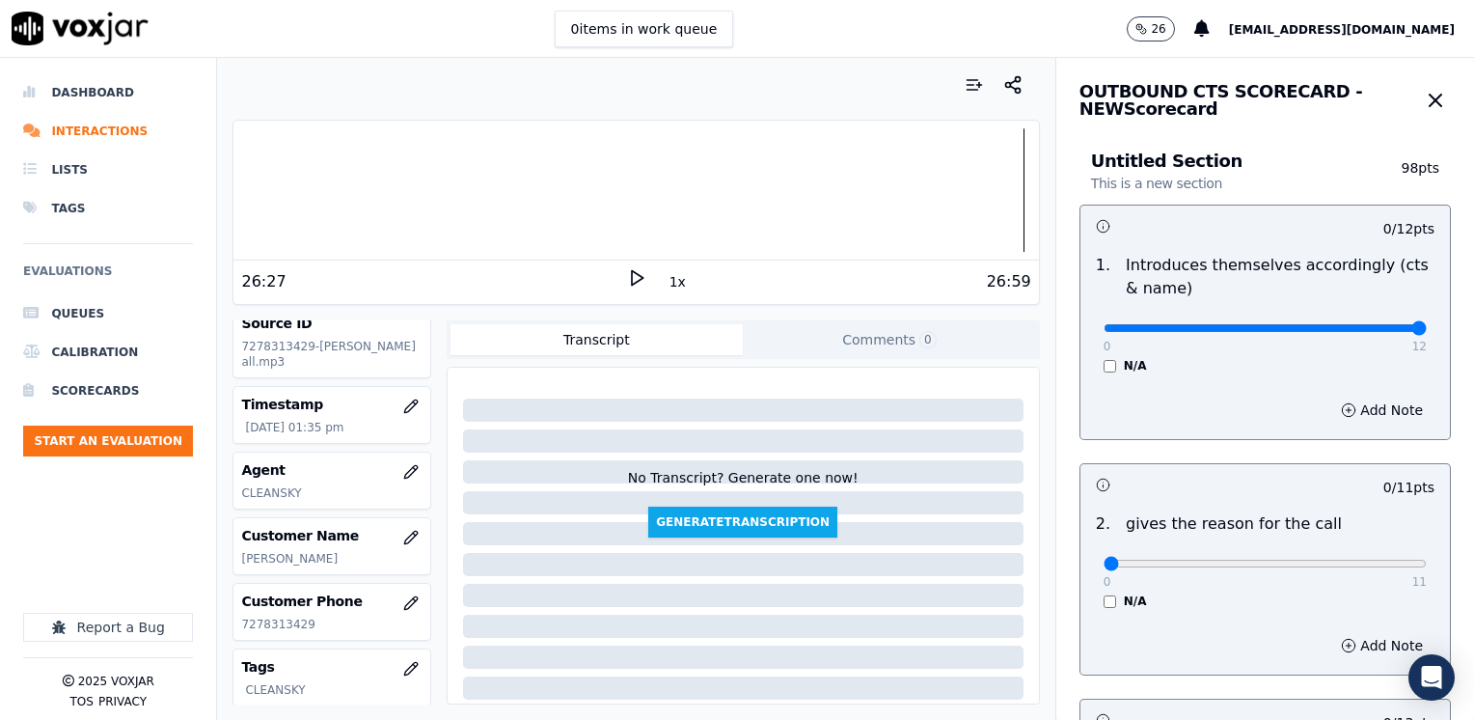
drag, startPoint x: 1097, startPoint y: 323, endPoint x: 1473, endPoint y: 323, distance: 376.2
click at [1427, 324] on input "range" at bounding box center [1264, 328] width 323 height 8
drag, startPoint x: 1088, startPoint y: 568, endPoint x: 1473, endPoint y: 536, distance: 386.2
click at [1427, 332] on input "range" at bounding box center [1264, 328] width 323 height 8
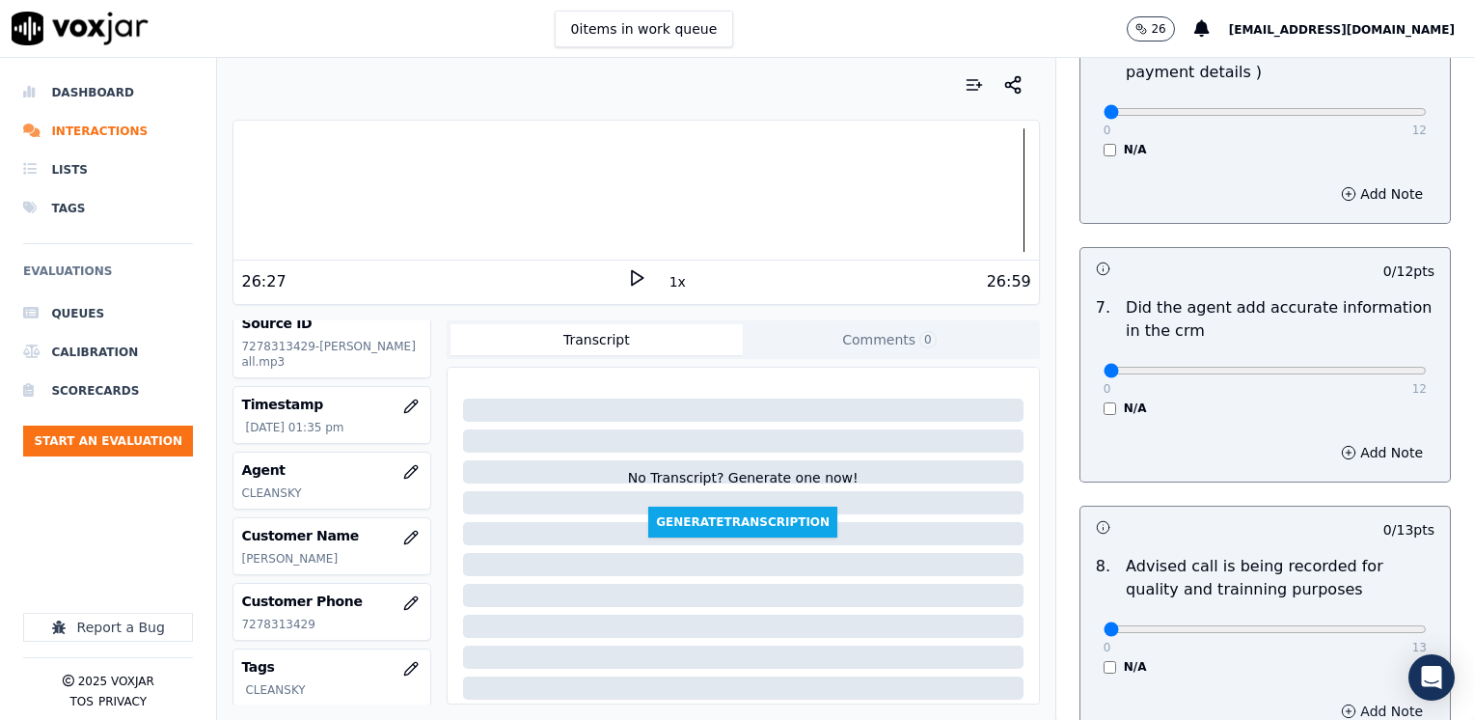
scroll to position [1686, 0]
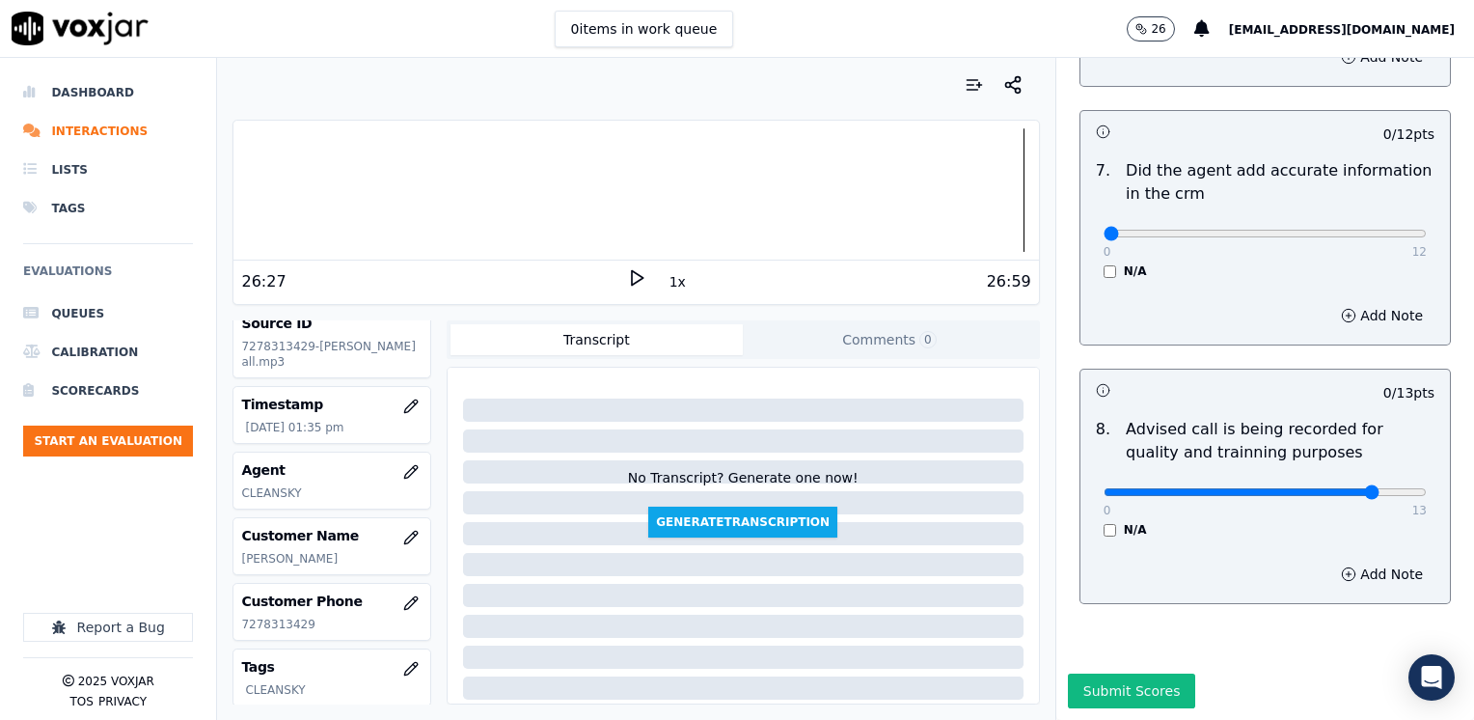
drag, startPoint x: 1098, startPoint y: 188, endPoint x: 1477, endPoint y: 193, distance: 379.1
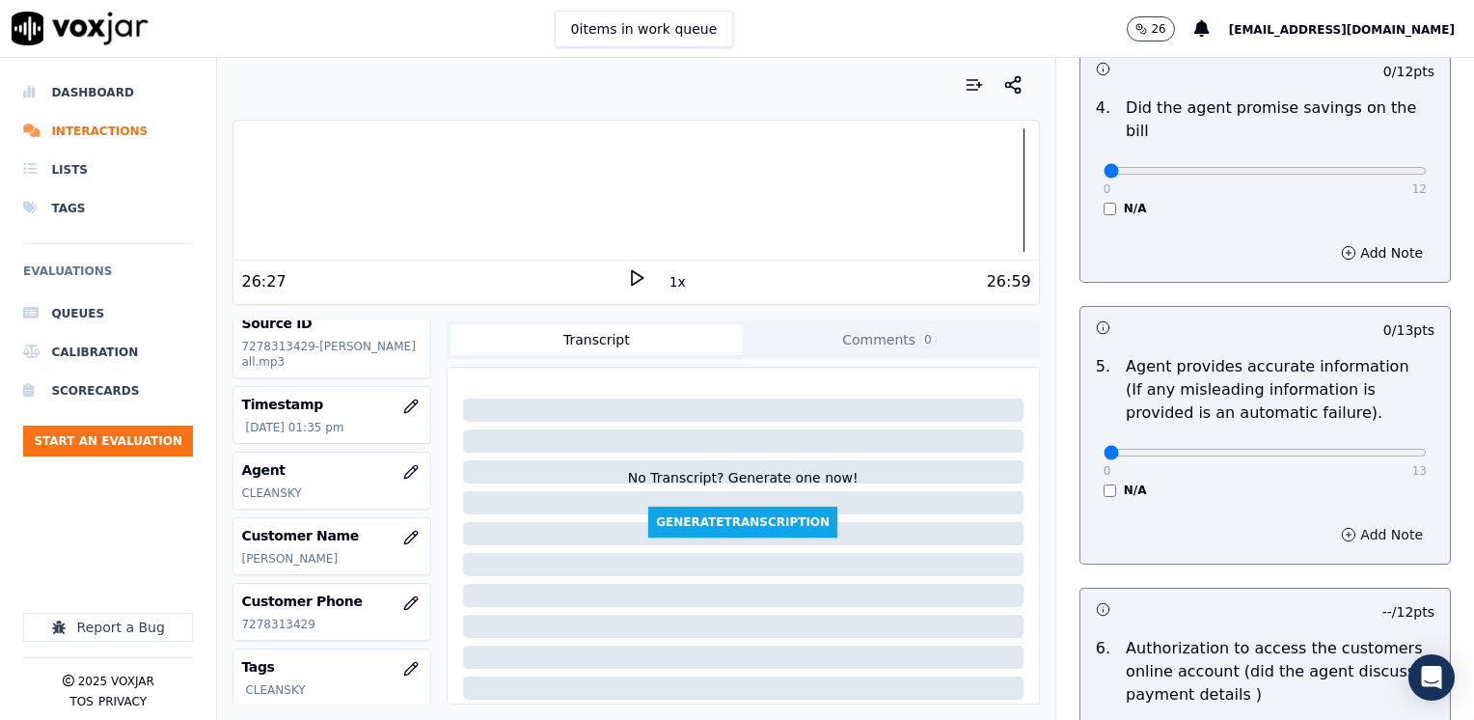
scroll to position [818, 0]
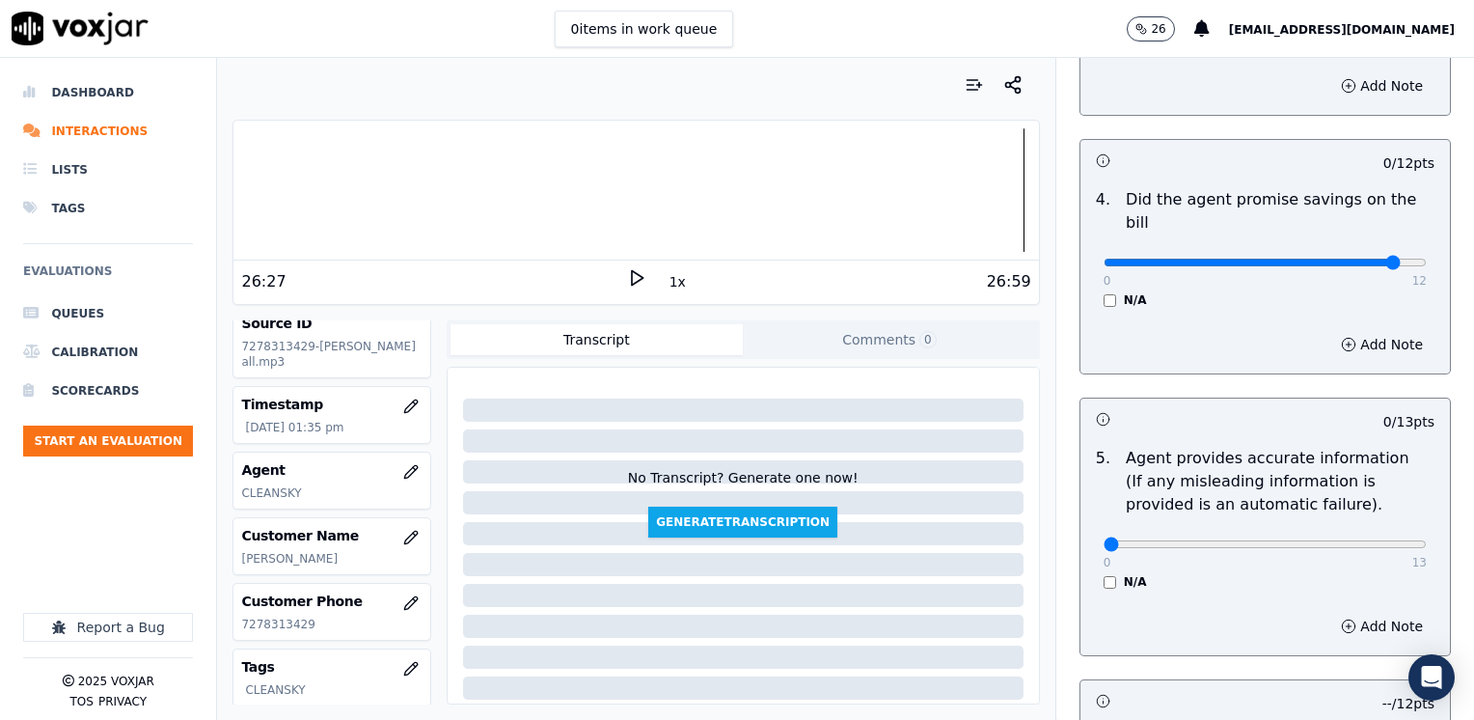
click at [1369, 331] on button "Add Note" at bounding box center [1381, 344] width 105 height 27
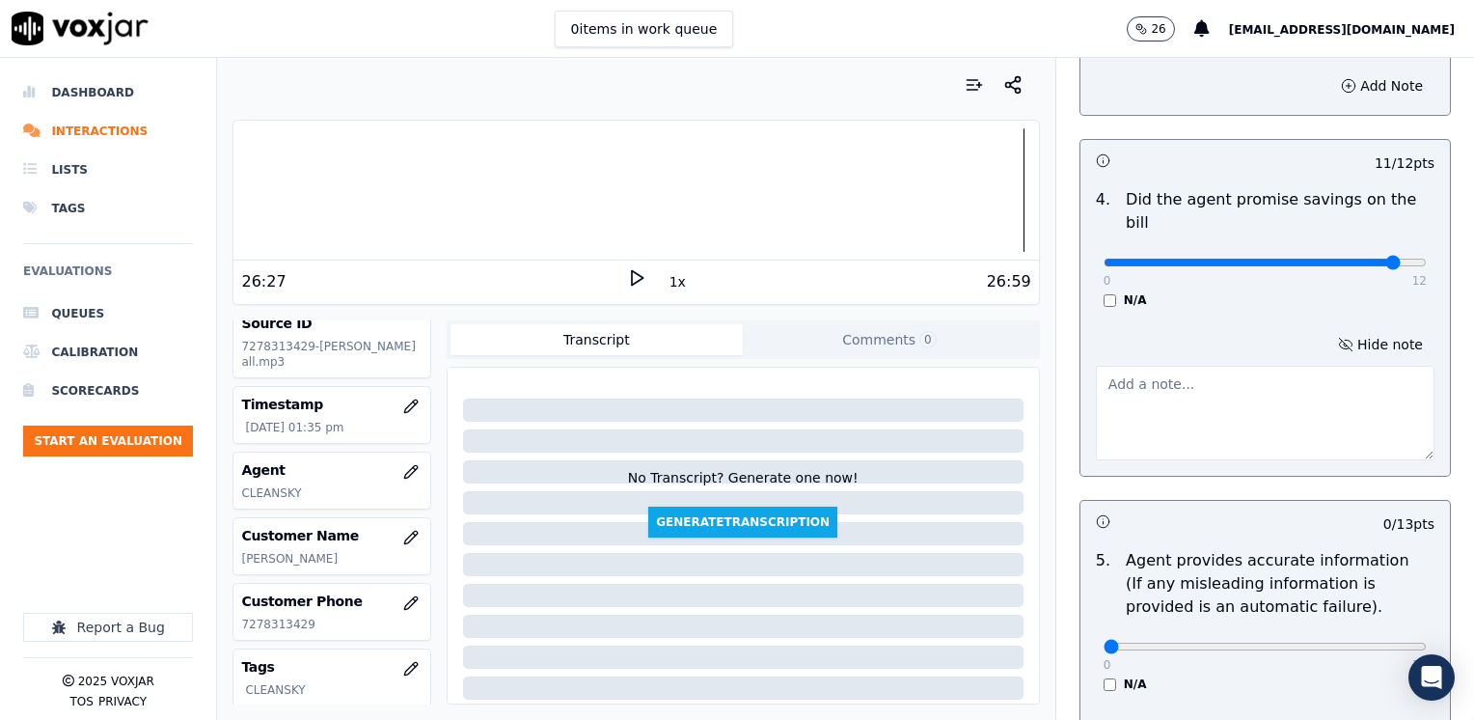
click at [1301, 382] on textarea at bounding box center [1265, 413] width 339 height 95
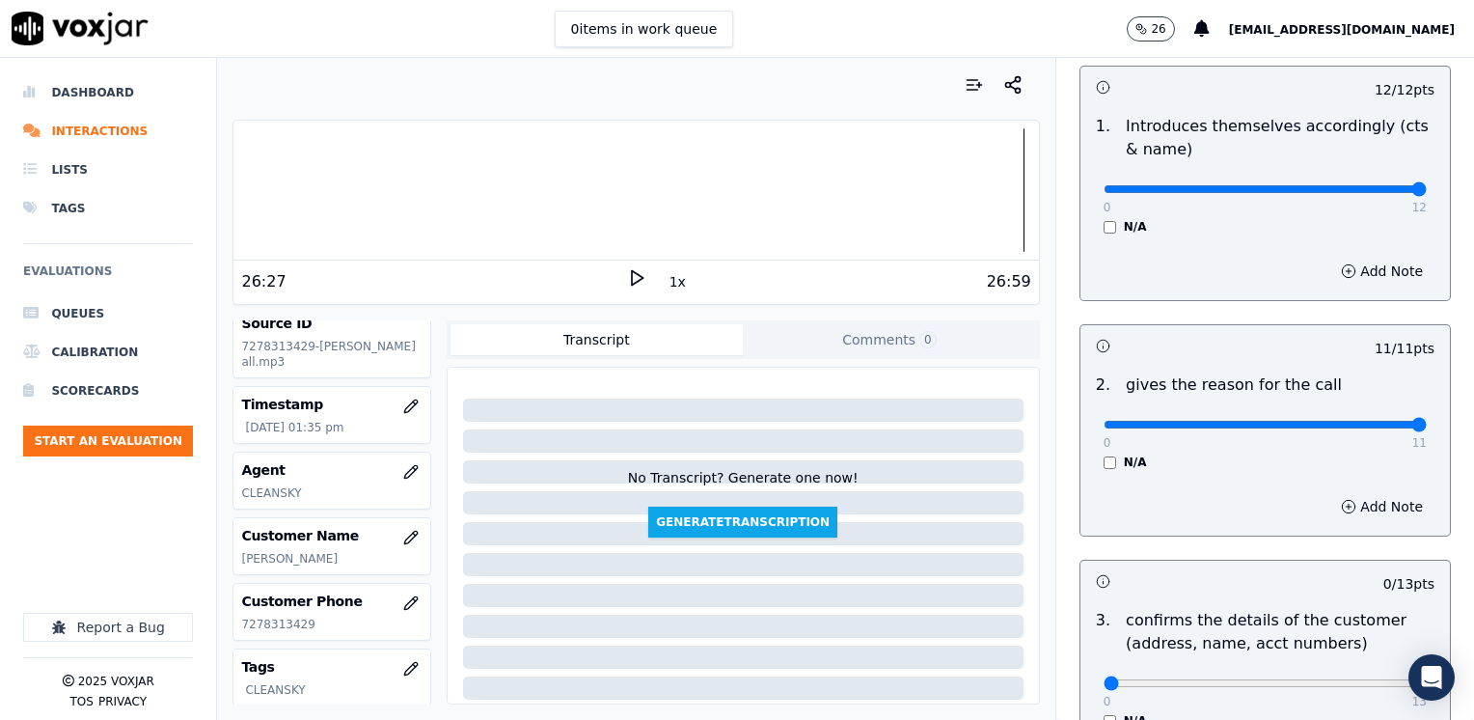
scroll to position [386, 0]
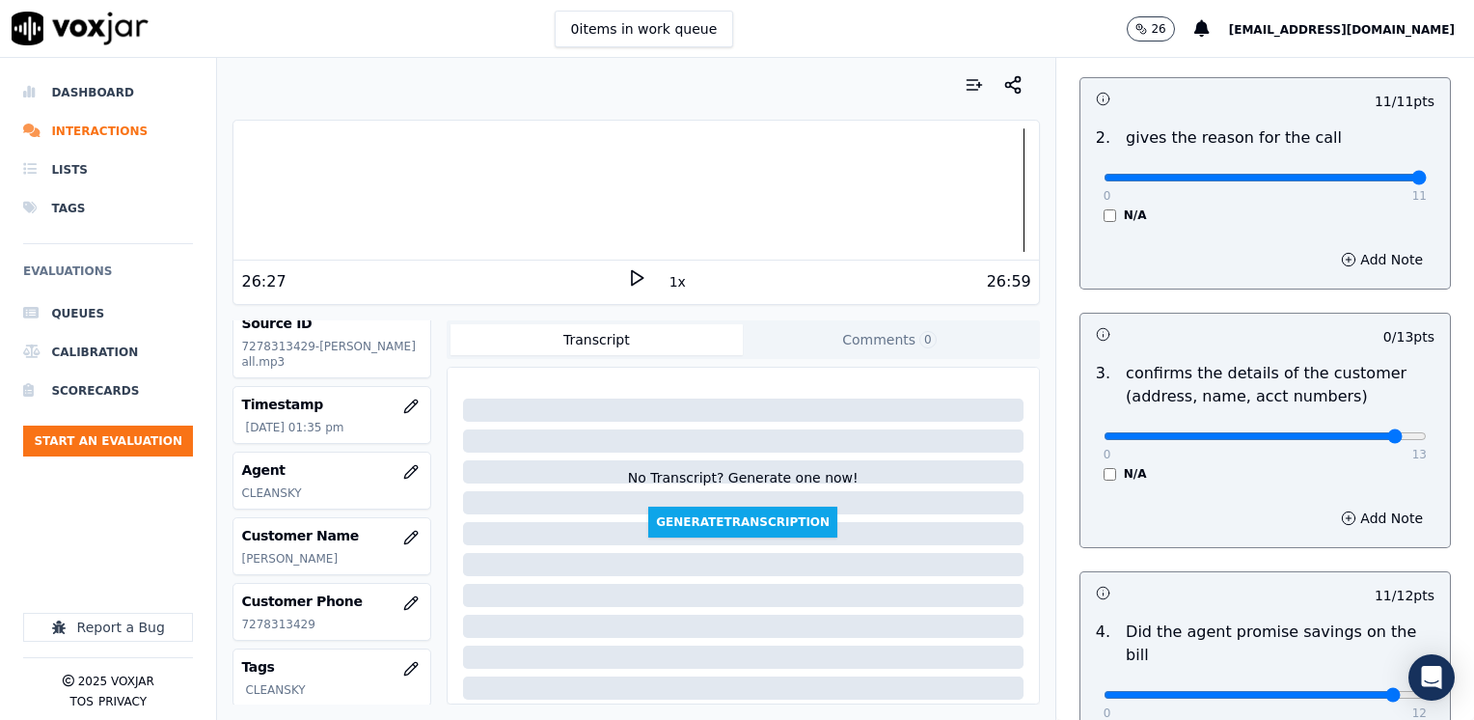
click at [1350, 515] on button "Add Note" at bounding box center [1381, 517] width 105 height 27
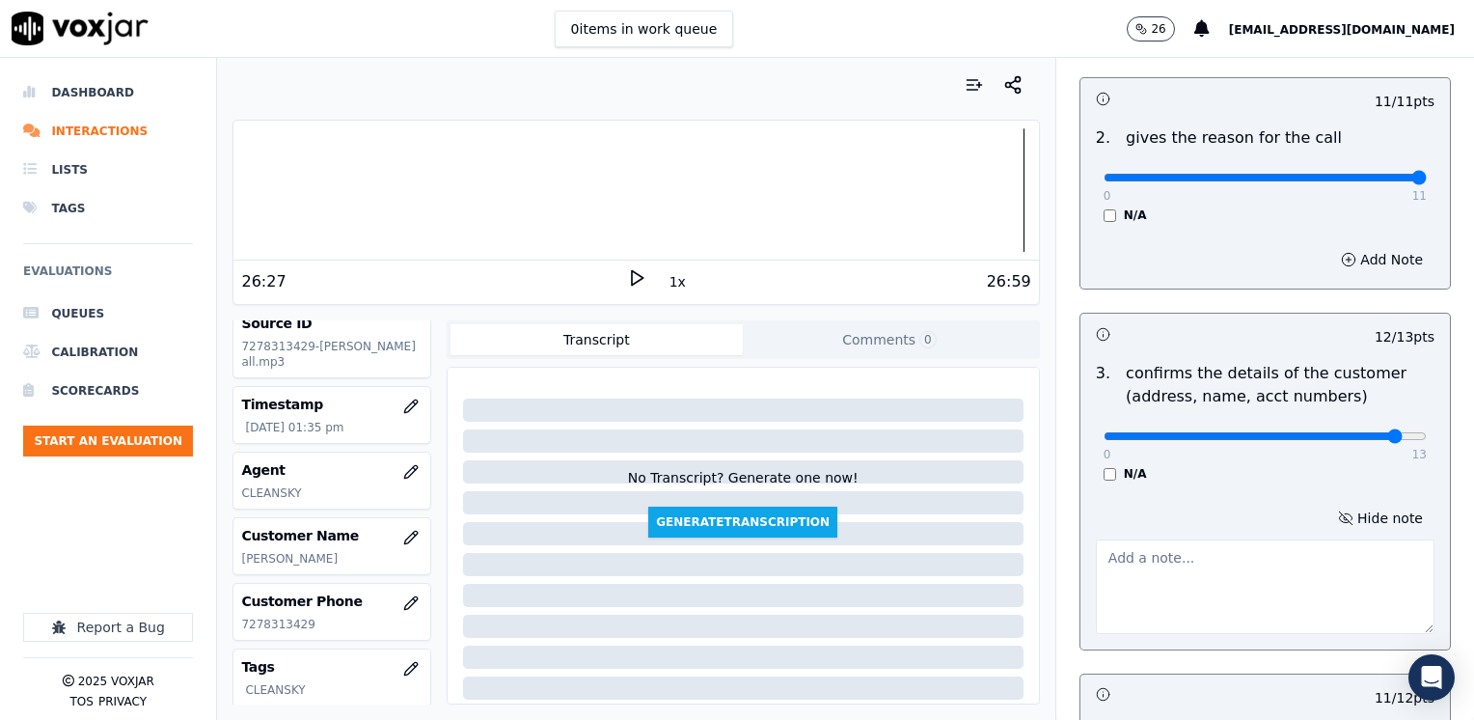
drag, startPoint x: 1211, startPoint y: 540, endPoint x: 1200, endPoint y: 546, distance: 12.9
click at [1204, 545] on textarea at bounding box center [1265, 586] width 339 height 95
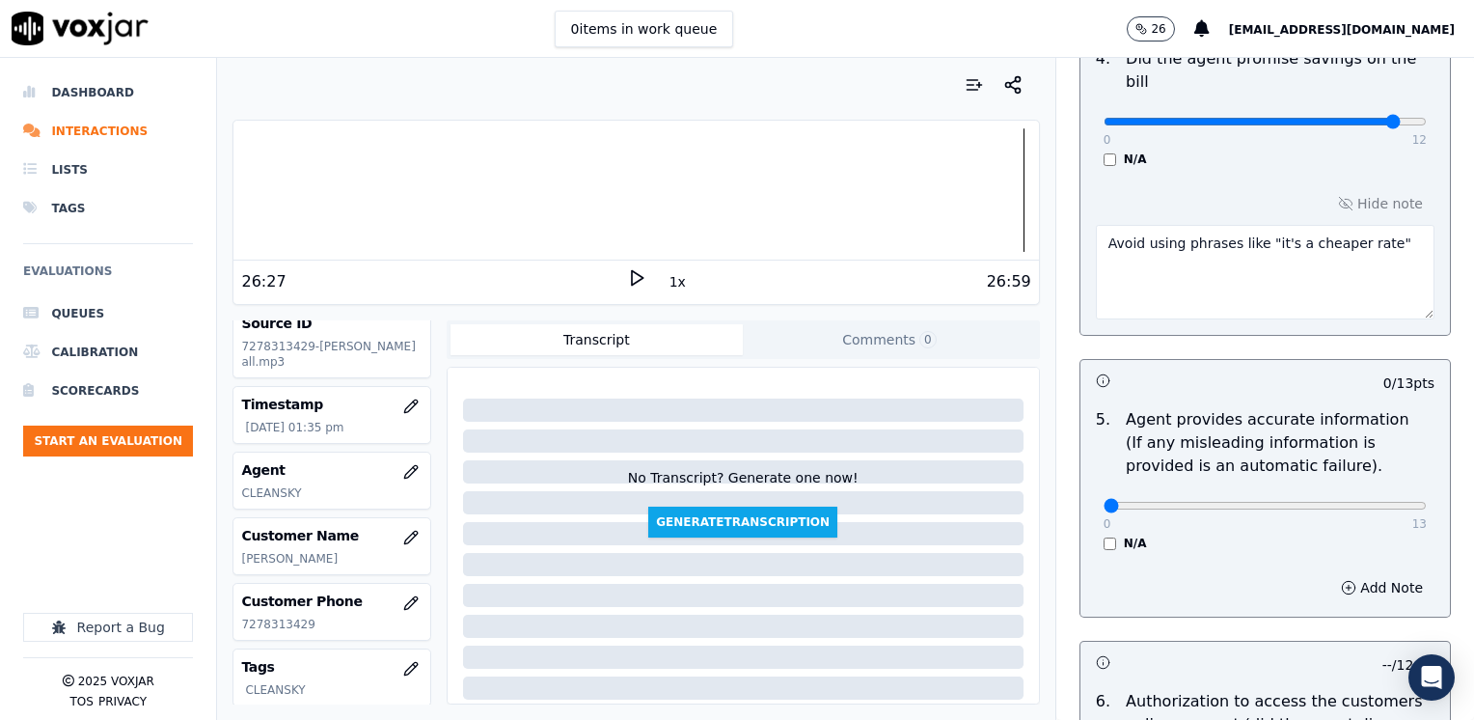
scroll to position [1350, 0]
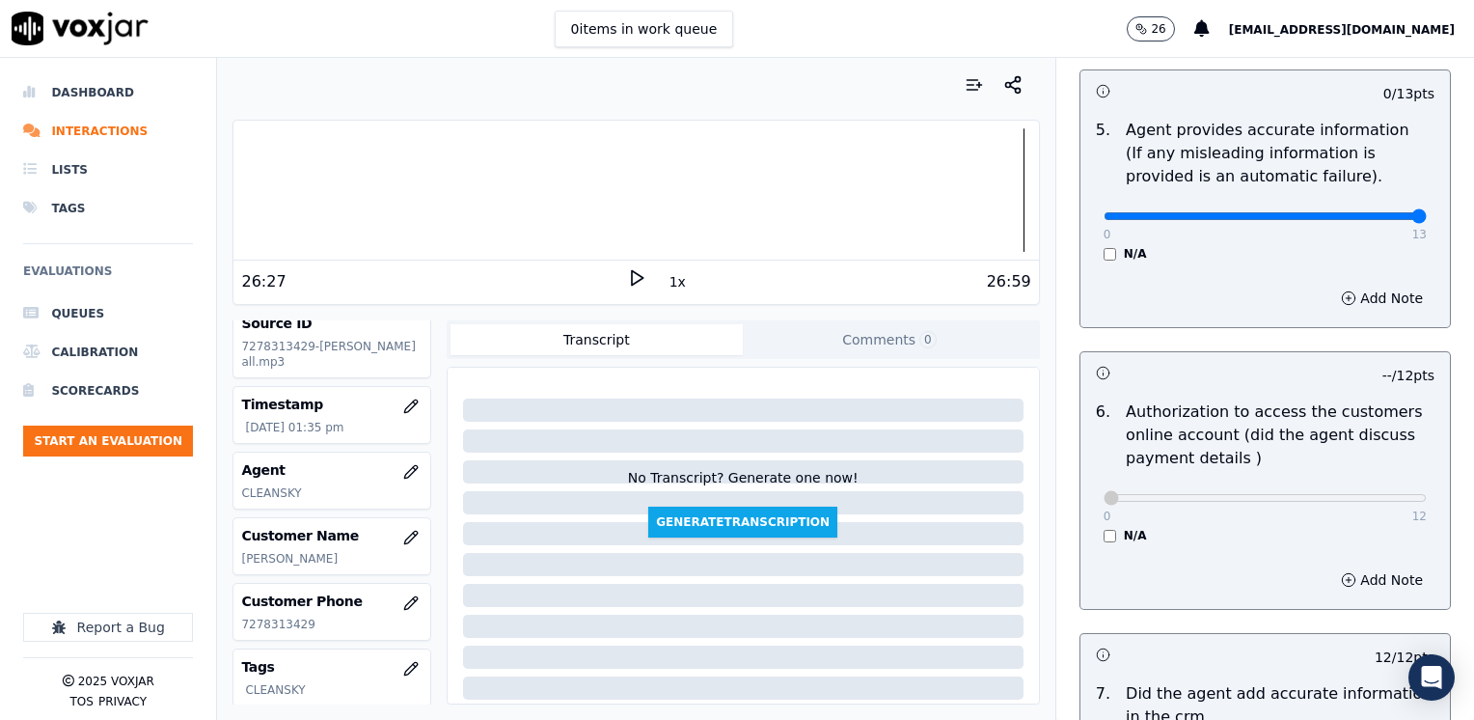
drag, startPoint x: 1092, startPoint y: 188, endPoint x: 1477, endPoint y: 170, distance: 385.3
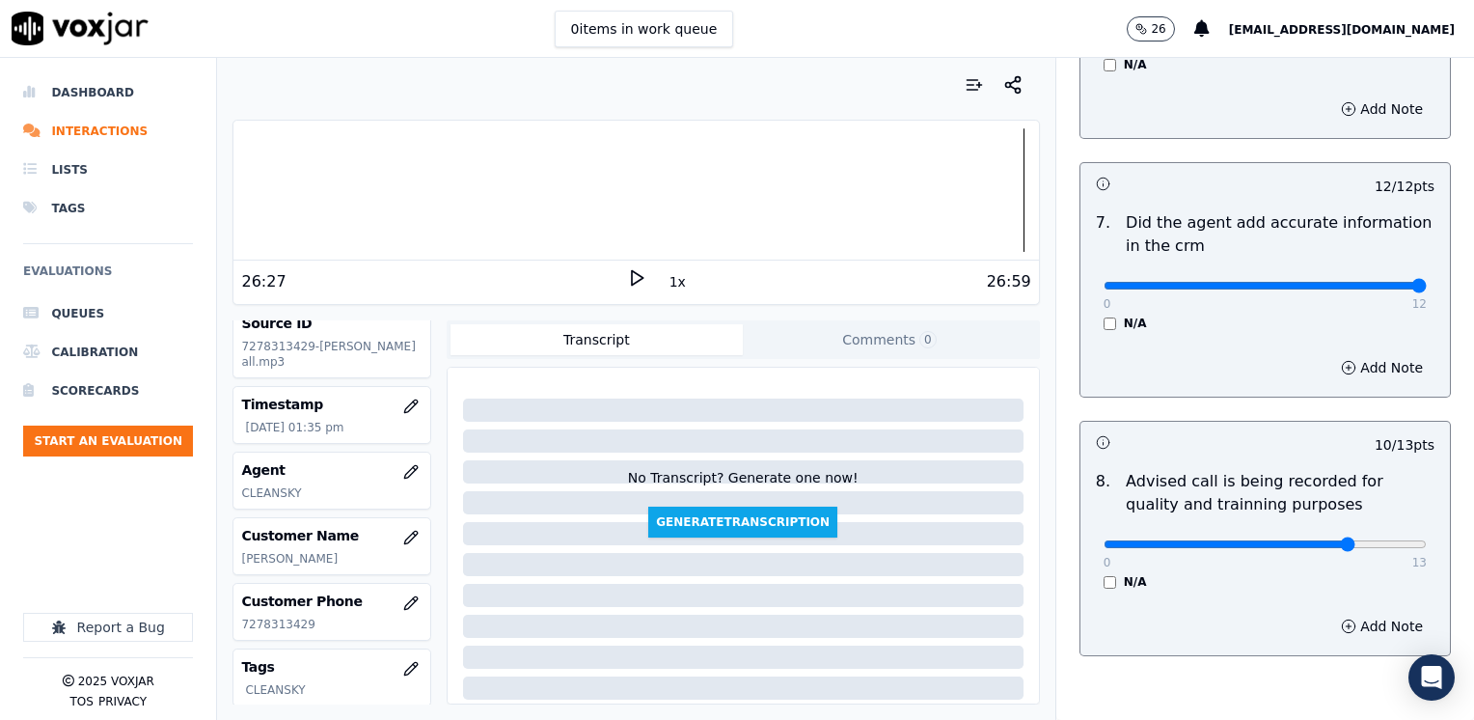
scroll to position [1890, 0]
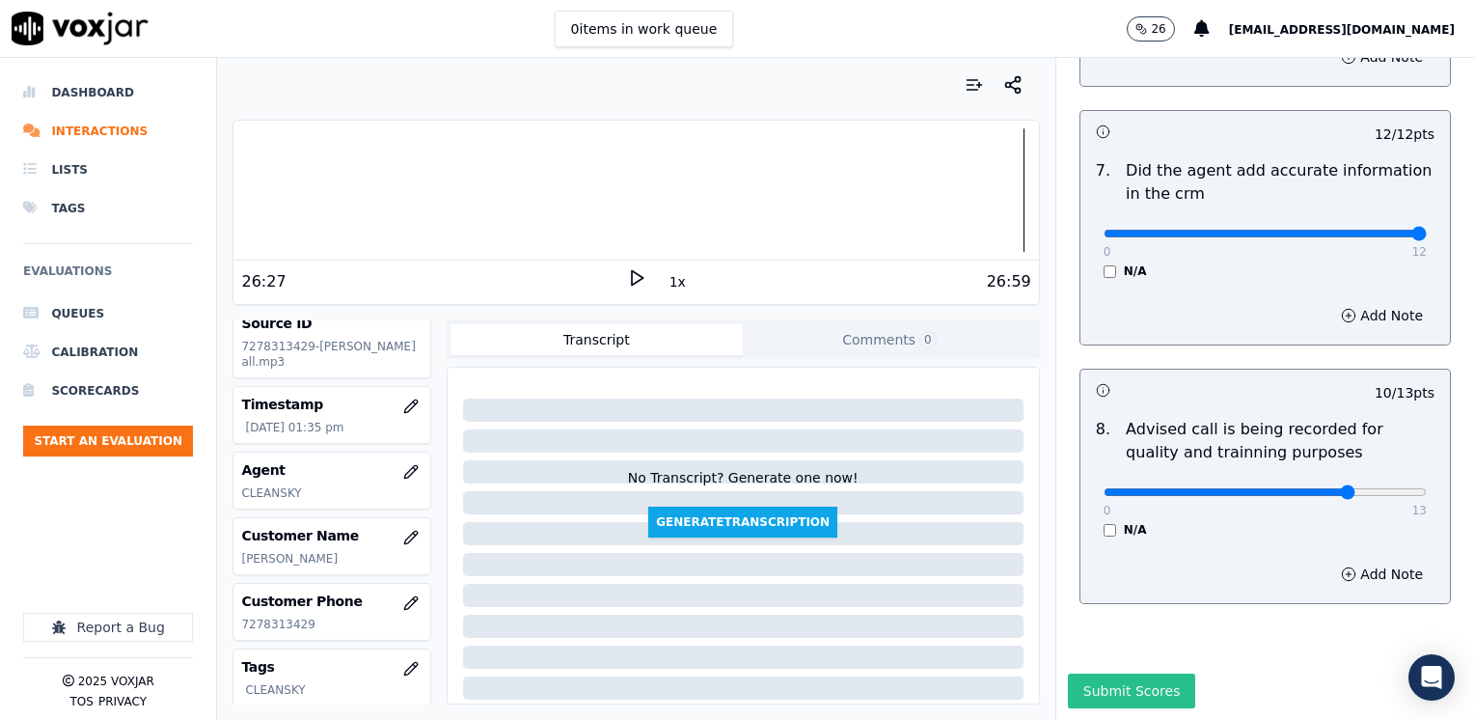
click at [1102, 673] on button "Submit Scores" at bounding box center [1132, 690] width 128 height 35
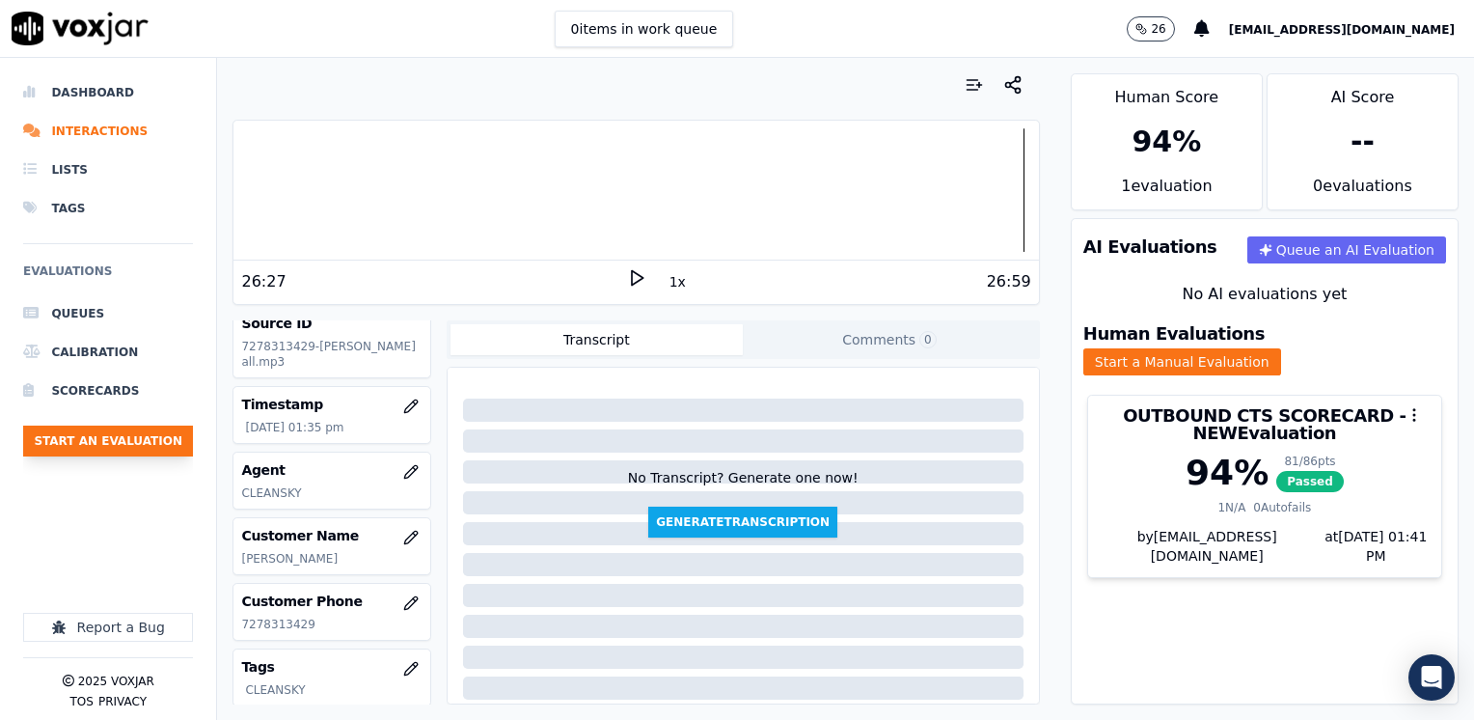
click at [101, 444] on button "Start an Evaluation" at bounding box center [108, 440] width 170 height 31
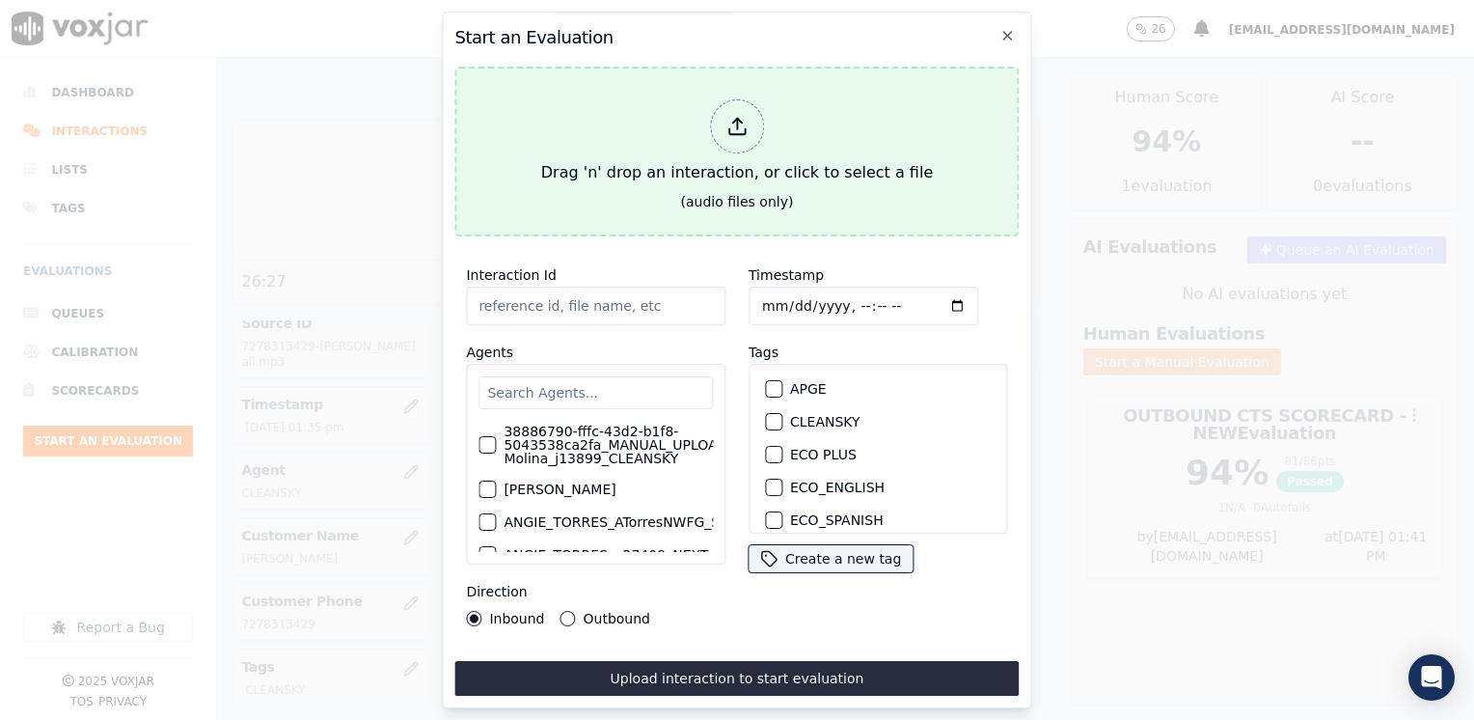
click at [751, 118] on div at bounding box center [737, 126] width 54 height 54
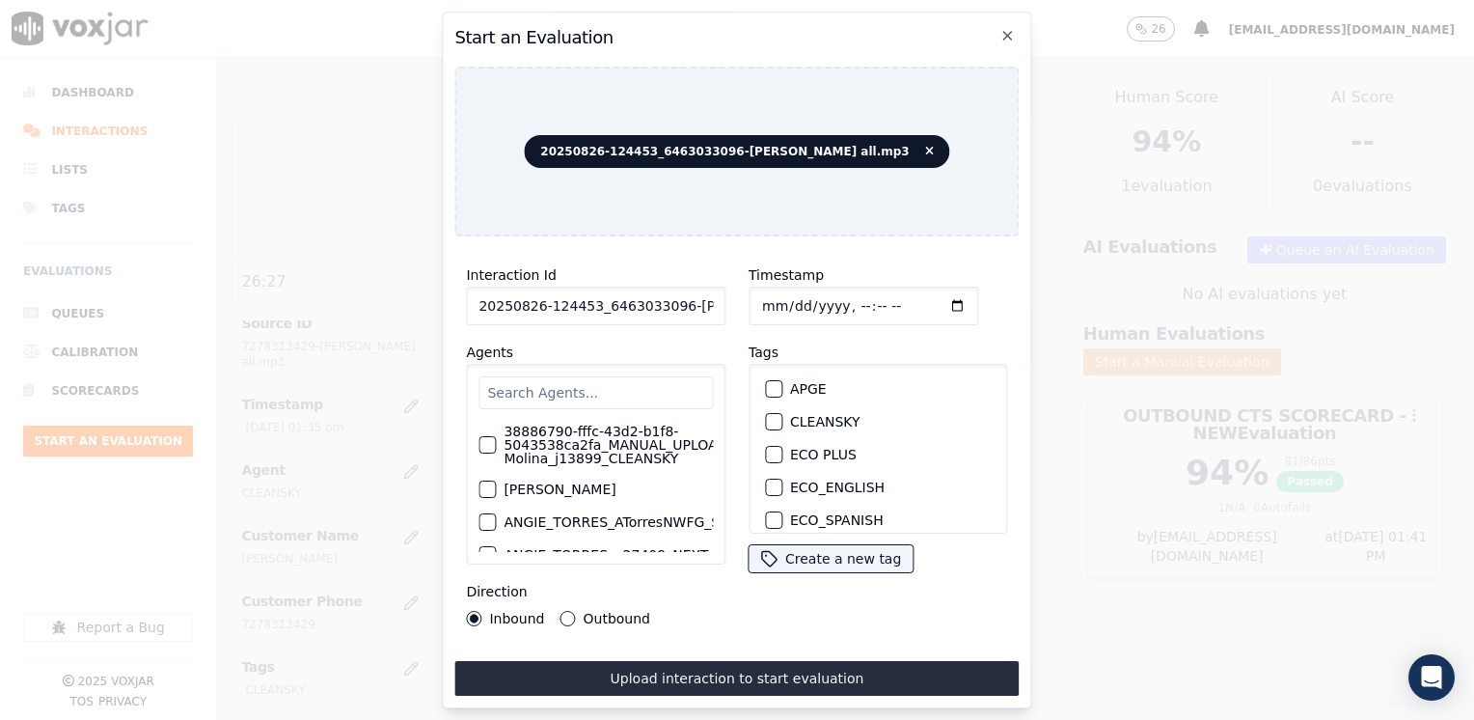
click at [620, 384] on input "text" at bounding box center [595, 392] width 234 height 33
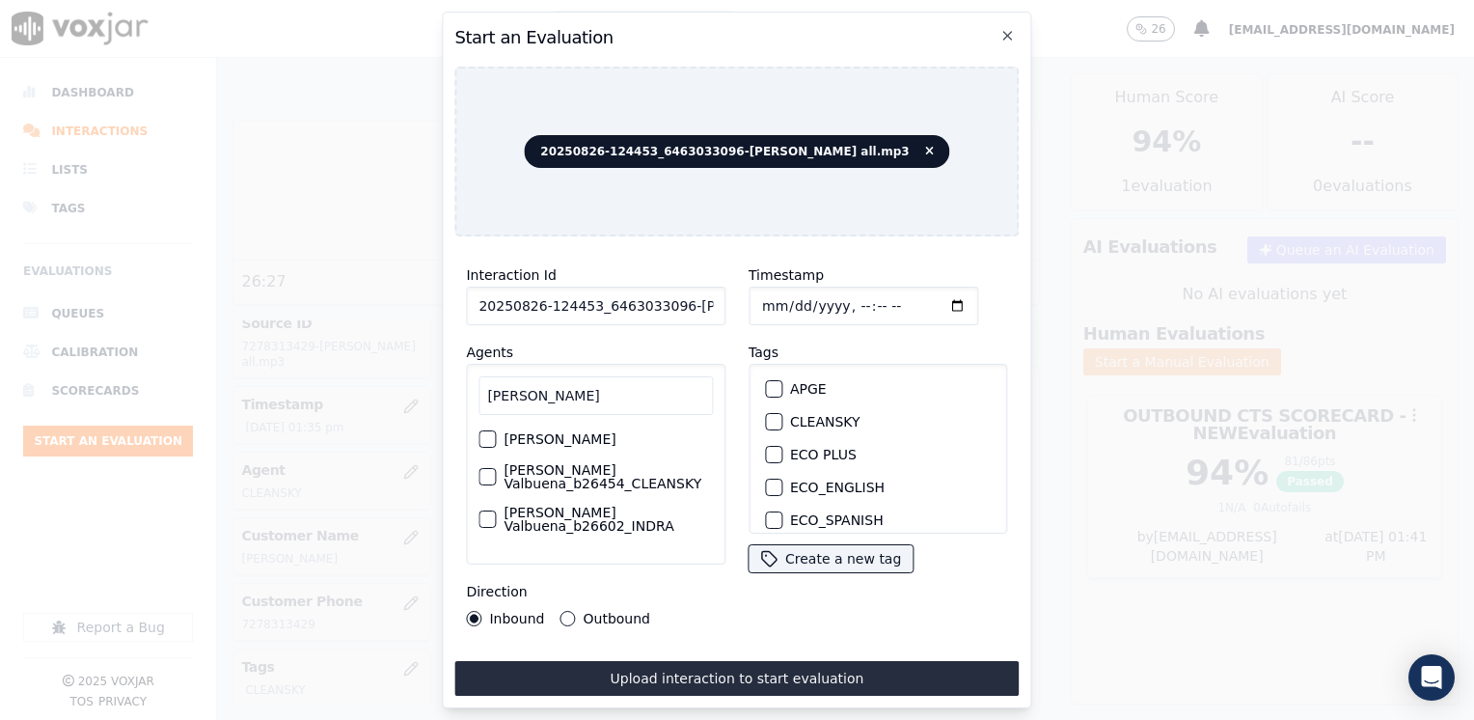
scroll to position [10, 0]
click at [604, 473] on label "[PERSON_NAME] Valbuena_b26454_CLEANSKY" at bounding box center [607, 476] width 209 height 27
click at [496, 473] on button "[PERSON_NAME] Valbuena_b26454_CLEANSKY" at bounding box center [486, 476] width 17 height 17
click at [766, 415] on div "button" at bounding box center [773, 422] width 14 height 14
click at [926, 294] on input "Timestamp" at bounding box center [863, 305] width 230 height 39
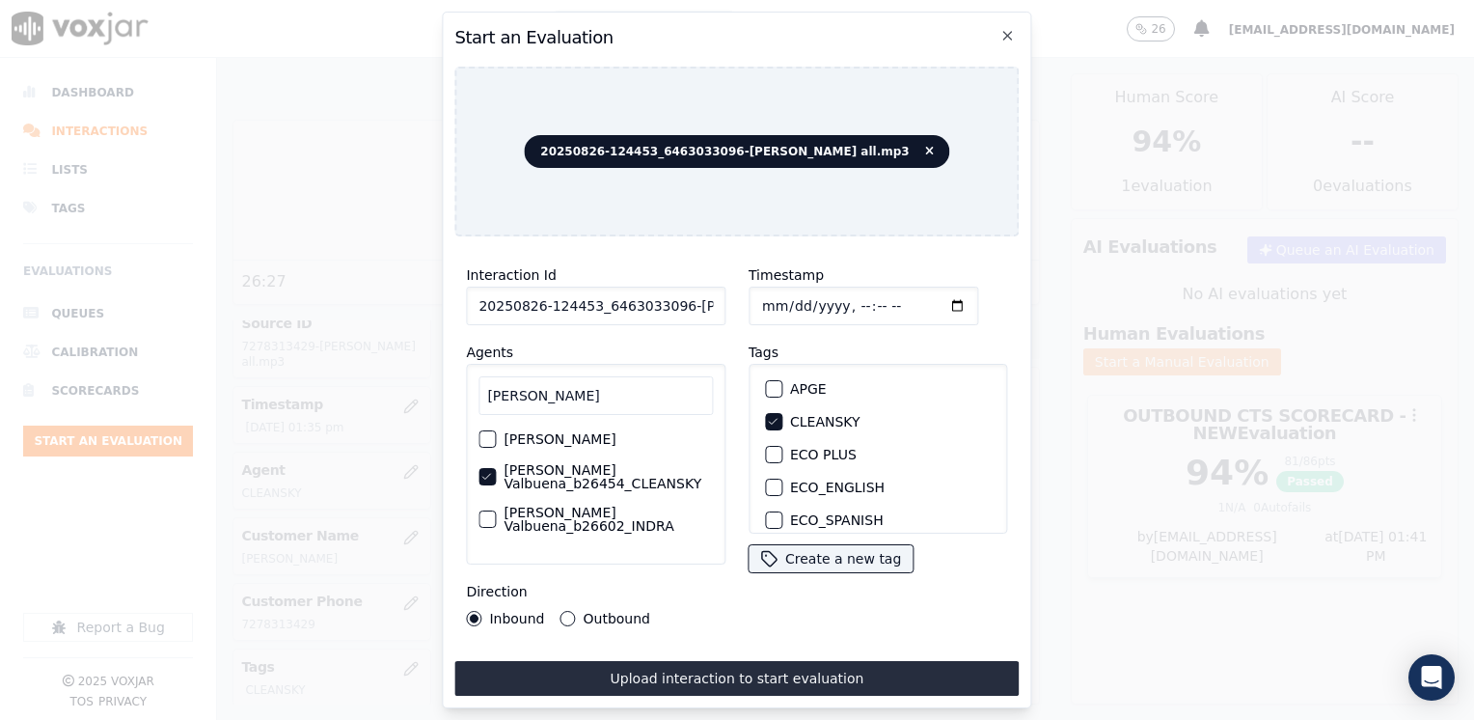
click at [561, 611] on button "Outbound" at bounding box center [567, 618] width 15 height 15
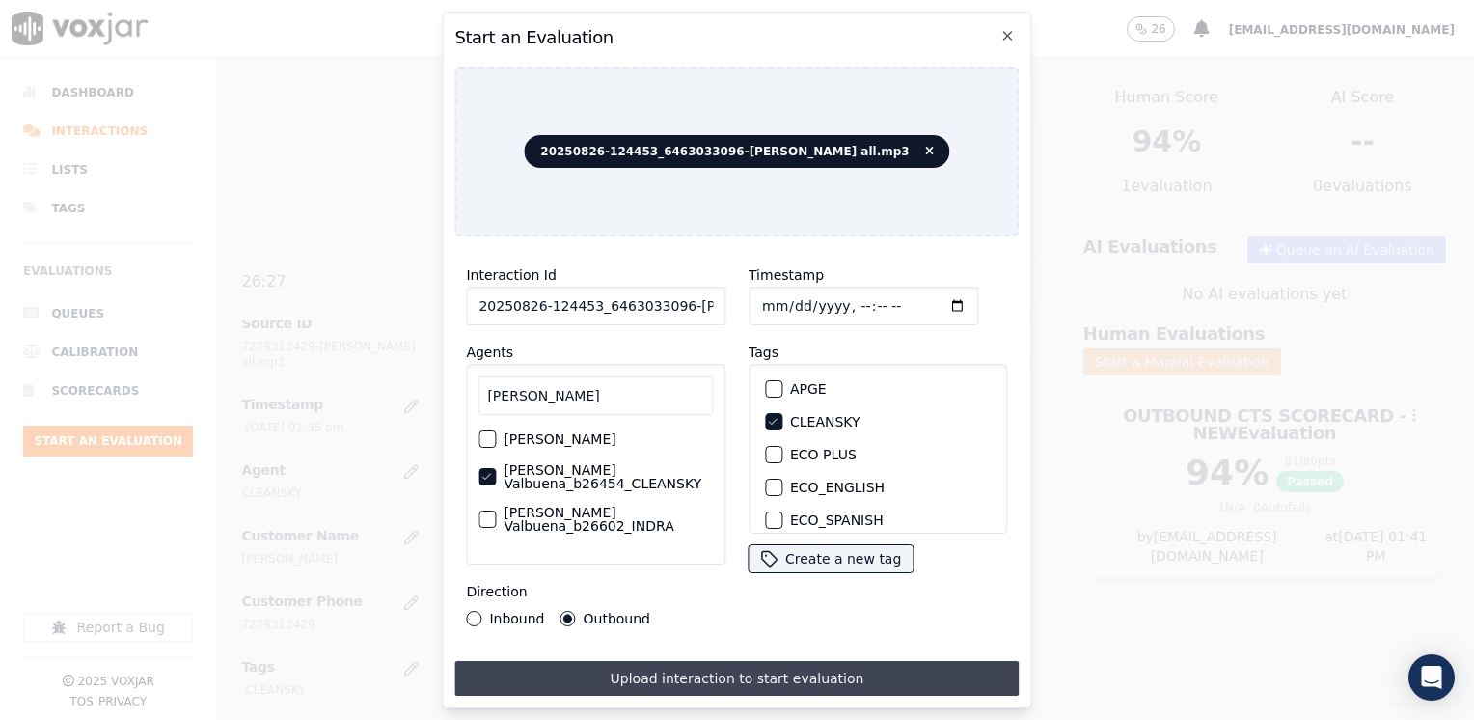
click at [673, 668] on button "Upload interaction to start evaluation" at bounding box center [736, 678] width 564 height 35
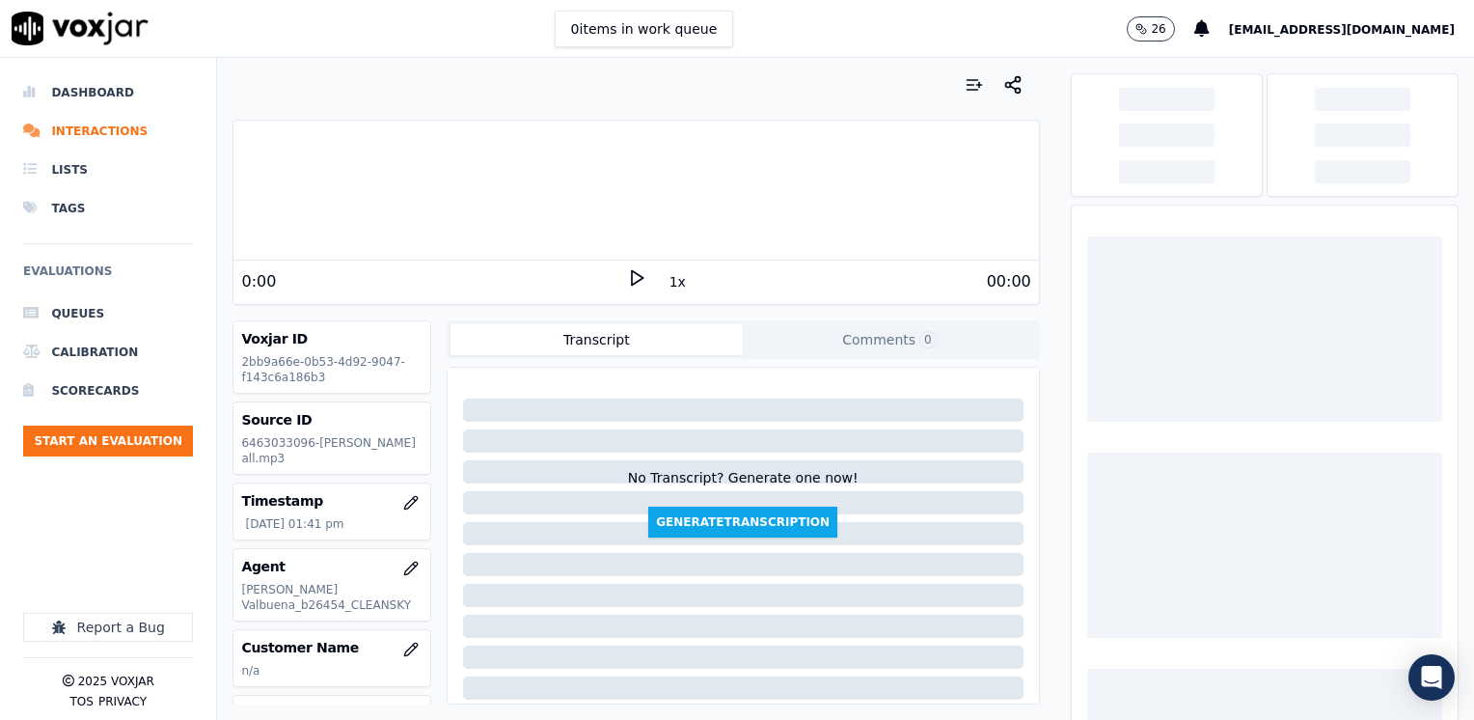
drag, startPoint x: 518, startPoint y: 252, endPoint x: 617, endPoint y: 265, distance: 100.3
click at [518, 252] on div "Your browser does not support the audio element." at bounding box center [635, 191] width 804 height 140
click at [628, 279] on icon at bounding box center [636, 277] width 19 height 19
click at [638, 279] on rect at bounding box center [639, 277] width 3 height 13
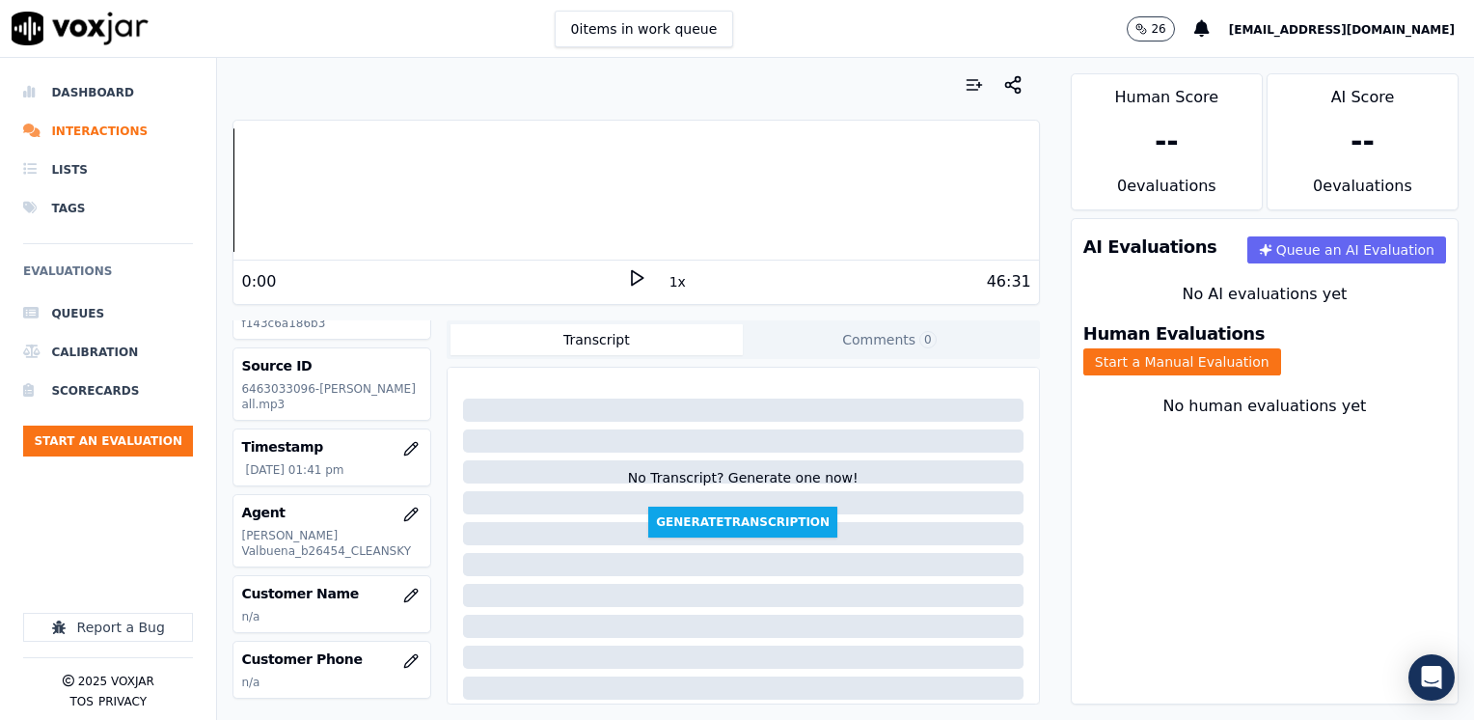
scroll to position [96, 0]
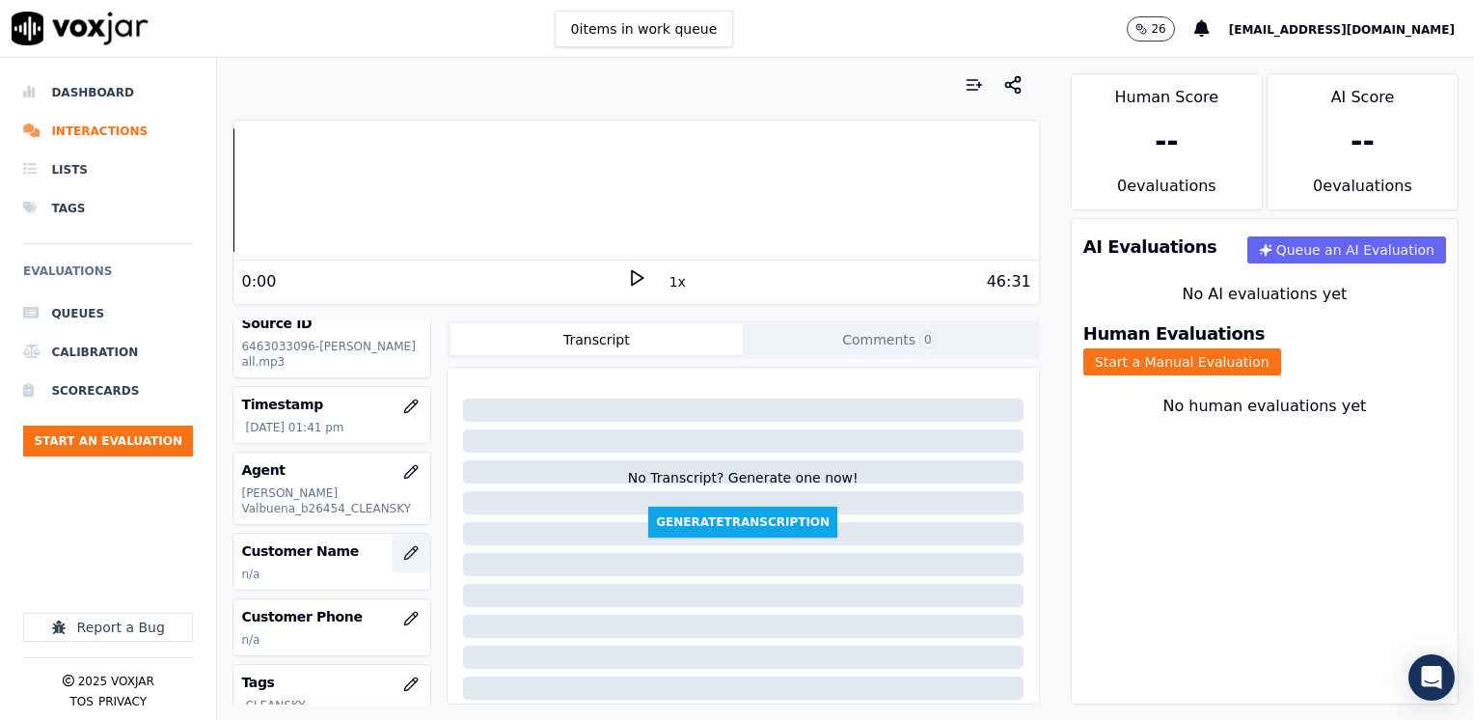
click at [399, 546] on button "button" at bounding box center [411, 552] width 39 height 39
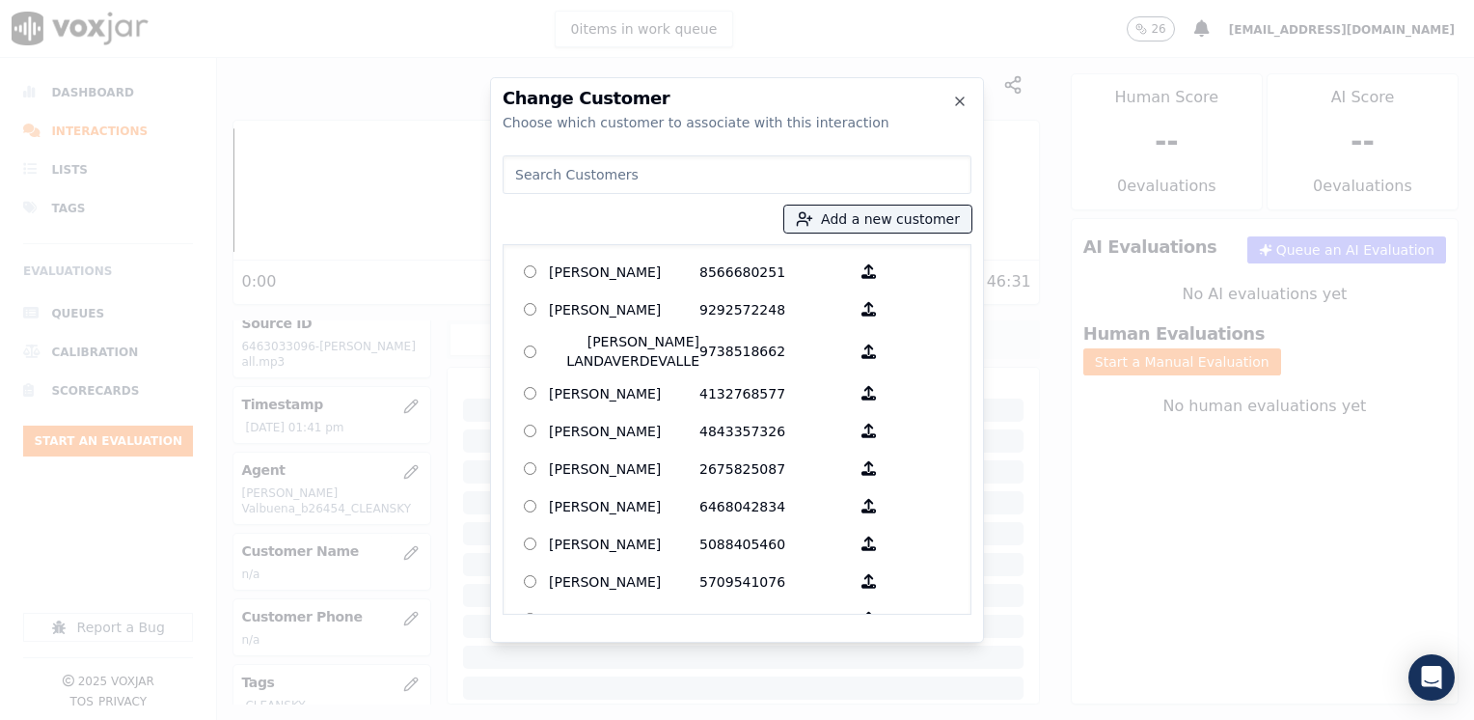
click at [755, 172] on input at bounding box center [737, 174] width 469 height 39
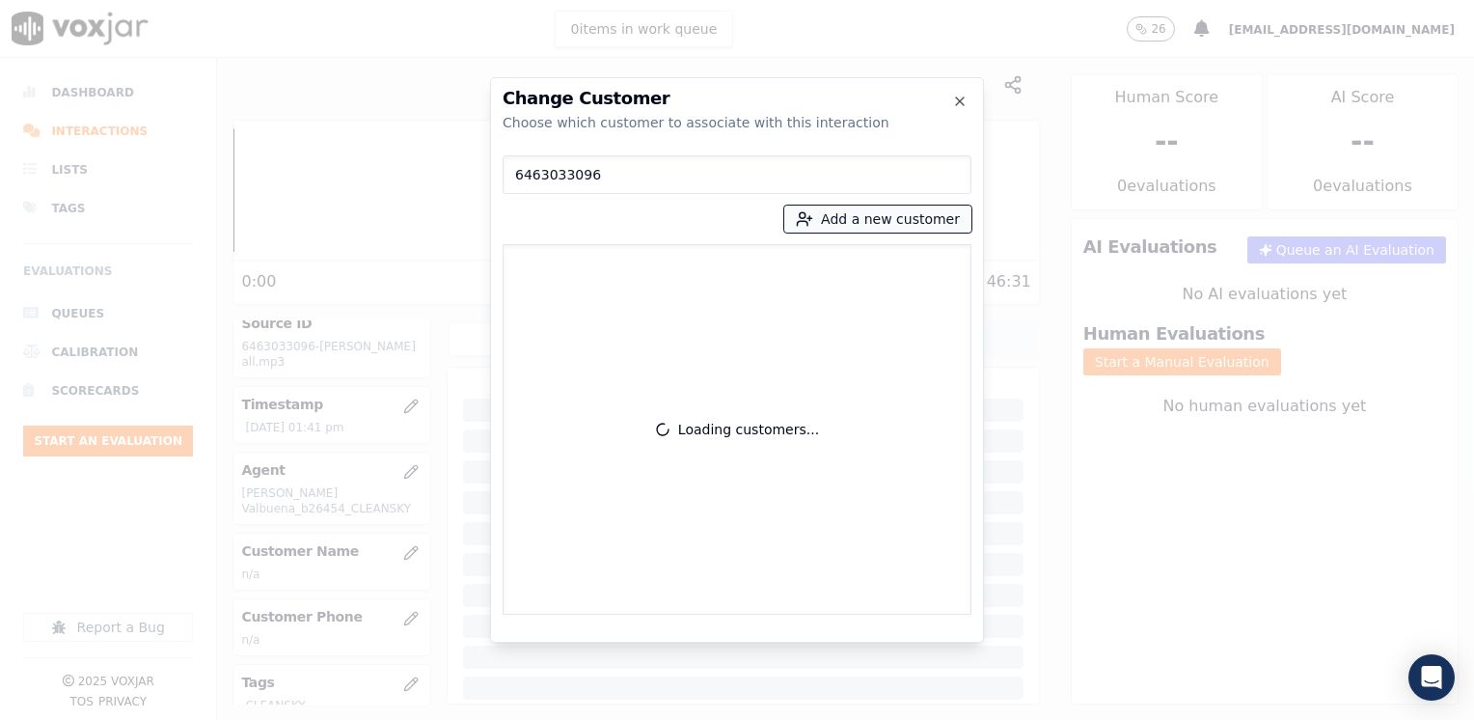
click at [903, 214] on button "Add a new customer" at bounding box center [877, 218] width 187 height 27
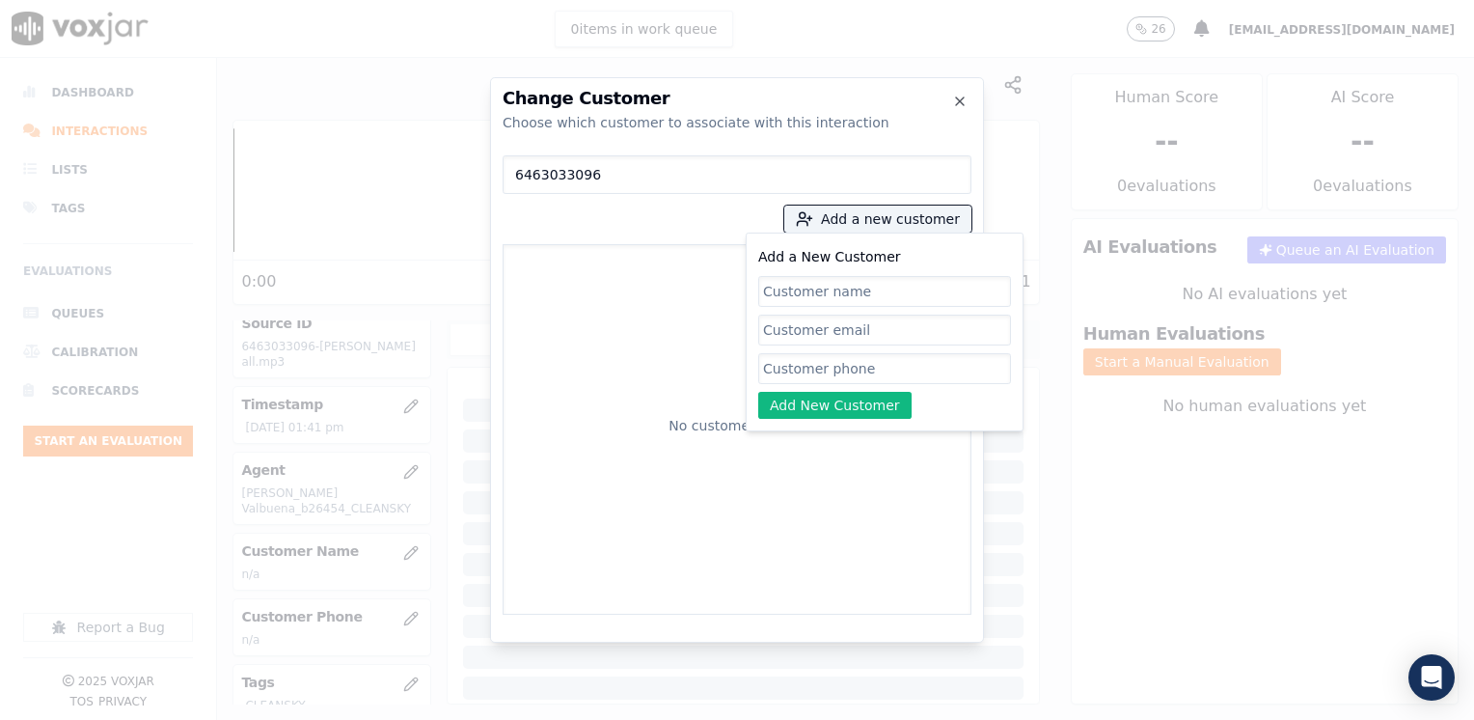
click at [792, 366] on input "Add a New Customer" at bounding box center [884, 368] width 253 height 31
paste input "6463033096"
drag, startPoint x: 887, startPoint y: 330, endPoint x: 876, endPoint y: 314, distance: 19.3
click at [887, 353] on input "Add a New Customer" at bounding box center [884, 368] width 253 height 31
click at [854, 286] on input "Add a New Customer" at bounding box center [884, 291] width 253 height 31
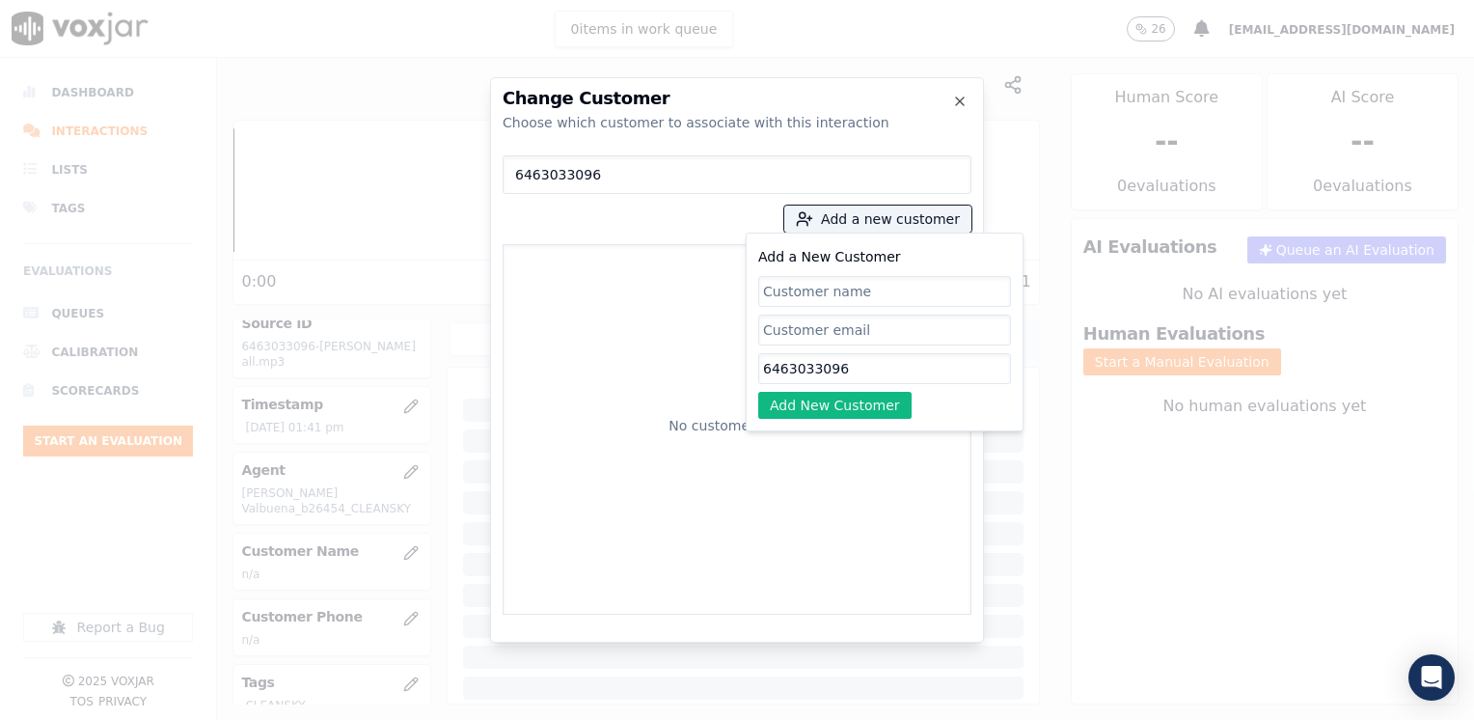
paste input "[PERSON_NAME]"
click at [819, 417] on button "Add New Customer" at bounding box center [834, 405] width 153 height 27
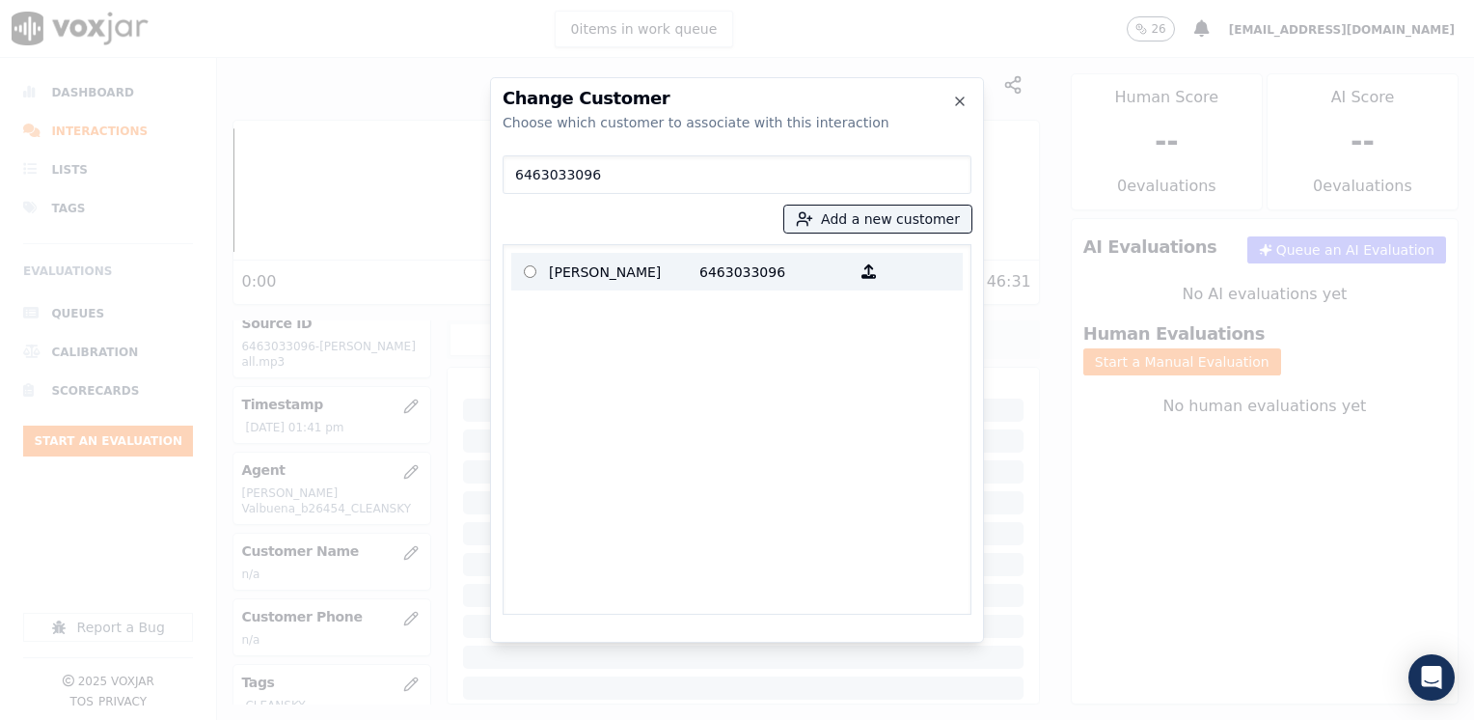
click at [667, 257] on p "[PERSON_NAME]" at bounding box center [624, 272] width 150 height 30
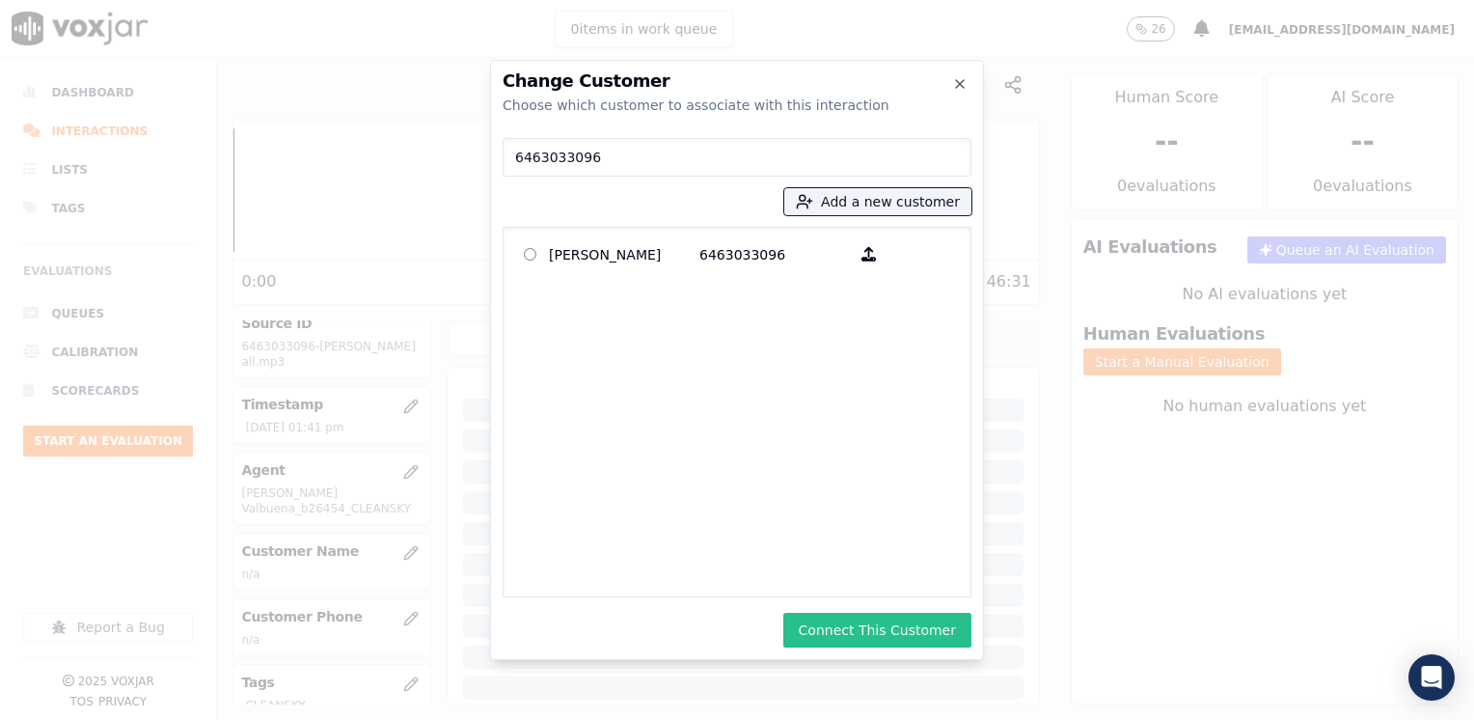
click at [911, 627] on button "Connect This Customer" at bounding box center [877, 629] width 188 height 35
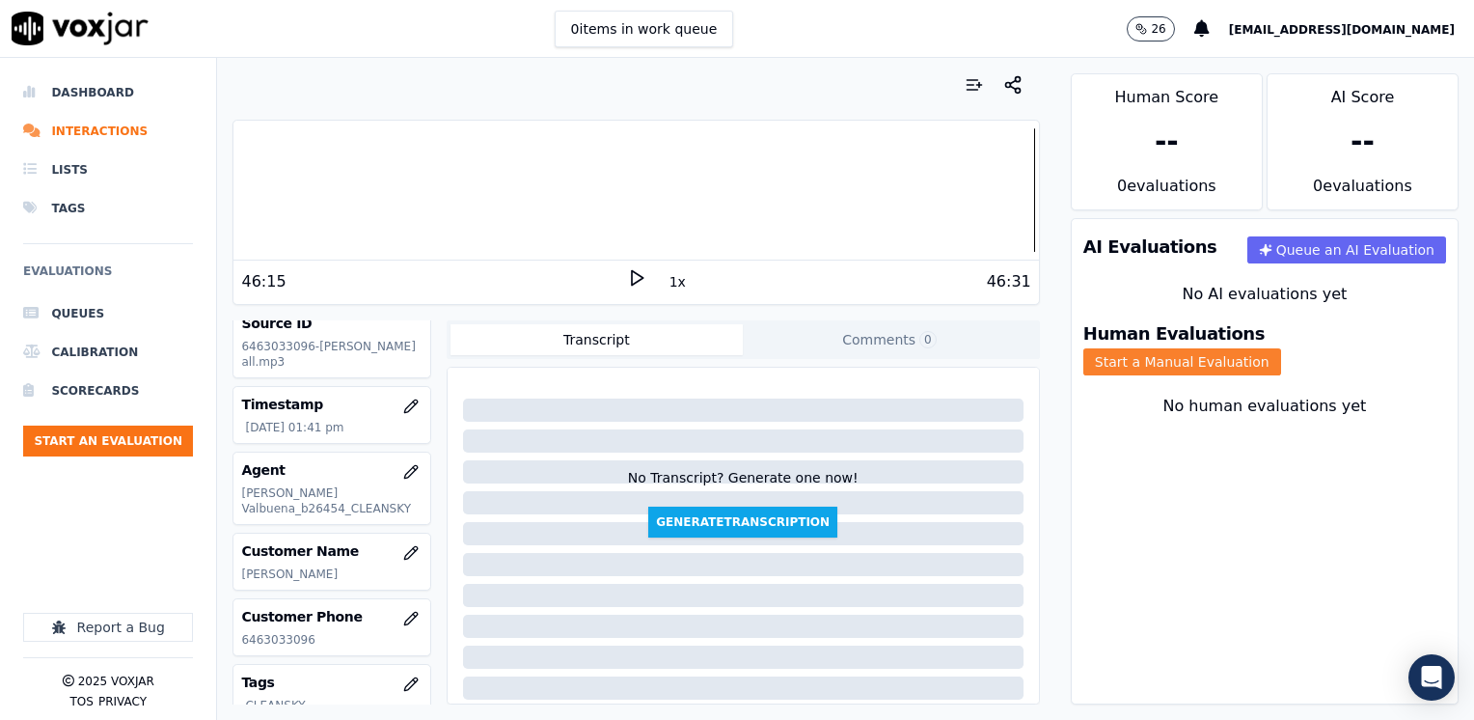
click at [1281, 348] on button "Start a Manual Evaluation" at bounding box center [1182, 361] width 198 height 27
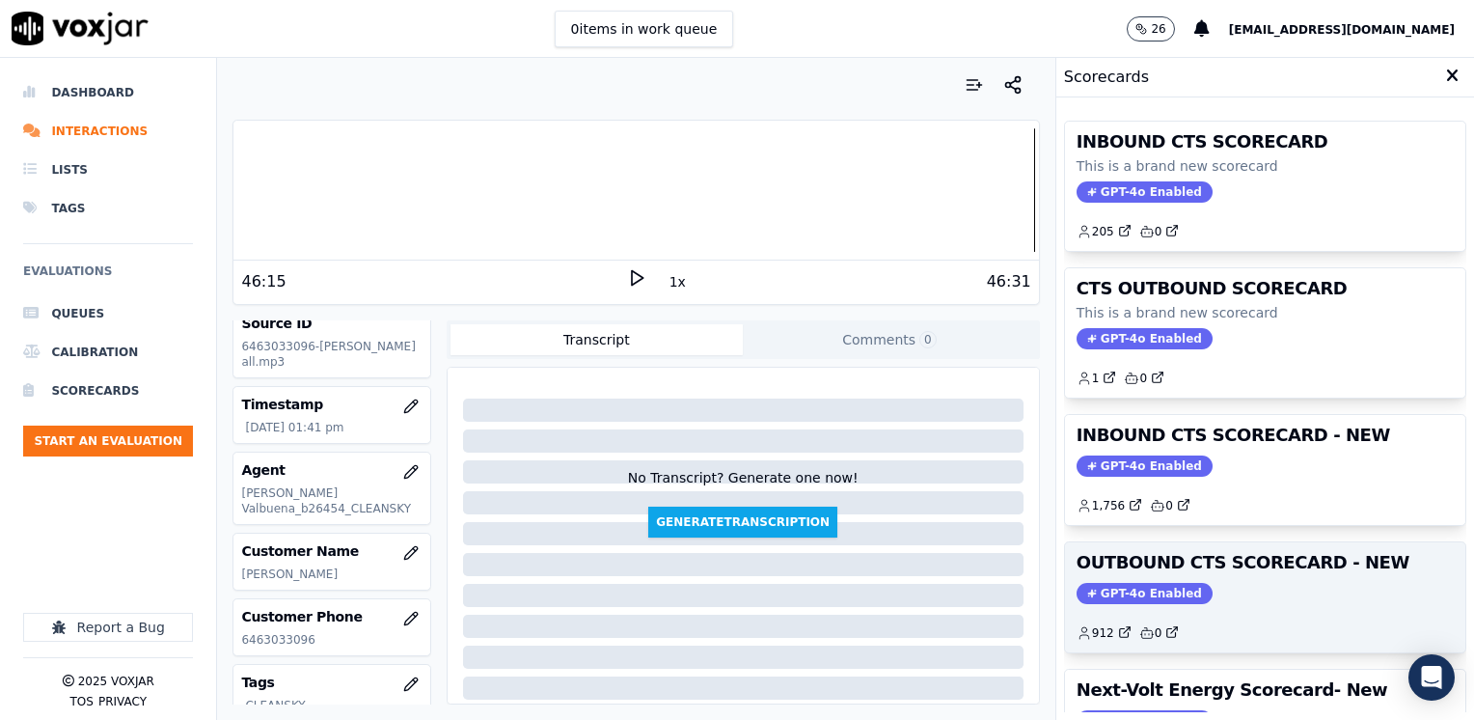
click at [1123, 583] on span "GPT-4o Enabled" at bounding box center [1144, 593] width 136 height 21
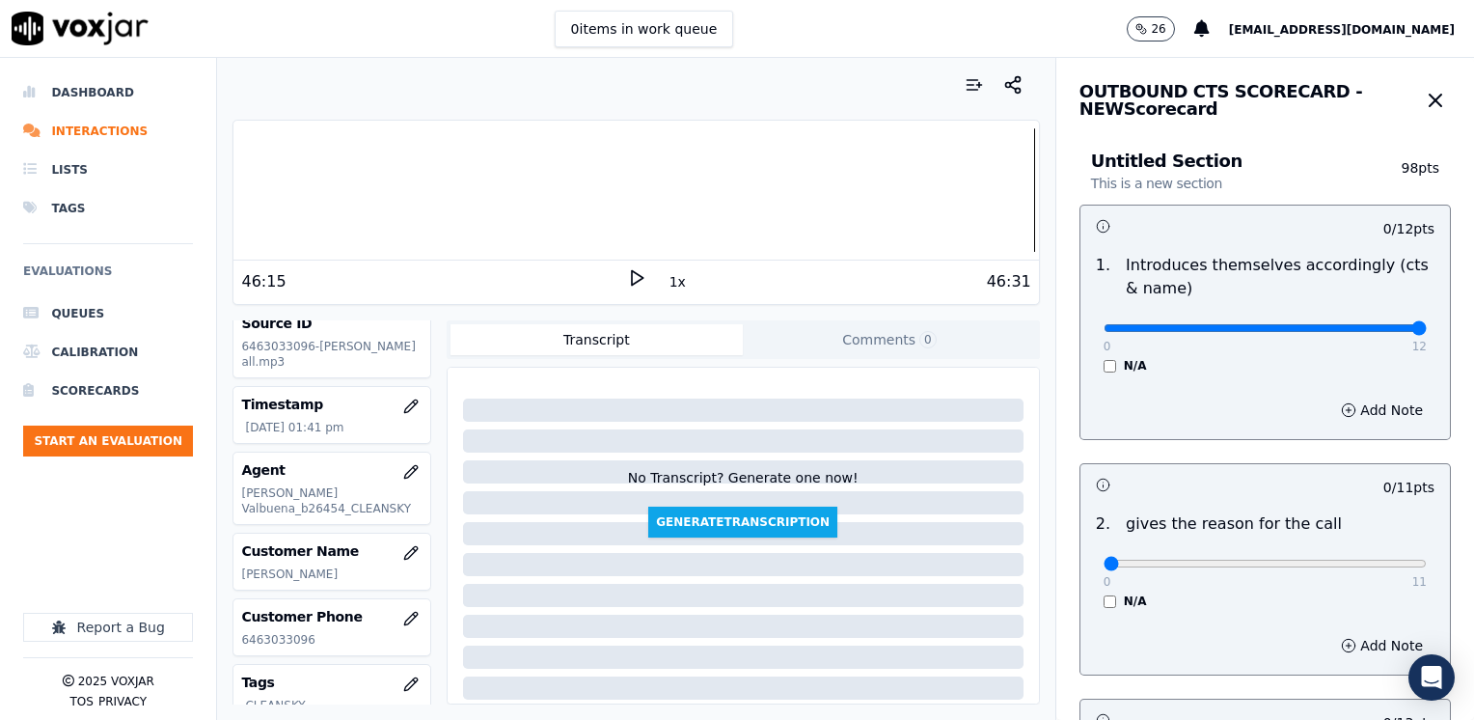
drag, startPoint x: 1096, startPoint y: 326, endPoint x: 1477, endPoint y: 377, distance: 384.4
click at [1427, 332] on input "range" at bounding box center [1264, 328] width 323 height 8
drag, startPoint x: 1086, startPoint y: 559, endPoint x: 1477, endPoint y: 549, distance: 390.8
click at [1427, 332] on input "range" at bounding box center [1264, 328] width 323 height 8
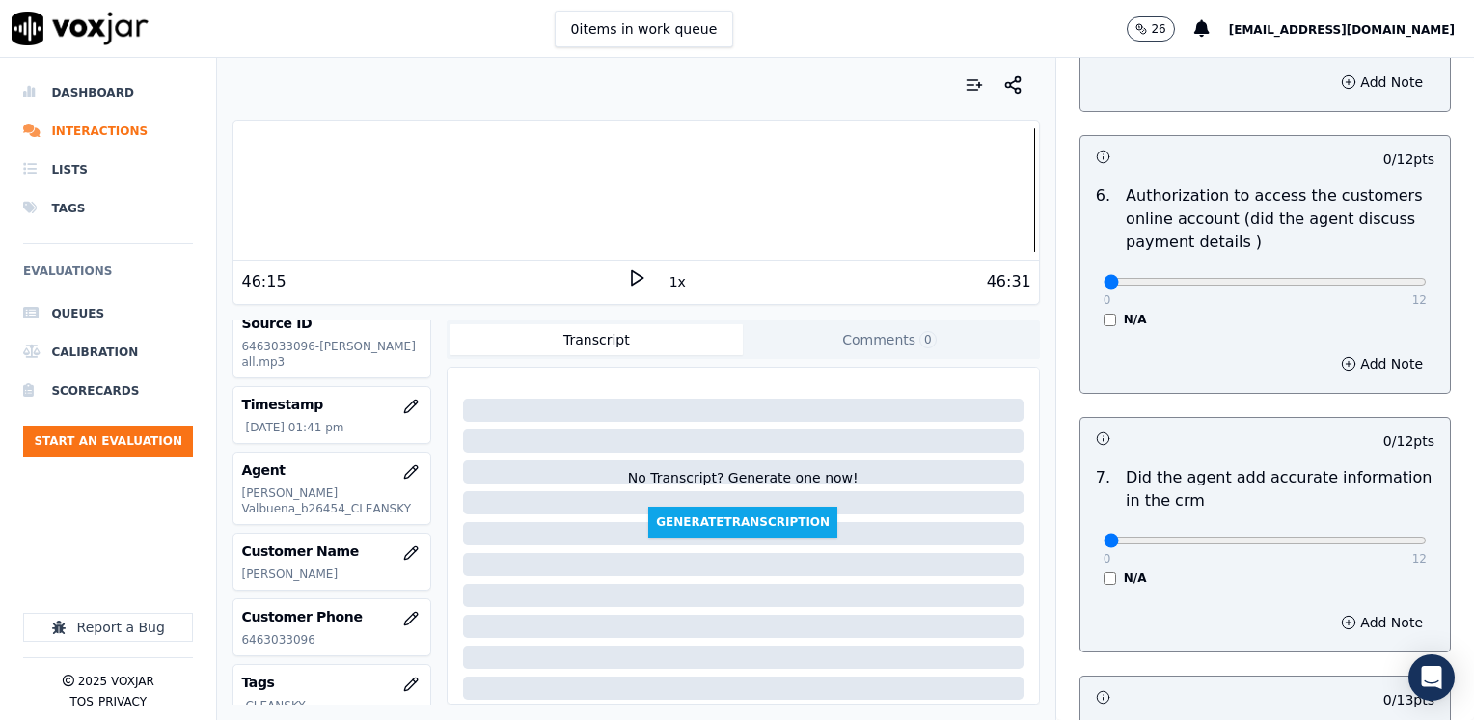
scroll to position [1640, 0]
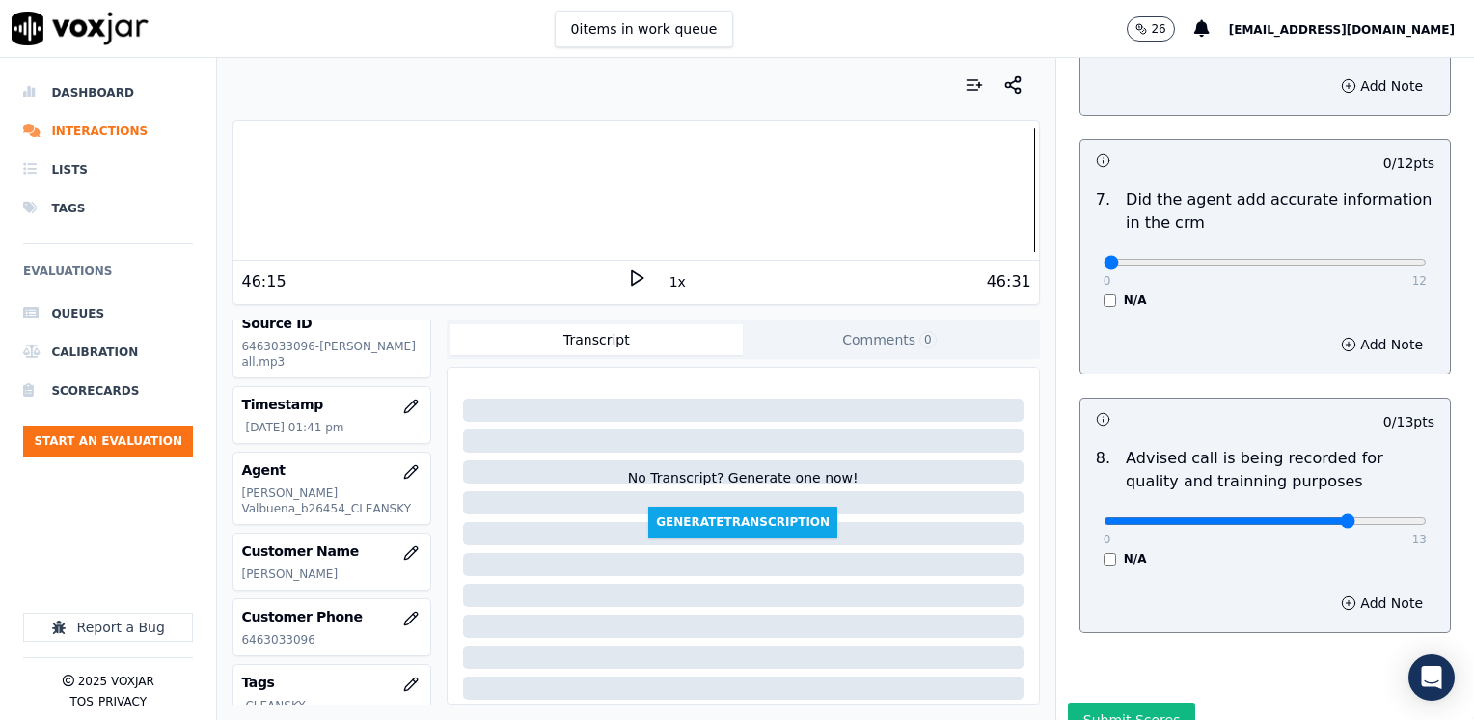
drag, startPoint x: 1094, startPoint y: 233, endPoint x: 1448, endPoint y: 268, distance: 355.7
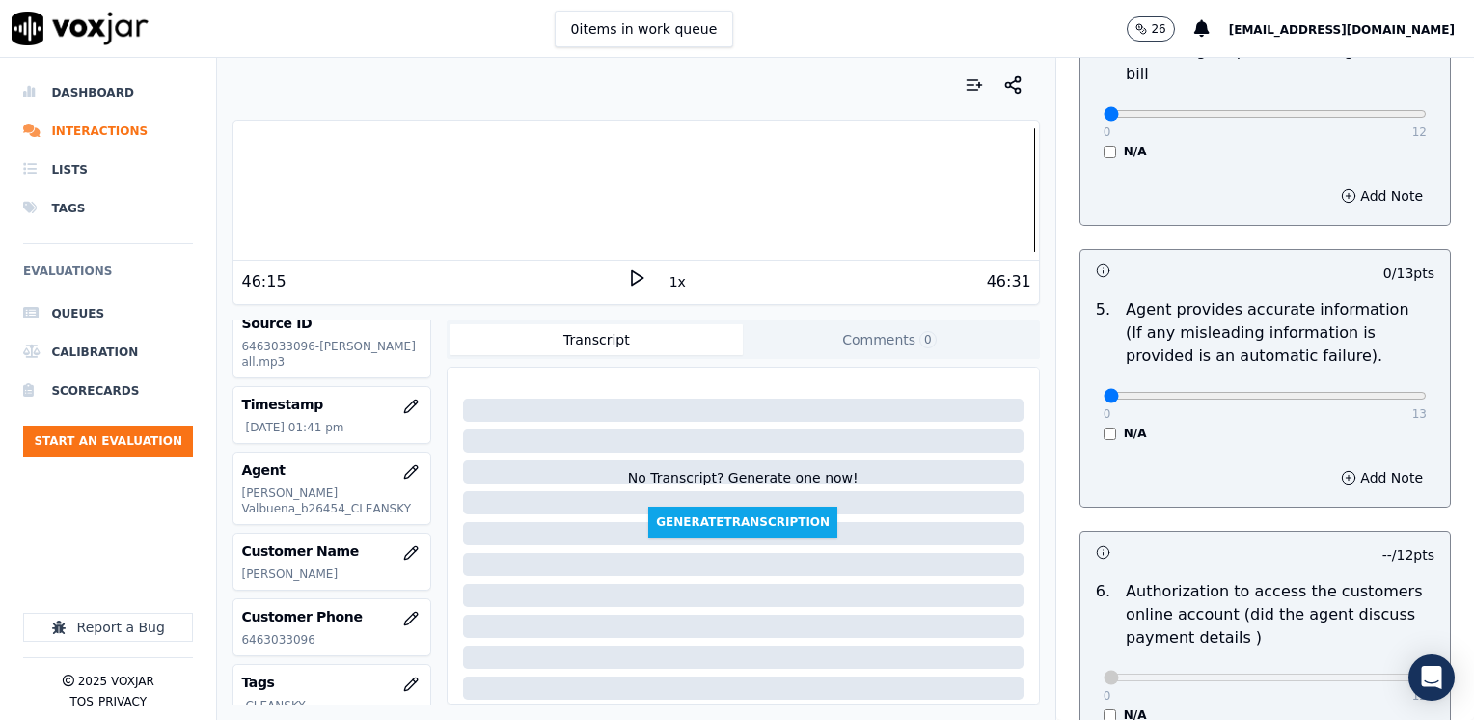
scroll to position [965, 0]
click at [1263, 427] on div "N/A" at bounding box center [1264, 434] width 323 height 15
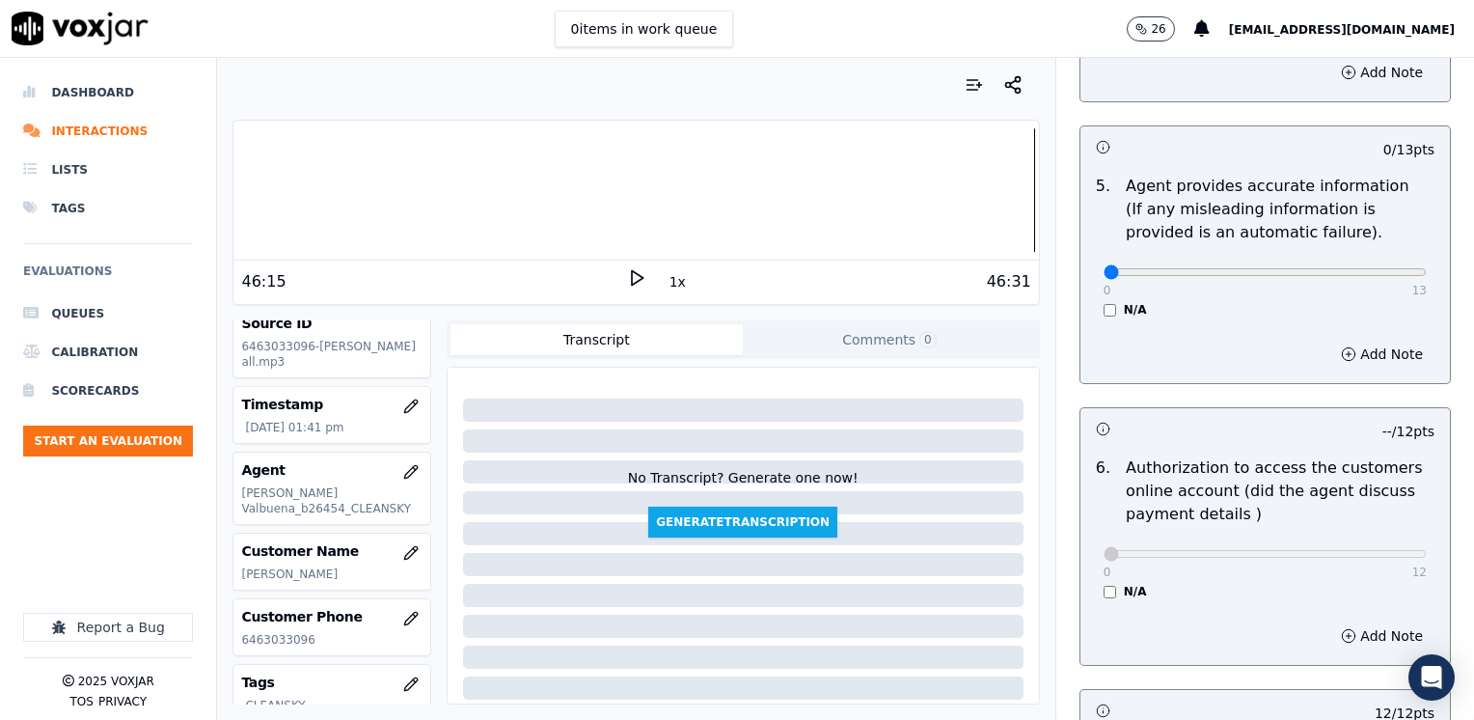
scroll to position [1254, 0]
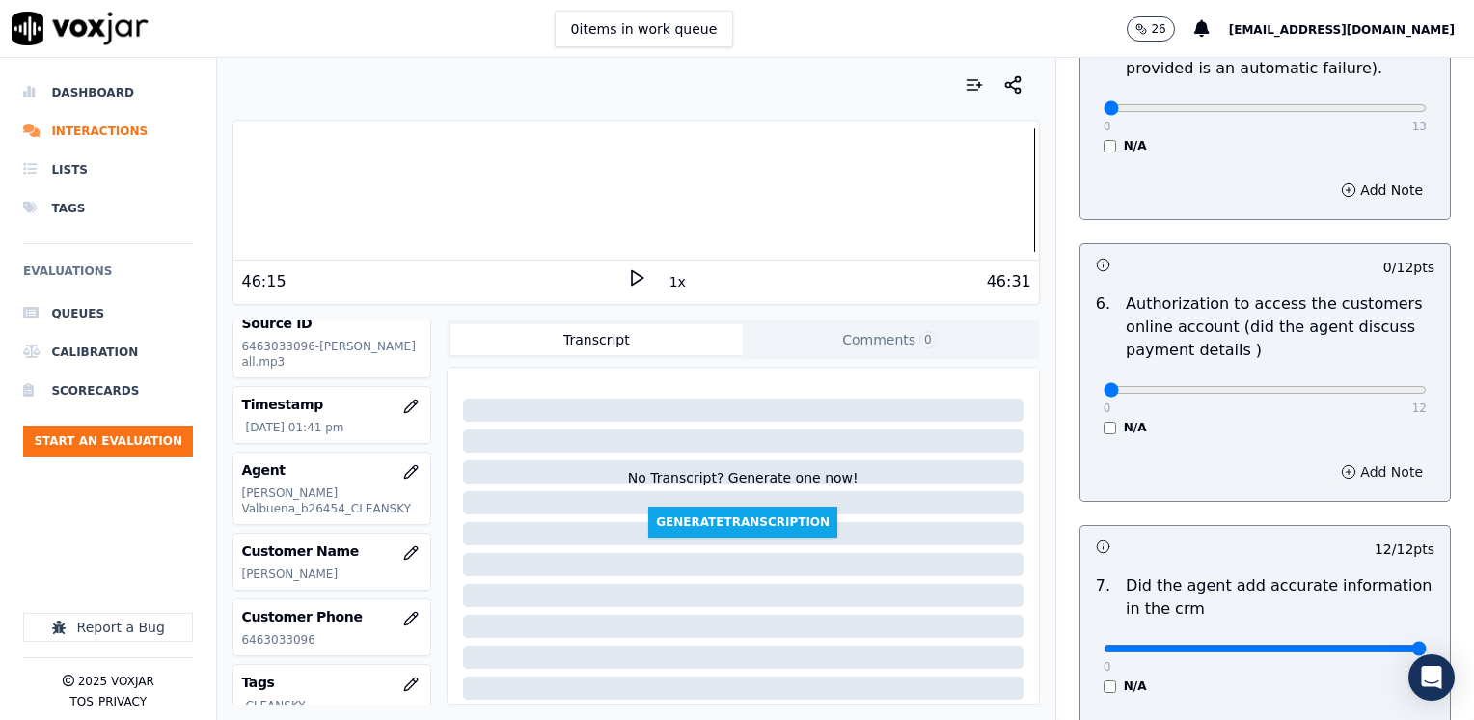
click at [1358, 458] on button "Add Note" at bounding box center [1381, 471] width 105 height 27
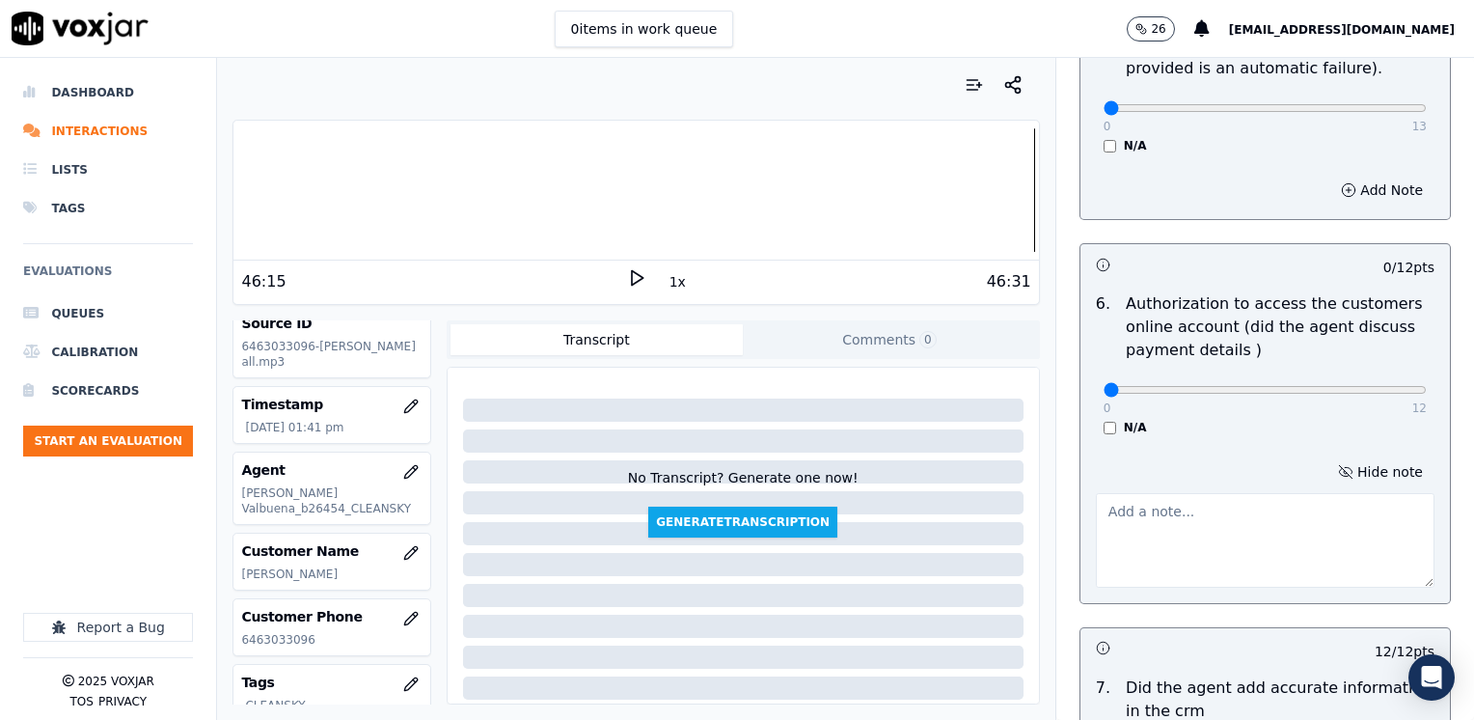
click at [1218, 530] on textarea at bounding box center [1265, 540] width 339 height 95
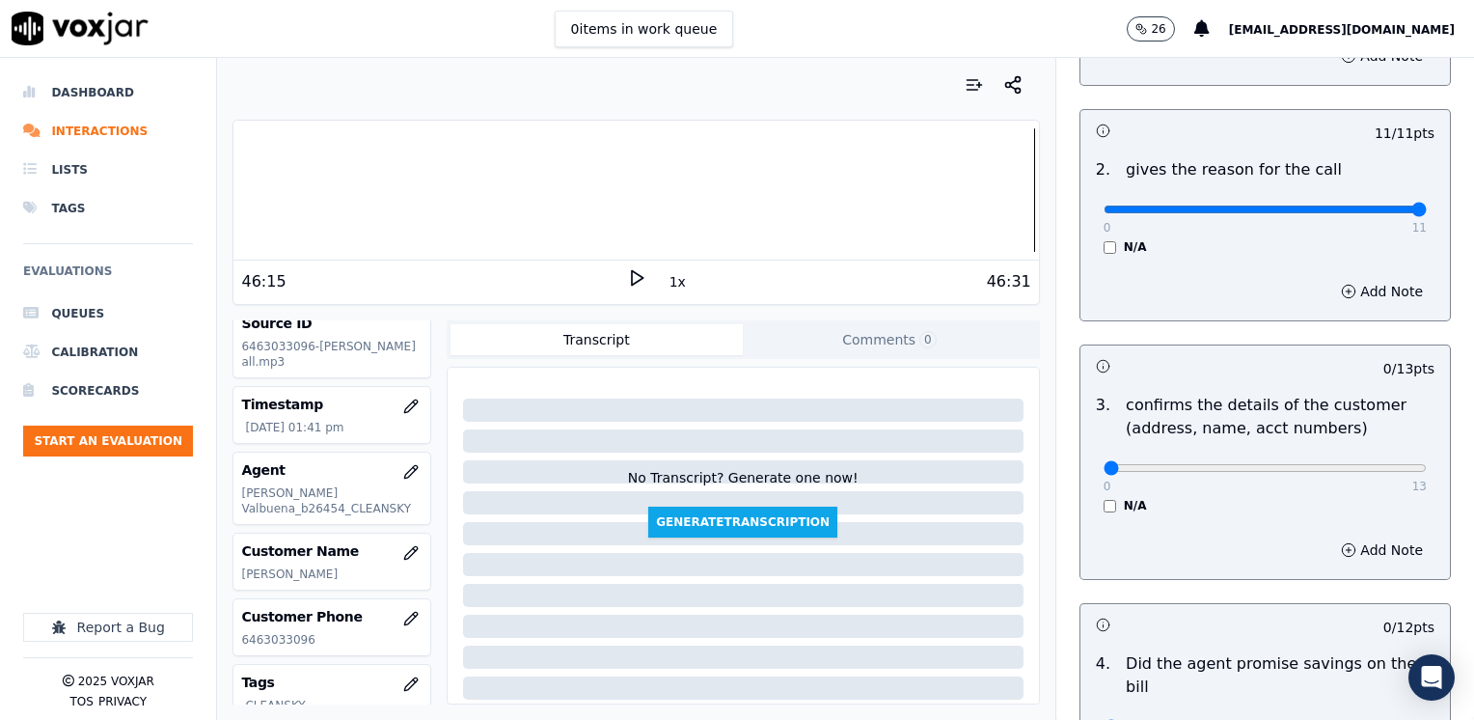
scroll to position [340, 0]
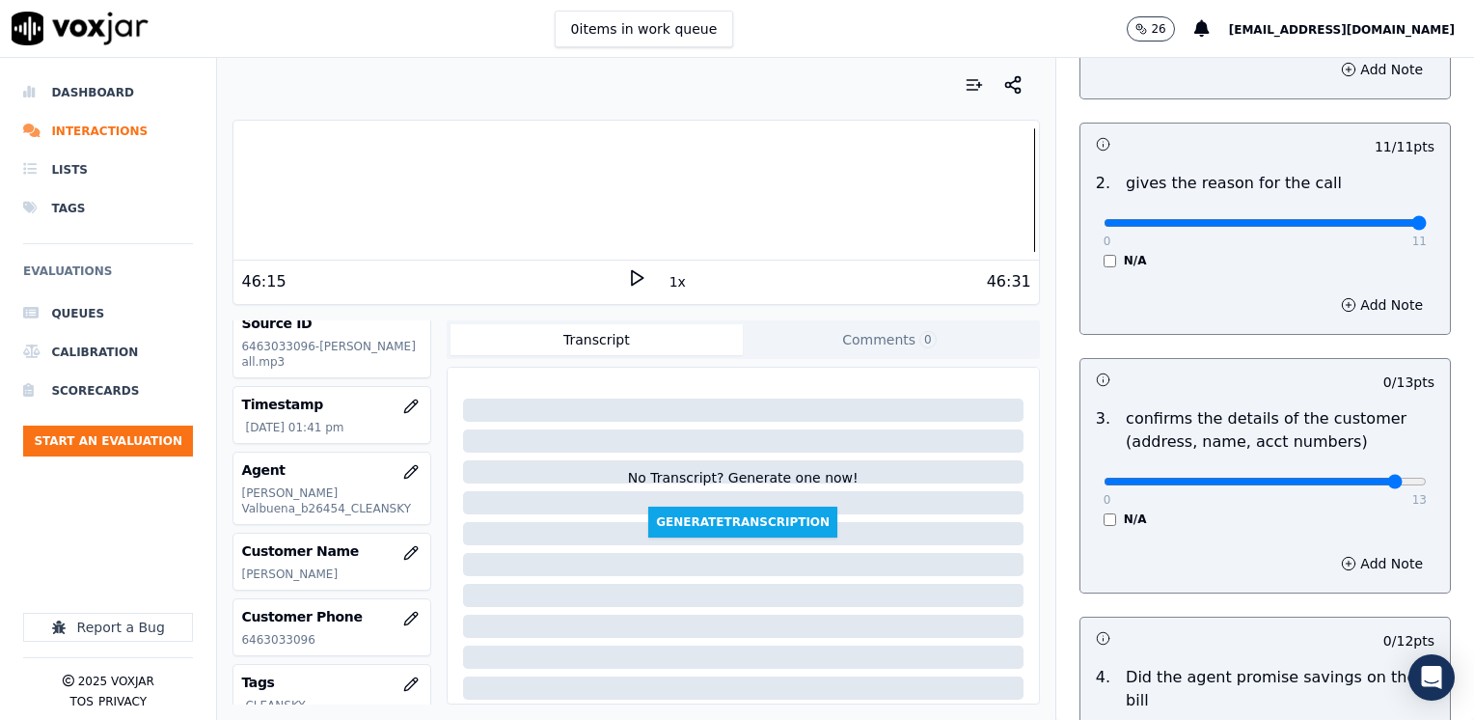
click at [1351, 567] on button "Add Note" at bounding box center [1381, 563] width 105 height 27
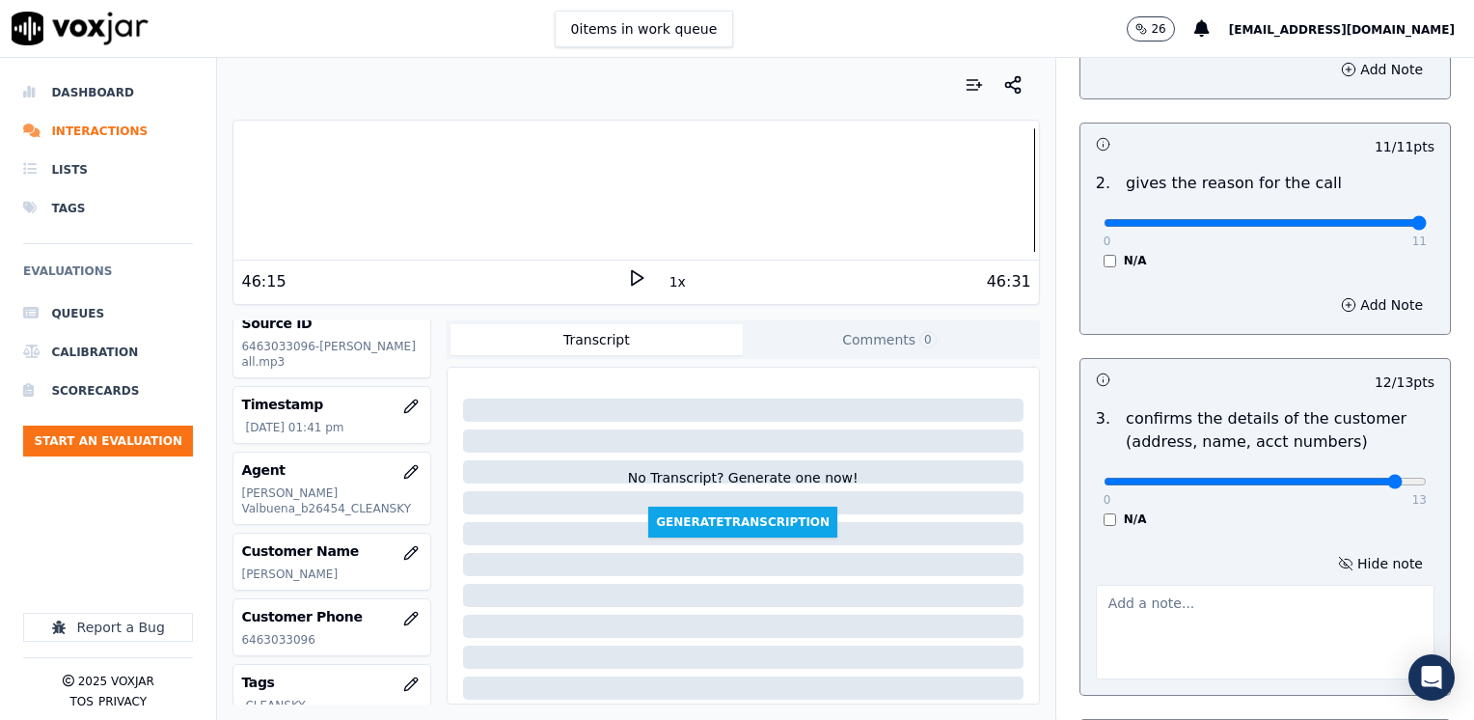
click at [1269, 588] on textarea at bounding box center [1265, 632] width 339 height 95
click at [1305, 622] on textarea "Make sure to confirm full ser" at bounding box center [1265, 632] width 339 height 95
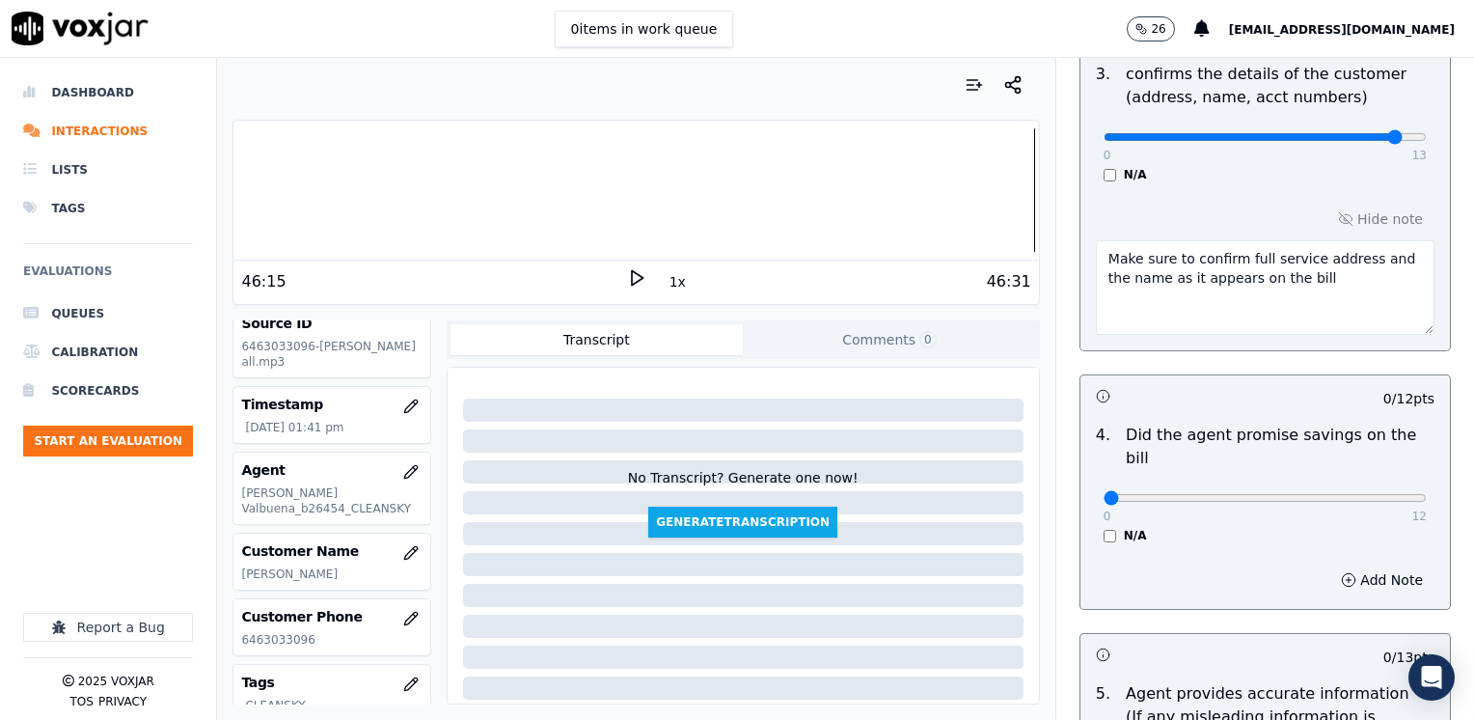
scroll to position [726, 0]
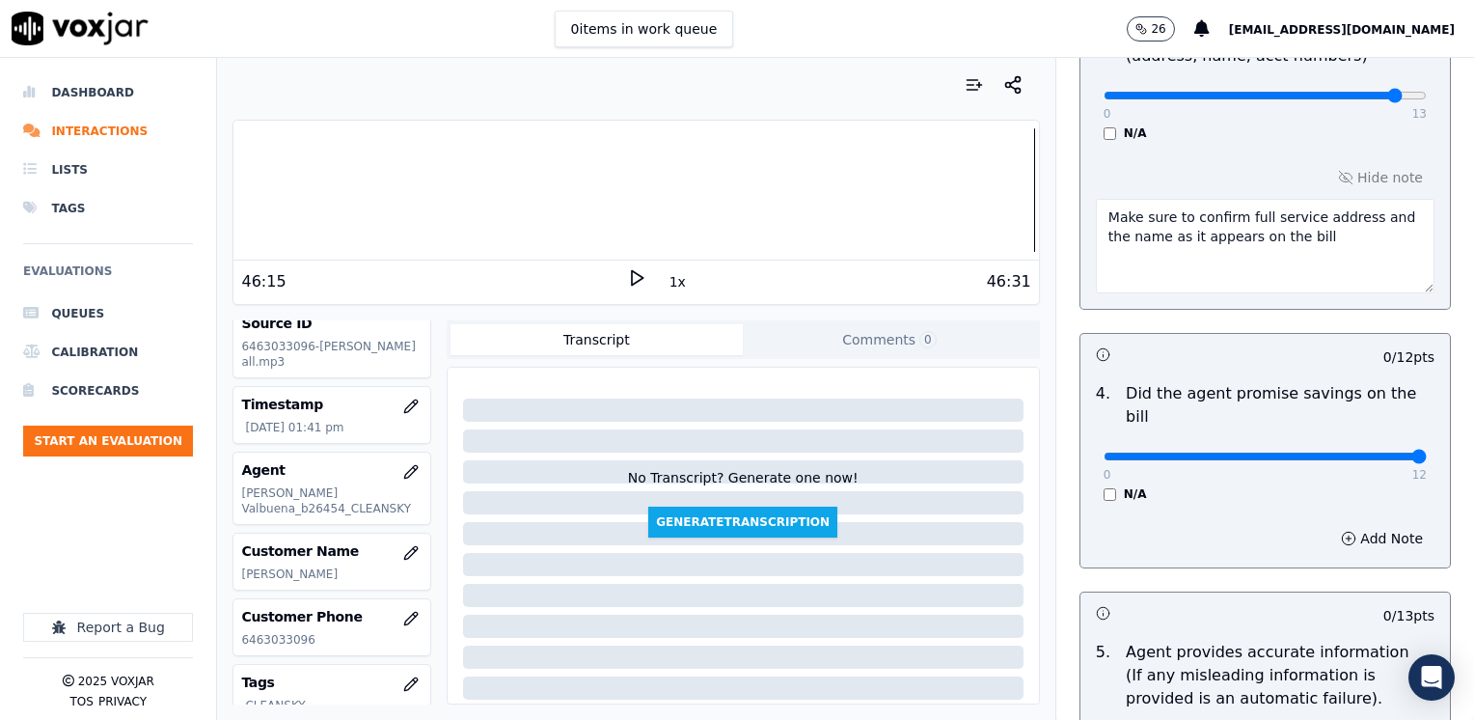
drag, startPoint x: 1088, startPoint y: 433, endPoint x: 1477, endPoint y: 418, distance: 389.0
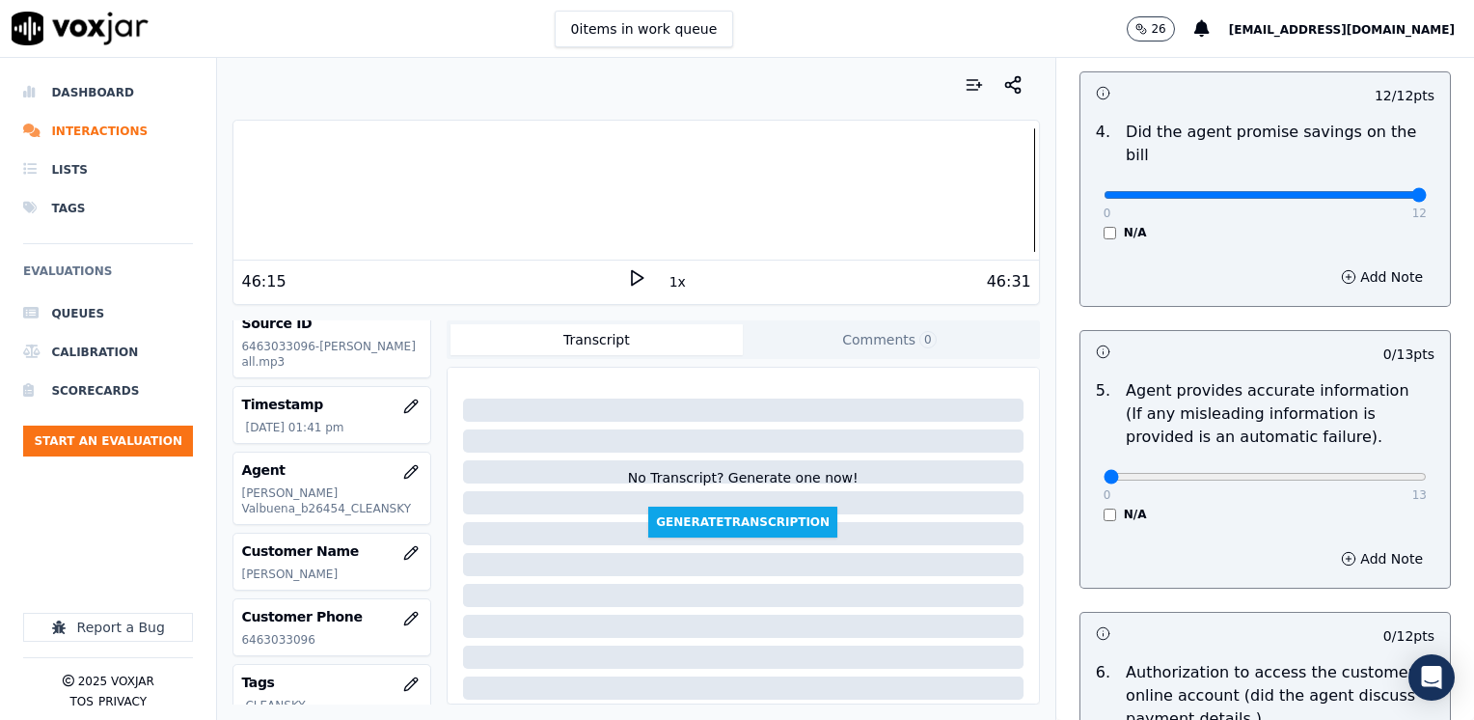
scroll to position [1016, 0]
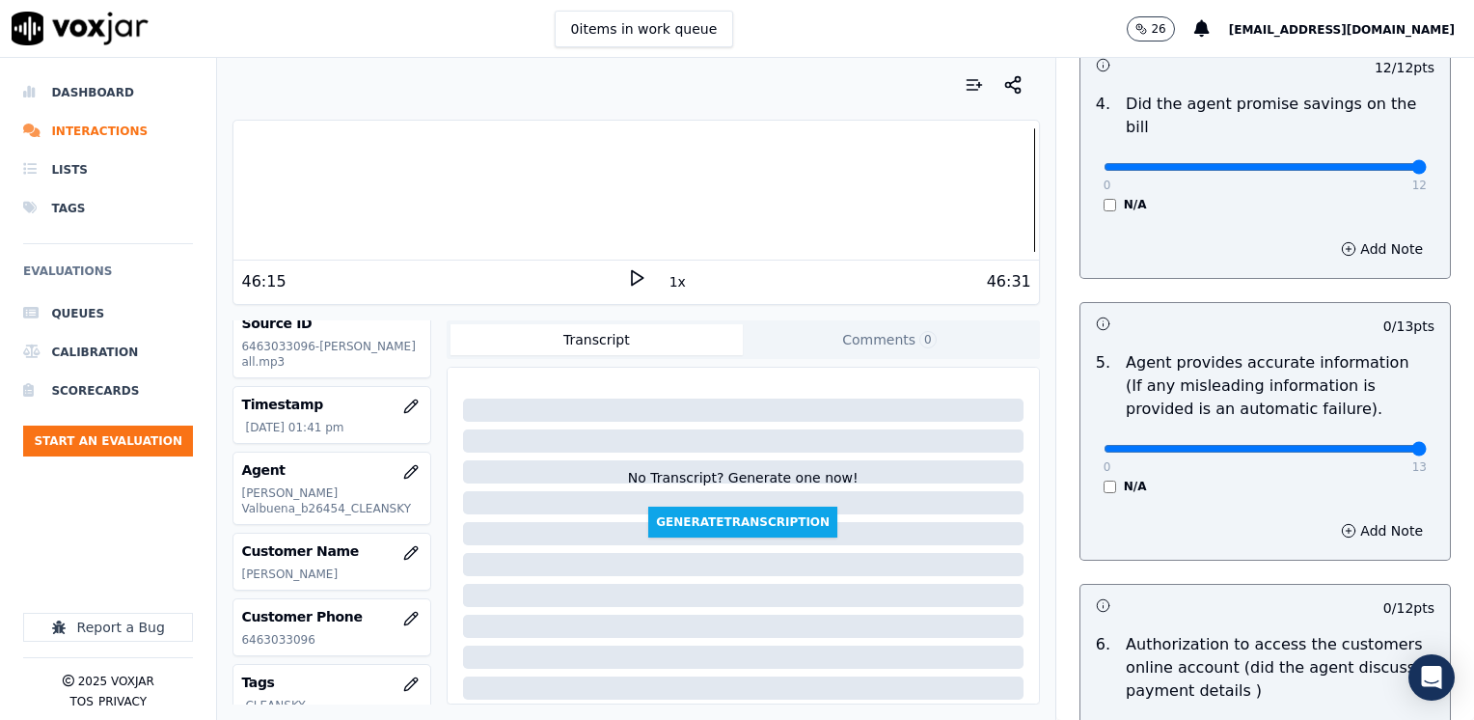
drag, startPoint x: 1092, startPoint y: 421, endPoint x: 1477, endPoint y: 420, distance: 384.8
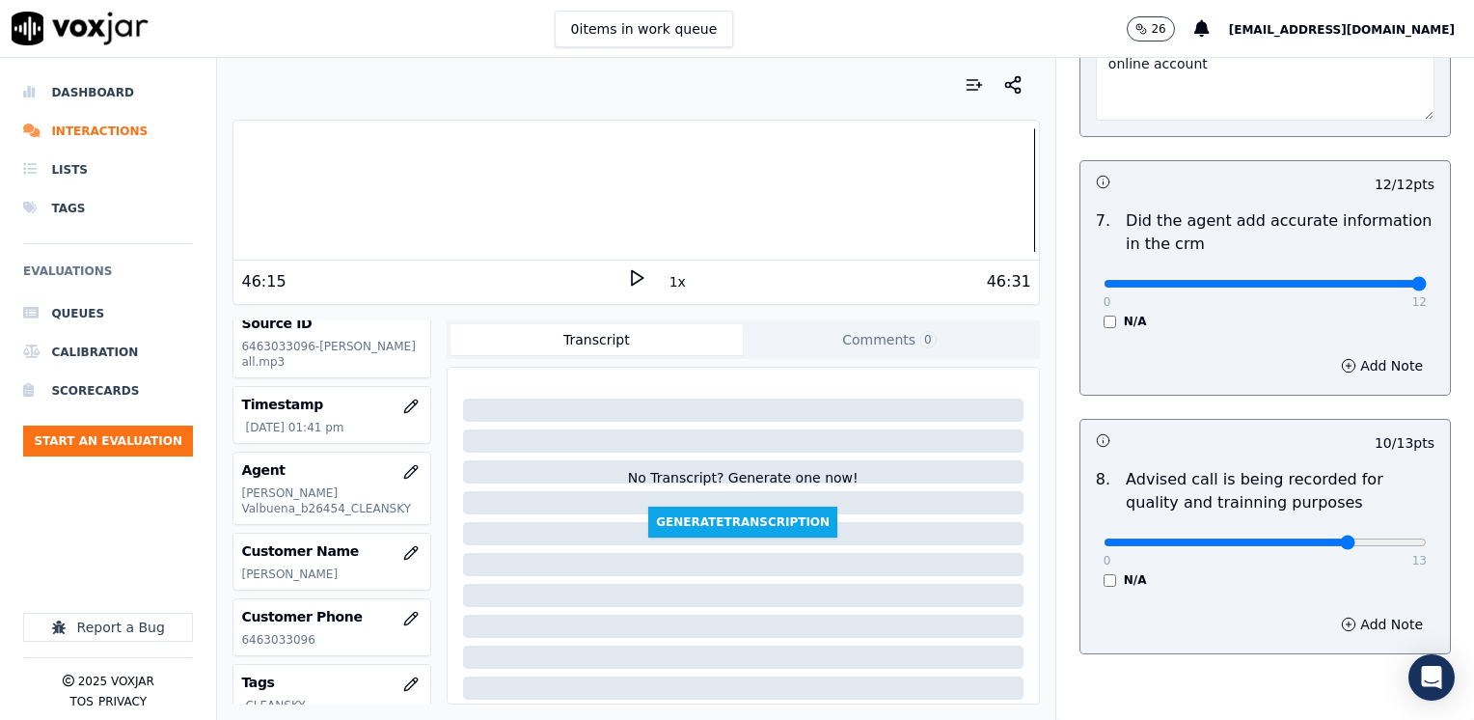
scroll to position [1890, 0]
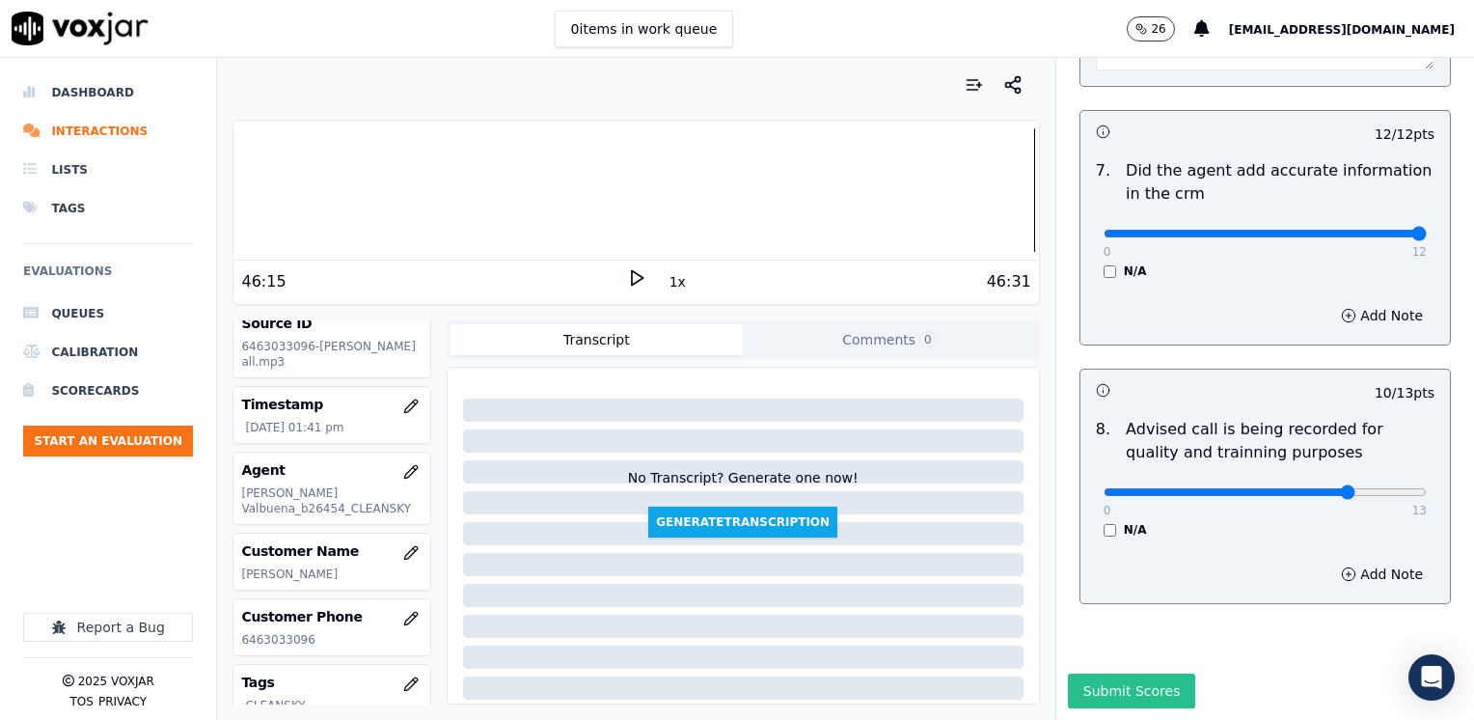
click at [1121, 673] on button "Submit Scores" at bounding box center [1132, 690] width 128 height 35
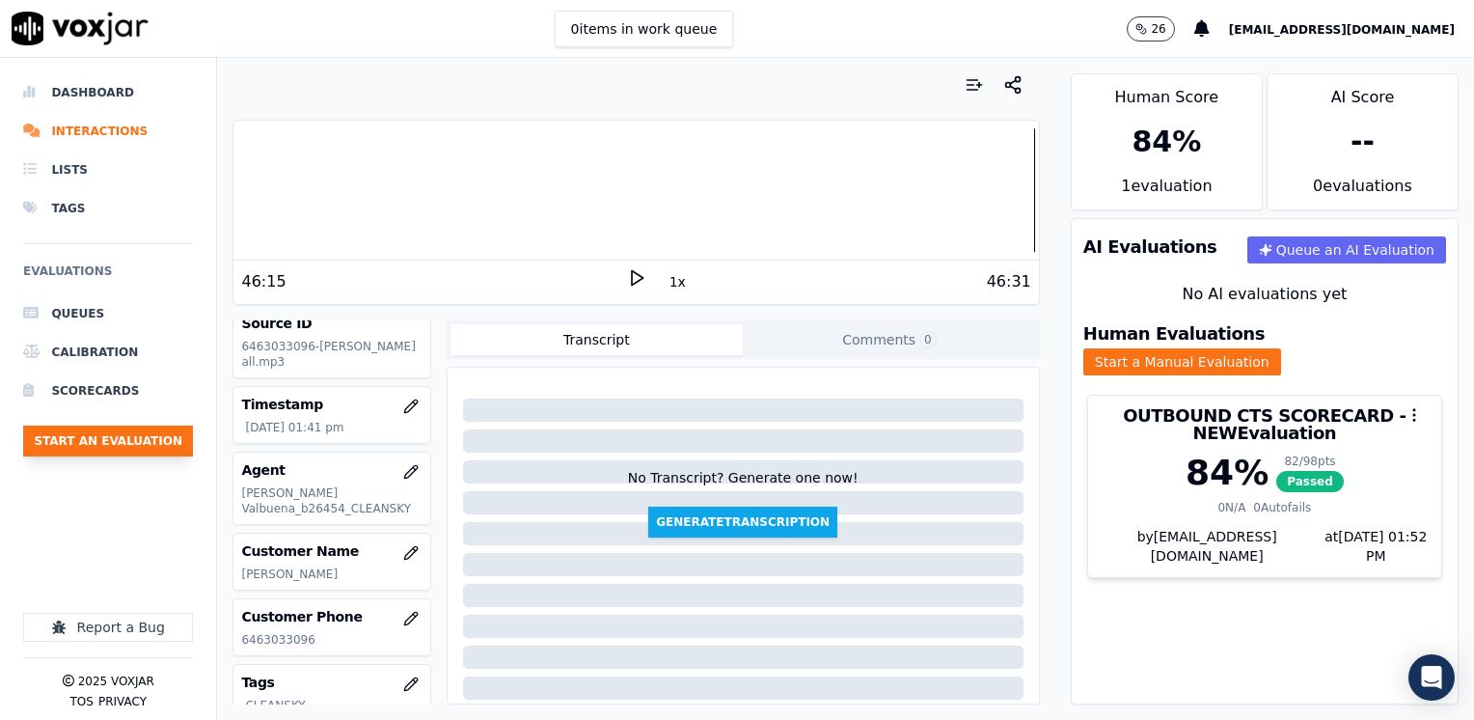
click at [139, 443] on button "Start an Evaluation" at bounding box center [108, 440] width 170 height 31
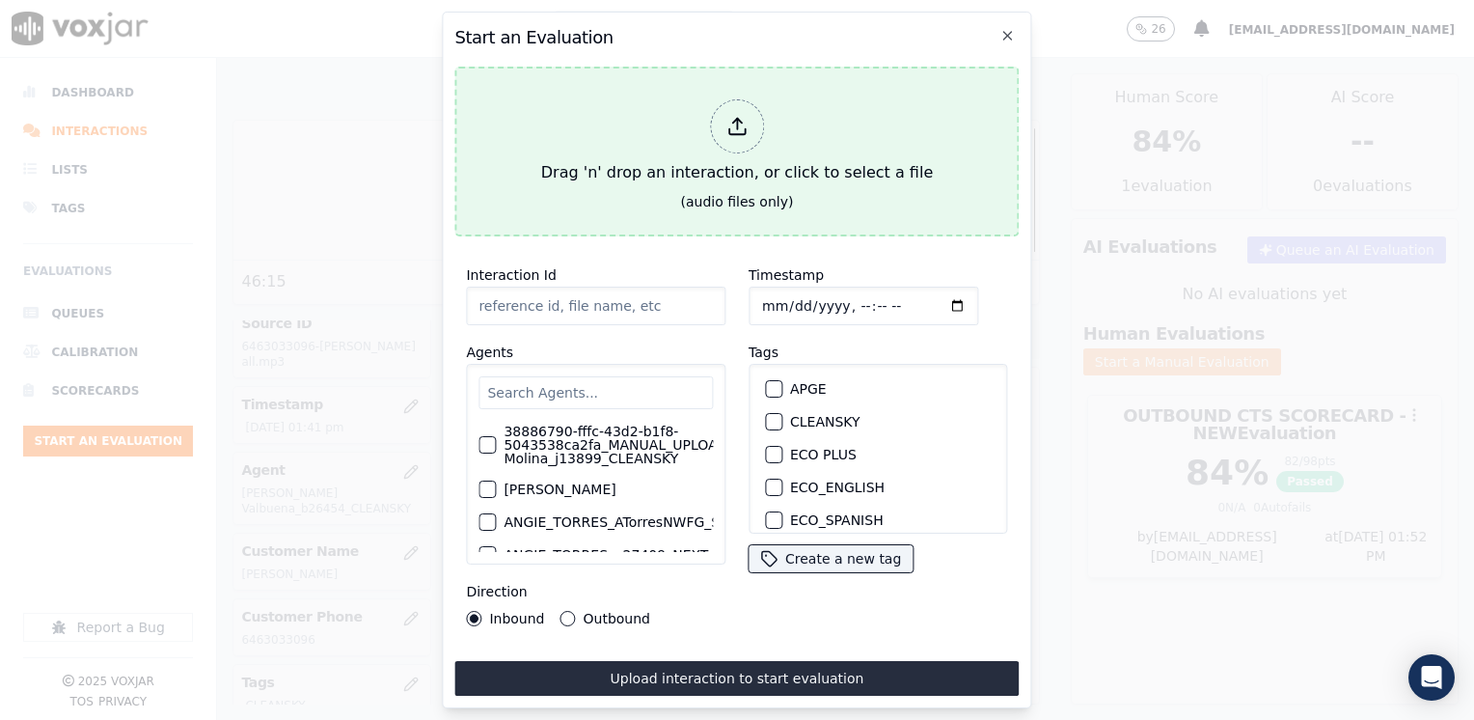
click at [726, 121] on icon at bounding box center [736, 126] width 21 height 21
click at [729, 125] on icon at bounding box center [736, 126] width 21 height 21
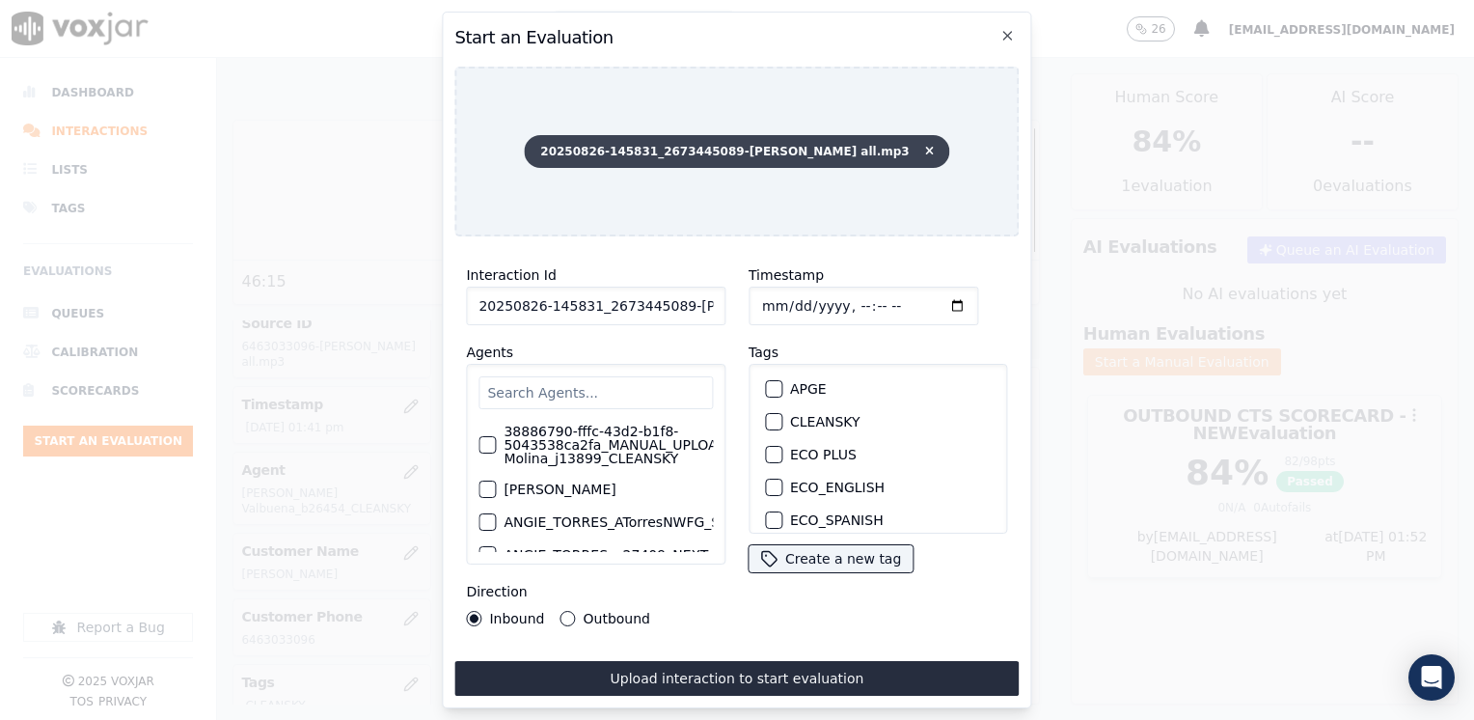
click at [925, 149] on icon at bounding box center [929, 152] width 9 height 12
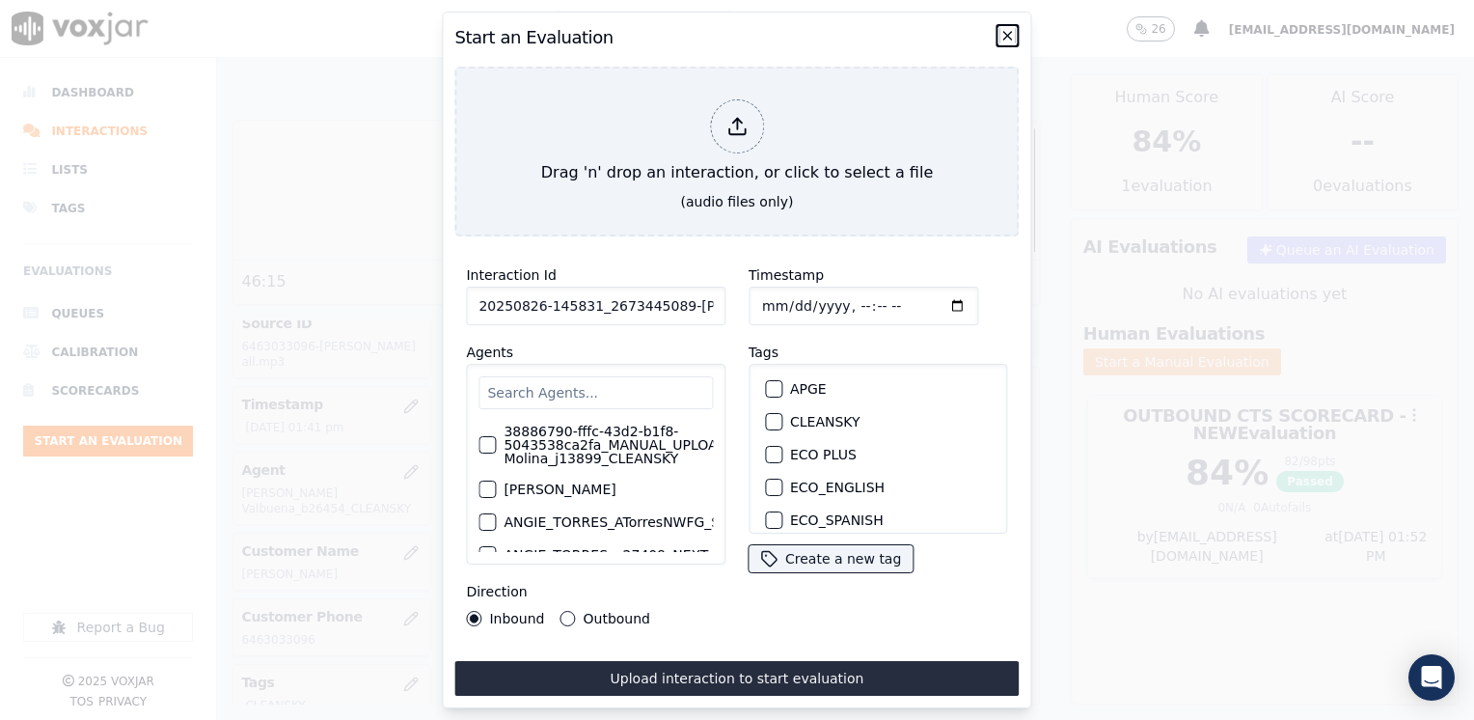
click at [1013, 28] on icon "button" at bounding box center [1007, 35] width 15 height 15
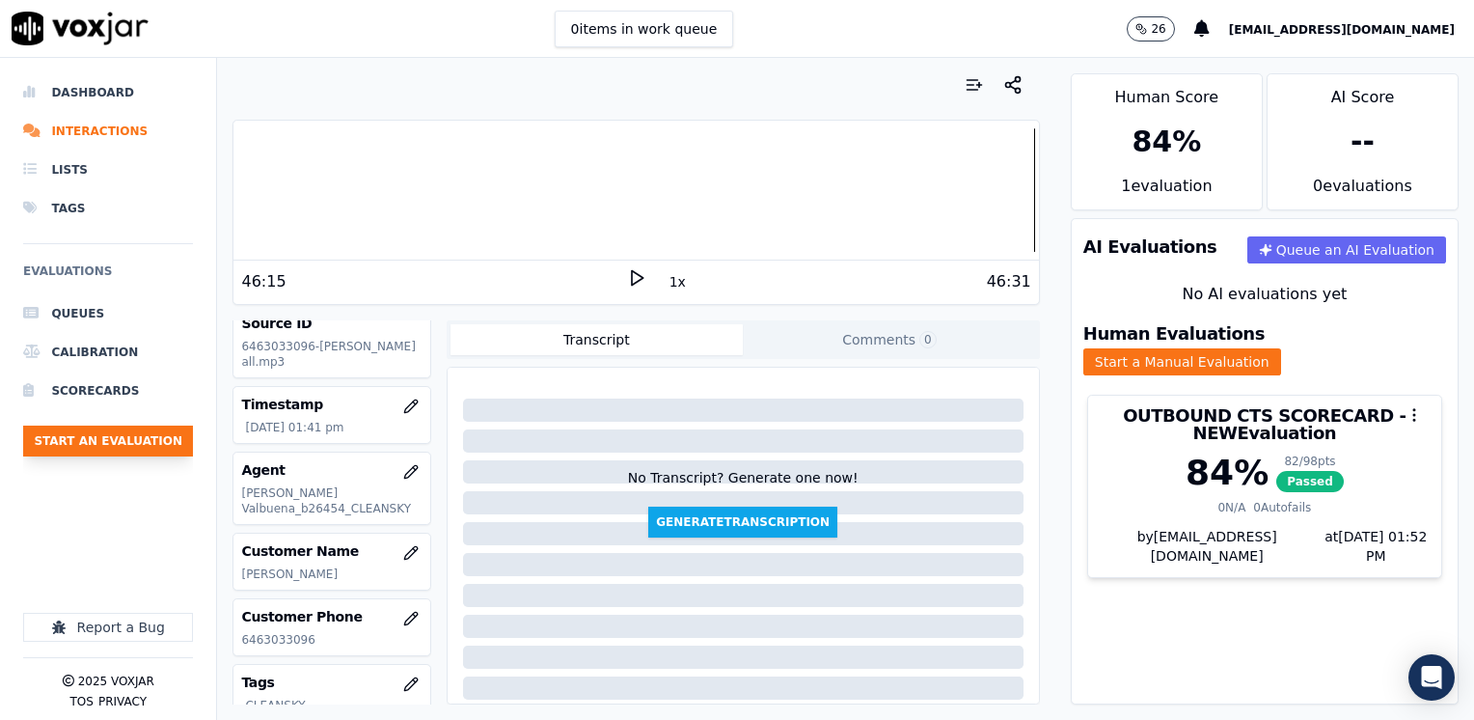
click at [137, 438] on button "Start an Evaluation" at bounding box center [108, 440] width 170 height 31
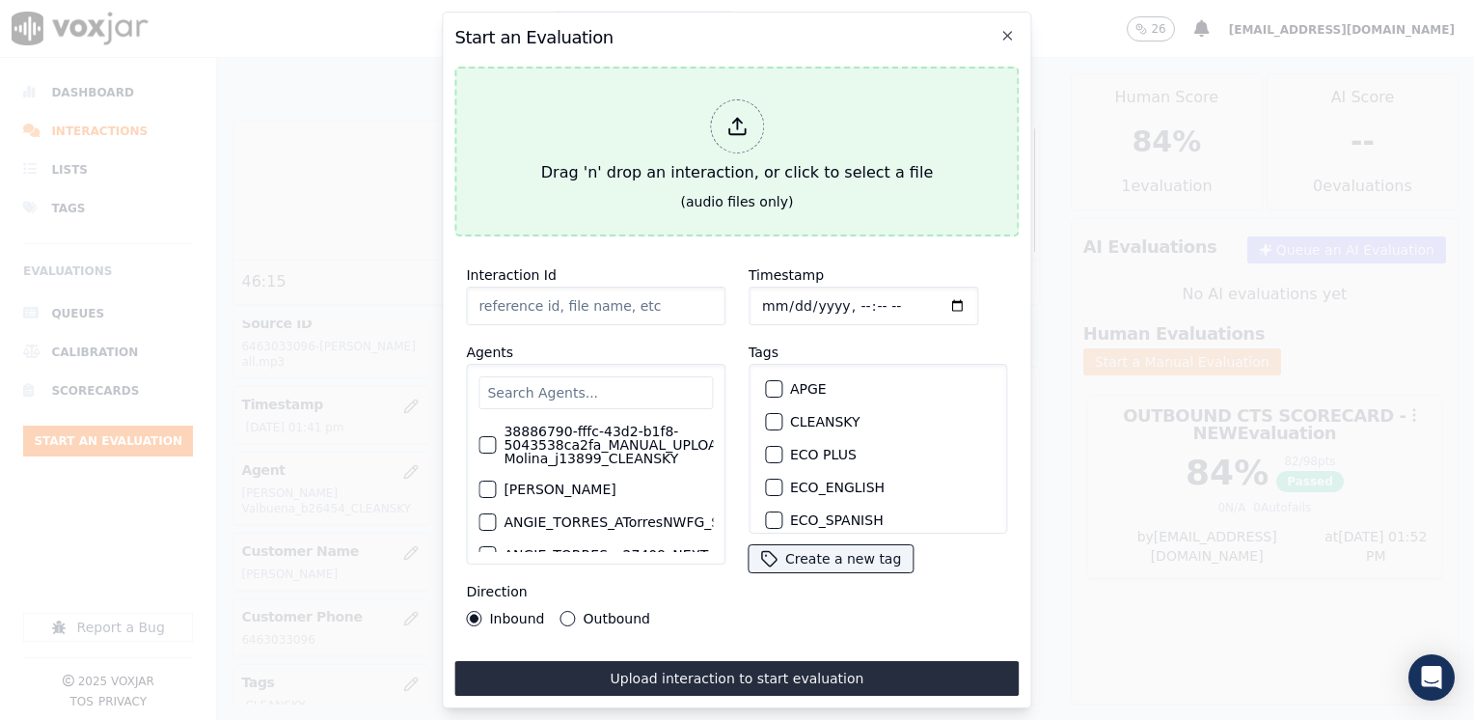
click at [740, 118] on icon at bounding box center [736, 126] width 21 height 21
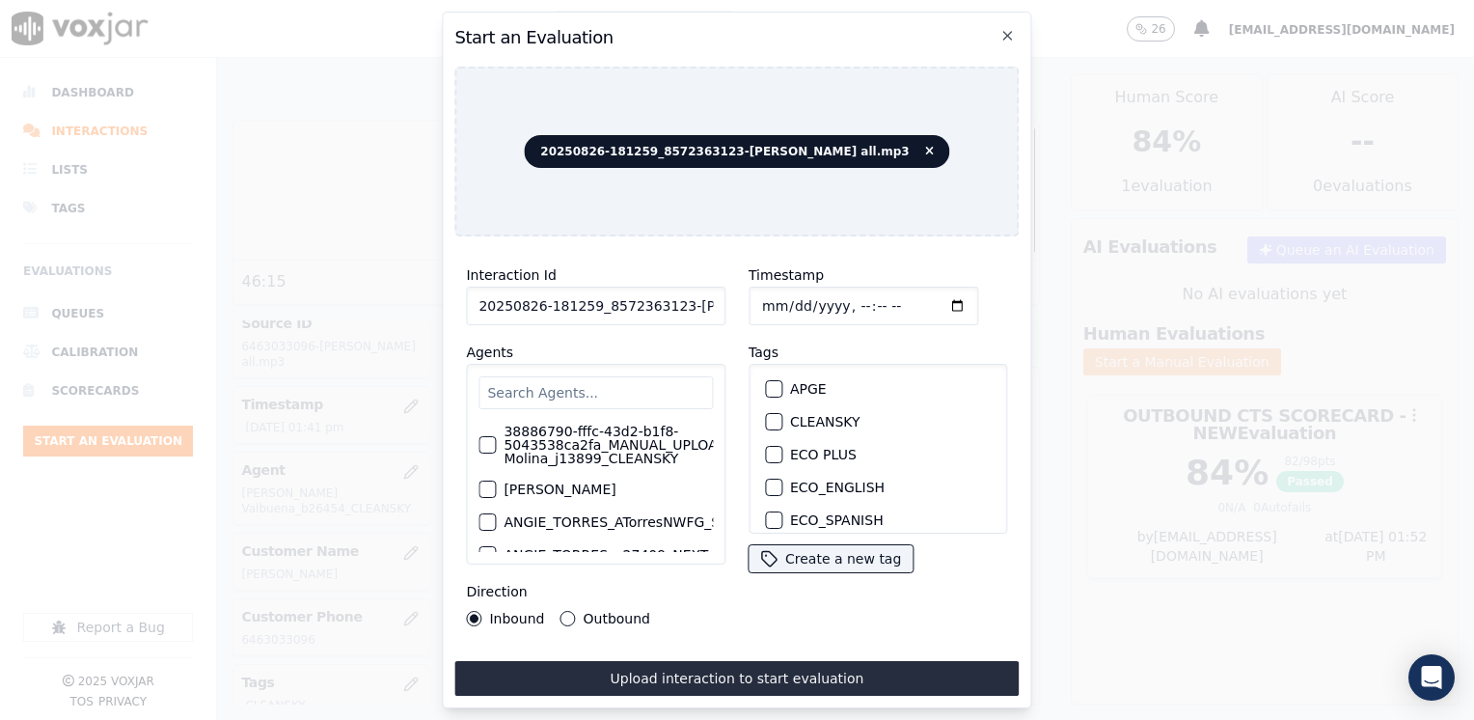
click at [716, 592] on div "Direction Inbound Outbound" at bounding box center [595, 603] width 259 height 46
click at [630, 367] on div "38886790-fffc-43d2-b1f8-5043538ca2fa_MANUAL_UPLOAD_Juliana Molina_j13899_CLEANS…" at bounding box center [595, 464] width 259 height 201
click at [622, 384] on input "text" at bounding box center [595, 392] width 234 height 33
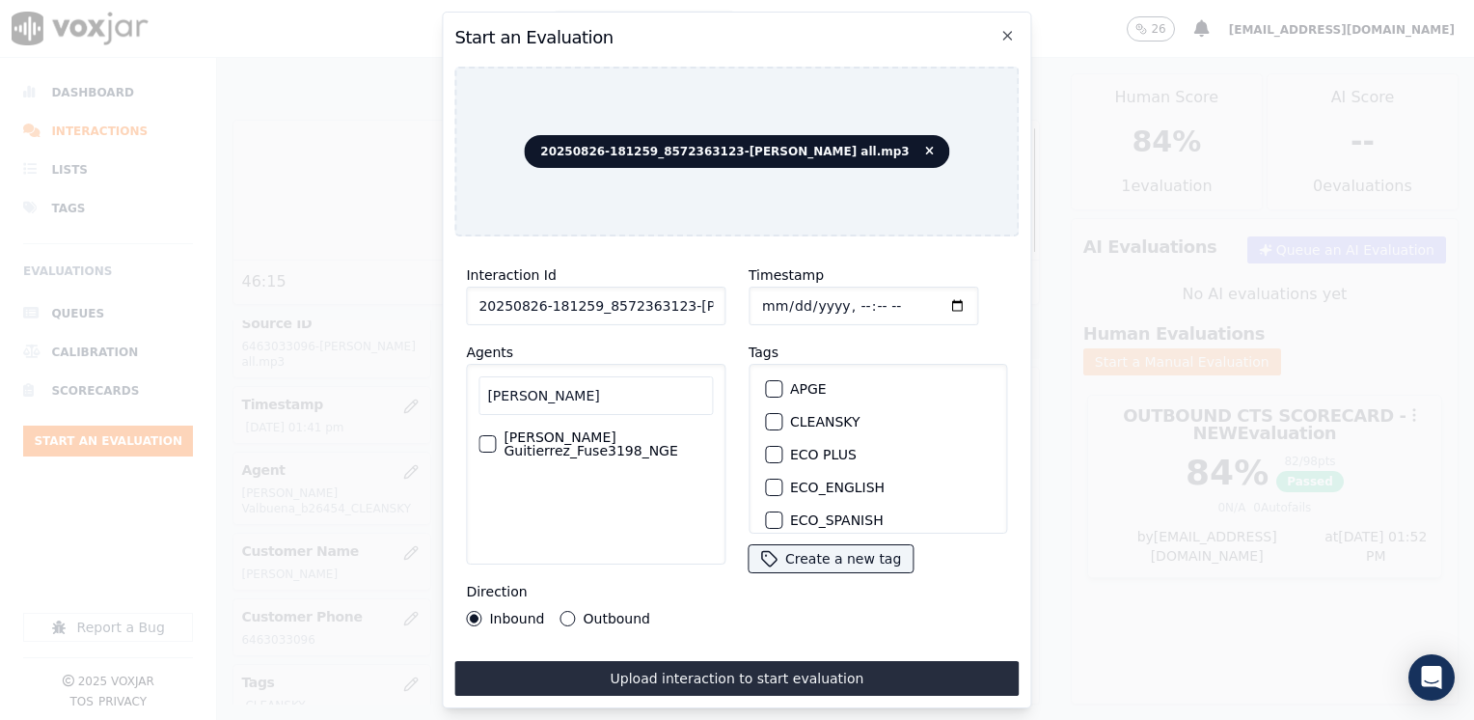
click at [631, 430] on label "[PERSON_NAME] Guitierrez_Fuse3198_NGE" at bounding box center [607, 443] width 209 height 27
click at [496, 435] on button "[PERSON_NAME] Guitierrez_Fuse3198_NGE" at bounding box center [486, 443] width 17 height 17
click at [816, 419] on label "CLEANSKY" at bounding box center [825, 422] width 70 height 14
click at [782, 419] on button "CLEANSKY" at bounding box center [773, 421] width 17 height 17
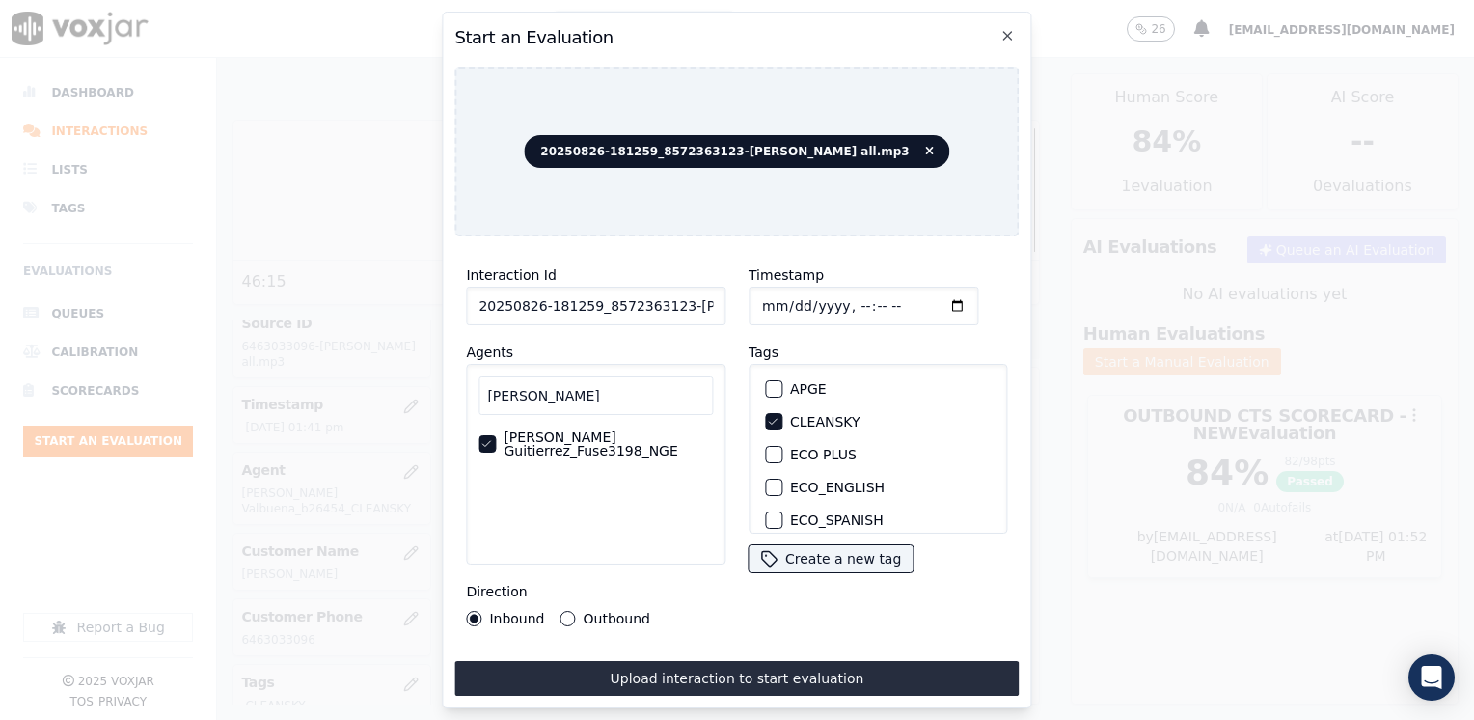
click at [926, 299] on input "Timestamp" at bounding box center [863, 305] width 230 height 39
click at [1004, 32] on icon "button" at bounding box center [1008, 36] width 8 height 8
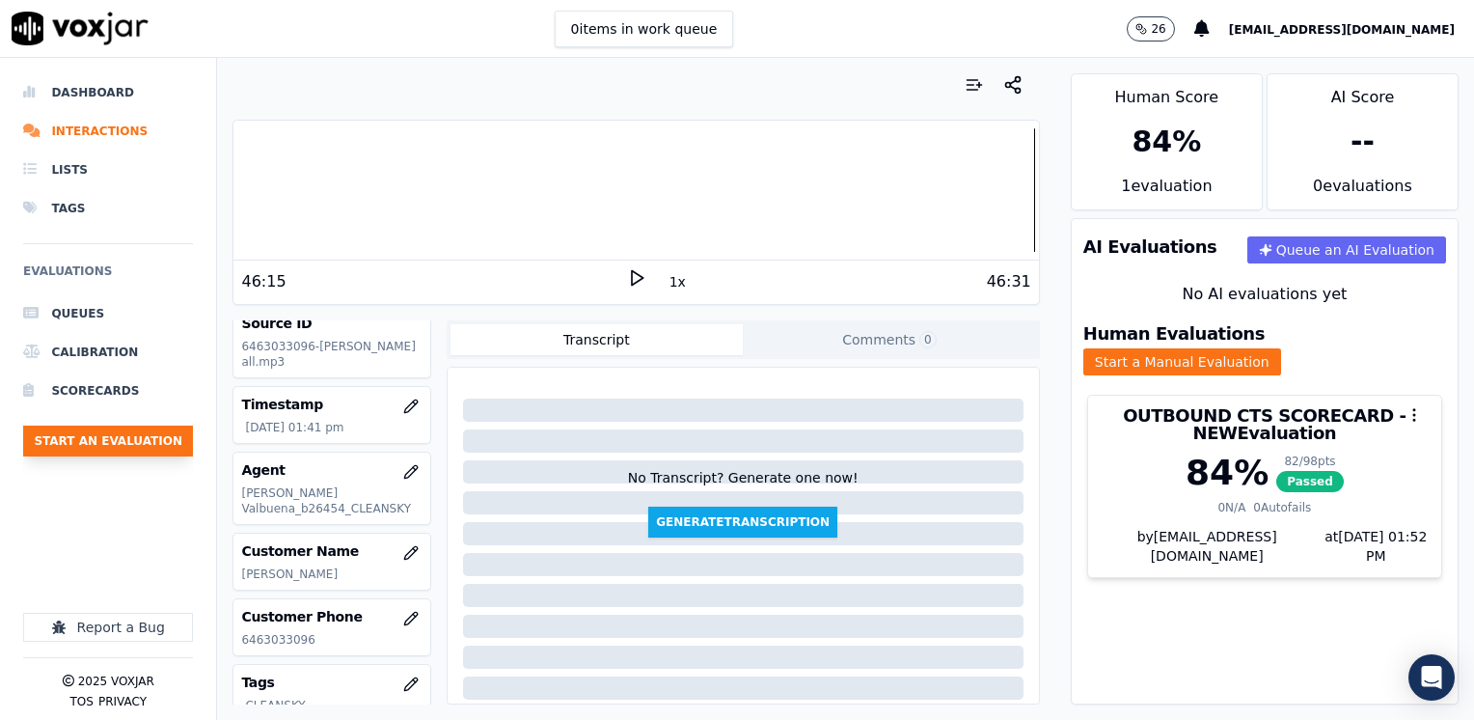
click at [111, 435] on button "Start an Evaluation" at bounding box center [108, 440] width 170 height 31
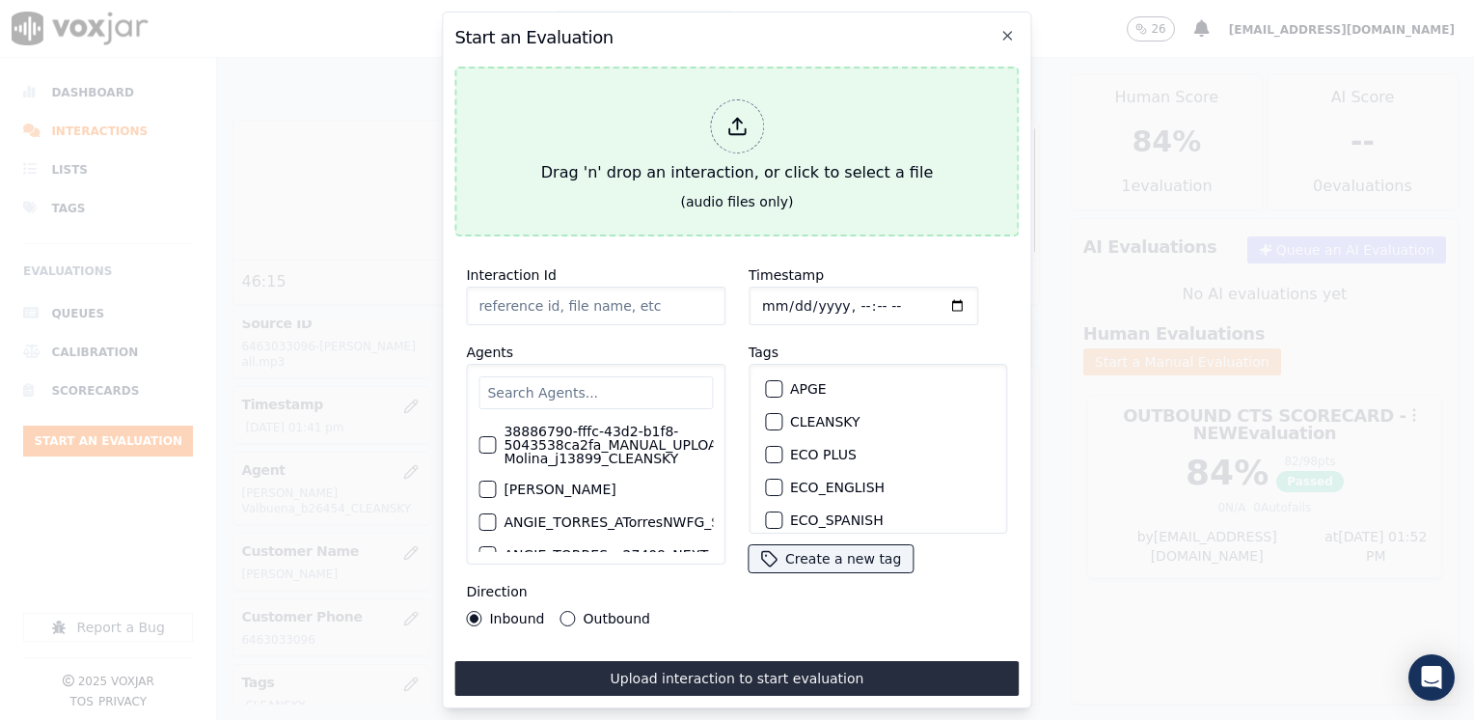
click at [733, 128] on icon at bounding box center [736, 126] width 21 height 21
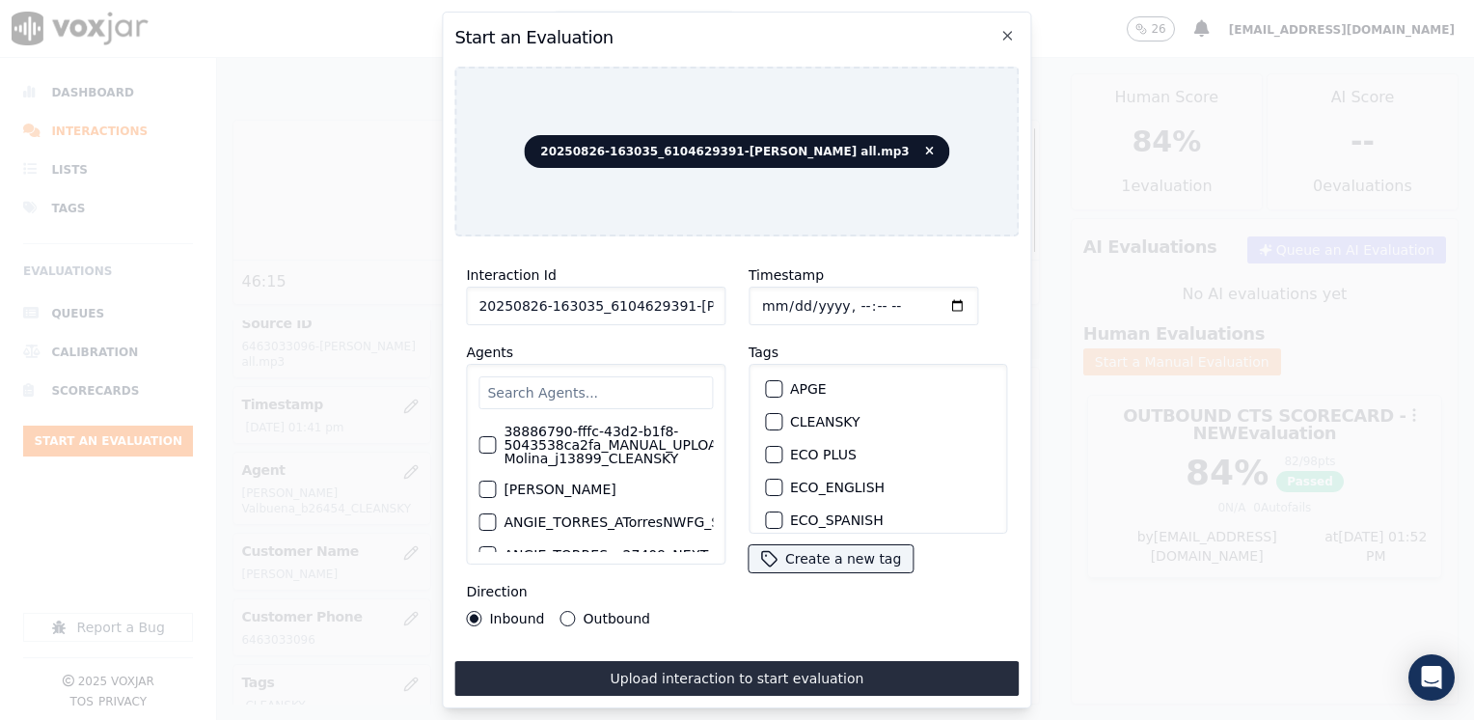
click at [617, 383] on input "text" at bounding box center [595, 392] width 234 height 33
click at [770, 482] on div "button" at bounding box center [773, 489] width 14 height 14
click at [926, 299] on input "Timestamp" at bounding box center [863, 305] width 230 height 39
drag, startPoint x: 559, startPoint y: 609, endPoint x: 606, endPoint y: 642, distance: 57.3
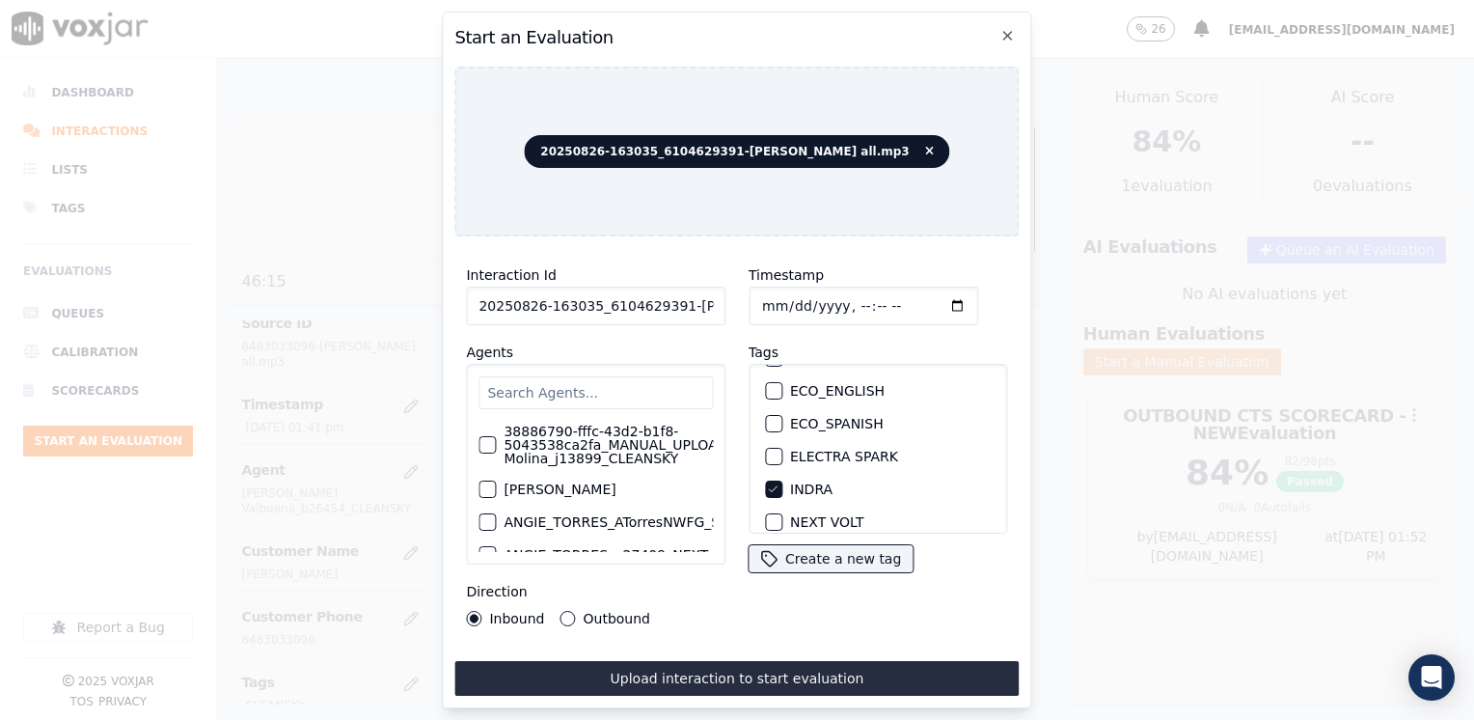
click at [563, 611] on button "Outbound" at bounding box center [567, 618] width 15 height 15
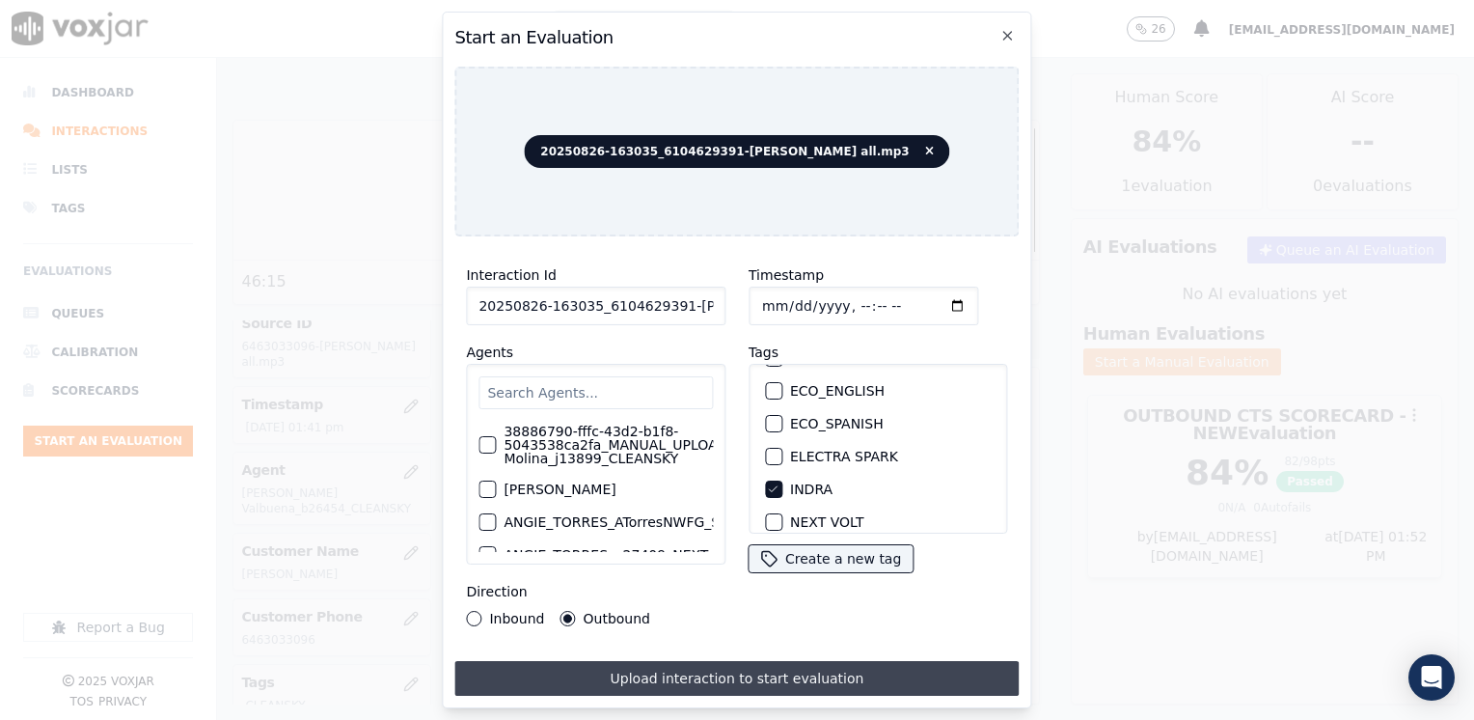
click at [787, 668] on button "Upload interaction to start evaluation" at bounding box center [736, 678] width 564 height 35
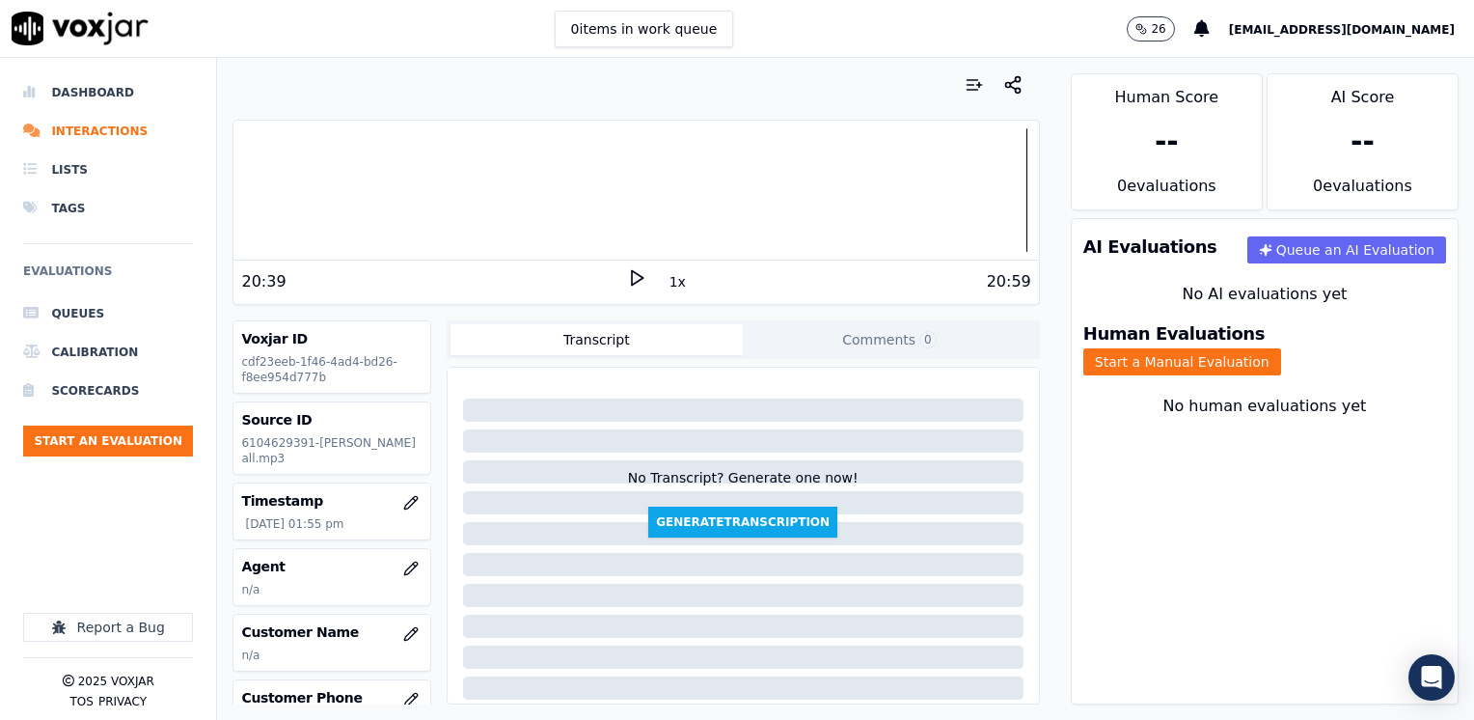
scroll to position [96, 0]
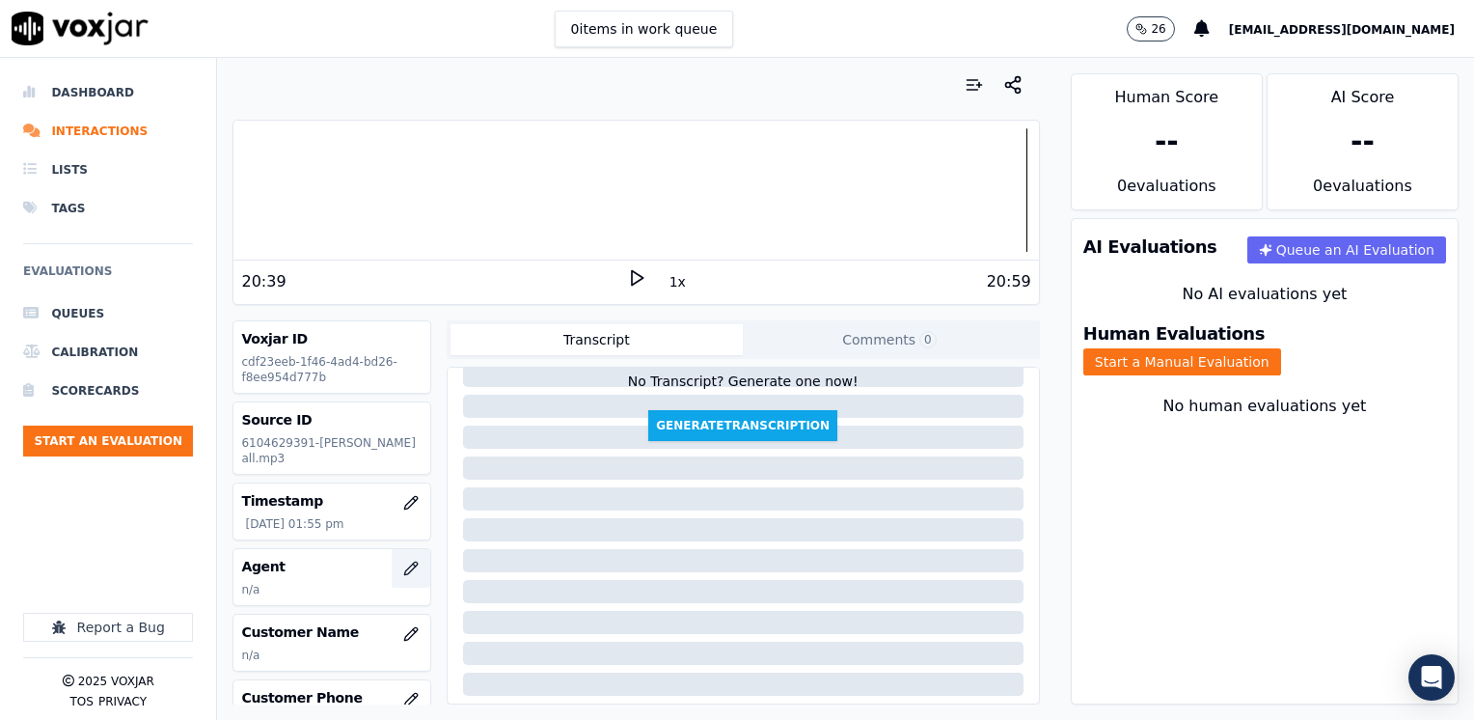
click at [392, 565] on button "button" at bounding box center [411, 568] width 39 height 39
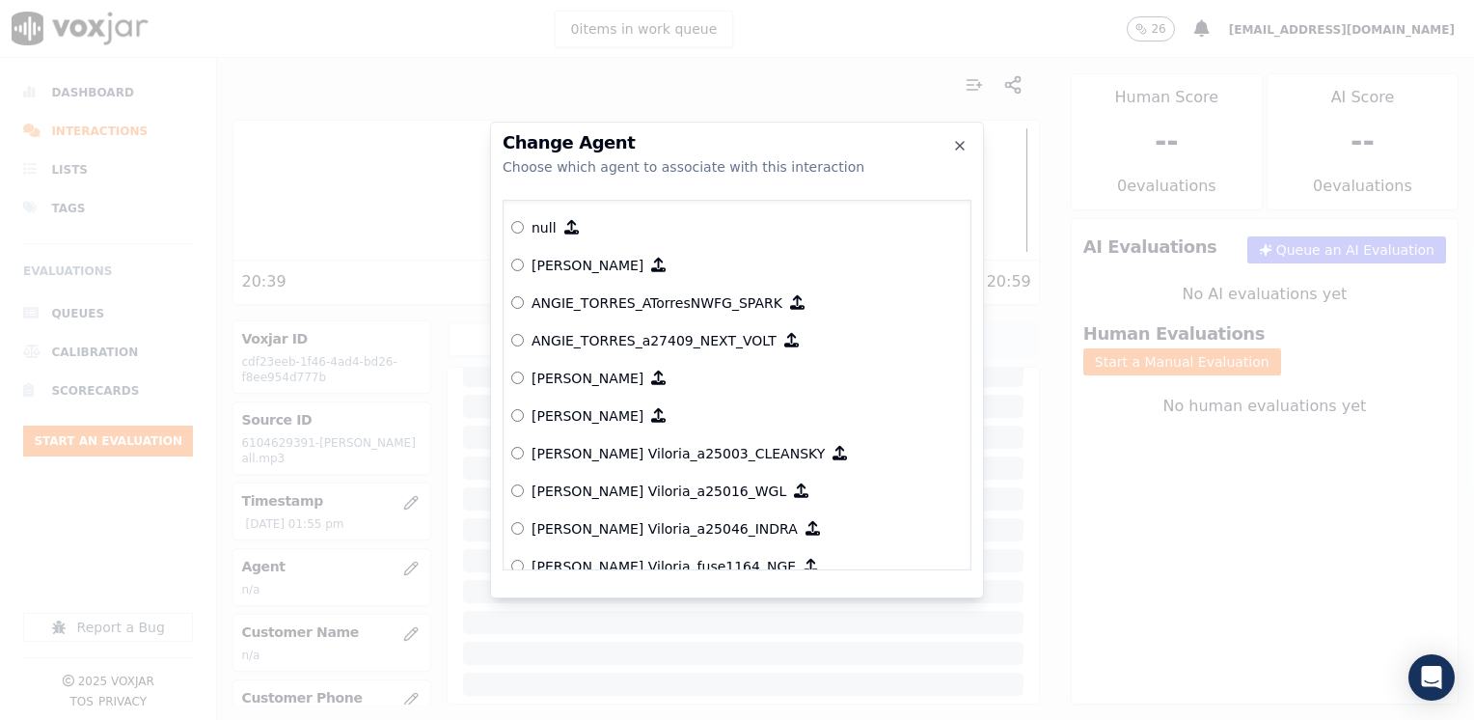
click at [382, 627] on div at bounding box center [737, 360] width 1474 height 720
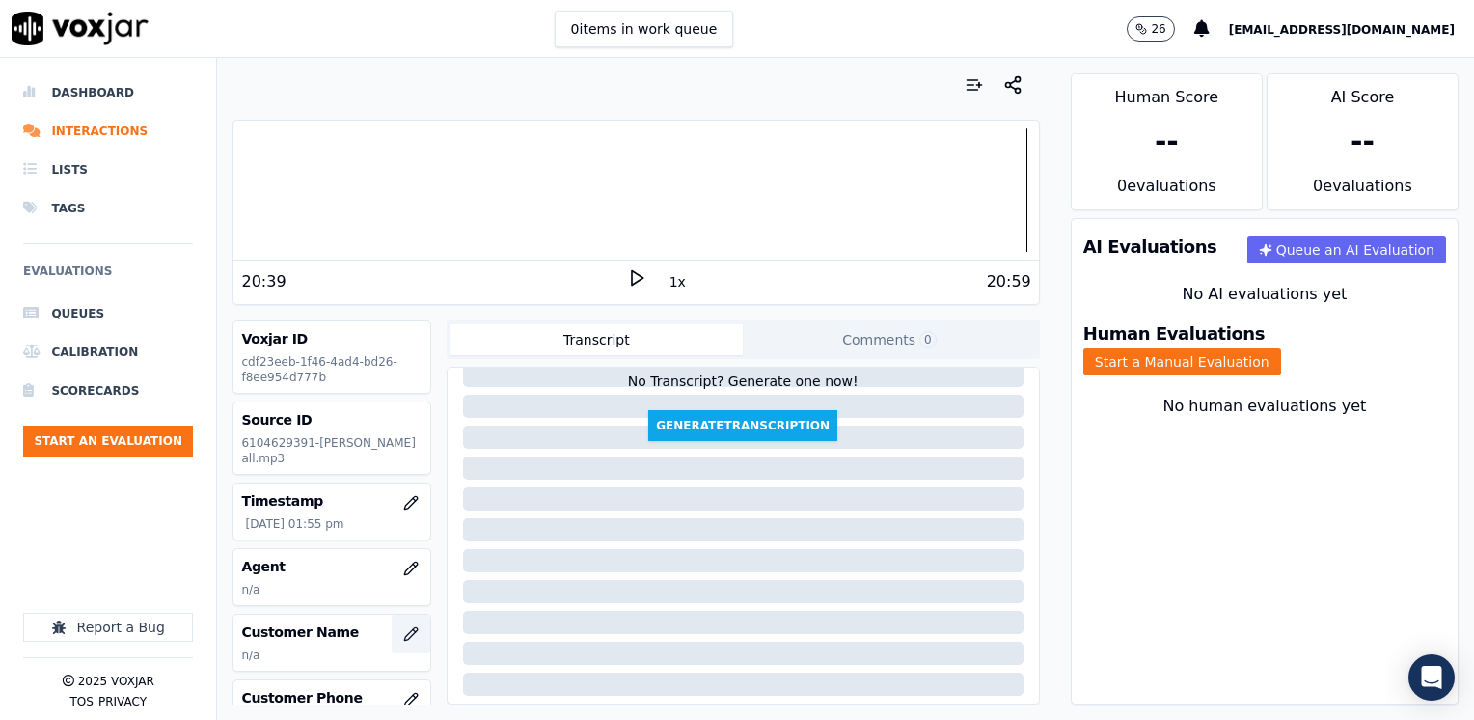
click at [413, 629] on icon "button" at bounding box center [414, 630] width 3 height 3
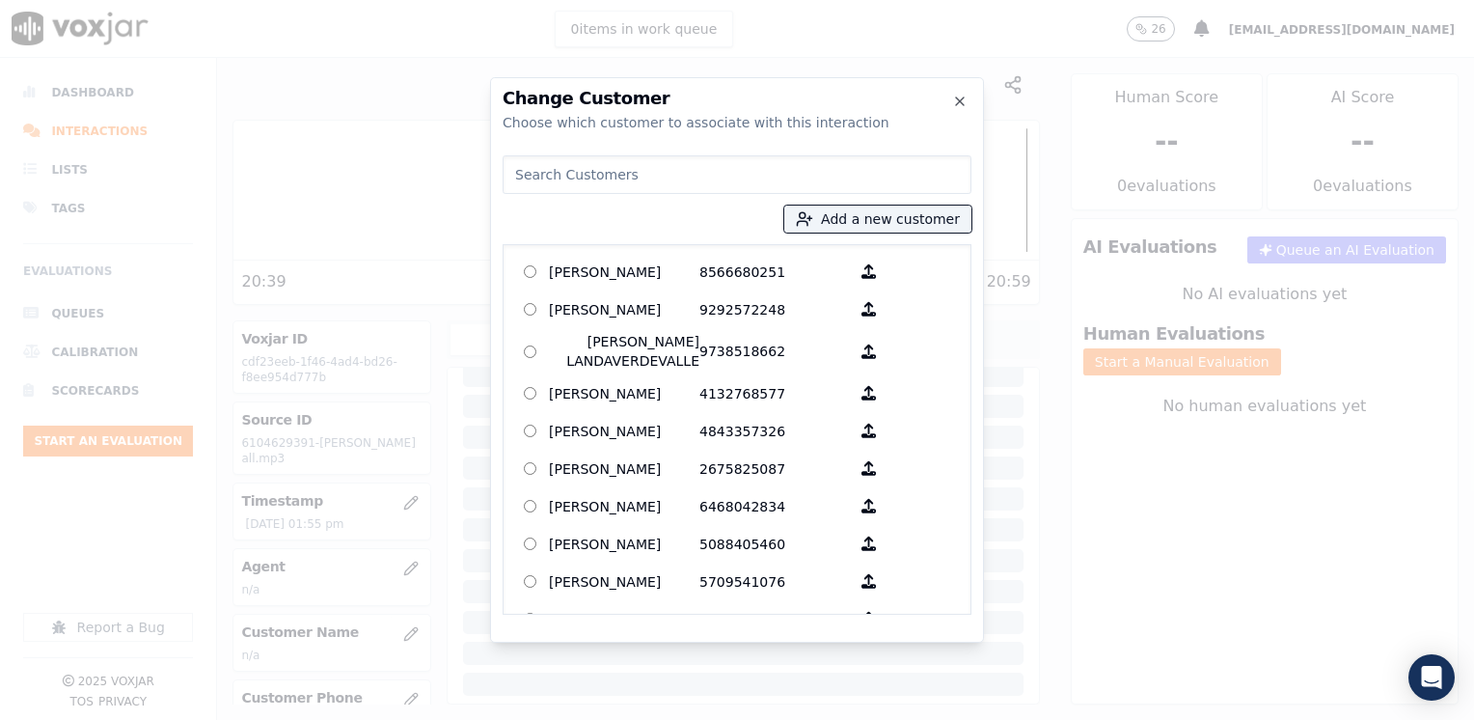
click at [736, 178] on input at bounding box center [737, 174] width 469 height 39
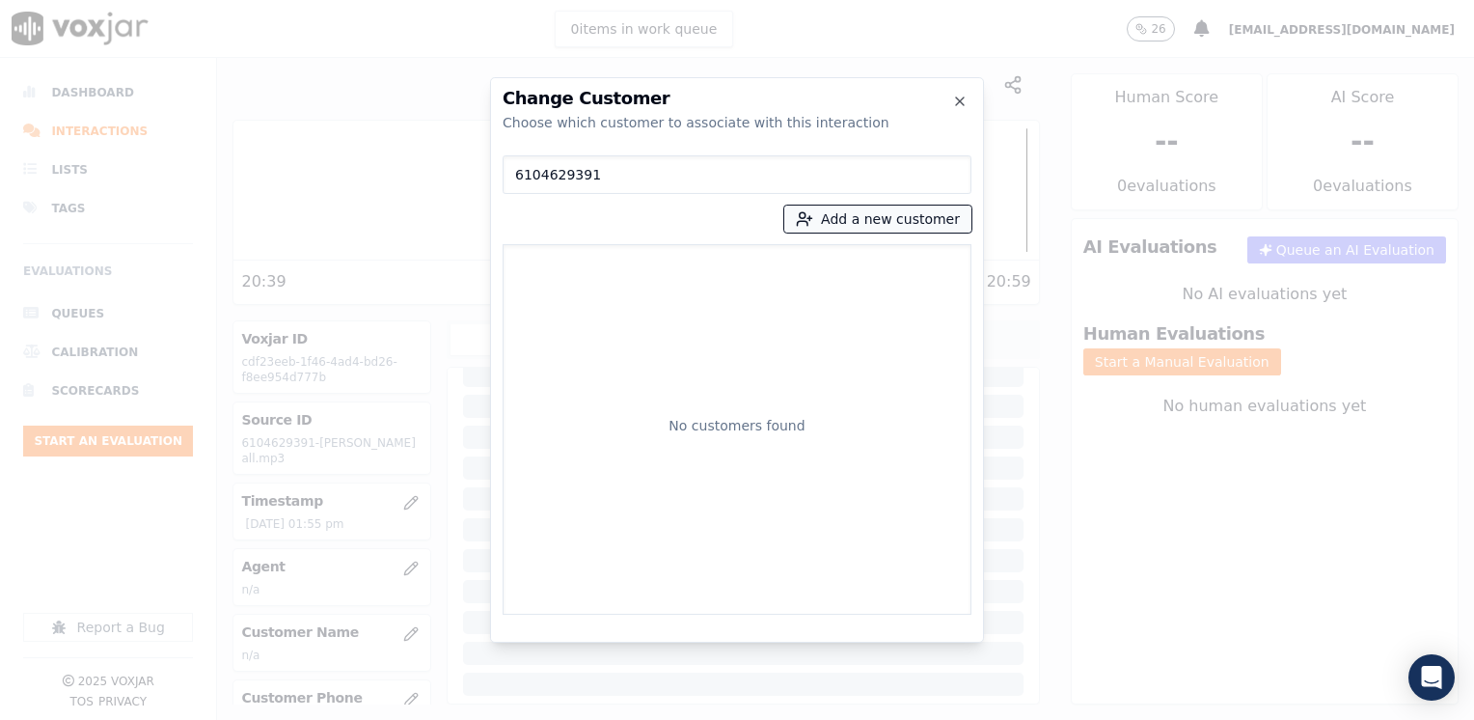
click at [882, 223] on button "Add a new customer" at bounding box center [877, 218] width 187 height 27
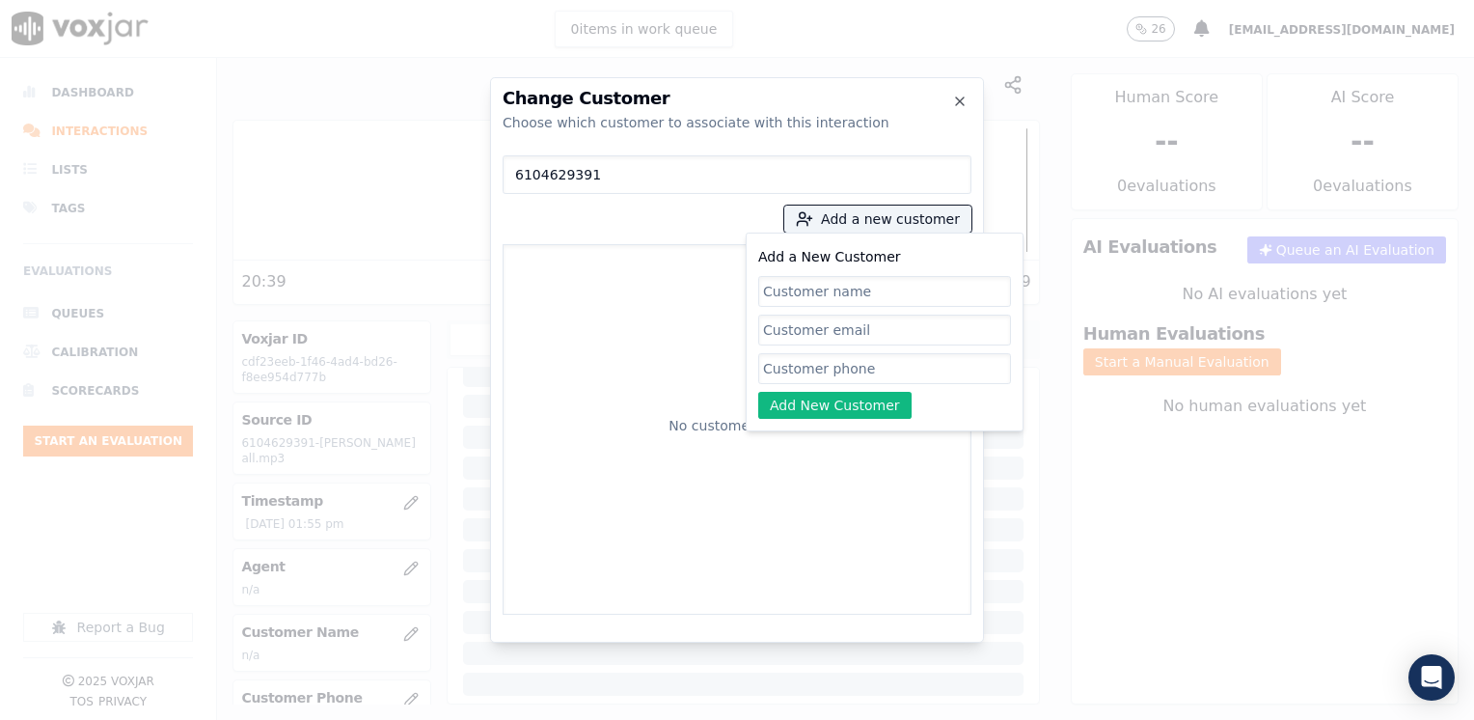
click at [833, 366] on input "Add a New Customer" at bounding box center [884, 368] width 253 height 31
paste input "6104629391"
click at [832, 286] on input "Add a New Customer" at bounding box center [884, 291] width 253 height 31
paste input "[PERSON_NAME]"
click at [862, 414] on button "Add New Customer" at bounding box center [834, 405] width 153 height 27
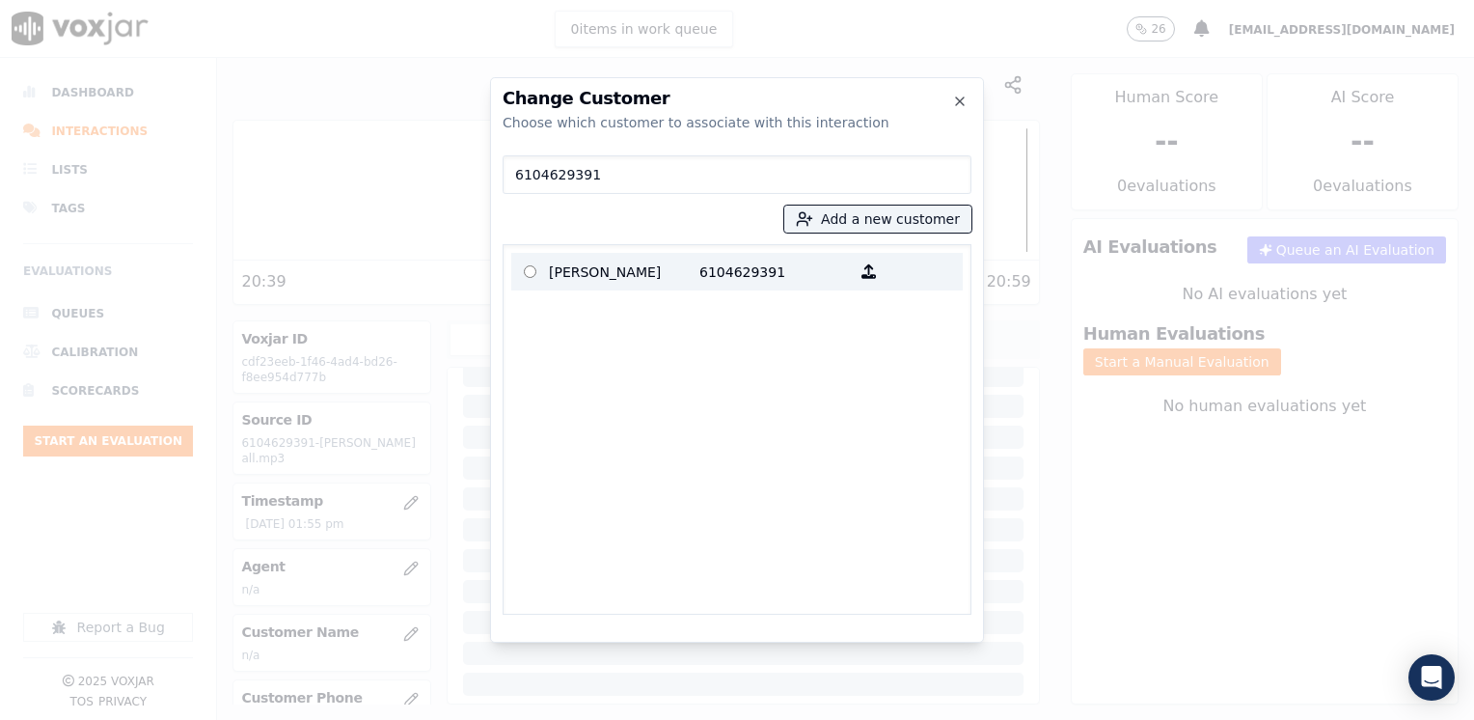
click at [772, 265] on p "6104629391" at bounding box center [774, 272] width 150 height 30
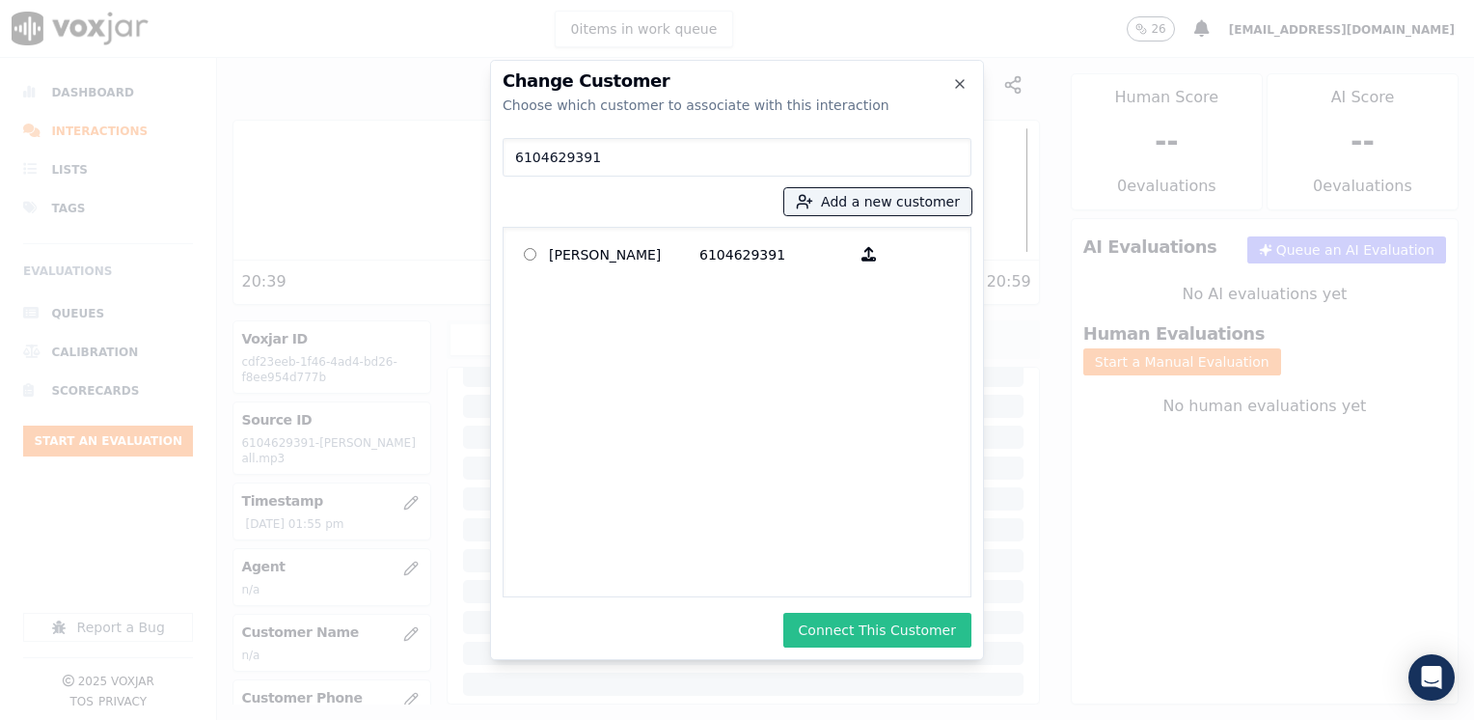
click at [902, 625] on button "Connect This Customer" at bounding box center [877, 629] width 188 height 35
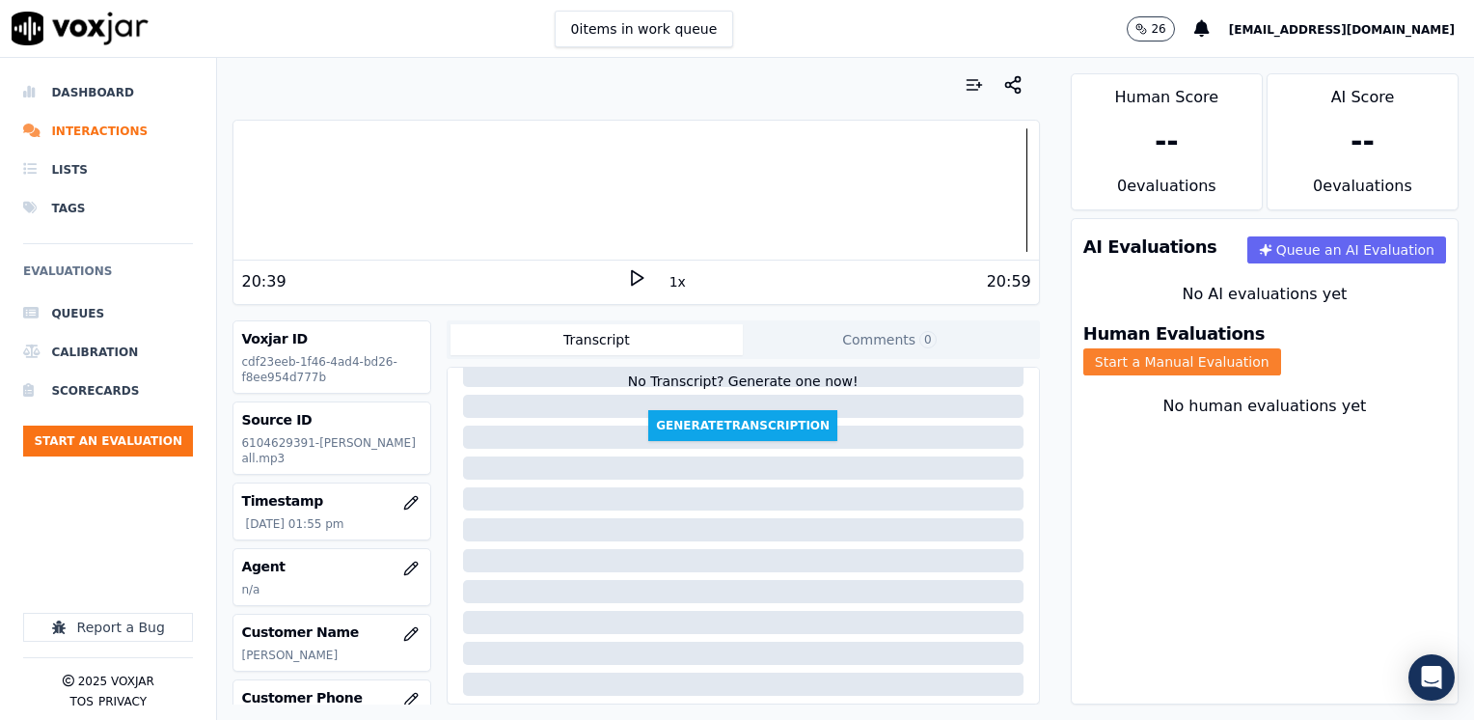
click at [1281, 348] on button "Start a Manual Evaluation" at bounding box center [1182, 361] width 198 height 27
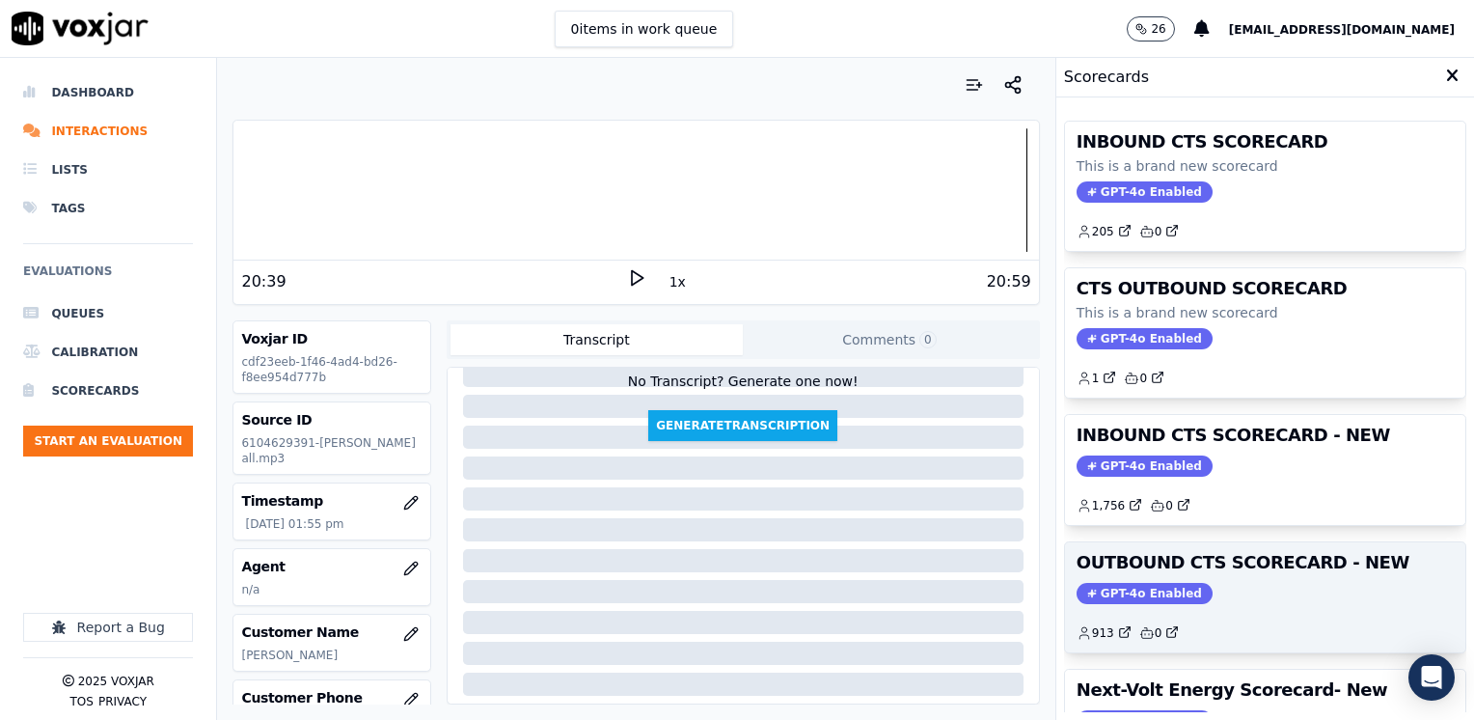
click at [1137, 583] on span "GPT-4o Enabled" at bounding box center [1144, 593] width 136 height 21
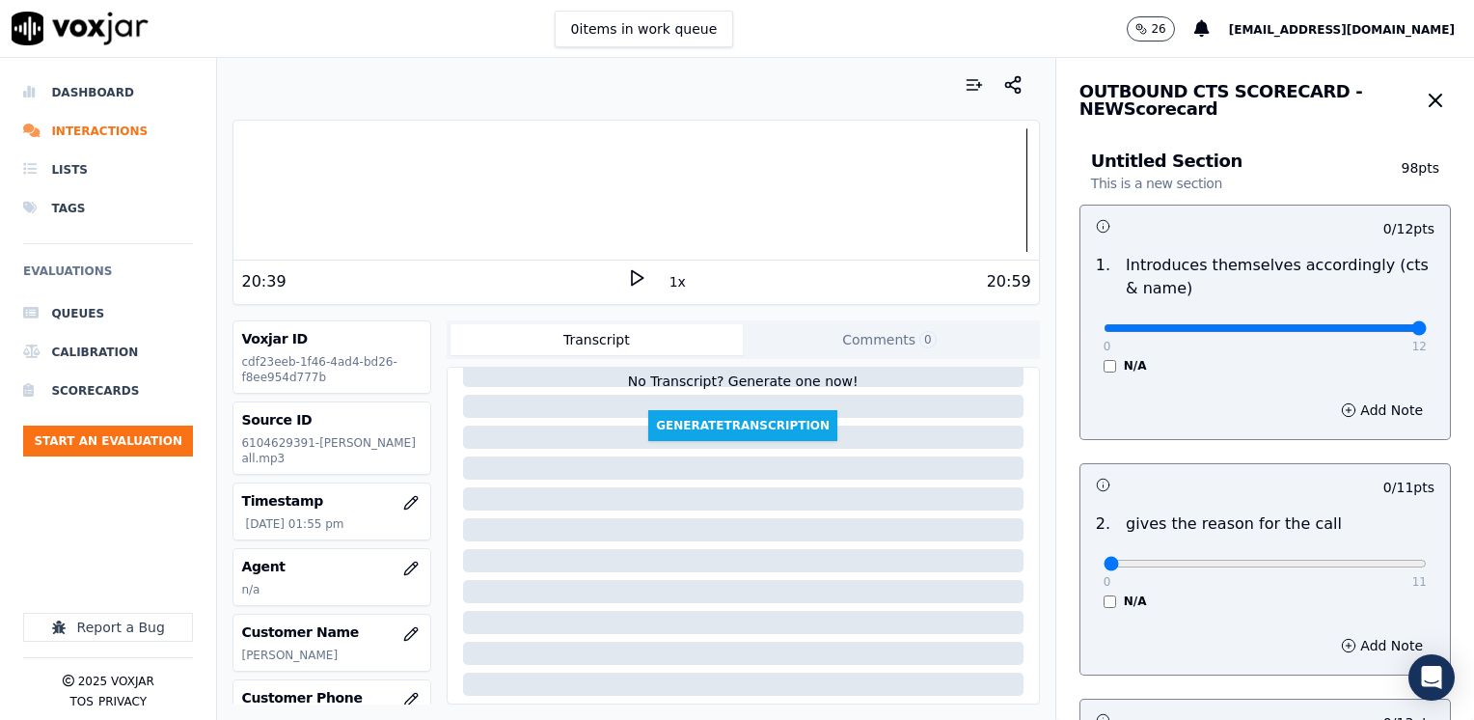
drag, startPoint x: 1094, startPoint y: 326, endPoint x: 1477, endPoint y: 359, distance: 384.3
click at [1427, 332] on input "range" at bounding box center [1264, 328] width 323 height 8
click at [1358, 408] on button "Add Note" at bounding box center [1381, 409] width 105 height 27
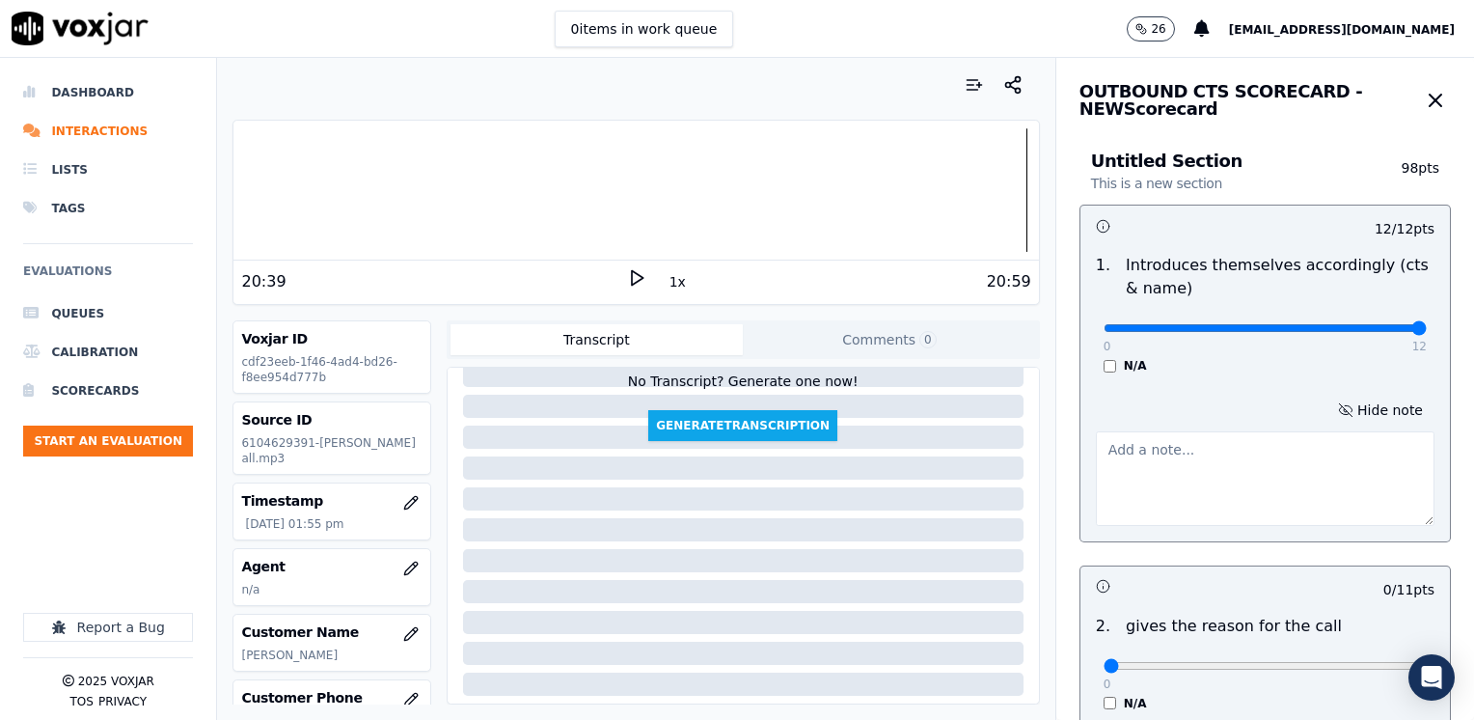
click at [1141, 461] on textarea at bounding box center [1265, 478] width 339 height 95
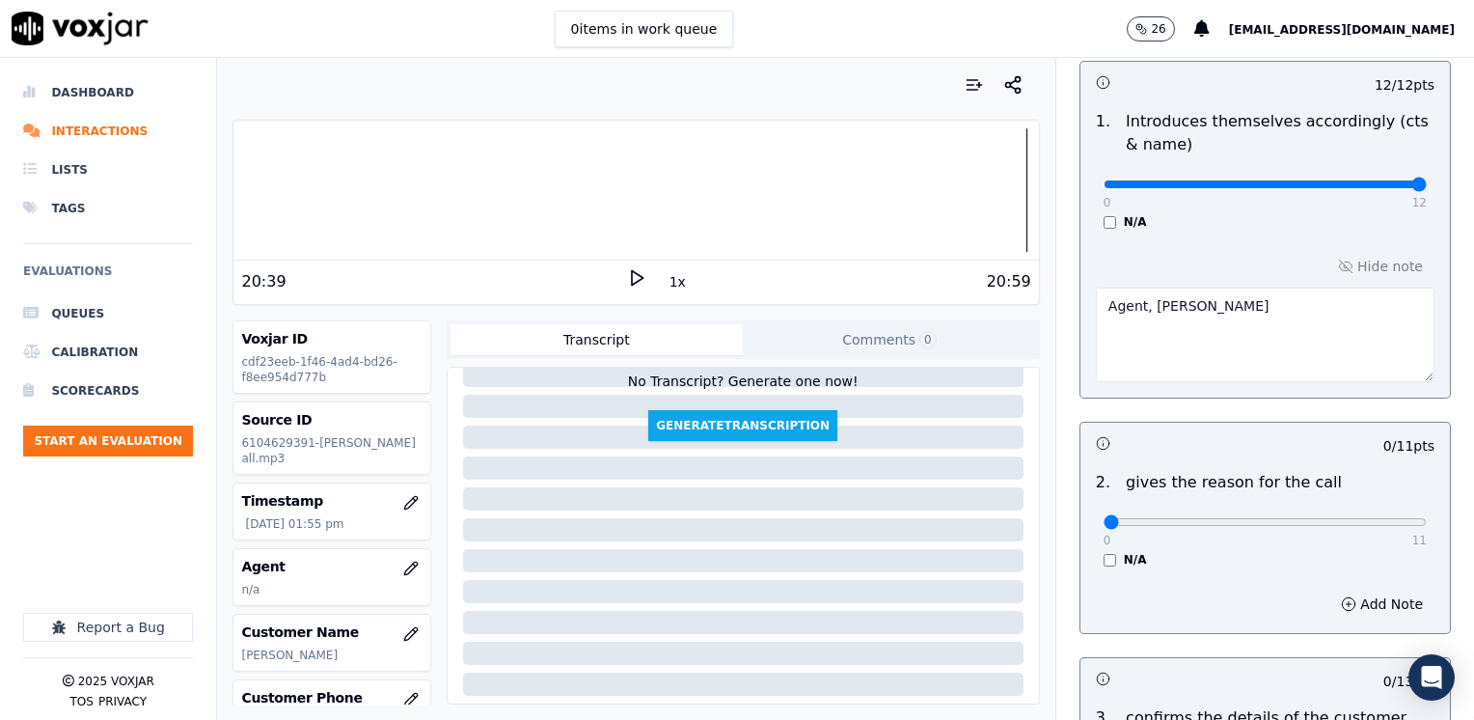
scroll to position [289, 0]
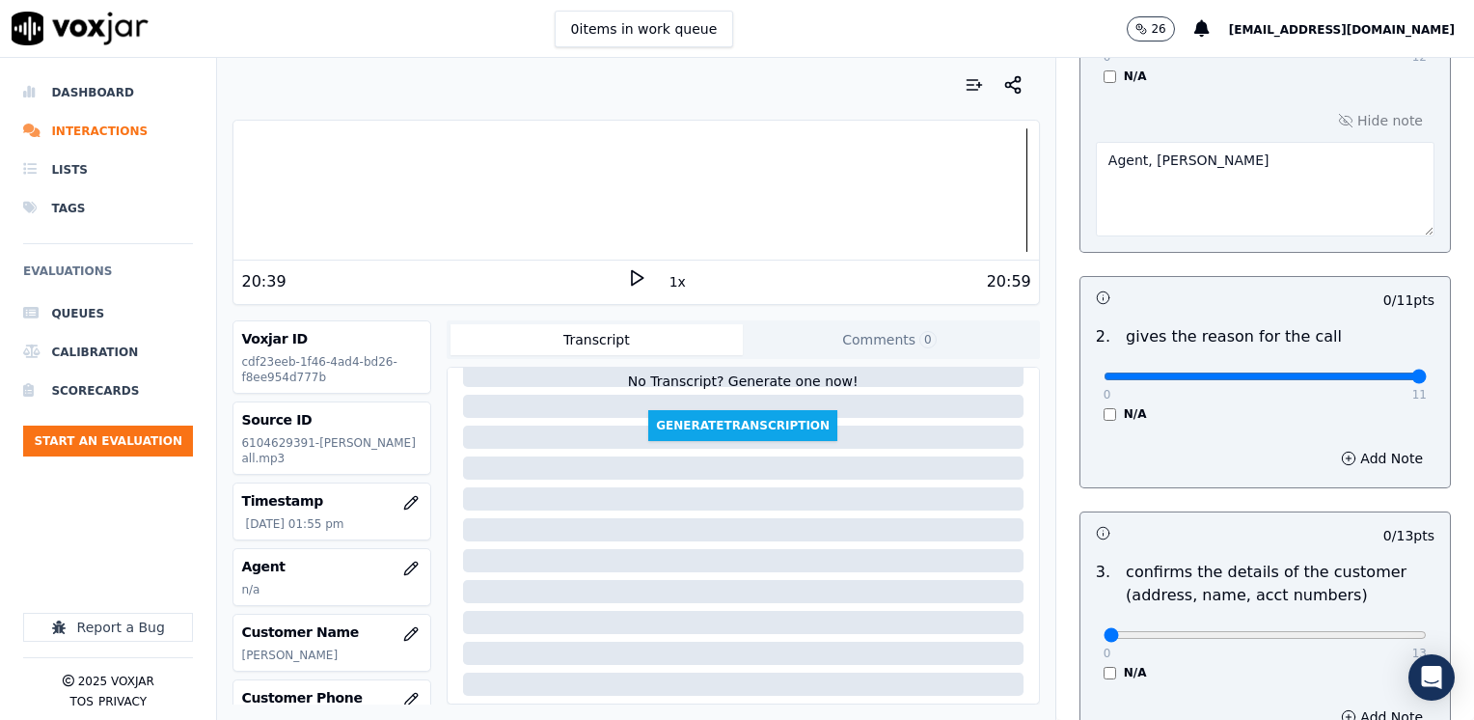
drag, startPoint x: 1090, startPoint y: 379, endPoint x: 1477, endPoint y: 380, distance: 386.8
click at [1427, 42] on input "range" at bounding box center [1264, 39] width 323 height 8
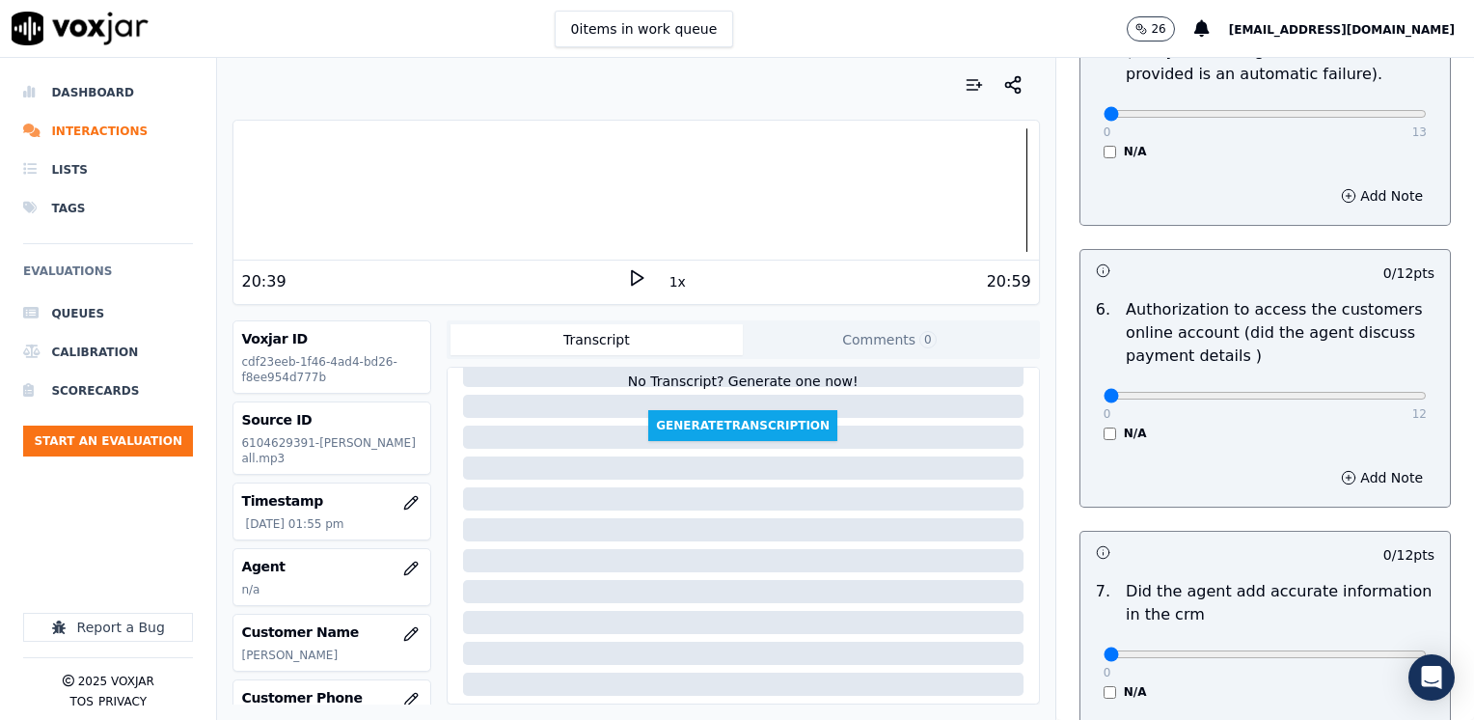
scroll to position [1350, 0]
drag, startPoint x: 1088, startPoint y: 622, endPoint x: 1473, endPoint y: 598, distance: 385.6
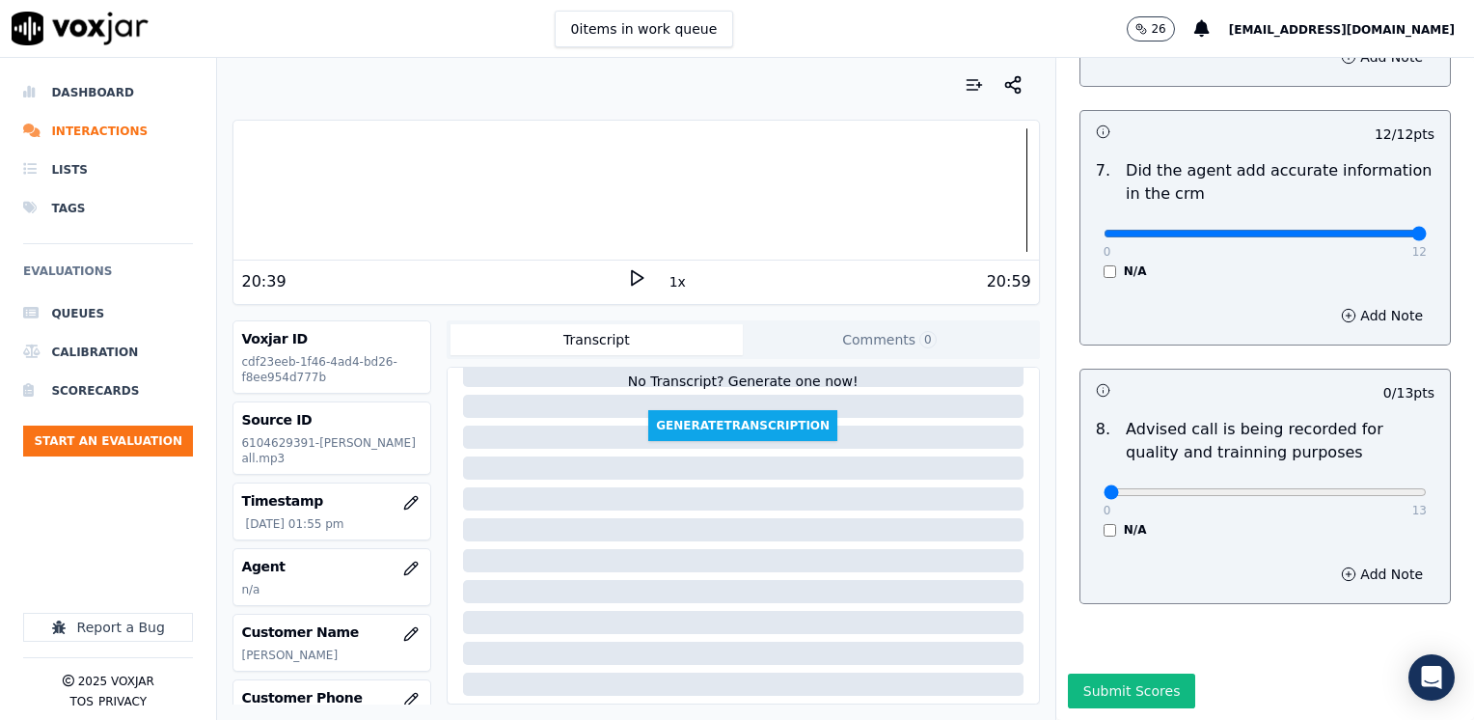
scroll to position [1787, 0]
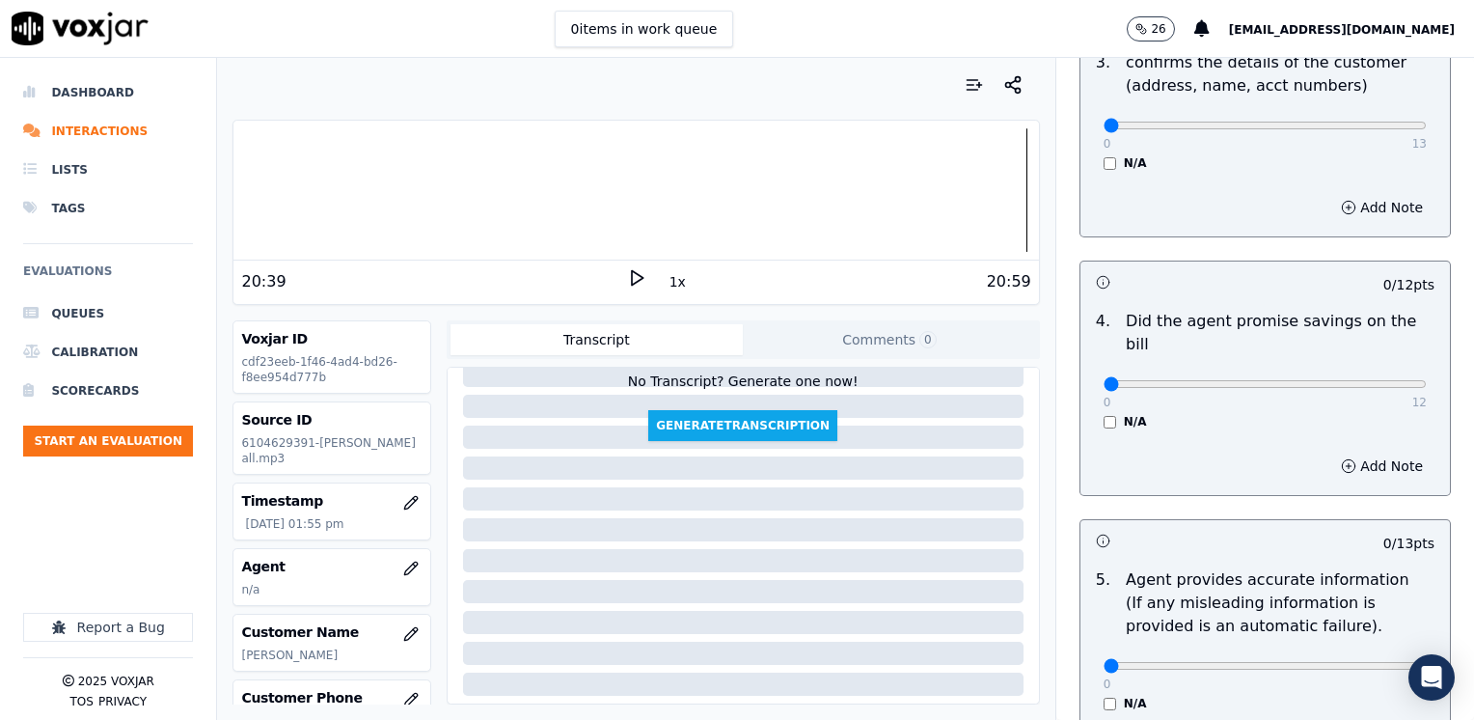
scroll to position [823, 0]
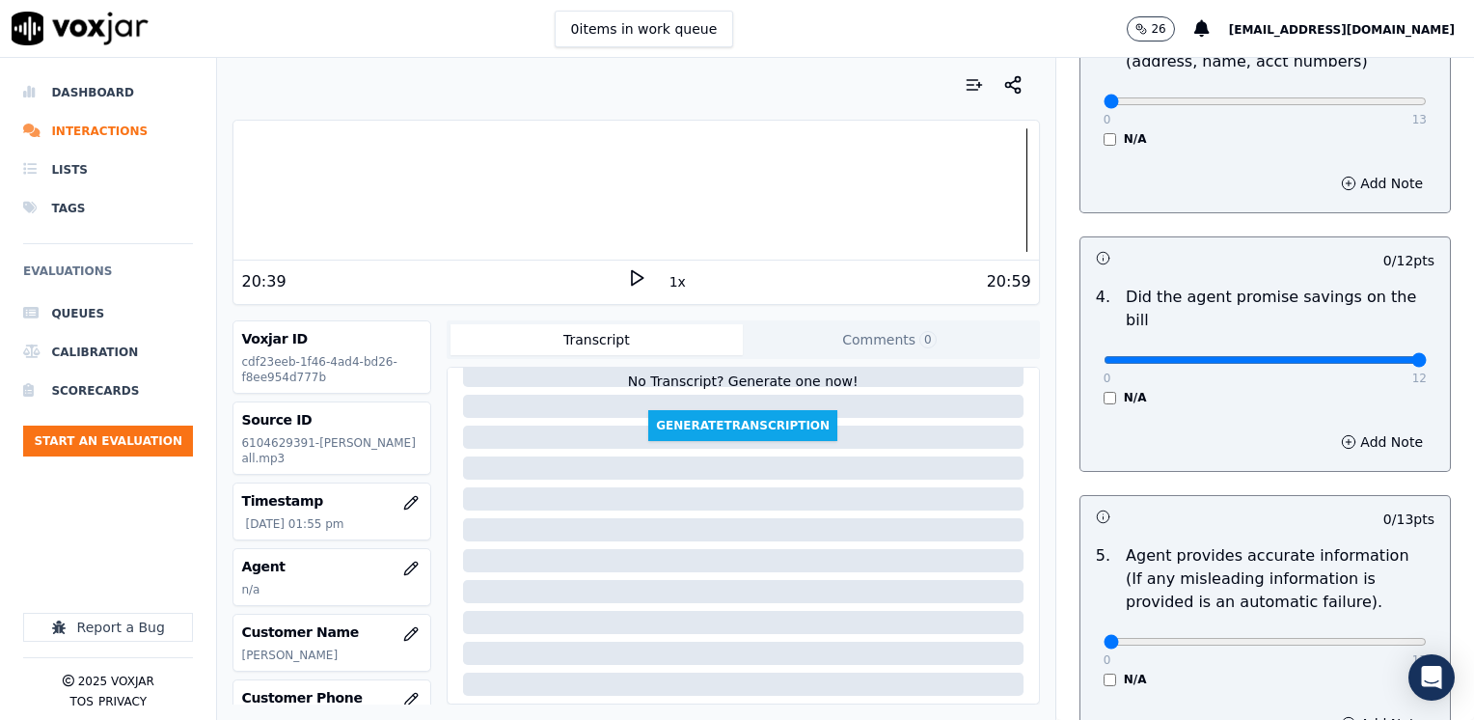
drag, startPoint x: 1088, startPoint y: 338, endPoint x: 1477, endPoint y: 349, distance: 388.9
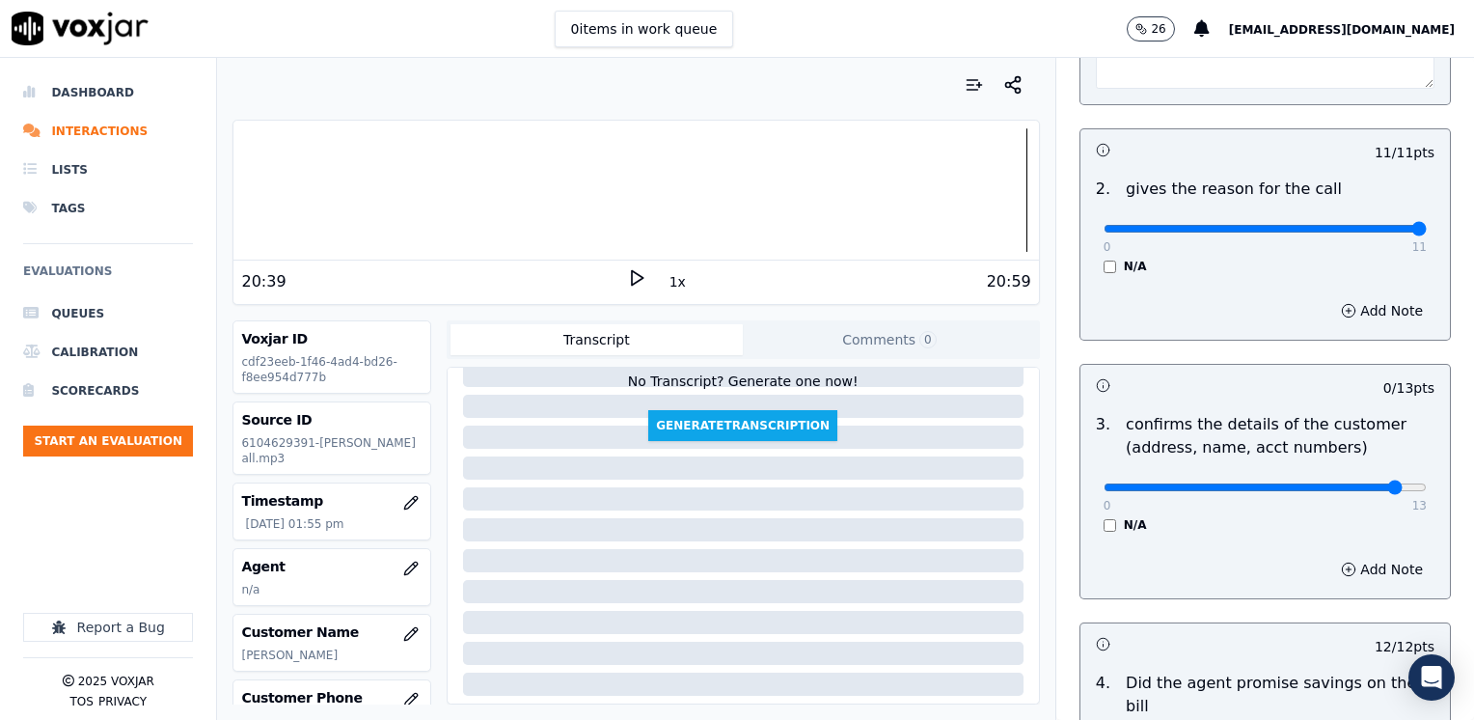
click at [1363, 561] on button "Add Note" at bounding box center [1381, 569] width 105 height 27
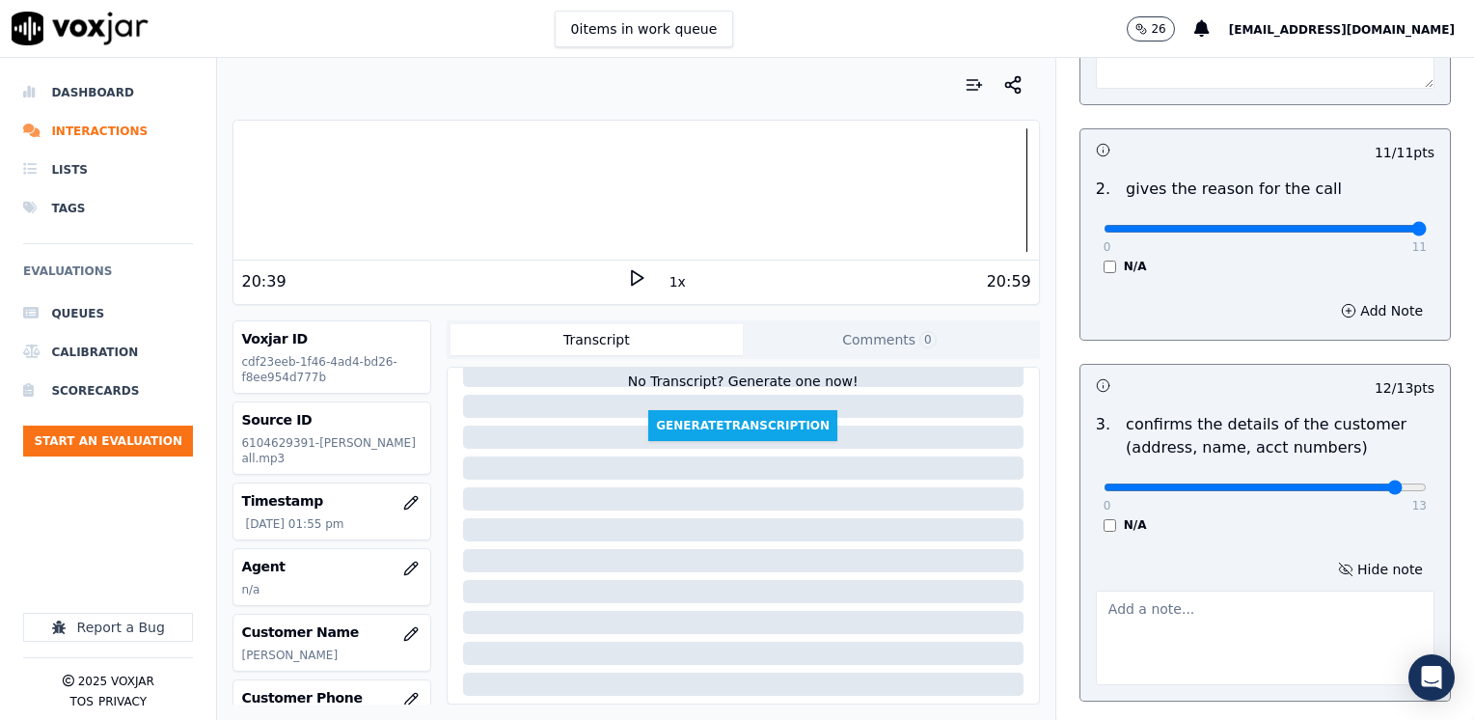
click at [1262, 623] on textarea at bounding box center [1265, 637] width 339 height 95
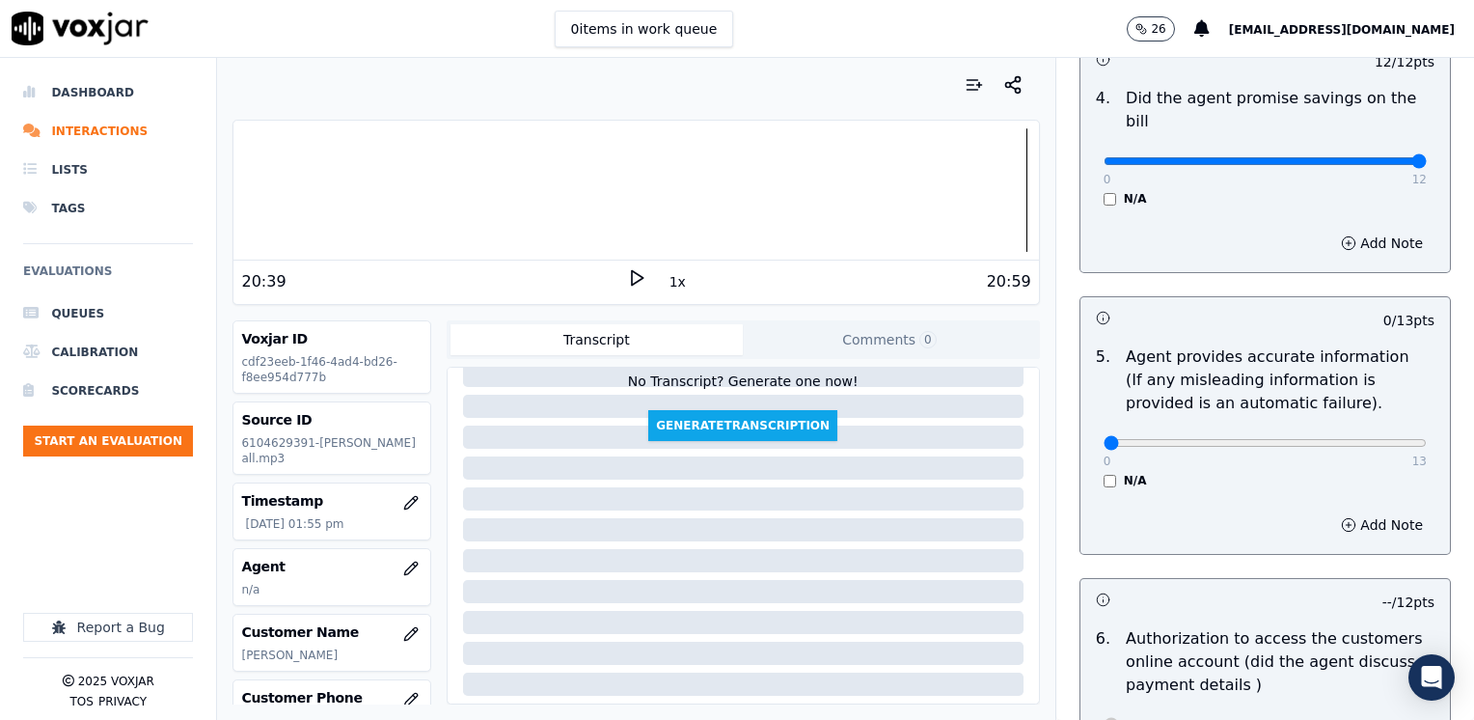
scroll to position [1157, 0]
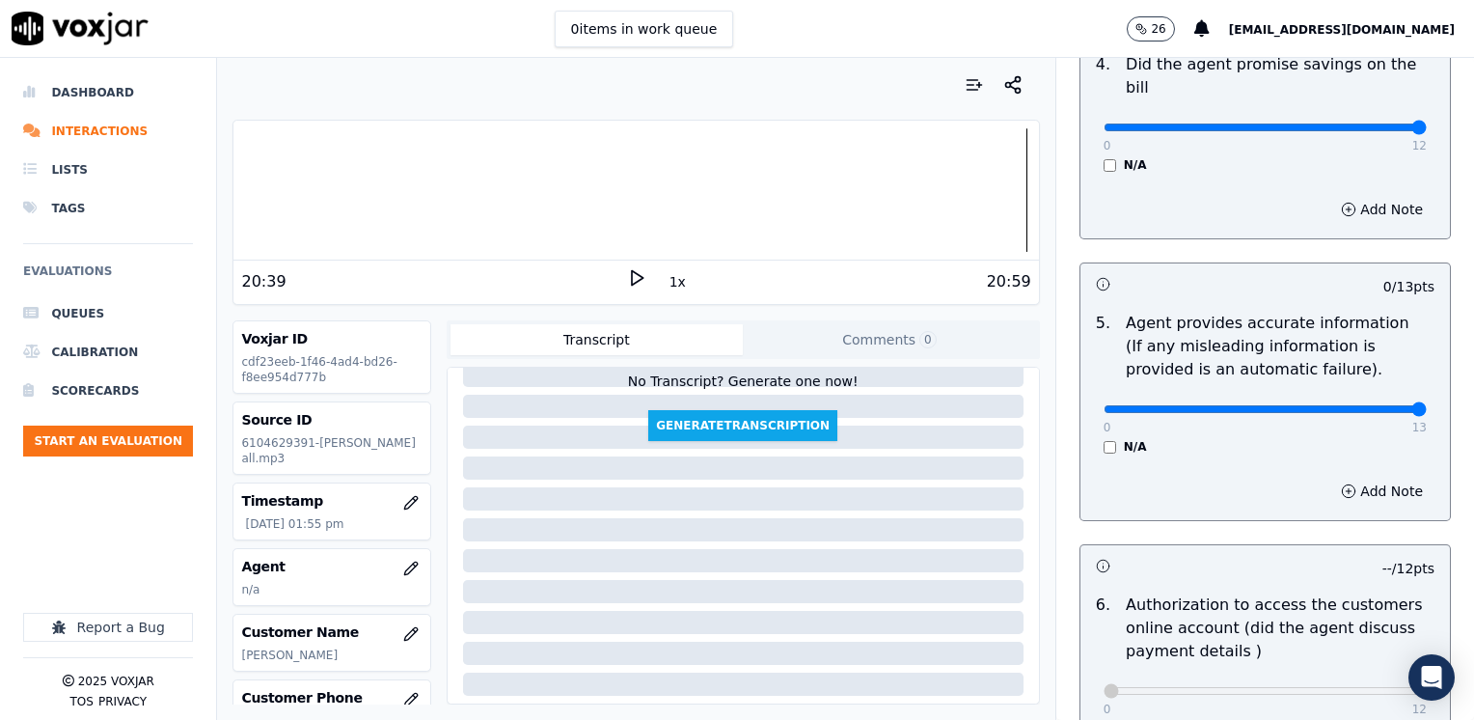
drag, startPoint x: 1087, startPoint y: 388, endPoint x: 1477, endPoint y: 419, distance: 390.9
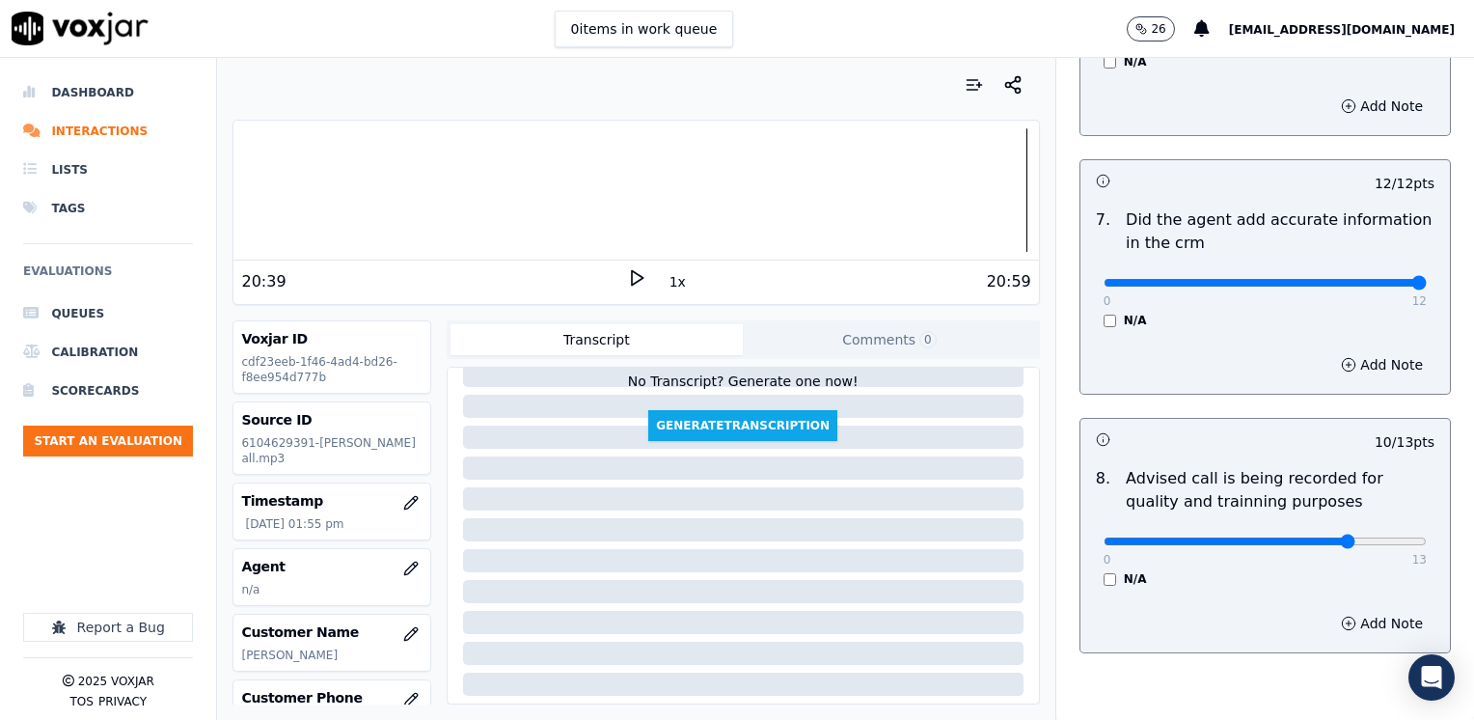
scroll to position [1890, 0]
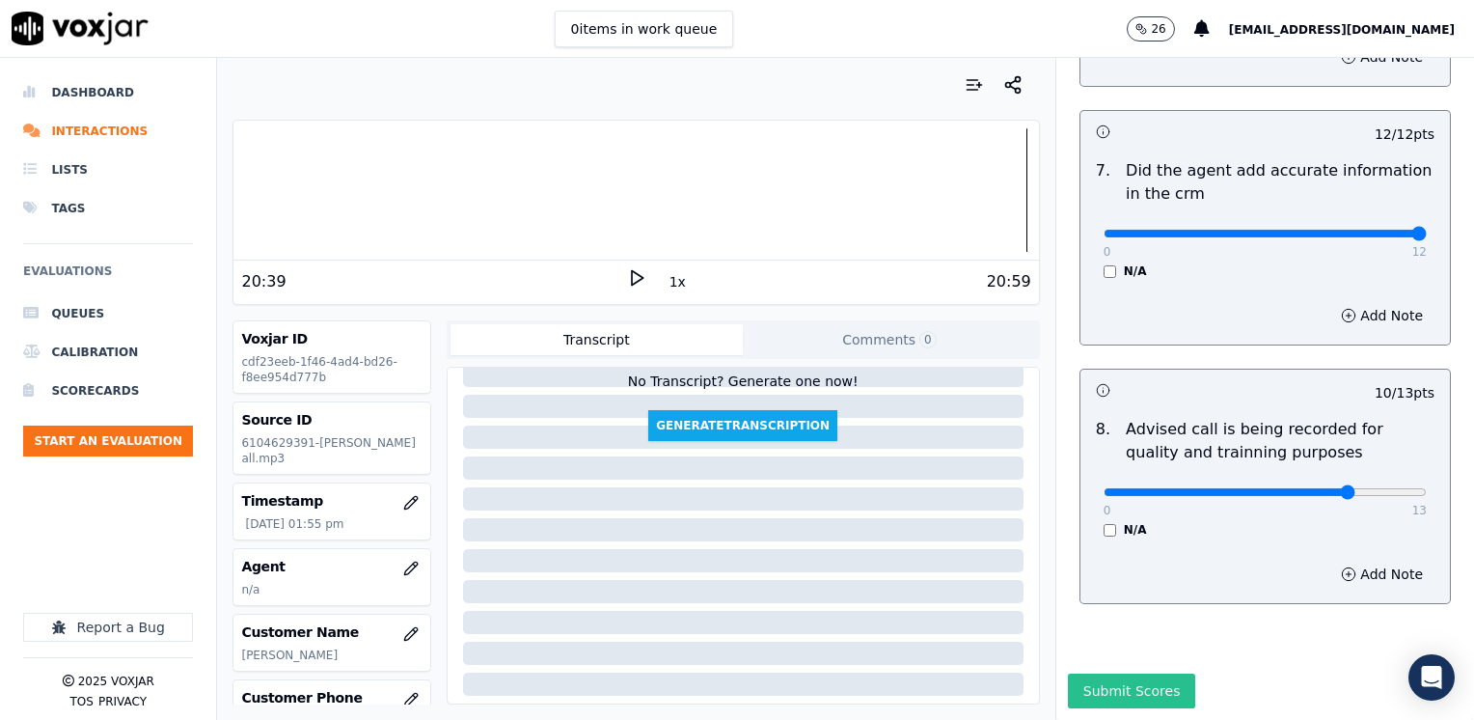
click at [1134, 673] on button "Submit Scores" at bounding box center [1132, 690] width 128 height 35
